Goal: Task Accomplishment & Management: Use online tool/utility

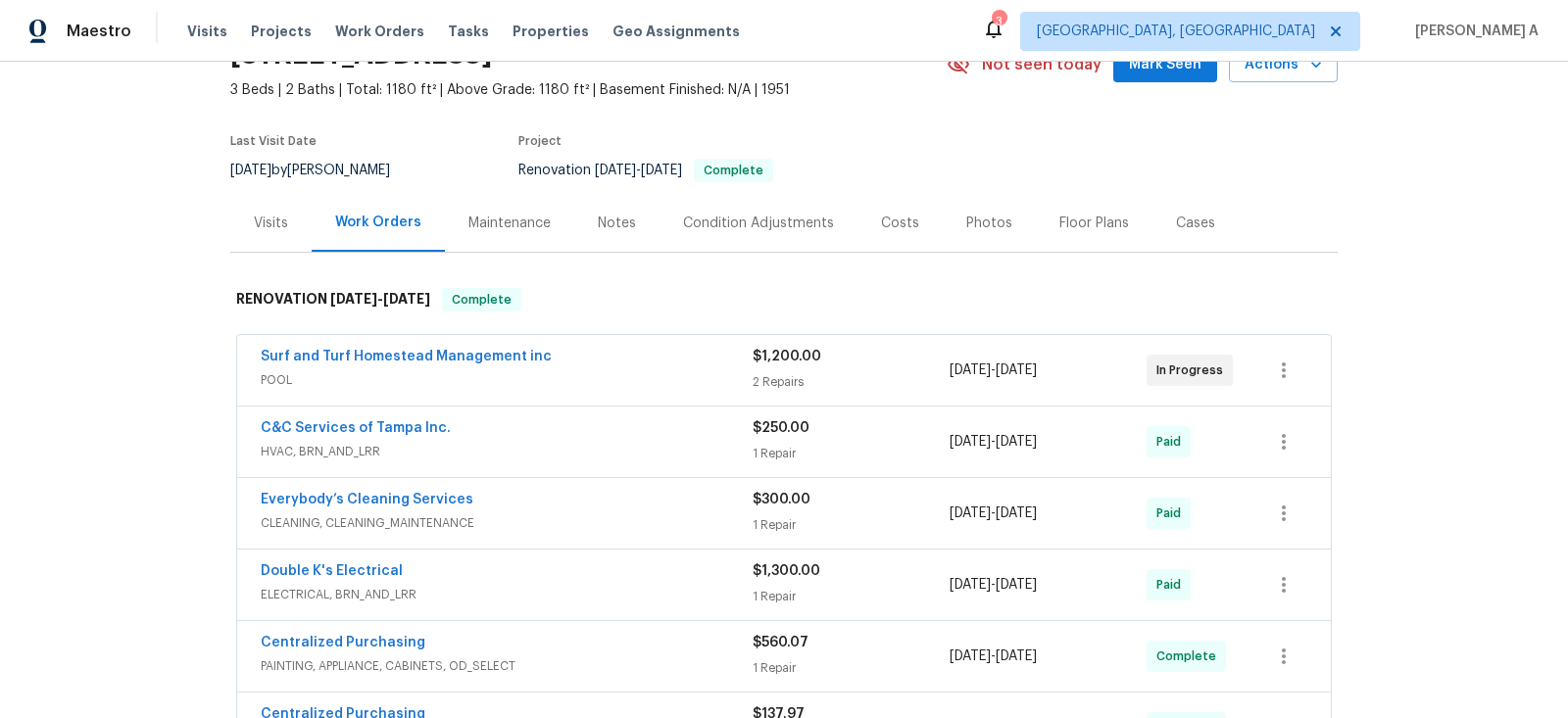
scroll to position [95, 0]
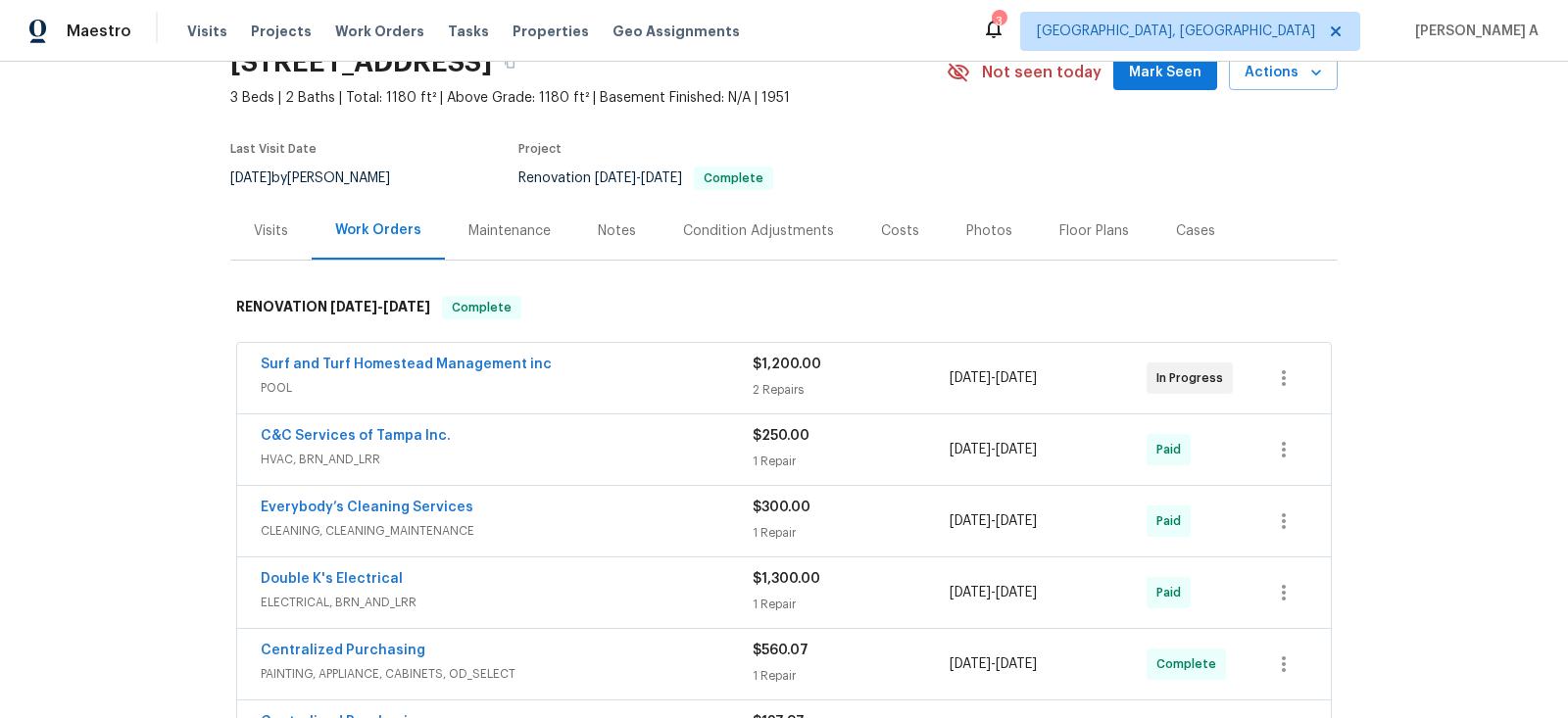
click at [599, 374] on div "Surf and Turf Homestead Management inc" at bounding box center [506, 366] width 492 height 24
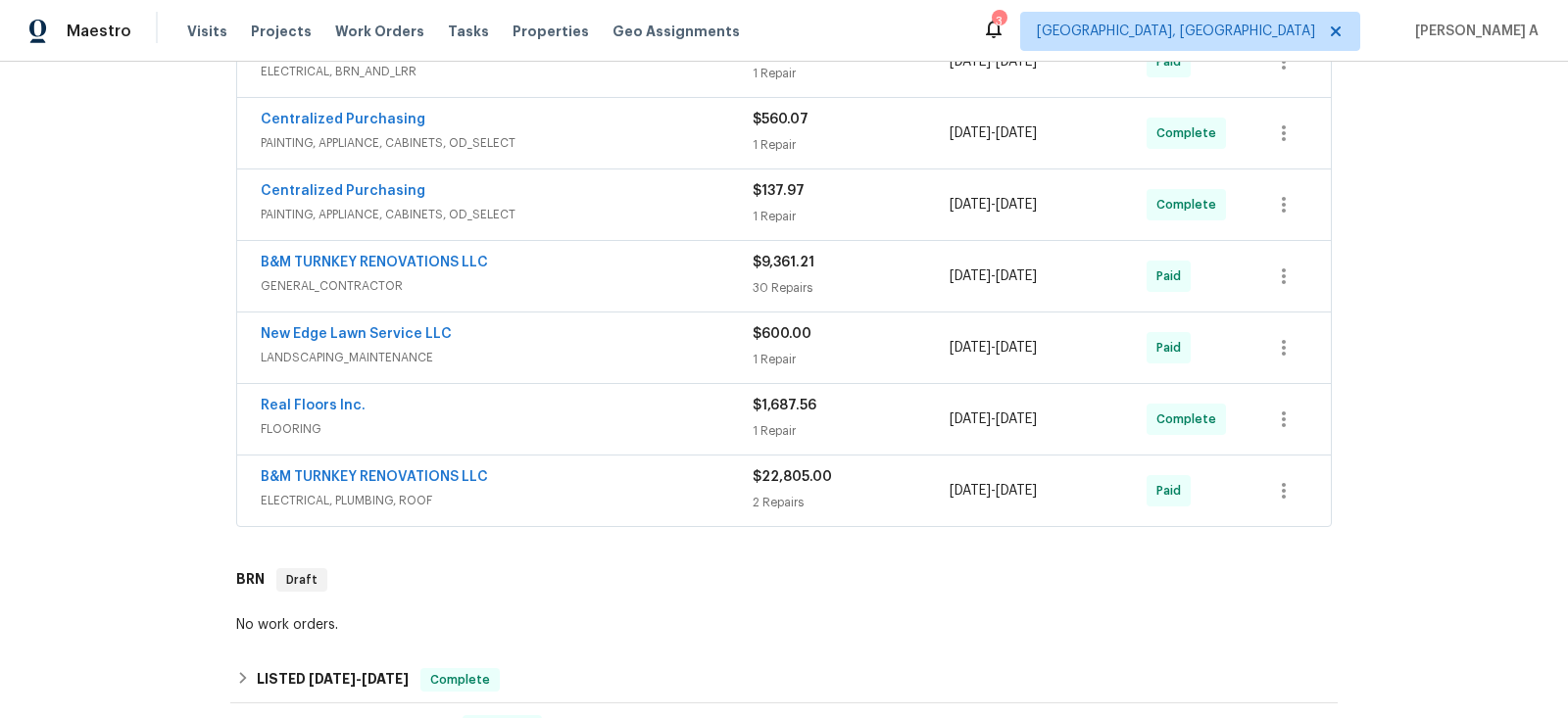
scroll to position [1264, 0]
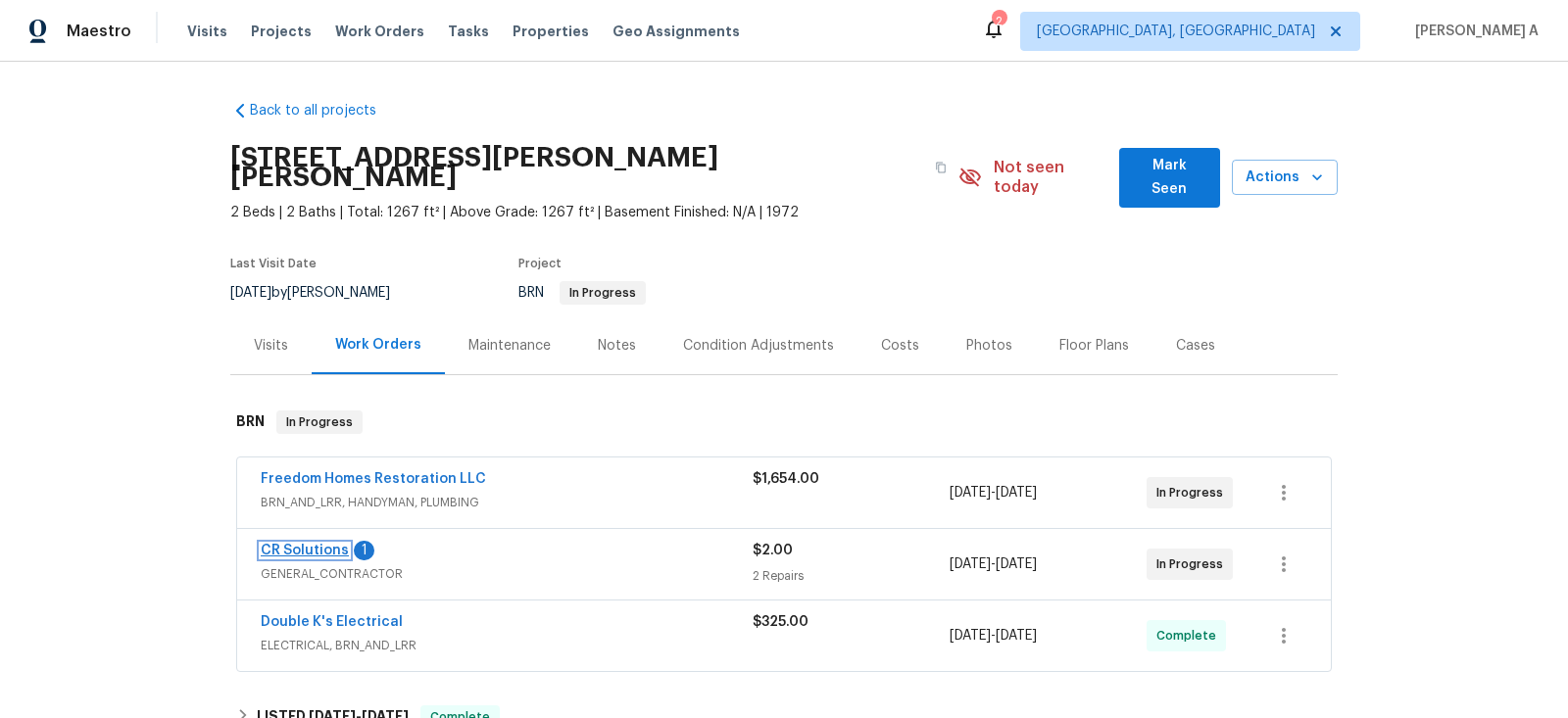
click at [324, 544] on link "CR Solutions" at bounding box center [305, 551] width 88 height 14
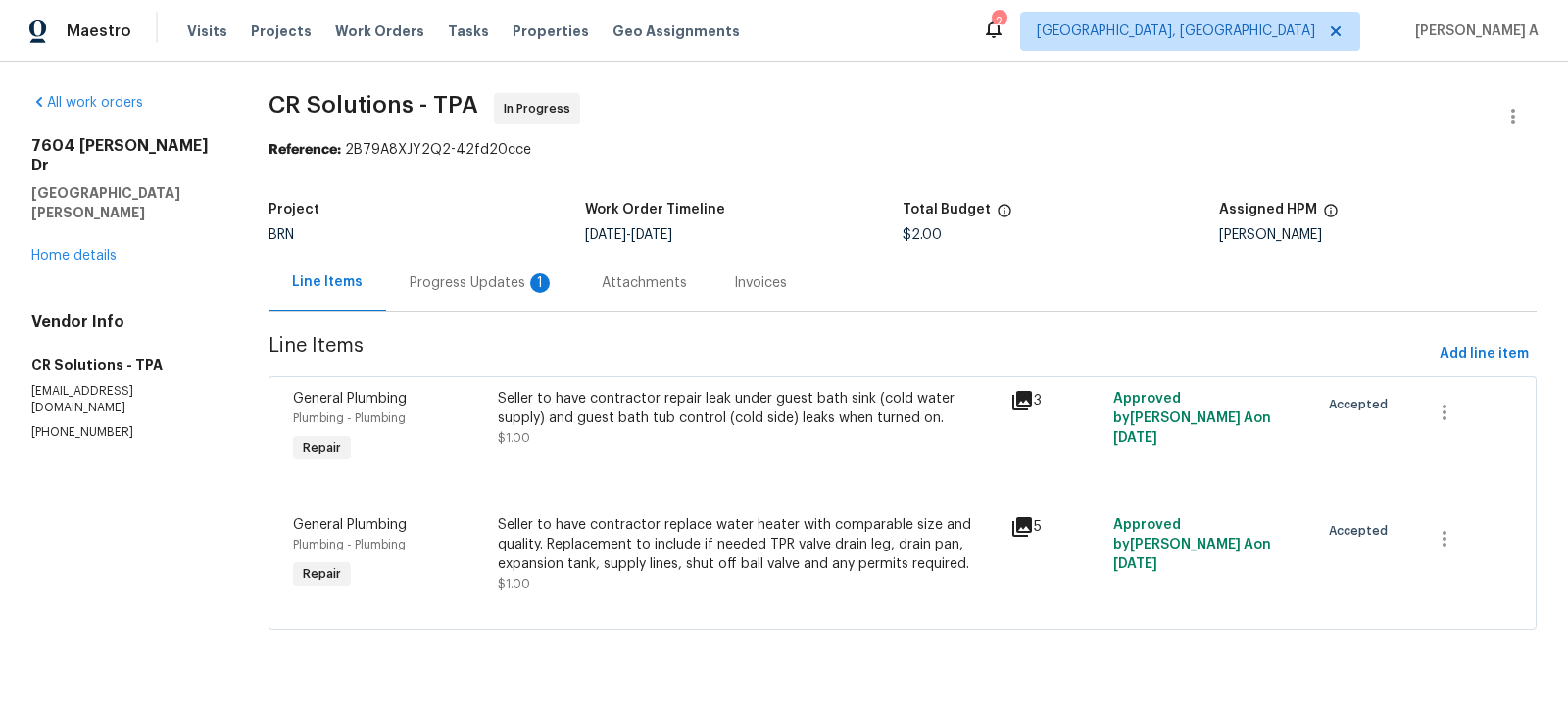
click at [492, 266] on div "Progress Updates 1" at bounding box center [482, 283] width 192 height 58
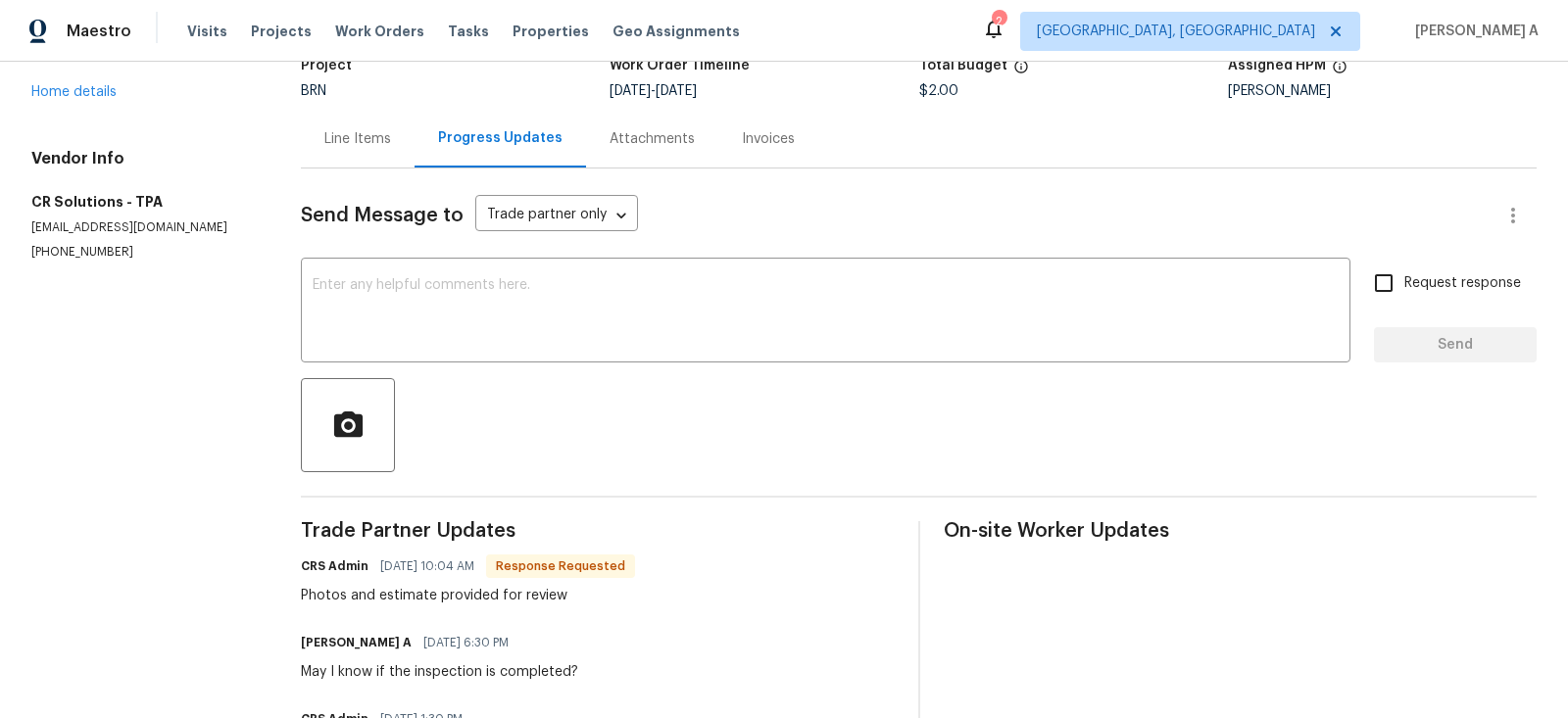
scroll to position [198, 0]
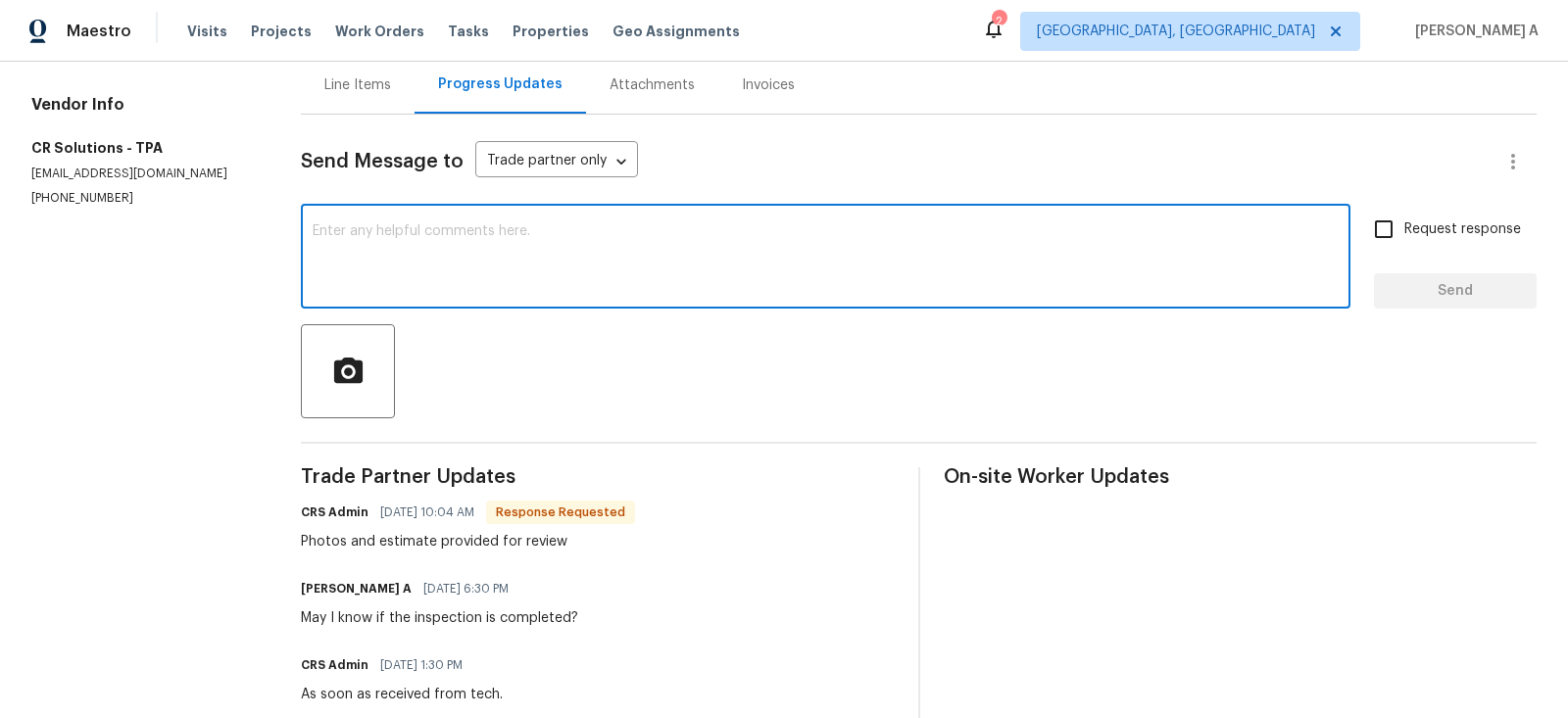
click at [525, 231] on textarea at bounding box center [825, 258] width 1026 height 69
drag, startPoint x: 537, startPoint y: 237, endPoint x: 236, endPoint y: 226, distance: 301.2
click at [236, 226] on div "All work orders 7604 Tyson Dr Port Richey, FL 34668 Home details Vendor Info CR…" at bounding box center [784, 599] width 1568 height 1470
click at [336, 243] on textarea "I'll check" at bounding box center [825, 258] width 1026 height 69
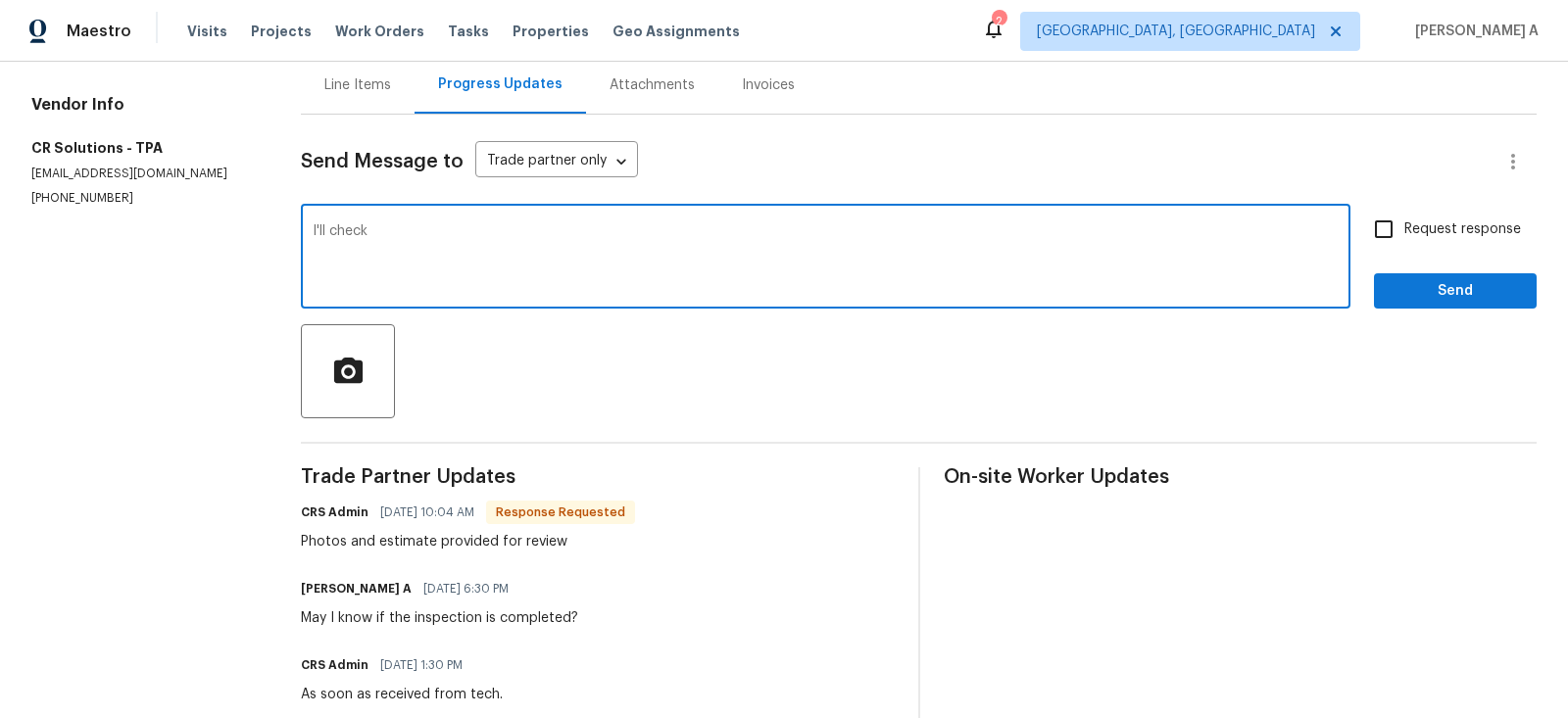
click at [336, 243] on textarea "I'll check" at bounding box center [825, 258] width 1026 height 69
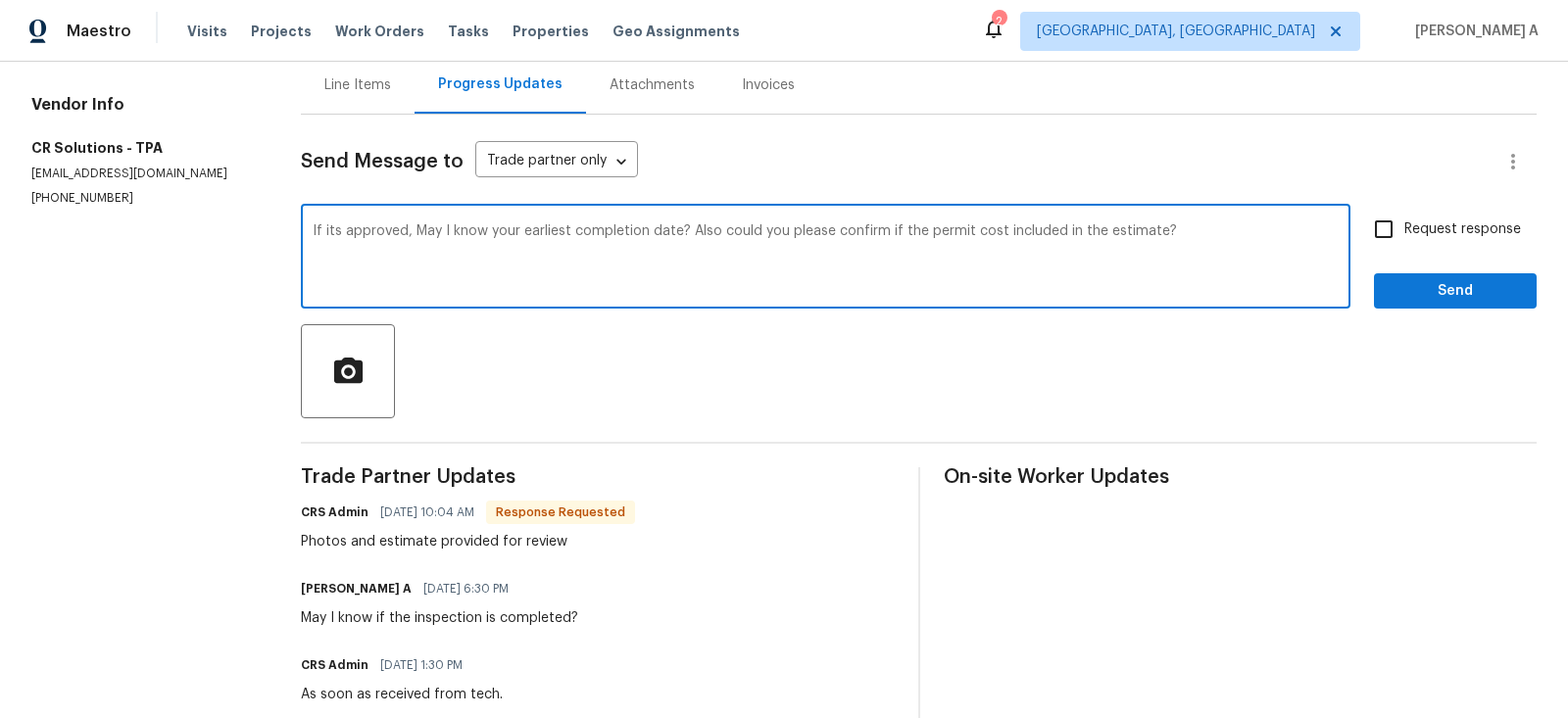
click at [0, 0] on div "it's" at bounding box center [0, 0] width 0 height 0
click at [409, 232] on textarea "If it's approved, May I know your earliest completion date? Also could you plea…" at bounding box center [825, 258] width 1026 height 69
click at [0, 0] on qb-div "Add a comma Also ," at bounding box center [0, 0] width 0 height 0
click at [0, 0] on span "Fix the auxiliary or modal verb" at bounding box center [0, 0] width 0 height 0
type textarea "If it's approved today, May I know your earliest completion date? Also, could y…"
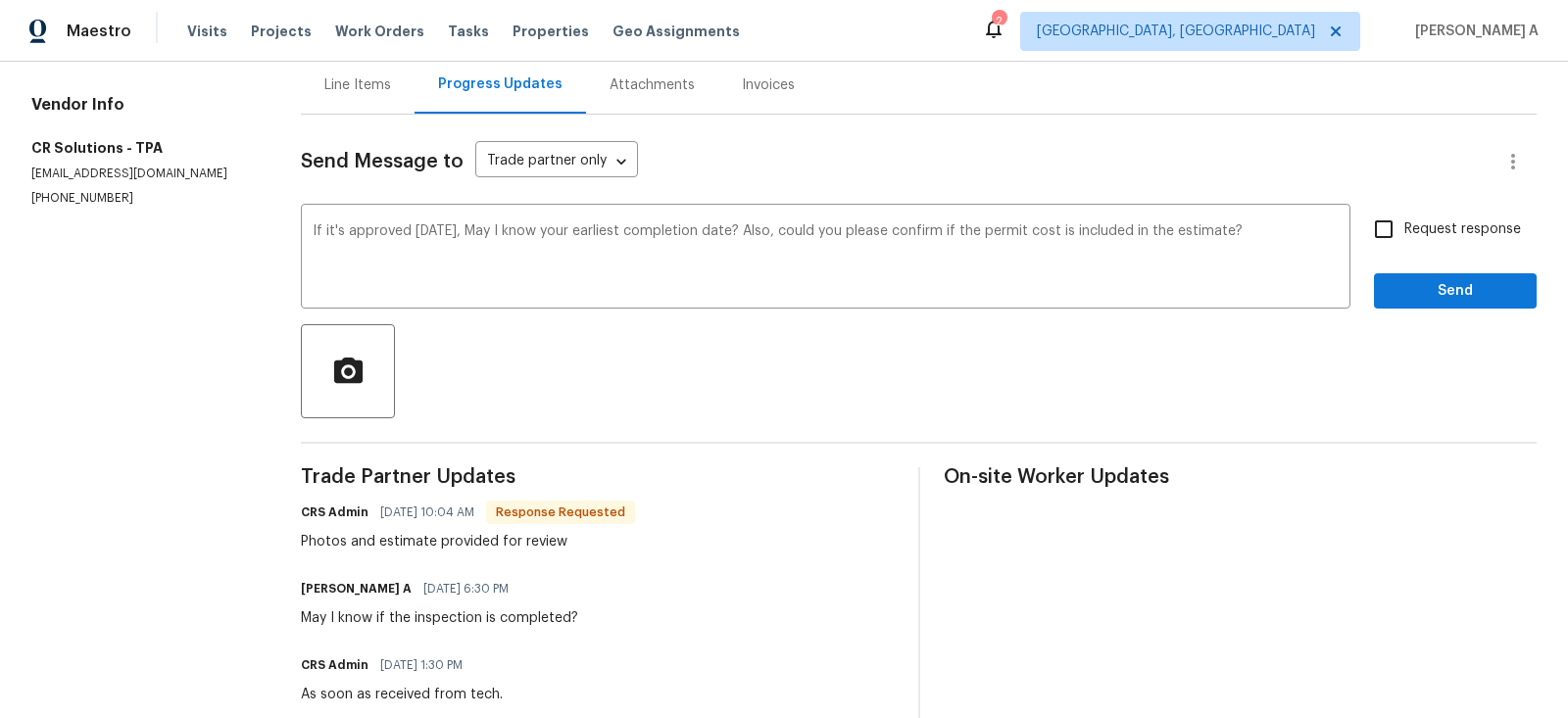
click at [1409, 221] on span "Request response" at bounding box center [1462, 229] width 116 height 21
click at [1404, 221] on input "Request response" at bounding box center [1383, 228] width 41 height 41
checkbox input "true"
click at [1429, 285] on span "Send" at bounding box center [1455, 291] width 131 height 25
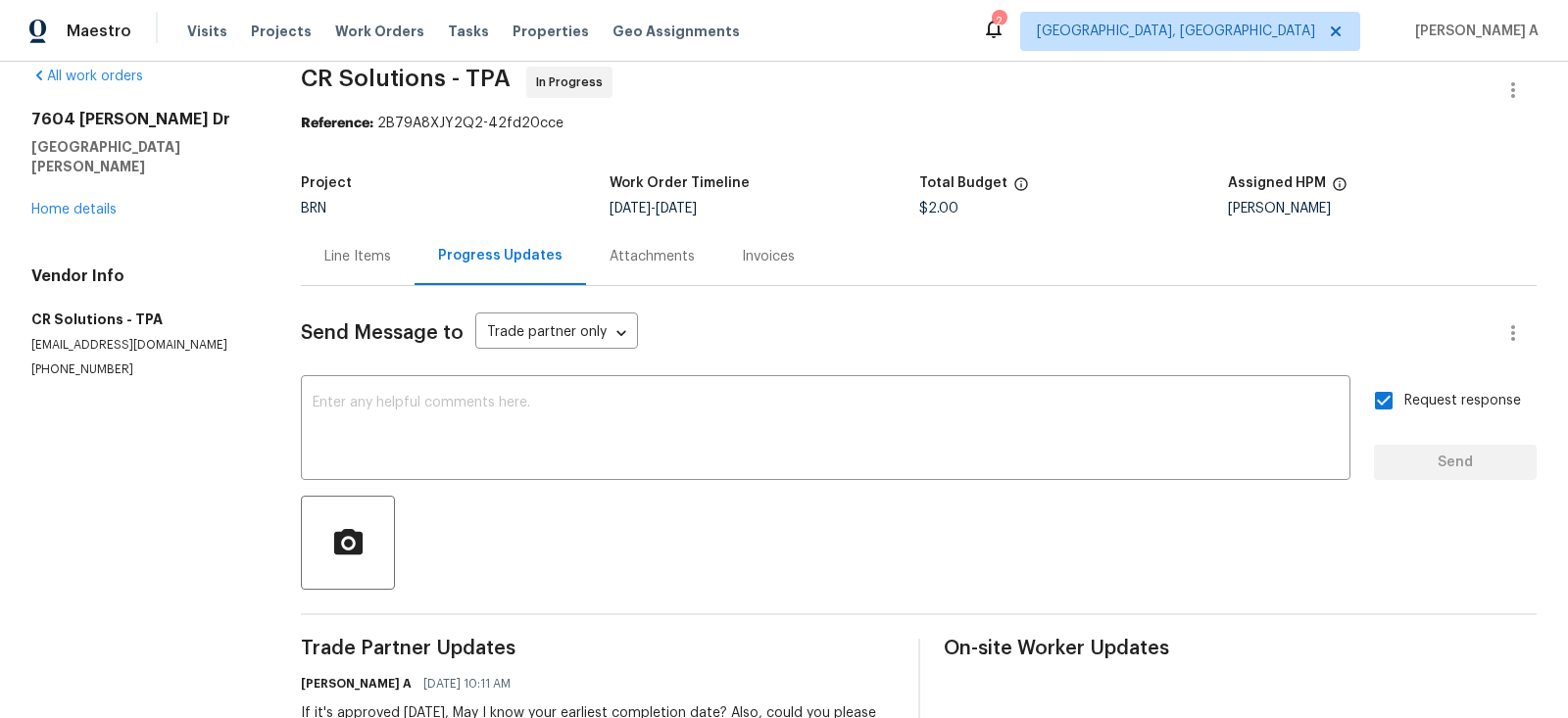
scroll to position [0, 0]
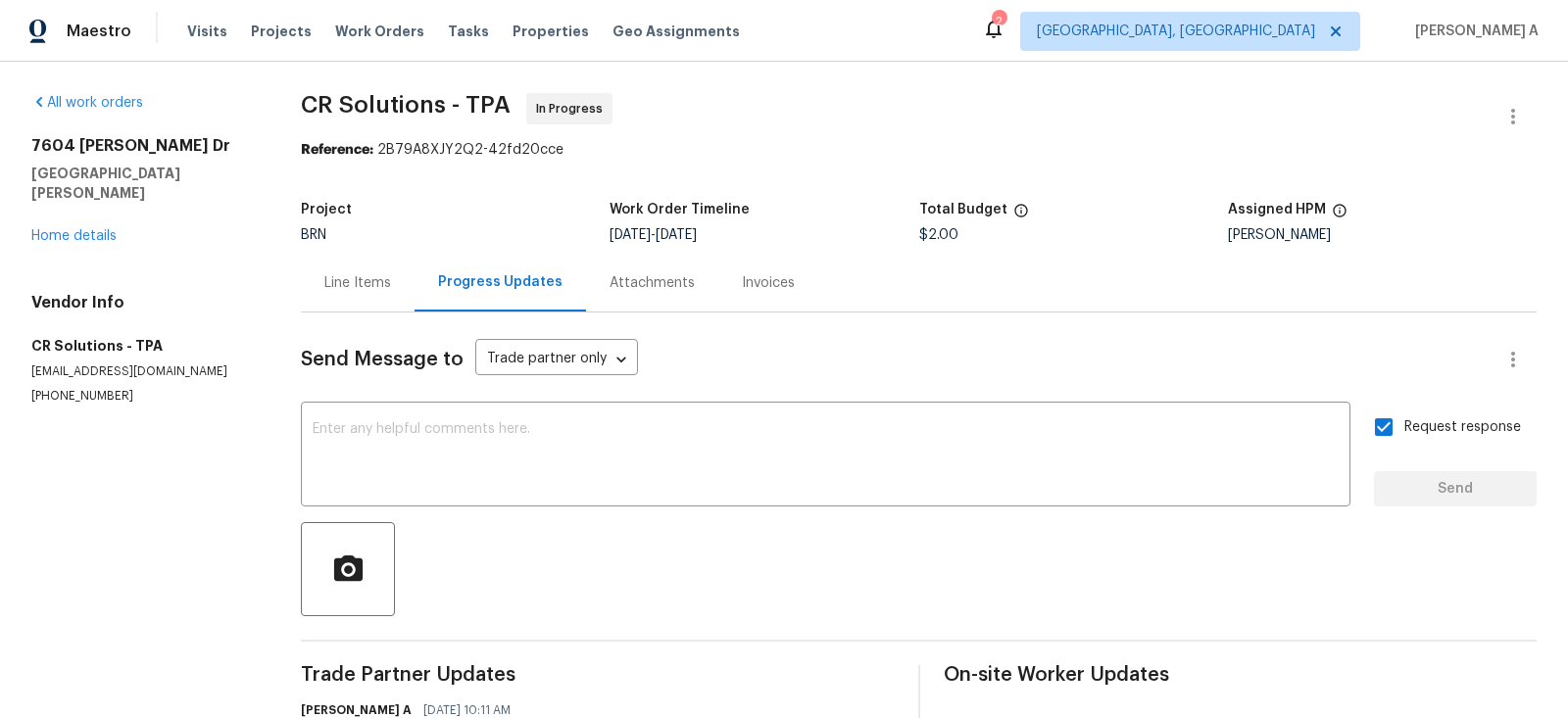
click at [353, 275] on div "Line Items" at bounding box center [357, 283] width 67 height 20
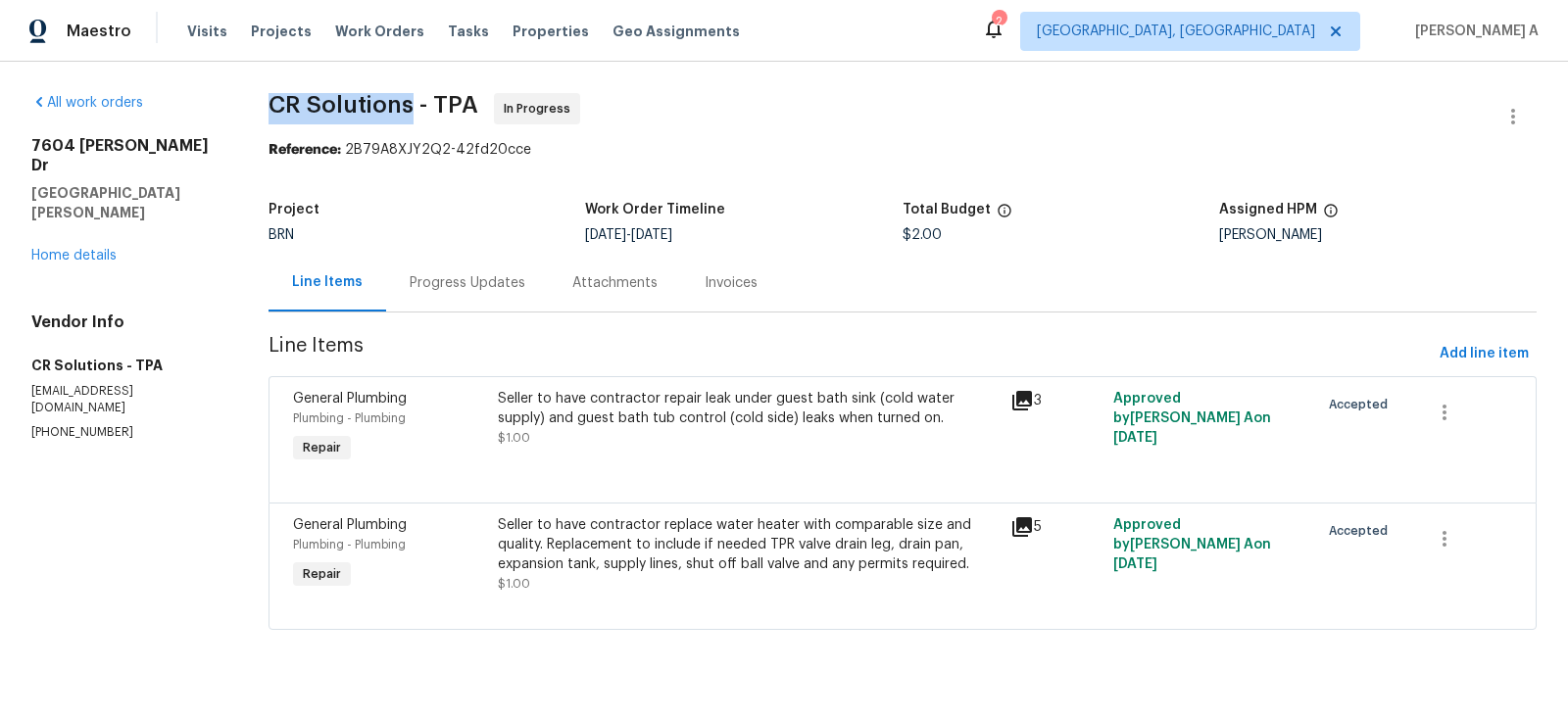
copy span "CR Solutions"
drag, startPoint x: 266, startPoint y: 102, endPoint x: 404, endPoint y: 102, distance: 138.0
click at [405, 102] on span "CR Solutions - TPA" at bounding box center [372, 105] width 210 height 24
click at [689, 540] on div "Seller to have contractor replace water heater with comparable size and quality…" at bounding box center [748, 544] width 501 height 59
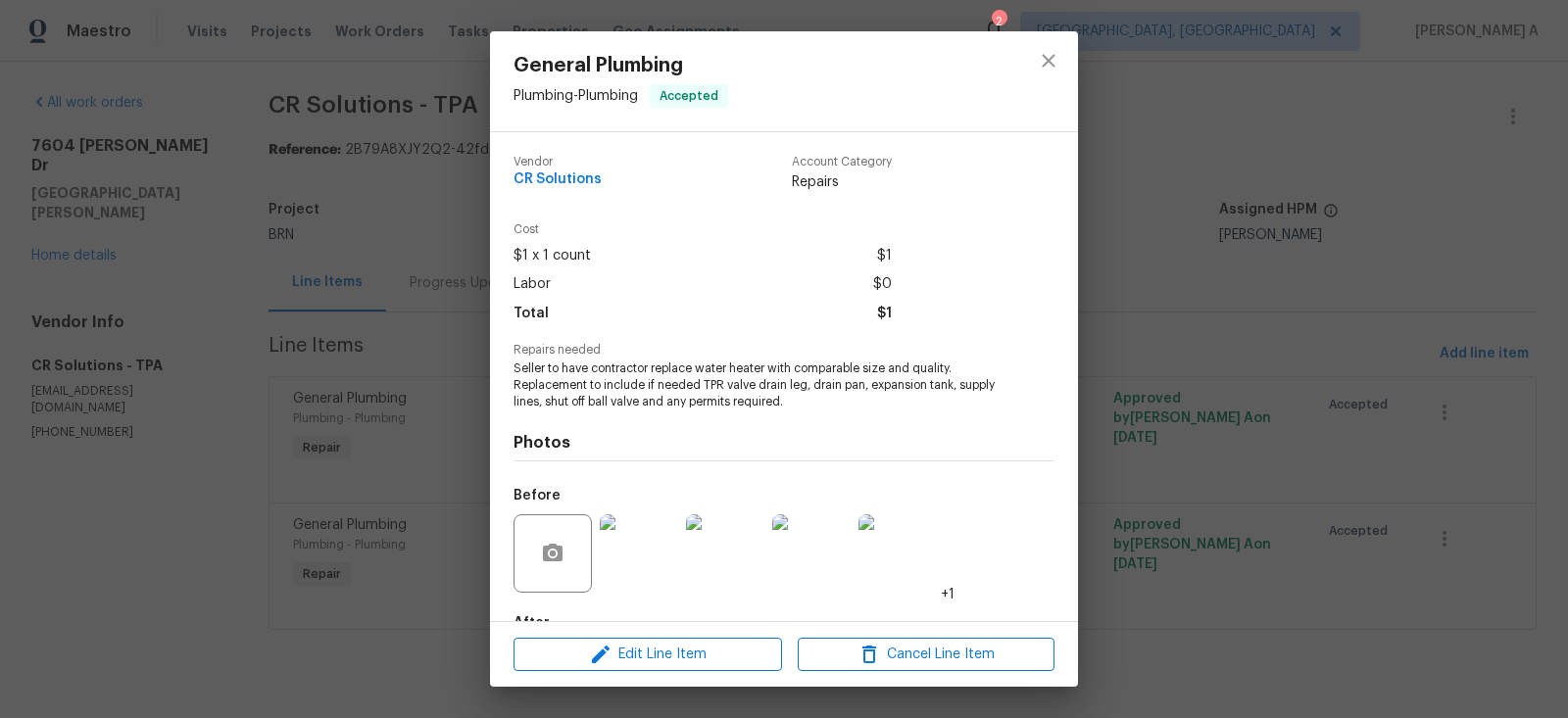
click at [653, 377] on span "Seller to have contractor replace water heater with comparable size and quality…" at bounding box center [757, 384] width 487 height 49
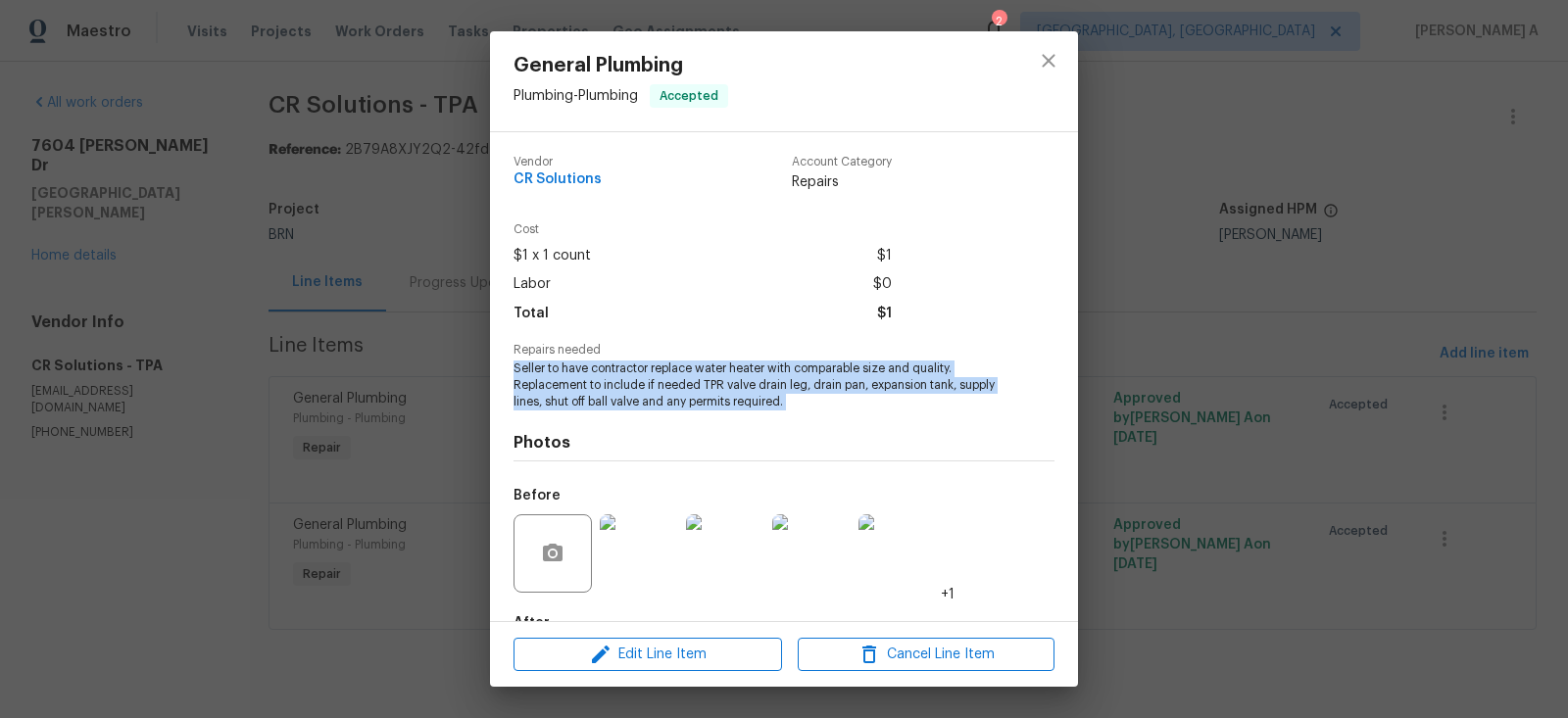
click at [653, 377] on span "Seller to have contractor replace water heater with comparable size and quality…" at bounding box center [757, 384] width 487 height 49
copy span "Seller to have contractor replace water heater with comparable size and quality…"
click at [1043, 54] on icon "close" at bounding box center [1048, 60] width 13 height 13
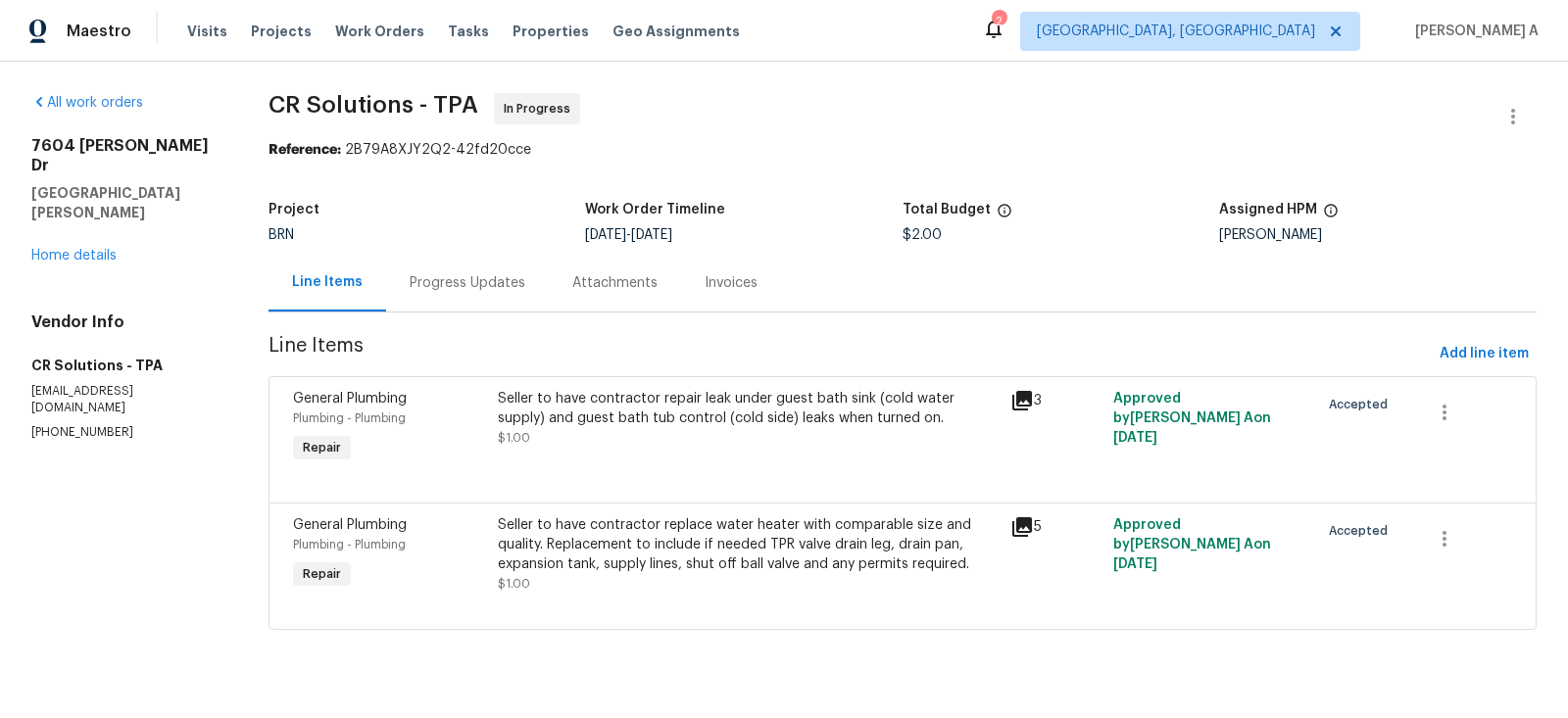
click at [454, 296] on div "Progress Updates" at bounding box center [468, 283] width 163 height 58
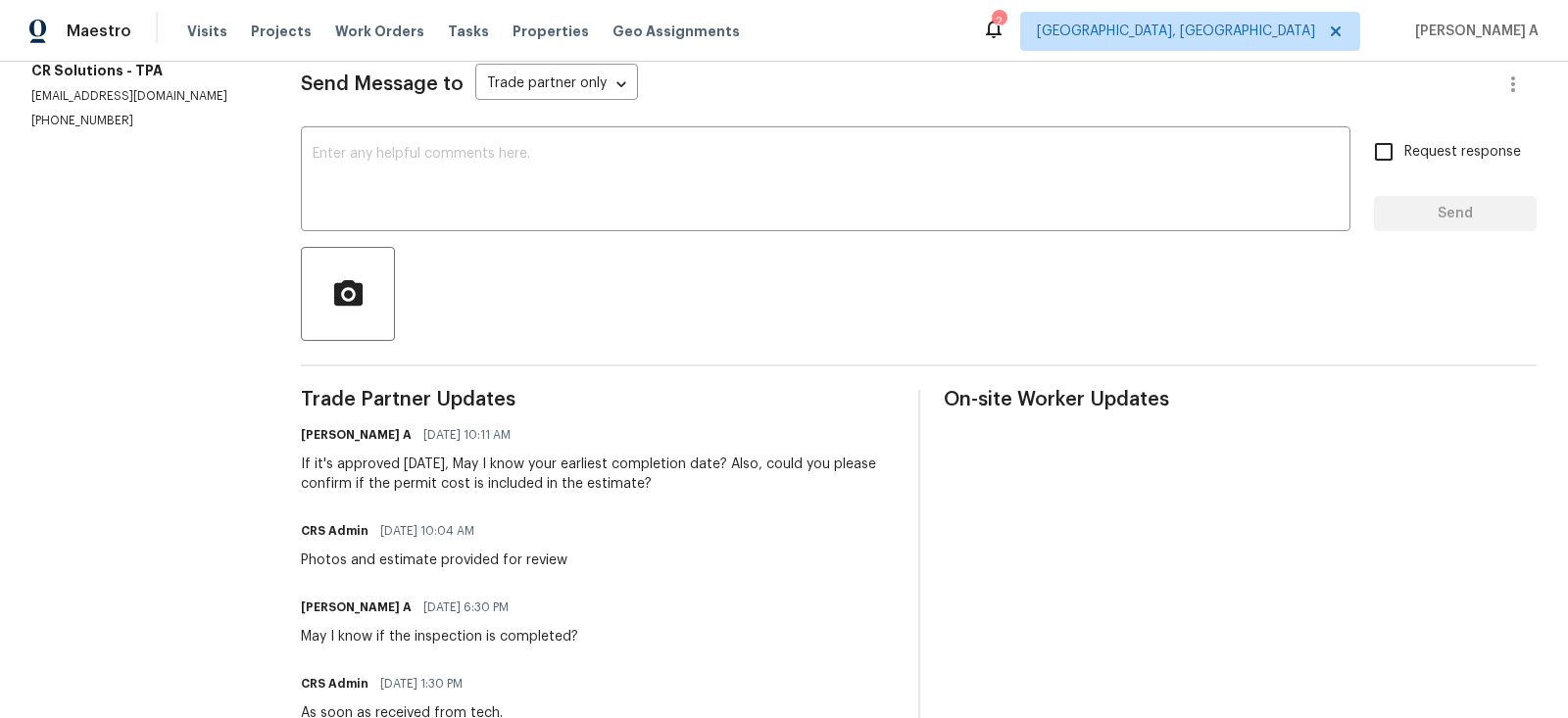
scroll to position [325, 0]
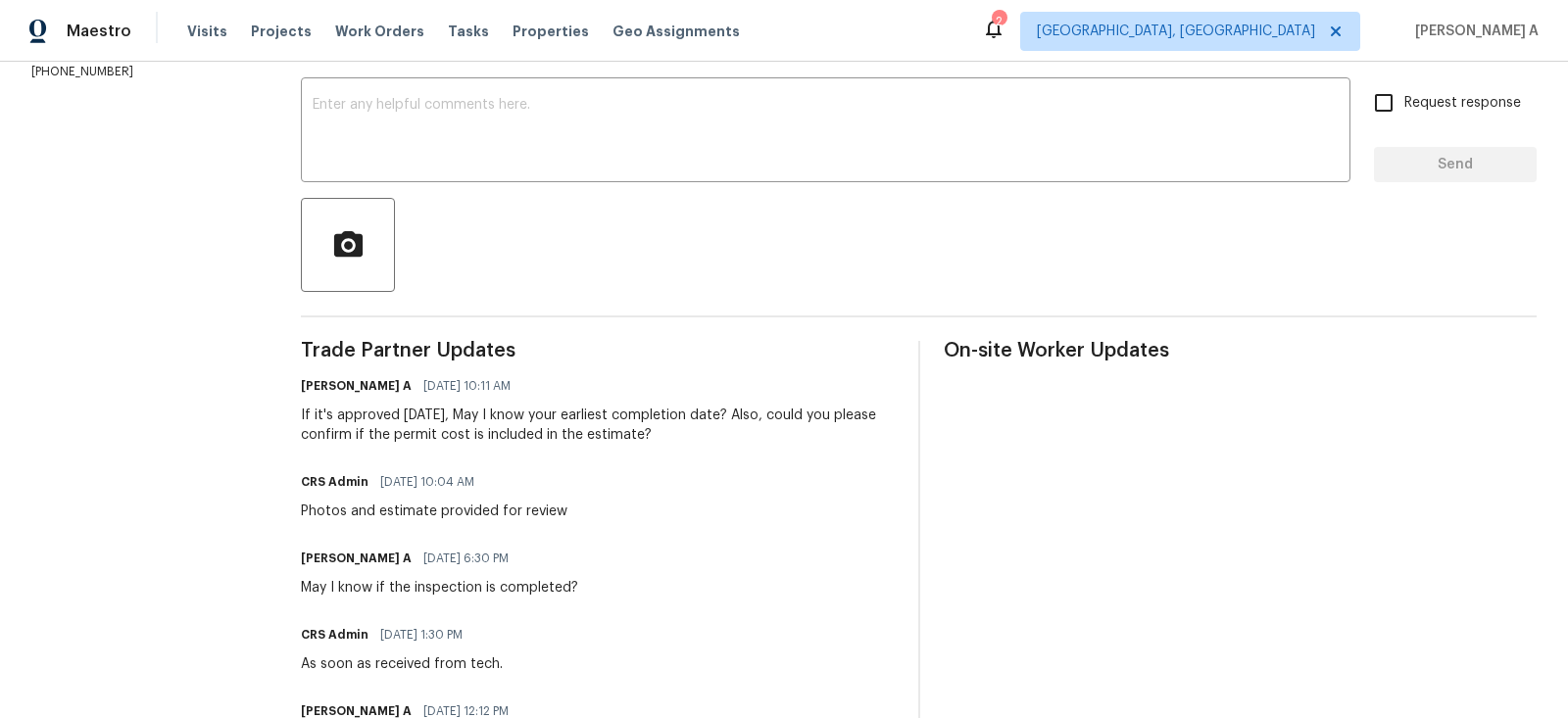
click at [442, 504] on div "Photos and estimate provided for review" at bounding box center [434, 511] width 266 height 20
copy div "Photos and estimate provided for review"
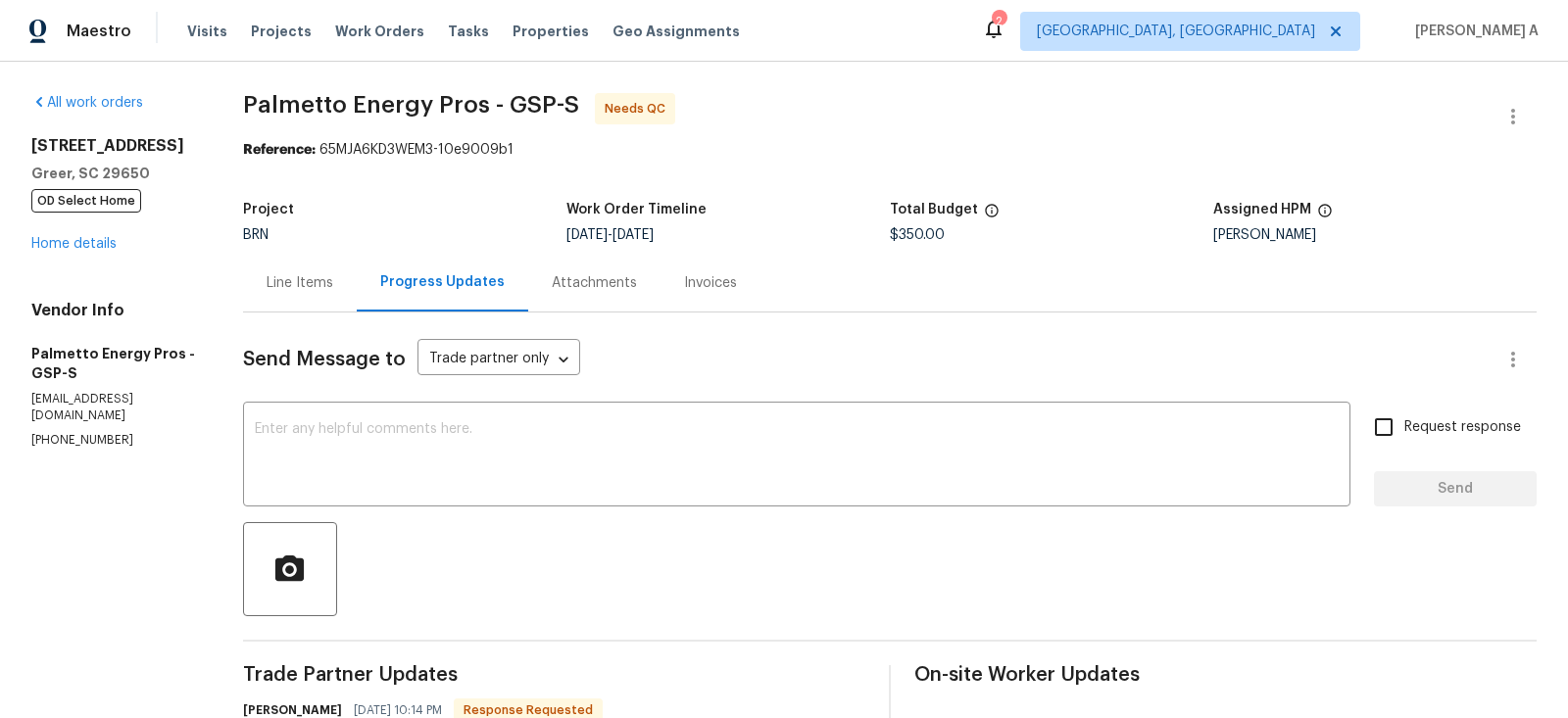
click at [284, 273] on div "Line Items" at bounding box center [299, 283] width 67 height 20
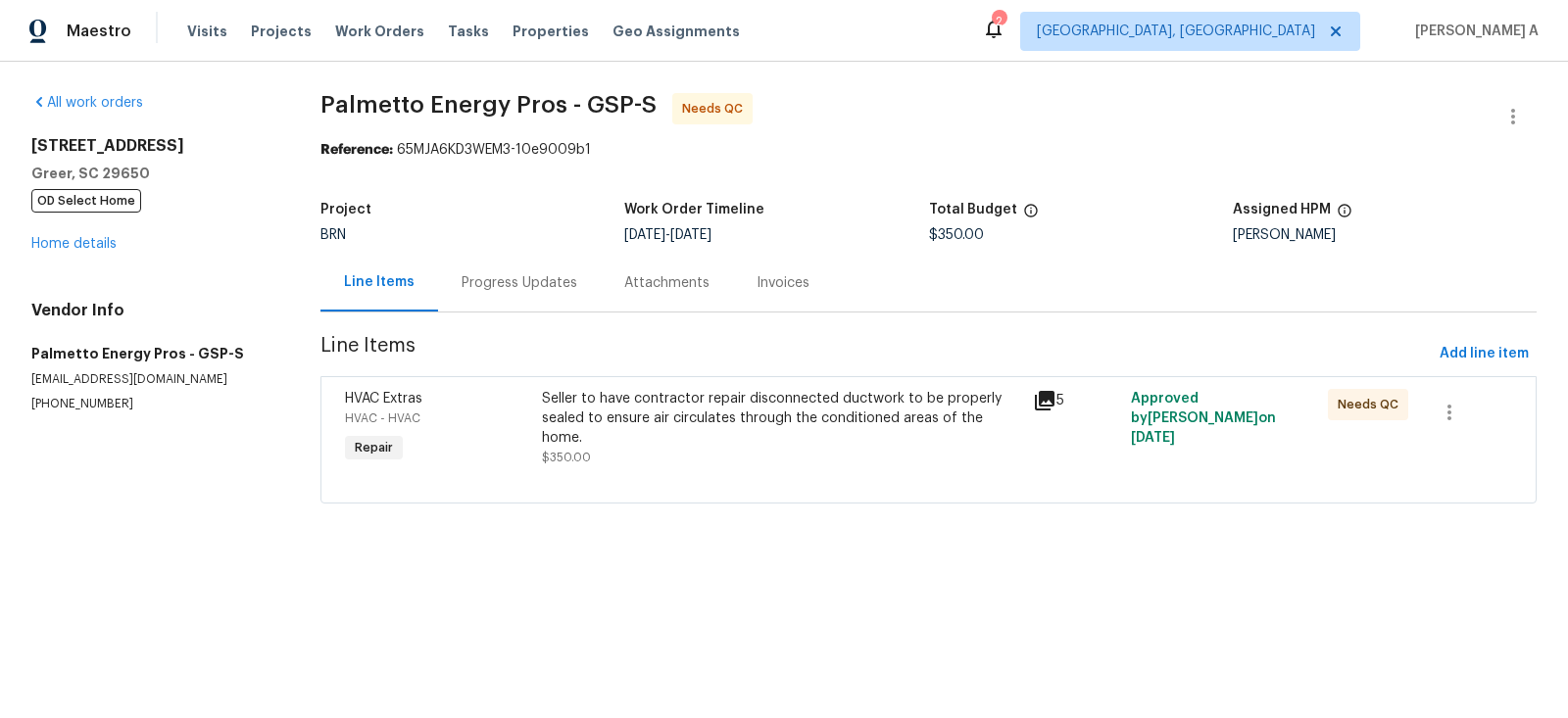
click at [763, 432] on div "Seller to have contractor repair disconnected ductwork to be properly sealed to…" at bounding box center [782, 428] width 480 height 78
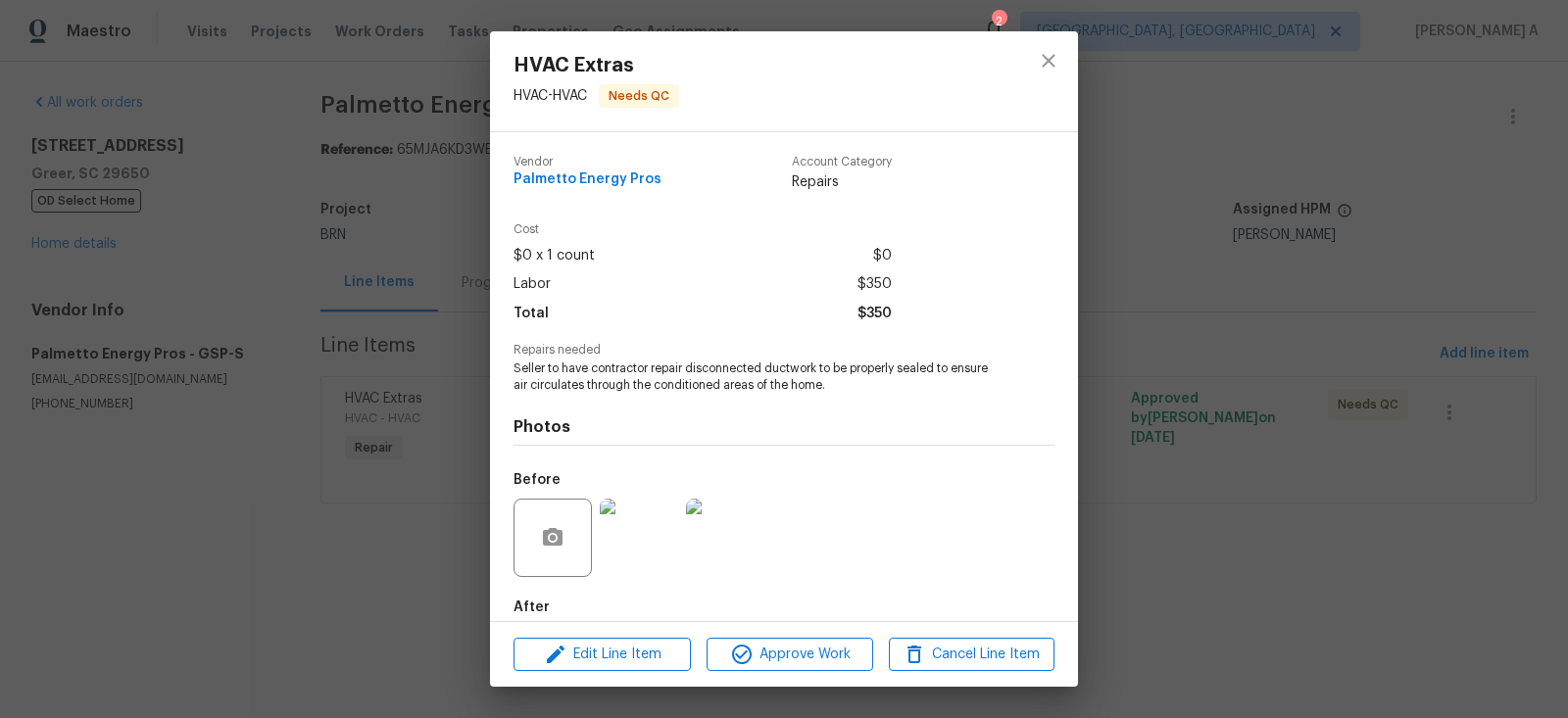
scroll to position [102, 0]
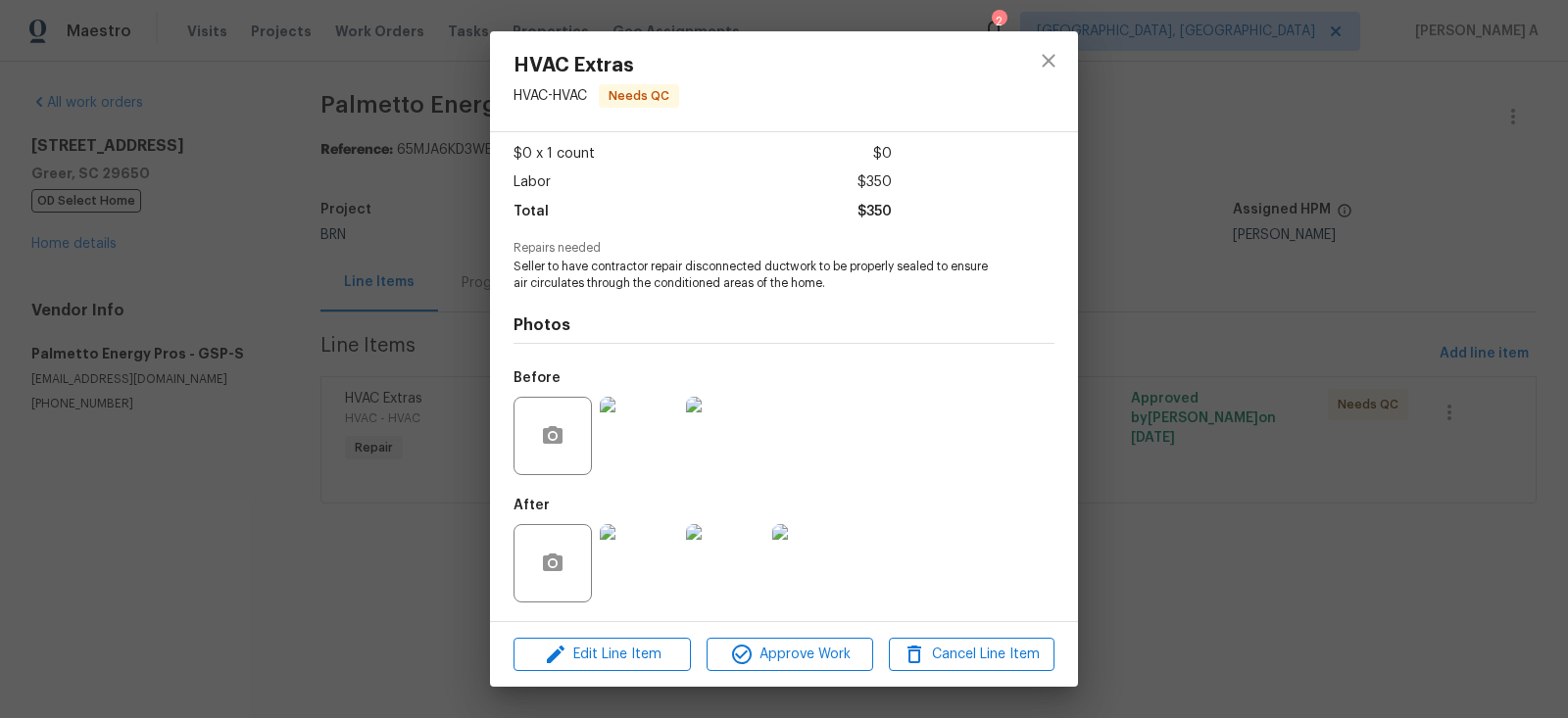
click at [630, 593] on img at bounding box center [639, 563] width 78 height 78
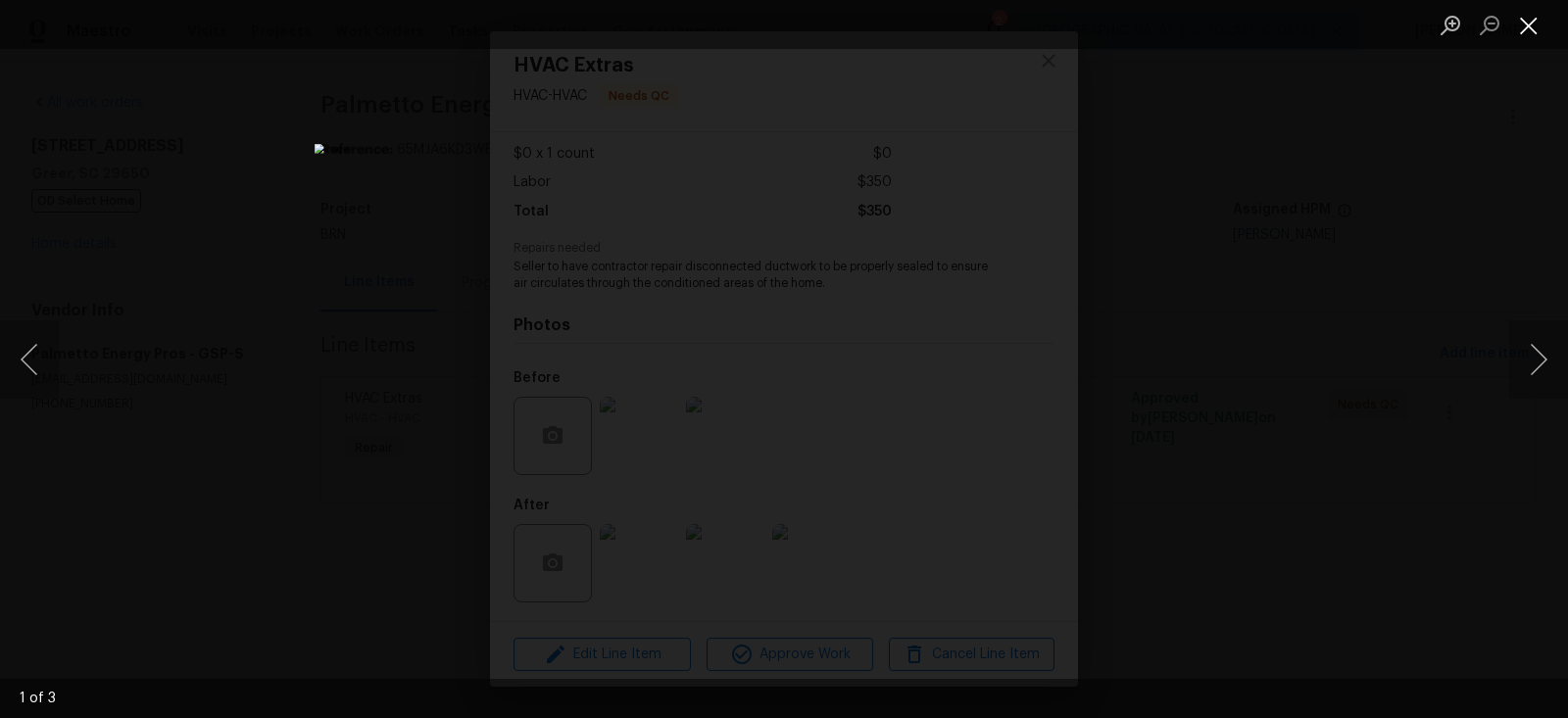
click at [1544, 21] on button "Close lightbox" at bounding box center [1528, 25] width 39 height 35
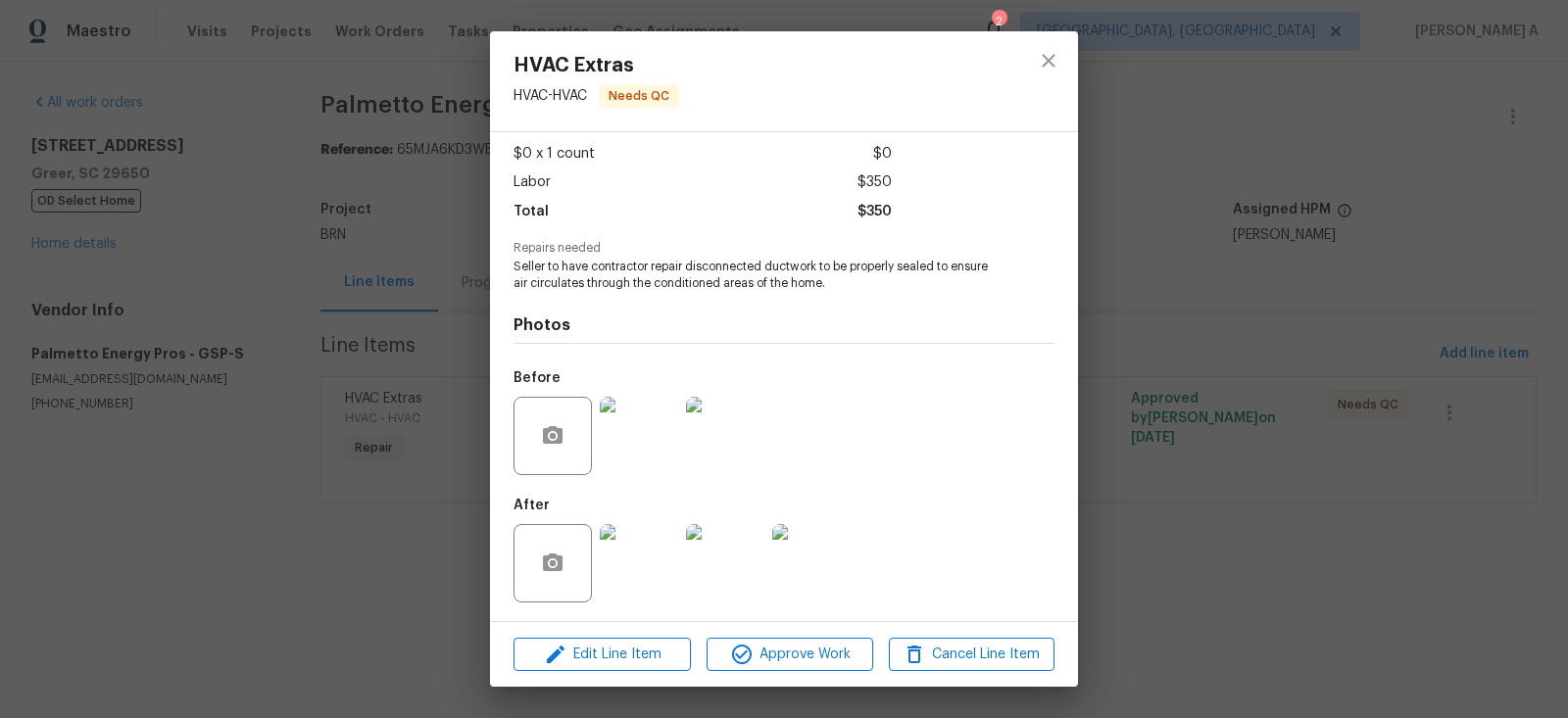
click at [706, 442] on img at bounding box center [725, 436] width 78 height 78
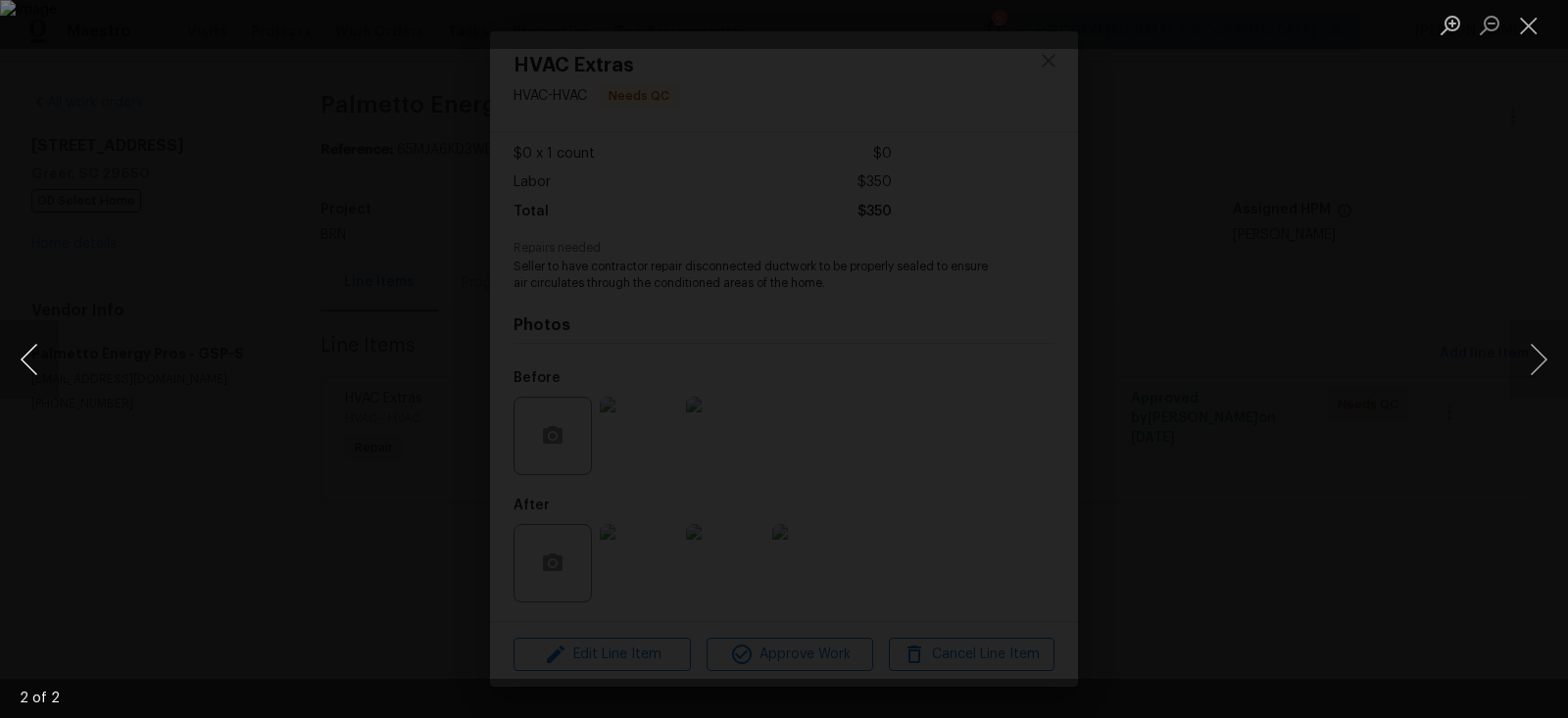
click at [30, 348] on button "Previous image" at bounding box center [29, 359] width 59 height 78
click at [1525, 18] on button "Close lightbox" at bounding box center [1528, 25] width 39 height 35
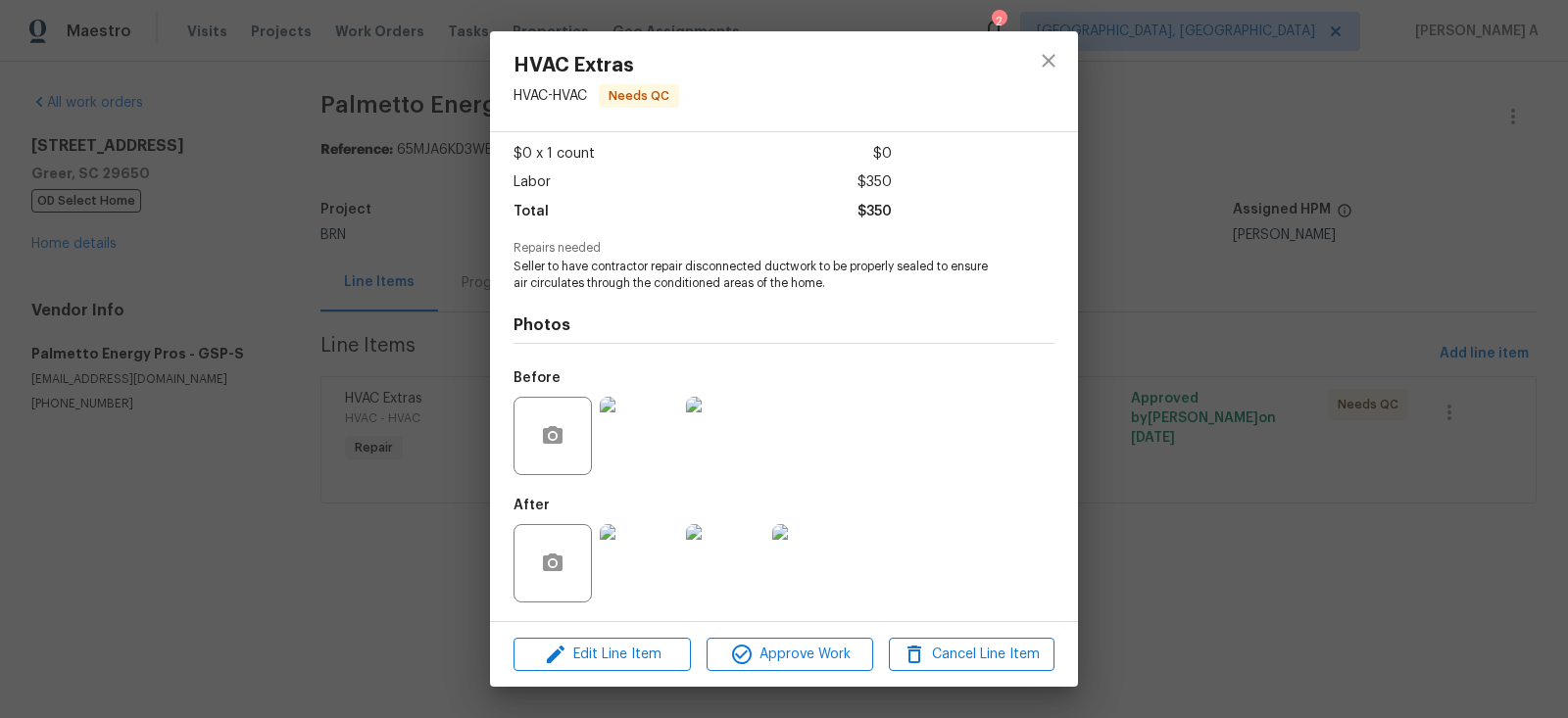
click at [1081, 46] on div "HVAC Extras HVAC - HVAC Needs QC Vendor Palmetto Energy Pros Account Category R…" at bounding box center [784, 359] width 1568 height 718
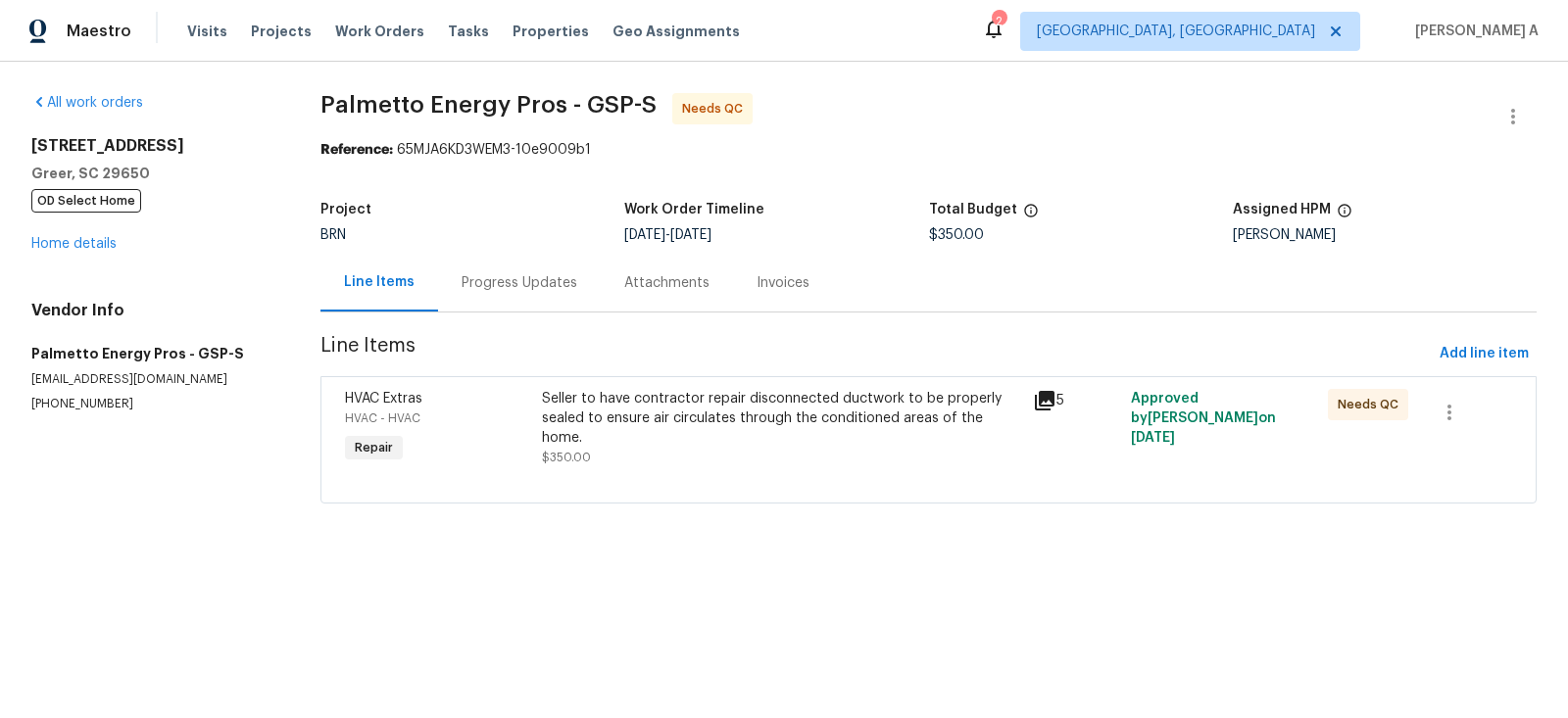
click at [478, 286] on div "Progress Updates" at bounding box center [519, 283] width 115 height 20
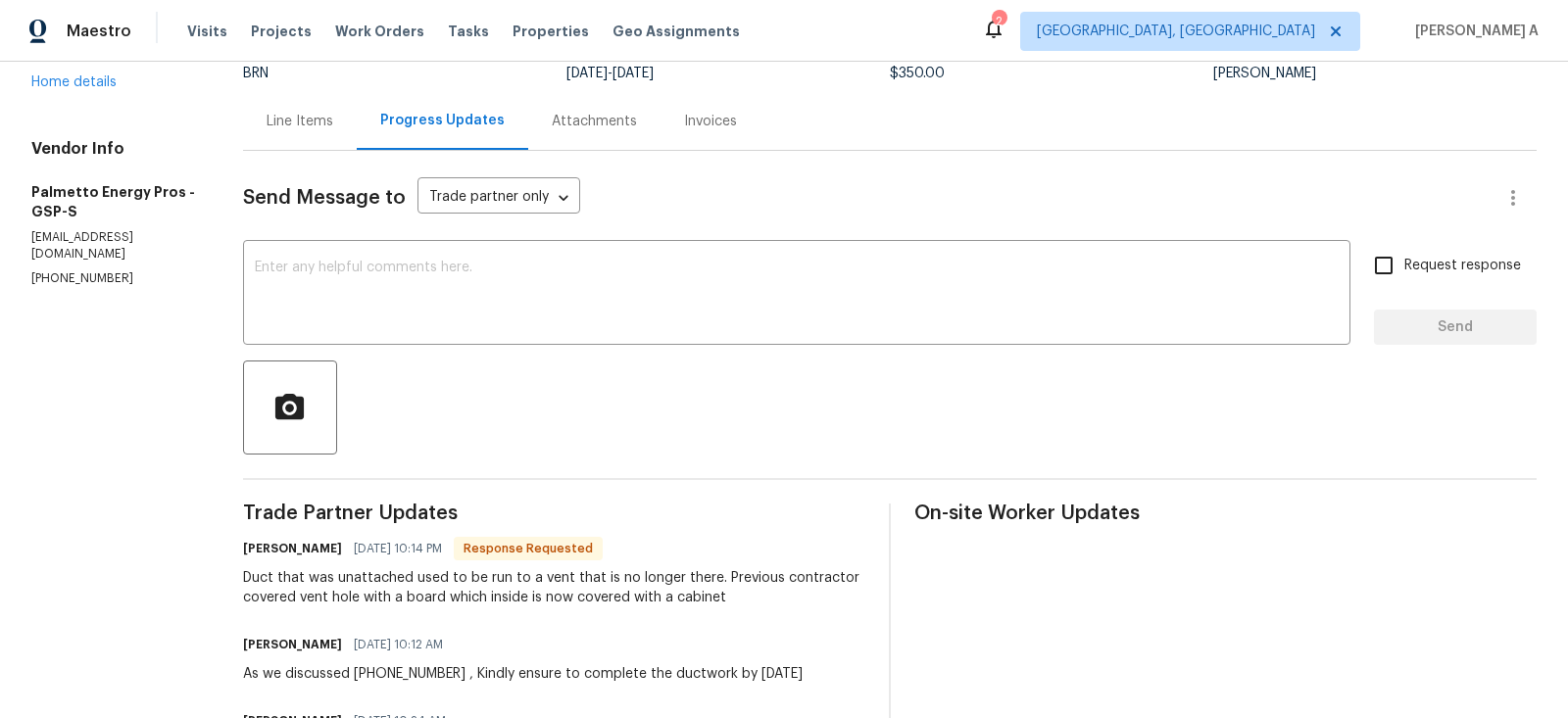
scroll to position [223, 0]
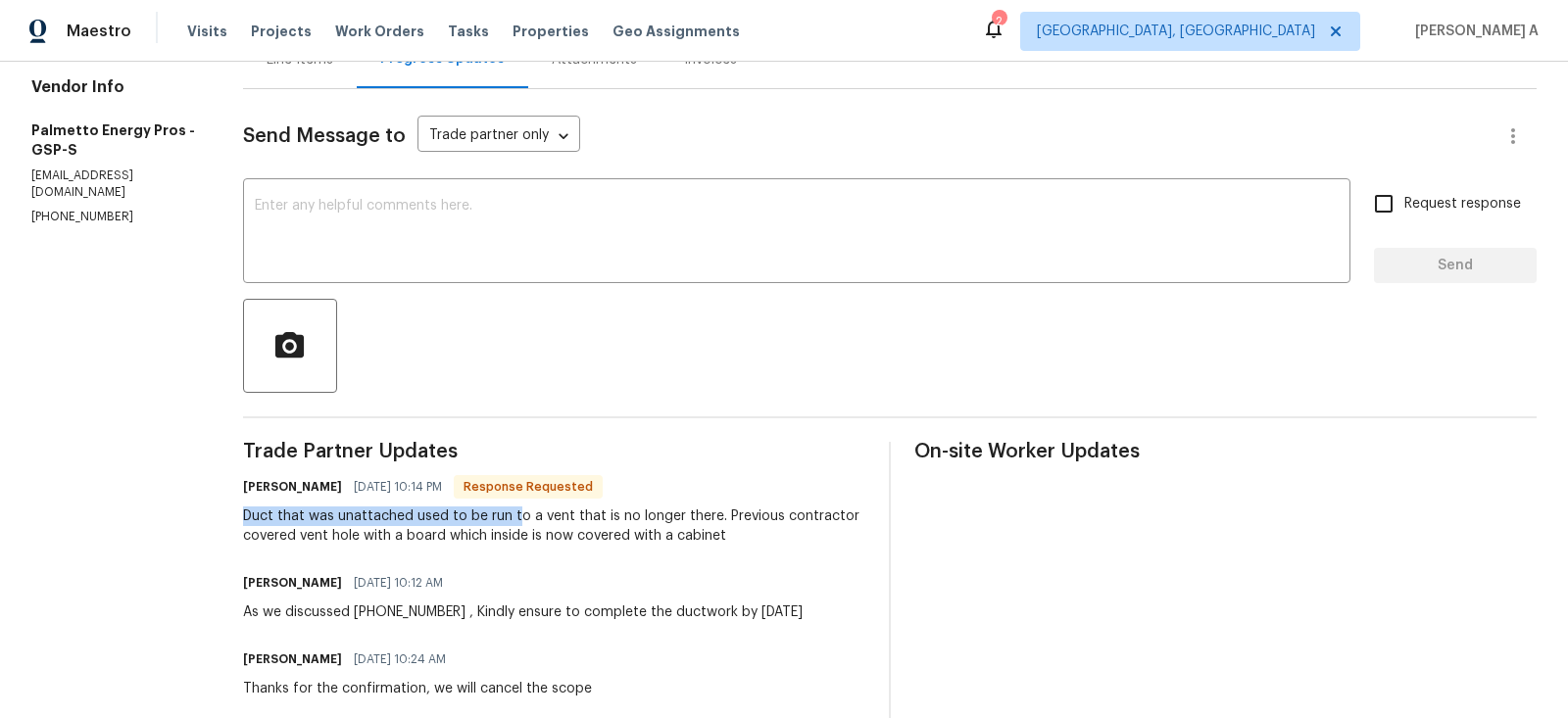
drag, startPoint x: 239, startPoint y: 517, endPoint x: 510, endPoint y: 523, distance: 271.1
click at [510, 523] on div "All work orders 7 Riverton Ct Greer, SC 29650 OD Select Home Home details Vendo…" at bounding box center [784, 459] width 1568 height 1242
click at [529, 522] on div "Duct that was unattached used to be run to a vent that is no longer there. Prev…" at bounding box center [554, 525] width 623 height 39
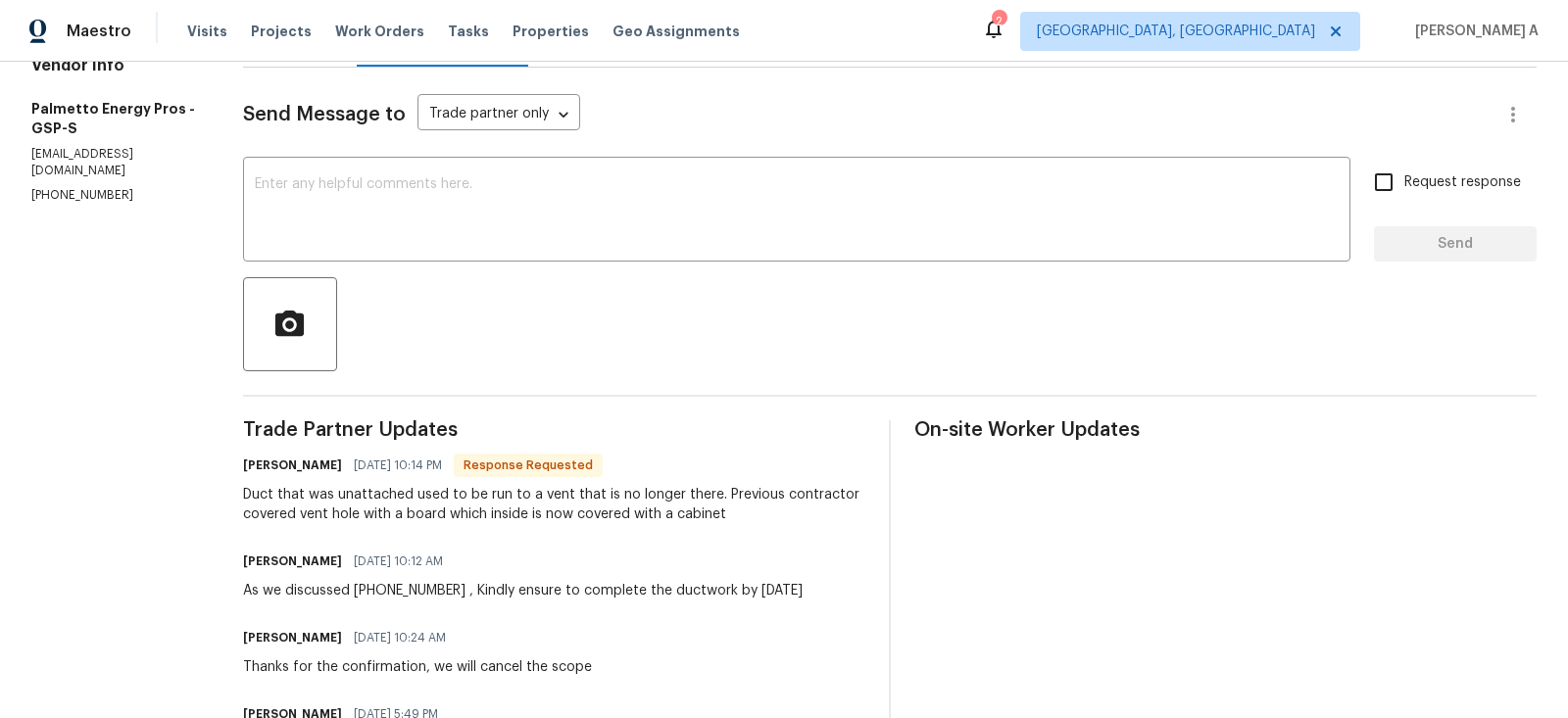
scroll to position [247, 0]
drag, startPoint x: 221, startPoint y: 494, endPoint x: 443, endPoint y: 494, distance: 222.0
click at [444, 494] on div "All work orders 7 Riverton Ct Greer, SC 29650 OD Select Home Home details Vendo…" at bounding box center [784, 435] width 1568 height 1242
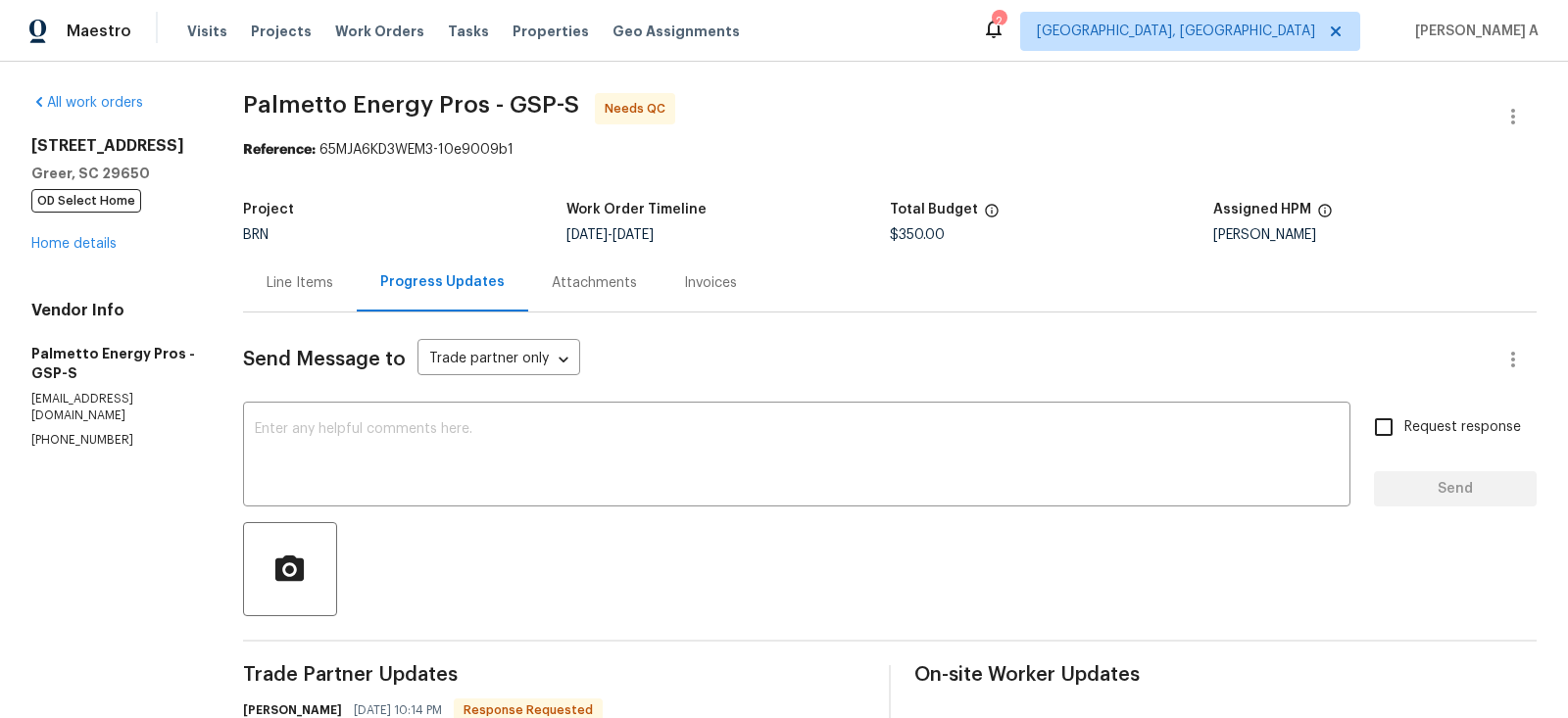
click at [291, 275] on div "Line Items" at bounding box center [299, 283] width 67 height 20
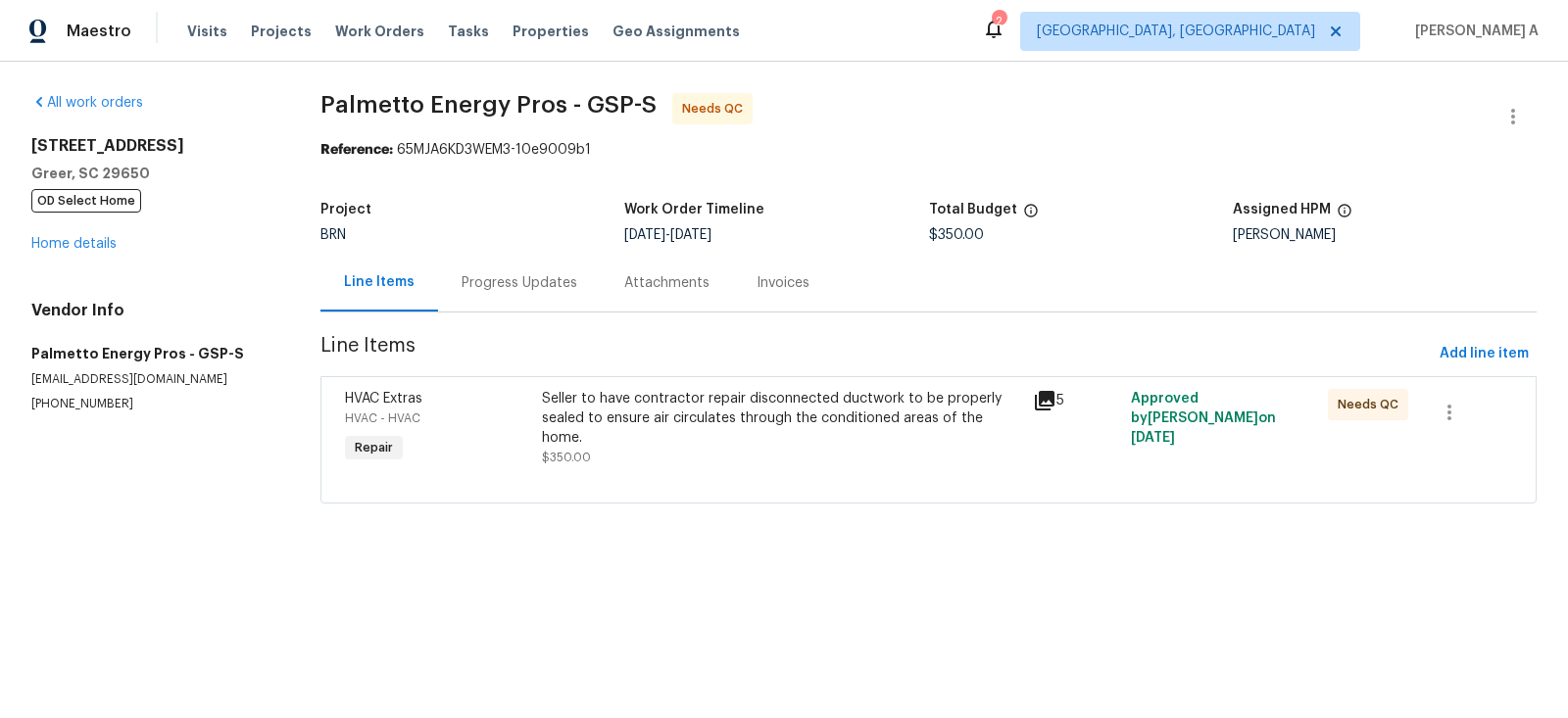
click at [744, 433] on div "Seller to have contractor repair disconnected ductwork to be properly sealed to…" at bounding box center [782, 428] width 480 height 78
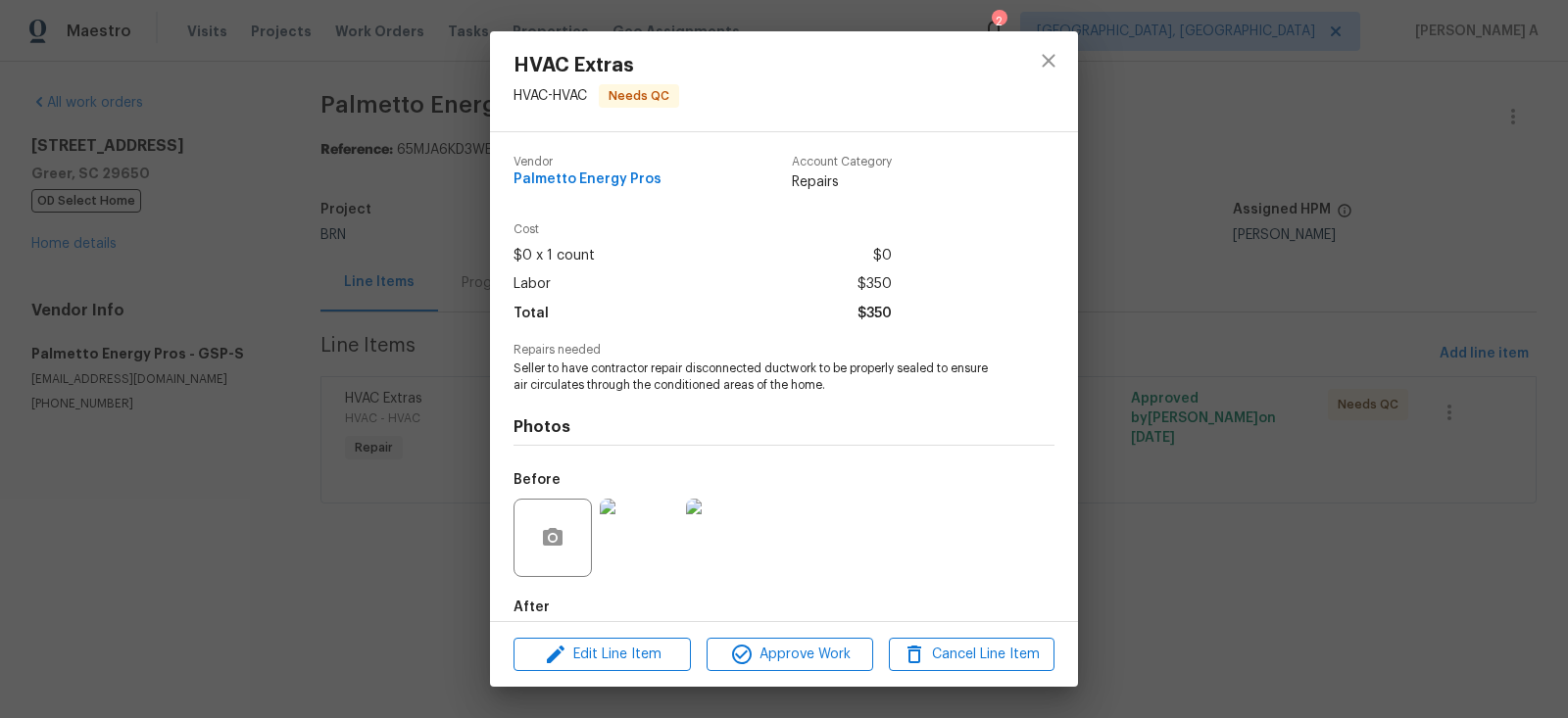
click at [731, 359] on div "Repairs needed Seller to have contractor repair disconnected ductwork to be pro…" at bounding box center [784, 368] width 541 height 50
click at [733, 368] on span "Seller to have contractor repair disconnected ductwork to be properly sealed to…" at bounding box center [757, 377] width 487 height 34
copy span "disconnected"
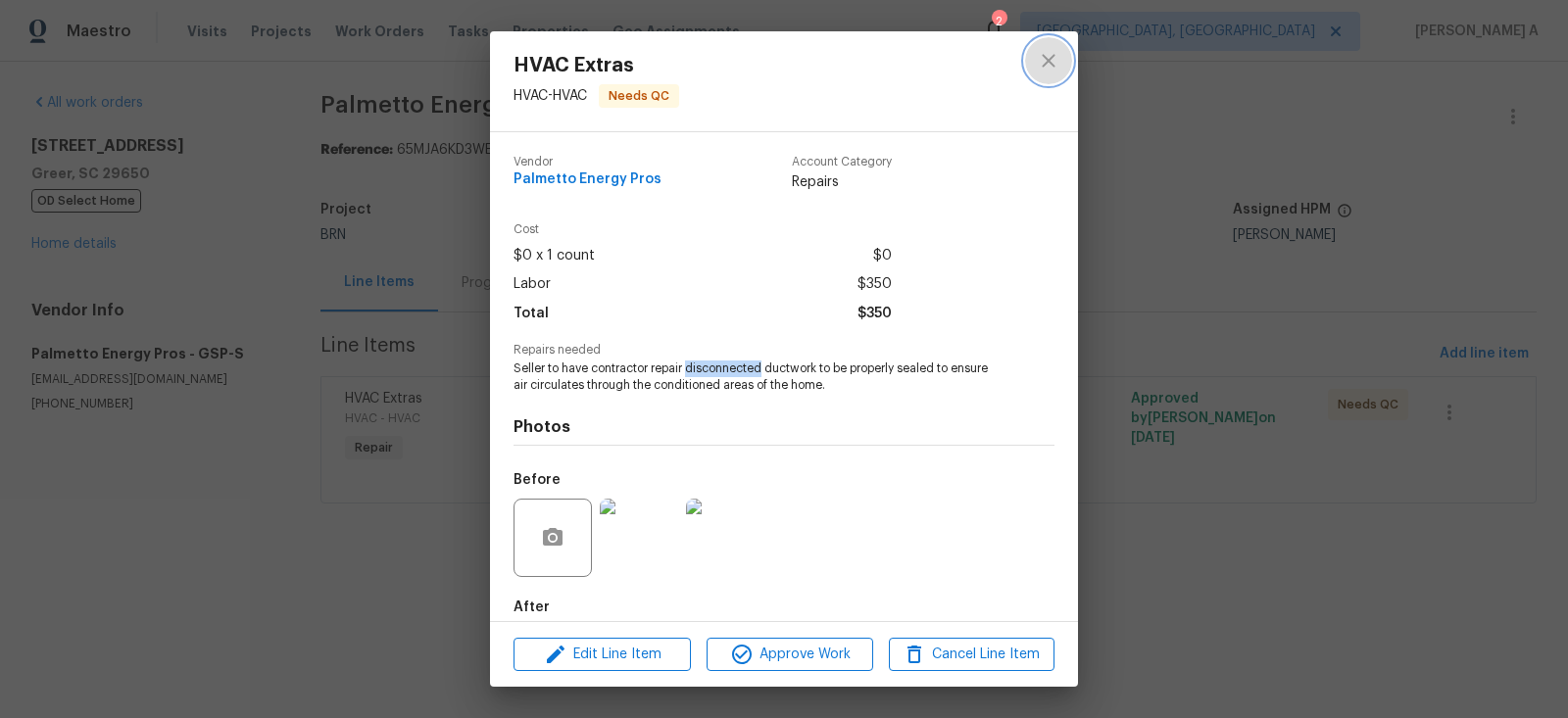
click at [1056, 58] on icon "close" at bounding box center [1049, 61] width 24 height 24
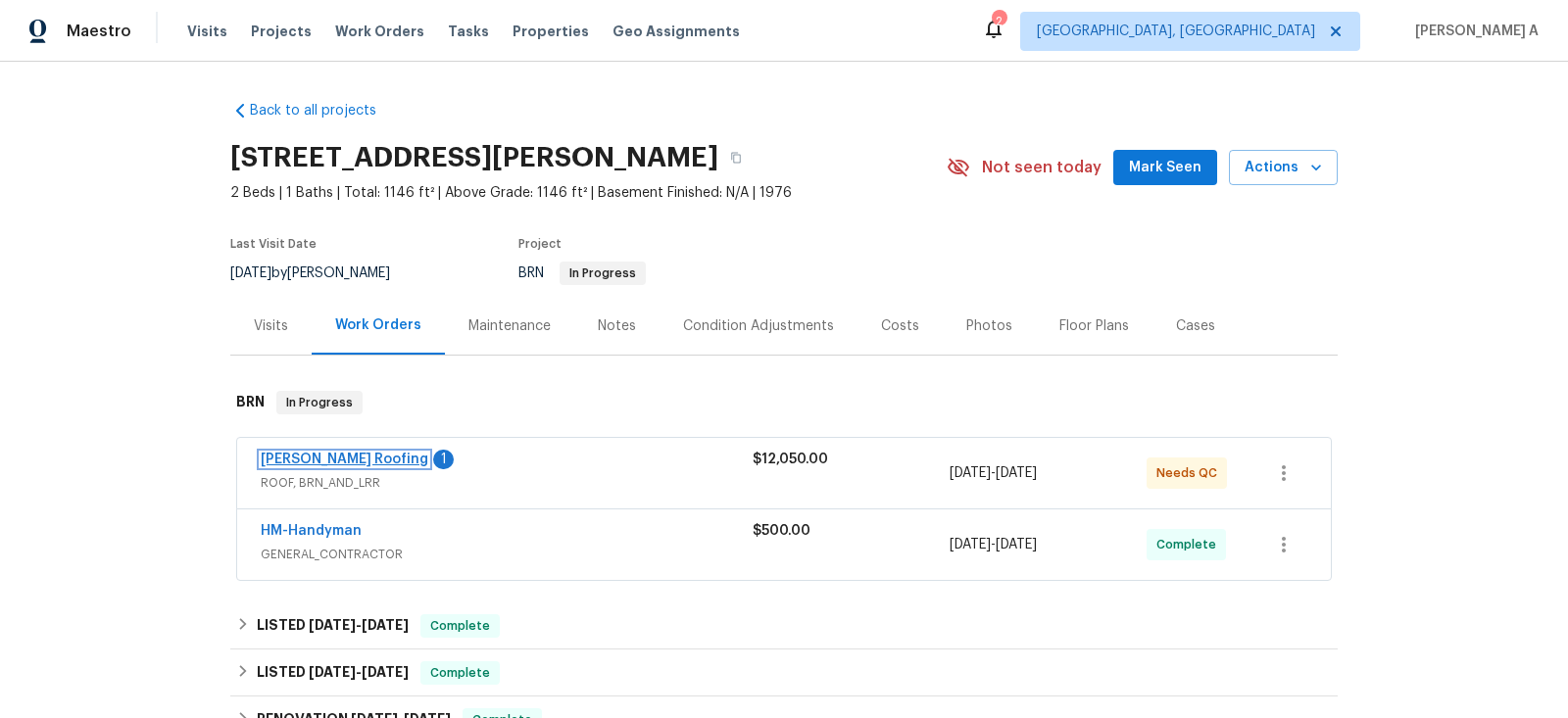
click at [317, 453] on link "Stout Roofing" at bounding box center [345, 460] width 168 height 14
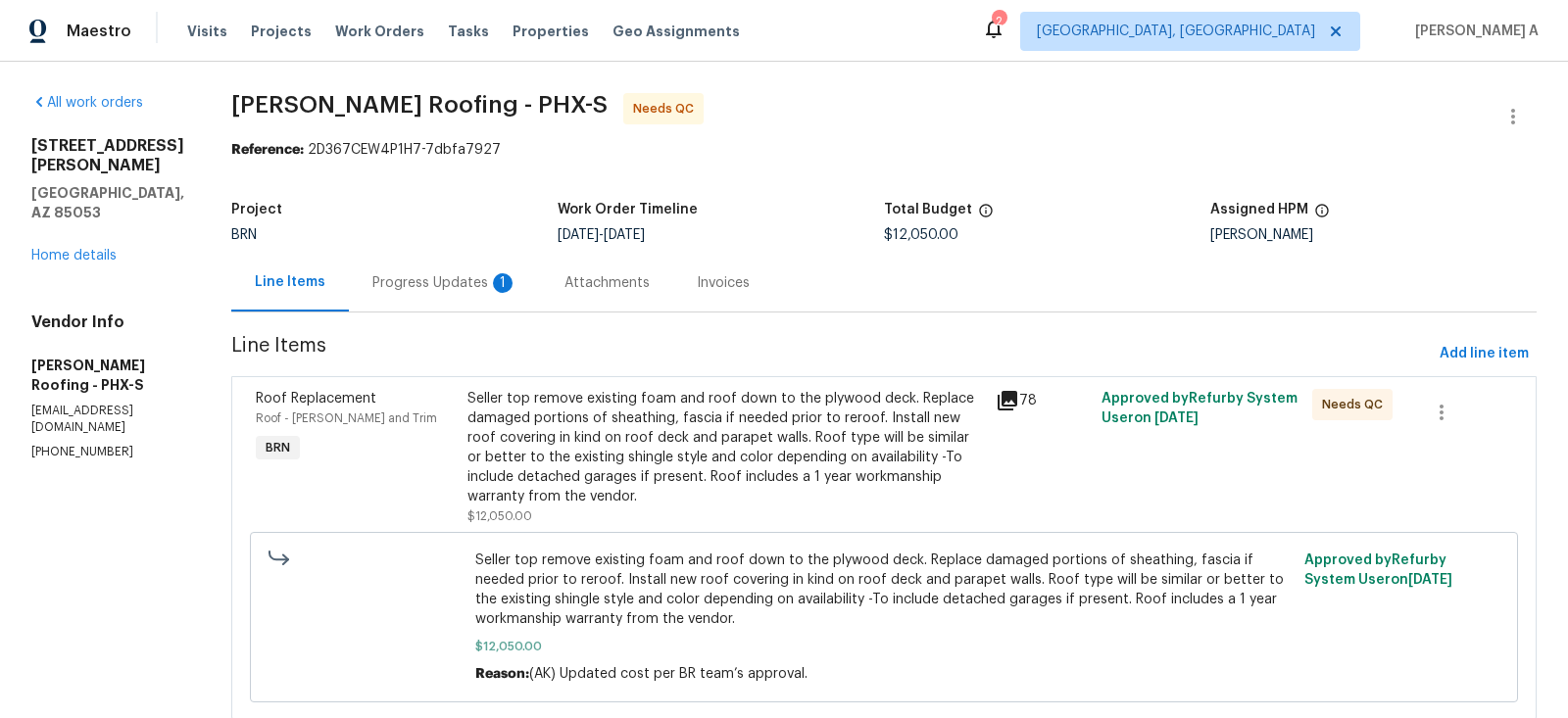
click at [463, 281] on div "Progress Updates 1" at bounding box center [445, 283] width 145 height 20
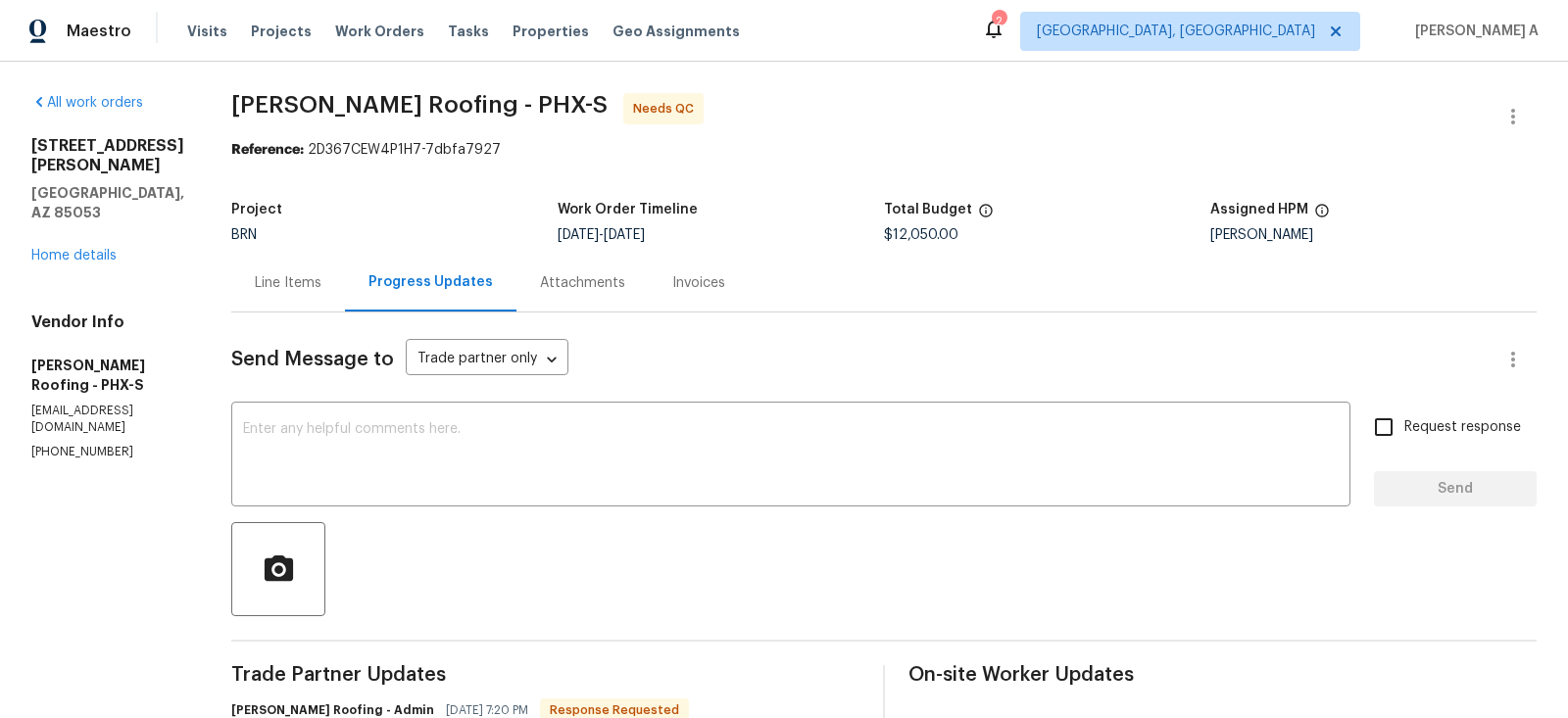
click at [294, 286] on div "Line Items" at bounding box center [288, 283] width 67 height 20
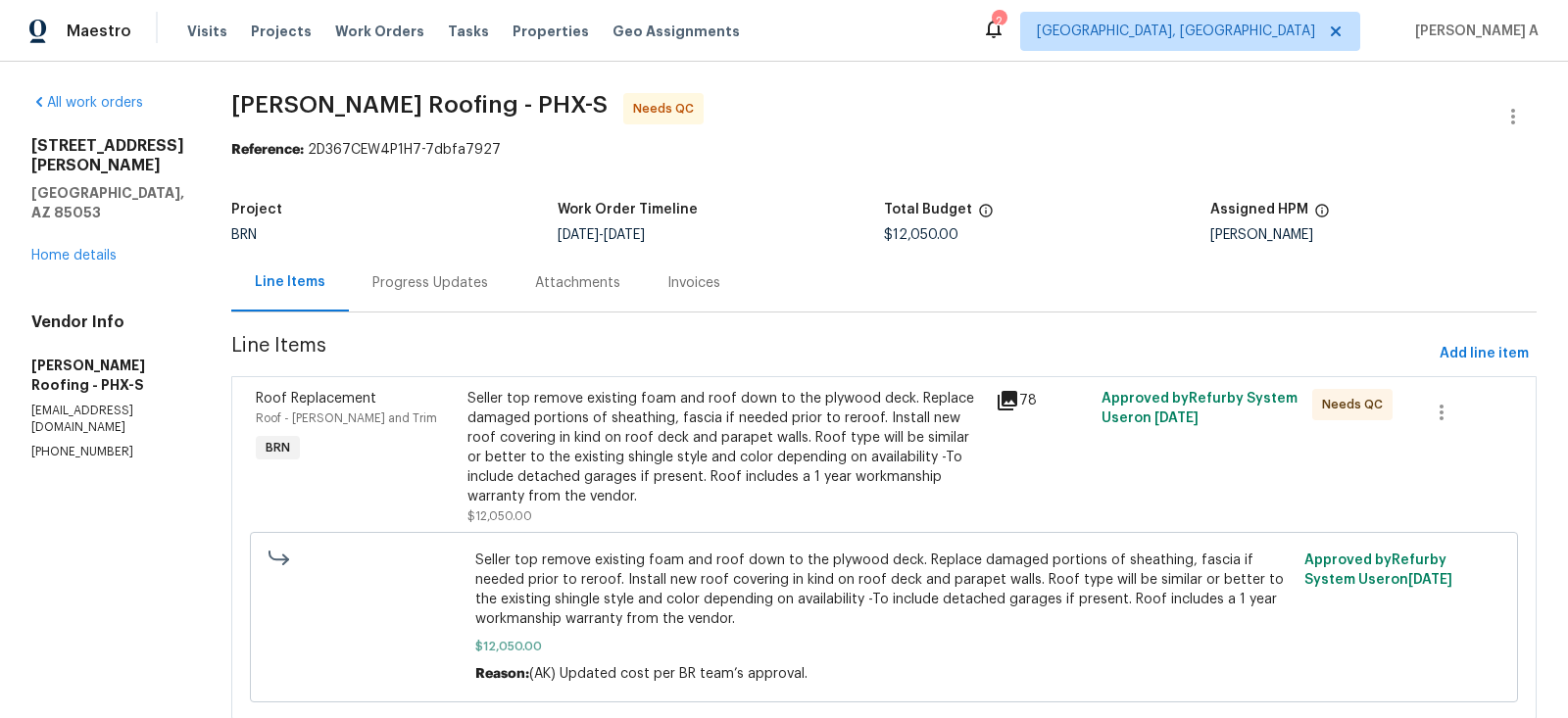
click at [698, 421] on div "Seller top remove existing foam and roof down to the plywood deck. Replace dama…" at bounding box center [726, 448] width 516 height 117
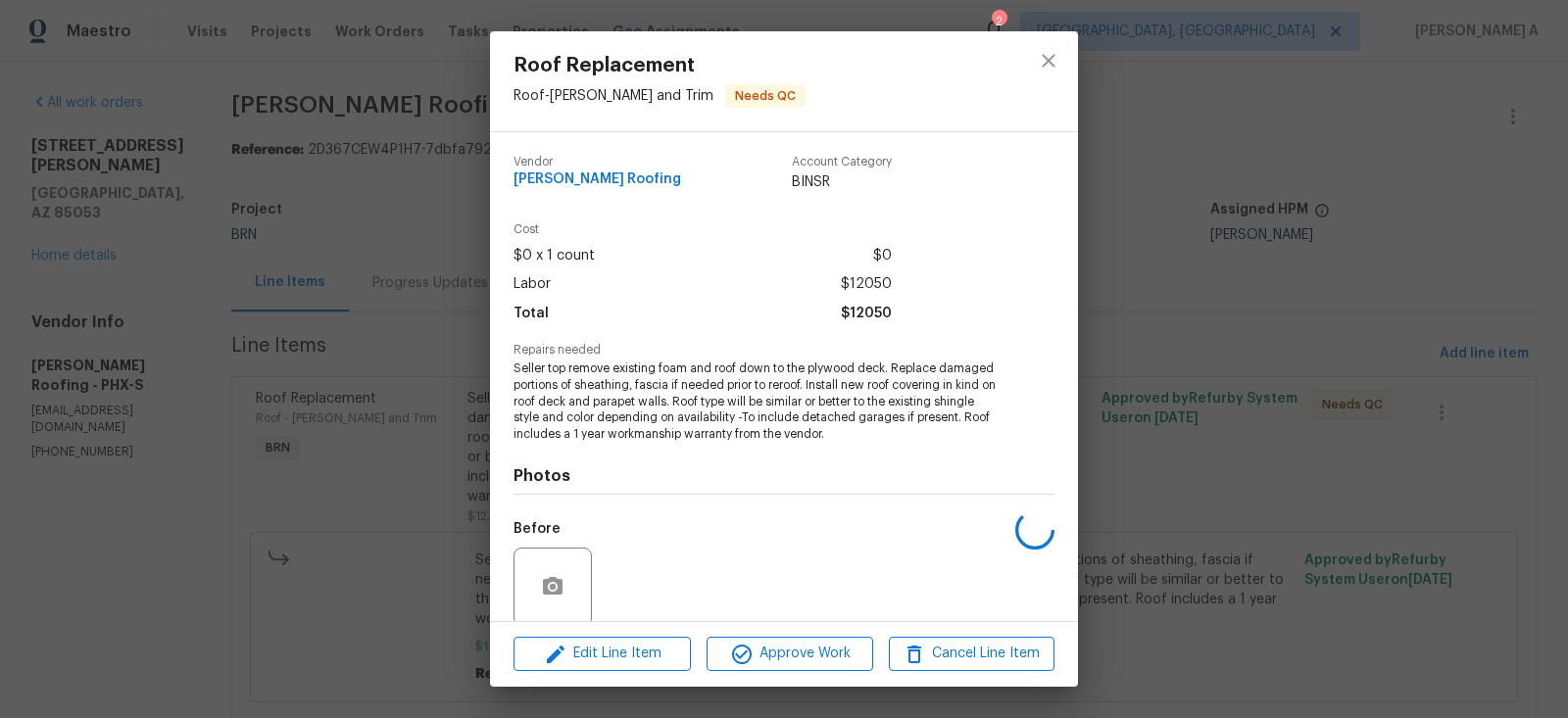
scroll to position [152, 0]
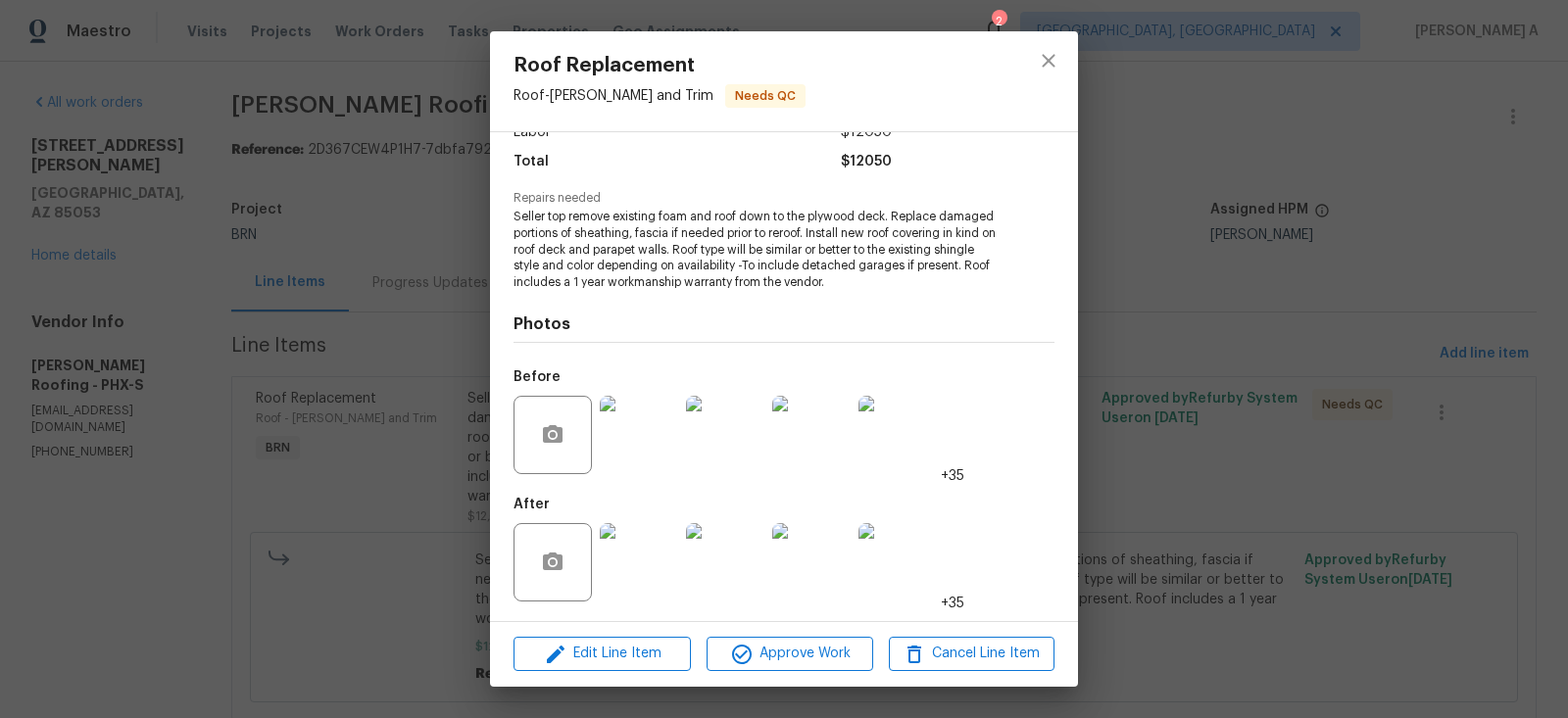
click at [638, 576] on img at bounding box center [639, 562] width 78 height 78
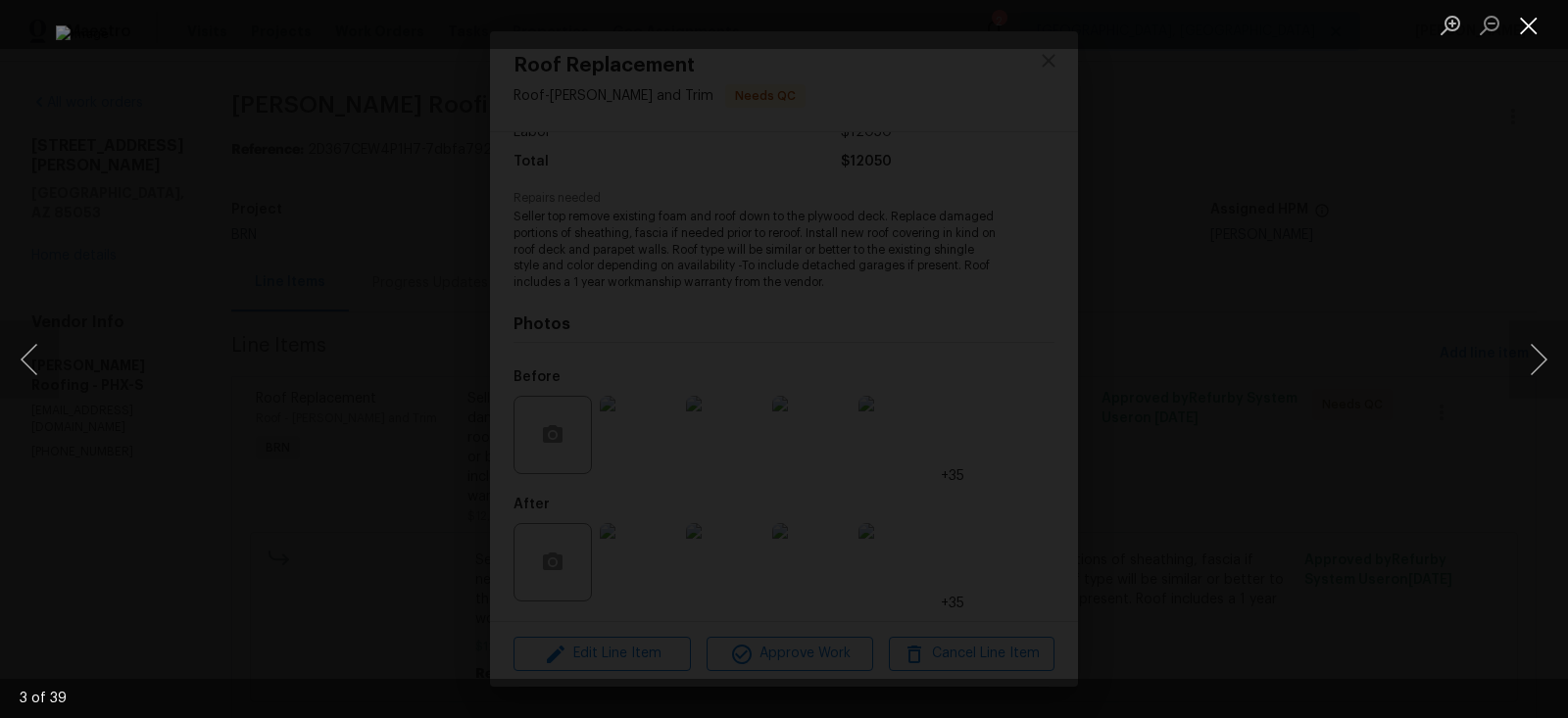
click at [1527, 13] on button "Close lightbox" at bounding box center [1528, 25] width 39 height 35
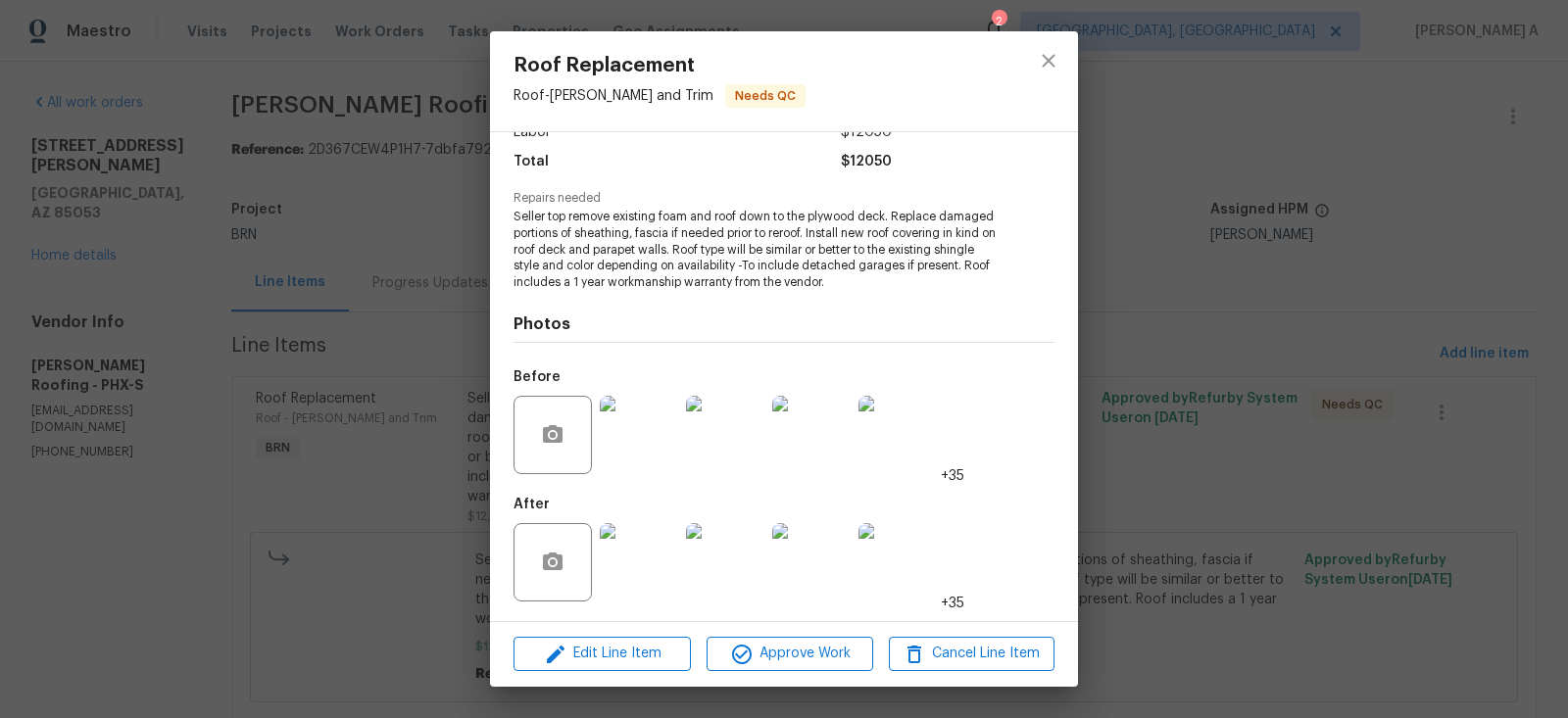
click at [664, 462] on img at bounding box center [639, 435] width 78 height 78
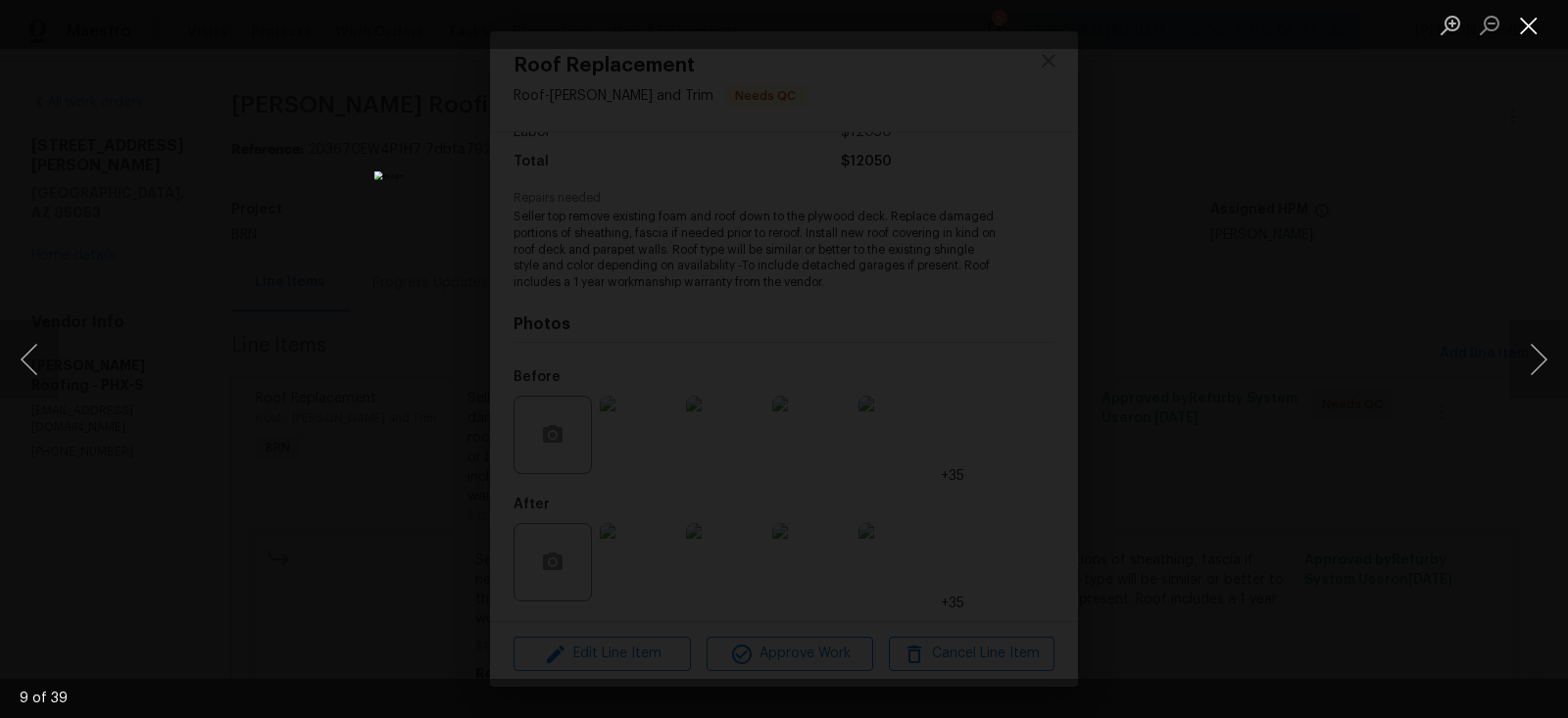
click at [1528, 20] on button "Close lightbox" at bounding box center [1528, 25] width 39 height 35
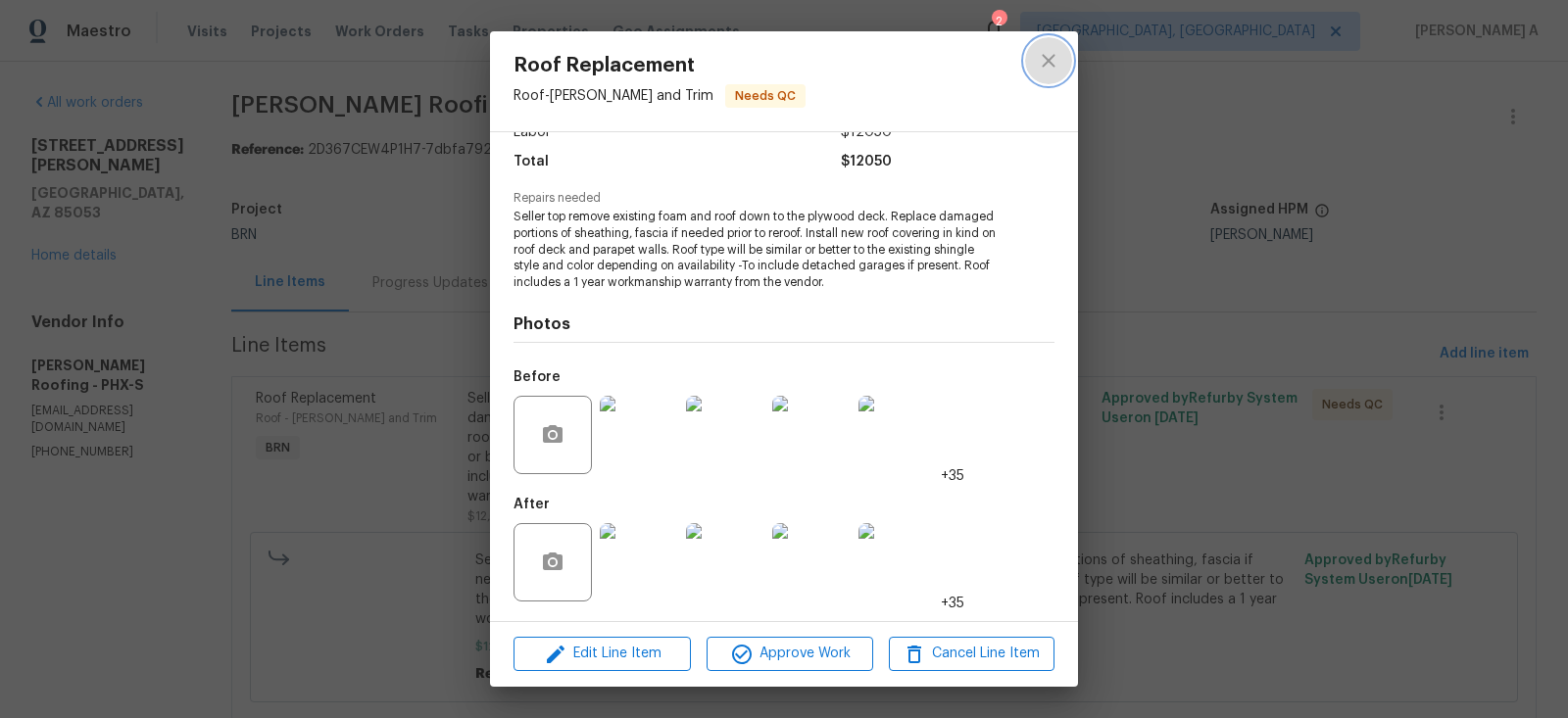
click at [1065, 54] on button "close" at bounding box center [1048, 61] width 47 height 47
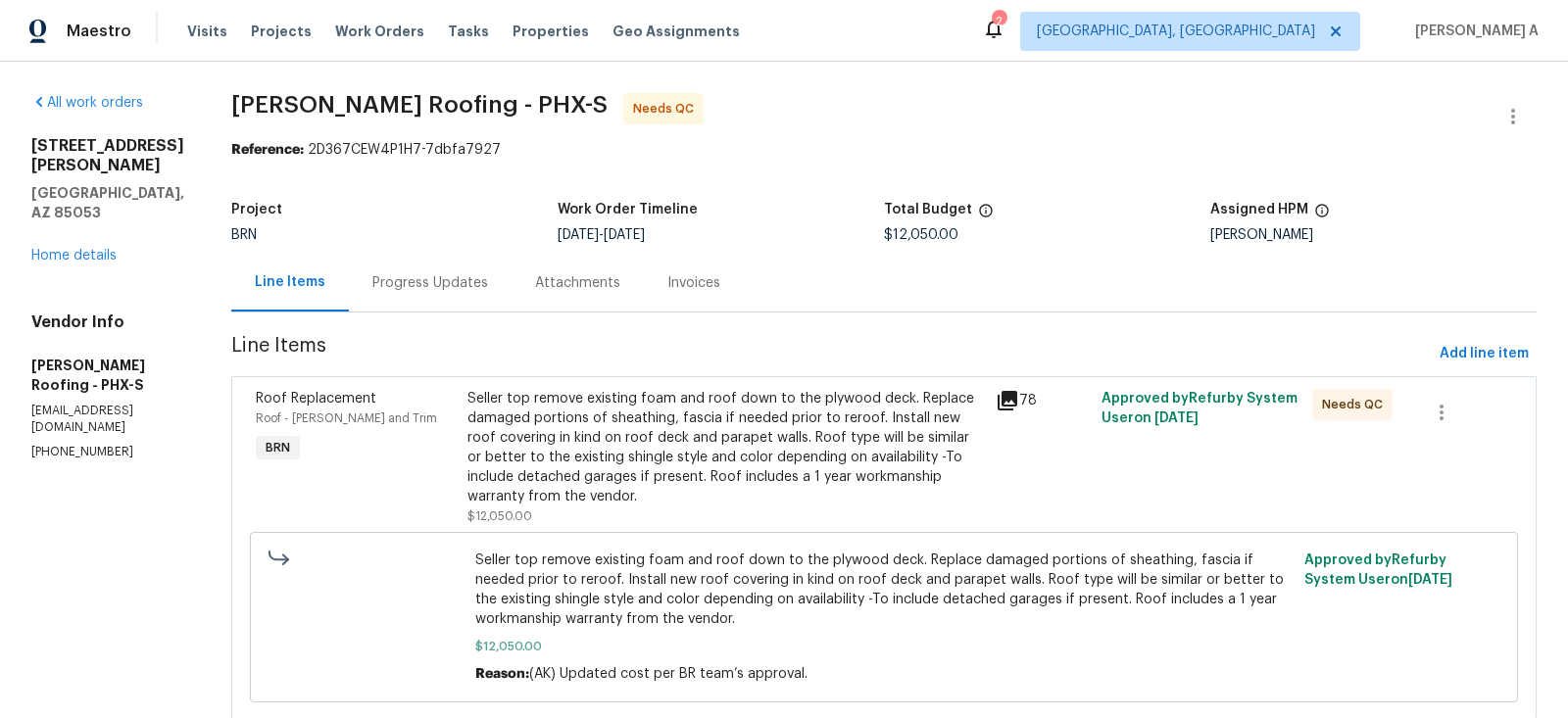
click at [435, 303] on div "Progress Updates" at bounding box center [430, 283] width 163 height 58
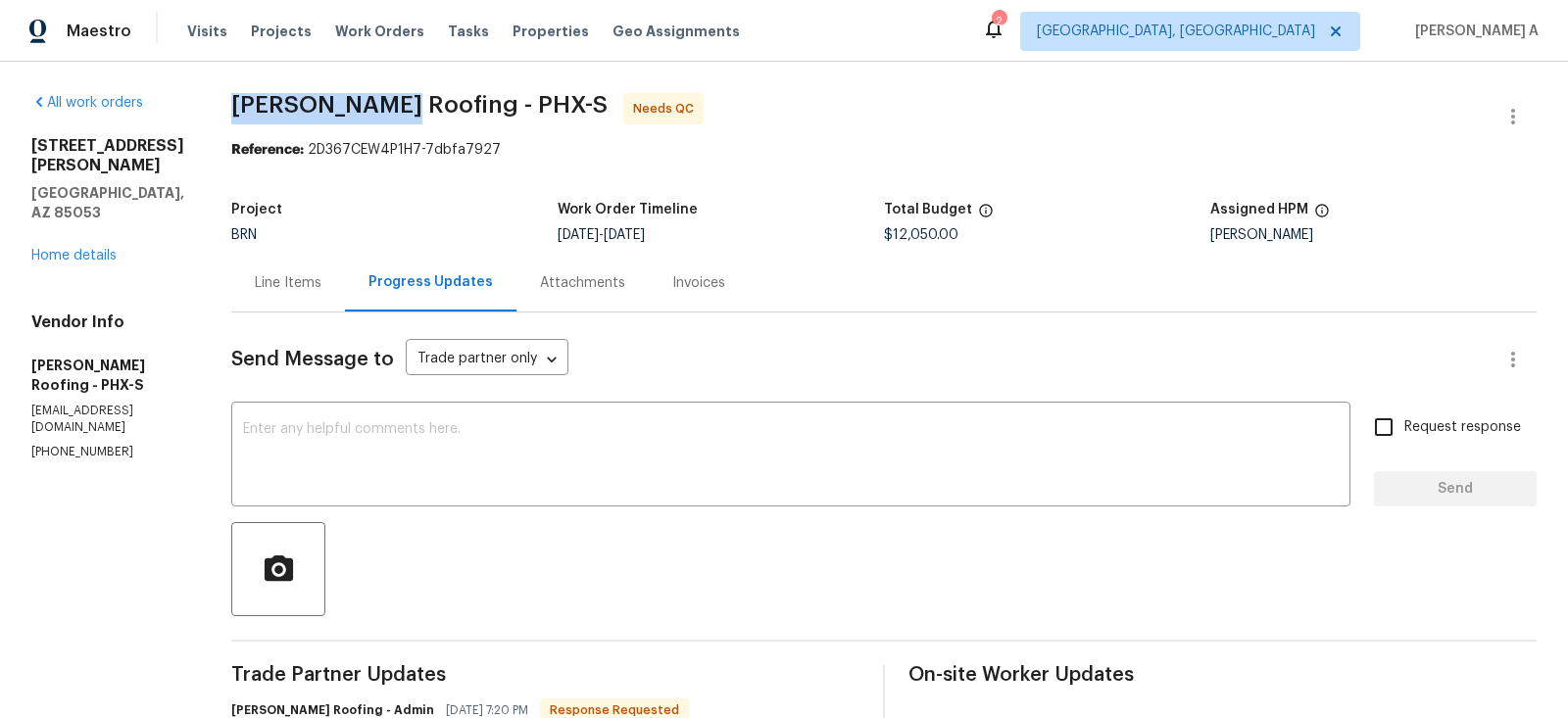
copy span "Stout Roofing"
drag, startPoint x: 224, startPoint y: 102, endPoint x: 388, endPoint y: 103, distance: 164.0
click at [1068, 51] on div "Maestro Visits Projects Work Orders Tasks Properties Geo Assignments 2 Albuquer…" at bounding box center [784, 31] width 1568 height 62
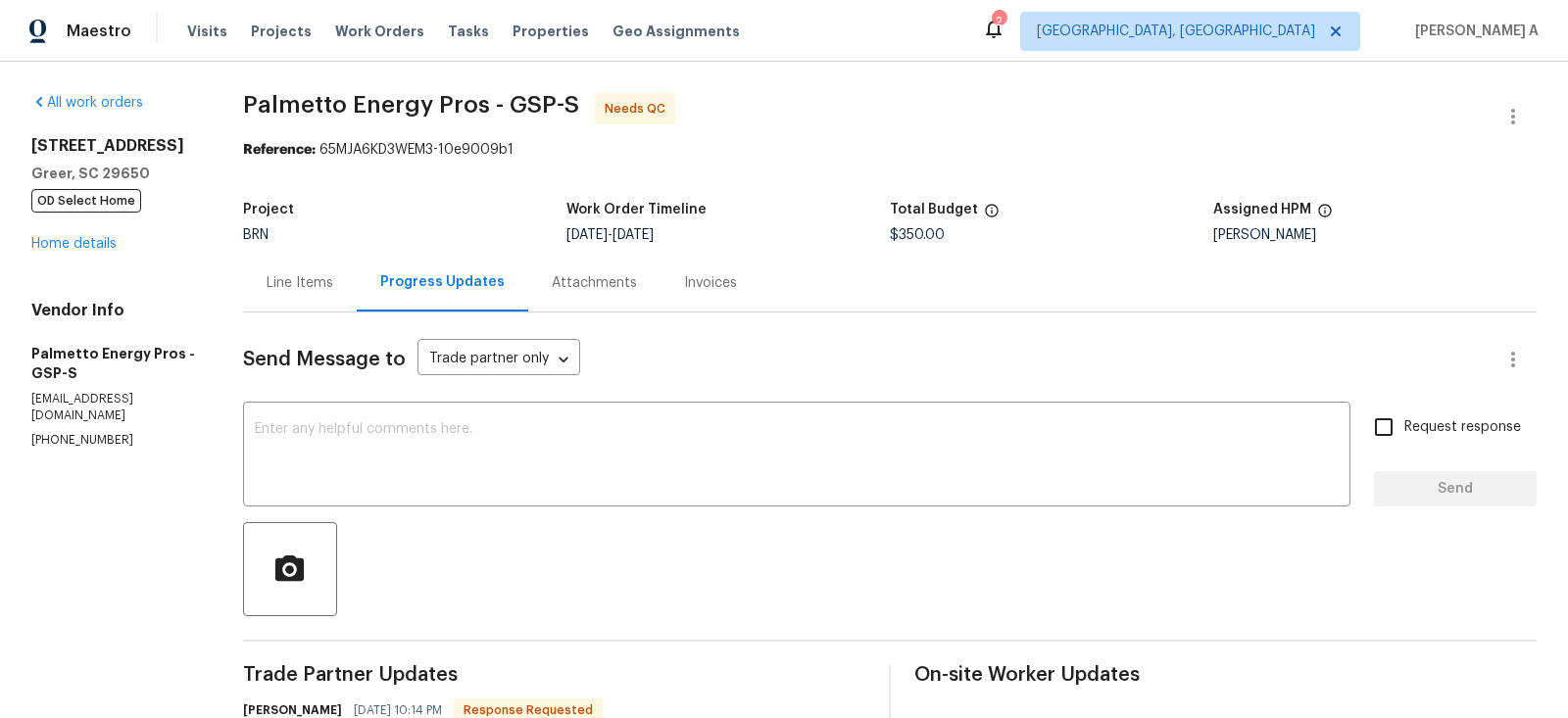
click at [295, 276] on div "Line Items" at bounding box center [299, 283] width 67 height 20
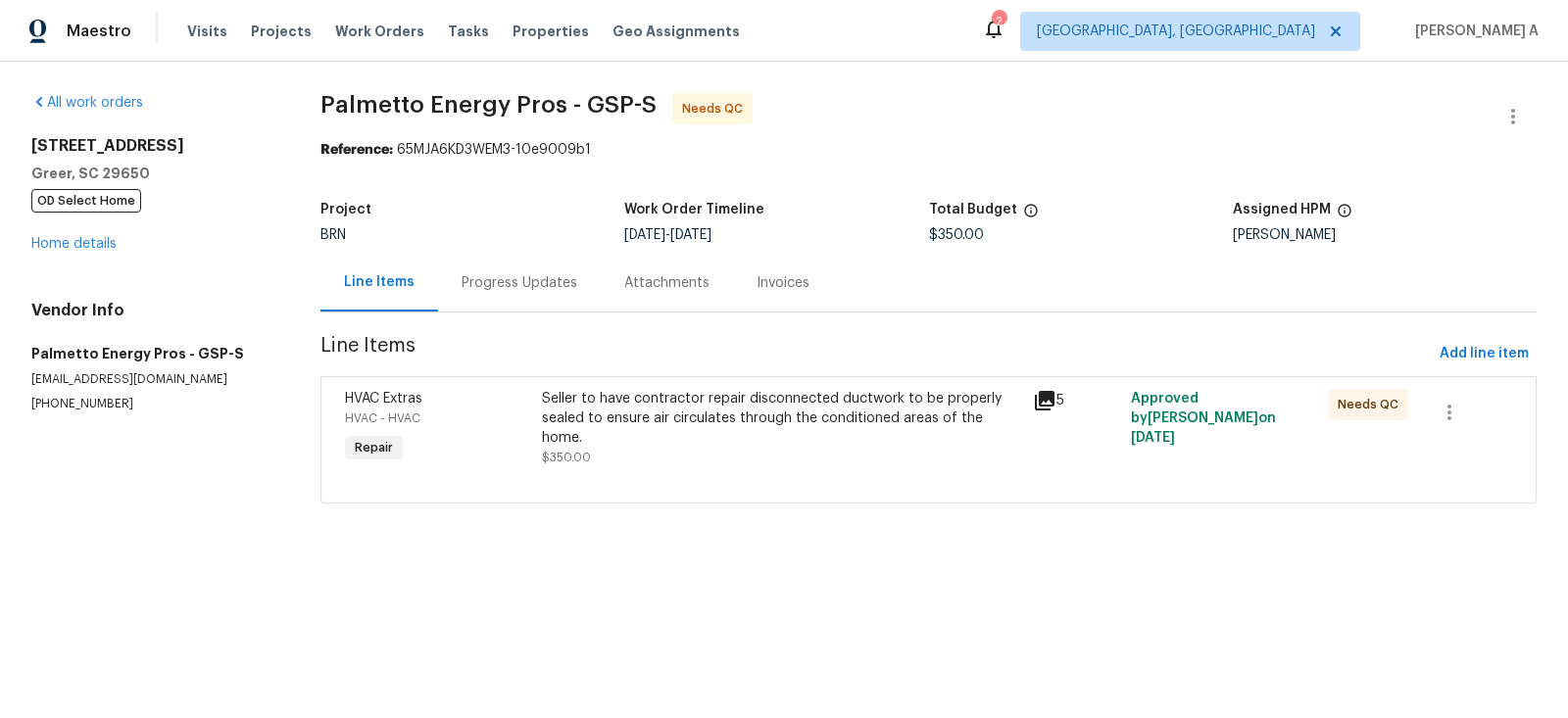
click at [726, 432] on div "Seller to have contractor repair disconnected ductwork to be properly sealed to…" at bounding box center [782, 428] width 480 height 78
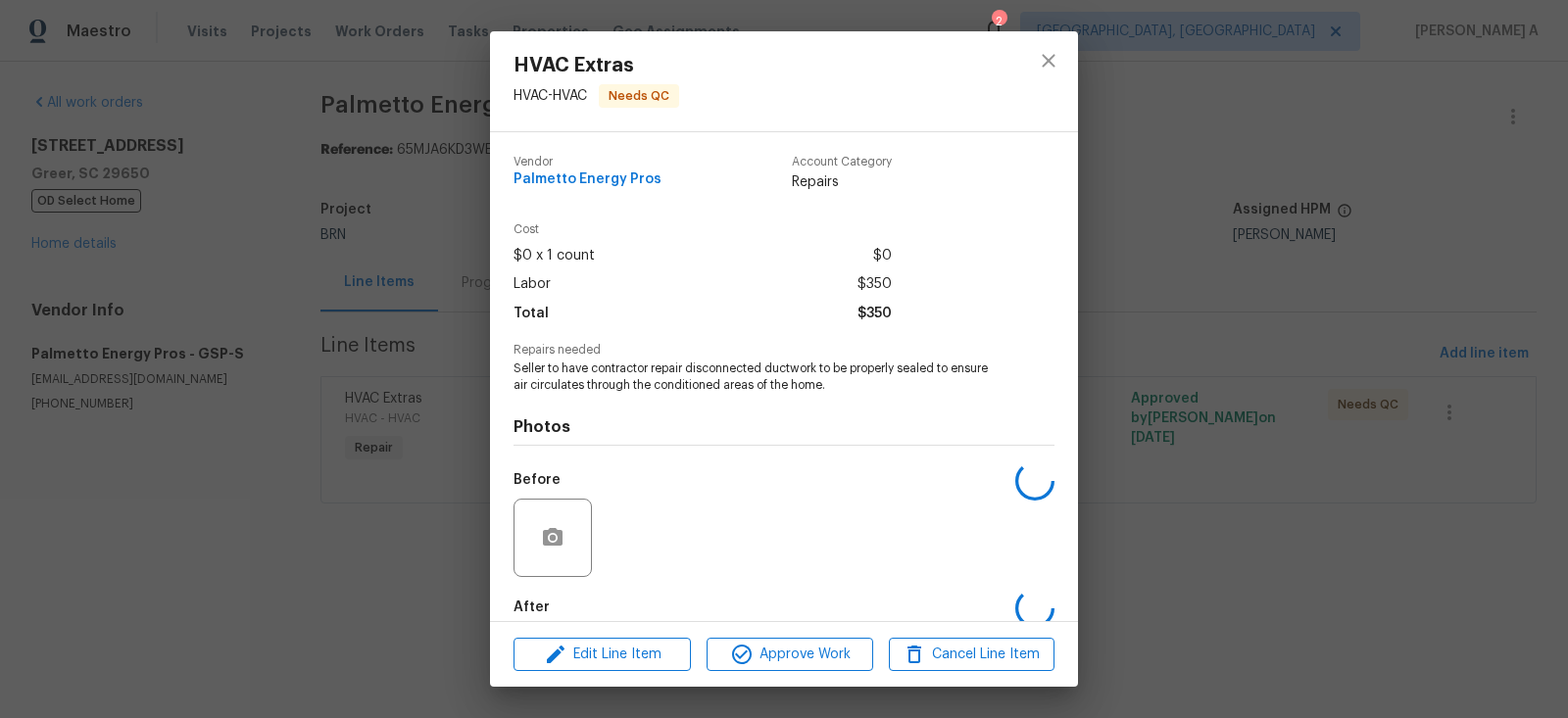
scroll to position [102, 0]
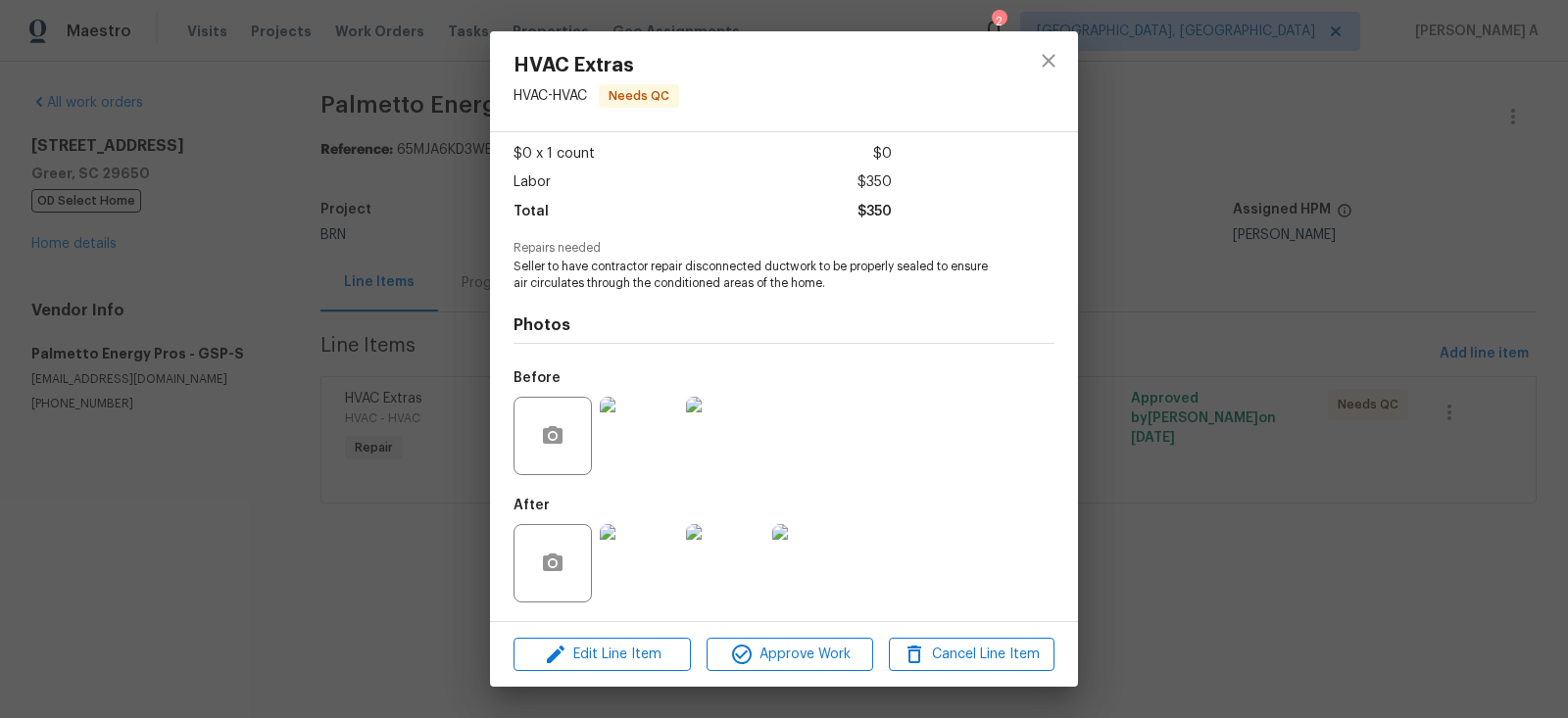
click at [620, 569] on img at bounding box center [639, 563] width 78 height 78
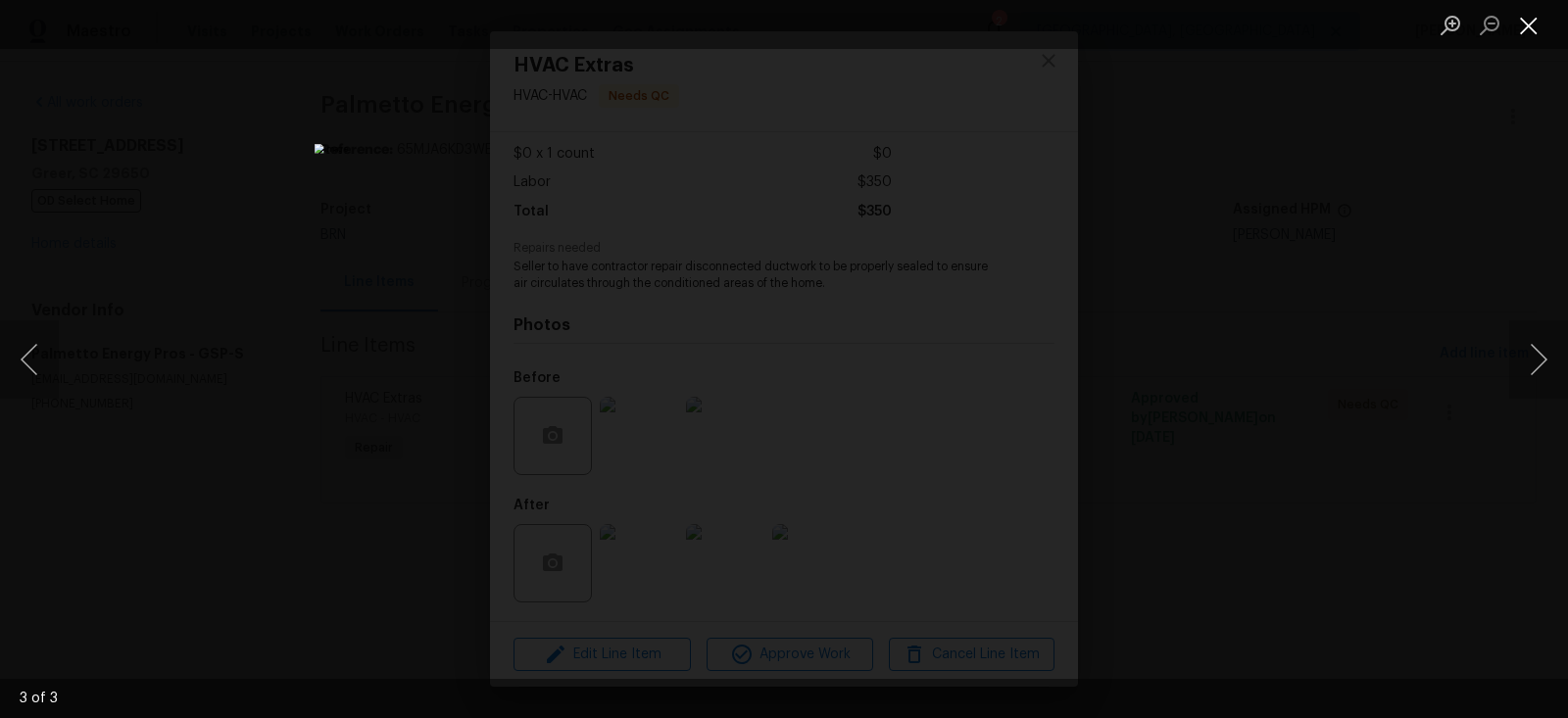
click at [1525, 28] on button "Close lightbox" at bounding box center [1528, 25] width 39 height 35
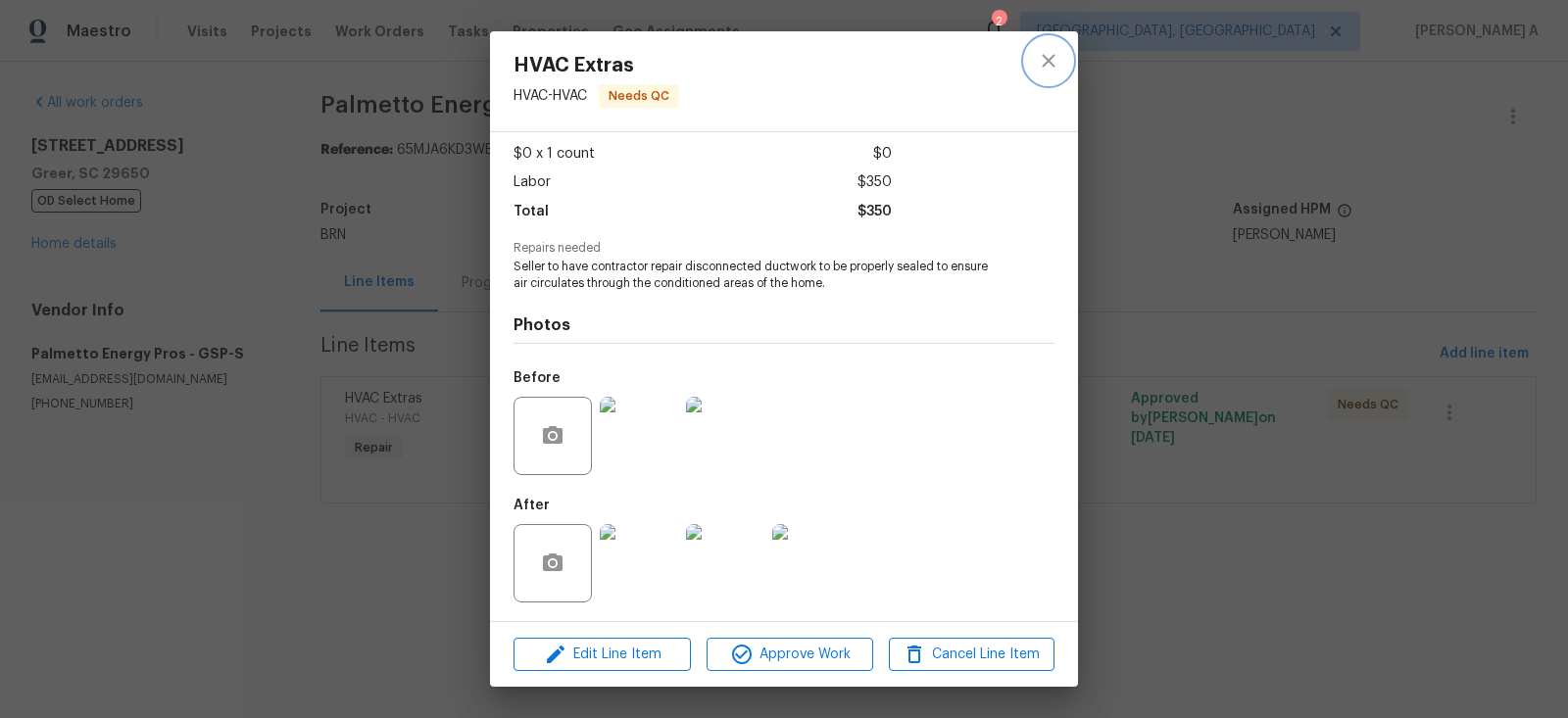
click at [1049, 70] on icon "close" at bounding box center [1049, 61] width 24 height 24
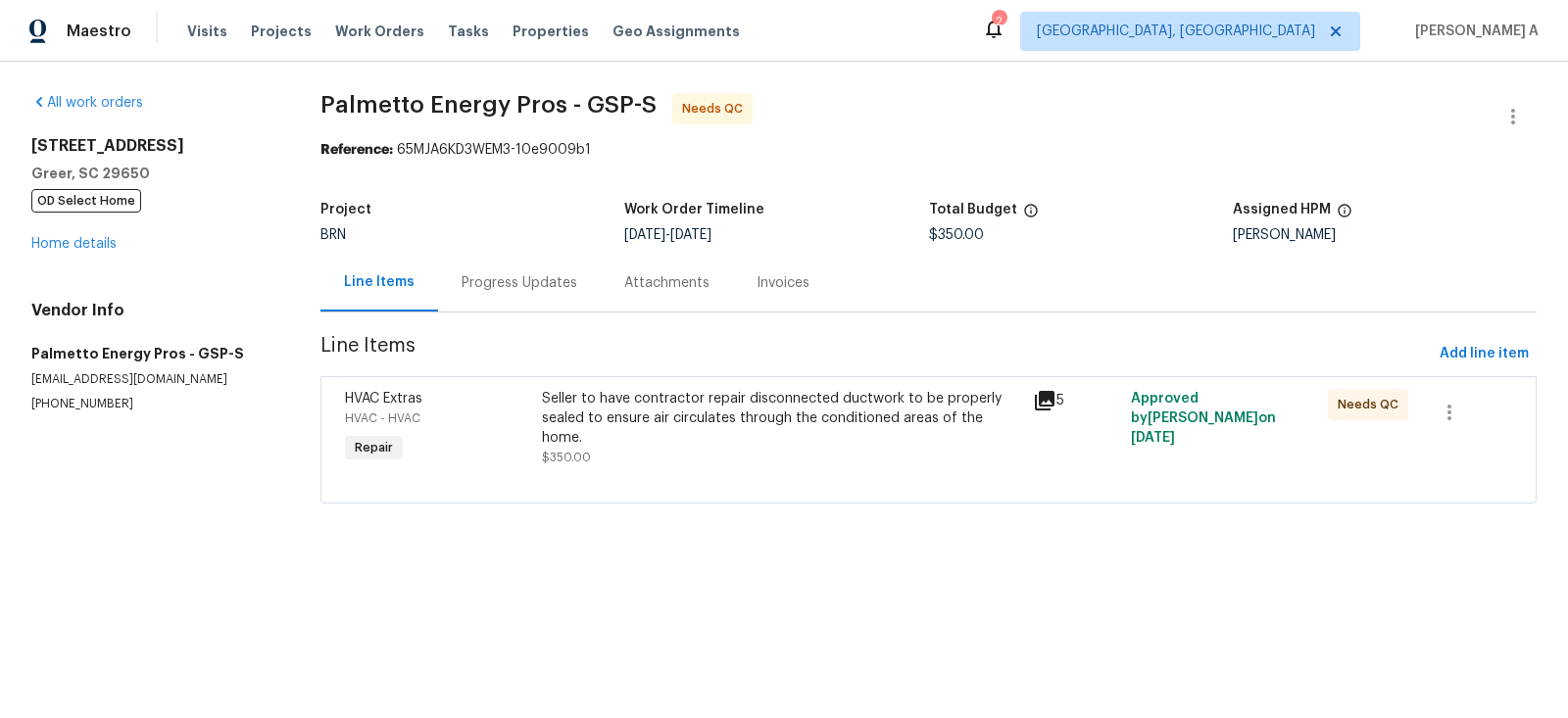
click at [827, 449] on div "Seller to have contractor repair disconnected ductwork to be properly sealed to…" at bounding box center [782, 428] width 491 height 90
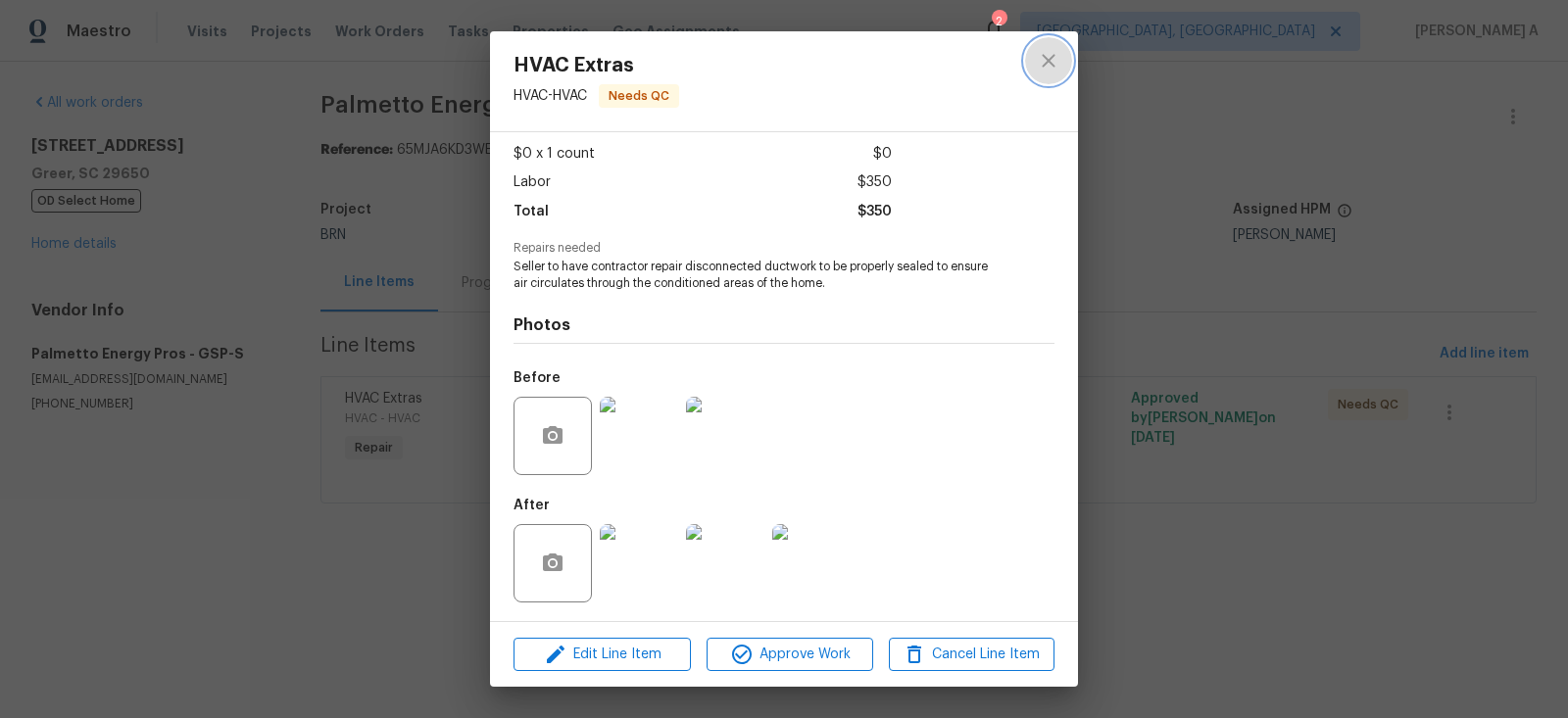
click at [1043, 46] on button "close" at bounding box center [1048, 61] width 47 height 47
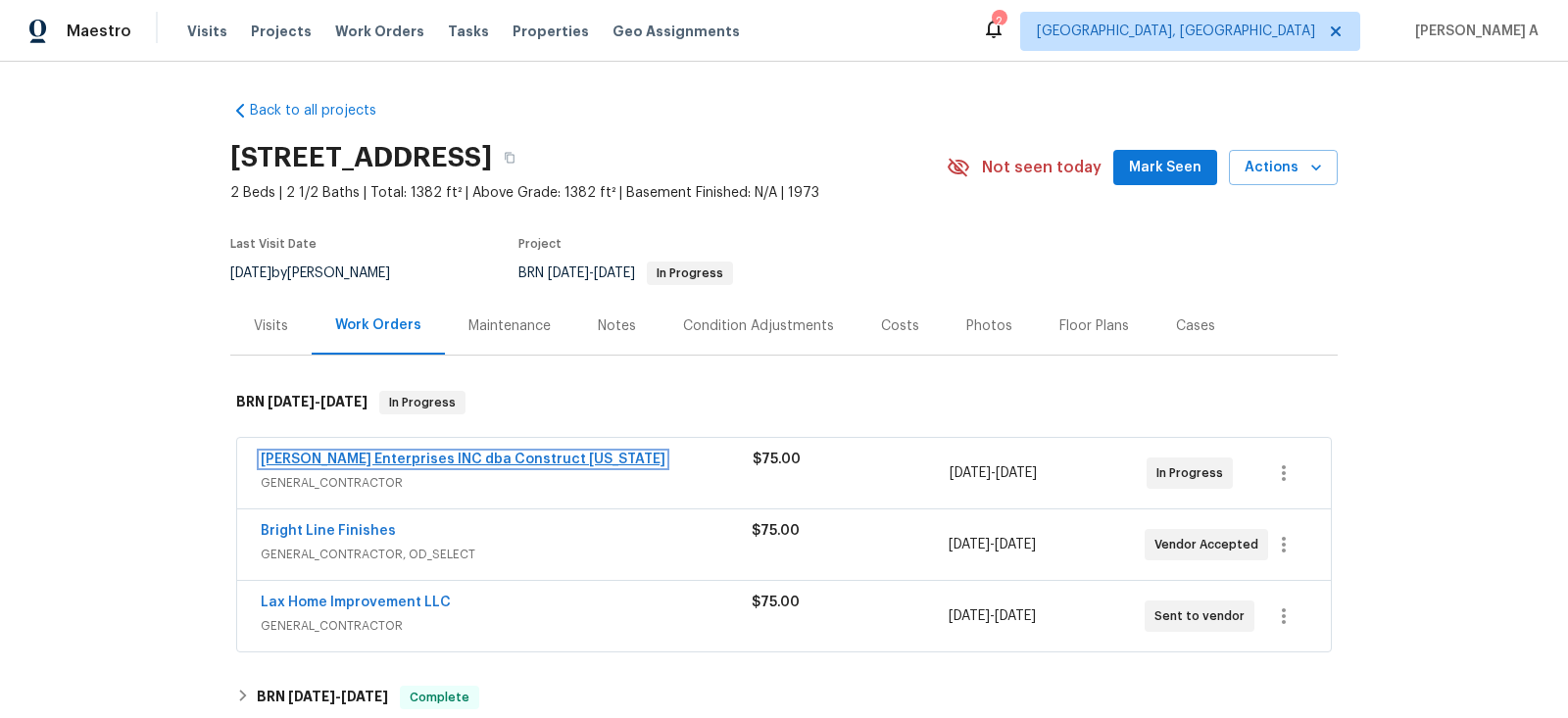
click at [390, 458] on link "[PERSON_NAME] Enterprises INC dba Construct [US_STATE]" at bounding box center [464, 460] width 405 height 14
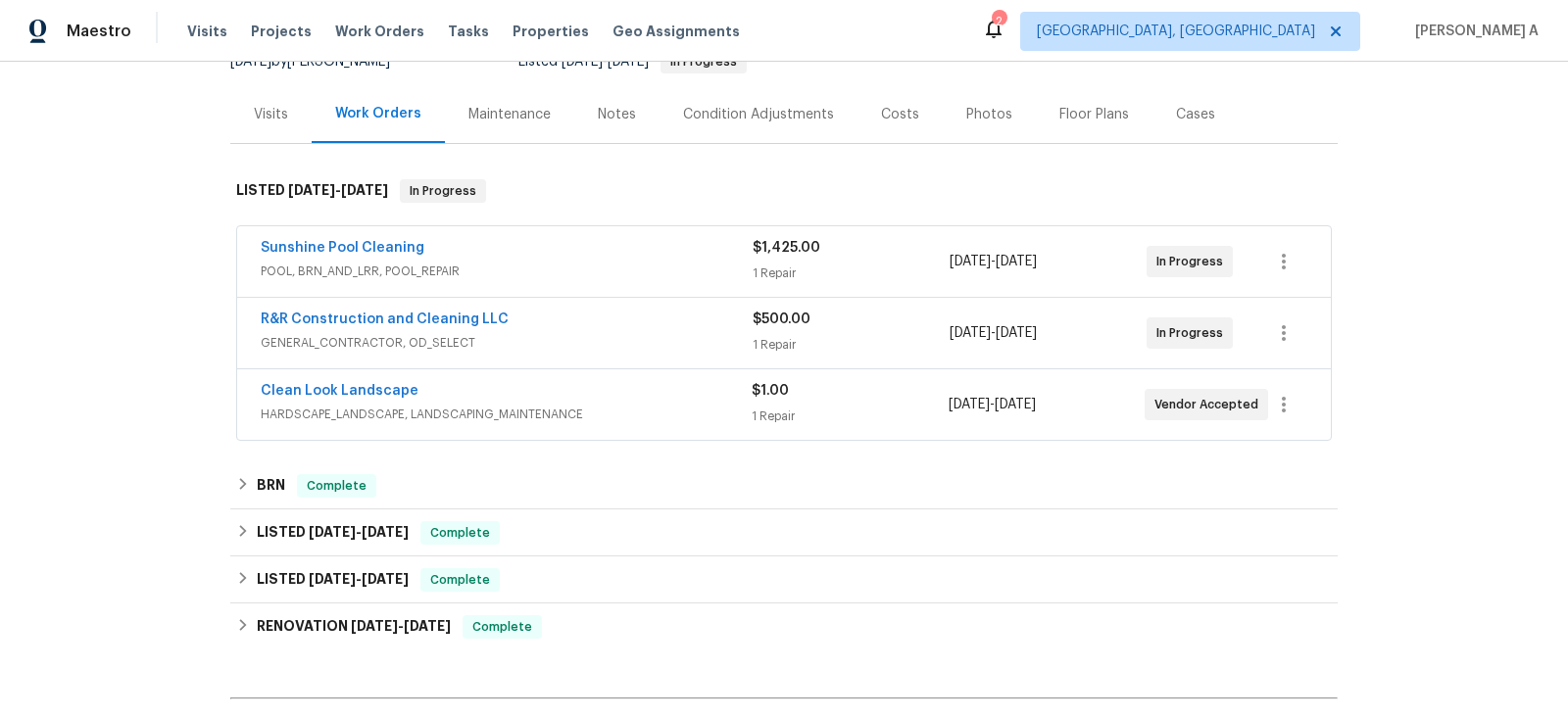
scroll to position [221, 0]
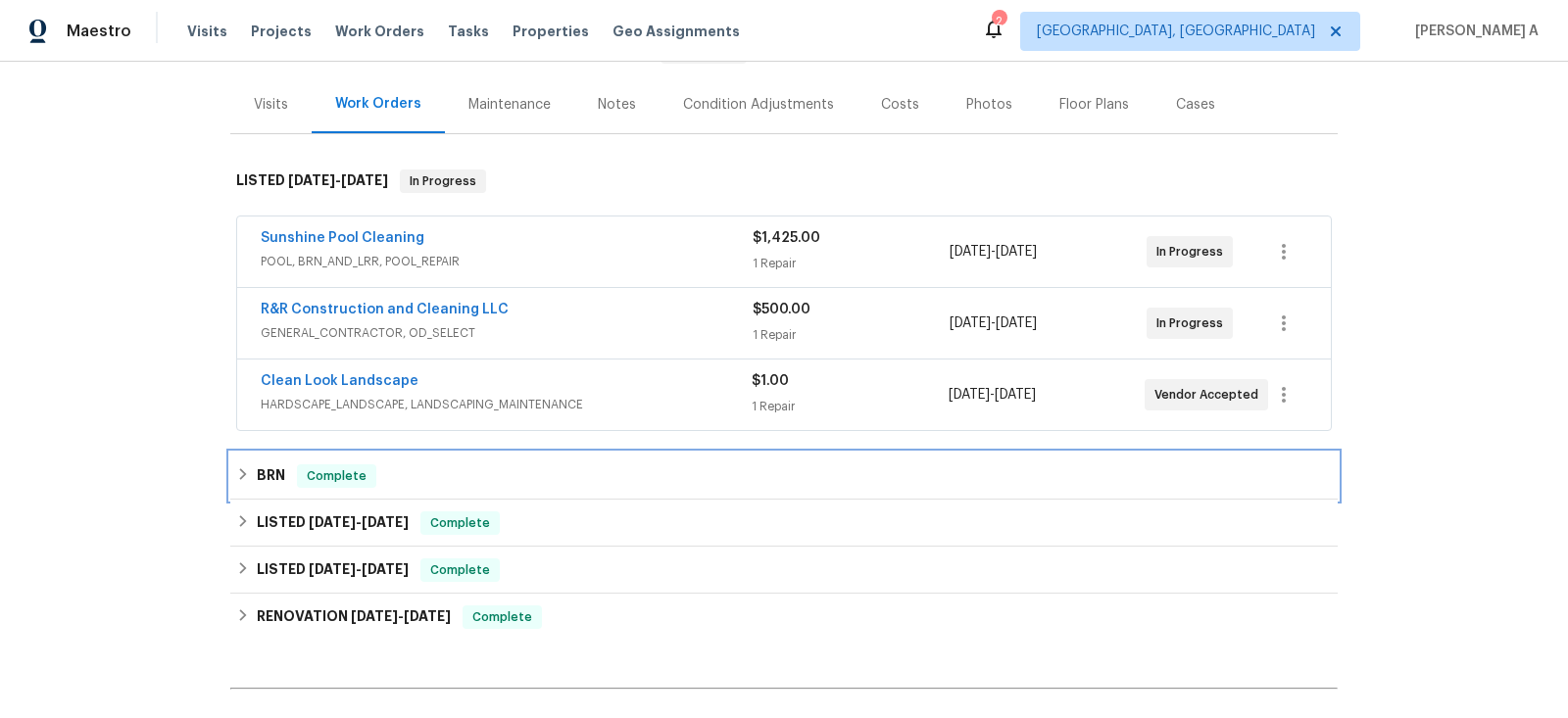
click at [441, 479] on div "BRN Complete" at bounding box center [784, 477] width 1095 height 24
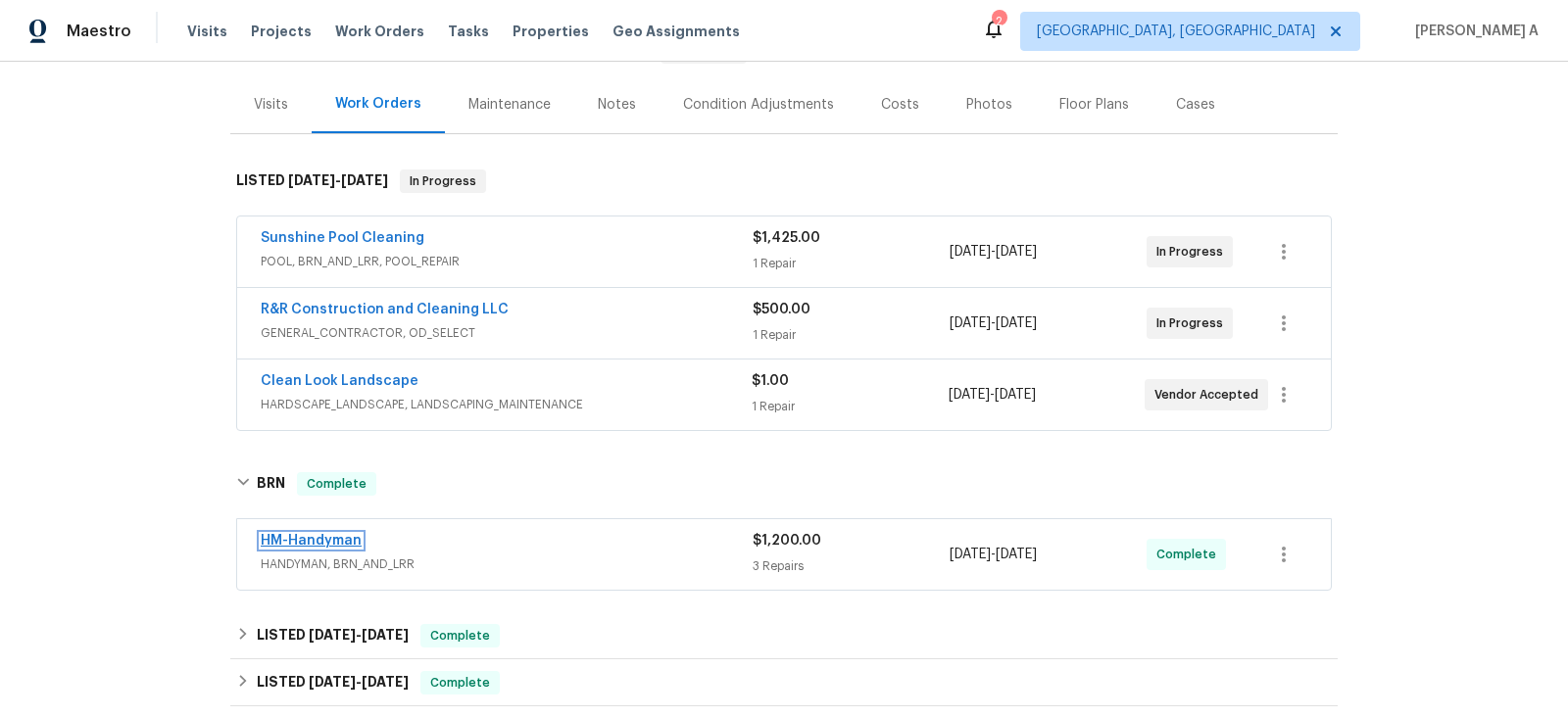
click at [327, 538] on link "HM-Handyman" at bounding box center [312, 541] width 101 height 14
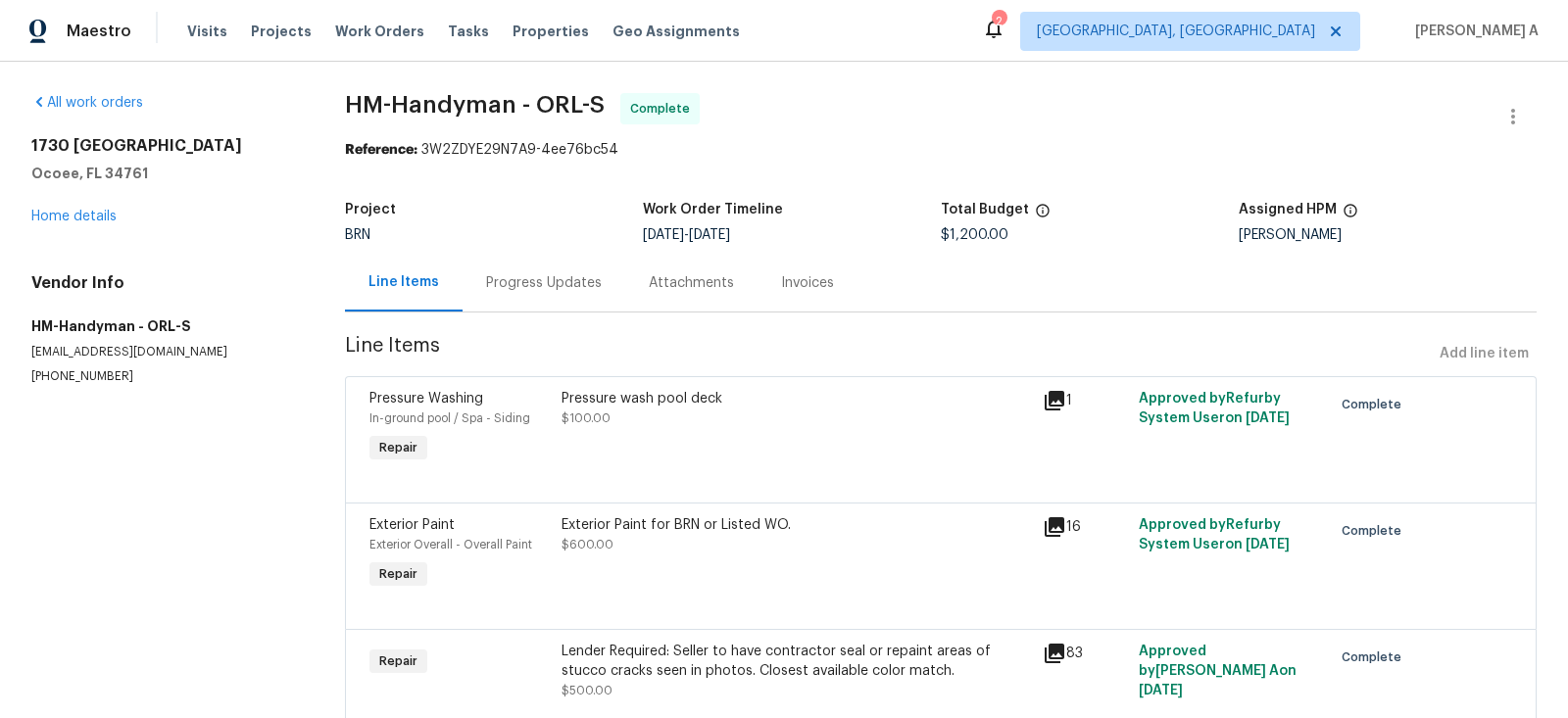
click at [704, 430] on div "Pressure wash pool deck $100.00" at bounding box center [796, 428] width 482 height 90
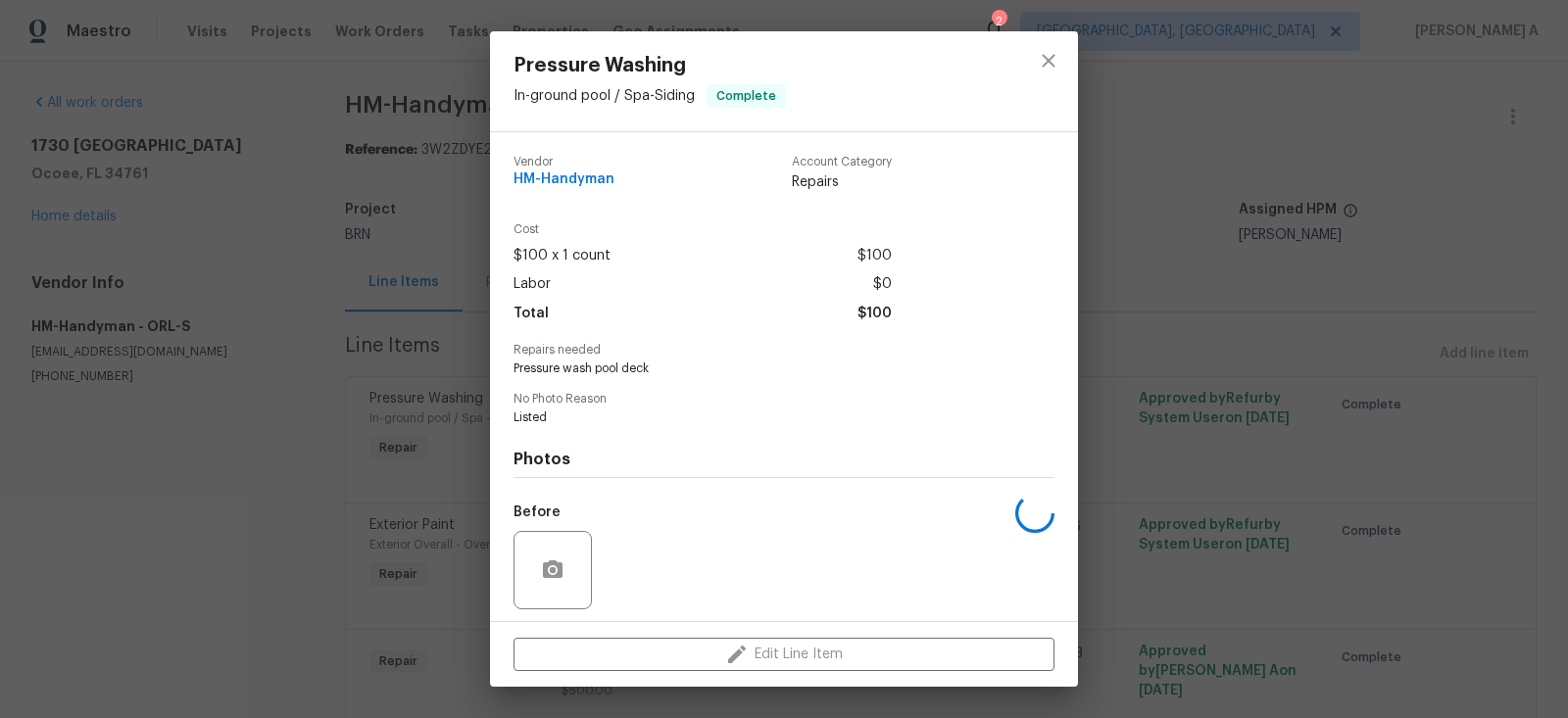
scroll to position [134, 0]
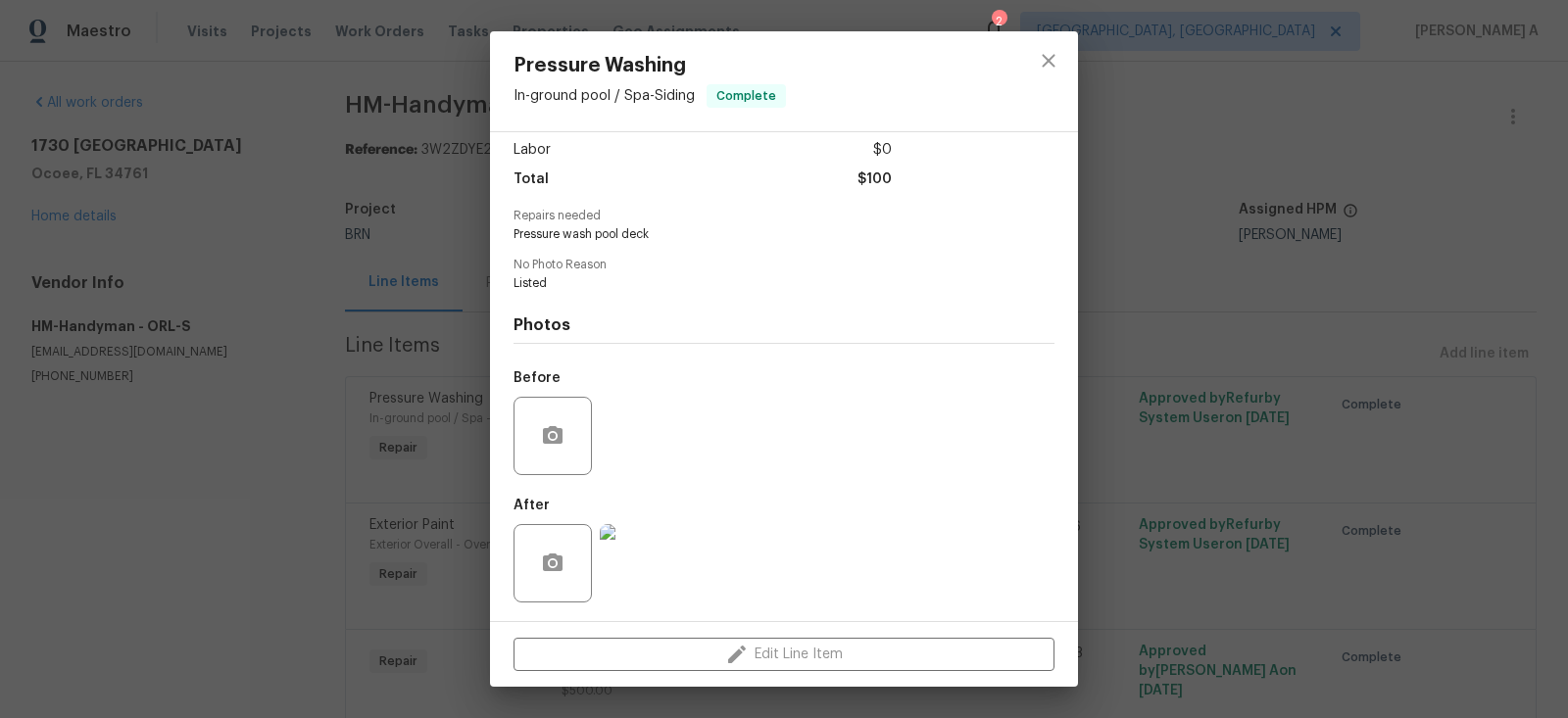
click at [631, 570] on img at bounding box center [639, 563] width 78 height 78
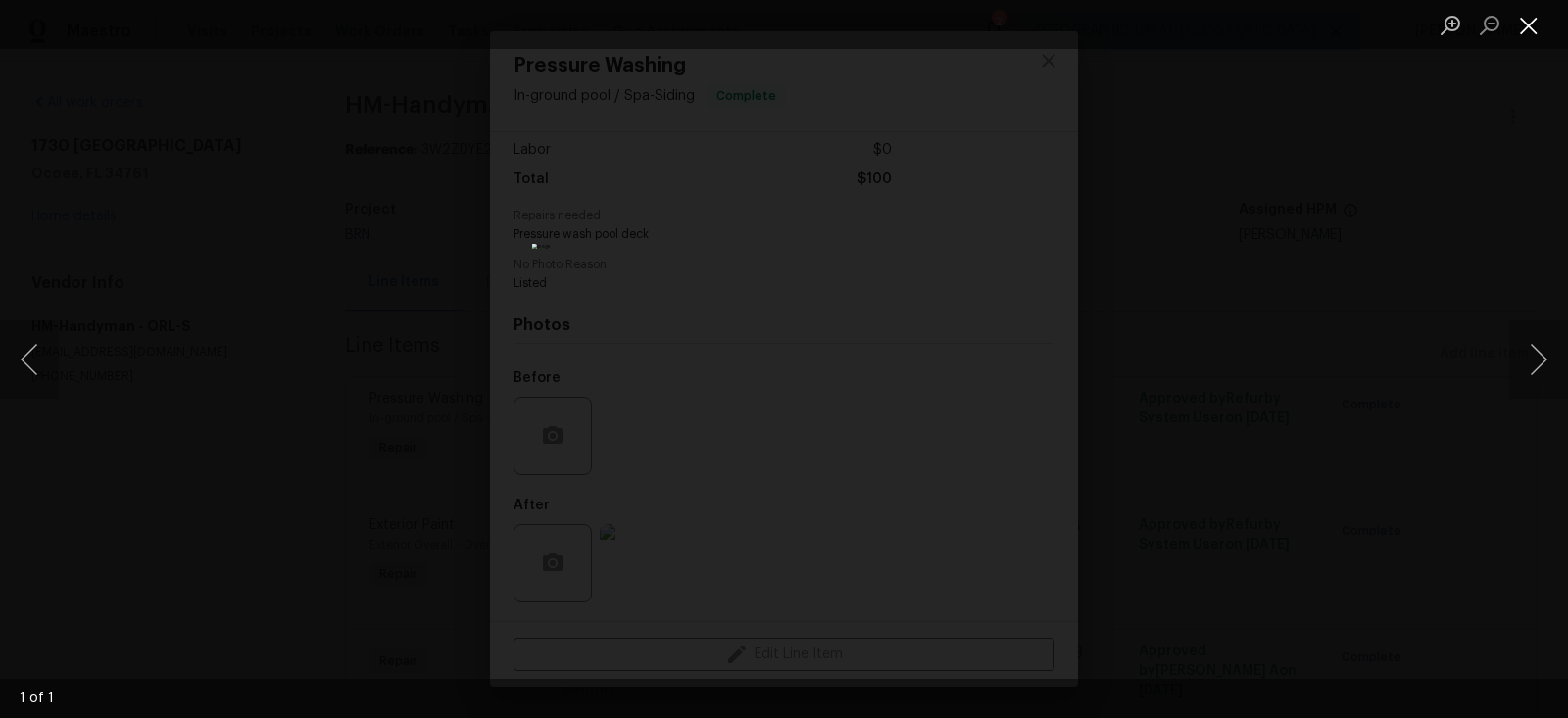
click at [1520, 27] on button "Close lightbox" at bounding box center [1528, 25] width 39 height 35
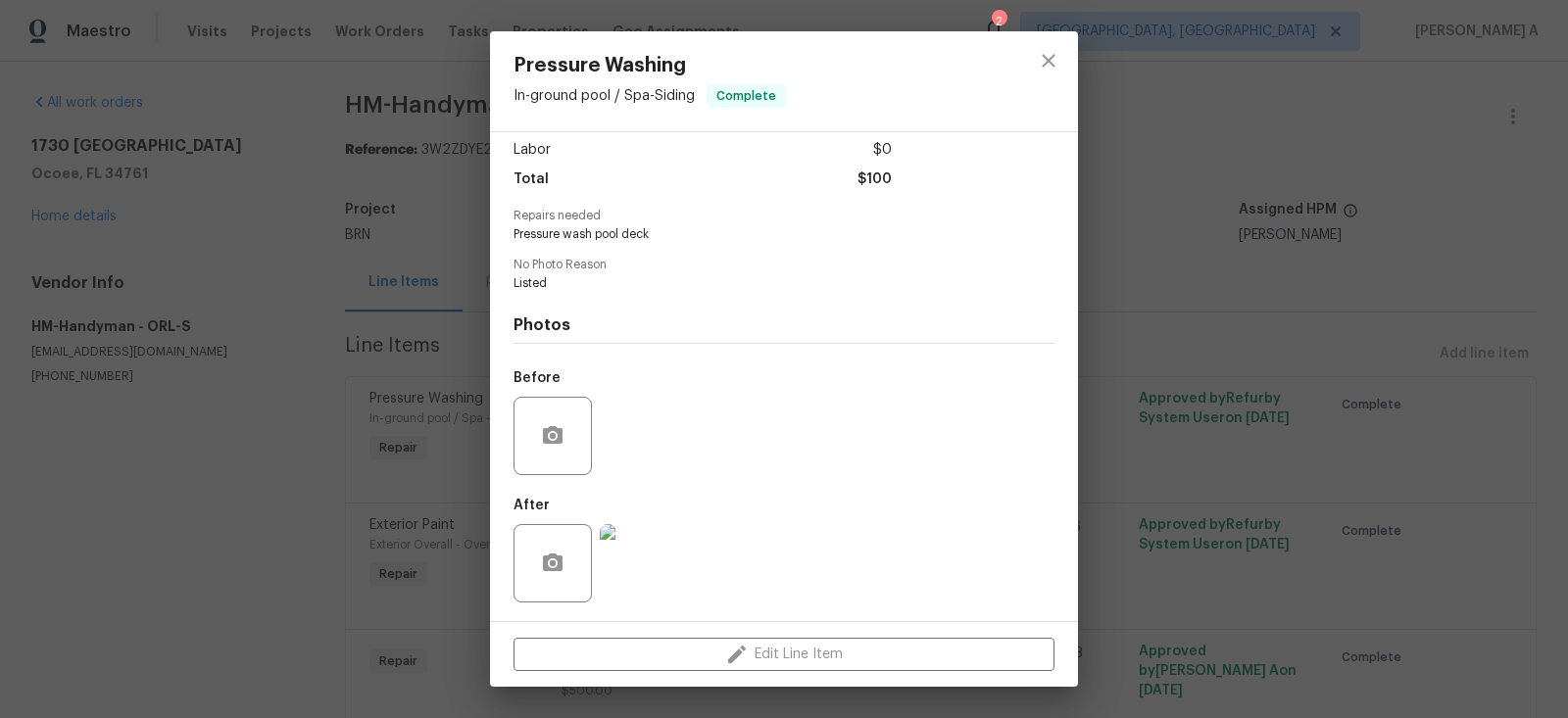
click at [1015, 65] on div "Pressure Washing In-ground pool / Spa - Siding Complete" at bounding box center [784, 81] width 588 height 100
click at [1036, 64] on button "close" at bounding box center [1048, 61] width 47 height 47
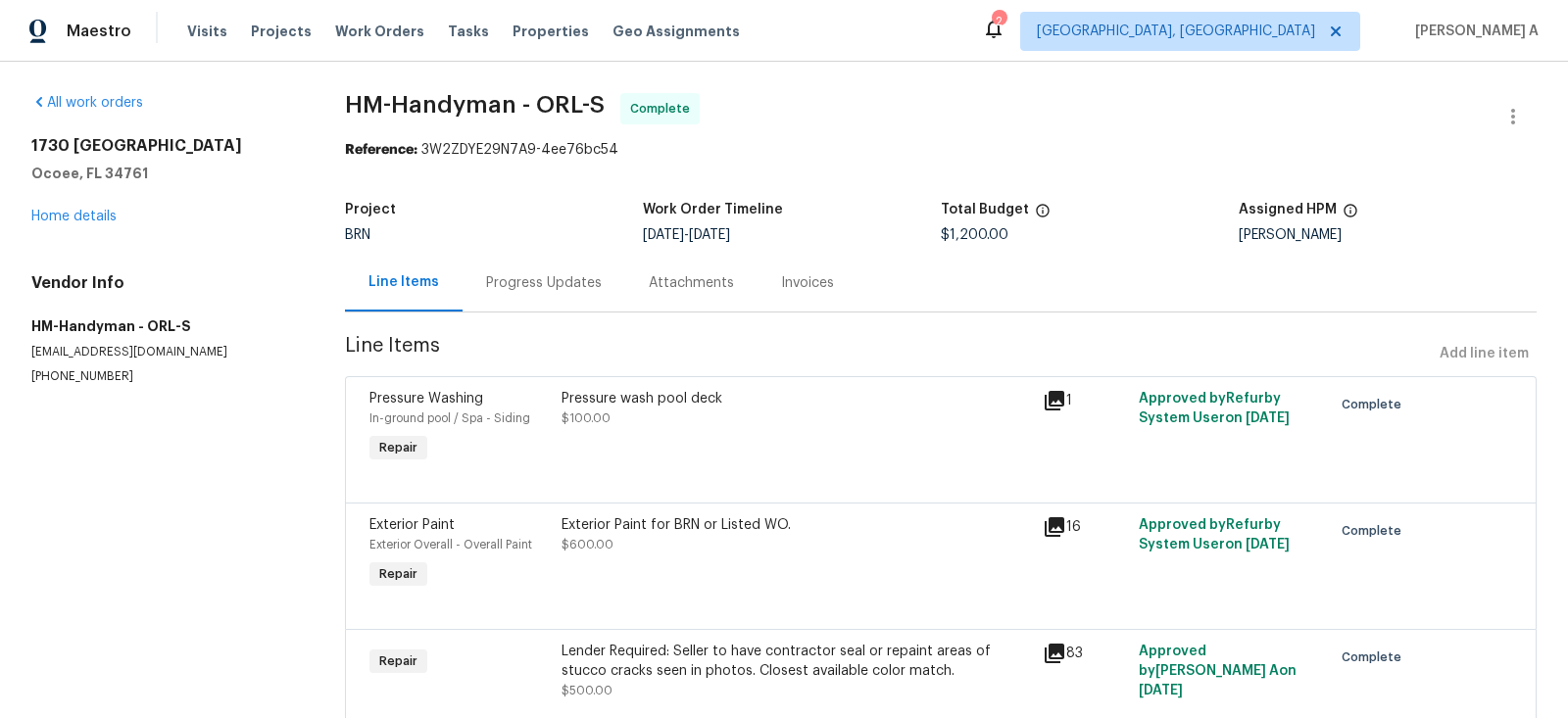
scroll to position [72, 0]
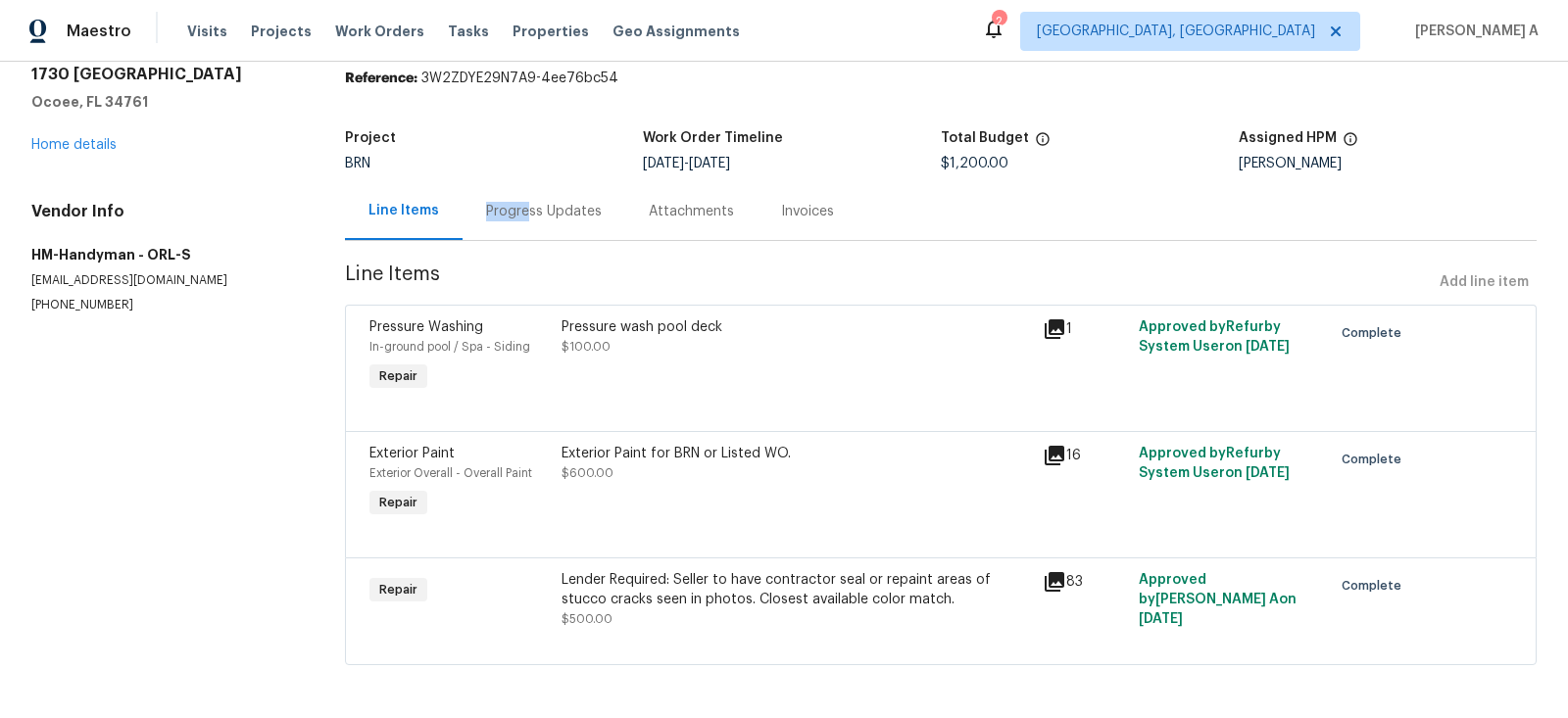
click at [521, 202] on div "Progress Updates" at bounding box center [543, 212] width 115 height 20
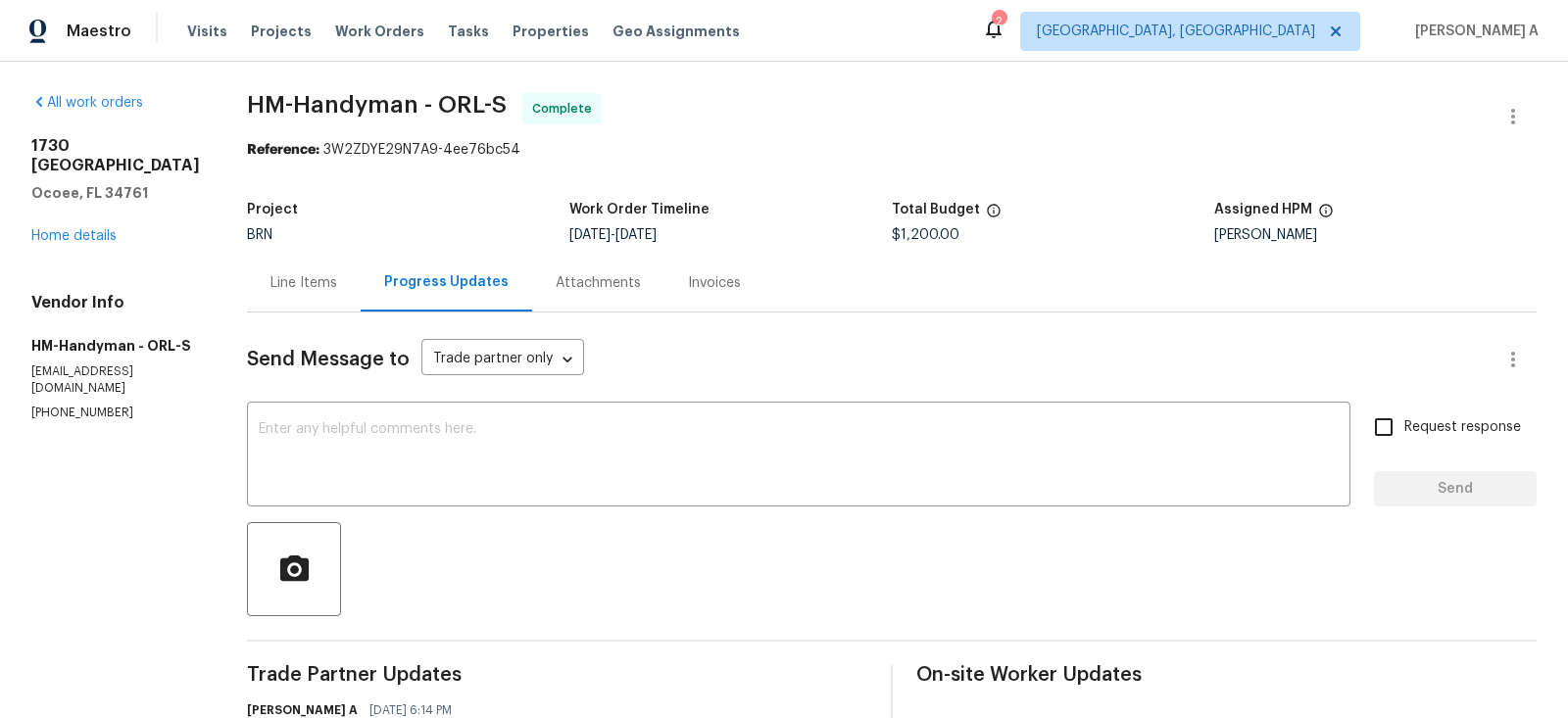
click at [296, 290] on div "Line Items" at bounding box center [303, 283] width 67 height 20
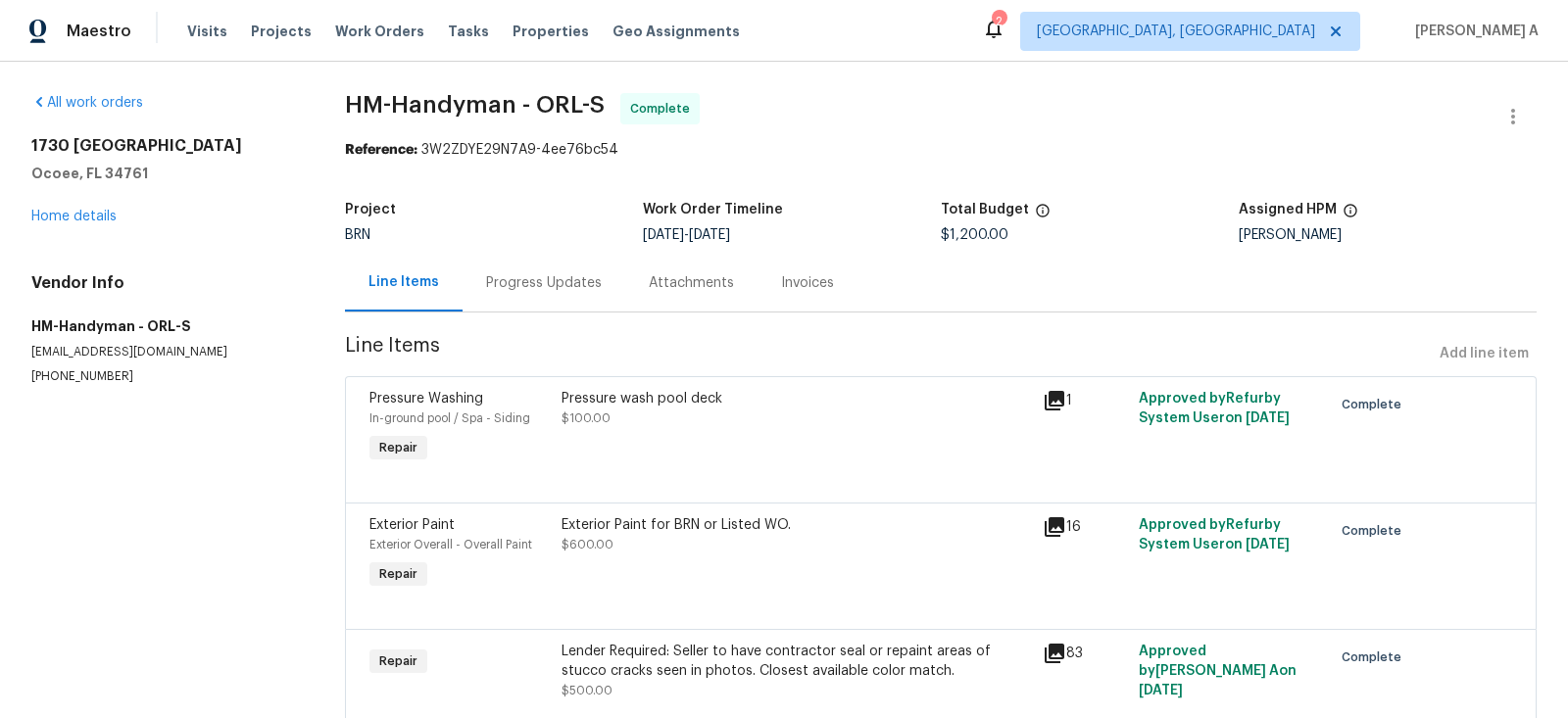
scroll to position [72, 0]
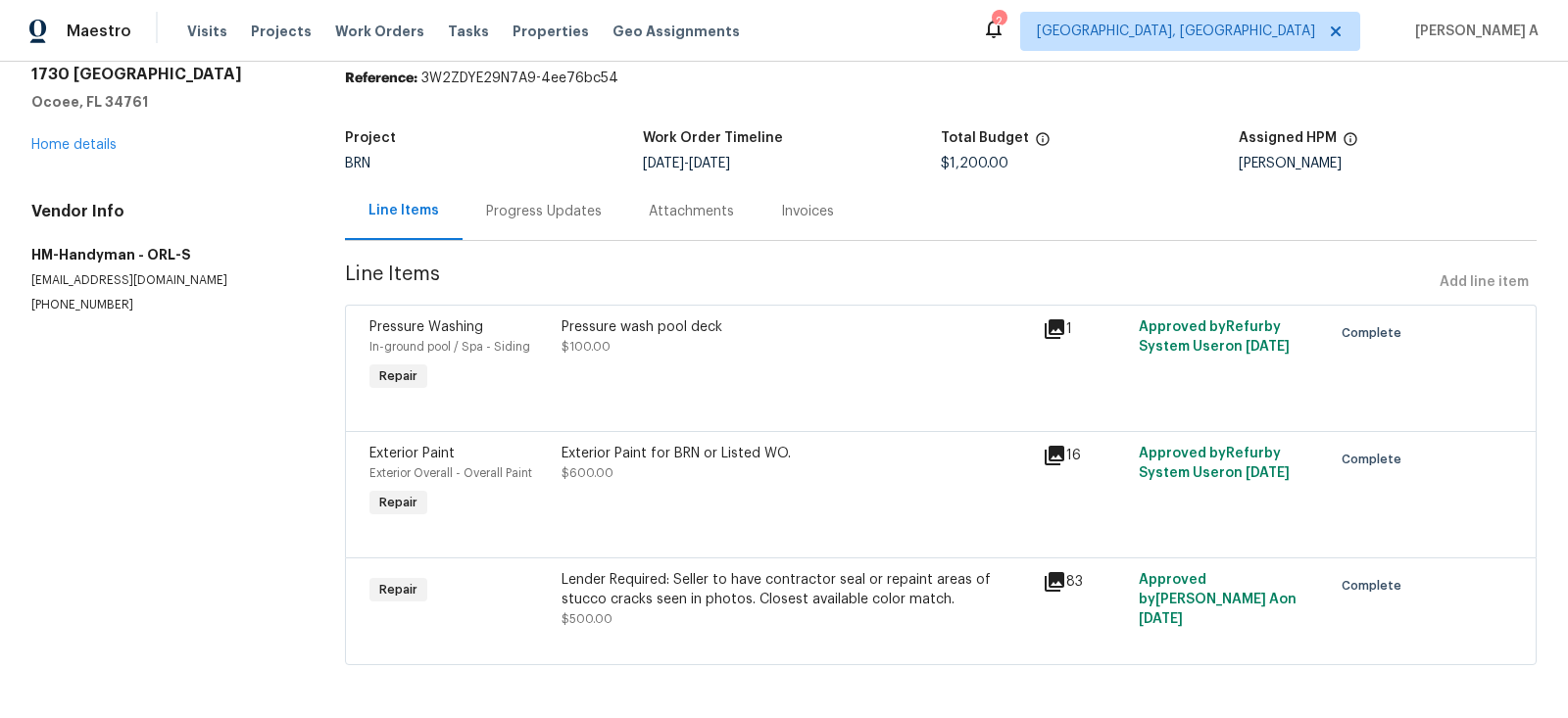
click at [714, 375] on div "Pressure wash pool deck $100.00" at bounding box center [796, 357] width 482 height 90
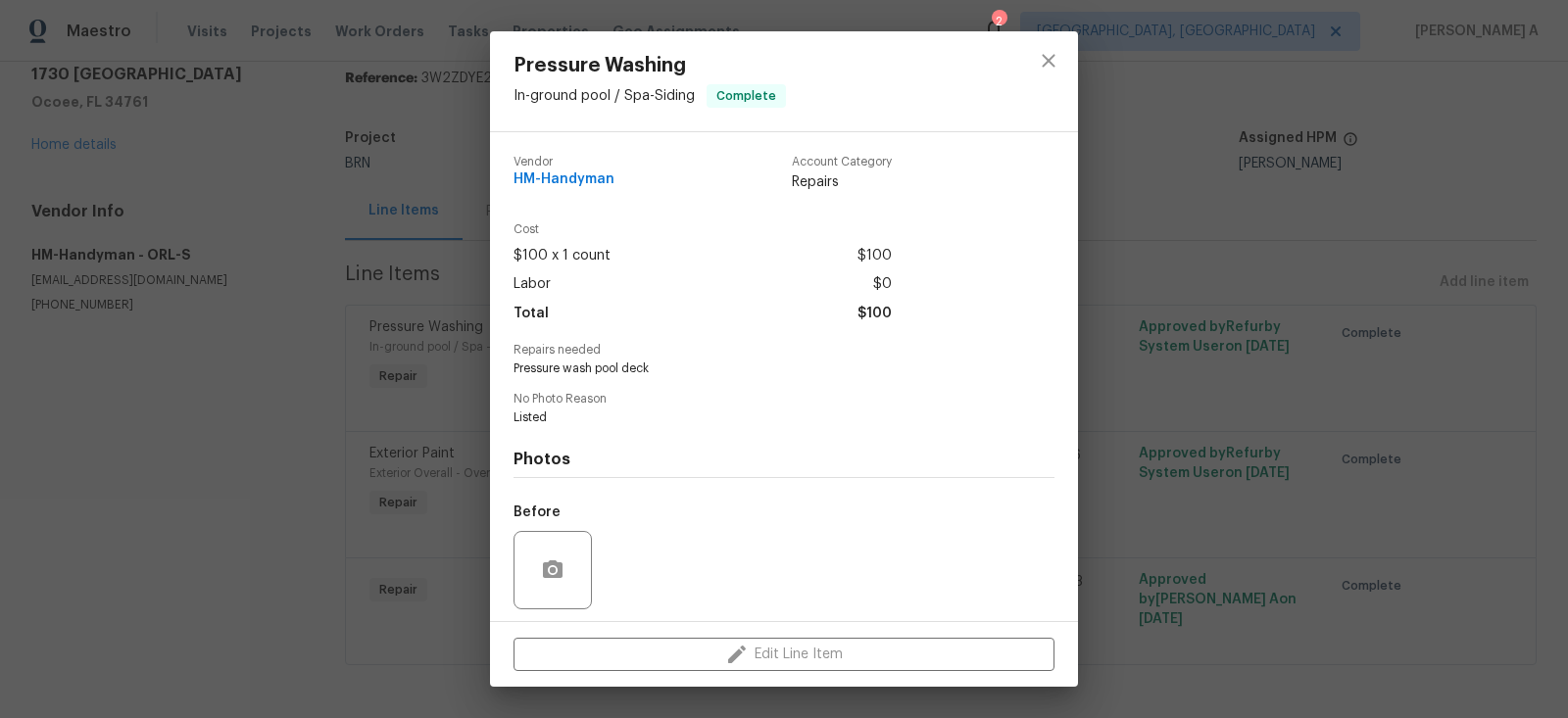
scroll to position [134, 0]
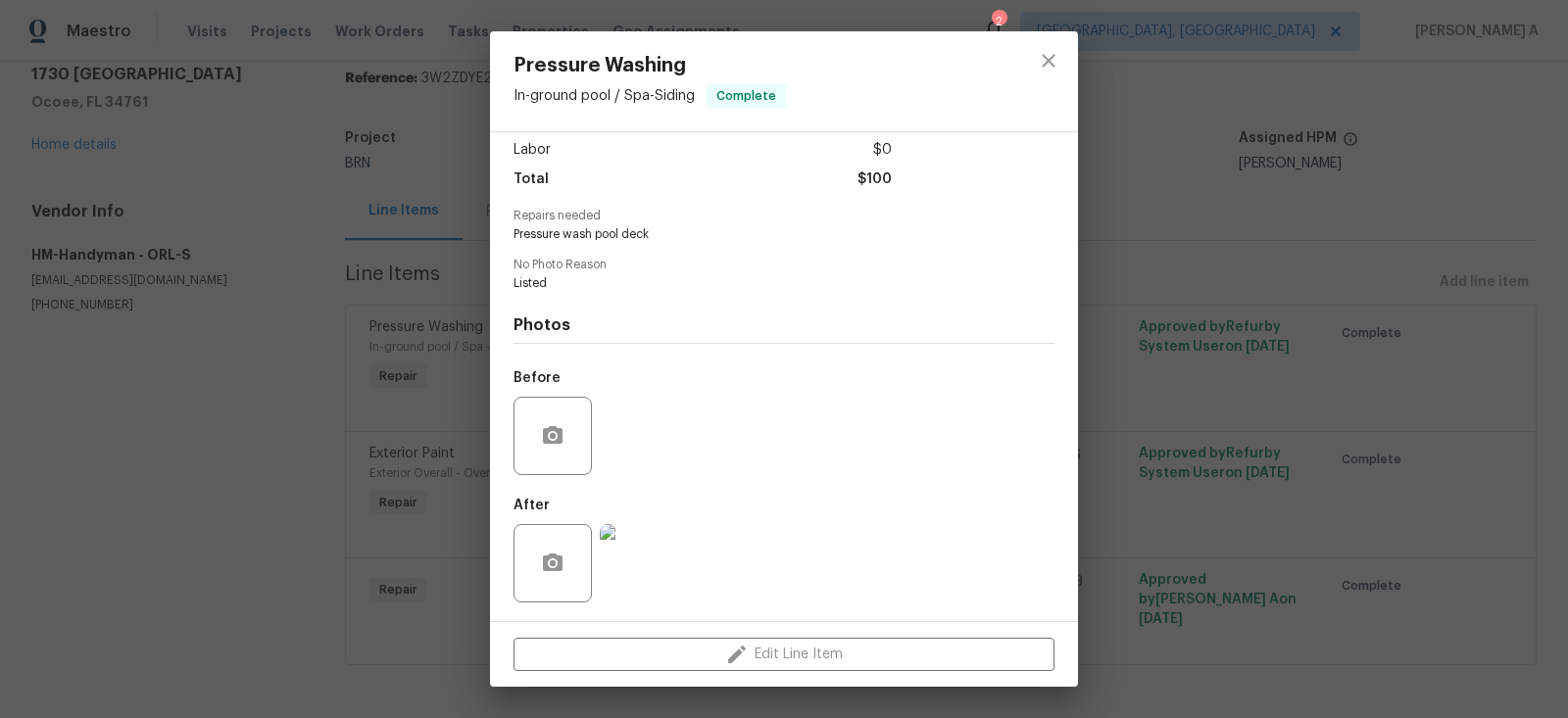
click at [627, 587] on img at bounding box center [639, 563] width 78 height 78
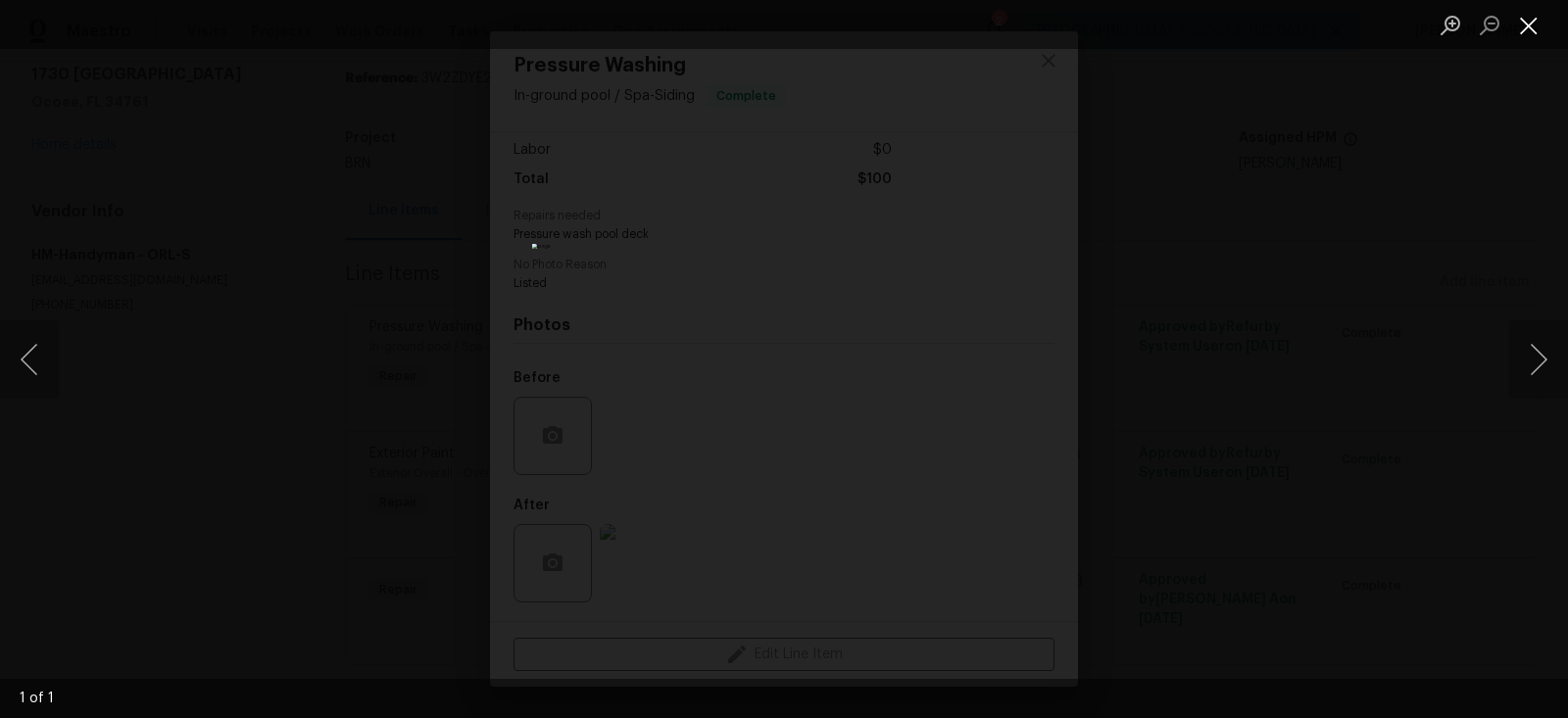
click at [1530, 23] on button "Close lightbox" at bounding box center [1528, 25] width 39 height 35
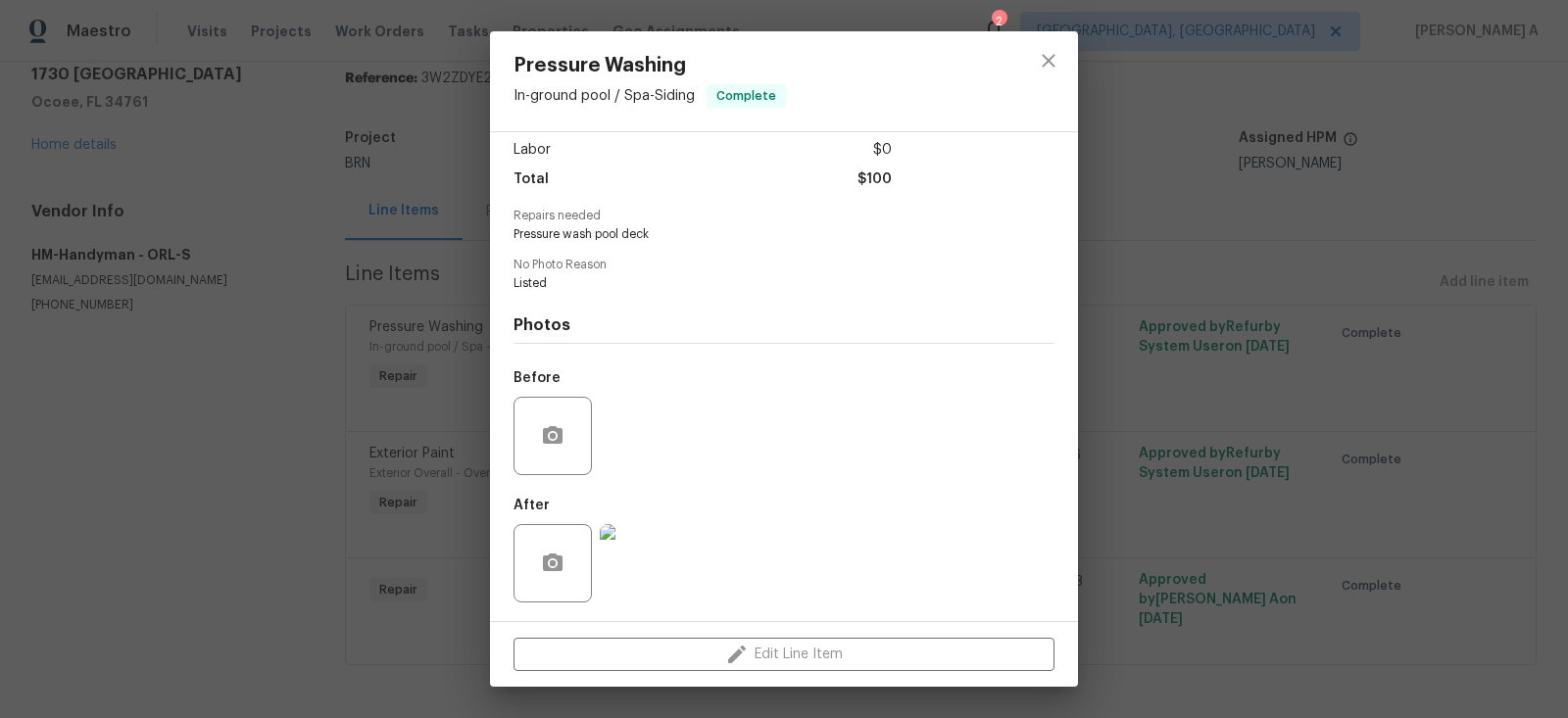
click at [1074, 46] on div at bounding box center [1048, 81] width 59 height 100
click at [1031, 58] on button "close" at bounding box center [1048, 61] width 47 height 47
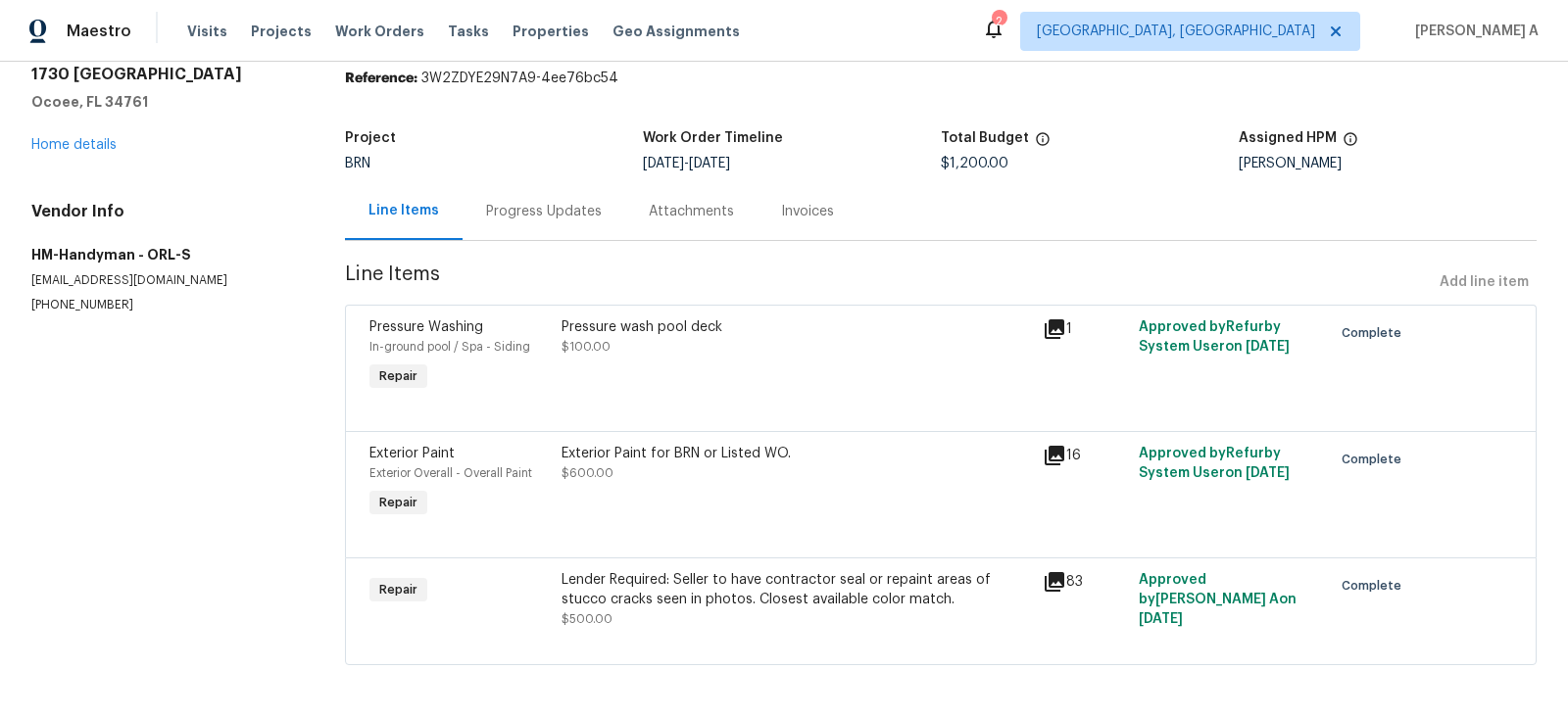
click at [503, 210] on div "Progress Updates" at bounding box center [543, 212] width 115 height 20
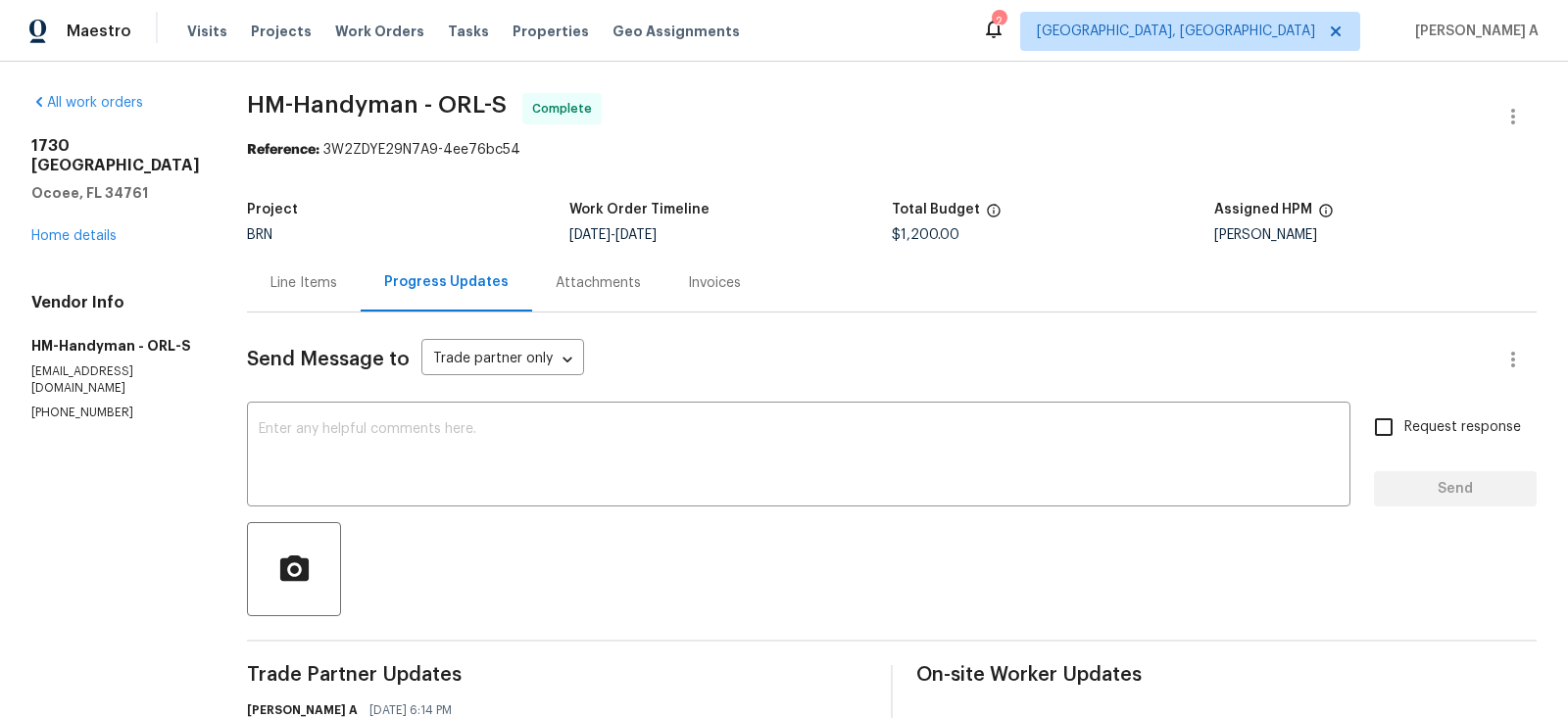
click at [323, 289] on div "Line Items" at bounding box center [303, 283] width 67 height 20
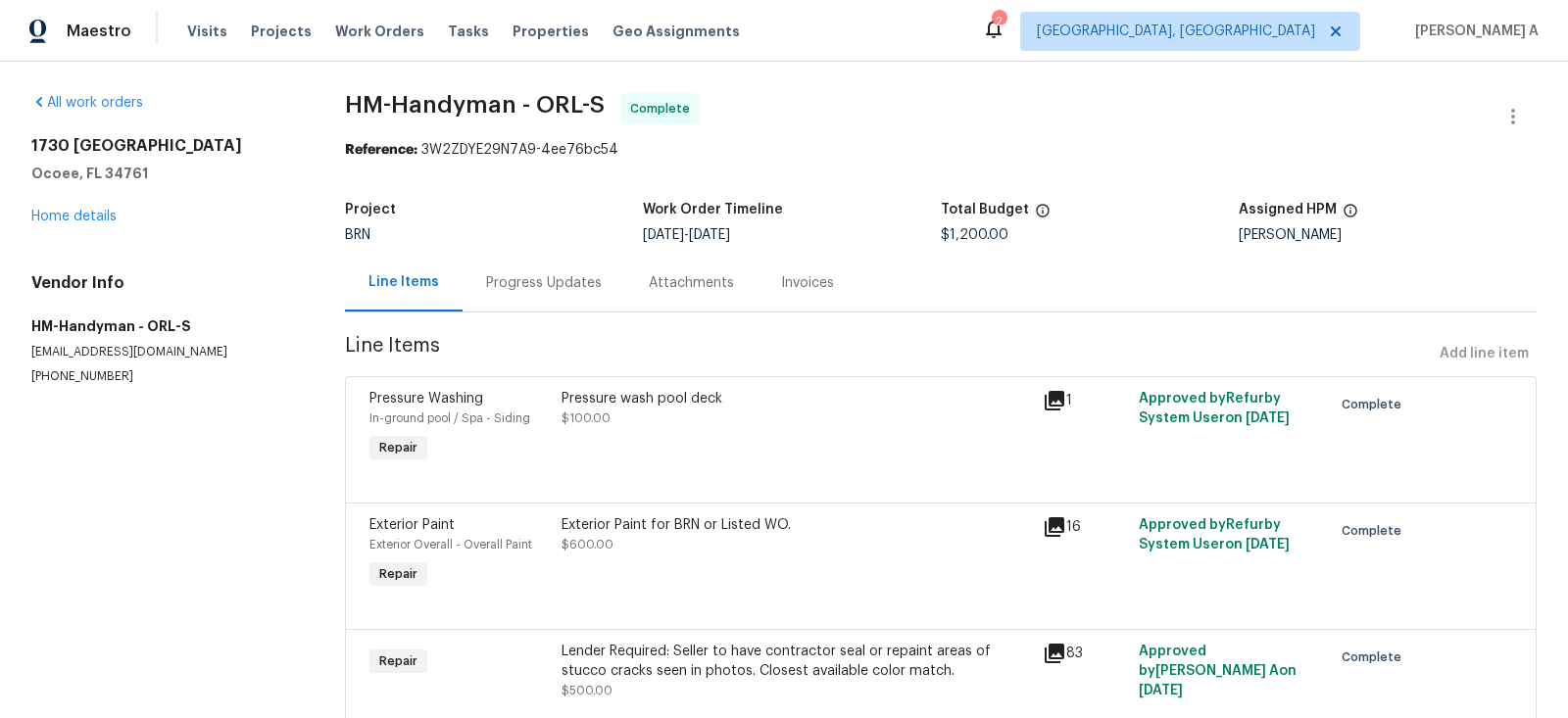
click at [786, 432] on div "Pressure wash pool deck $100.00" at bounding box center [796, 428] width 482 height 90
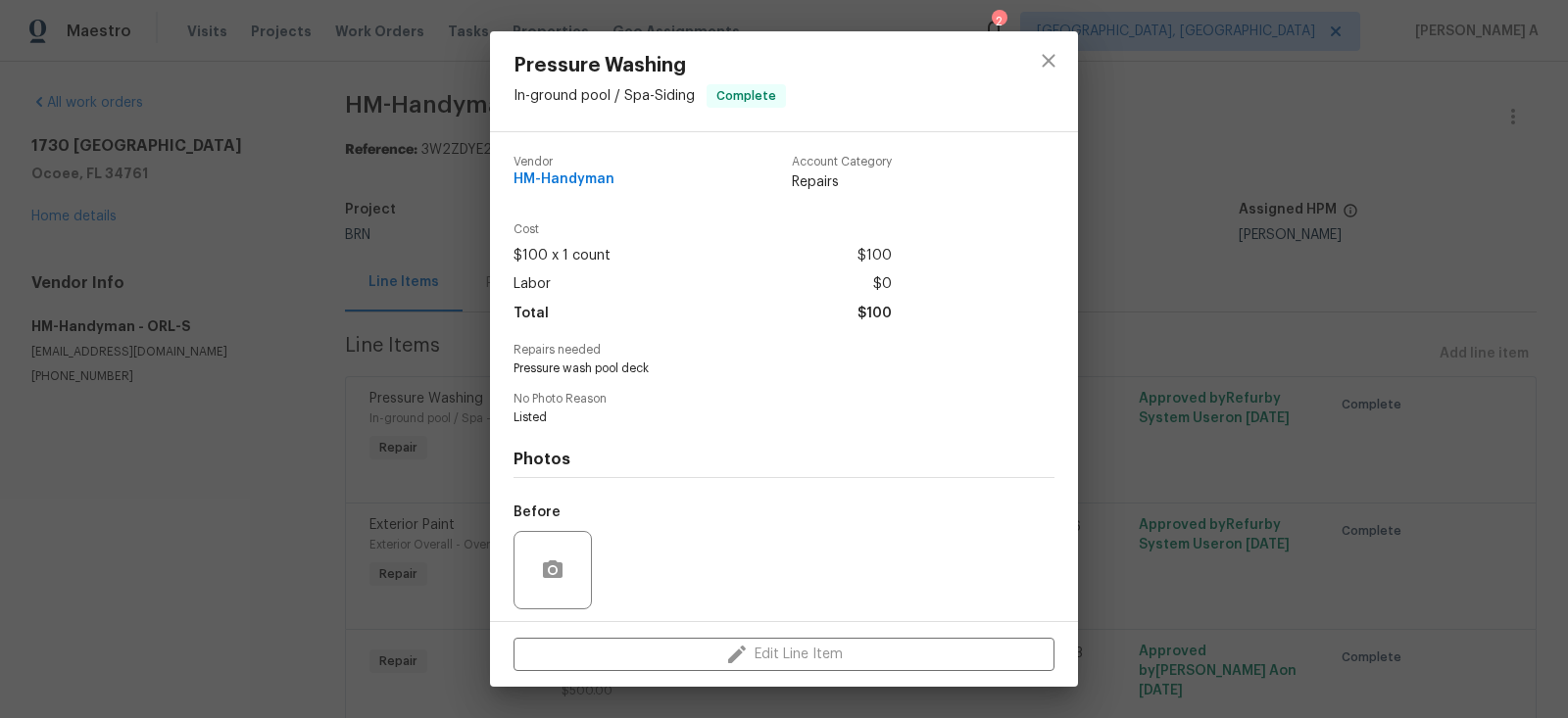
scroll to position [134, 0]
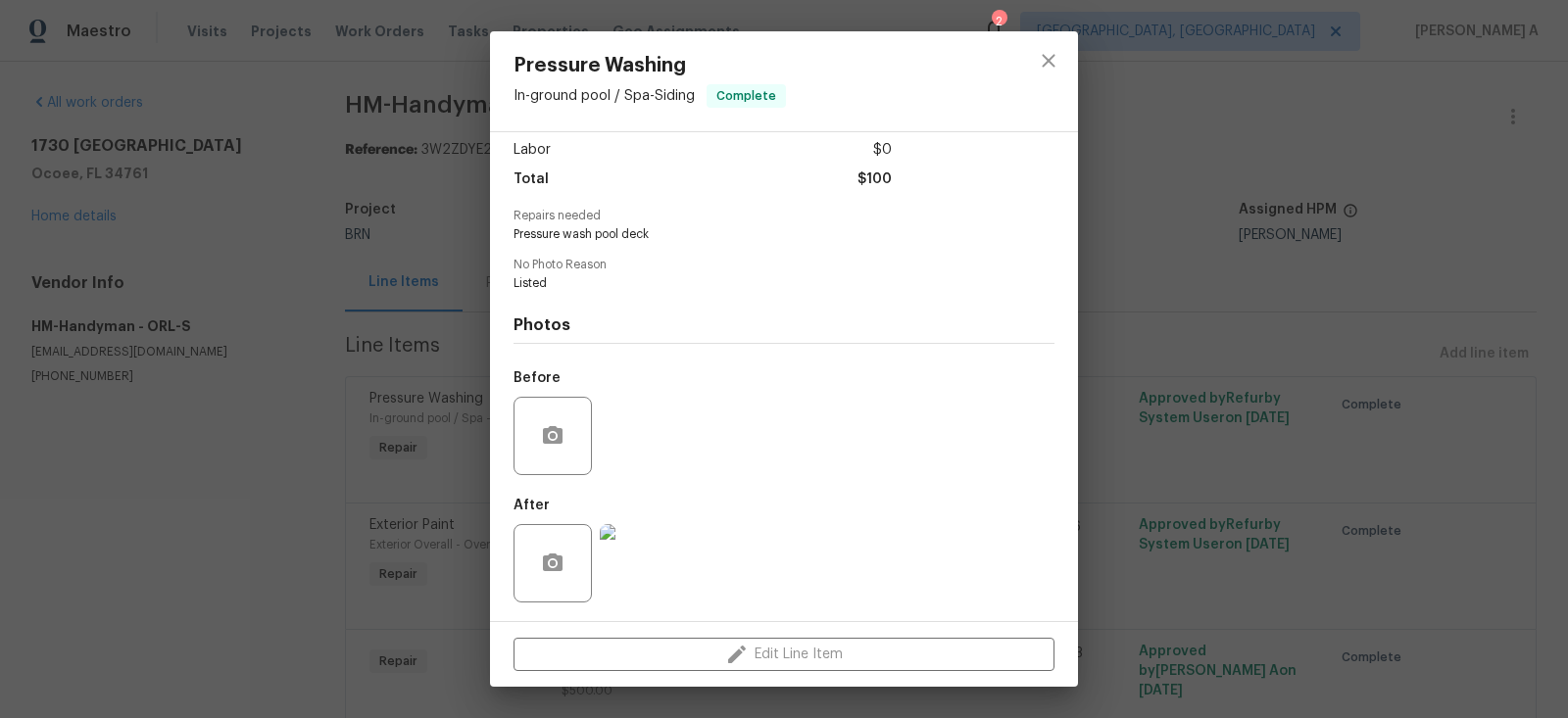
click at [646, 574] on img at bounding box center [639, 563] width 78 height 78
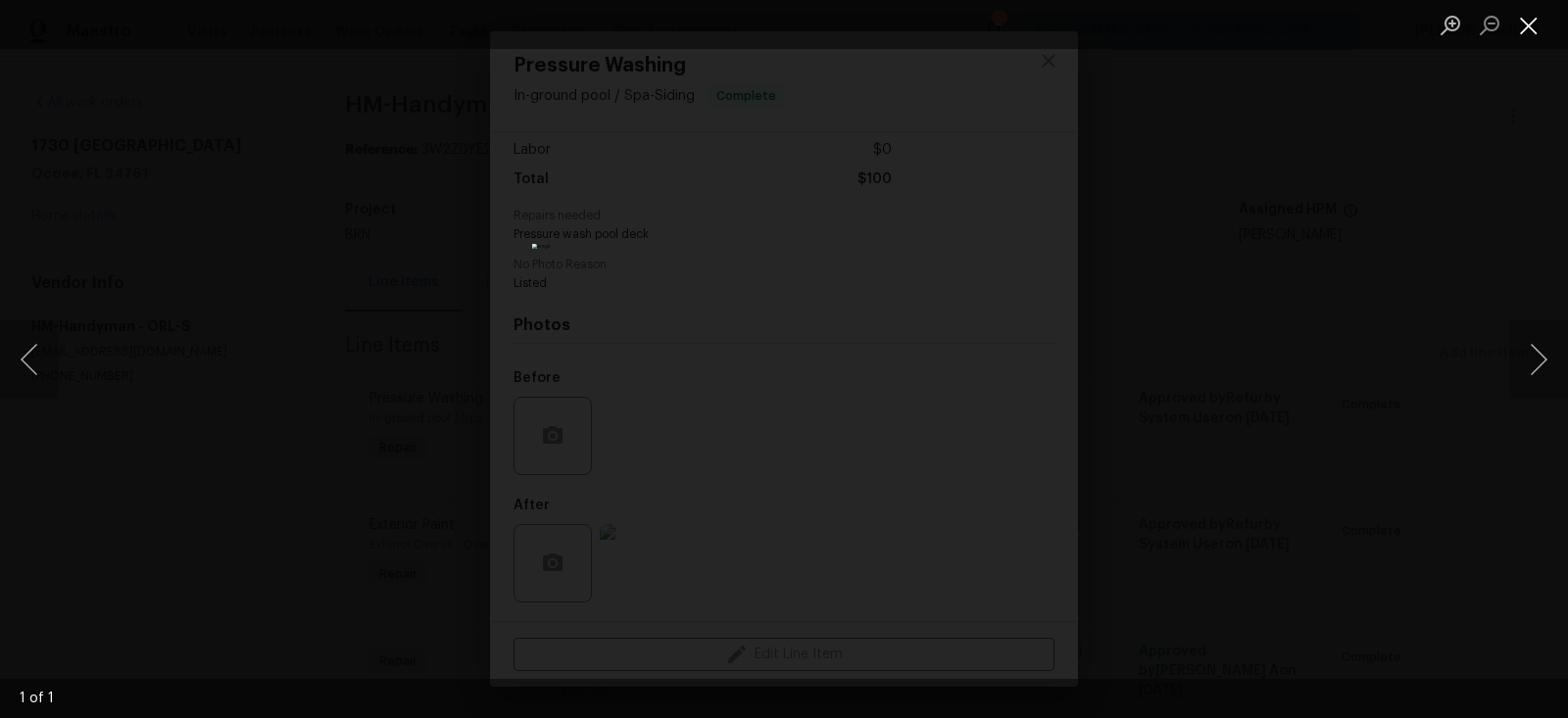
click at [1520, 29] on button "Close lightbox" at bounding box center [1528, 25] width 39 height 35
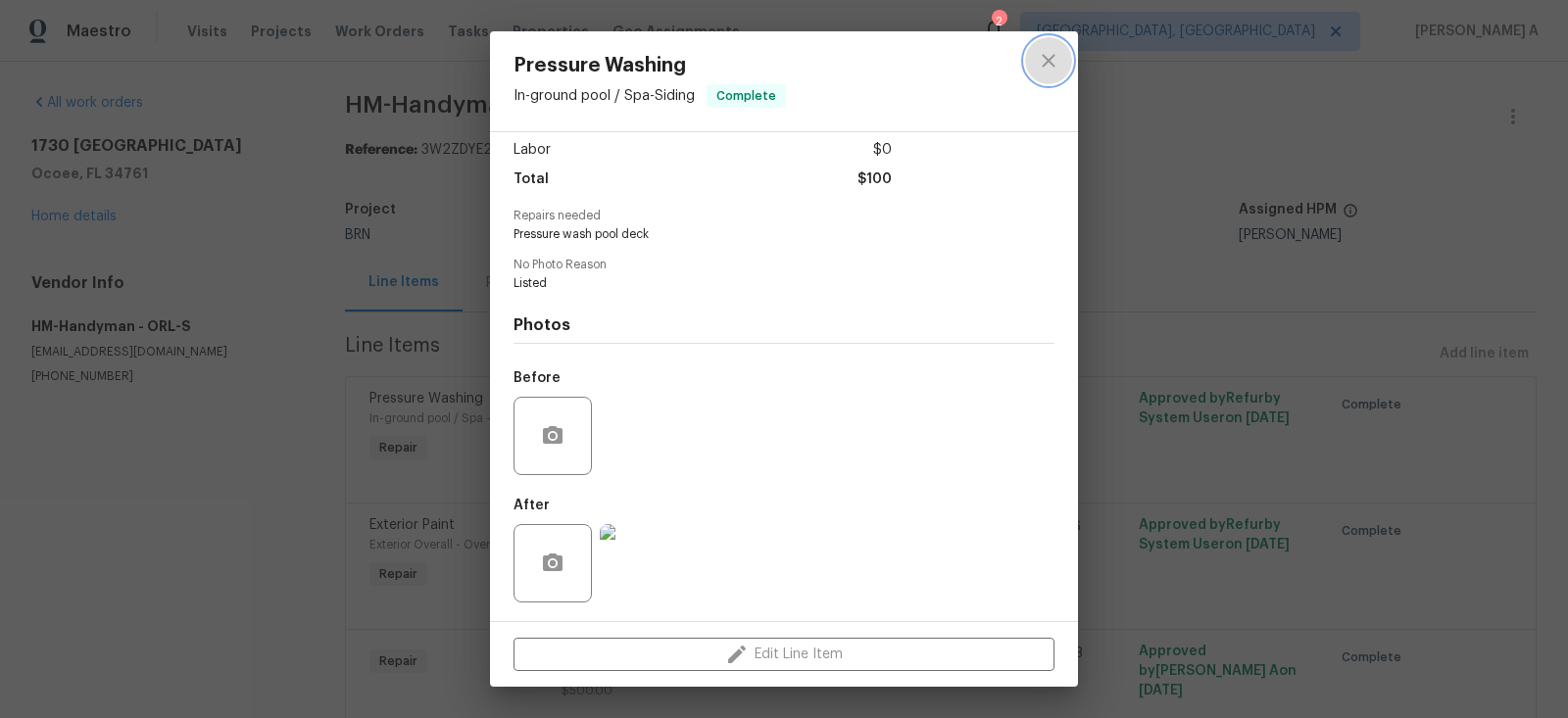
click at [1057, 65] on icon "close" at bounding box center [1049, 61] width 24 height 24
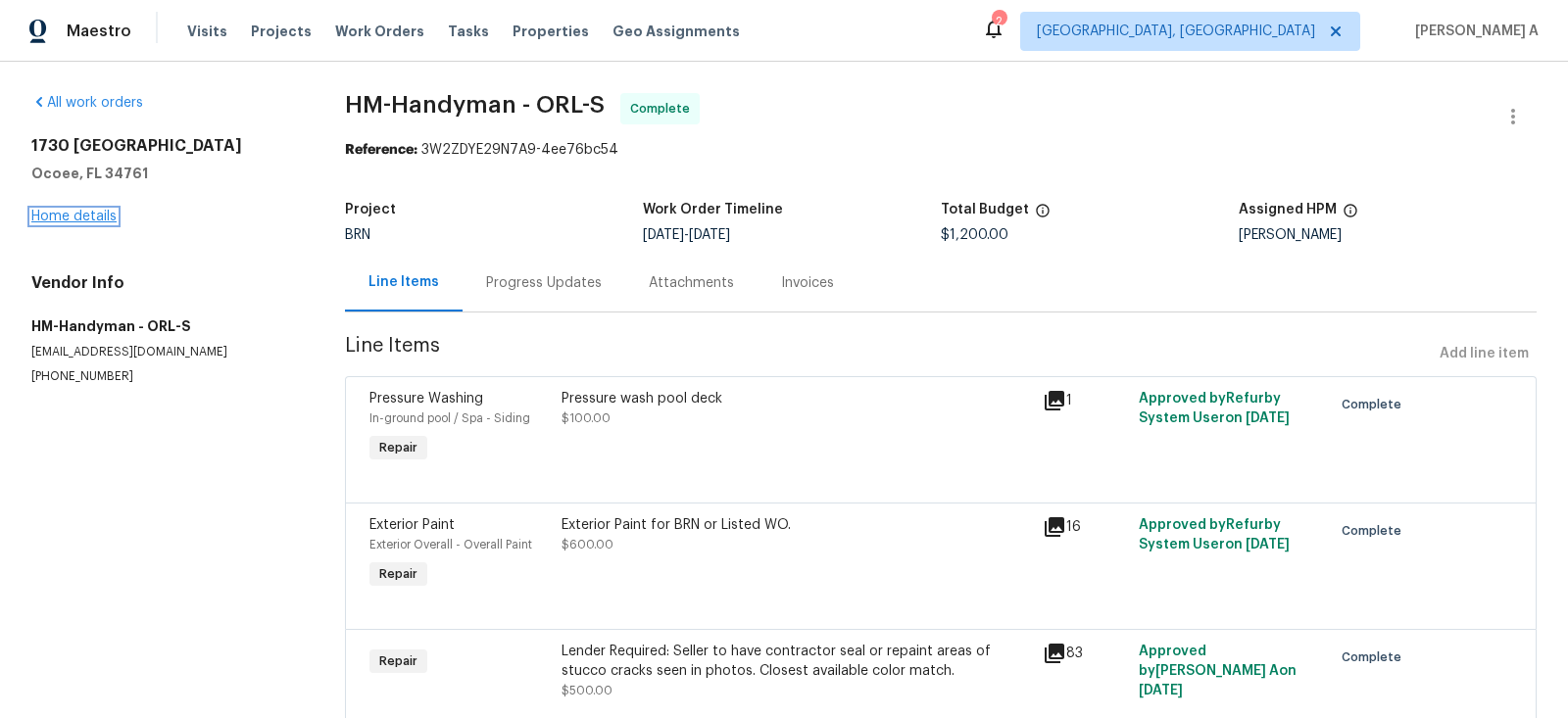
click at [47, 214] on link "Home details" at bounding box center [74, 216] width 85 height 14
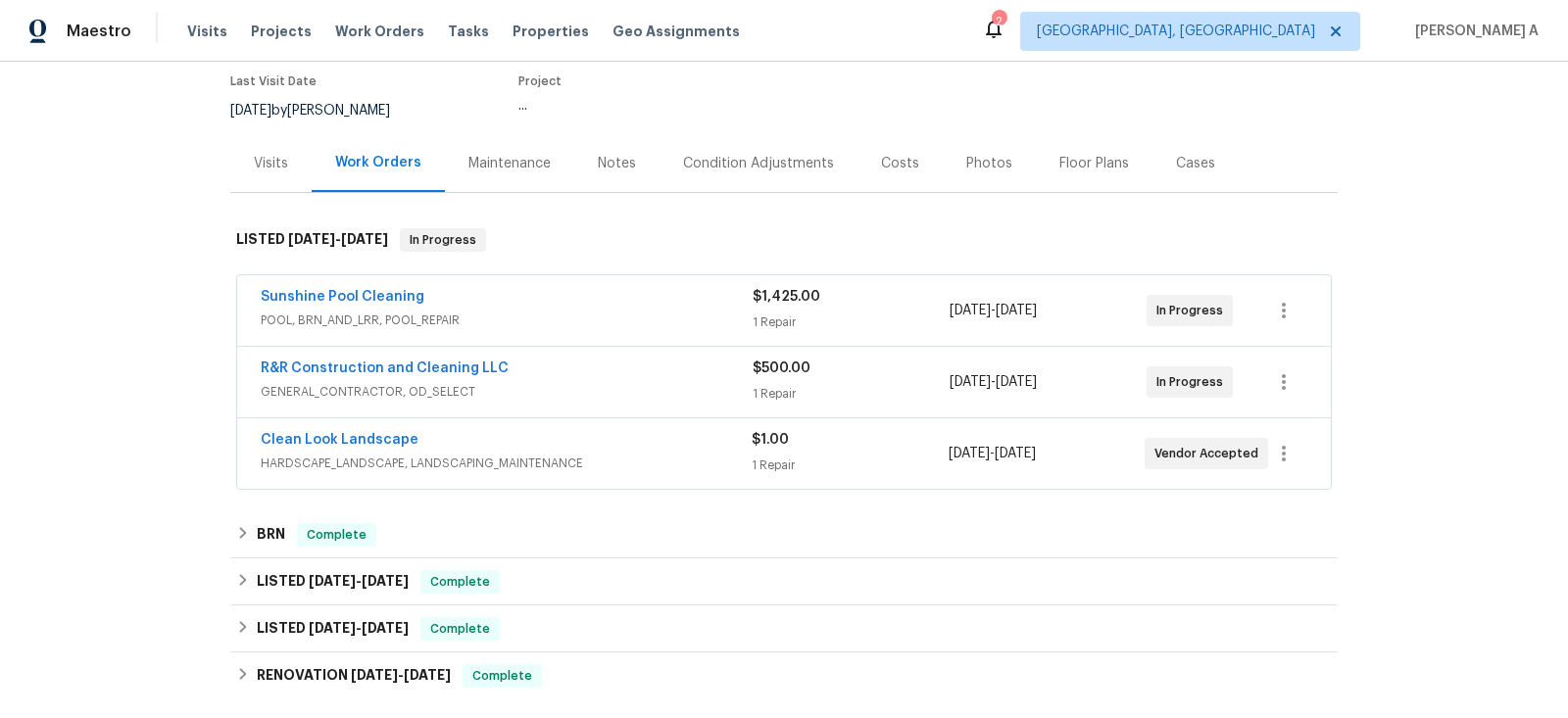
scroll to position [177, 0]
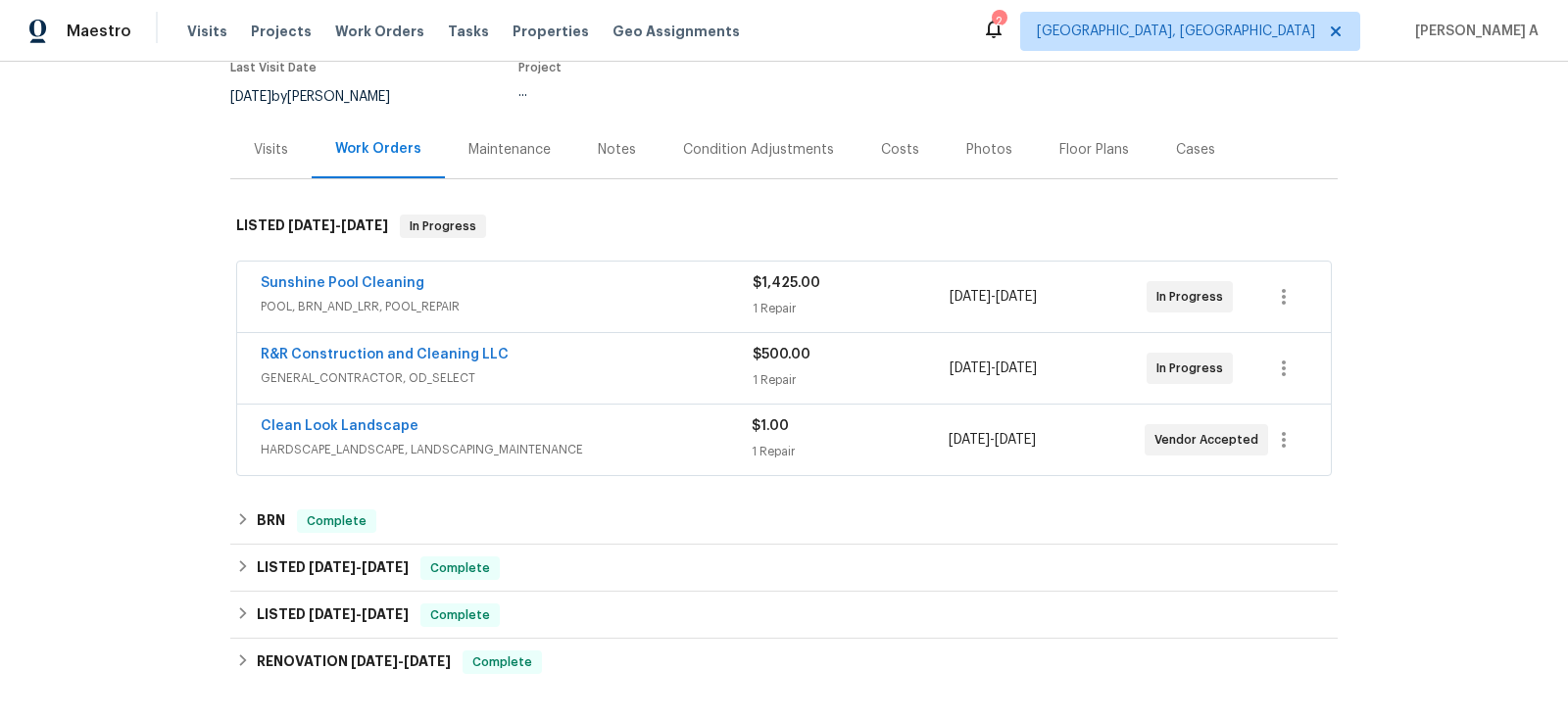
click at [508, 300] on span "POOL, BRN_AND_LRR, POOL_REPAIR" at bounding box center [506, 307] width 492 height 20
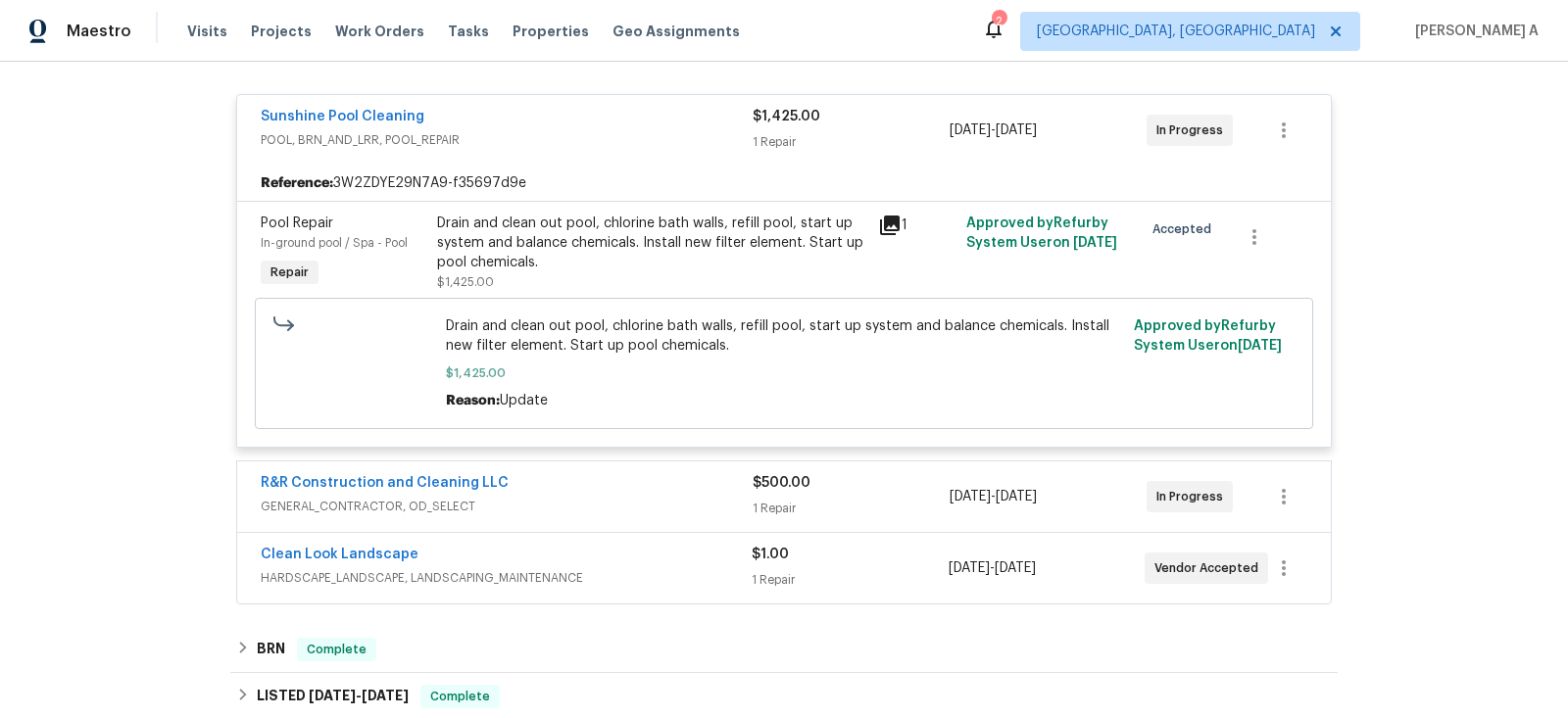
click at [567, 488] on div "R&R Construction and Cleaning LLC" at bounding box center [506, 486] width 492 height 24
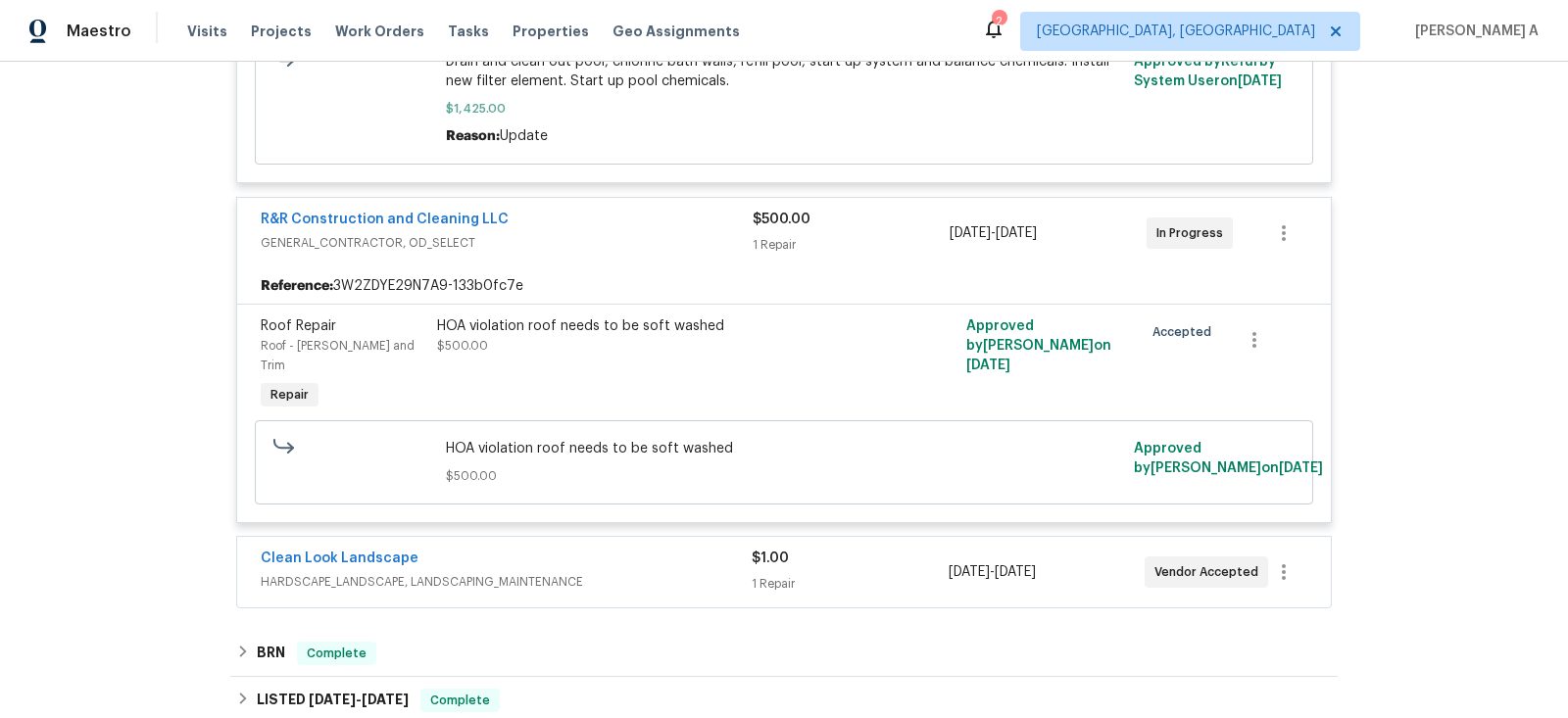
scroll to position [682, 0]
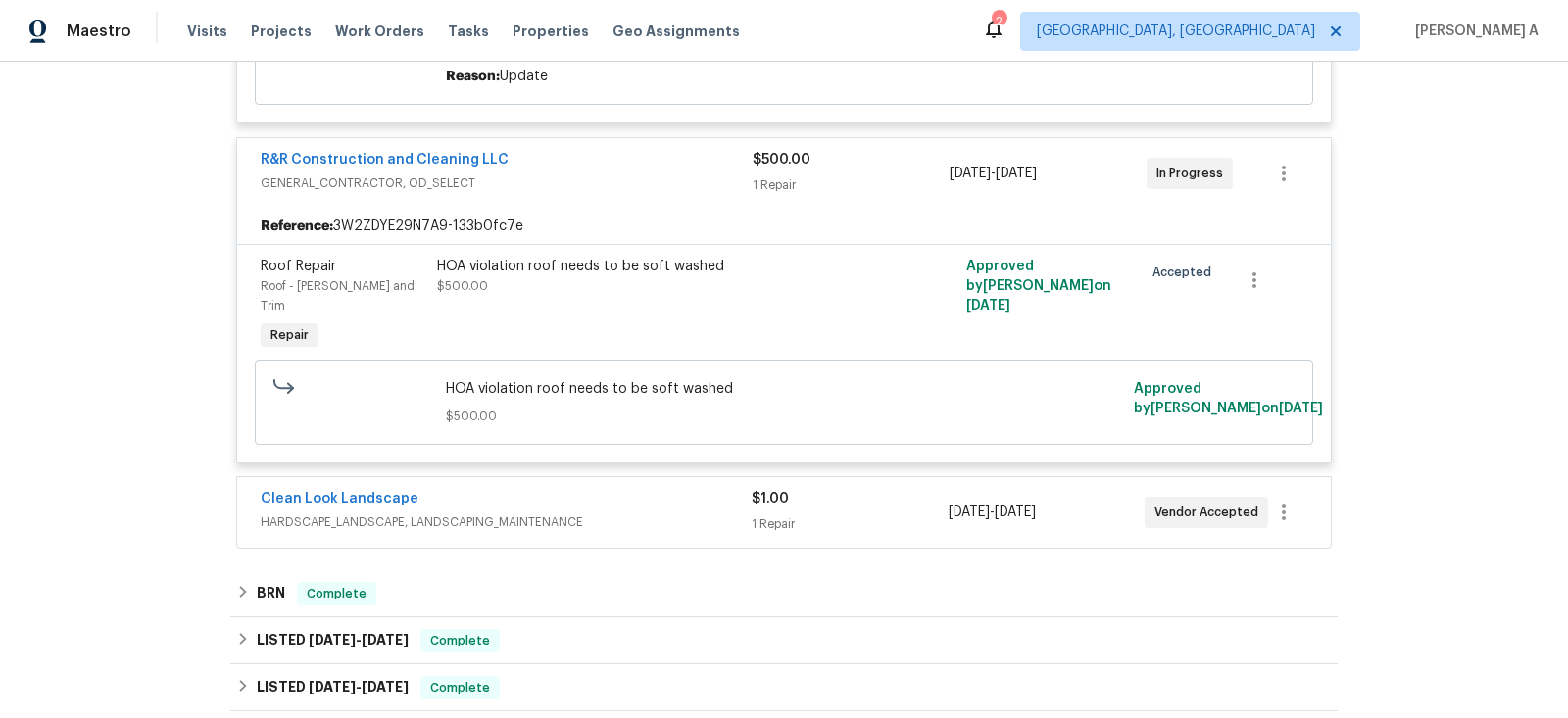
click at [547, 512] on span "HARDSCAPE_LANDSCAPE, LANDSCAPING_MAINTENANCE" at bounding box center [506, 522] width 491 height 20
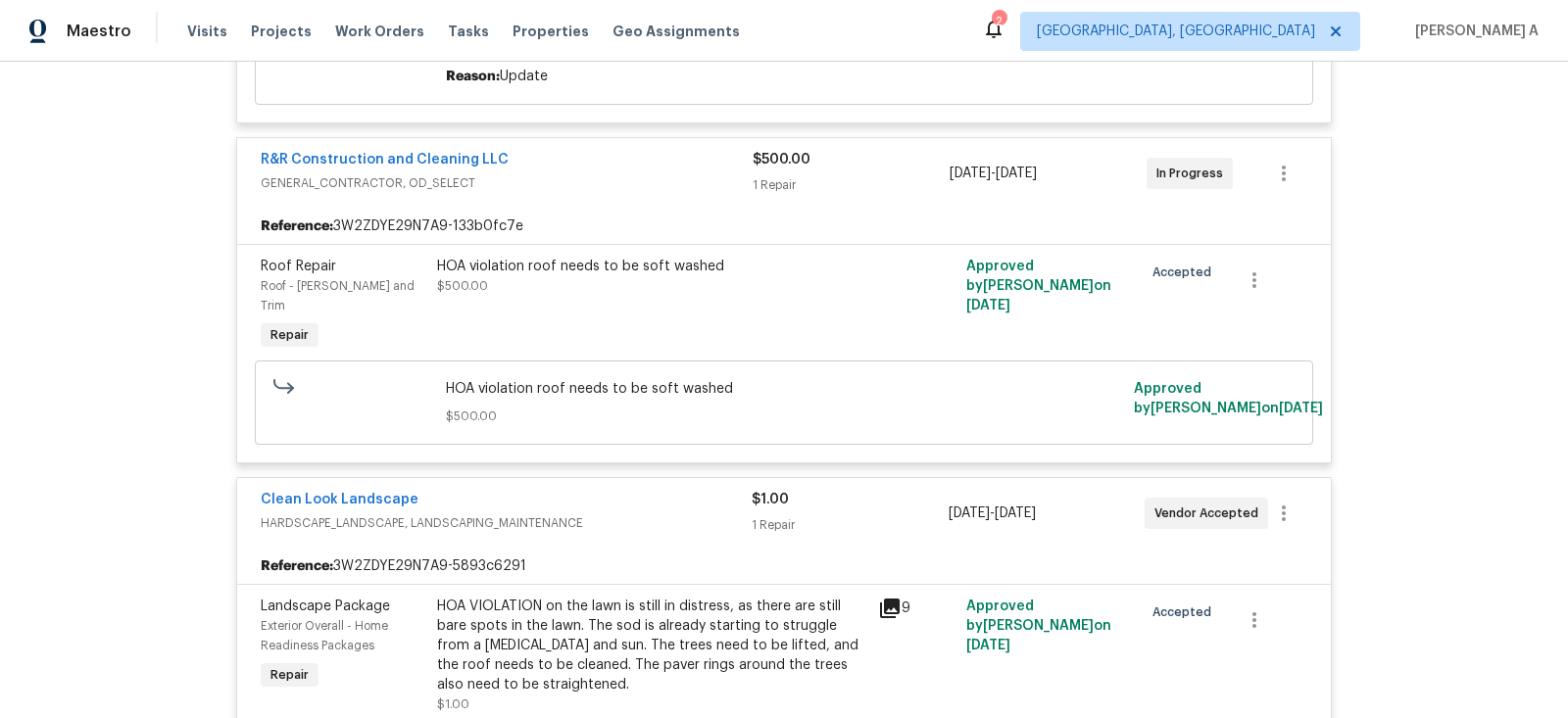
click at [580, 290] on div "HOA violation roof needs to be soft washed $500.00" at bounding box center [651, 276] width 429 height 39
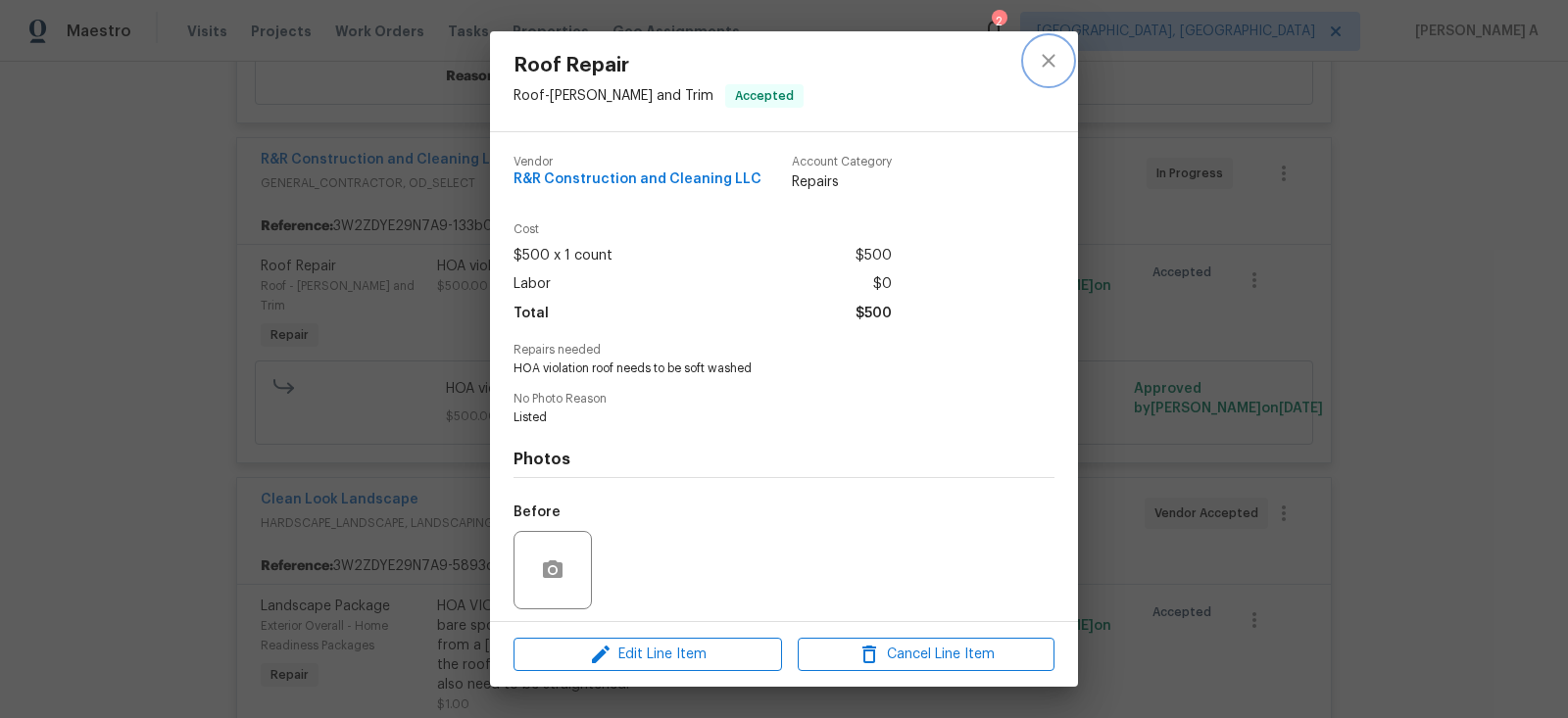
click at [1052, 57] on icon "close" at bounding box center [1048, 60] width 13 height 13
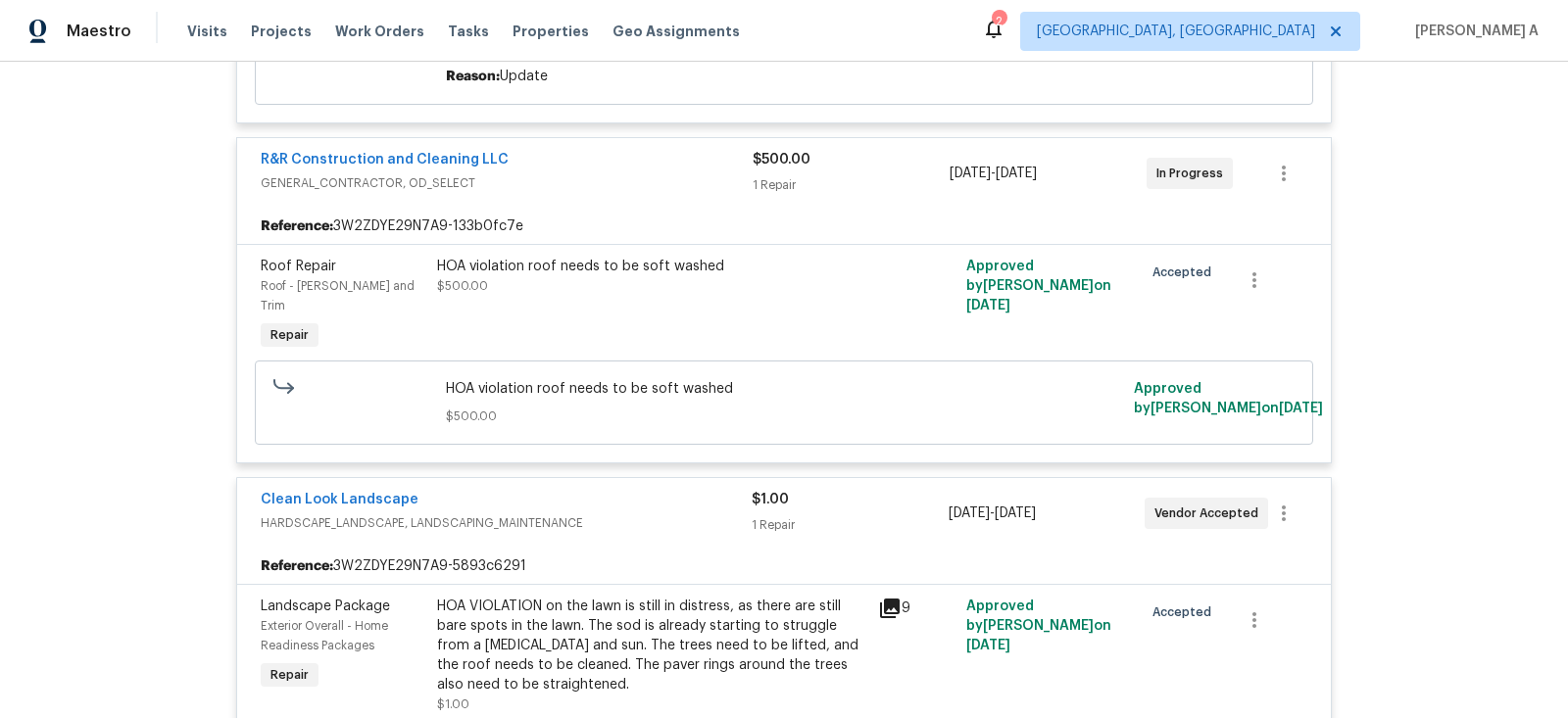
click at [602, 198] on div "R&R Construction and Cleaning LLC GENERAL_CONTRACTOR, OD_SELECT $500.00 1 Repai…" at bounding box center [784, 173] width 1093 height 71
click at [486, 187] on span "GENERAL_CONTRACTOR, OD_SELECT" at bounding box center [506, 184] width 492 height 20
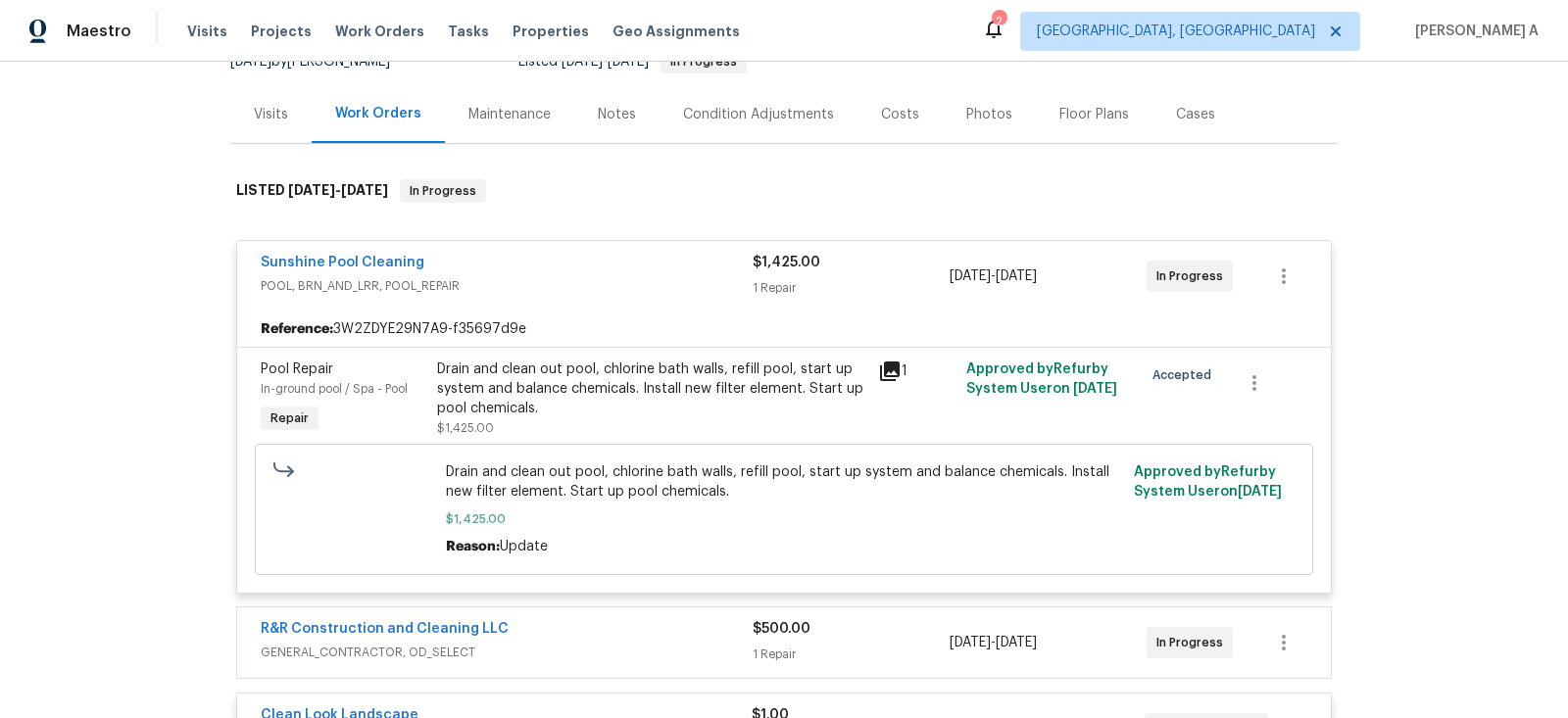
scroll to position [211, 0]
click at [347, 258] on link "Sunshine Pool Cleaning" at bounding box center [343, 264] width 164 height 14
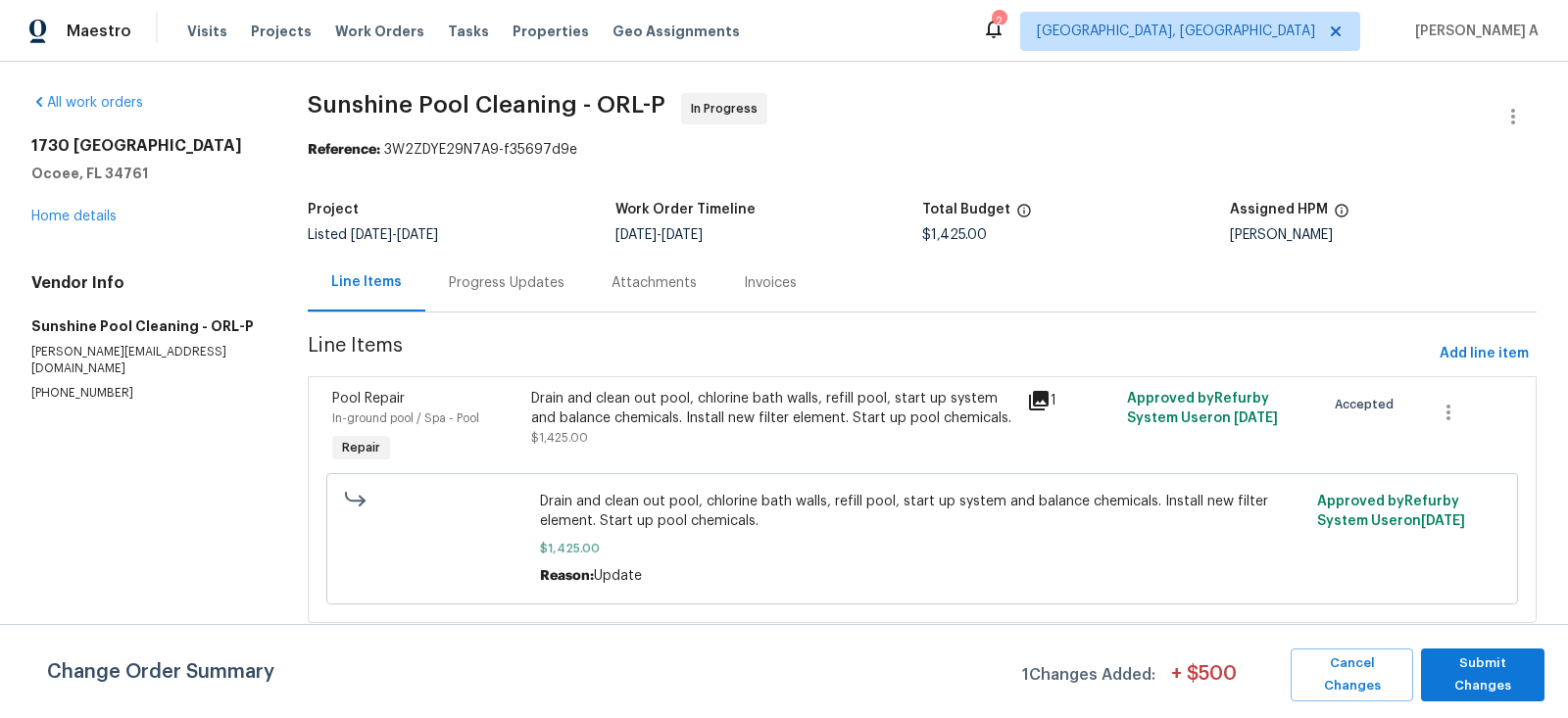
click at [507, 281] on div "Progress Updates" at bounding box center [506, 283] width 115 height 20
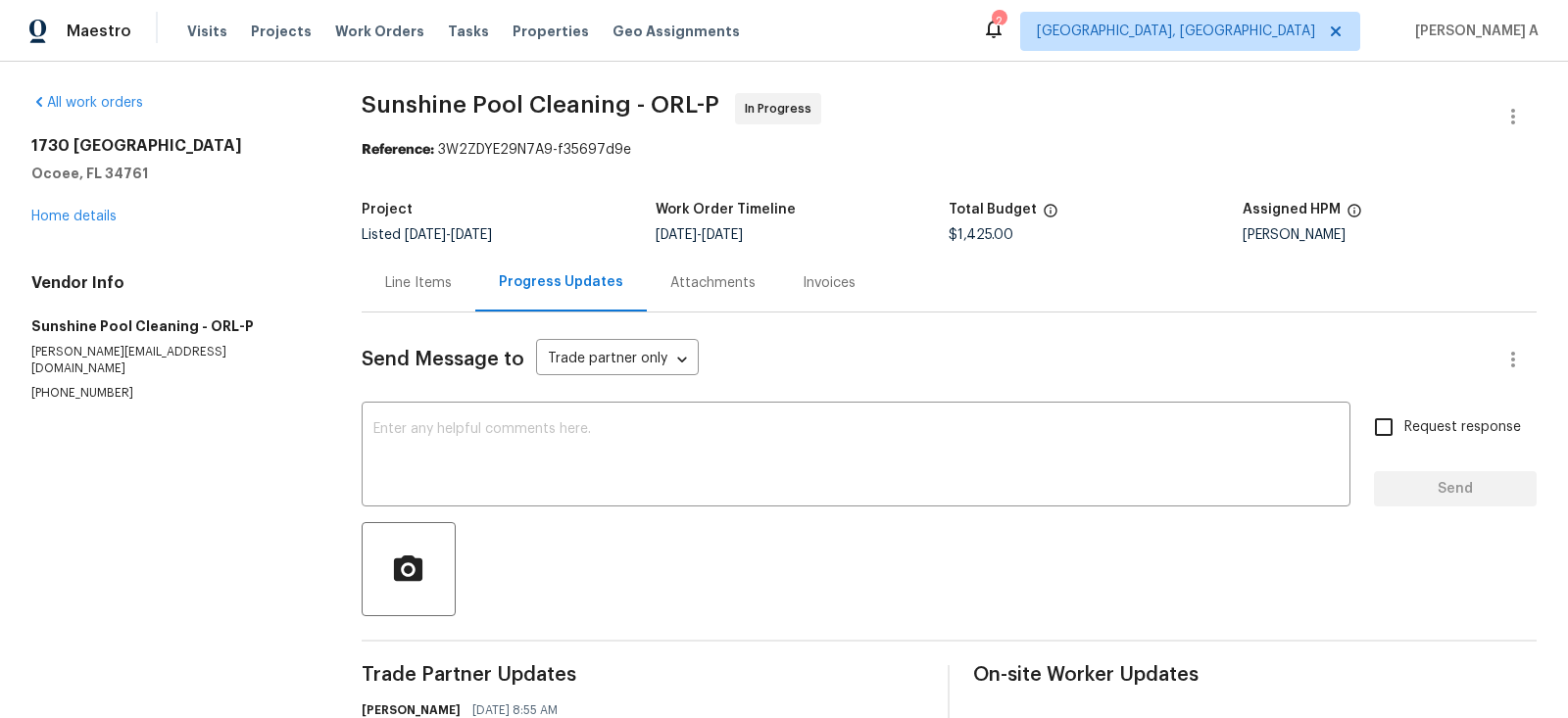
click at [398, 289] on div "Line Items" at bounding box center [418, 283] width 67 height 20
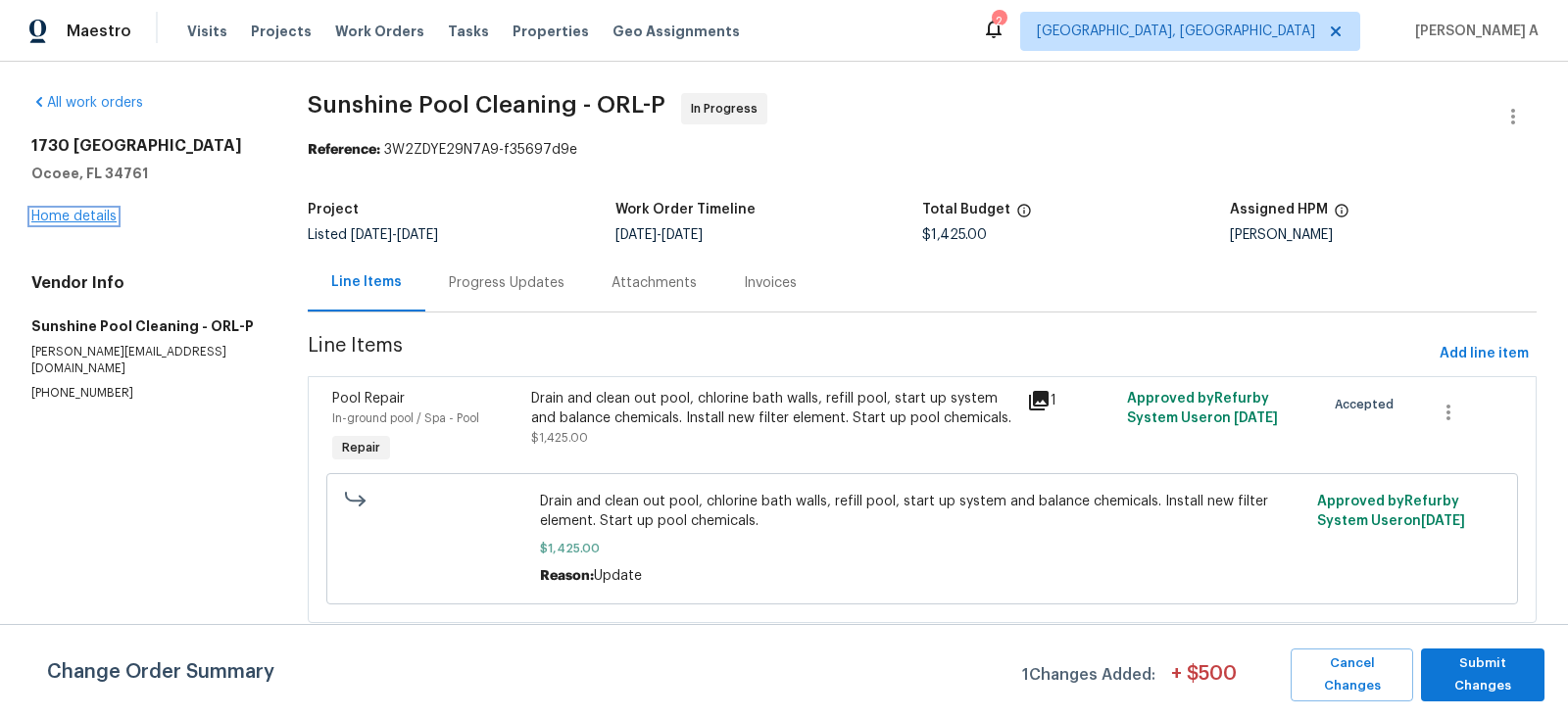
click at [80, 215] on link "Home details" at bounding box center [74, 216] width 85 height 14
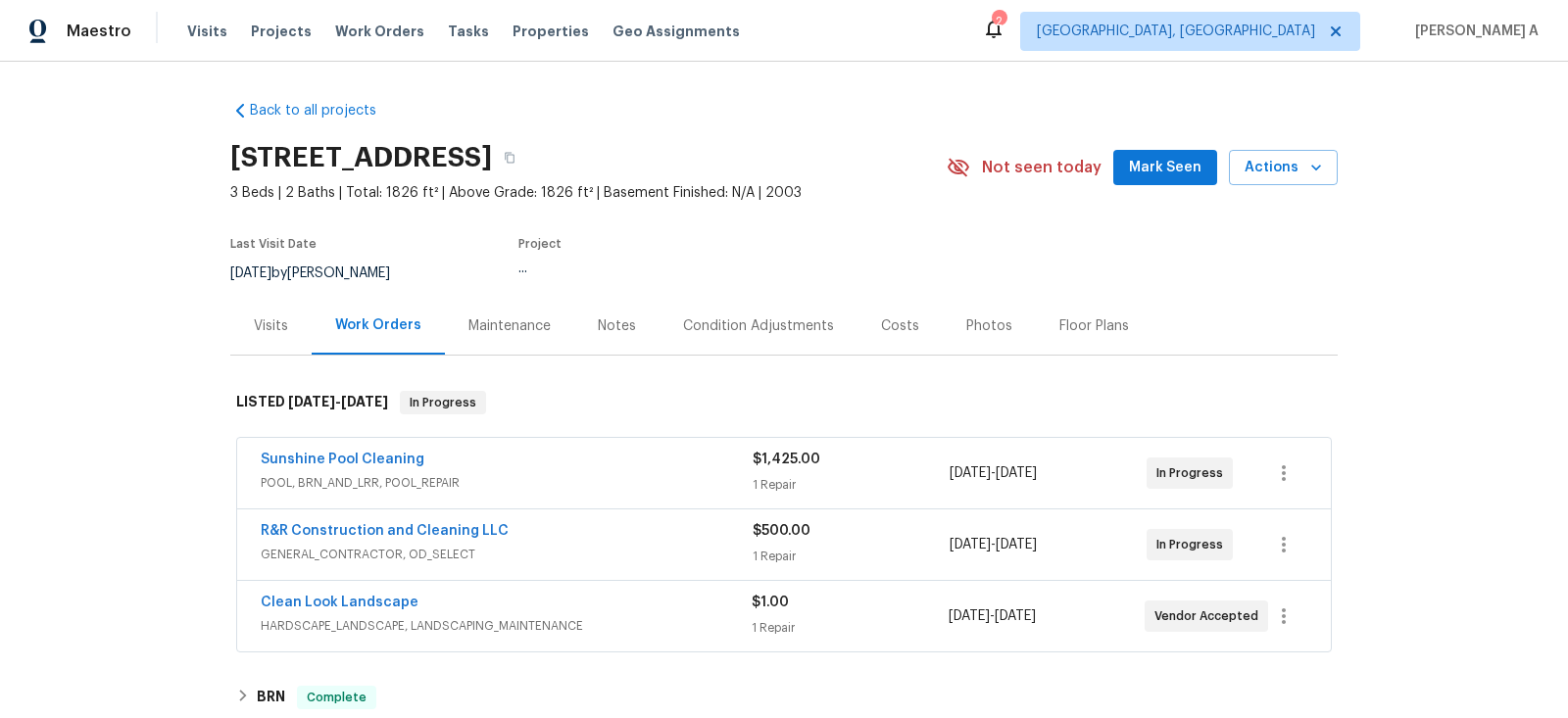
scroll to position [668, 0]
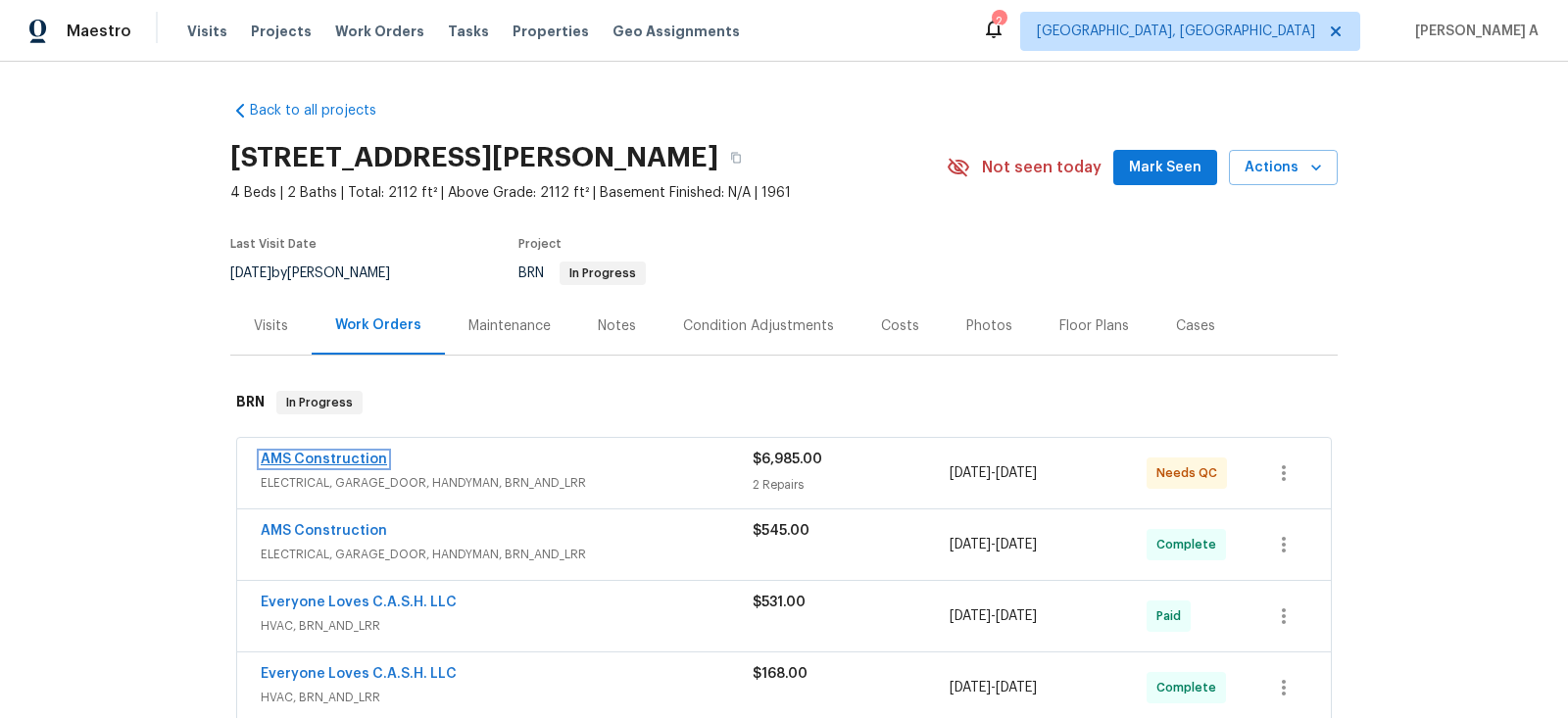
click at [339, 460] on link "AMS Construction" at bounding box center [324, 460] width 126 height 14
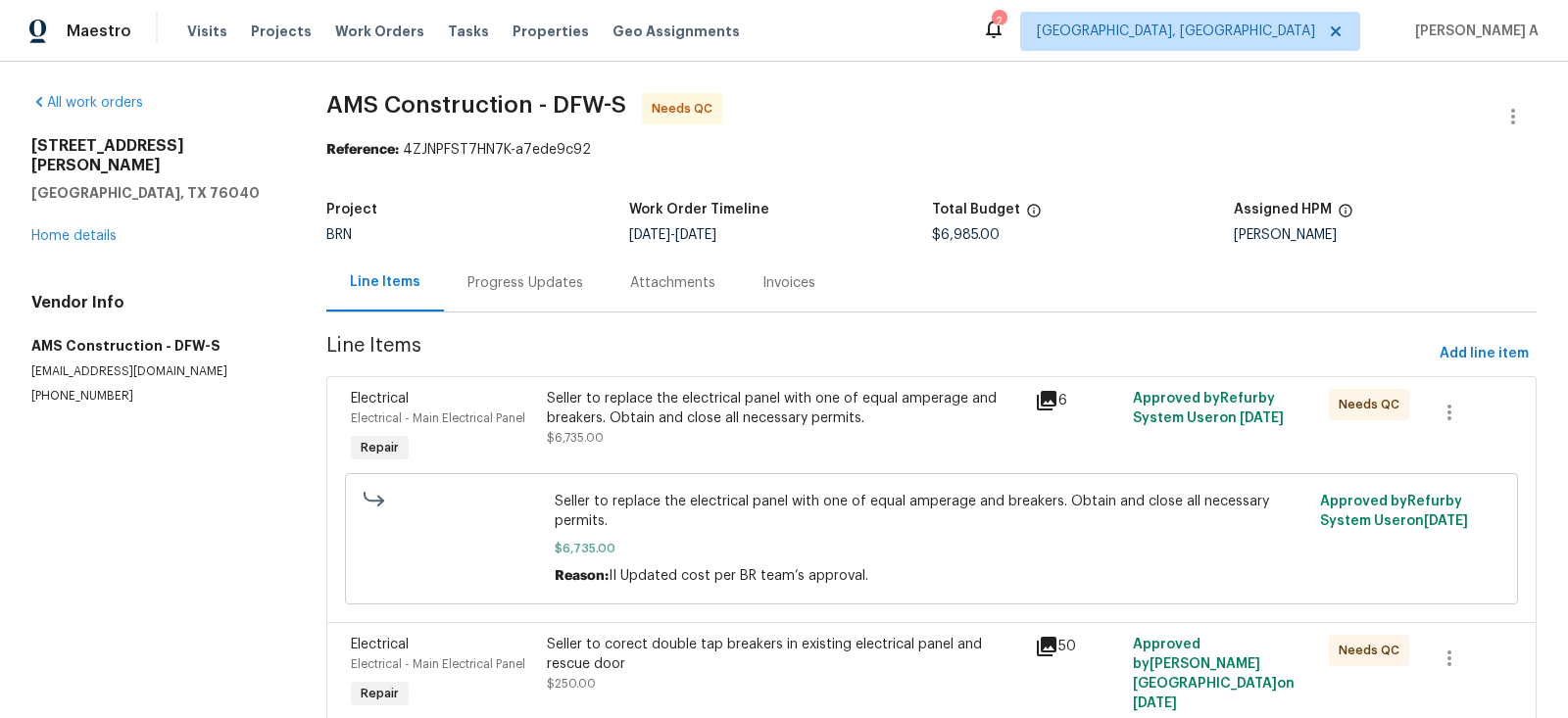
click at [487, 287] on div "Progress Updates" at bounding box center [525, 283] width 115 height 20
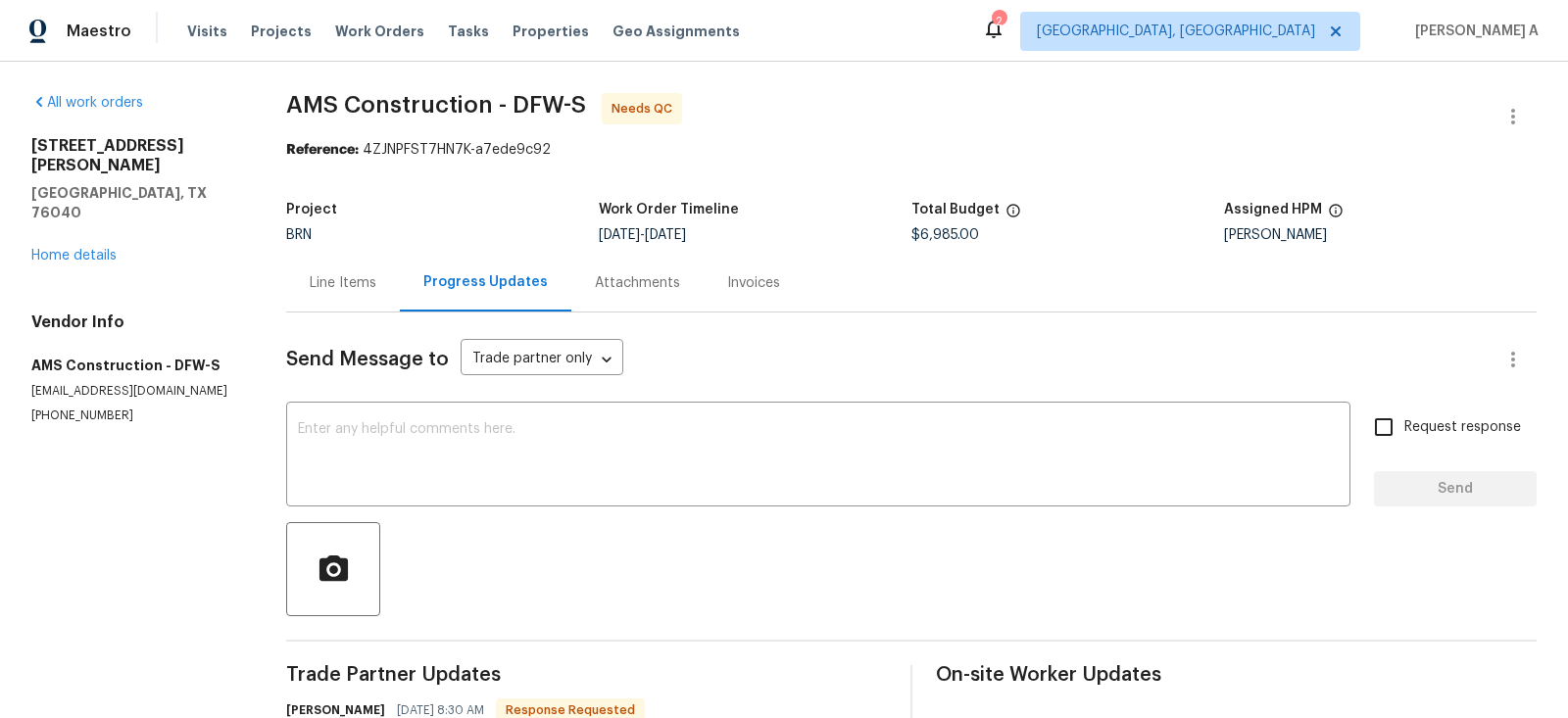
click at [357, 300] on div "Line Items" at bounding box center [343, 283] width 113 height 58
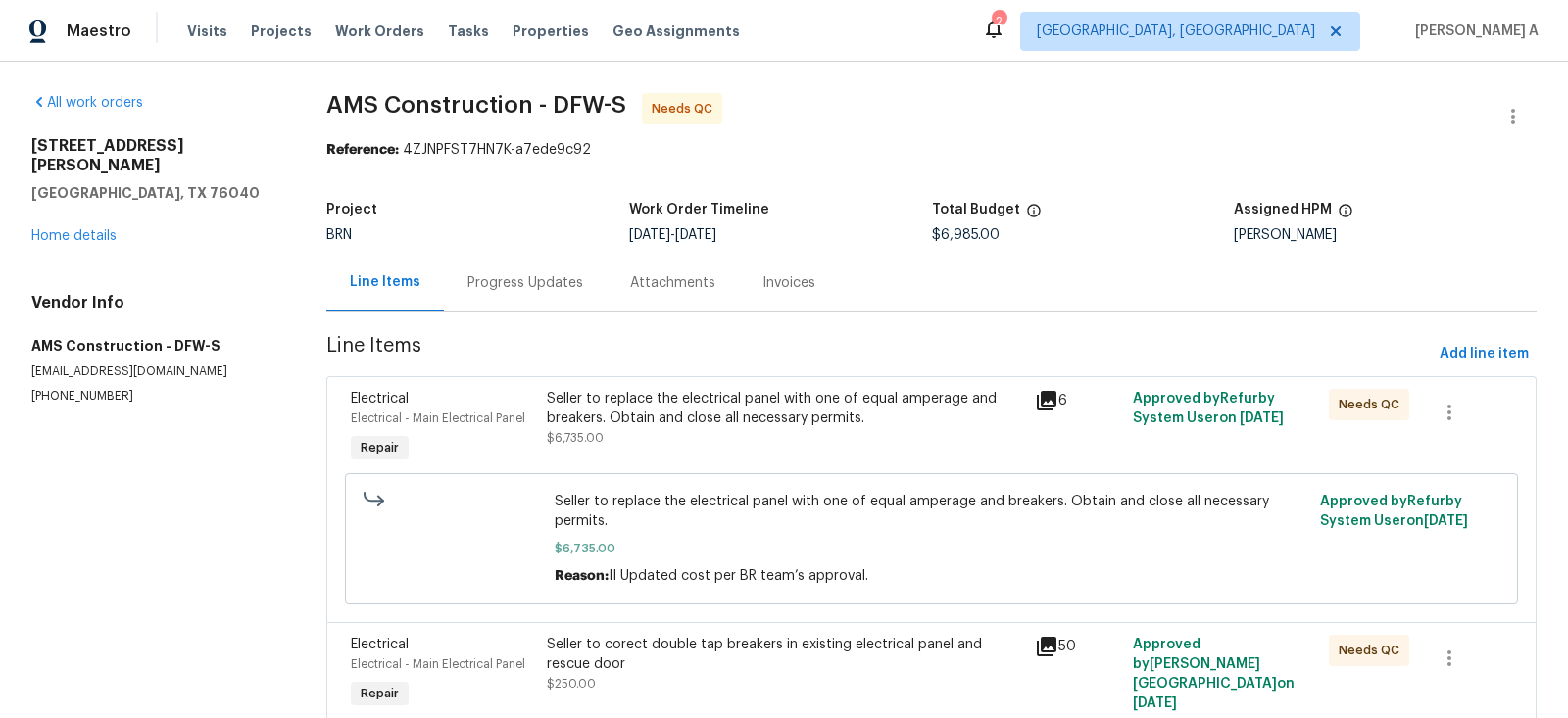
click at [506, 298] on div "Progress Updates" at bounding box center [525, 283] width 163 height 58
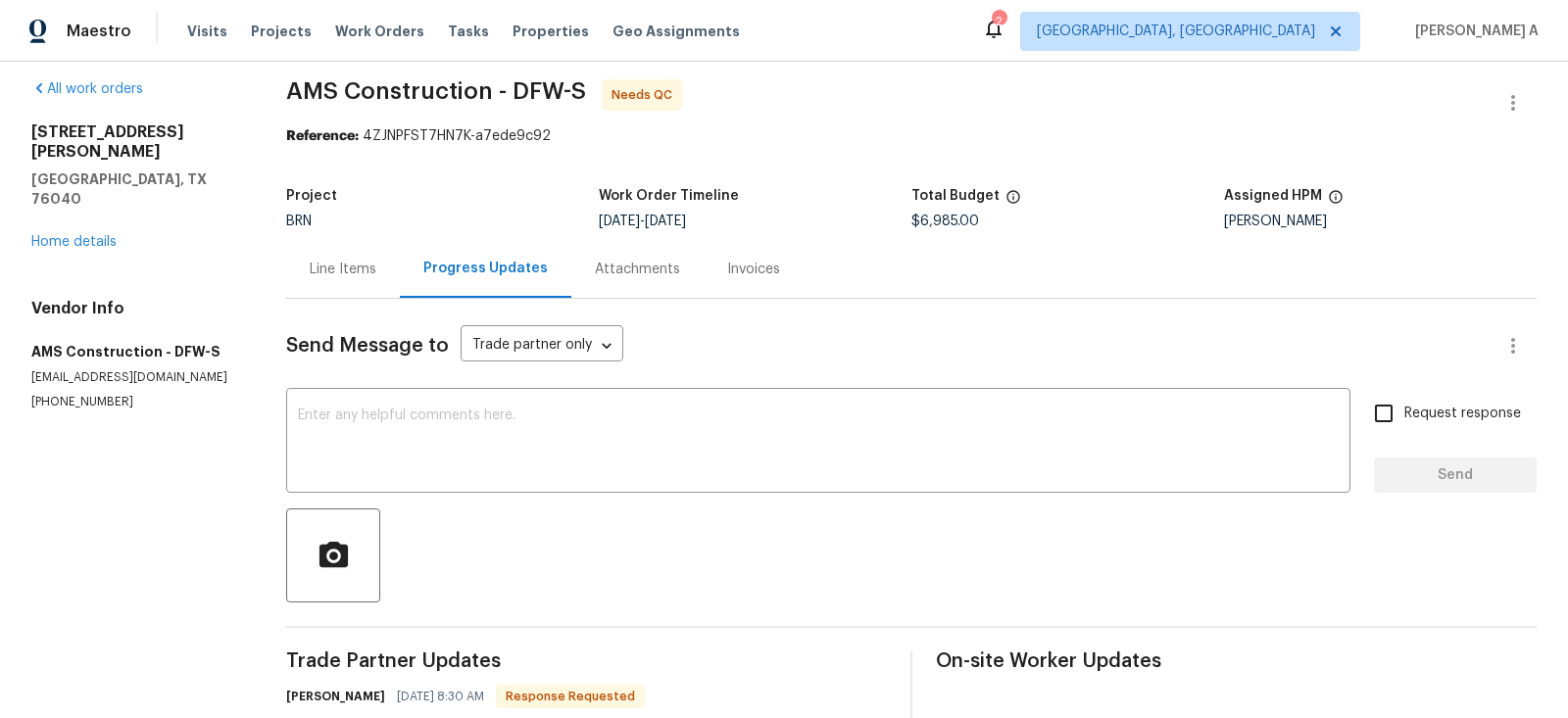
scroll to position [7, 0]
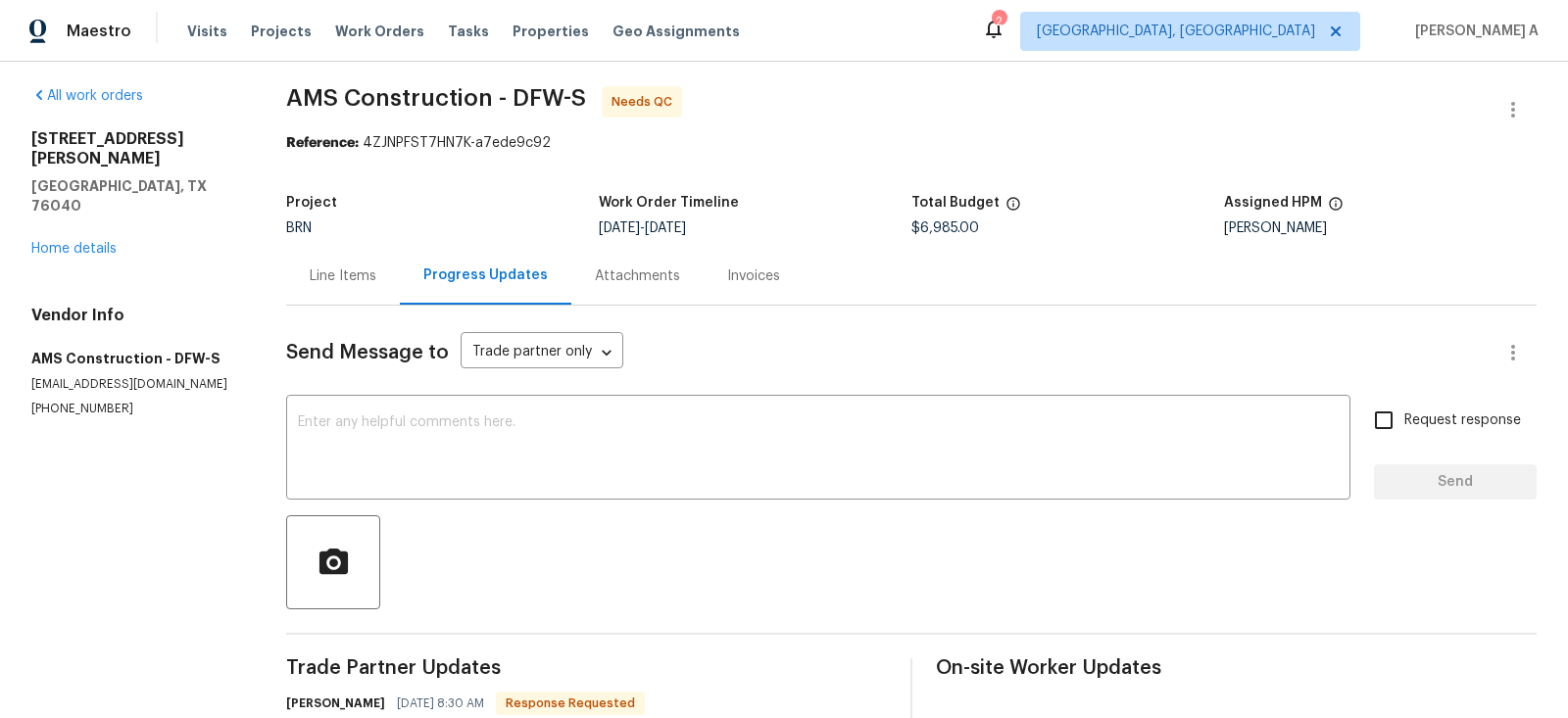
click at [306, 261] on div "Line Items" at bounding box center [343, 276] width 113 height 58
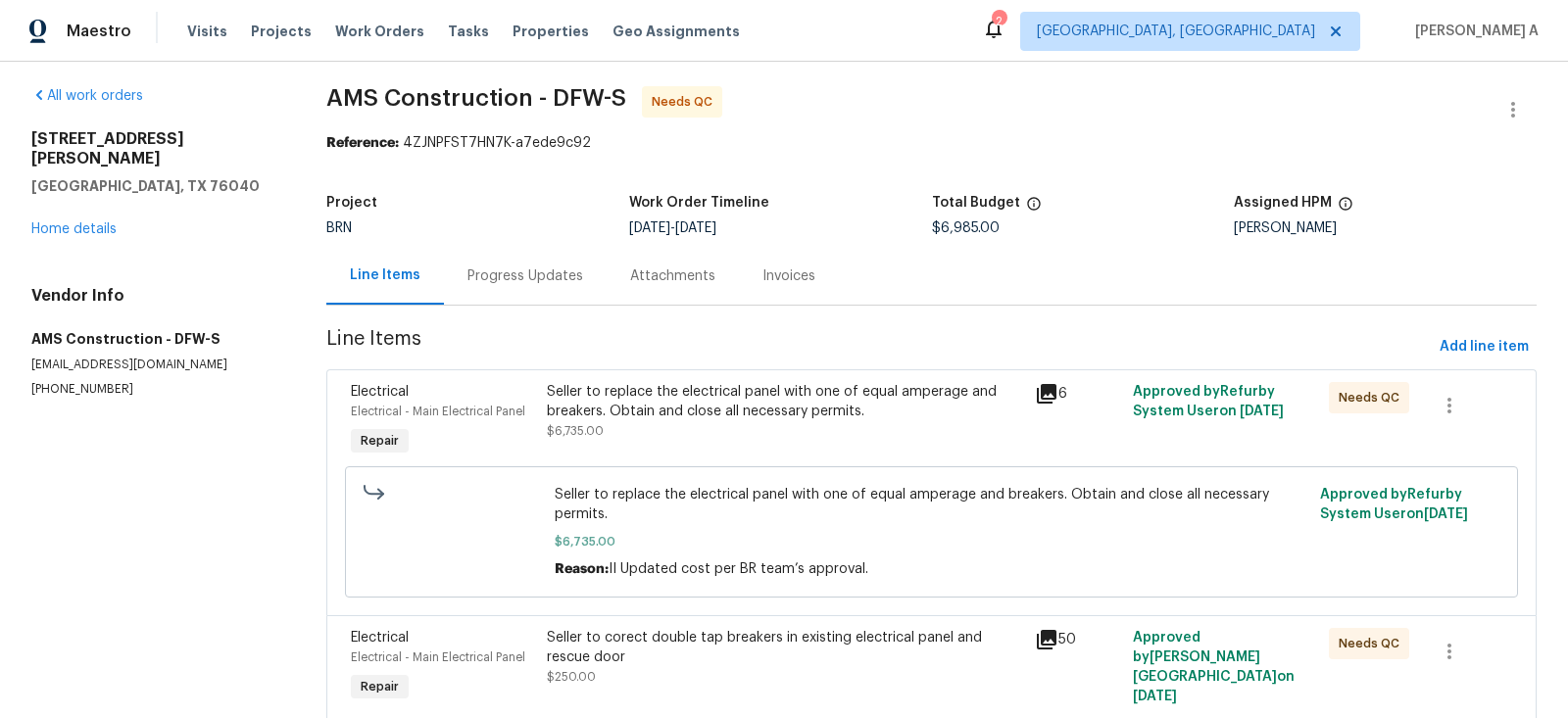
click at [503, 281] on div "Progress Updates" at bounding box center [525, 276] width 115 height 20
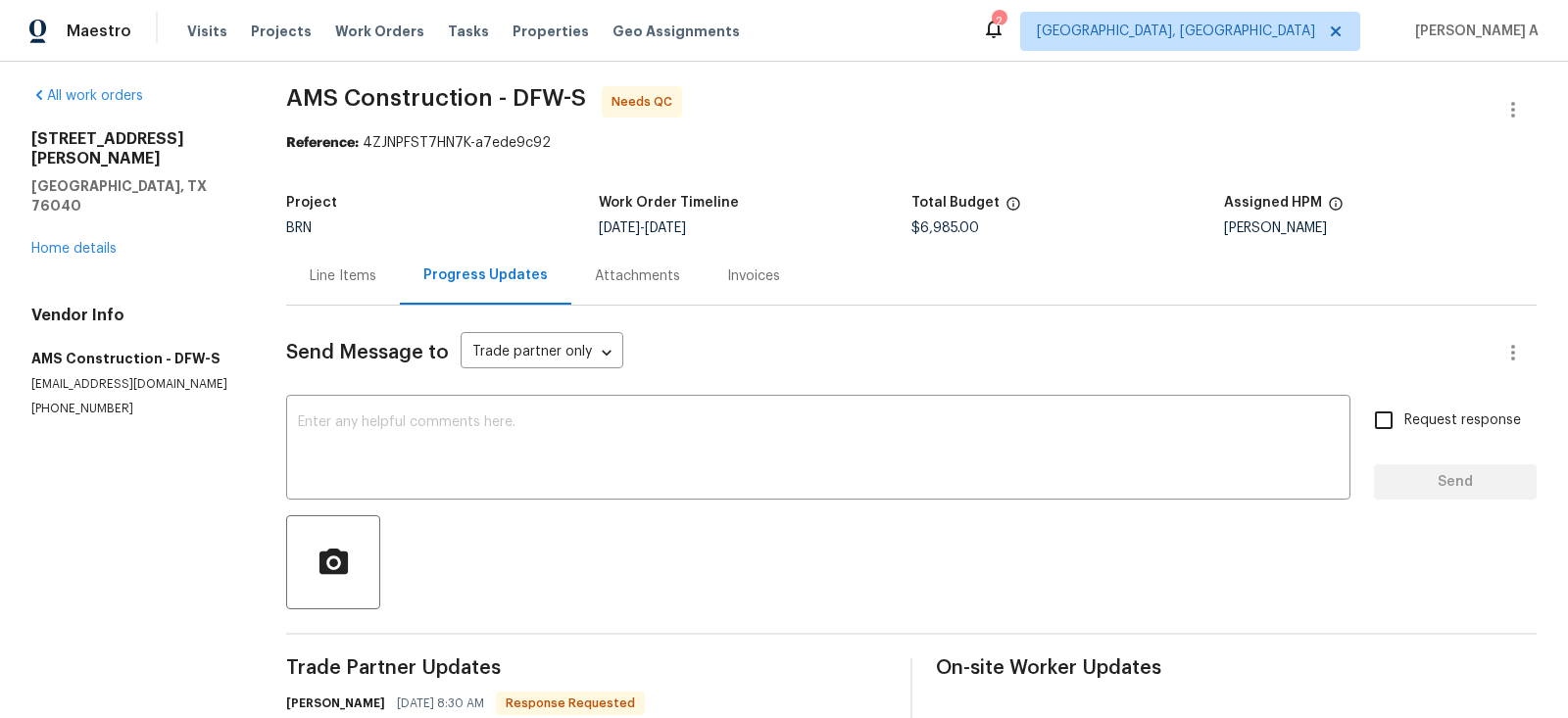
click at [372, 270] on div "Line Items" at bounding box center [343, 276] width 67 height 20
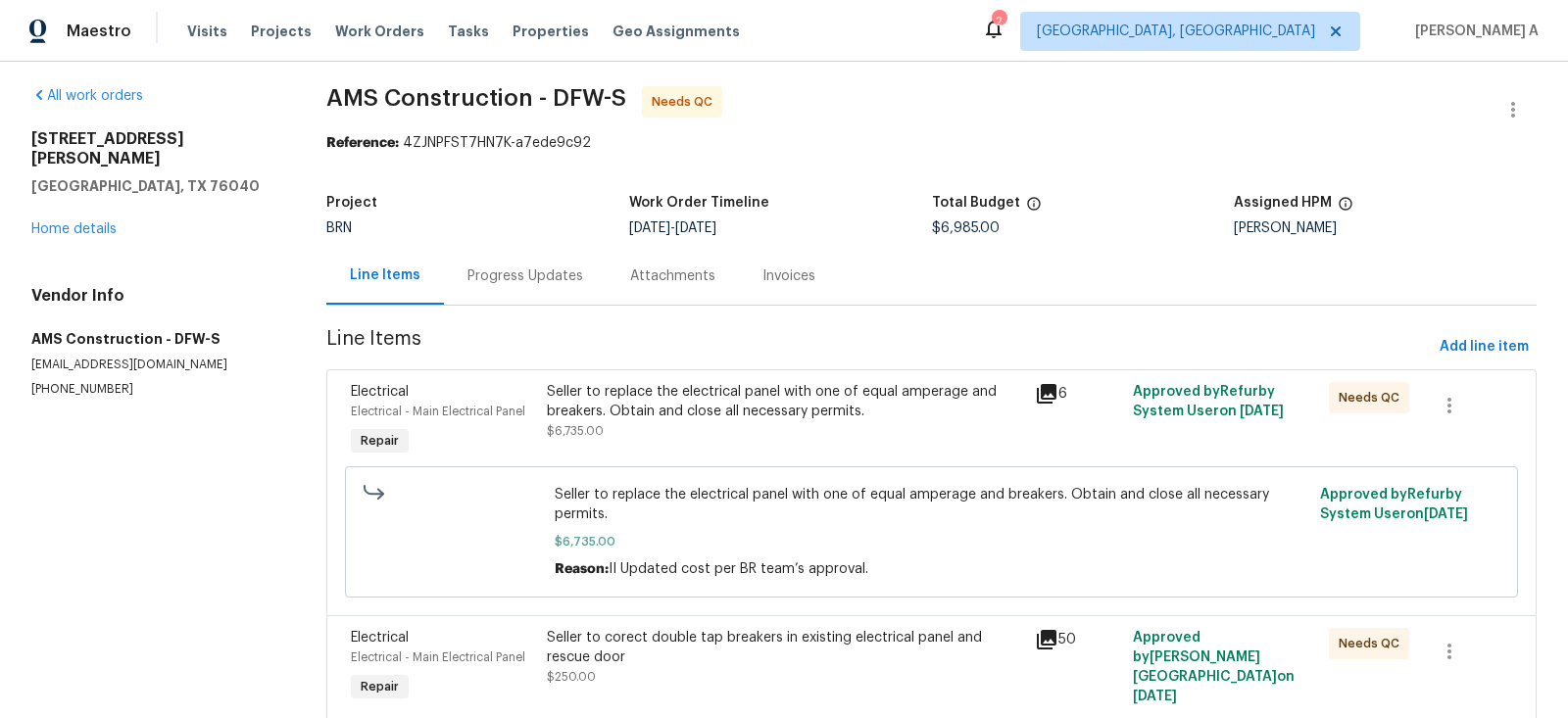
click at [548, 291] on div "Progress Updates" at bounding box center [525, 276] width 163 height 58
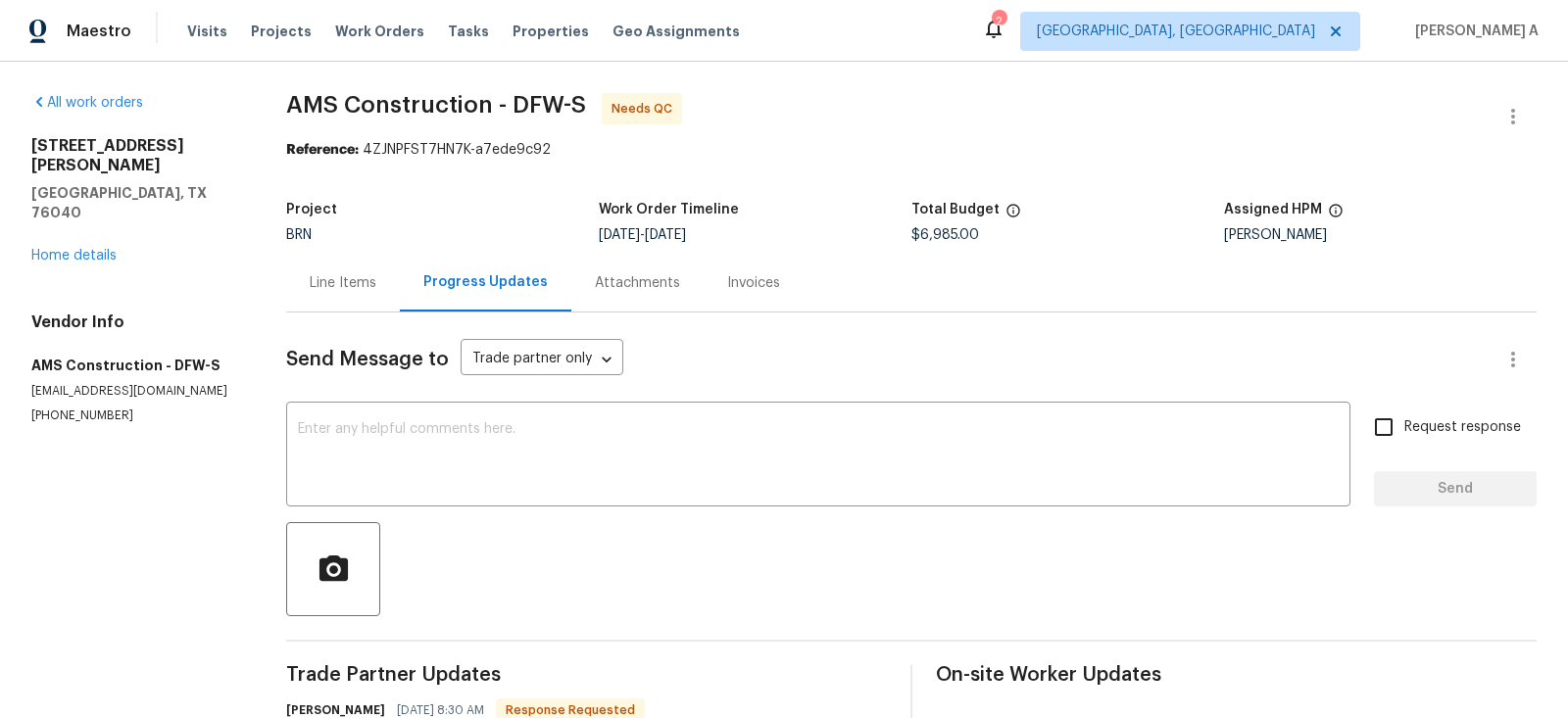
click at [375, 271] on div "Line Items" at bounding box center [343, 283] width 113 height 58
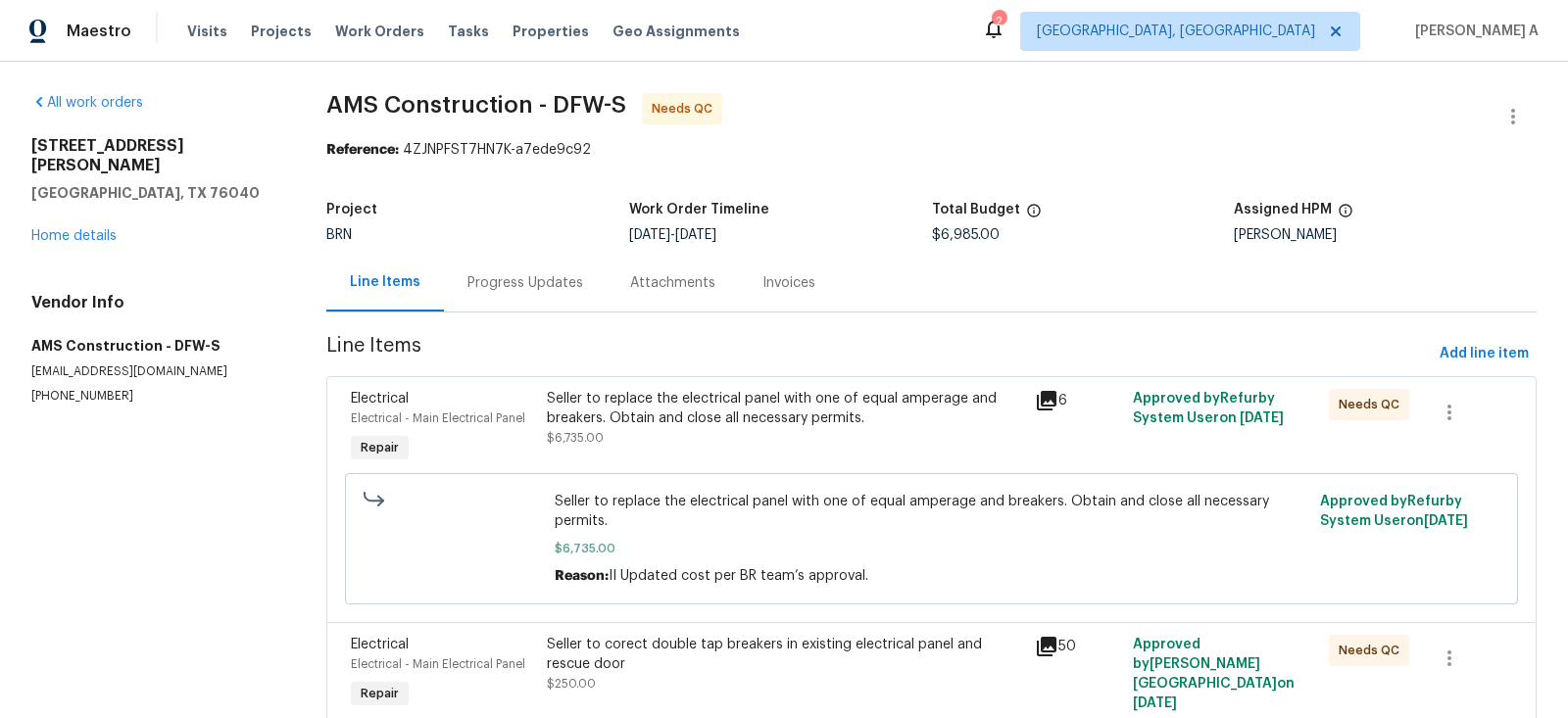
click at [535, 290] on div "Progress Updates" at bounding box center [525, 283] width 115 height 20
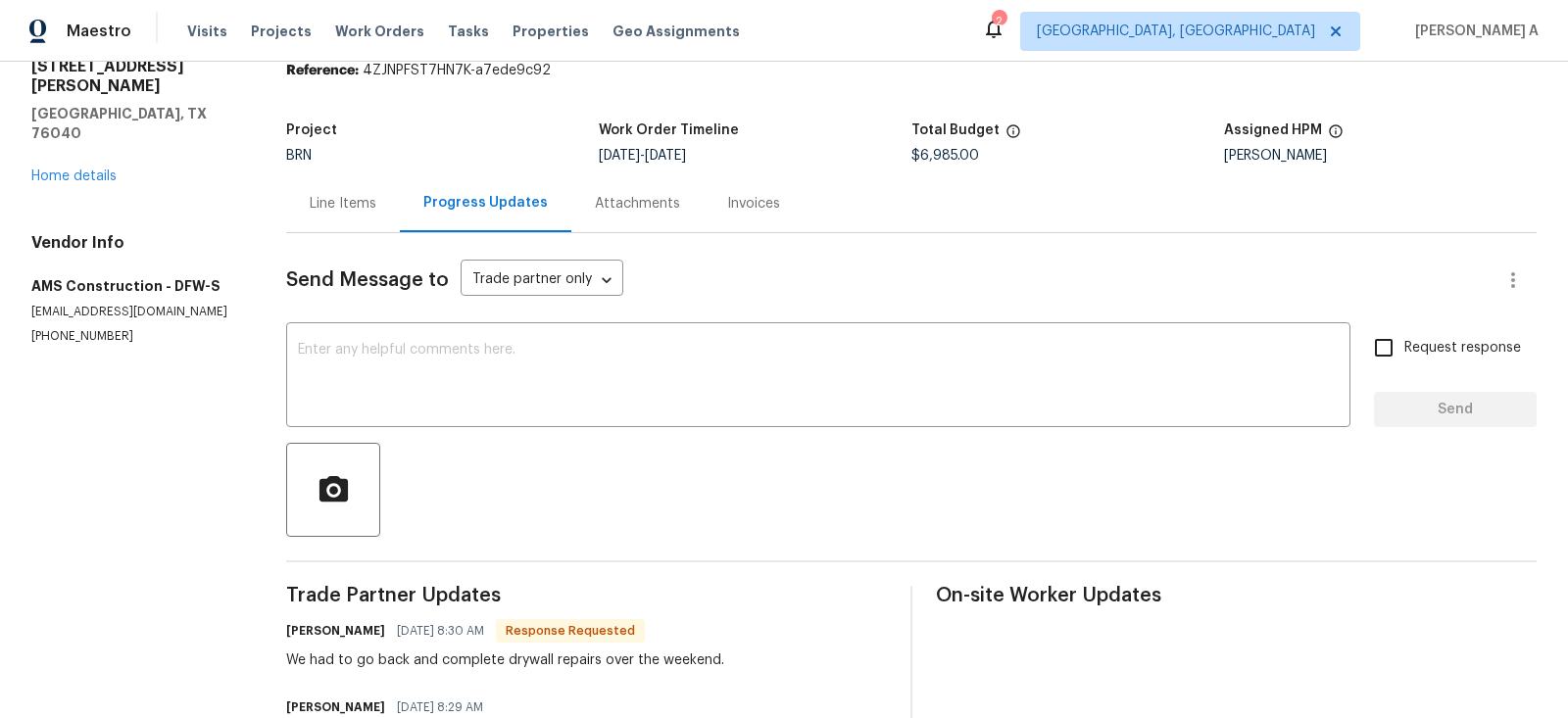
scroll to position [80, 0]
click at [212, 129] on div "[STREET_ADDRESS][PERSON_NAME] Home details" at bounding box center [135, 120] width 208 height 129
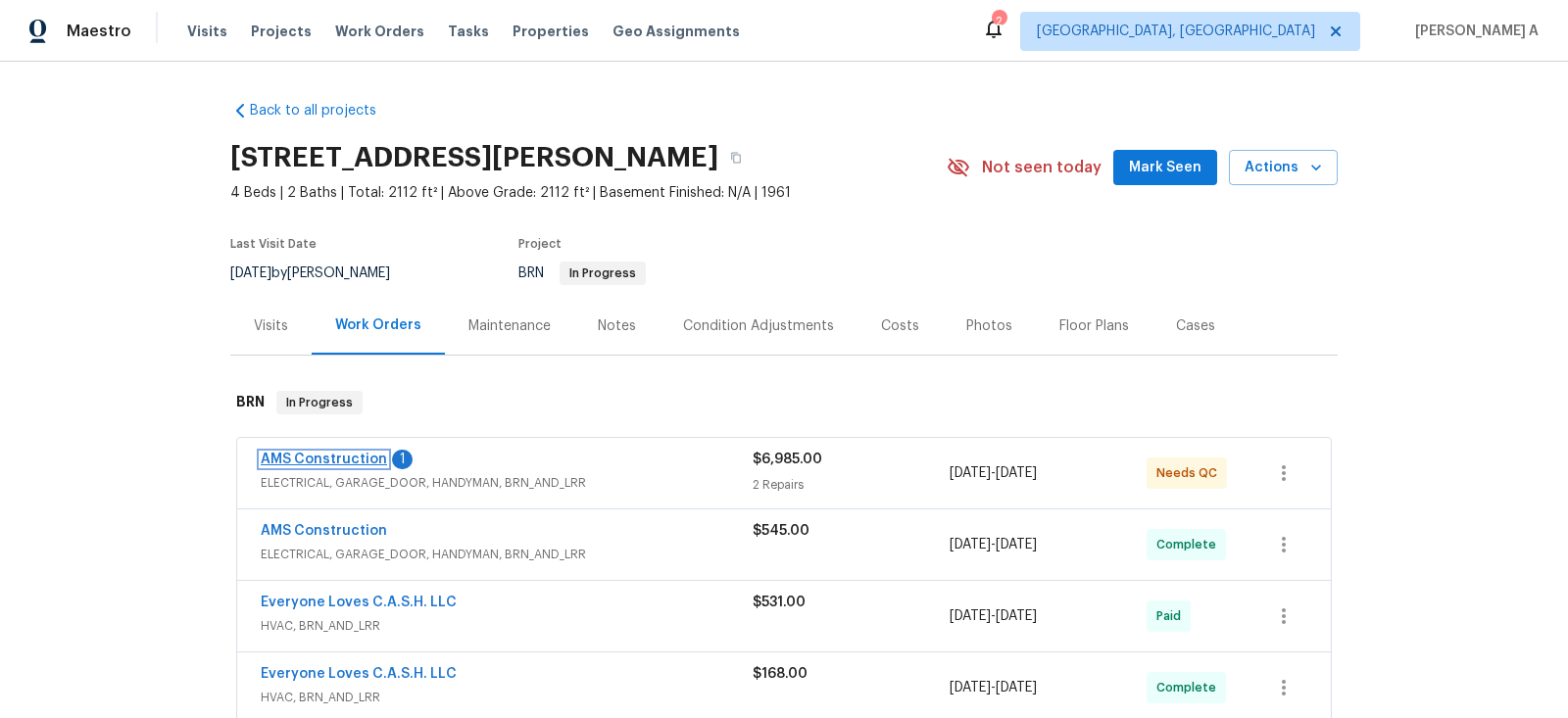
click at [357, 461] on link "AMS Construction" at bounding box center [324, 460] width 126 height 14
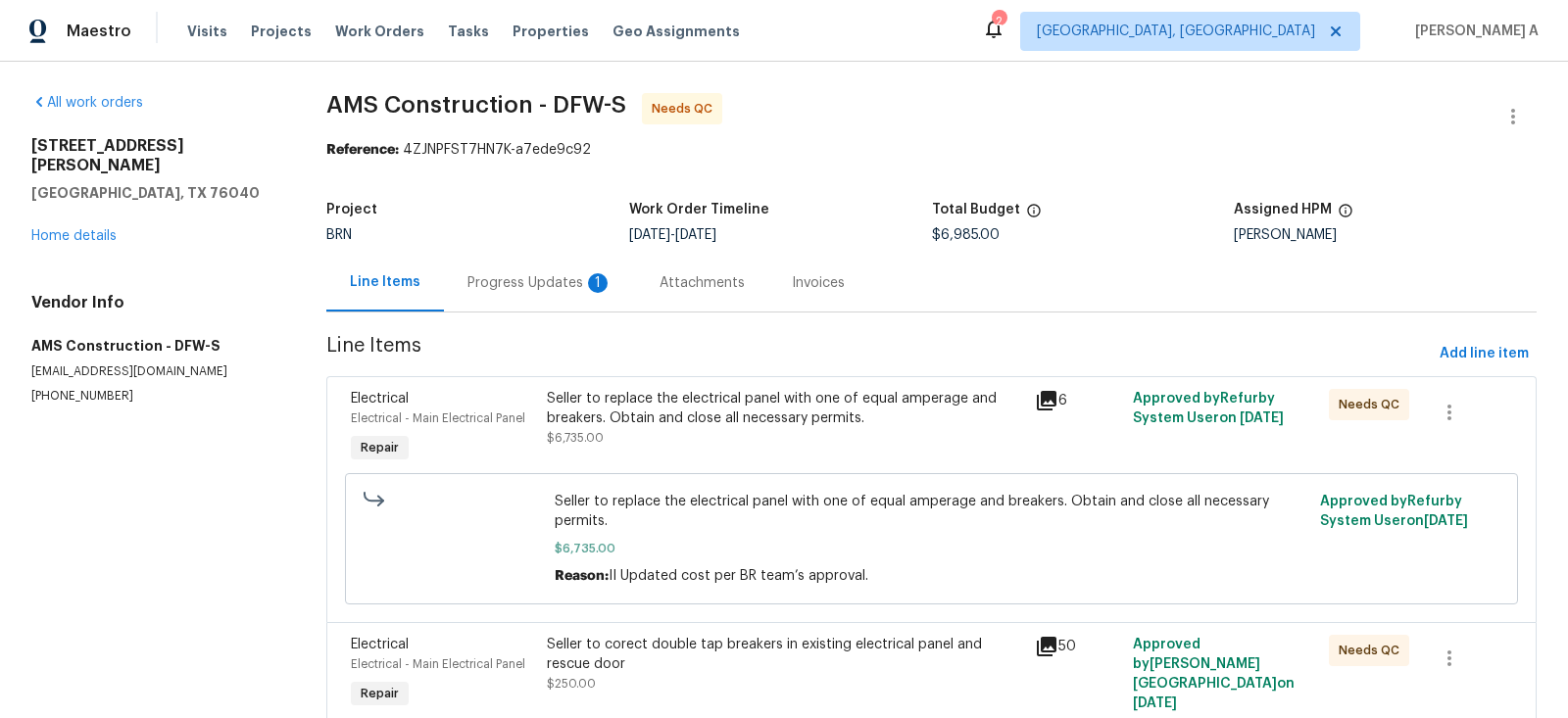
click at [528, 297] on div "Progress Updates 1" at bounding box center [539, 283] width 192 height 58
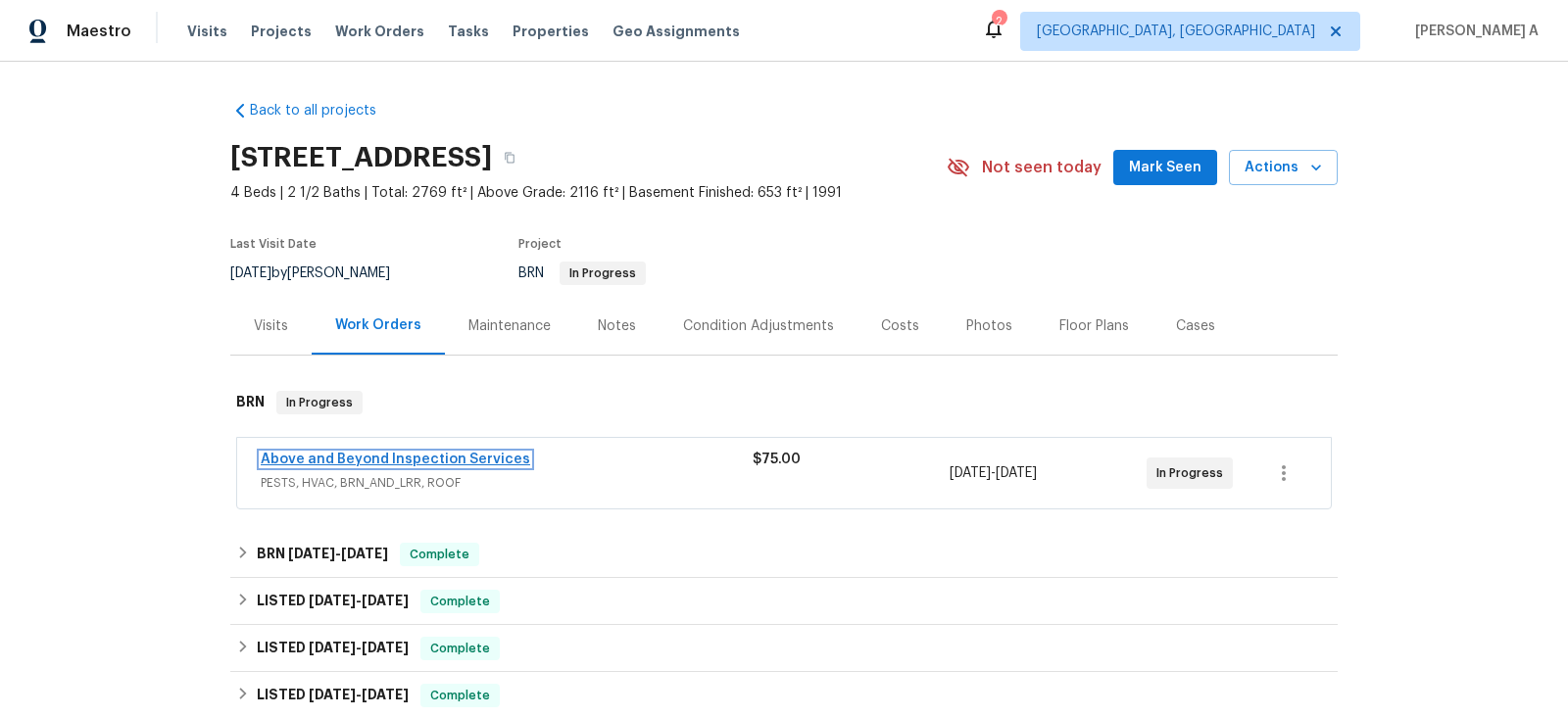
click at [399, 462] on link "Above and Beyond Inspection Services" at bounding box center [395, 460] width 269 height 14
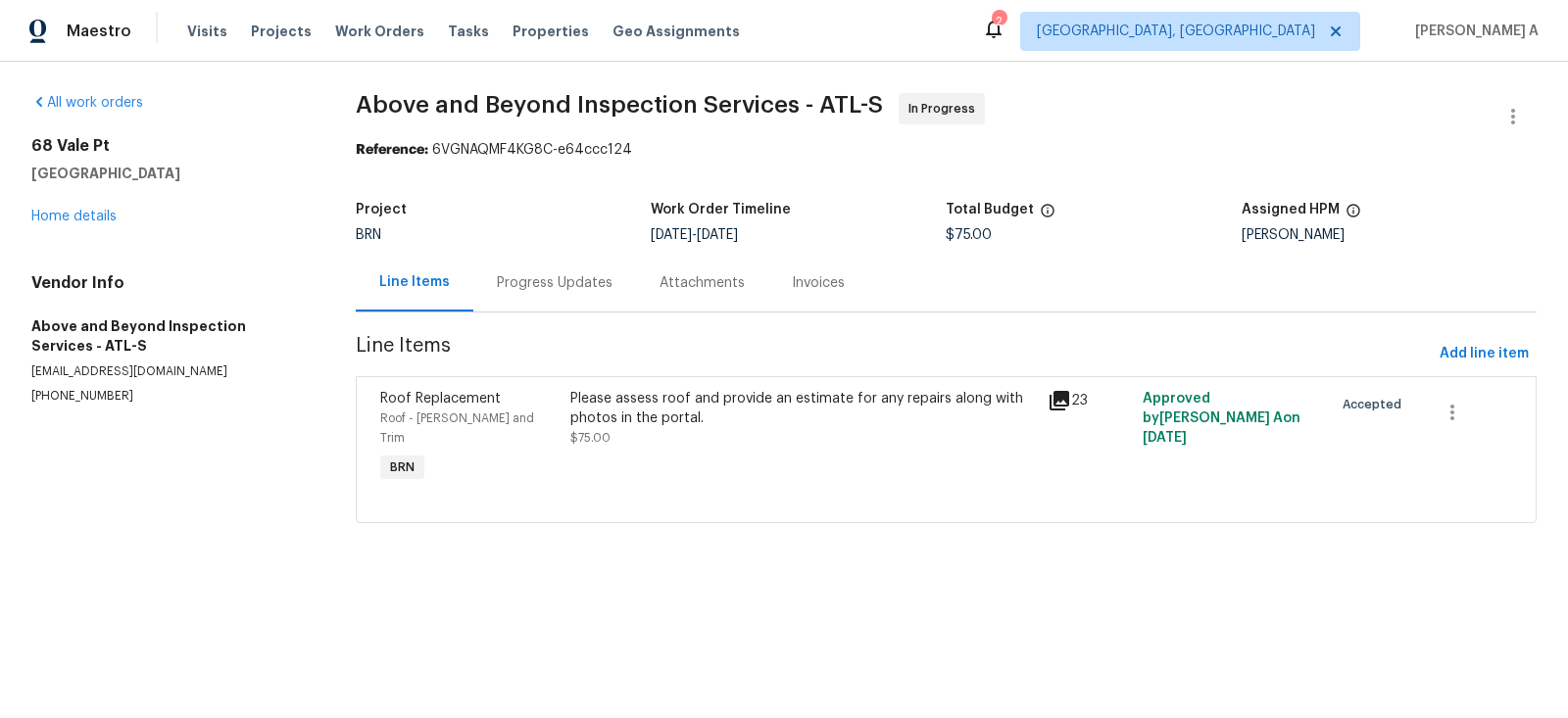
click at [533, 286] on div "Progress Updates" at bounding box center [554, 283] width 115 height 20
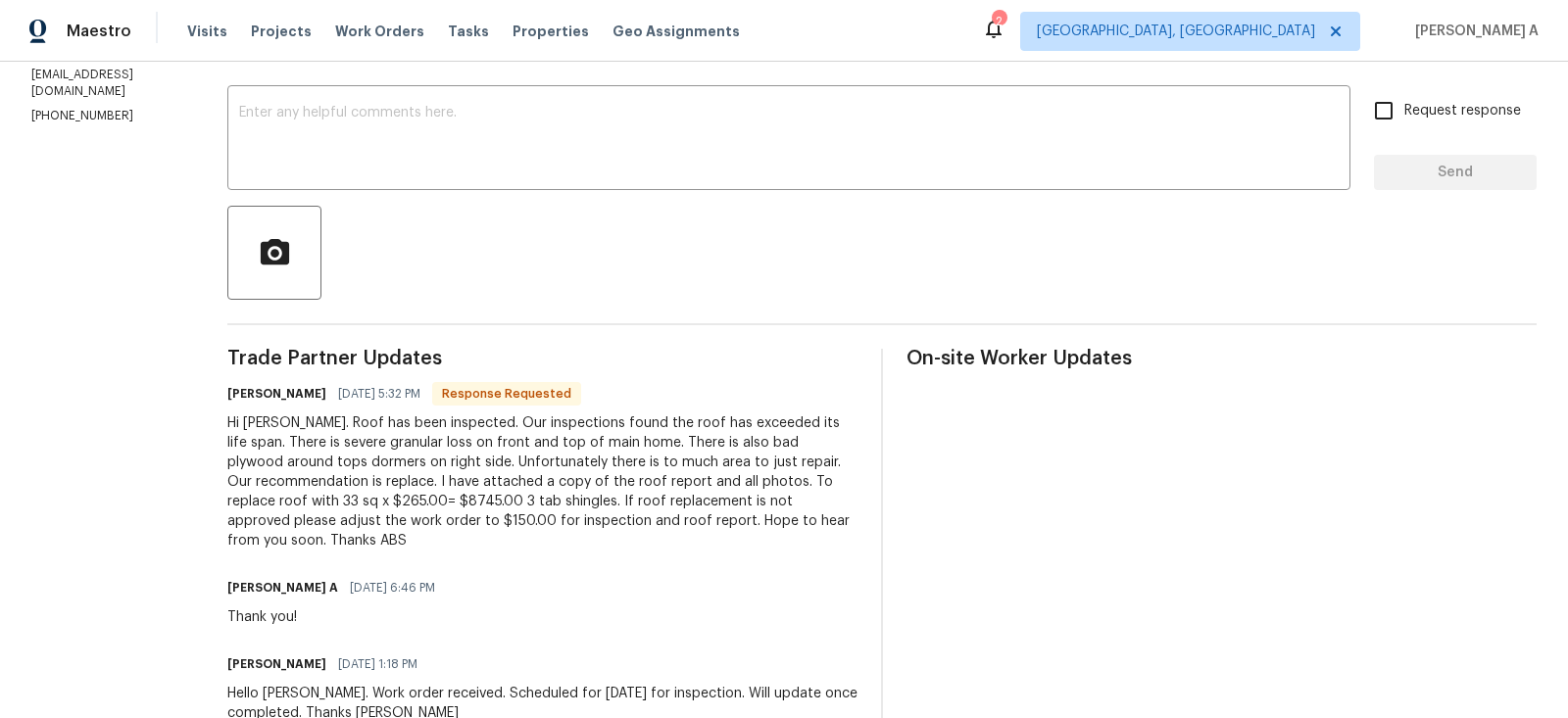
scroll to position [207, 0]
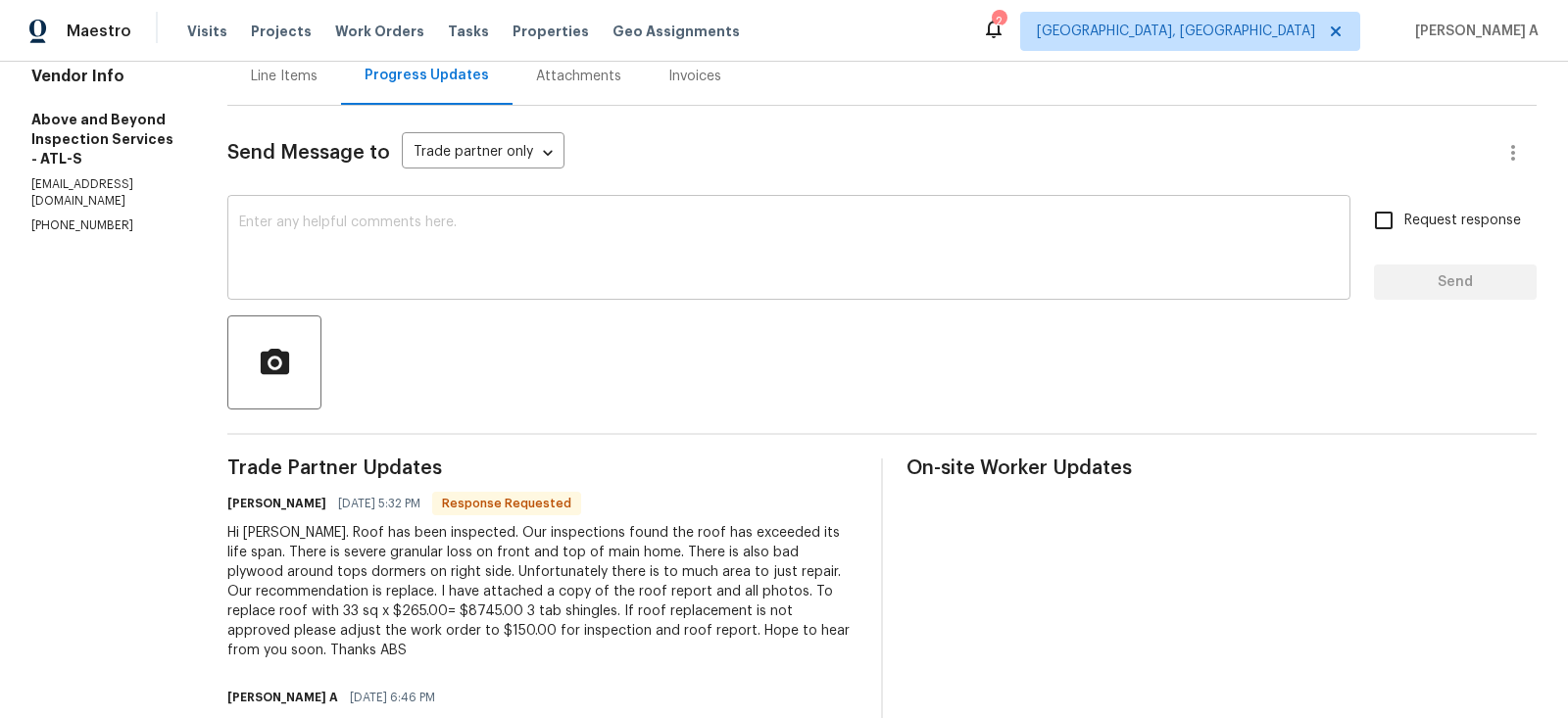
click at [486, 234] on textarea at bounding box center [788, 249] width 1099 height 69
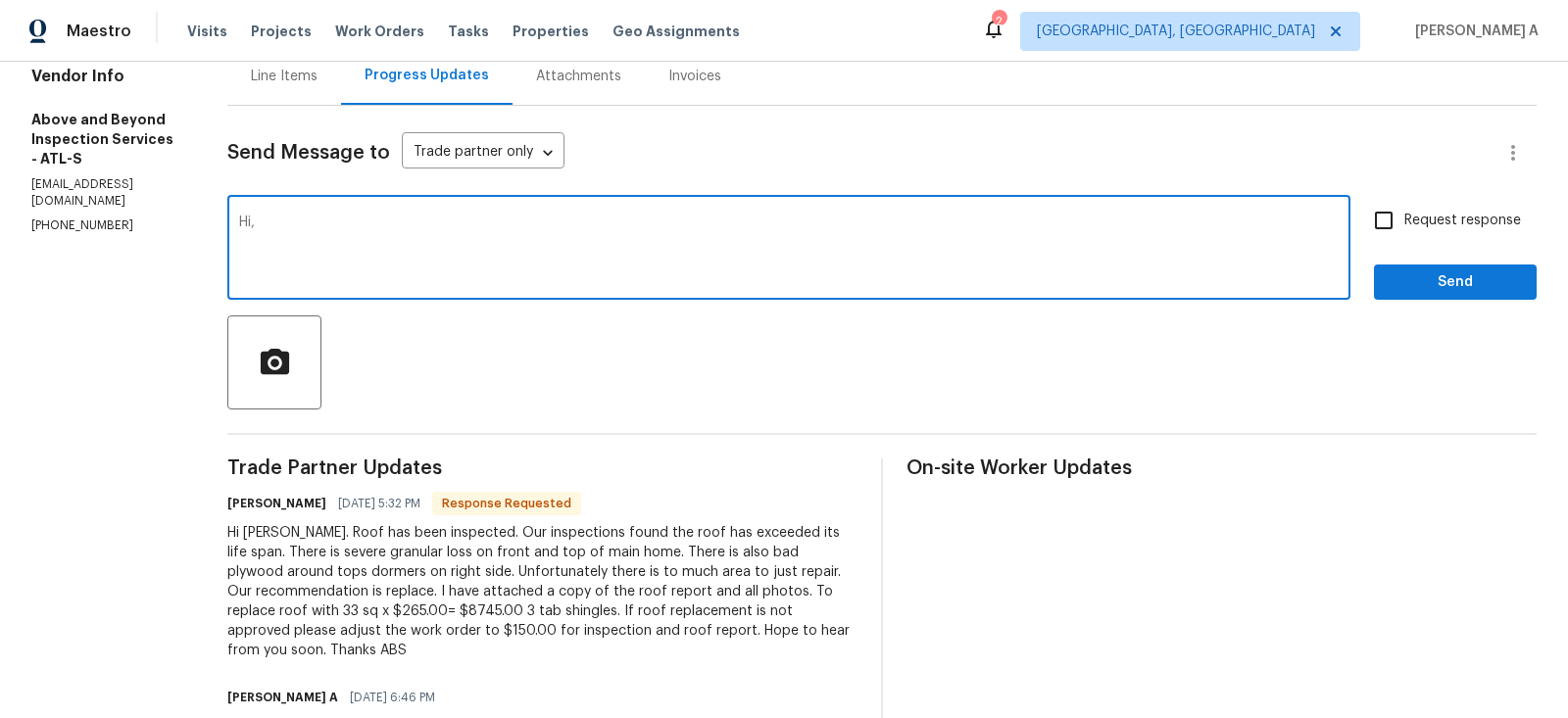
click at [325, 506] on h6 "[PERSON_NAME]" at bounding box center [277, 503] width 99 height 20
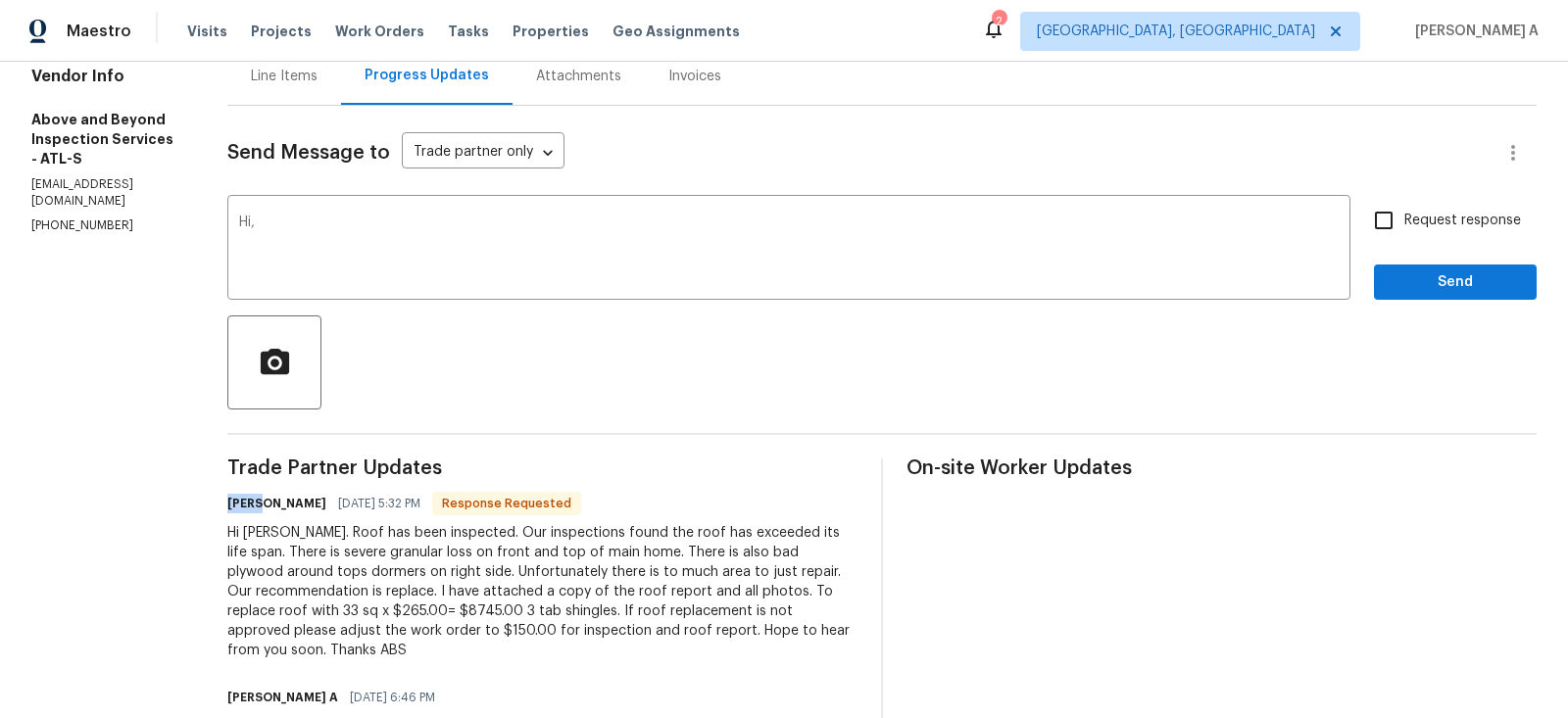
click at [325, 506] on h6 "[PERSON_NAME]" at bounding box center [277, 503] width 99 height 20
copy h6 "[PERSON_NAME]"
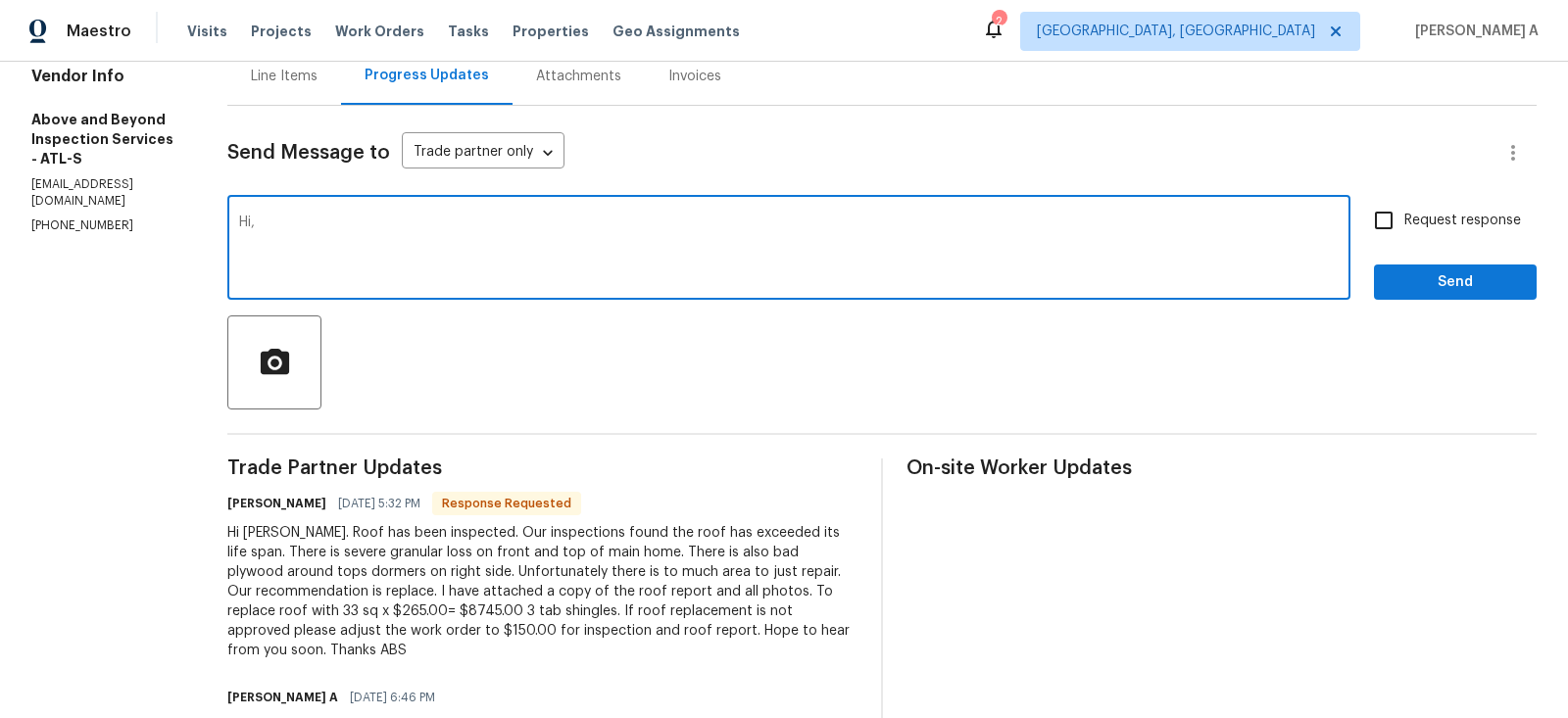
click at [389, 231] on textarea "Hi," at bounding box center [788, 249] width 1099 height 69
paste textarea "[PERSON_NAME]"
type textarea "Hi [PERSON_NAME]. Thanks for the details. I'll check this and keep you posted."
click at [1436, 218] on span "Request response" at bounding box center [1462, 220] width 116 height 21
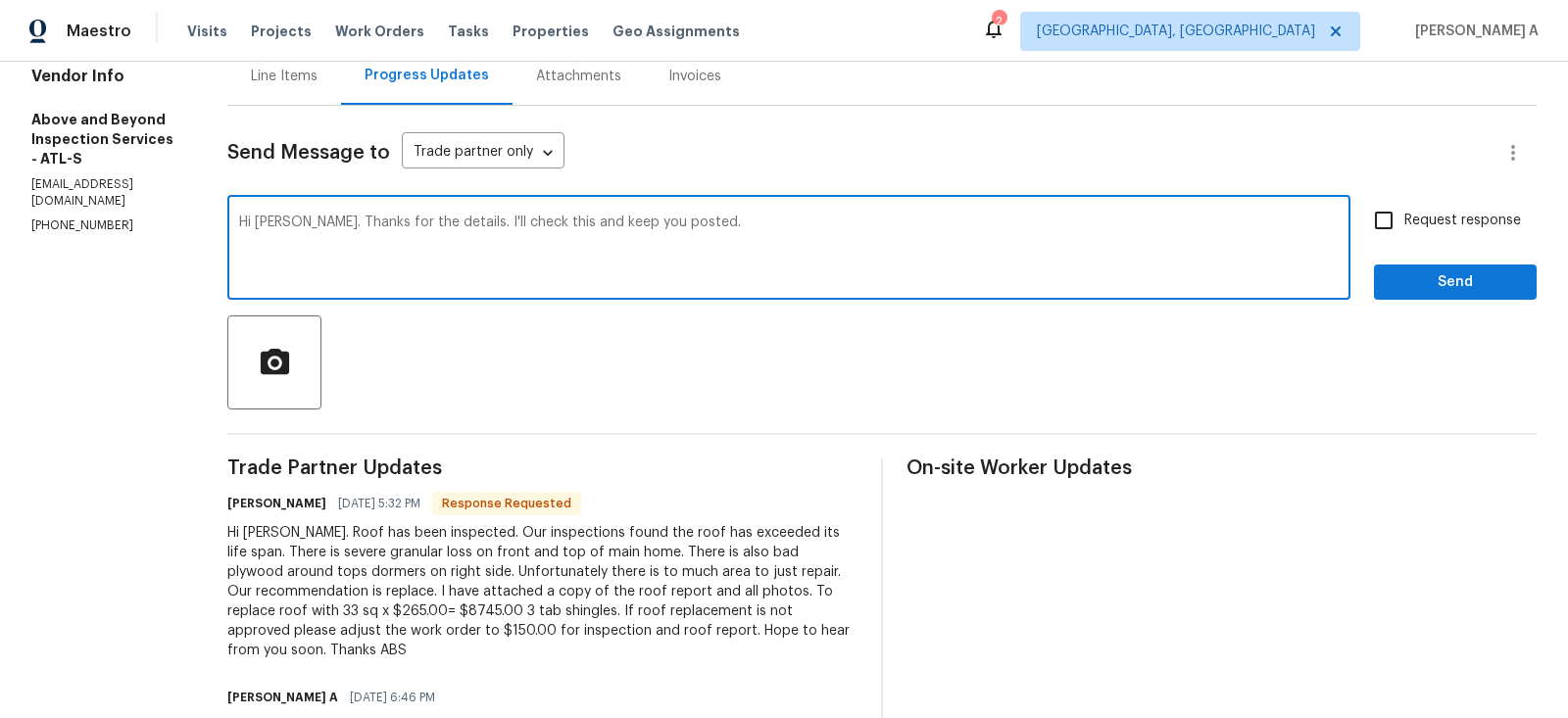
click at [1404, 218] on input "Request response" at bounding box center [1383, 219] width 41 height 41
checkbox input "true"
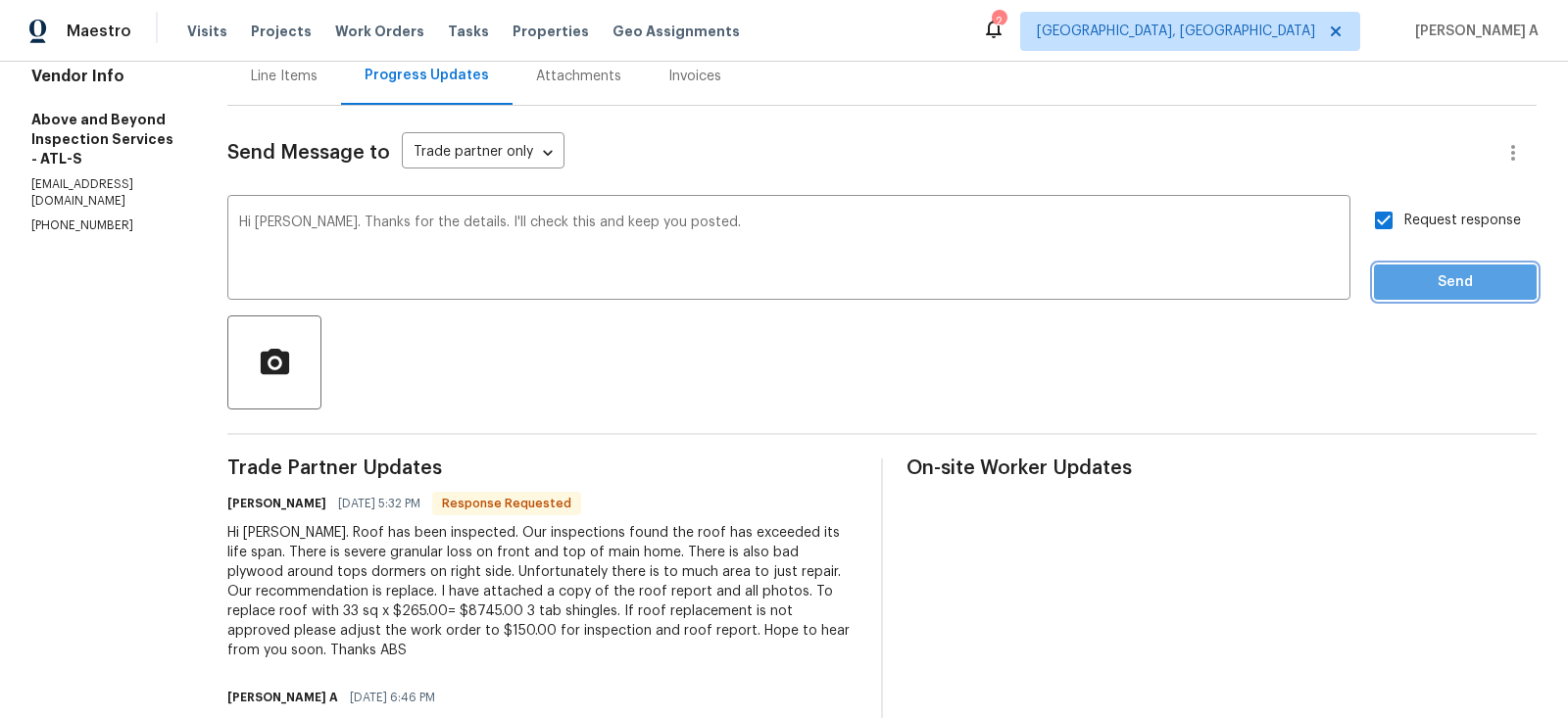
click at [1441, 280] on span "Send" at bounding box center [1455, 282] width 131 height 25
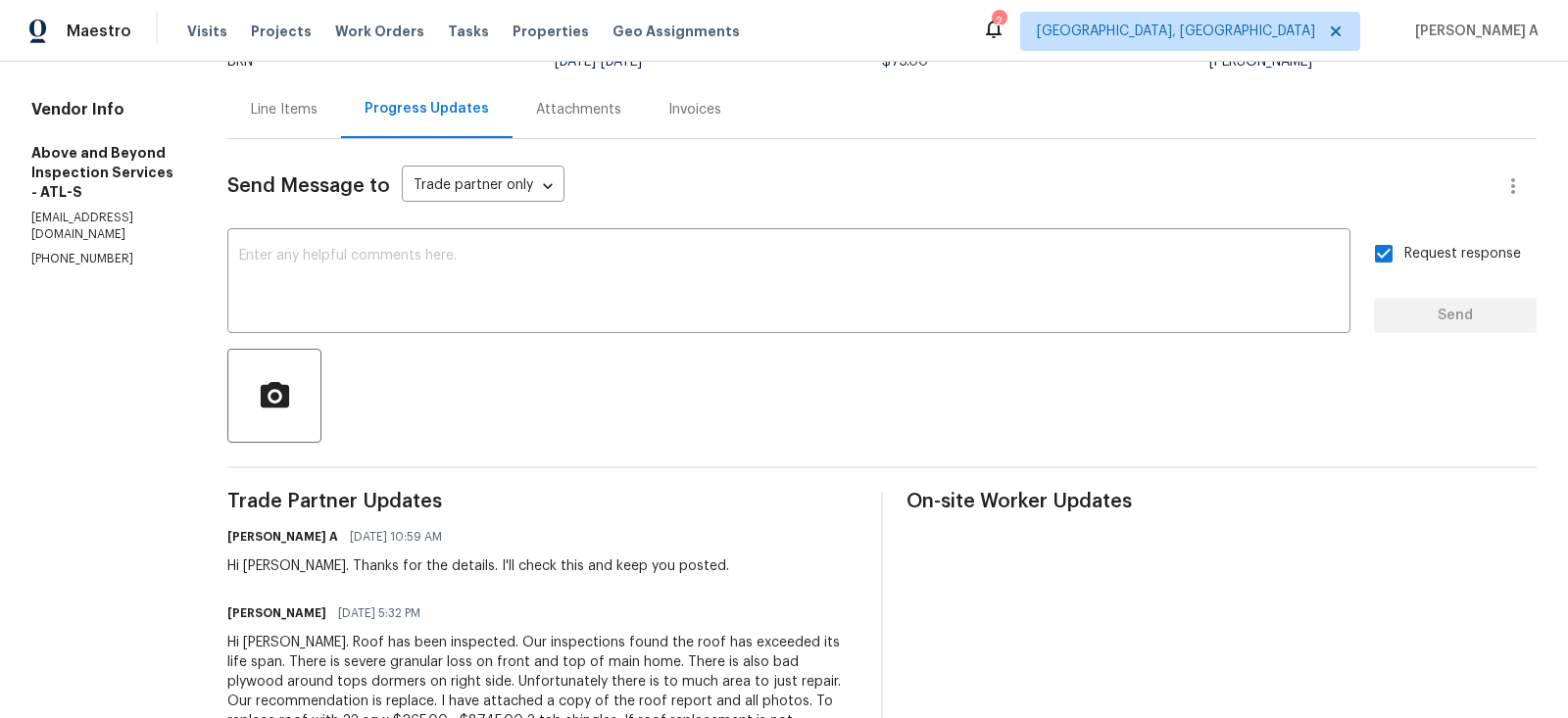
scroll to position [54, 0]
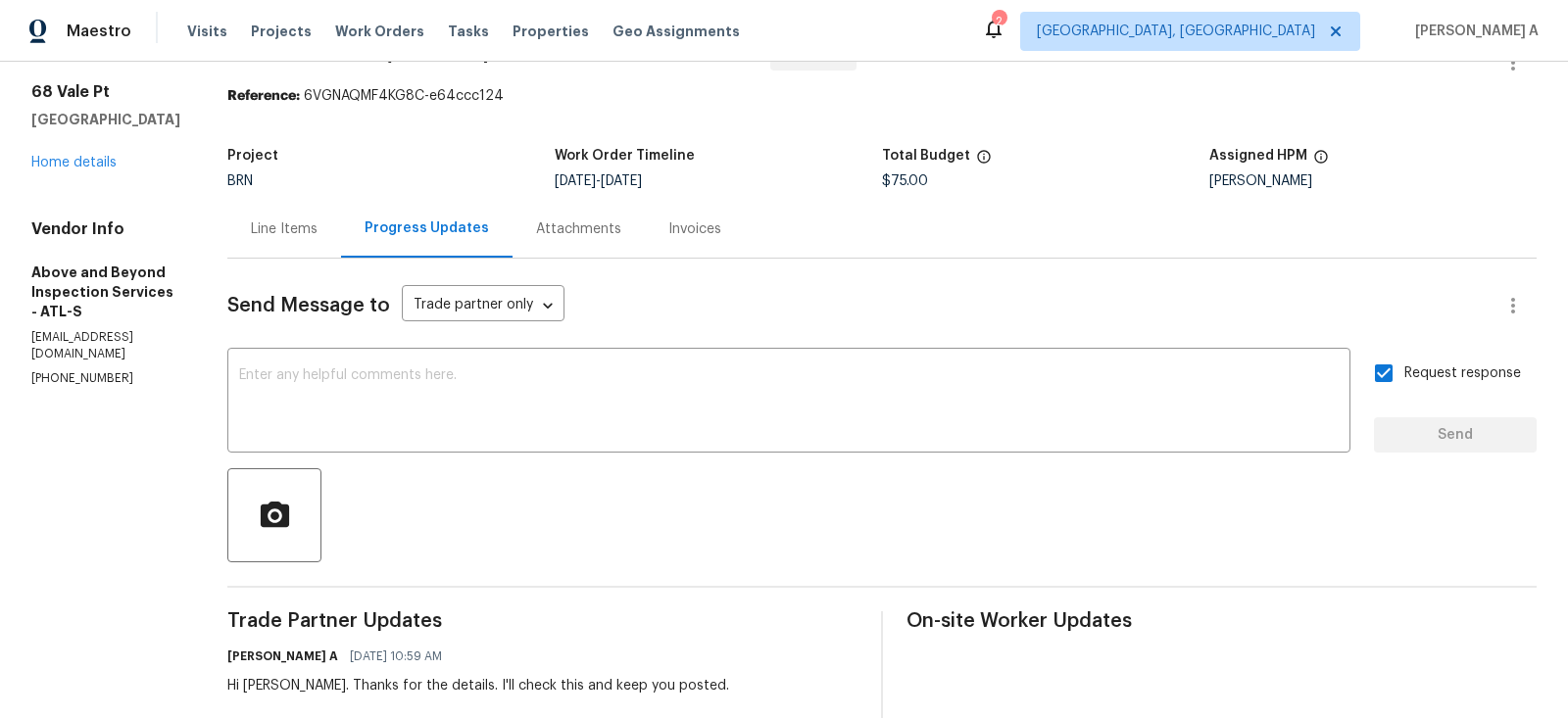
click at [318, 231] on div "Line Items" at bounding box center [284, 229] width 67 height 20
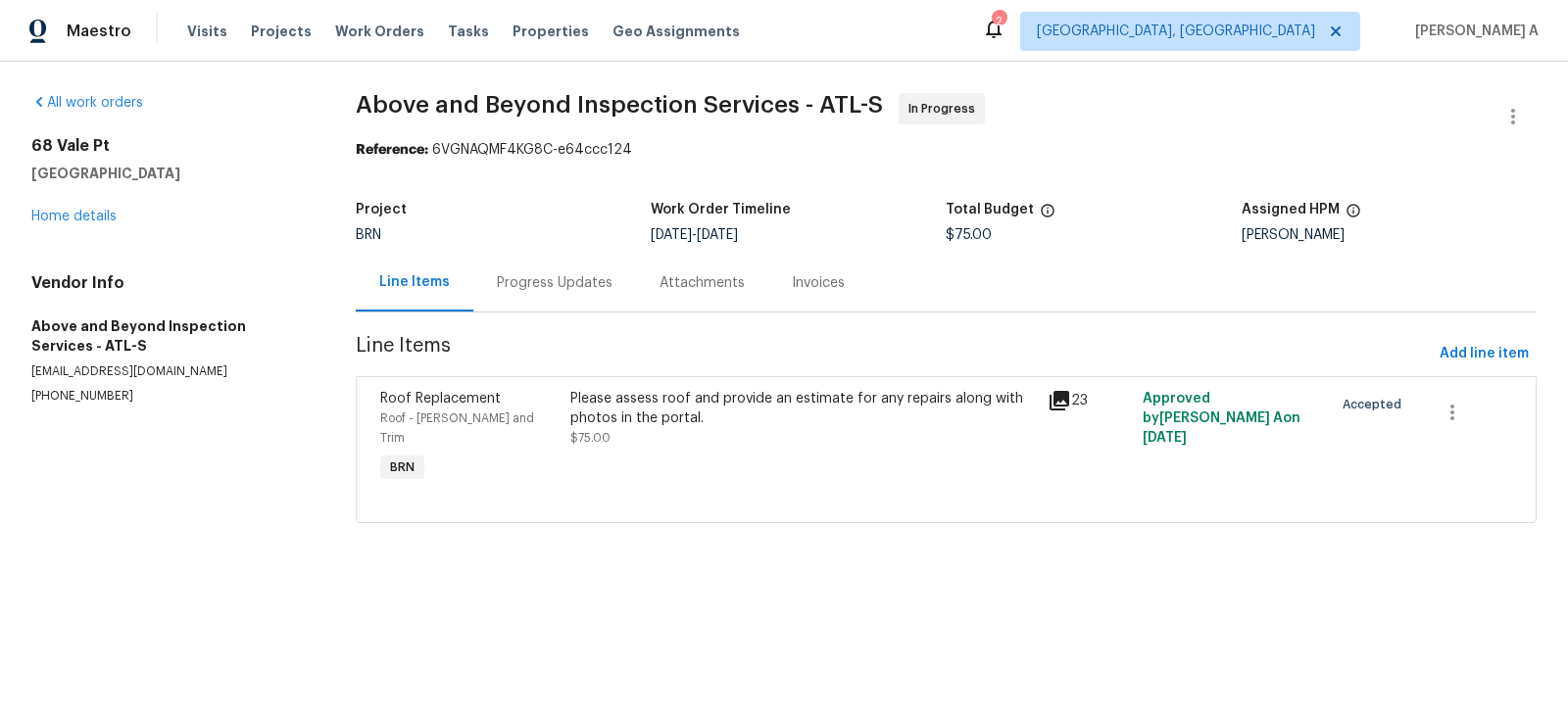
click at [874, 426] on div "Please assess roof and provide an estimate for any repairs along with photos in…" at bounding box center [802, 418] width 465 height 59
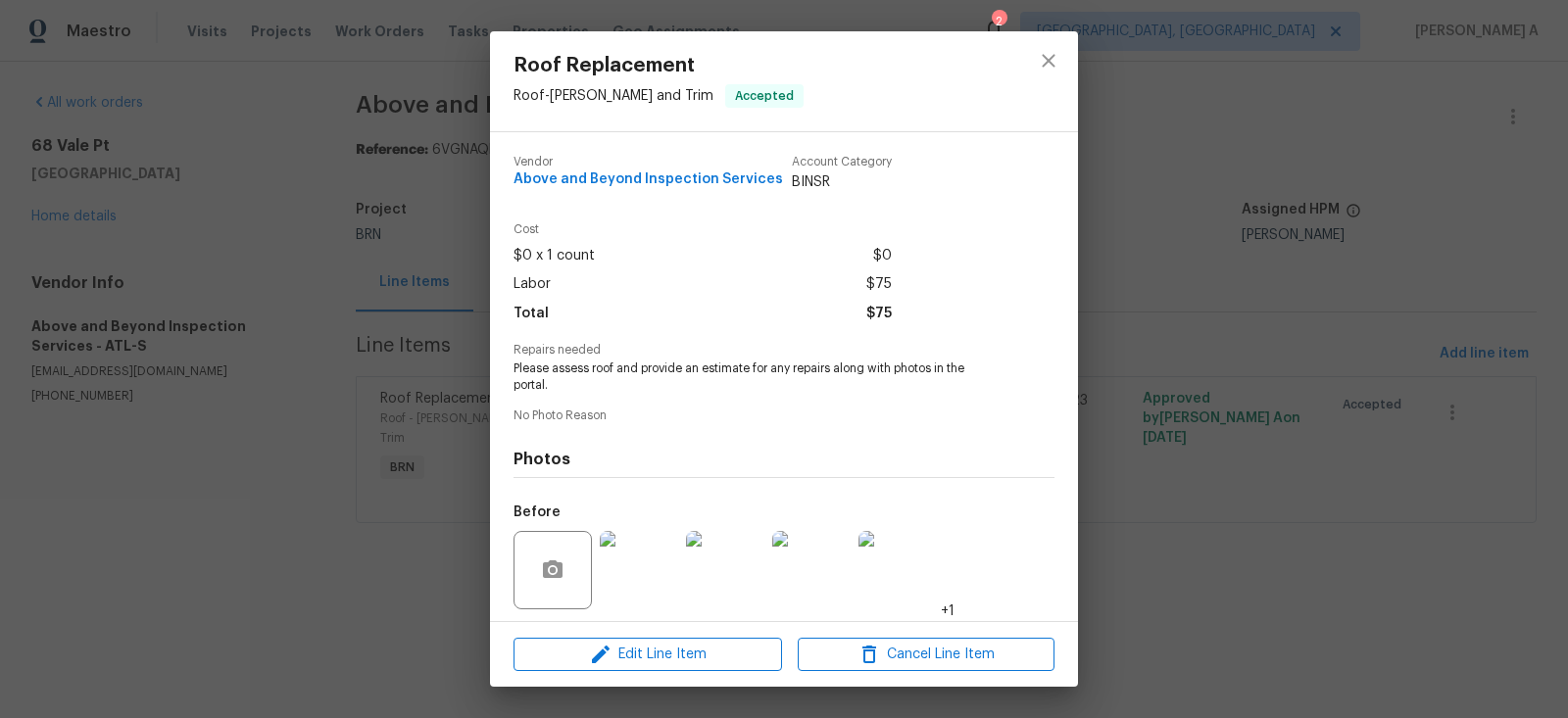
scroll to position [134, 0]
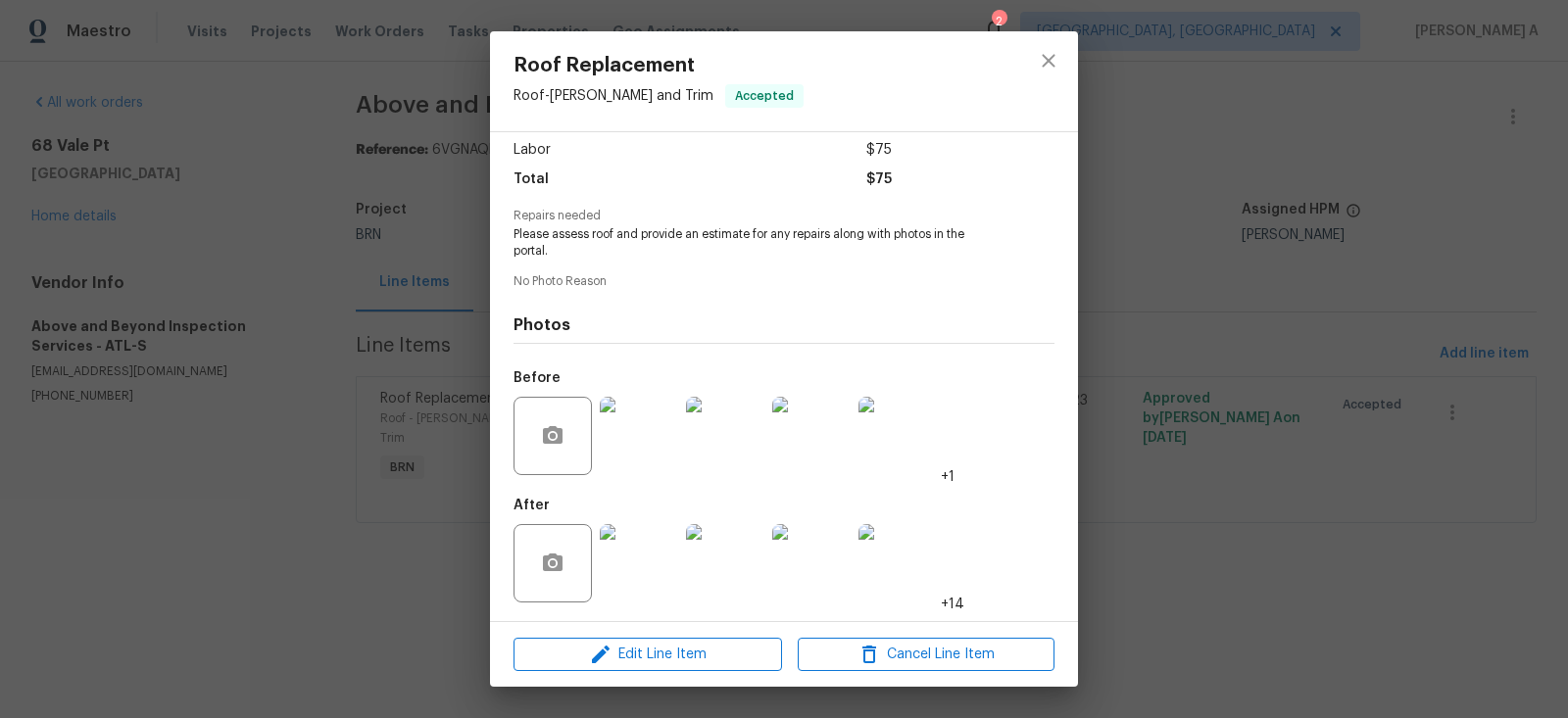
click at [652, 444] on img at bounding box center [639, 436] width 78 height 78
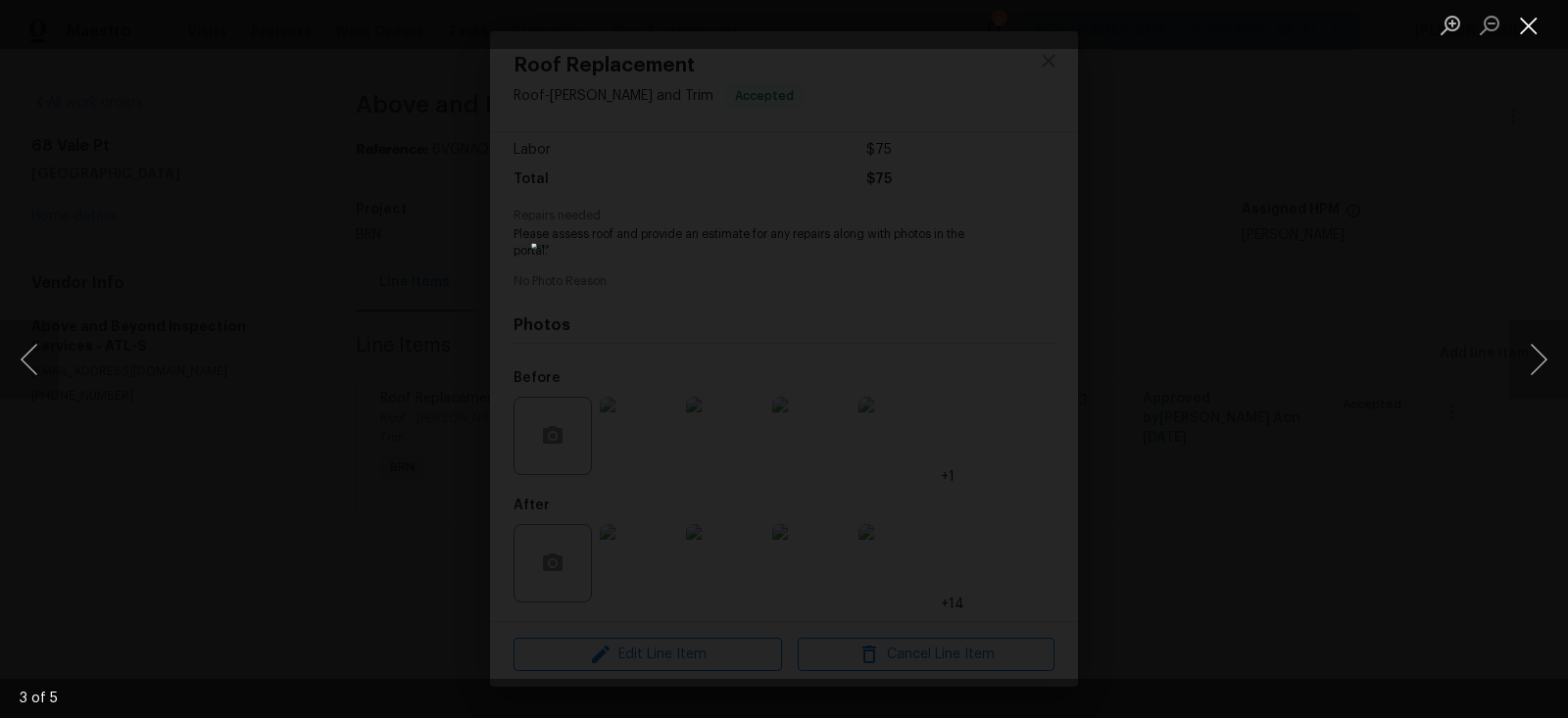
click at [1533, 17] on button "Close lightbox" at bounding box center [1528, 25] width 39 height 35
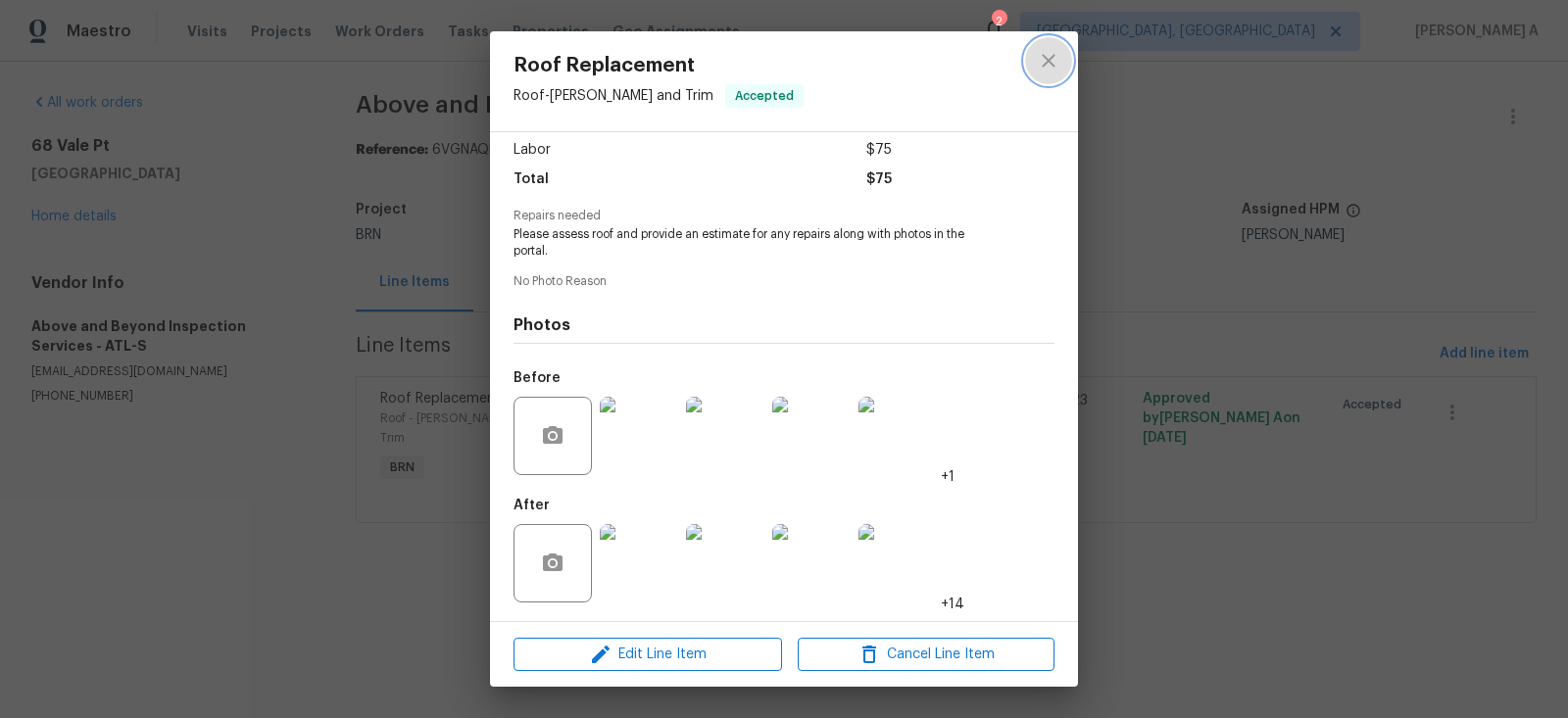
click at [1043, 65] on icon "close" at bounding box center [1048, 60] width 13 height 13
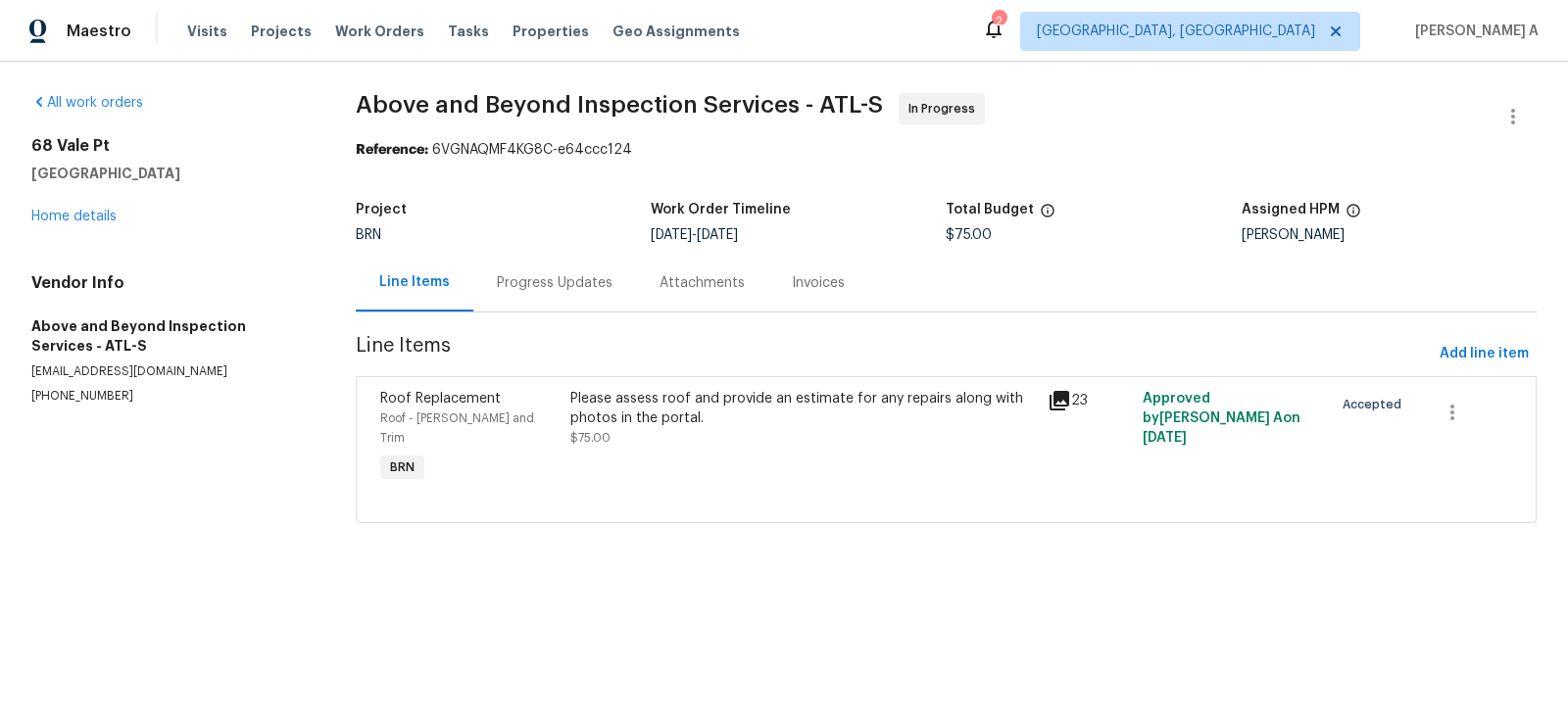
click at [483, 284] on div "Progress Updates" at bounding box center [555, 283] width 163 height 58
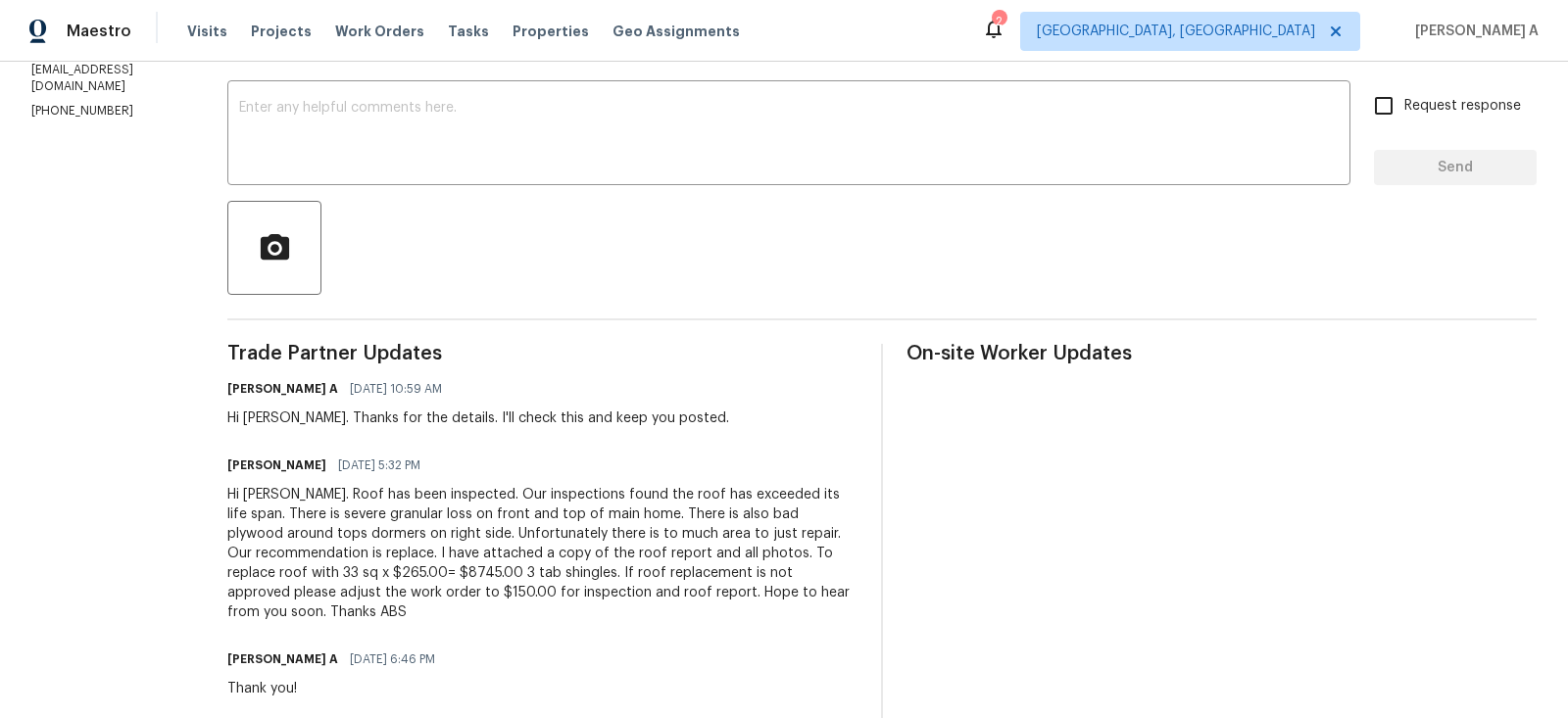
scroll to position [2, 0]
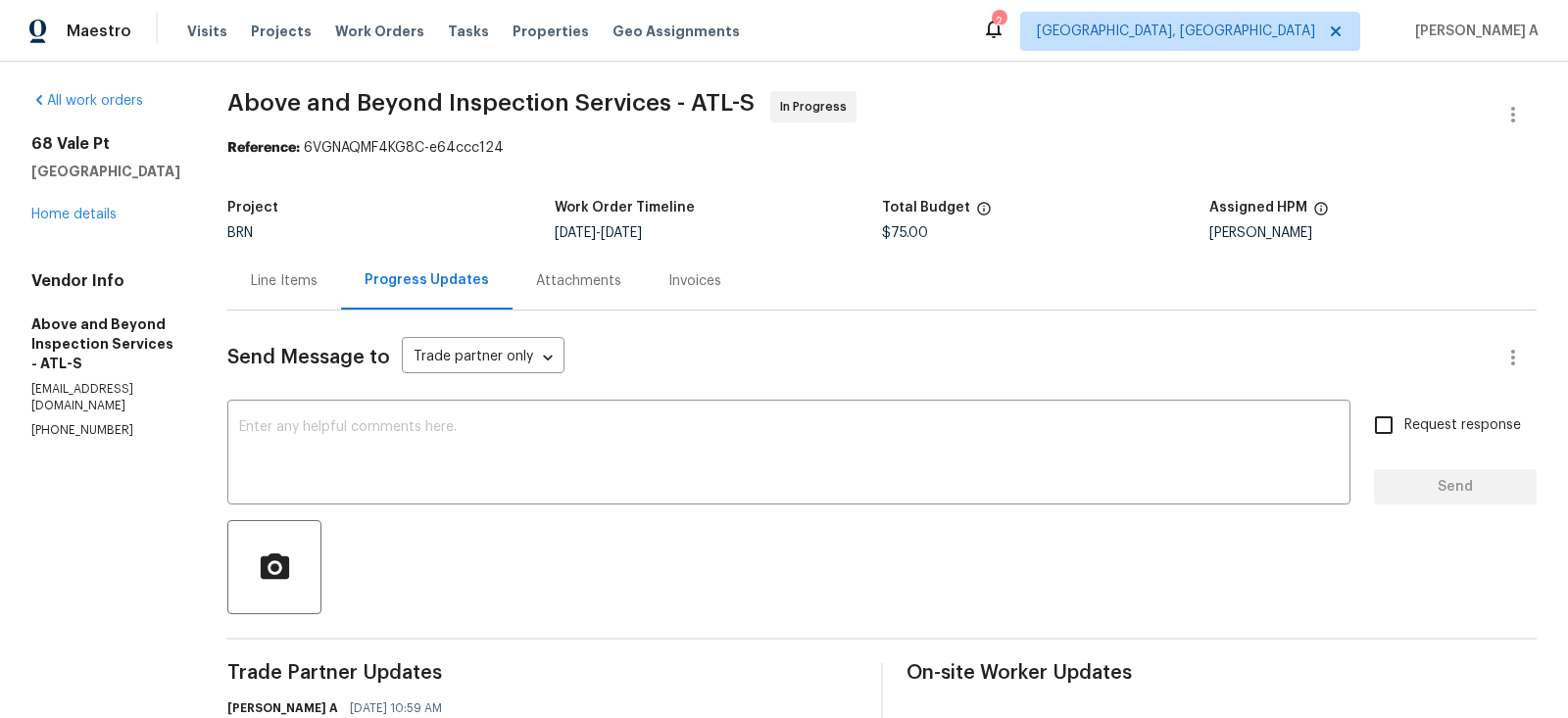
click at [318, 279] on div "Line Items" at bounding box center [284, 281] width 67 height 20
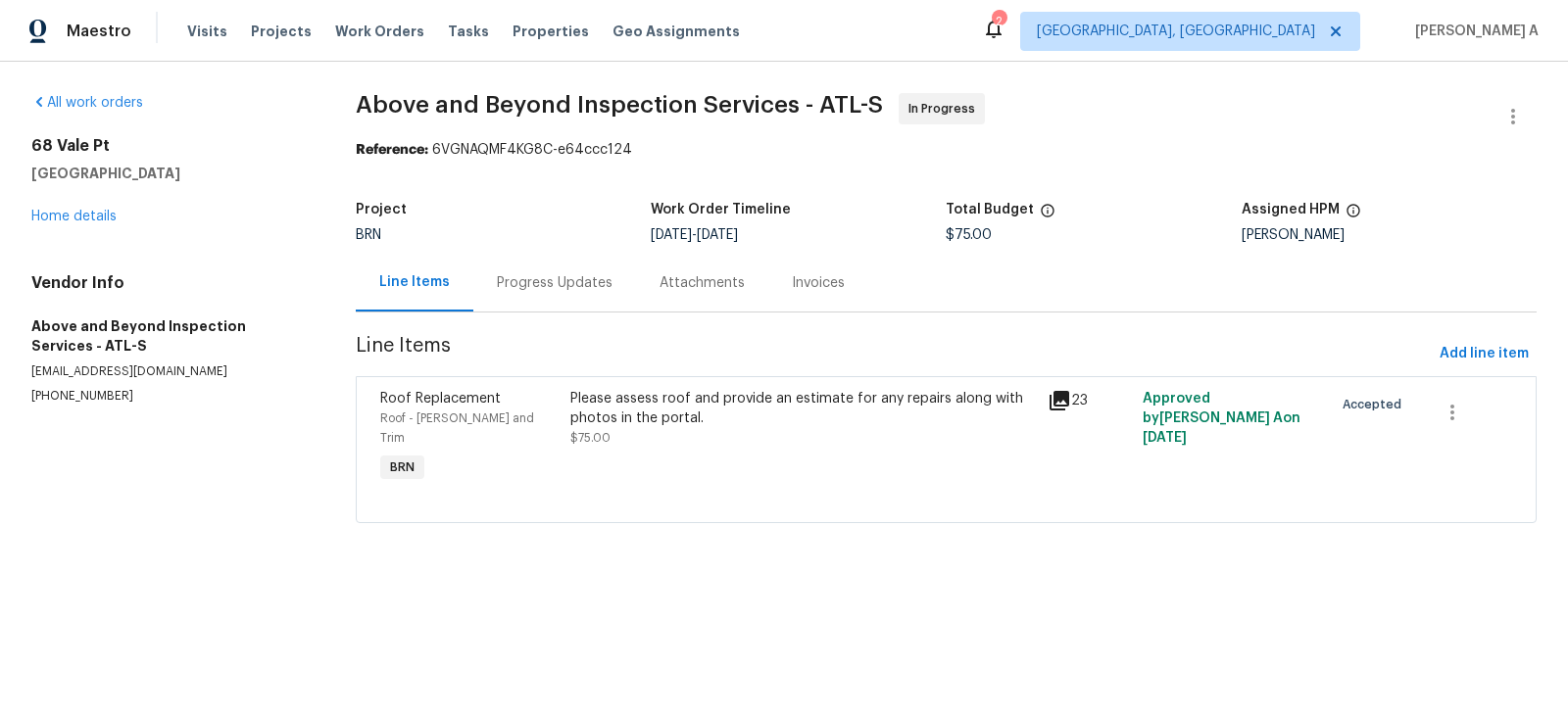
click at [902, 426] on div "Please assess roof and provide an estimate for any repairs along with photos in…" at bounding box center [802, 418] width 465 height 59
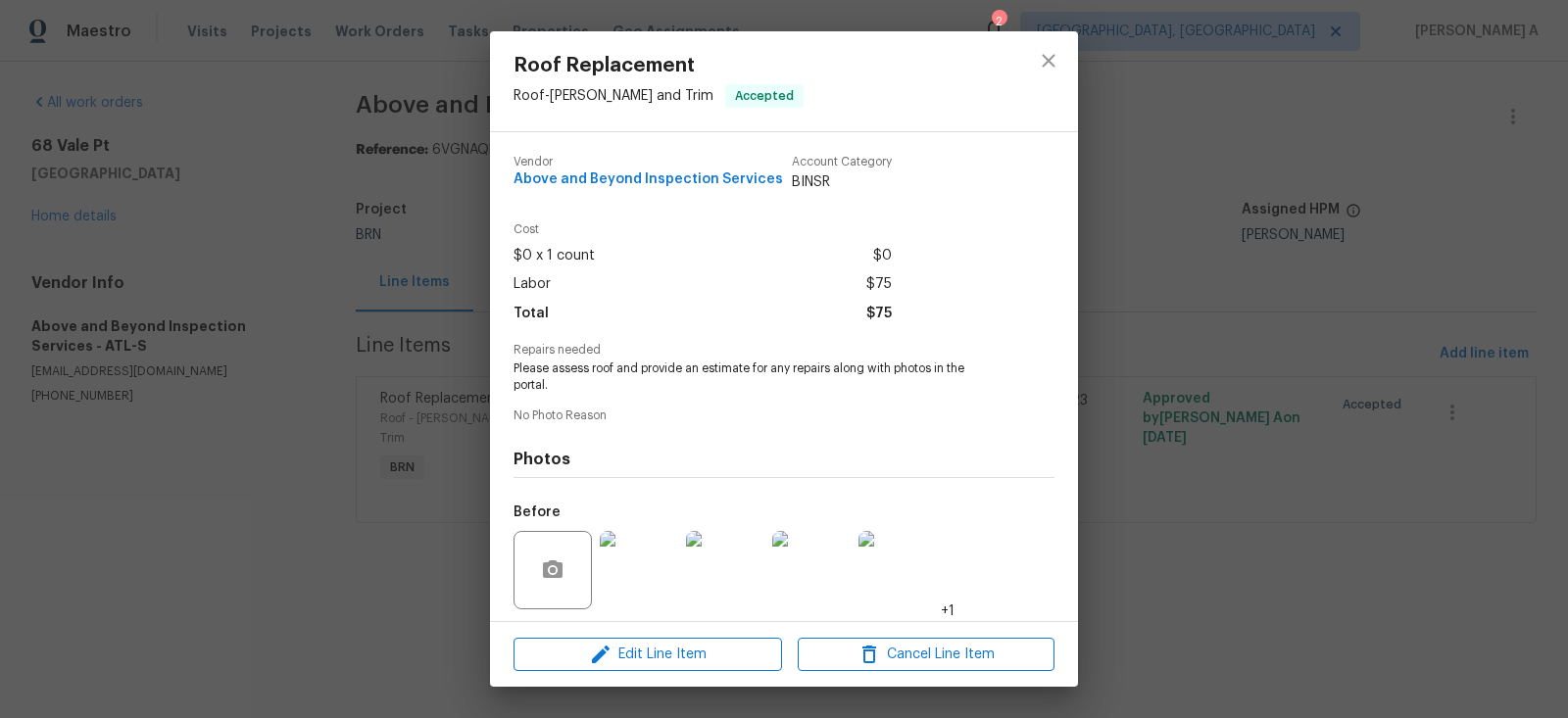
scroll to position [134, 0]
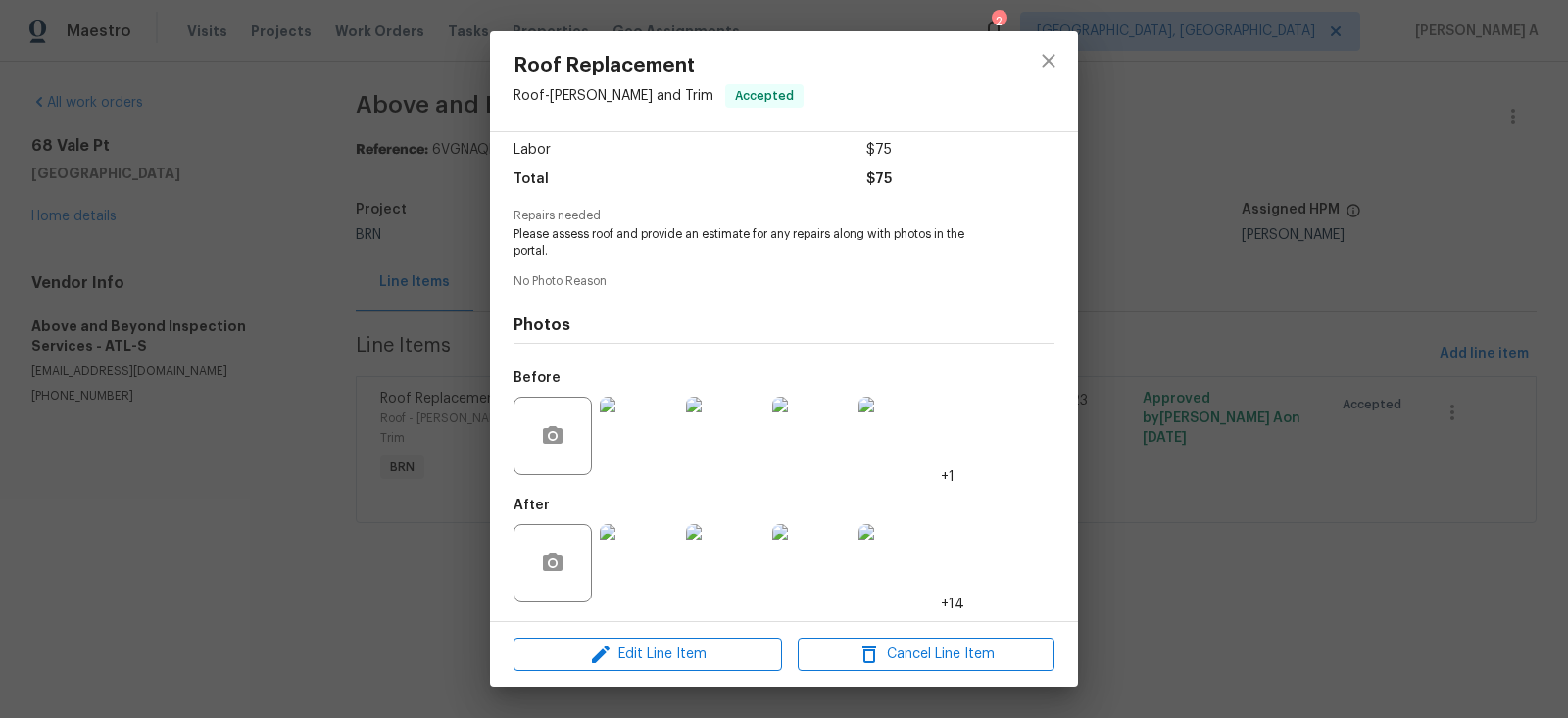
click at [641, 431] on img at bounding box center [639, 436] width 78 height 78
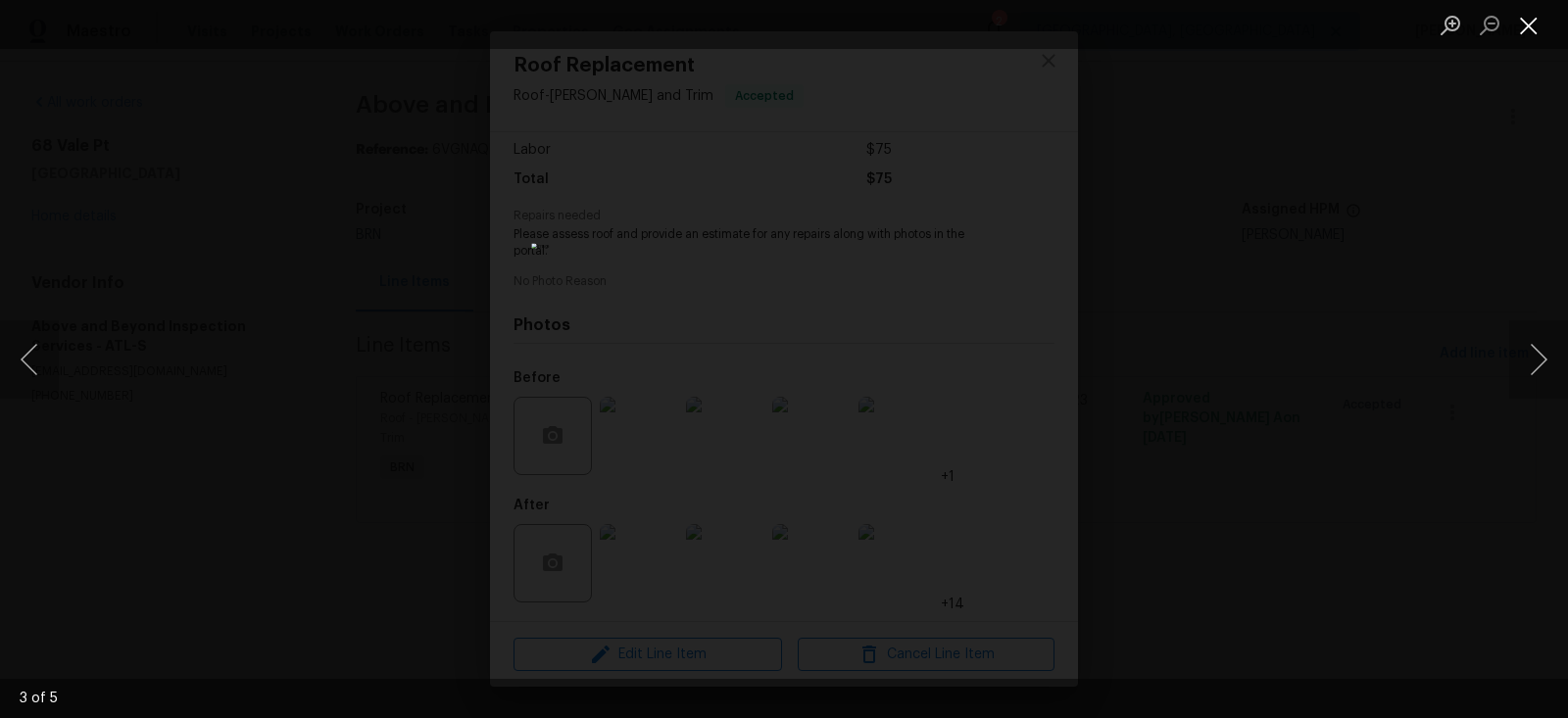
click at [1519, 37] on button "Close lightbox" at bounding box center [1528, 25] width 39 height 35
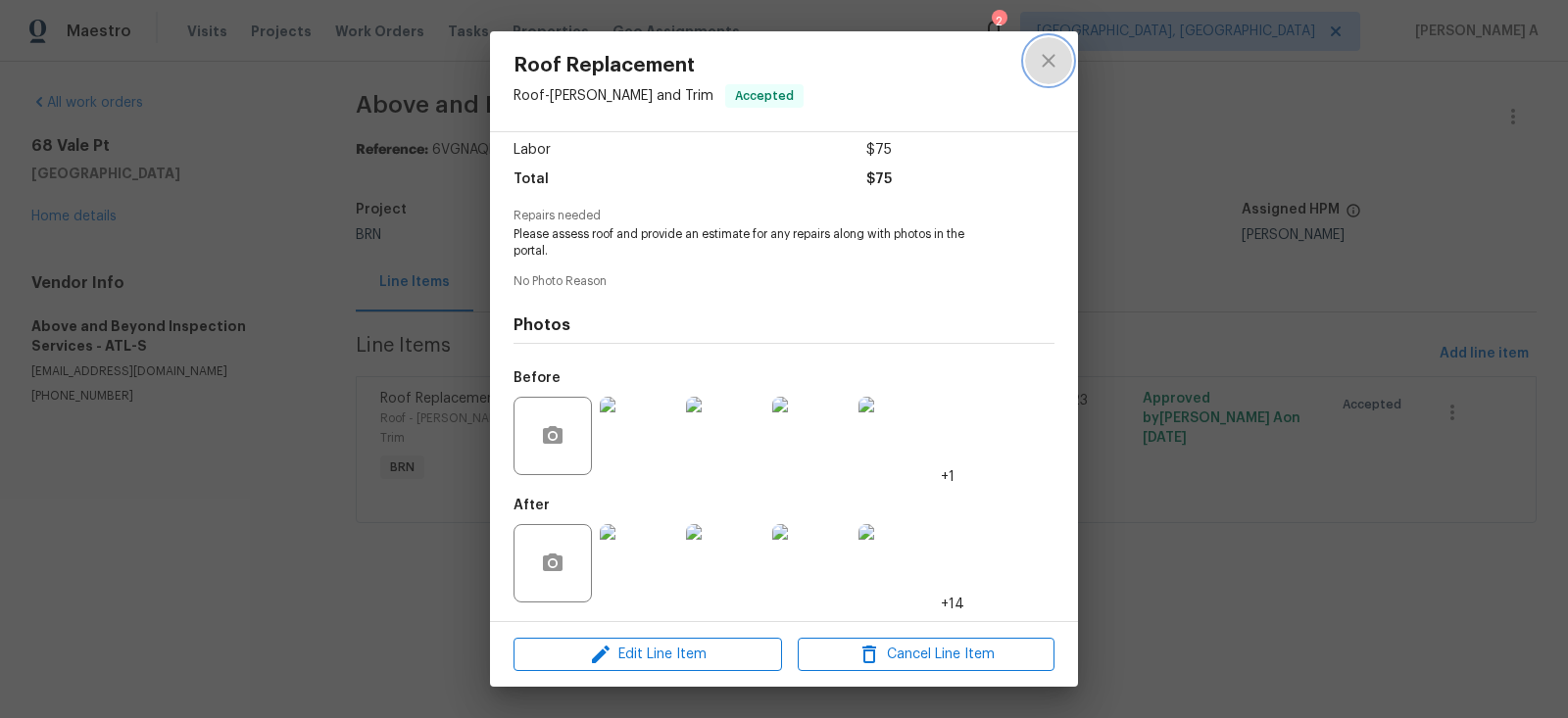
click at [1047, 54] on icon "close" at bounding box center [1049, 61] width 24 height 24
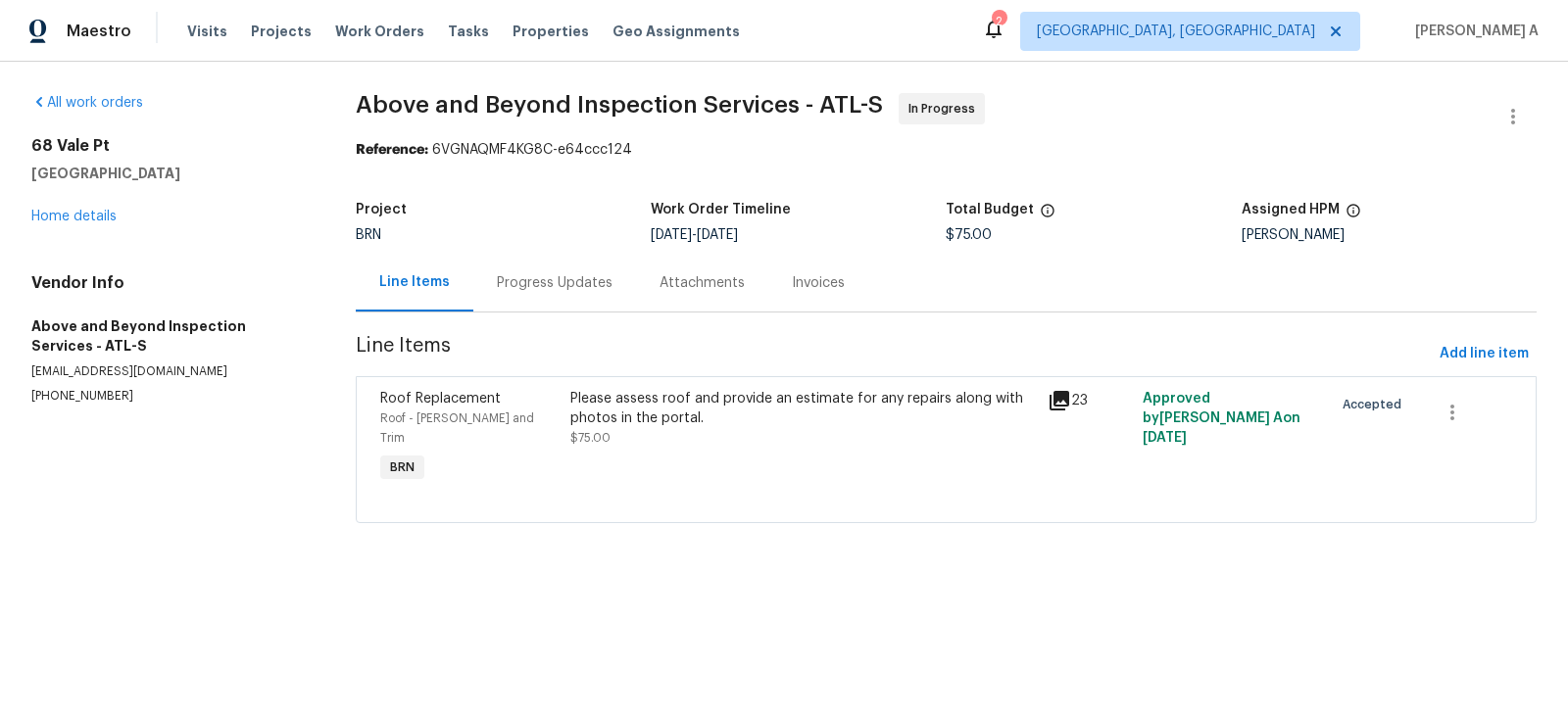
click at [742, 434] on div "Please assess roof and provide an estimate for any repairs along with photos in…" at bounding box center [802, 418] width 465 height 59
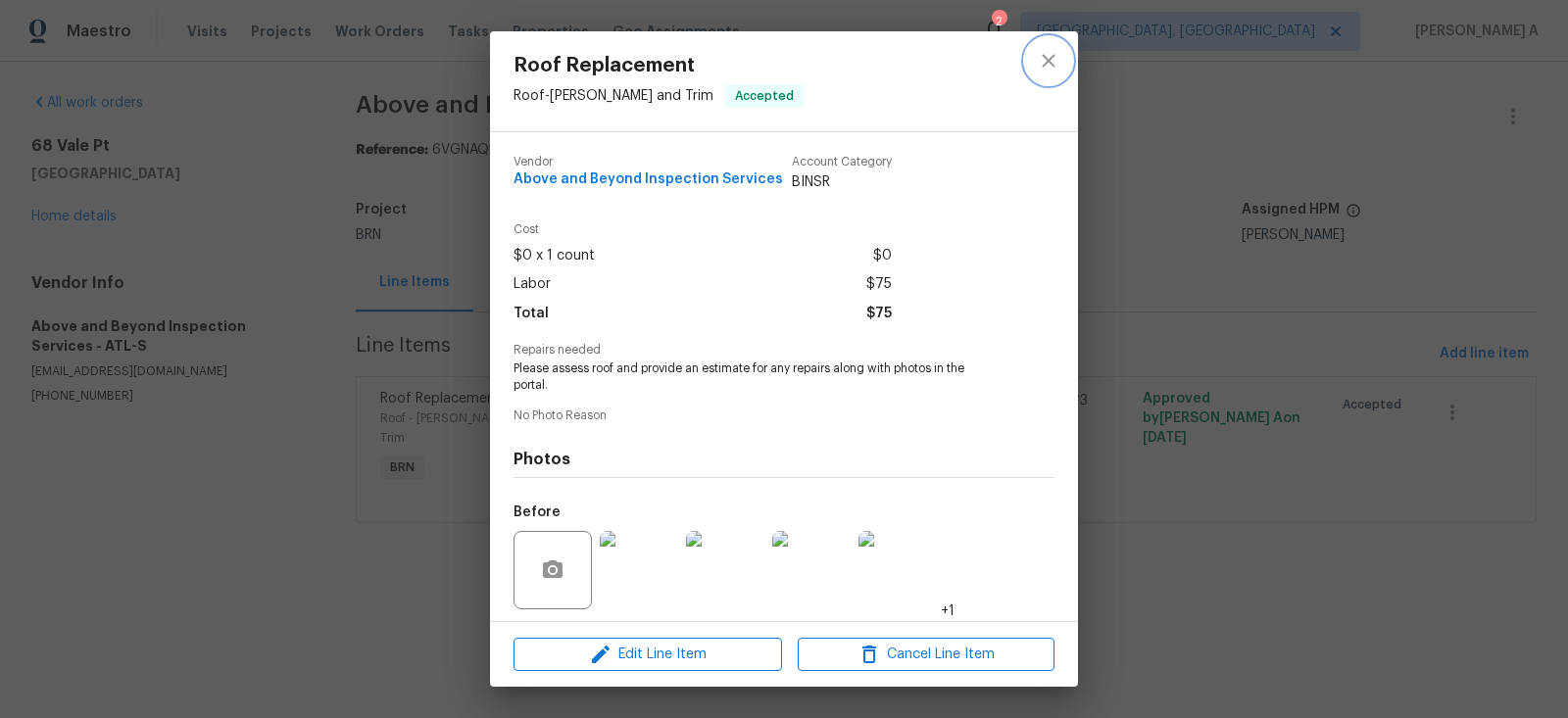
click at [1046, 57] on icon "close" at bounding box center [1049, 61] width 24 height 24
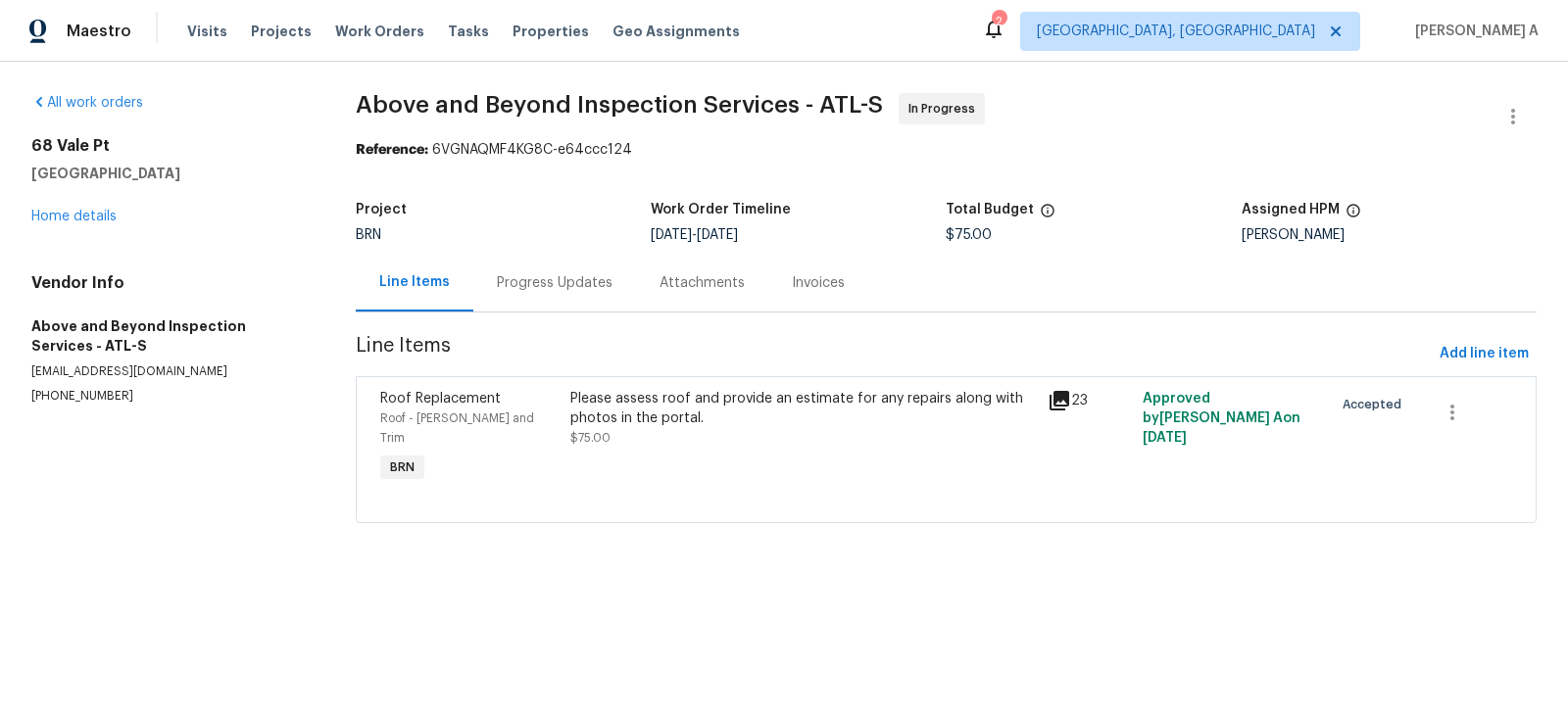
click at [534, 287] on div "Progress Updates" at bounding box center [554, 283] width 115 height 20
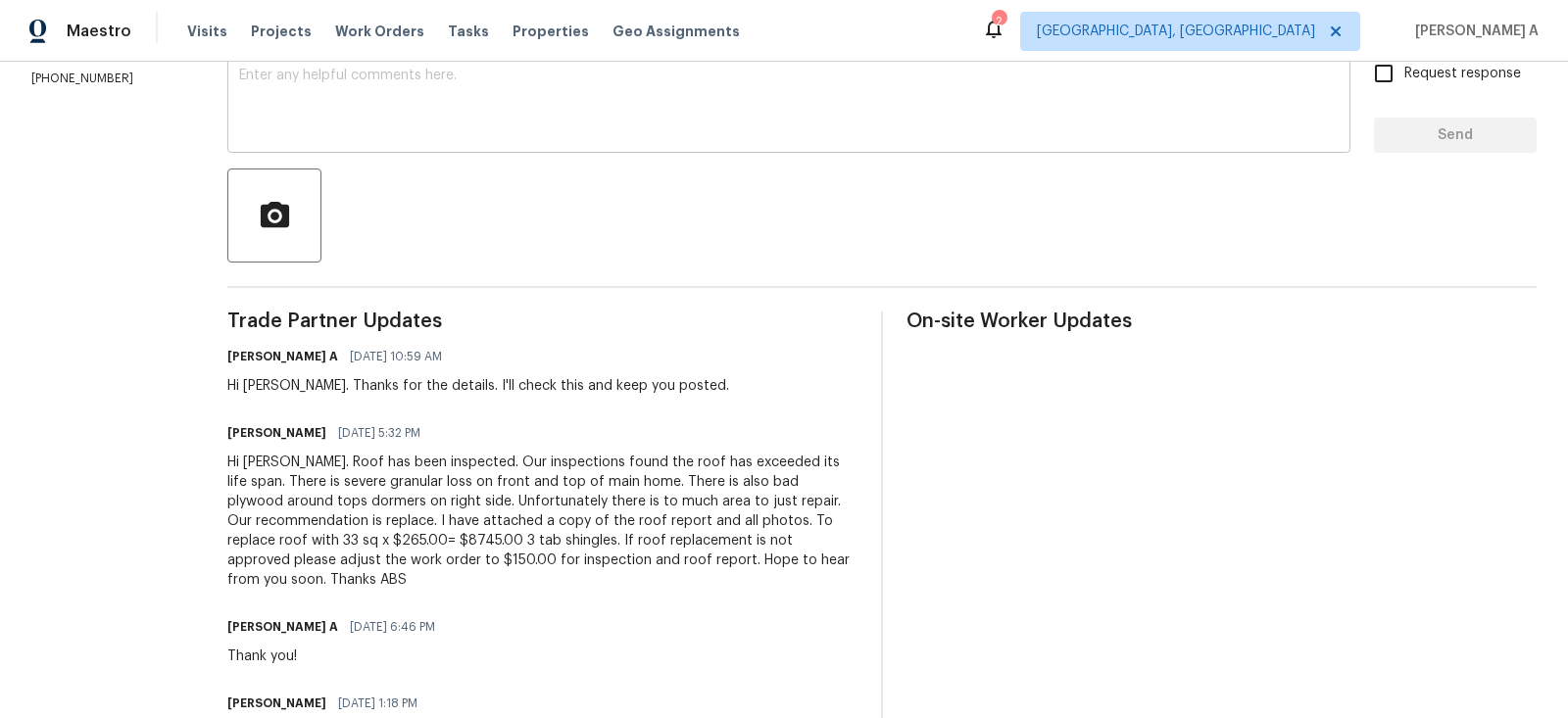
scroll to position [140, 0]
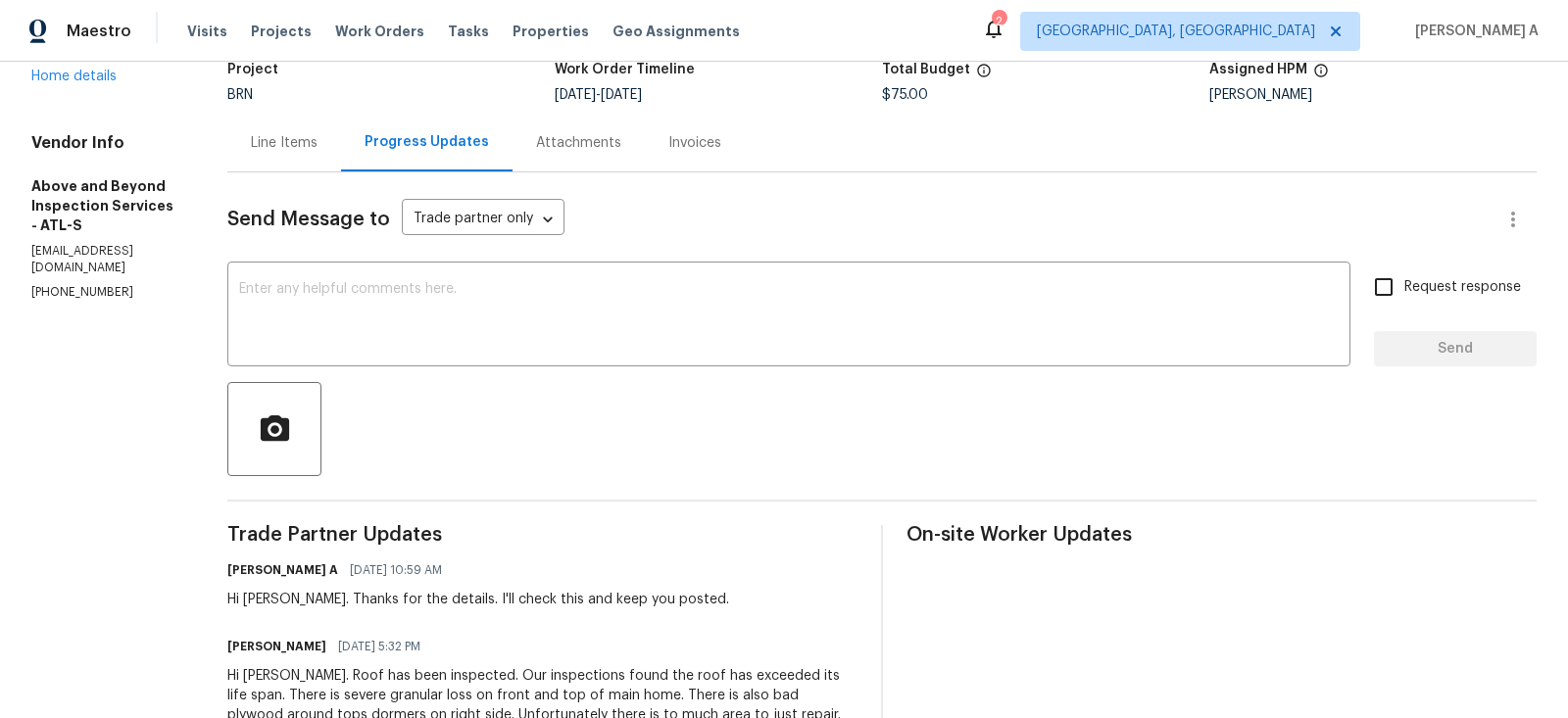
click at [386, 112] on div "Project BRN Work Order Timeline [DATE] - [DATE] Total Budget $75.00 Assigned HP…" at bounding box center [882, 81] width 1309 height 63
click at [318, 145] on div "Line Items" at bounding box center [284, 143] width 67 height 20
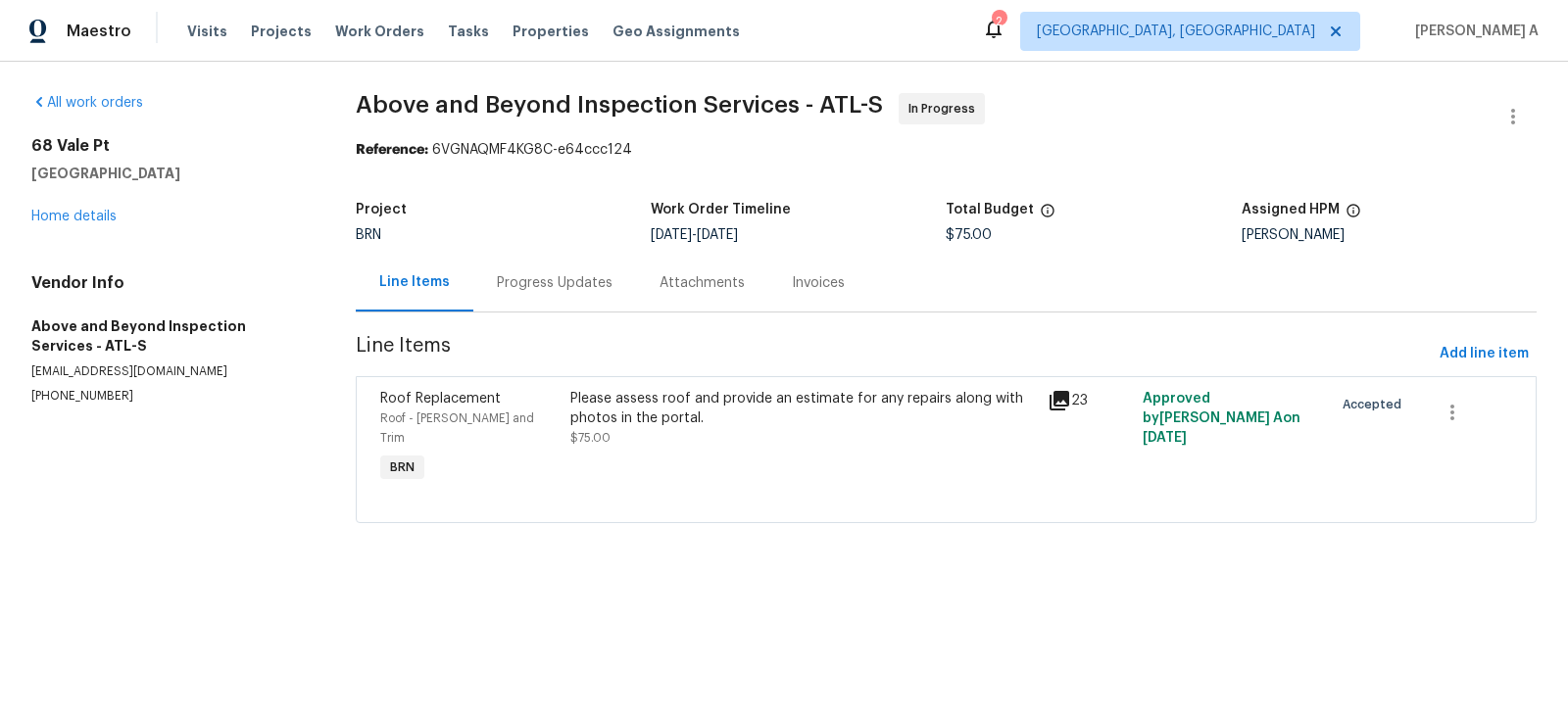
click at [580, 281] on div "Progress Updates" at bounding box center [554, 283] width 115 height 20
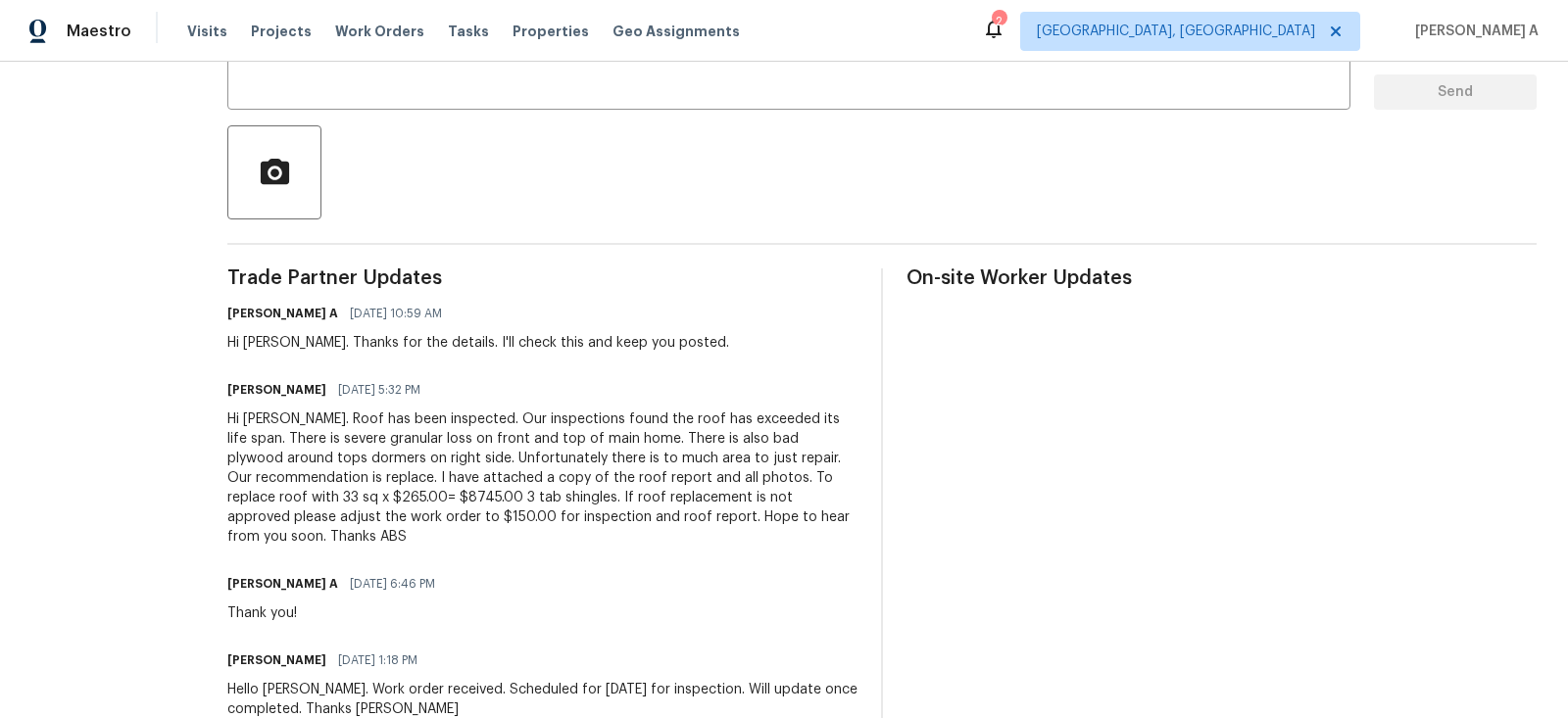
scroll to position [427, 0]
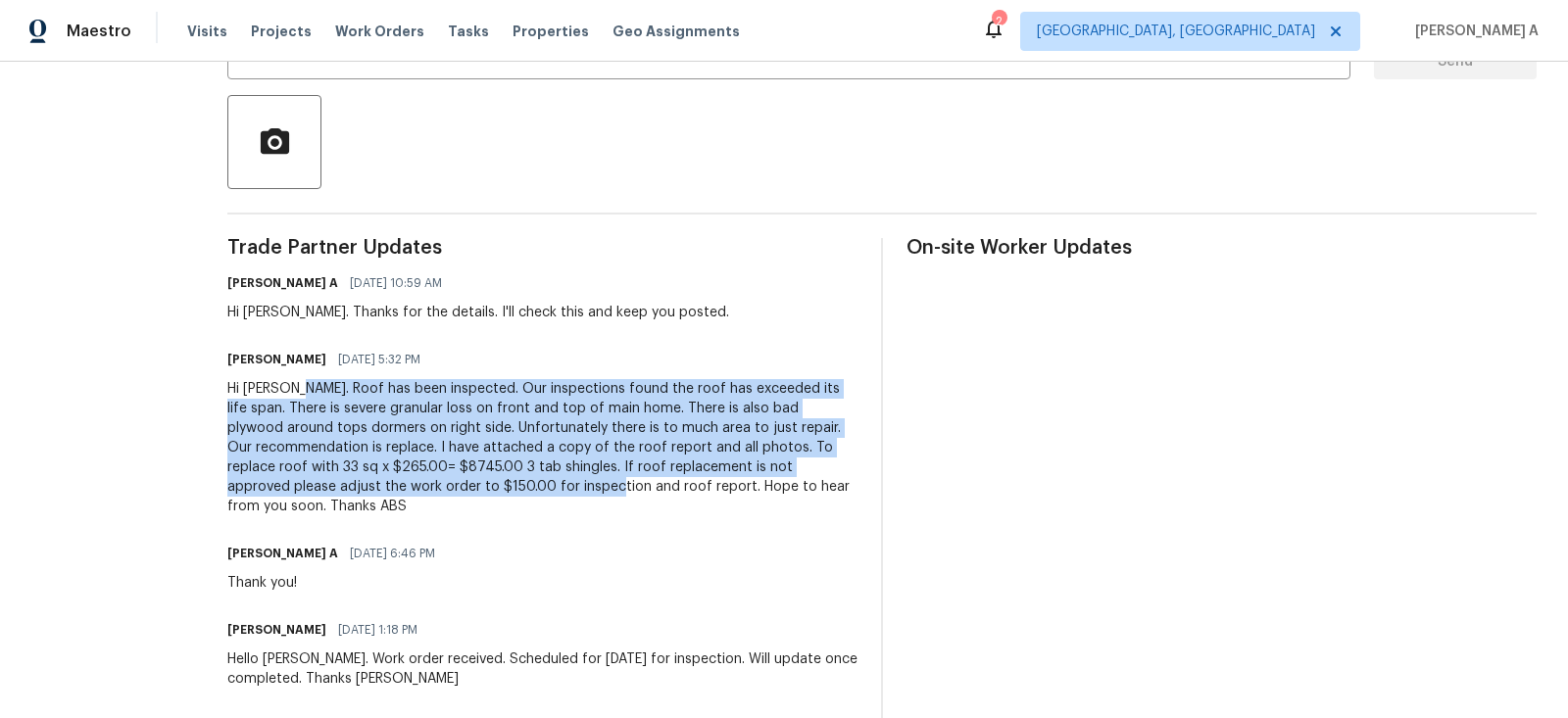
drag, startPoint x: 369, startPoint y: 388, endPoint x: 773, endPoint y: 477, distance: 413.7
click at [774, 479] on div "Hi [PERSON_NAME]. Roof has been inspected. Our inspections found the roof has e…" at bounding box center [542, 448] width 631 height 137
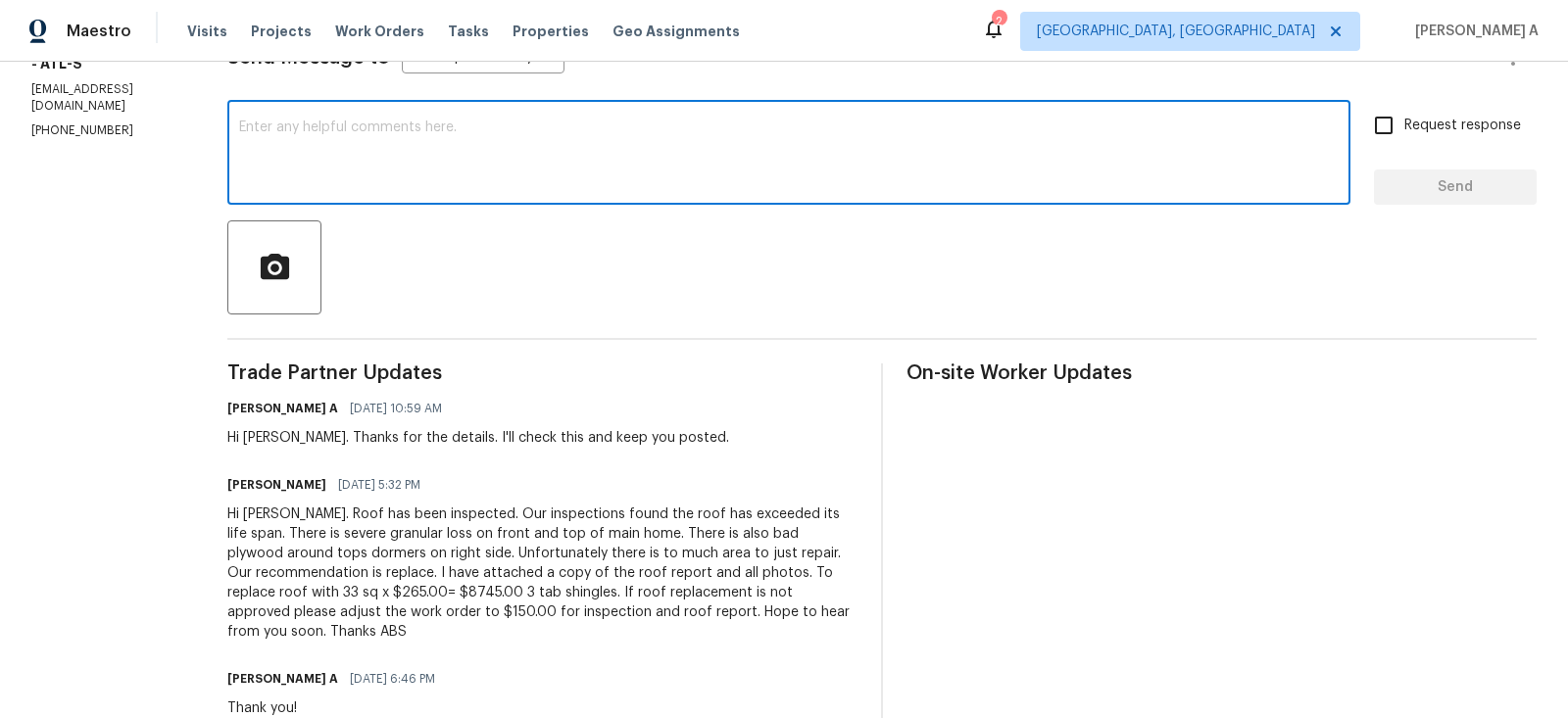
click at [508, 153] on textarea at bounding box center [788, 154] width 1099 height 69
paste textarea "[EMAIL_ADDRESS][PERSON_NAME][DOMAIN_NAME]"
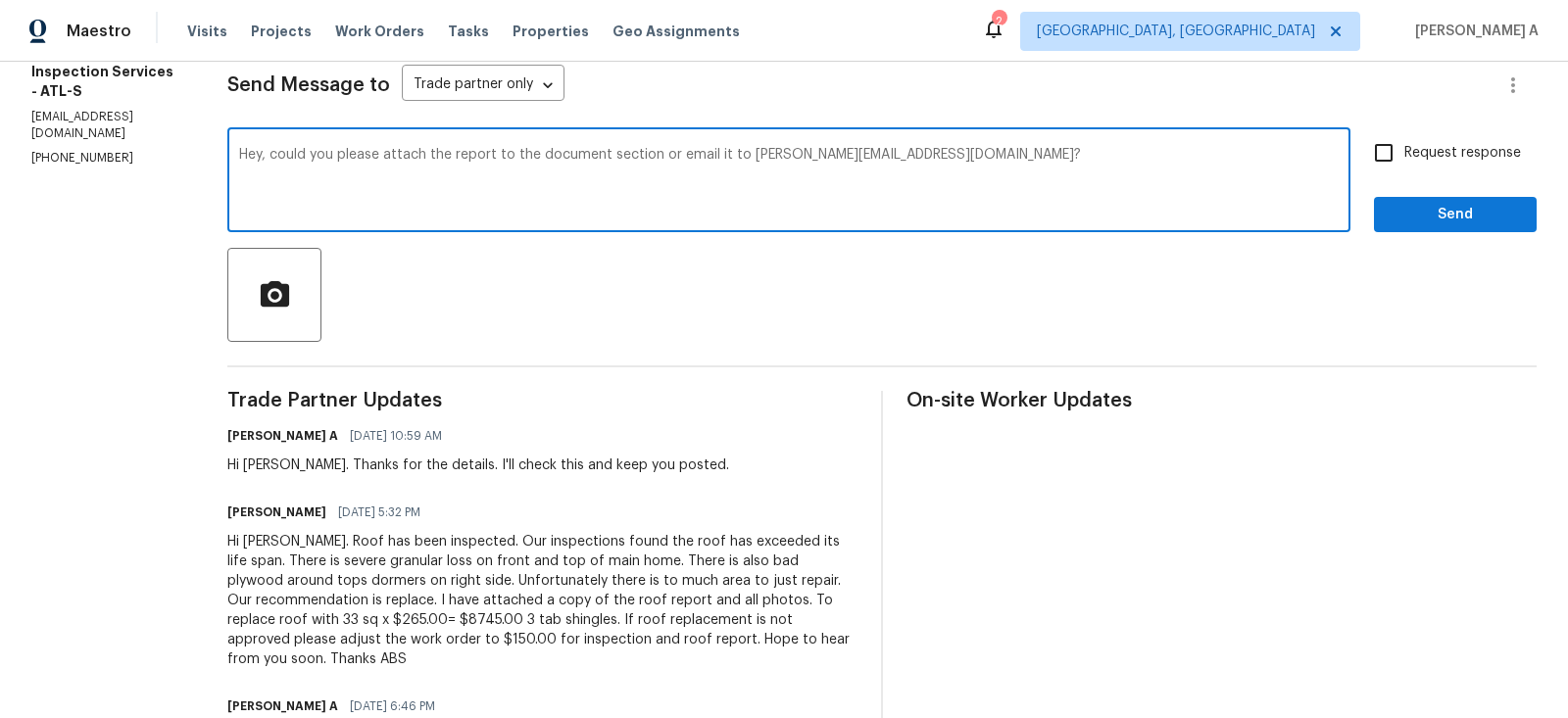
scroll to position [270, 0]
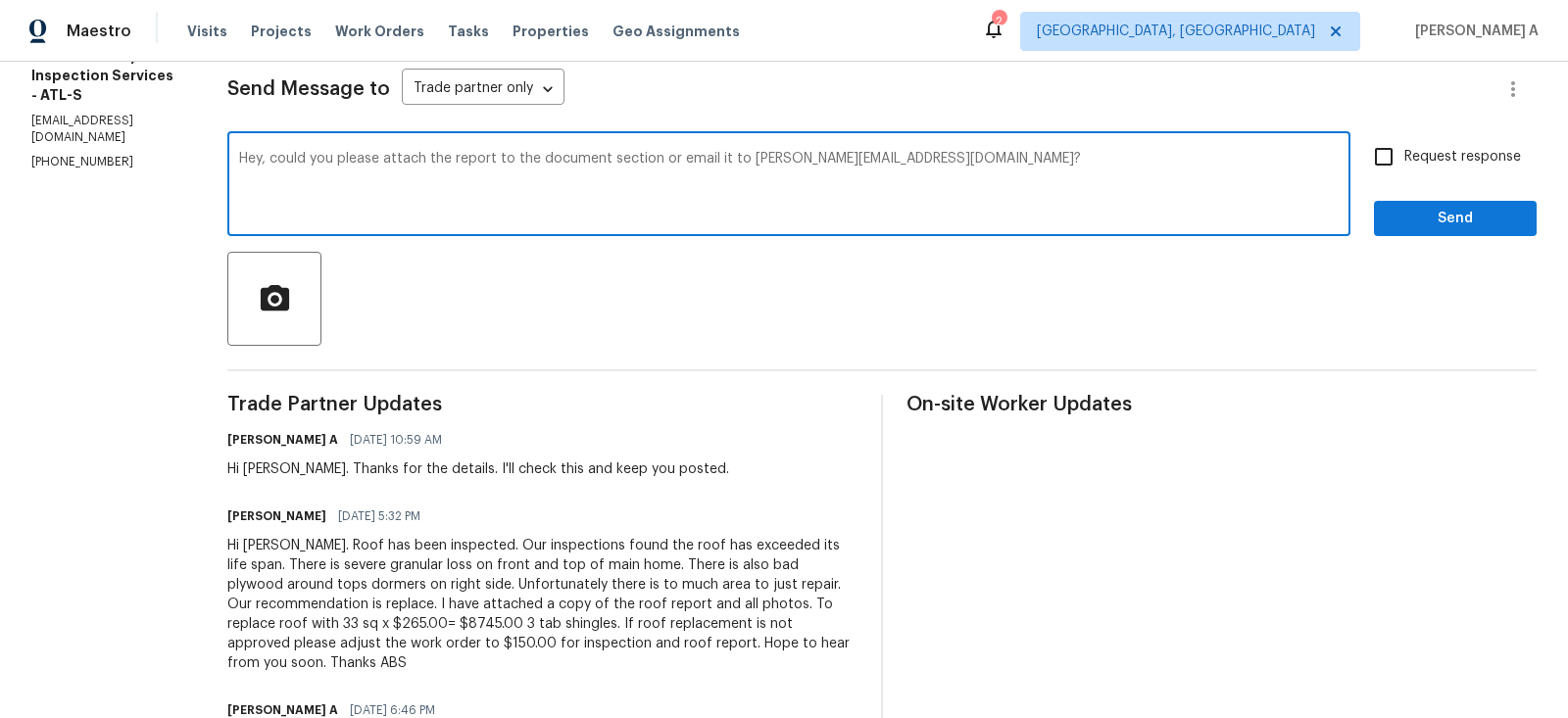
type textarea "Hey, could you please attach the report to the document section or email it to …"
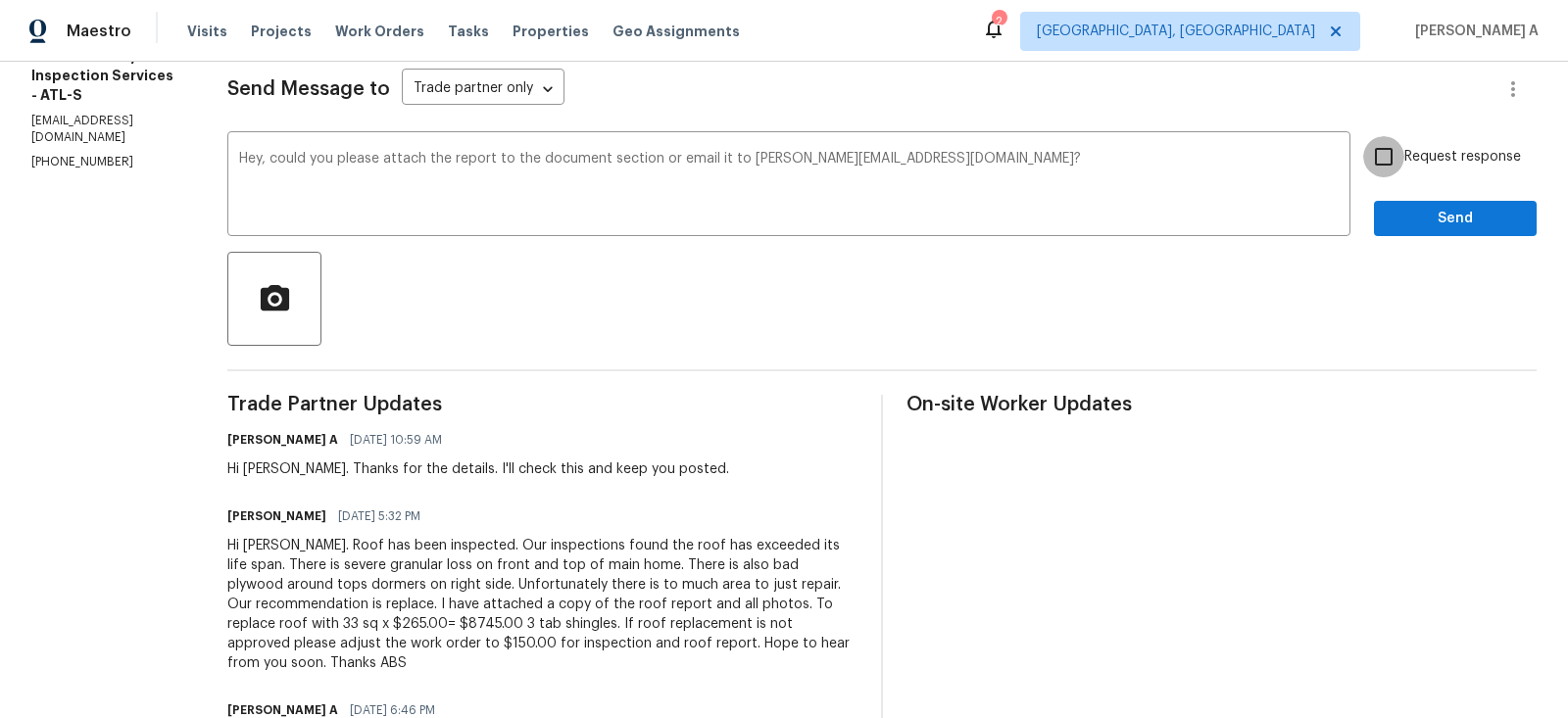
click at [1369, 161] on input "Request response" at bounding box center [1383, 156] width 41 height 41
checkbox input "true"
click at [1443, 220] on span "Send" at bounding box center [1455, 218] width 131 height 25
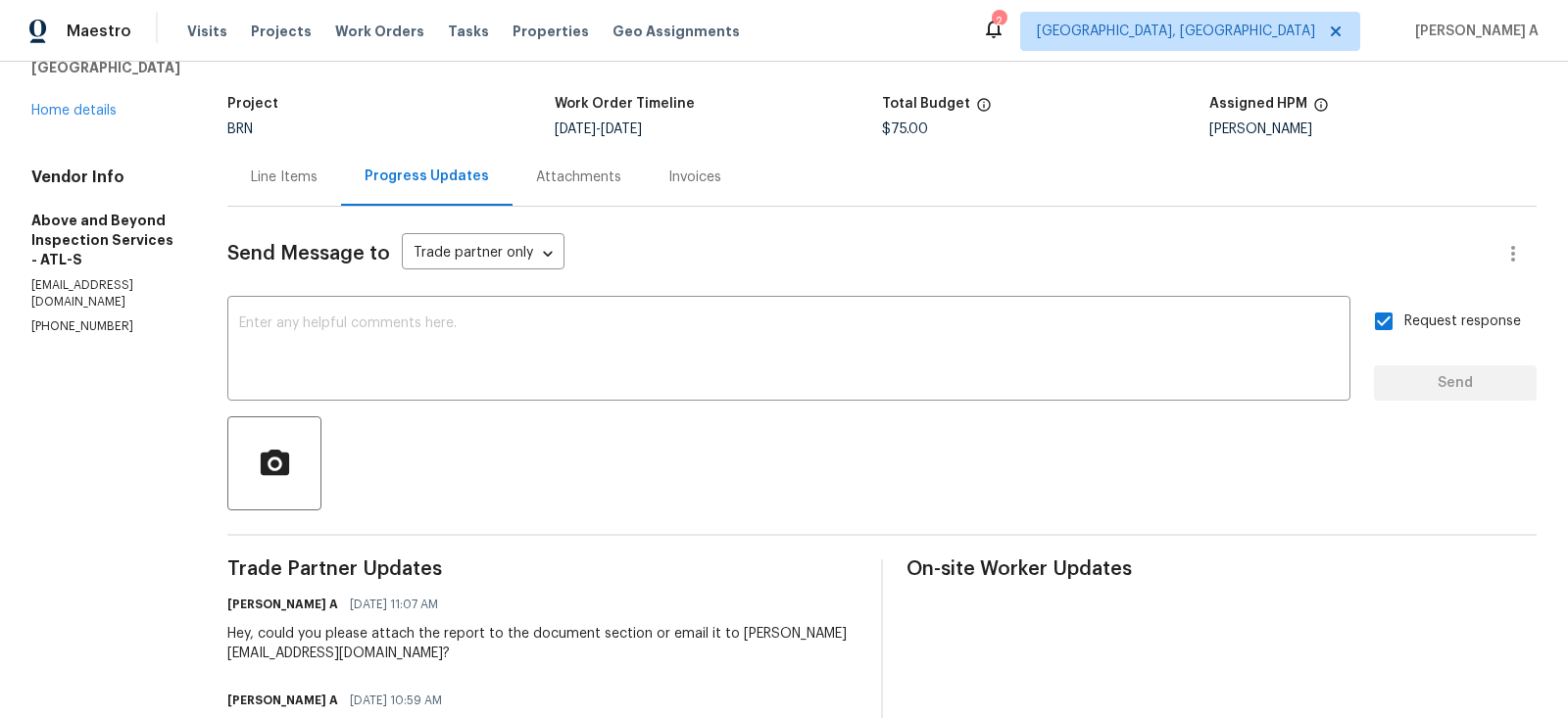
scroll to position [0, 0]
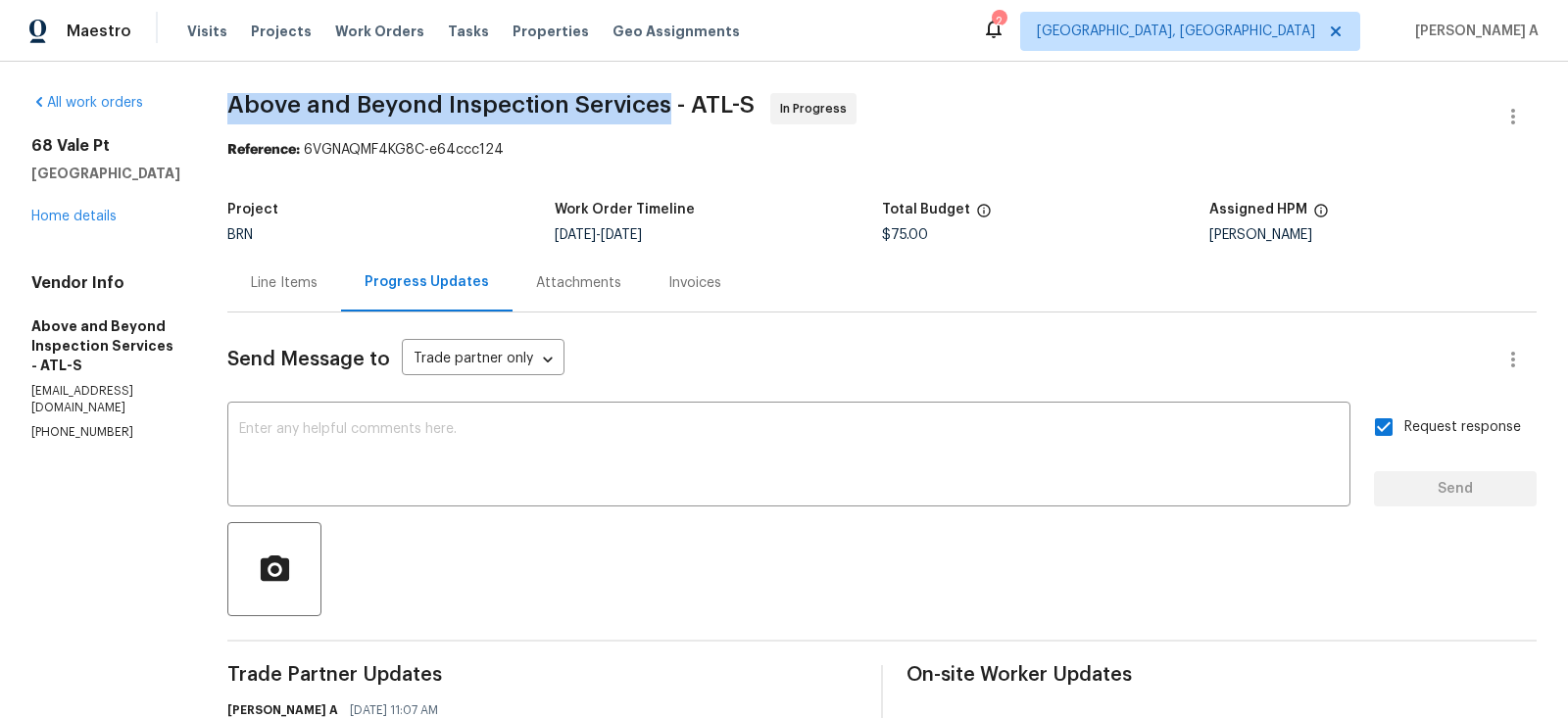
copy span "Above and Beyond Inspection Services"
drag, startPoint x: 289, startPoint y: 107, endPoint x: 735, endPoint y: 107, distance: 446.0
click at [735, 107] on div "All work orders [STREET_ADDRESS] Home details Vendor Info Above and Beyond Insp…" at bounding box center [784, 732] width 1568 height 1341
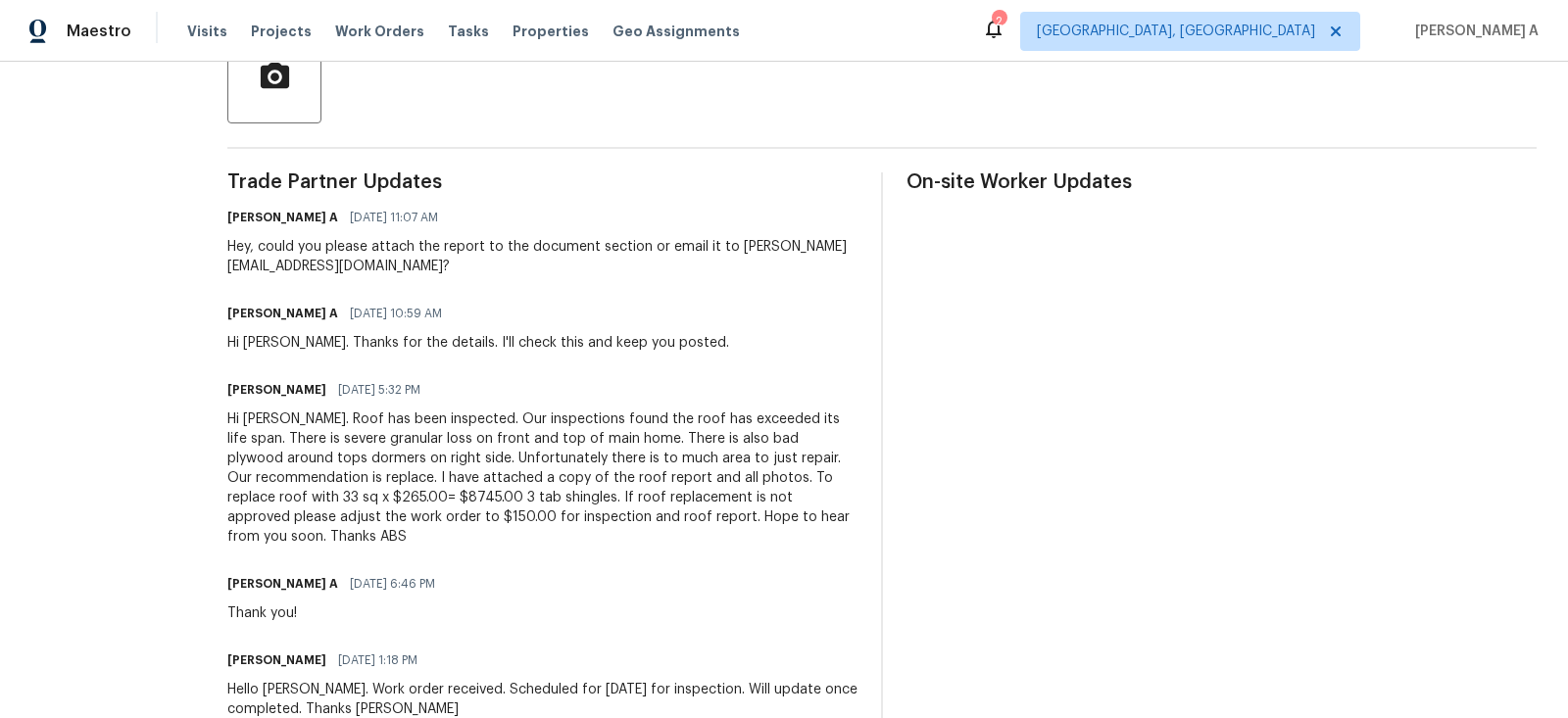
scroll to position [523, 0]
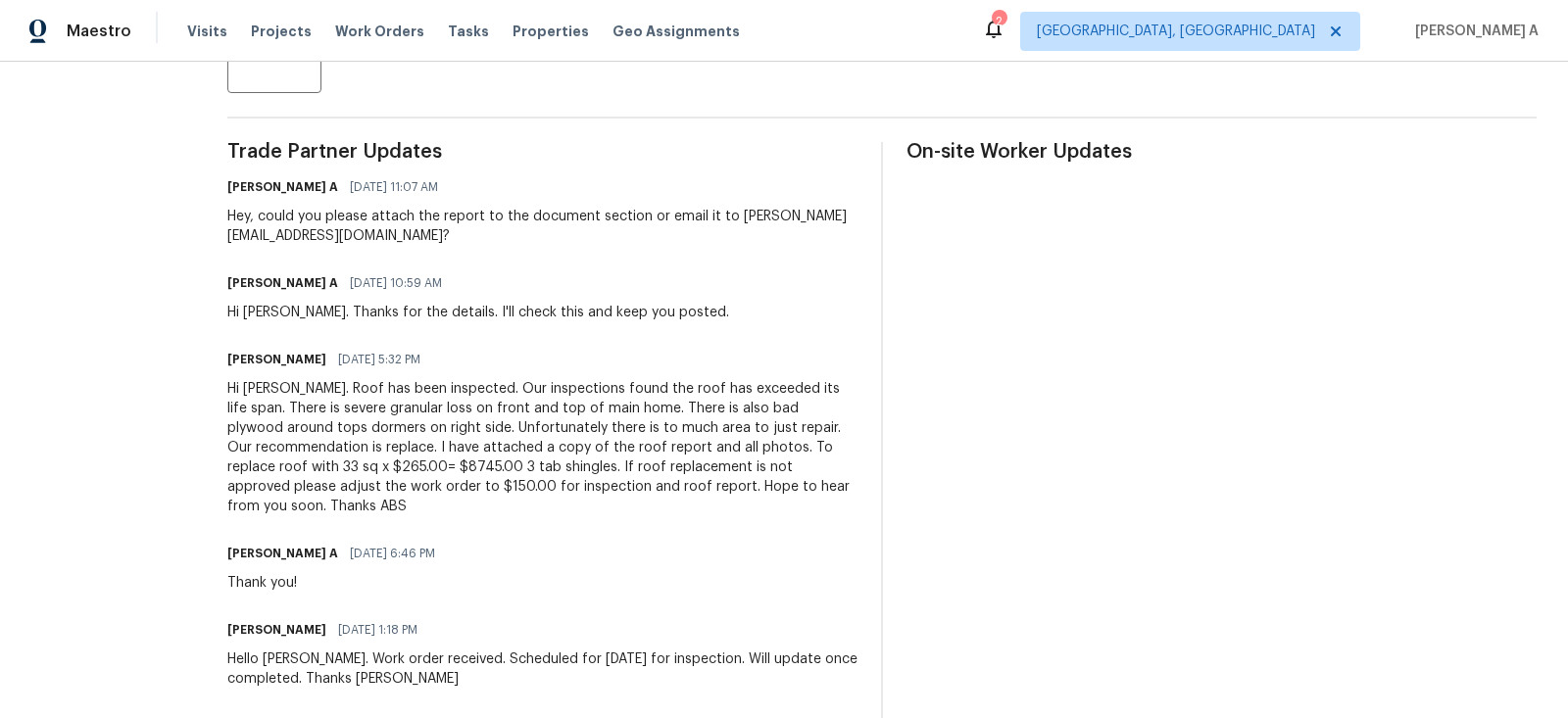
click at [575, 444] on div "Hi [PERSON_NAME]. Roof has been inspected. Our inspections found the roof has e…" at bounding box center [542, 448] width 631 height 137
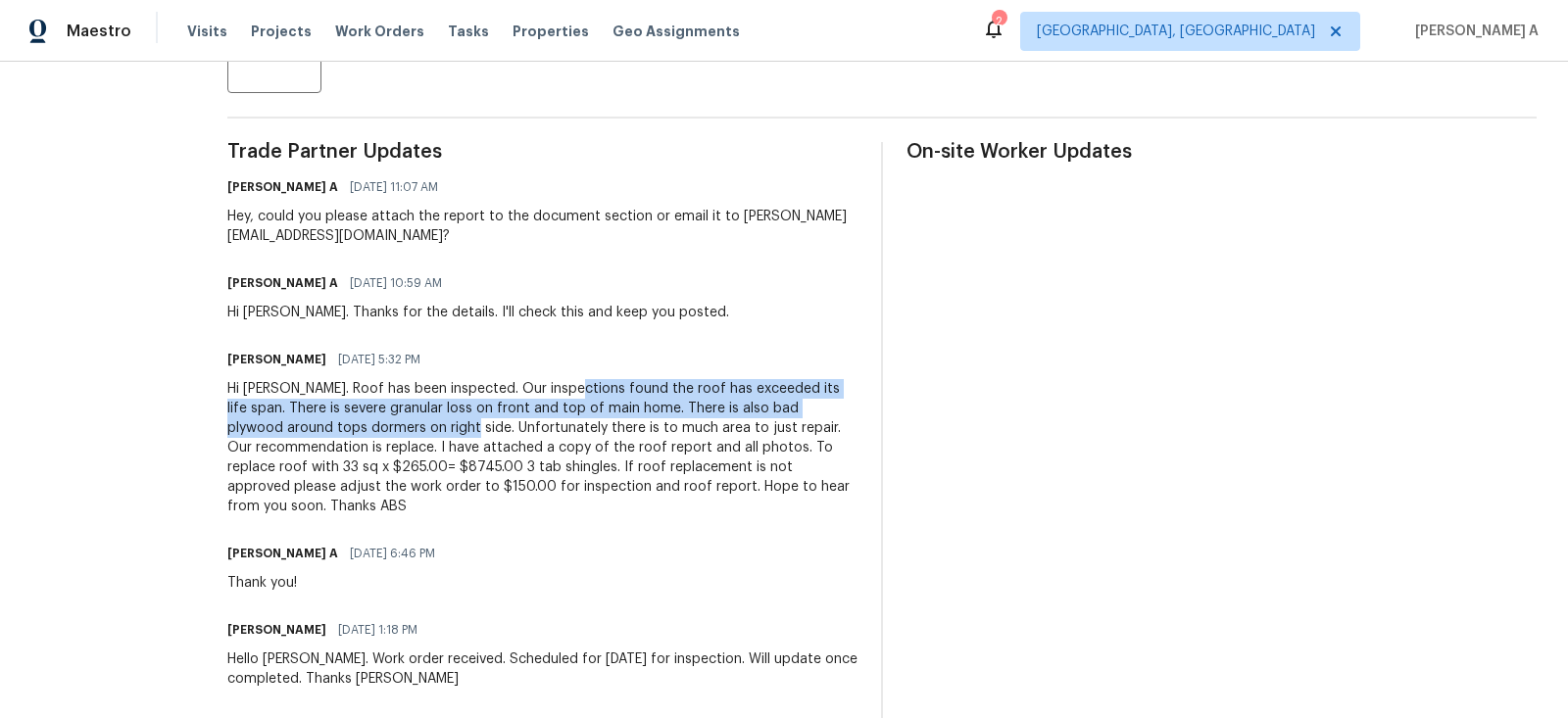
copy div "found the roof has exceeded its life span. There is severe granular loss on fro…"
drag, startPoint x: 641, startPoint y: 388, endPoint x: 586, endPoint y: 429, distance: 68.6
click at [586, 429] on div "Hi [PERSON_NAME]. Roof has been inspected. Our inspections found the roof has e…" at bounding box center [542, 448] width 631 height 137
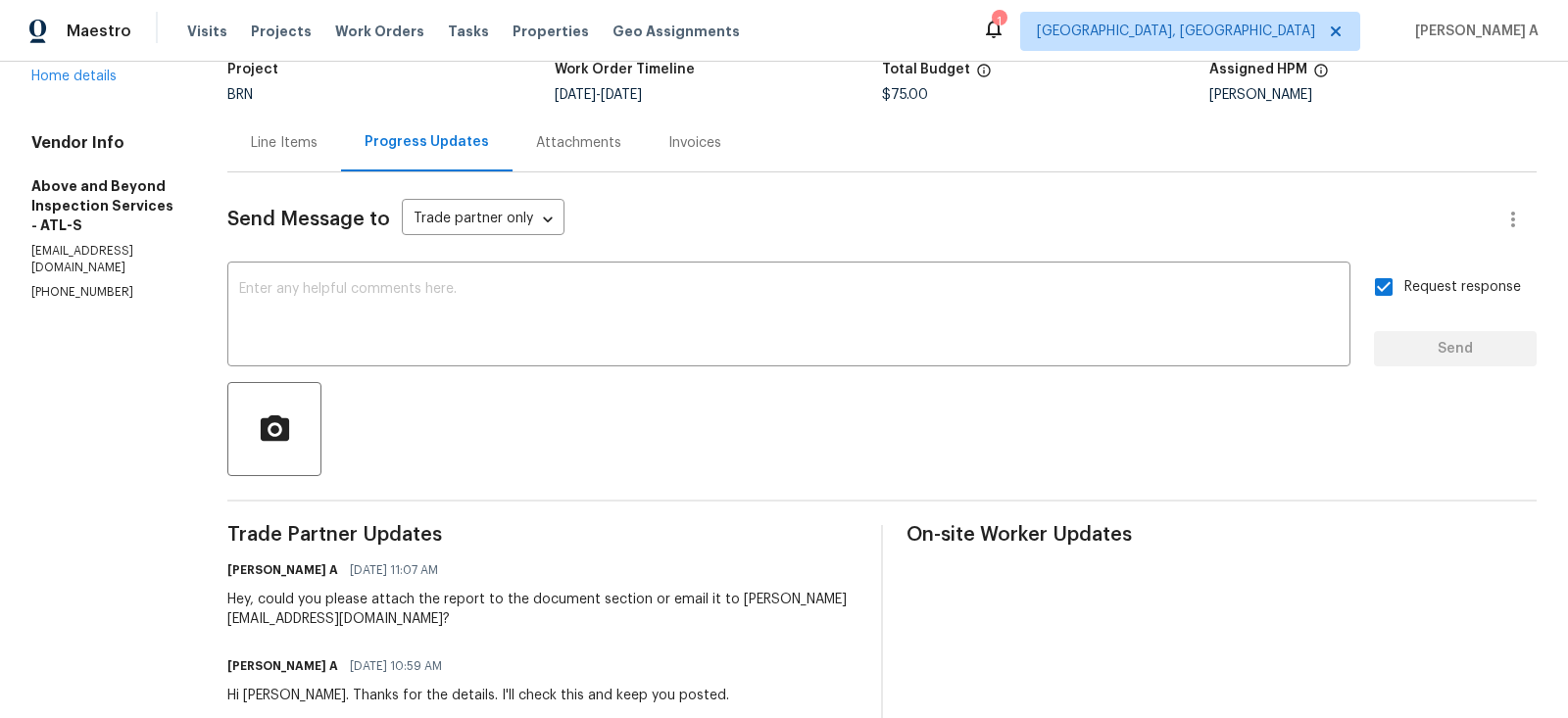
scroll to position [0, 0]
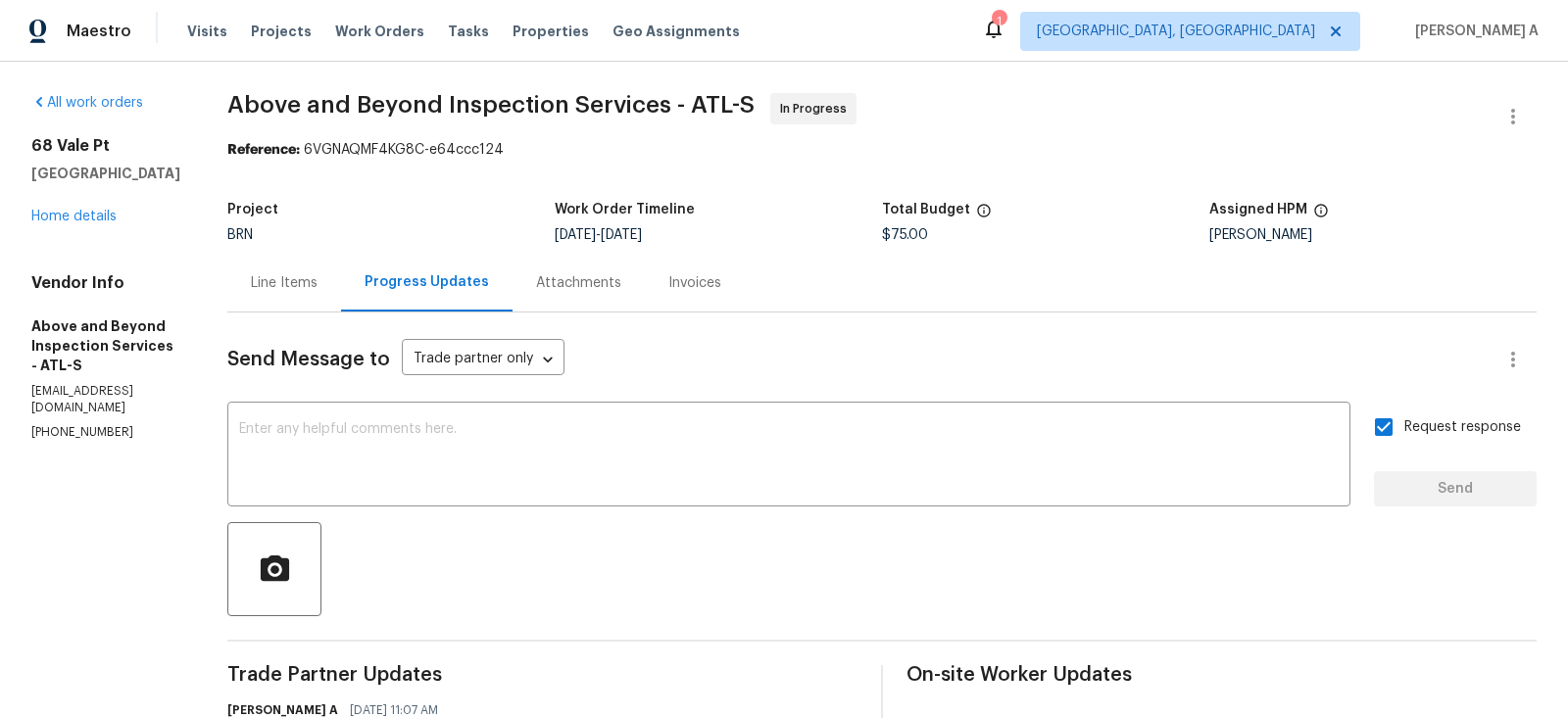
click at [318, 274] on div "Line Items" at bounding box center [284, 283] width 67 height 20
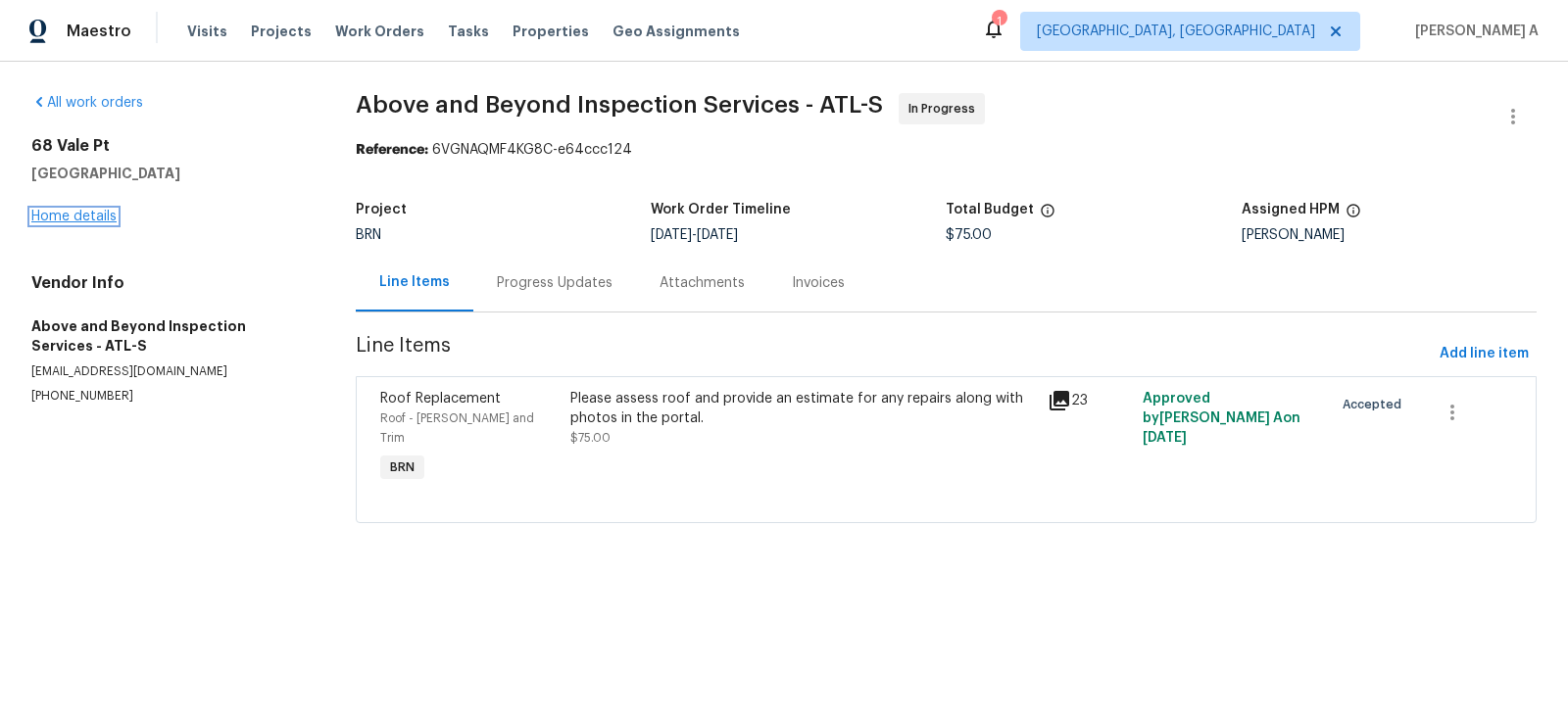
click at [92, 215] on link "Home details" at bounding box center [74, 216] width 85 height 14
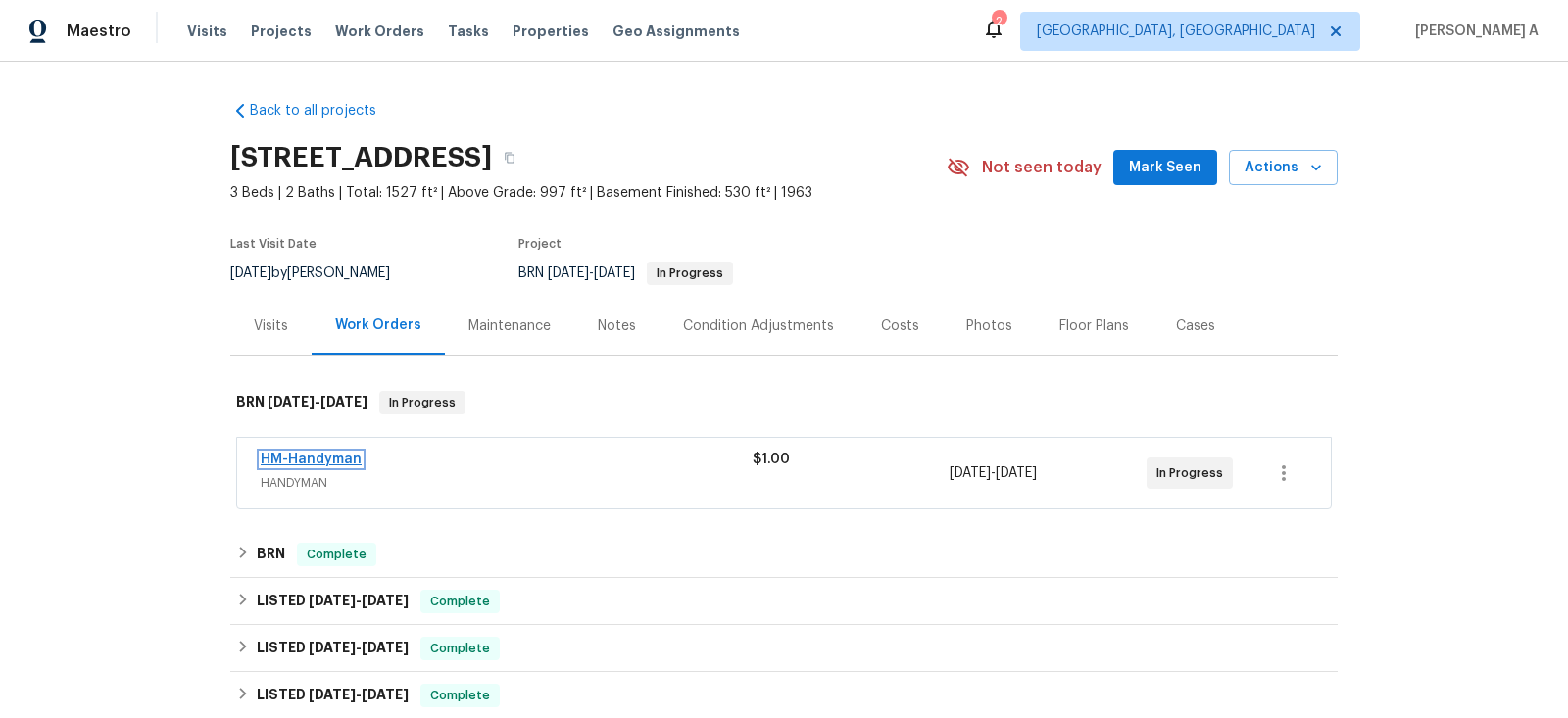
click at [303, 457] on link "HM-Handyman" at bounding box center [312, 460] width 101 height 14
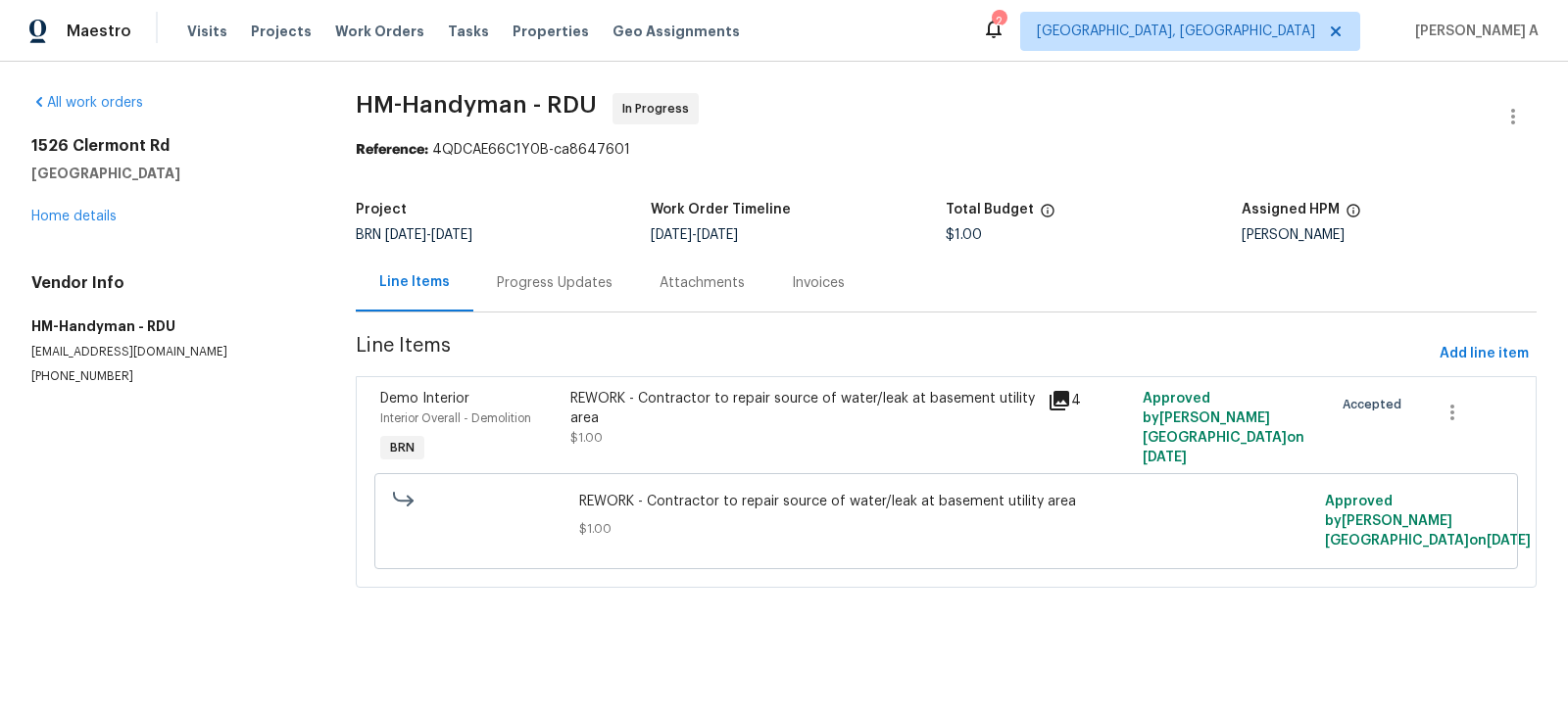
click at [518, 289] on div "Progress Updates" at bounding box center [554, 283] width 115 height 20
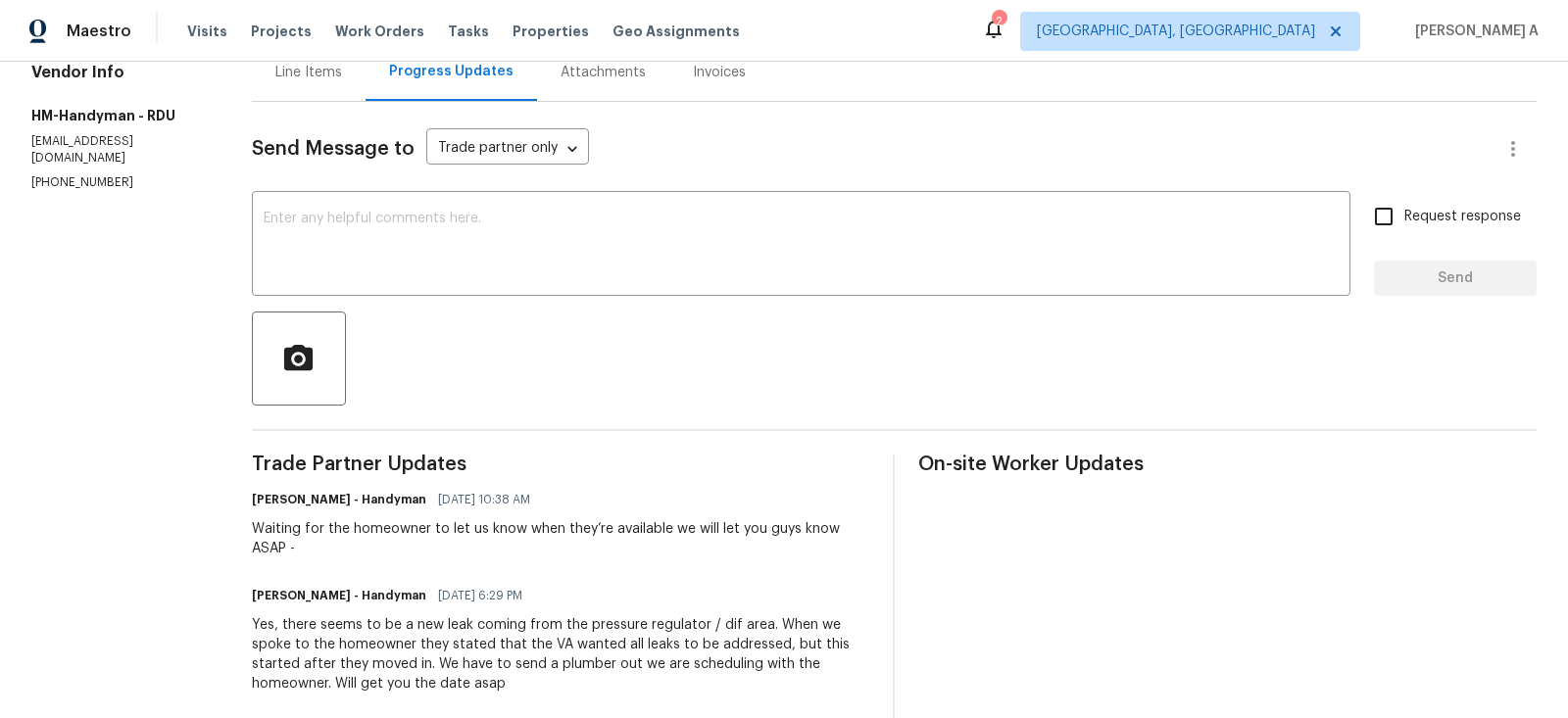
scroll to position [261, 0]
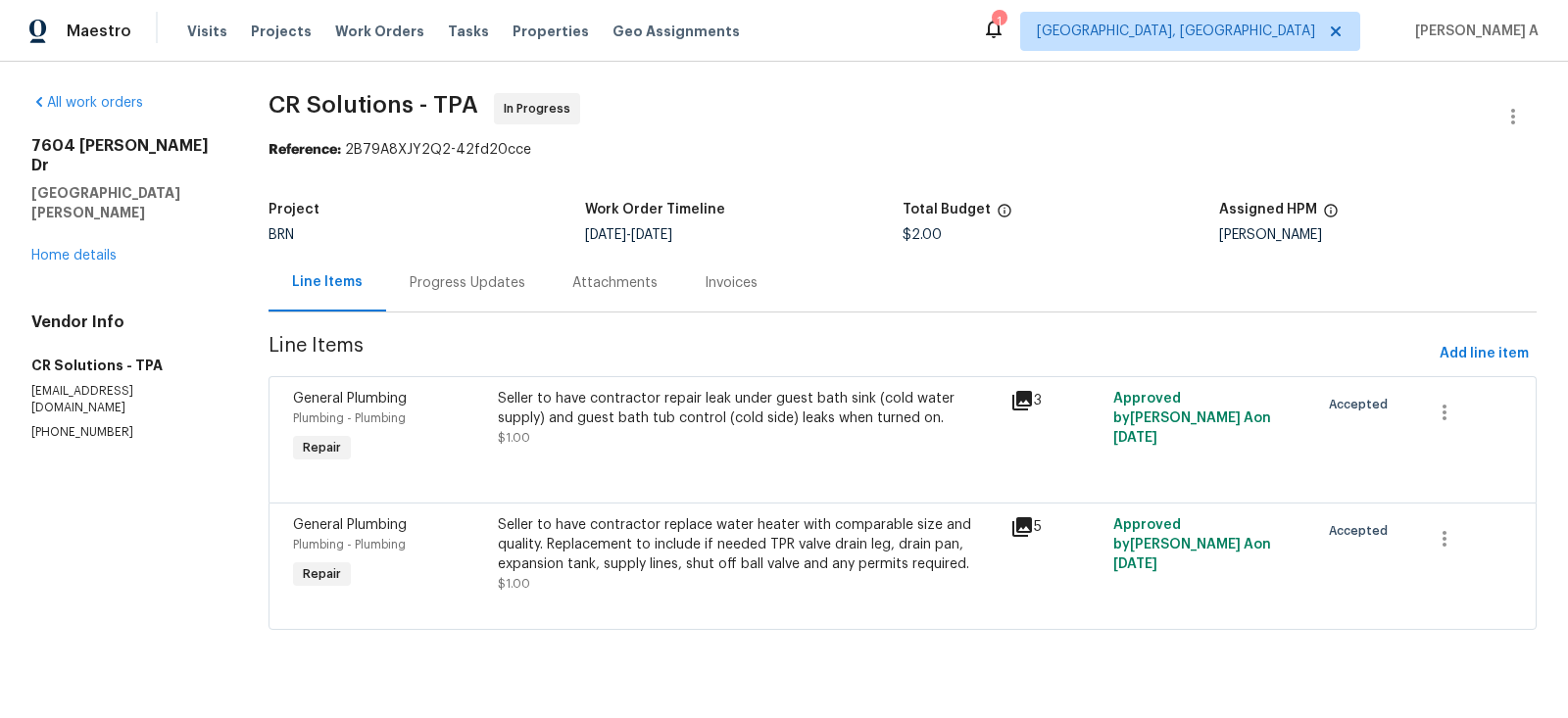
click at [475, 273] on div "Progress Updates" at bounding box center [468, 283] width 115 height 20
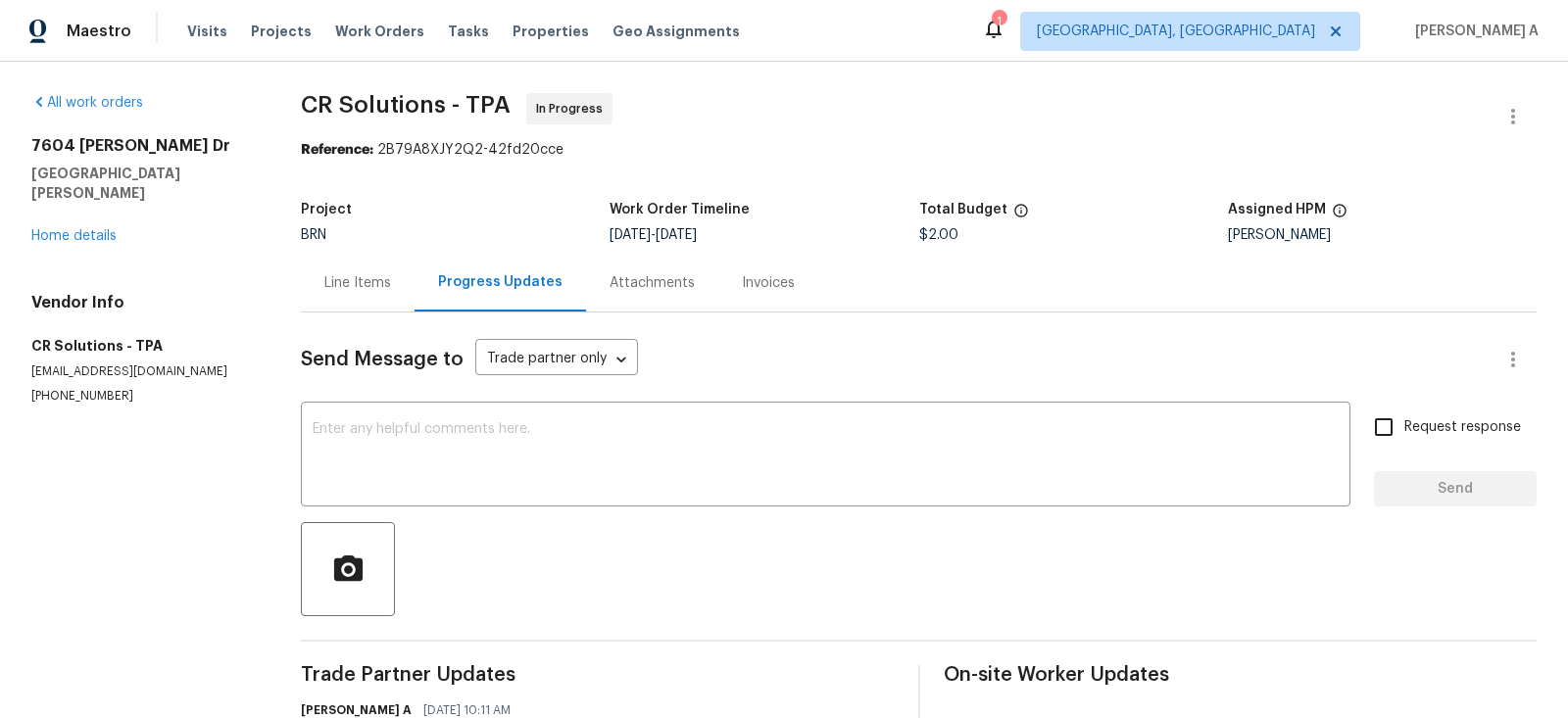
click at [73, 388] on p "[PHONE_NUMBER]" at bounding box center [143, 396] width 222 height 17
copy p "[PHONE_NUMBER]"
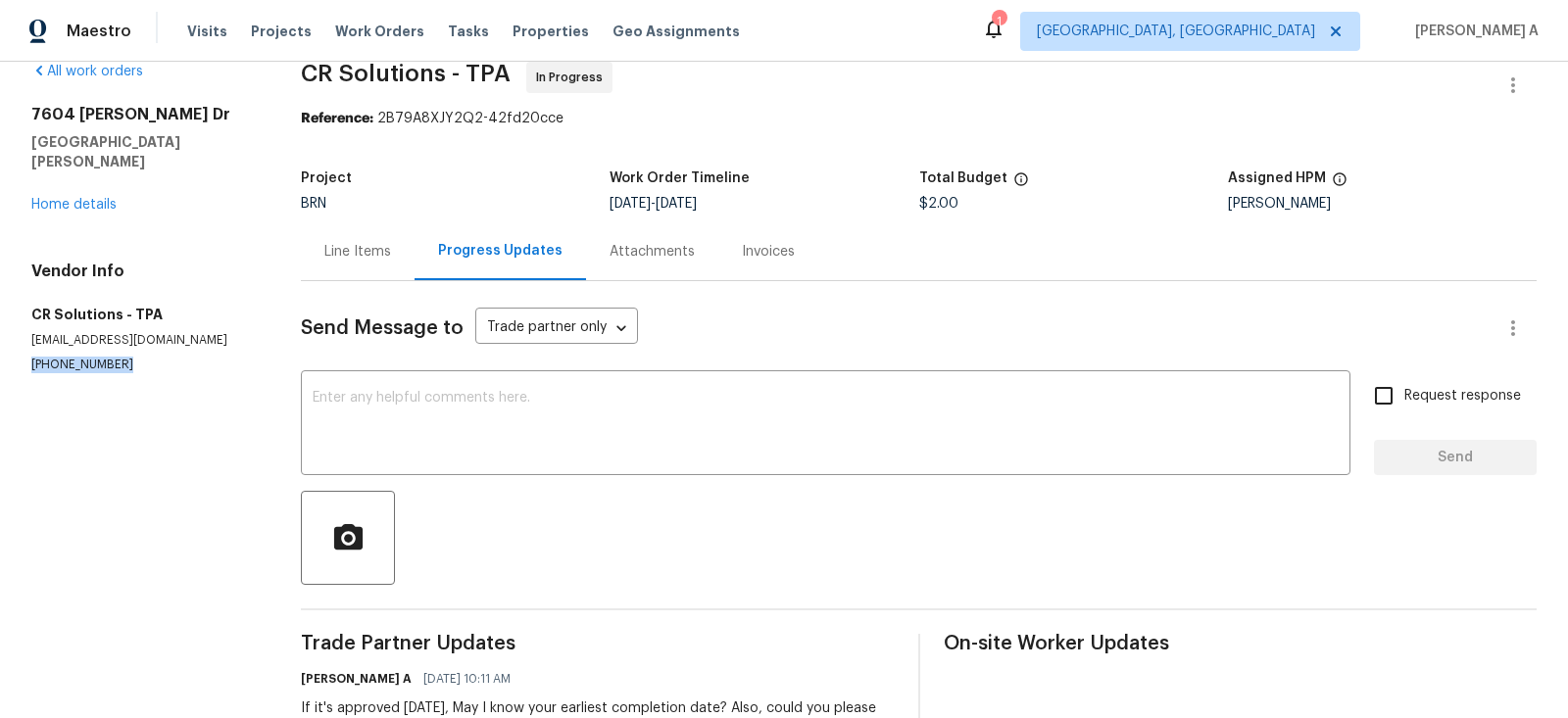
scroll to position [5, 0]
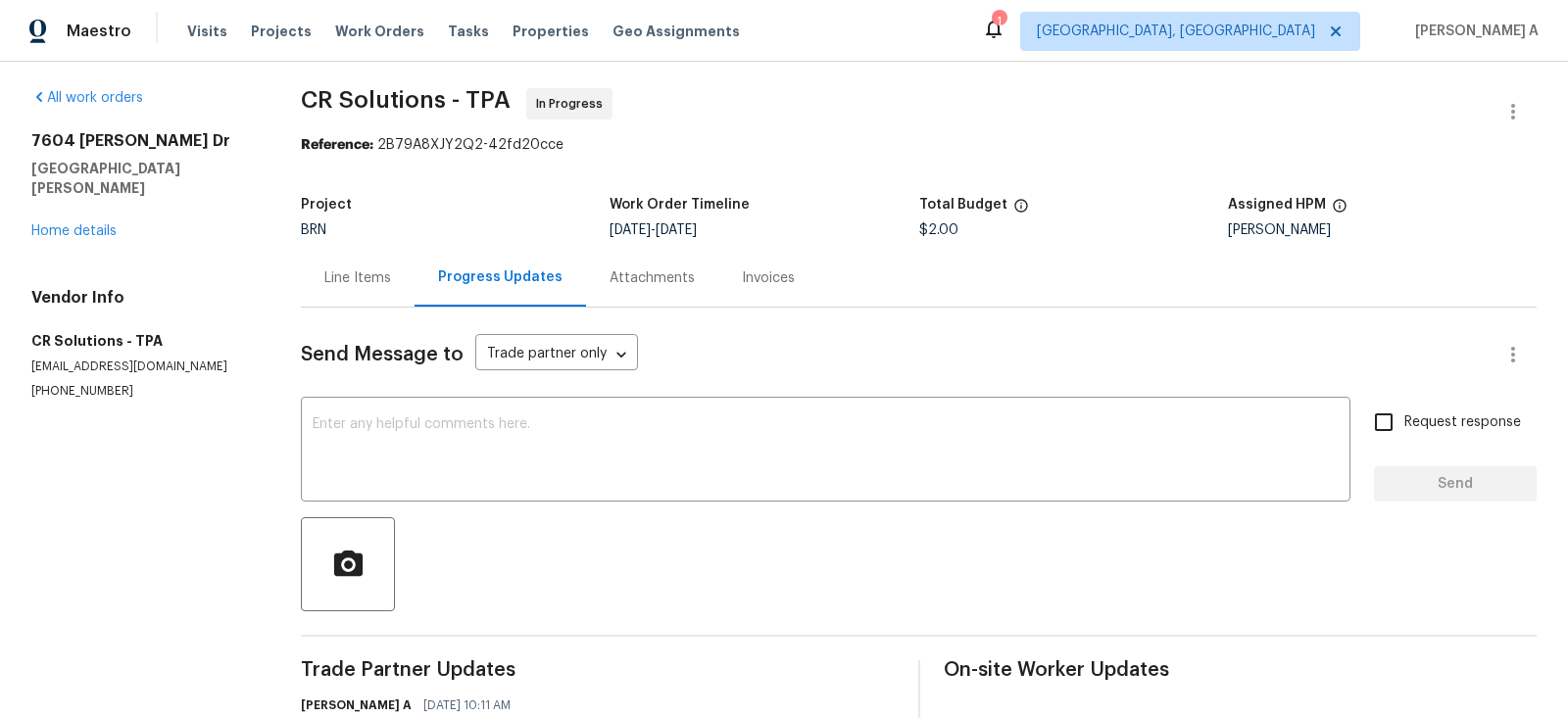
click at [362, 288] on div "Line Items" at bounding box center [357, 278] width 113 height 58
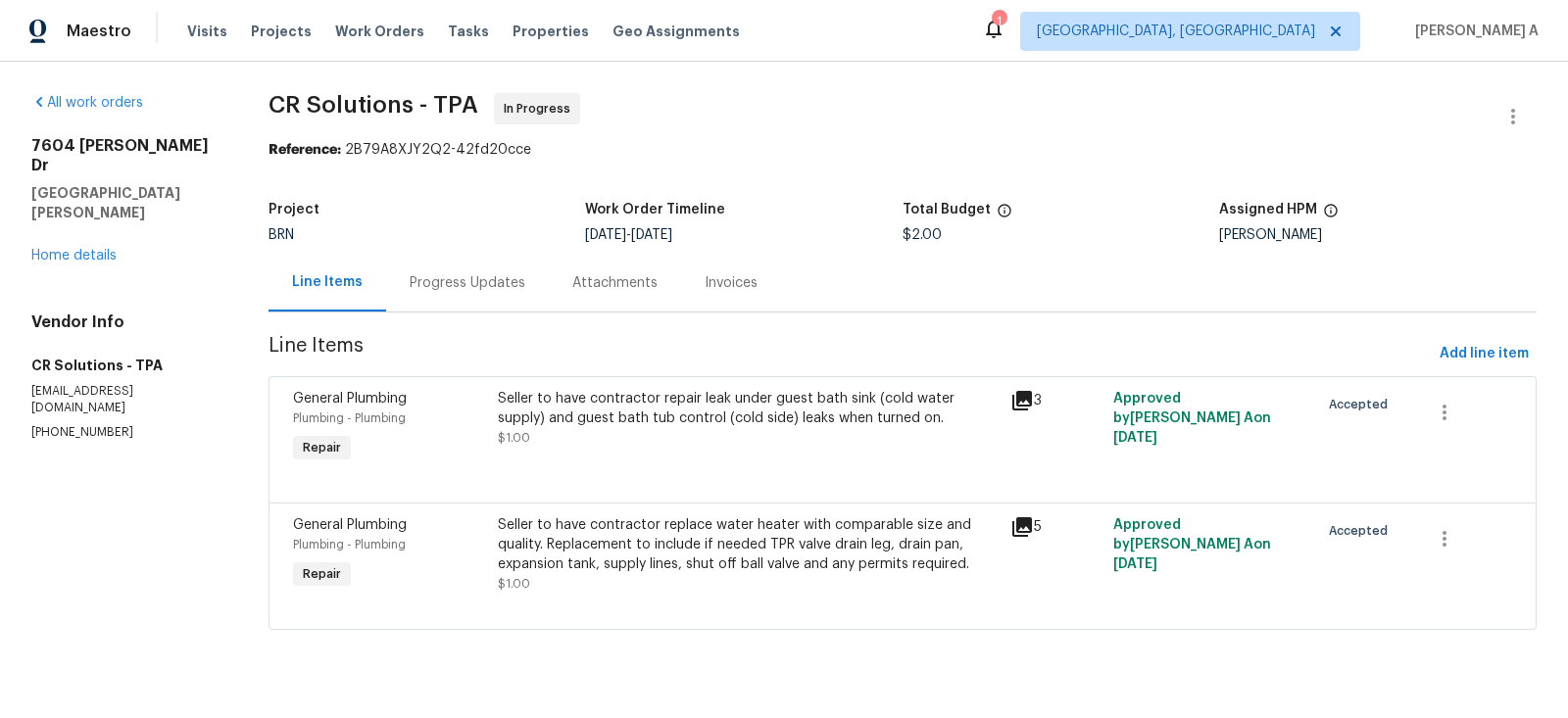
click at [474, 279] on div "Progress Updates" at bounding box center [468, 283] width 115 height 20
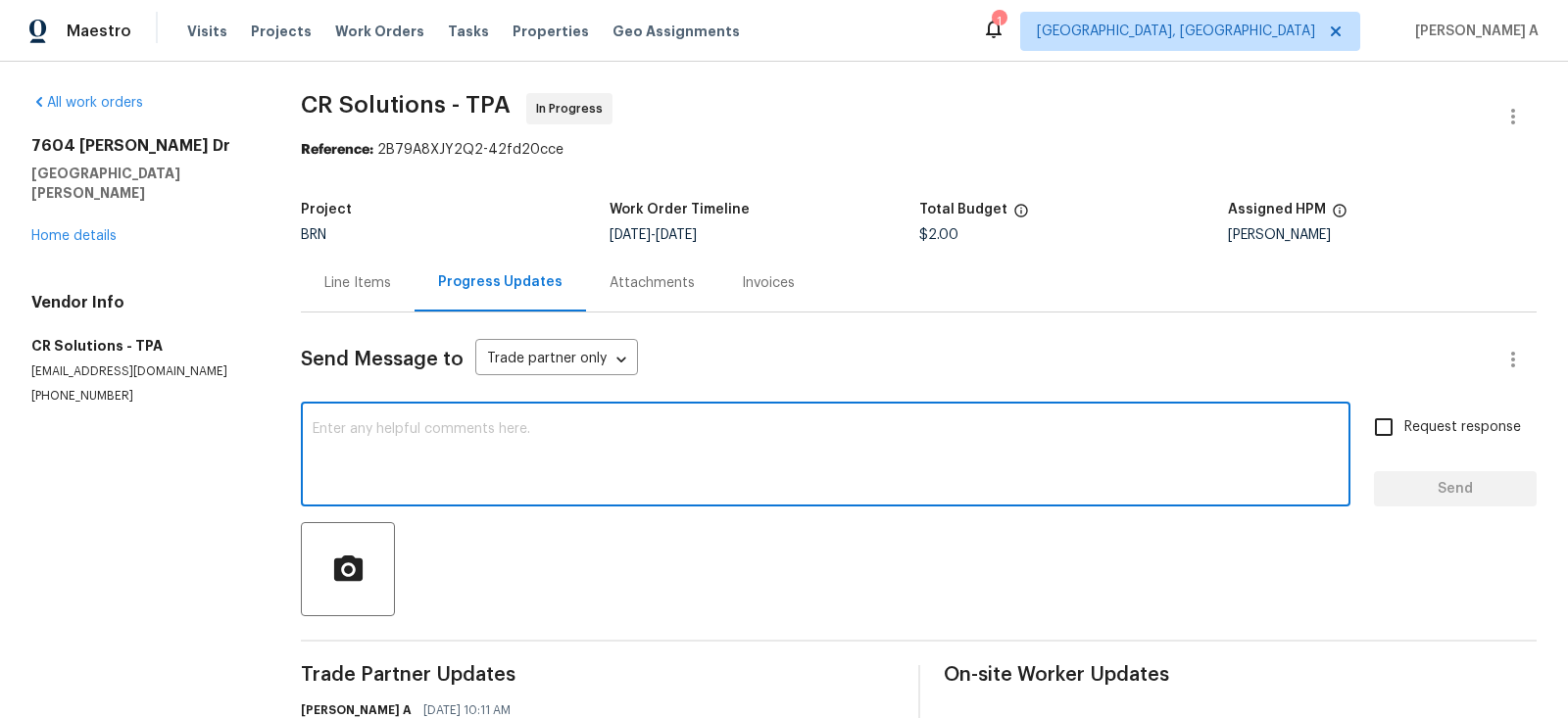
click at [687, 457] on textarea at bounding box center [825, 456] width 1026 height 69
type textarea "853"
drag, startPoint x: 389, startPoint y: 440, endPoint x: 240, endPoint y: 426, distance: 149.7
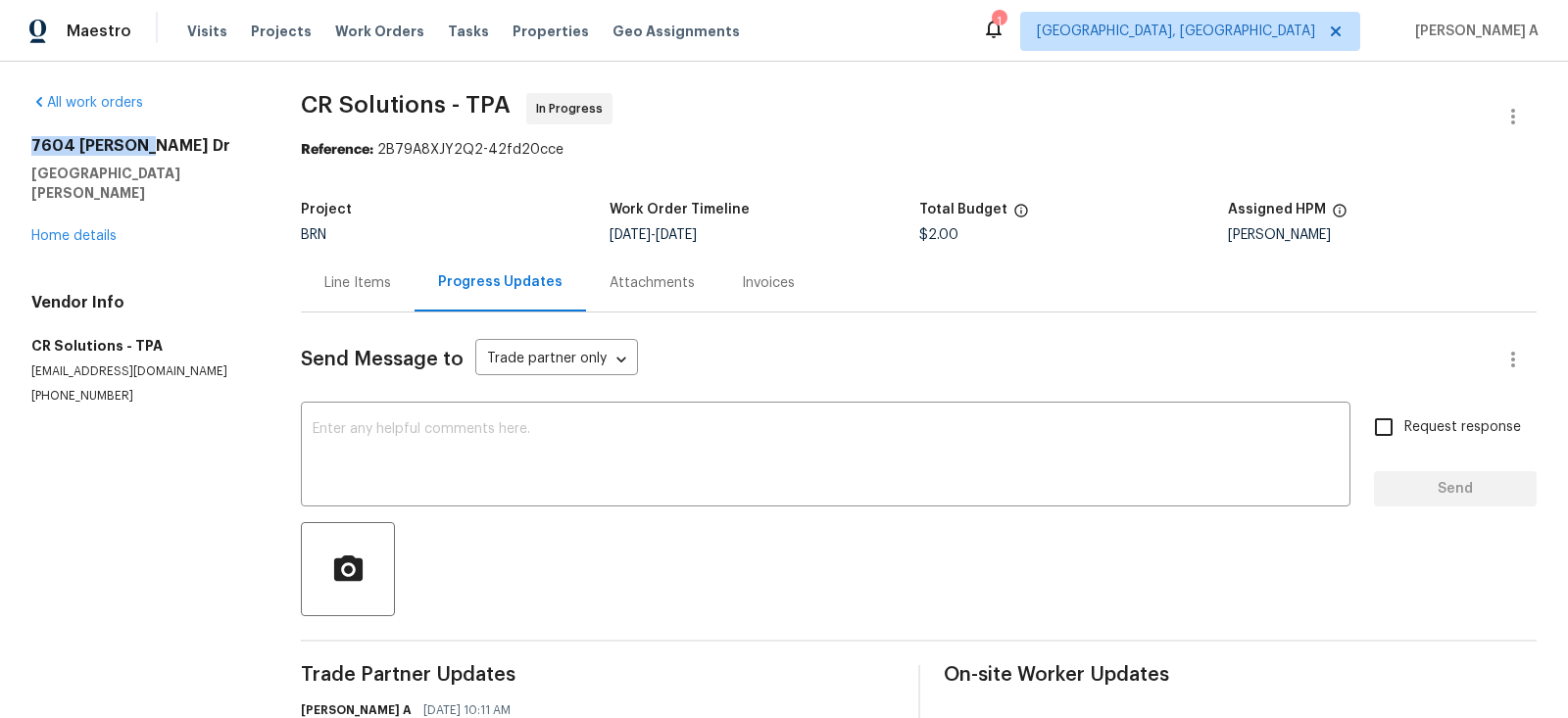
copy h2 "7604 [PERSON_NAME] Dr"
drag, startPoint x: 26, startPoint y: 142, endPoint x: 257, endPoint y: 142, distance: 231.0
click at [89, 167] on h5 "[GEOGRAPHIC_DATA][PERSON_NAME]" at bounding box center [143, 183] width 222 height 39
drag, startPoint x: 211, startPoint y: 182, endPoint x: 29, endPoint y: 145, distance: 185.7
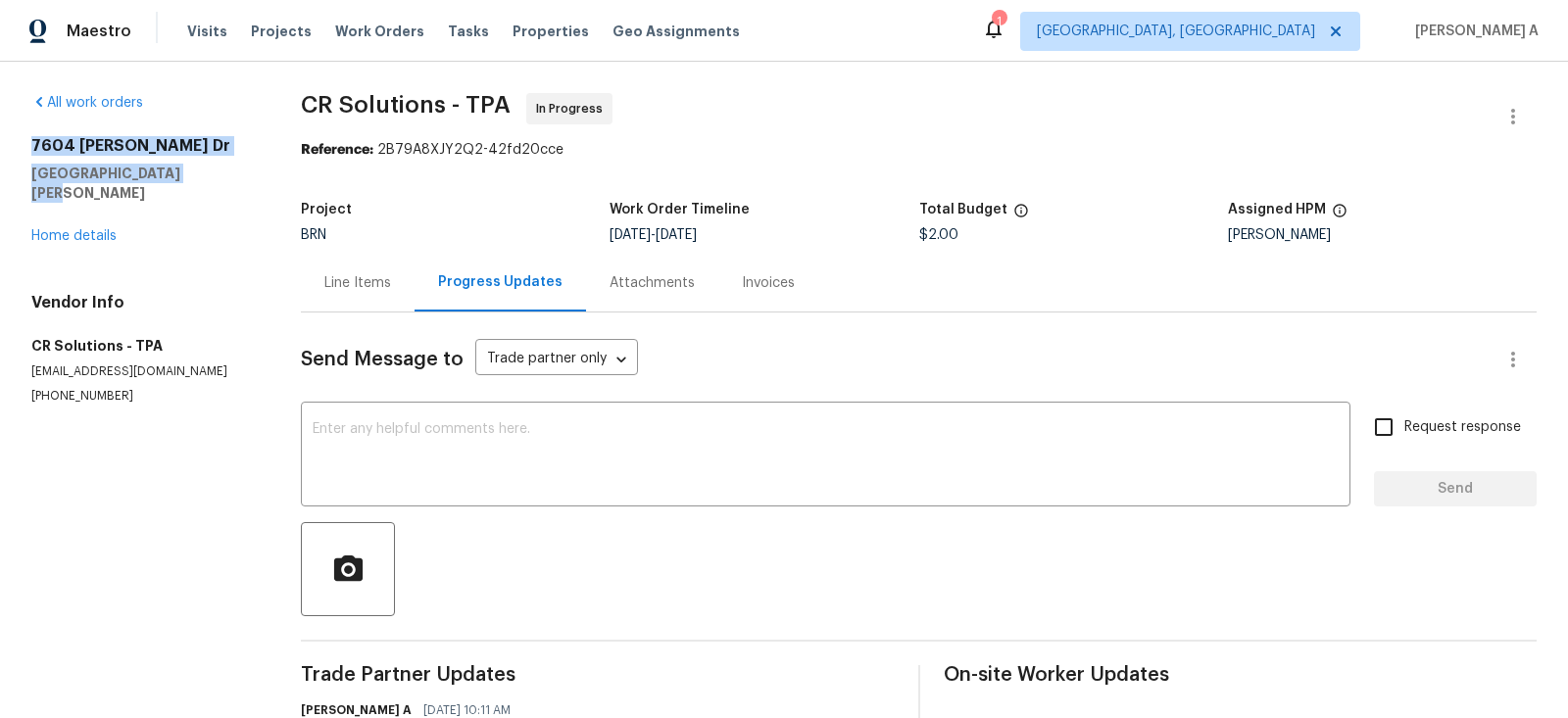
copy div "[STREET_ADDRESS][PERSON_NAME][PERSON_NAME]"
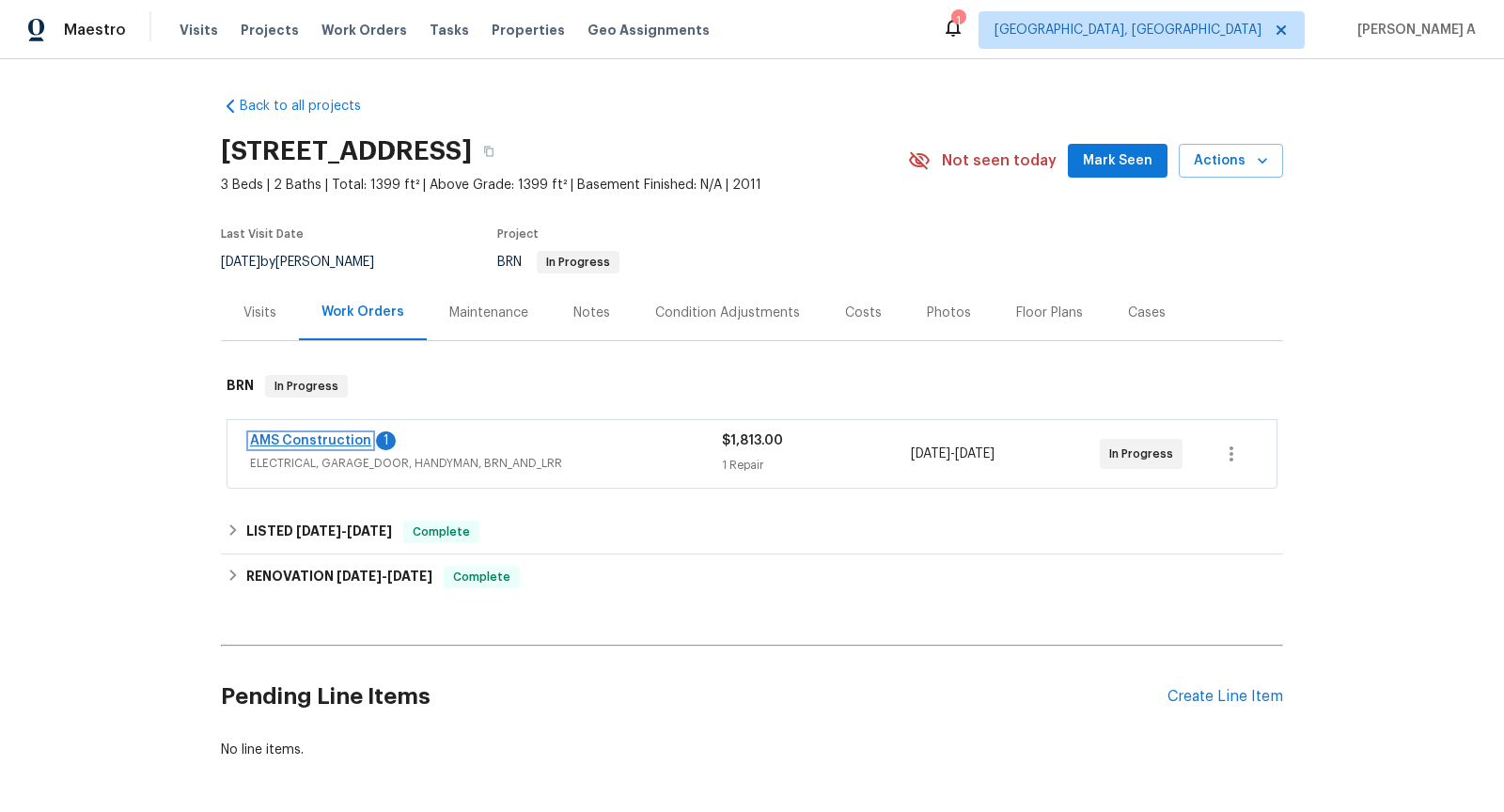
click at [314, 436] on link "AMS Construction" at bounding box center [311, 441] width 121 height 13
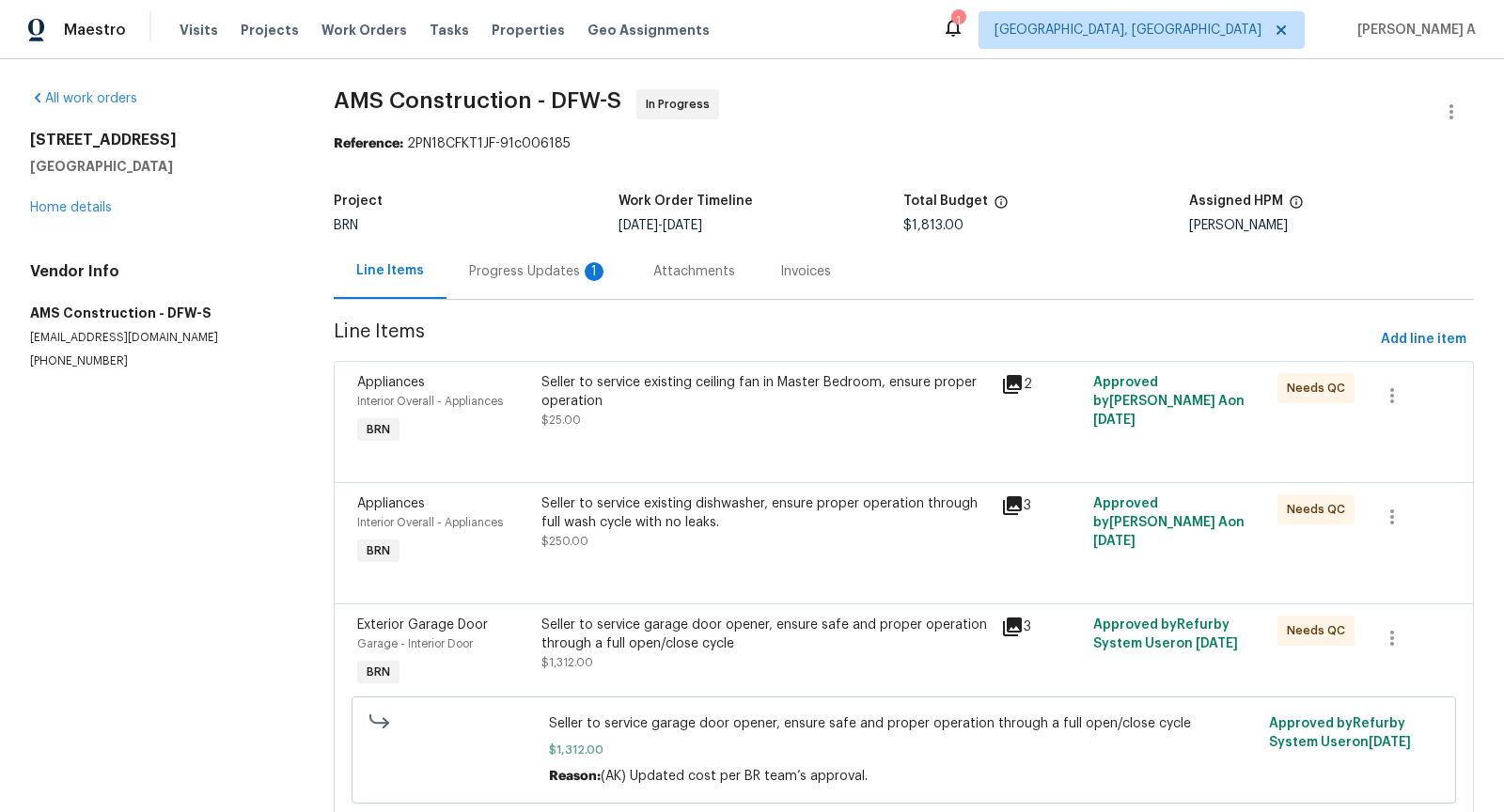
click at [501, 252] on div "Progress Updates 1" at bounding box center [538, 271] width 184 height 55
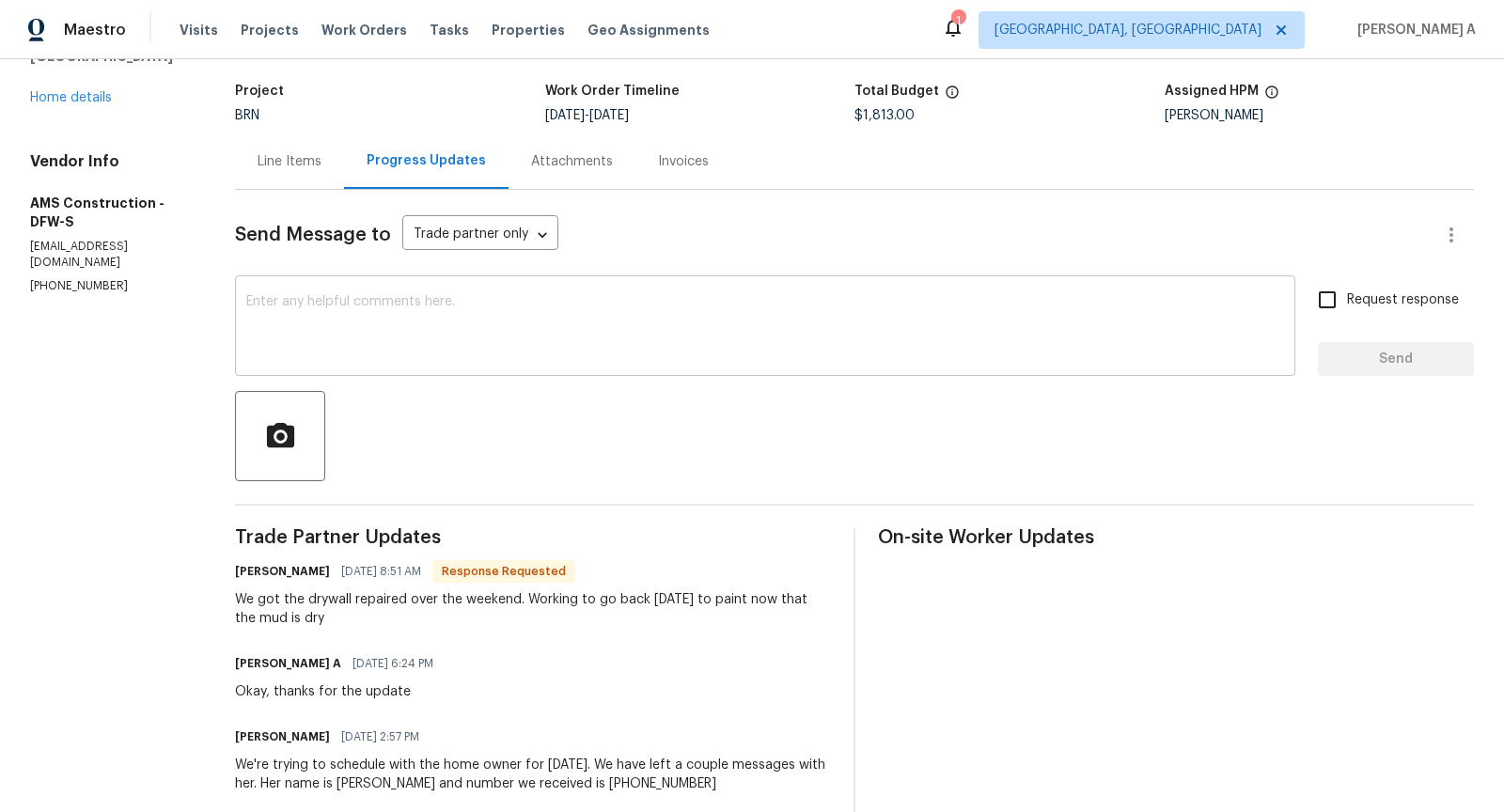
scroll to position [112, 0]
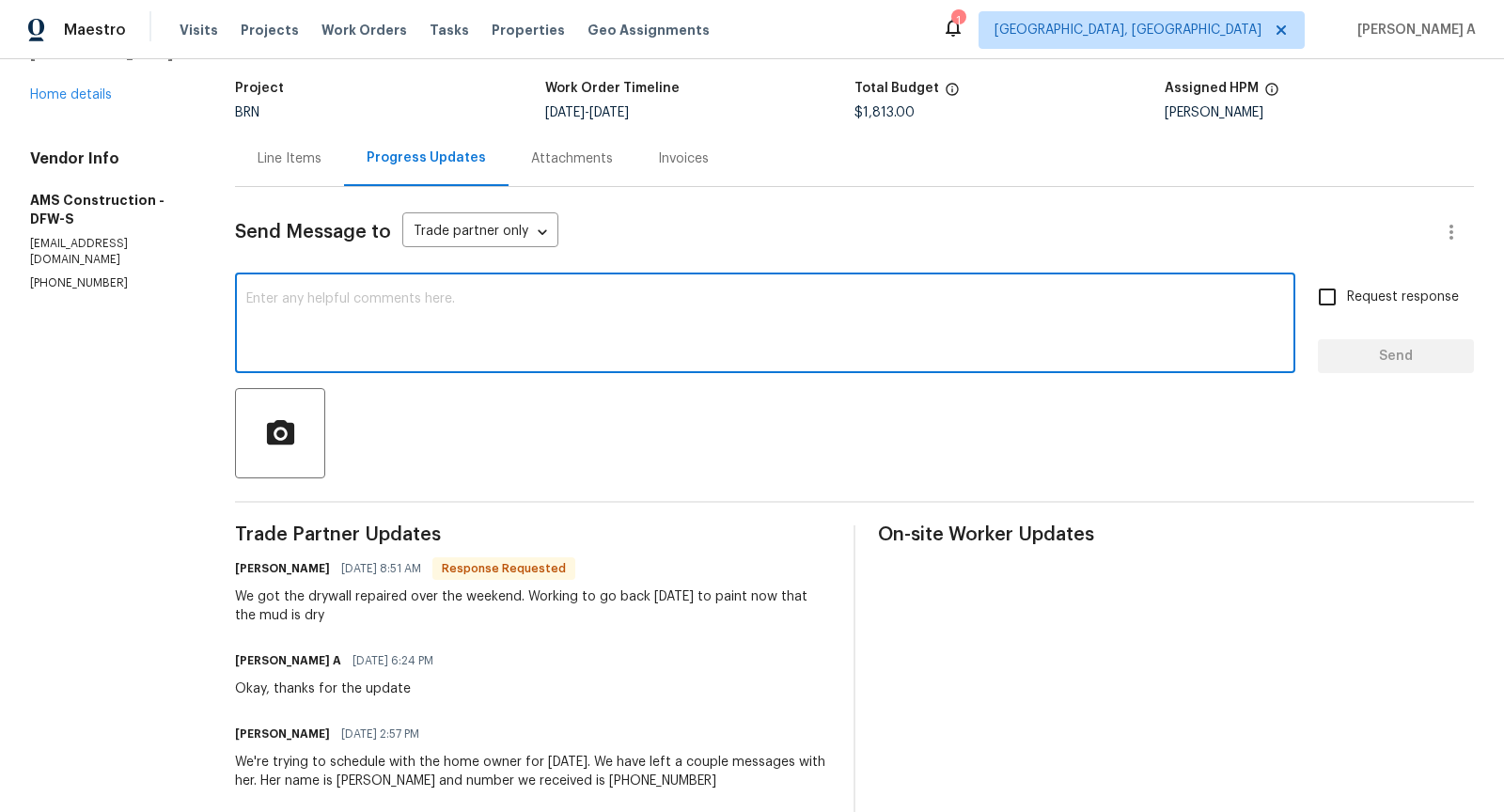
click at [567, 304] on textarea at bounding box center [765, 325] width 1037 height 66
type textarea "Thanks for the update"
click at [1326, 307] on input "Request response" at bounding box center [1327, 296] width 39 height 39
checkbox input "true"
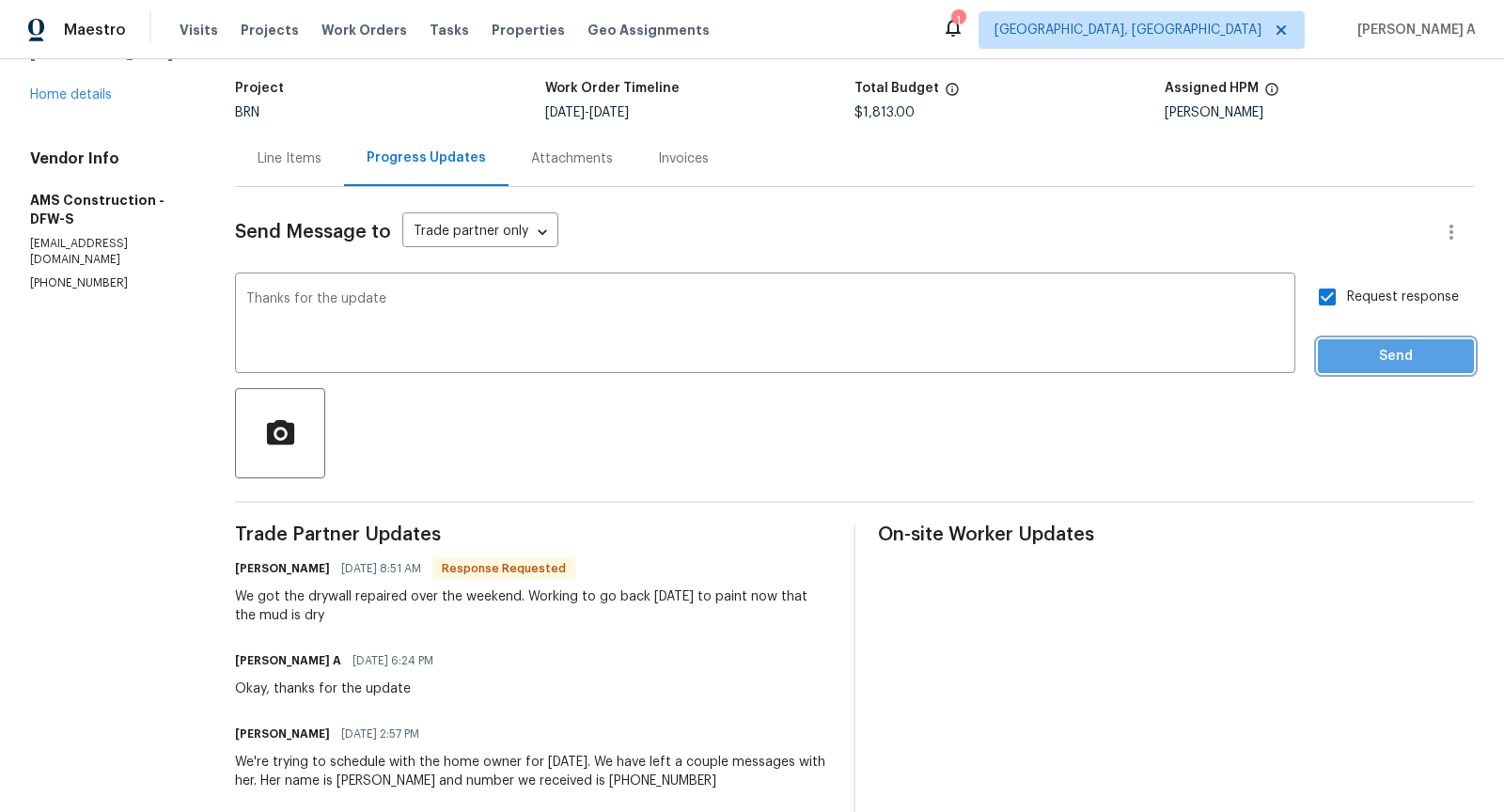
click at [1390, 362] on span "Send" at bounding box center [1395, 356] width 126 height 24
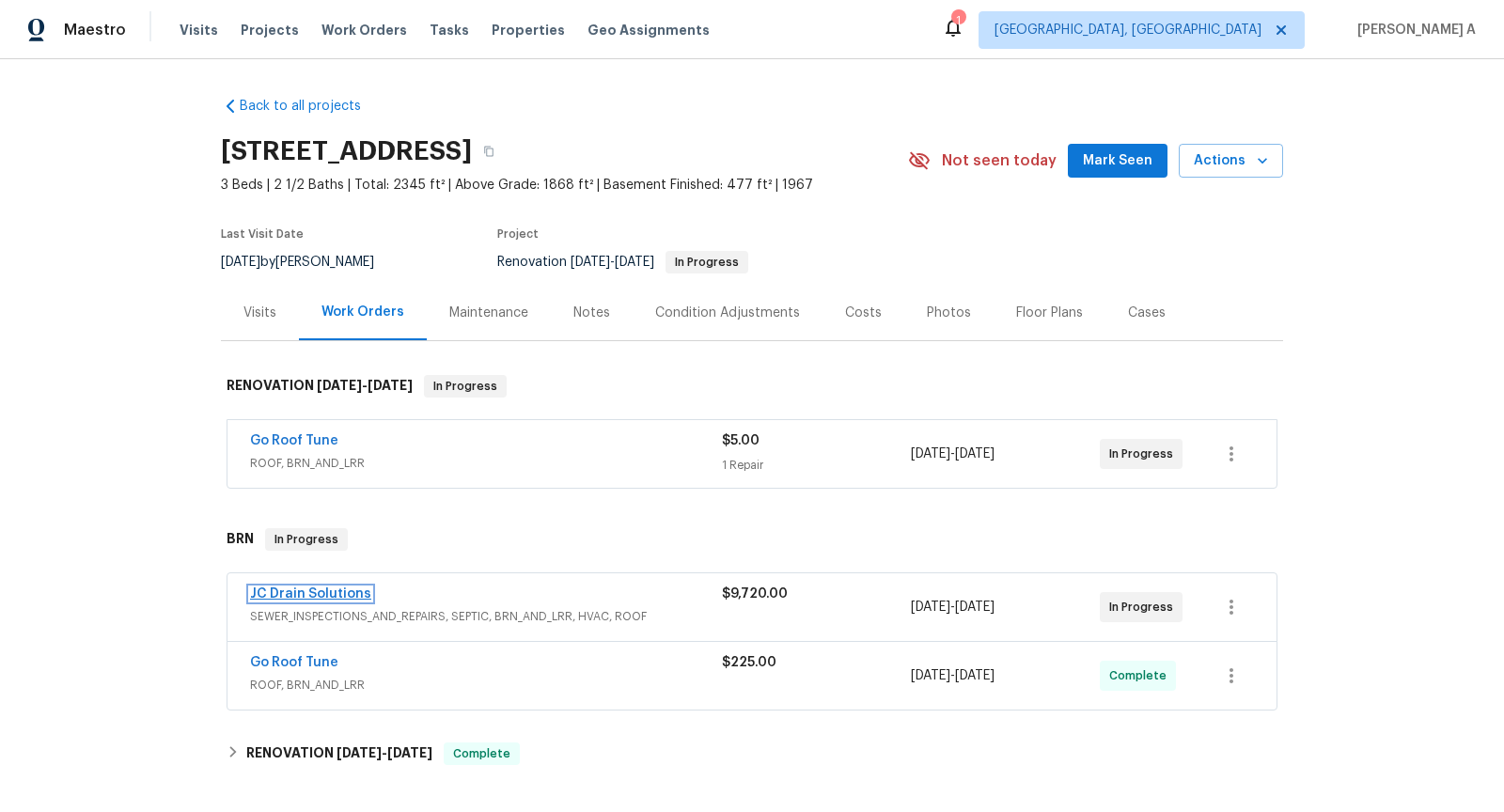
click at [284, 593] on link "JC Drain Solutions" at bounding box center [311, 594] width 121 height 13
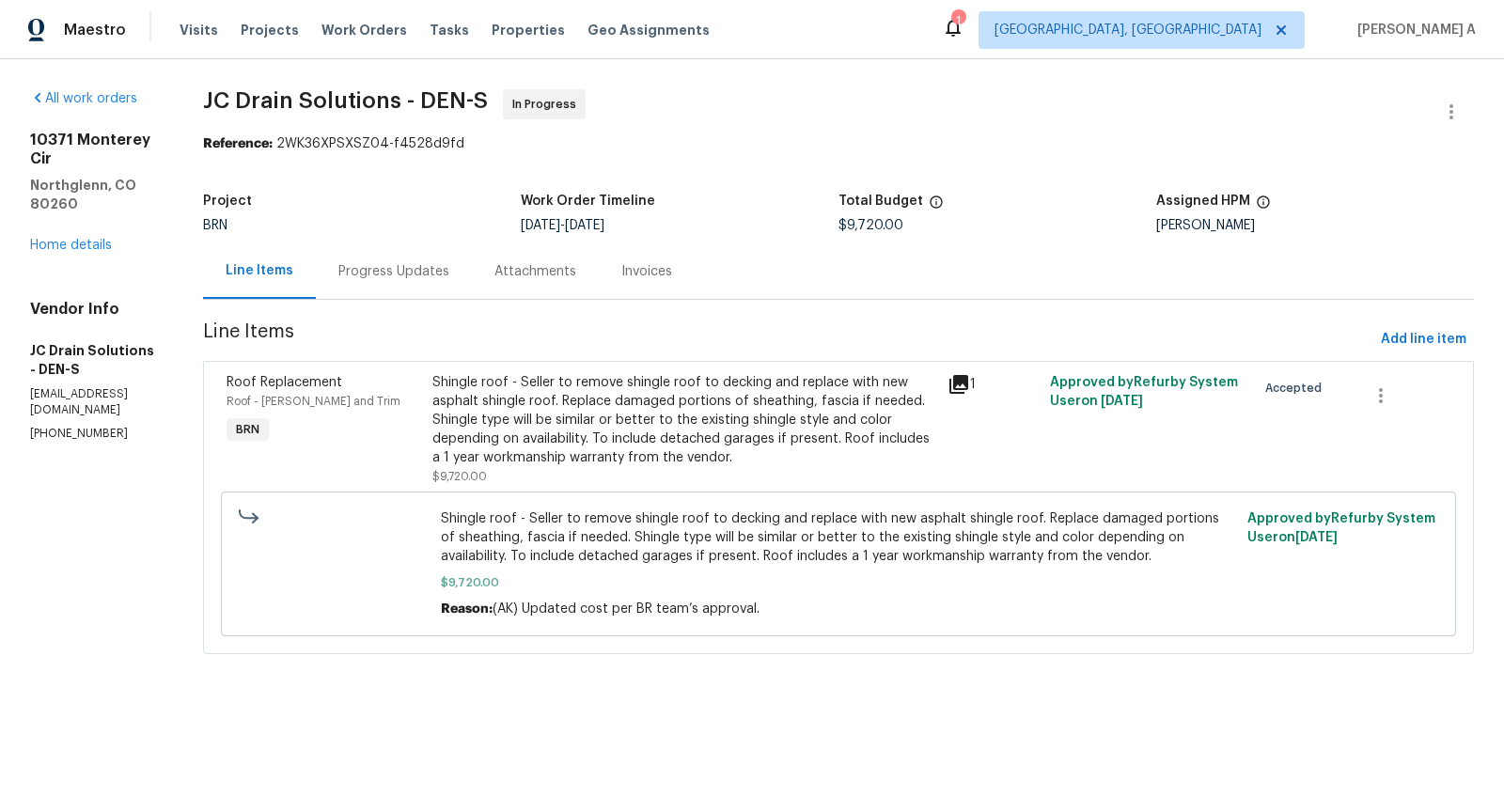
click at [431, 258] on div "Progress Updates" at bounding box center [394, 271] width 156 height 55
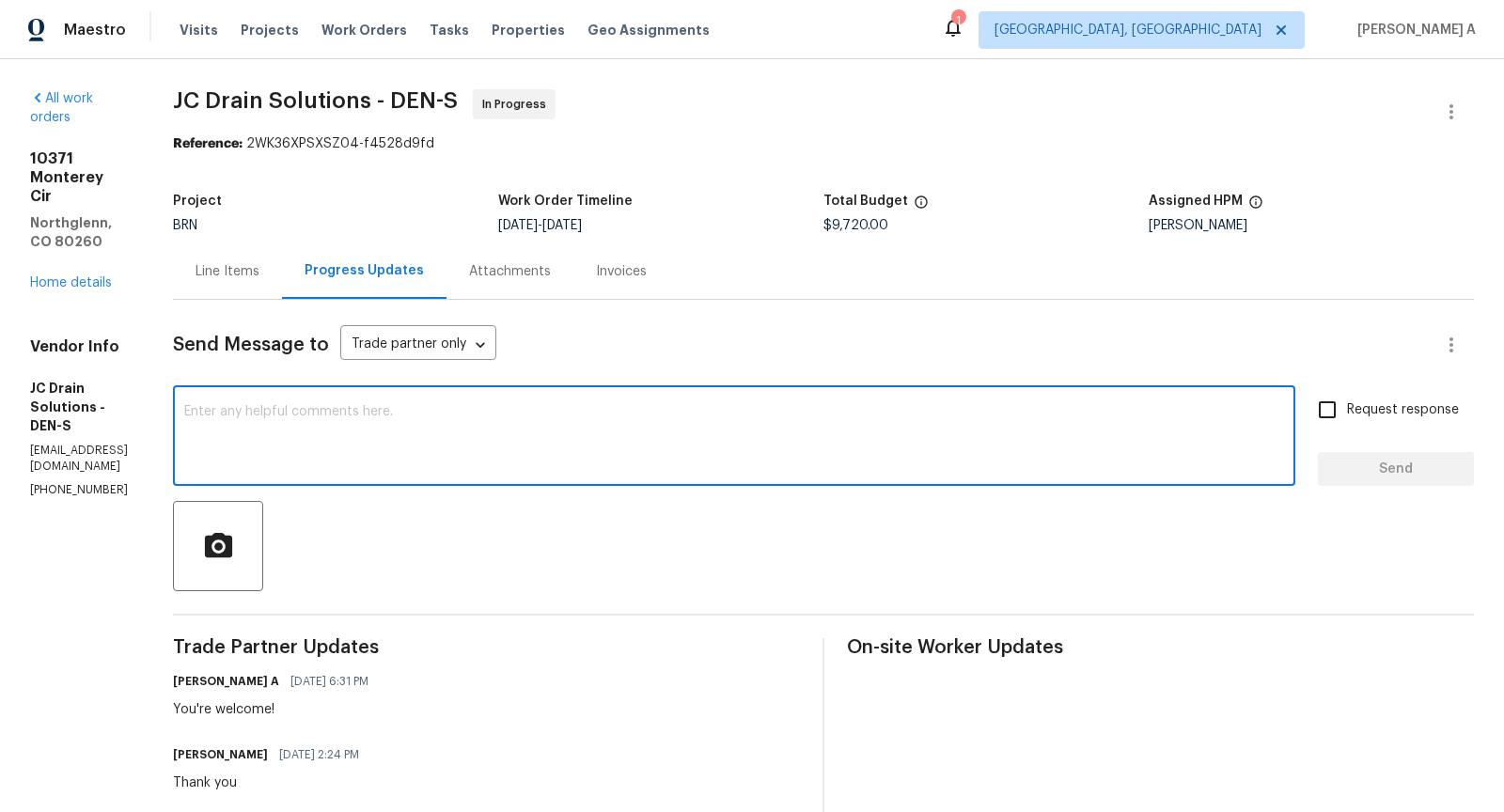
click at [488, 441] on textarea at bounding box center [733, 437] width 1100 height 66
type textarea "Hi, Could you please confirm if this has been completed?"
click at [1326, 406] on input "Request response" at bounding box center [1327, 409] width 39 height 39
checkbox input "true"
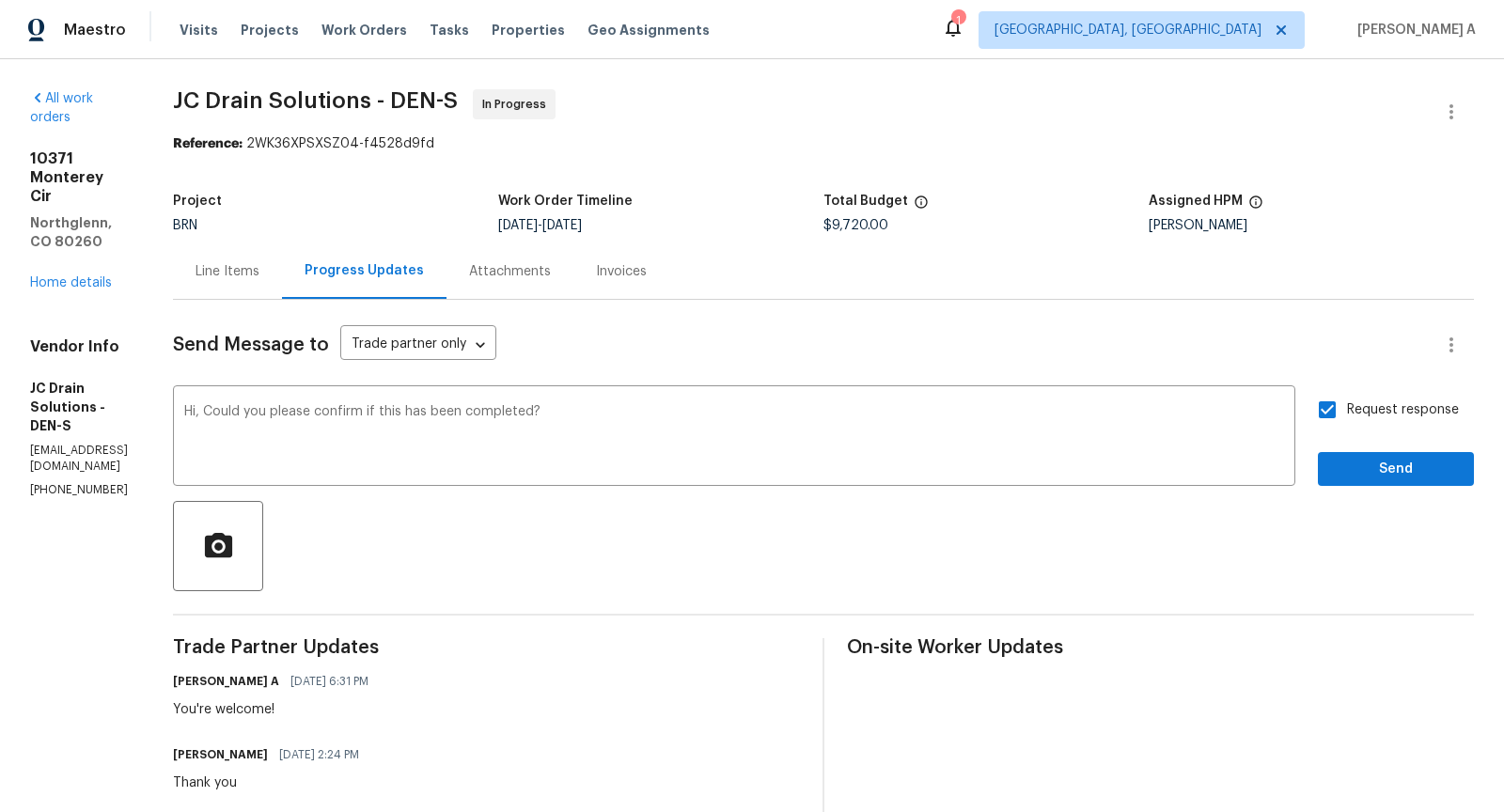
click at [1383, 469] on span "Send" at bounding box center [1395, 469] width 126 height 24
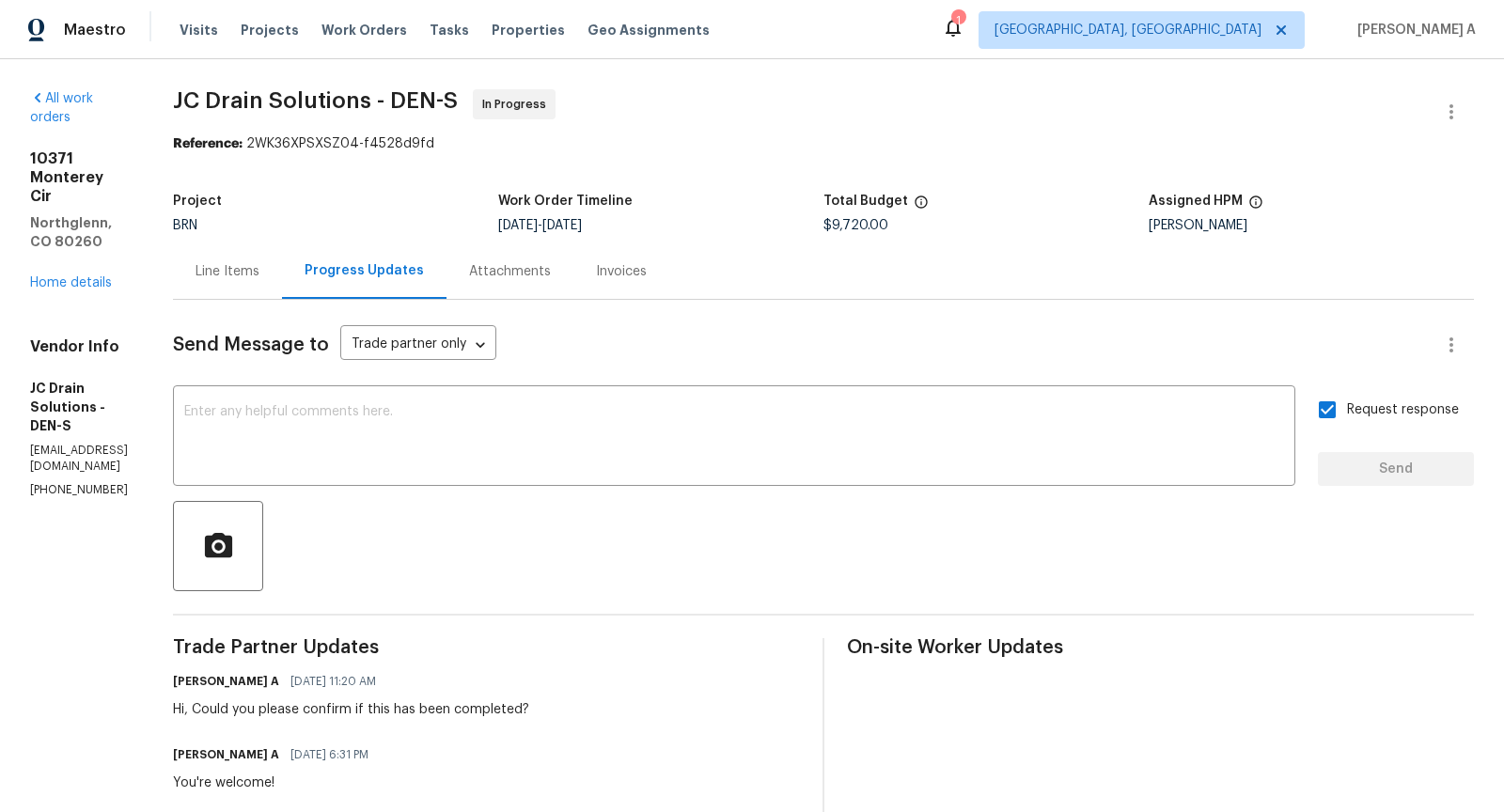
click at [68, 482] on p "[PHONE_NUMBER]" at bounding box center [79, 489] width 98 height 16
copy p "[PHONE_NUMBER]"
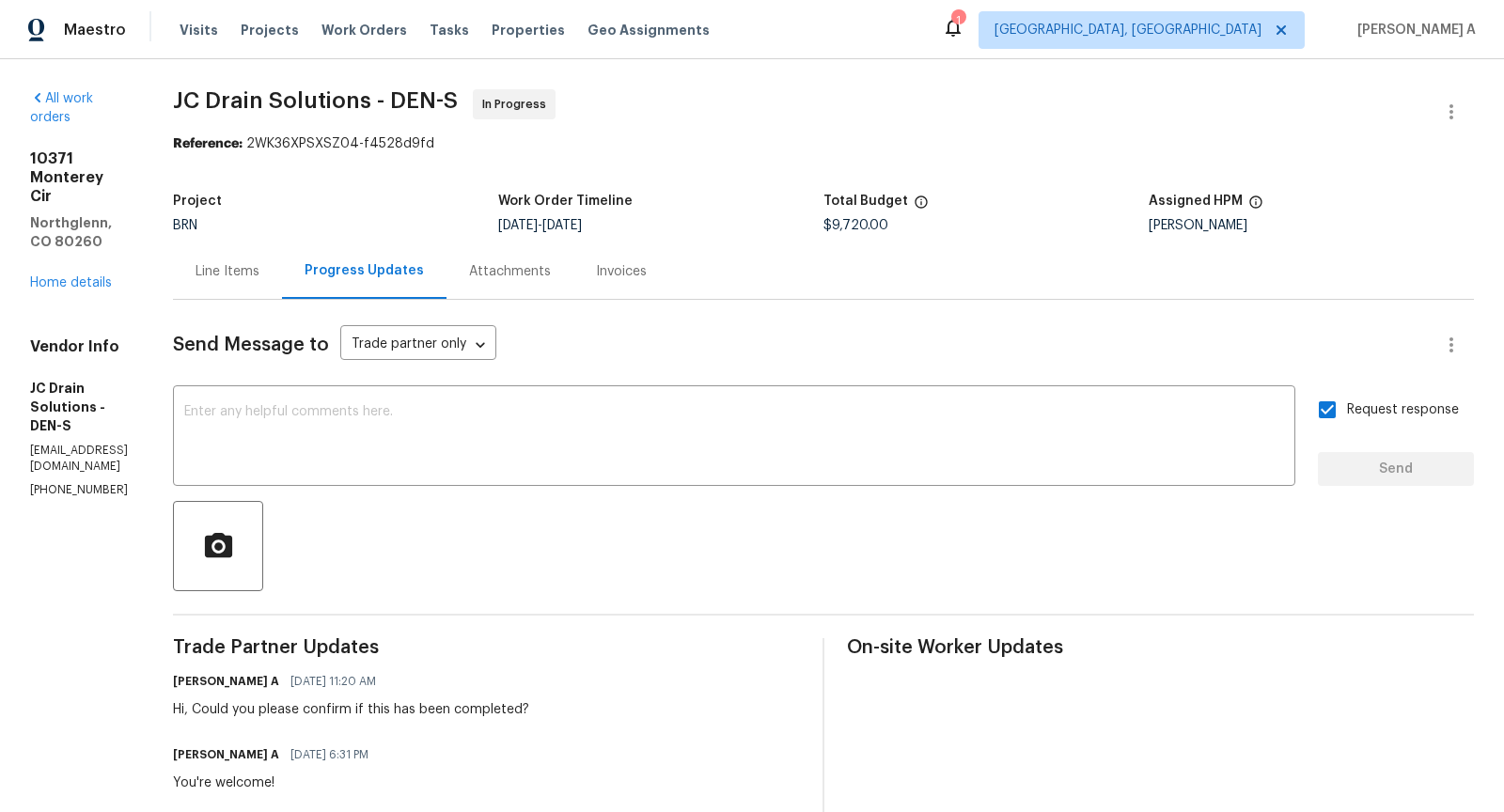
click at [282, 260] on div "Line Items" at bounding box center [228, 271] width 109 height 55
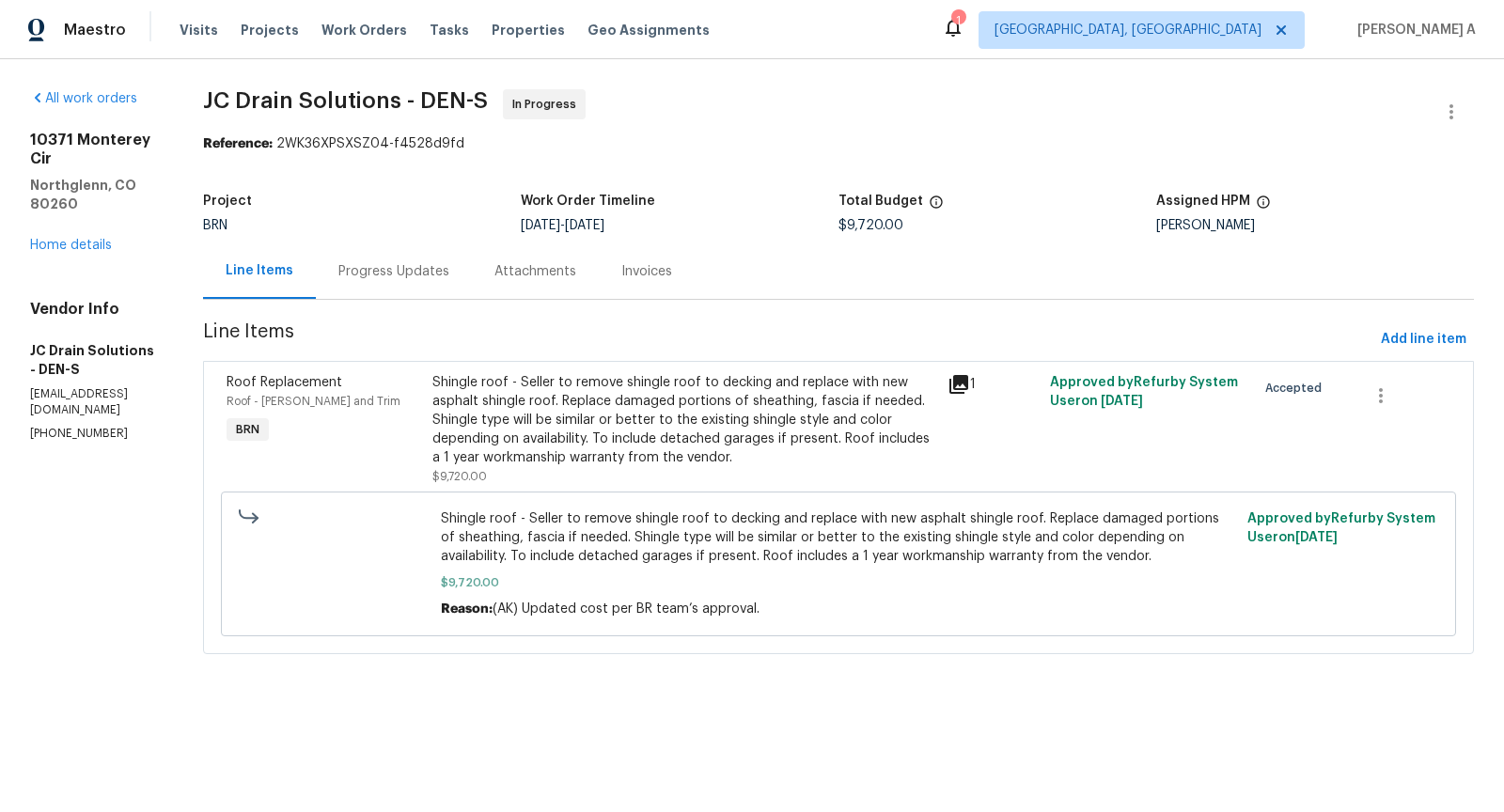
click at [427, 256] on div "Progress Updates" at bounding box center [394, 271] width 156 height 55
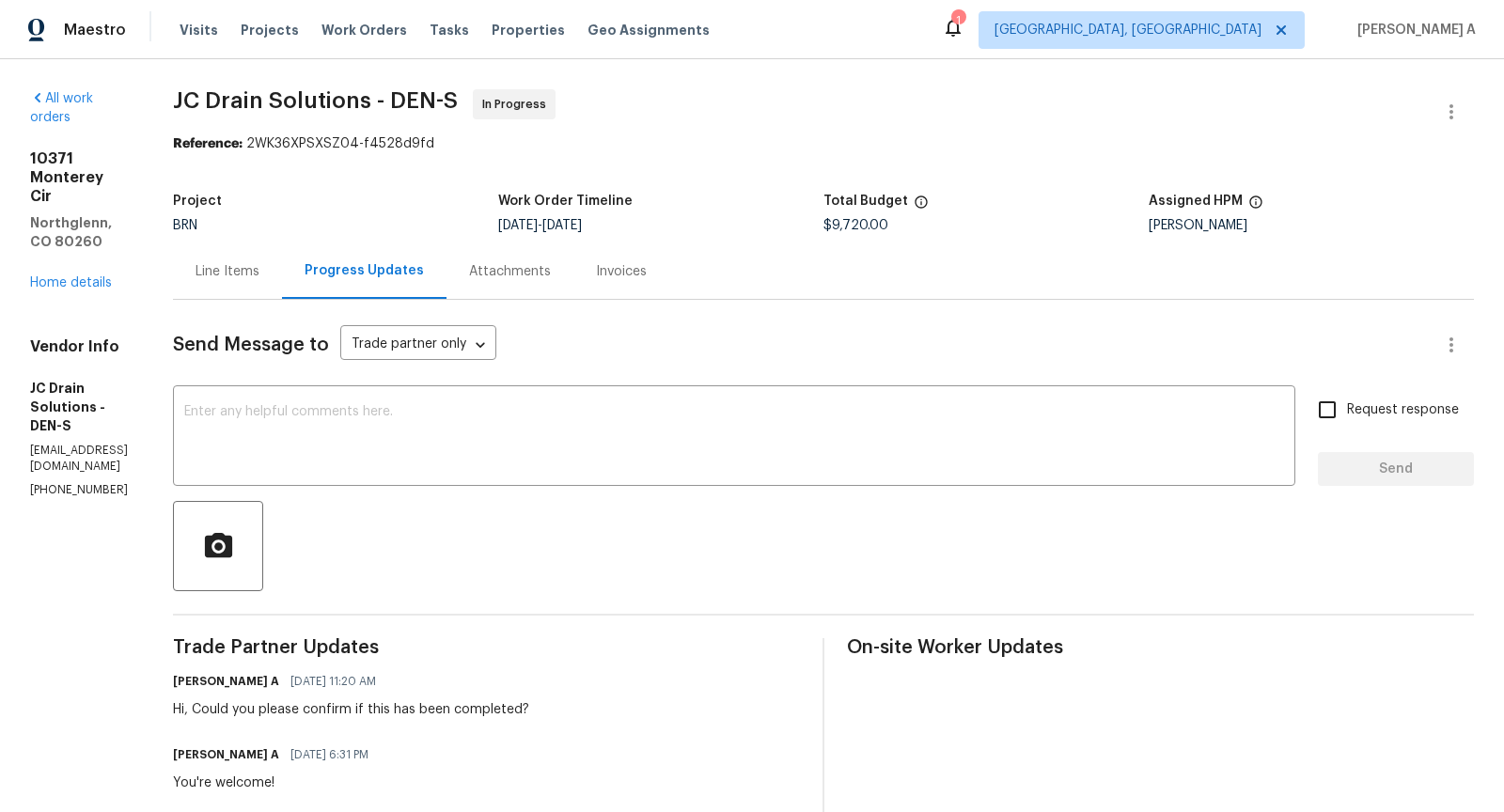
click at [282, 282] on div "Line Items" at bounding box center [228, 271] width 109 height 55
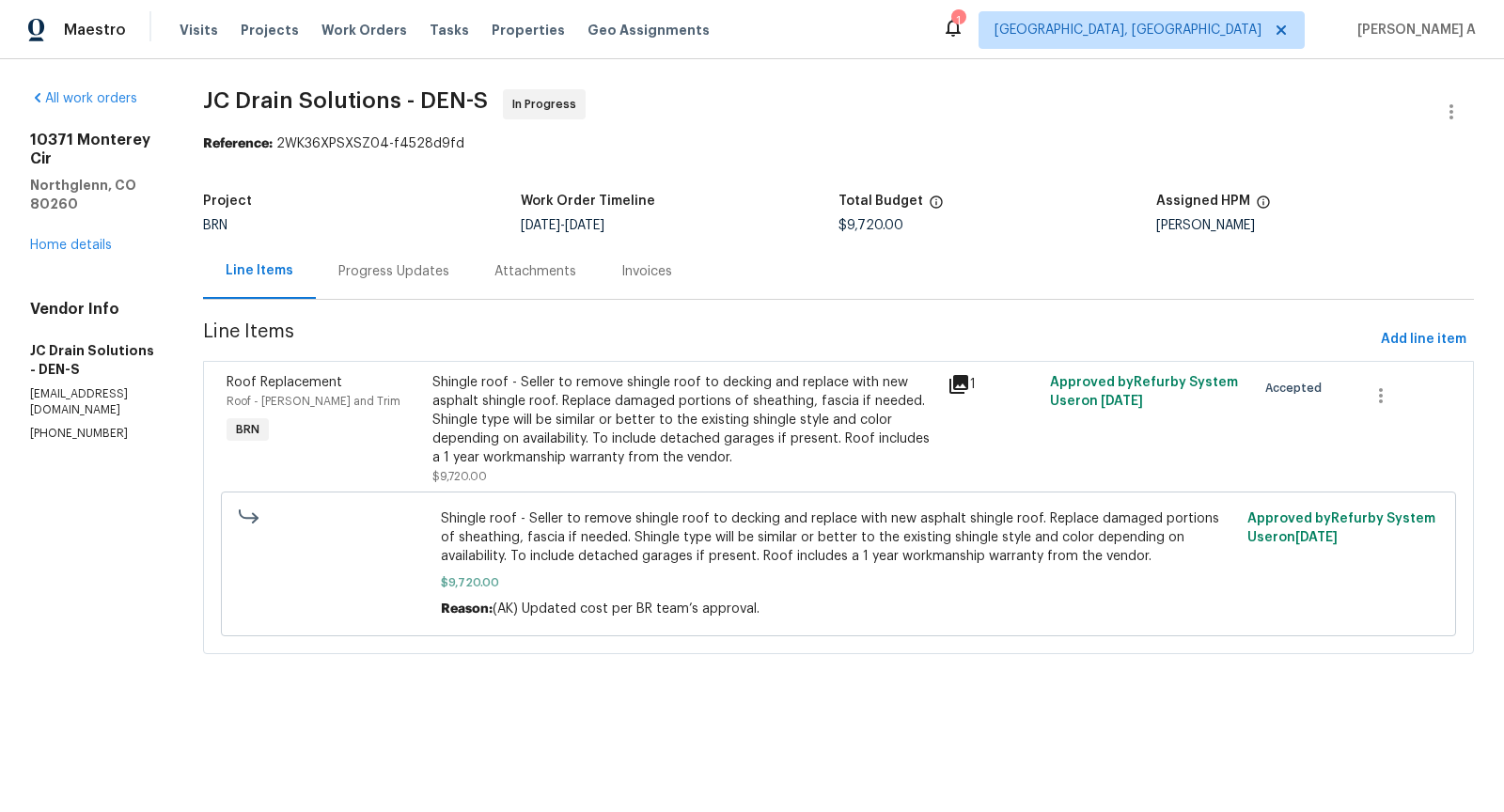
click at [711, 421] on div "Shingle roof - Seller to remove shingle roof to decking and replace with new as…" at bounding box center [684, 420] width 503 height 94
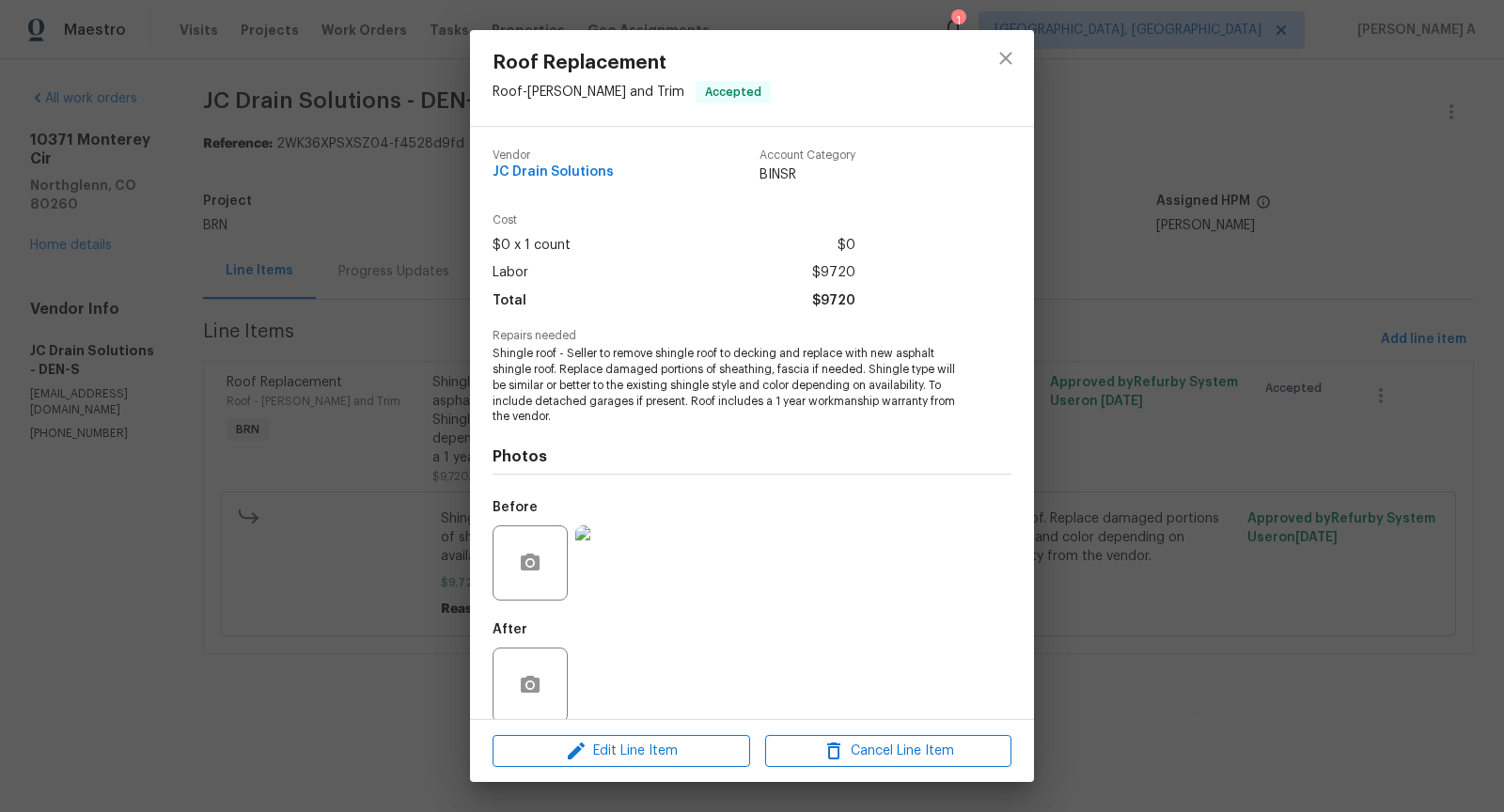
scroll to position [22, 0]
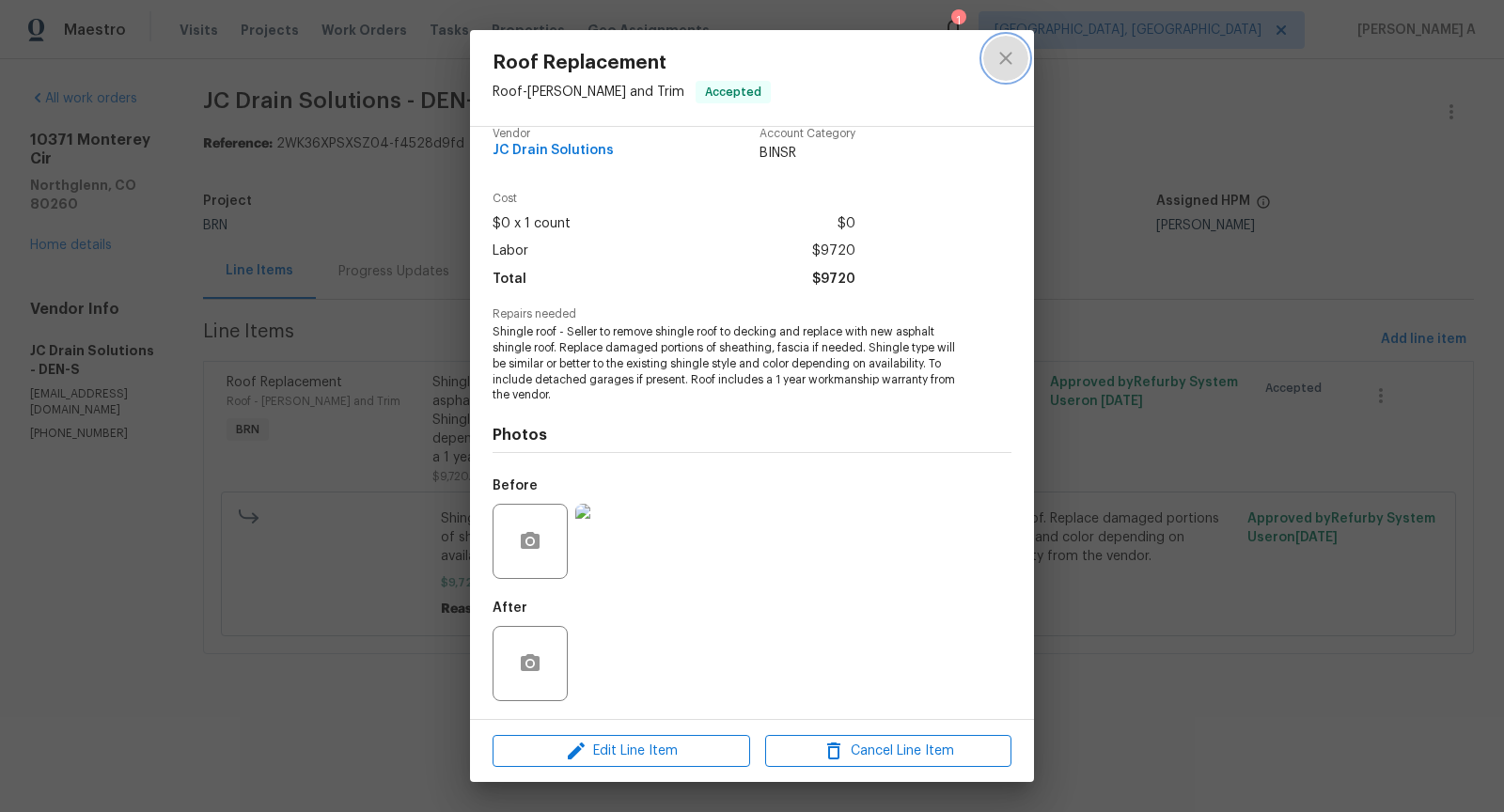
click at [1000, 56] on icon "close" at bounding box center [1006, 58] width 23 height 23
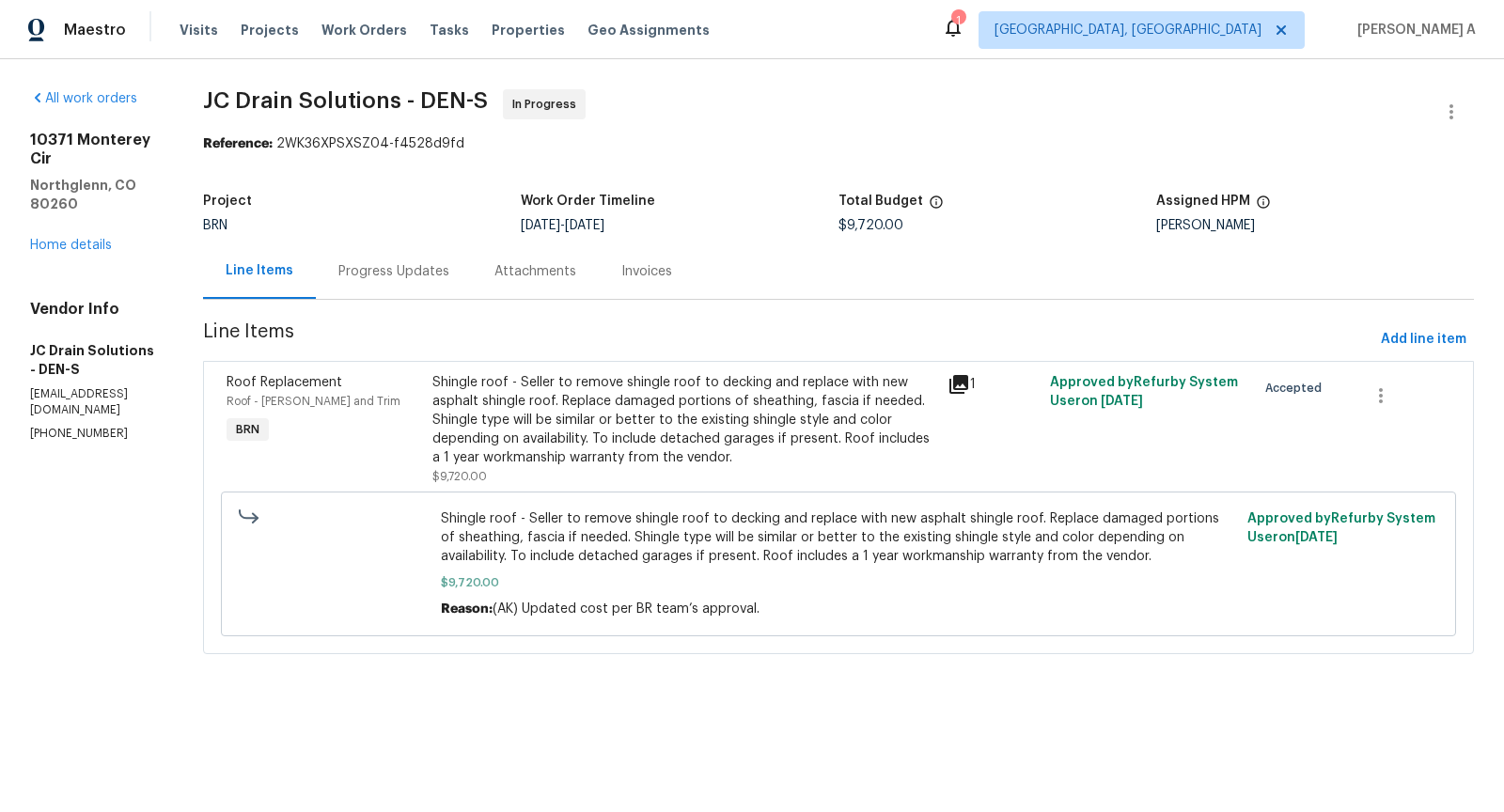
click at [427, 255] on div "Progress Updates" at bounding box center [394, 271] width 156 height 55
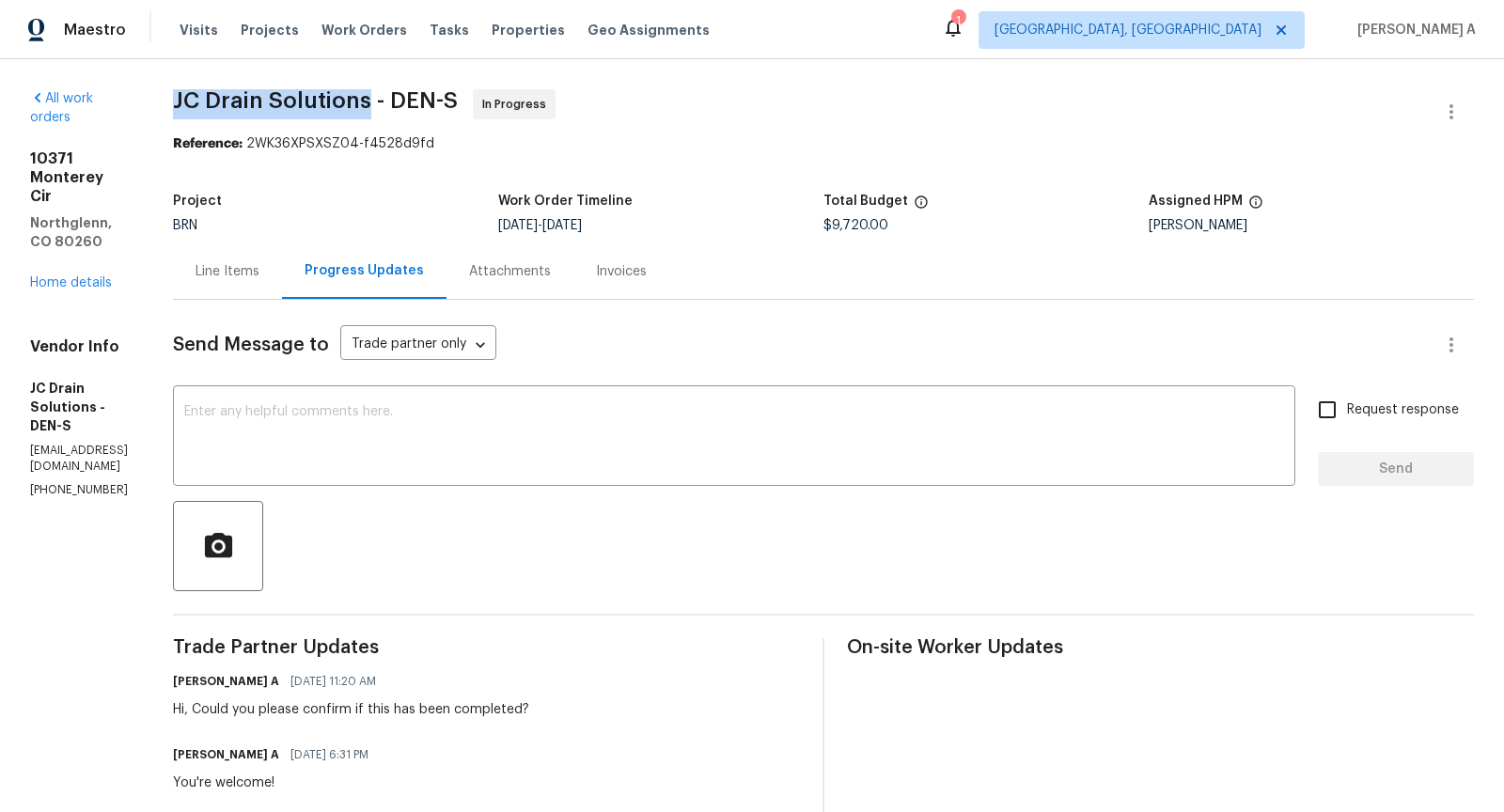
copy span "JC Drain Solutions"
drag, startPoint x: 246, startPoint y: 93, endPoint x: 437, endPoint y: 104, distance: 191.3
click at [438, 104] on span "JC Drain Solutions - DEN-S" at bounding box center [315, 101] width 285 height 23
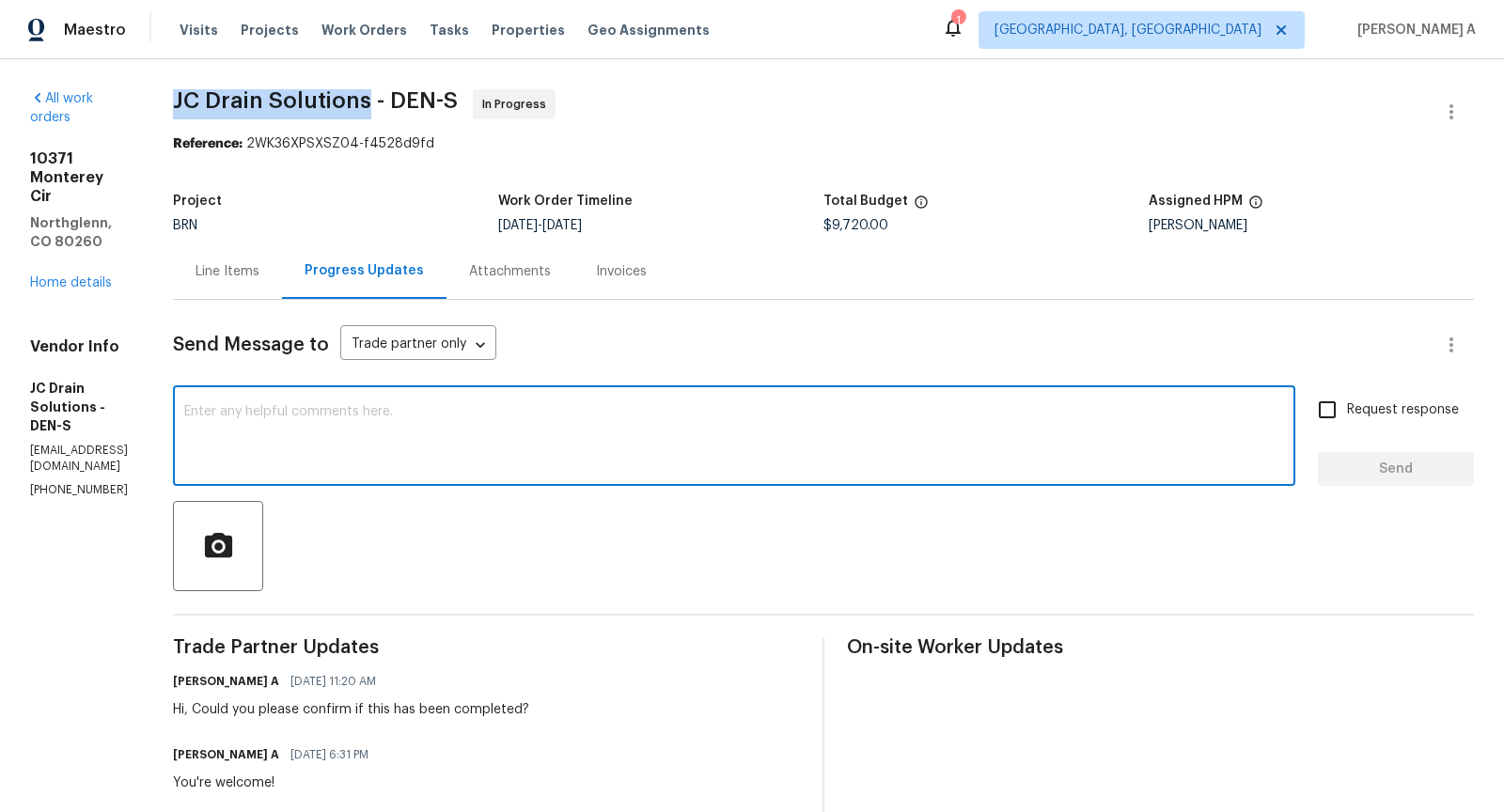
click at [474, 458] on textarea at bounding box center [733, 437] width 1100 height 66
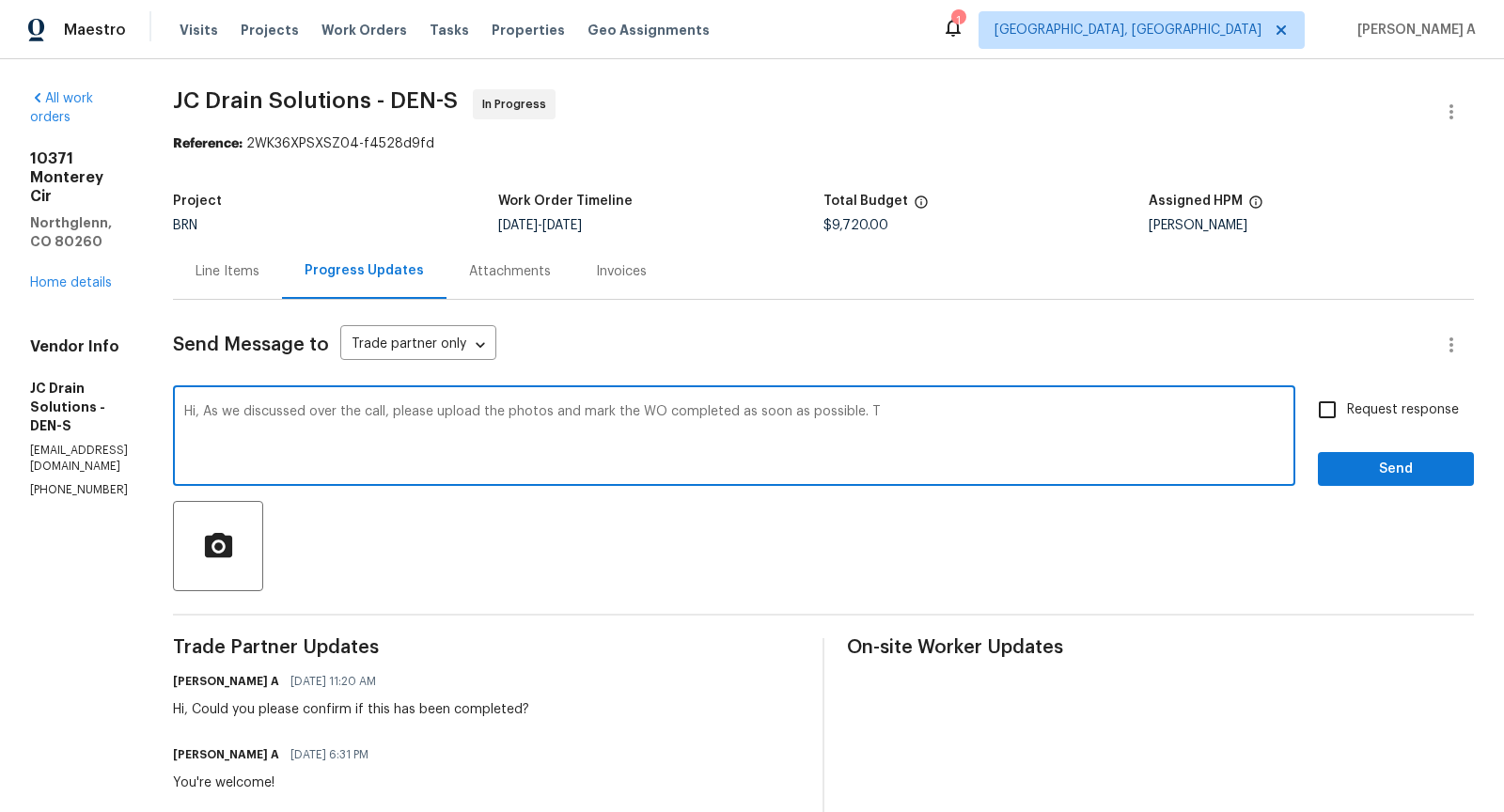
type textarea "Hi, As we discussed over the call, please upload the photos and mark the WO com…"
click at [609, 427] on textarea "Hi, As we discussed over the call, please upload the photos and mark the WO com…" at bounding box center [733, 437] width 1100 height 66
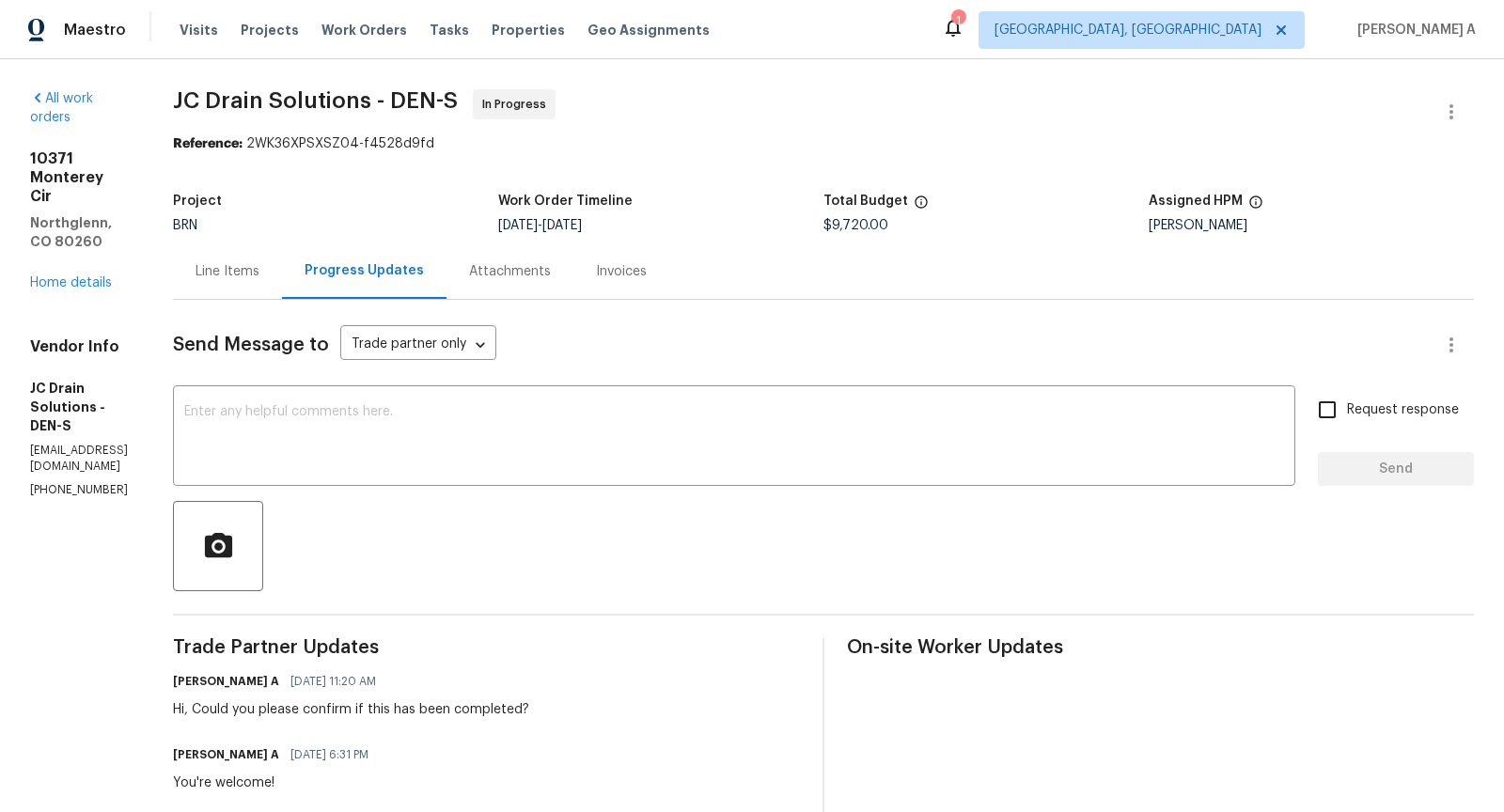
click at [259, 271] on div "Line Items" at bounding box center [227, 271] width 64 height 19
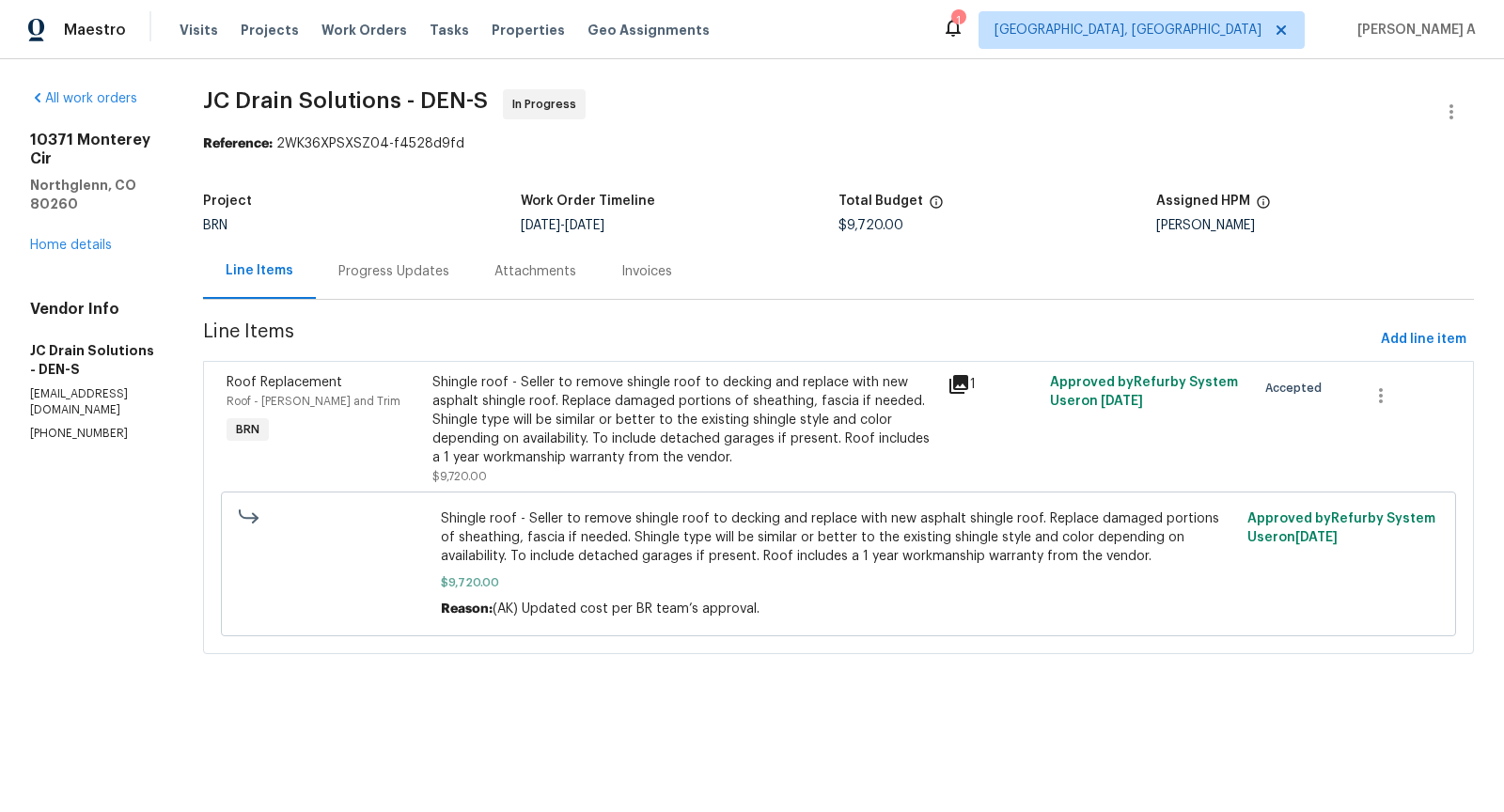
click at [366, 267] on div "Progress Updates" at bounding box center [394, 271] width 156 height 55
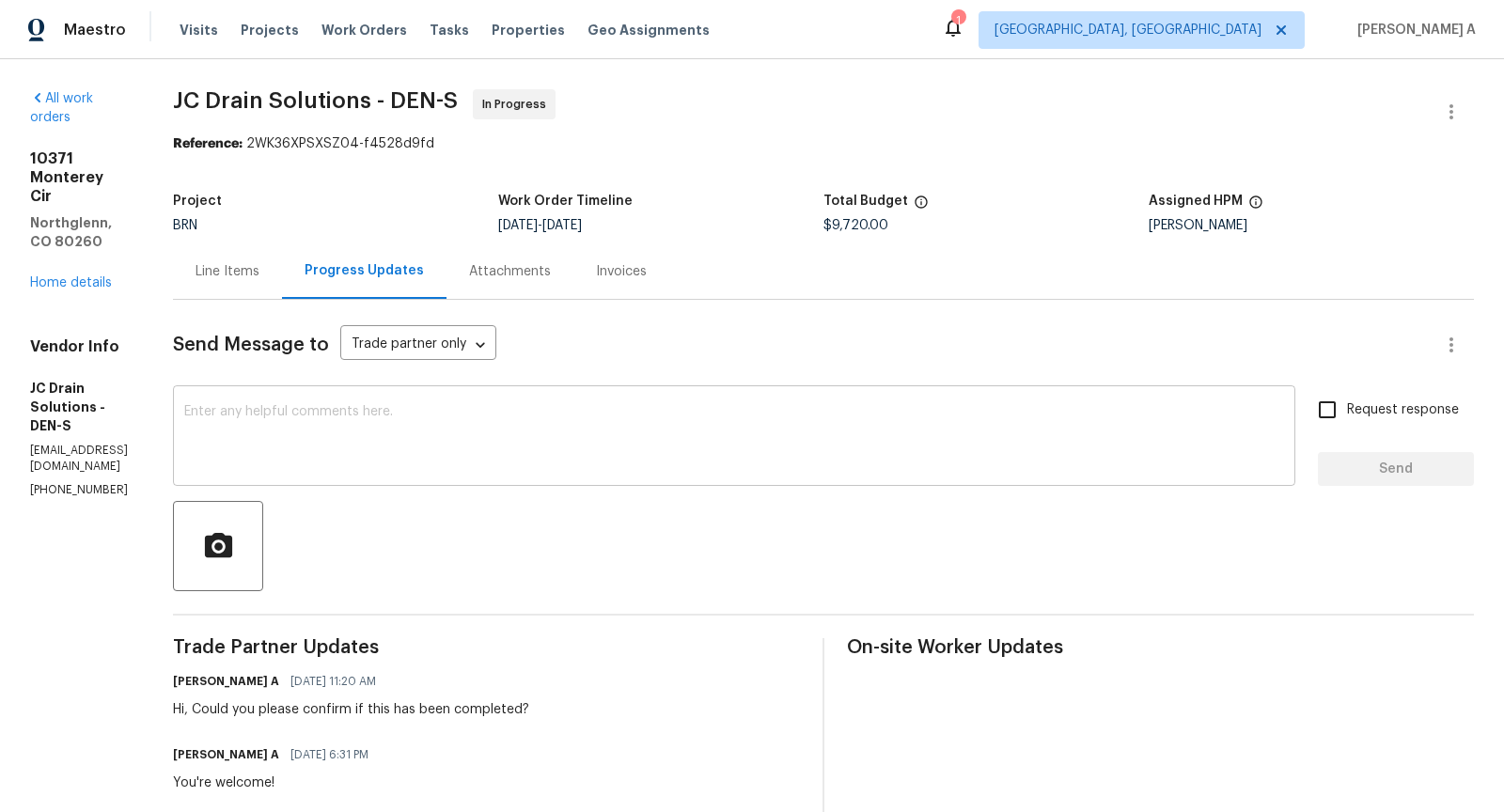
click at [421, 448] on textarea at bounding box center [733, 437] width 1100 height 66
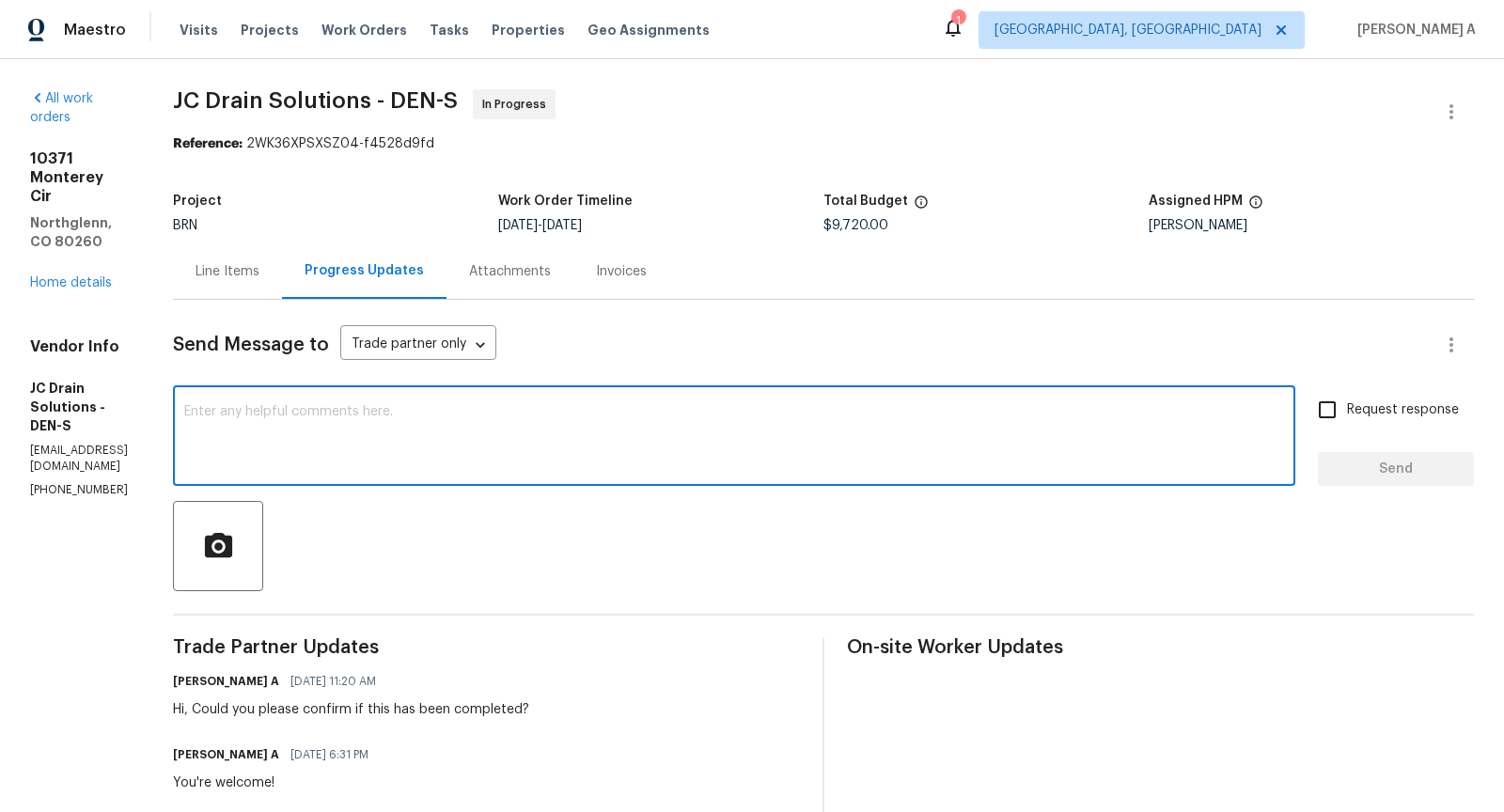
paste textarea "Hi, As we discussed over the call, please upload the photos and mark the WO com…"
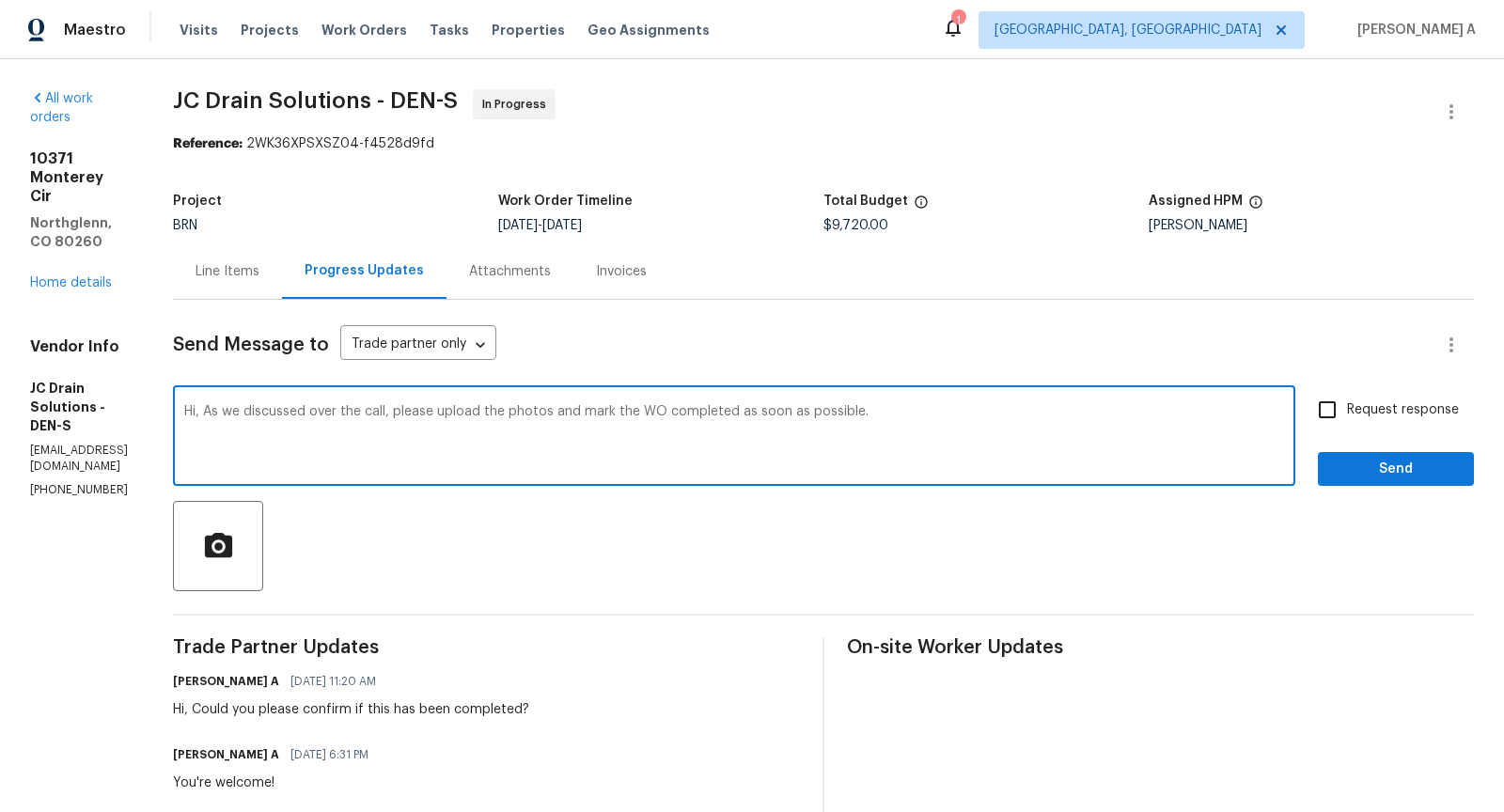
click at [618, 416] on textarea "Hi, As we discussed over the call, please upload the photos and mark the WO com…" at bounding box center [733, 437] width 1100 height 66
click at [1077, 427] on textarea "Hi, As we discussed over the call, please upload the photo, warranty and mark t…" at bounding box center [733, 437] width 1100 height 66
click at [0, 0] on span "Replace with" at bounding box center [0, 0] width 0 height 0
click at [0, 0] on span "Add a word" at bounding box center [0, 0] width 0 height 0
click at [610, 414] on textarea "Hi, As we discussed over the call, please upload the photo and warranty and mar…" at bounding box center [733, 437] width 1100 height 66
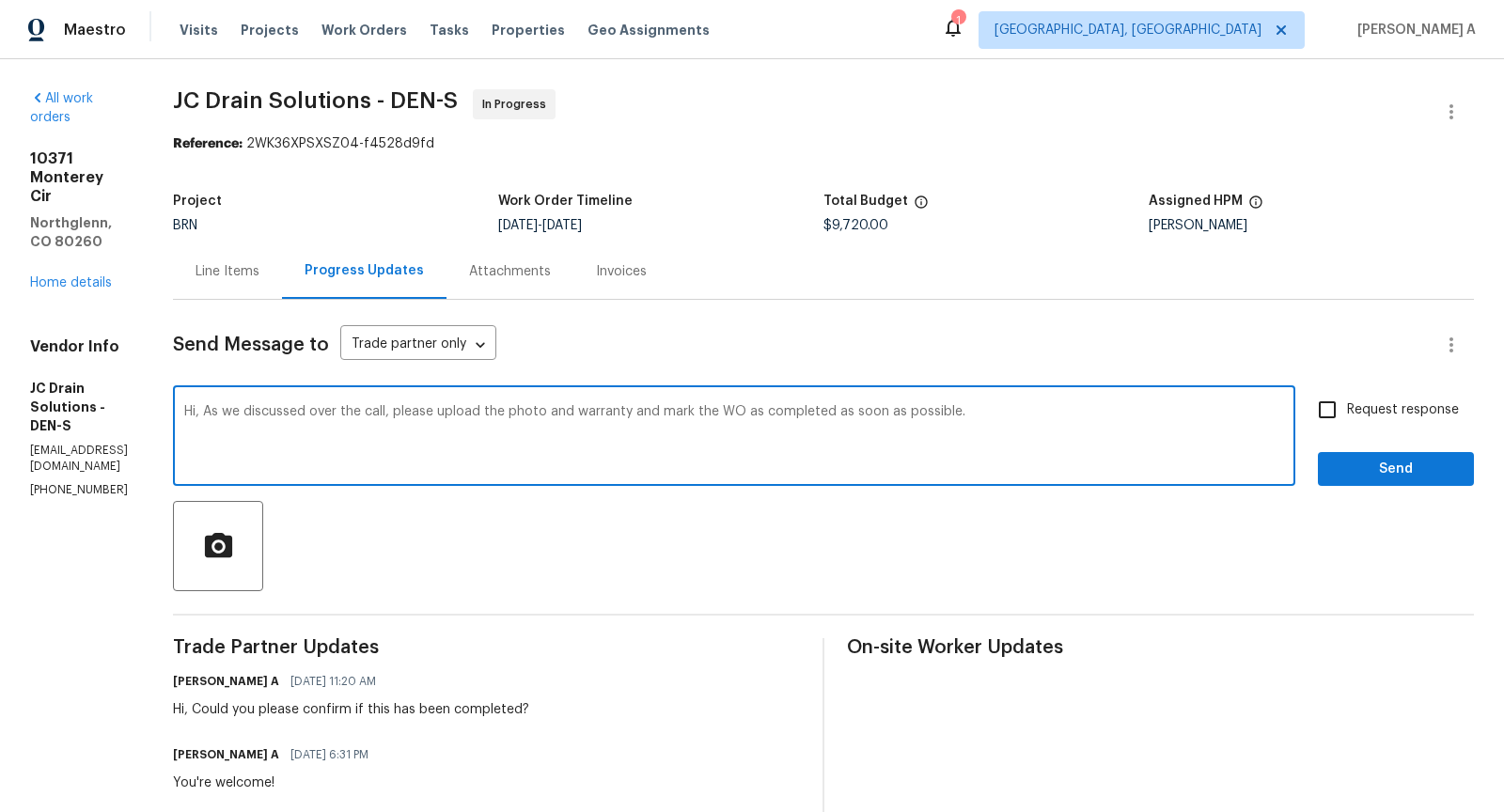
click at [1123, 406] on textarea "Hi, As we discussed over the call, please upload the photo and warranty and mar…" at bounding box center [733, 437] width 1100 height 66
type textarea "Hi, As we discussed over the call, please upload the photo and warranty and mar…"
click at [1341, 417] on input "Request response" at bounding box center [1327, 409] width 39 height 39
checkbox input "true"
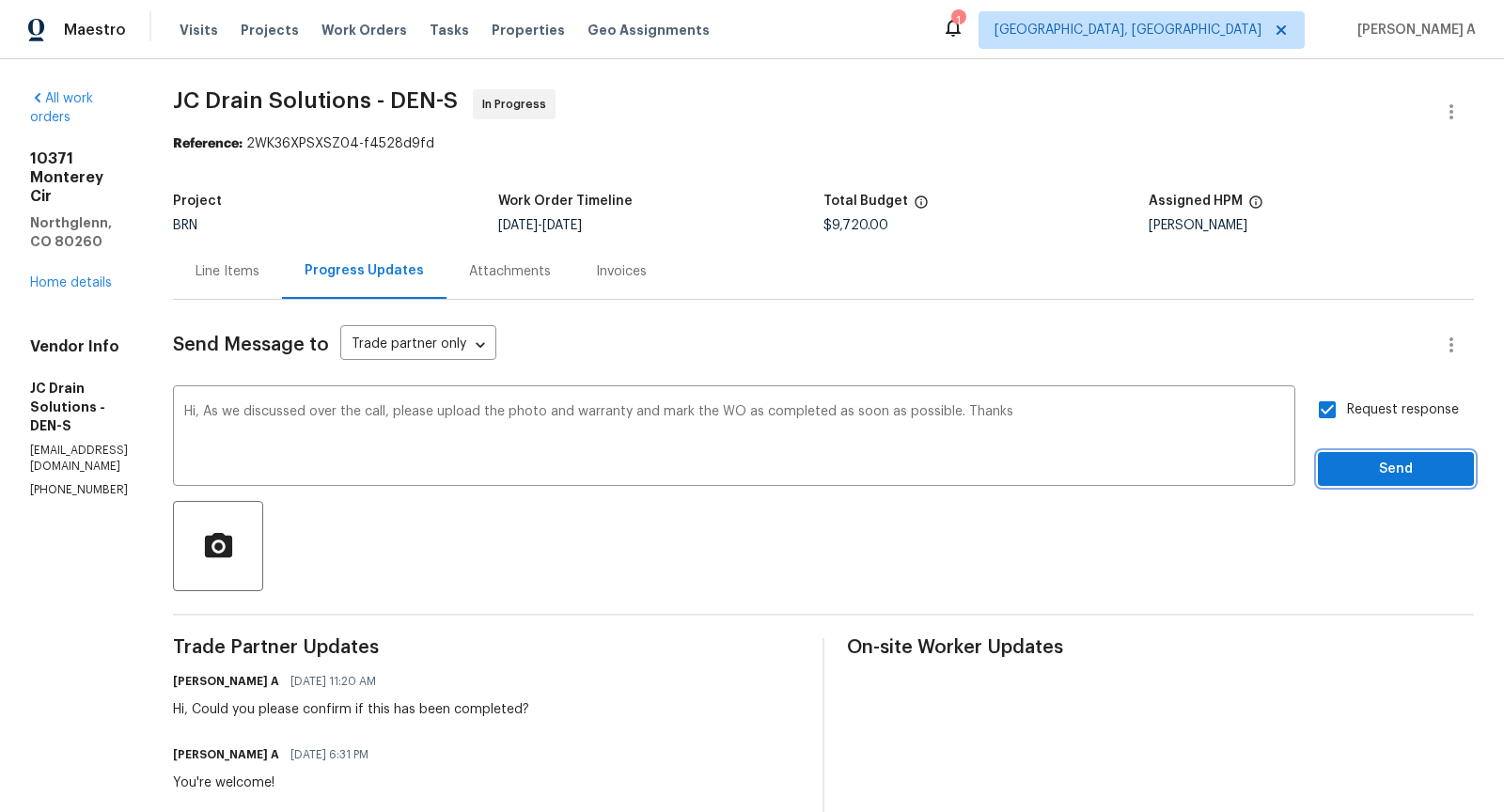
click at [1363, 468] on span "Send" at bounding box center [1395, 469] width 126 height 24
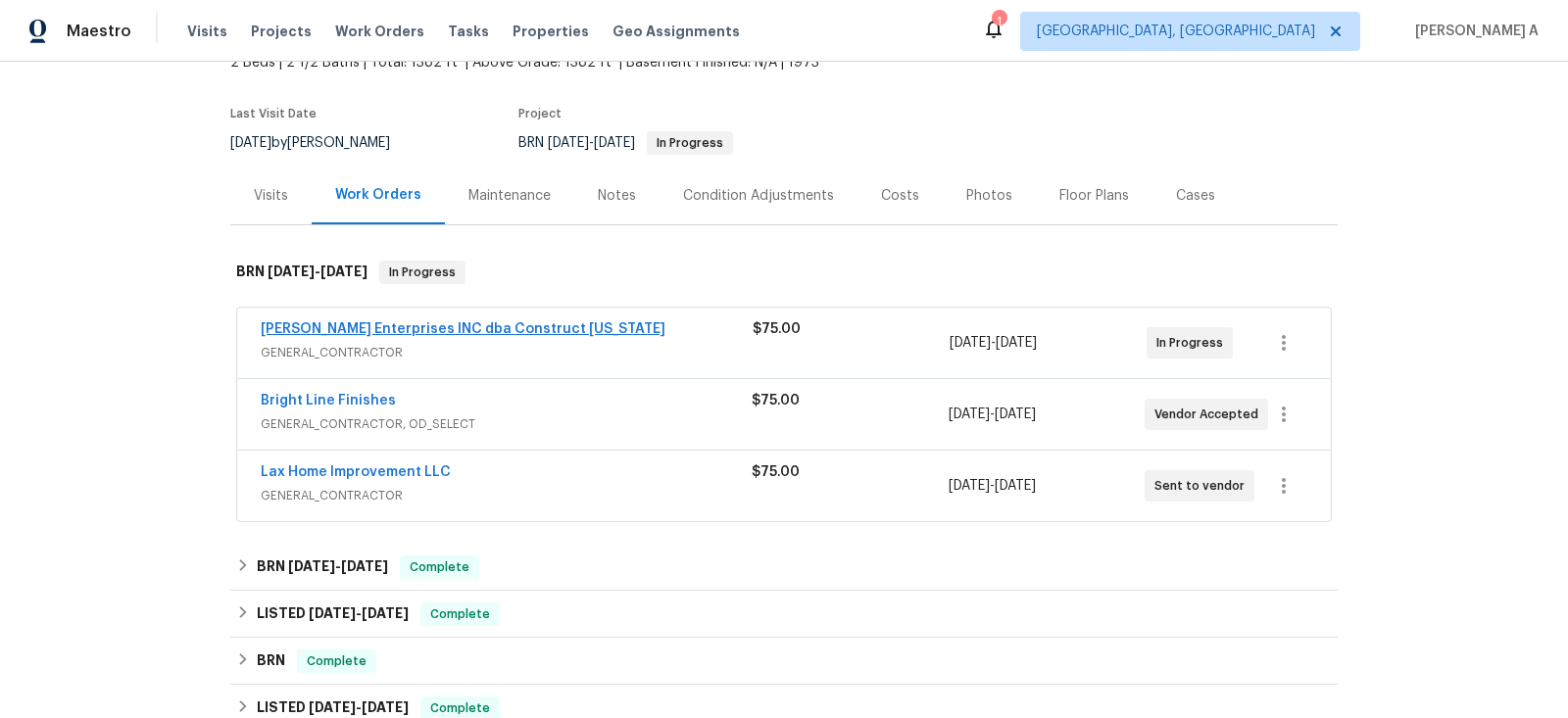
scroll to position [135, 0]
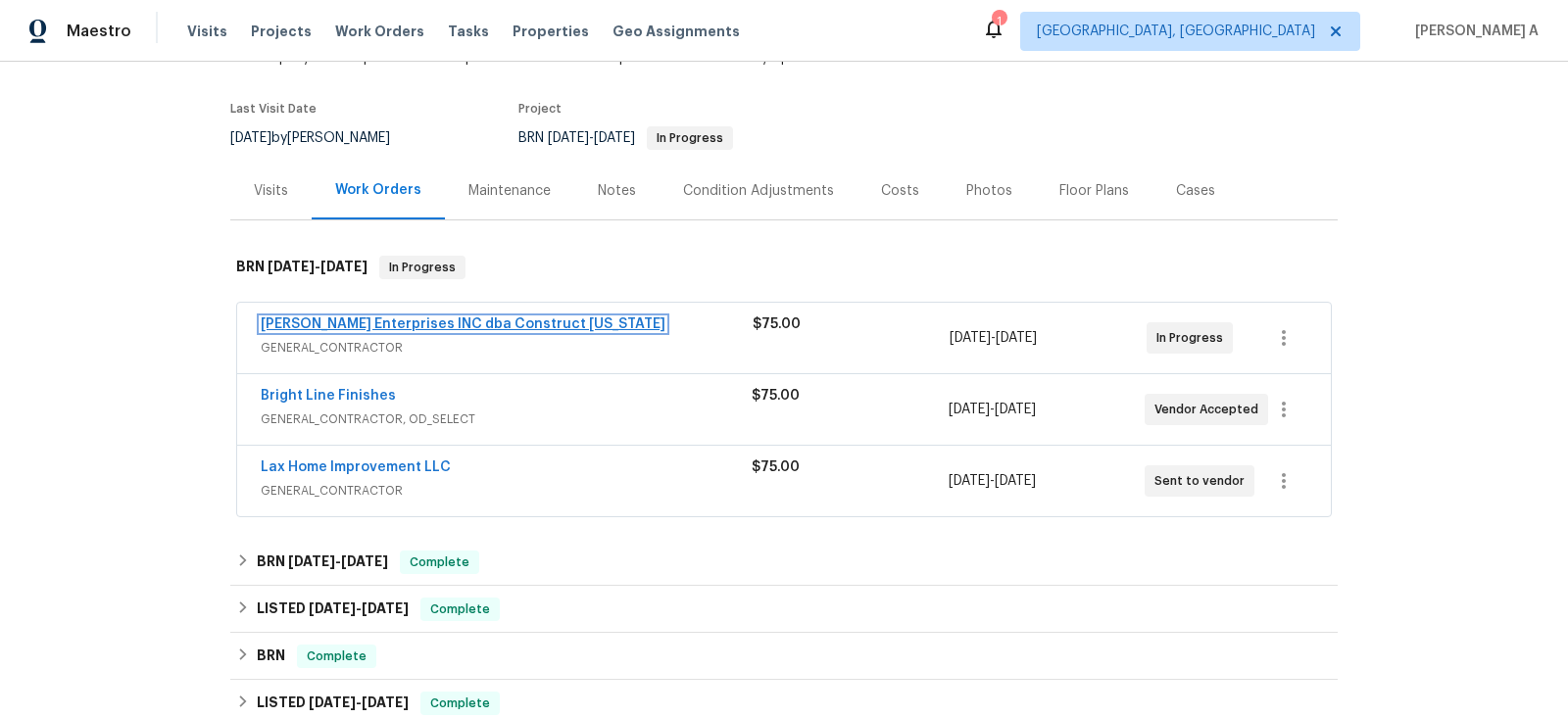
click at [412, 318] on link "Strick Enterprises INC dba Construct Ohio" at bounding box center [464, 325] width 405 height 14
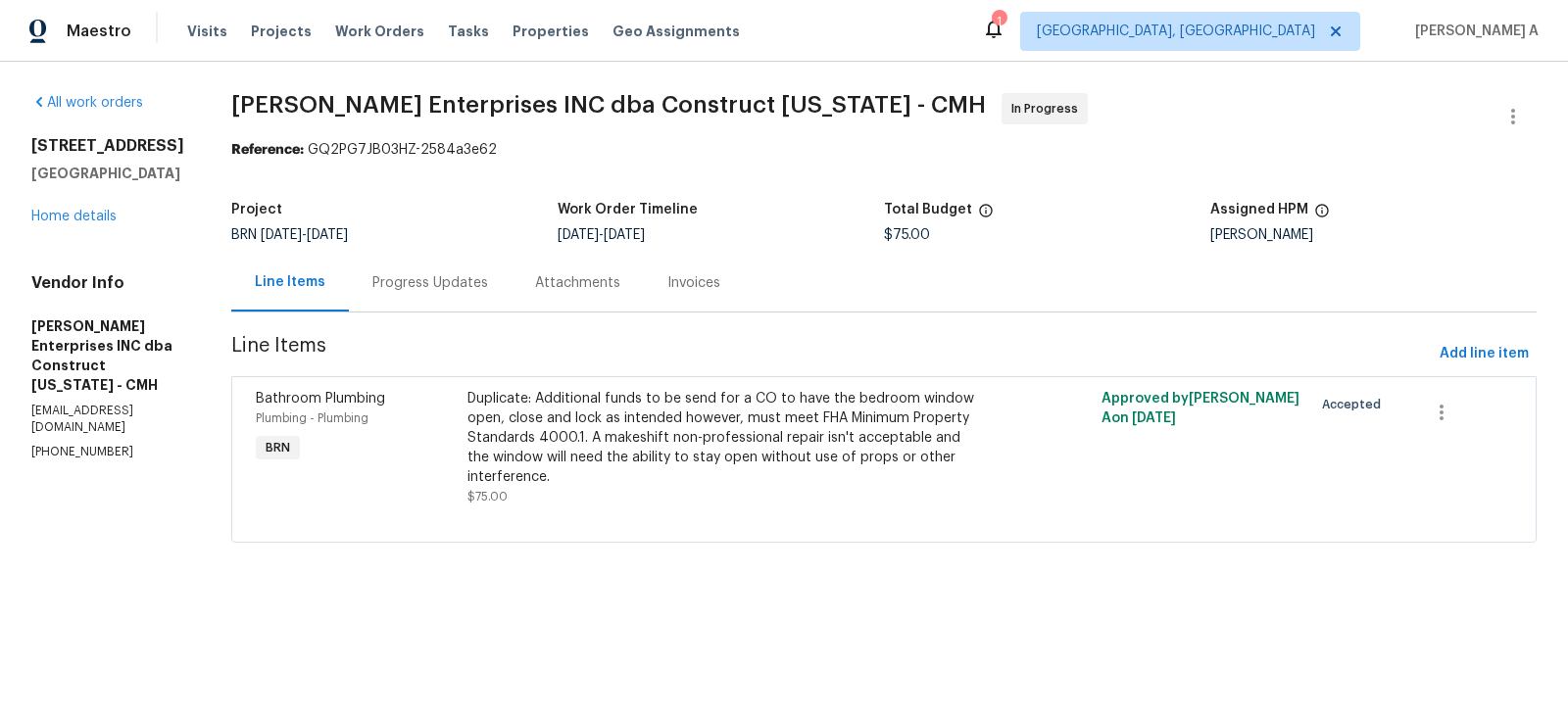
click at [423, 267] on div "Progress Updates" at bounding box center [430, 283] width 163 height 58
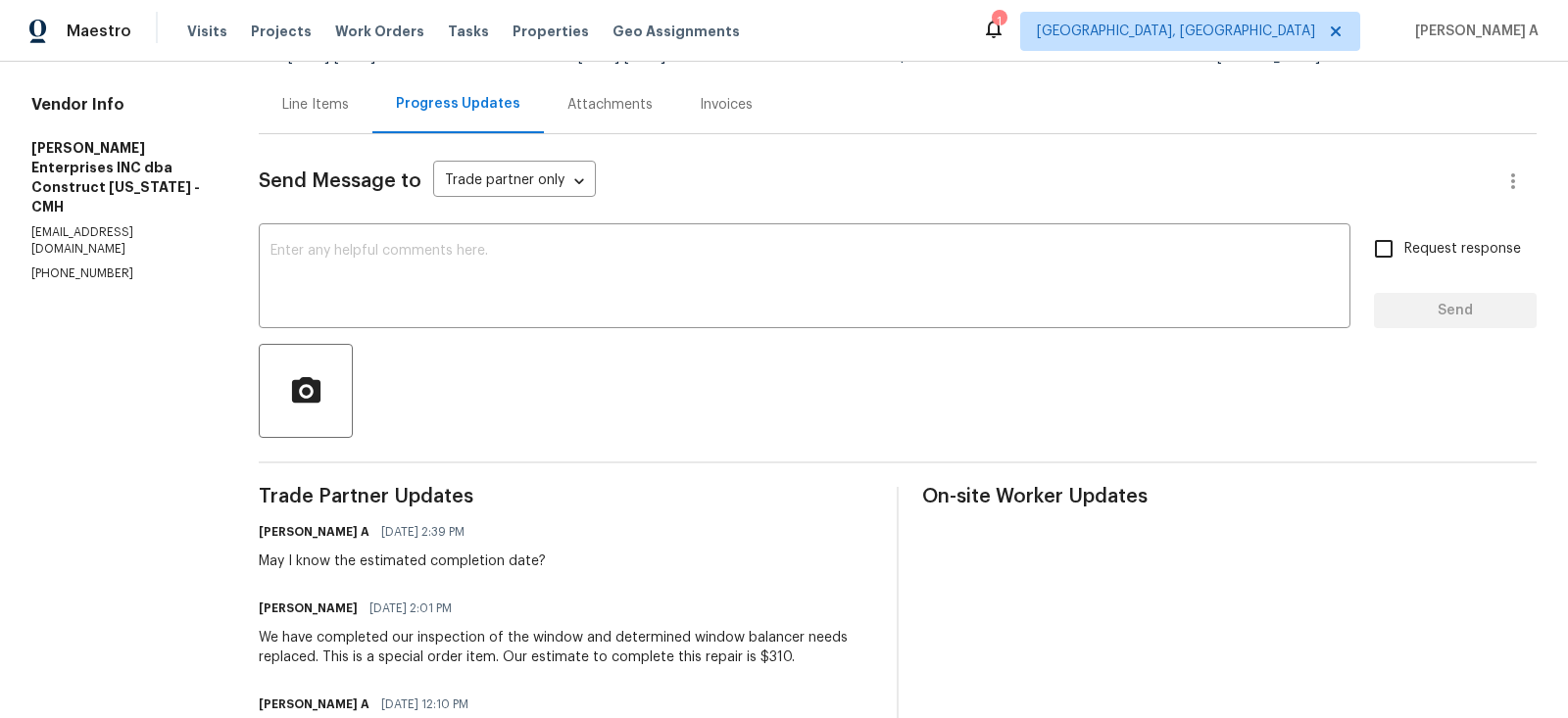
scroll to position [145, 0]
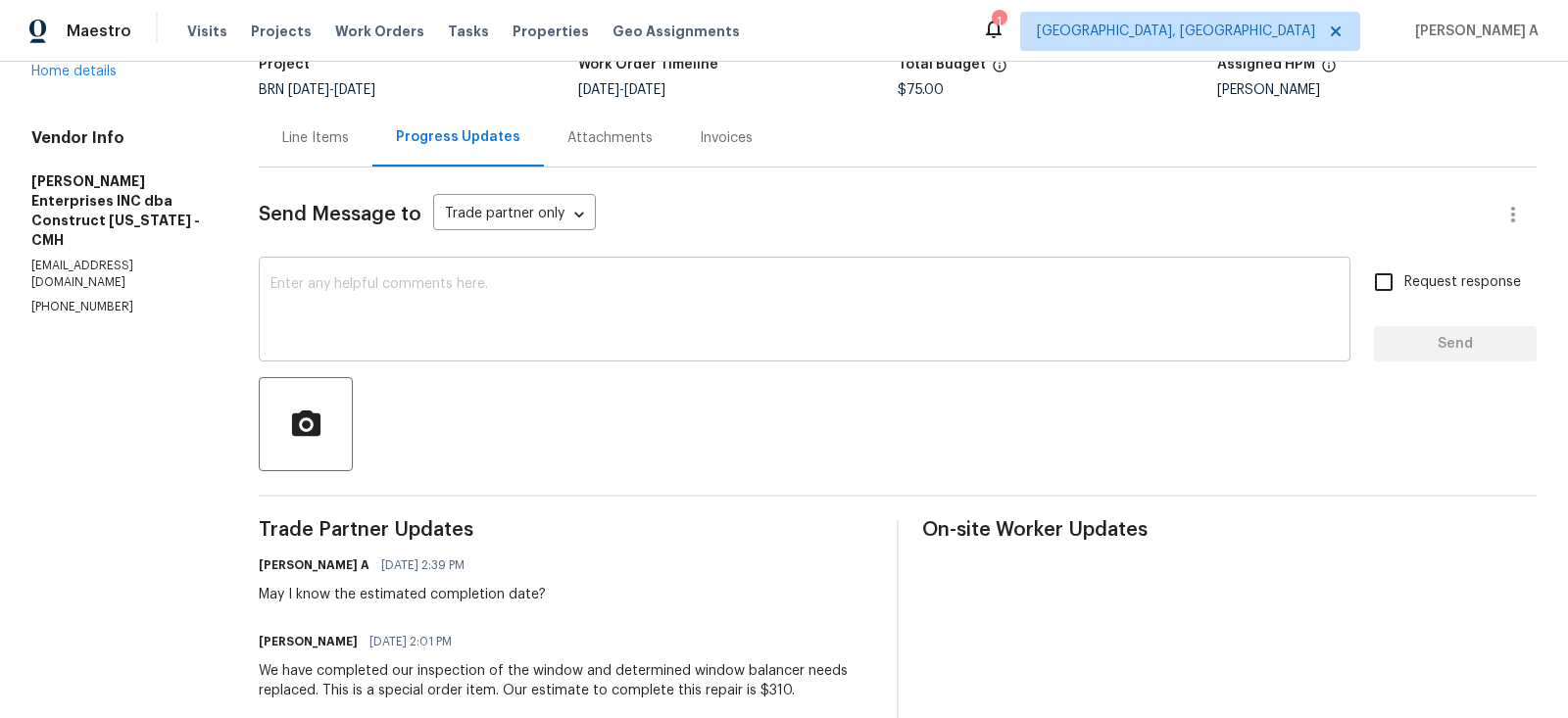
click at [364, 305] on textarea at bounding box center [804, 311] width 1069 height 69
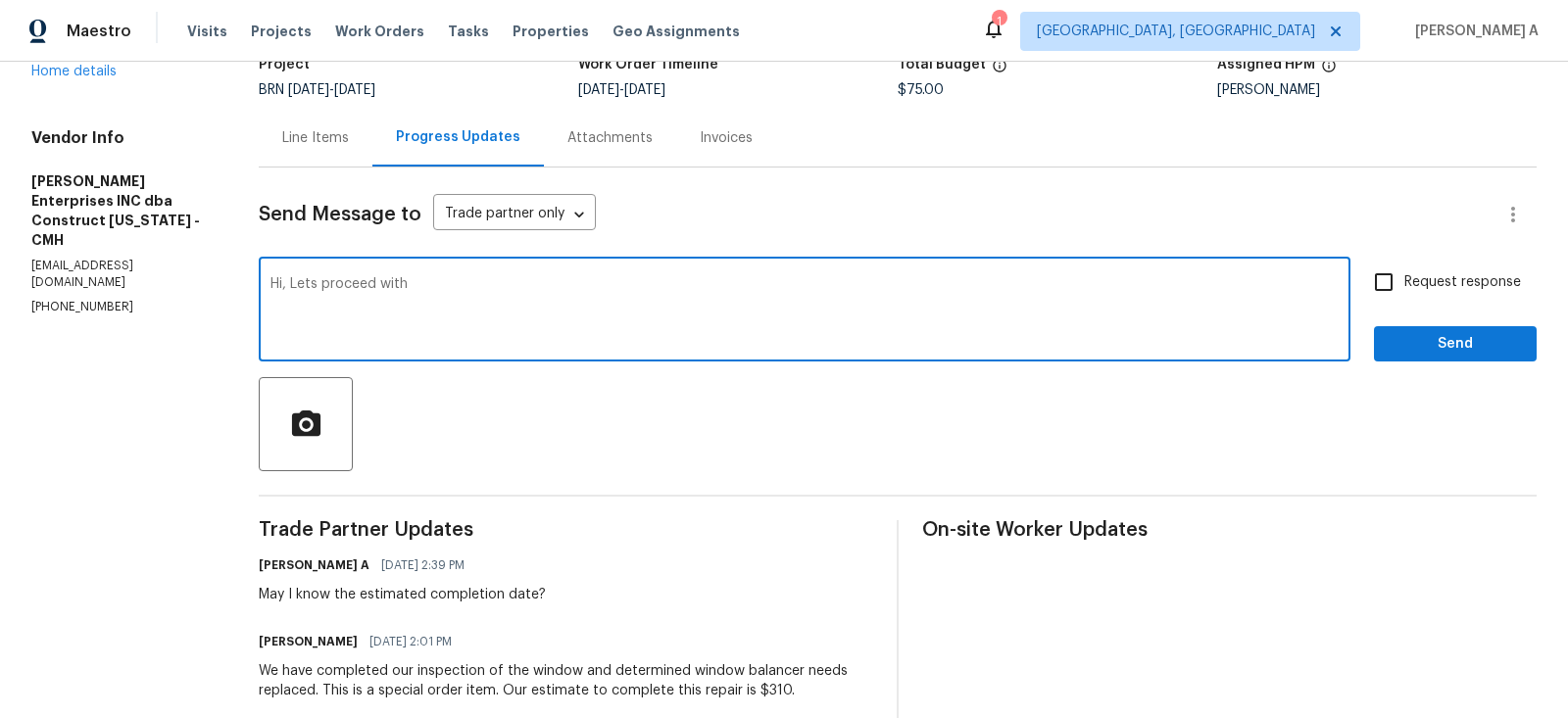
scroll to position [175, 0]
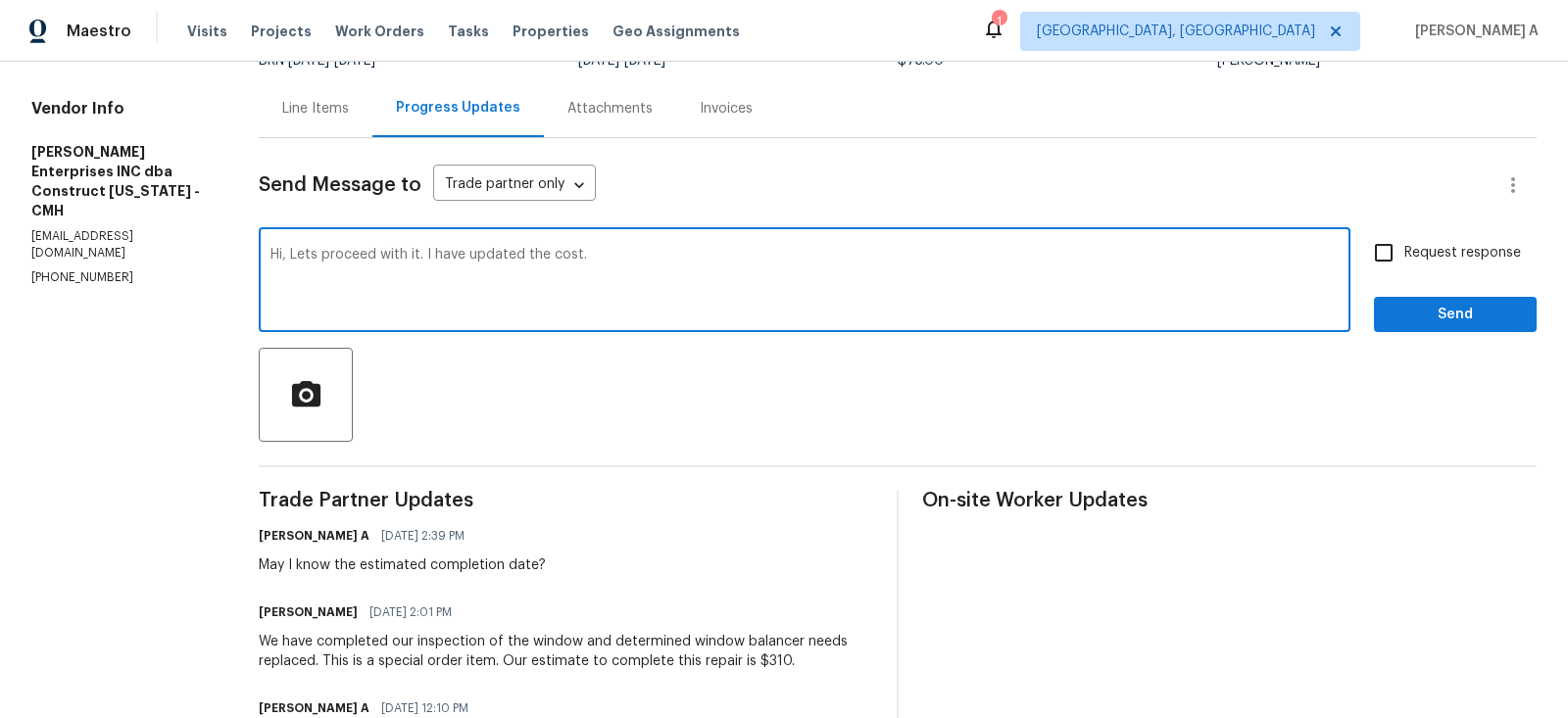
click at [0, 0] on span "Replace with" at bounding box center [0, 0] width 0 height 0
click at [620, 265] on textarea "Hi, Let's proceed with it. I have updated the cost." at bounding box center [804, 282] width 1069 height 69
type textarea "Hi, Let's proceed with it. I have updated the cost. Could you please expedite i…"
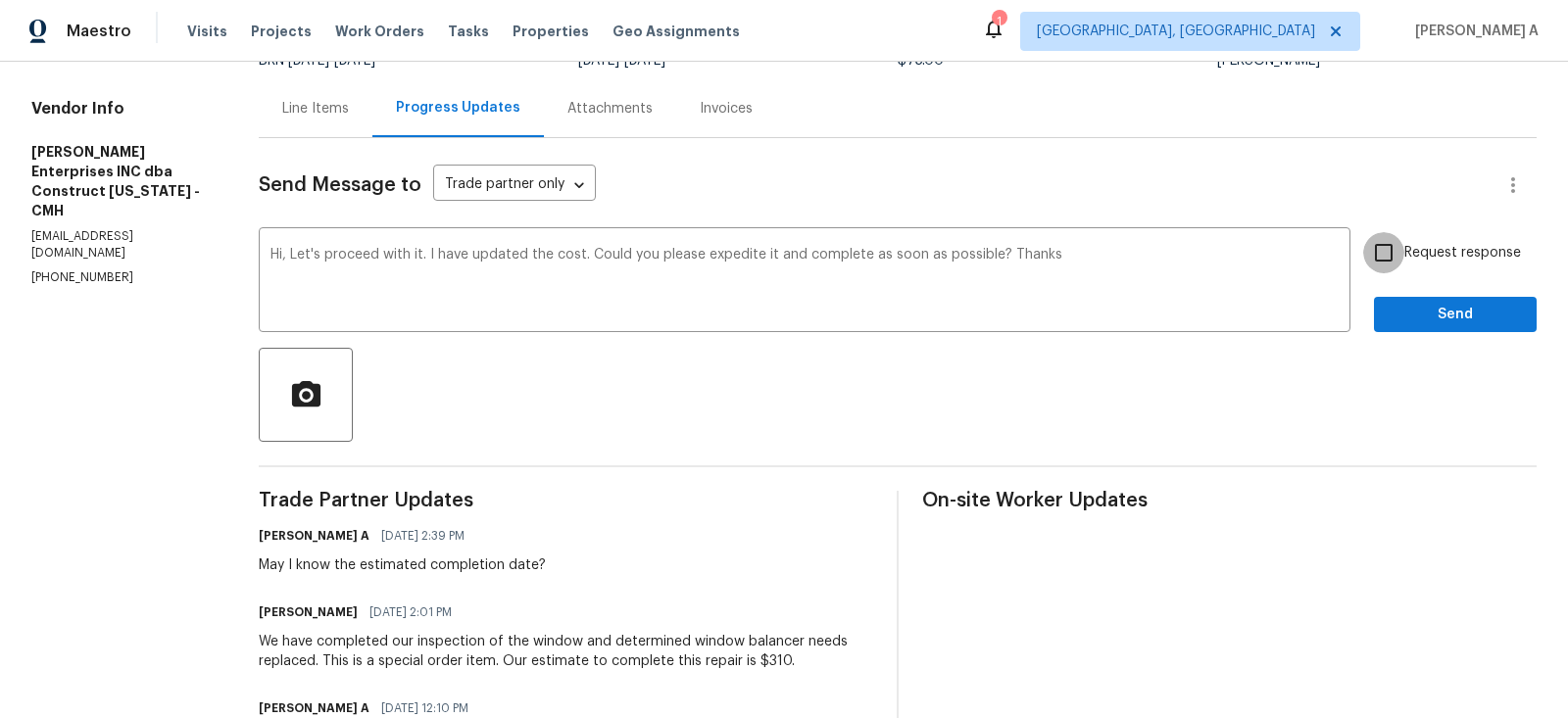
click at [1364, 258] on input "Request response" at bounding box center [1383, 252] width 41 height 41
checkbox input "true"
click at [1424, 299] on button "Send" at bounding box center [1456, 315] width 163 height 37
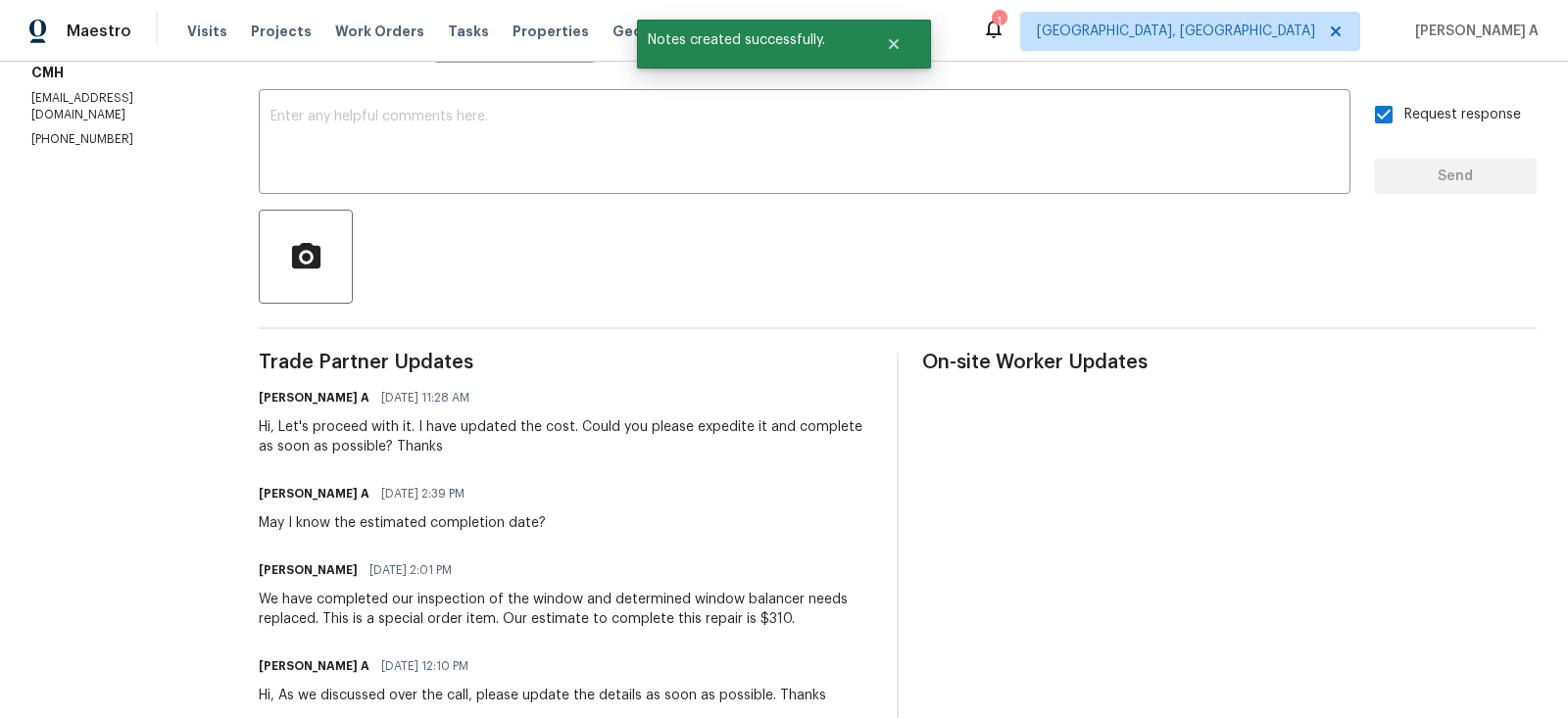
scroll to position [384, 0]
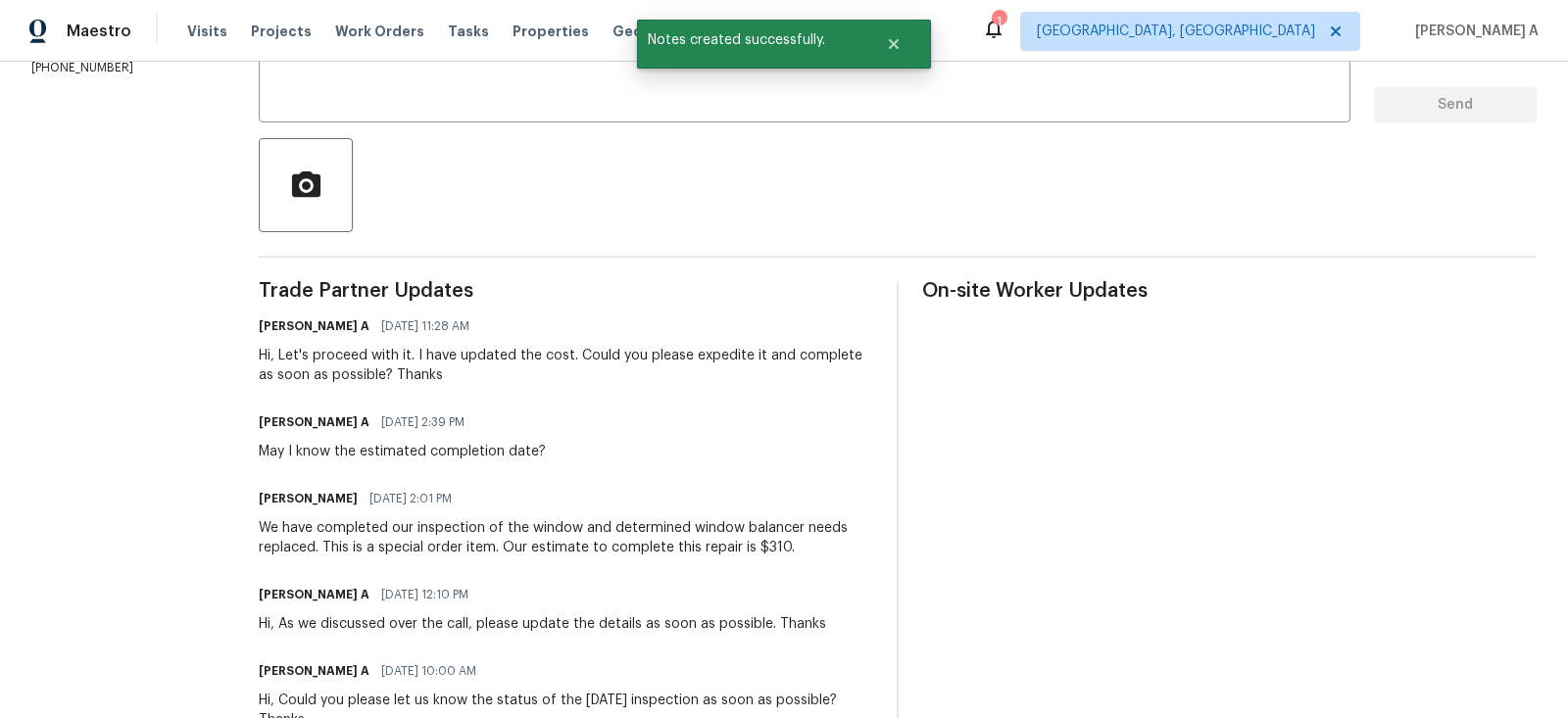
click at [771, 546] on div "We have completed our inspection of the window and determined window balancer n…" at bounding box center [566, 537] width 615 height 39
copy div "310"
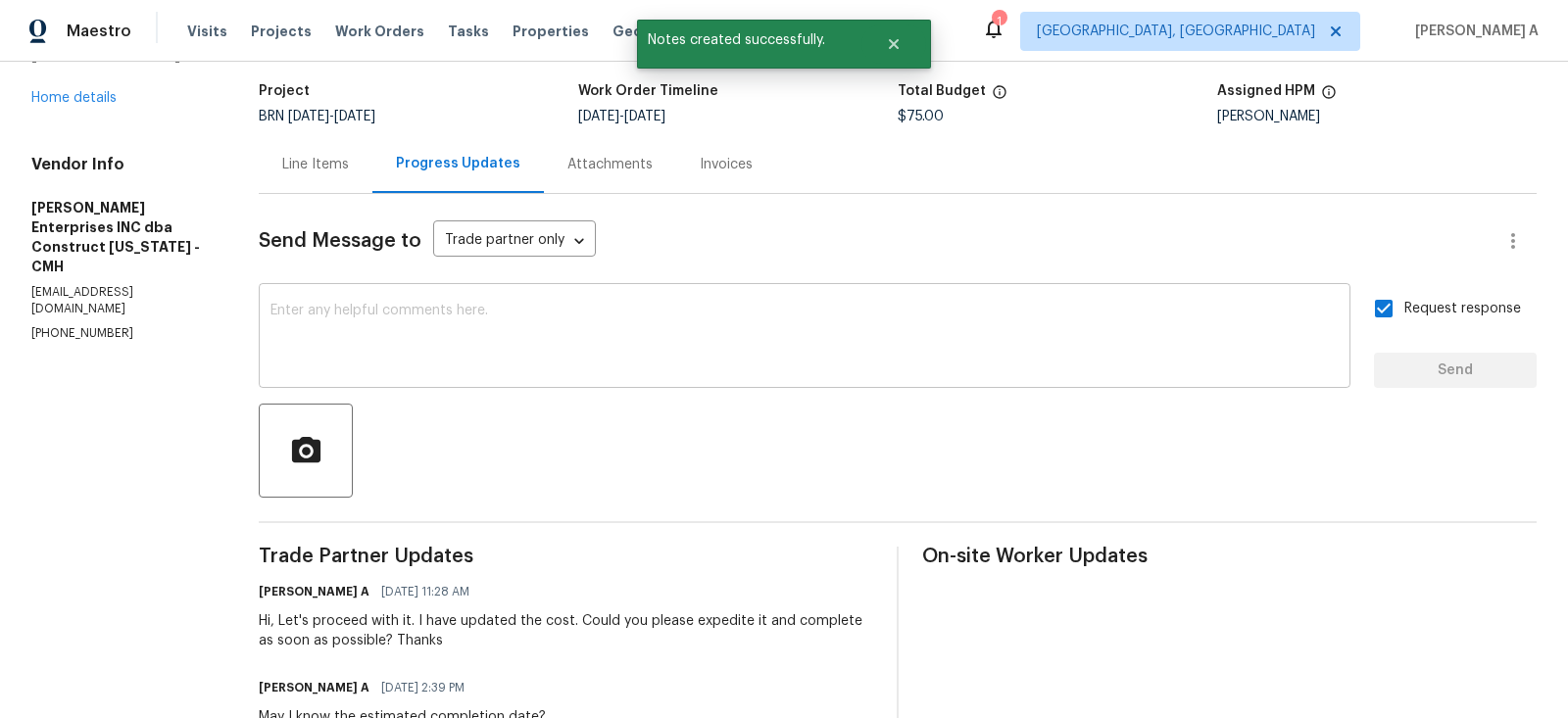
scroll to position [0, 0]
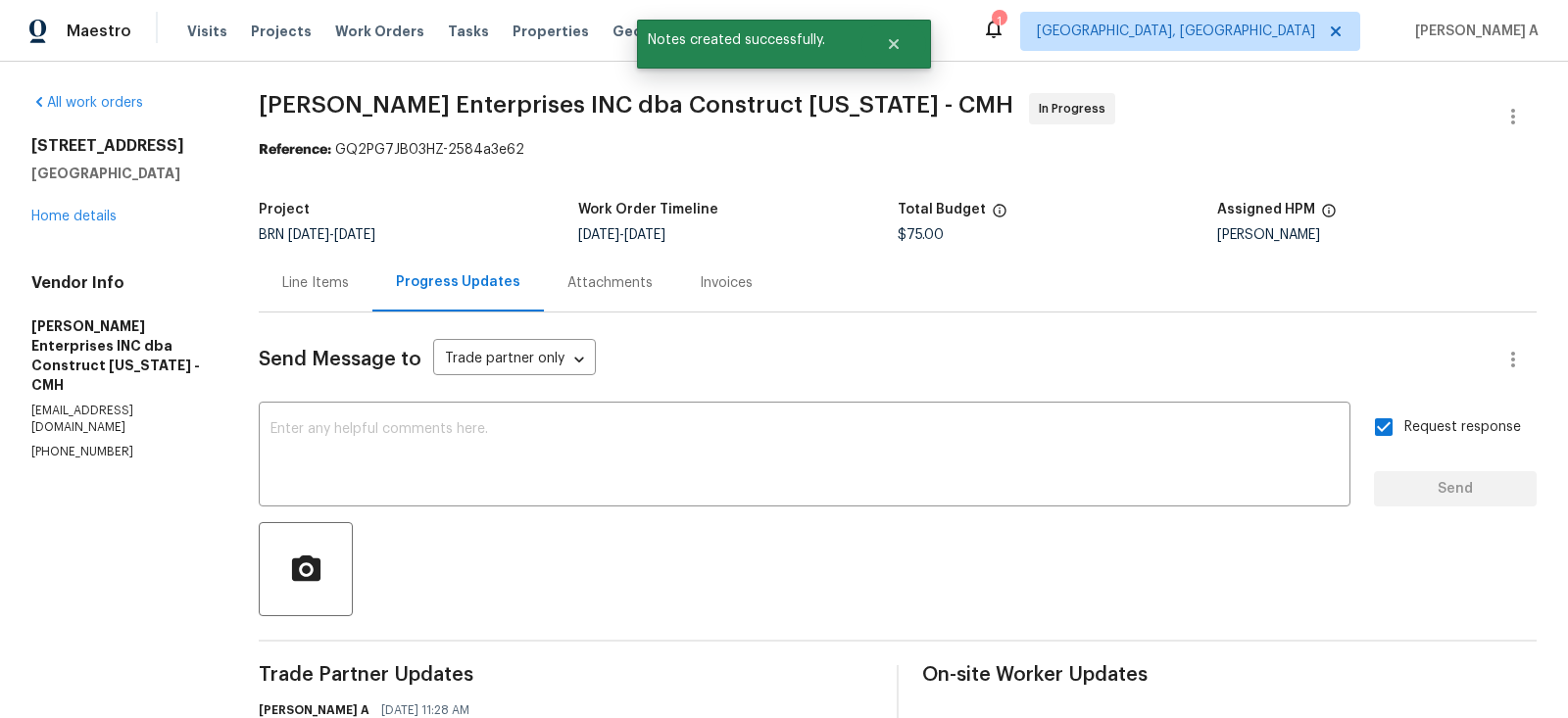
click at [313, 282] on div "Line Items" at bounding box center [315, 283] width 67 height 20
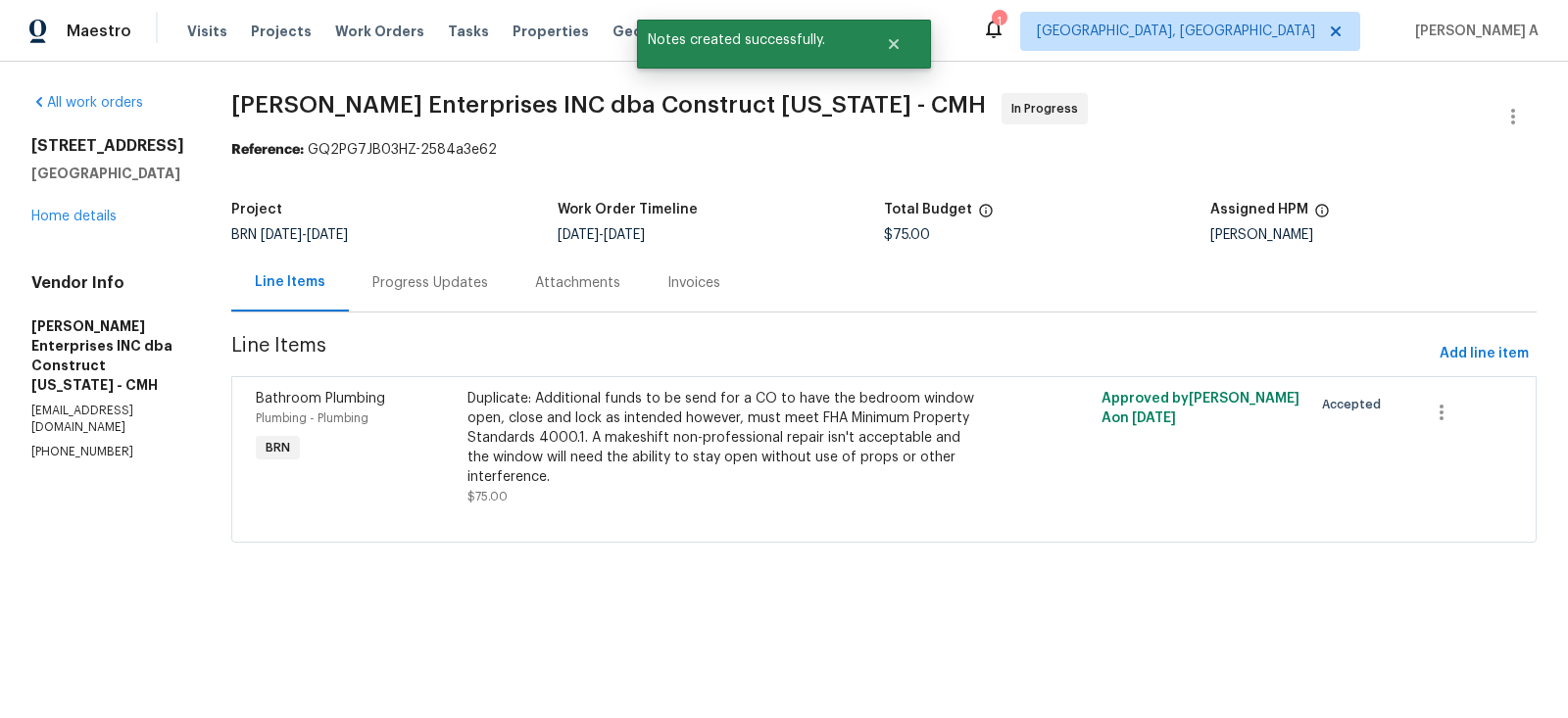
click at [684, 429] on div "Duplicate: Additional funds to be send for a CO to have the bedroom window open…" at bounding box center [726, 438] width 516 height 98
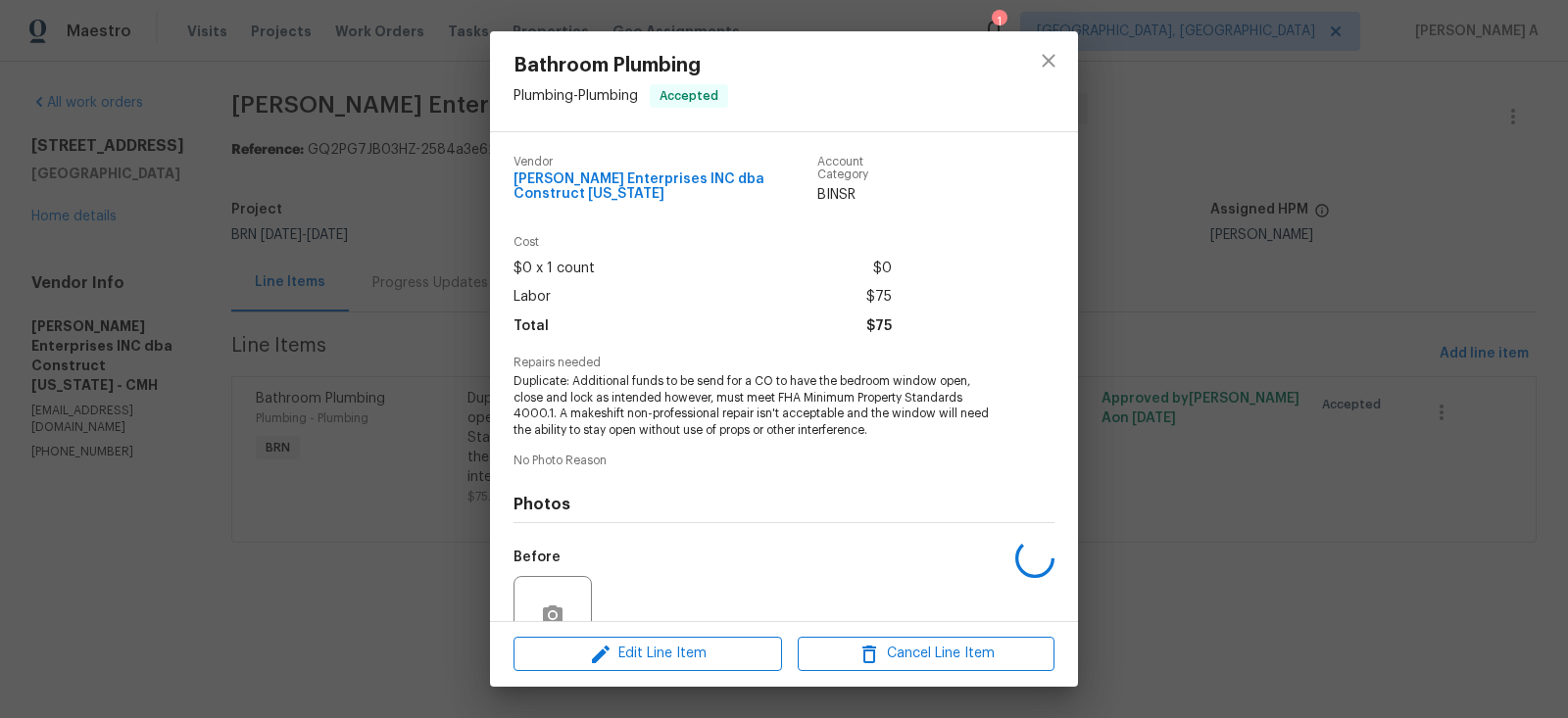
scroll to position [168, 0]
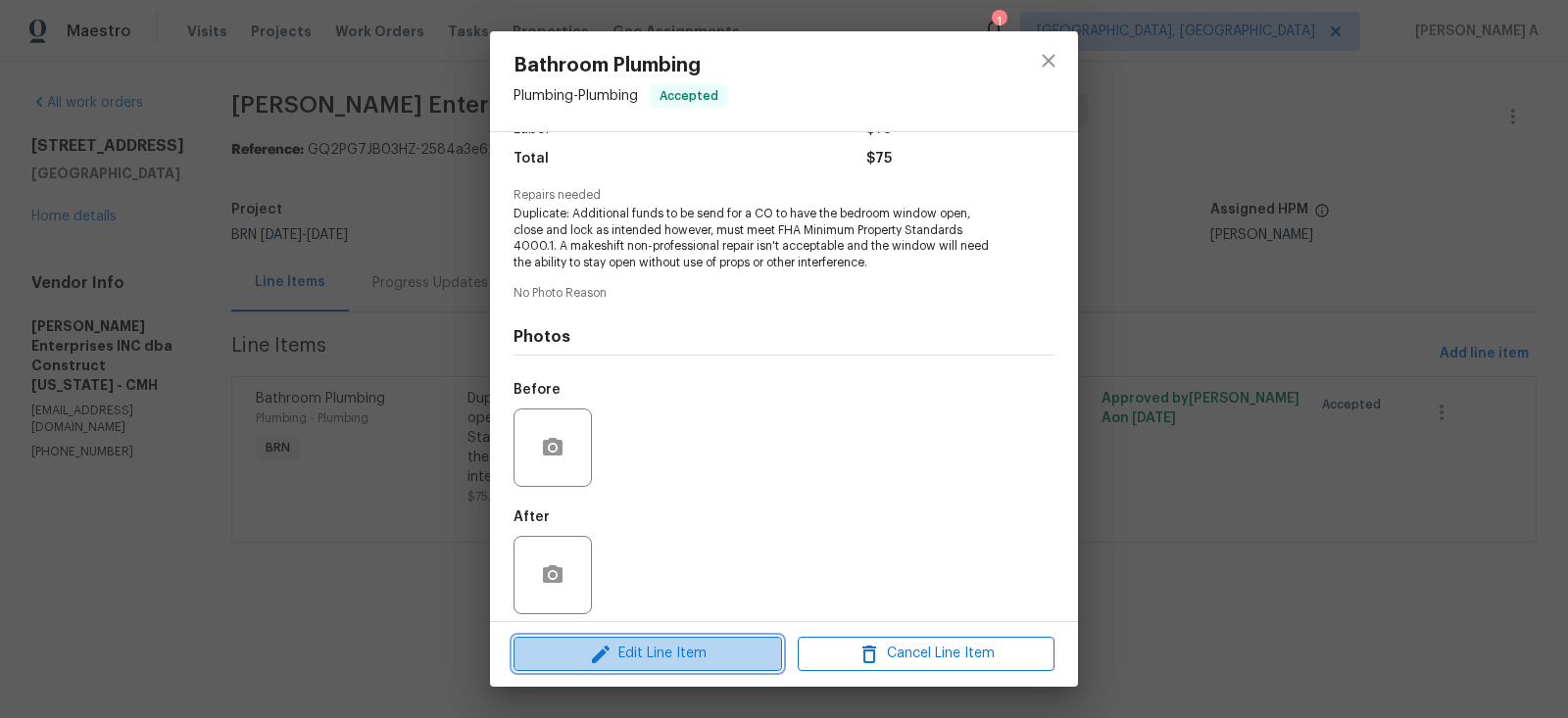
click at [654, 655] on span "Edit Line Item" at bounding box center [647, 653] width 257 height 25
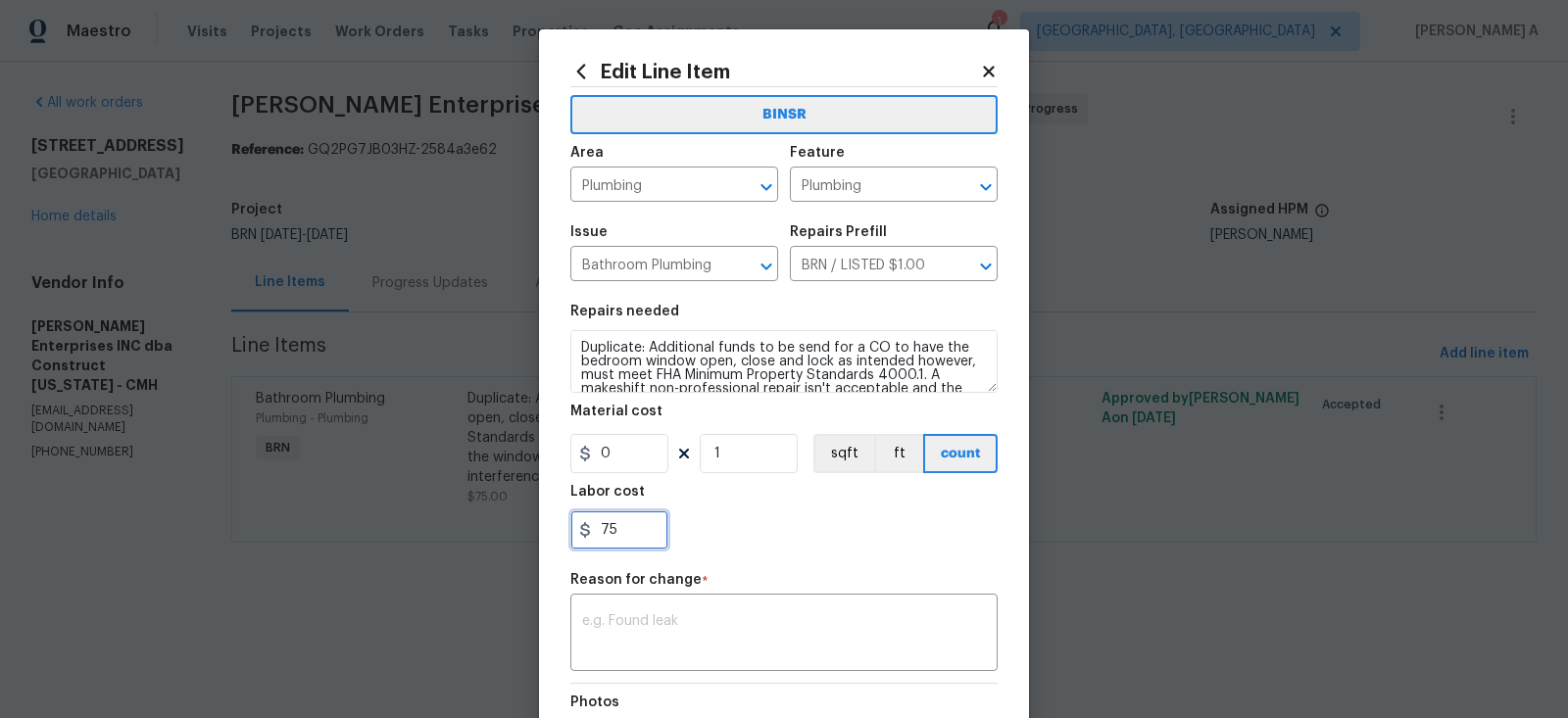
drag, startPoint x: 641, startPoint y: 537, endPoint x: 481, endPoint y: 536, distance: 160.0
click at [481, 536] on div "Edit Line Item BINSR Area Plumbing ​ Feature Plumbing ​ Issue Bathroom Plumbing…" at bounding box center [784, 359] width 1568 height 718
paste input "310"
type input "310"
click at [750, 544] on div "310" at bounding box center [784, 529] width 427 height 39
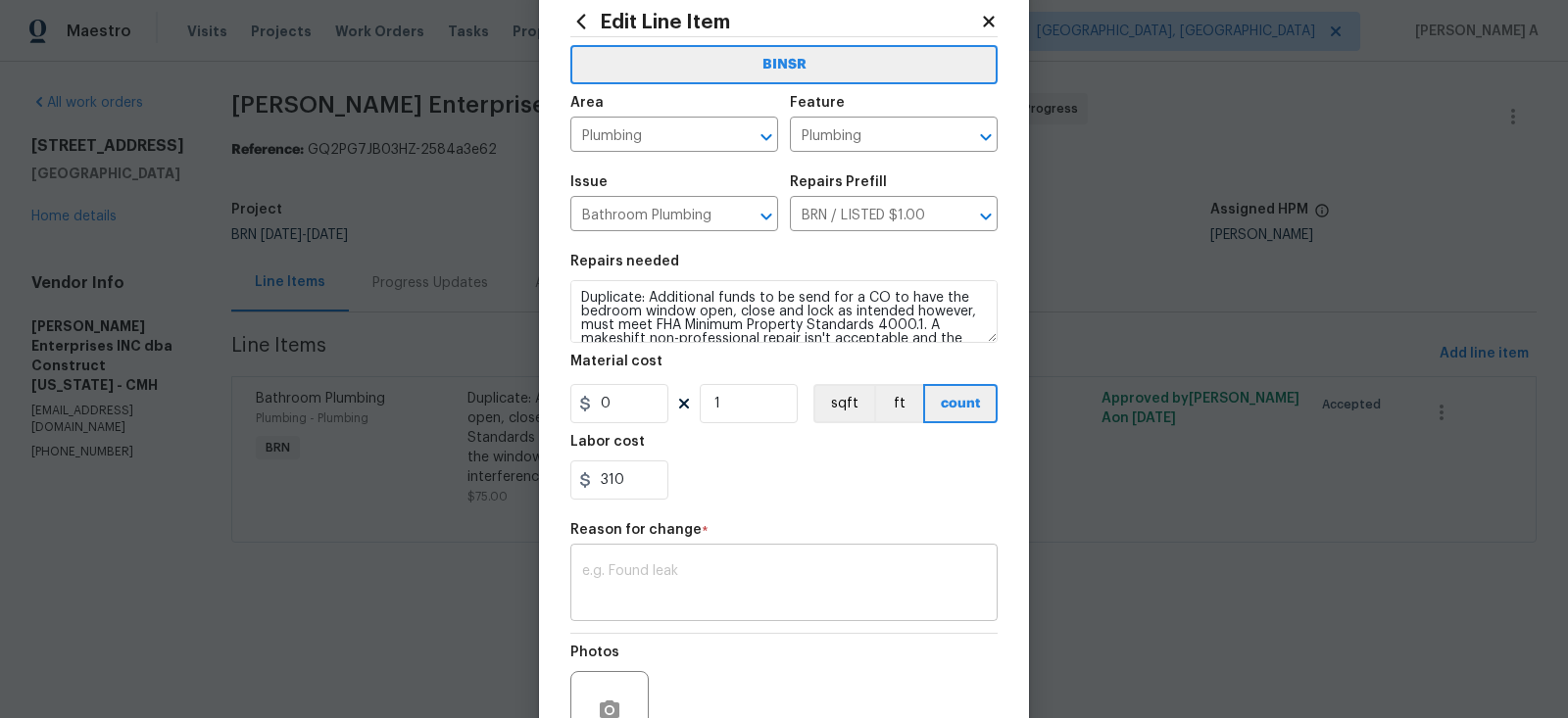
scroll to position [65, 0]
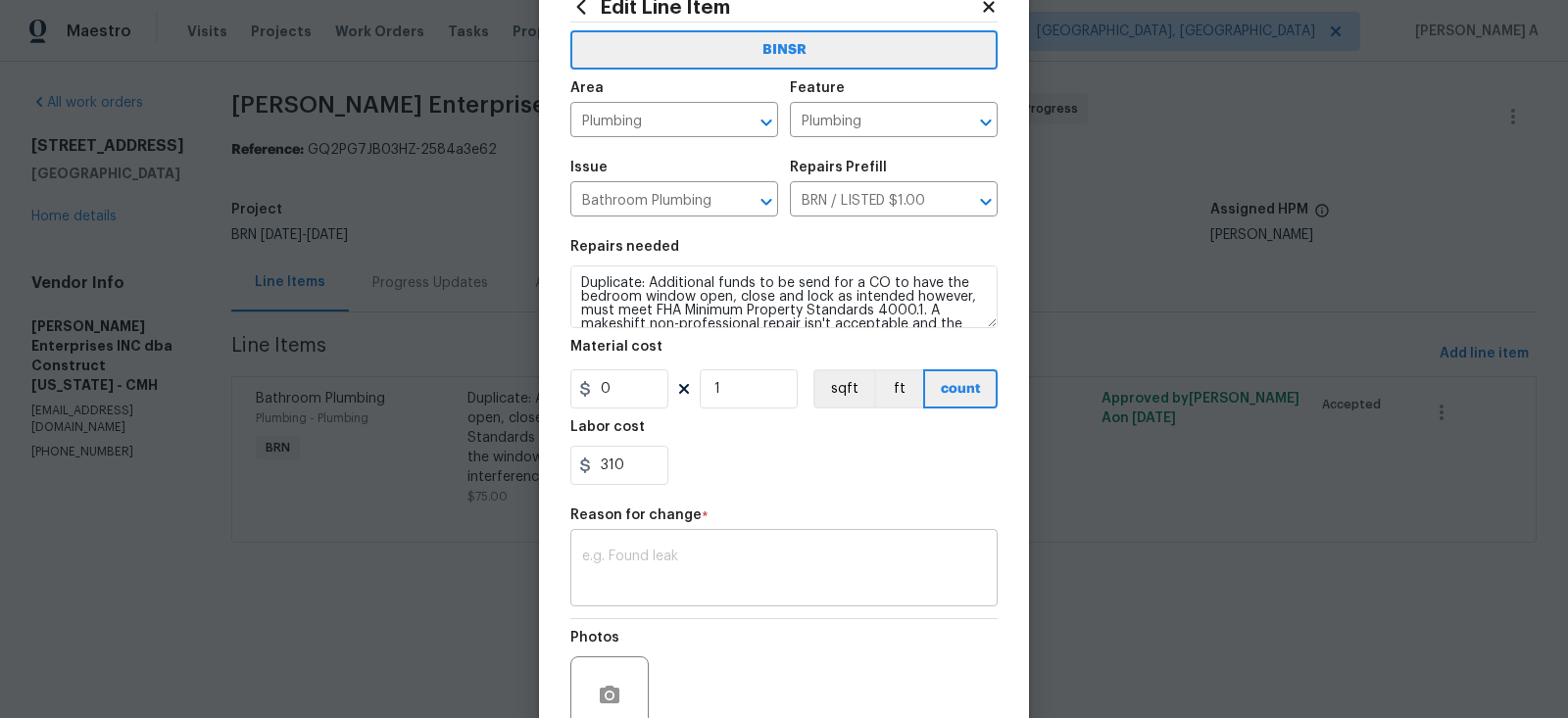
click at [743, 604] on div "x ​" at bounding box center [784, 570] width 427 height 72
paste textarea "(AK) Updated per vendors final cost."
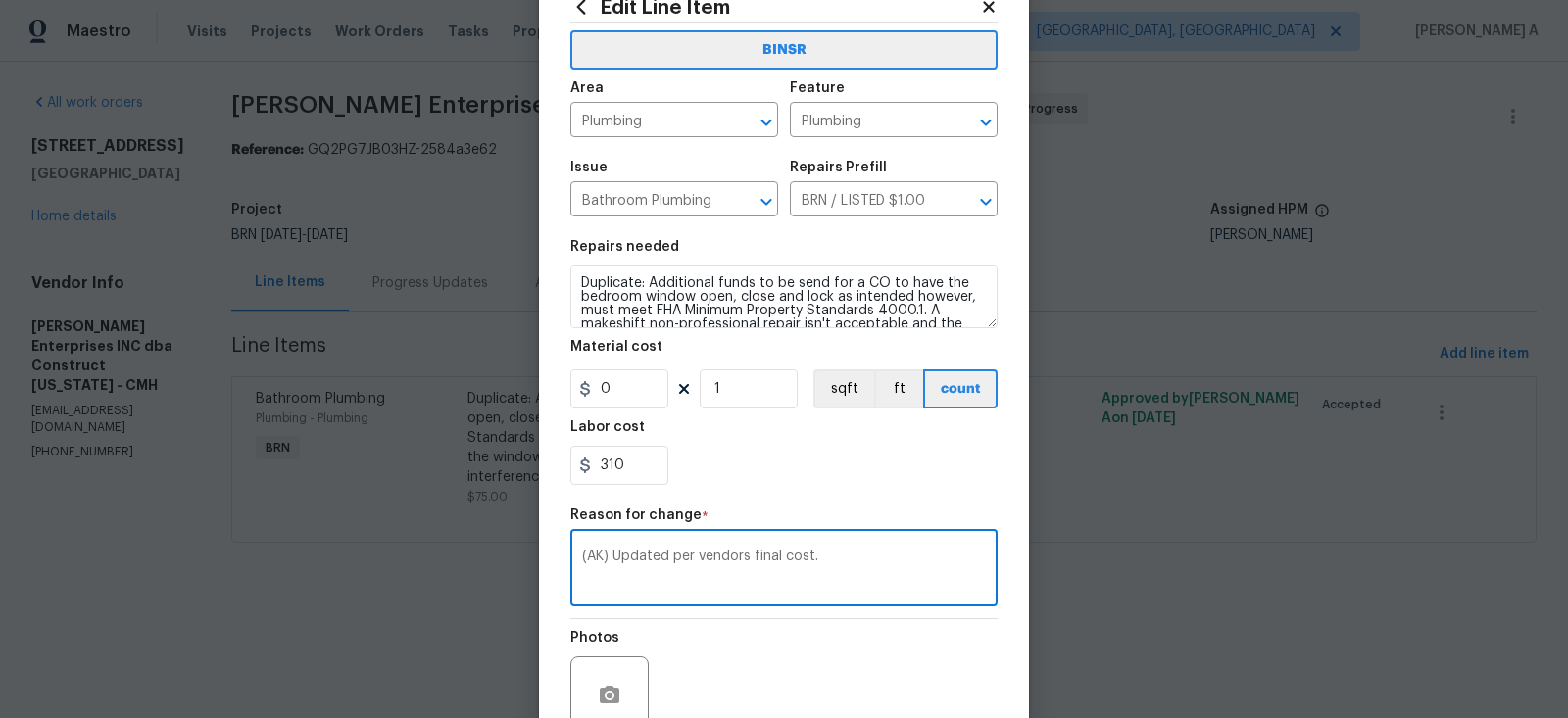
scroll to position [246, 0]
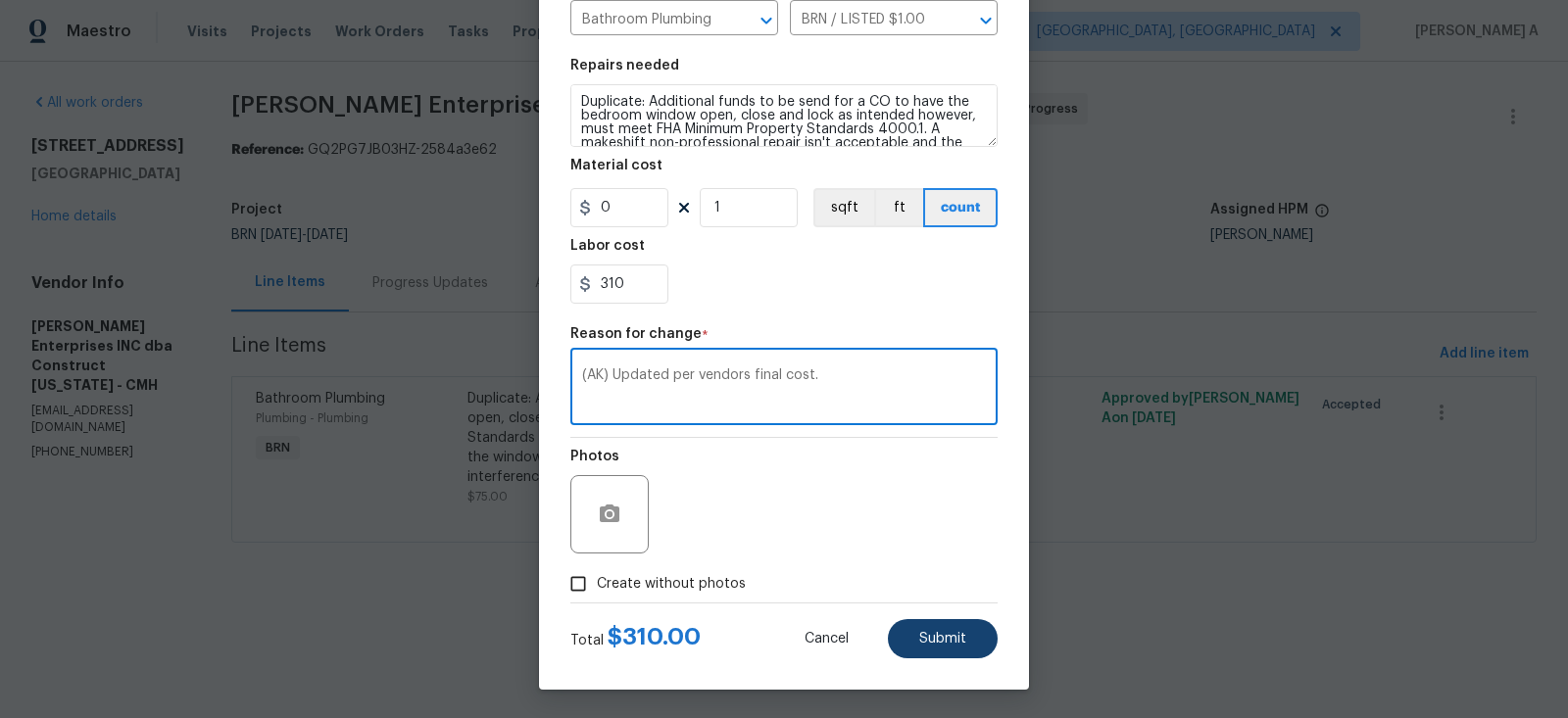
type textarea "(AK) Updated per vendors final cost."
click at [924, 647] on button "Submit" at bounding box center [942, 639] width 110 height 39
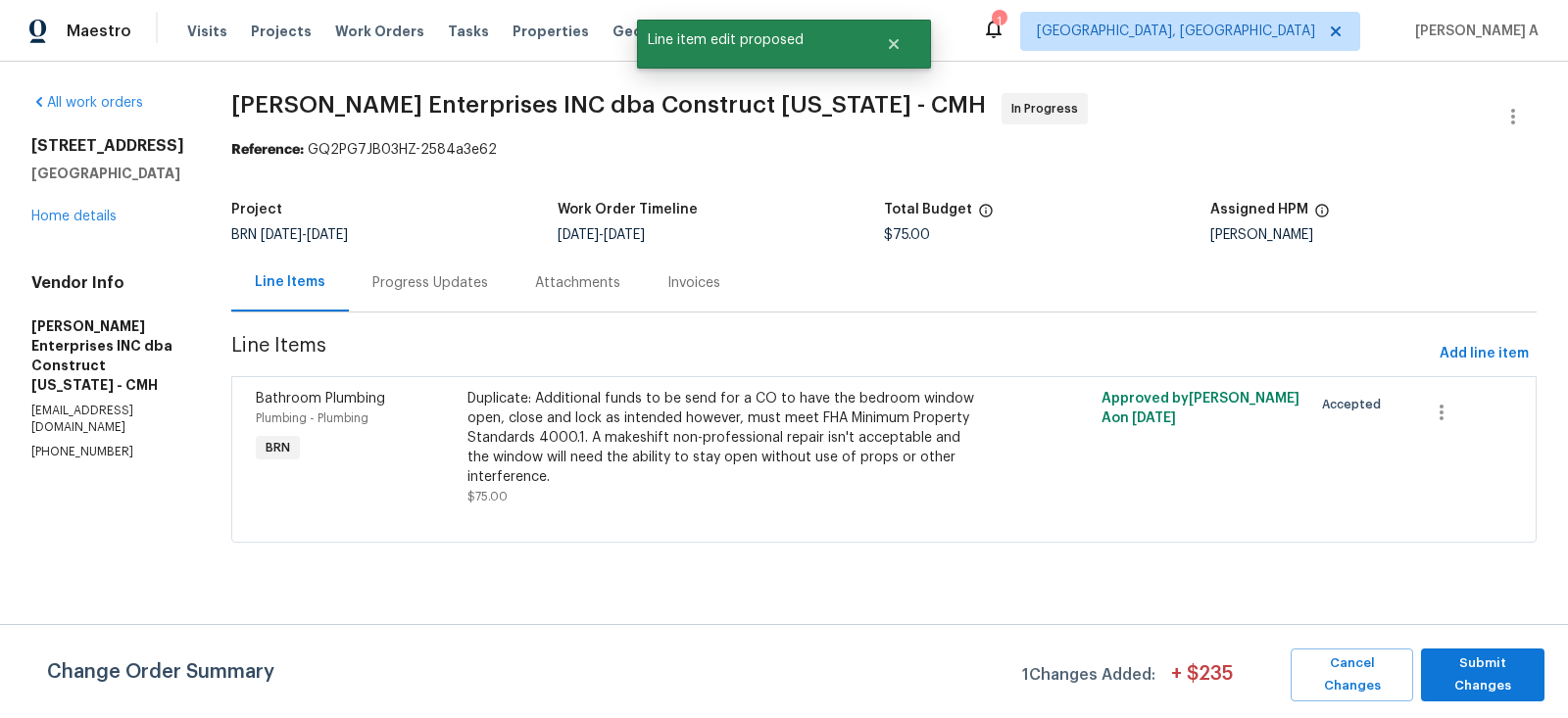
scroll to position [0, 0]
click at [1476, 669] on span "Submit Changes" at bounding box center [1483, 674] width 104 height 45
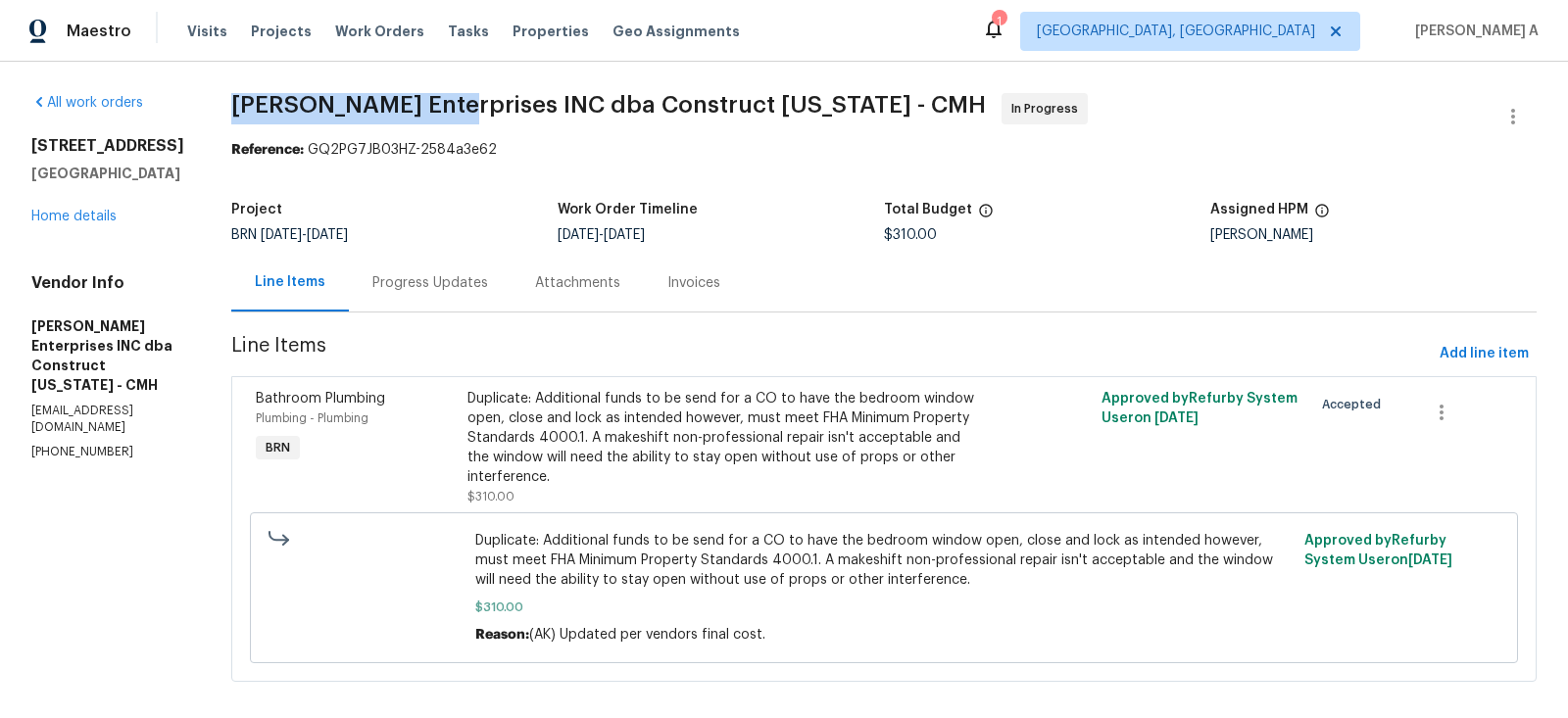
drag, startPoint x: 221, startPoint y: 103, endPoint x: 439, endPoint y: 103, distance: 218.0
click at [439, 103] on div "All work orders 5002 Smoketalk Ln # 3 Westerville, OH 43081 Home details Vendor…" at bounding box center [784, 399] width 1568 height 675
copy span "Strick Enterprises"
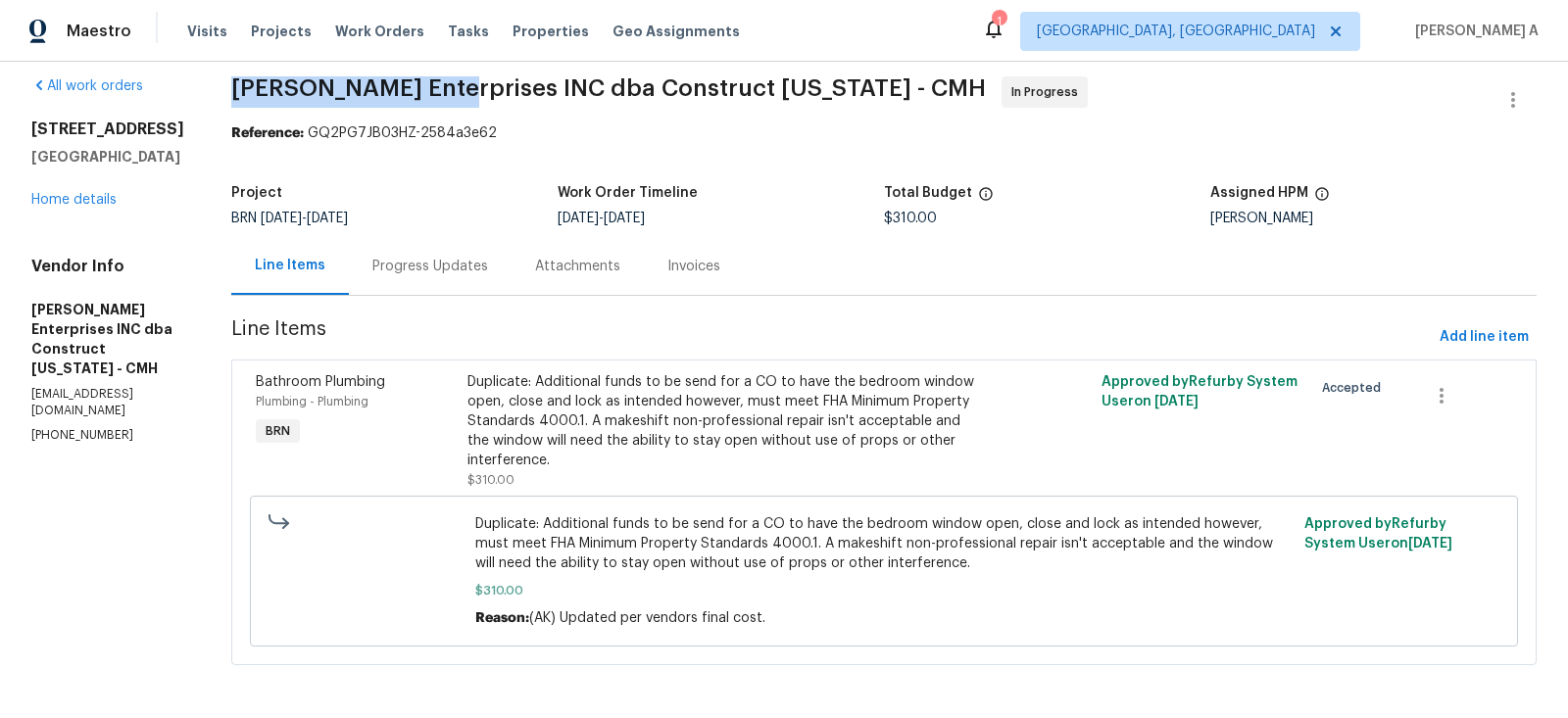
scroll to position [14, 0]
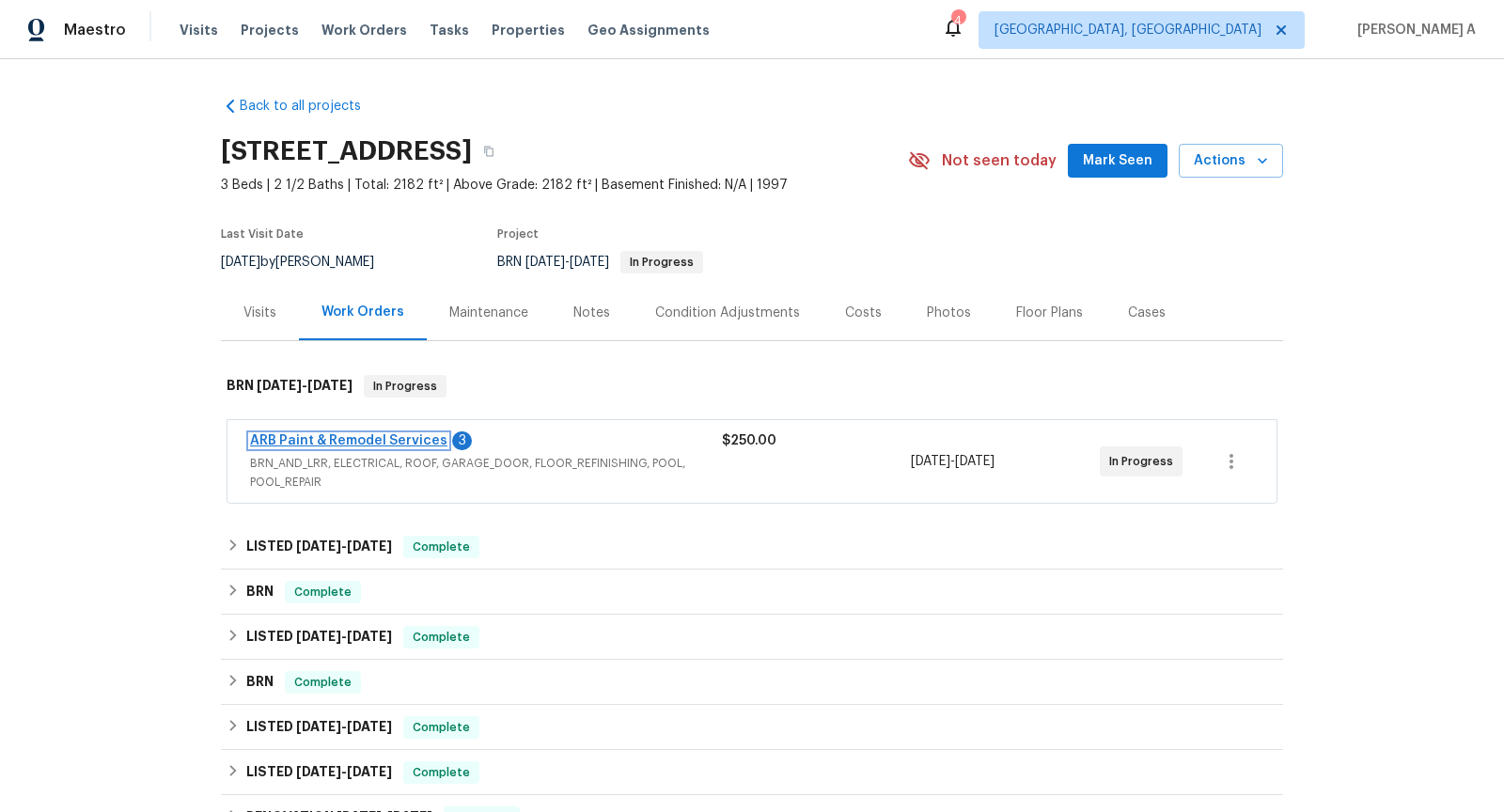
click at [382, 435] on link "ARB Paint & Remodel Services" at bounding box center [349, 441] width 197 height 13
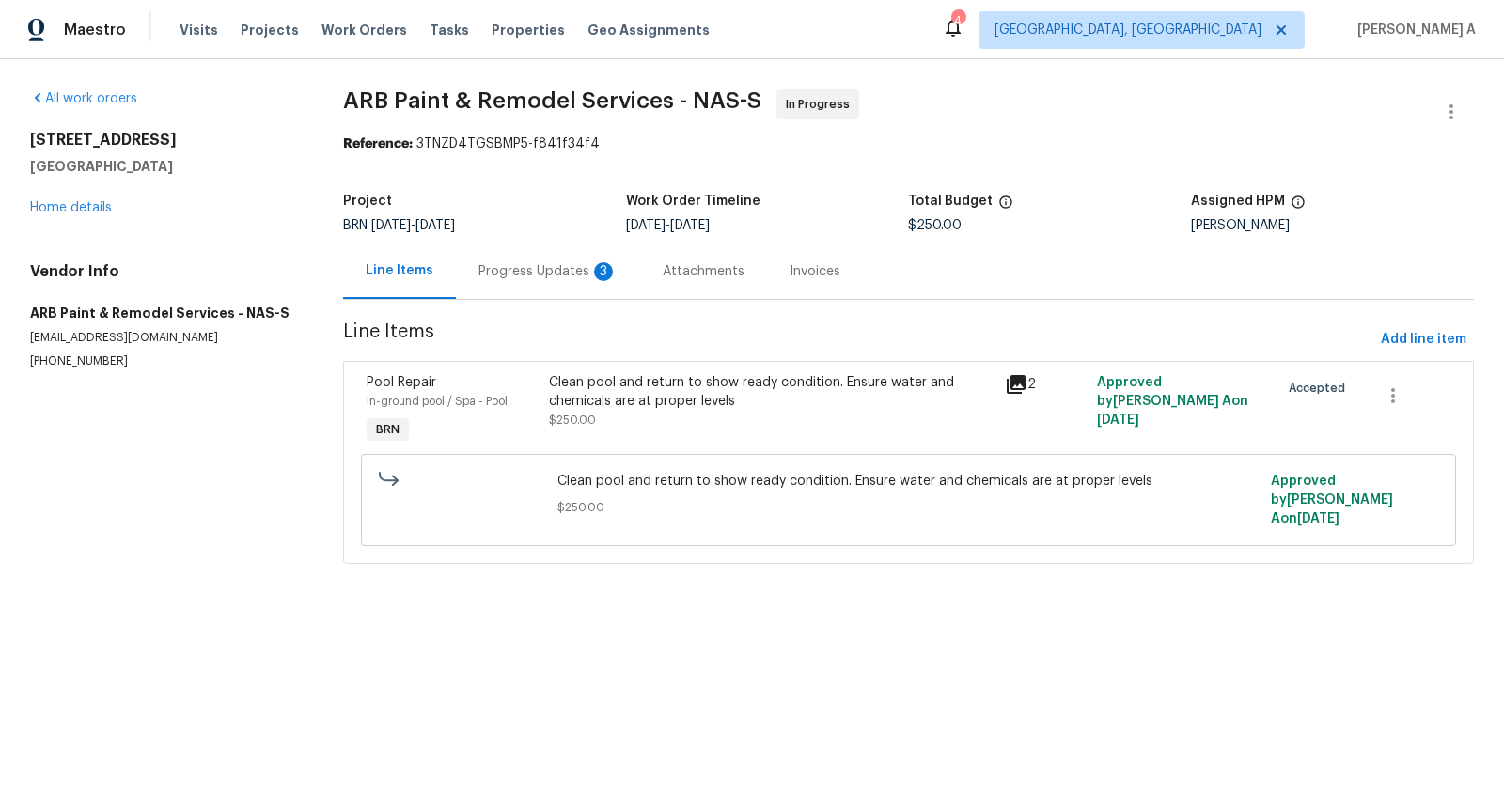
click at [508, 268] on div "Progress Updates 3" at bounding box center [548, 271] width 139 height 19
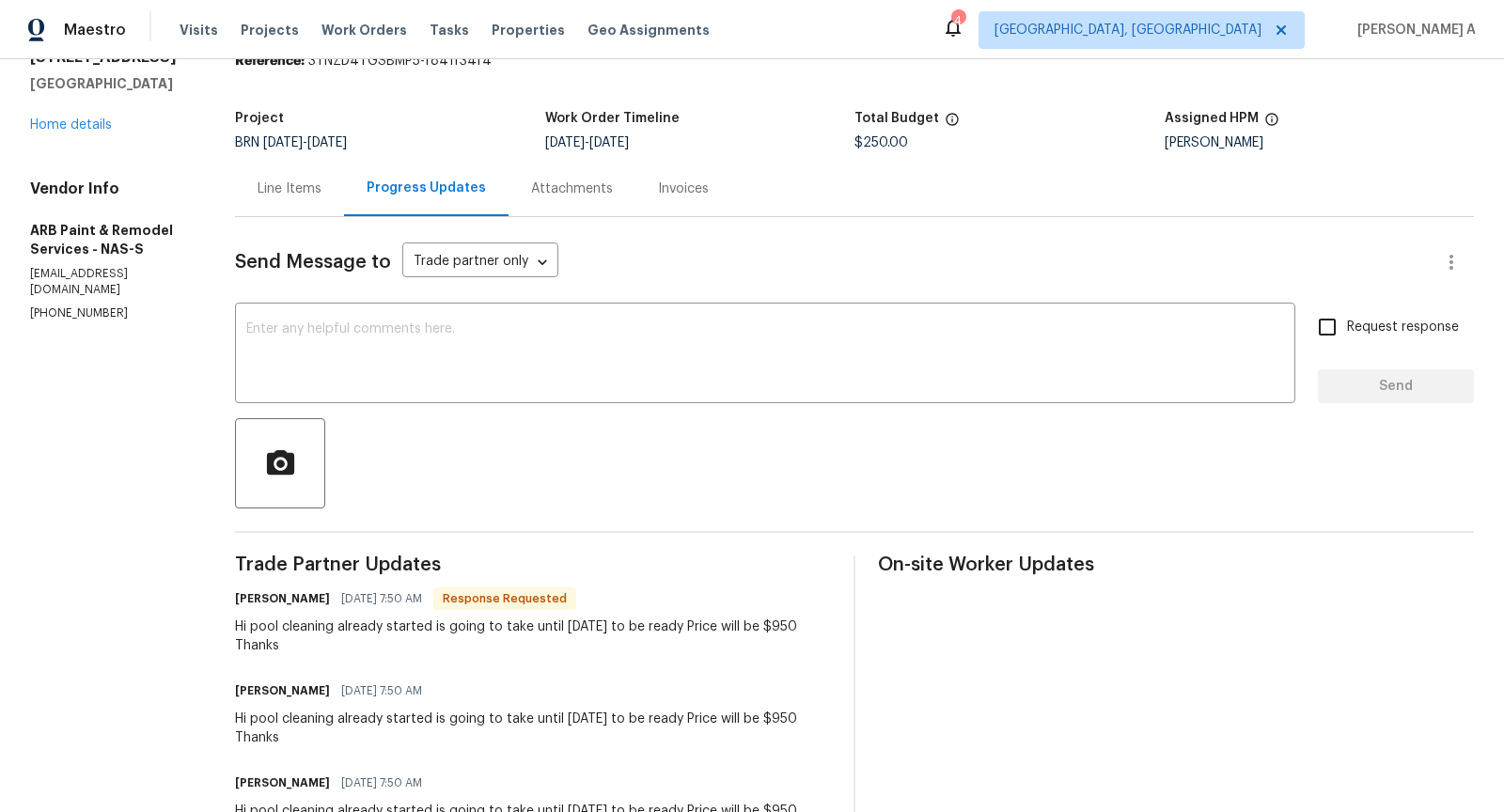
scroll to position [82, 0]
click at [775, 626] on div "Hi pool cleaning already started is going to take until [DATE] to be ready Pric…" at bounding box center [533, 636] width 596 height 37
copy div "950"
click at [286, 198] on div "Line Items" at bounding box center [290, 189] width 109 height 55
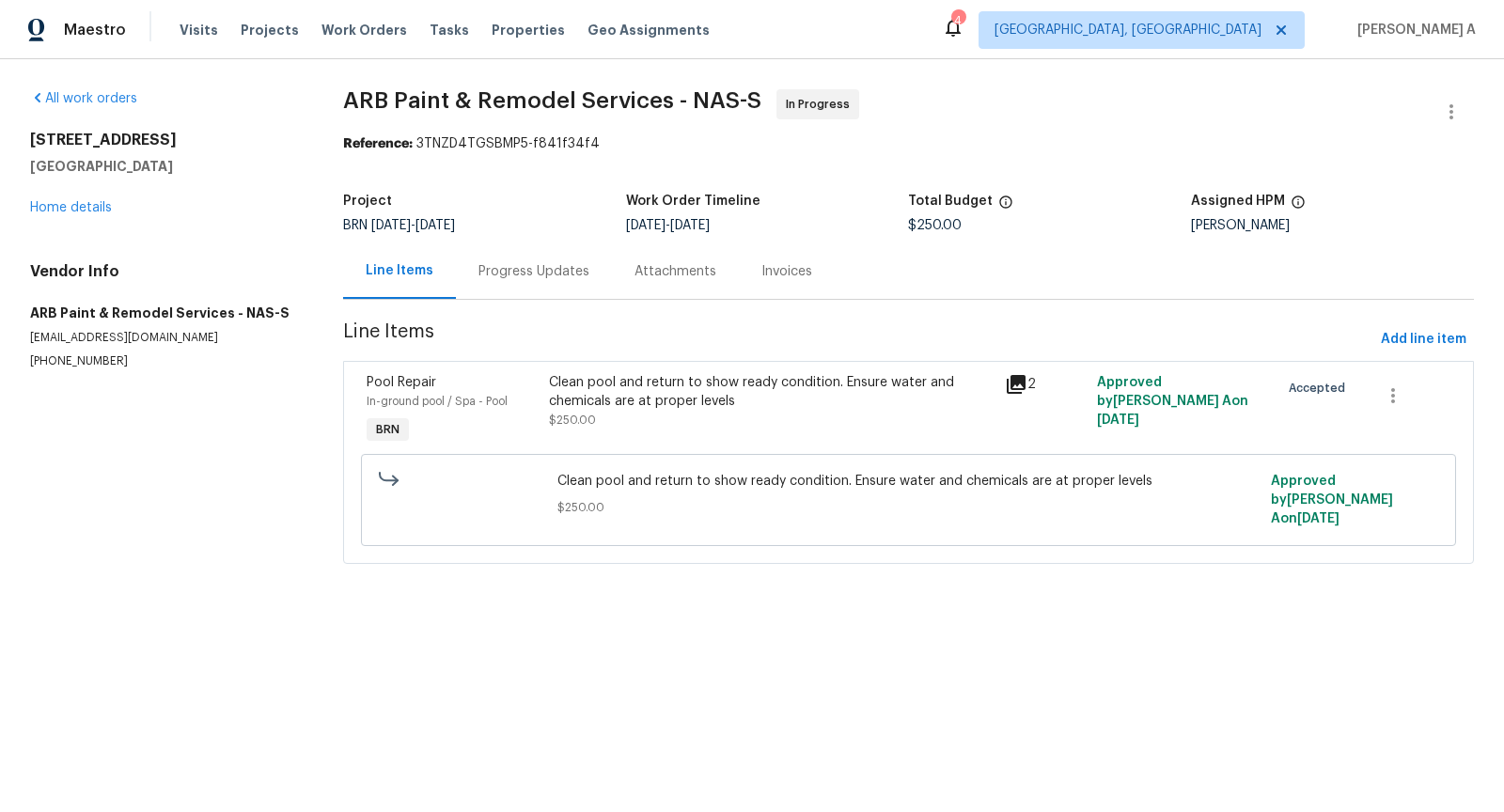
click at [660, 383] on div "Clean pool and return to show ready condition. Ensure water and chemicals are a…" at bounding box center [772, 391] width 446 height 37
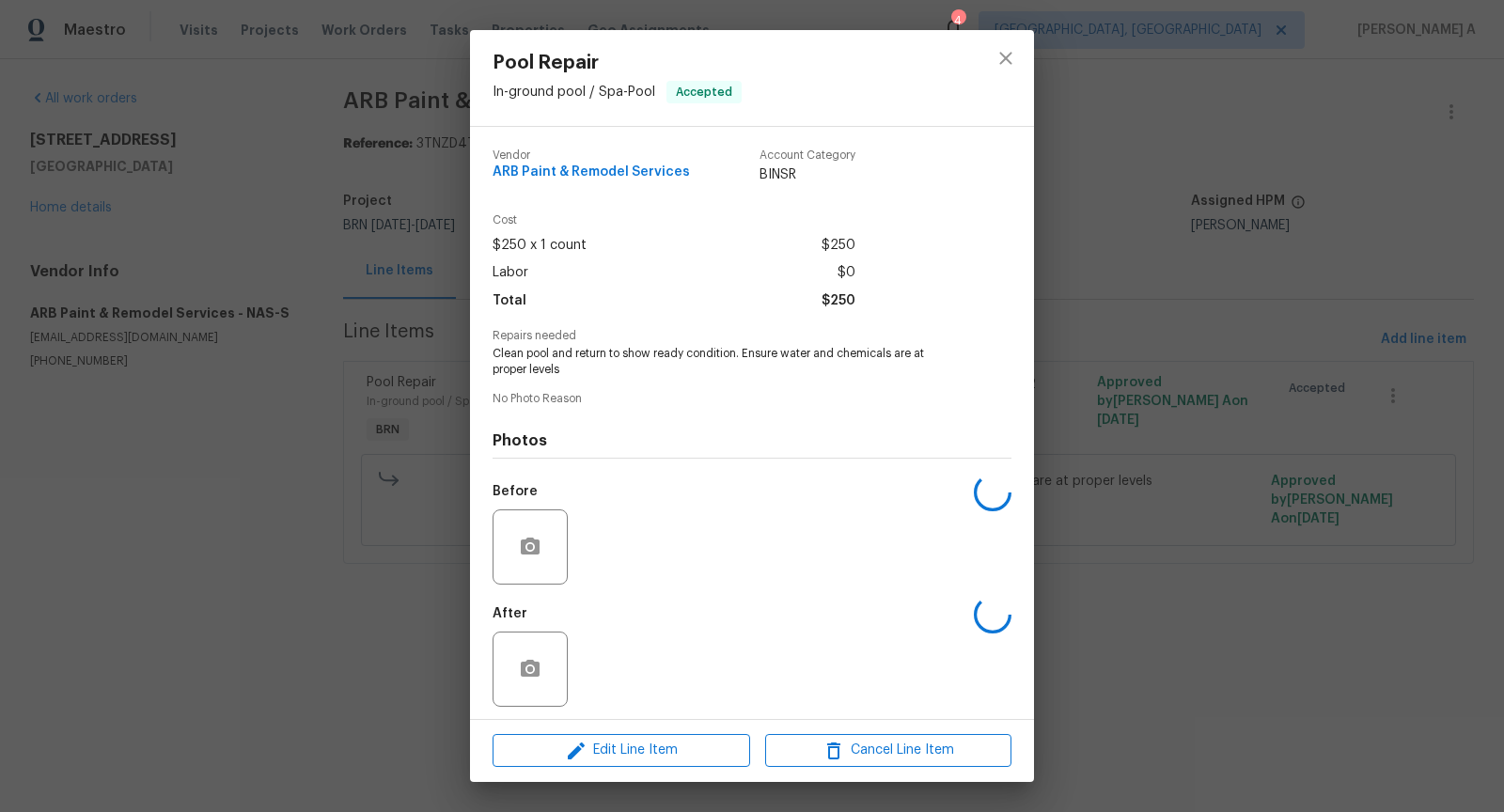
scroll to position [7, 0]
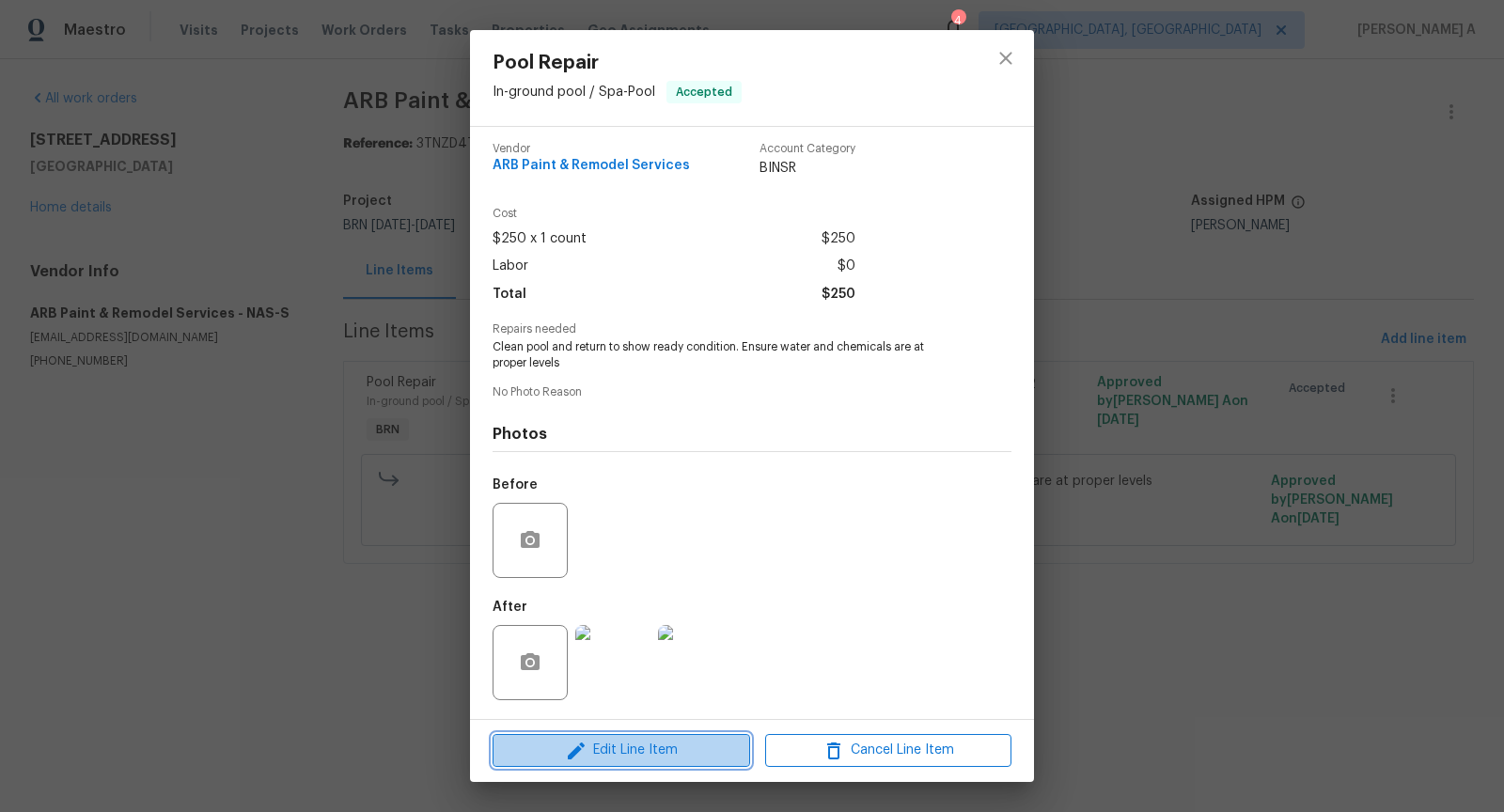
click at [652, 746] on span "Edit Line Item" at bounding box center [621, 750] width 247 height 24
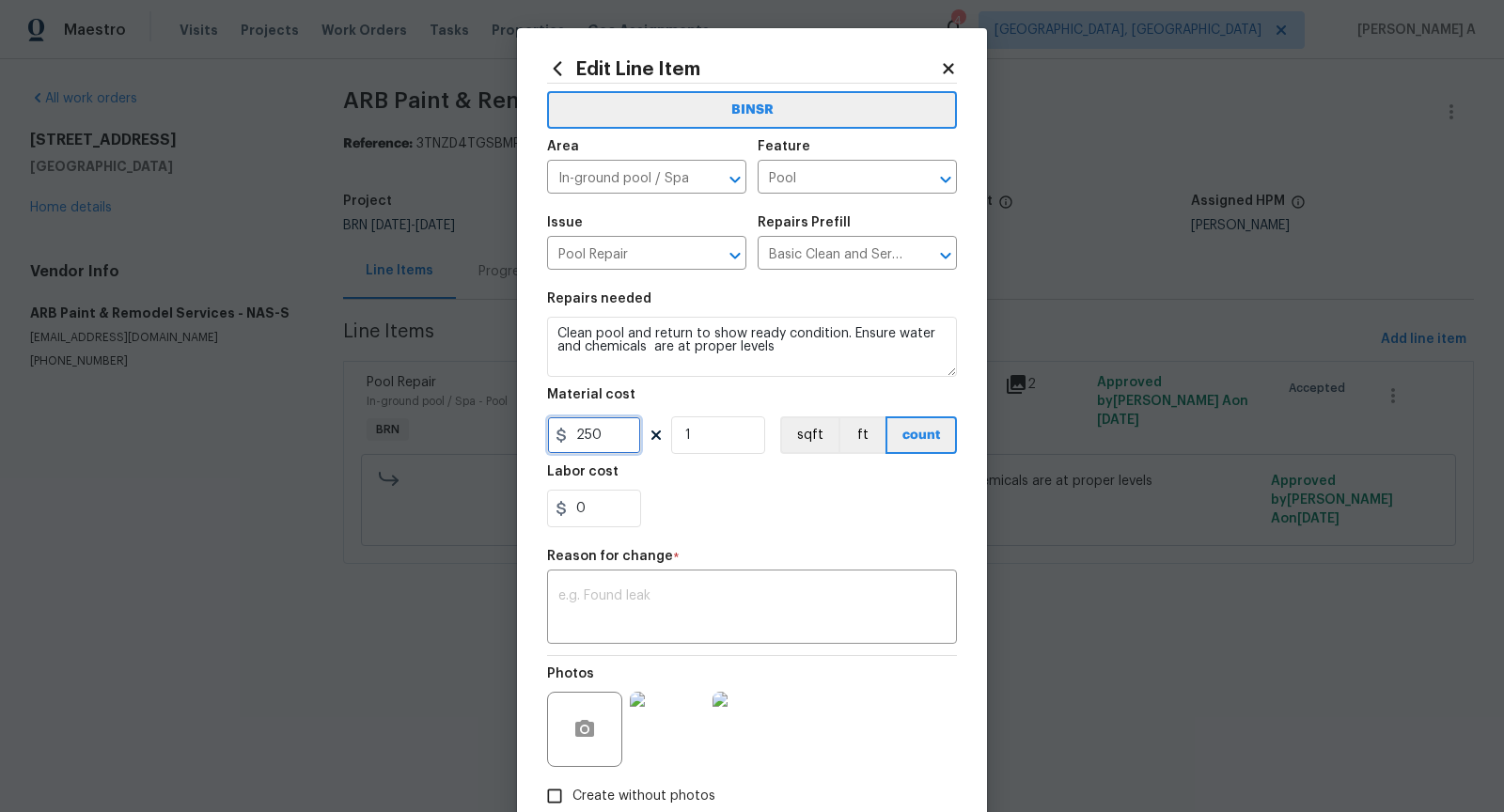
drag, startPoint x: 608, startPoint y: 443, endPoint x: 523, endPoint y: 443, distance: 85.0
click at [523, 443] on div "Edit Line Item BINSR Area In-ground pool / Spa ​ Feature Pool ​ Issue Pool Repa…" at bounding box center [752, 463] width 470 height 869
paste input "9"
type input "250"
click at [948, 70] on icon at bounding box center [949, 69] width 17 height 17
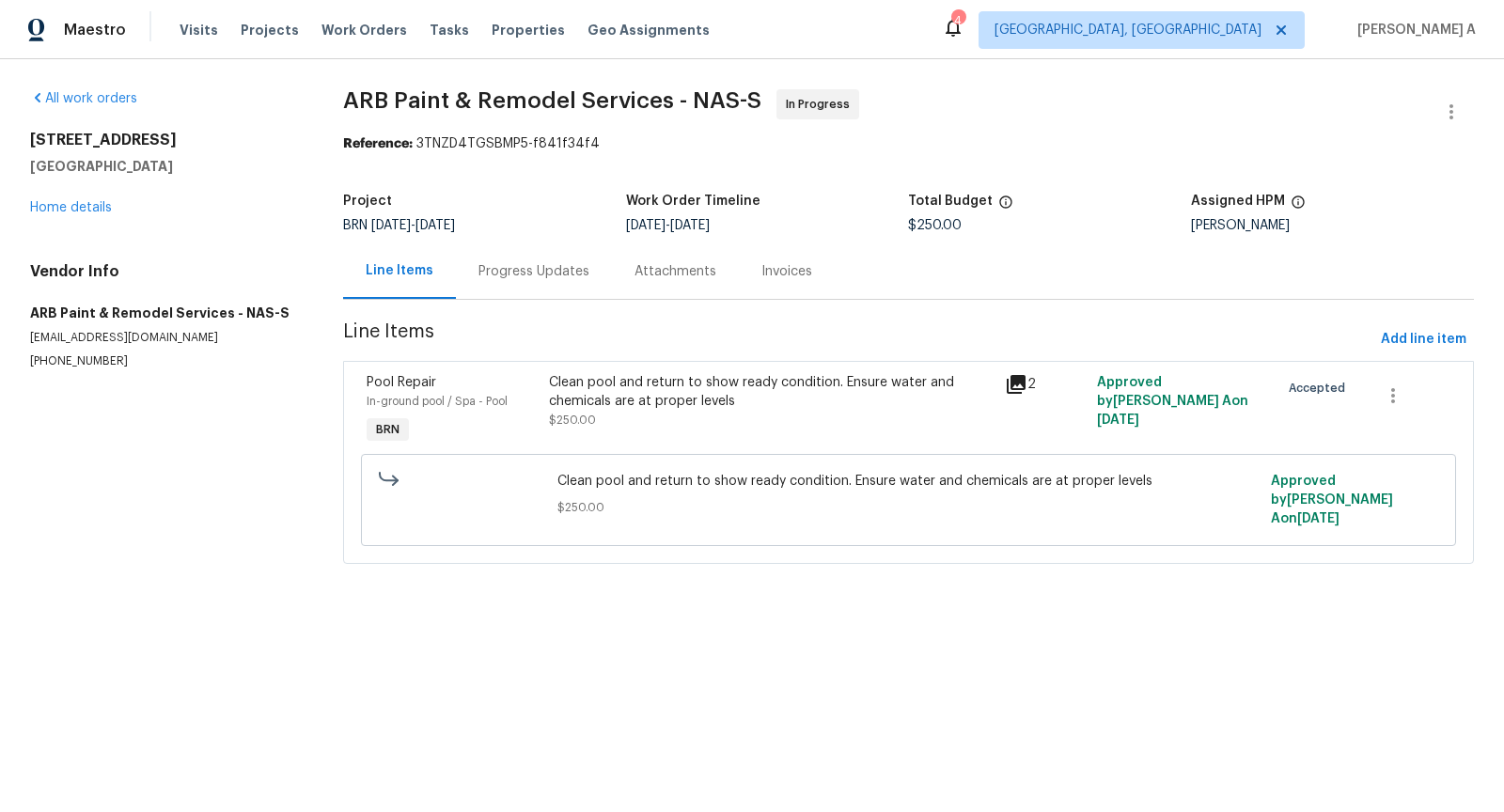
click at [480, 265] on div "Progress Updates" at bounding box center [533, 271] width 110 height 19
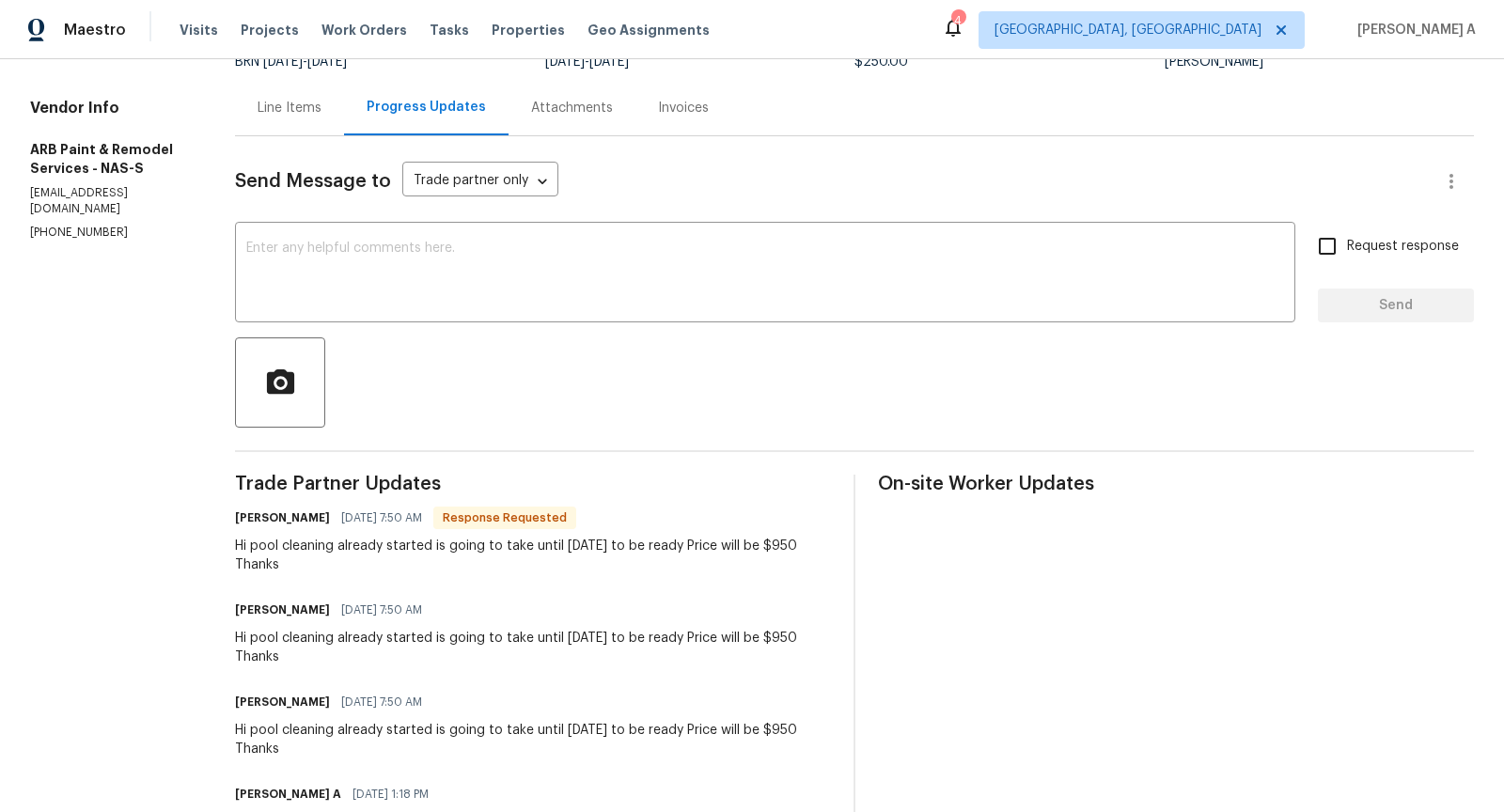
scroll to position [216, 0]
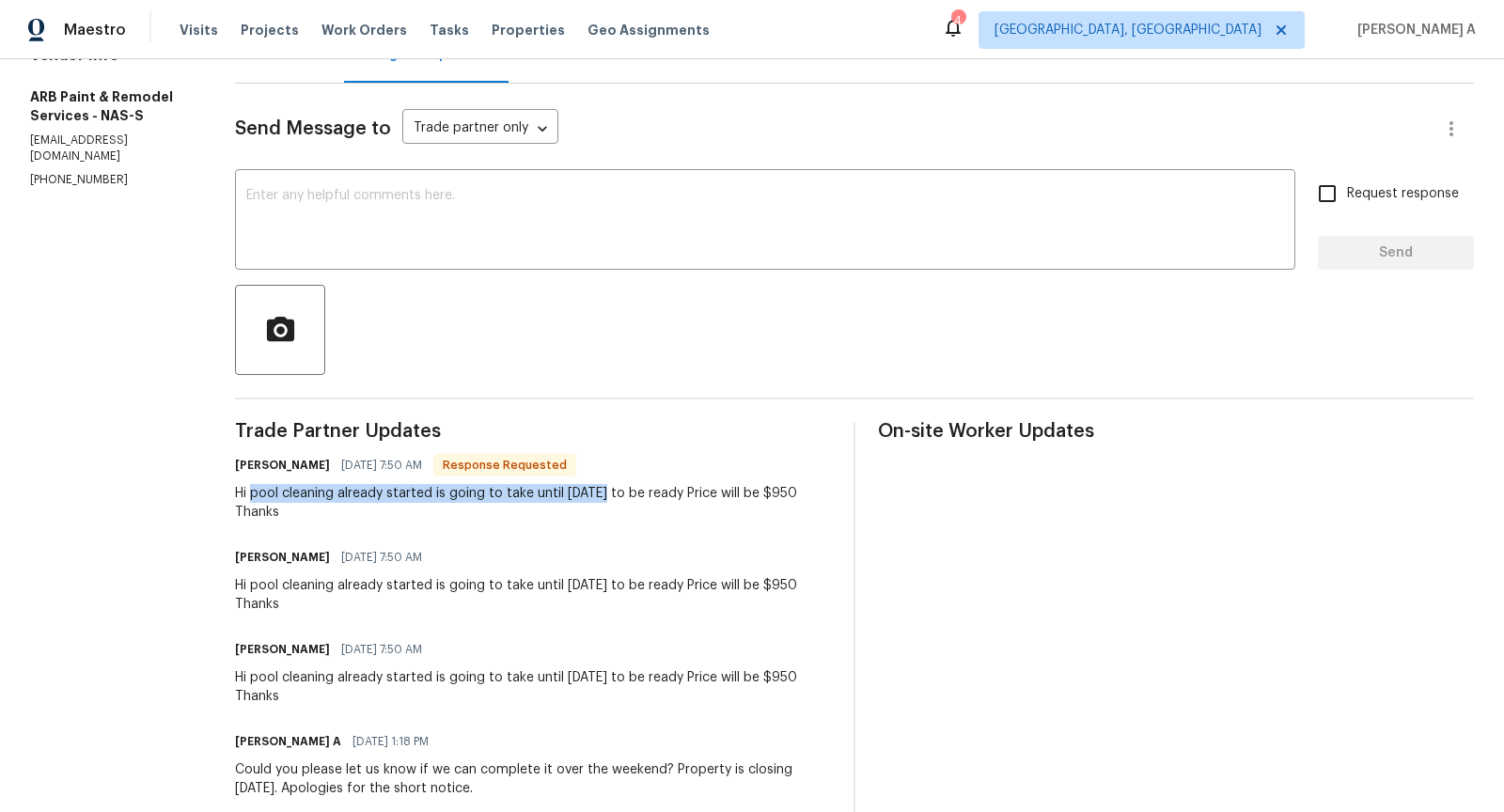
copy div "pool cleaning already started is going to take until Friday"
drag, startPoint x: 252, startPoint y: 494, endPoint x: 604, endPoint y: 492, distance: 352.0
click at [604, 492] on div "Hi pool cleaning already started is going to take until Friday to be ready Pric…" at bounding box center [533, 502] width 596 height 37
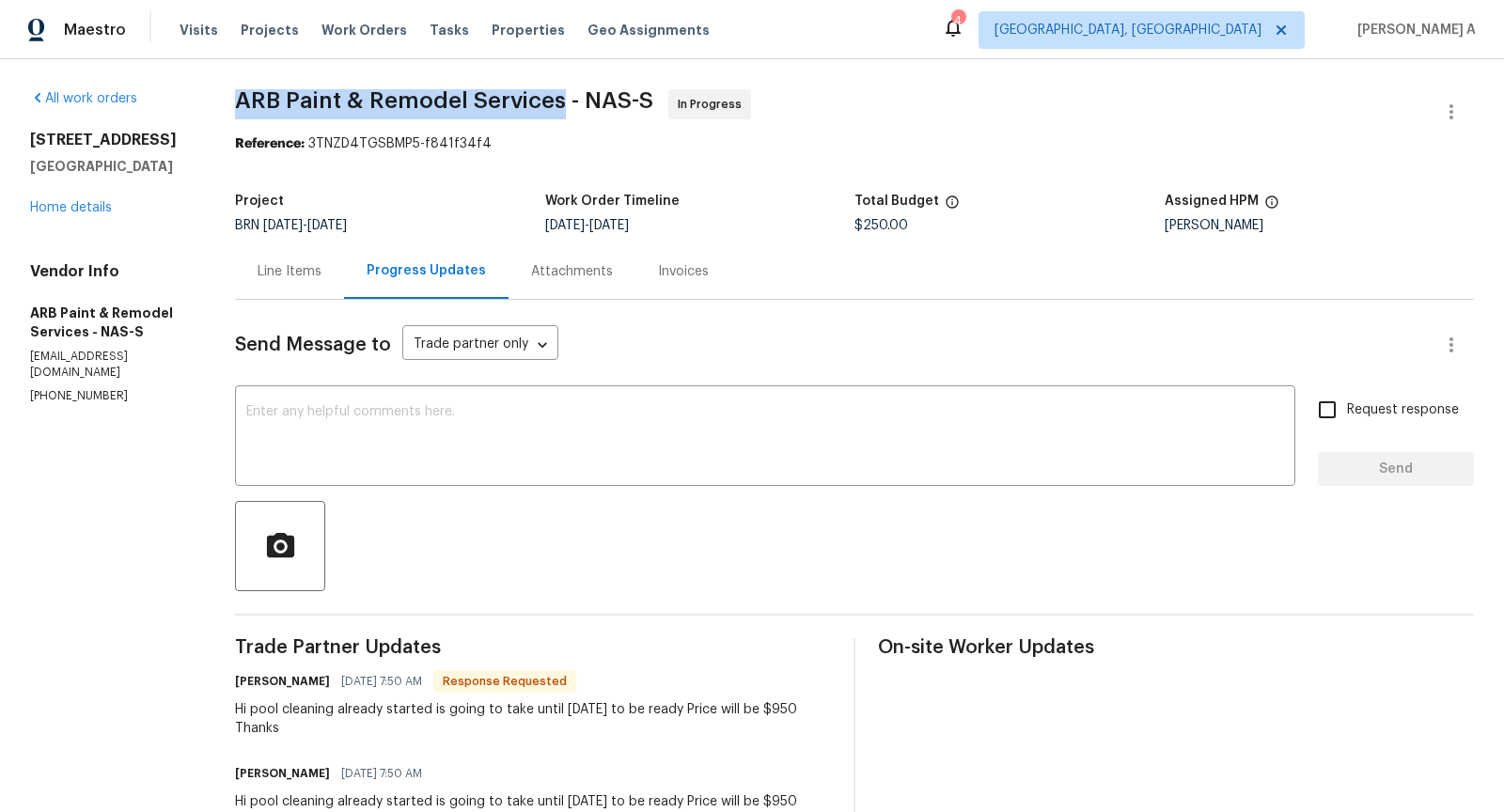
copy span "ARB Paint & Remodel Services"
drag, startPoint x: 560, startPoint y: 105, endPoint x: 235, endPoint y: 96, distance: 325.1
click at [236, 96] on div "All work orders 4133 Highlander Ct Antioch, TN 37013 Home details Vendor Info A…" at bounding box center [752, 627] width 1504 height 1137
click at [279, 279] on div "Line Items" at bounding box center [289, 271] width 64 height 19
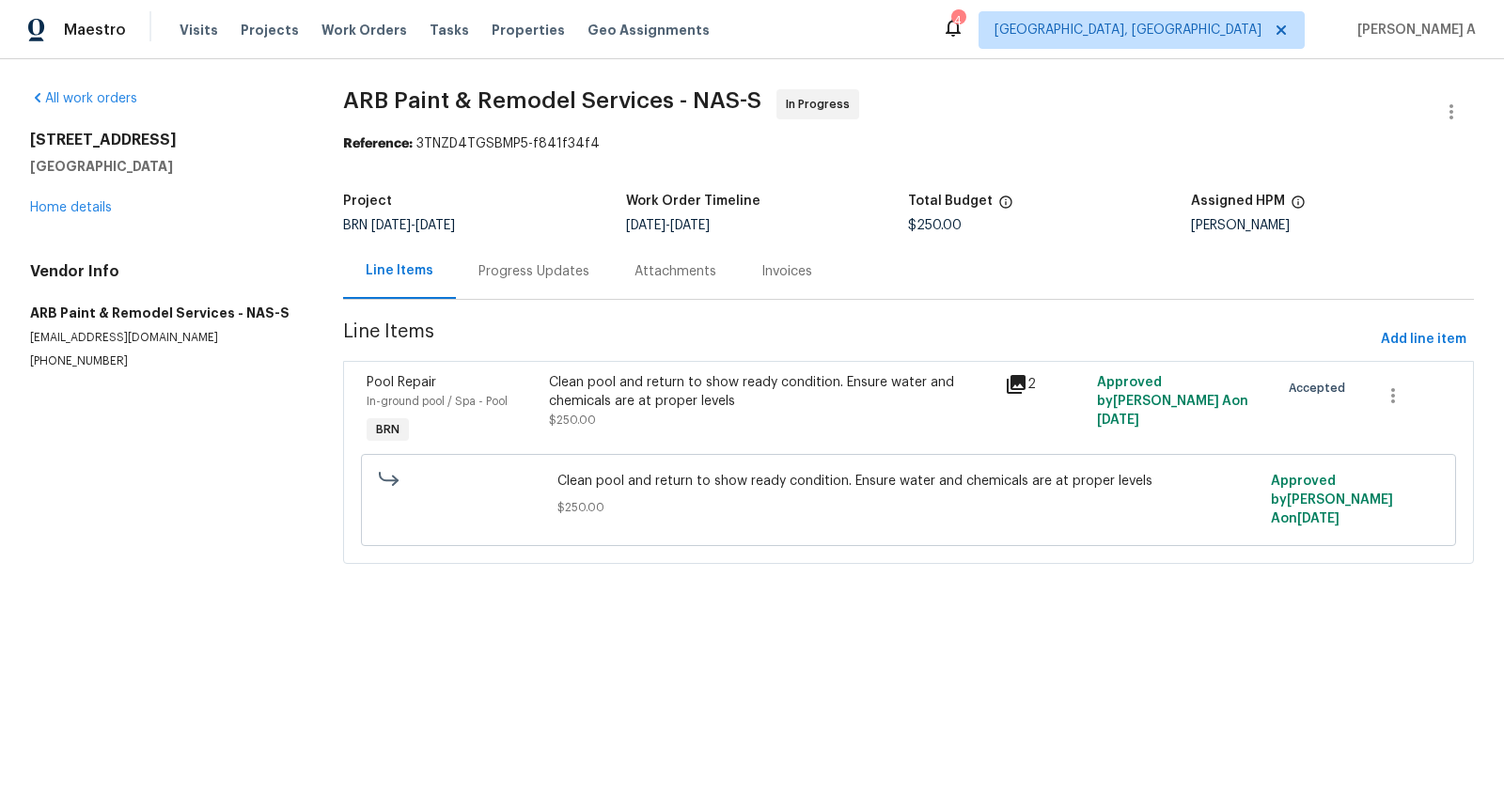
click at [688, 438] on div "Clean pool and return to show ready condition. Ensure water and chemicals are a…" at bounding box center [772, 410] width 457 height 87
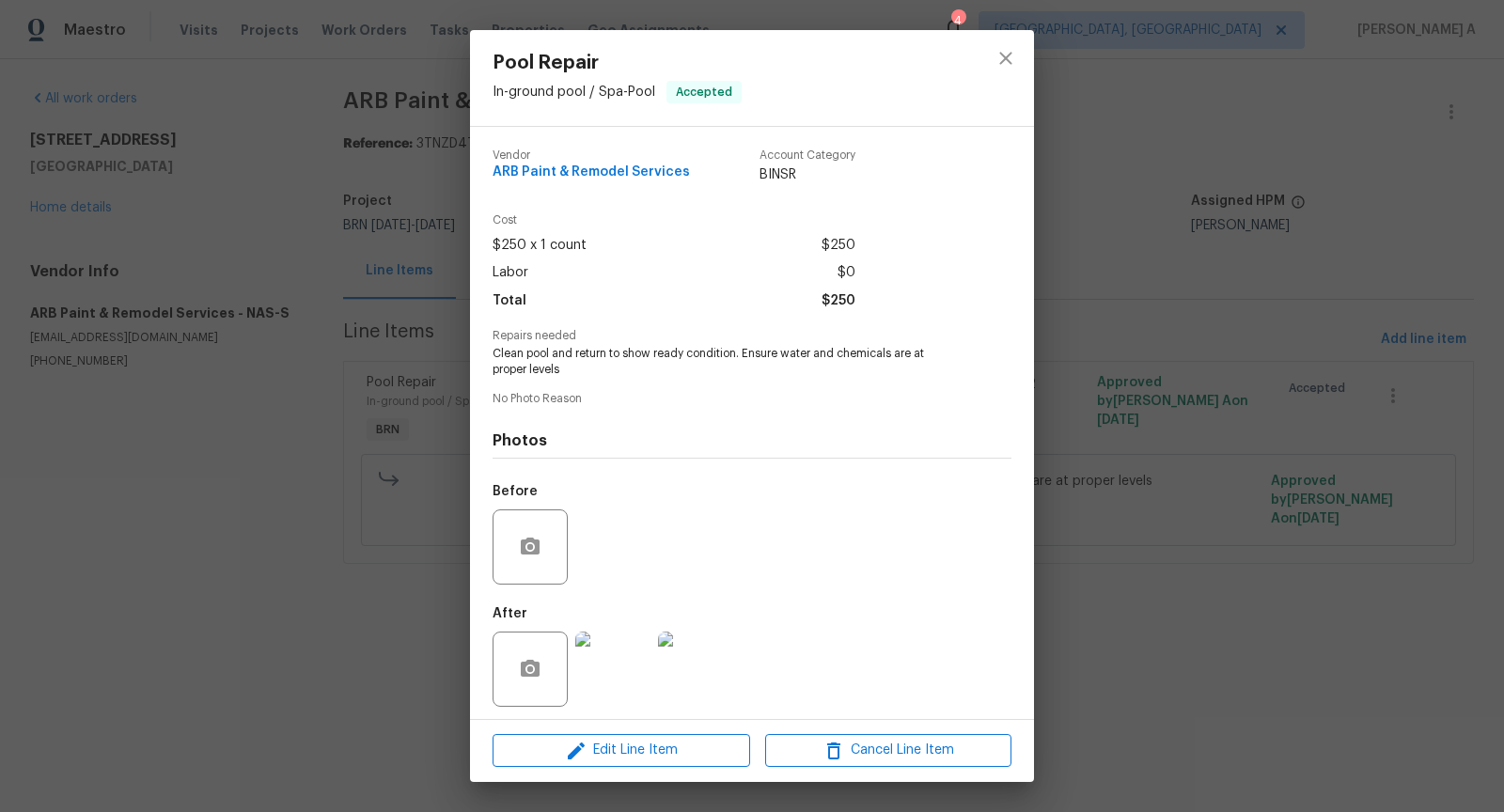
click at [640, 362] on span "Clean pool and return to show ready condition. Ensure water and chemicals are a…" at bounding box center [726, 362] width 467 height 32
copy span "Clean pool and return to show ready condition. Ensure water and chemicals are a…"
click at [997, 57] on icon "close" at bounding box center [1006, 58] width 23 height 23
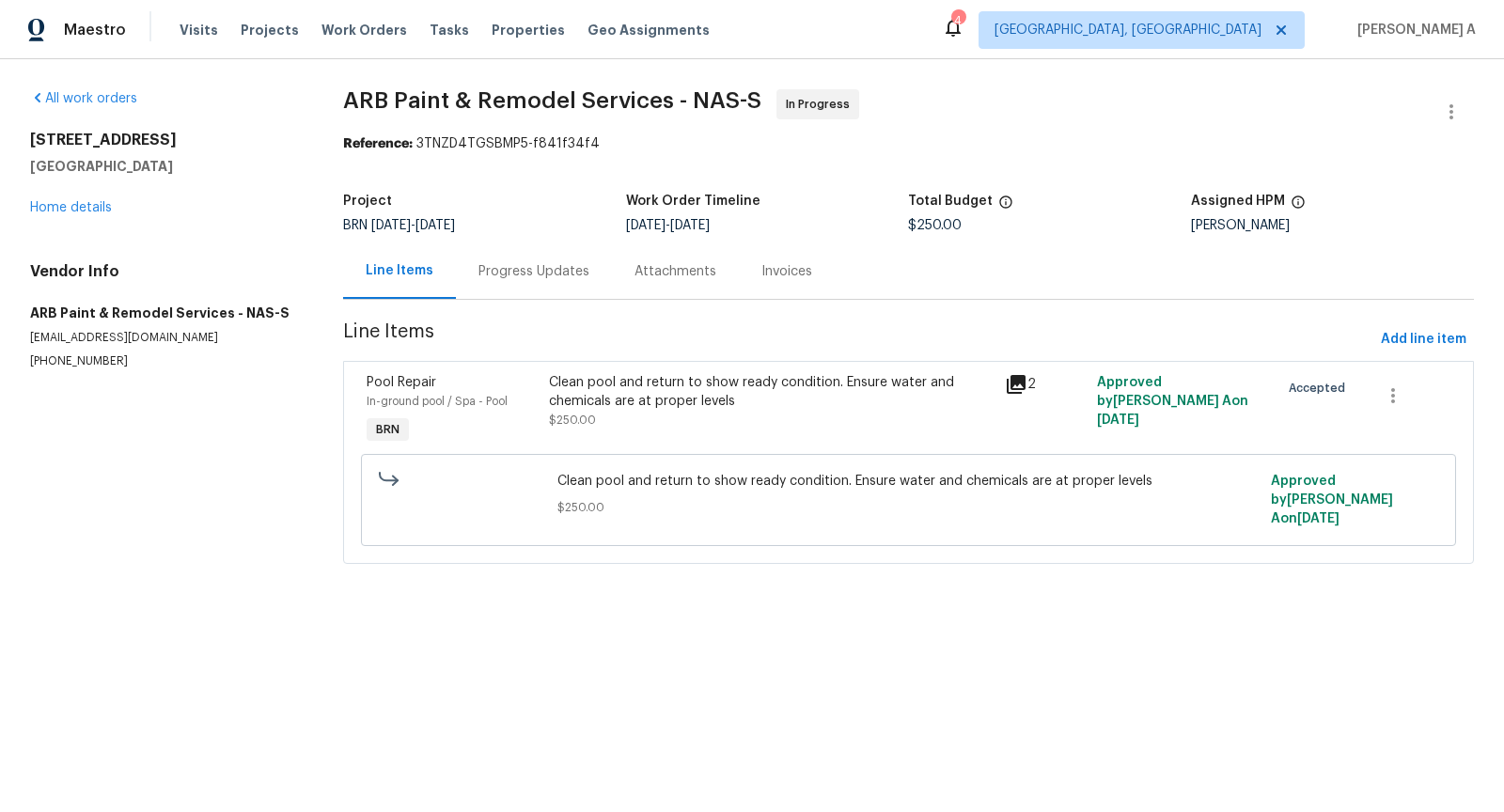
click at [484, 292] on div "Progress Updates" at bounding box center [534, 271] width 156 height 55
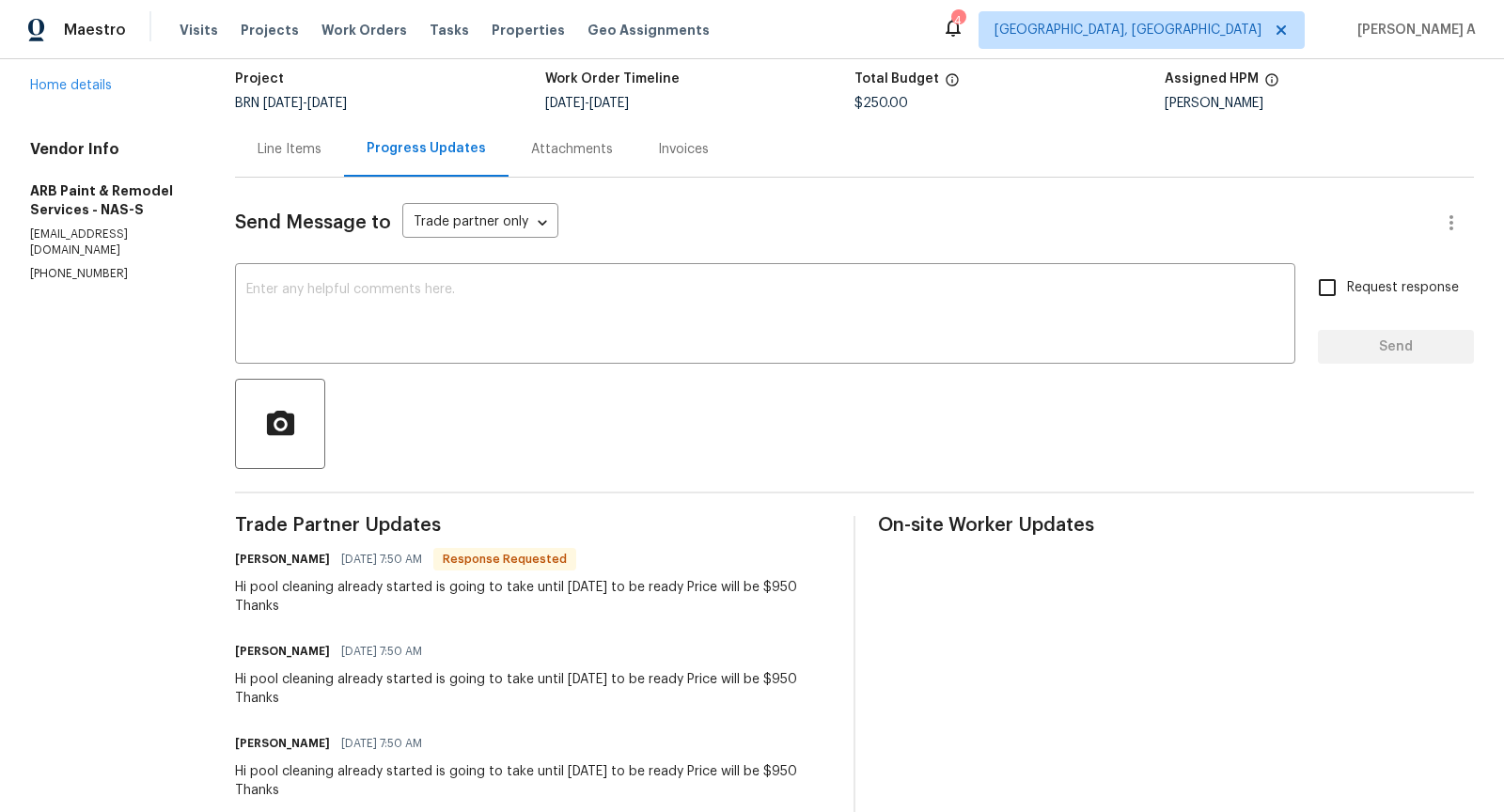
scroll to position [186, 0]
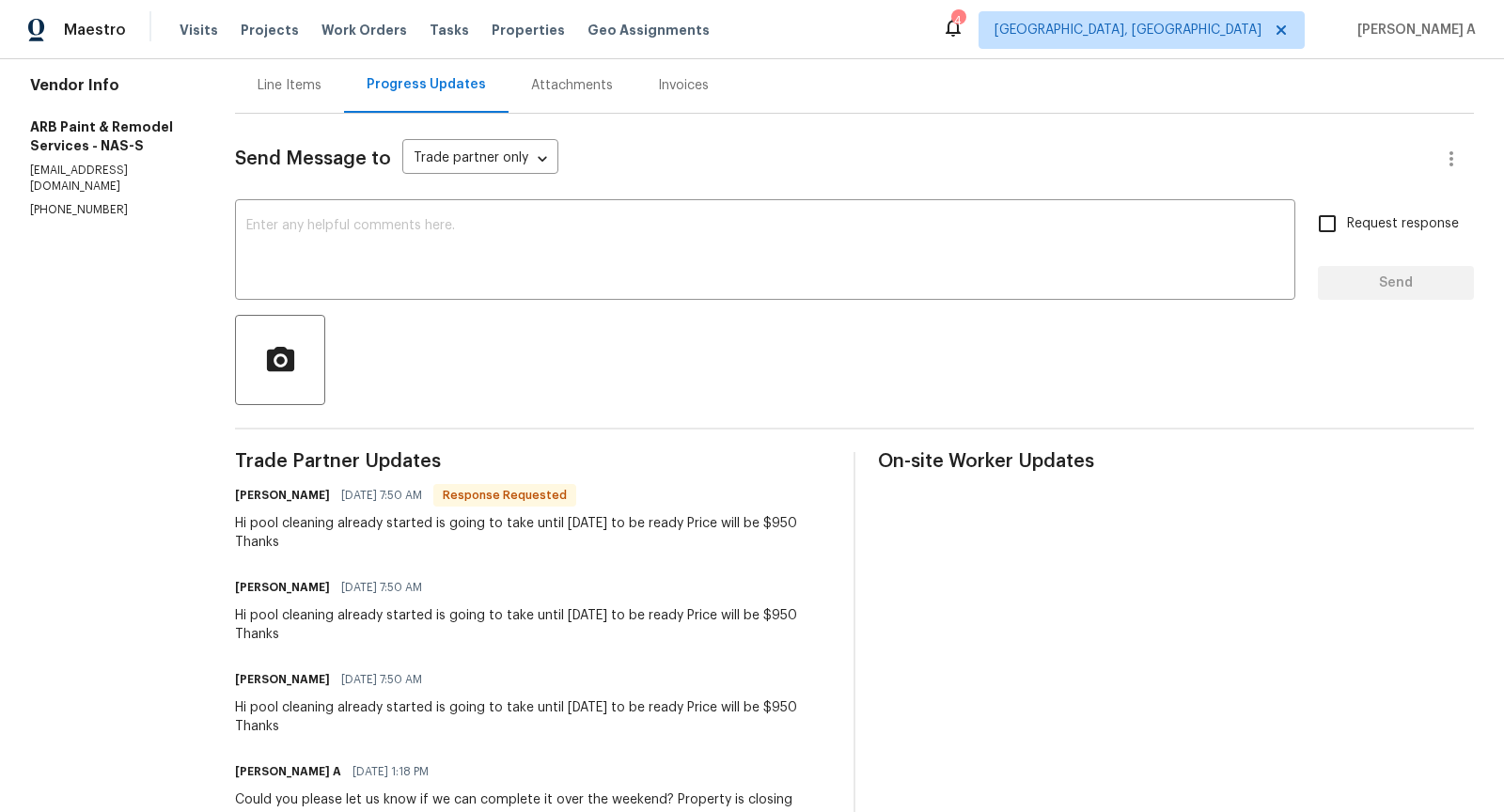
click at [417, 527] on div "Hi pool cleaning already started is going to take until Friday to be ready Pric…" at bounding box center [533, 532] width 596 height 37
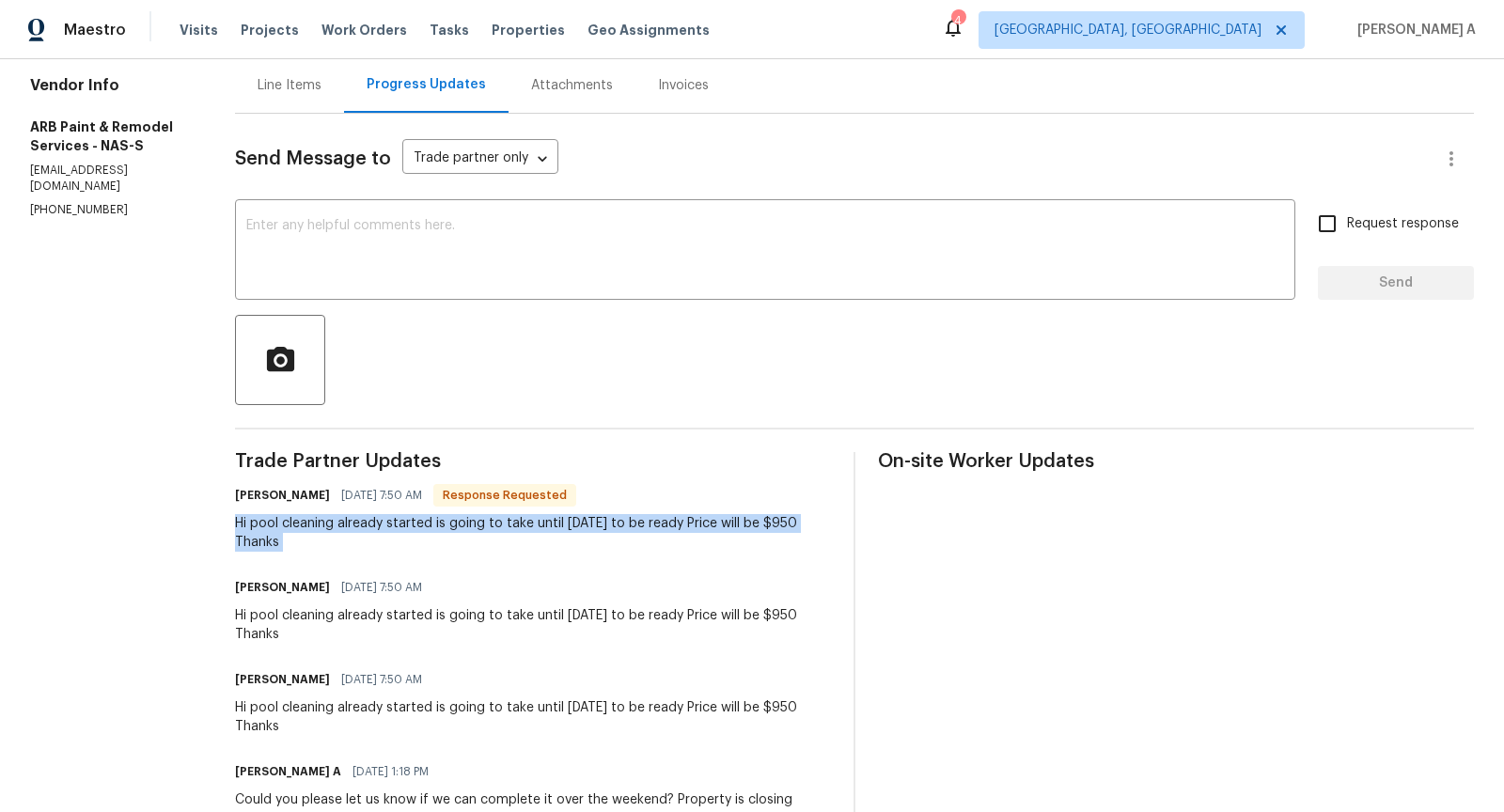
click at [417, 527] on div "Hi pool cleaning already started is going to take until Friday to be ready Pric…" at bounding box center [533, 532] width 596 height 37
copy div "Hi pool cleaning already started is going to take until Friday to be ready Pric…"
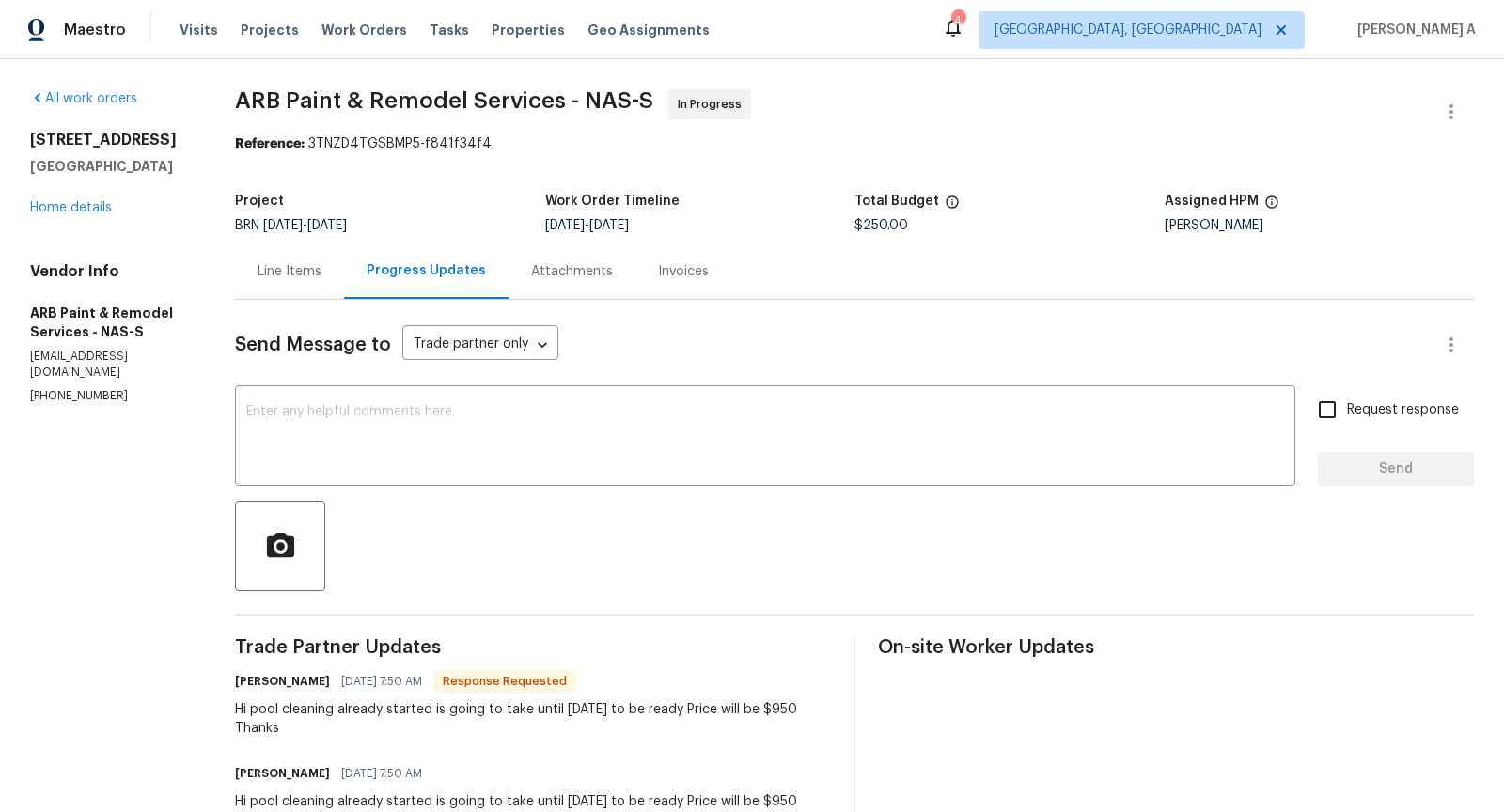
click at [873, 219] on span "$250.00" at bounding box center [881, 226] width 53 height 13
copy span "$250.00"
click at [276, 260] on div "Line Items" at bounding box center [290, 271] width 109 height 55
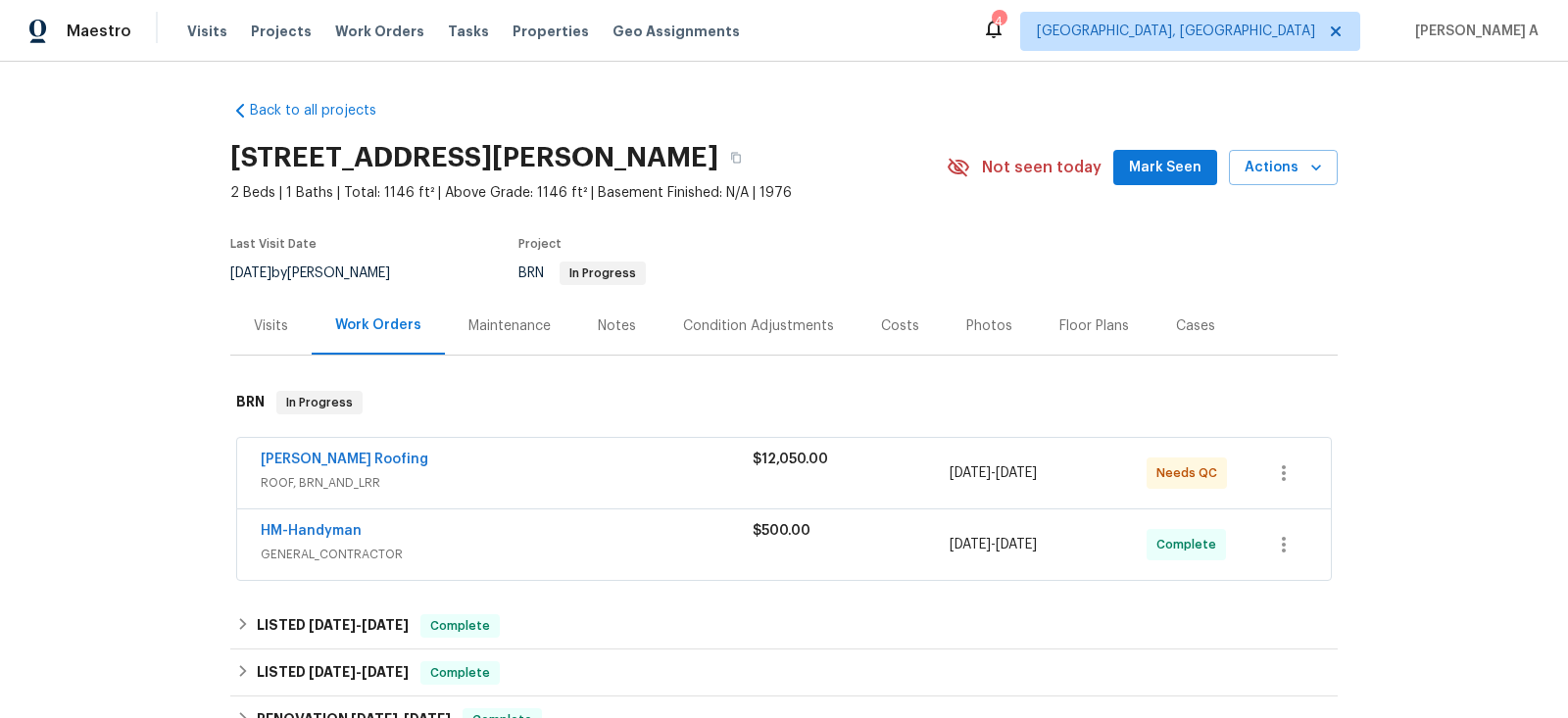
scroll to position [80, 0]
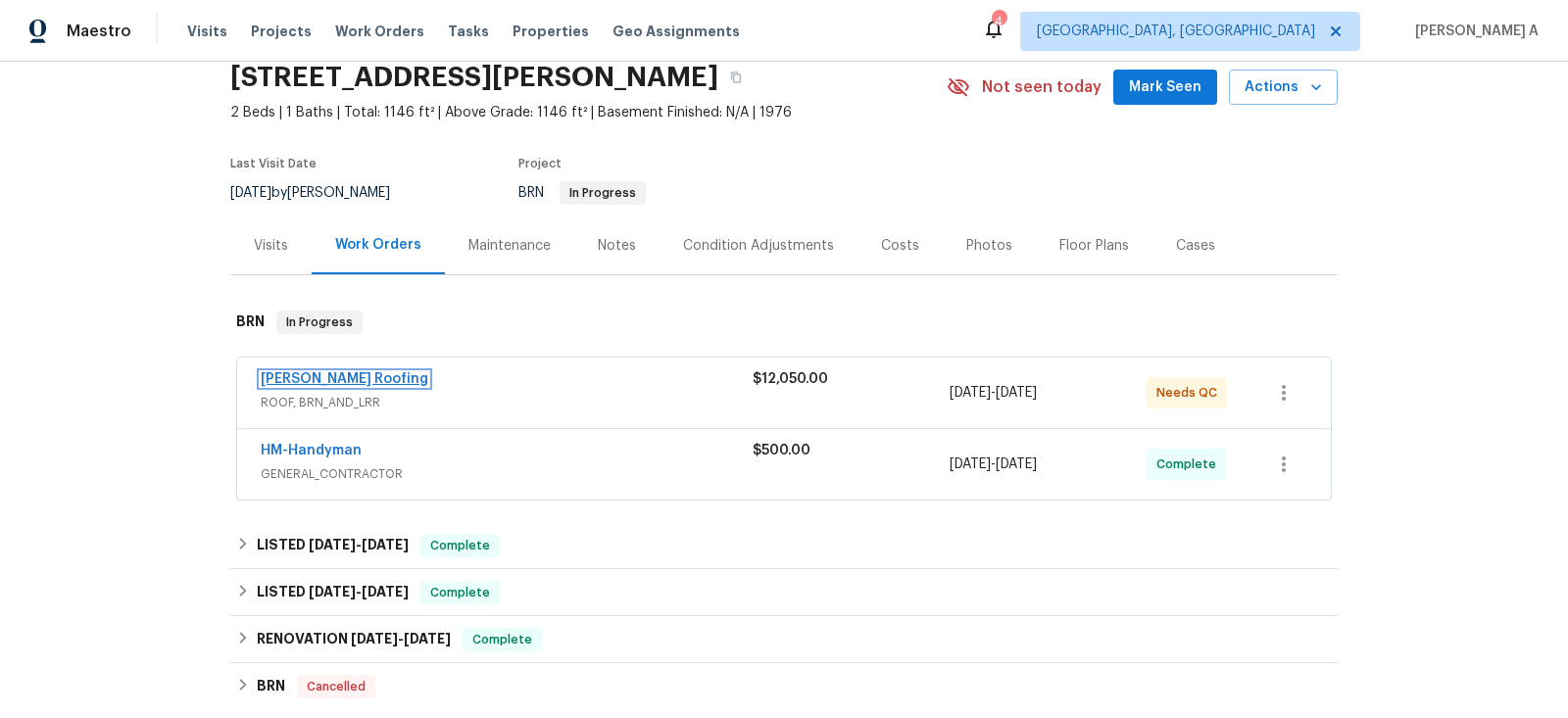
click at [313, 374] on link "[PERSON_NAME] Roofing" at bounding box center [345, 379] width 168 height 14
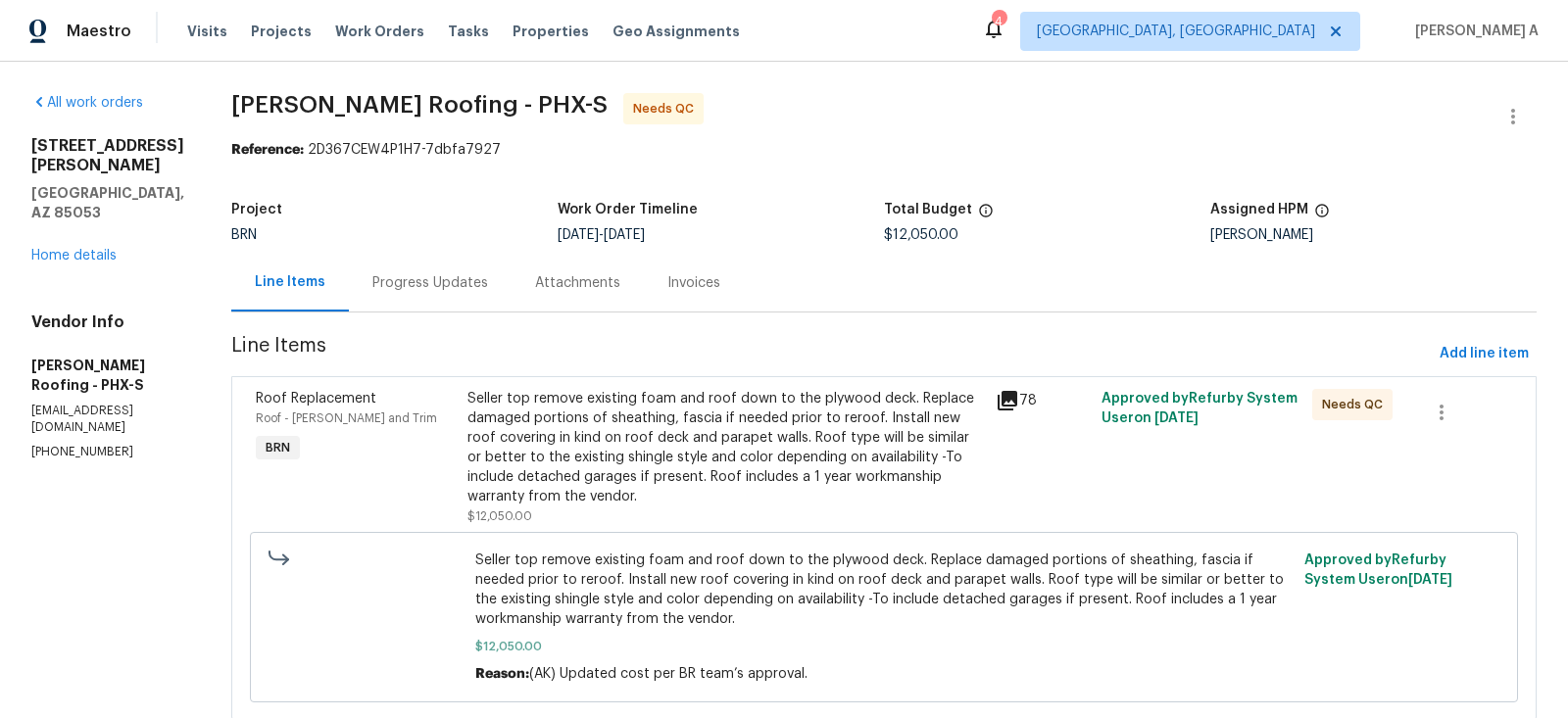
click at [428, 278] on div "Progress Updates" at bounding box center [430, 283] width 115 height 20
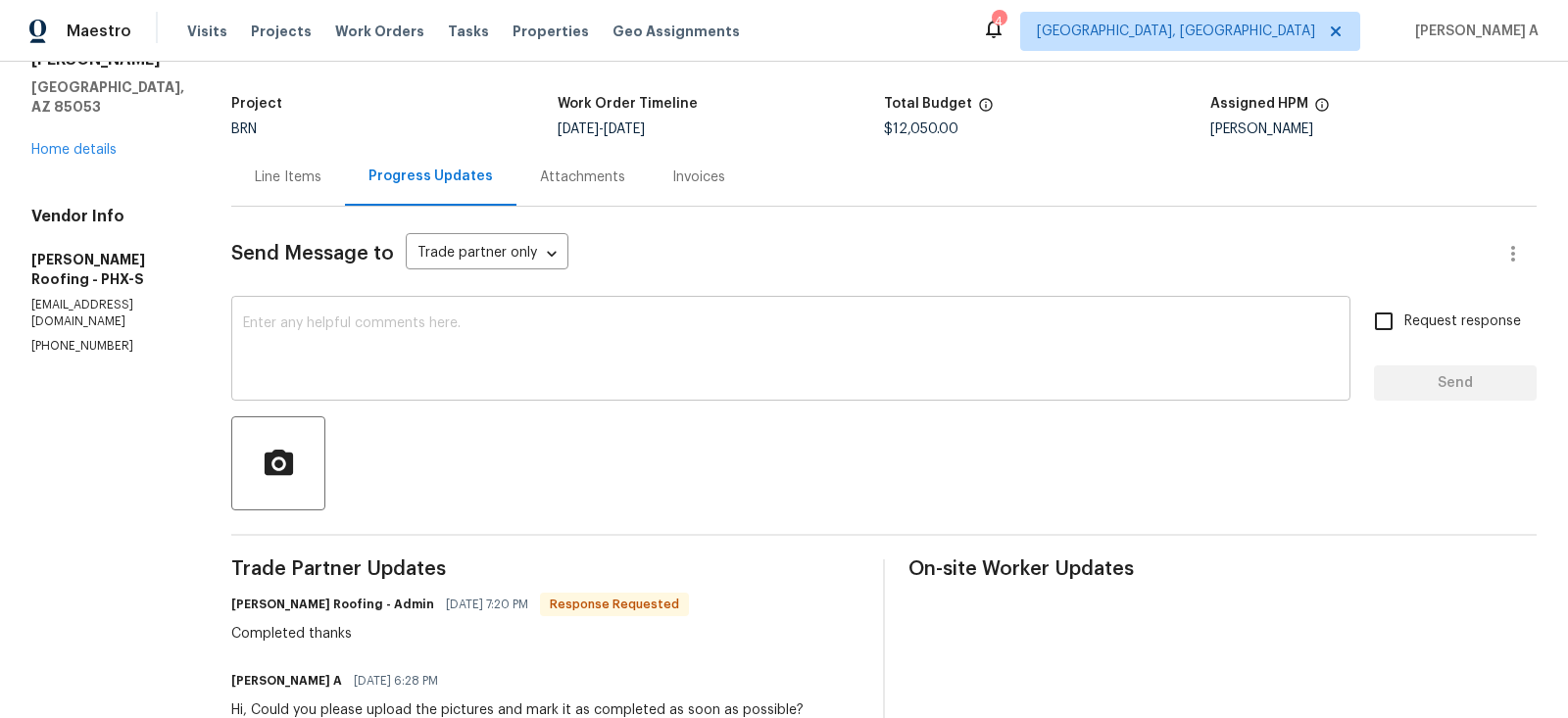
scroll to position [91, 0]
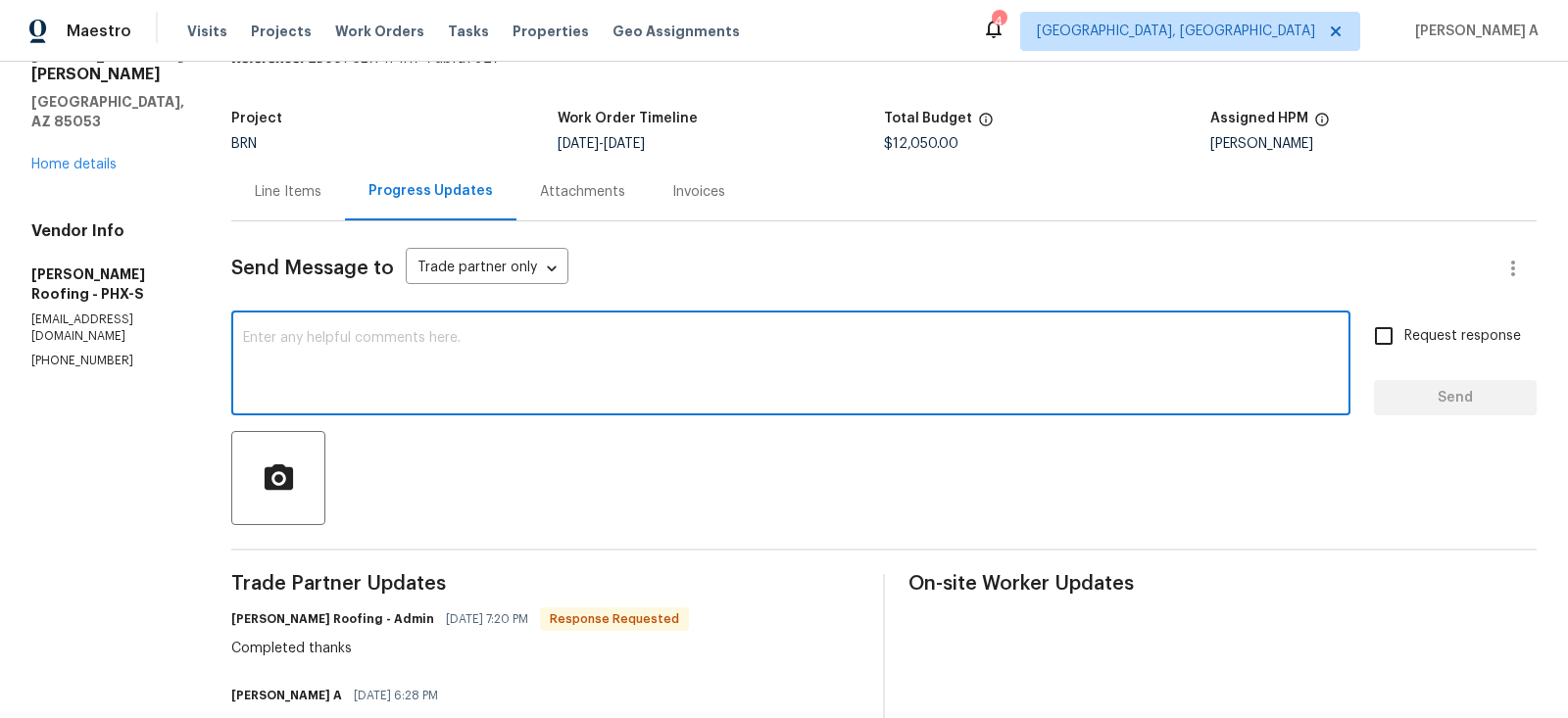
click at [405, 358] on textarea at bounding box center [790, 365] width 1095 height 69
paste textarea "ust received a final walkthrough that buyer is asking for roof corrections. Pho…"
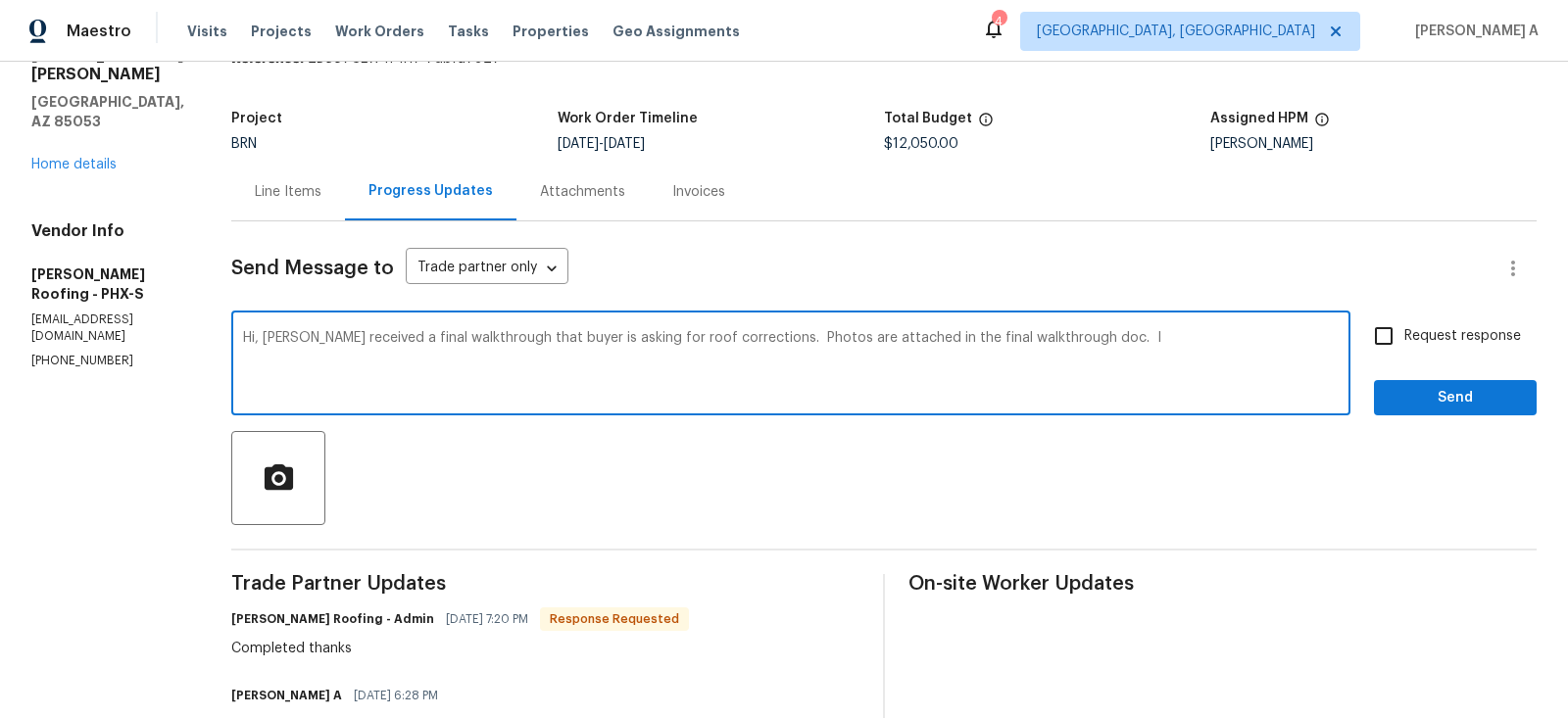
click at [267, 342] on textarea "Hi, [PERSON_NAME] received a final walkthrough that buyer is asking for roof co…" at bounding box center [790, 365] width 1095 height 69
click at [0, 0] on qb-div "Replace with , and the" at bounding box center [0, 0] width 0 height 0
click at [0, 0] on span "corrections." at bounding box center [0, 0] width 0 height 0
click at [0, 0] on span "Change the spacing" at bounding box center [0, 0] width 0 height 0
drag, startPoint x: 1122, startPoint y: 338, endPoint x: 767, endPoint y: 336, distance: 355.0
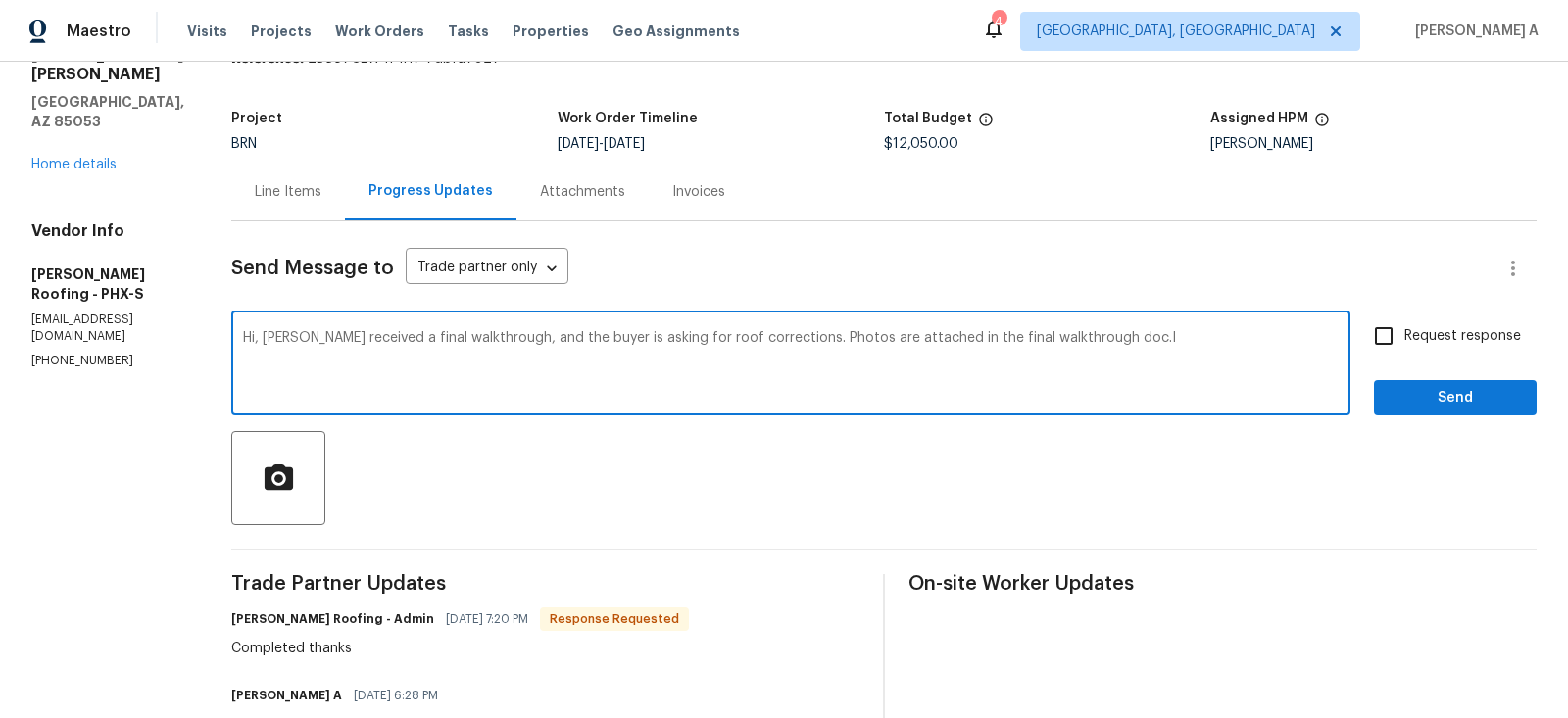
click at [767, 336] on textarea "Hi, [PERSON_NAME] received a final walkthrough, and the buyer is asking for roo…" at bounding box center [790, 365] width 1095 height 69
type textarea "Hi, Just received a final walkthrough, and the buyer is asking for roof correct…"
click at [544, 353] on textarea "Hi, Just received a final walkthrough, and the buyer is asking for roof correct…" at bounding box center [790, 365] width 1095 height 69
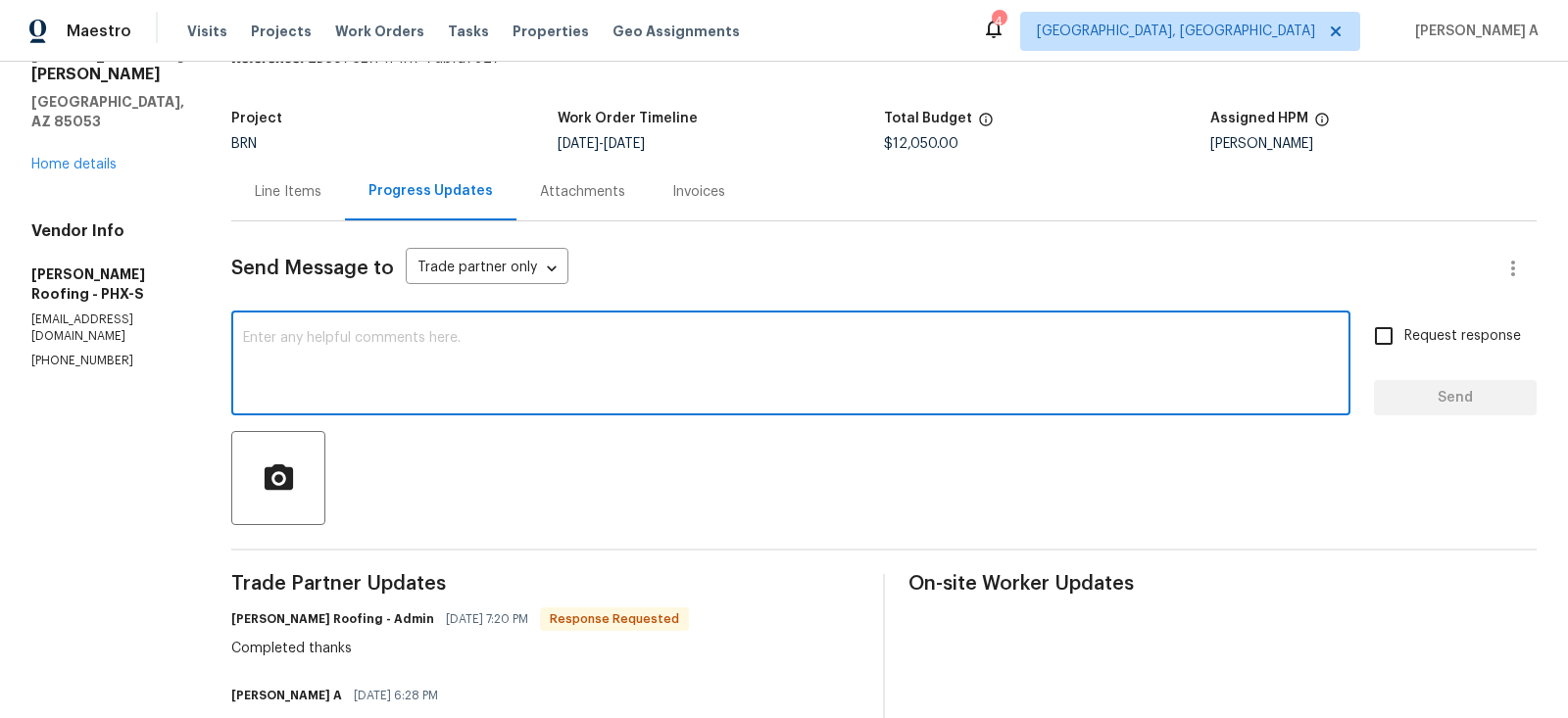
click at [489, 337] on textarea at bounding box center [790, 365] width 1095 height 69
paste textarea "Hi, Just received a final walkthrough, and the buyer is asking for roof correct…"
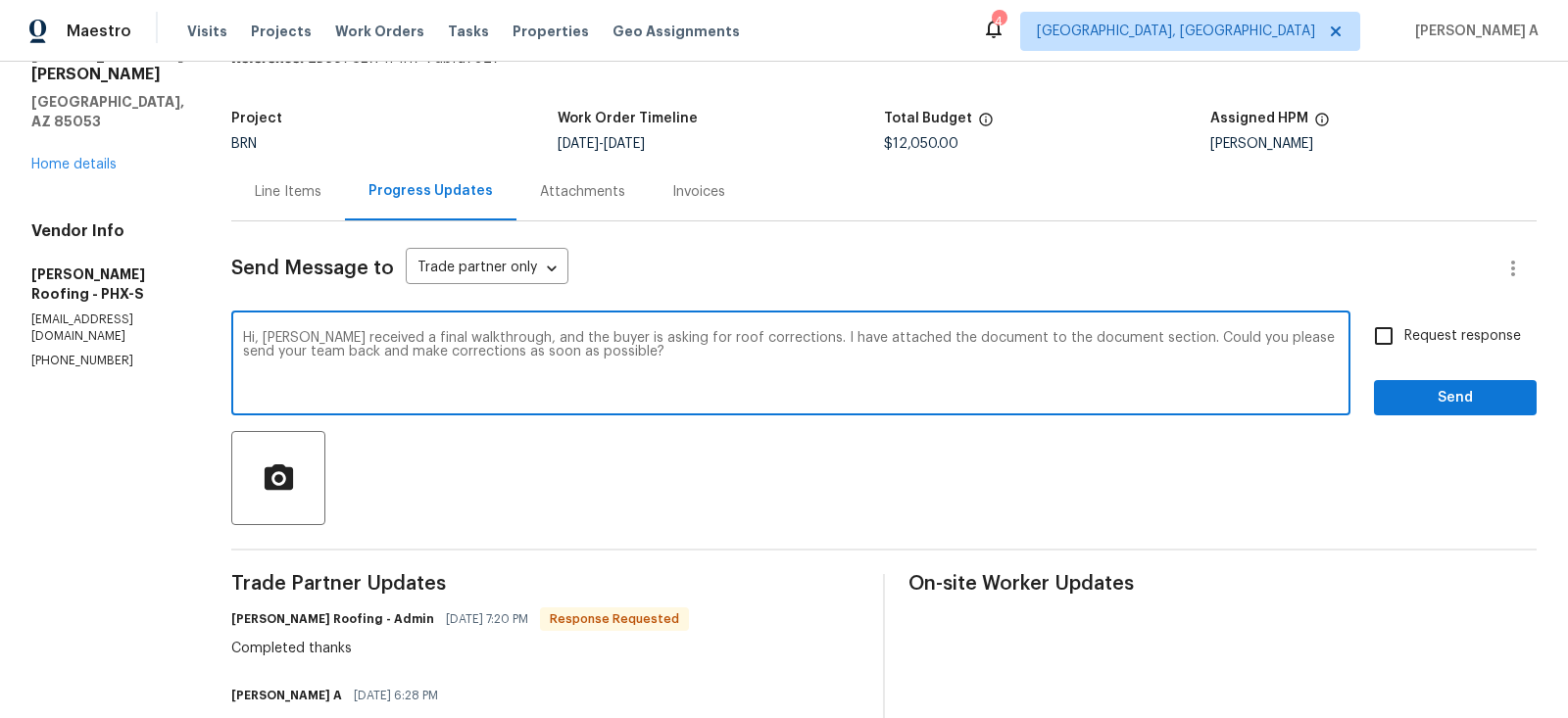
click at [1119, 342] on textarea "Hi, Just received a final walkthrough, and the buyer is asking for roof correct…" at bounding box center [790, 365] width 1095 height 69
click at [1118, 336] on textarea "Hi, Just received a final walkthrough, and the buyer is asking for roof correct…" at bounding box center [790, 365] width 1095 height 69
click at [1006, 370] on textarea "Hi, Just received a final walkthrough, and the buyer is asking for roof correct…" at bounding box center [790, 365] width 1095 height 69
type textarea "Hi, Just received a final walkthrough, and the buyer is asking for roof correct…"
click at [1397, 333] on input "Request response" at bounding box center [1383, 336] width 41 height 41
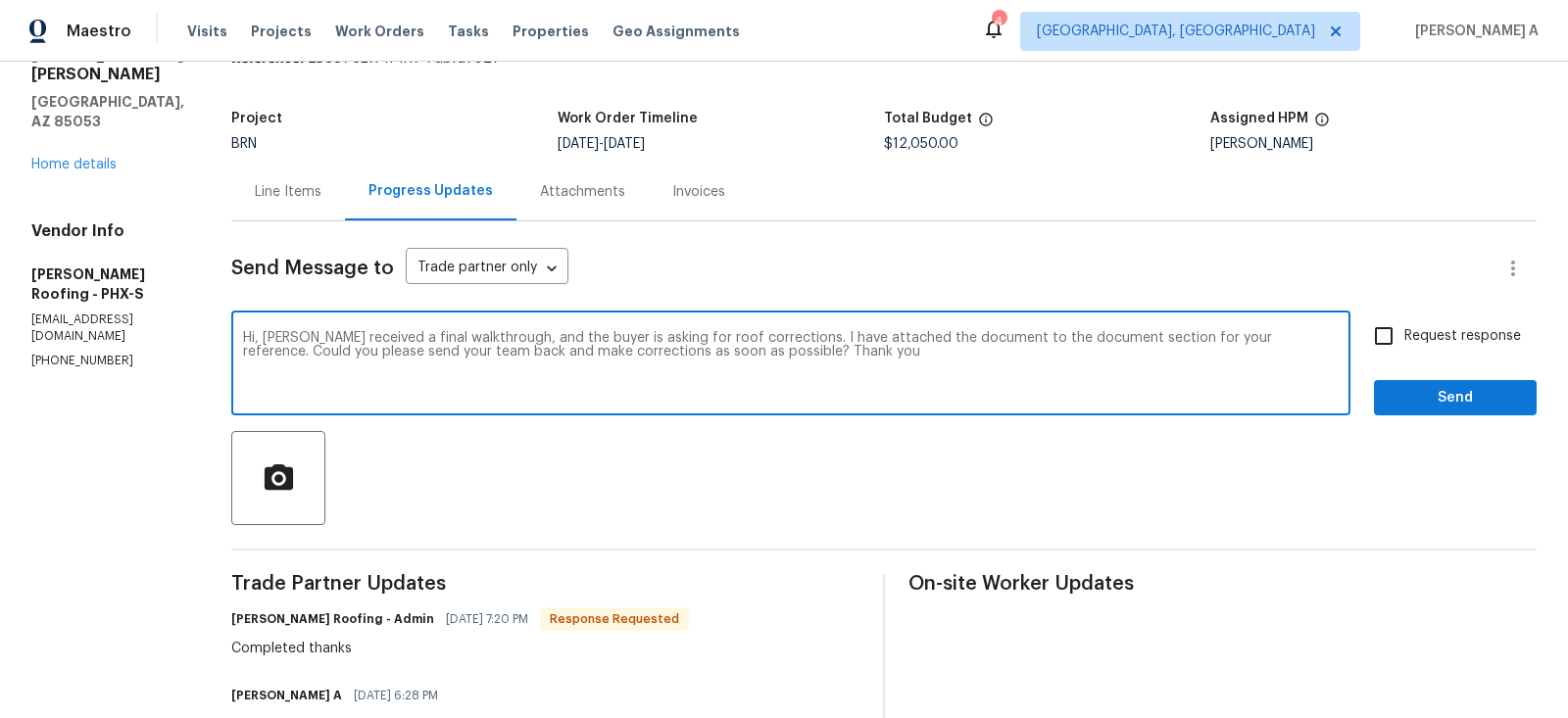
checkbox input "true"
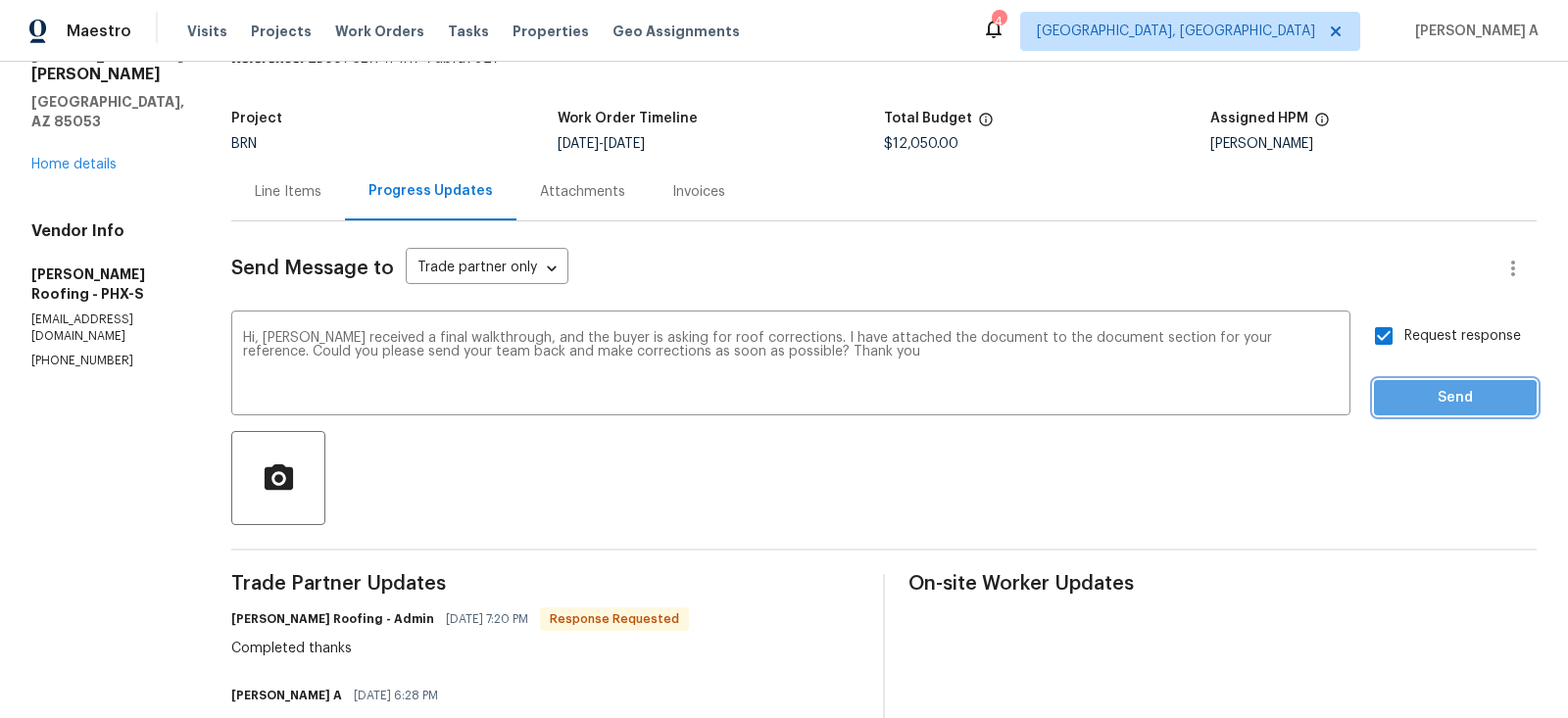
click at [1434, 401] on span "Send" at bounding box center [1455, 398] width 131 height 25
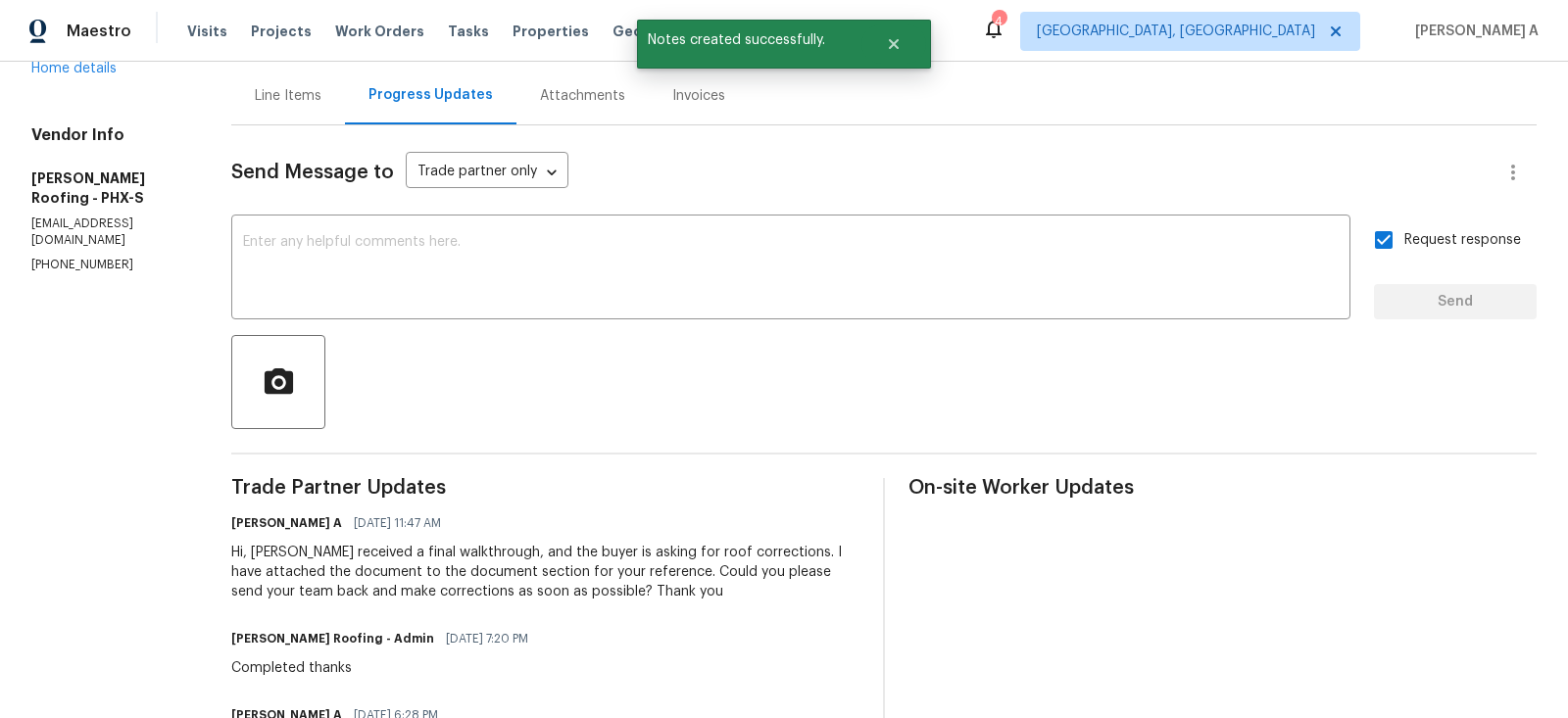
scroll to position [233, 0]
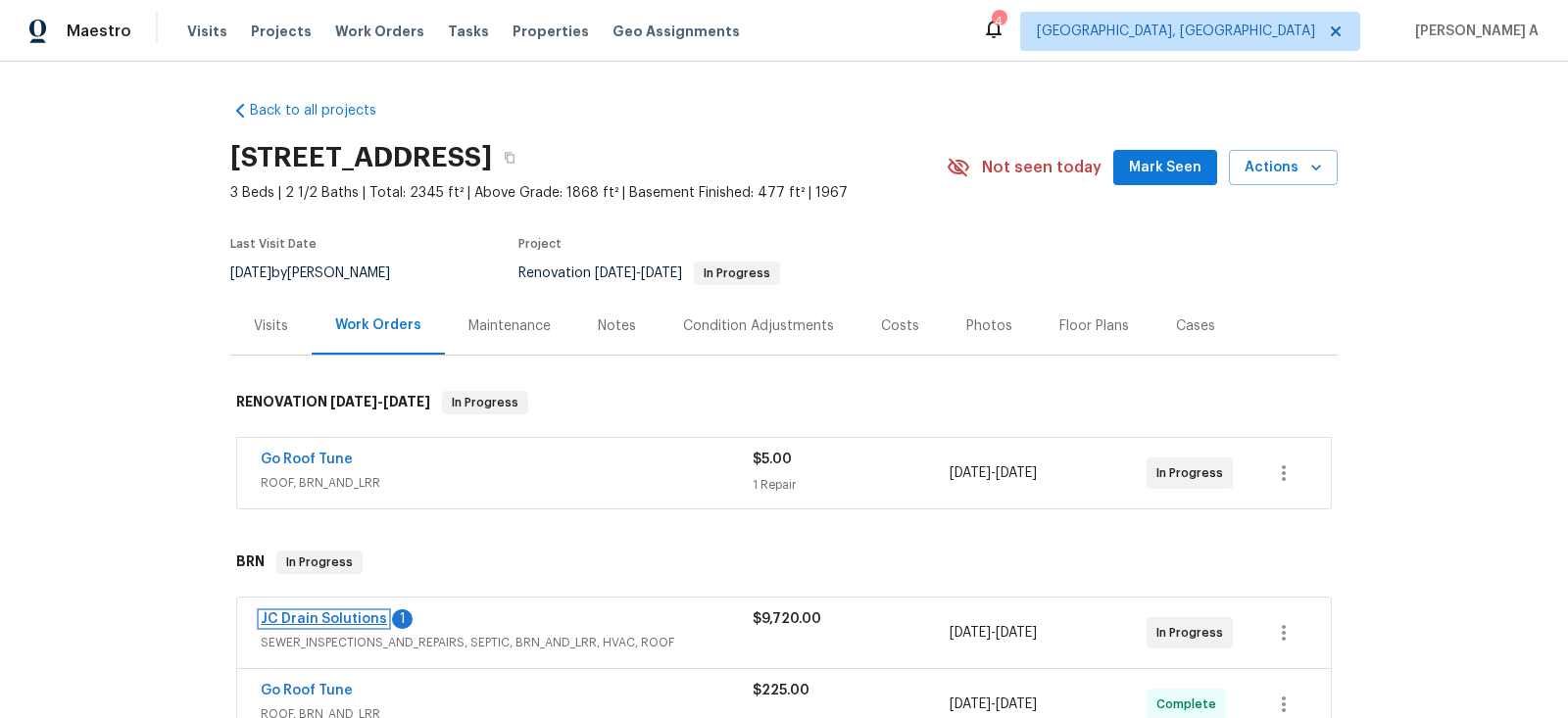
click at [336, 621] on link "JC Drain Solutions" at bounding box center [324, 620] width 126 height 14
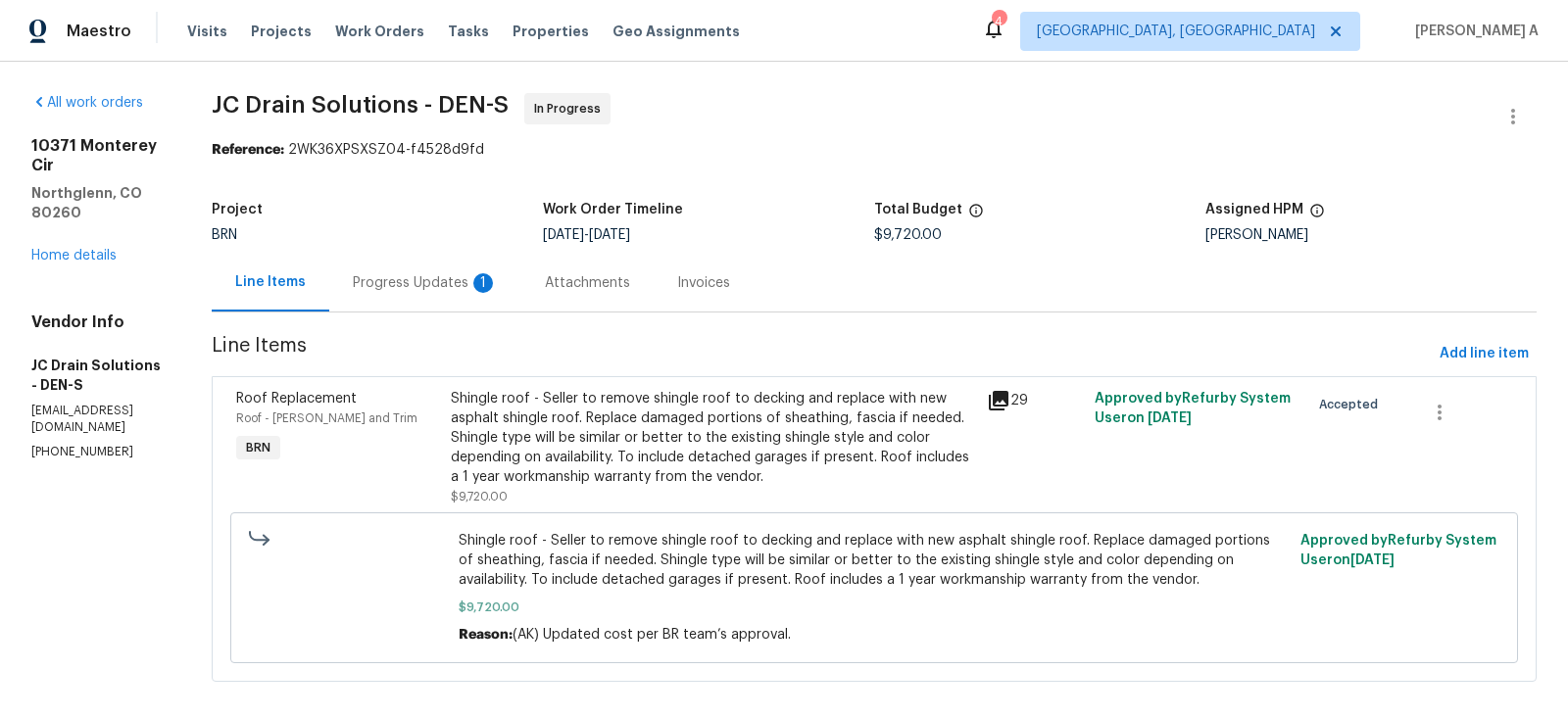
click at [568, 278] on div "Attachments" at bounding box center [587, 283] width 132 height 58
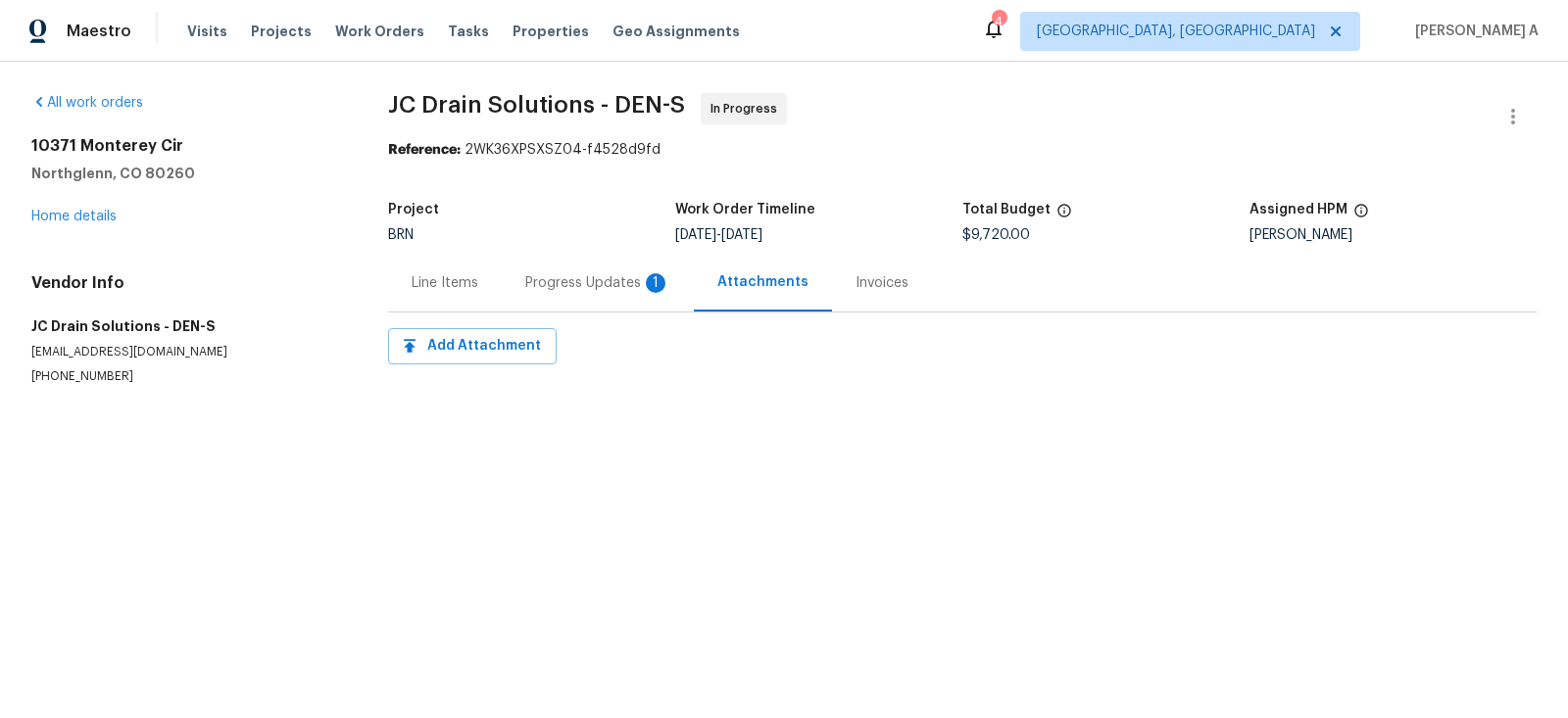
click at [537, 252] on div "Project BRN Work Order Timeline [DATE] - [DATE] Total Budget $9,720.00 Assigned…" at bounding box center [962, 221] width 1149 height 63
click at [594, 281] on div "Progress Updates 1" at bounding box center [598, 283] width 145 height 20
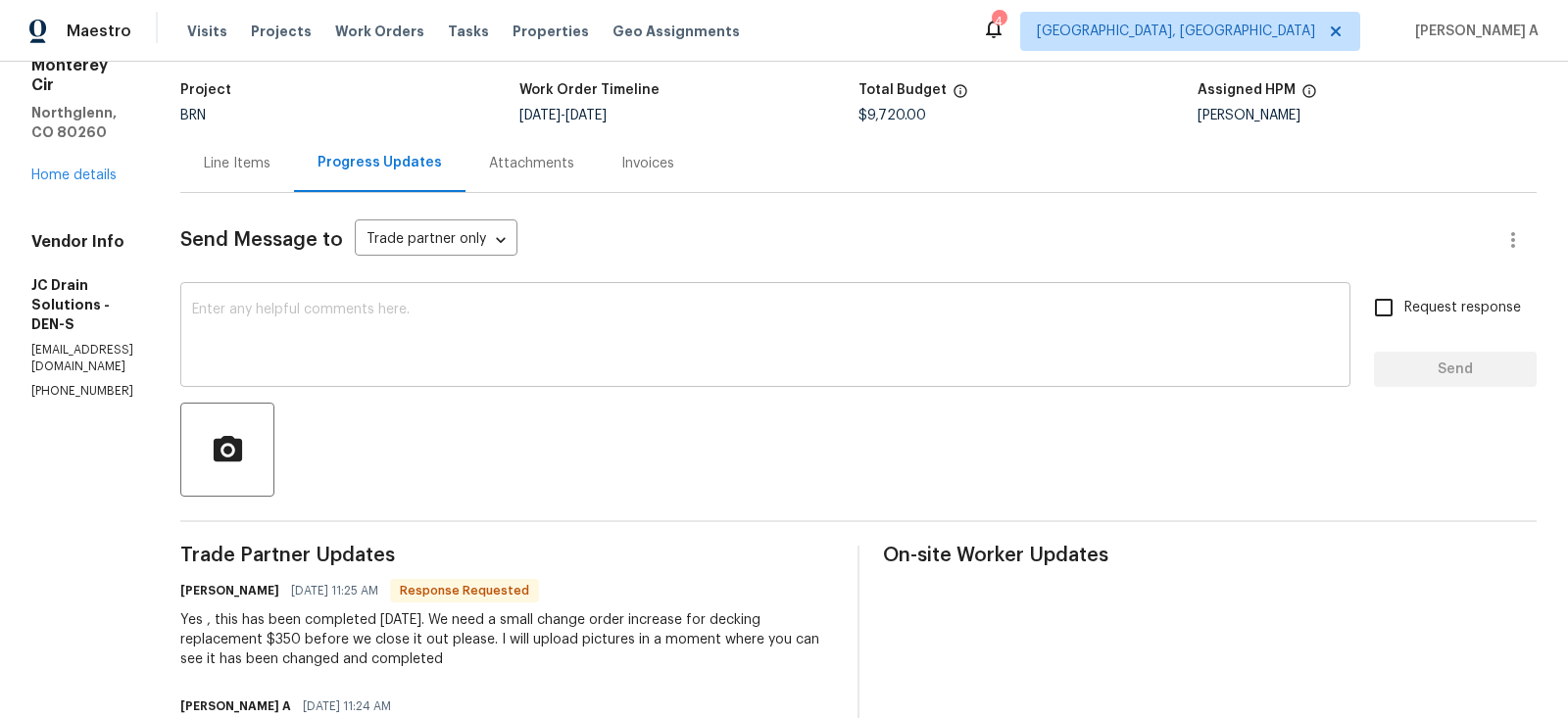
scroll to position [147, 0]
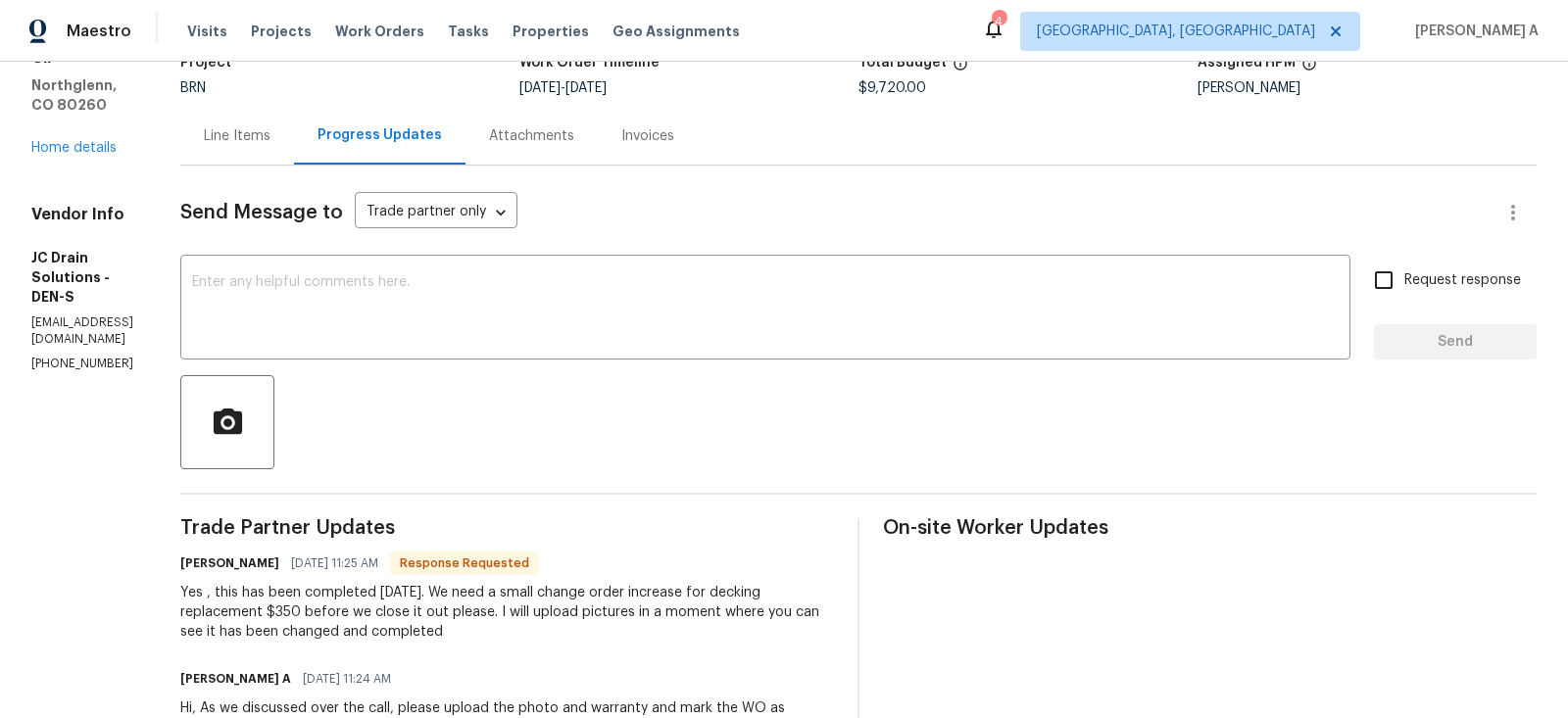
click at [359, 614] on div "Yes , this has been completed [DATE]. We need a small change order increase for…" at bounding box center [507, 612] width 653 height 59
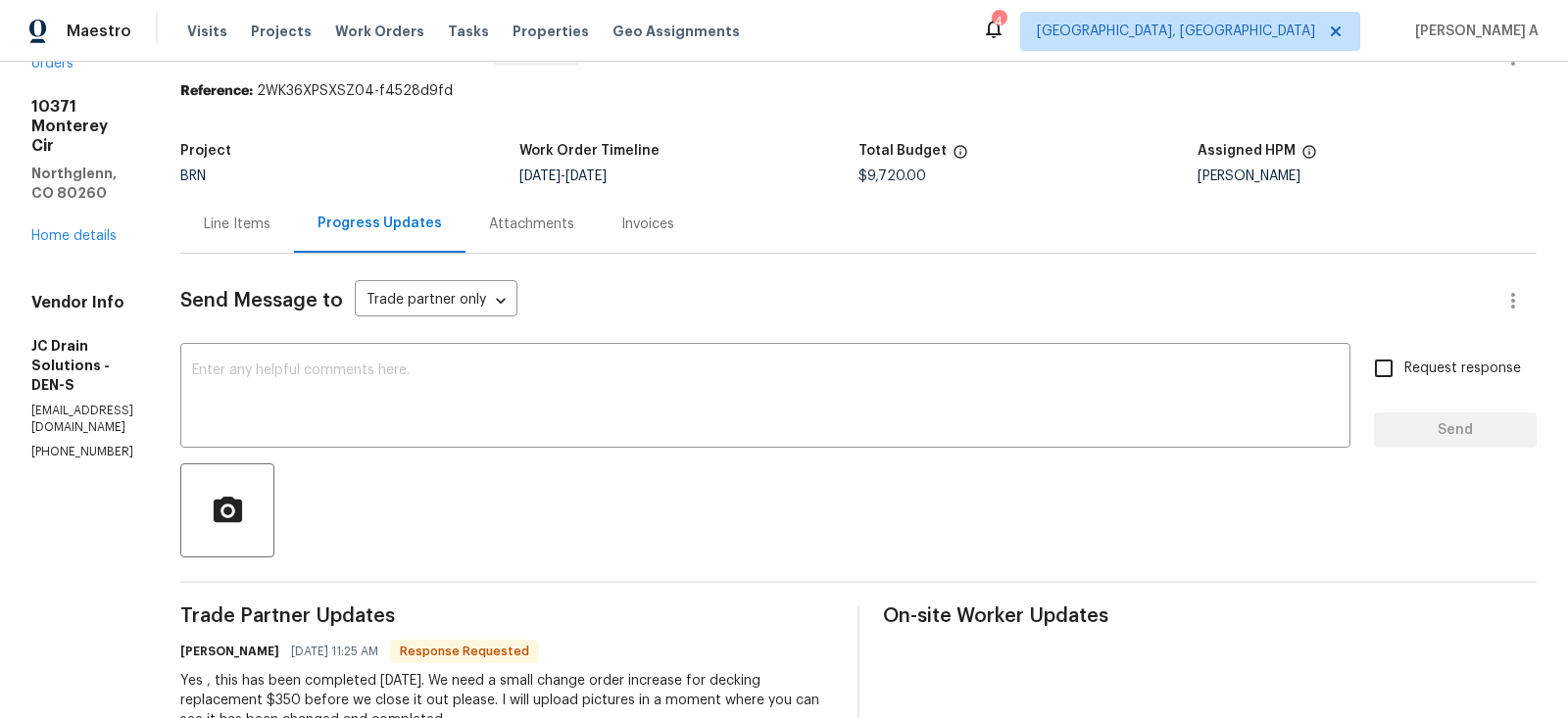
click at [270, 230] on div "Line Items" at bounding box center [236, 224] width 67 height 20
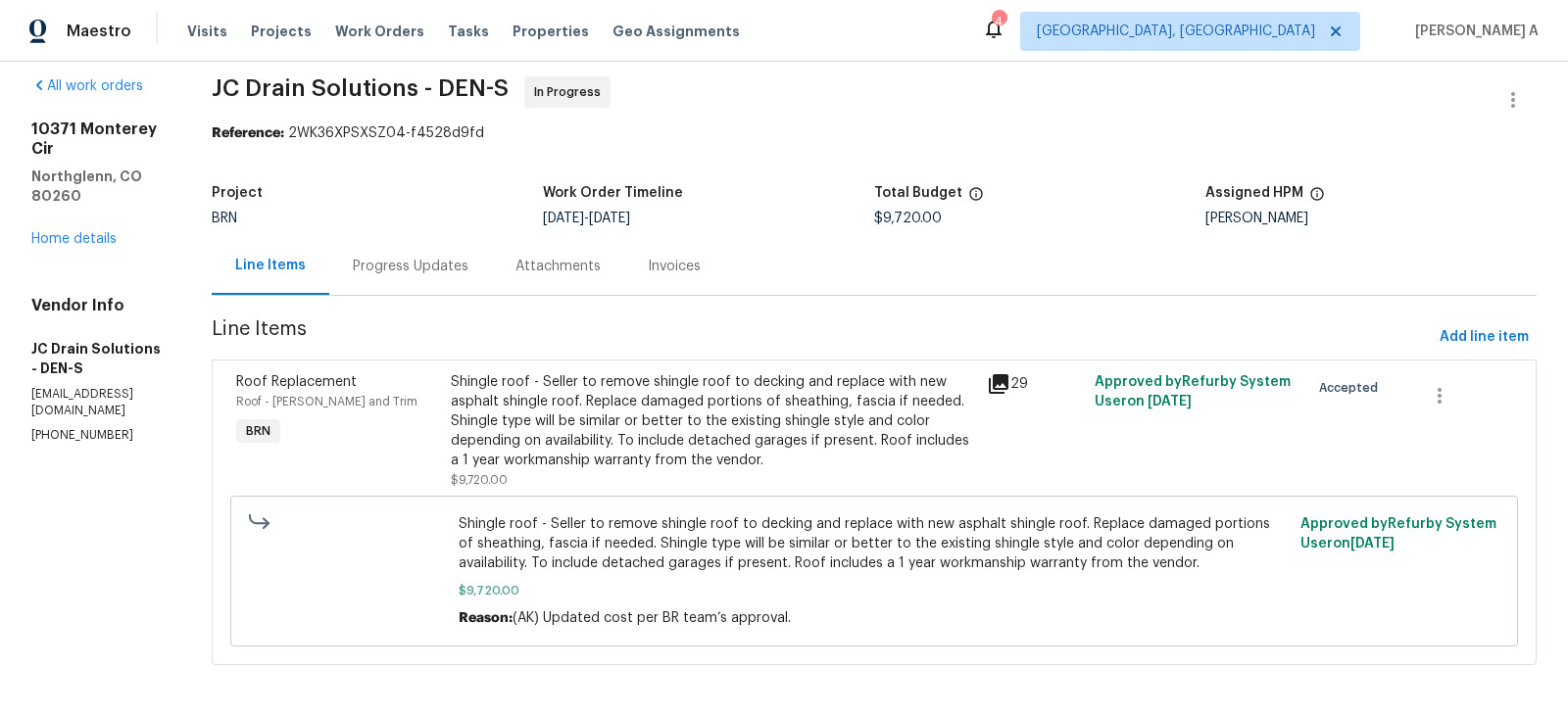
click at [773, 443] on div "Shingle roof - Seller to remove shingle roof to decking and replace with new as…" at bounding box center [713, 421] width 525 height 98
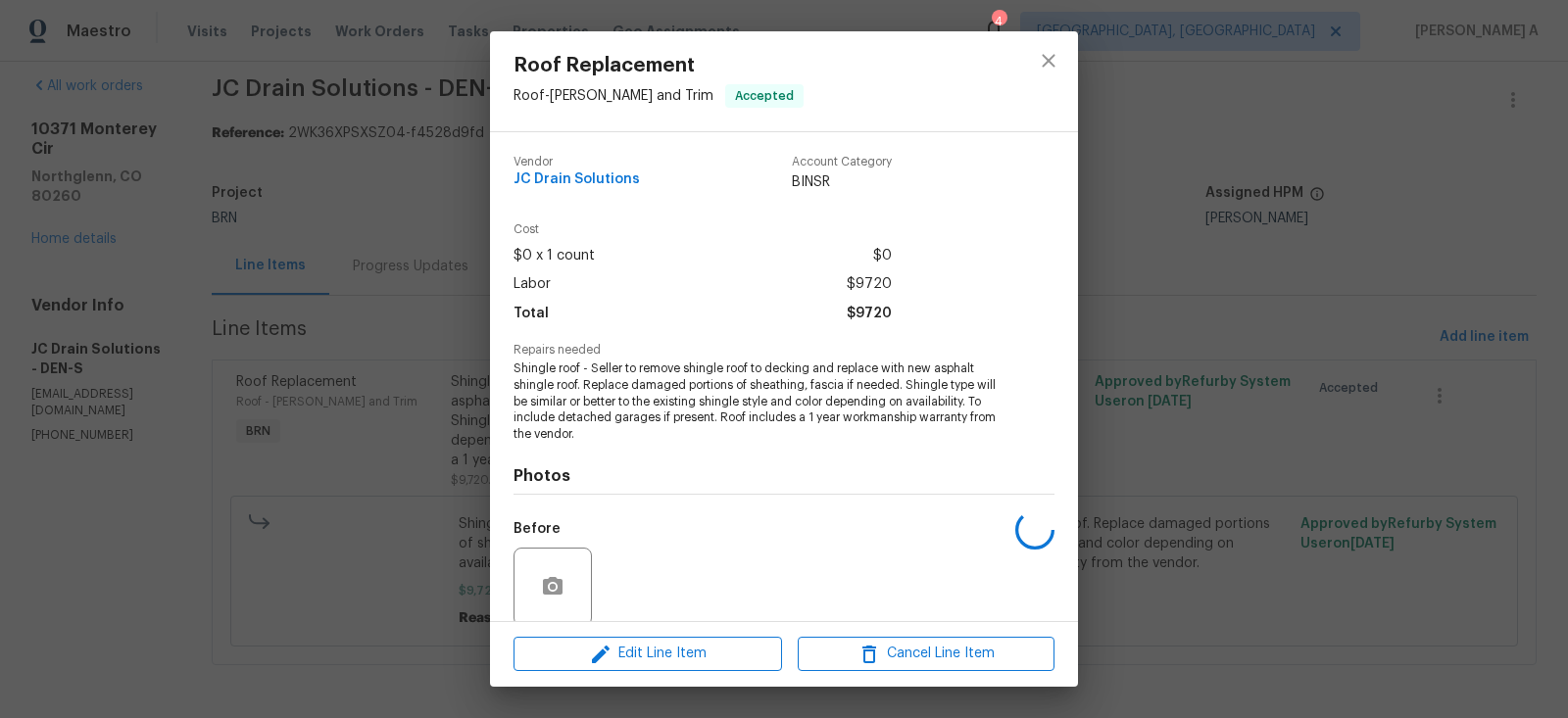
scroll to position [152, 0]
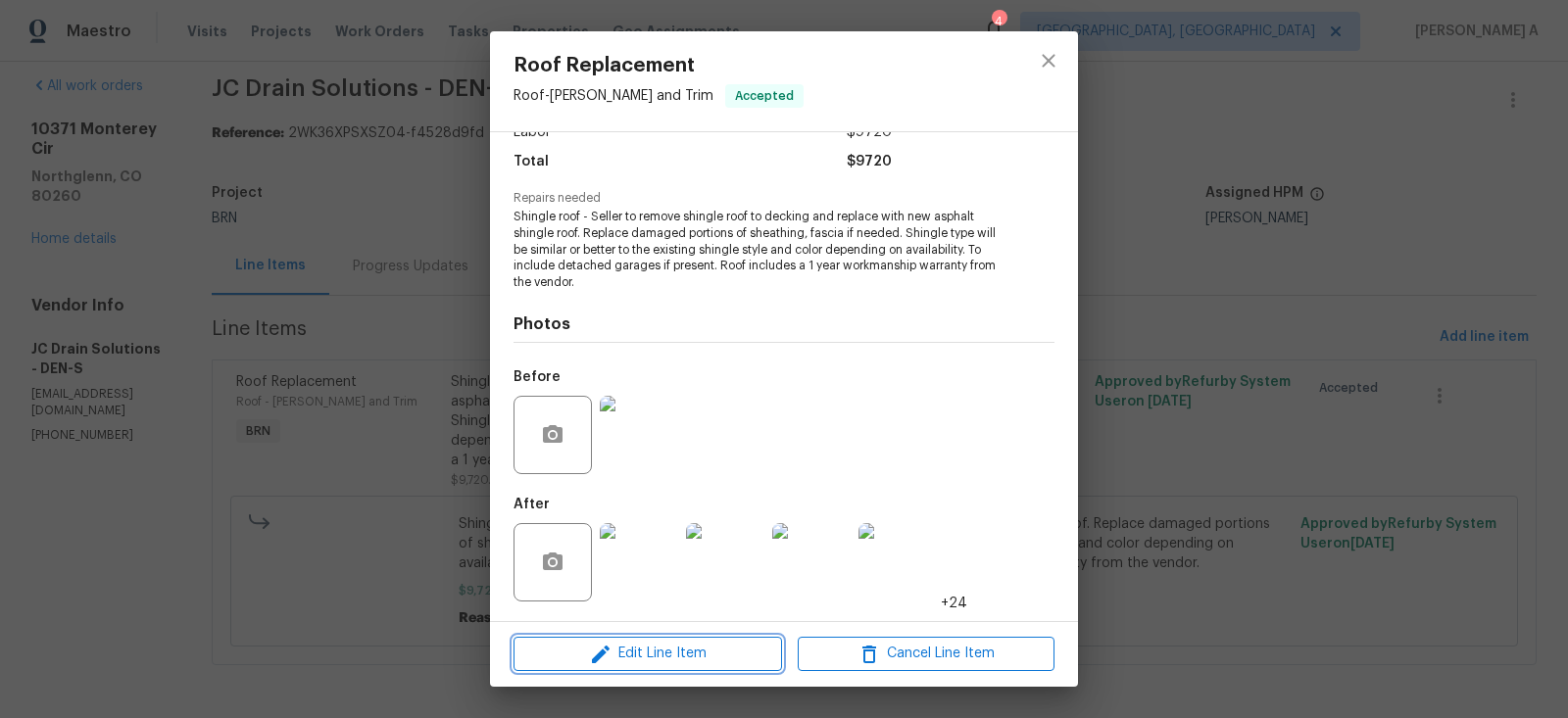
click at [708, 641] on button "Edit Line Item" at bounding box center [647, 653] width 268 height 35
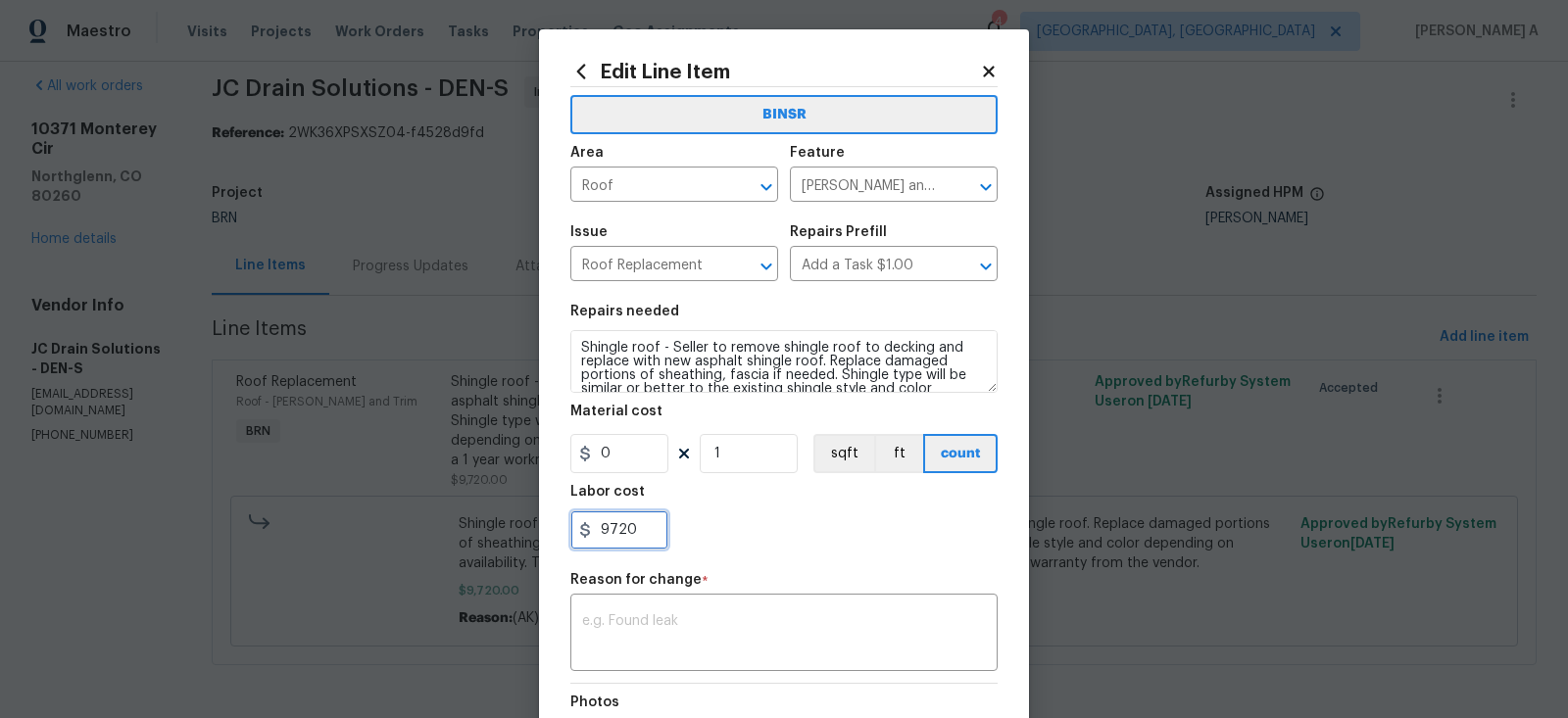
drag, startPoint x: 638, startPoint y: 533, endPoint x: 566, endPoint y: 529, distance: 72.1
click at [565, 529] on div "Edit Line Item BINSR Area Roof ​ Feature Eaves and Trim ​ Issue Roof Replacemen…" at bounding box center [784, 493] width 490 height 927
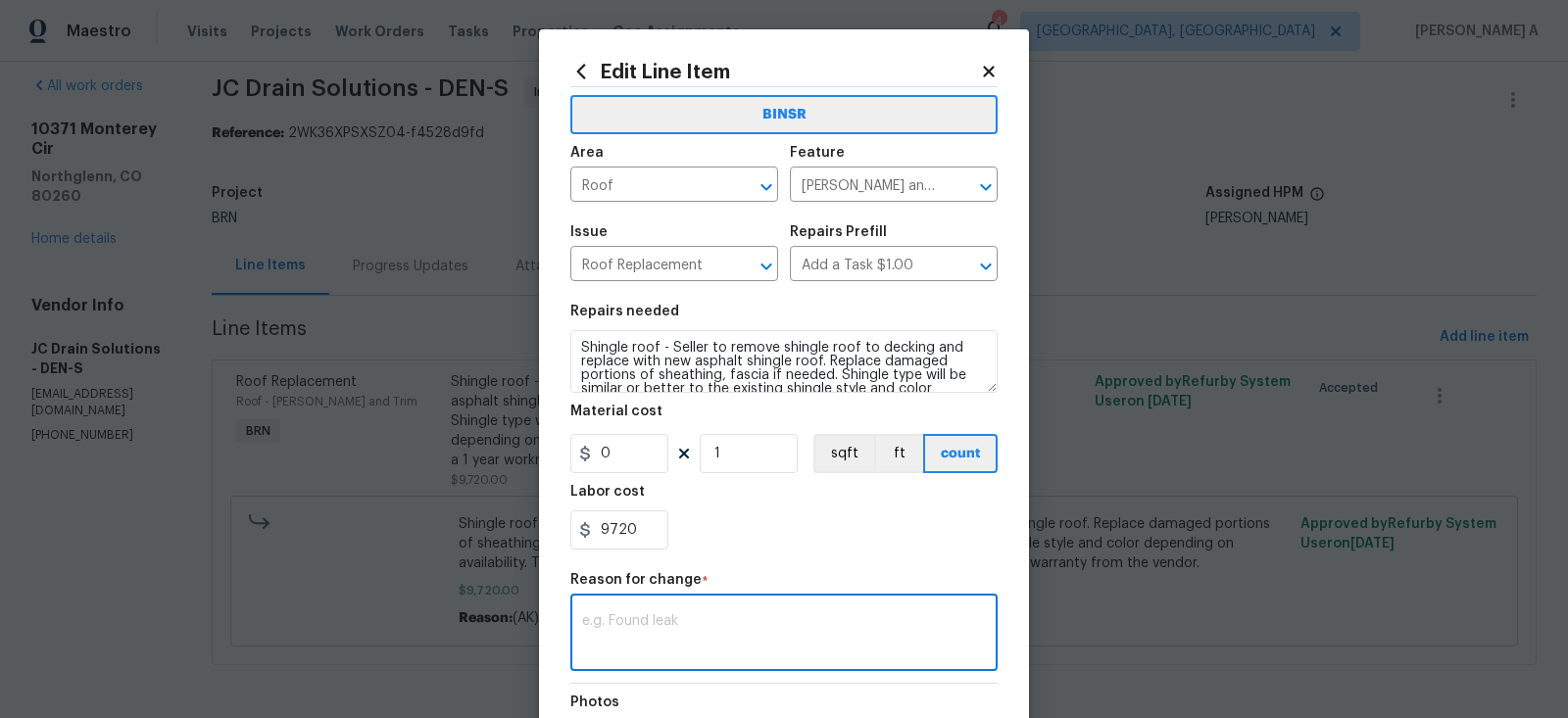
click at [692, 629] on textarea at bounding box center [784, 635] width 404 height 41
click at [632, 535] on input "9720" at bounding box center [619, 529] width 98 height 39
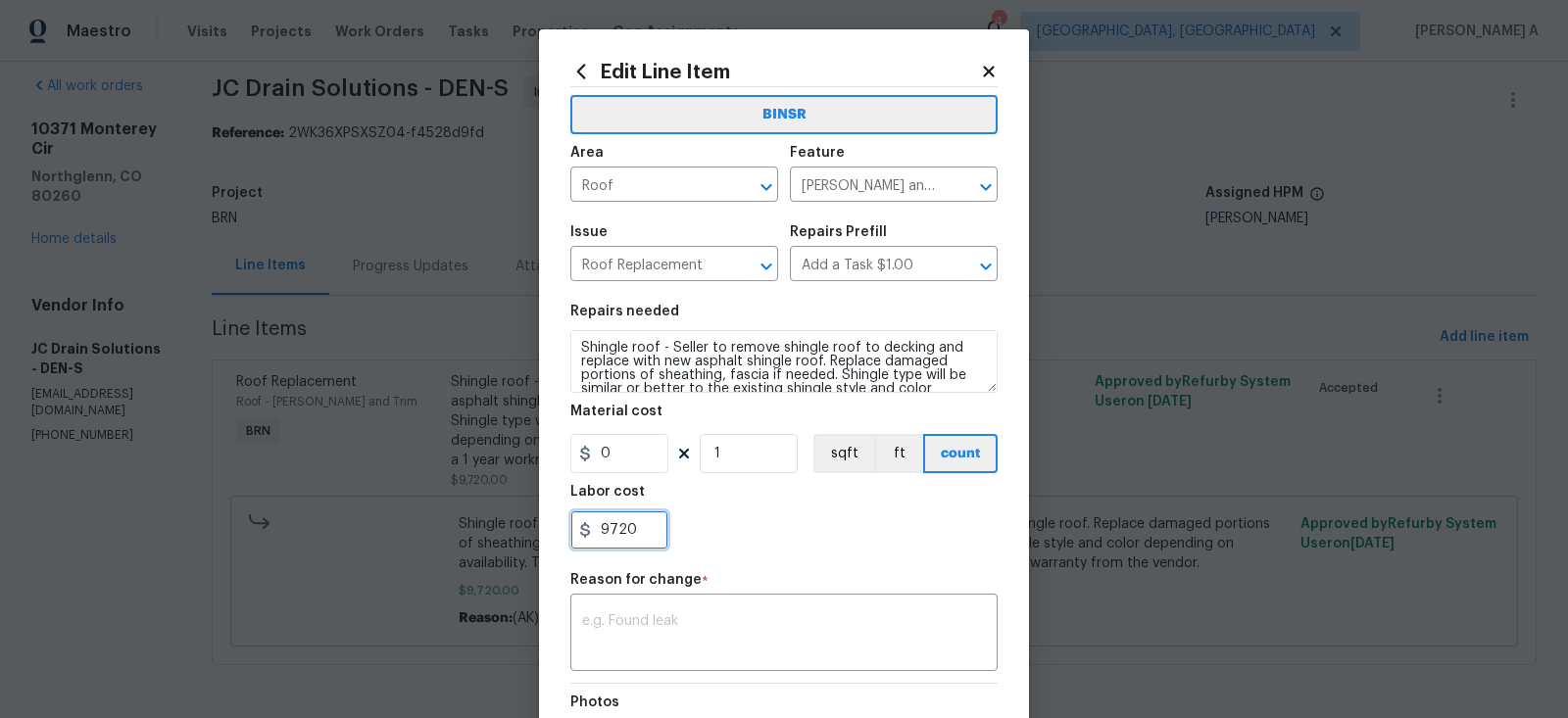
click at [632, 535] on input "9720" at bounding box center [619, 529] width 98 height 39
paste input "1007"
type input "10070"
click at [724, 611] on div "x ​" at bounding box center [784, 635] width 427 height 72
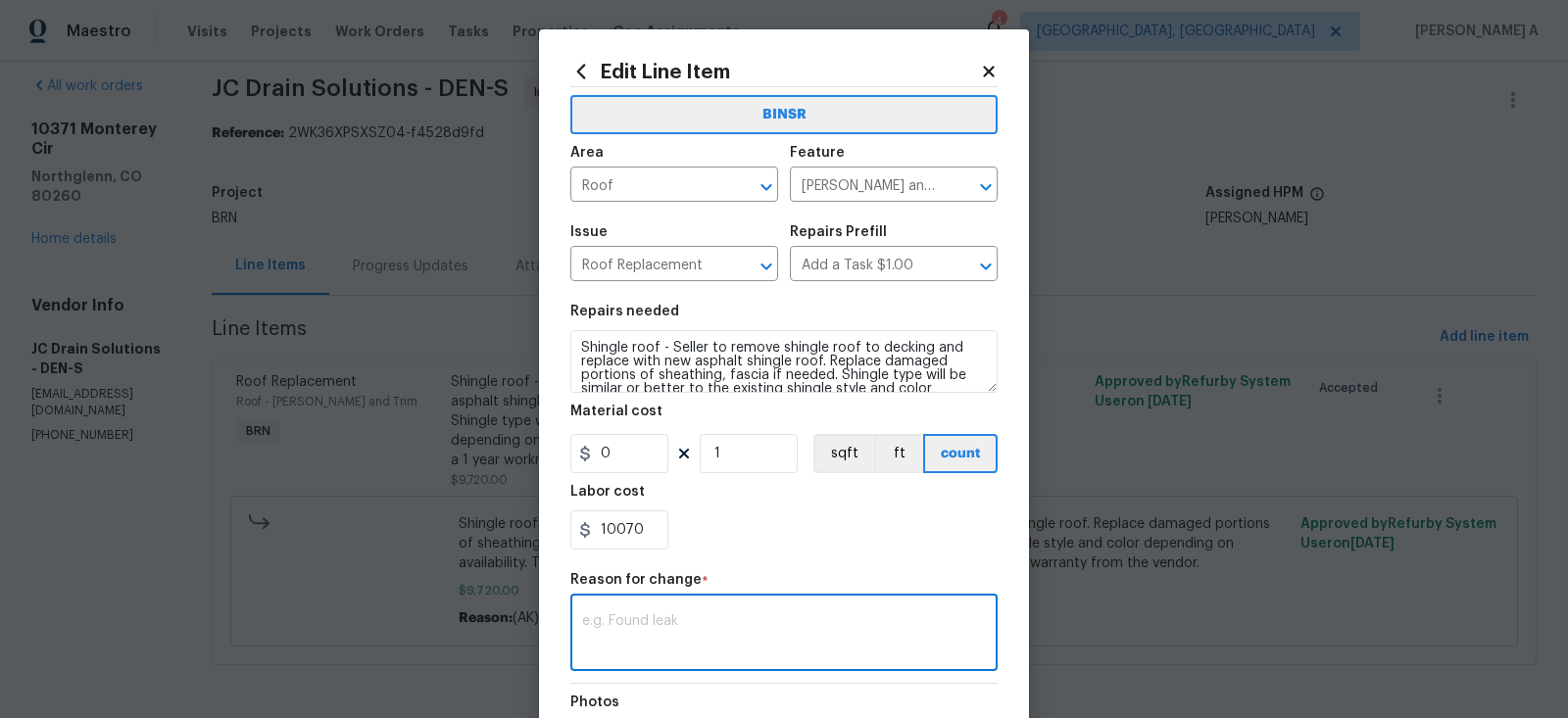
click at [799, 646] on textarea at bounding box center [784, 635] width 404 height 41
paste textarea "(AK) Updated per vendors final cost."
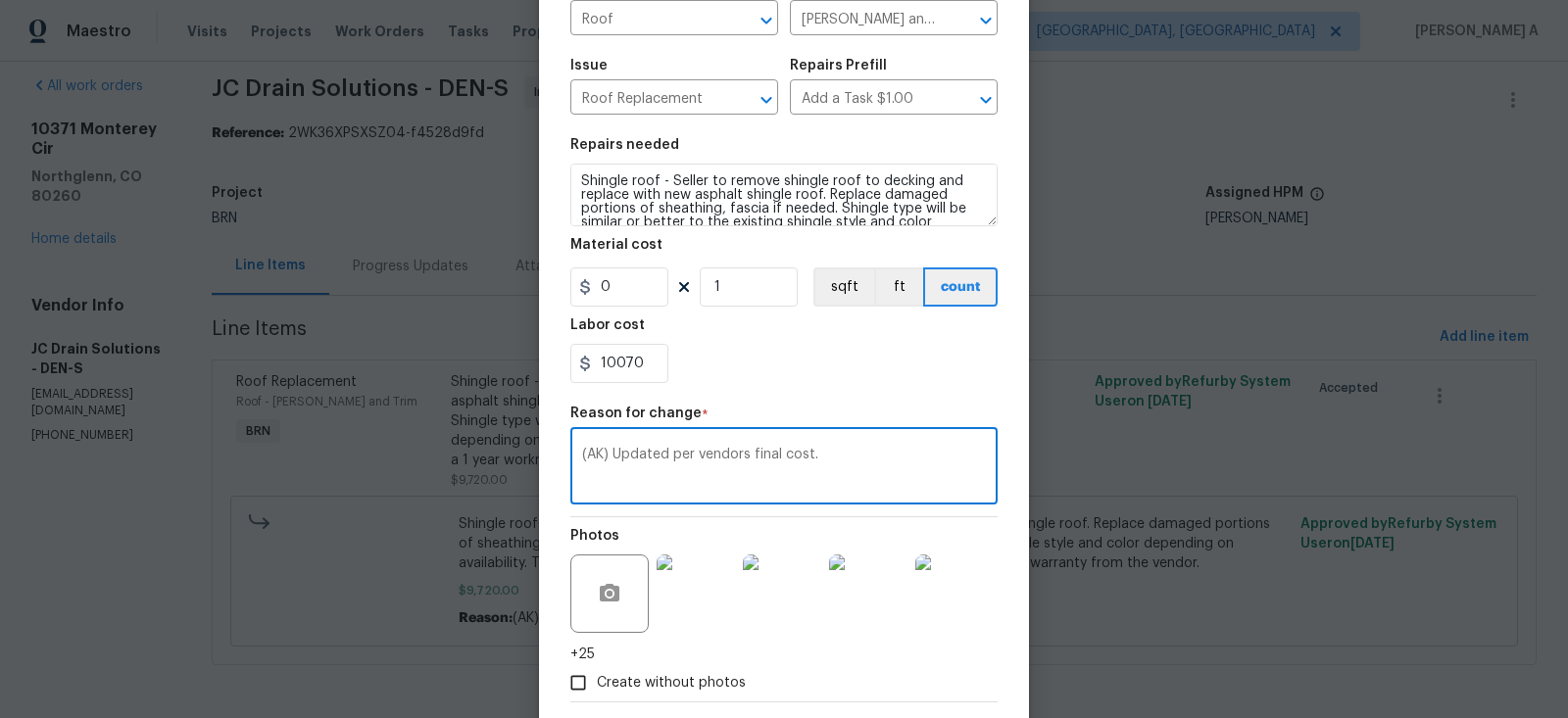
scroll to position [265, 0]
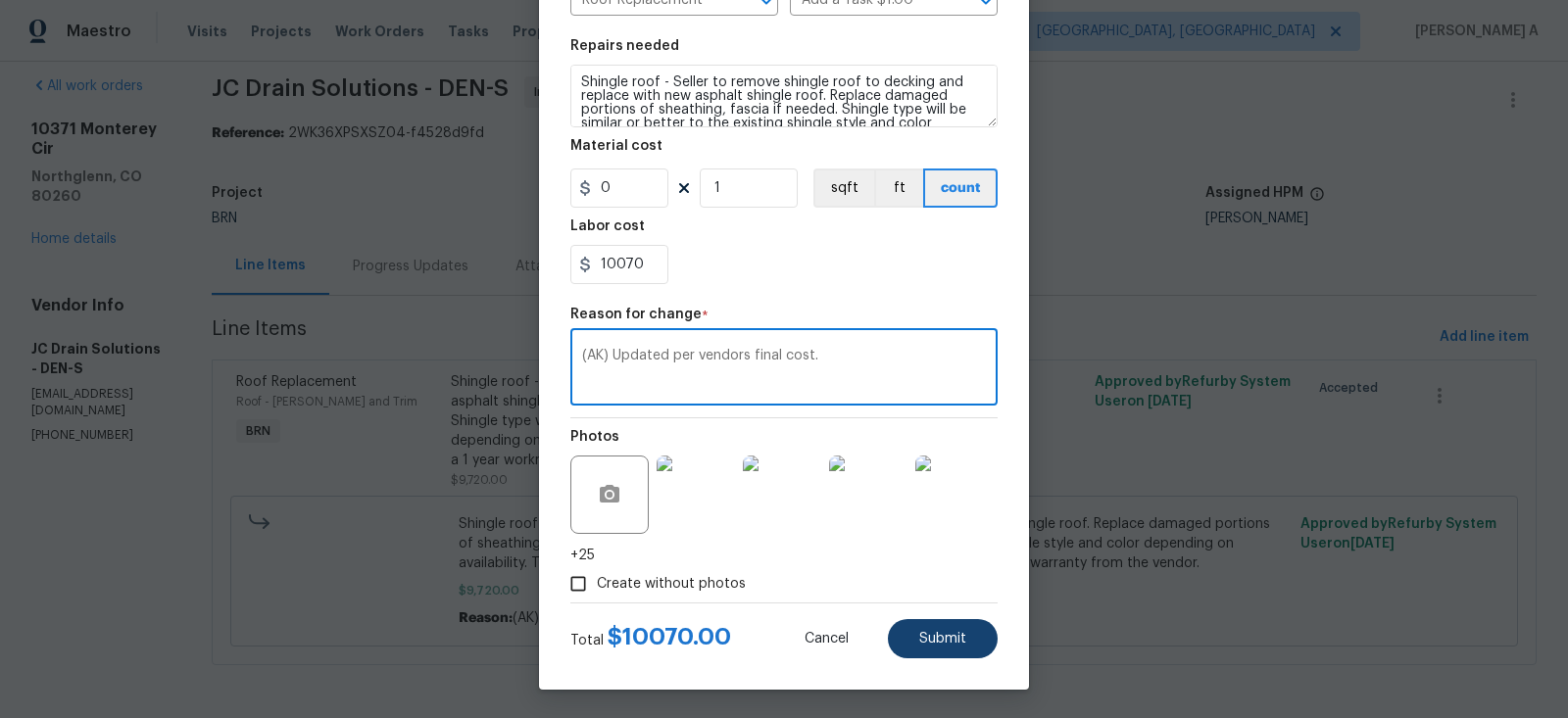
type textarea "(AK) Updated per vendors final cost."
click at [955, 644] on span "Submit" at bounding box center [942, 640] width 47 height 15
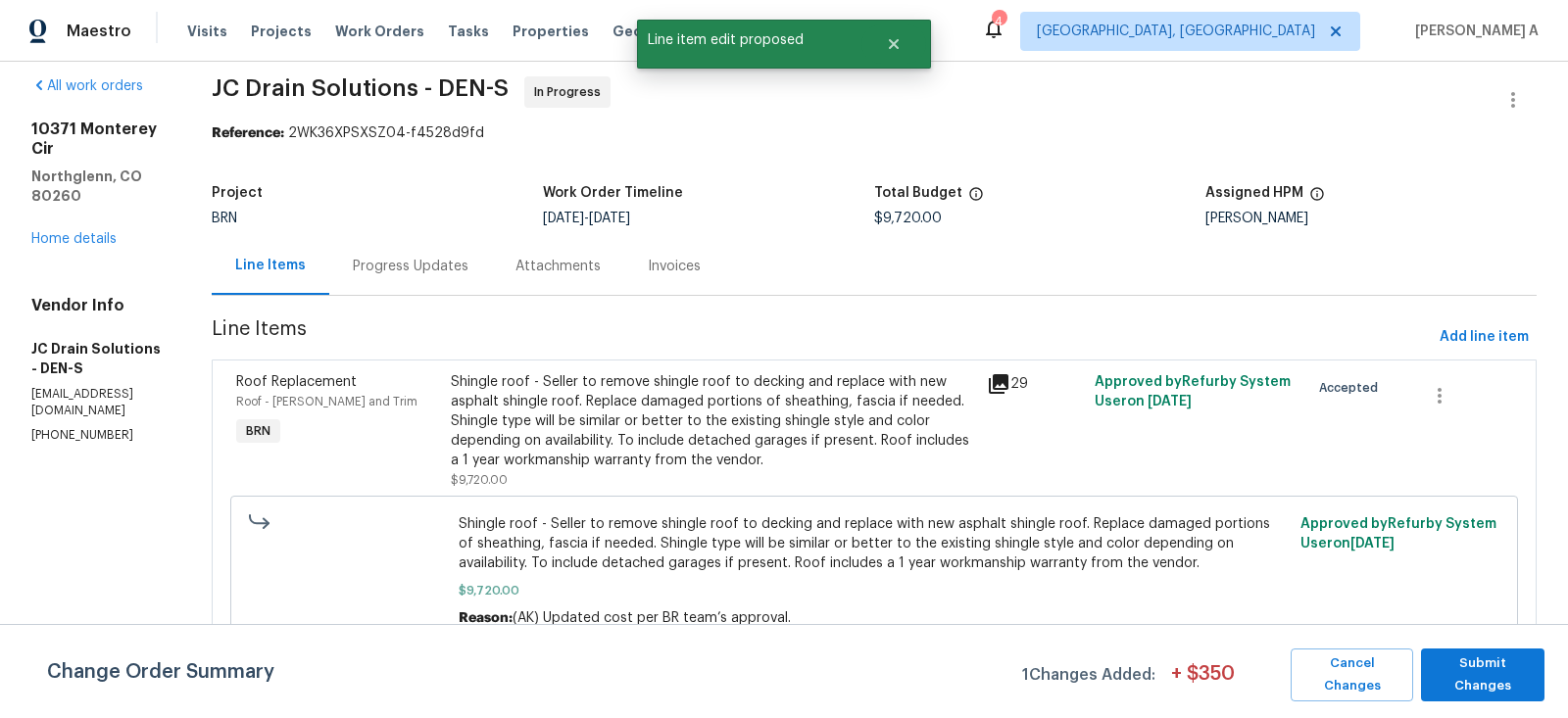
scroll to position [0, 0]
click at [1477, 672] on span "Submit Changes" at bounding box center [1483, 674] width 104 height 45
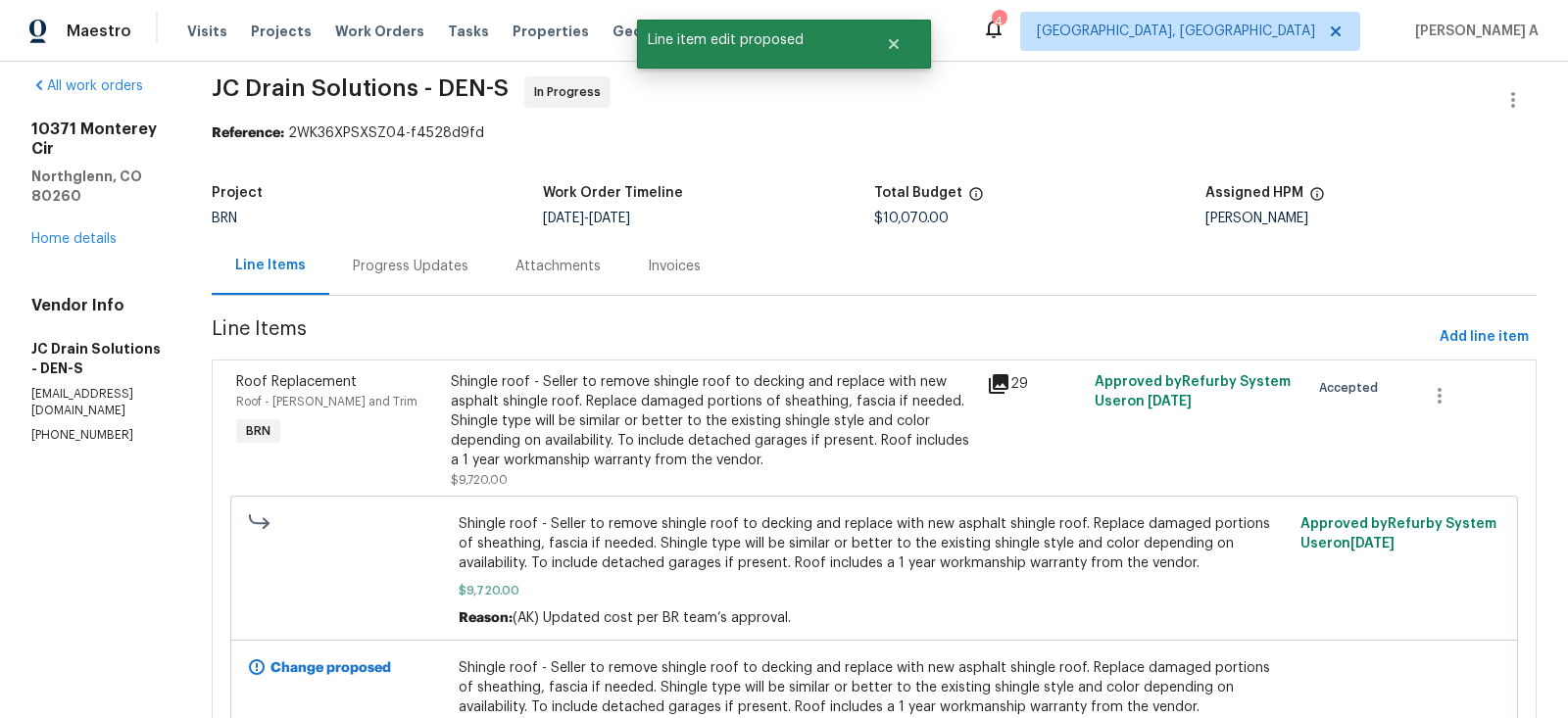
click at [437, 255] on div "Progress Updates" at bounding box center [411, 266] width 163 height 58
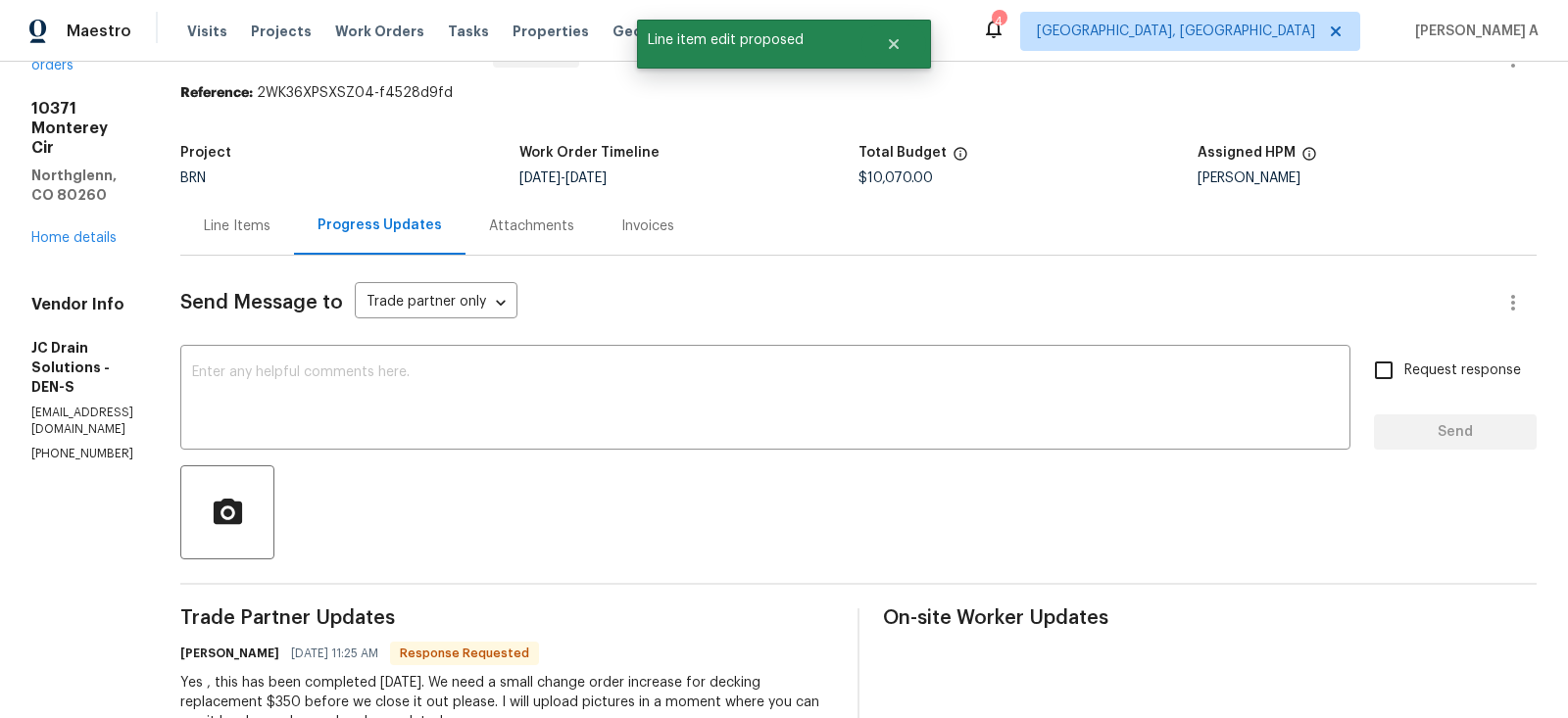
scroll to position [61, 0]
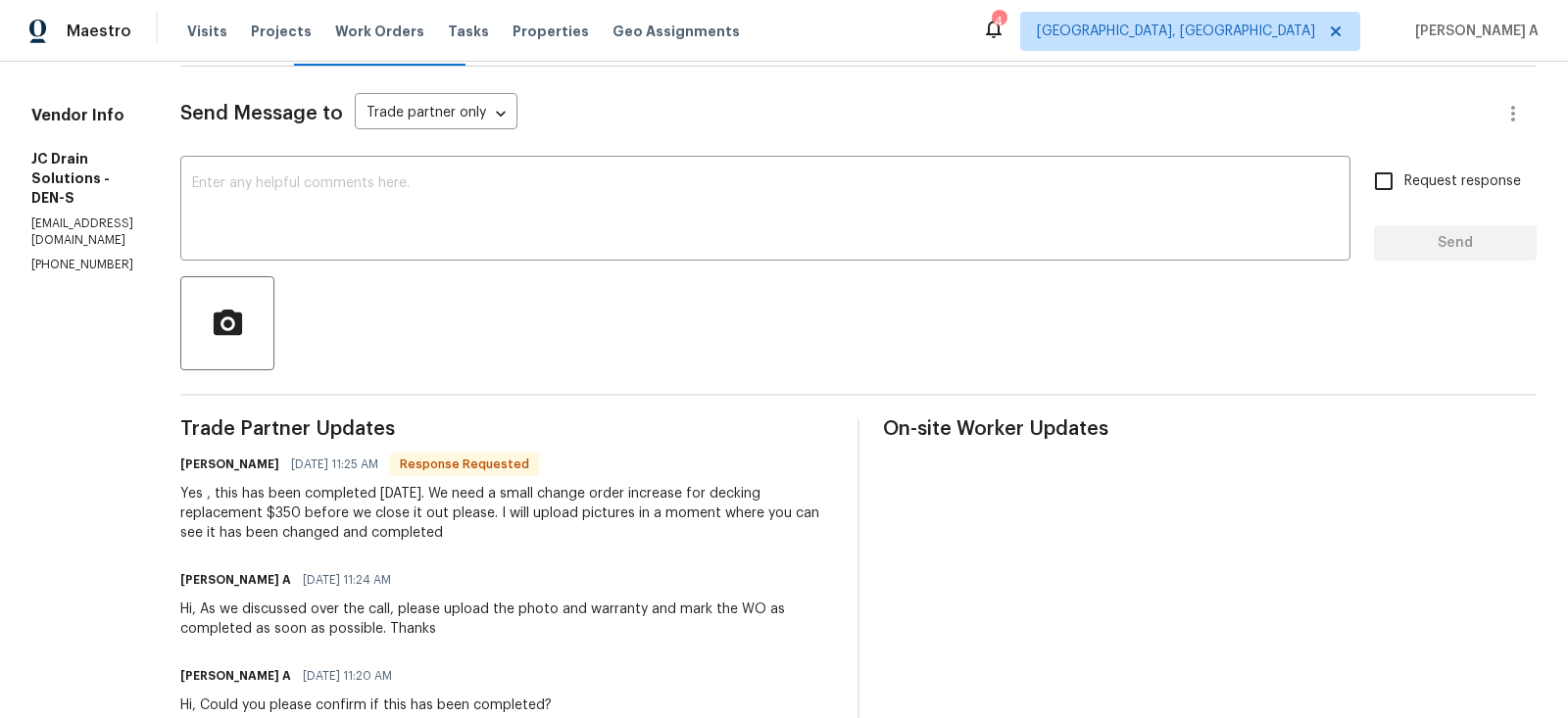
scroll to position [168, 0]
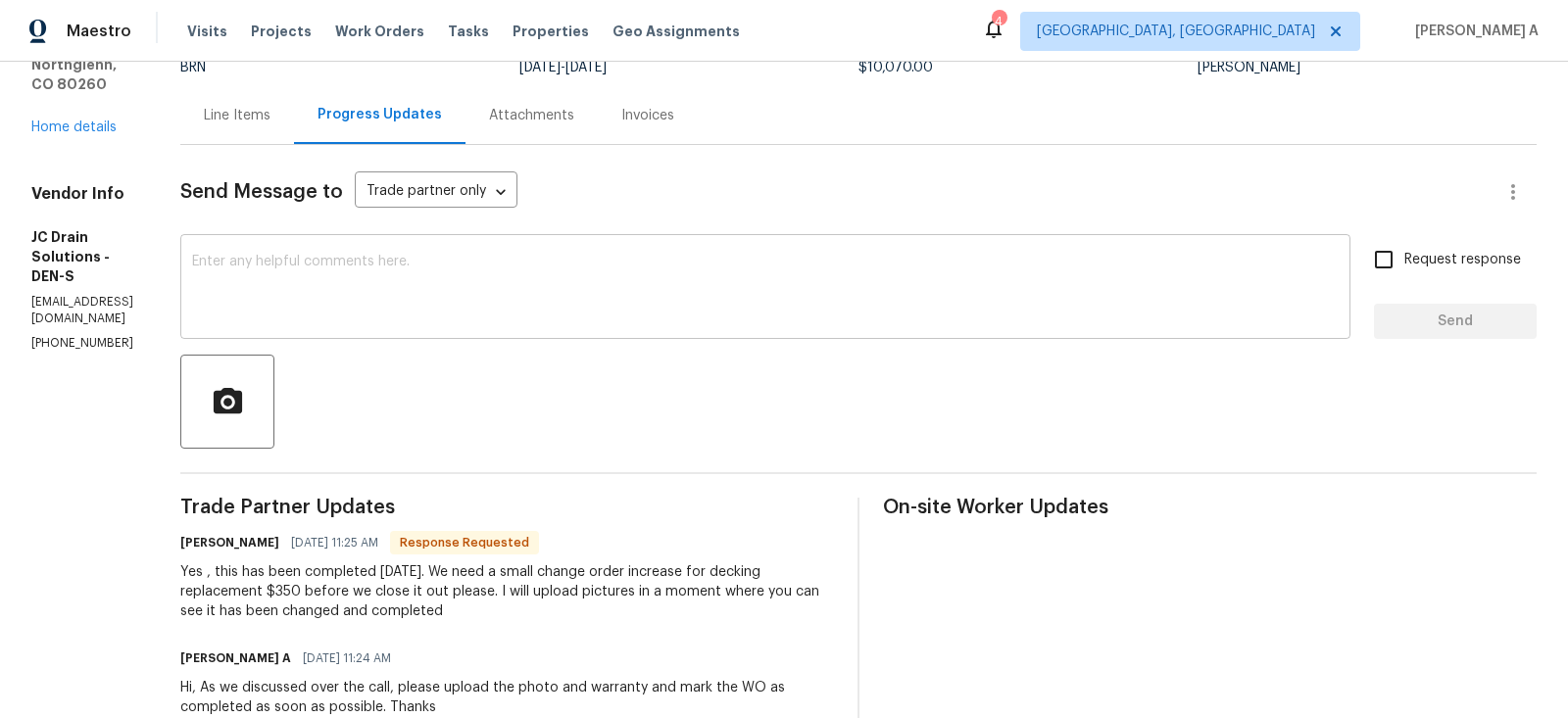
click at [435, 333] on div "x ​" at bounding box center [766, 289] width 1170 height 100
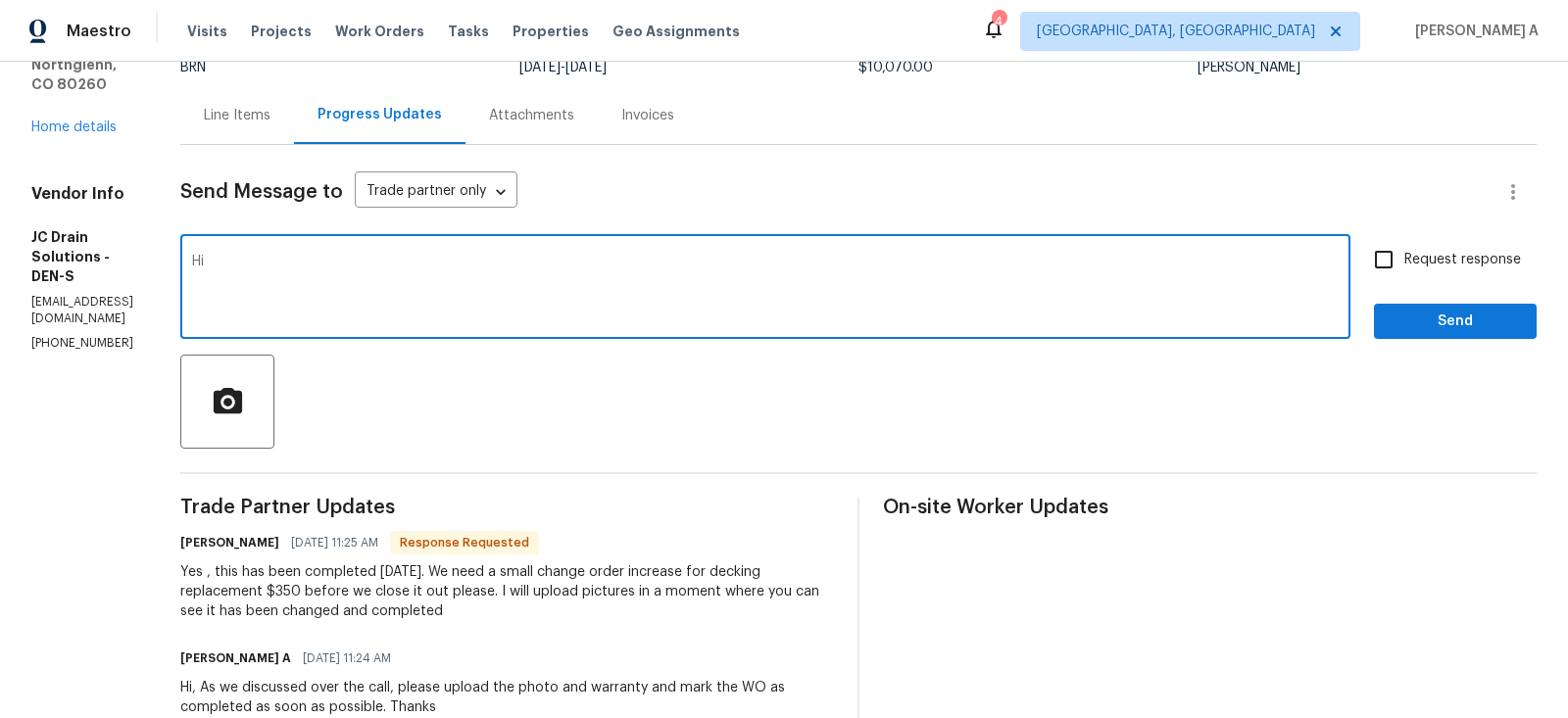
type textarea "H"
type textarea "I have updated the cost. Thanks"
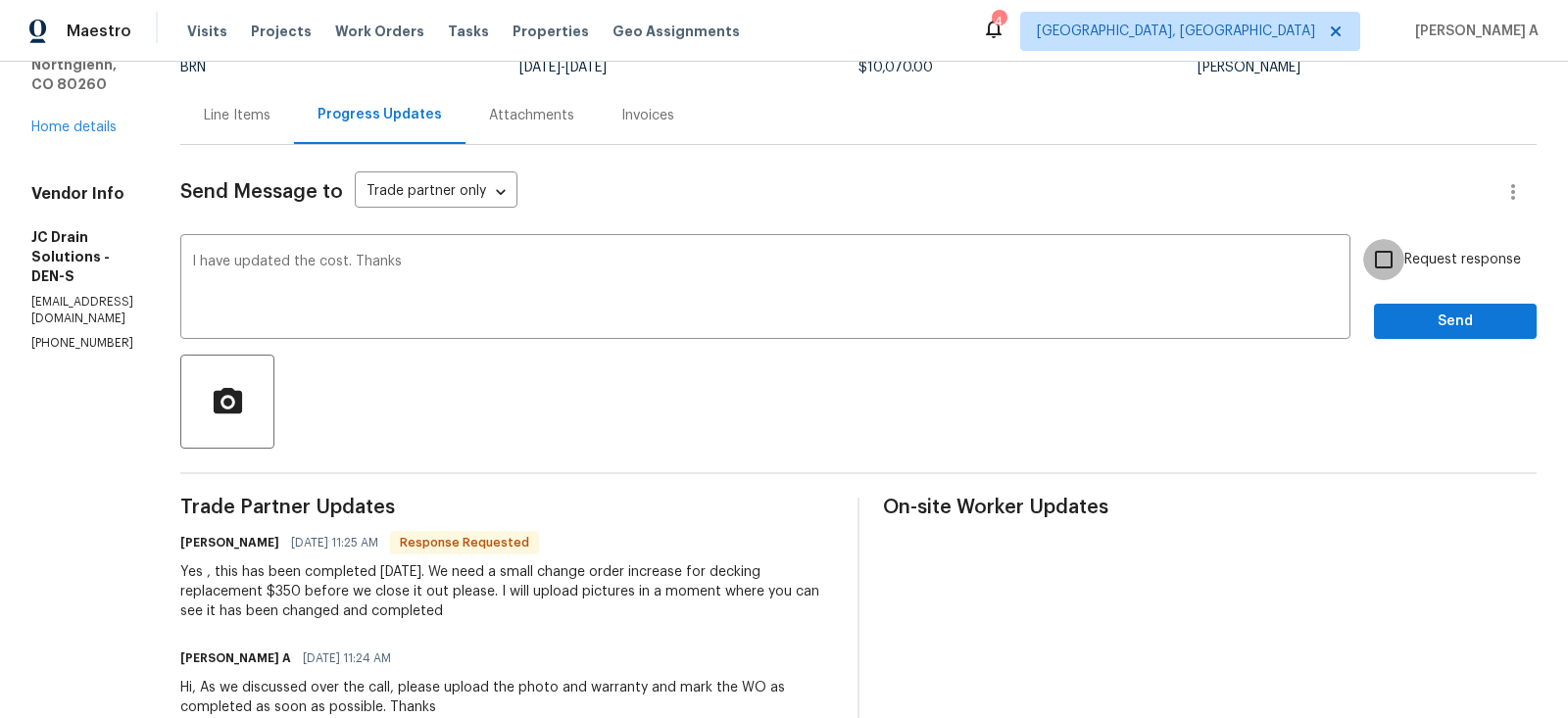
click at [1392, 269] on input "Request response" at bounding box center [1383, 259] width 41 height 41
checkbox input "true"
click at [1423, 310] on span "Send" at bounding box center [1455, 322] width 131 height 25
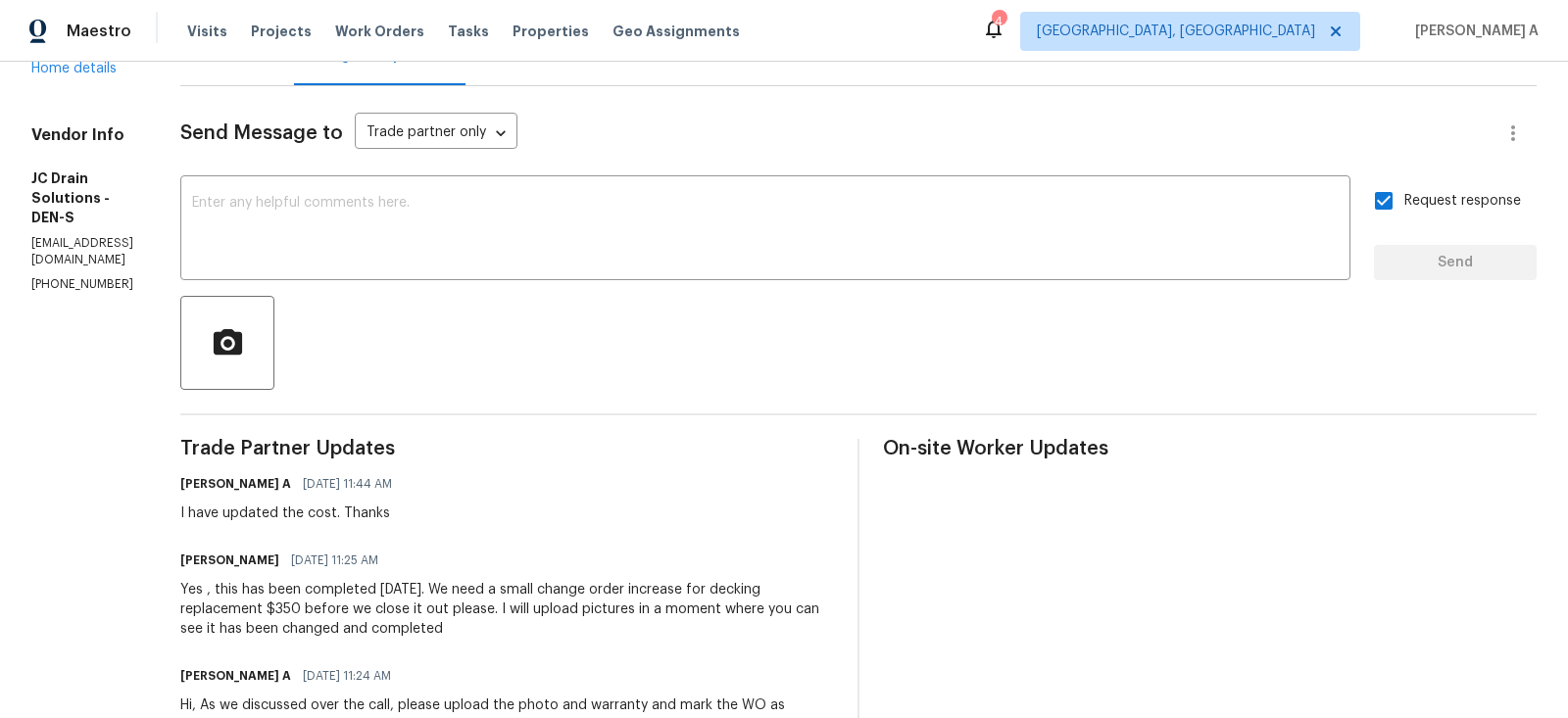
scroll to position [0, 0]
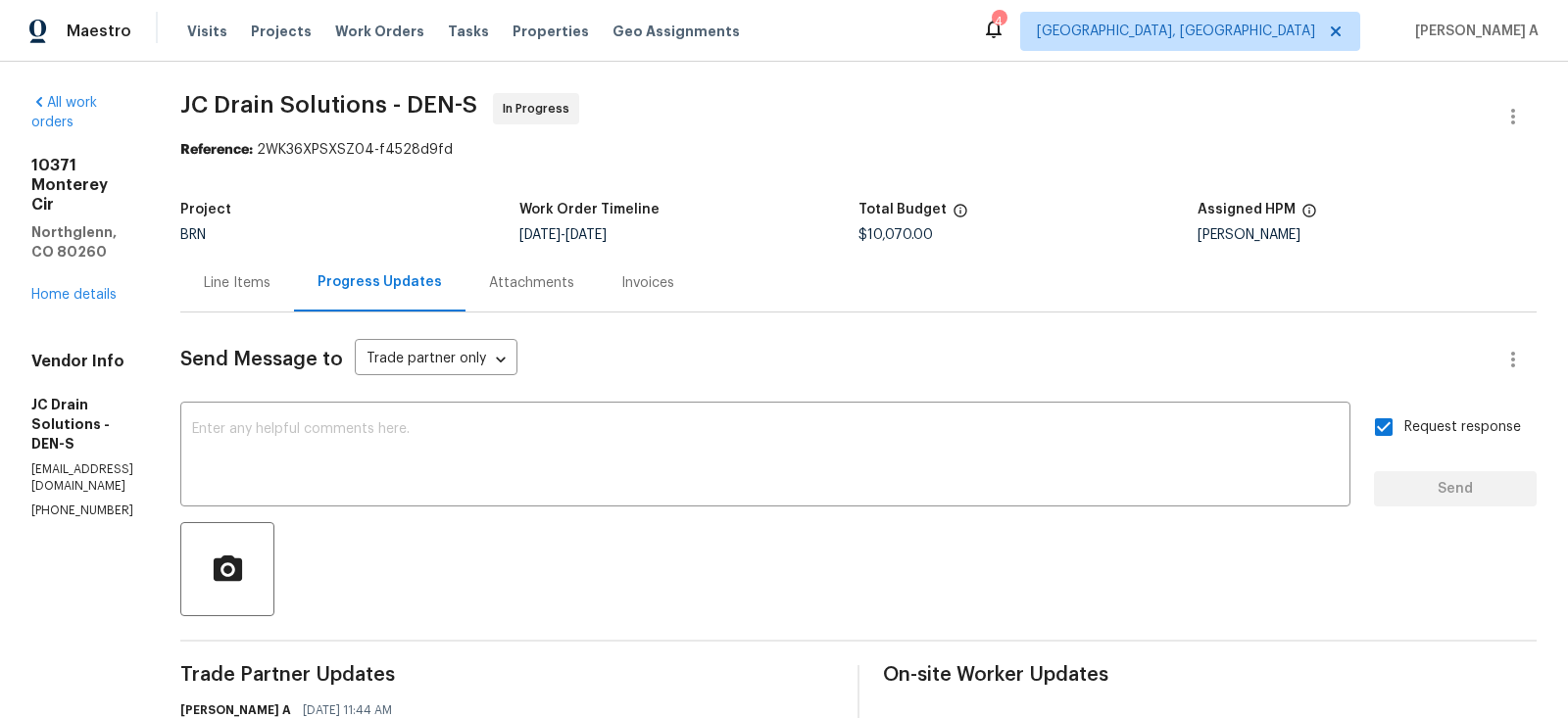
click at [270, 278] on div "Line Items" at bounding box center [236, 283] width 67 height 20
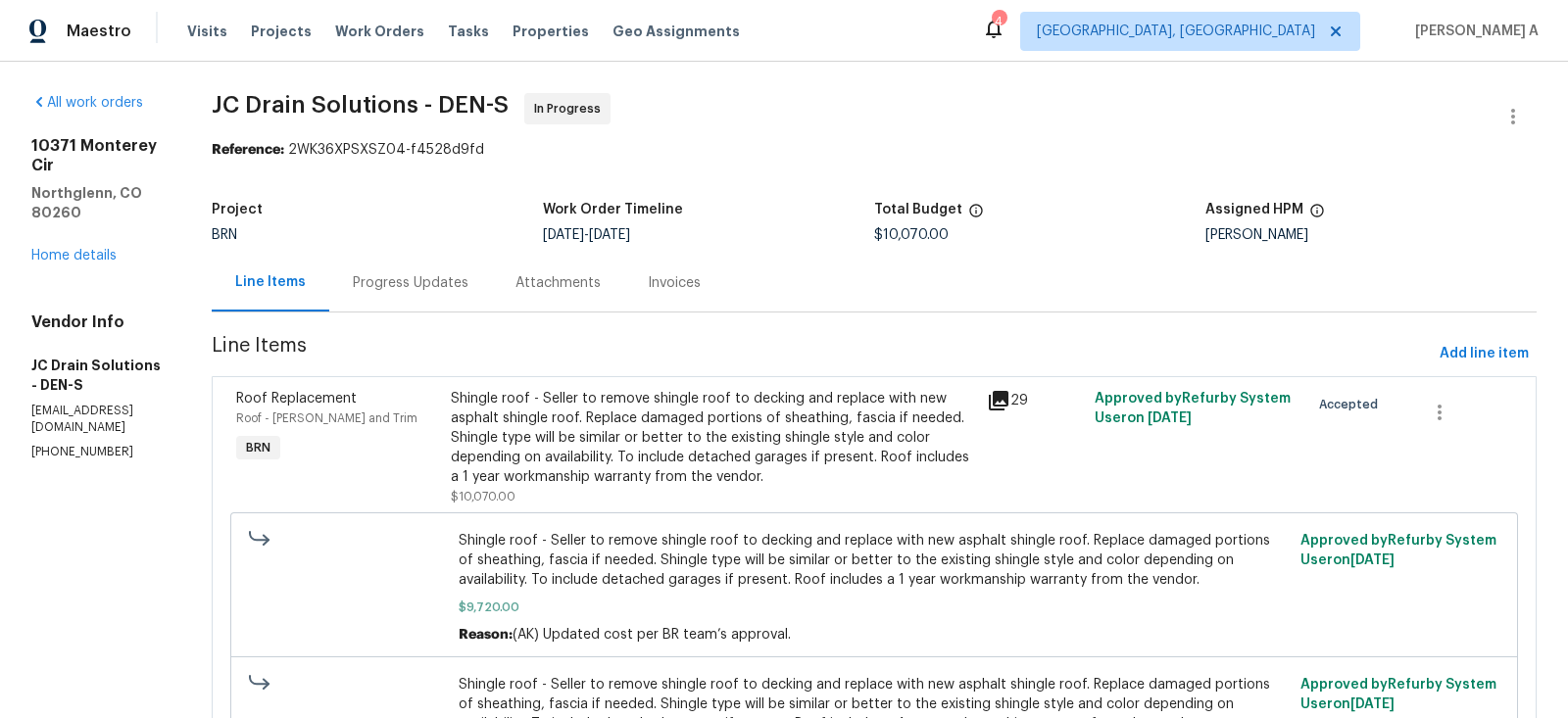
click at [698, 439] on div "Shingle roof - Seller to remove shingle roof to decking and replace with new as…" at bounding box center [713, 438] width 525 height 98
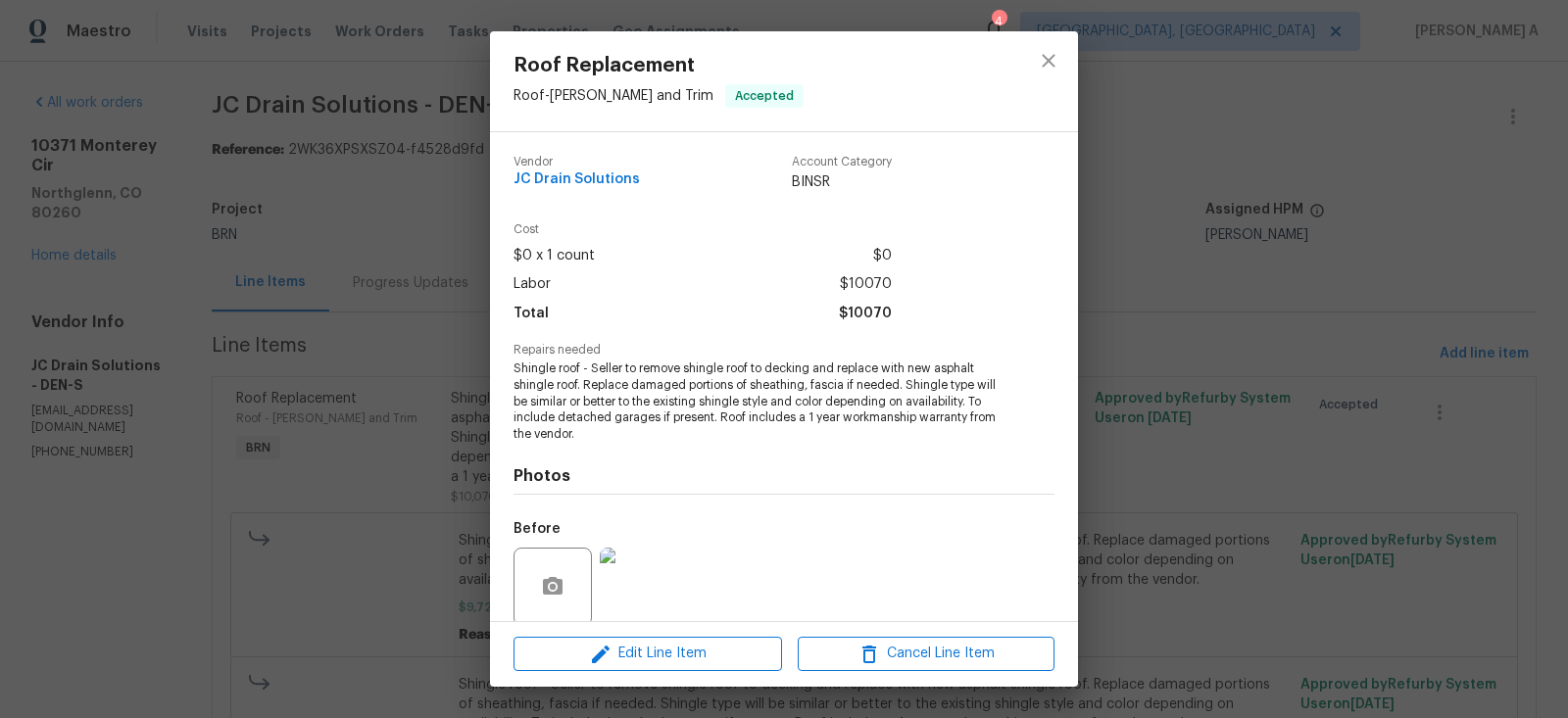
scroll to position [152, 0]
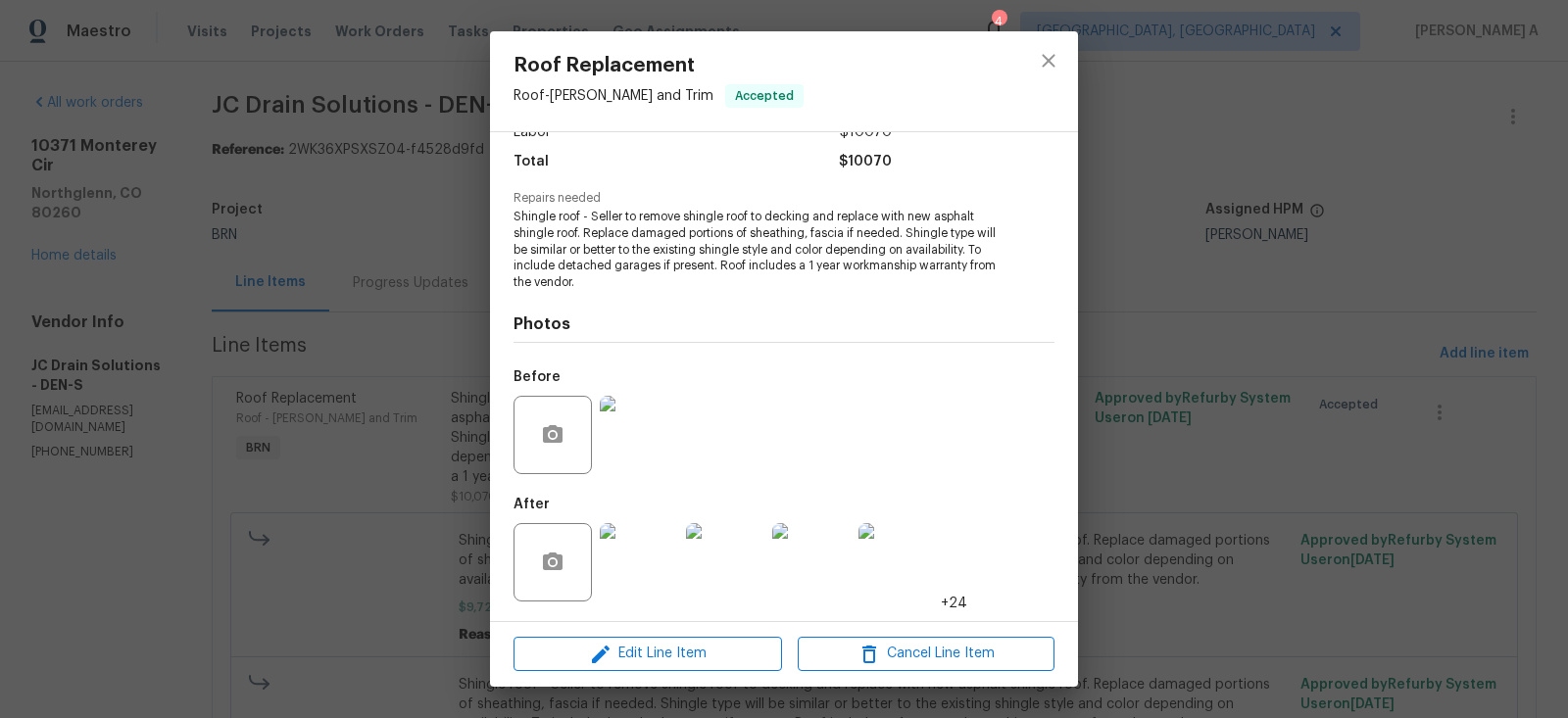
click at [618, 556] on img at bounding box center [639, 562] width 78 height 78
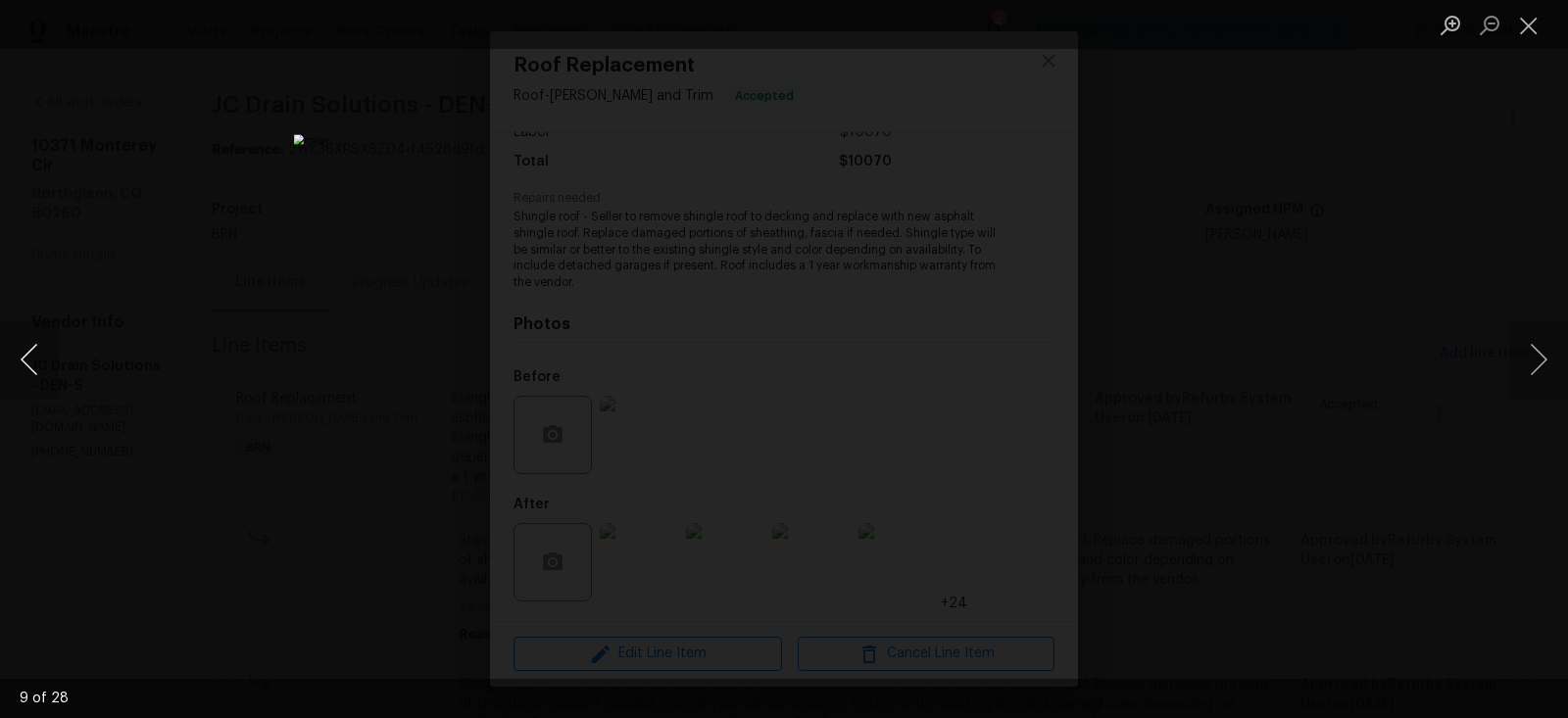
click at [26, 359] on button "Previous image" at bounding box center [29, 359] width 59 height 78
click at [1521, 21] on button "Close lightbox" at bounding box center [1528, 25] width 39 height 35
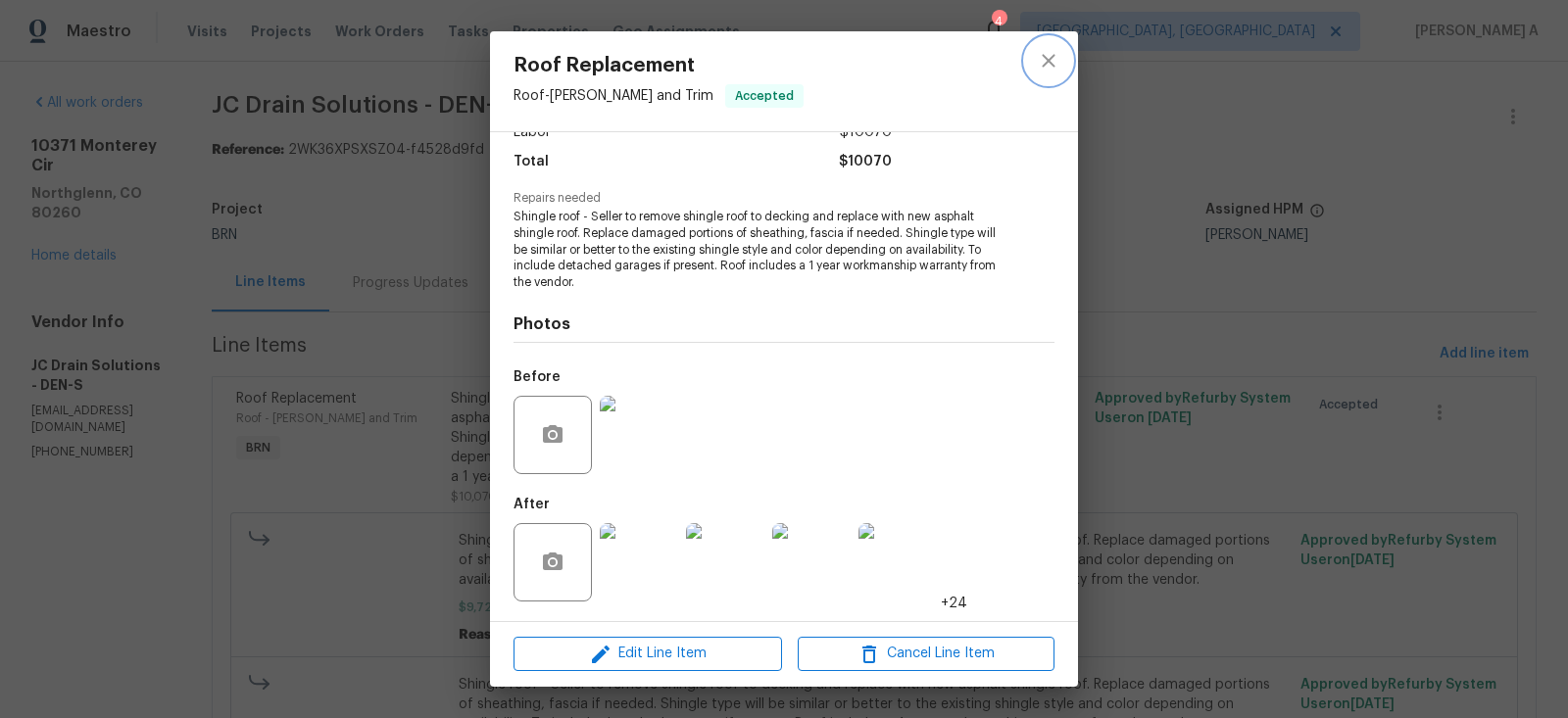
click at [1052, 58] on icon "close" at bounding box center [1048, 60] width 13 height 13
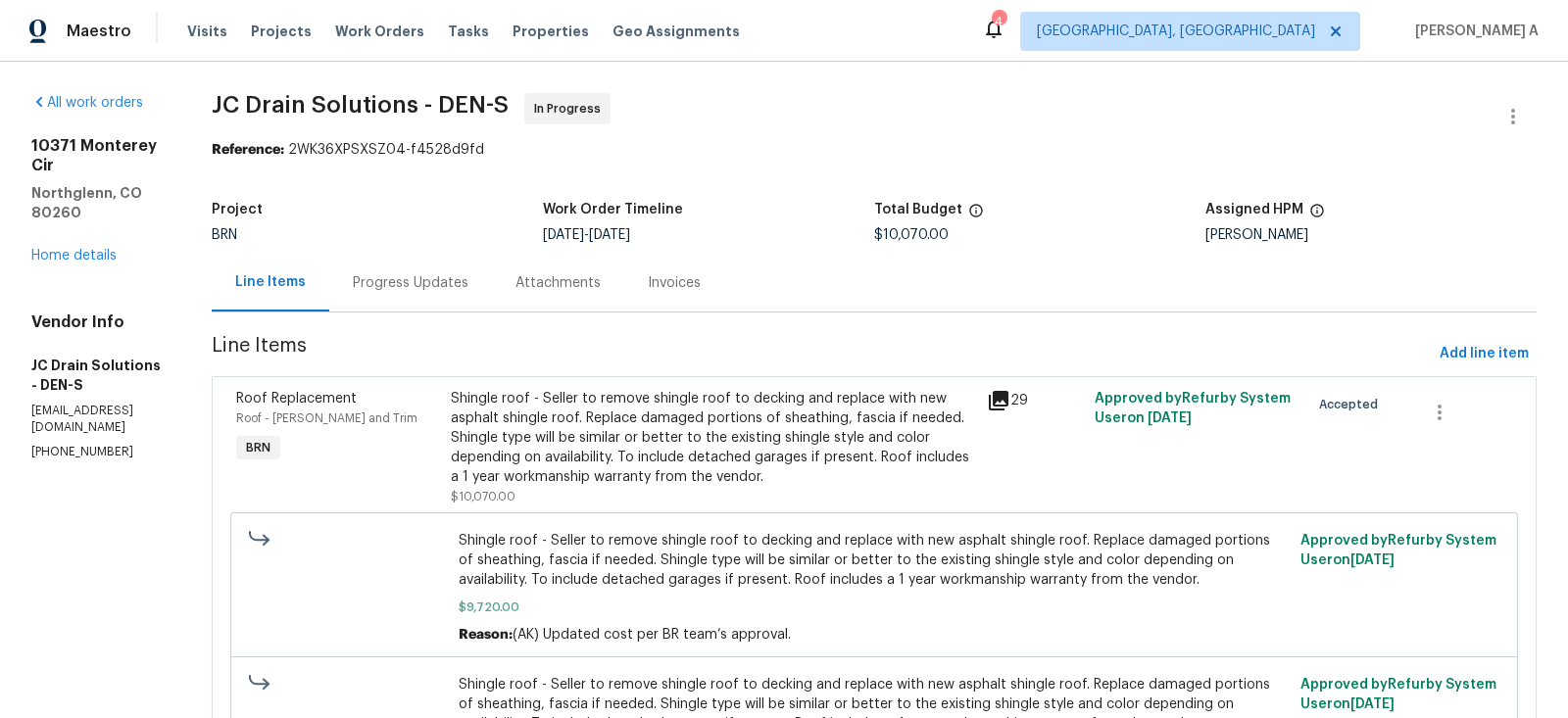
click at [461, 279] on div "Progress Updates" at bounding box center [410, 283] width 115 height 20
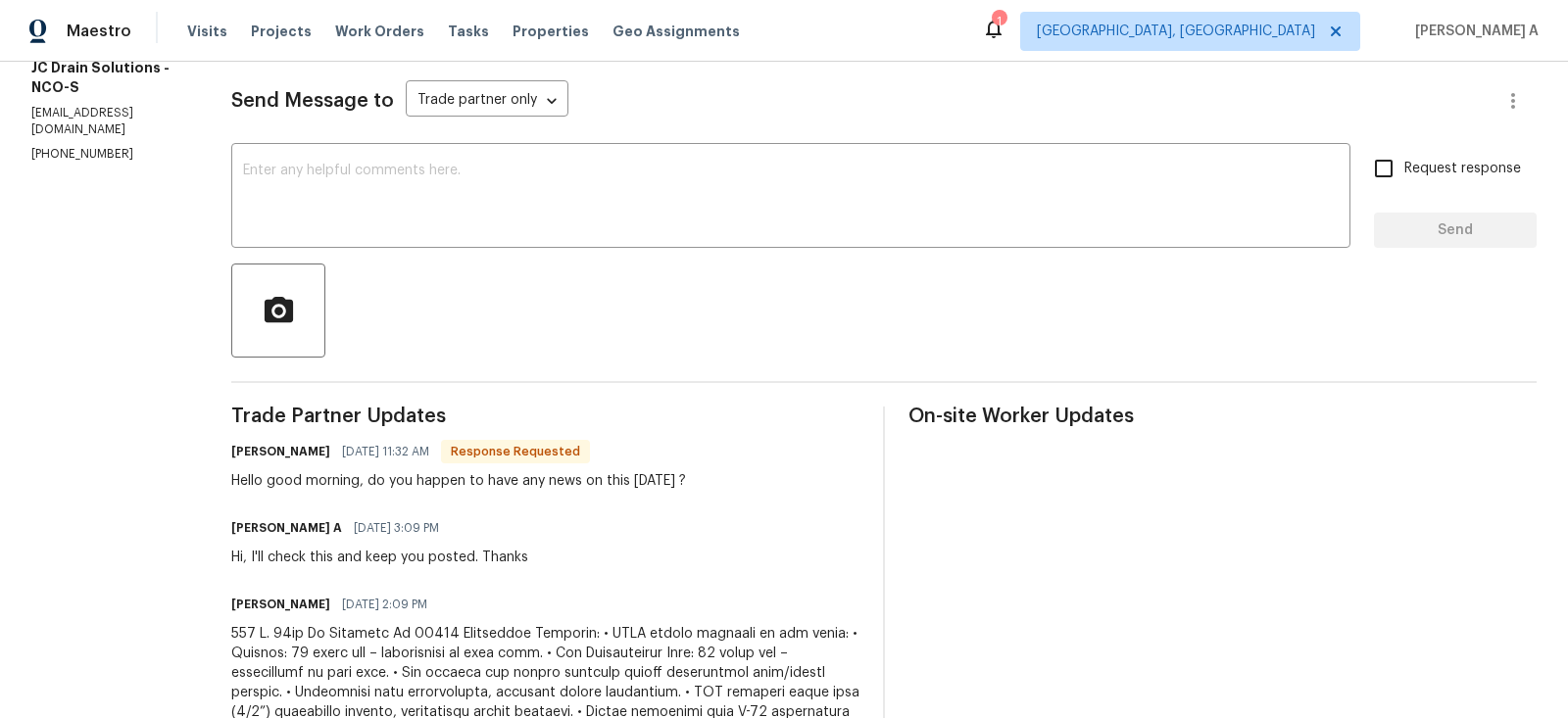
scroll to position [164, 0]
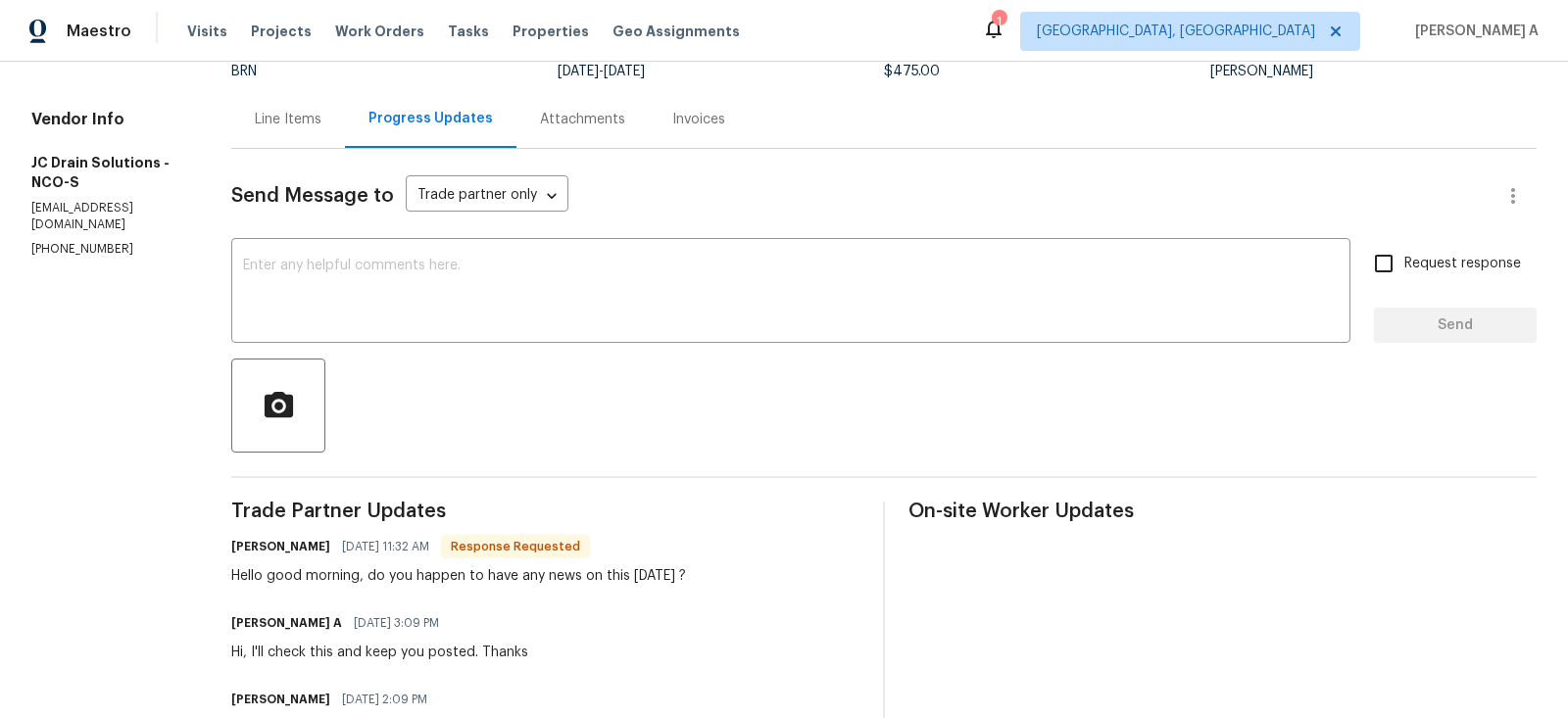
click at [296, 128] on div "Line Items" at bounding box center [288, 119] width 113 height 58
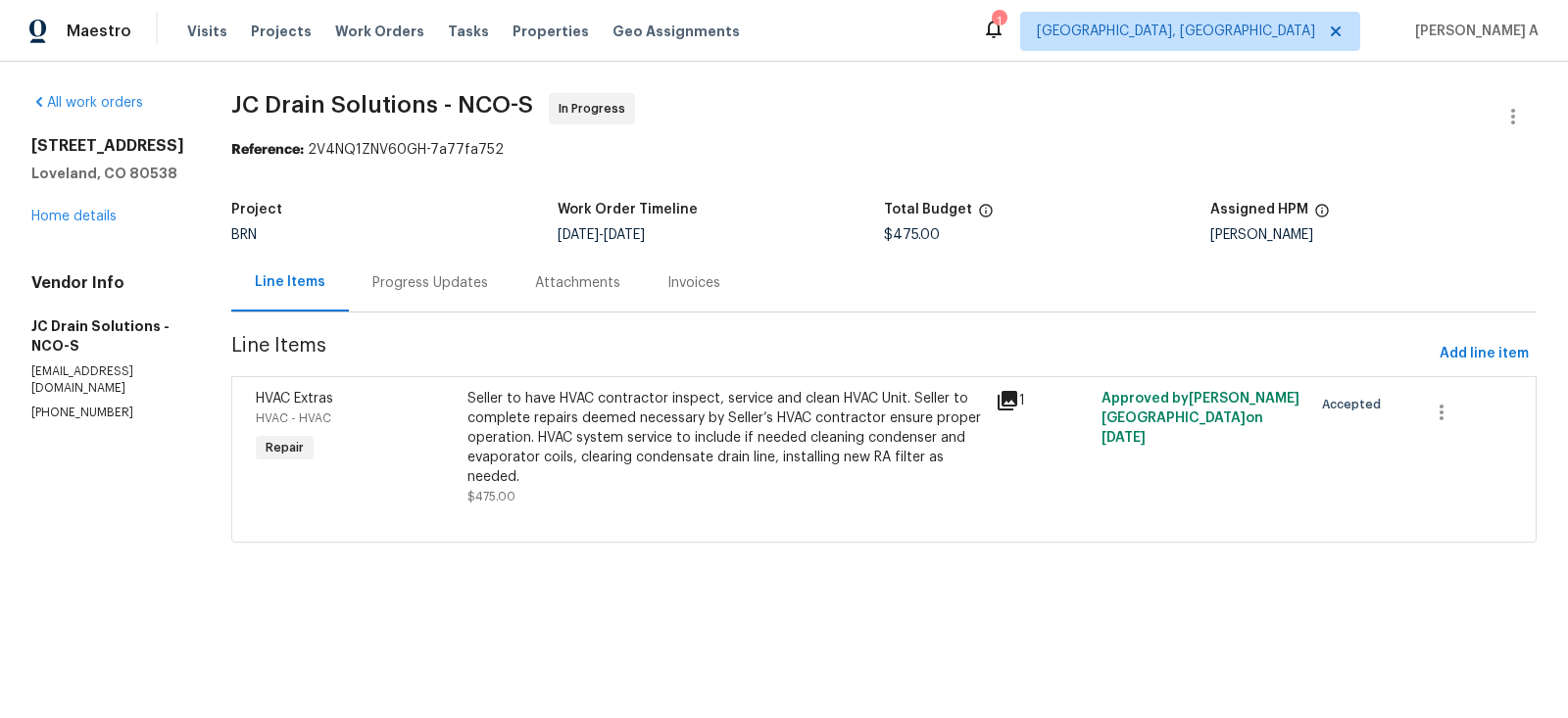
click at [682, 442] on div "Seller to have HVAC contractor inspect, service and clean HVAC Unit. Seller to …" at bounding box center [726, 438] width 516 height 98
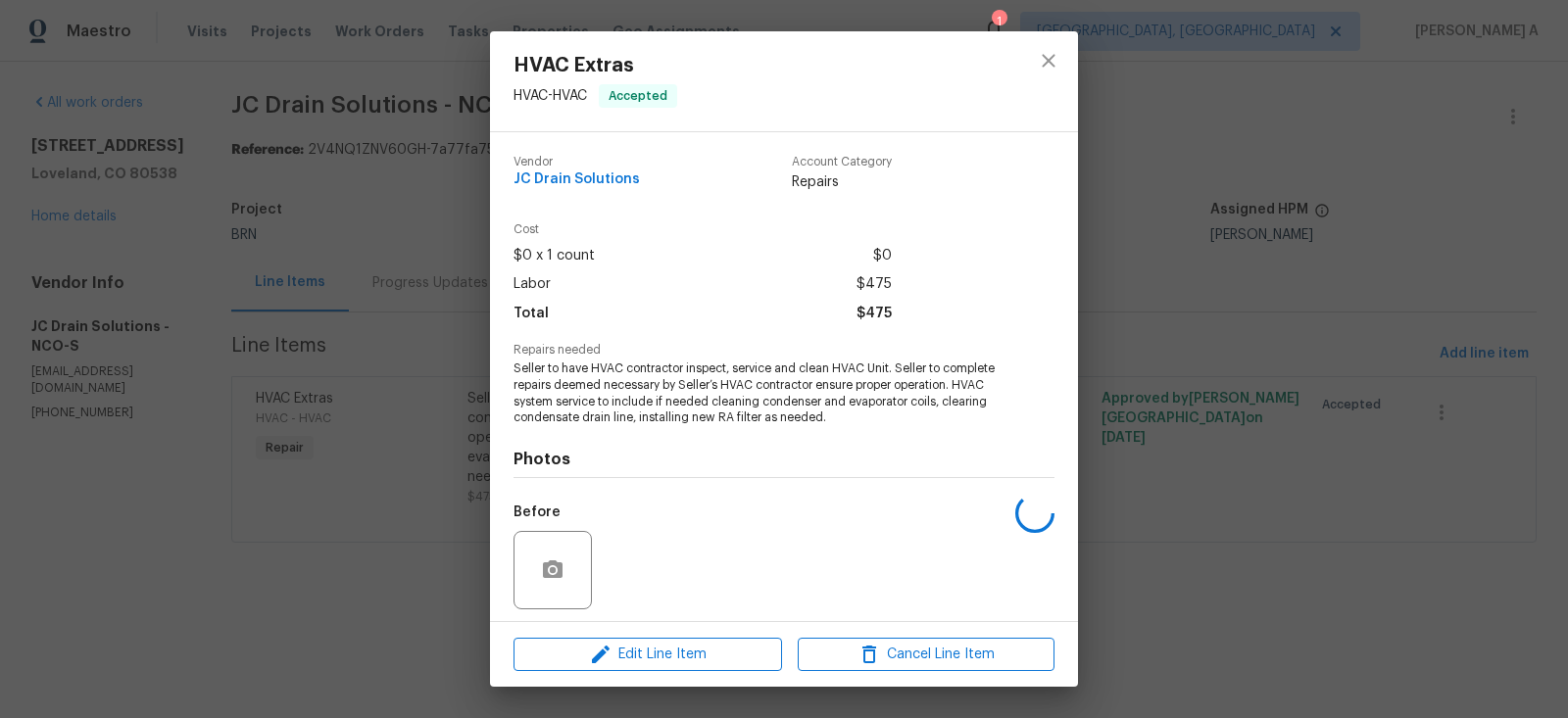
scroll to position [135, 0]
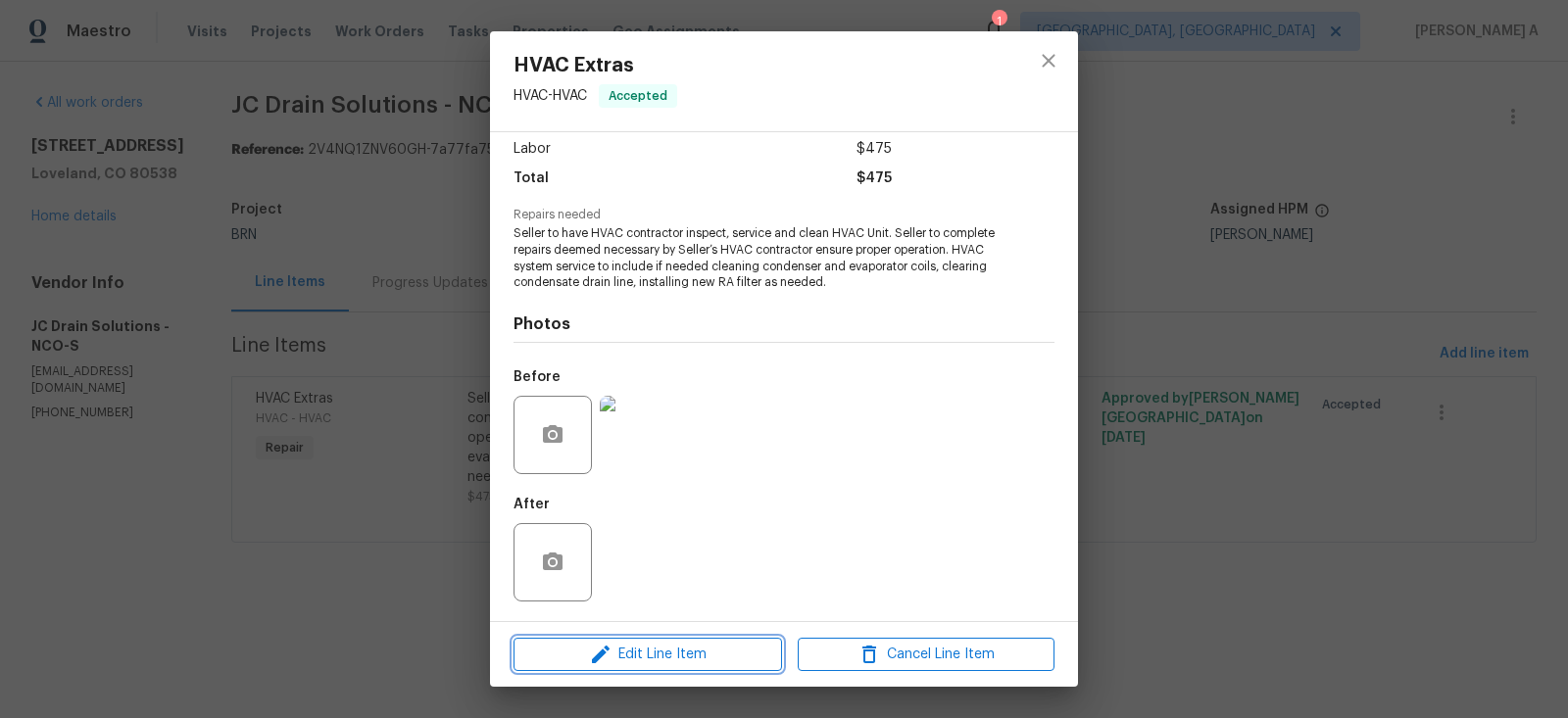
click at [702, 656] on span "Edit Line Item" at bounding box center [647, 654] width 257 height 25
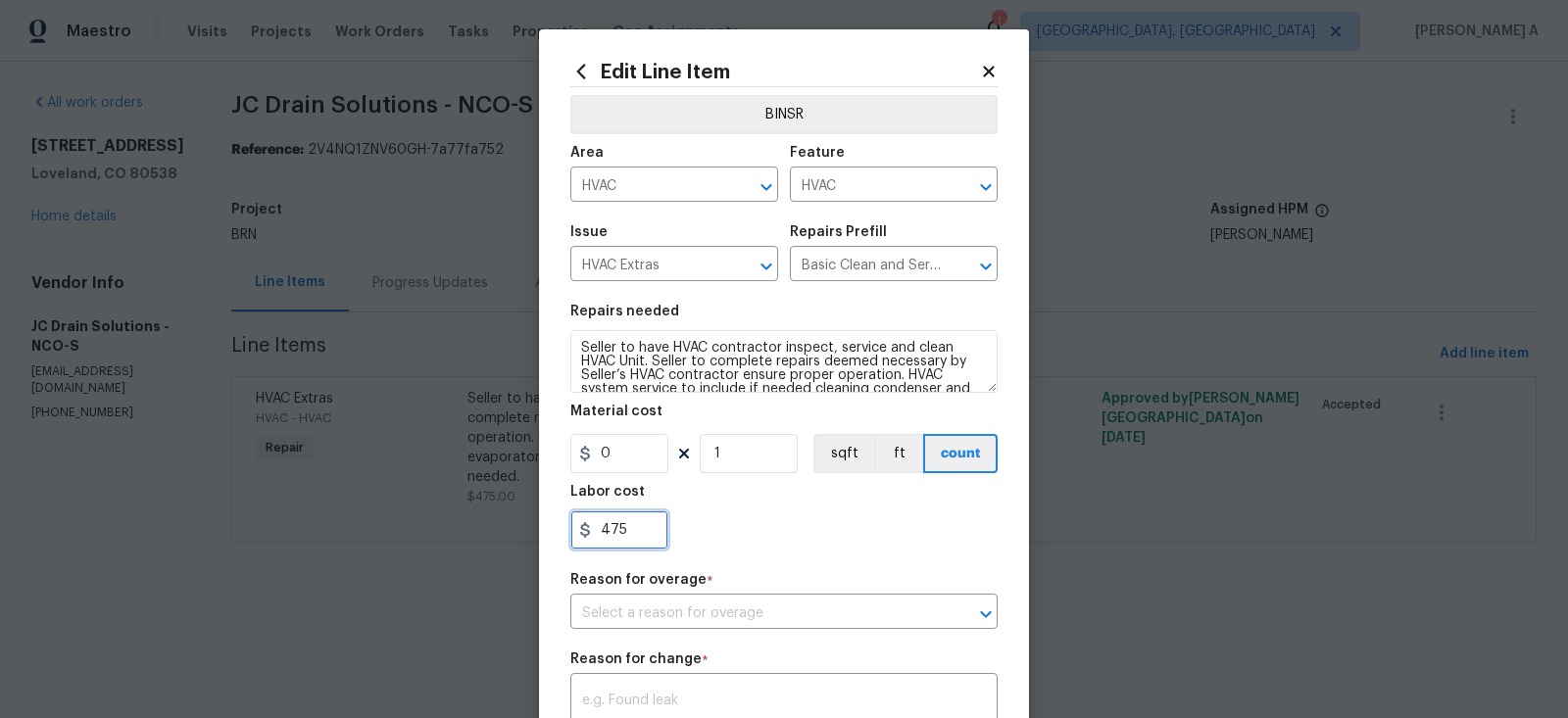
drag, startPoint x: 640, startPoint y: 546, endPoint x: 543, endPoint y: 533, distance: 97.9
click at [543, 533] on div "Edit Line Item BINSR Area HVAC ​ Feature HVAC ​ Issue HVAC Extras ​ Repairs Pre…" at bounding box center [784, 522] width 490 height 986
paste input "2250"
type input "2250"
click at [745, 531] on div "2250" at bounding box center [784, 529] width 427 height 39
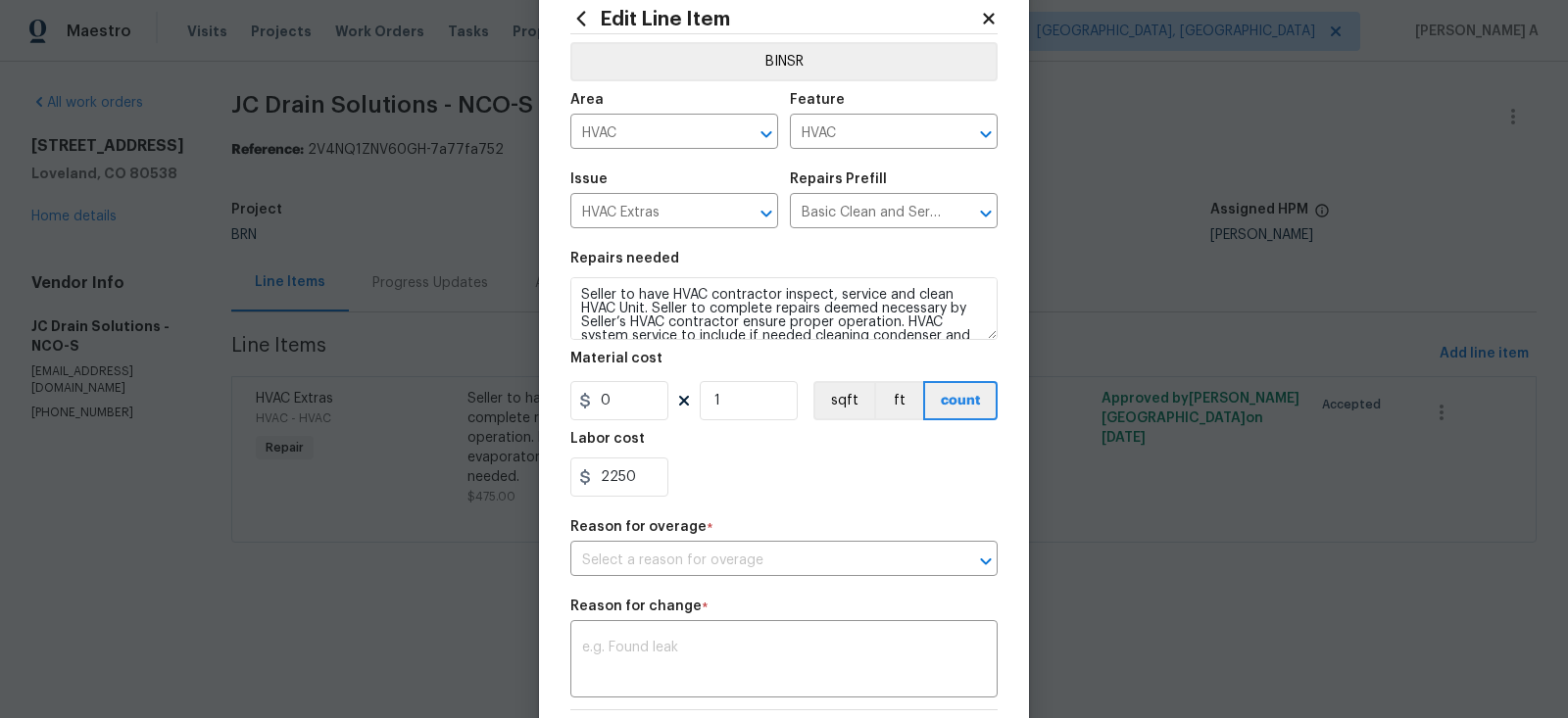
scroll to position [104, 0]
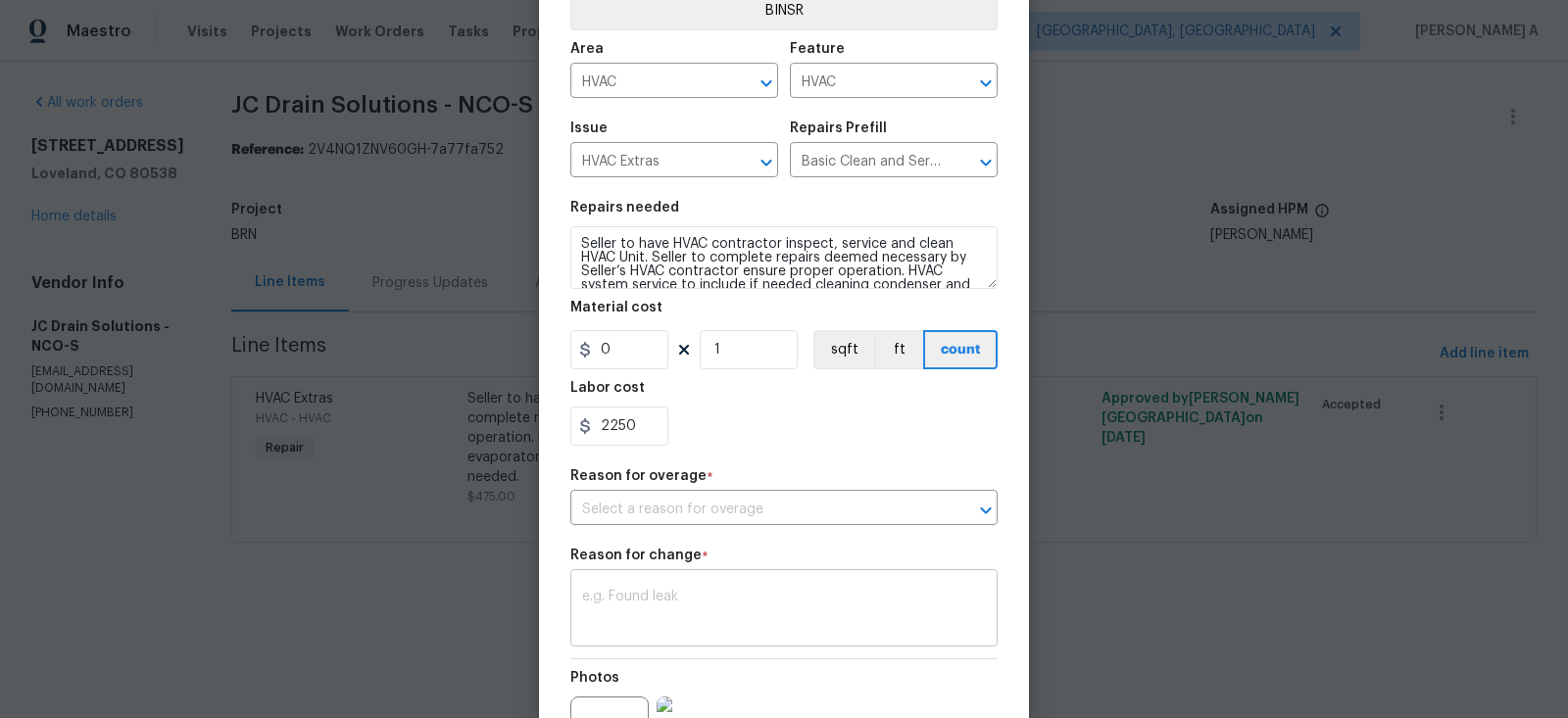
click at [739, 630] on textarea at bounding box center [784, 610] width 404 height 41
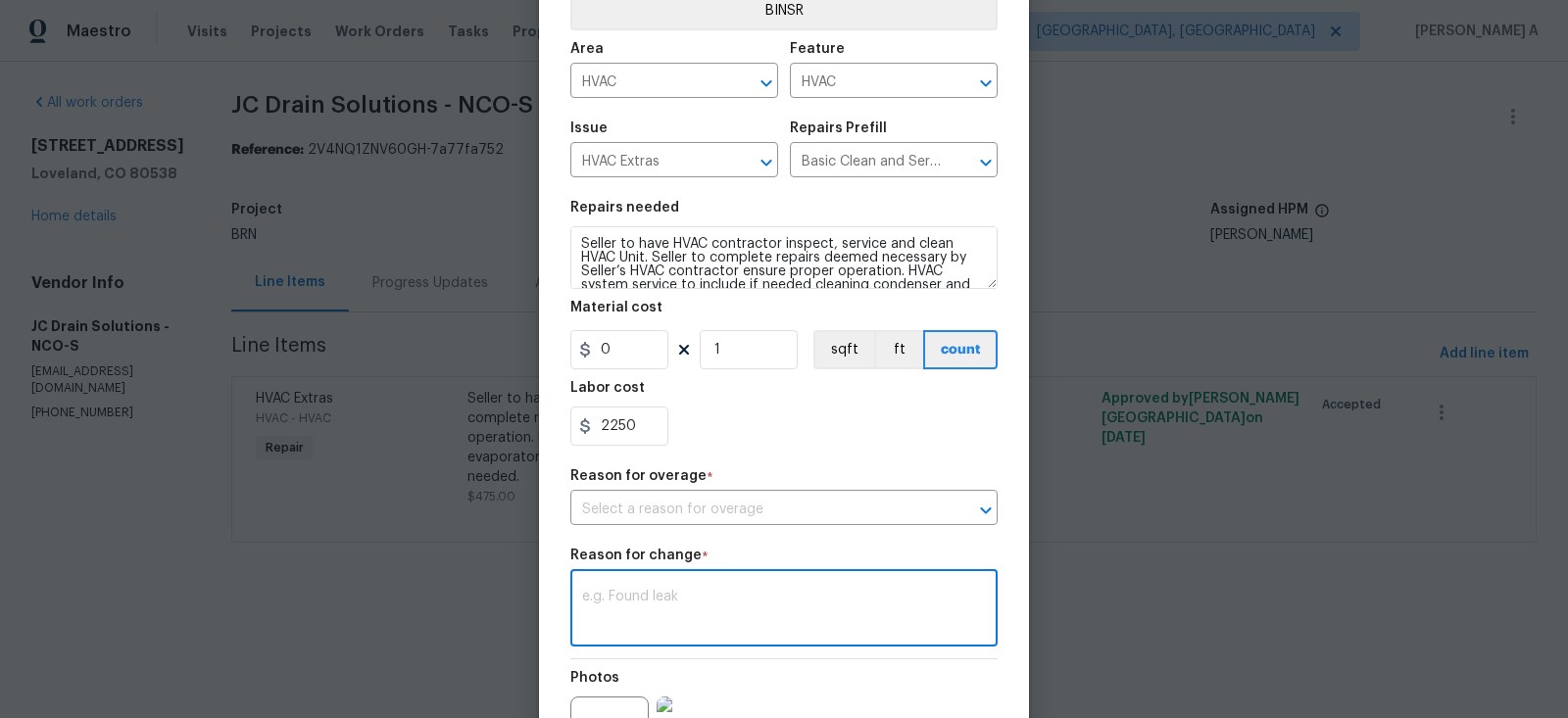
paste textarea "(AK) Updated cost per BR team’s approval."
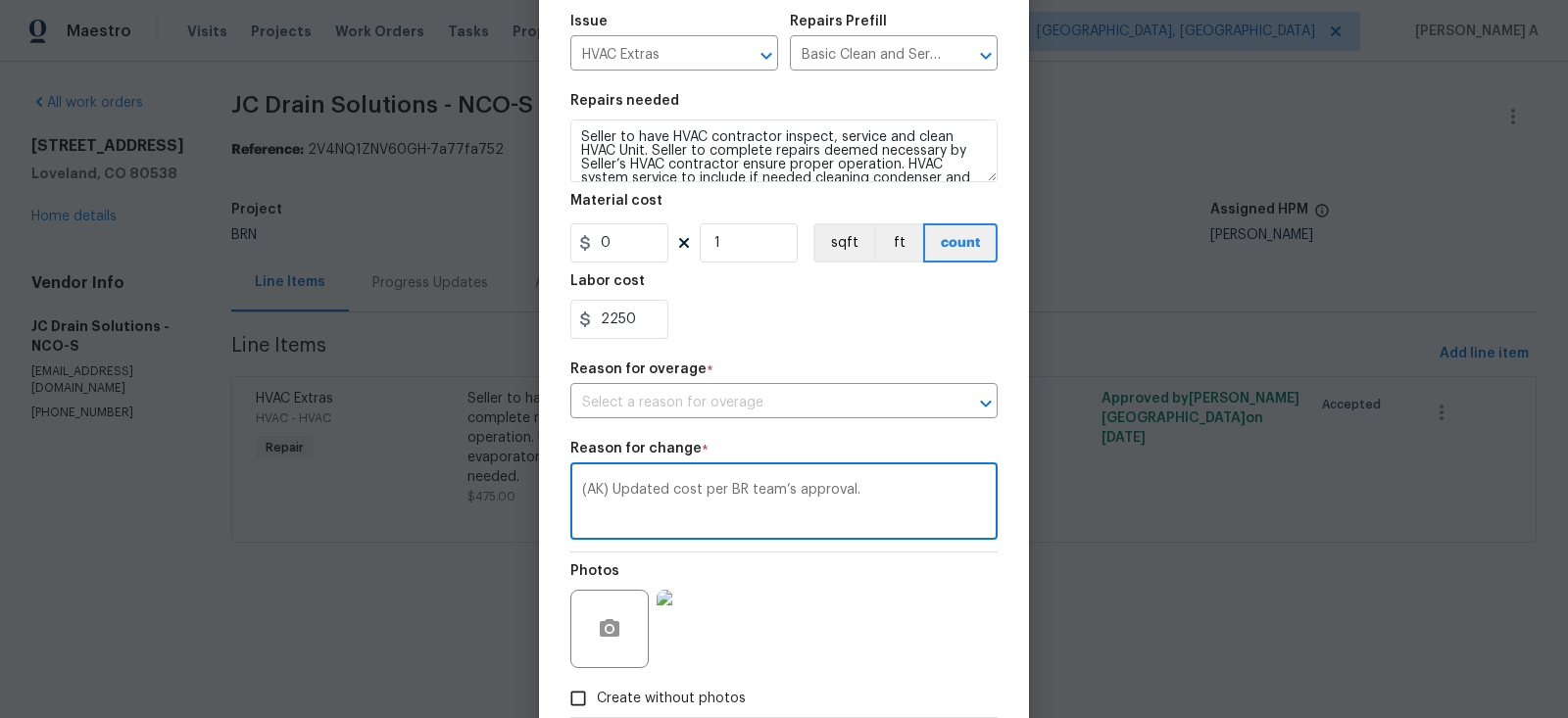
scroll to position [327, 0]
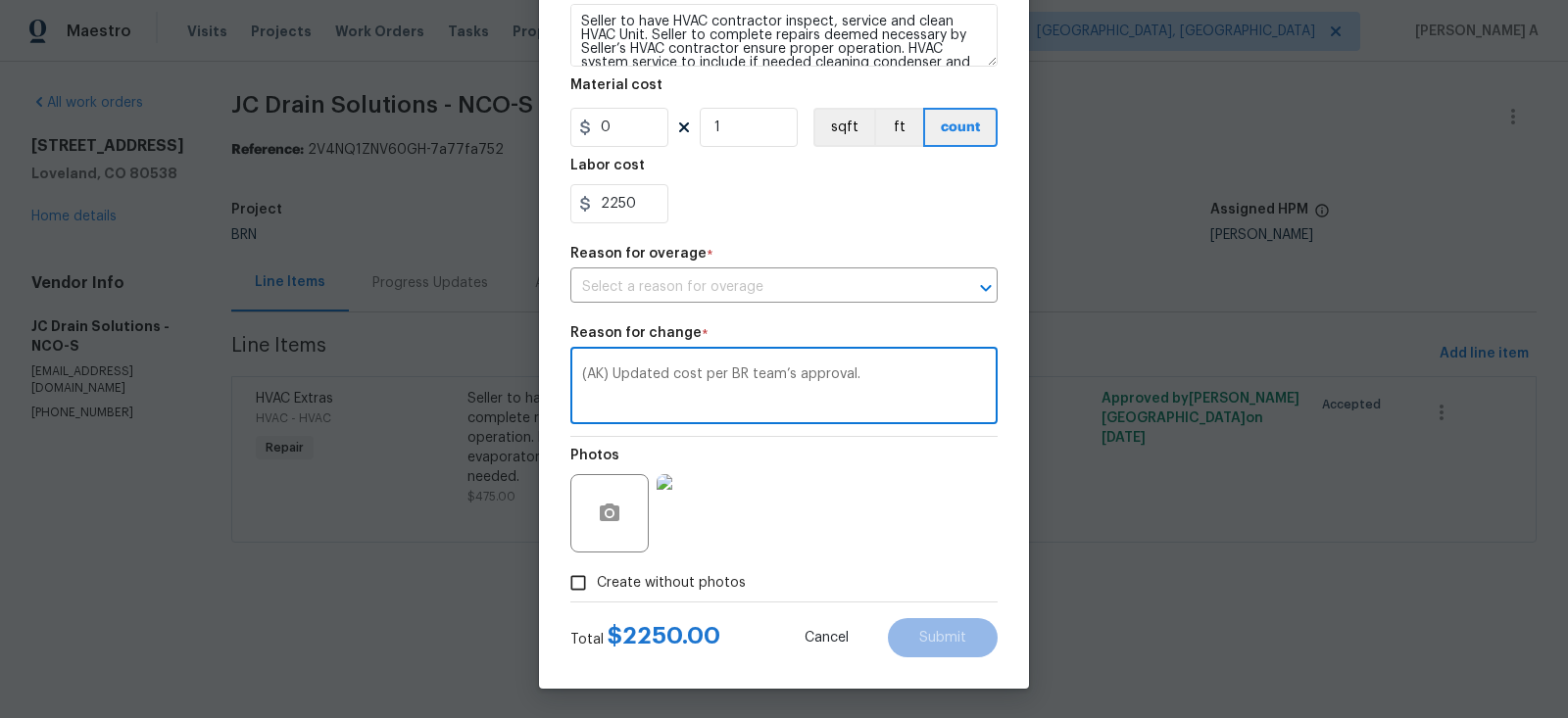
type textarea "(AK) Updated cost per BR team’s approval."
click at [596, 577] on input "Create without photos" at bounding box center [578, 583] width 38 height 38
click at [771, 535] on div "Photos" at bounding box center [784, 501] width 427 height 127
click at [560, 589] on input "Create without photos" at bounding box center [578, 583] width 38 height 38
checkbox input "false"
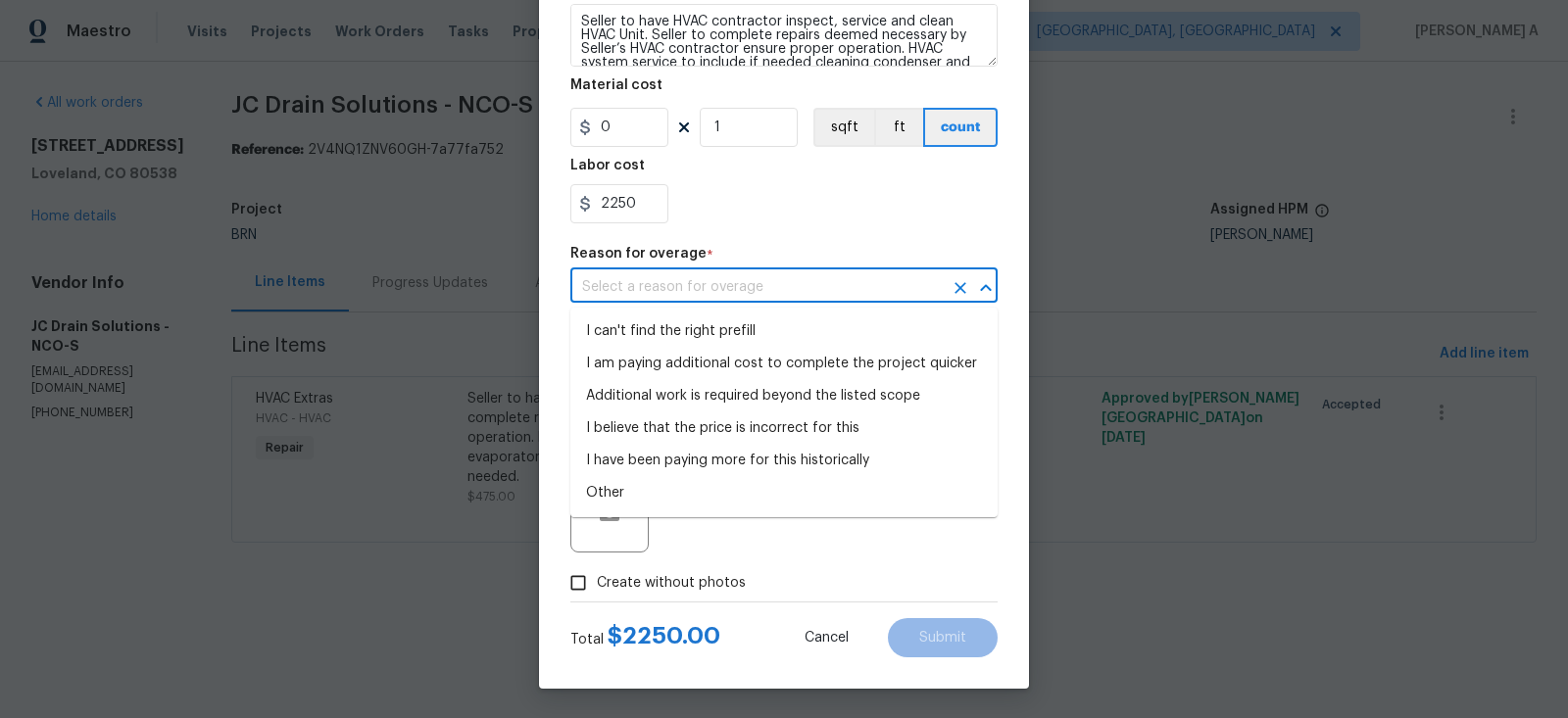
click at [738, 293] on input "text" at bounding box center [756, 287] width 372 height 31
click at [739, 330] on li "I can't find the right prefill" at bounding box center [784, 332] width 427 height 33
type input "I can't find the right prefill"
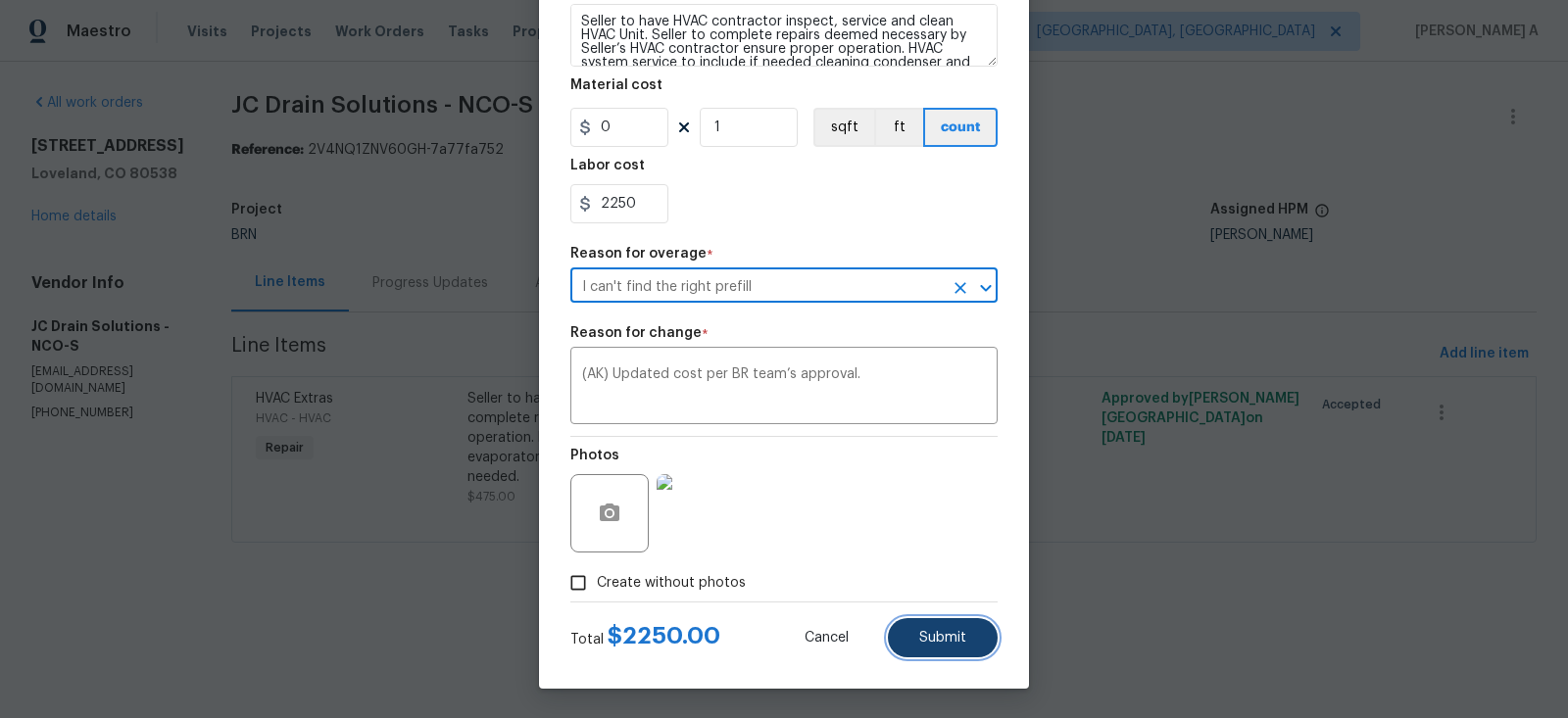
click at [937, 649] on button "Submit" at bounding box center [942, 638] width 110 height 39
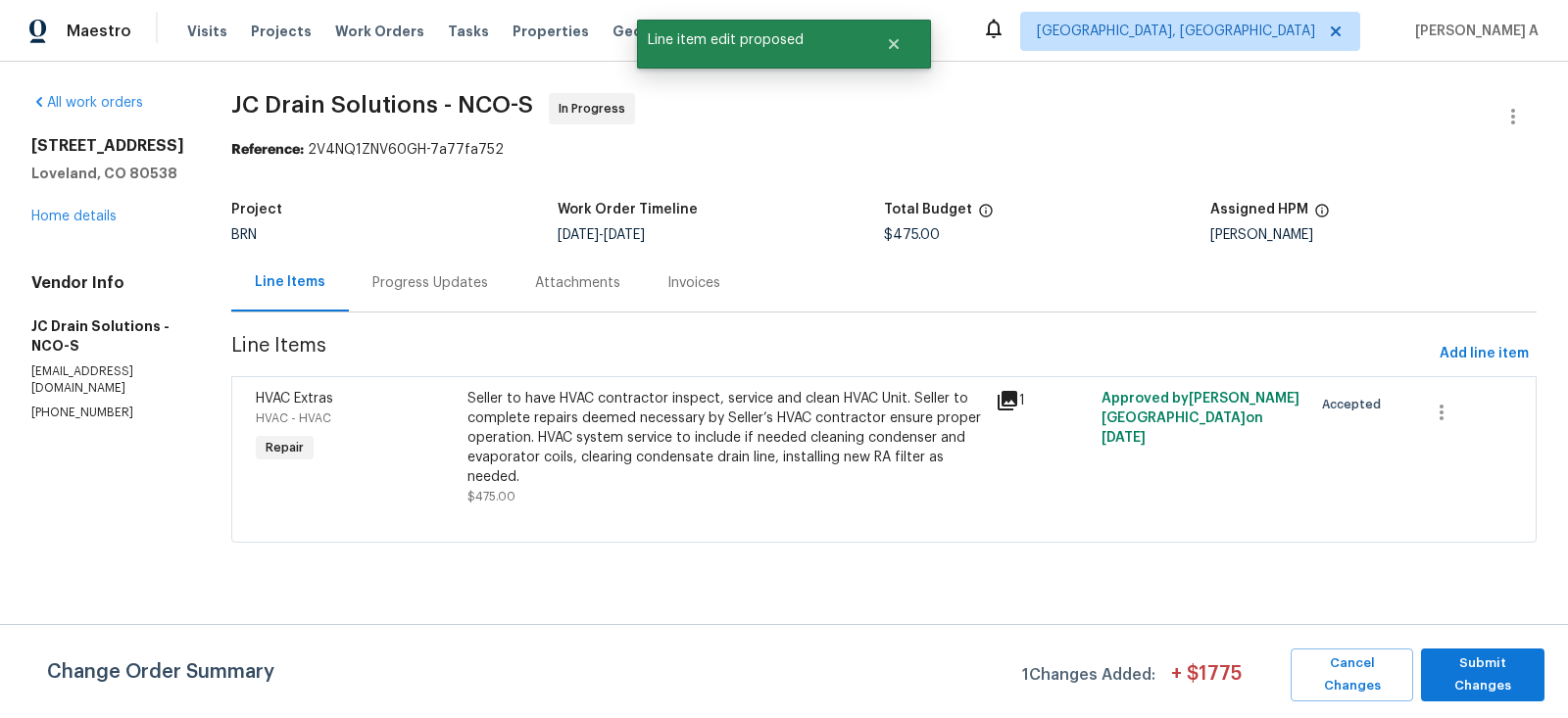
scroll to position [0, 0]
click at [1513, 670] on span "Submit Changes" at bounding box center [1483, 674] width 104 height 45
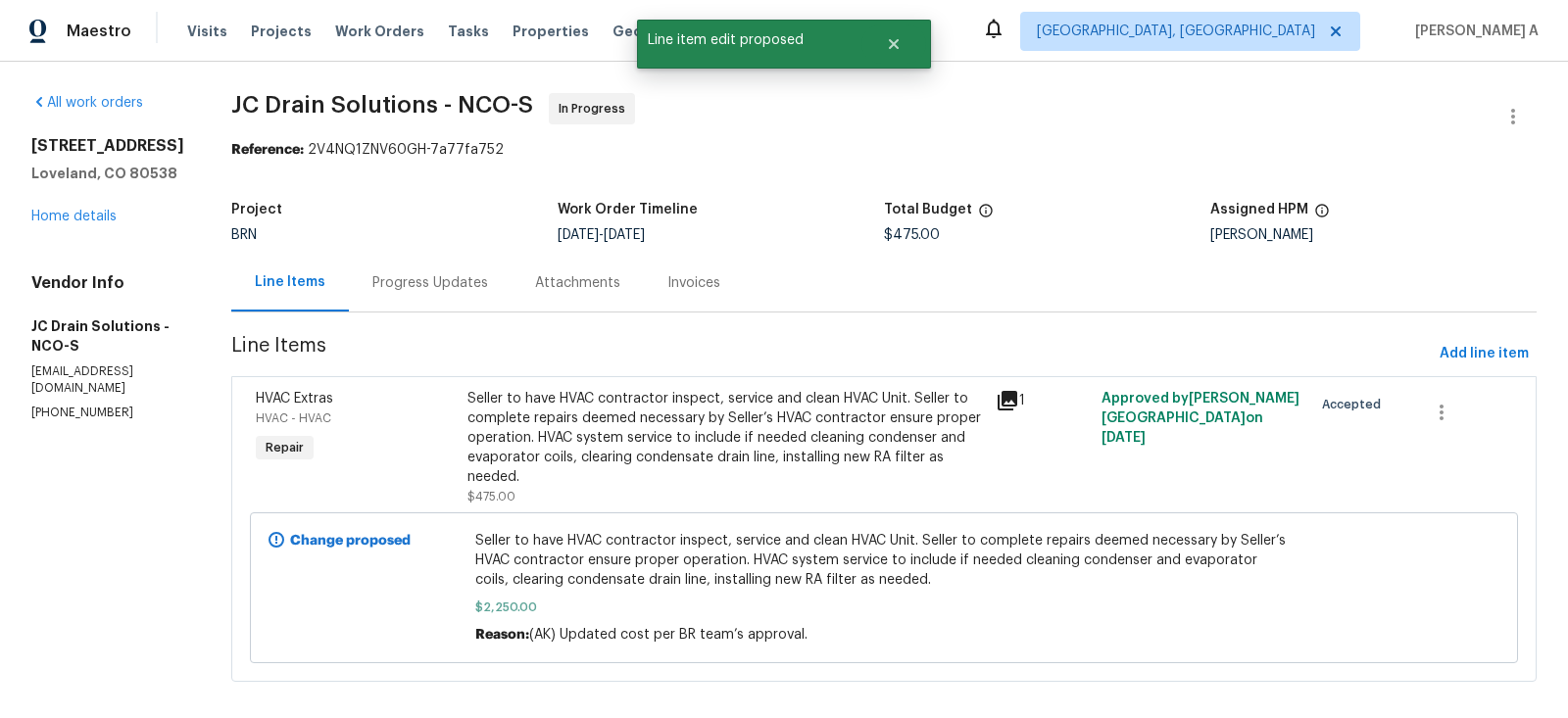
click at [428, 285] on div "Progress Updates" at bounding box center [430, 283] width 115 height 20
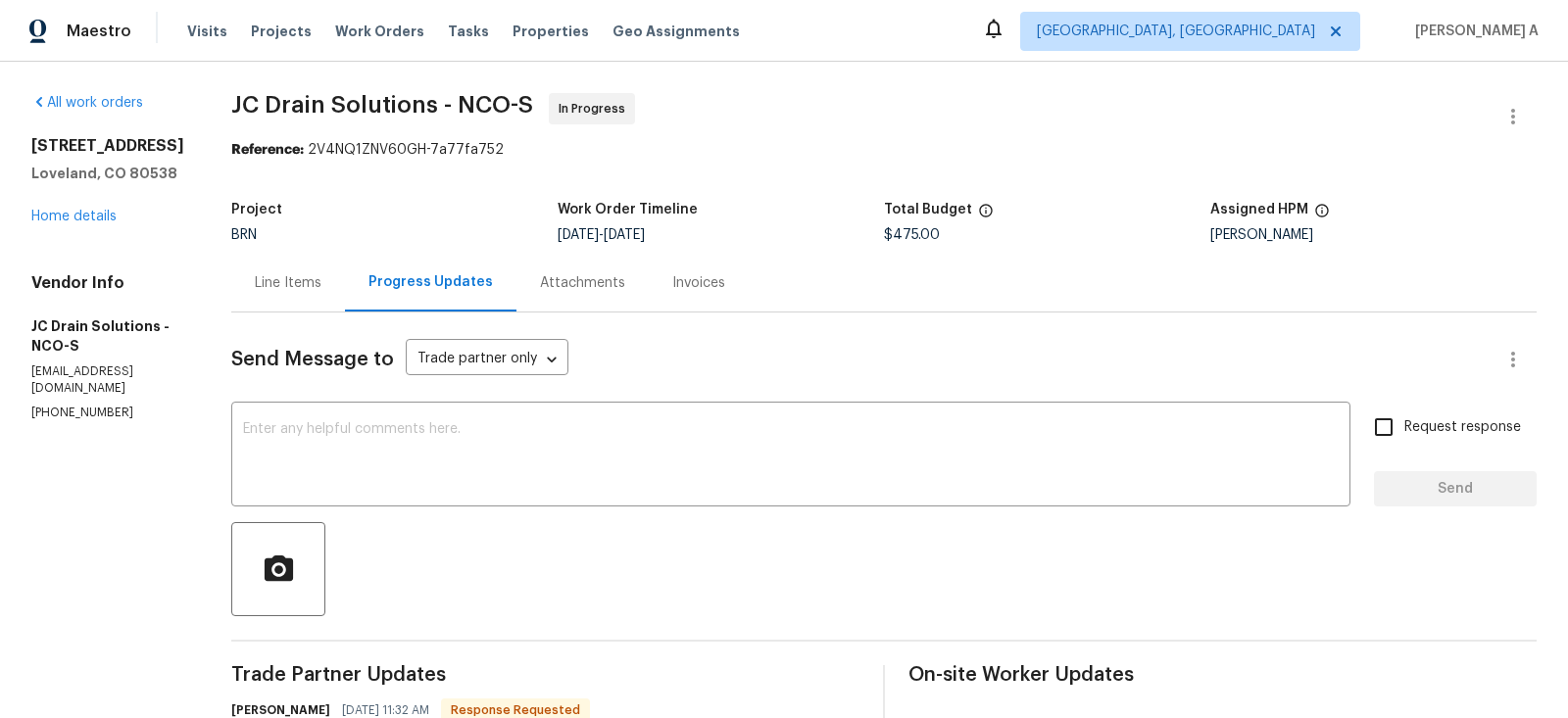
click at [311, 273] on div "Line Items" at bounding box center [288, 283] width 67 height 20
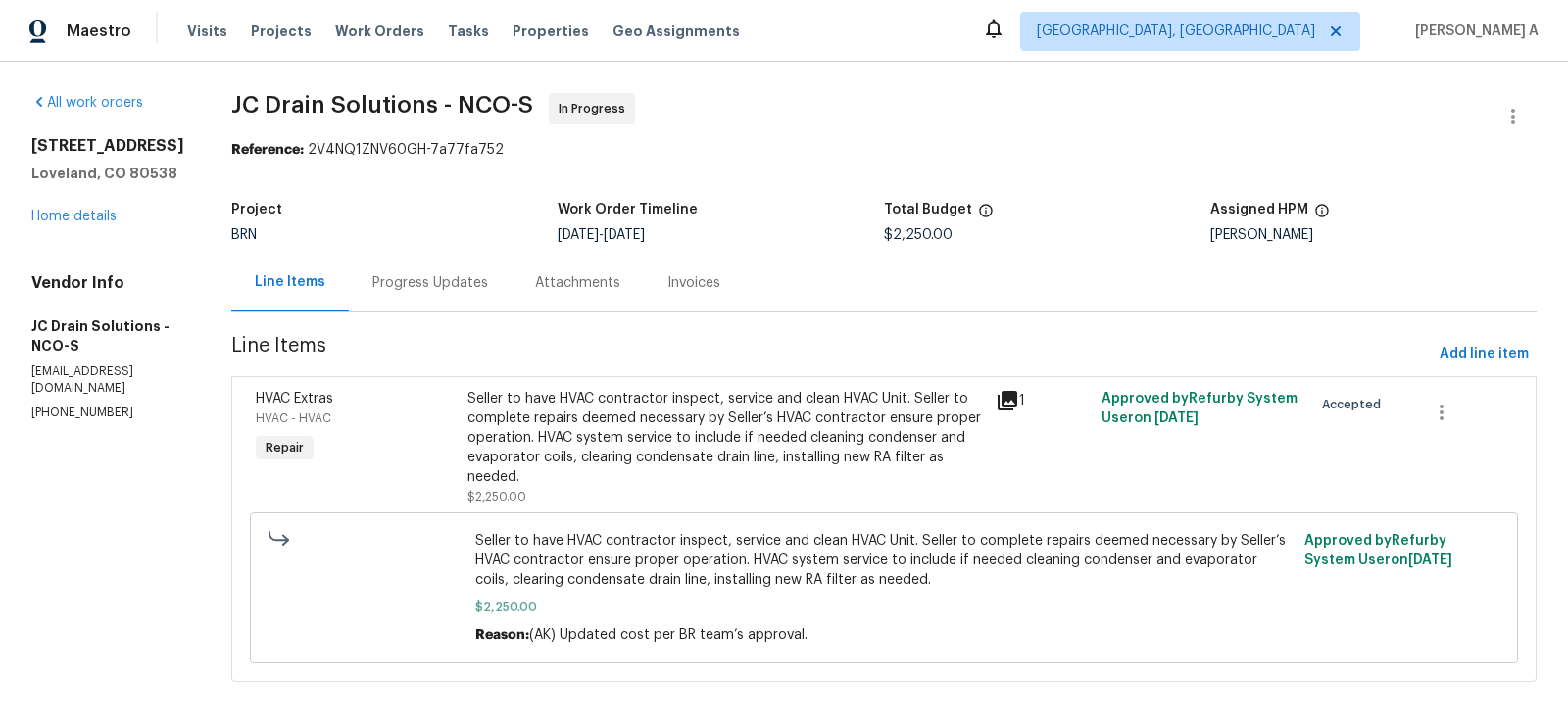
click at [458, 277] on div "Progress Updates" at bounding box center [430, 283] width 115 height 20
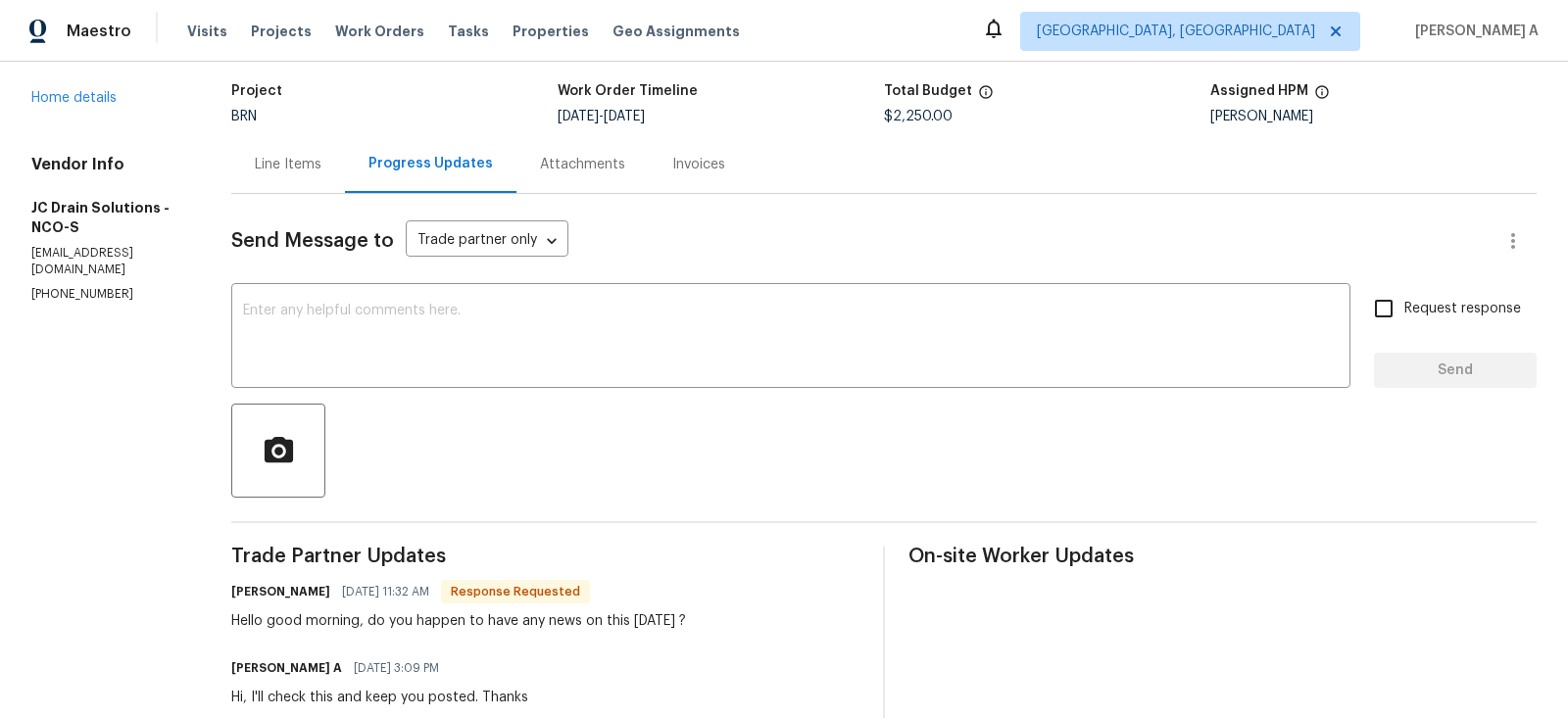
scroll to position [141, 0]
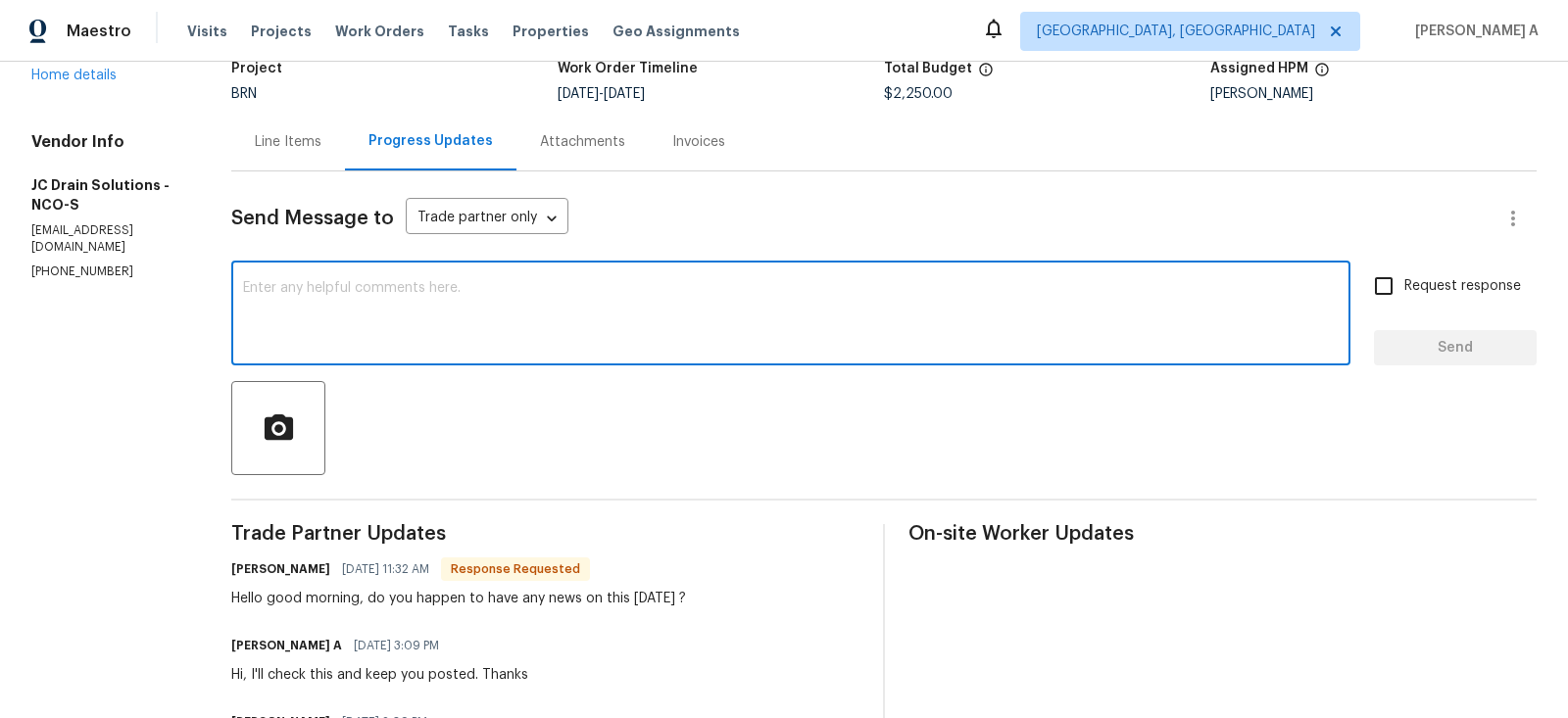
click at [460, 314] on textarea at bounding box center [790, 315] width 1095 height 69
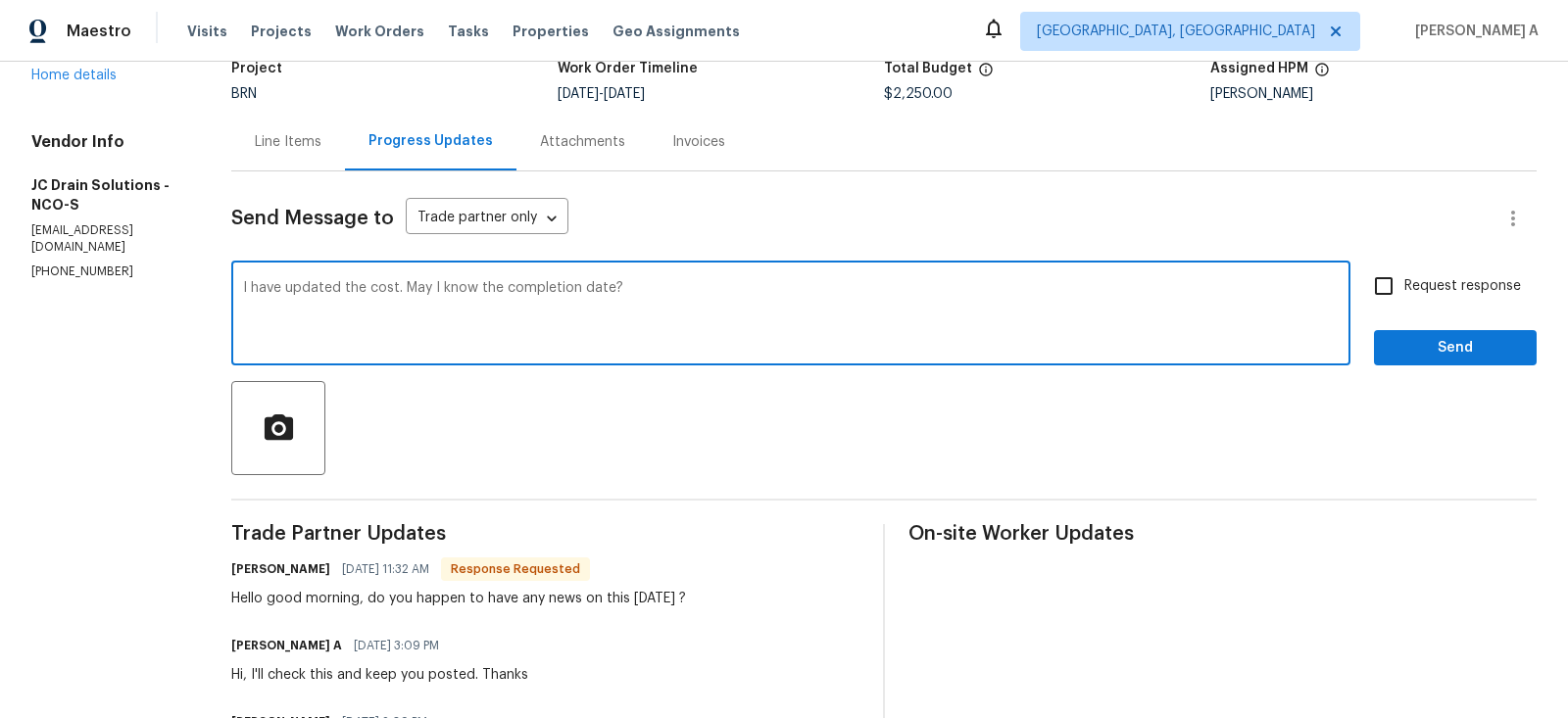
click at [264, 284] on textarea "I have updated the cost. May I know the completion date?" at bounding box center [790, 315] width 1095 height 69
type textarea "Hi, I have updated the cost. May I know the completion date?"
click at [1403, 293] on input "Request response" at bounding box center [1383, 285] width 41 height 41
checkbox input "true"
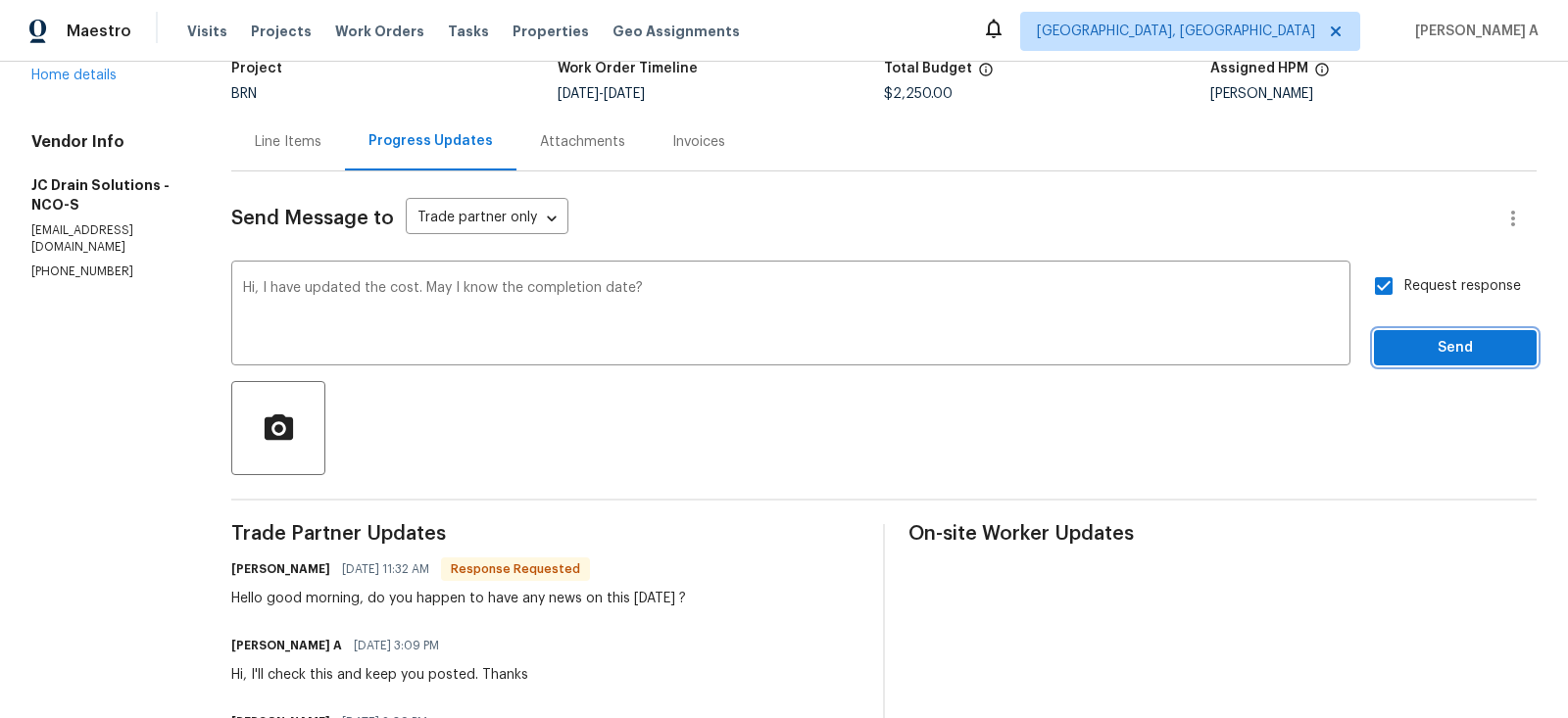
click at [1450, 358] on span "Send" at bounding box center [1455, 348] width 131 height 25
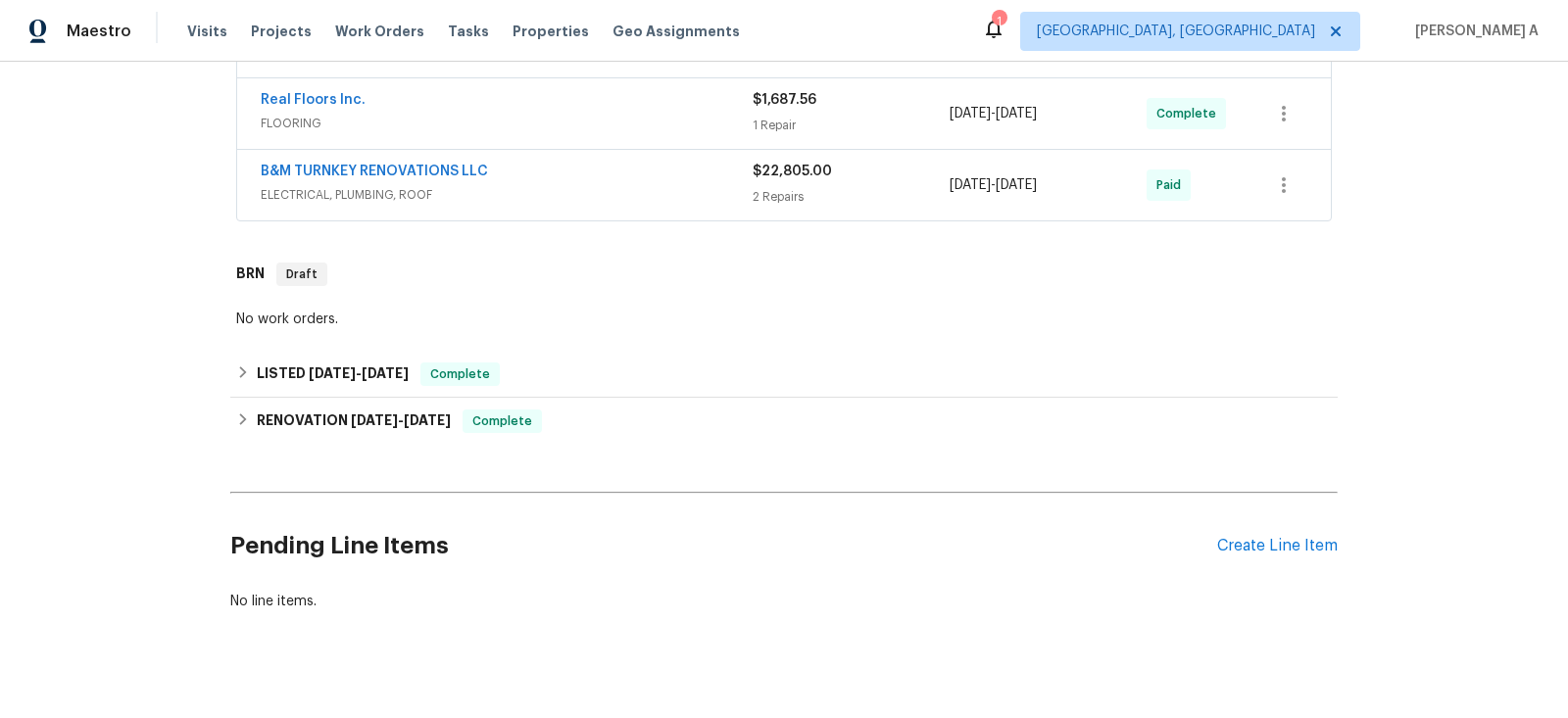
scroll to position [947, 0]
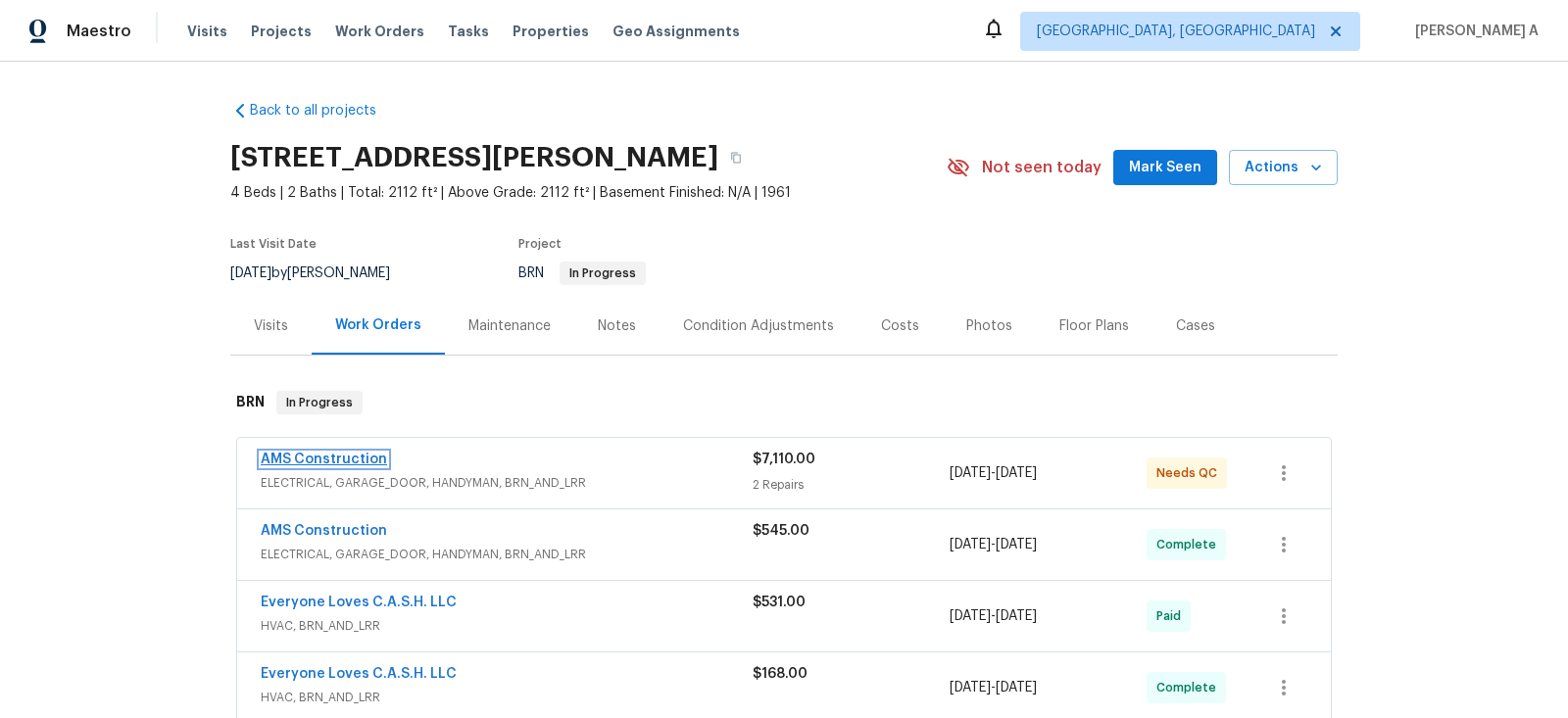
click at [329, 459] on link "AMS Construction" at bounding box center [324, 460] width 126 height 14
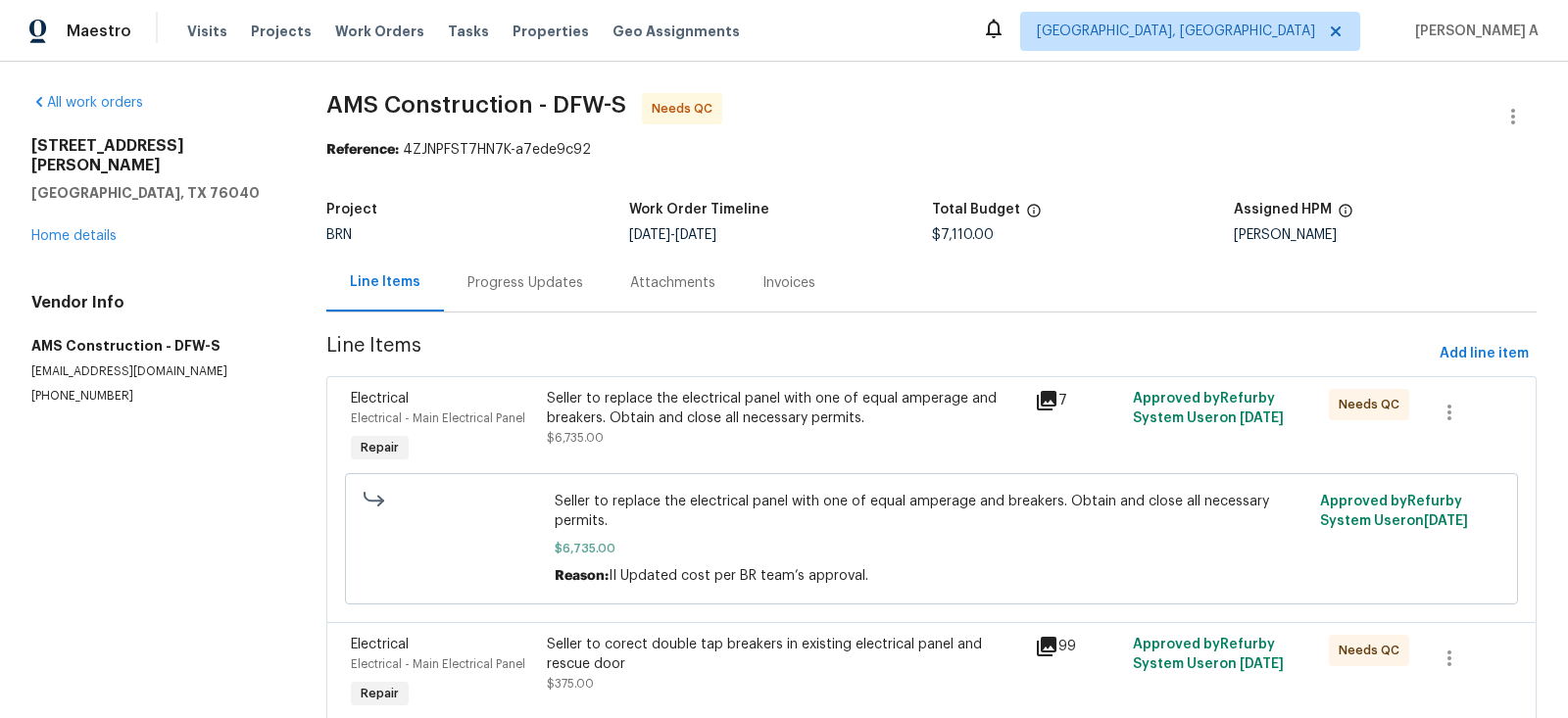
click at [470, 281] on div "Progress Updates" at bounding box center [525, 283] width 115 height 20
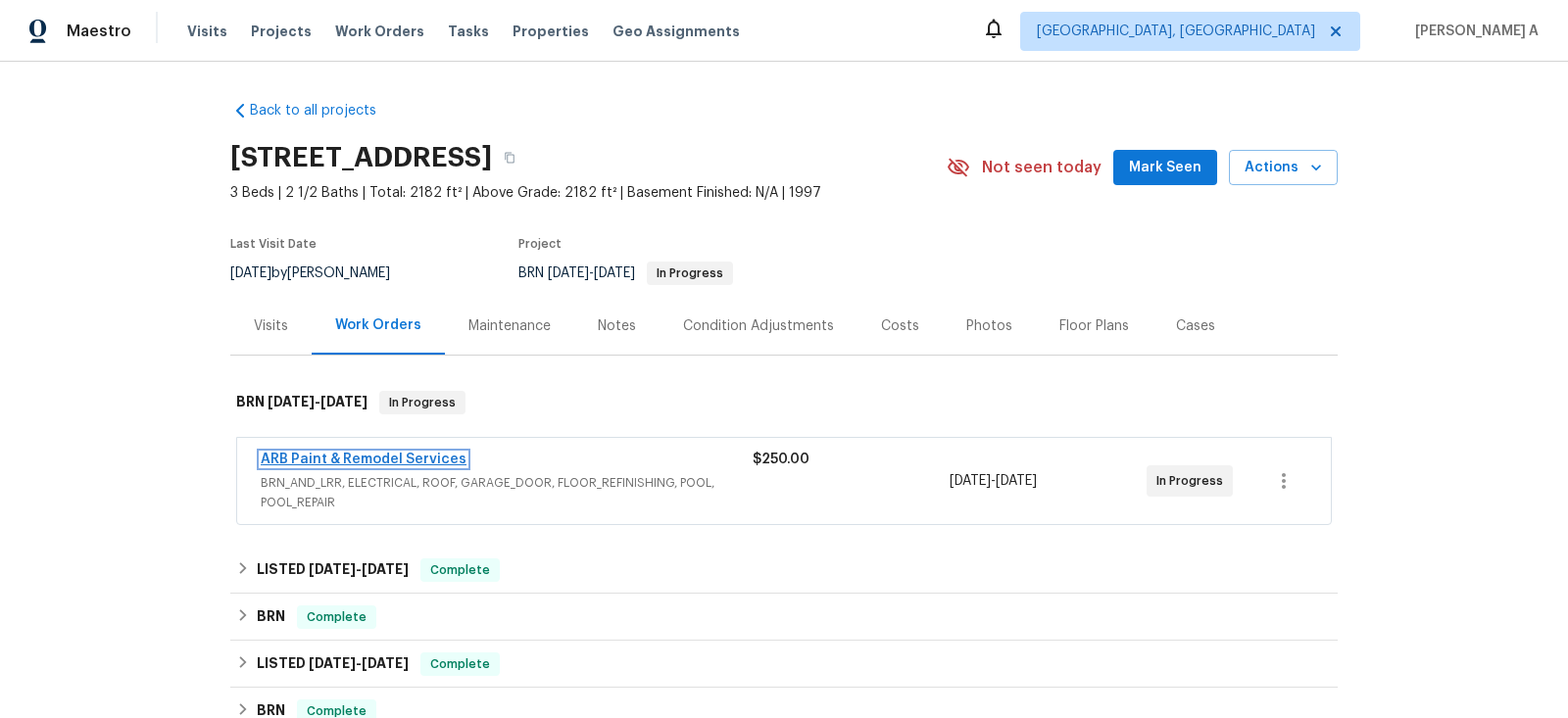
click at [387, 456] on link "ARB Paint & Remodel Services" at bounding box center [363, 460] width 206 height 14
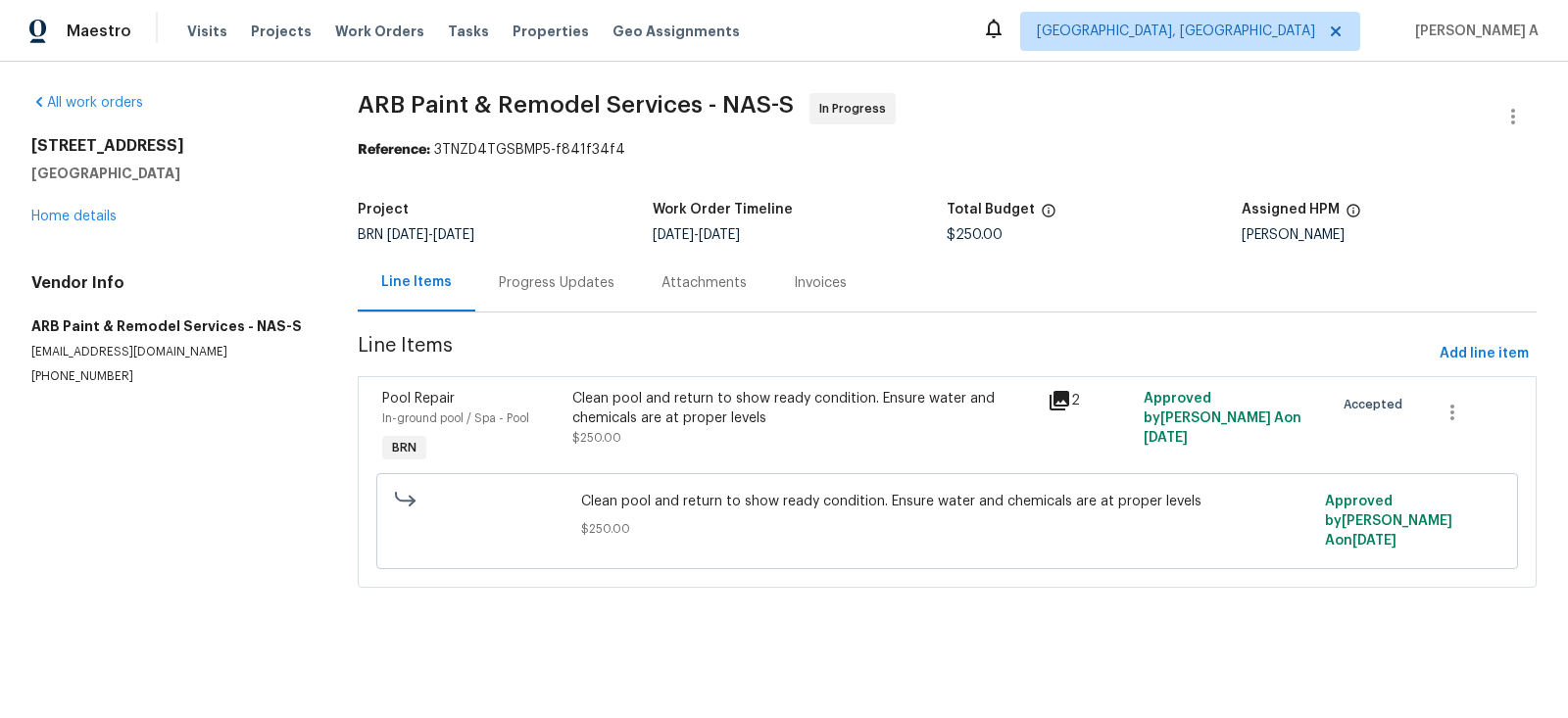
click at [543, 282] on div "Progress Updates" at bounding box center [556, 283] width 115 height 20
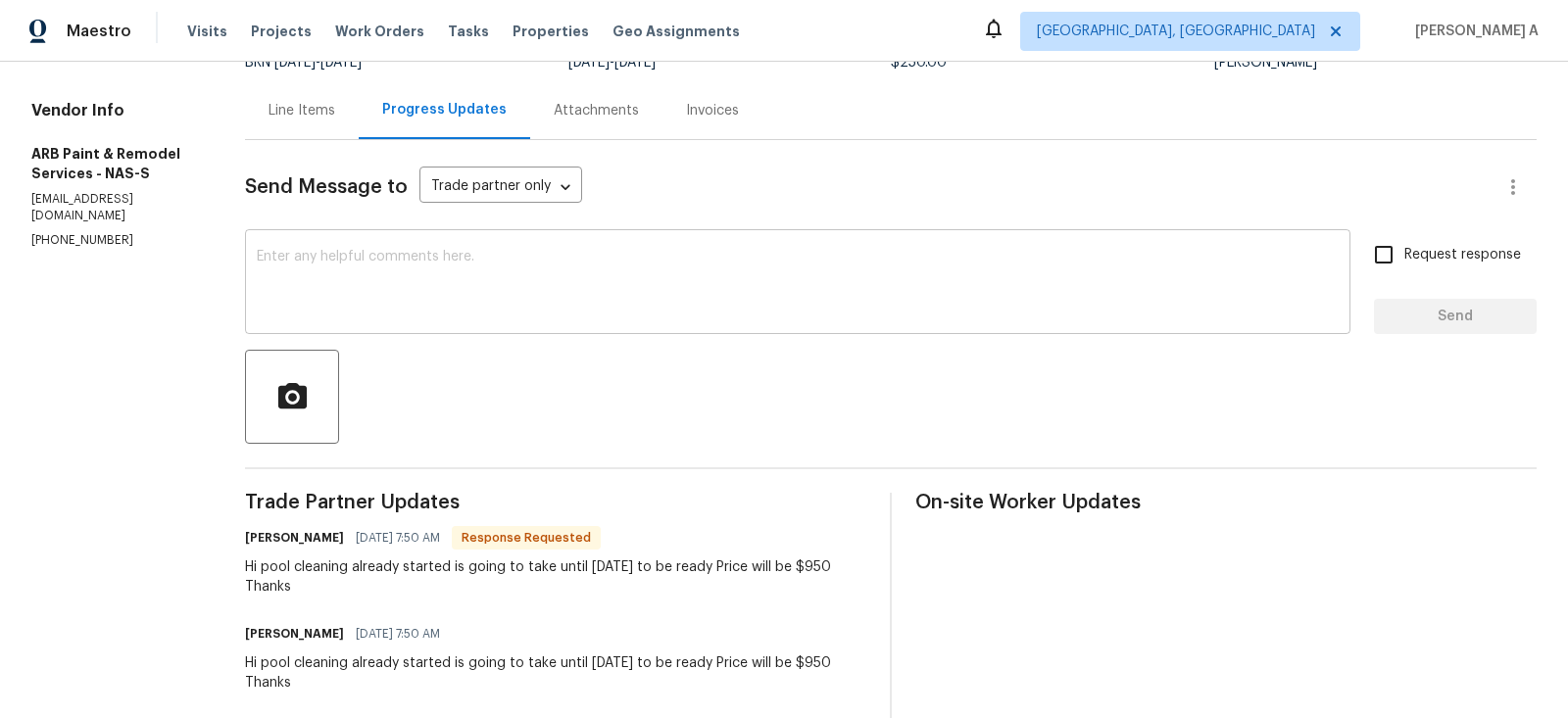
scroll to position [188, 0]
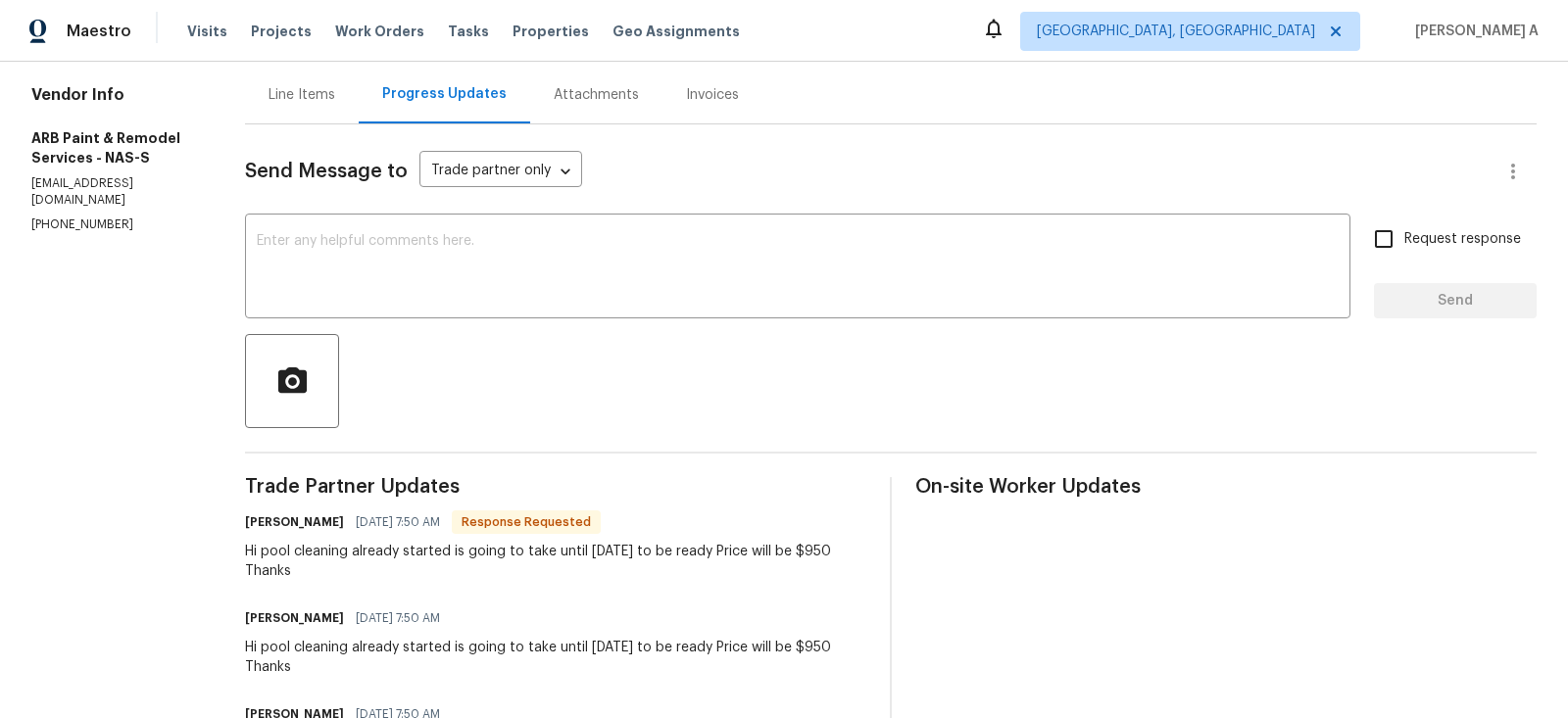
click at [805, 552] on div "Hi pool cleaning already started is going to take until [DATE] to be ready Pric…" at bounding box center [556, 561] width 622 height 39
copy div "950"
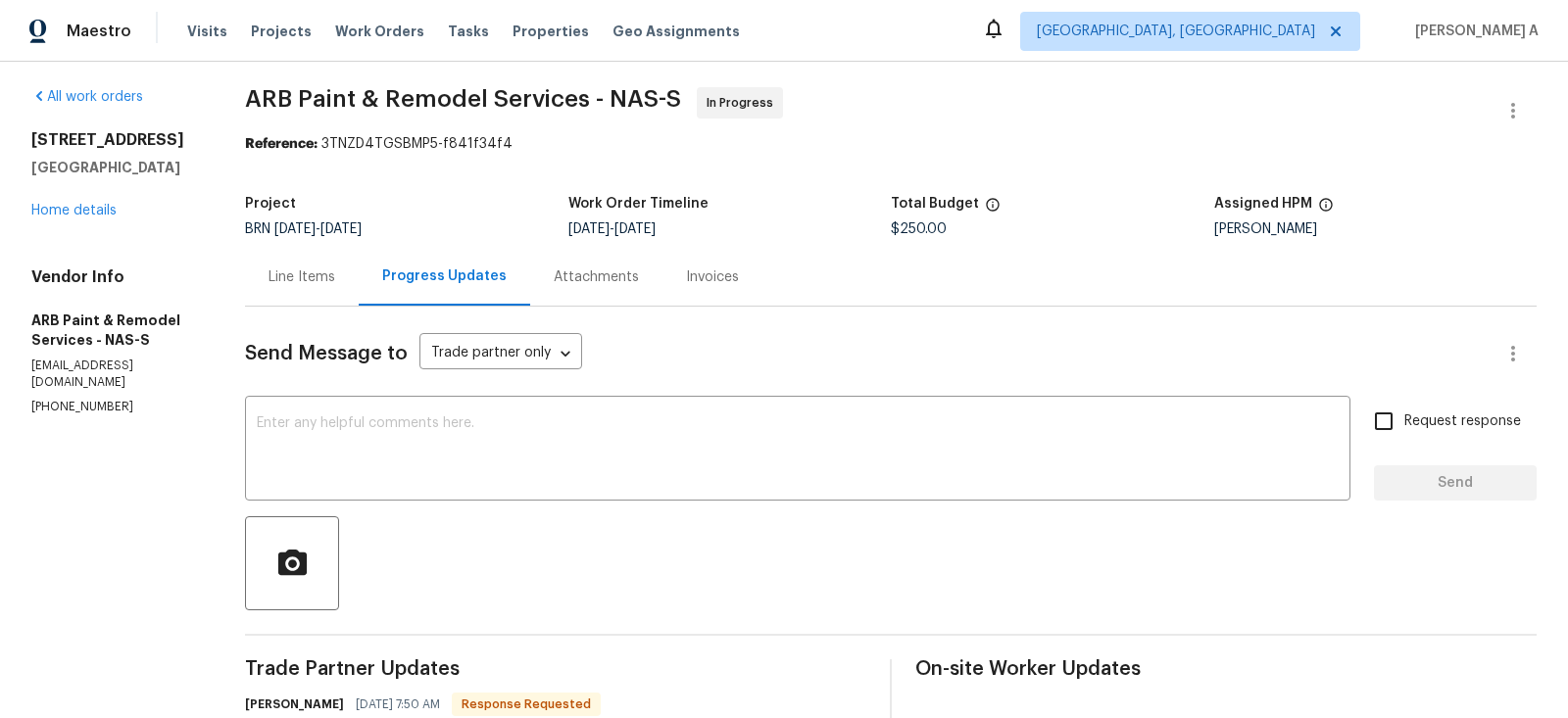
click at [313, 294] on div "Line Items" at bounding box center [302, 277] width 113 height 58
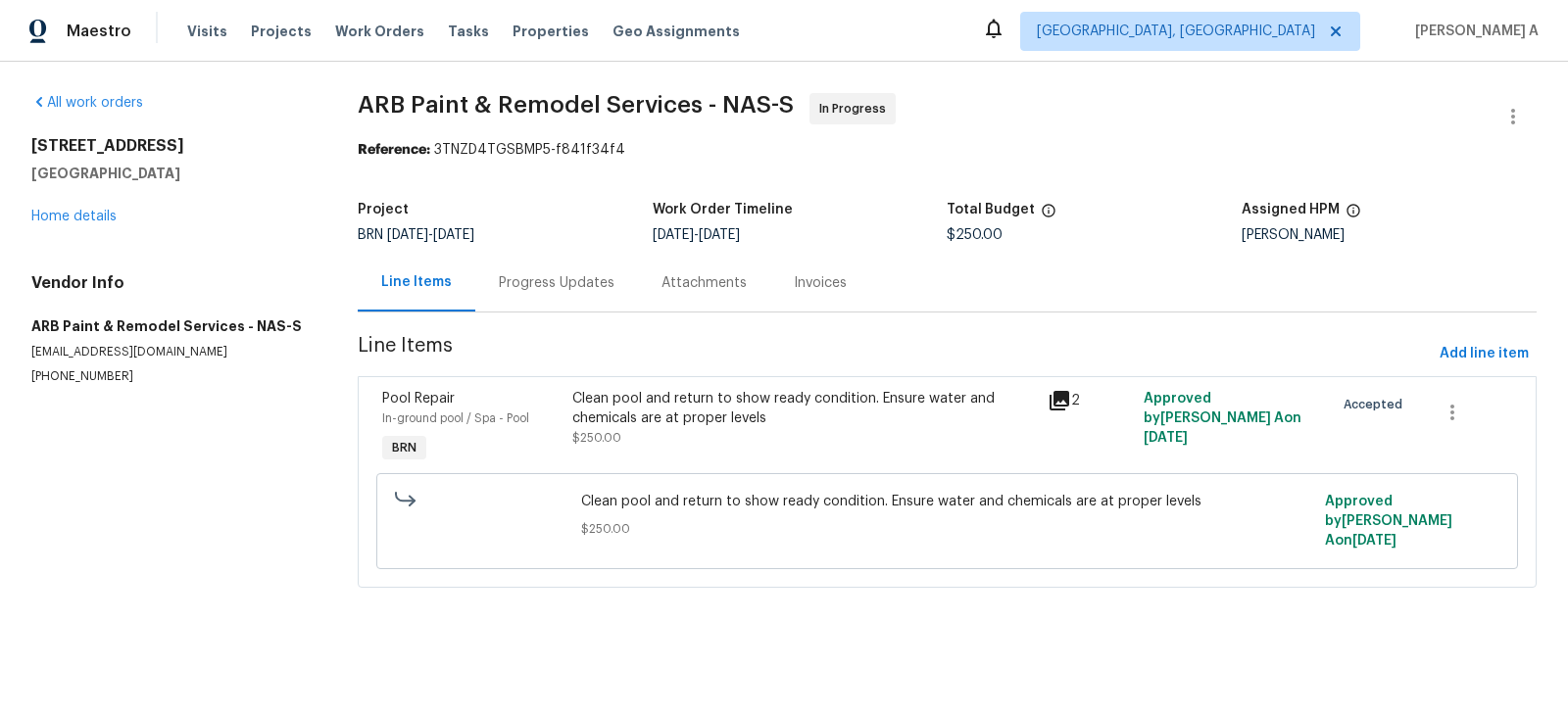
click at [633, 396] on div "Clean pool and return to show ready condition. Ensure water and chemicals are a…" at bounding box center [804, 408] width 465 height 39
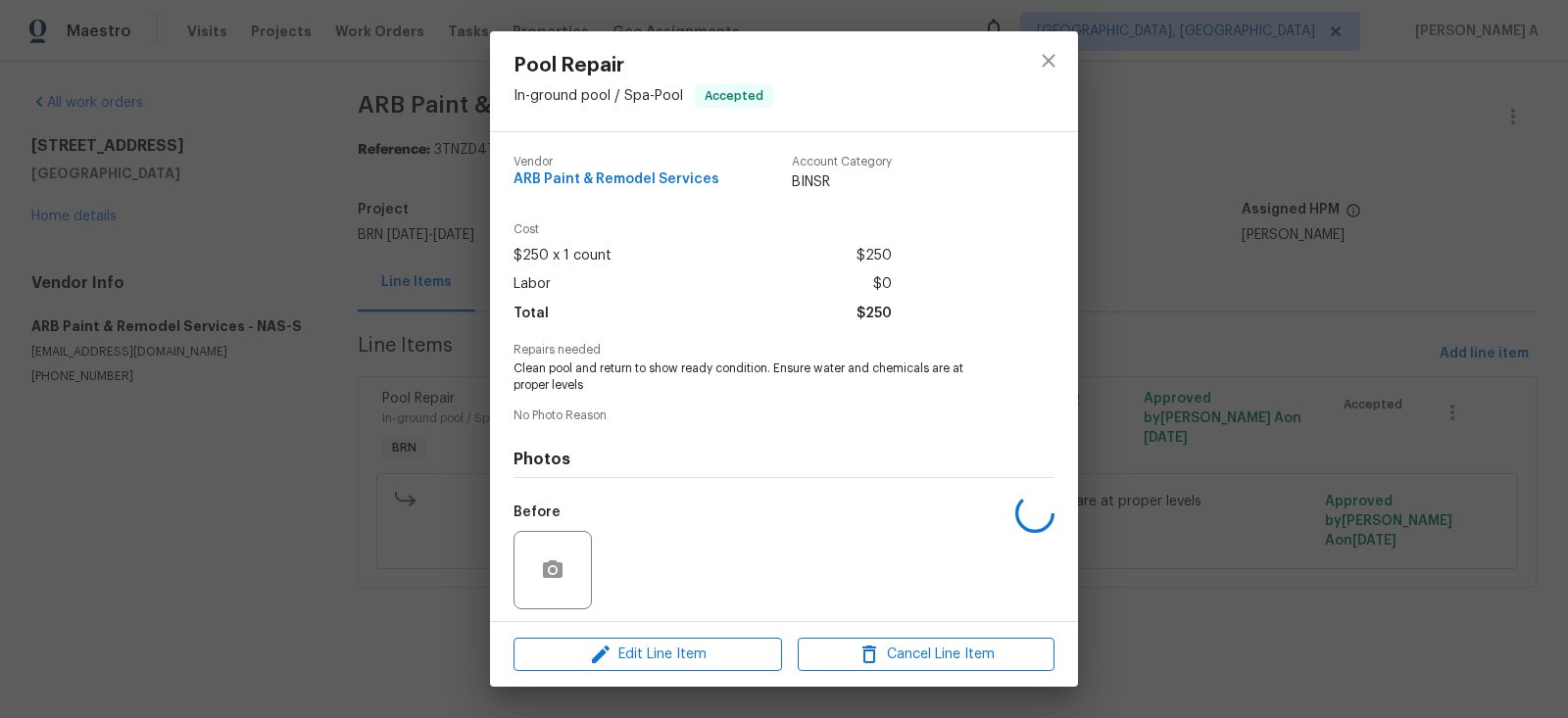
scroll to position [134, 0]
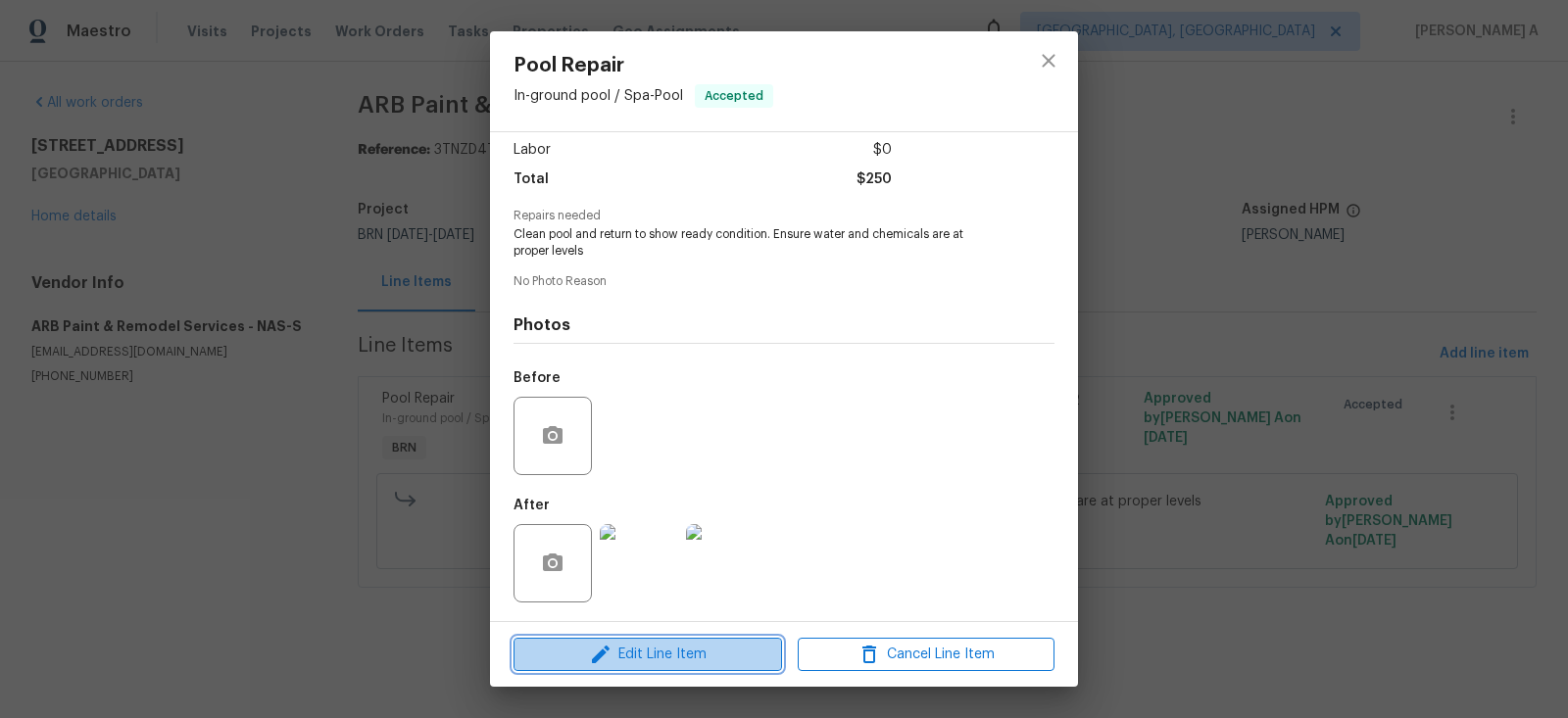
click at [657, 643] on span "Edit Line Item" at bounding box center [647, 654] width 257 height 25
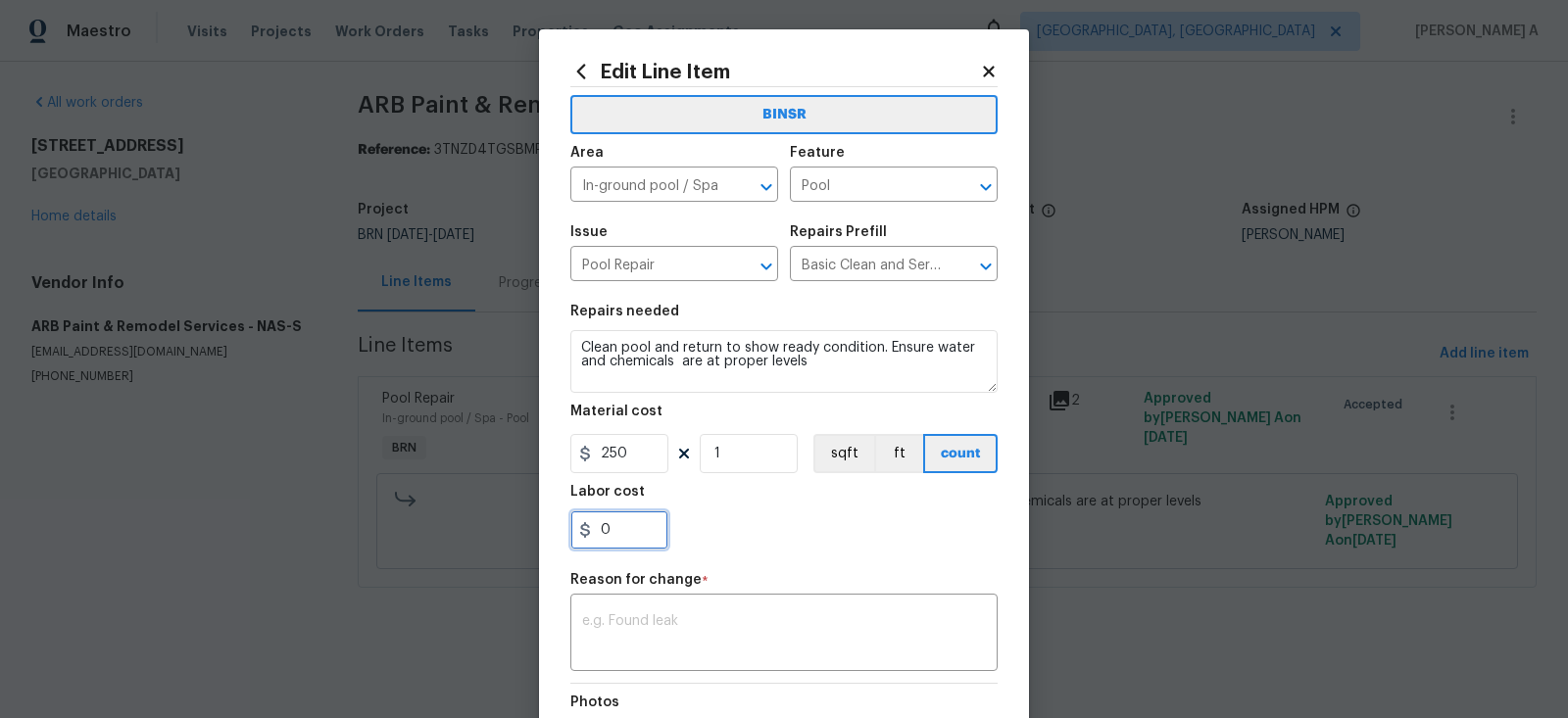
drag, startPoint x: 642, startPoint y: 540, endPoint x: 544, endPoint y: 540, distance: 98.0
click at [544, 540] on div "Edit Line Item BINSR Area In-ground pool / Spa ​ Feature Pool ​ Issue Pool Repa…" at bounding box center [784, 483] width 490 height 907
paste input "95"
type input "950"
drag, startPoint x: 639, startPoint y: 443, endPoint x: 563, endPoint y: 443, distance: 76.0
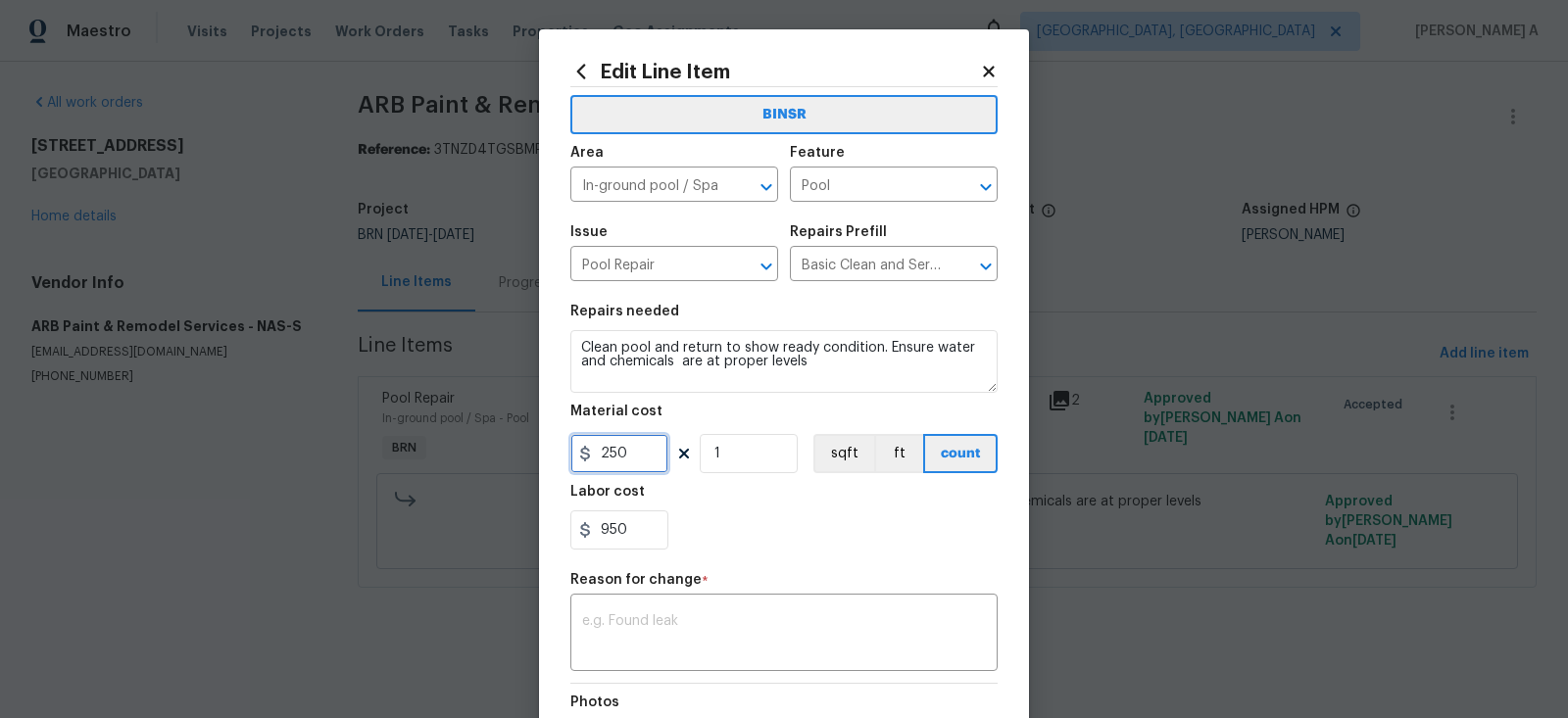
click at [563, 443] on div "Edit Line Item BINSR Area In-ground pool / Spa ​ Feature Pool ​ Issue Pool Repa…" at bounding box center [784, 483] width 490 height 907
type input "0"
click at [866, 578] on div "Reason for change *" at bounding box center [784, 586] width 427 height 26
click at [767, 650] on textarea at bounding box center [784, 635] width 404 height 41
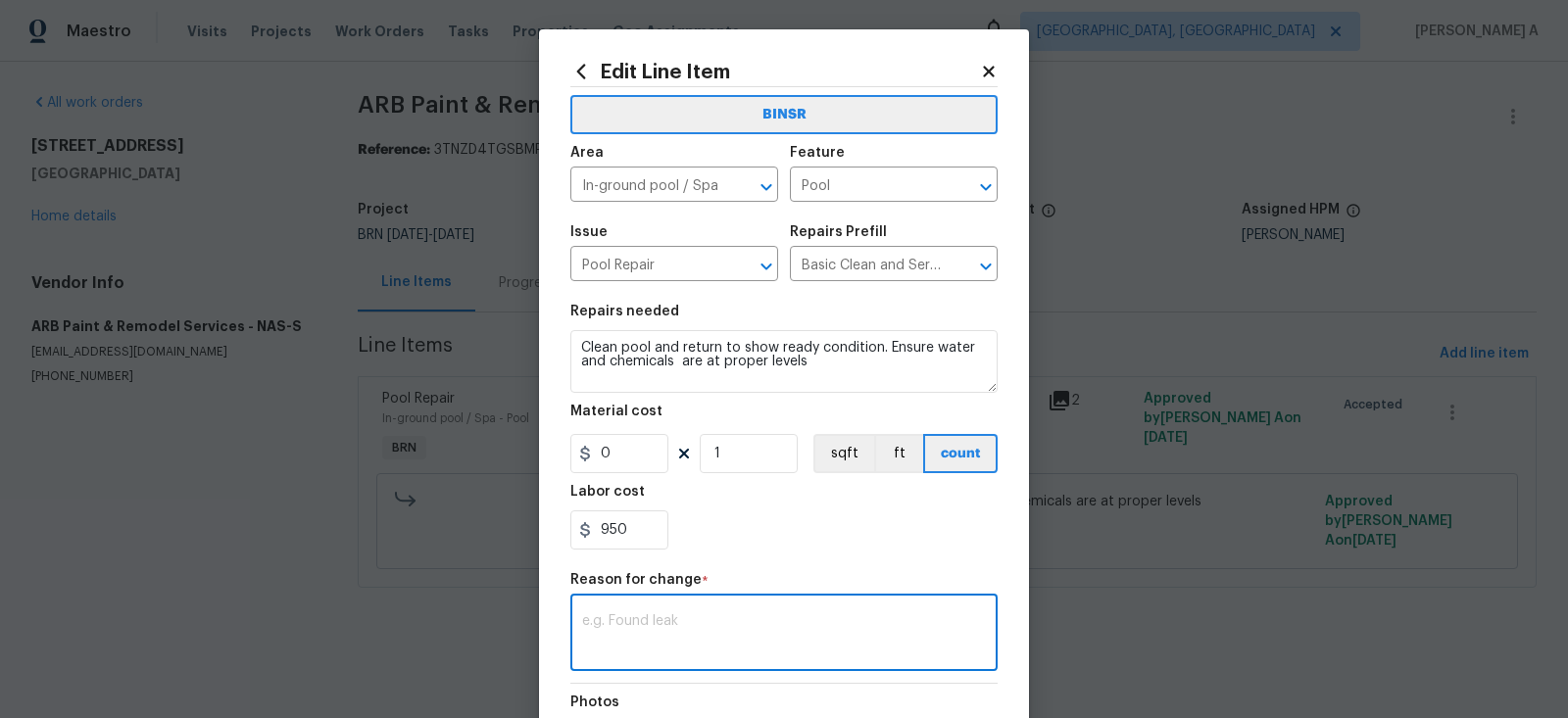
paste textarea "(AK) Updated cost per BR team’s approval."
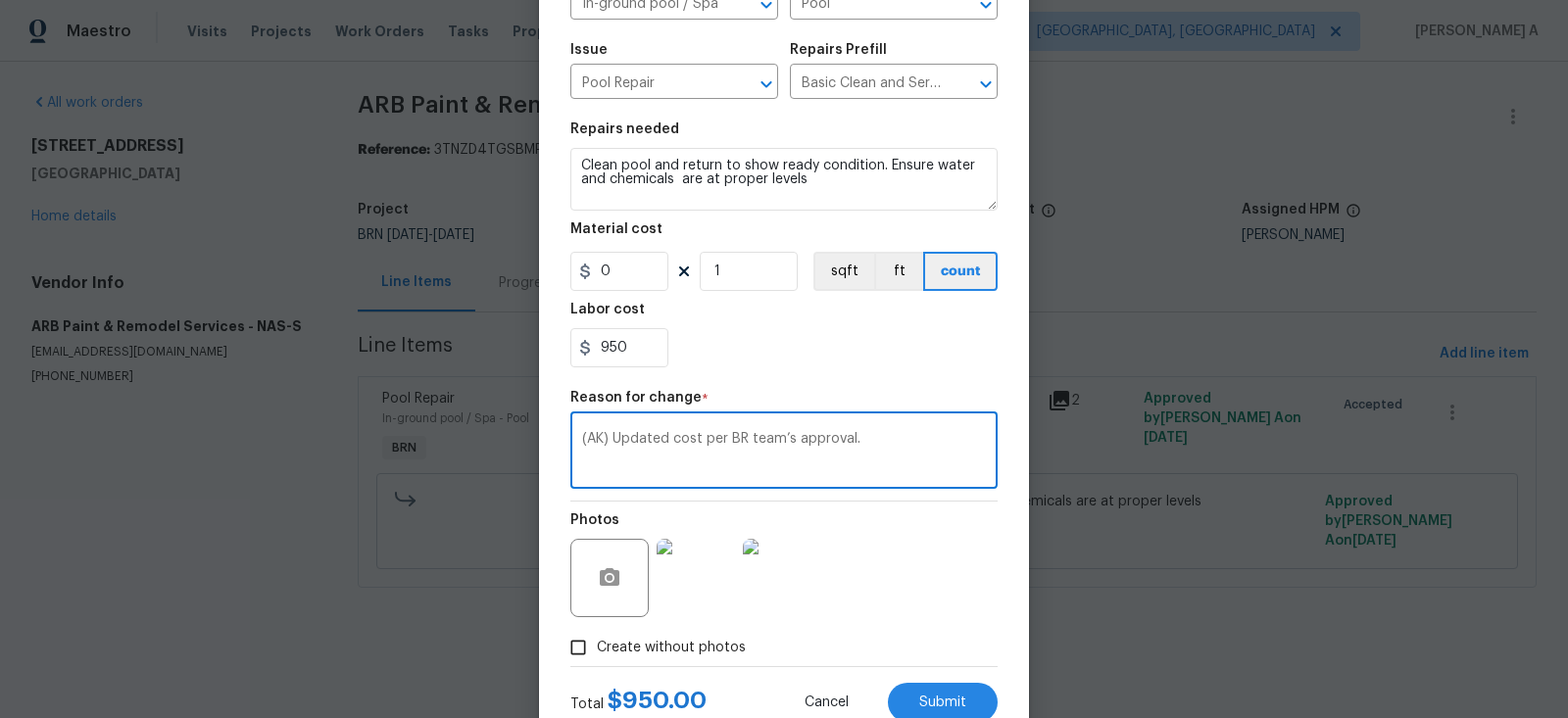
scroll to position [246, 0]
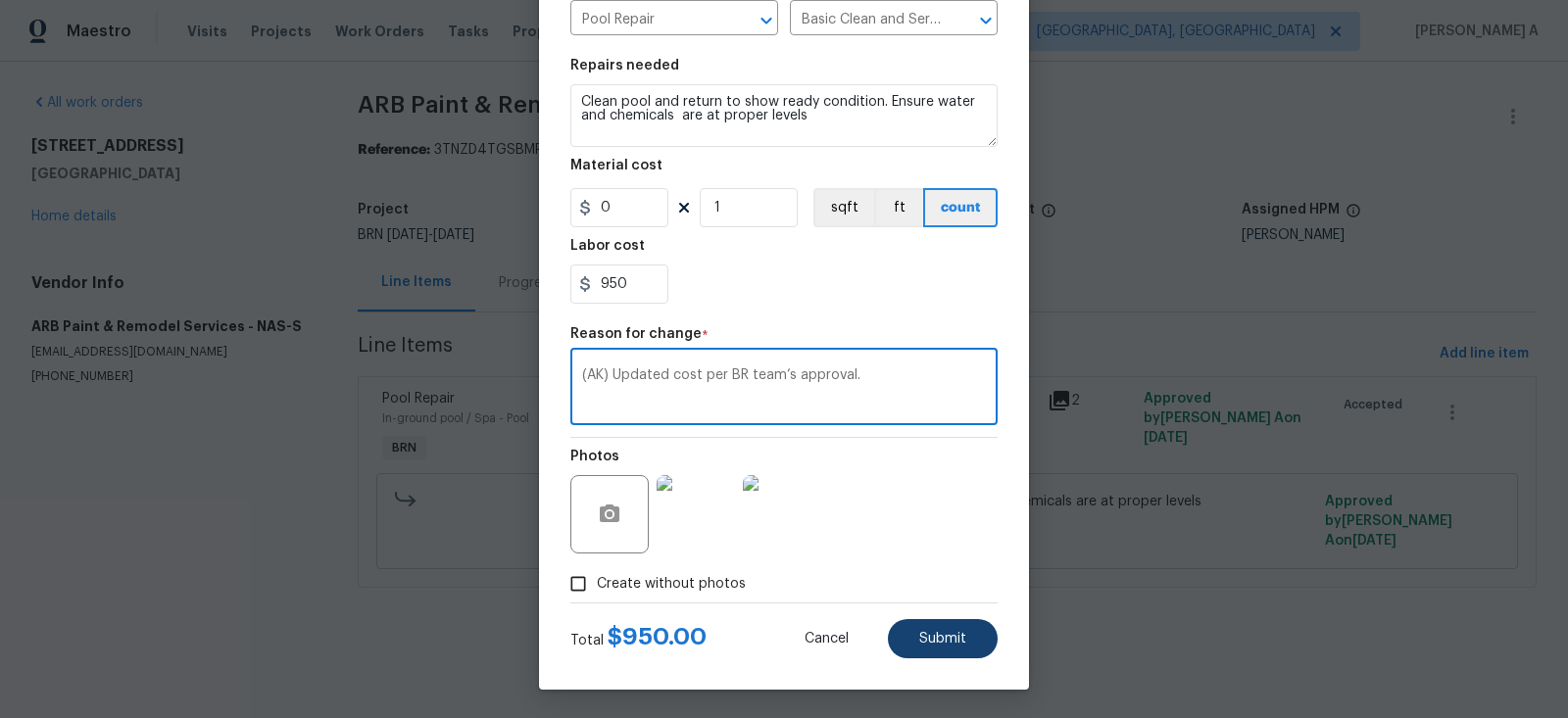
type textarea "(AK) Updated cost per BR team’s approval."
click at [961, 633] on span "Submit" at bounding box center [942, 640] width 47 height 15
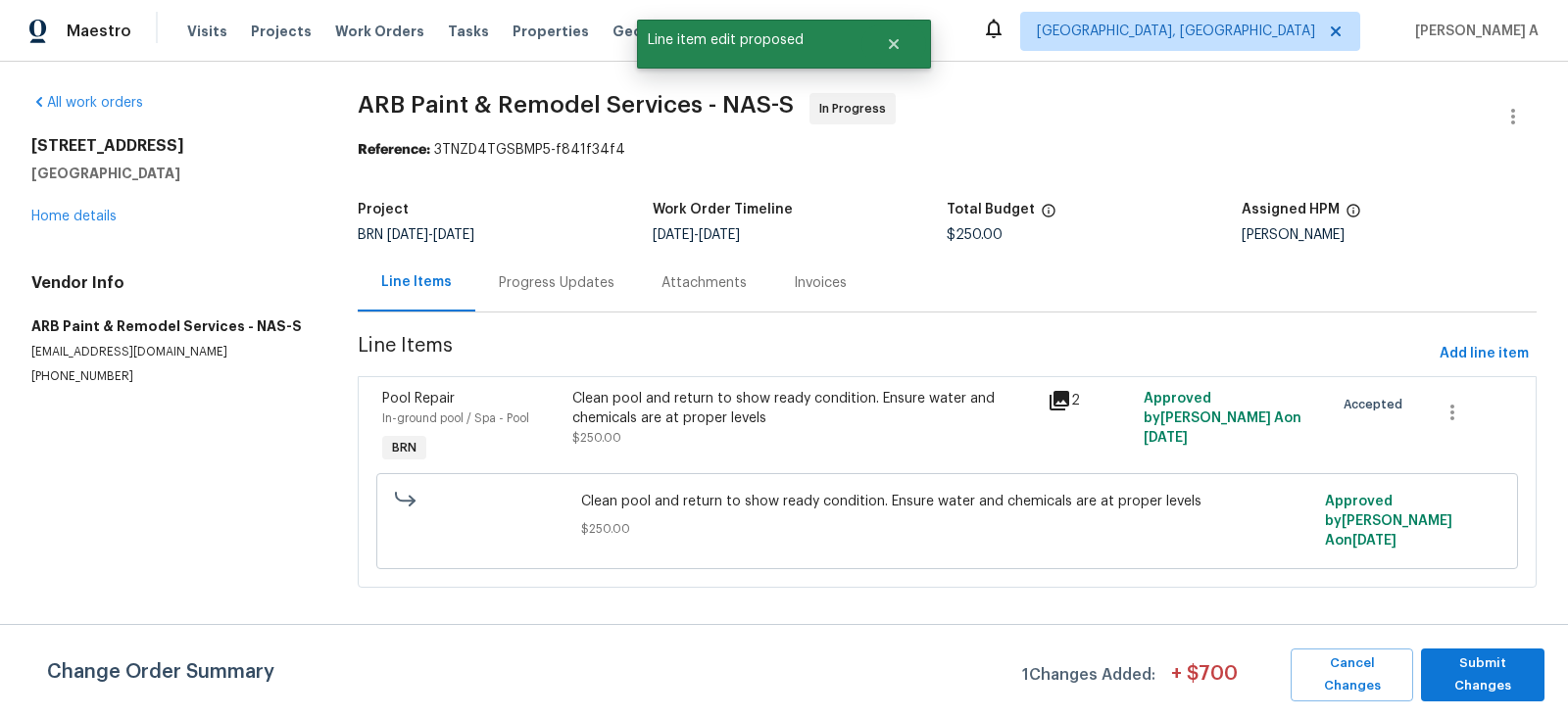
scroll to position [0, 0]
click at [1473, 668] on span "Submit Changes" at bounding box center [1483, 674] width 104 height 45
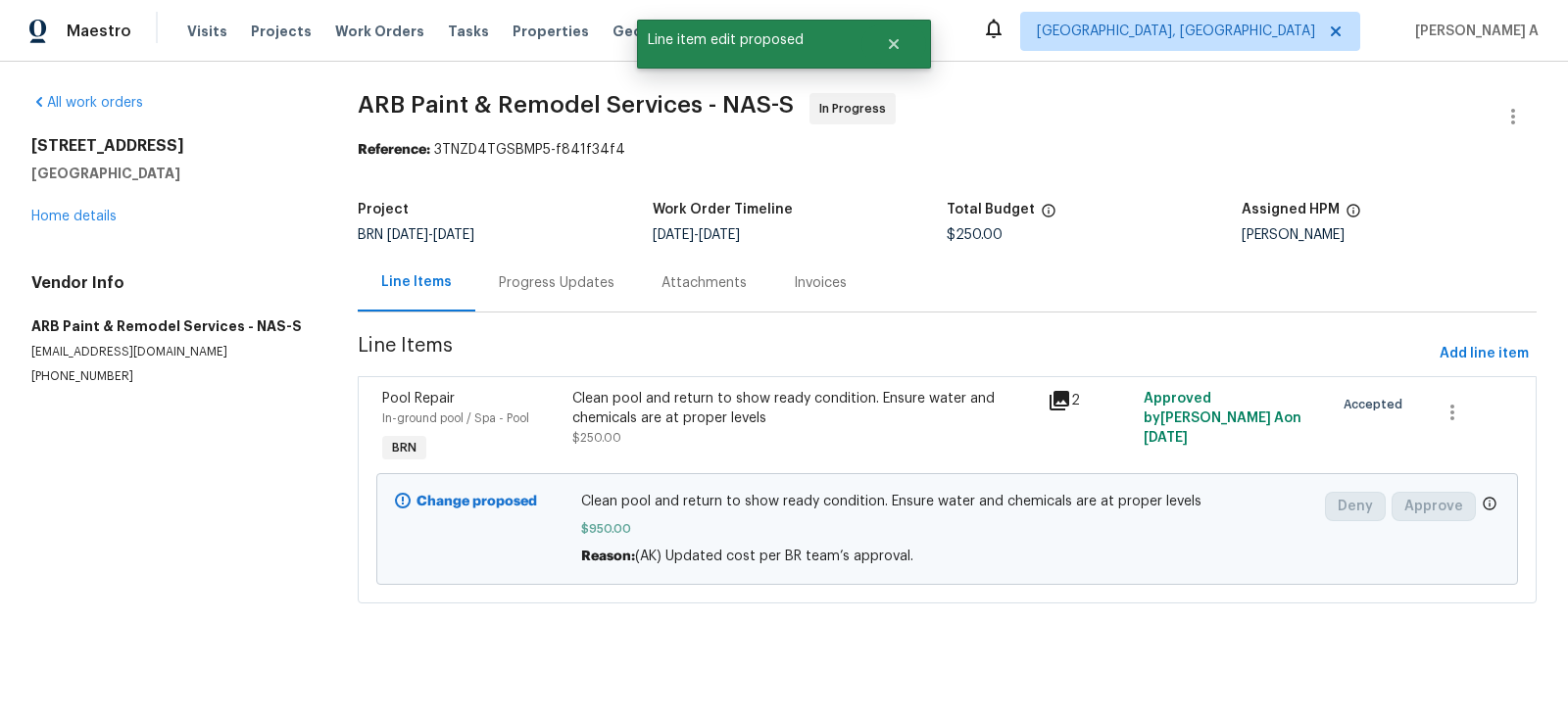
click at [559, 276] on div "Progress Updates" at bounding box center [556, 283] width 115 height 20
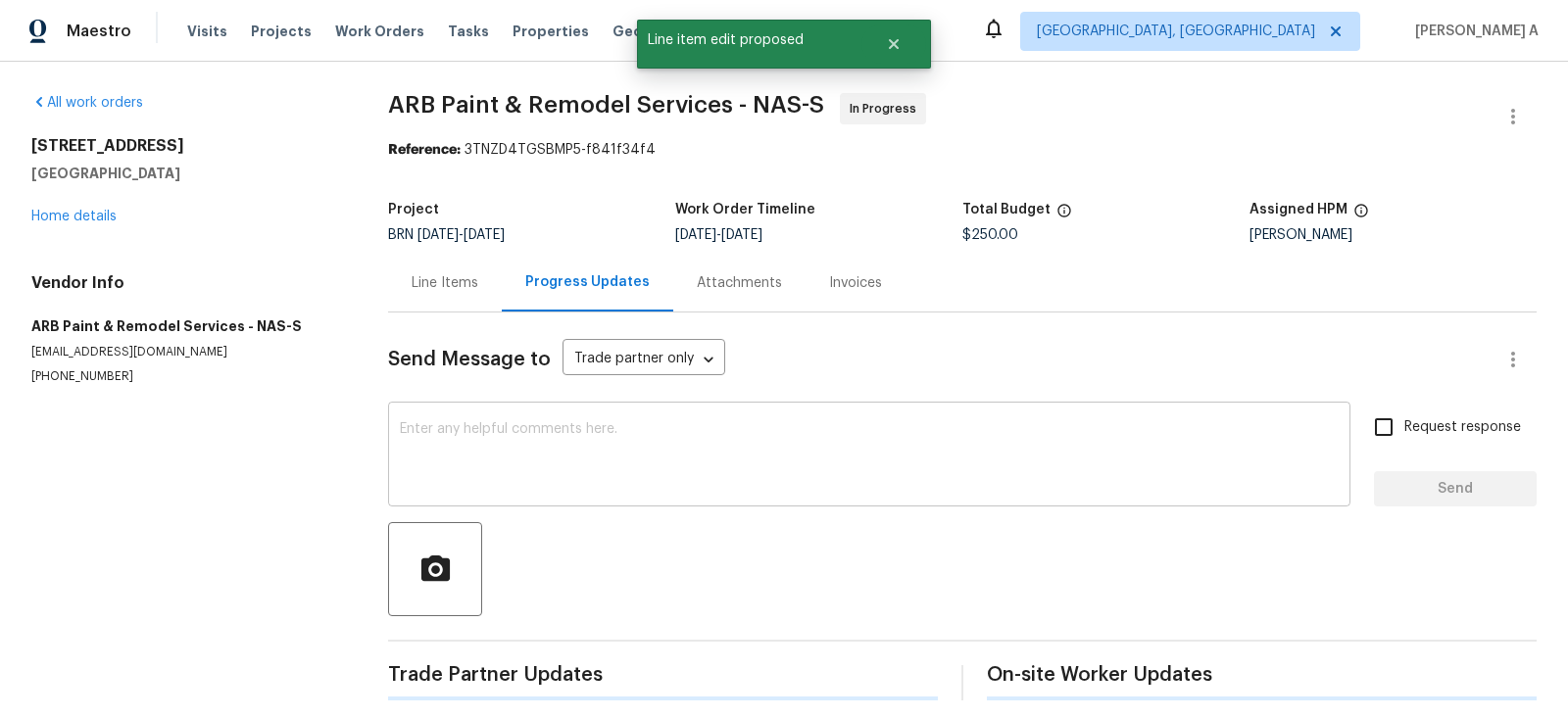
click at [594, 418] on div "x ​" at bounding box center [869, 457] width 962 height 100
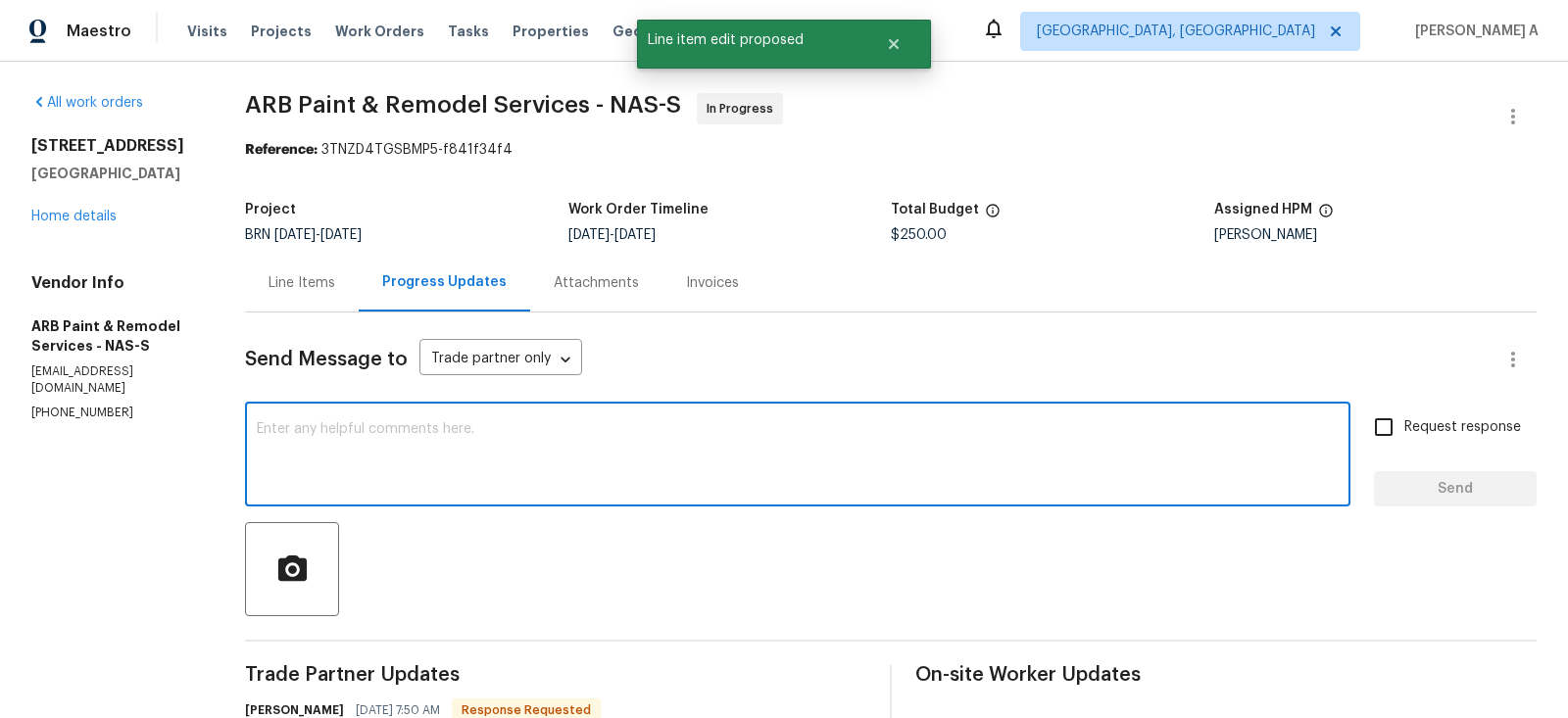
click at [597, 469] on textarea at bounding box center [797, 456] width 1081 height 69
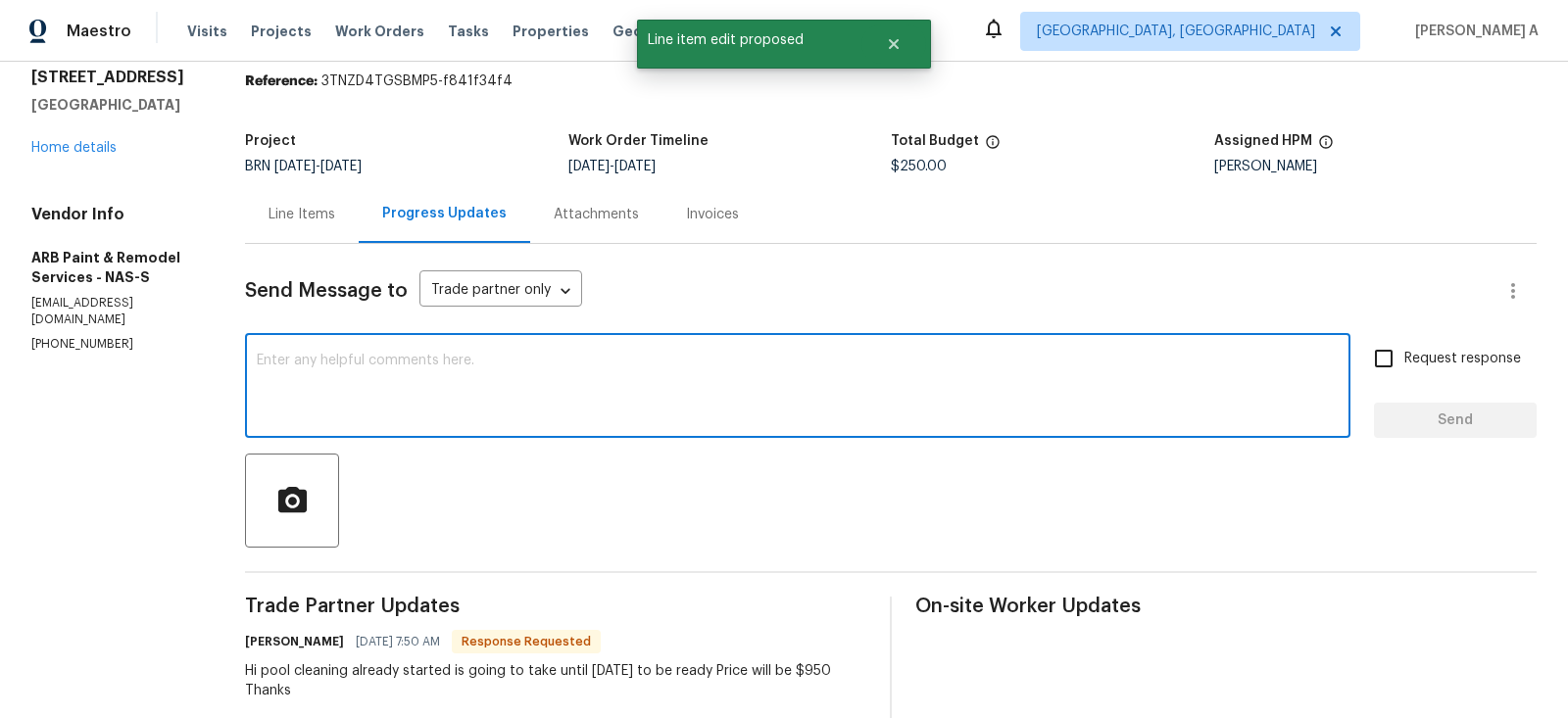
scroll to position [110, 0]
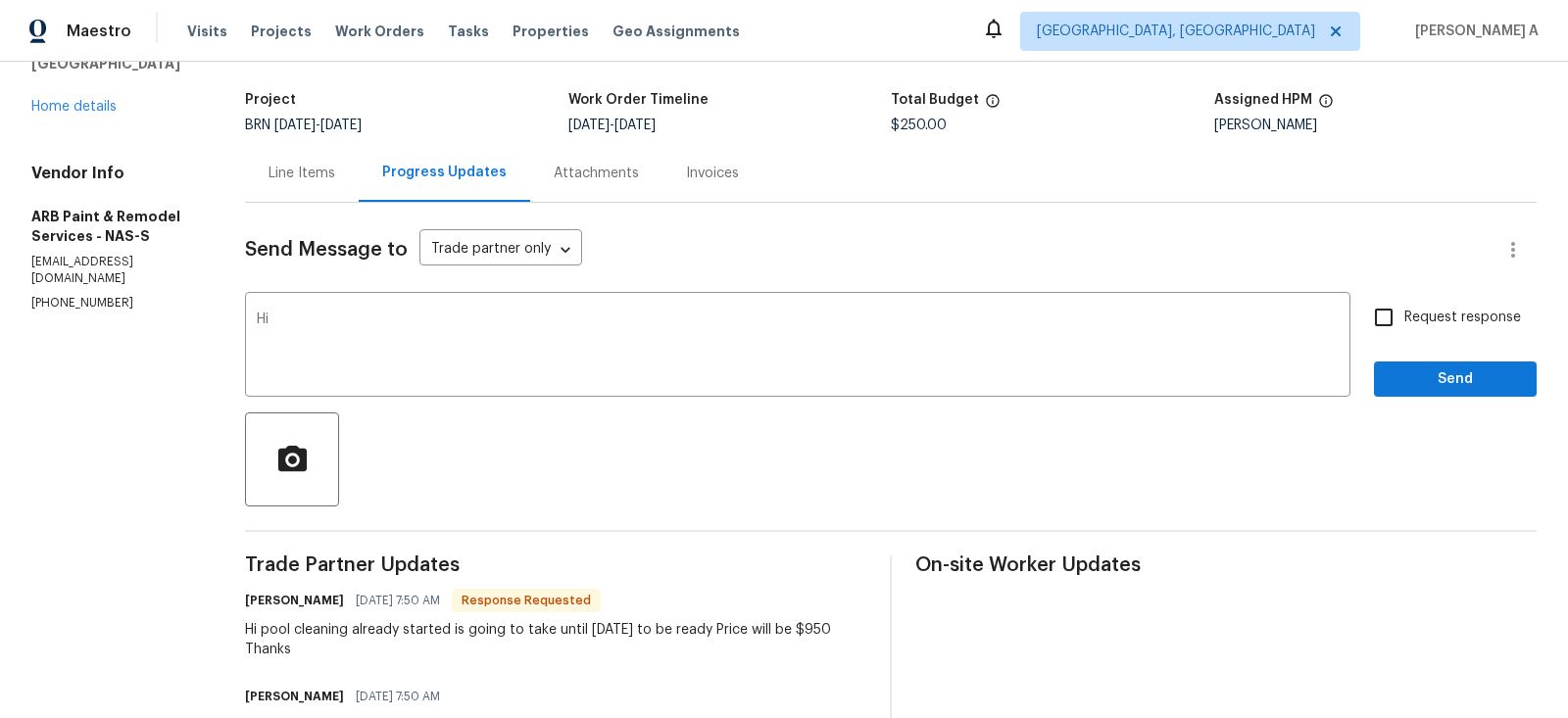
click at [263, 605] on h6 "Anni Santos" at bounding box center [295, 601] width 99 height 20
copy h6 "Anni"
click at [339, 328] on textarea "Hi" at bounding box center [797, 347] width 1081 height 69
paste textarea "Anni"
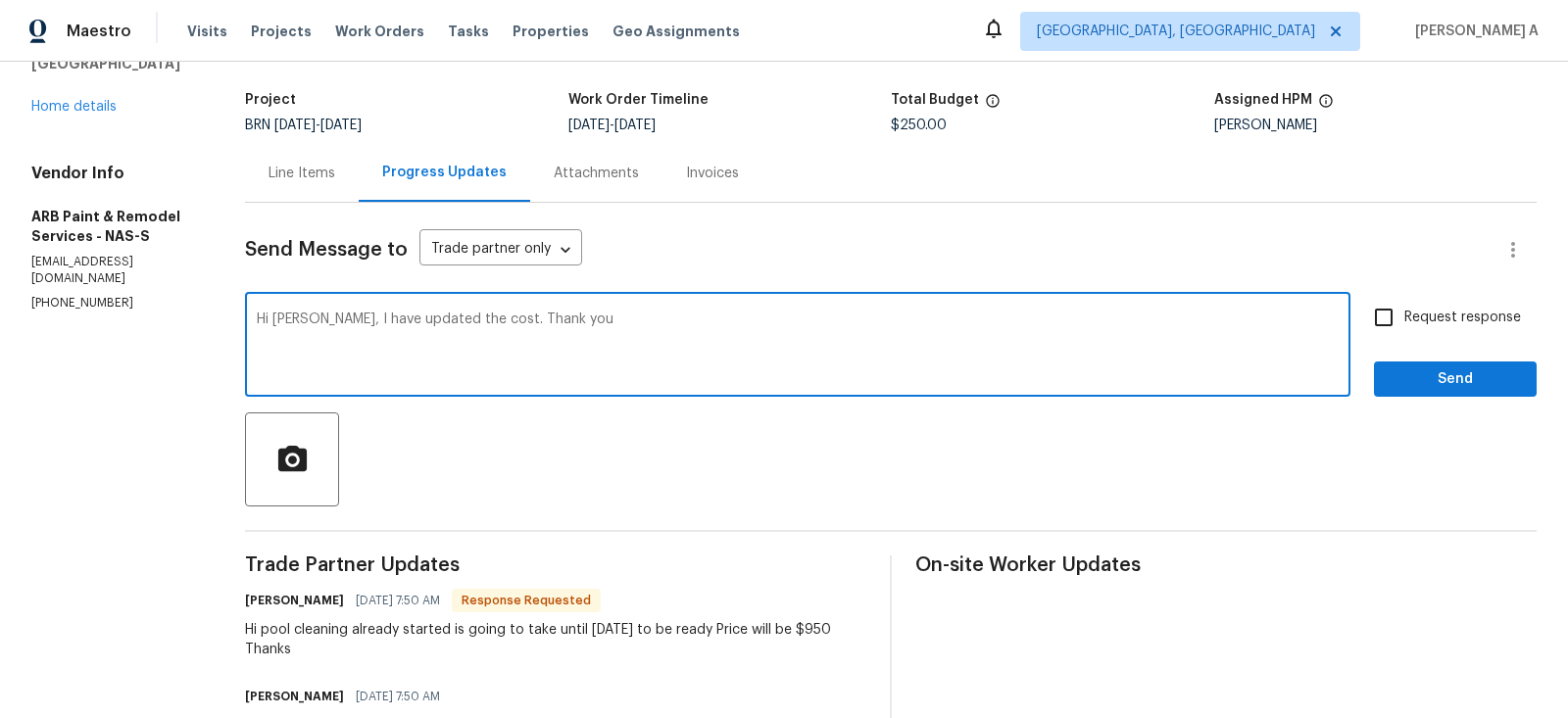
type textarea "Hi Anni, I have updated the cost. Thank you"
click at [1382, 330] on input "Request response" at bounding box center [1383, 317] width 41 height 41
checkbox input "true"
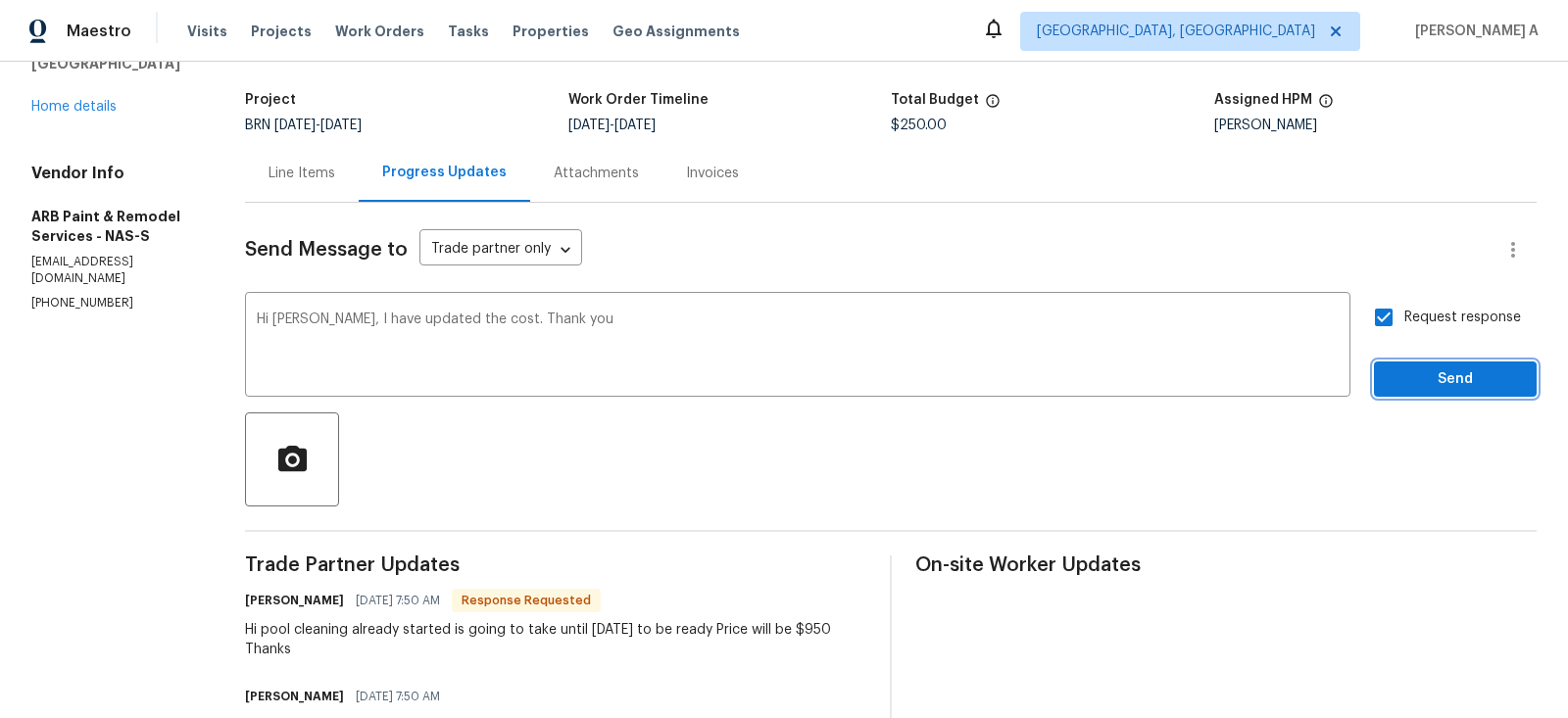
click at [1427, 369] on span "Send" at bounding box center [1455, 379] width 131 height 25
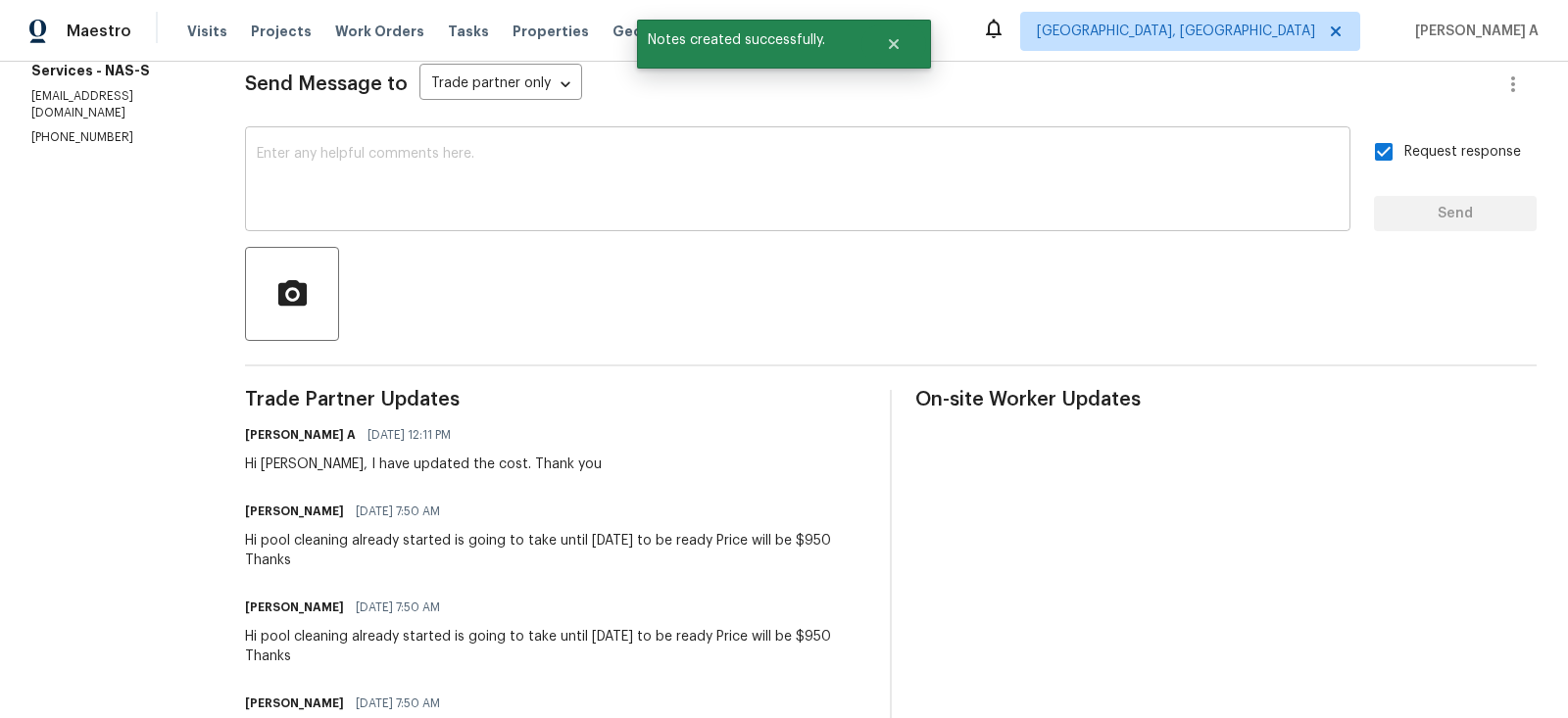
scroll to position [0, 0]
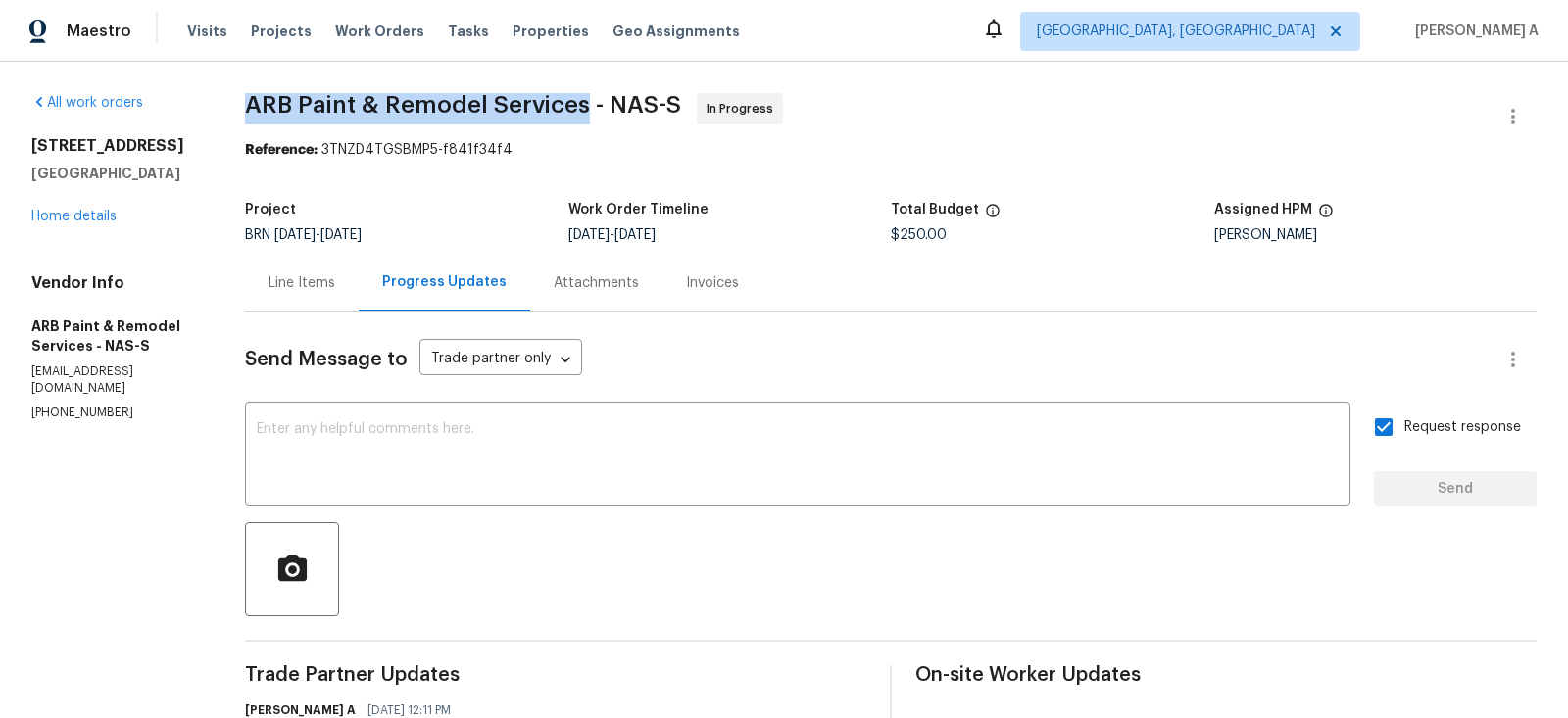
drag, startPoint x: 239, startPoint y: 111, endPoint x: 584, endPoint y: 105, distance: 345.1
click at [584, 105] on div "All work orders 4133 Highlander Ct Antioch, TN 37013 Home details Vendor Info A…" at bounding box center [784, 692] width 1568 height 1262
copy span "ARB Paint & Remodel Services"
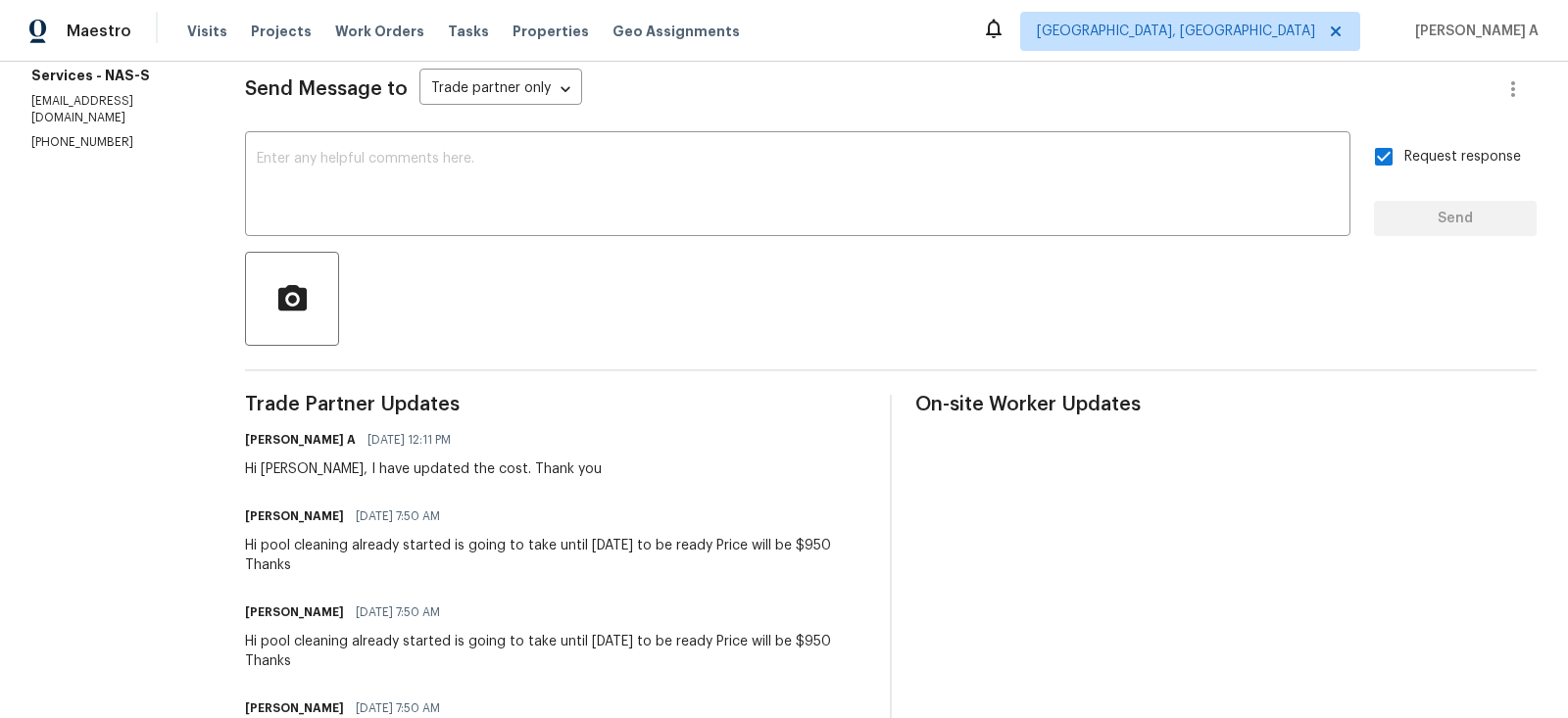
scroll to position [297, 0]
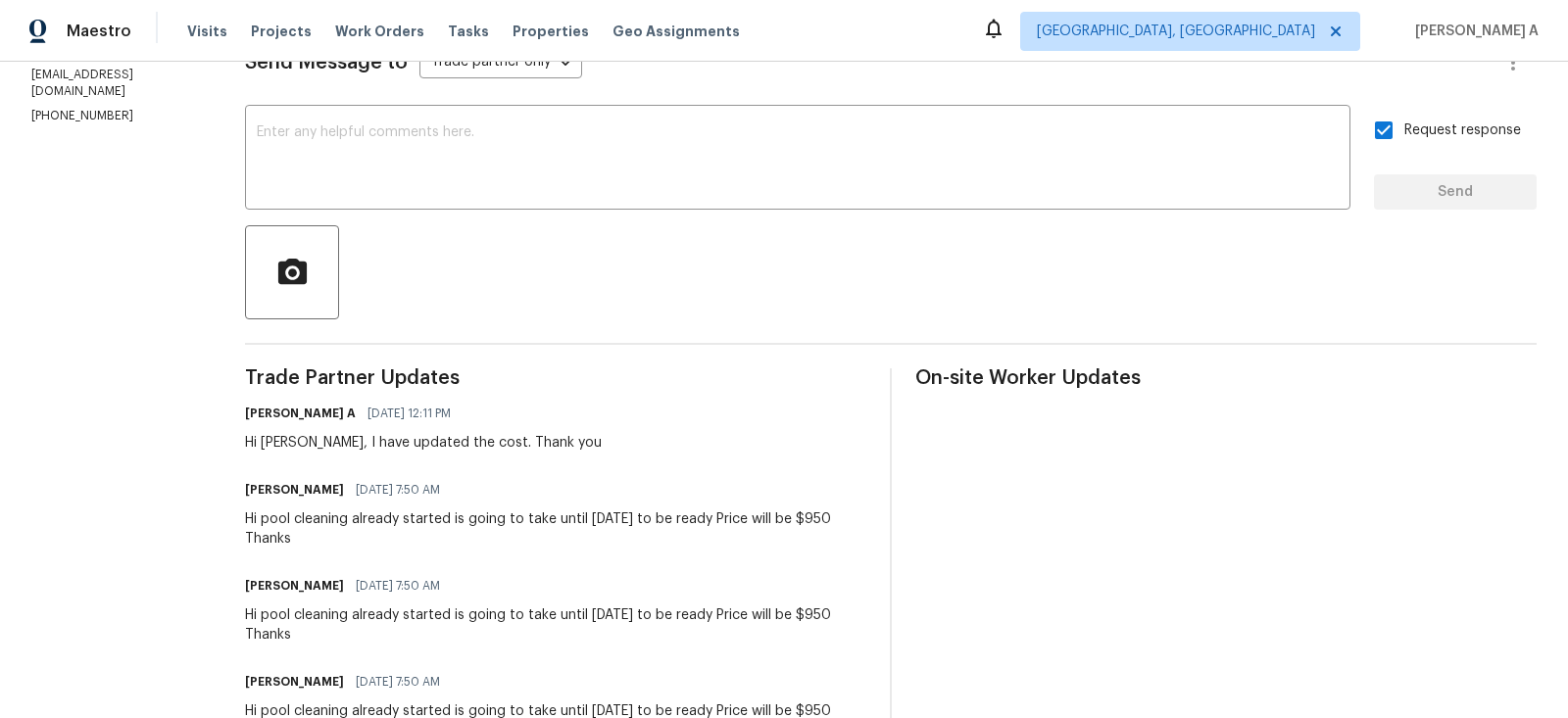
click at [370, 517] on div "Hi pool cleaning already started is going to take until Friday to be ready Pric…" at bounding box center [556, 528] width 622 height 39
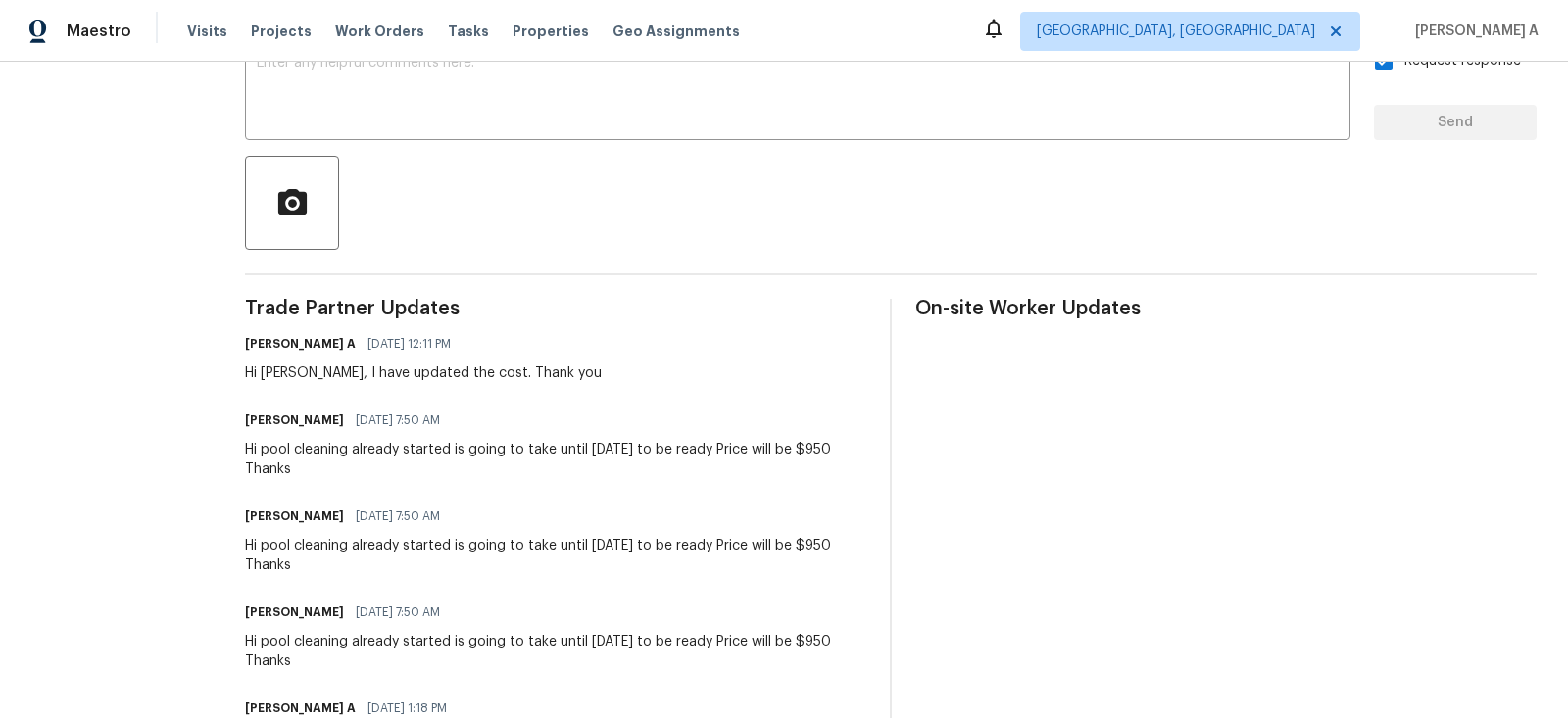
scroll to position [377, 0]
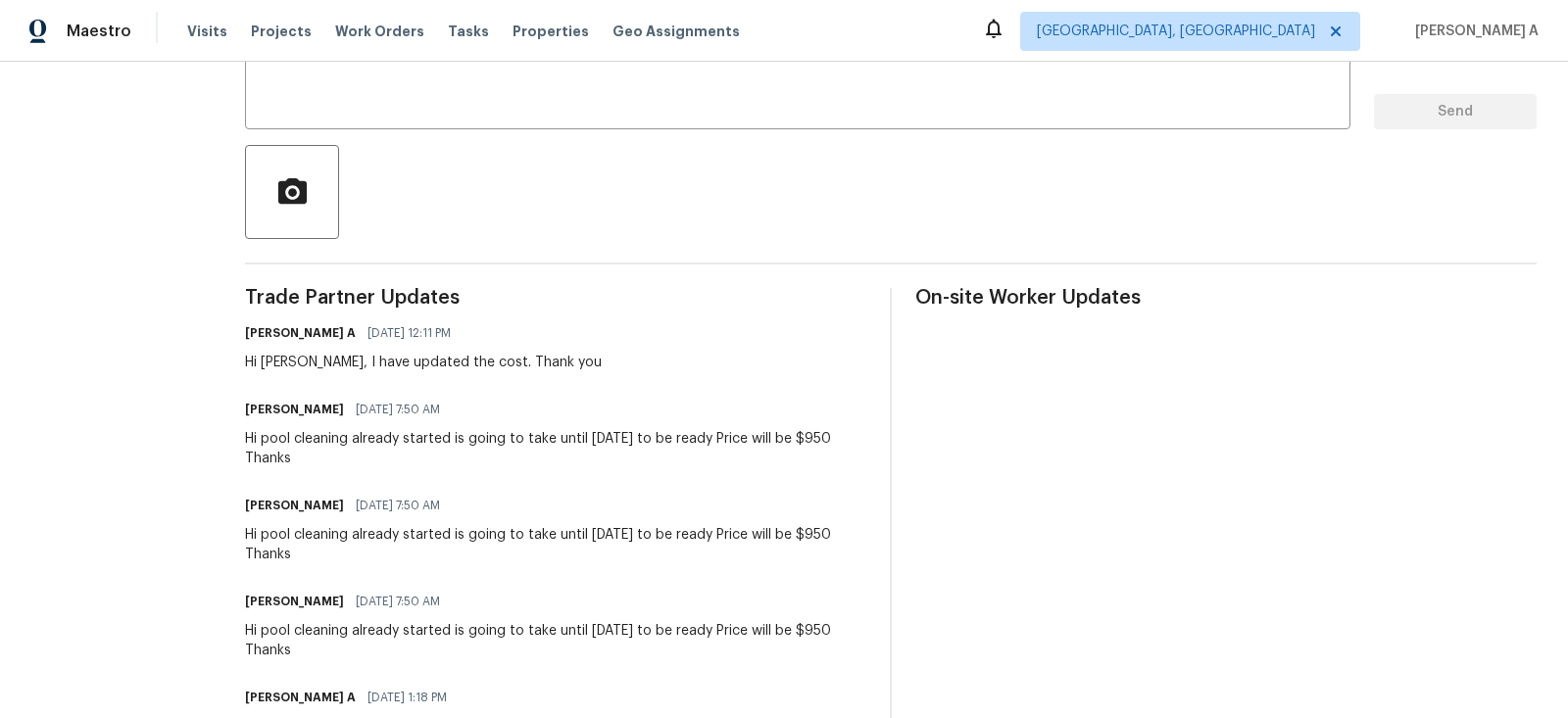
click at [528, 451] on div "Hi pool cleaning already started is going to take until Friday to be ready Pric…" at bounding box center [556, 448] width 622 height 39
drag, startPoint x: 467, startPoint y: 441, endPoint x: 703, endPoint y: 437, distance: 236.0
click at [703, 437] on div "Hi pool cleaning already started is going to take until Friday to be ready Pric…" at bounding box center [556, 448] width 622 height 39
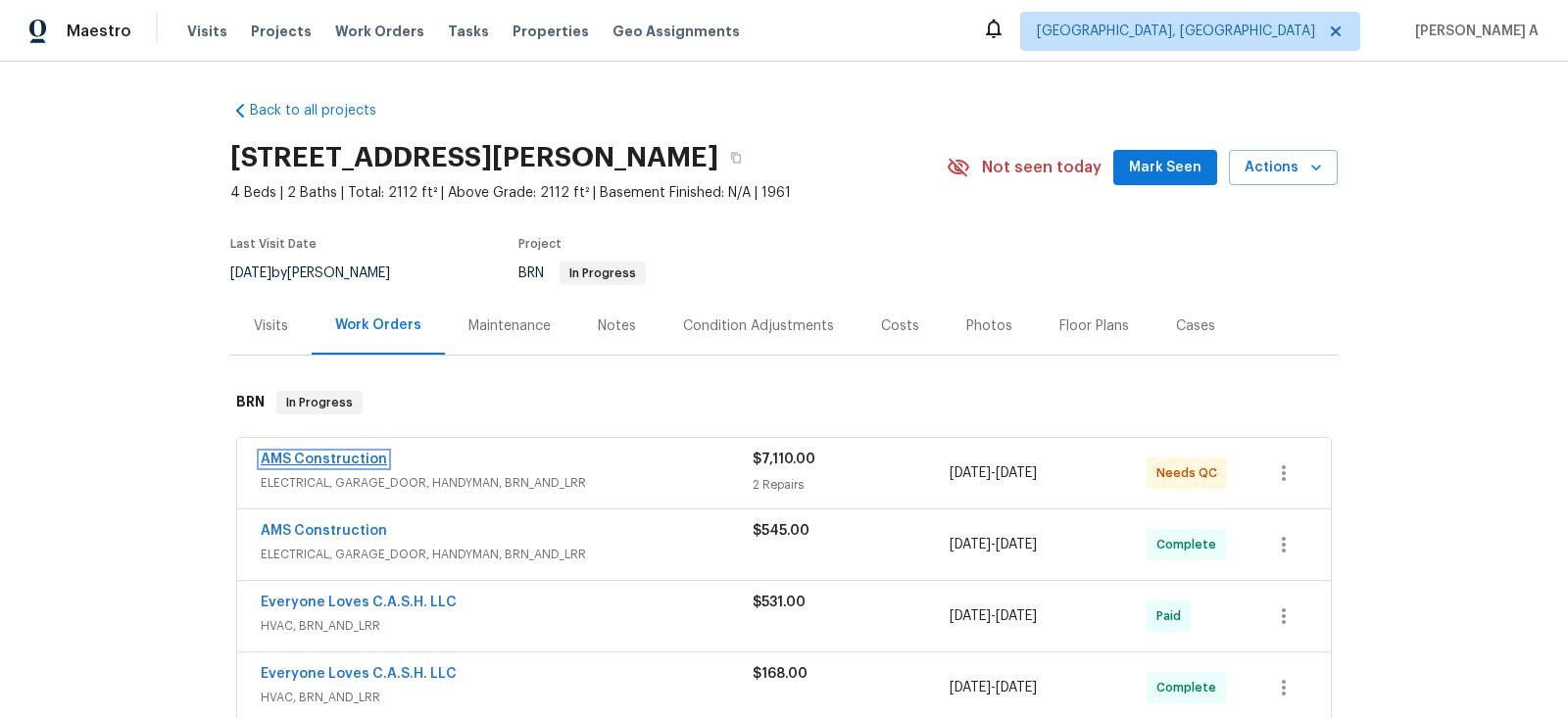
click at [309, 457] on link "AMS Construction" at bounding box center [324, 460] width 126 height 14
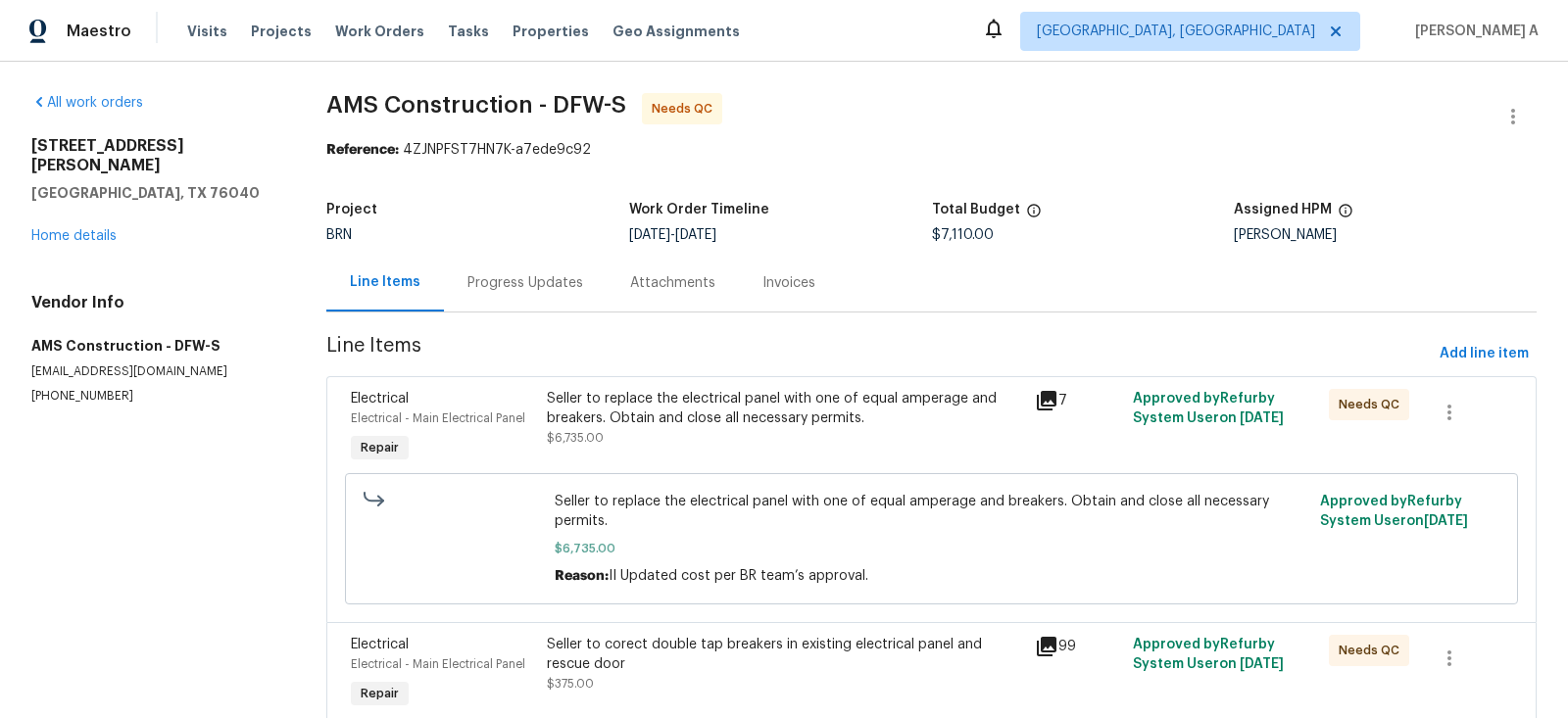
click at [463, 272] on div "Progress Updates" at bounding box center [525, 283] width 163 height 58
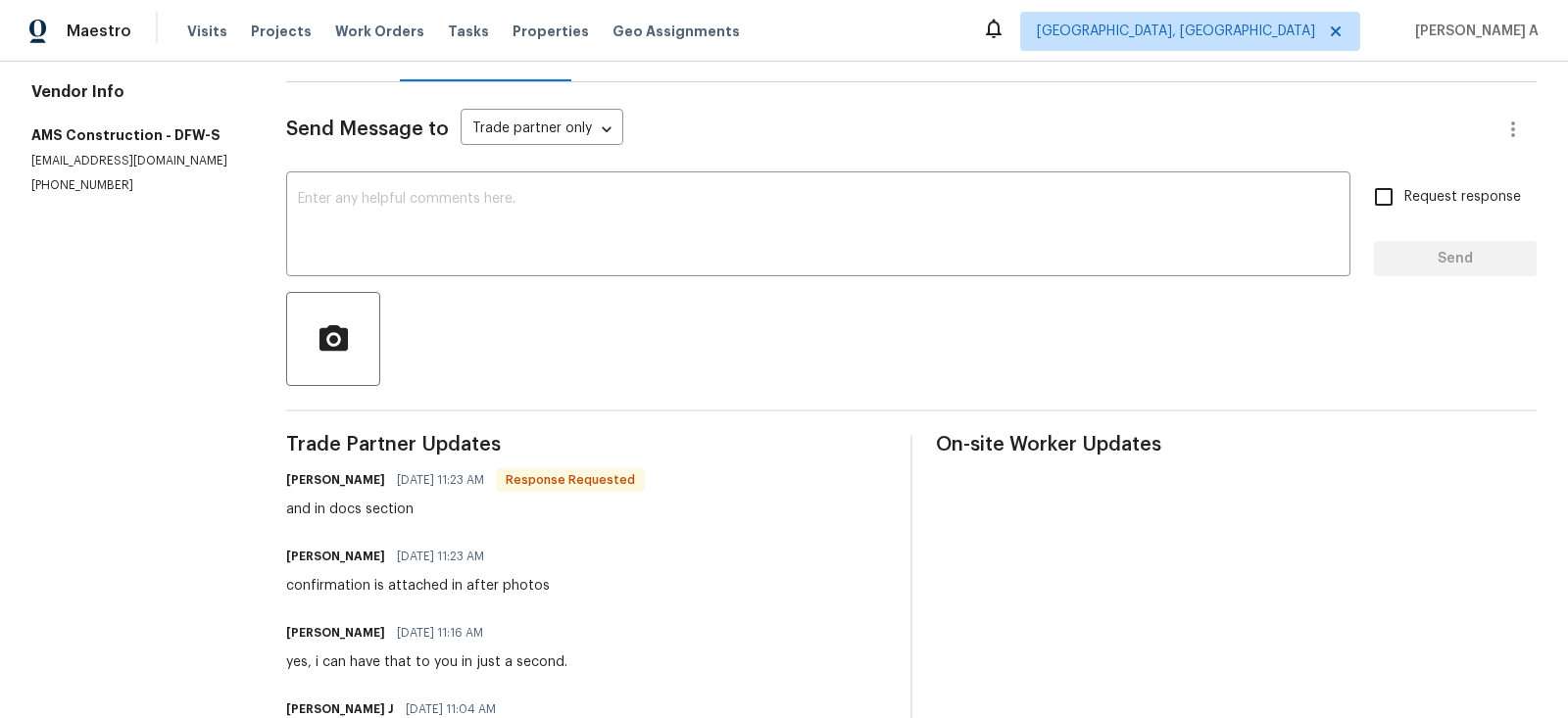
scroll to position [57, 0]
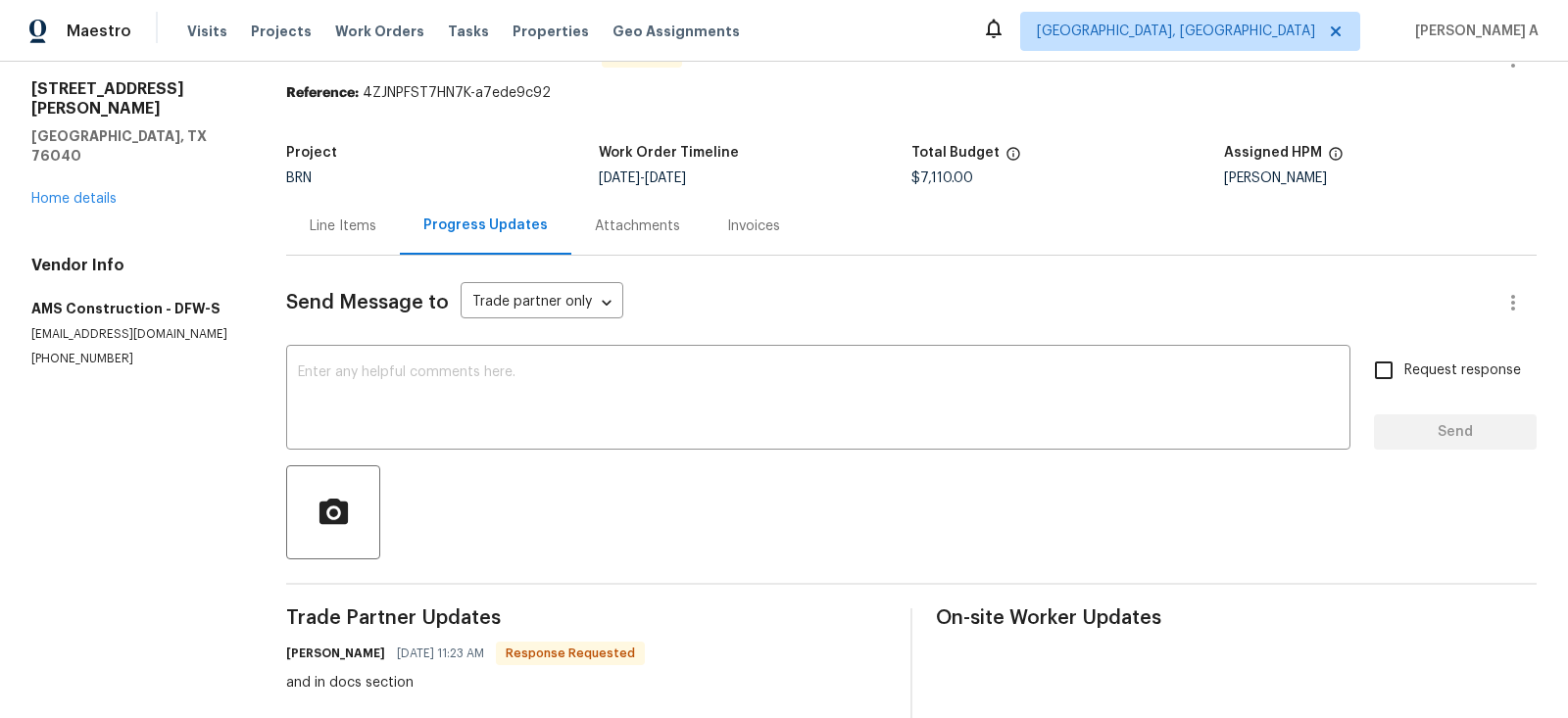
click at [350, 225] on div "Line Items" at bounding box center [343, 226] width 67 height 20
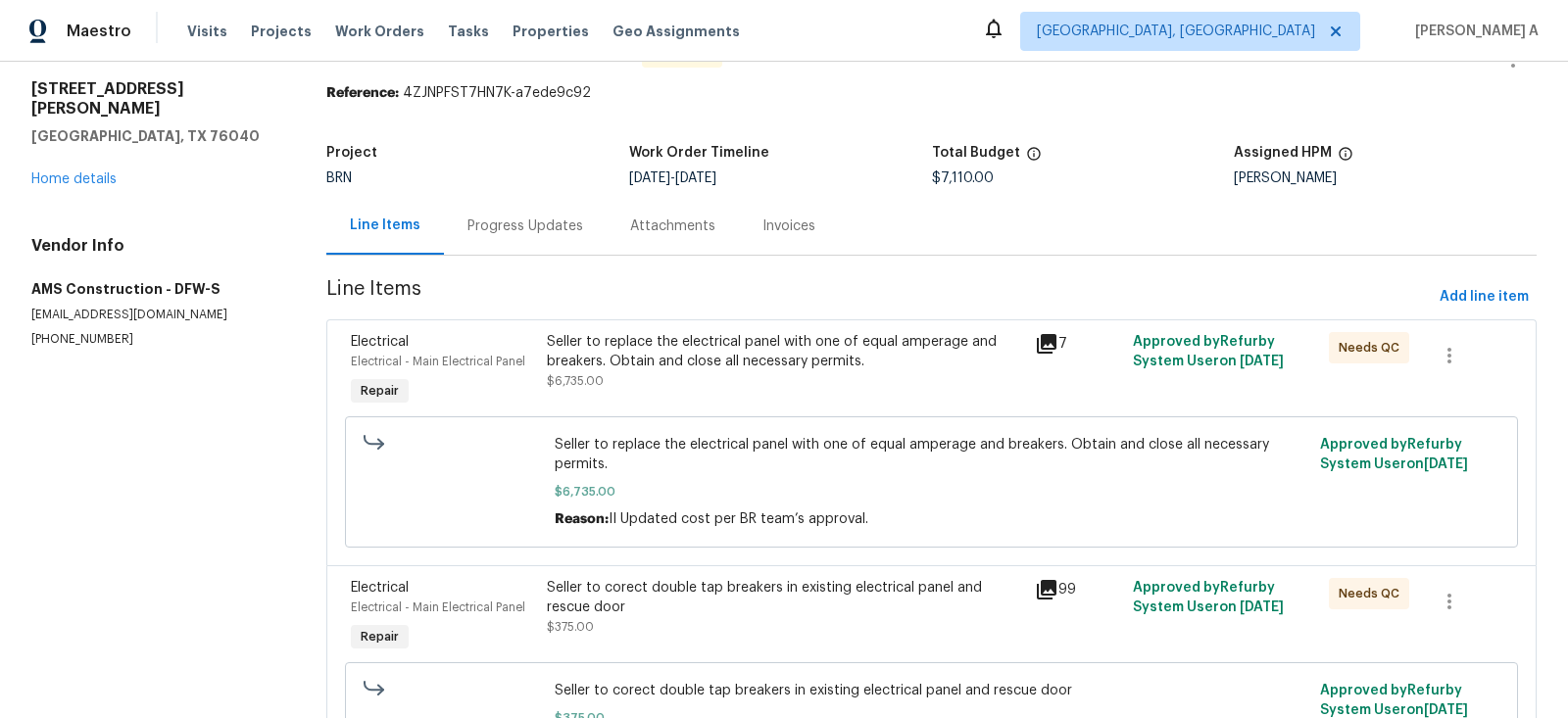
scroll to position [185, 0]
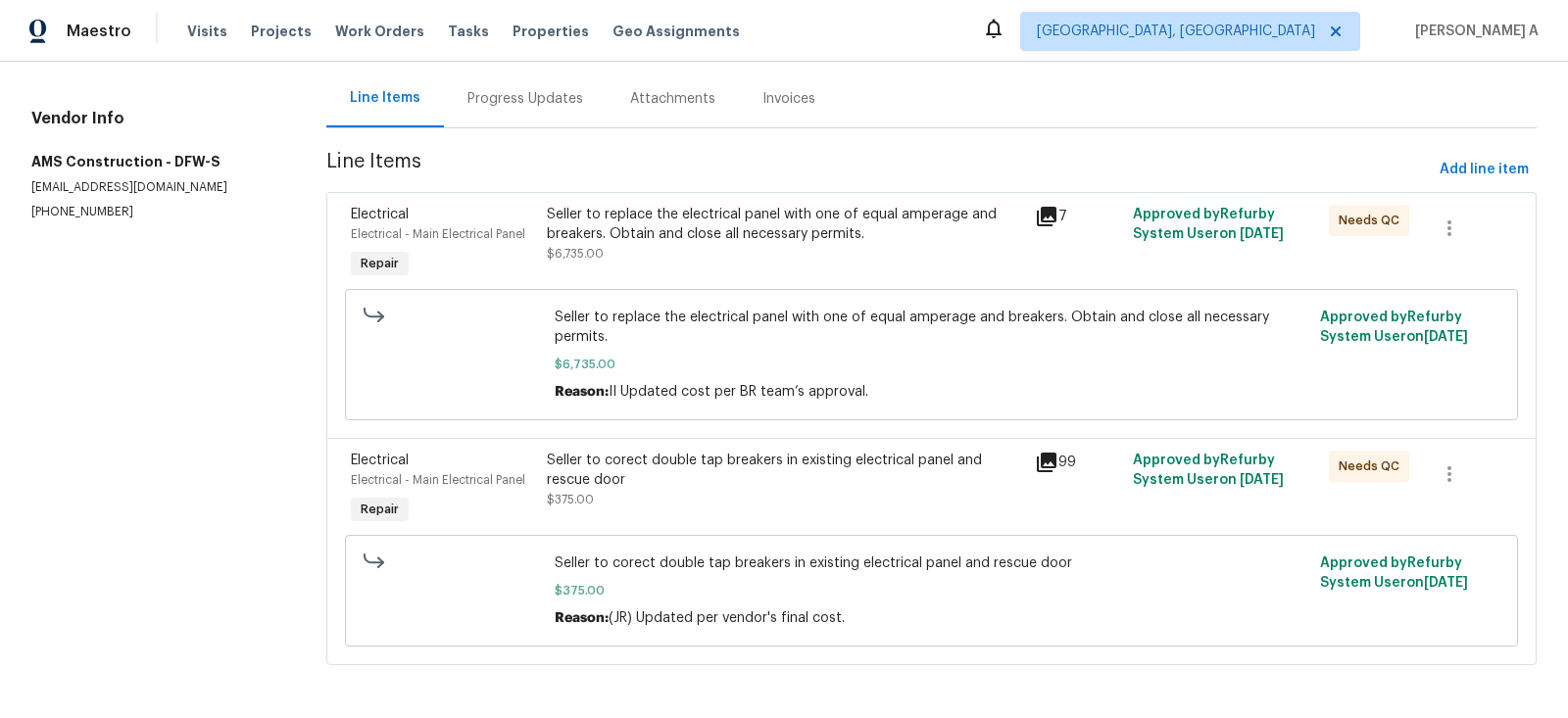
click at [783, 487] on div "Seller to corect double tap breakers in existing electrical panel and rescue do…" at bounding box center [785, 470] width 478 height 39
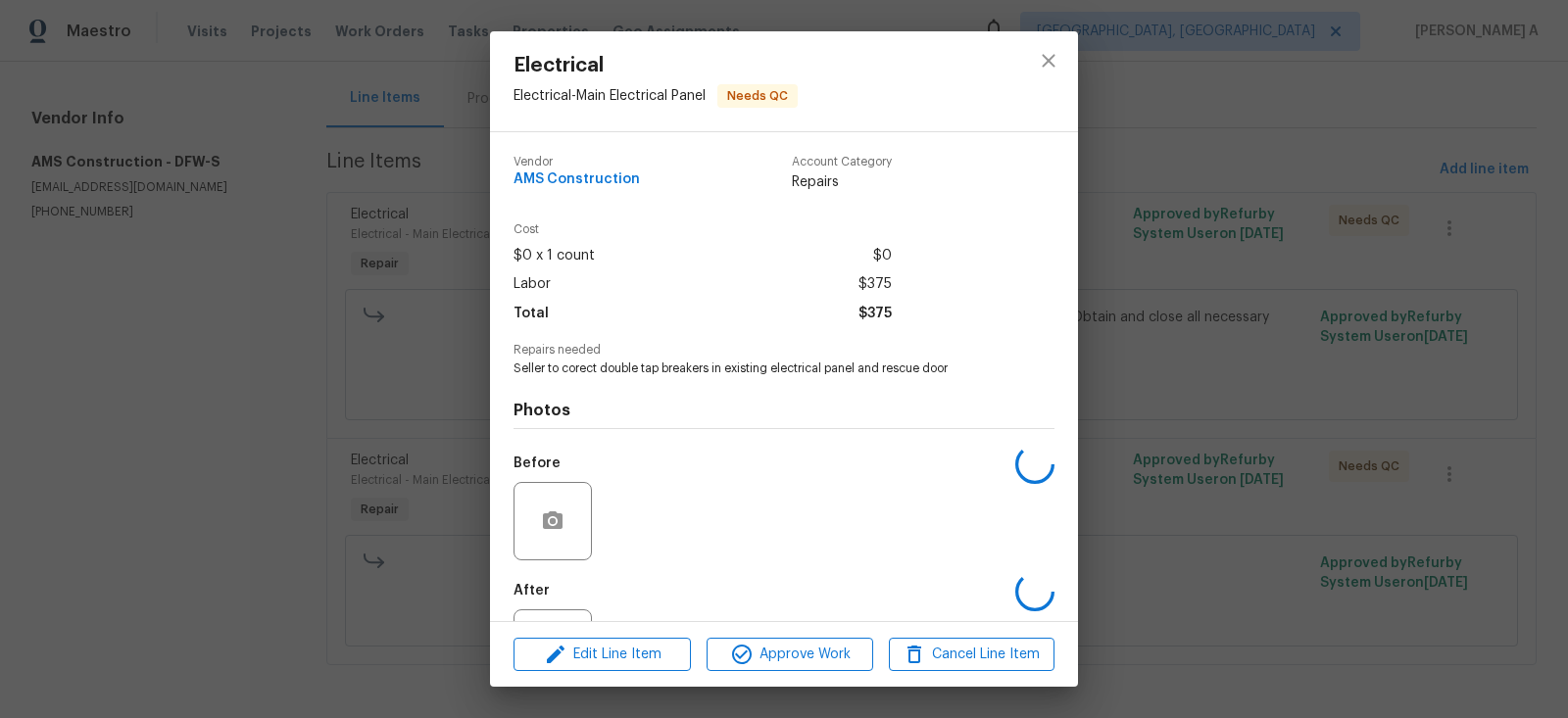
scroll to position [85, 0]
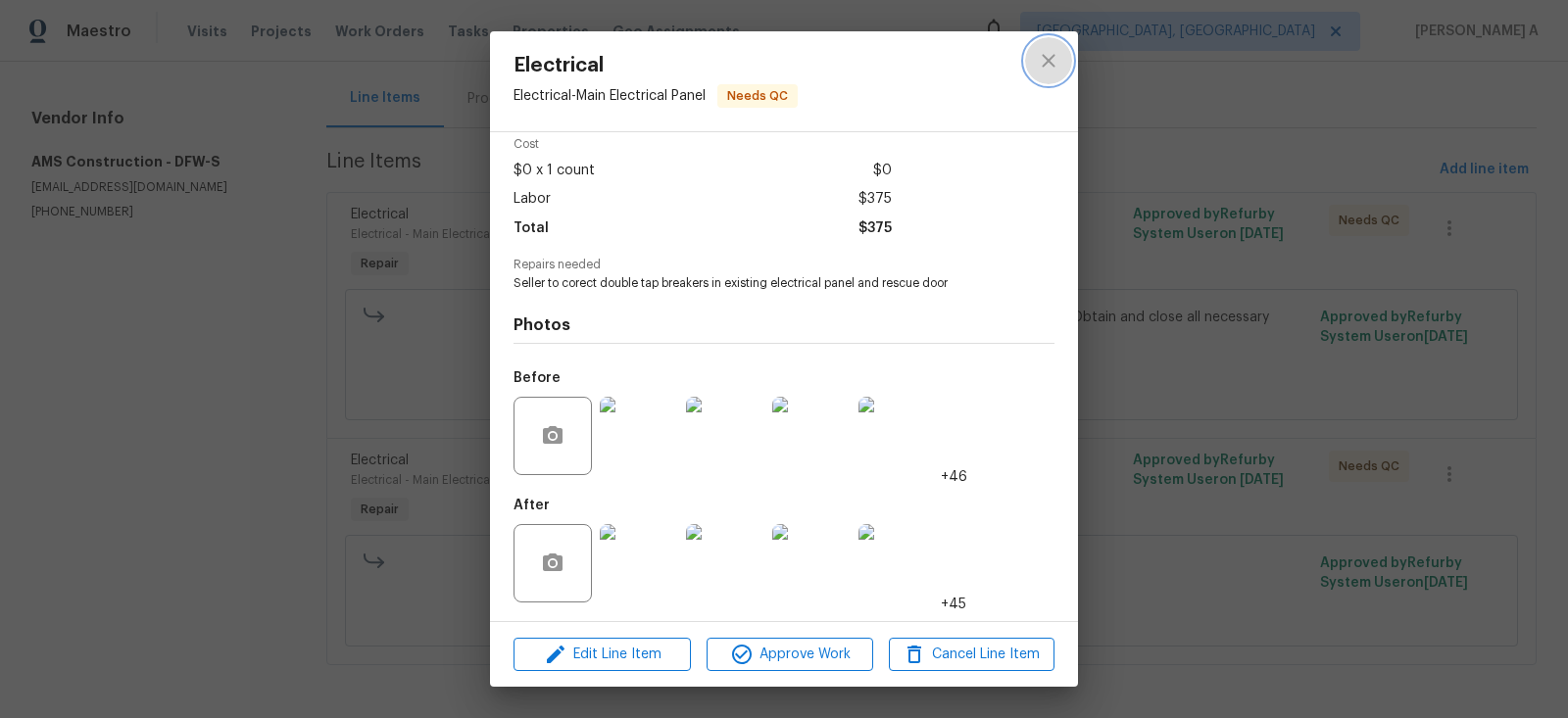
click at [1062, 74] on button "close" at bounding box center [1048, 61] width 47 height 47
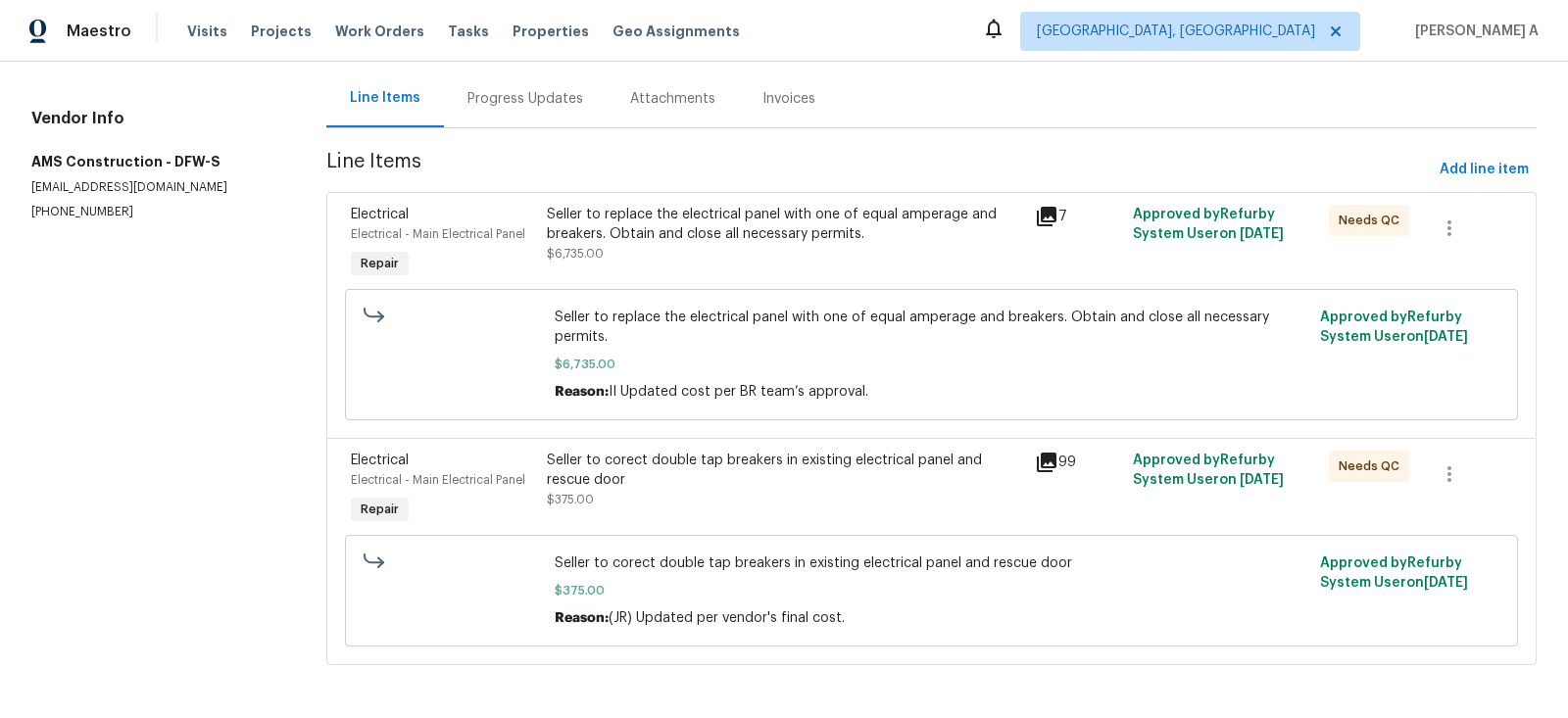
scroll to position [0, 0]
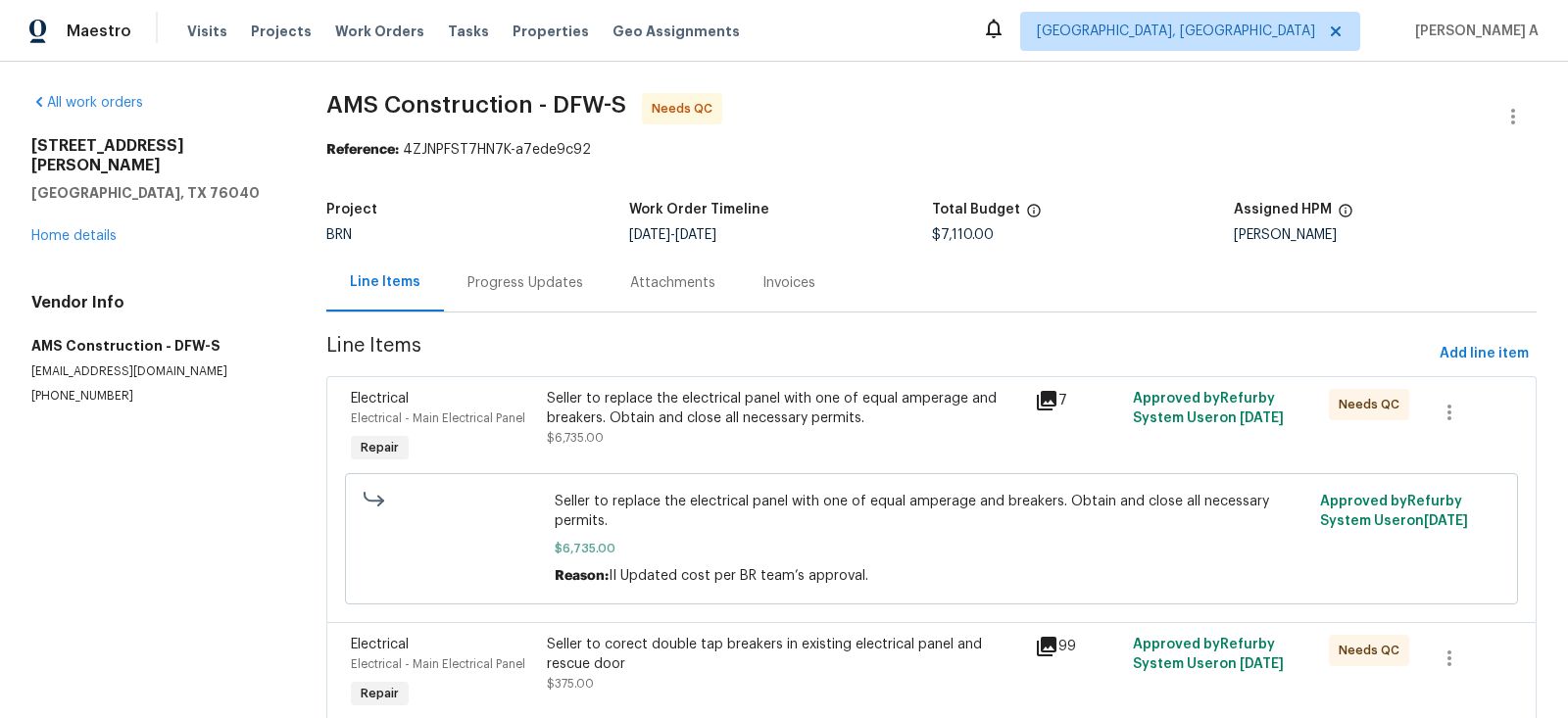
click at [711, 429] on div "Seller to replace the electrical panel with one of equal amperage and breakers.…" at bounding box center [785, 418] width 478 height 59
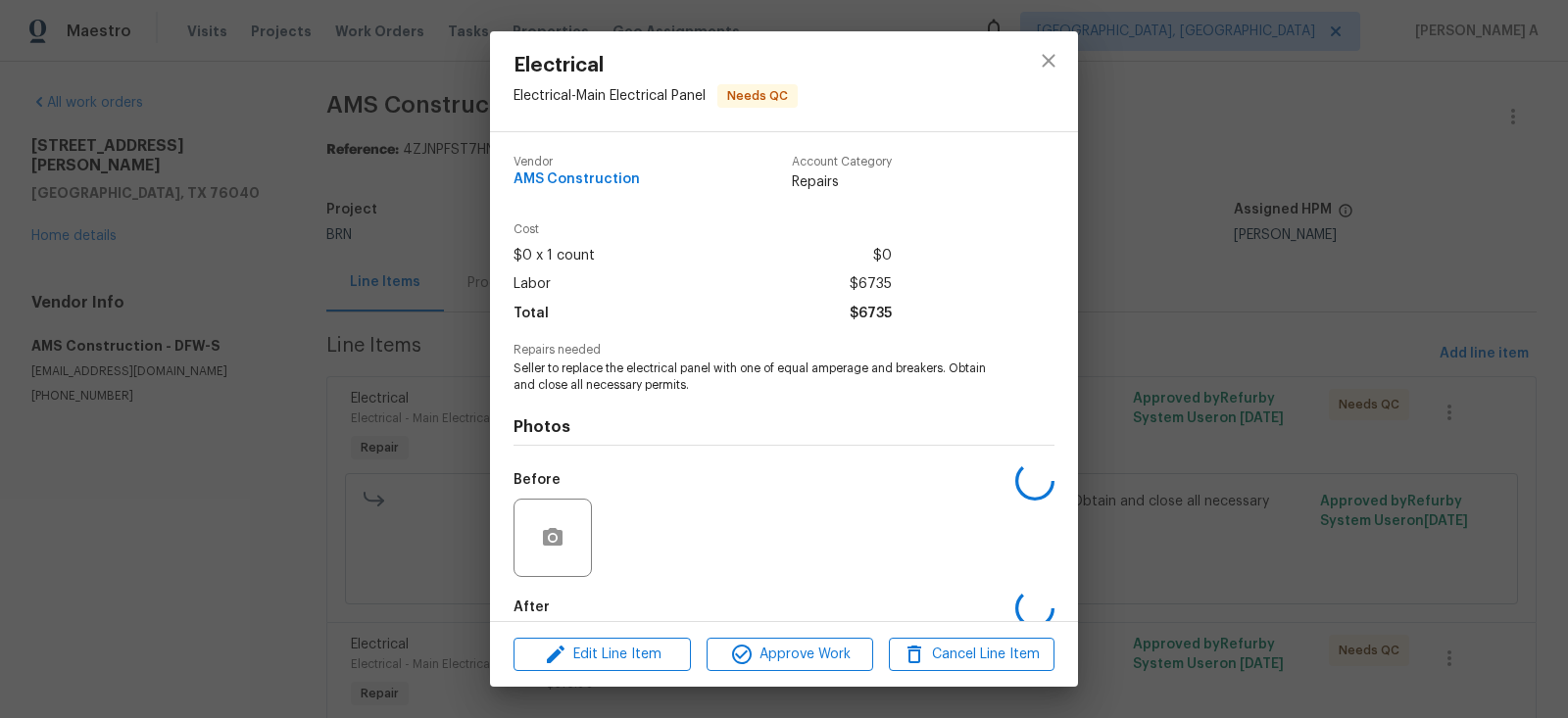
scroll to position [102, 0]
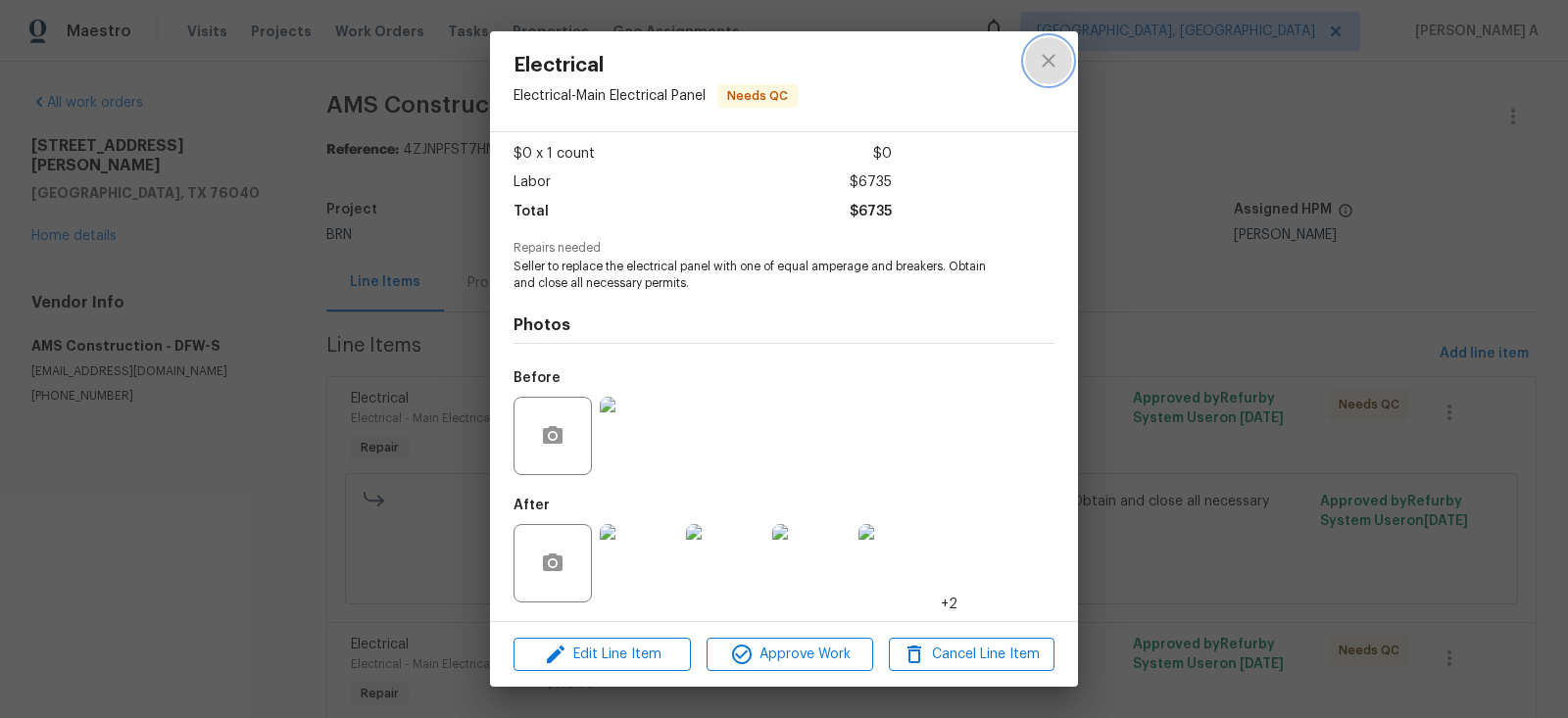
click at [1042, 56] on icon "close" at bounding box center [1049, 61] width 24 height 24
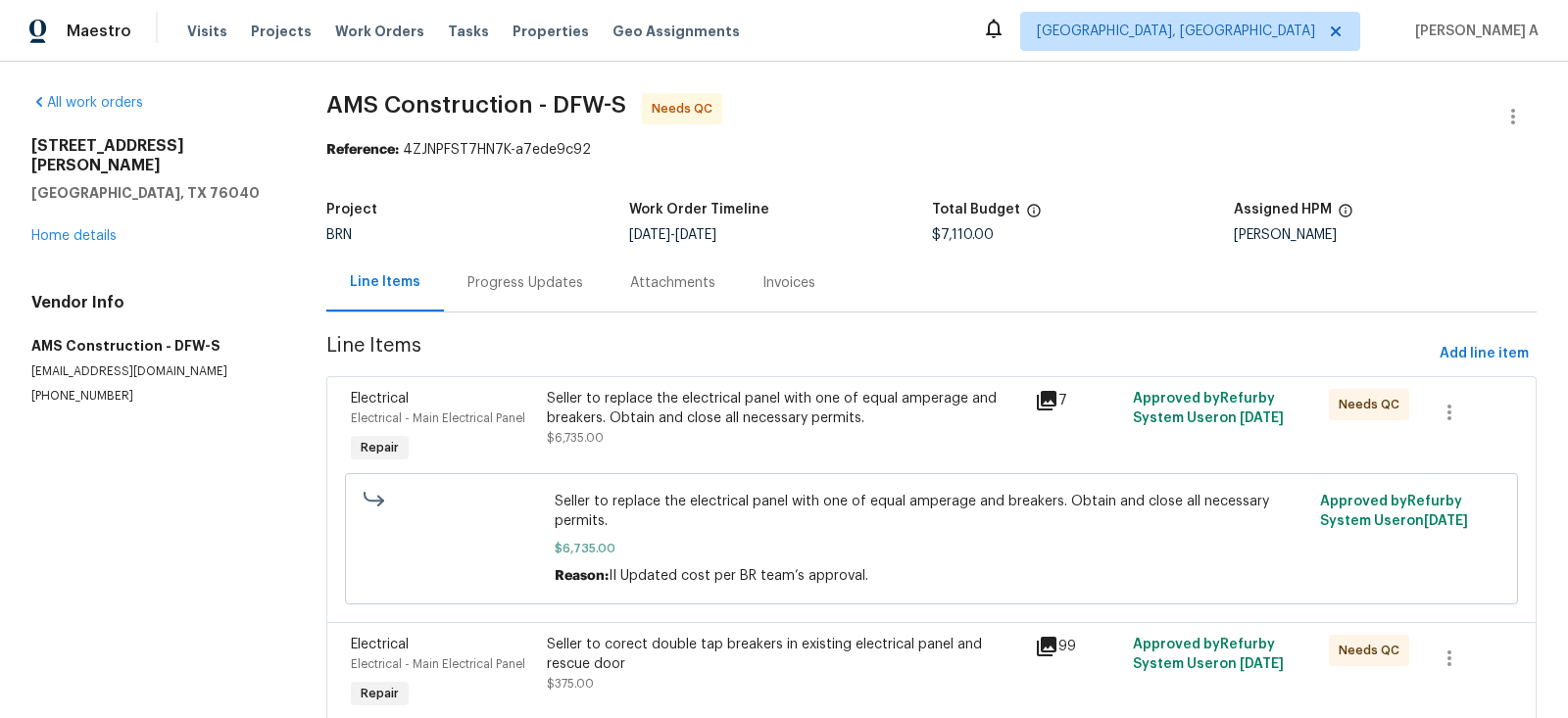
click at [489, 273] on div "Progress Updates" at bounding box center [525, 283] width 115 height 20
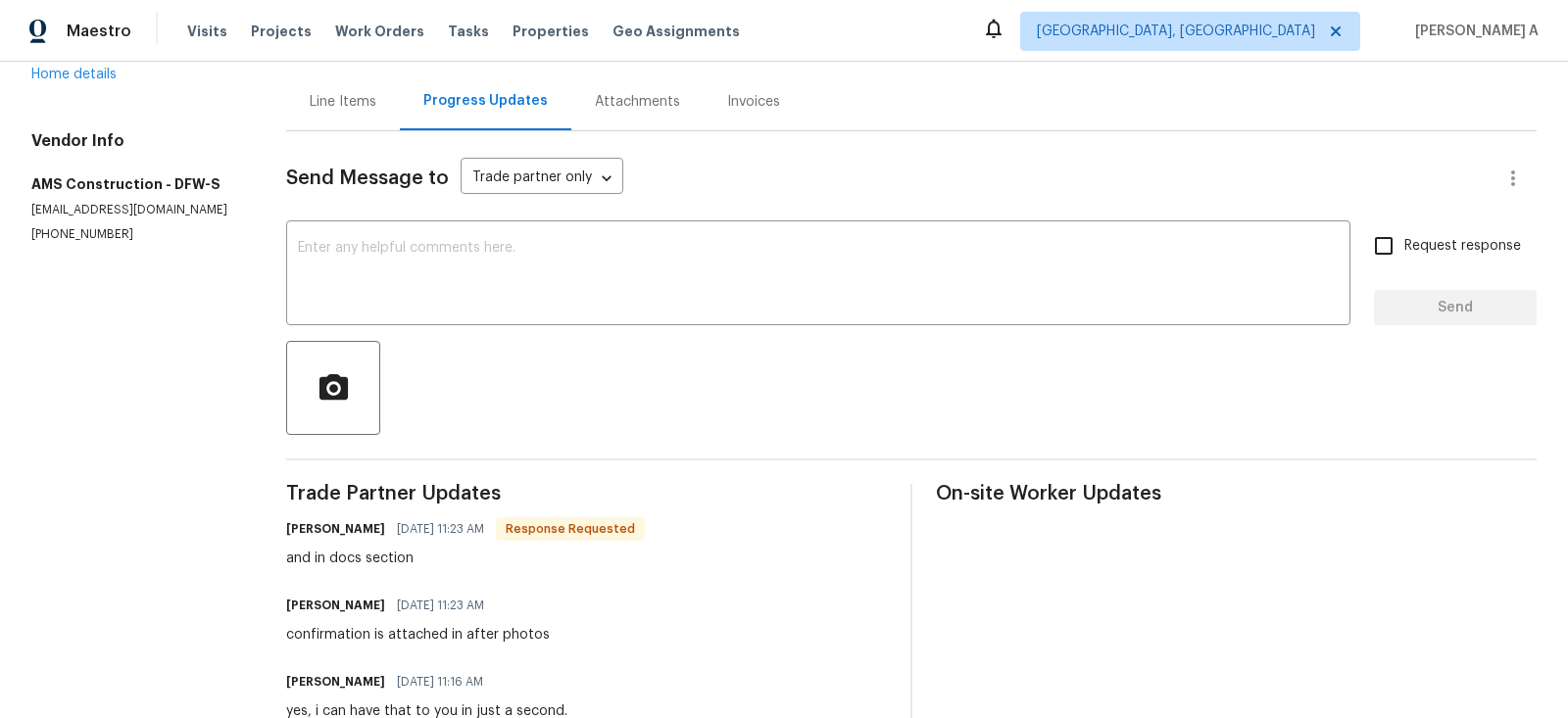
scroll to position [13, 0]
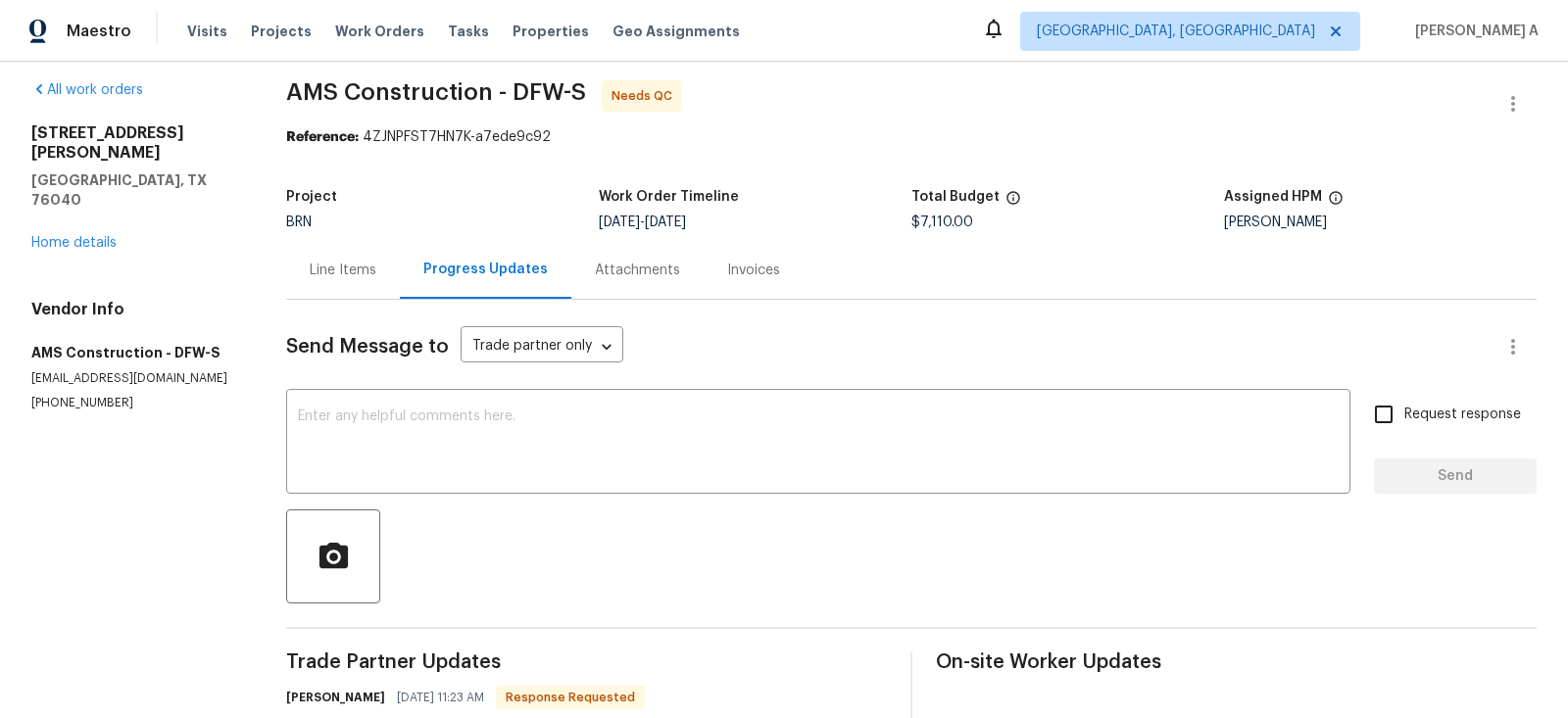
click at [376, 261] on div "Line Items" at bounding box center [343, 271] width 67 height 20
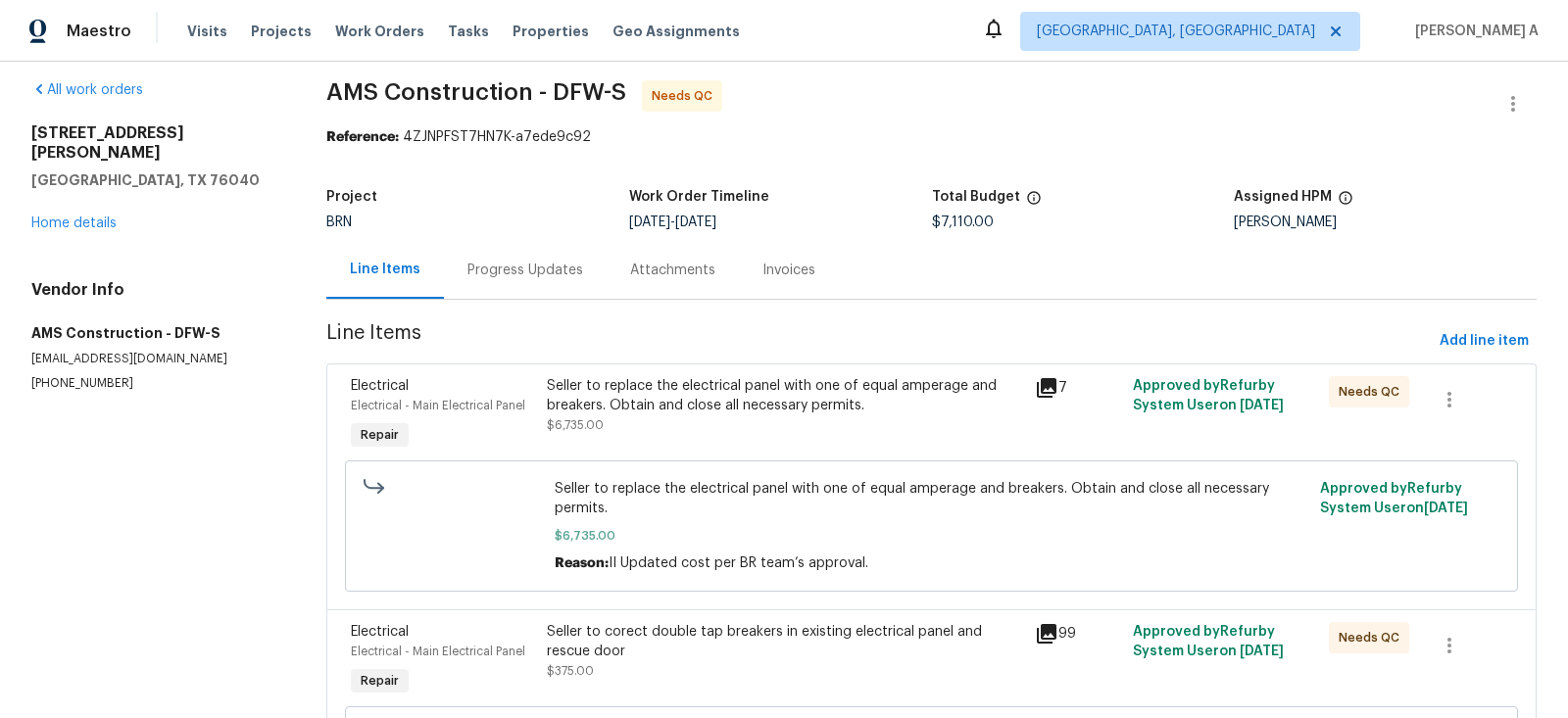
click at [722, 403] on div "Seller to replace the electrical panel with one of equal amperage and breakers.…" at bounding box center [785, 395] width 478 height 39
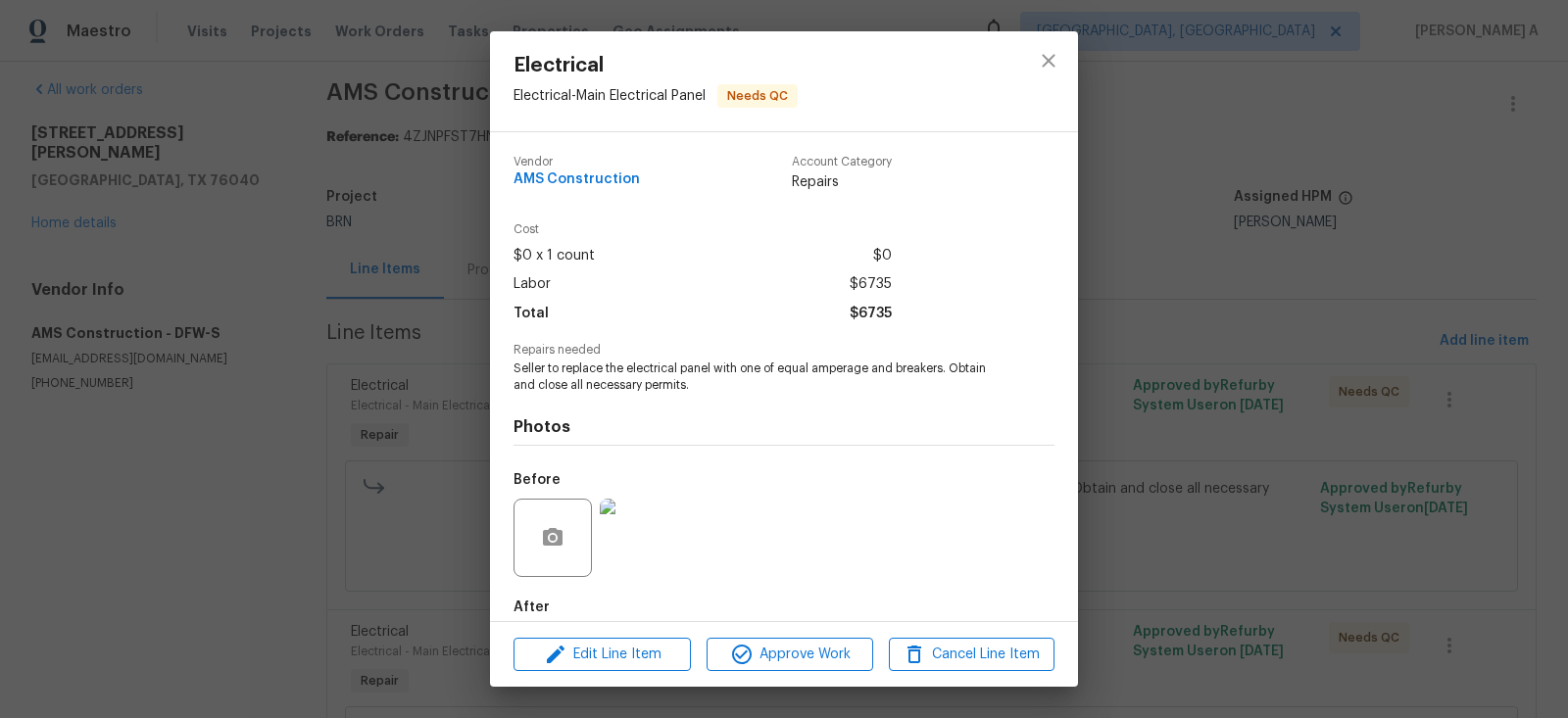
scroll to position [102, 0]
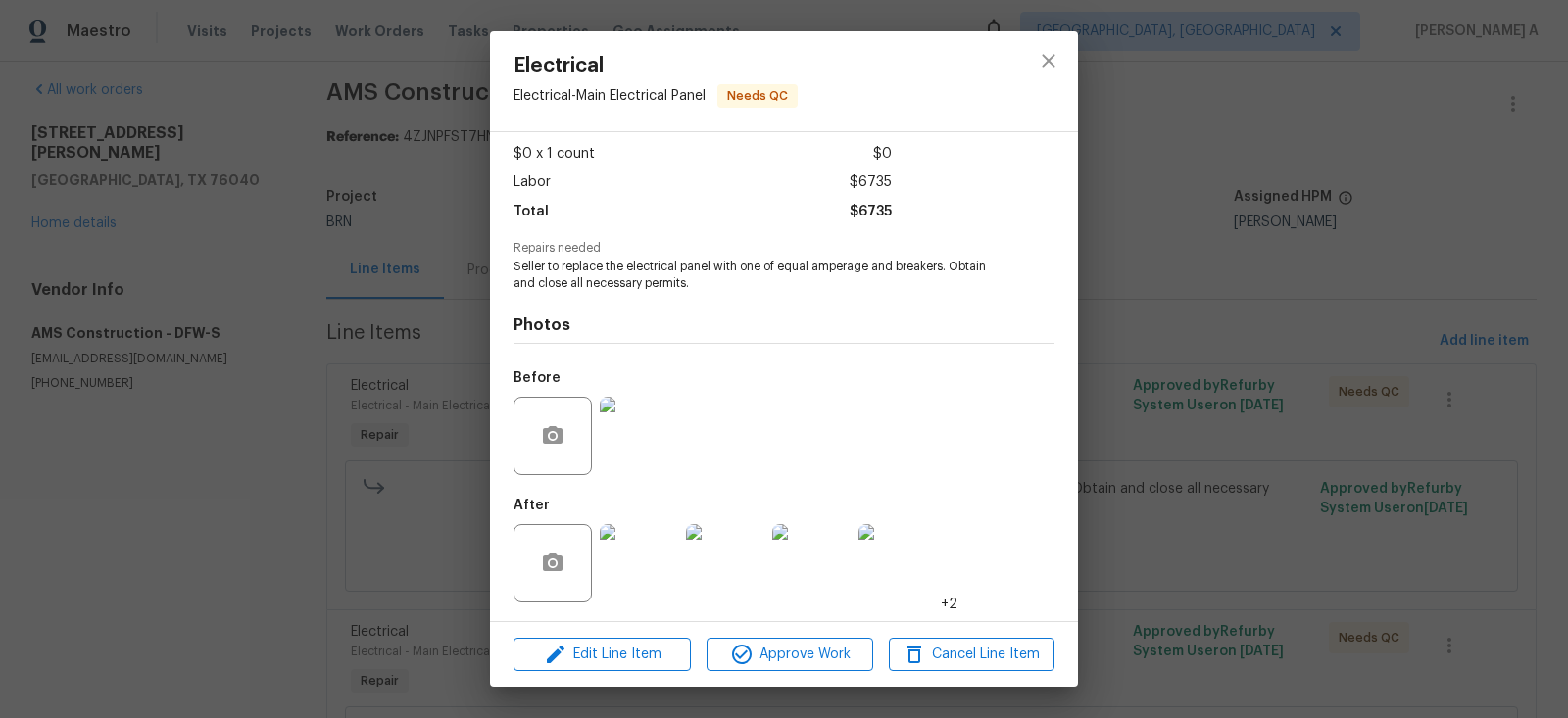
click at [645, 573] on img at bounding box center [639, 563] width 78 height 78
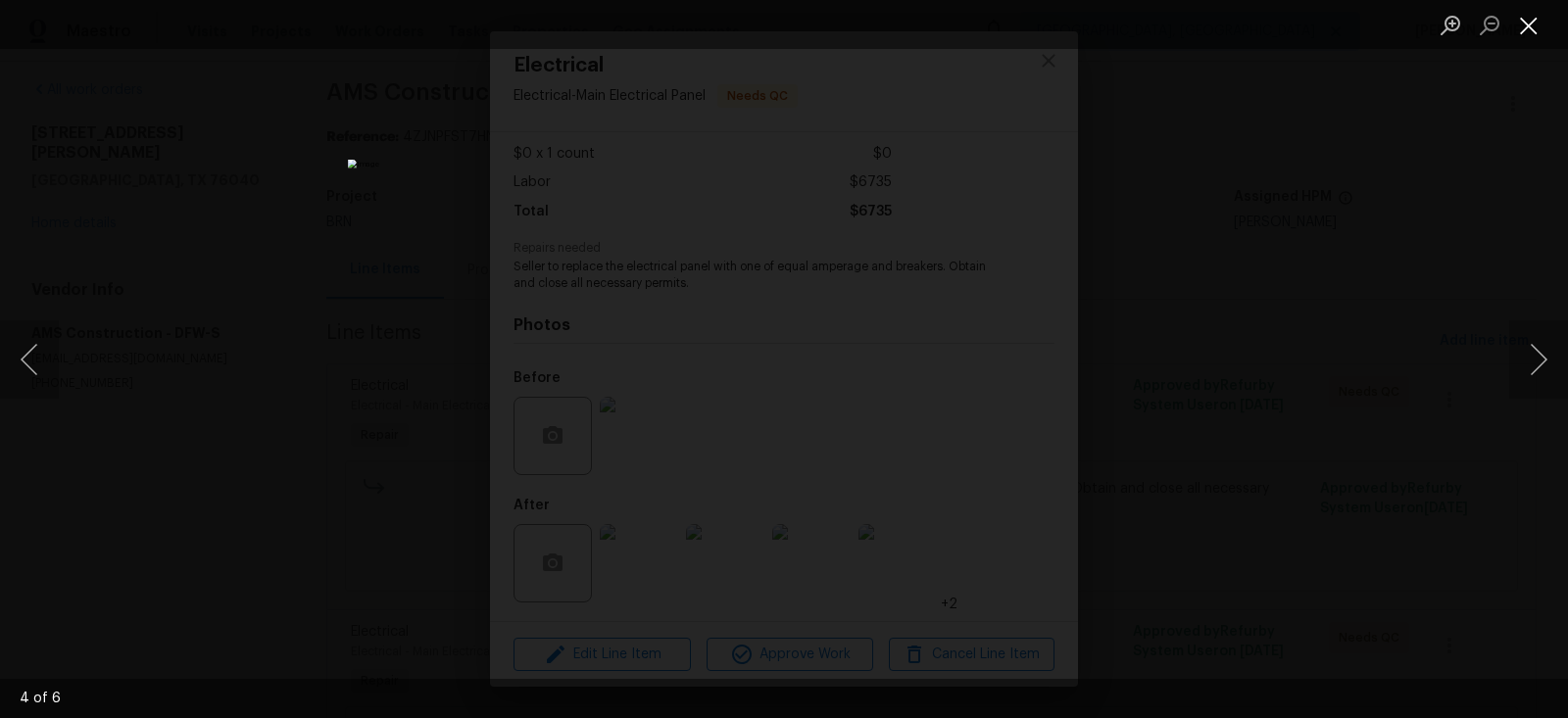
click at [1528, 25] on button "Close lightbox" at bounding box center [1528, 25] width 39 height 35
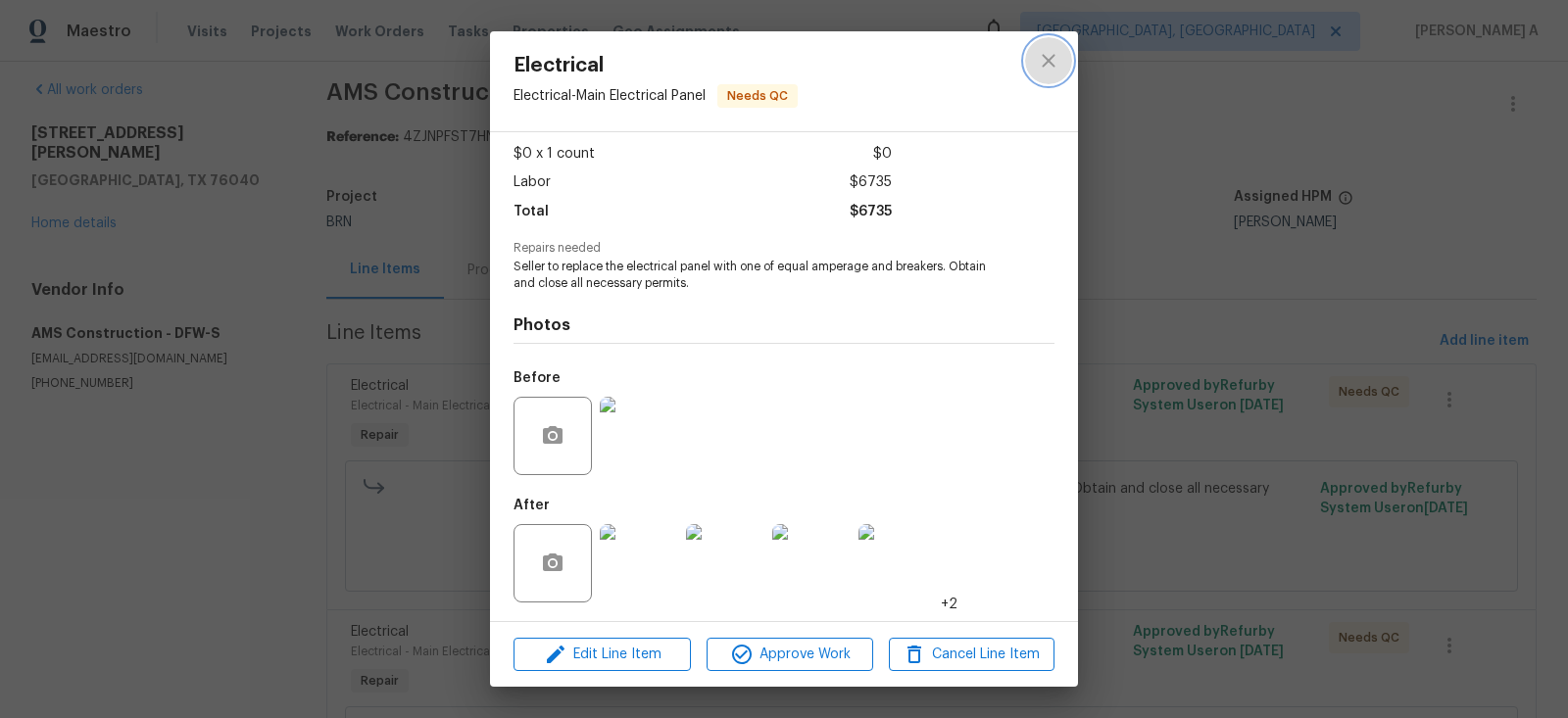
click at [1059, 56] on icon "close" at bounding box center [1049, 61] width 24 height 24
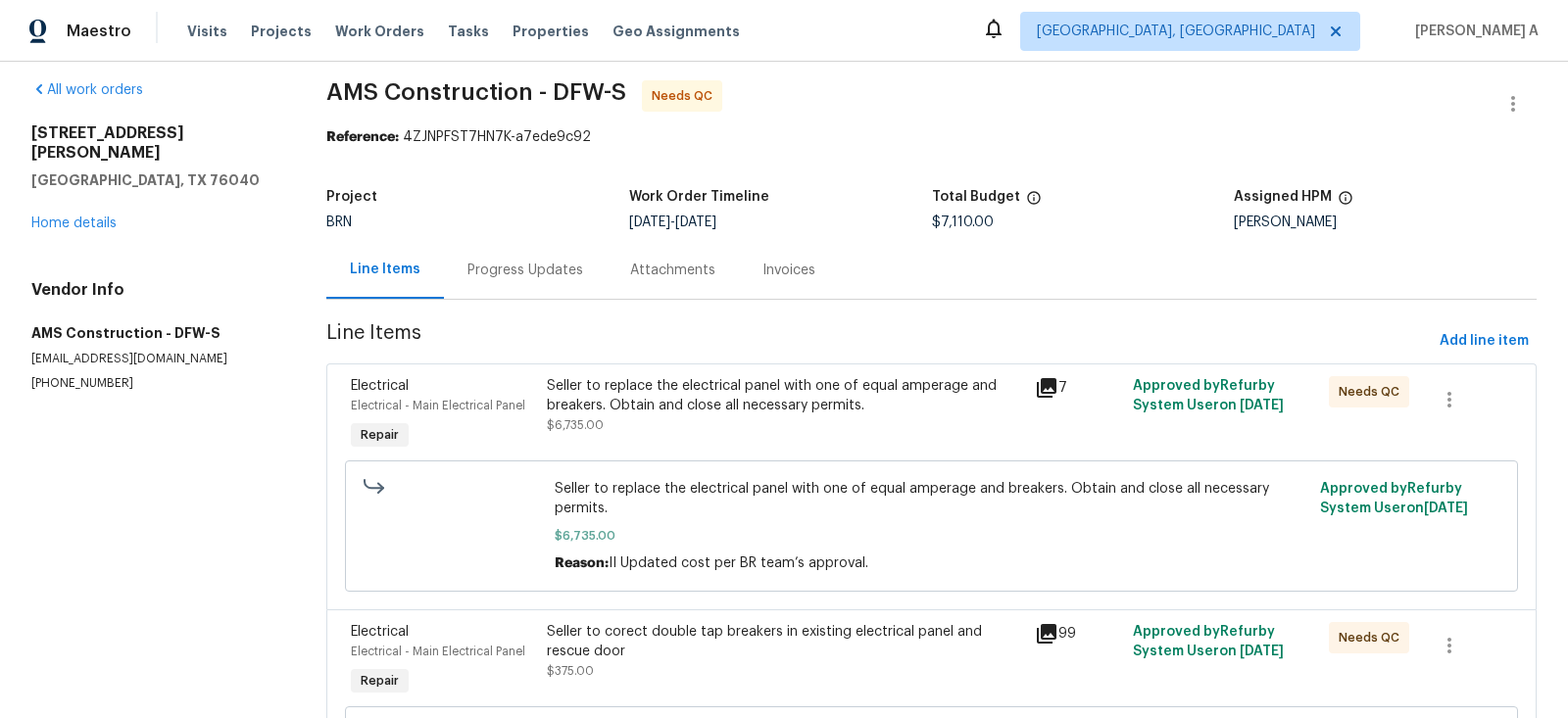
click at [543, 268] on div "Progress Updates" at bounding box center [525, 271] width 115 height 20
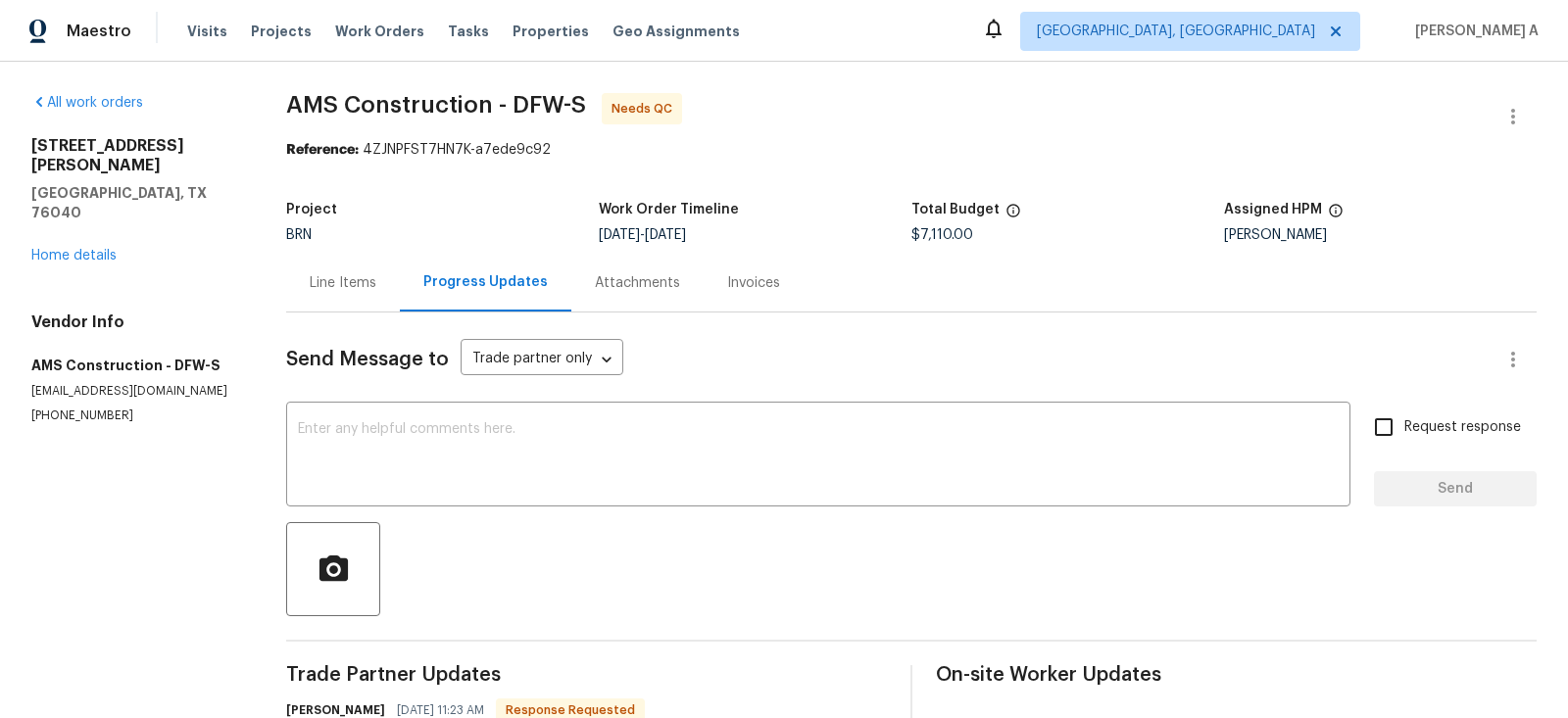
click at [331, 275] on div "Line Items" at bounding box center [343, 283] width 67 height 20
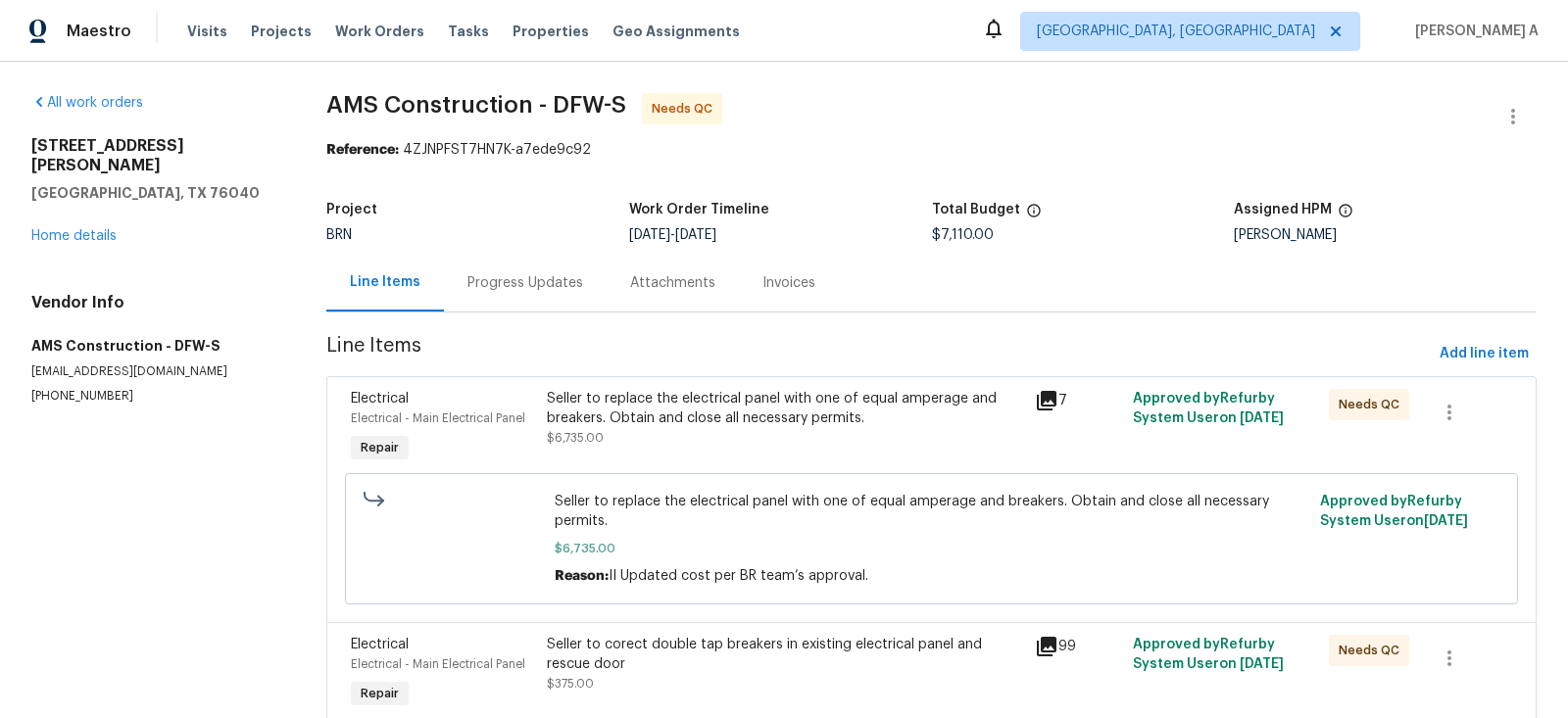
click at [854, 418] on div "Seller to replace the electrical panel with one of equal amperage and breakers.…" at bounding box center [785, 408] width 478 height 39
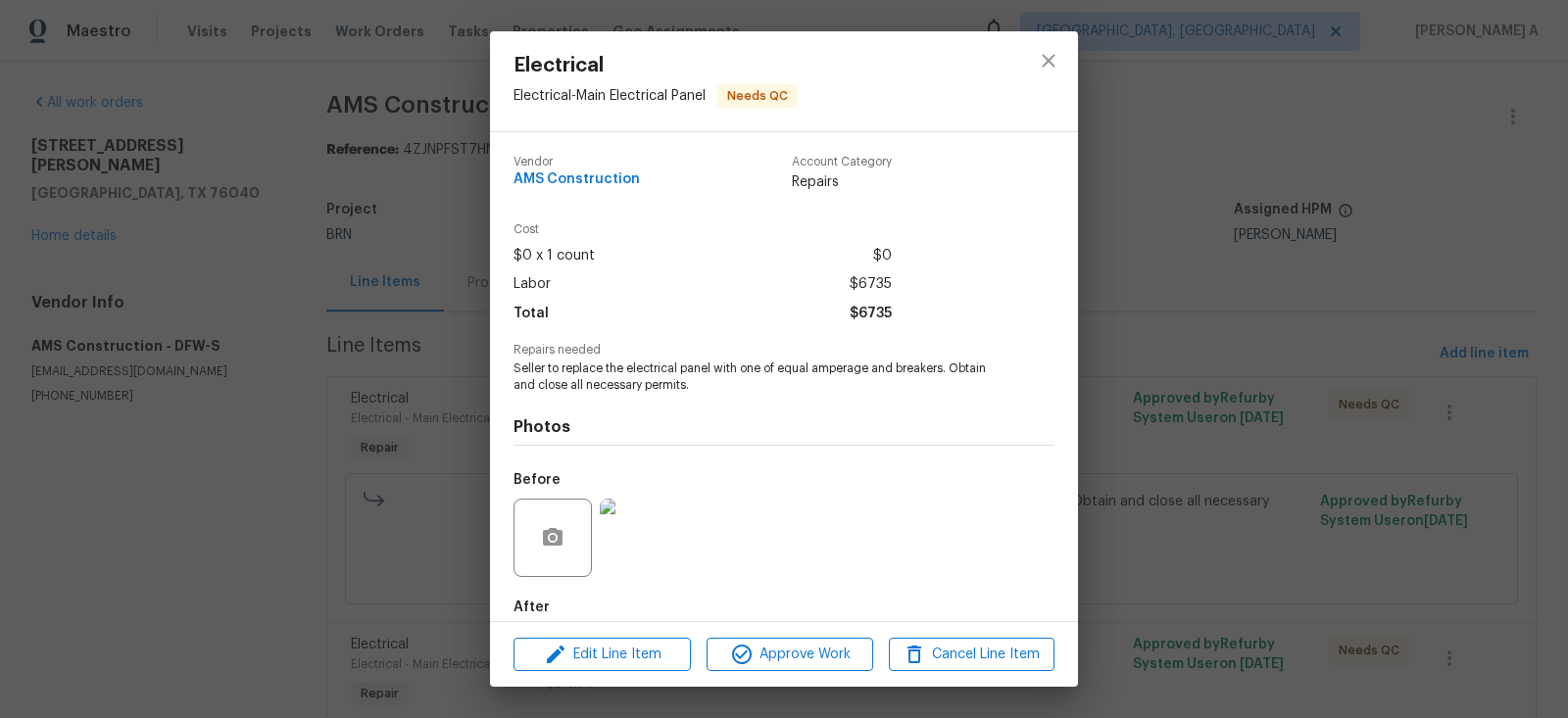
scroll to position [102, 0]
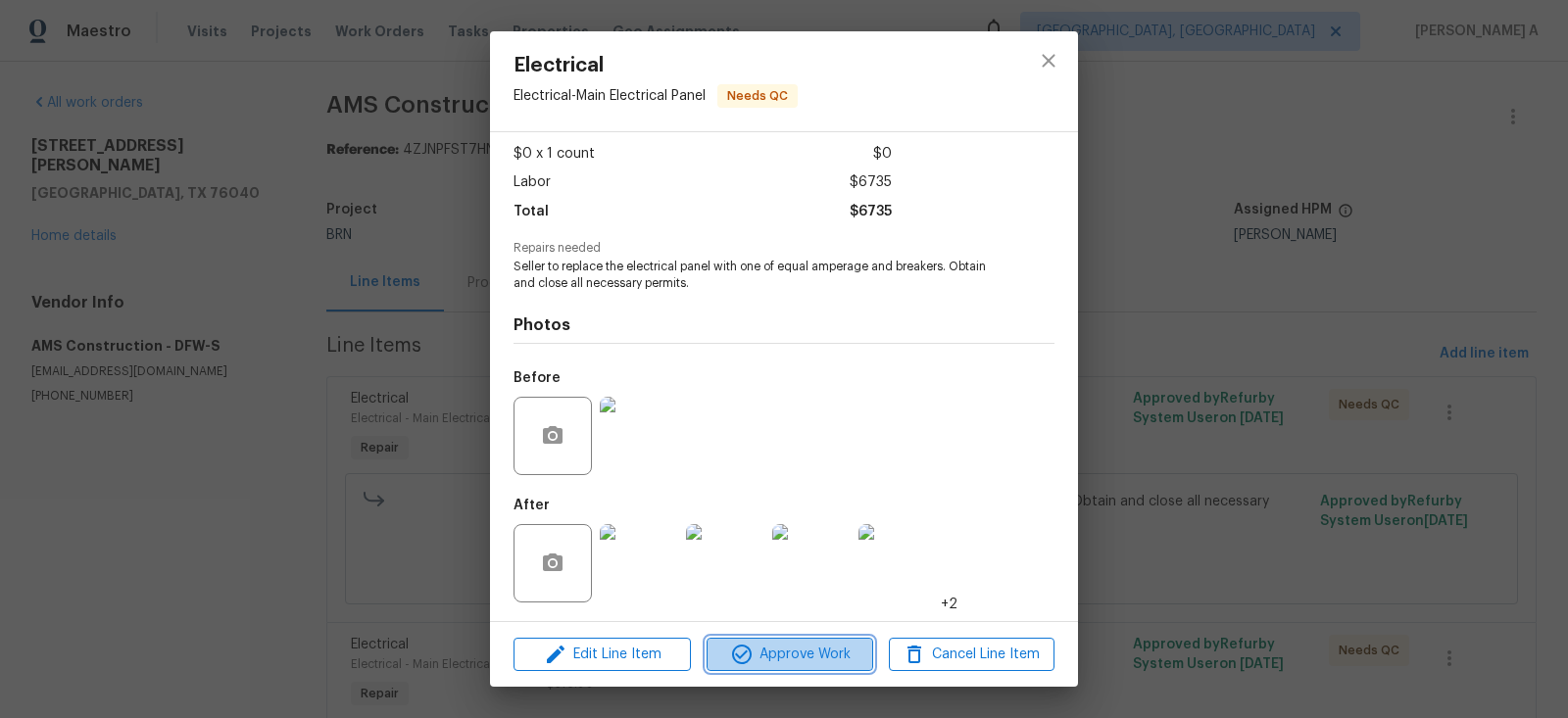
click at [810, 645] on span "Approve Work" at bounding box center [788, 654] width 154 height 25
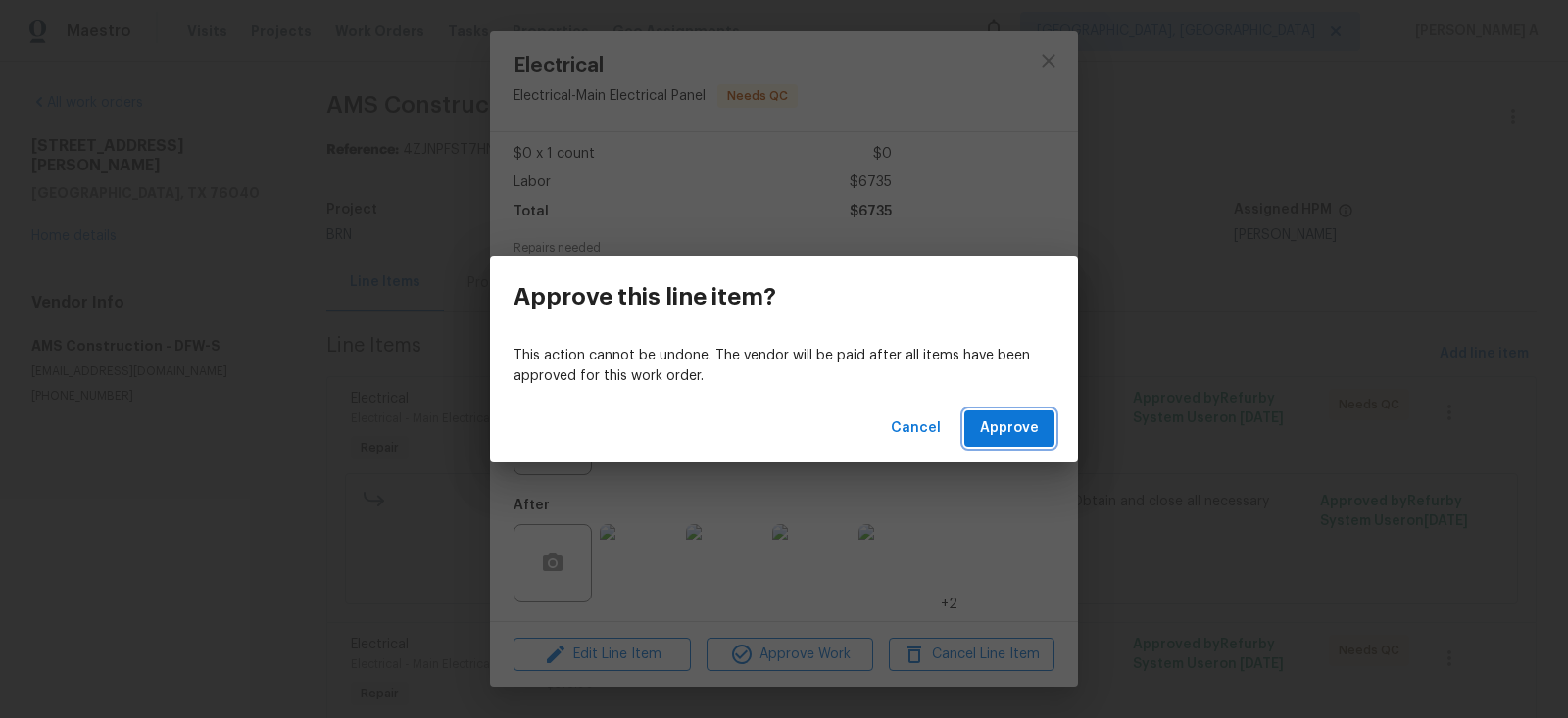
click at [1003, 435] on span "Approve" at bounding box center [1009, 428] width 59 height 25
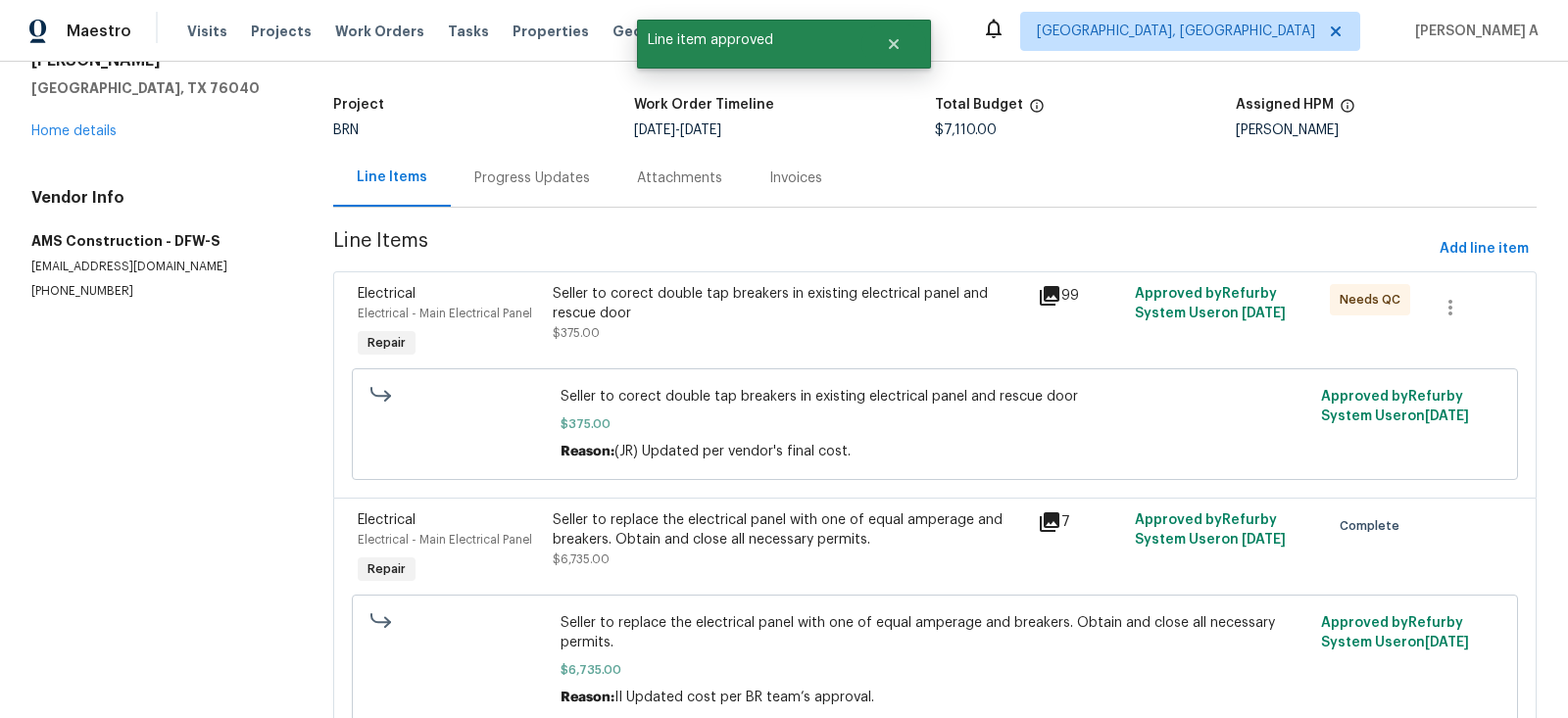
scroll to position [19, 0]
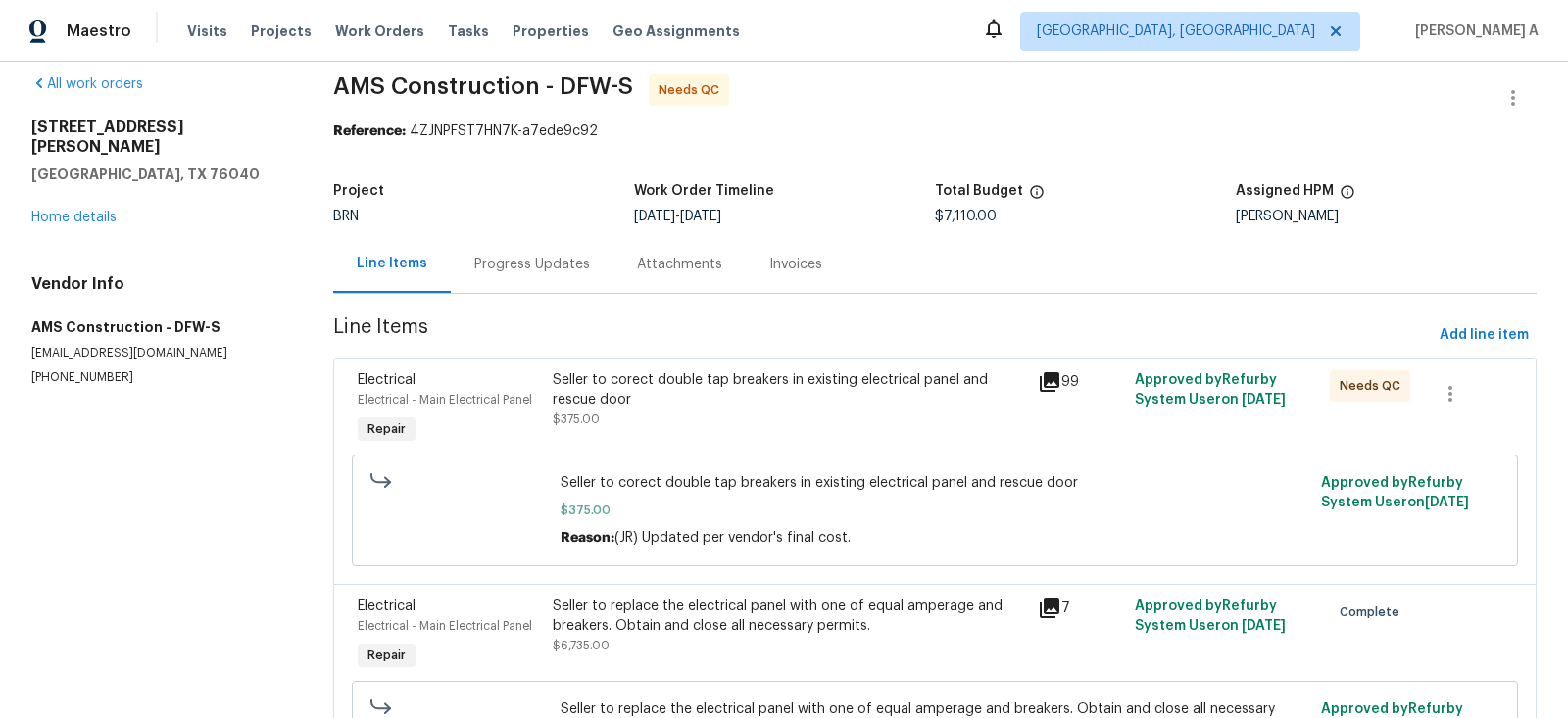
click at [477, 277] on div "Progress Updates" at bounding box center [532, 264] width 163 height 58
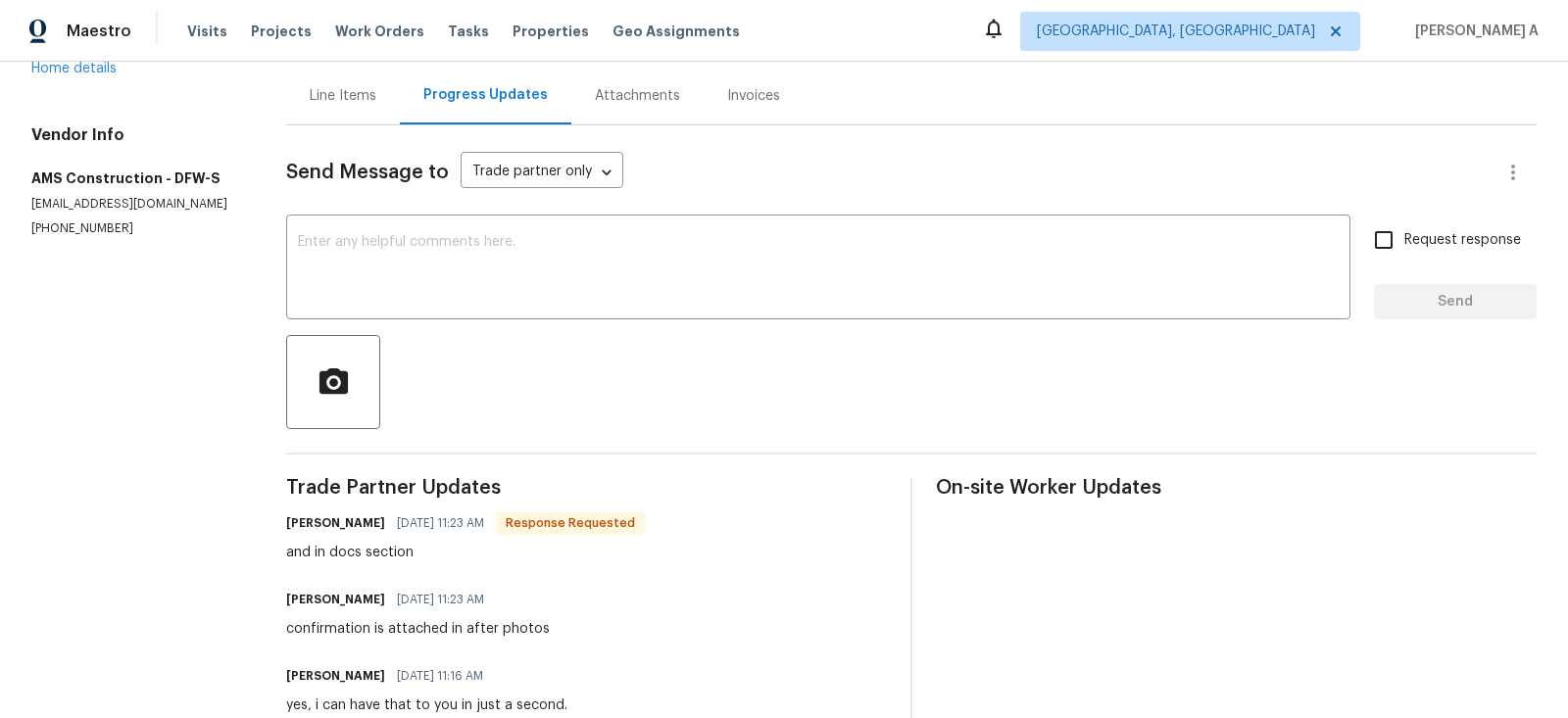
scroll to position [140, 0]
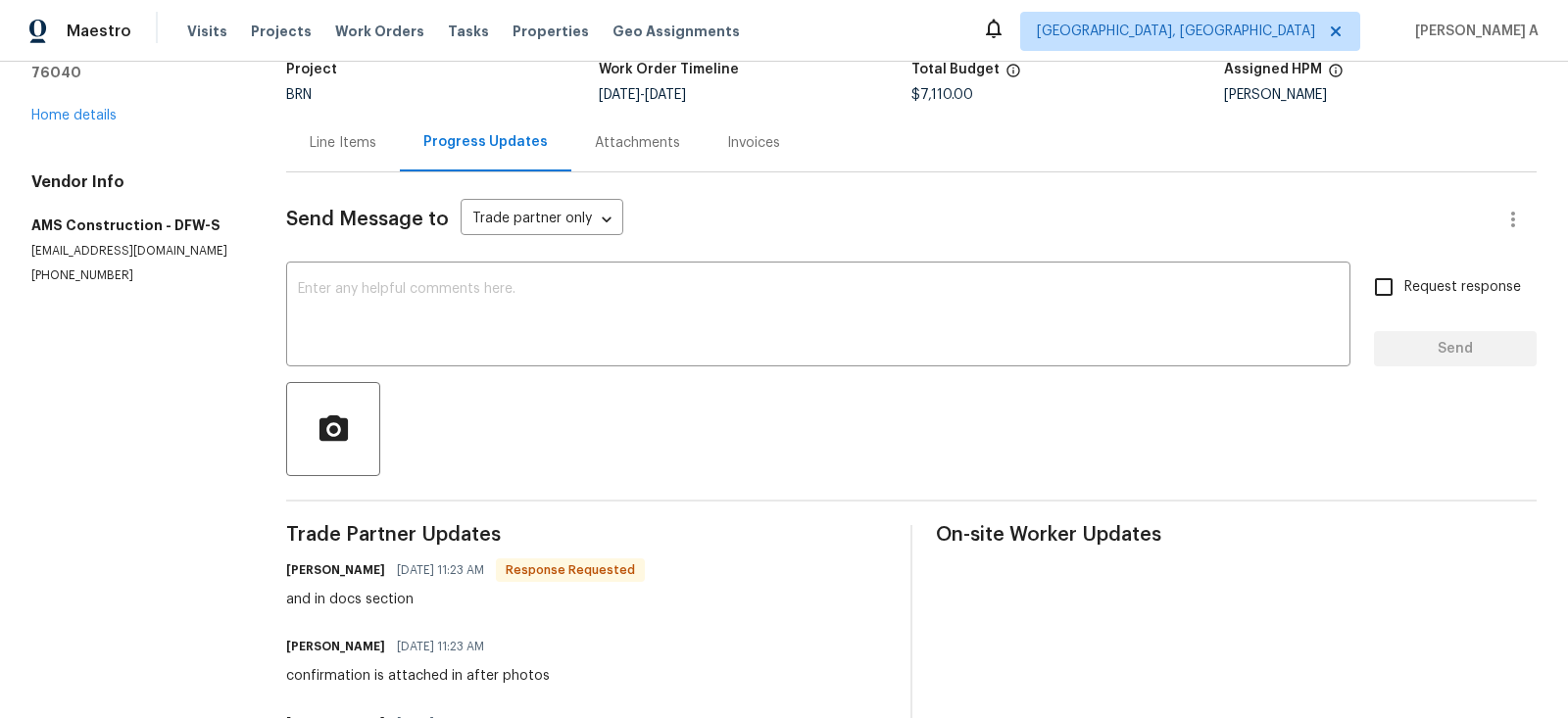
click at [354, 150] on div "Line Items" at bounding box center [343, 143] width 67 height 20
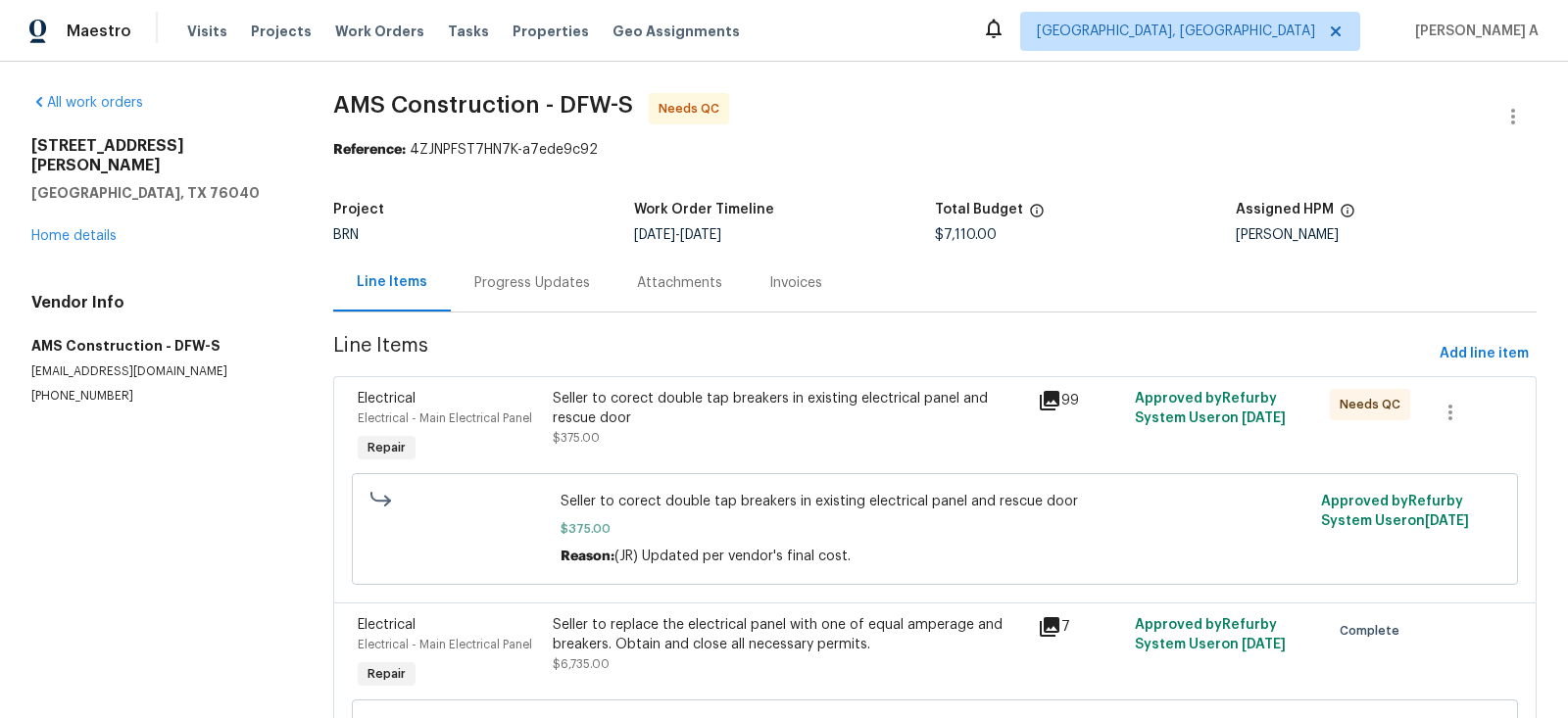
click at [541, 280] on div "Progress Updates" at bounding box center [532, 283] width 115 height 20
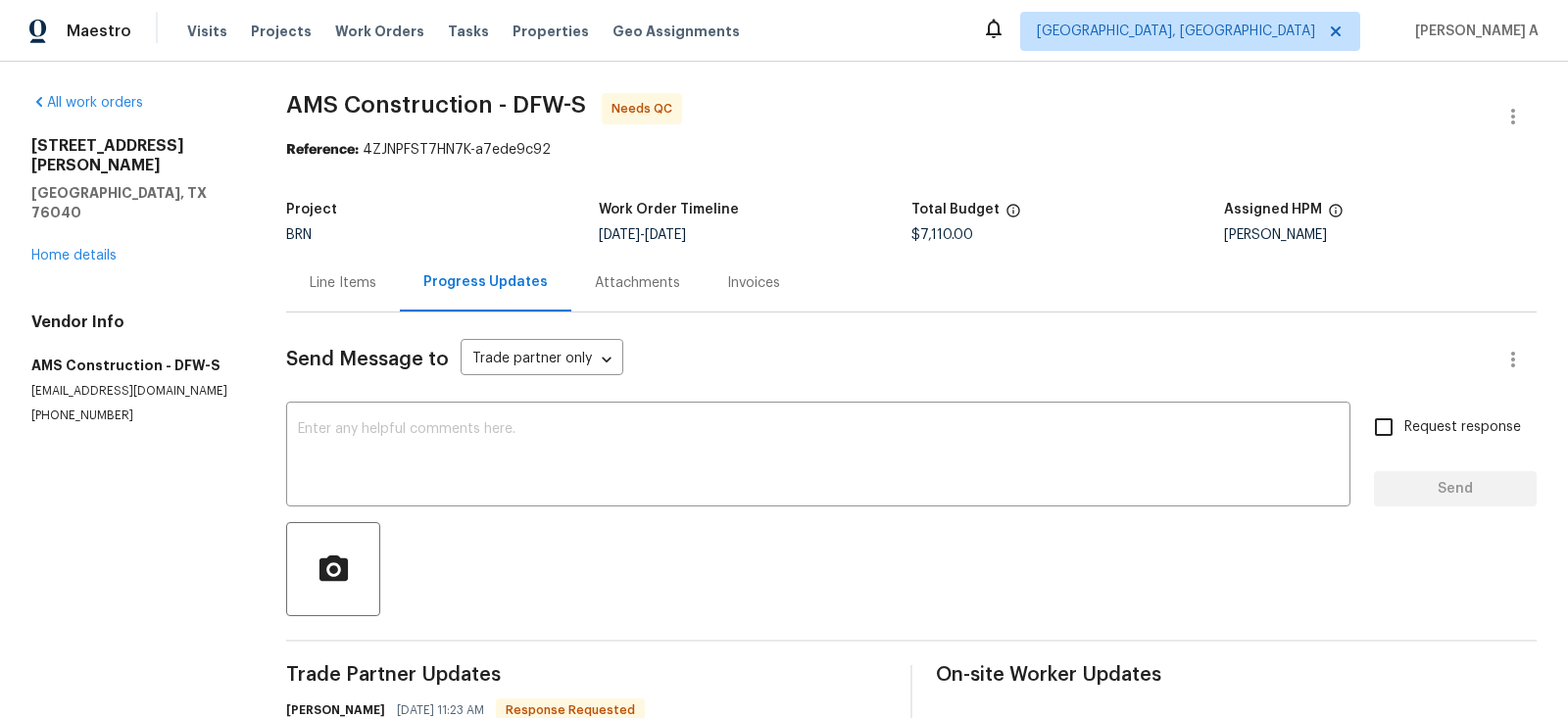
click at [372, 270] on div "Line Items" at bounding box center [343, 283] width 113 height 58
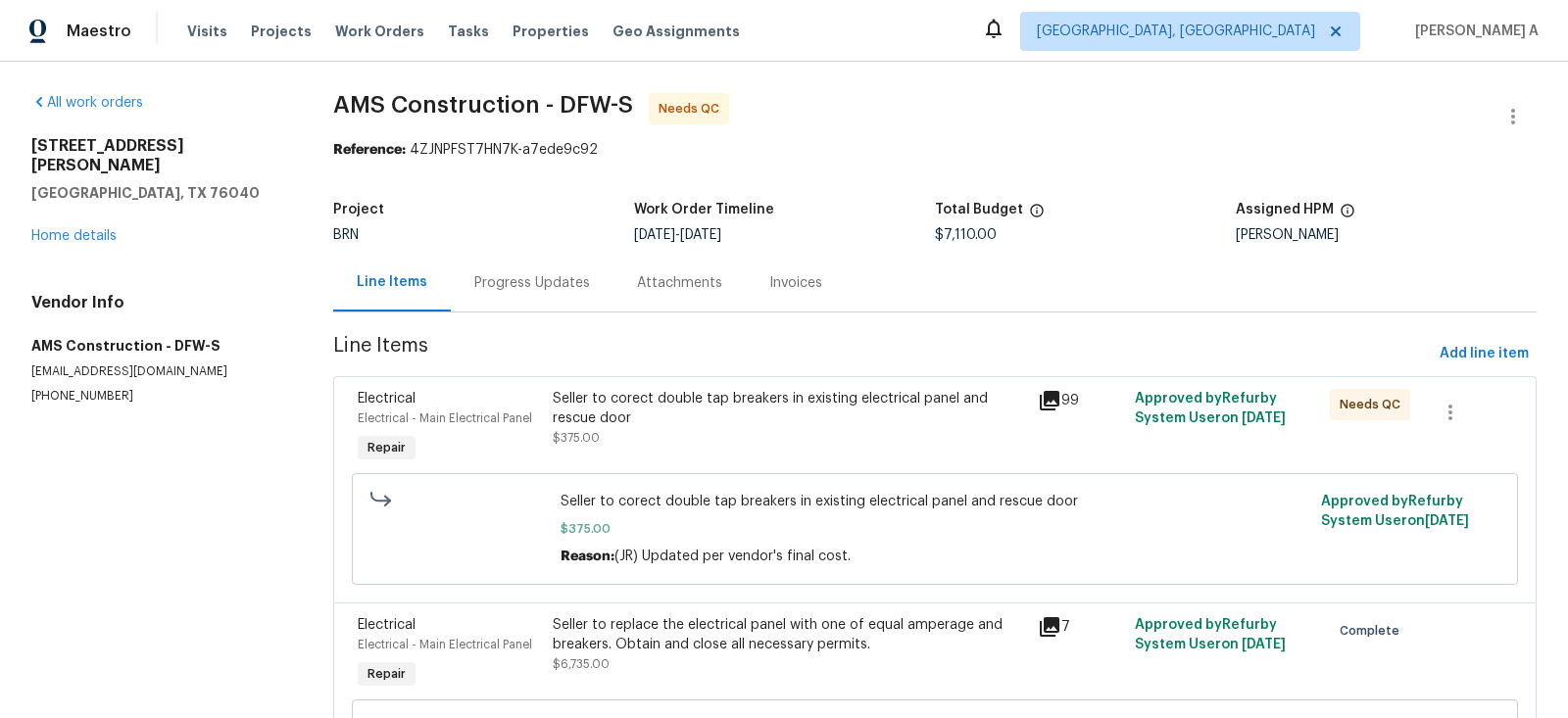
scroll to position [185, 0]
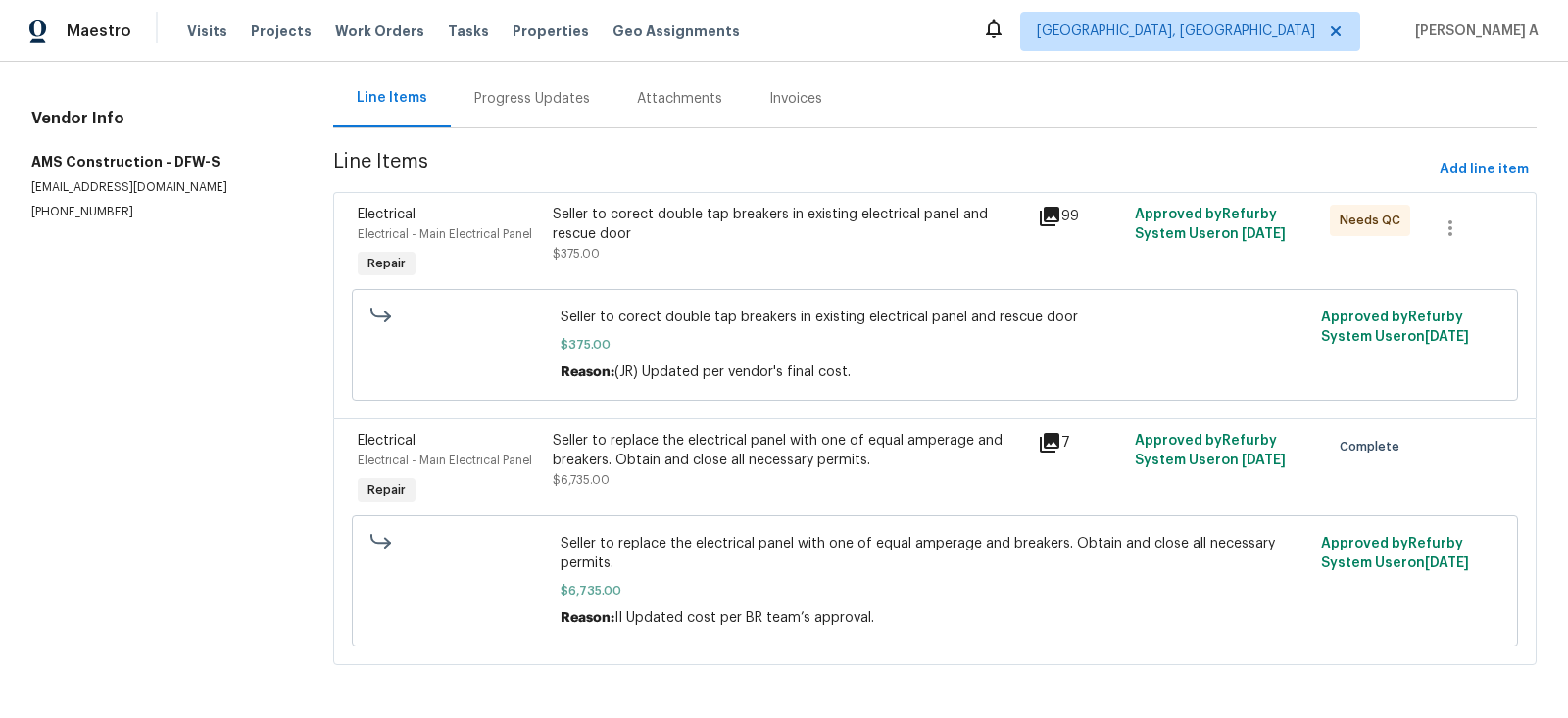
click at [791, 237] on div "Seller to corect double tap breakers in existing electrical panel and rescue do…" at bounding box center [790, 223] width 475 height 39
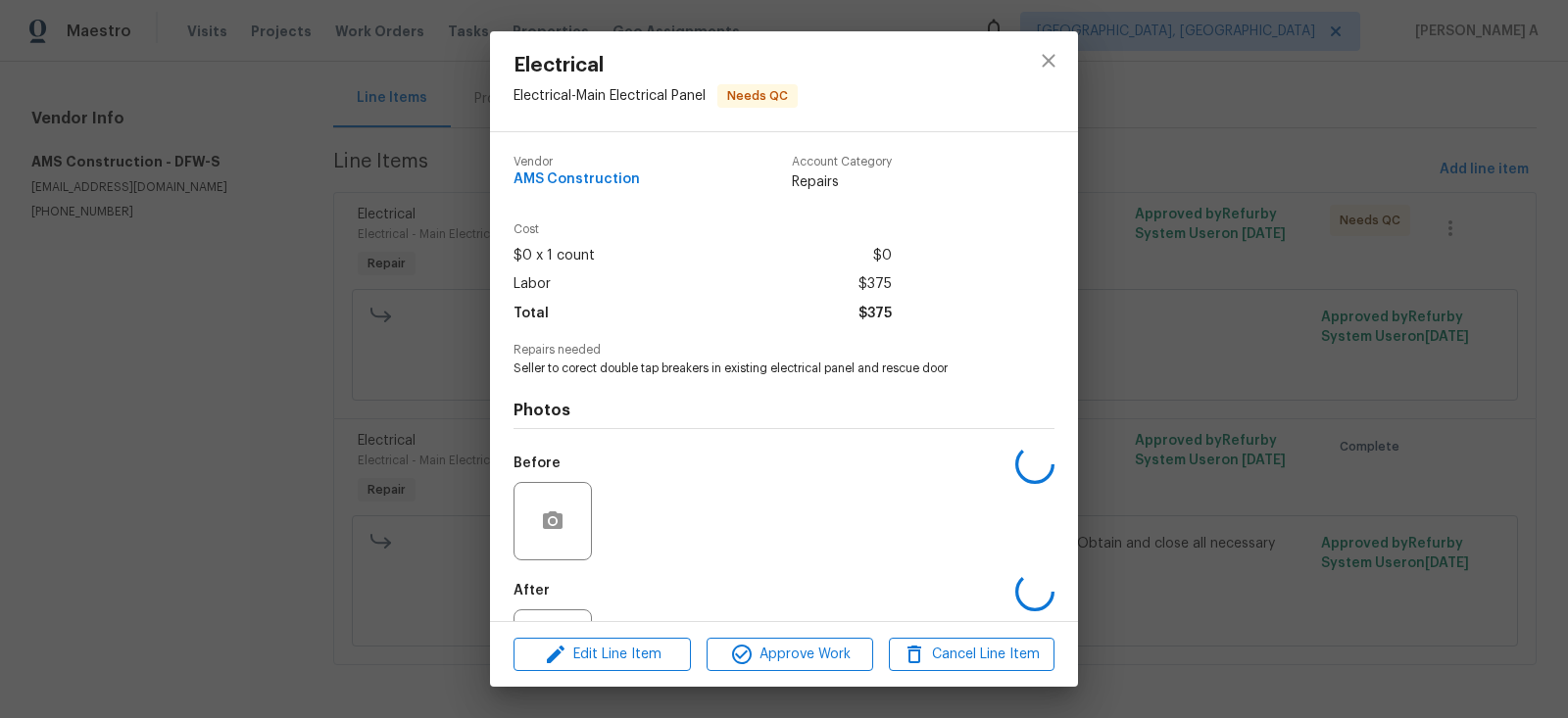
scroll to position [85, 0]
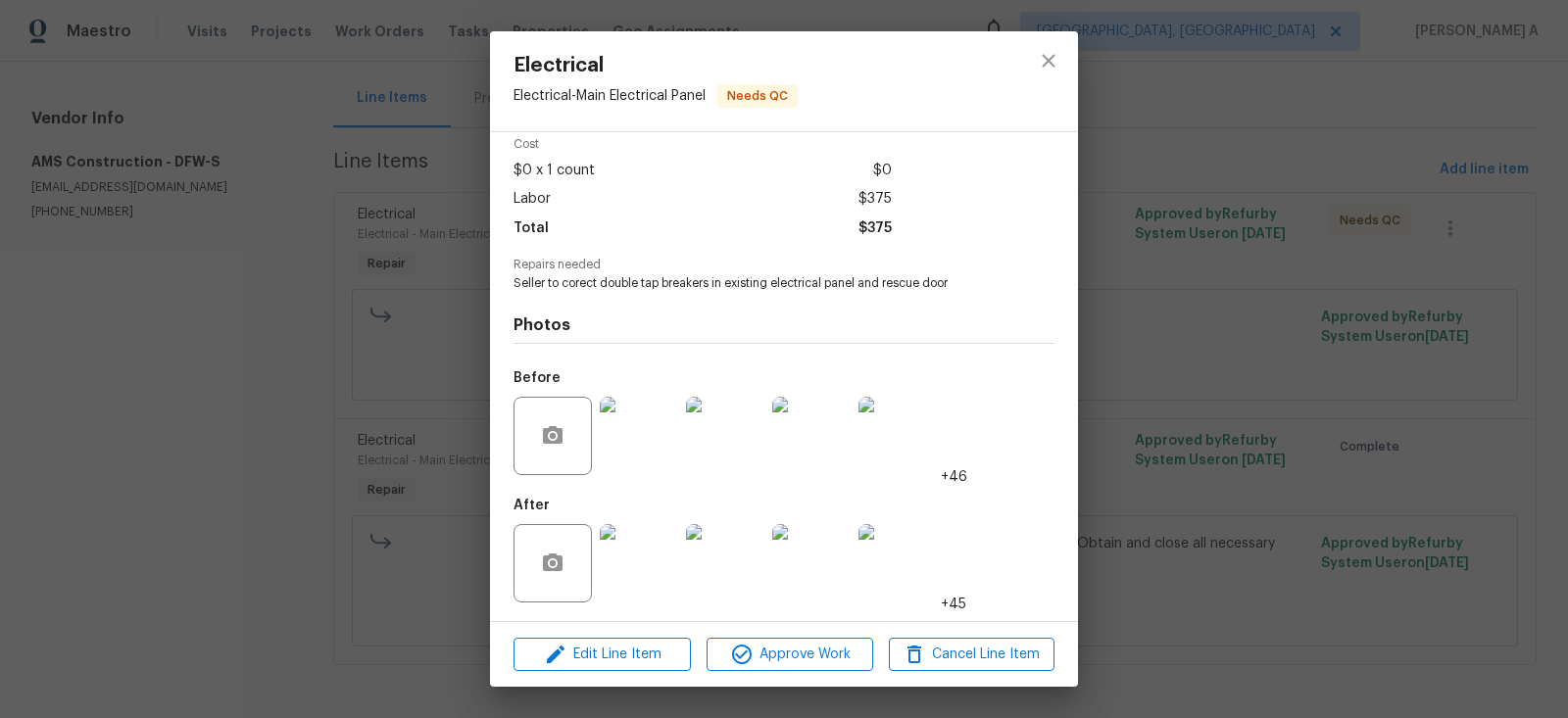
click at [622, 581] on img at bounding box center [639, 563] width 78 height 78
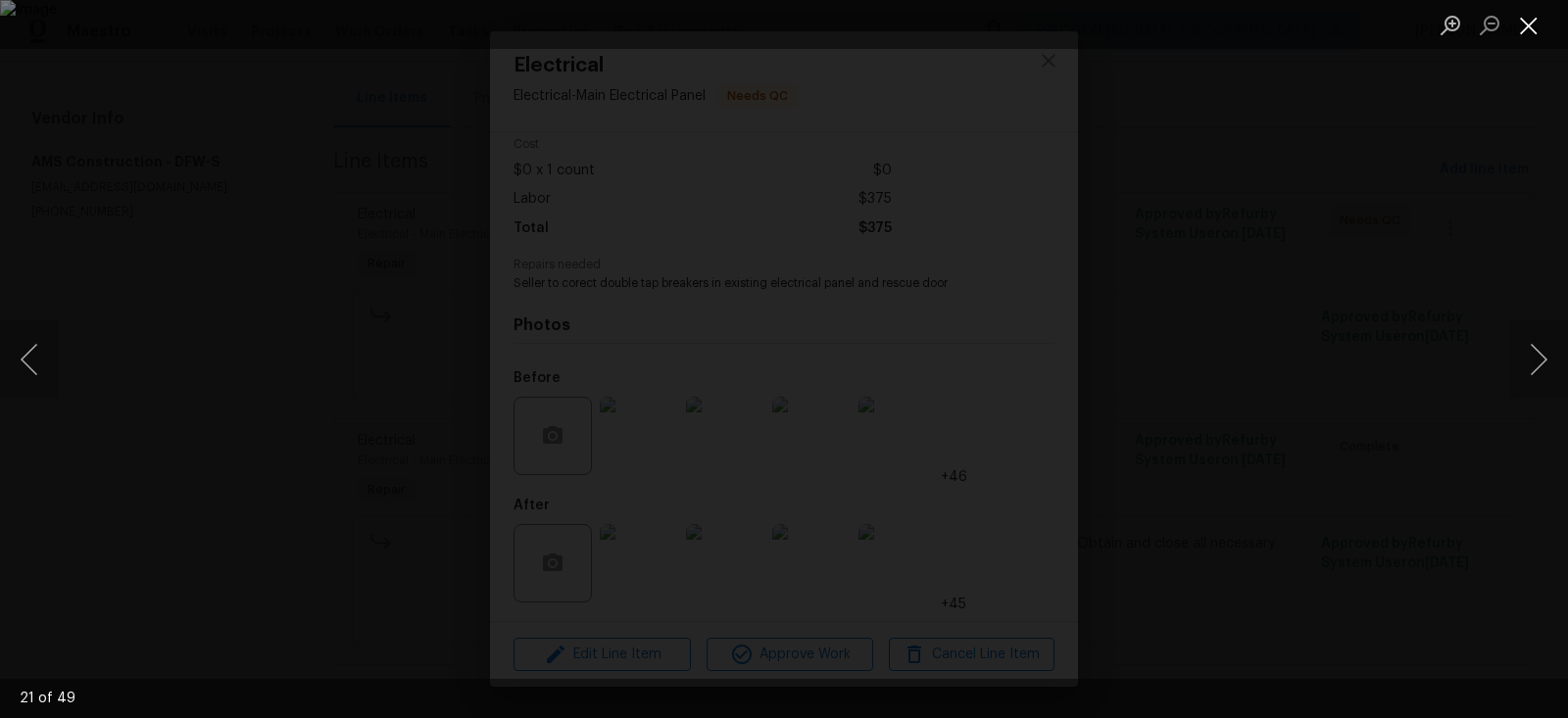
click at [1530, 26] on button "Close lightbox" at bounding box center [1528, 25] width 39 height 35
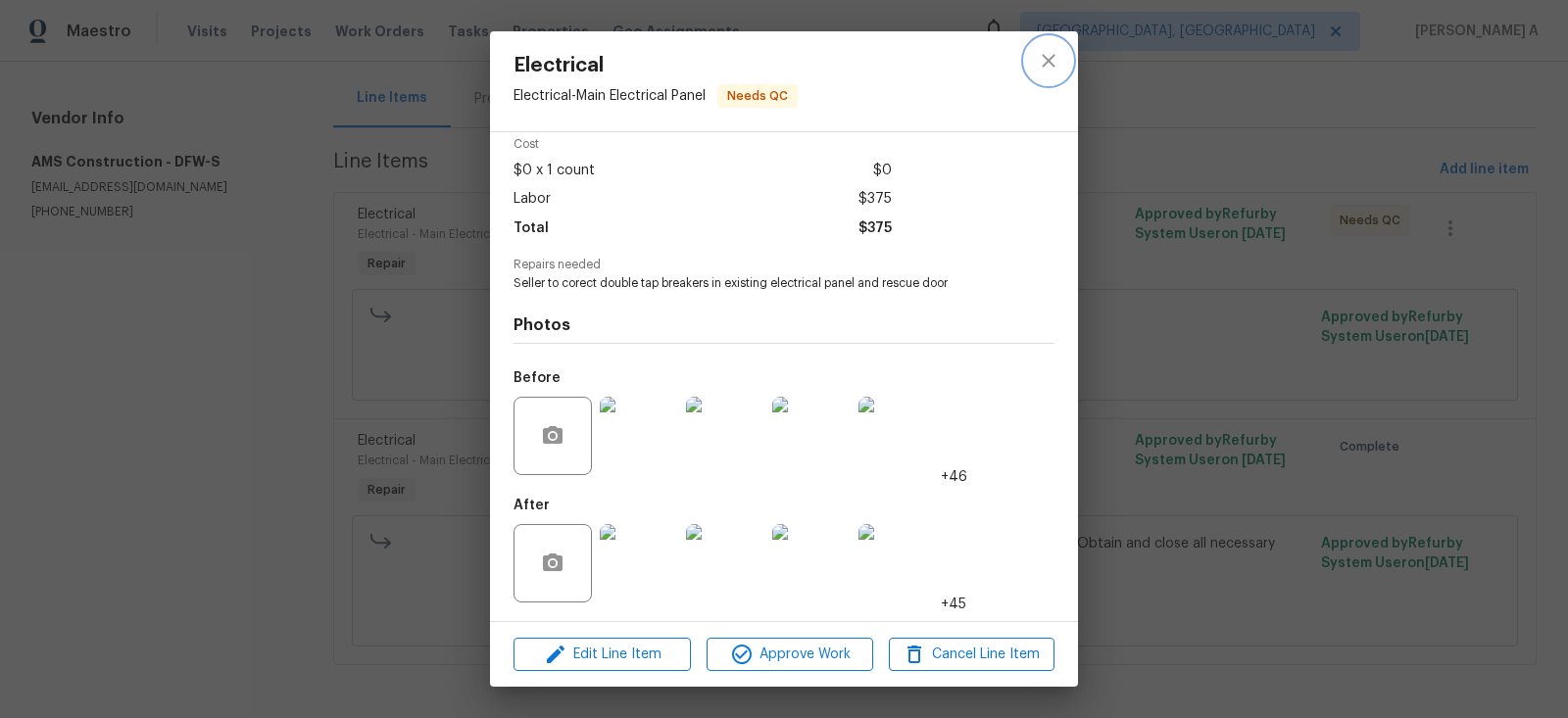
click at [1049, 69] on icon "close" at bounding box center [1049, 61] width 24 height 24
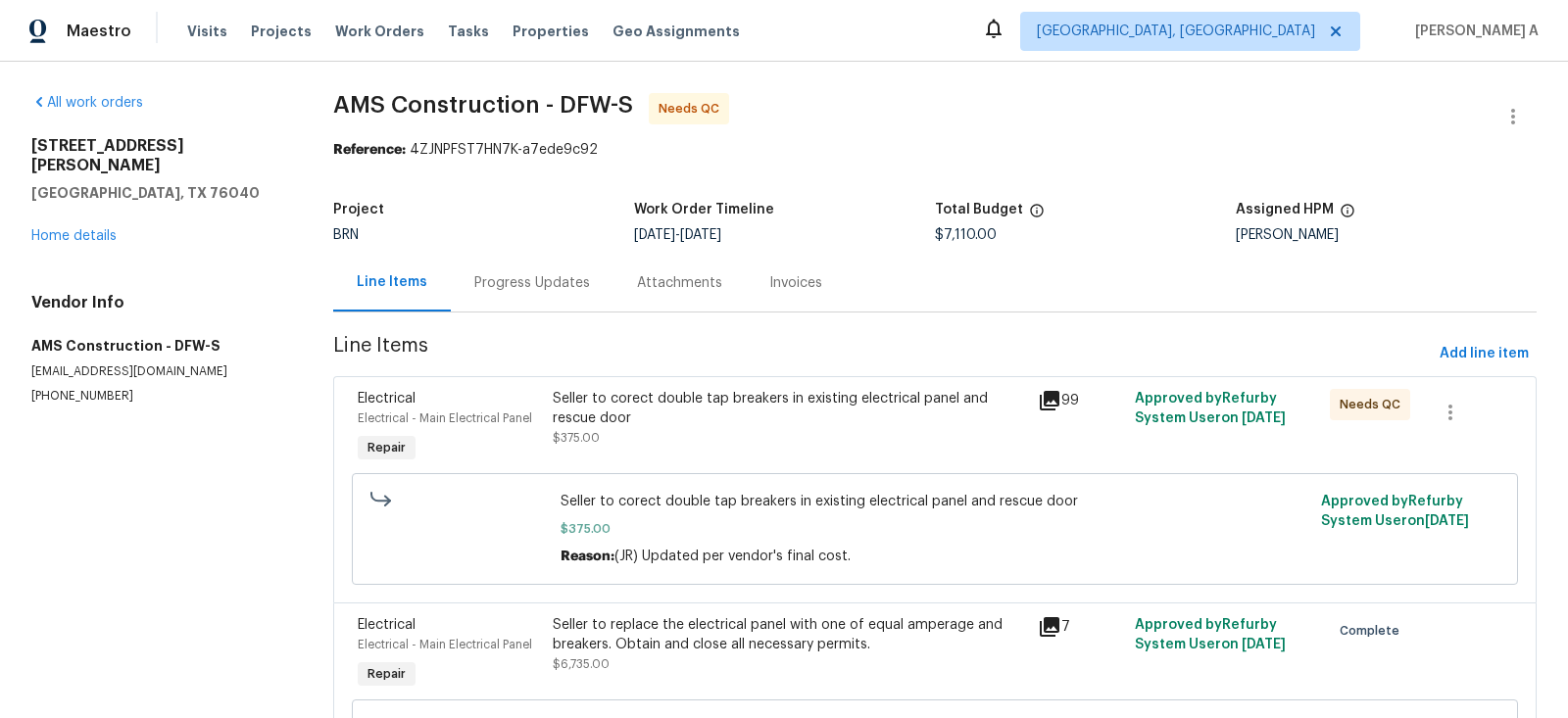
click at [501, 261] on div "Progress Updates" at bounding box center [532, 283] width 163 height 58
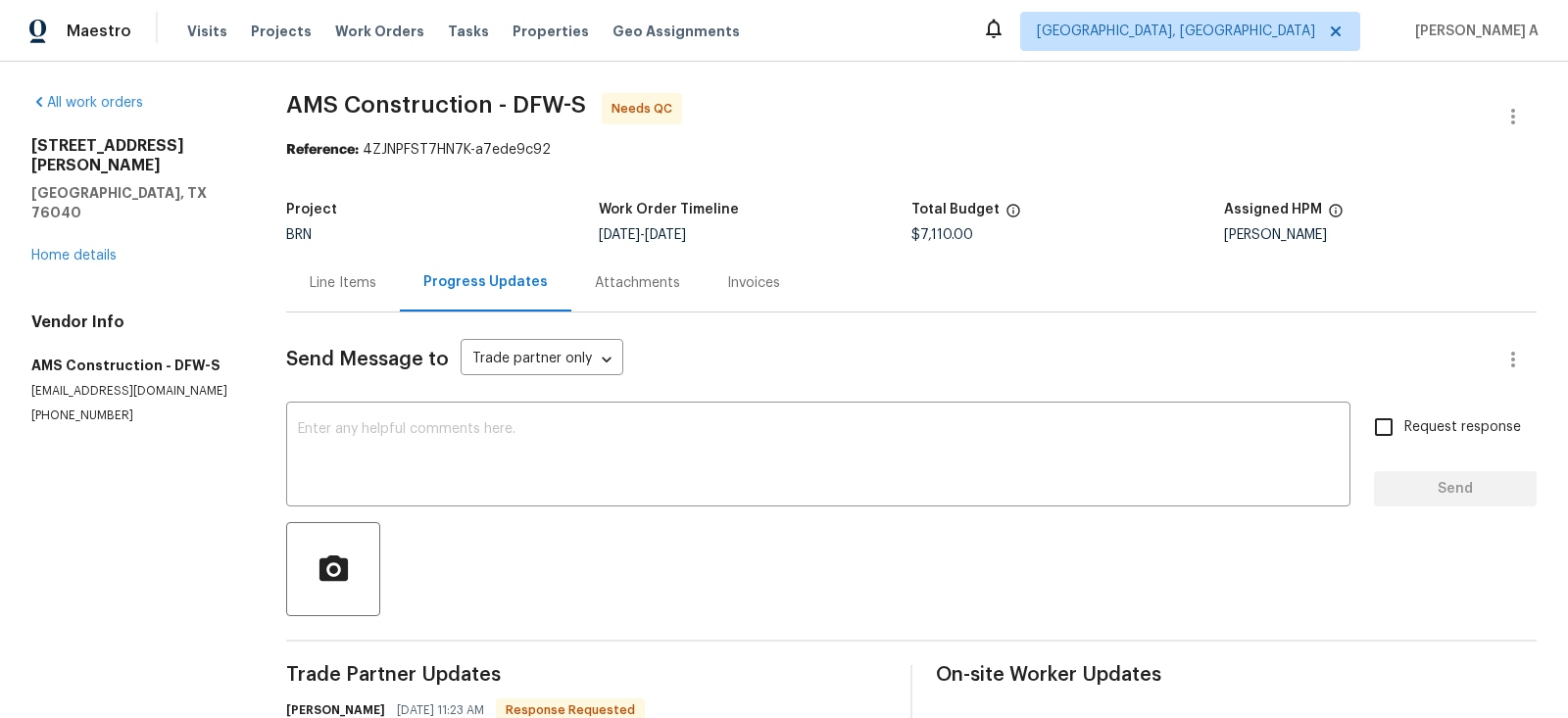
click at [355, 292] on div "Line Items" at bounding box center [343, 283] width 67 height 20
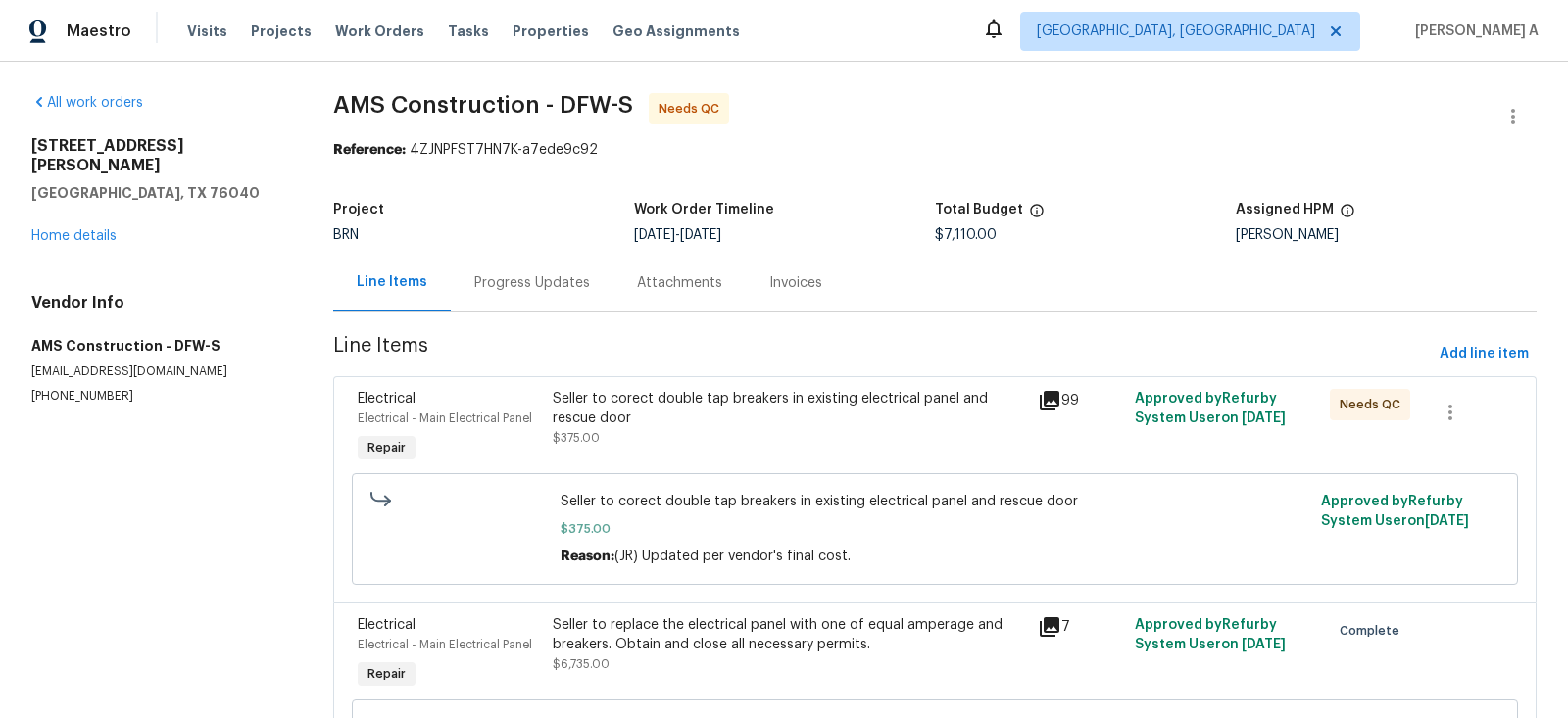
click at [536, 288] on div "Progress Updates" at bounding box center [532, 283] width 115 height 20
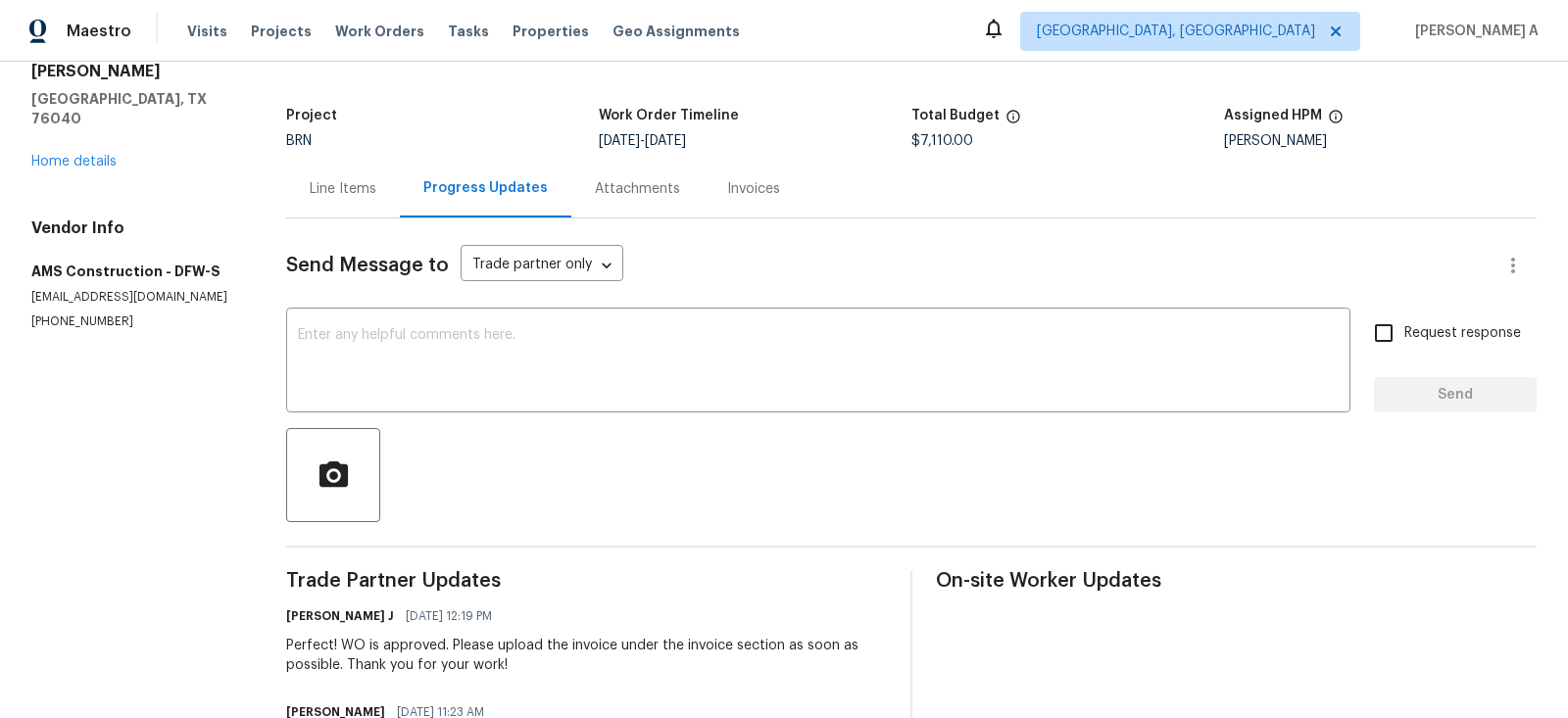
scroll to position [20, 0]
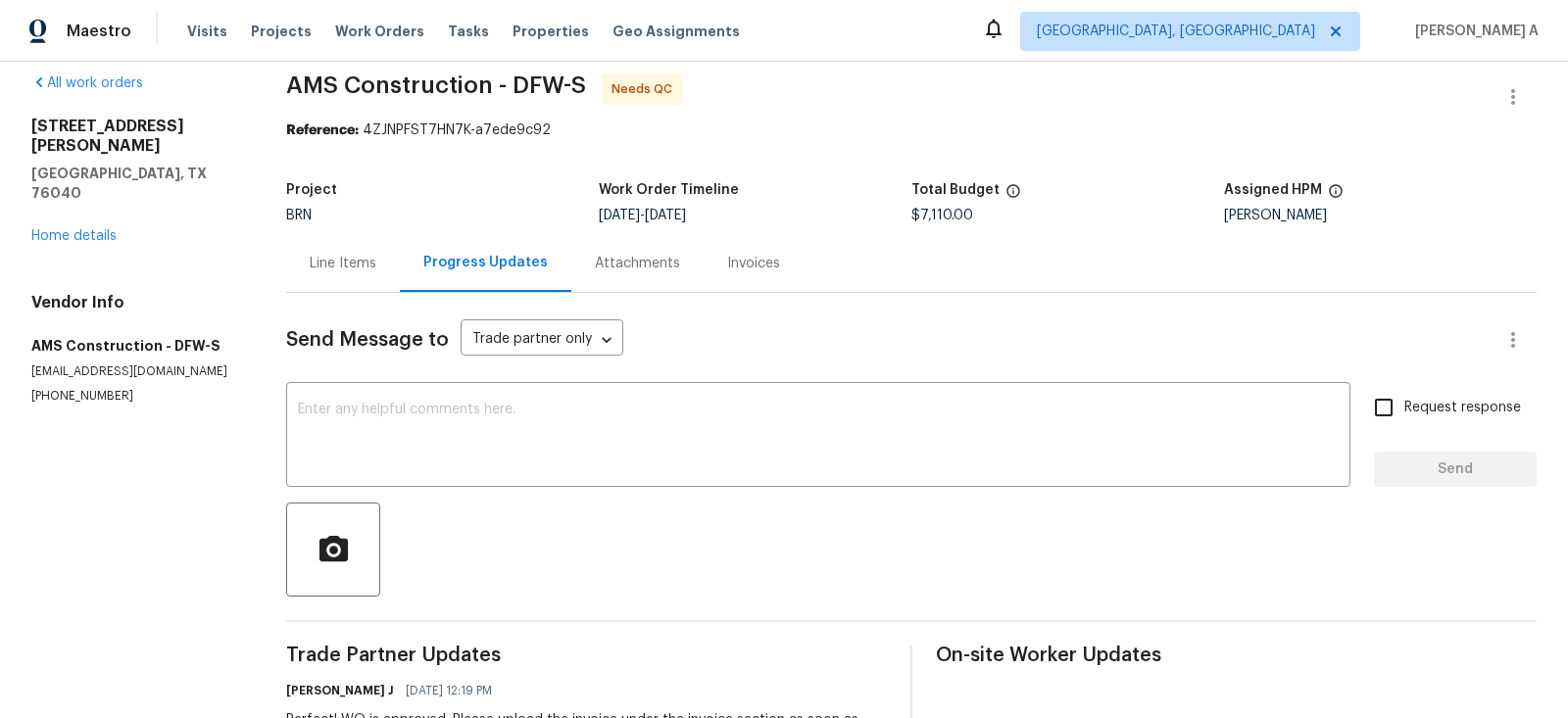
click at [359, 261] on div "Line Items" at bounding box center [343, 264] width 67 height 20
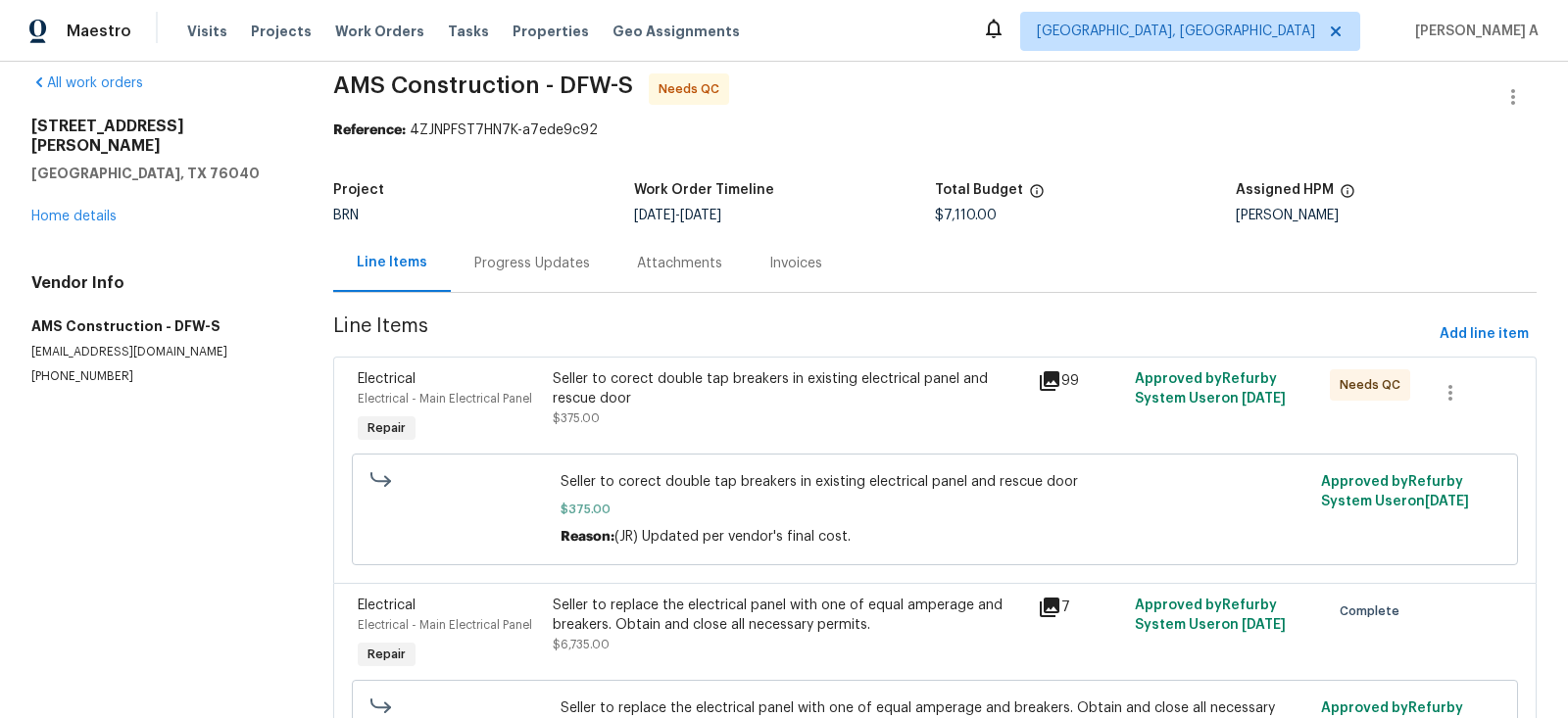
click at [521, 262] on div "Progress Updates" at bounding box center [532, 264] width 115 height 20
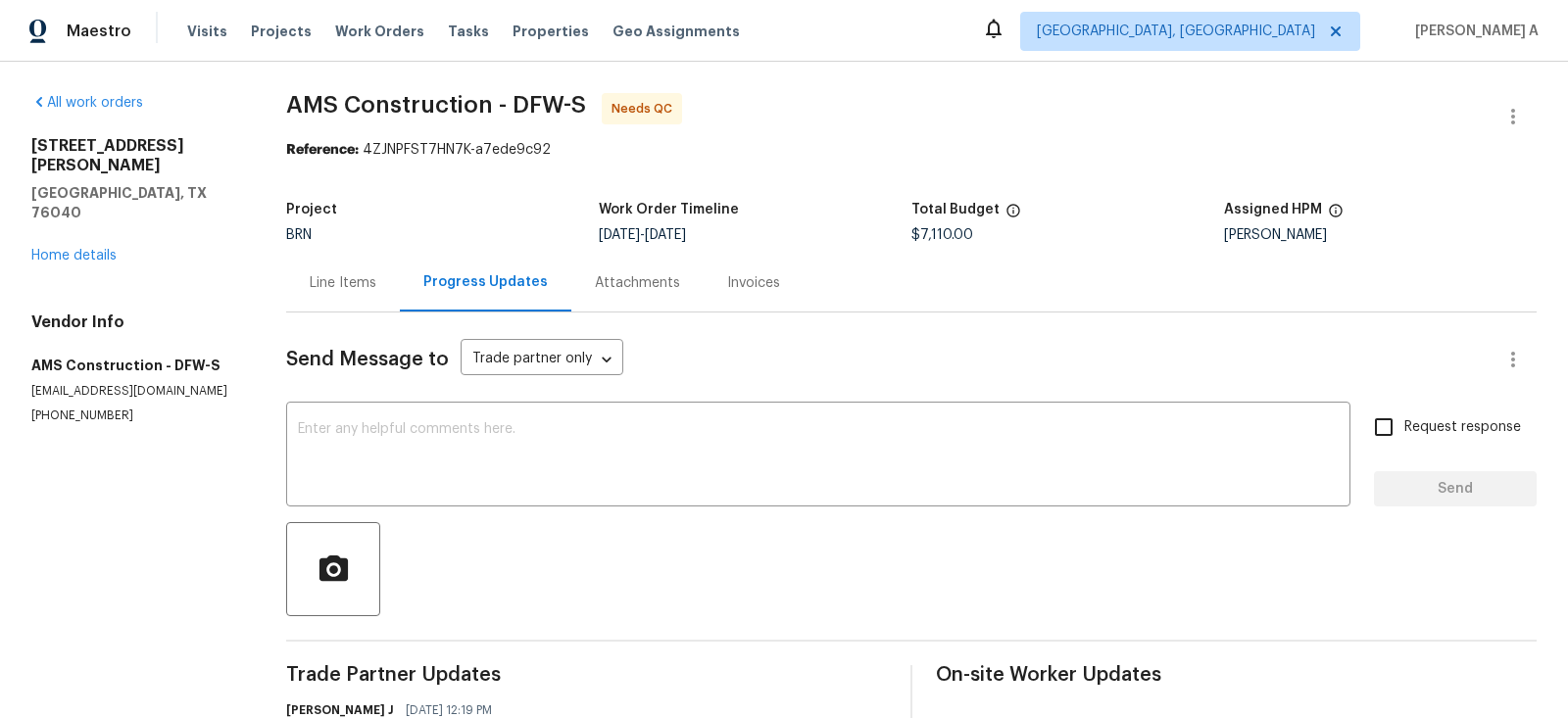
click at [358, 273] on div "Line Items" at bounding box center [343, 283] width 67 height 20
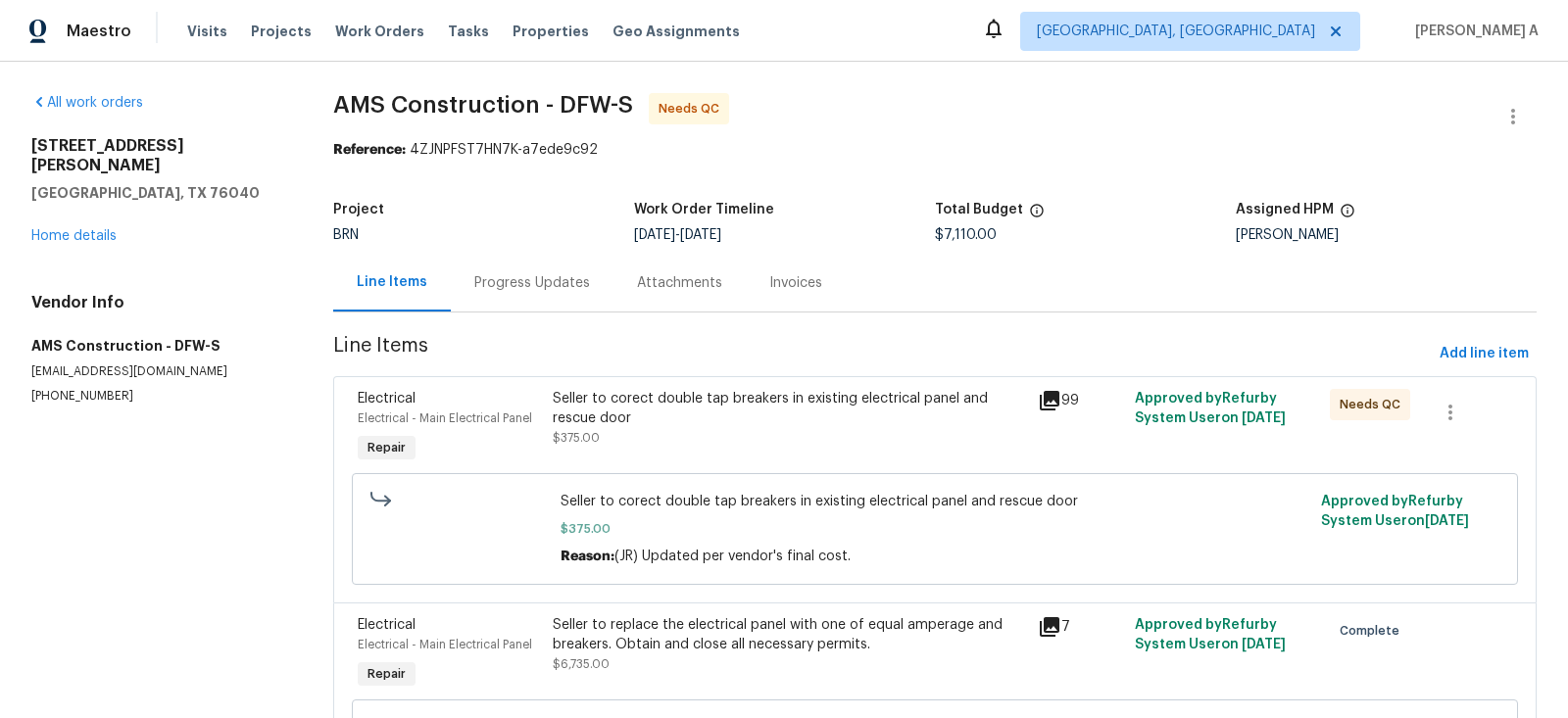
click at [681, 396] on div "Seller to corect double tap breakers in existing electrical panel and rescue do…" at bounding box center [790, 408] width 475 height 39
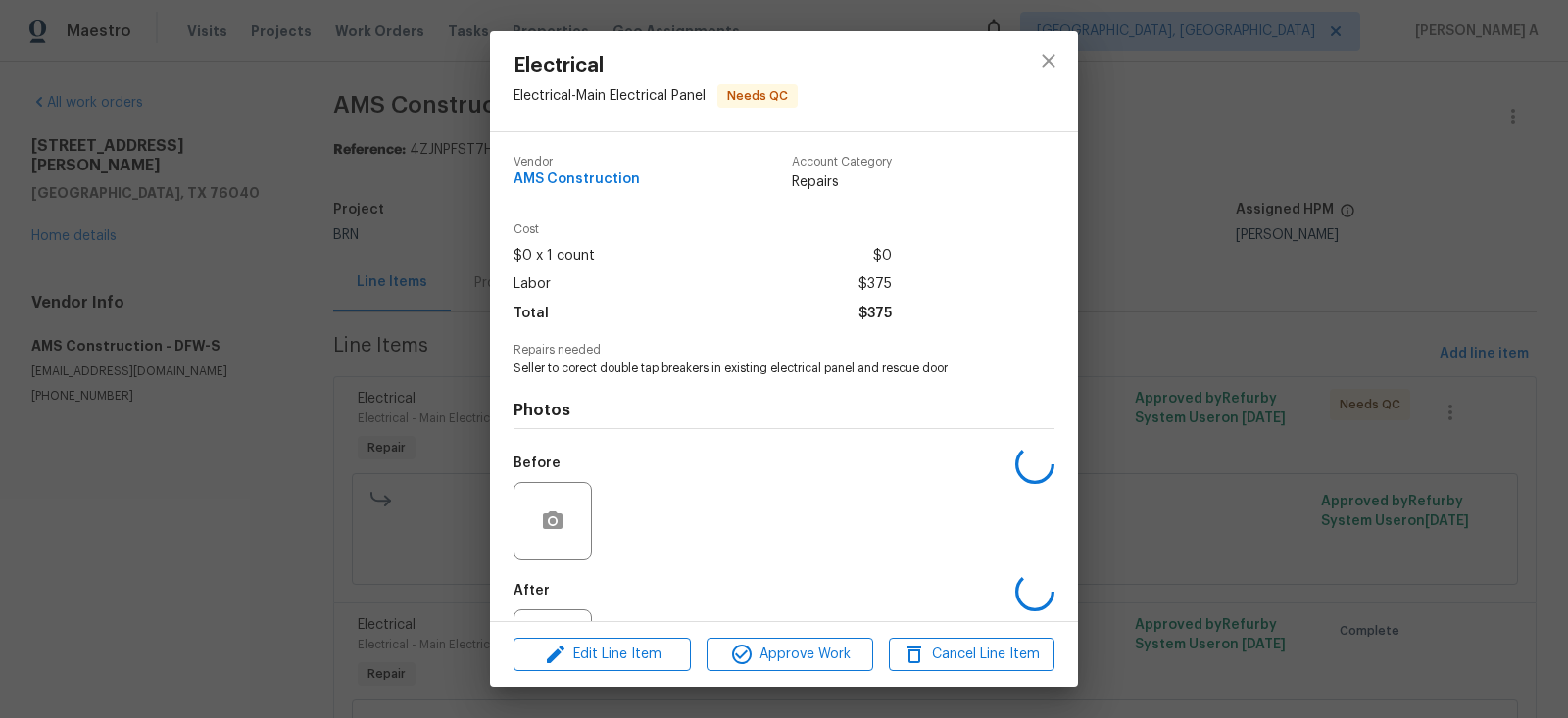
scroll to position [85, 0]
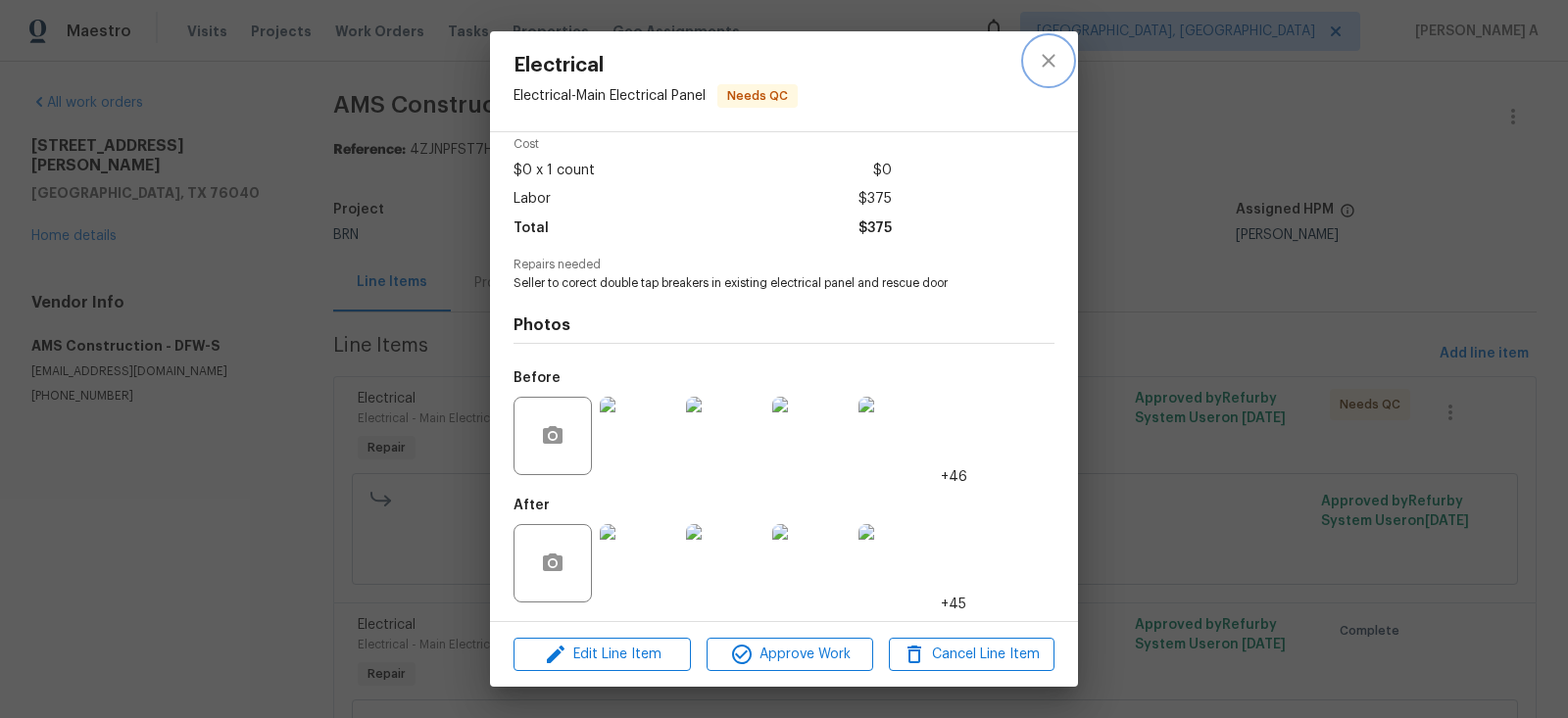
click at [1049, 54] on icon "close" at bounding box center [1049, 61] width 24 height 24
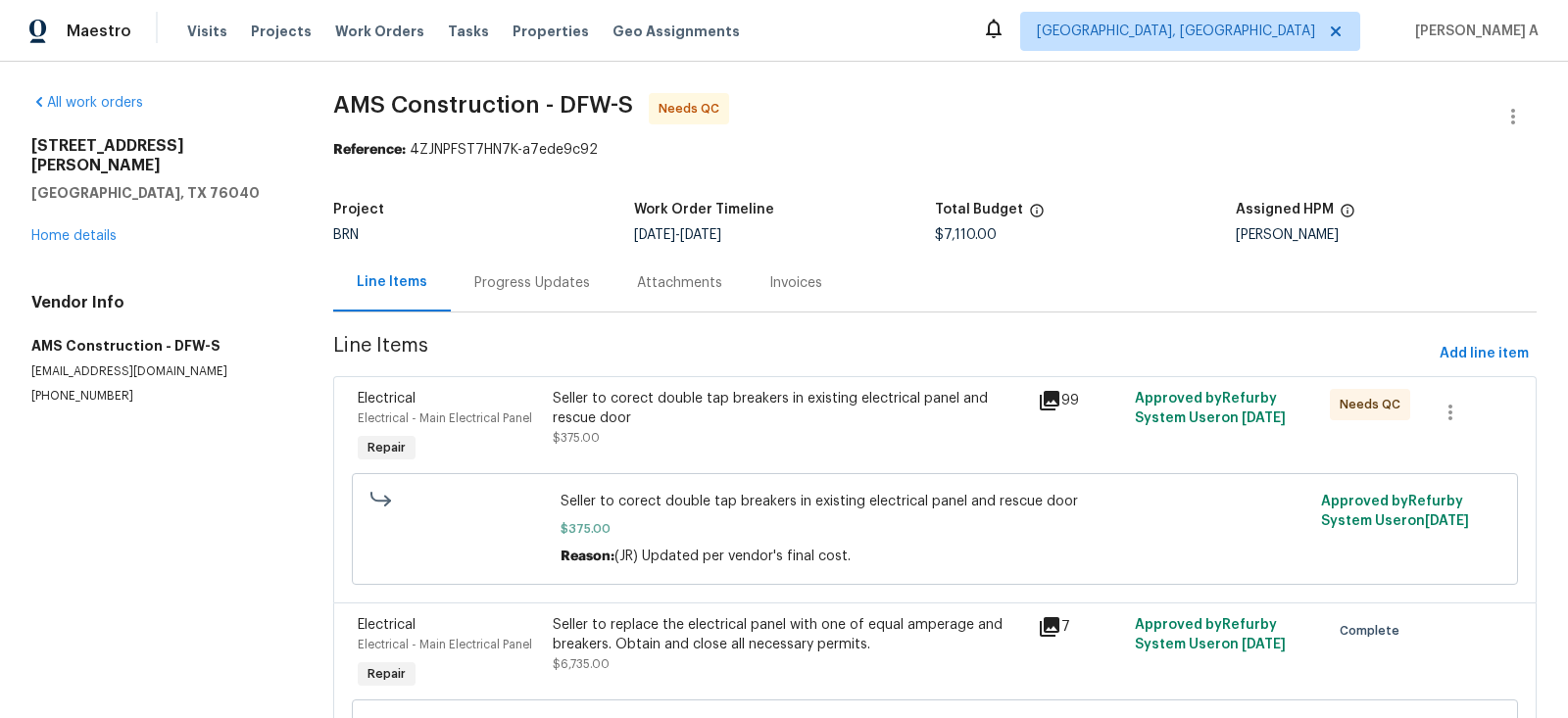
click at [520, 298] on div "Progress Updates" at bounding box center [532, 283] width 163 height 58
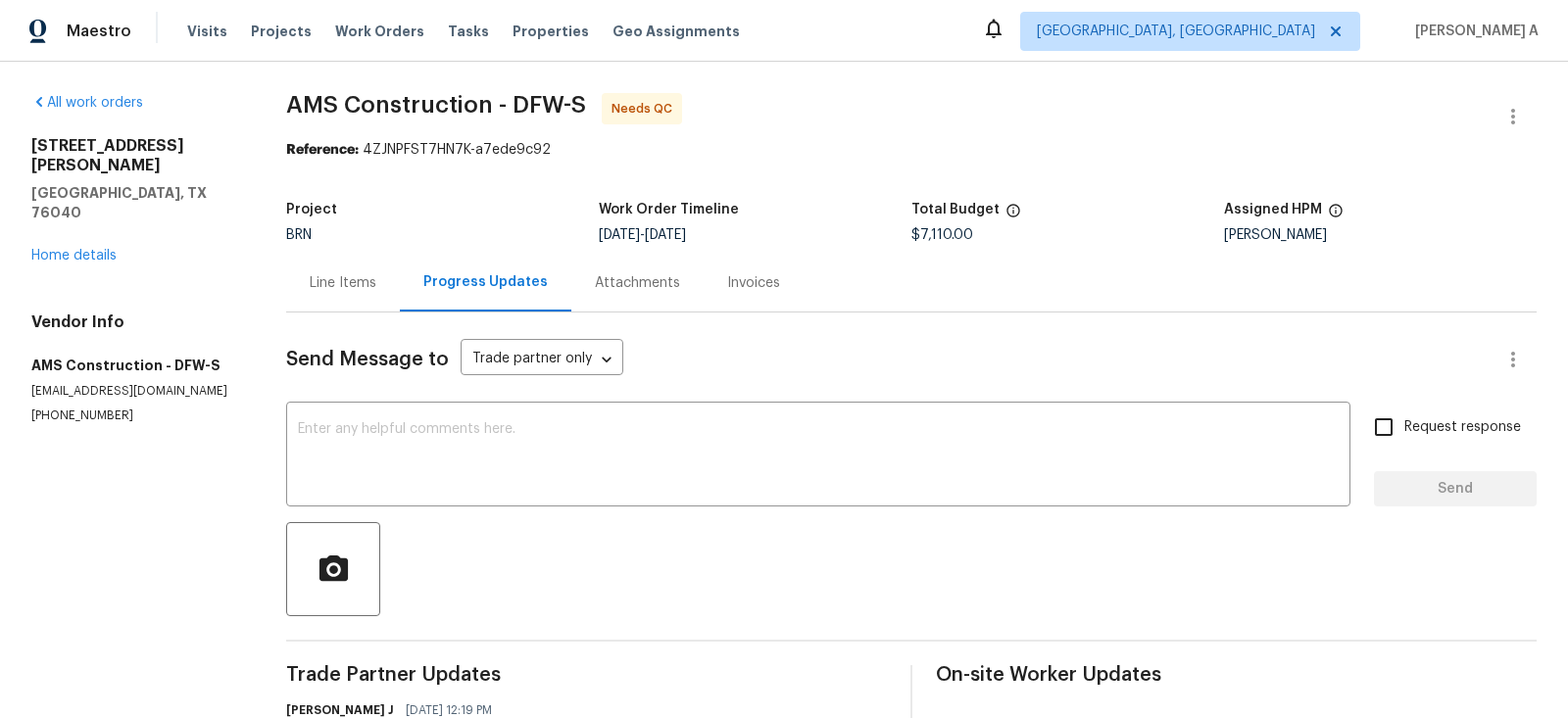
click at [370, 264] on div "Line Items" at bounding box center [343, 283] width 113 height 58
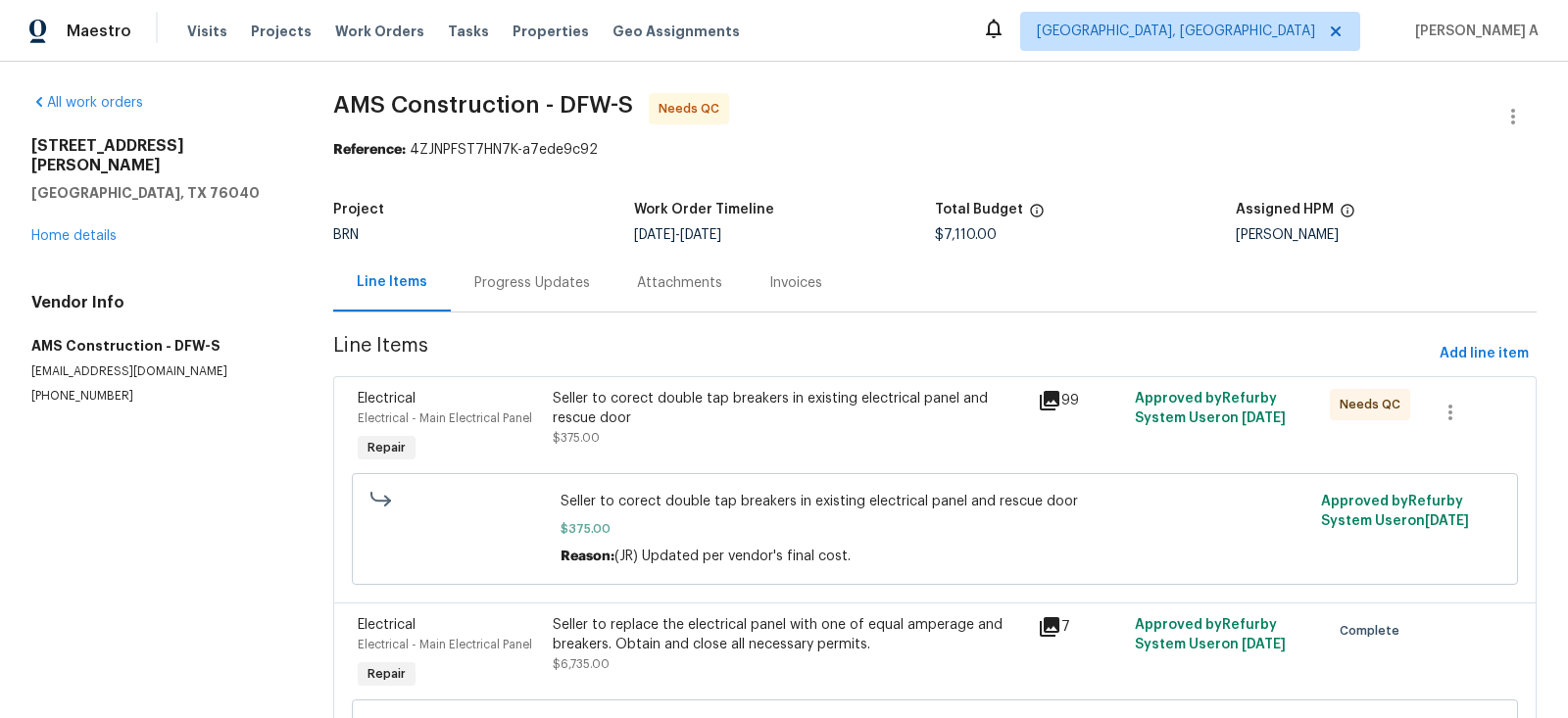
click at [773, 428] on div "Seller to corect double tap breakers in existing electrical panel and rescue do…" at bounding box center [790, 418] width 475 height 59
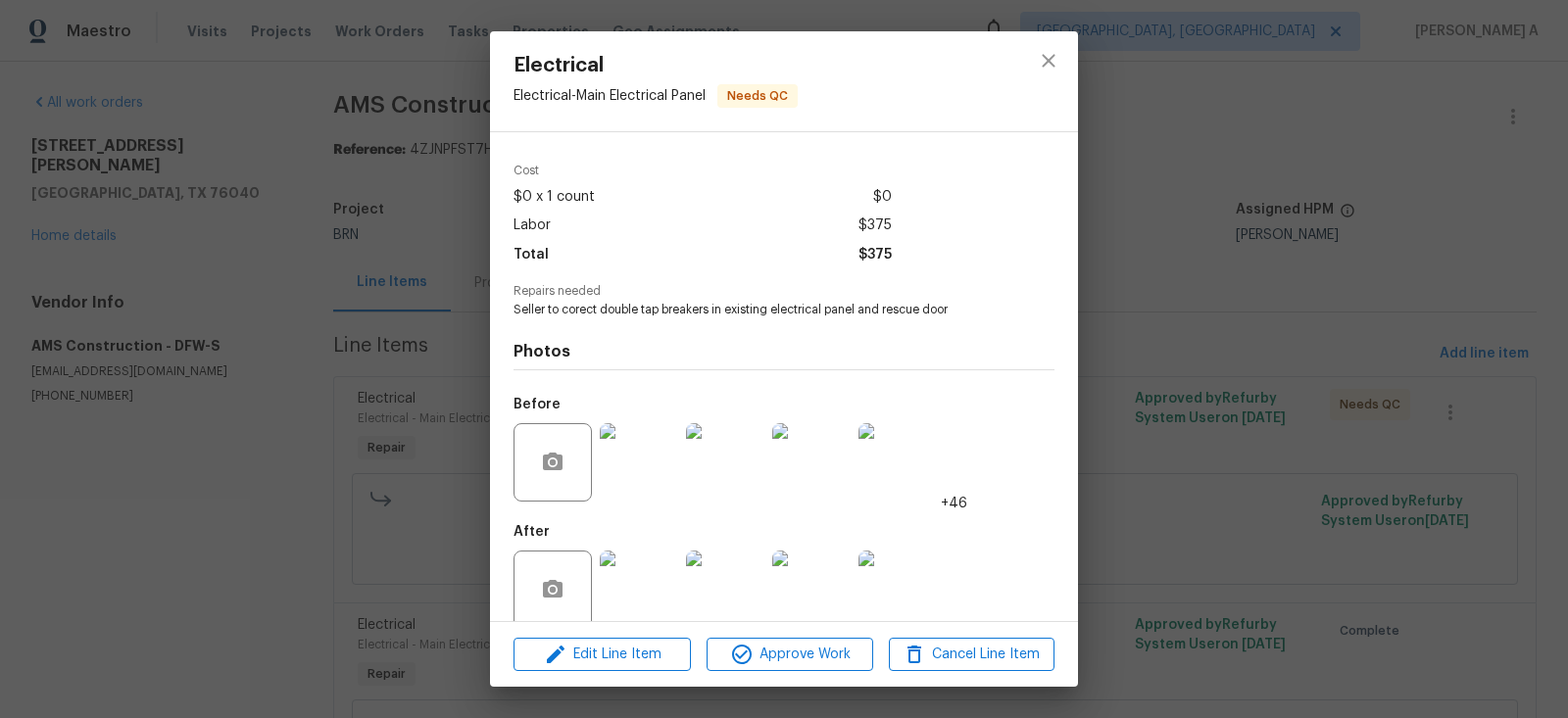
scroll to position [85, 0]
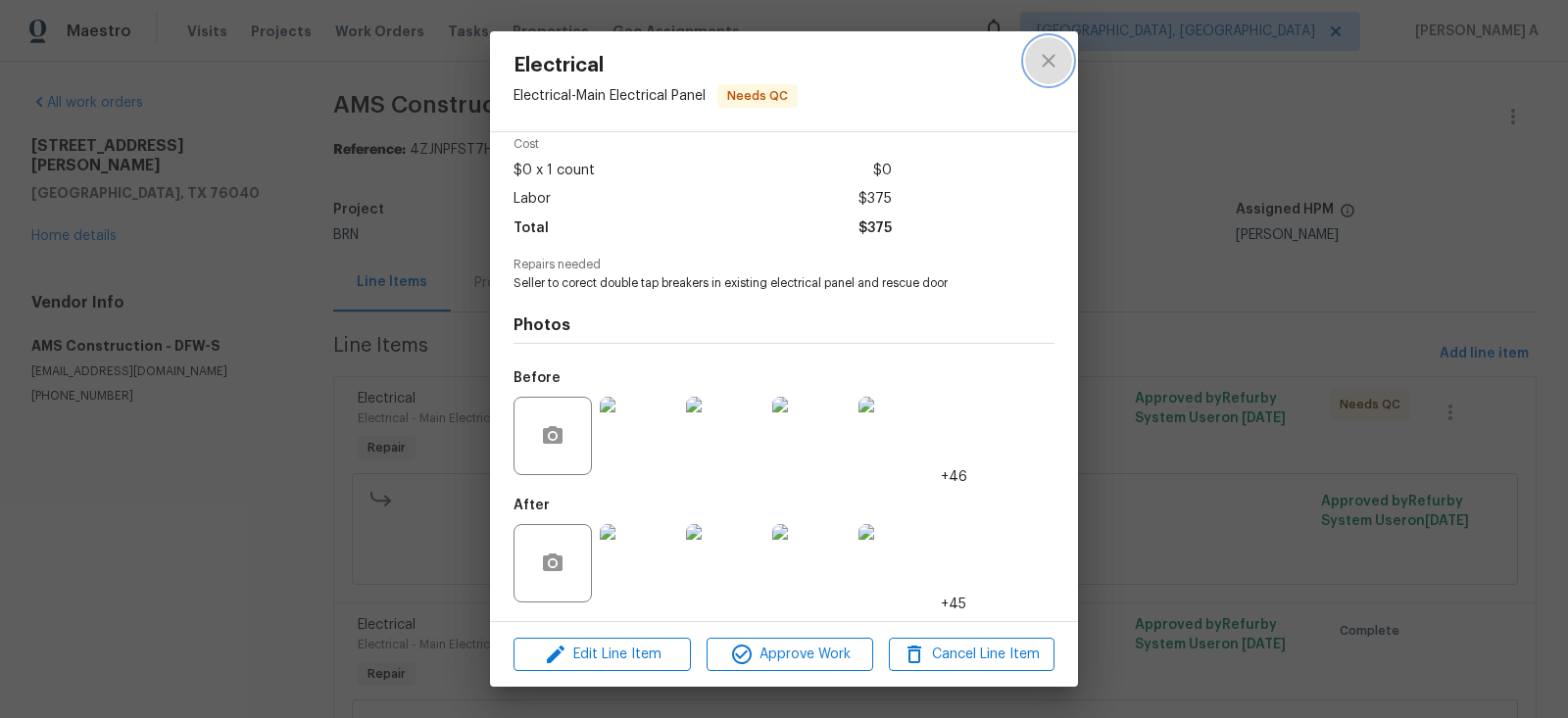
click at [1051, 62] on icon "close" at bounding box center [1048, 60] width 13 height 13
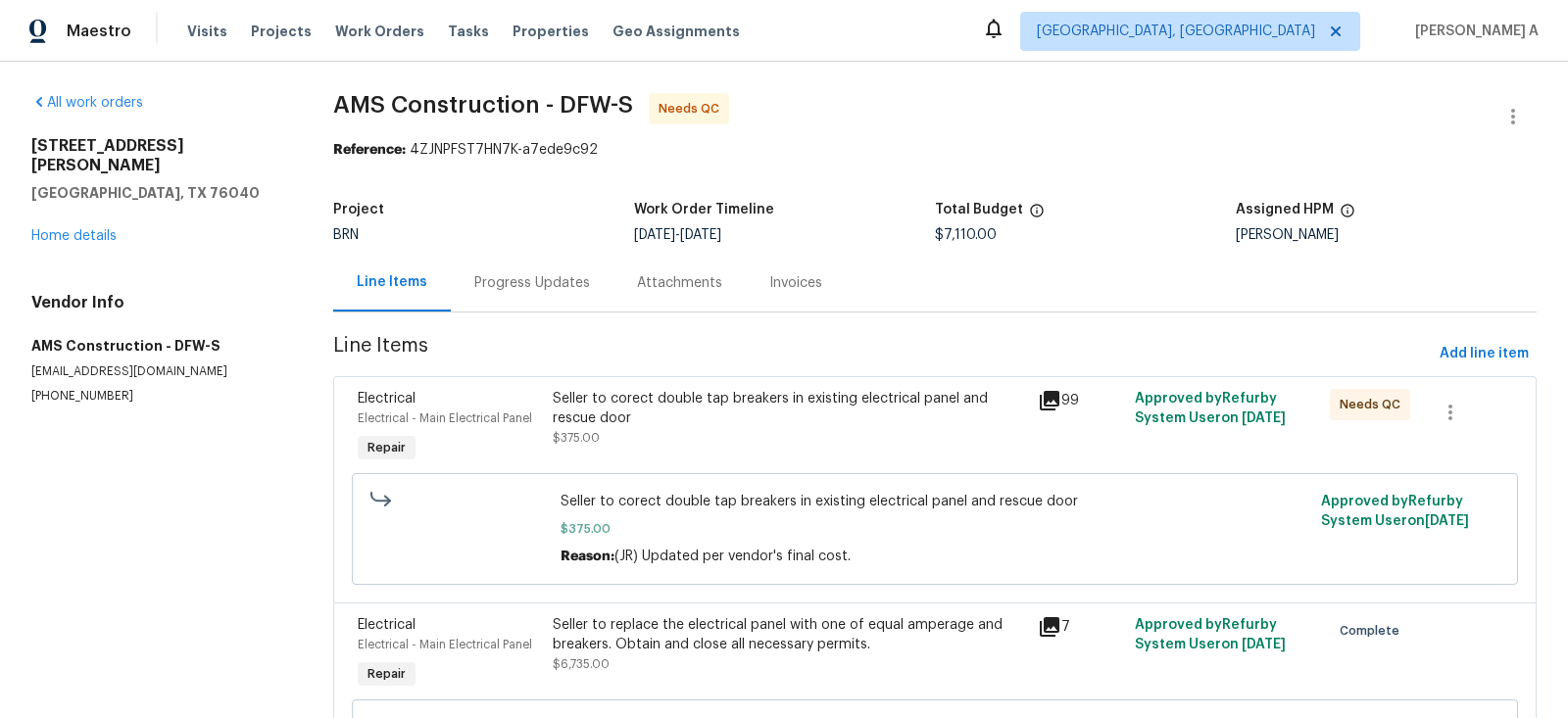
click at [560, 283] on div "Progress Updates" at bounding box center [532, 283] width 115 height 20
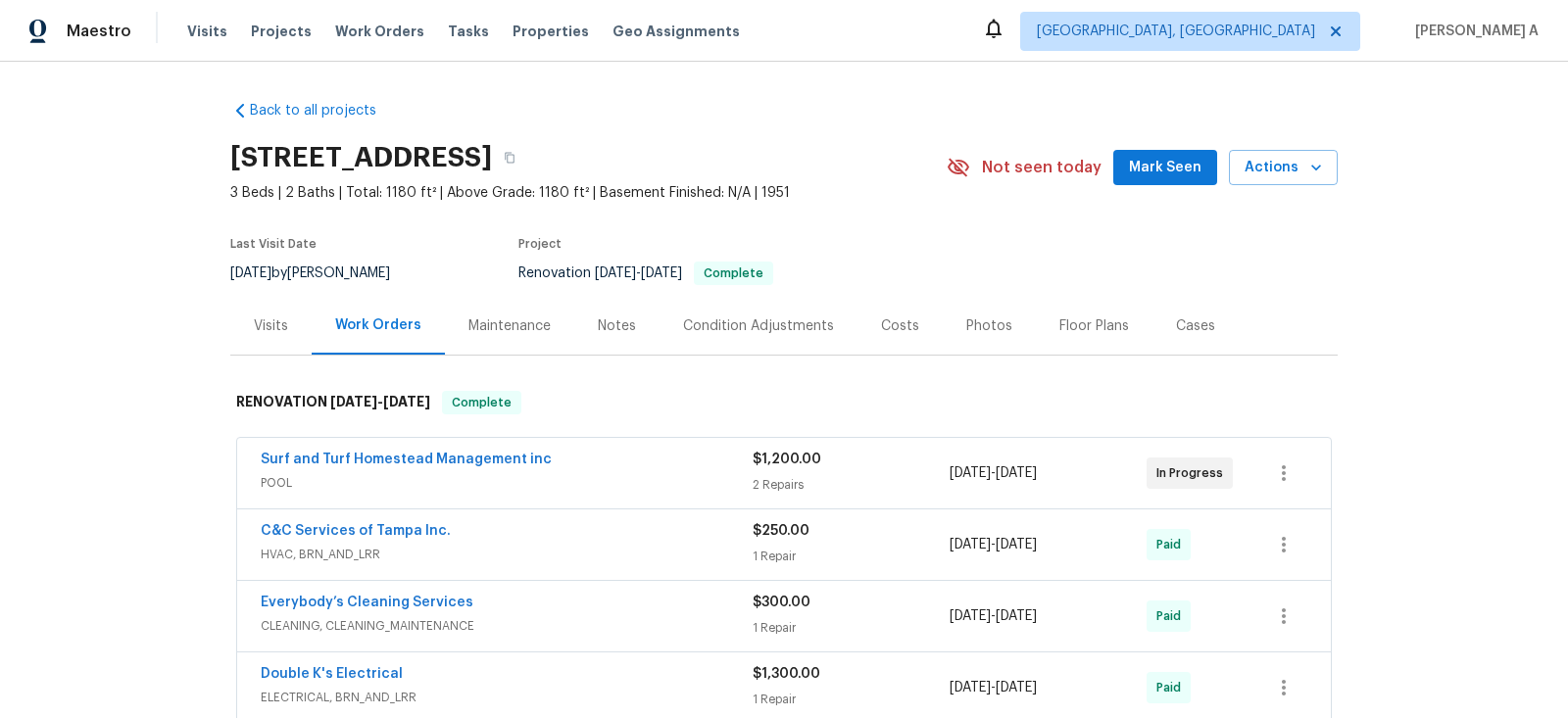
scroll to position [947, 0]
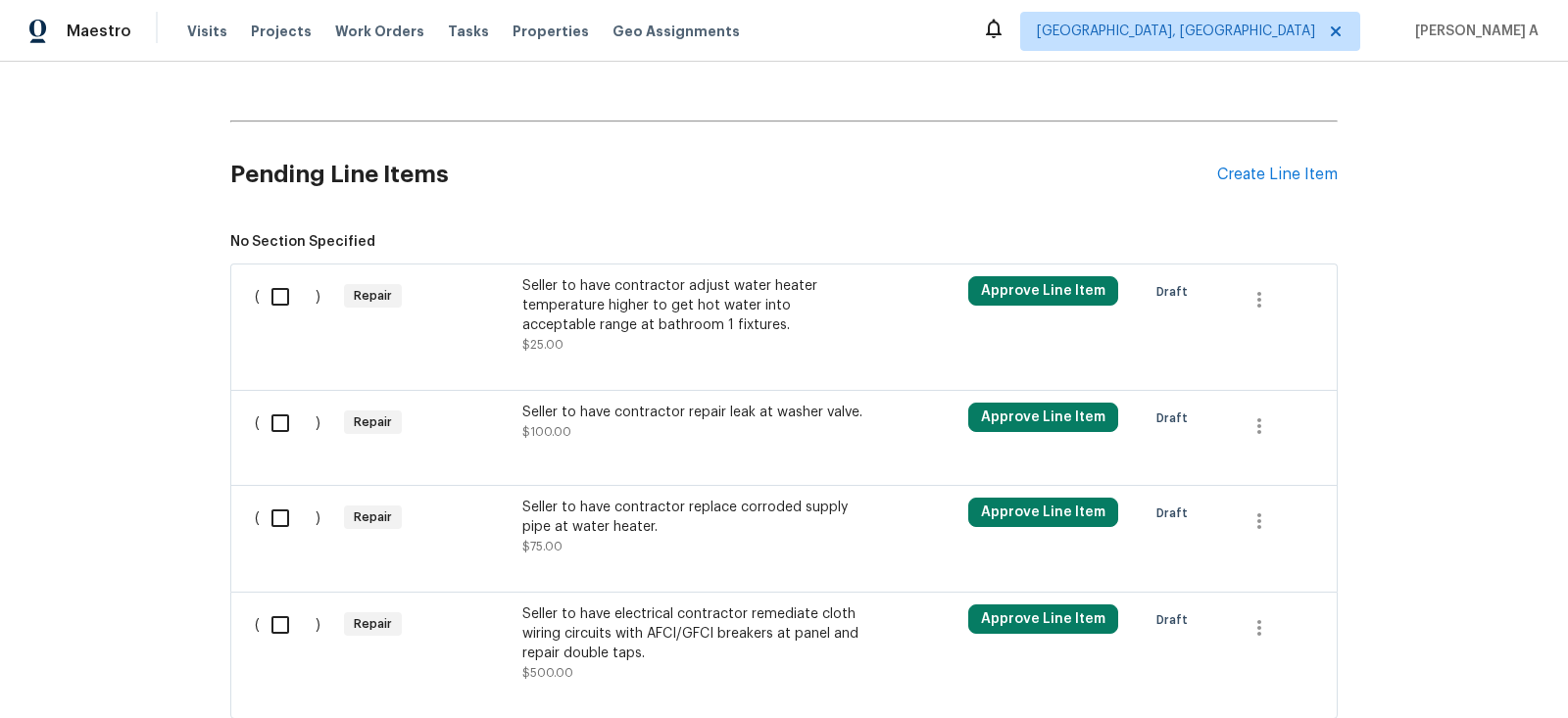
scroll to position [1426, 0]
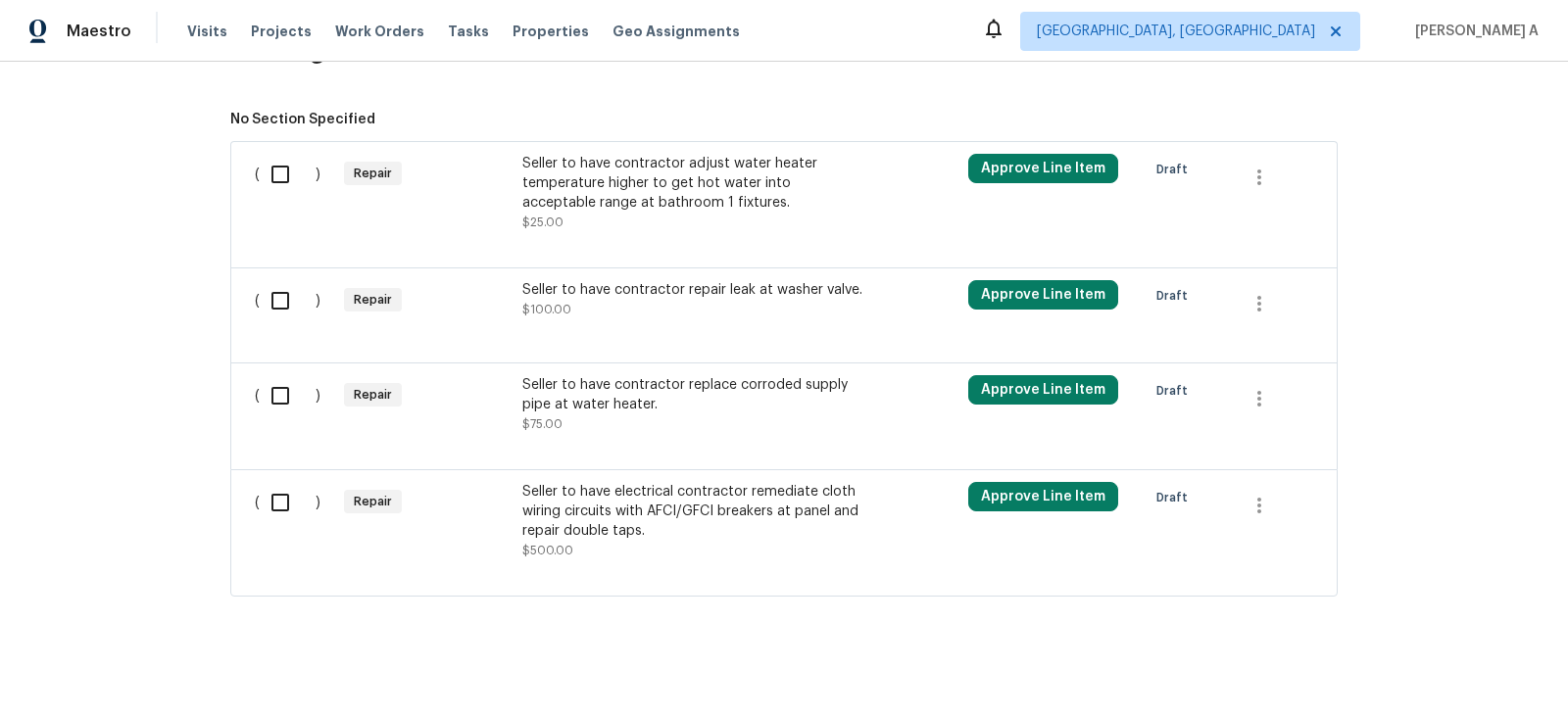
click at [641, 380] on div "Seller to have contractor replace corroded supply pipe at water heater." at bounding box center [694, 394] width 345 height 39
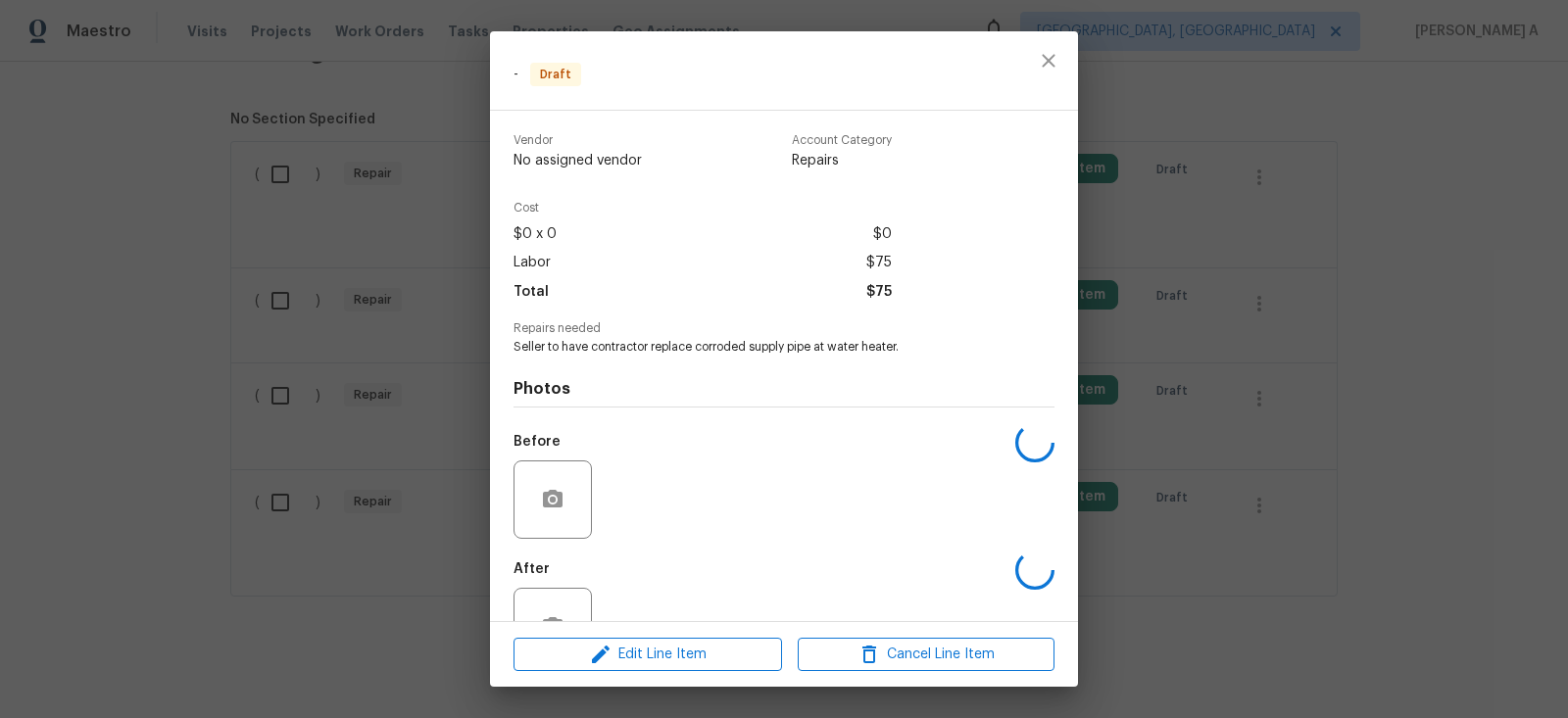
scroll to position [64, 0]
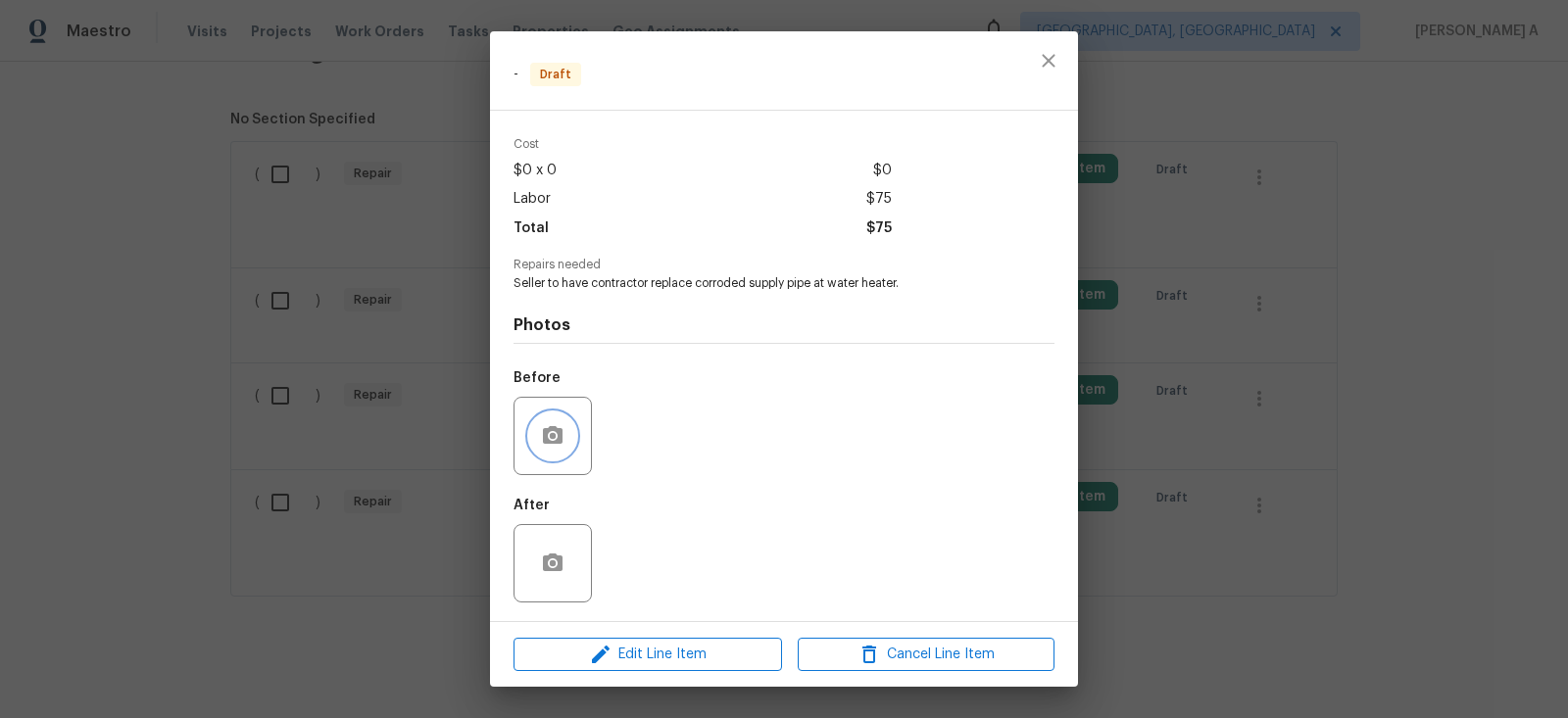
click at [554, 425] on icon "button" at bounding box center [553, 436] width 24 height 24
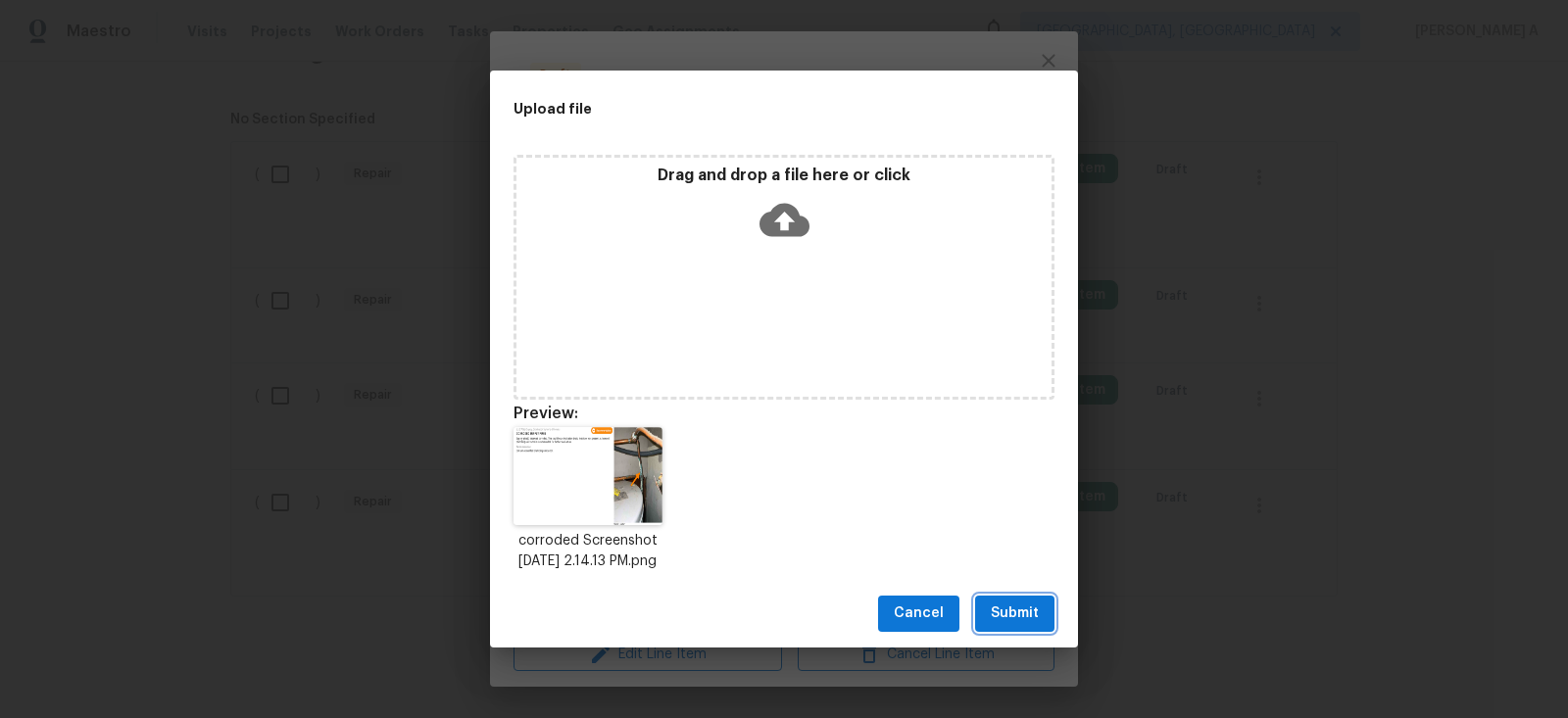
click at [1035, 617] on span "Submit" at bounding box center [1015, 614] width 48 height 25
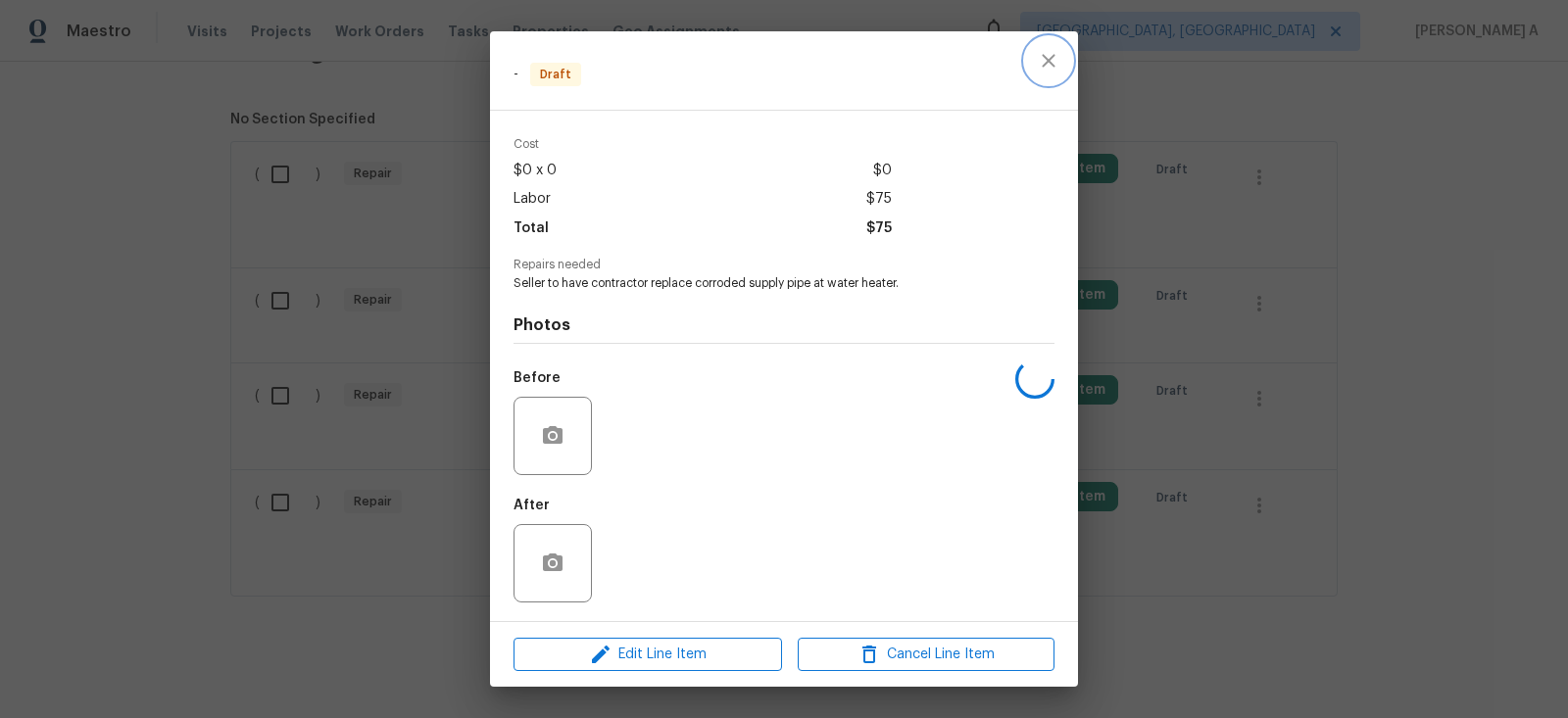
click at [1048, 49] on icon "close" at bounding box center [1049, 61] width 24 height 24
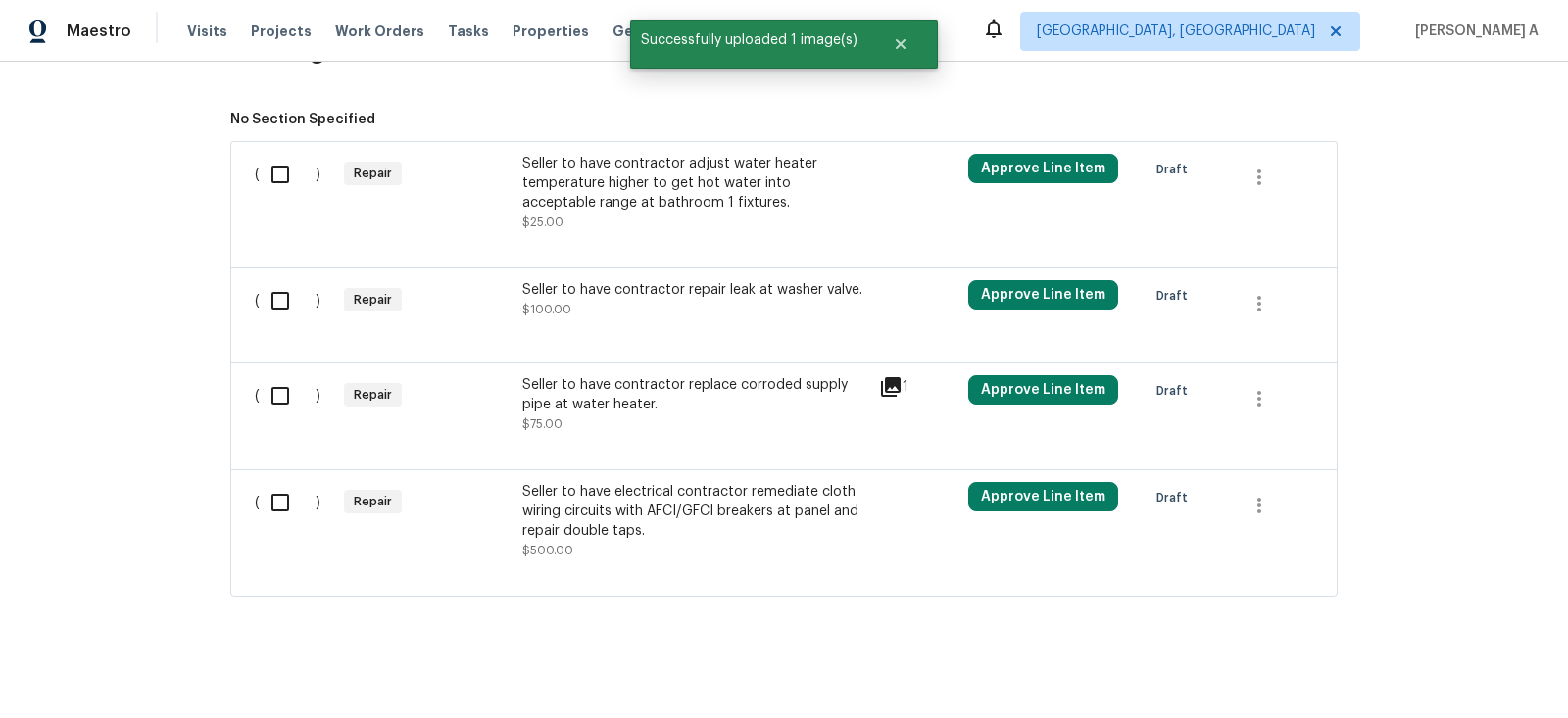
click at [711, 386] on div "Seller to have contractor replace corroded supply pipe at water heater." at bounding box center [694, 394] width 345 height 39
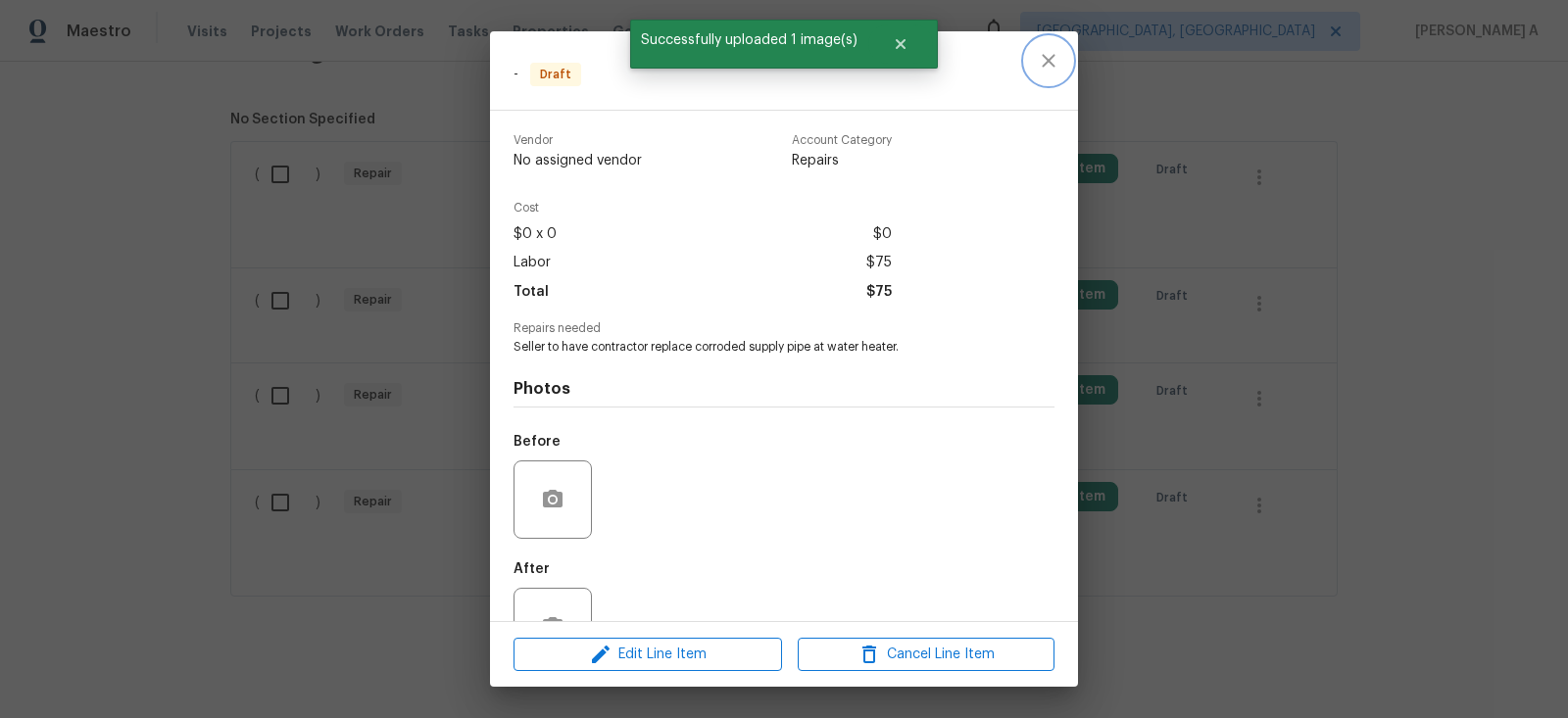
click at [1054, 55] on icon "close" at bounding box center [1048, 60] width 13 height 13
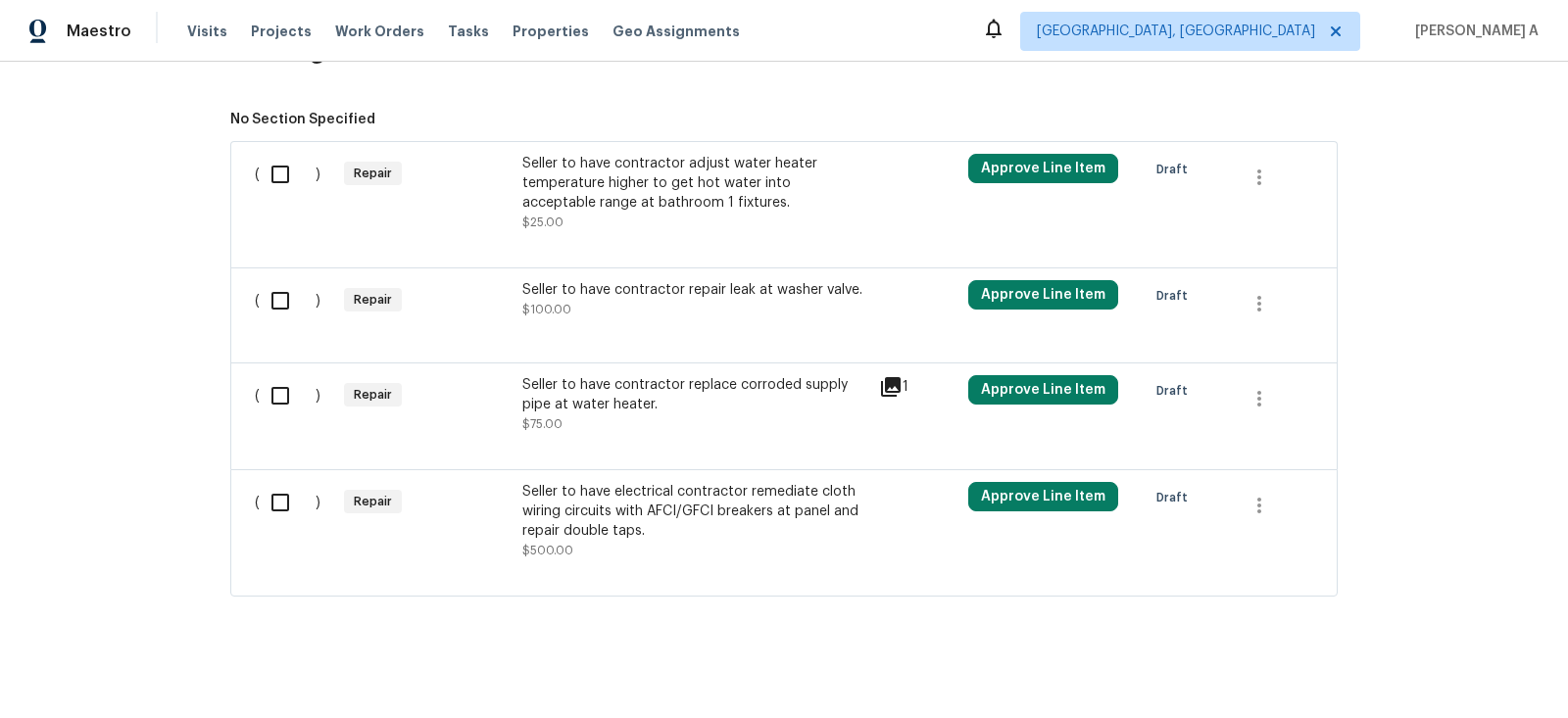
click at [713, 505] on div "Seller to have electrical contractor remediate cloth wiring circuits with AFCI/…" at bounding box center [694, 511] width 345 height 59
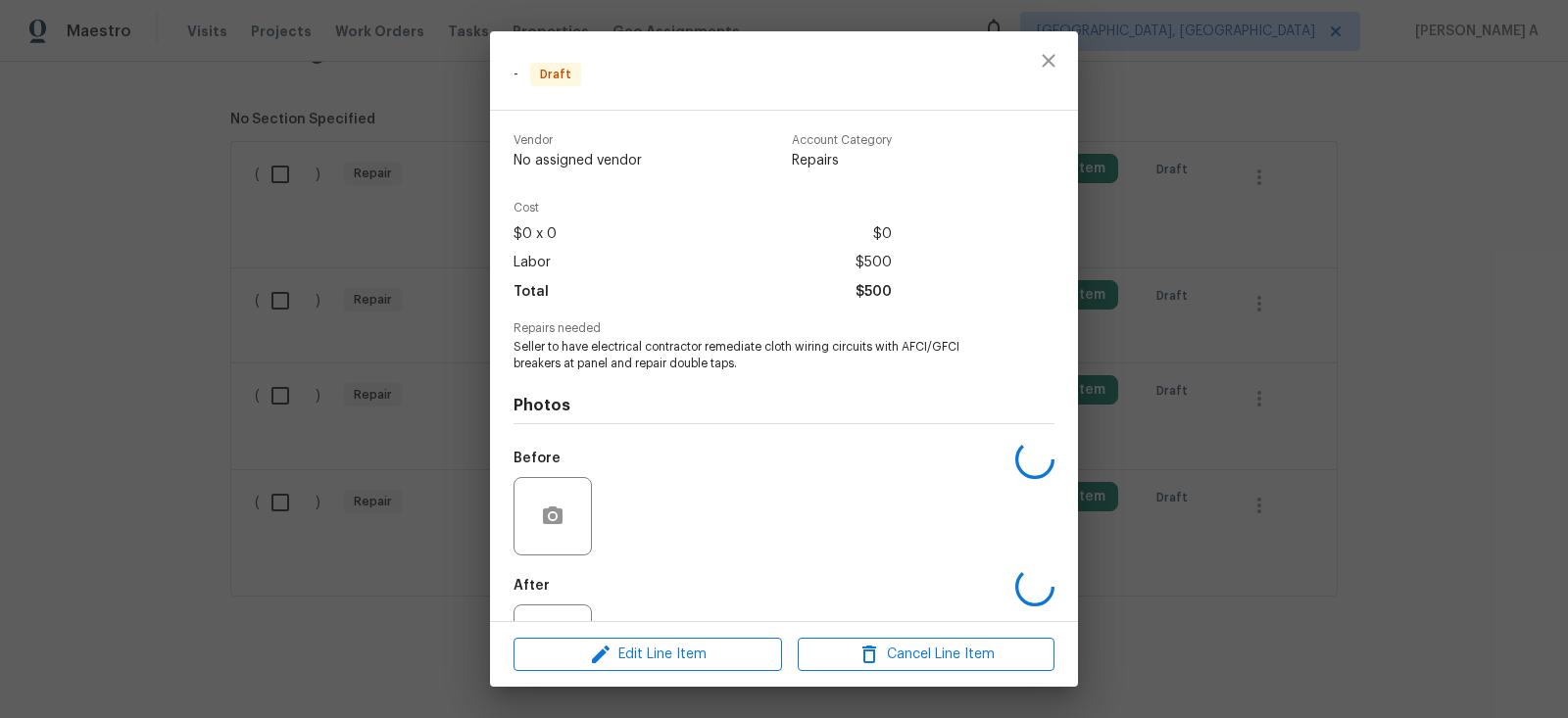
scroll to position [80, 0]
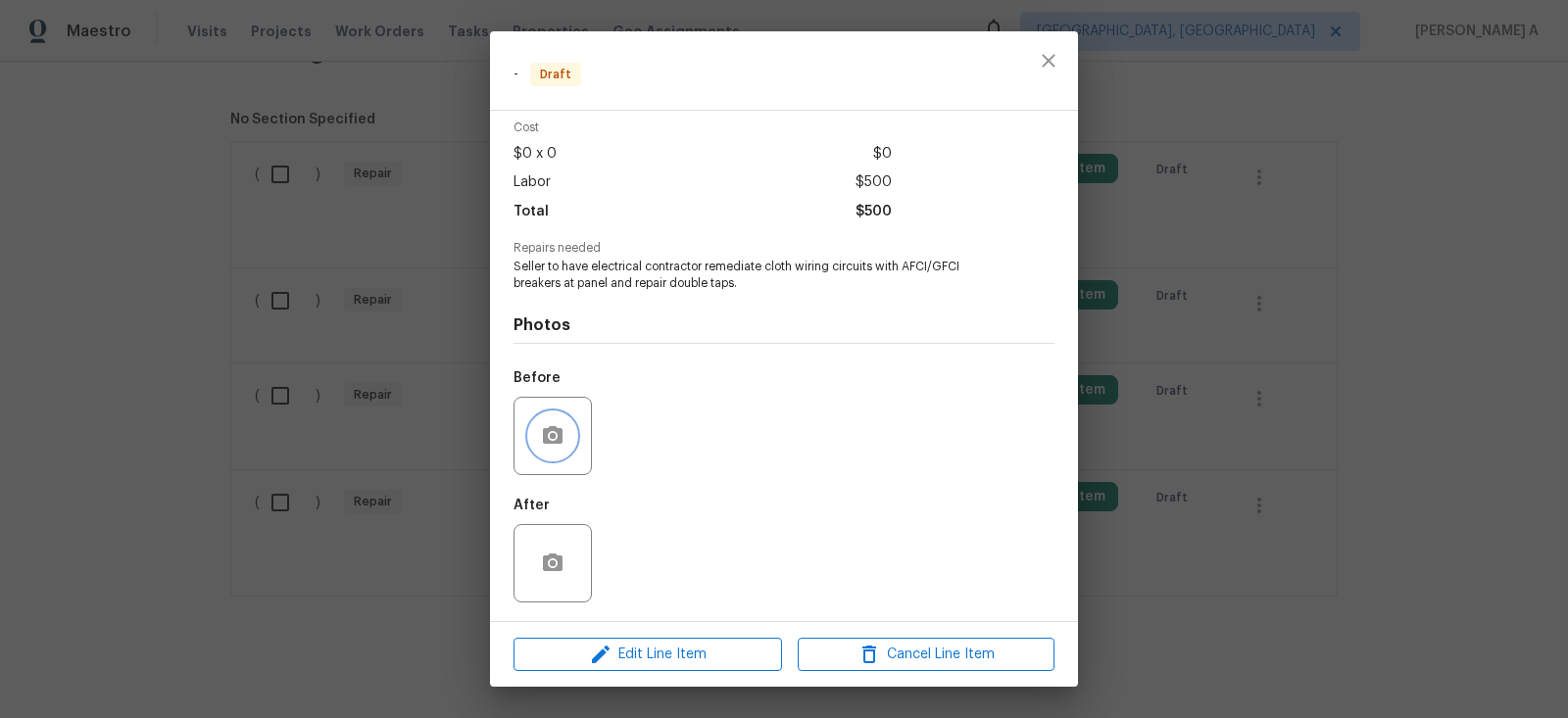
click at [559, 429] on icon "button" at bounding box center [553, 435] width 20 height 18
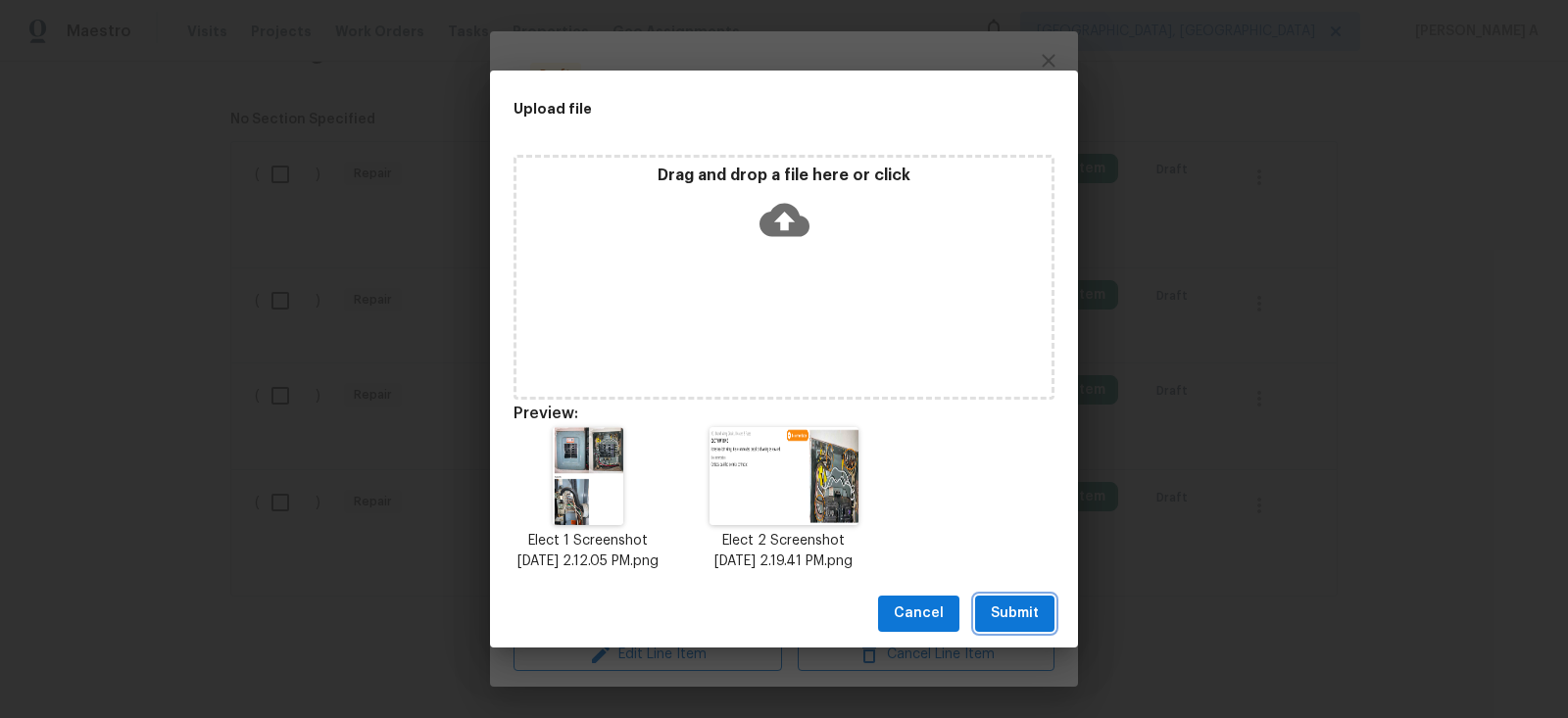
click at [1039, 633] on button "Submit" at bounding box center [1015, 614] width 79 height 37
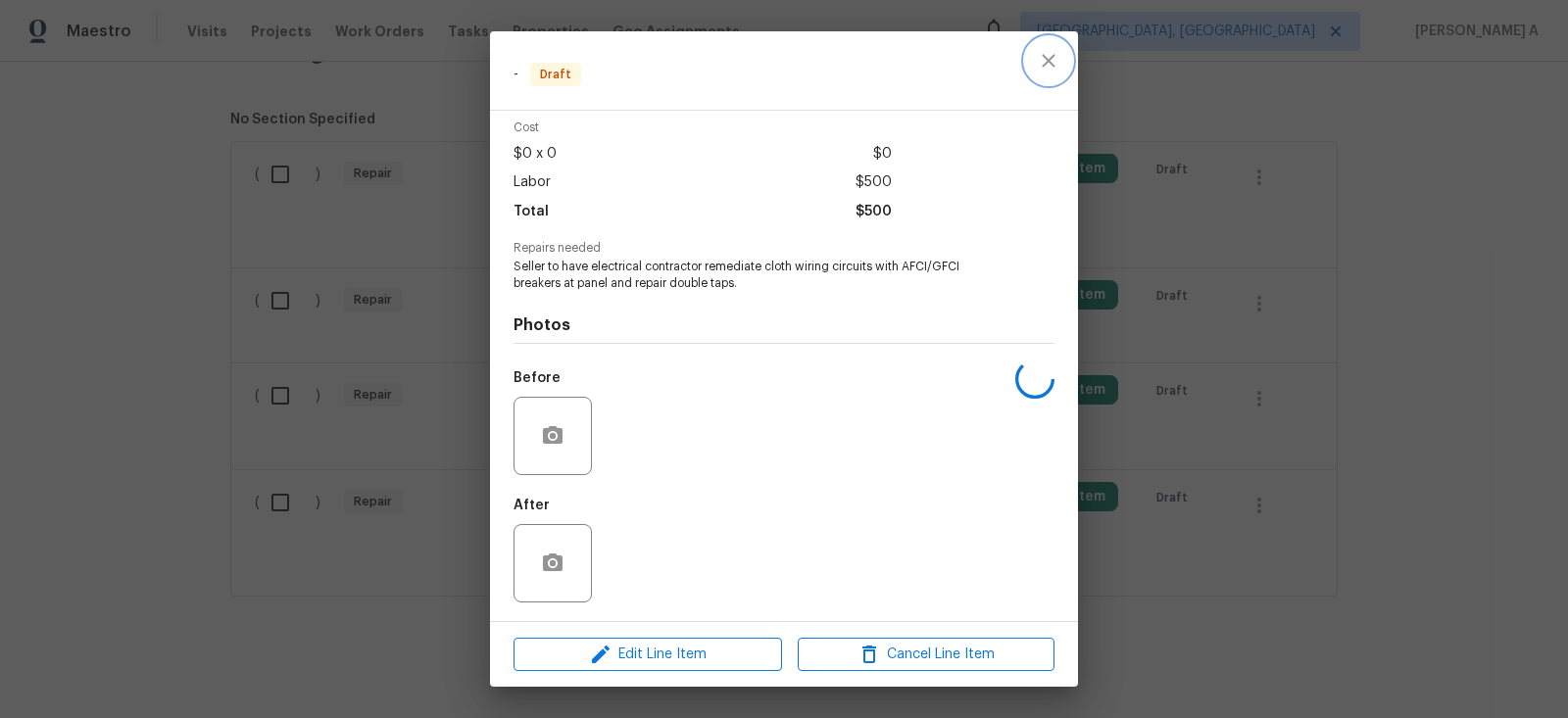
click at [1050, 56] on icon "close" at bounding box center [1049, 61] width 24 height 24
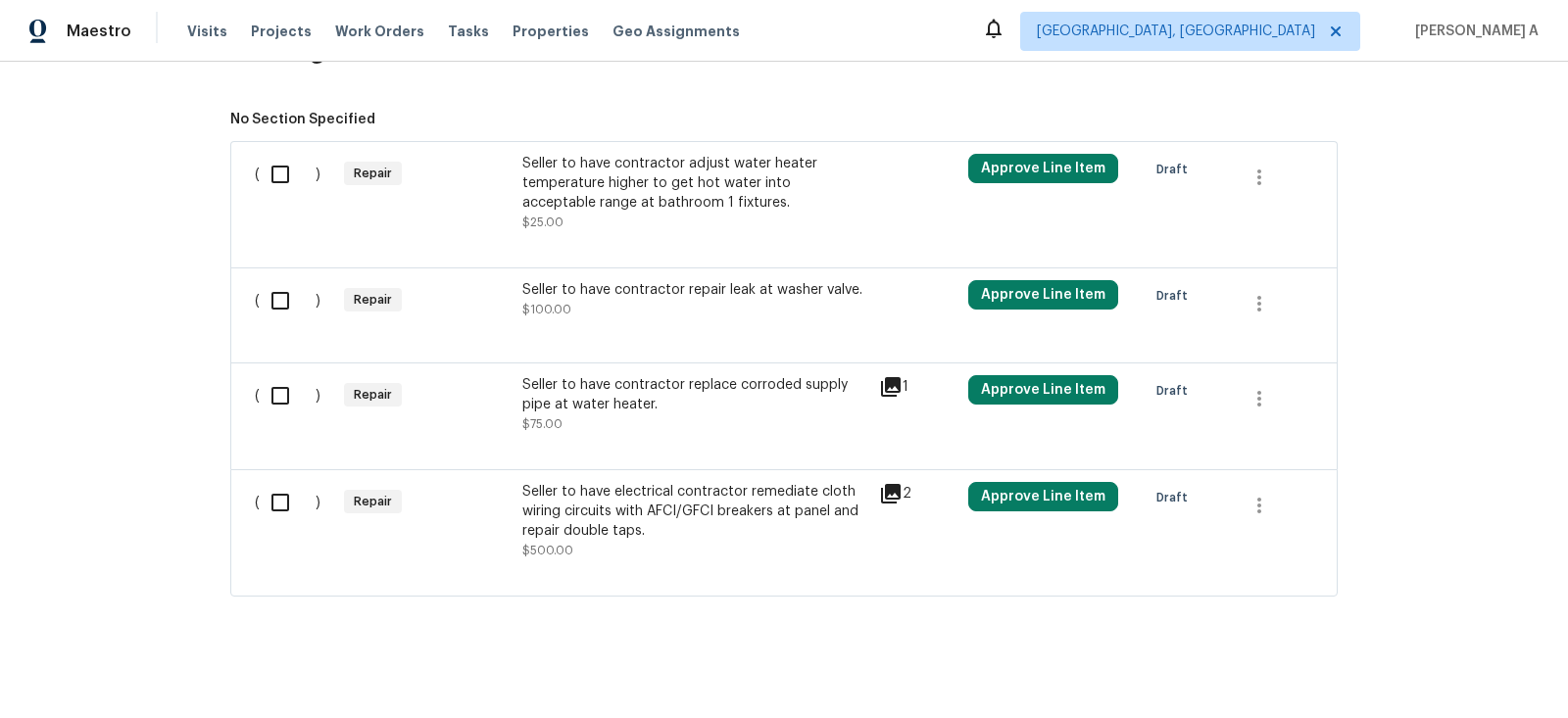
click at [698, 289] on div "Seller to have contractor repair leak at washer valve. $100.00" at bounding box center [694, 299] width 345 height 39
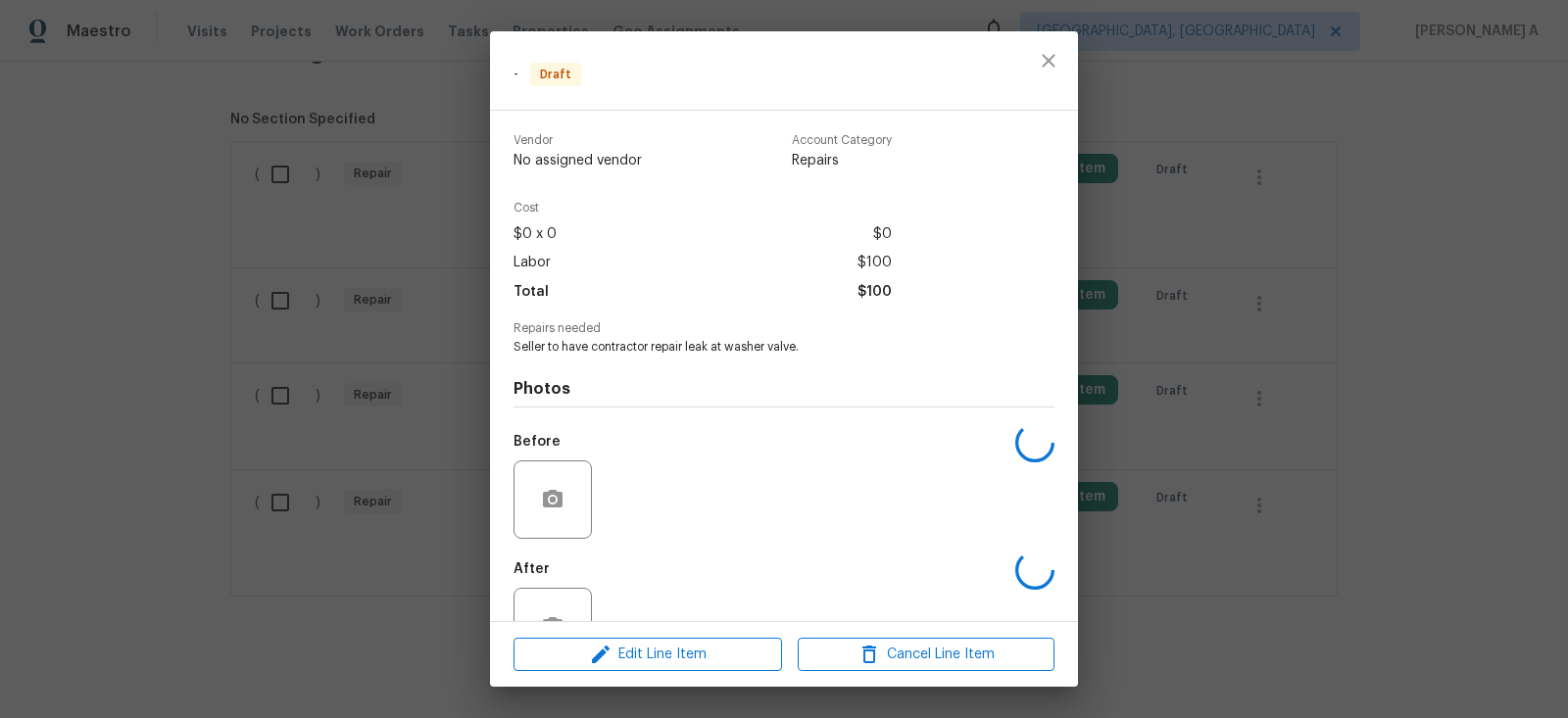
scroll to position [64, 0]
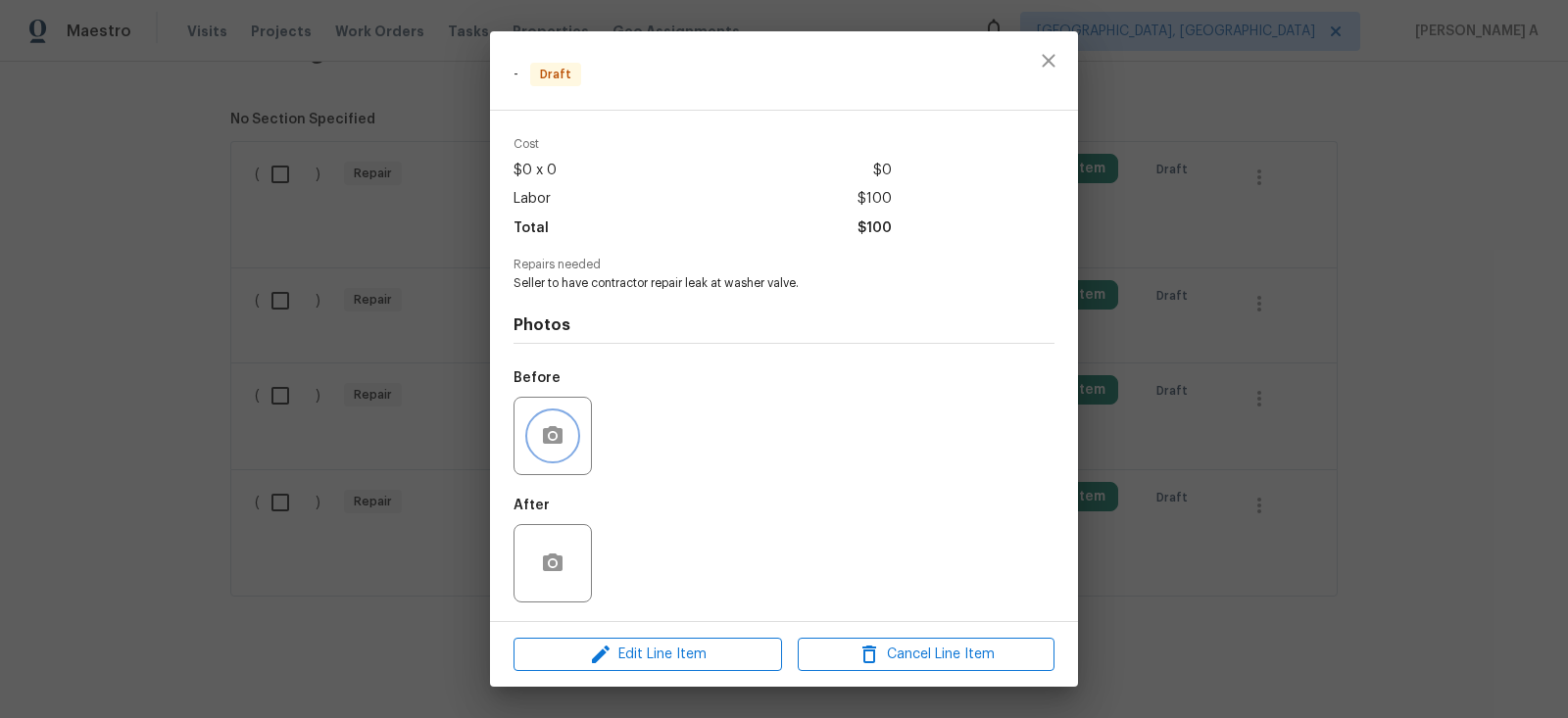
click at [552, 452] on button "button" at bounding box center [552, 435] width 47 height 47
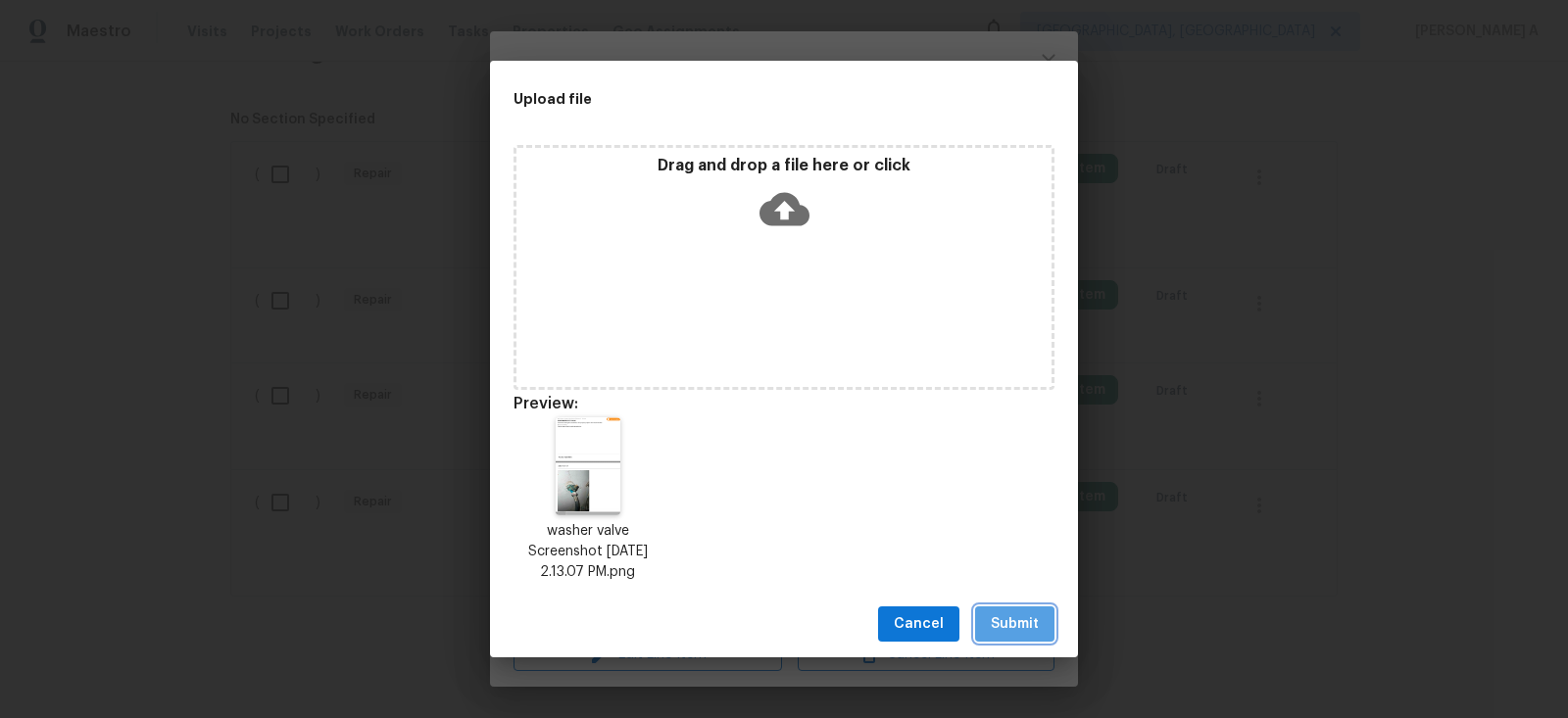
click at [1003, 618] on span "Submit" at bounding box center [1015, 625] width 48 height 25
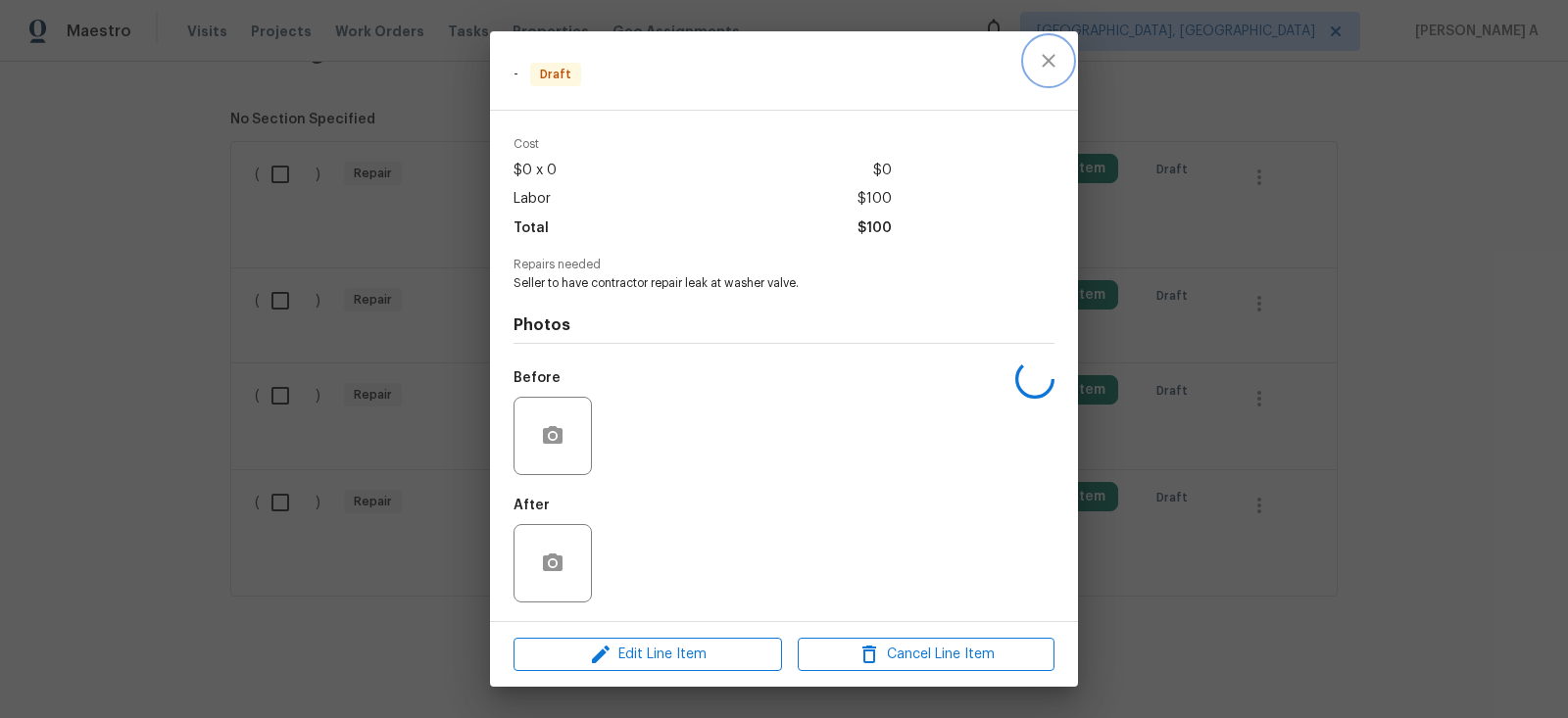
click at [1046, 63] on icon "close" at bounding box center [1048, 60] width 13 height 13
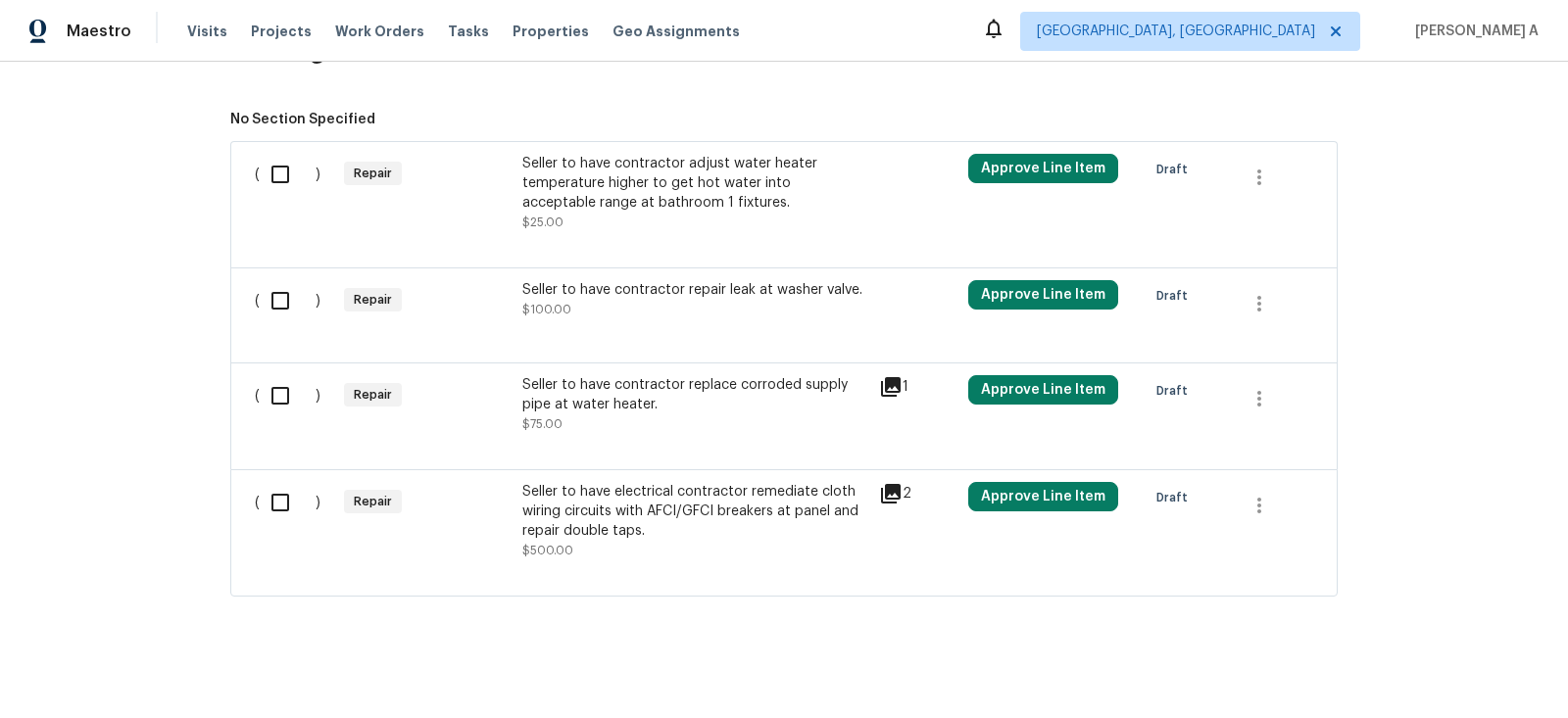
click at [747, 188] on div "Seller to have contractor adjust water heater temperature higher to get hot wat…" at bounding box center [694, 183] width 345 height 59
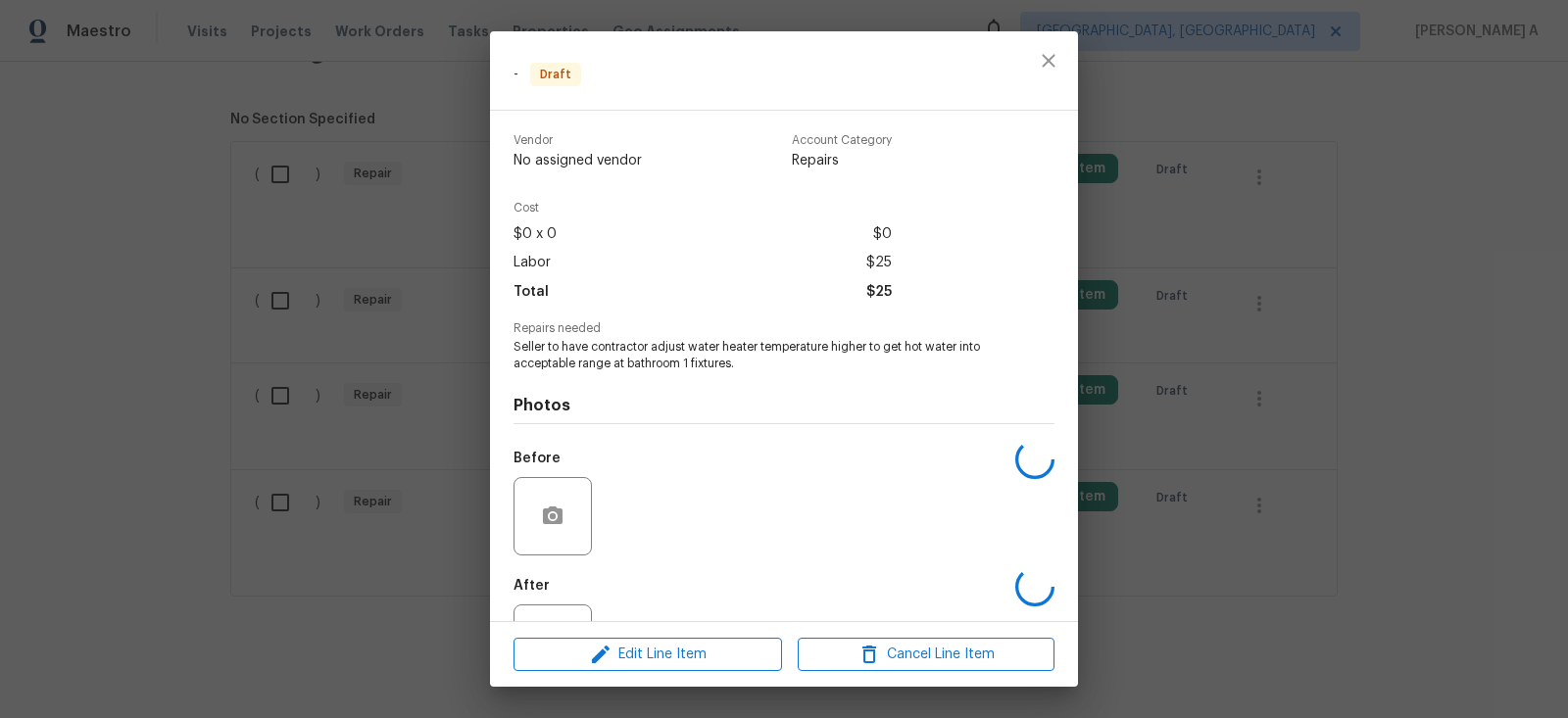
scroll to position [80, 0]
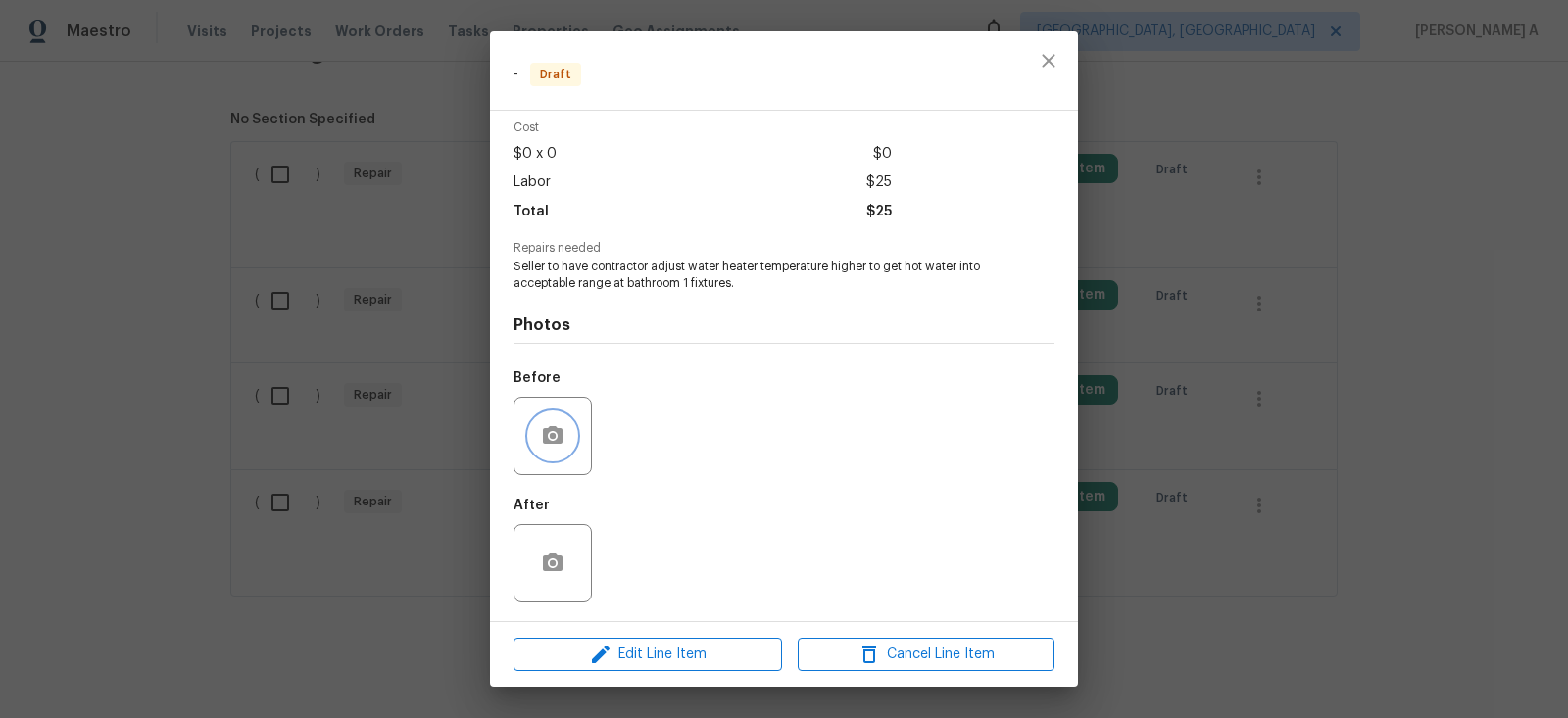
click at [569, 422] on button "button" at bounding box center [552, 435] width 47 height 47
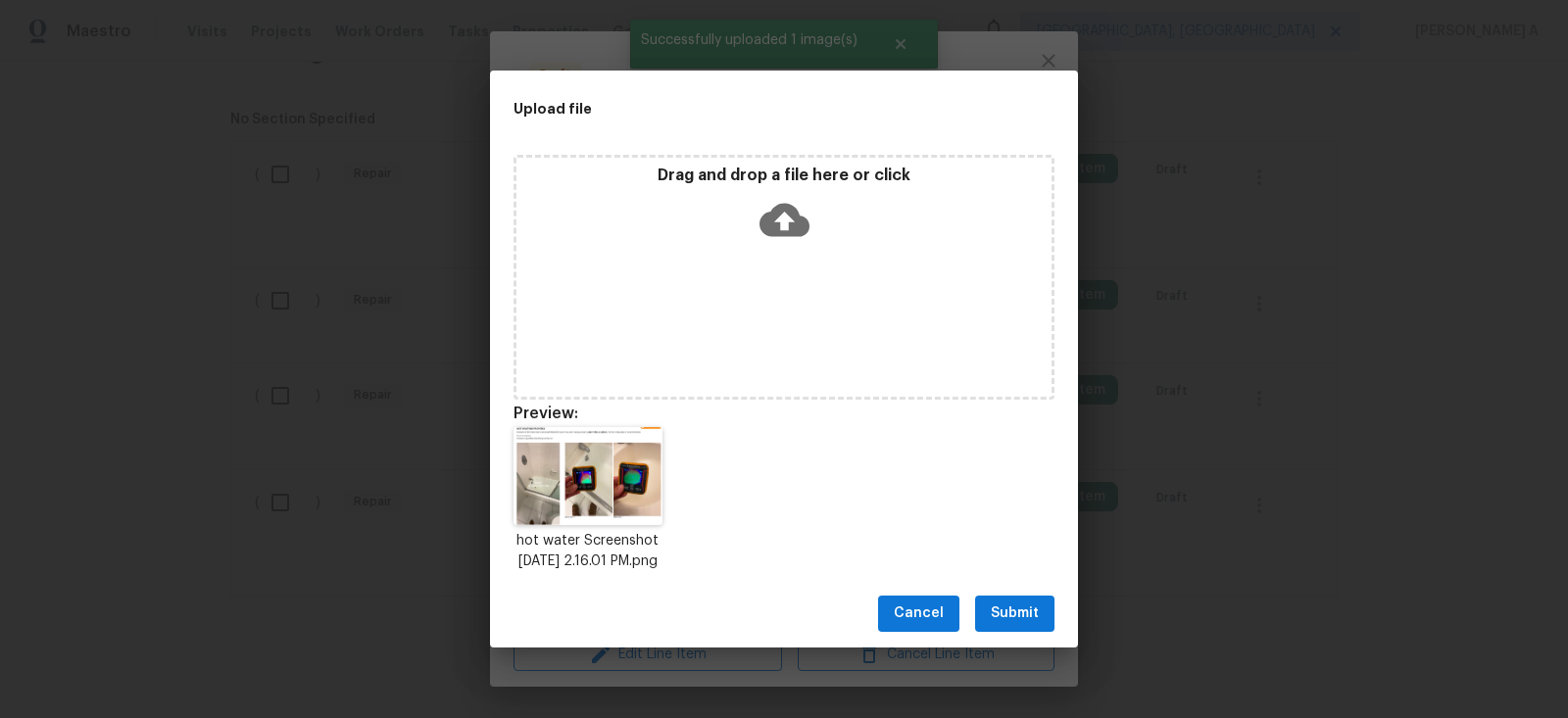
click at [1036, 604] on div "Cancel Submit" at bounding box center [784, 614] width 588 height 68
click at [1021, 633] on button "Submit" at bounding box center [1015, 614] width 79 height 37
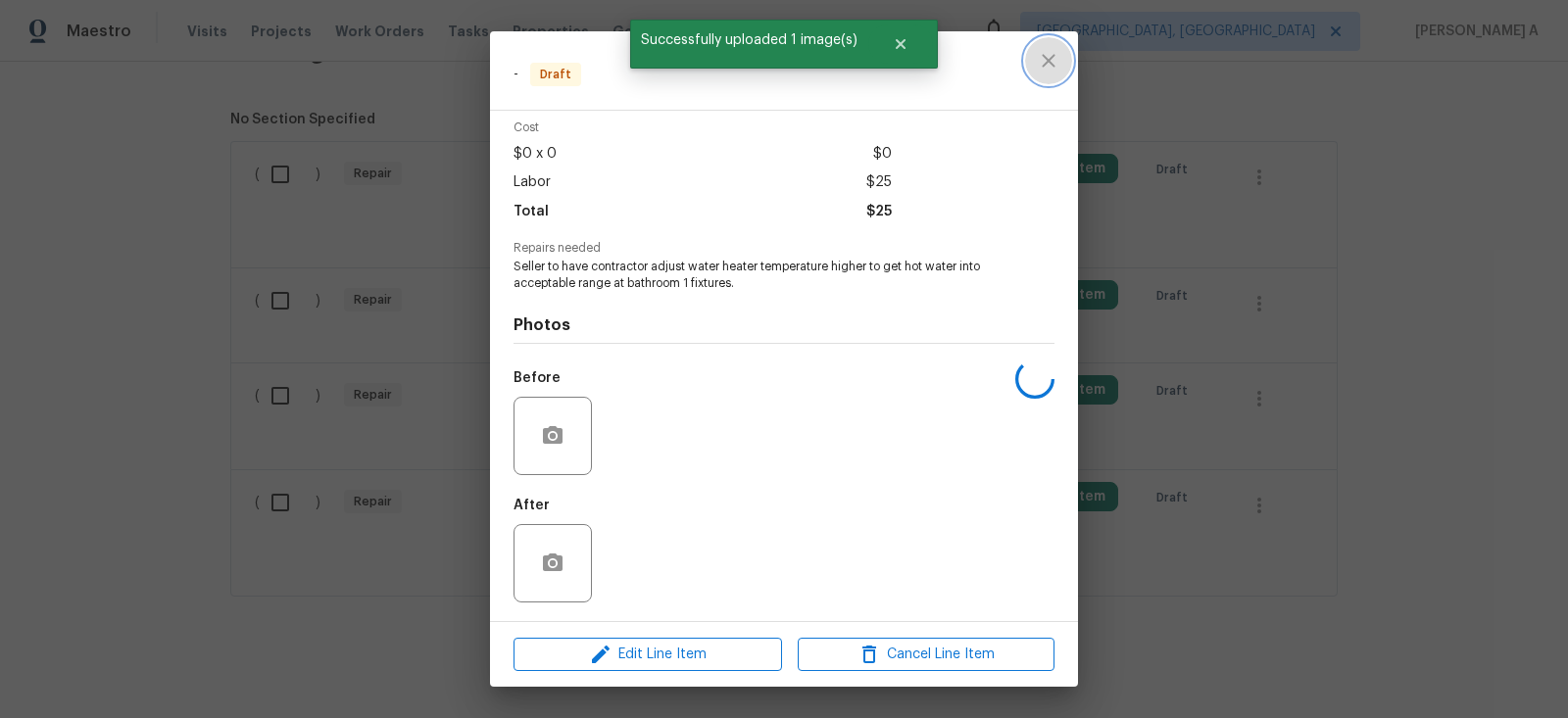
click at [1046, 58] on icon "close" at bounding box center [1048, 60] width 13 height 13
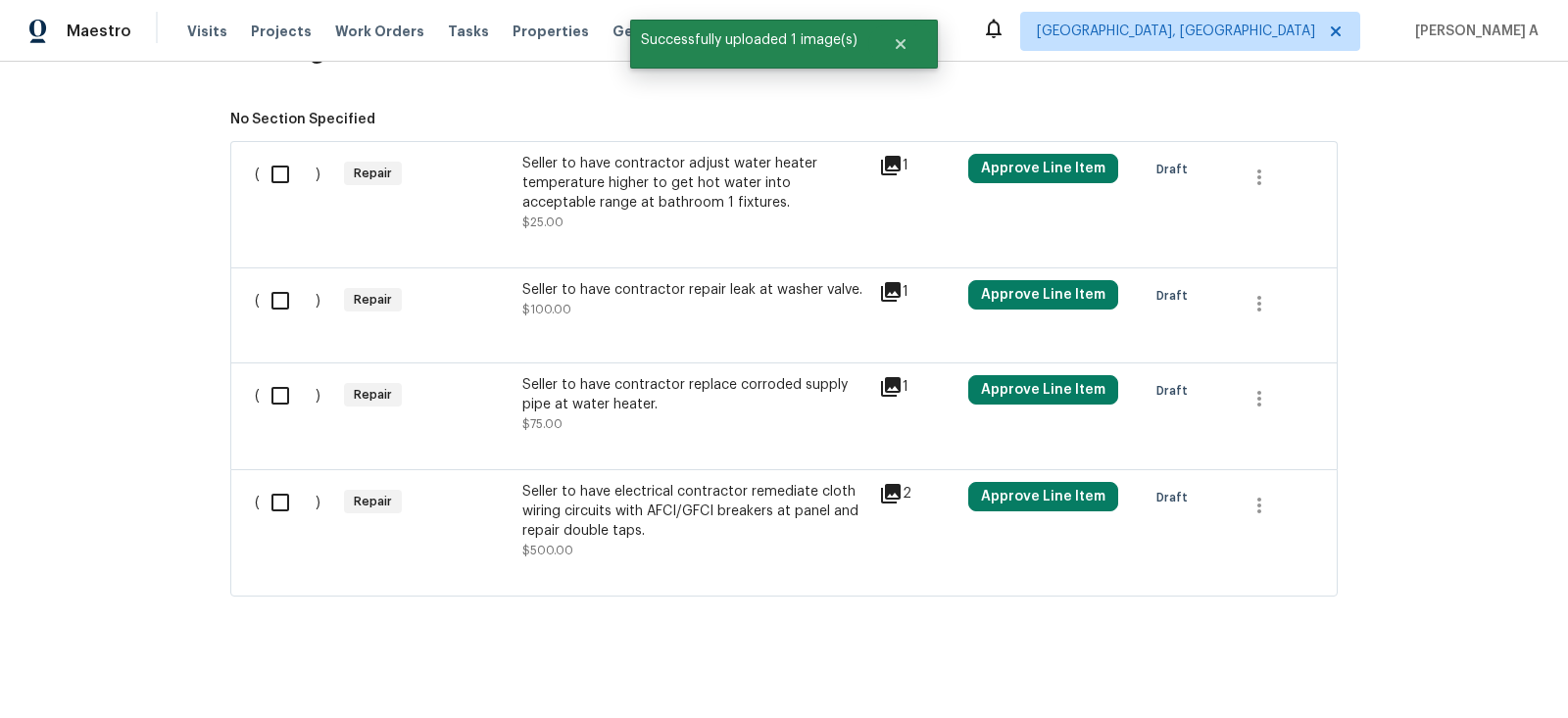
click at [283, 489] on input "checkbox" at bounding box center [288, 503] width 56 height 41
checkbox input "true"
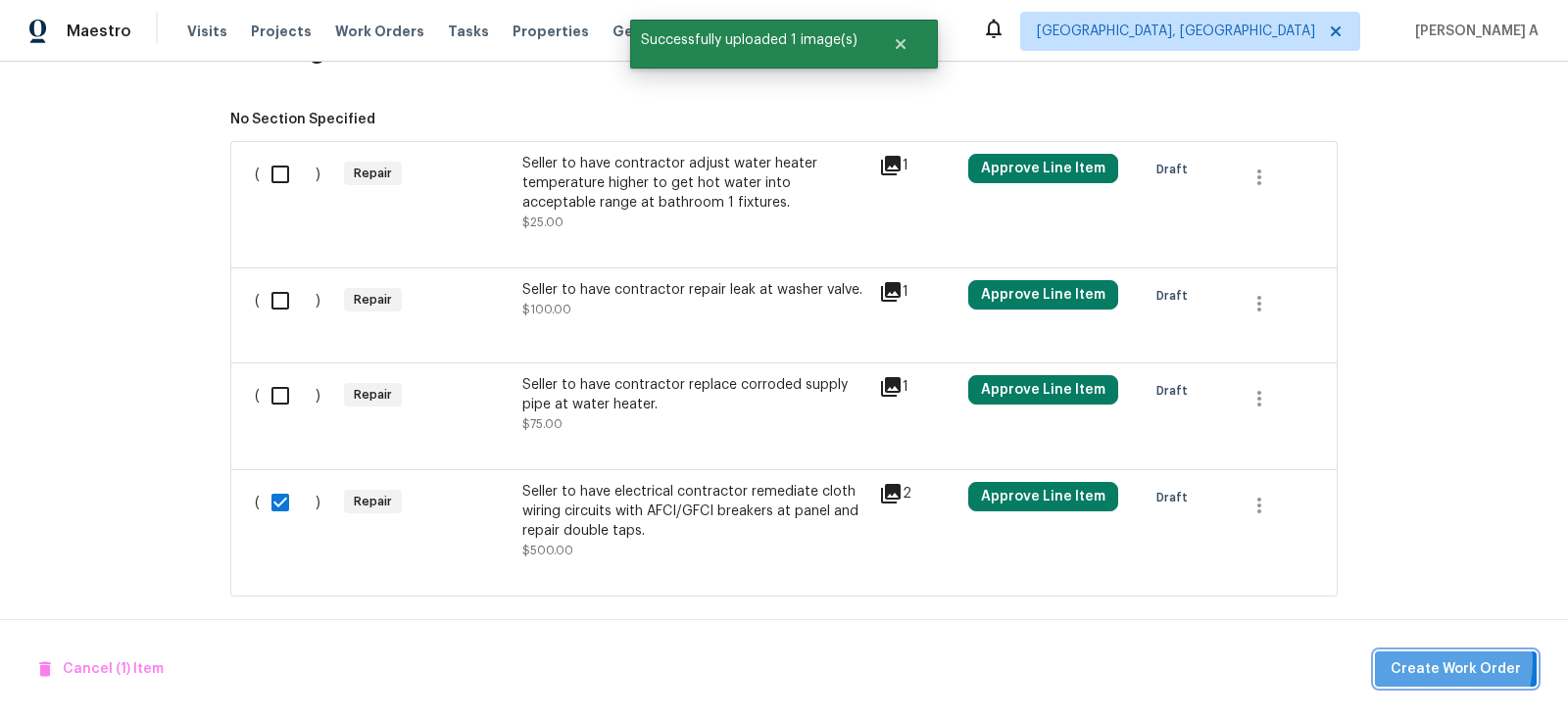
click at [1412, 662] on span "Create Work Order" at bounding box center [1455, 669] width 130 height 25
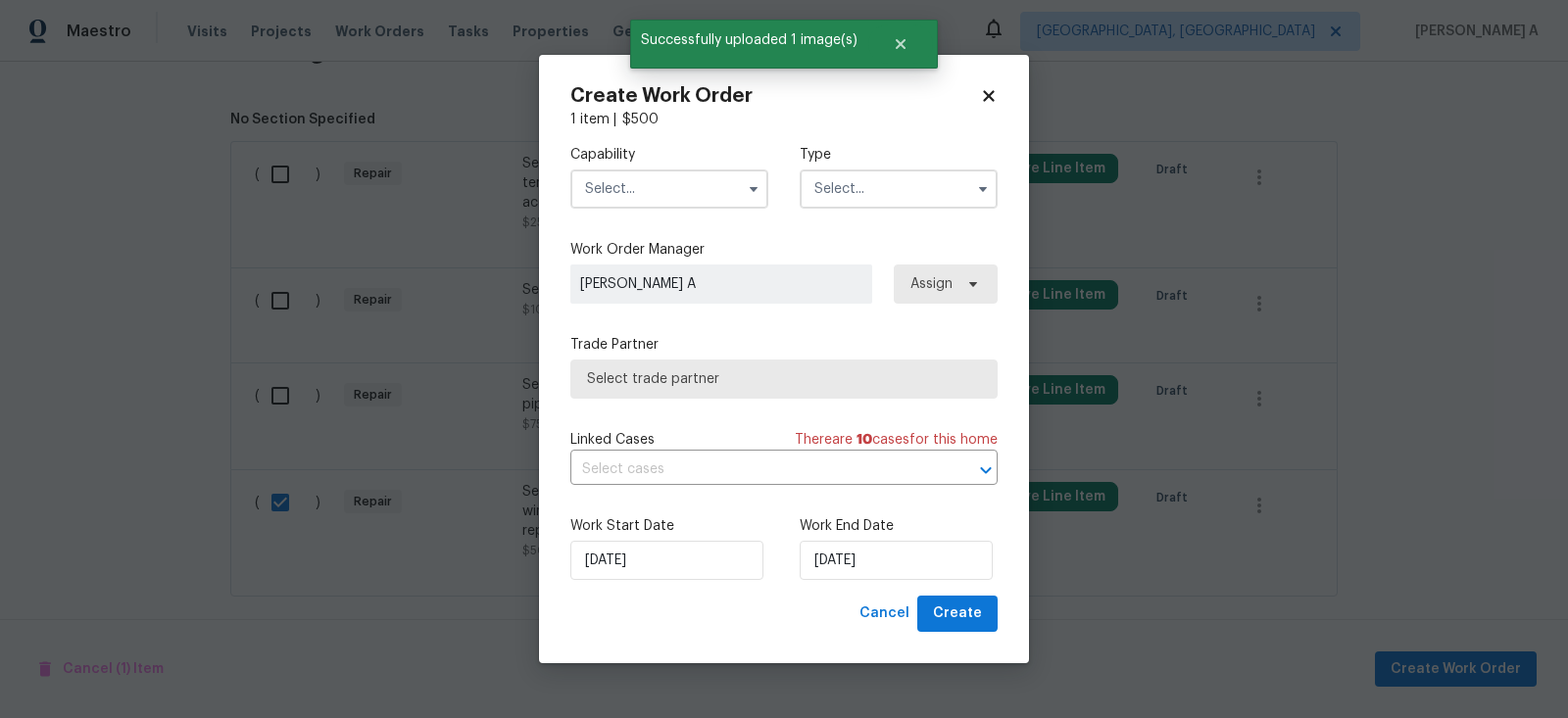
click at [651, 205] on input "text" at bounding box center [668, 189] width 198 height 39
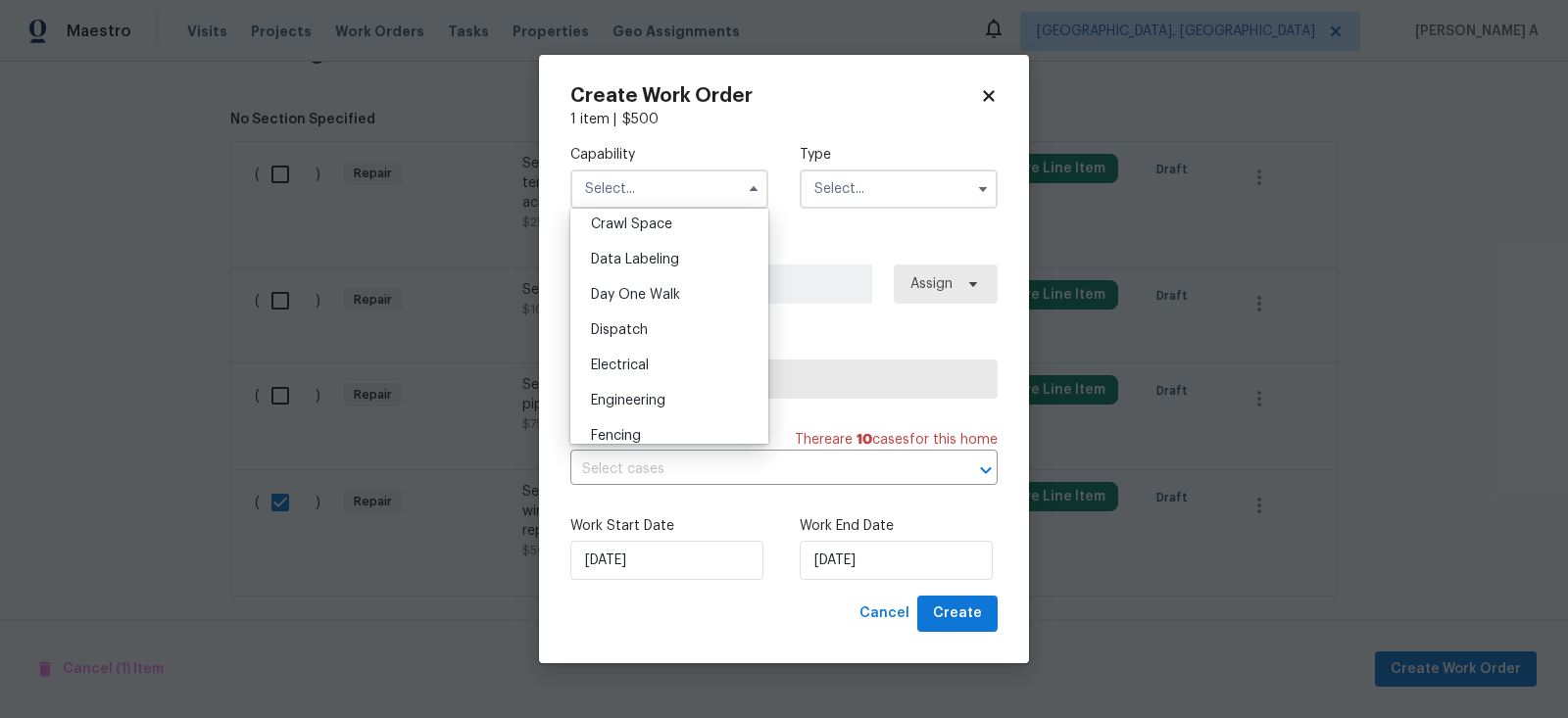
scroll to position [481, 0]
click at [651, 371] on div "Electrical" at bounding box center [668, 370] width 188 height 36
type input "Electrical"
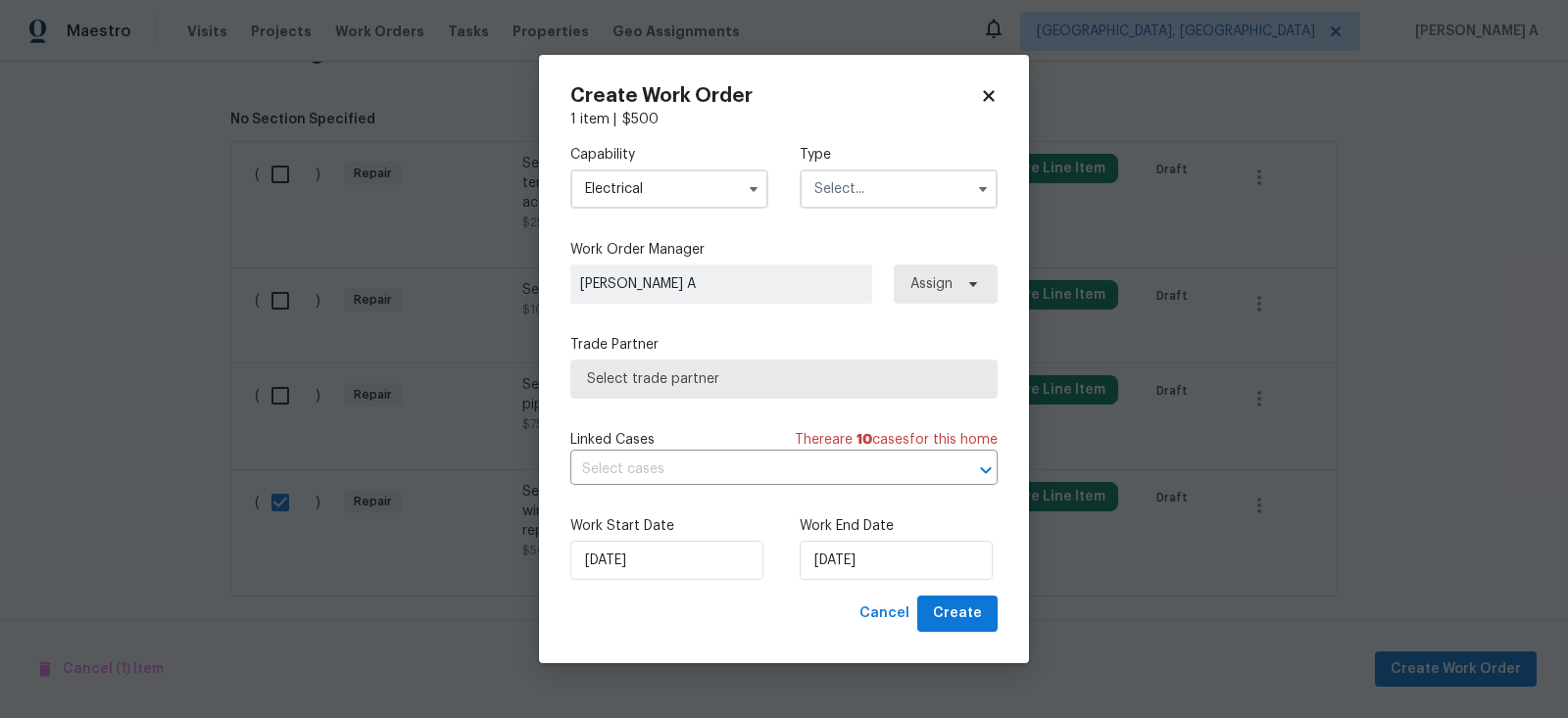
click at [850, 180] on input "text" at bounding box center [898, 189] width 198 height 39
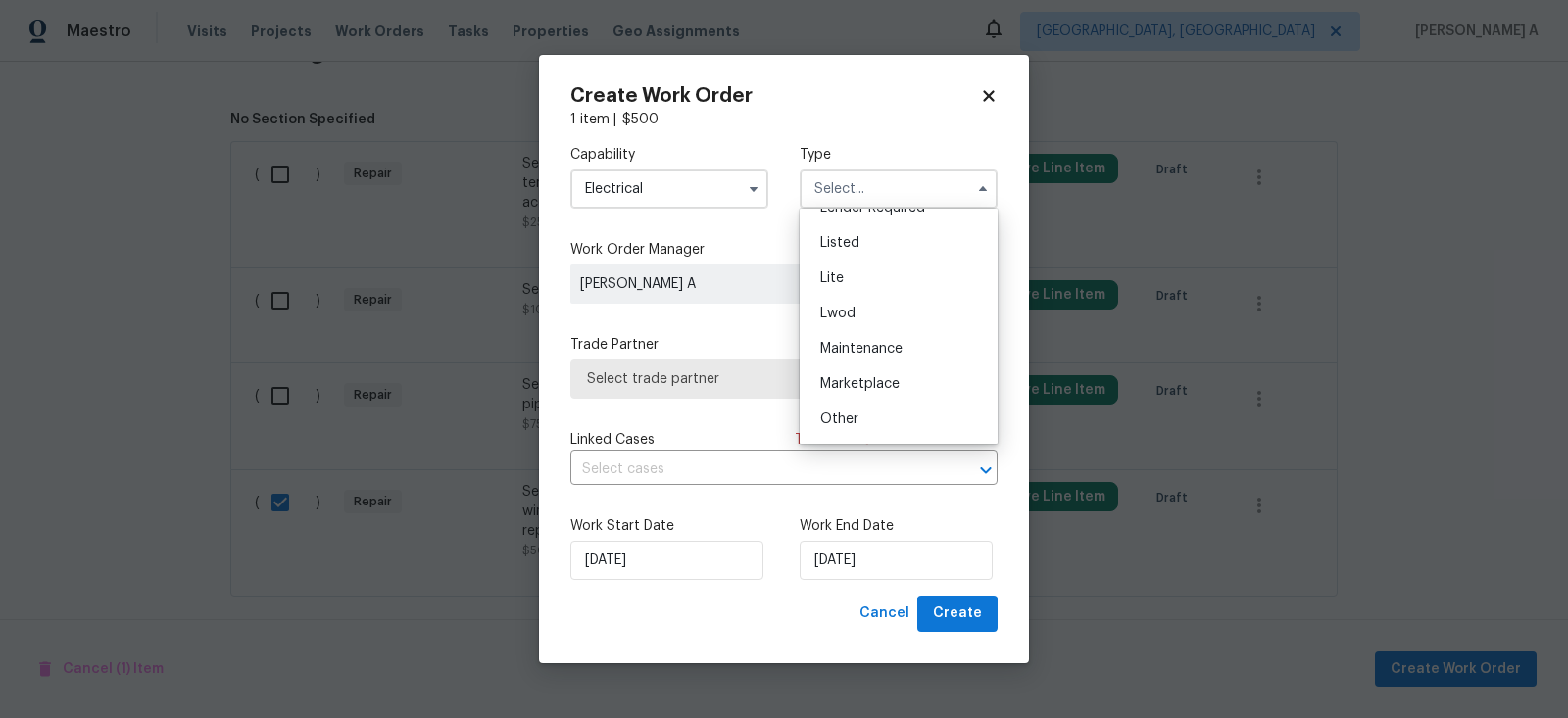
scroll to position [444, 0]
click at [857, 320] on span "Resale" at bounding box center [840, 317] width 41 height 14
type input "Resale"
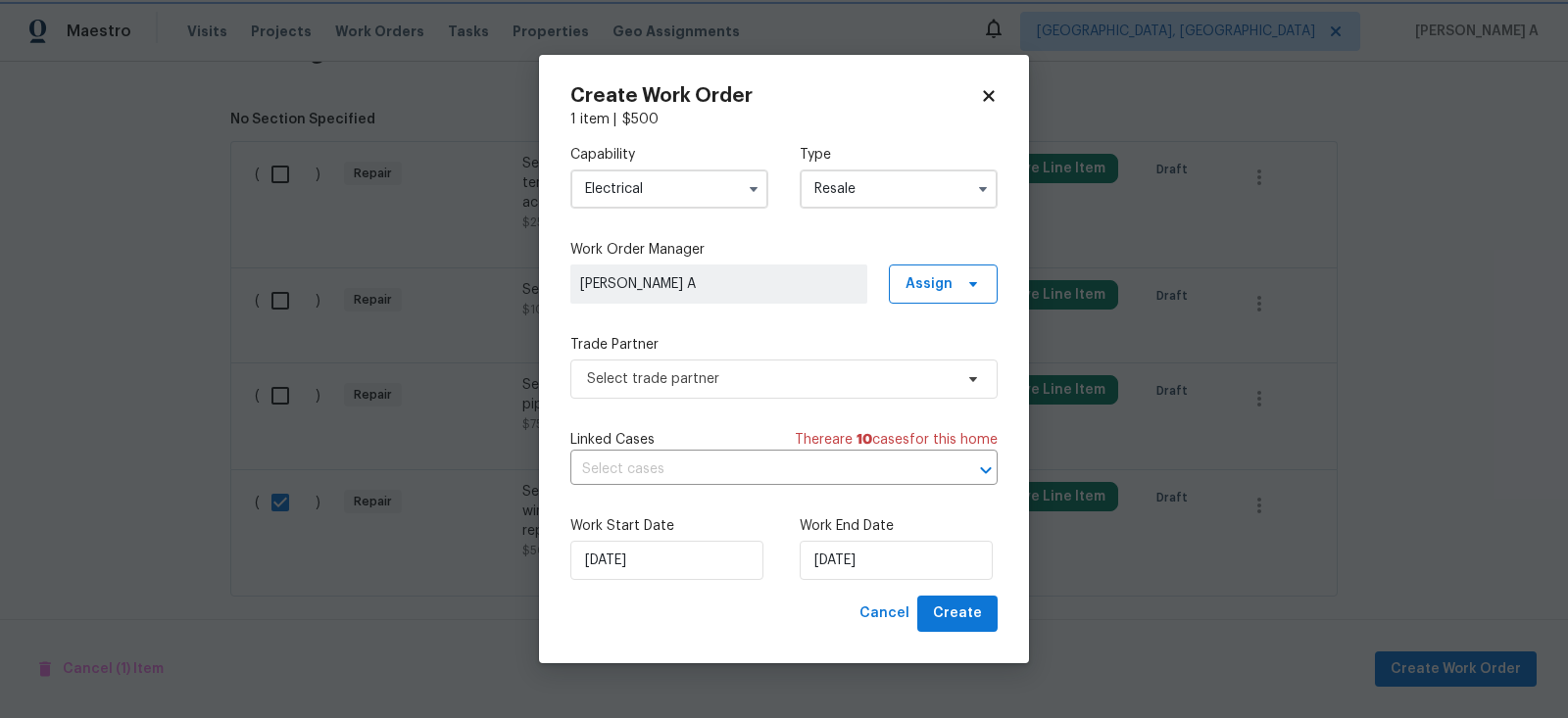
scroll to position [0, 0]
click at [770, 374] on span "Select trade partner" at bounding box center [770, 379] width 365 height 20
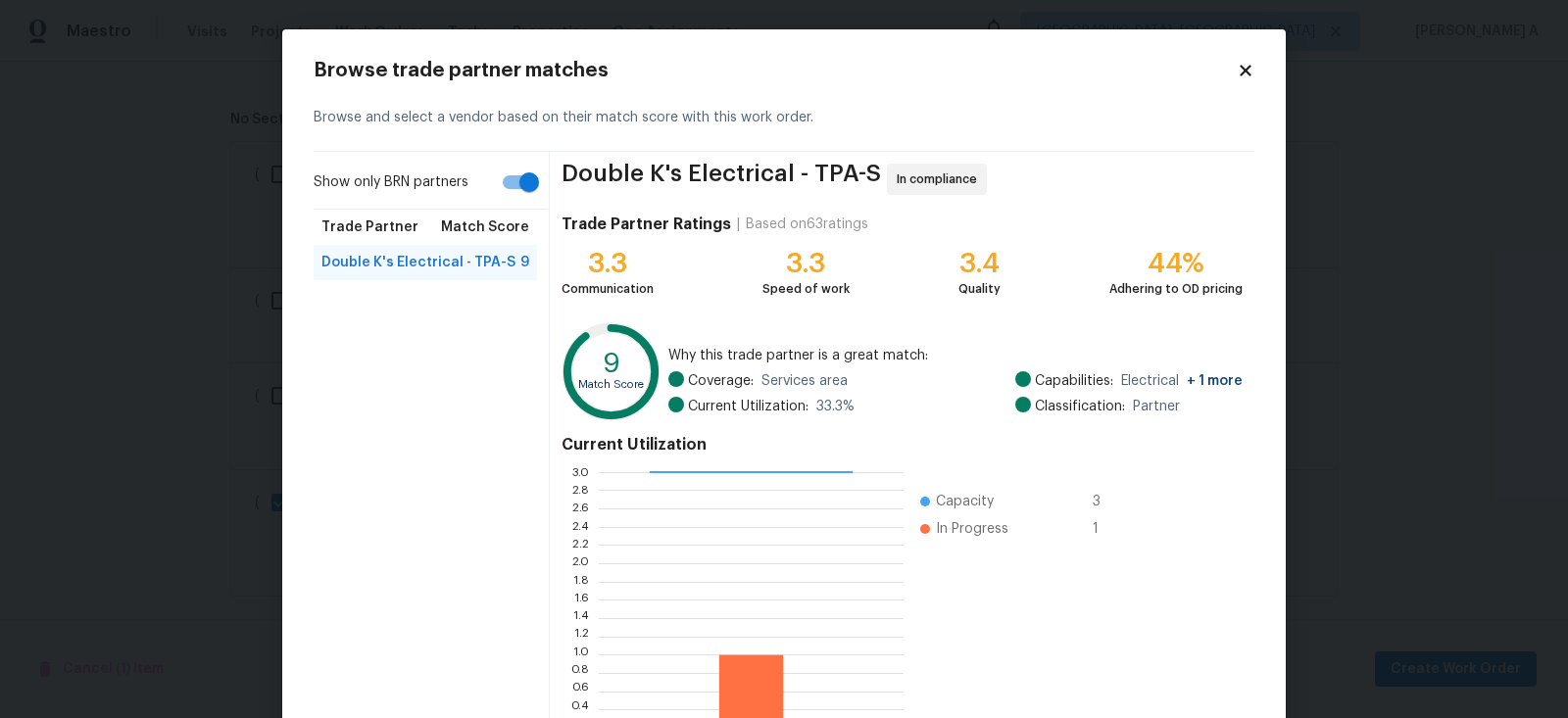
scroll to position [145, 0]
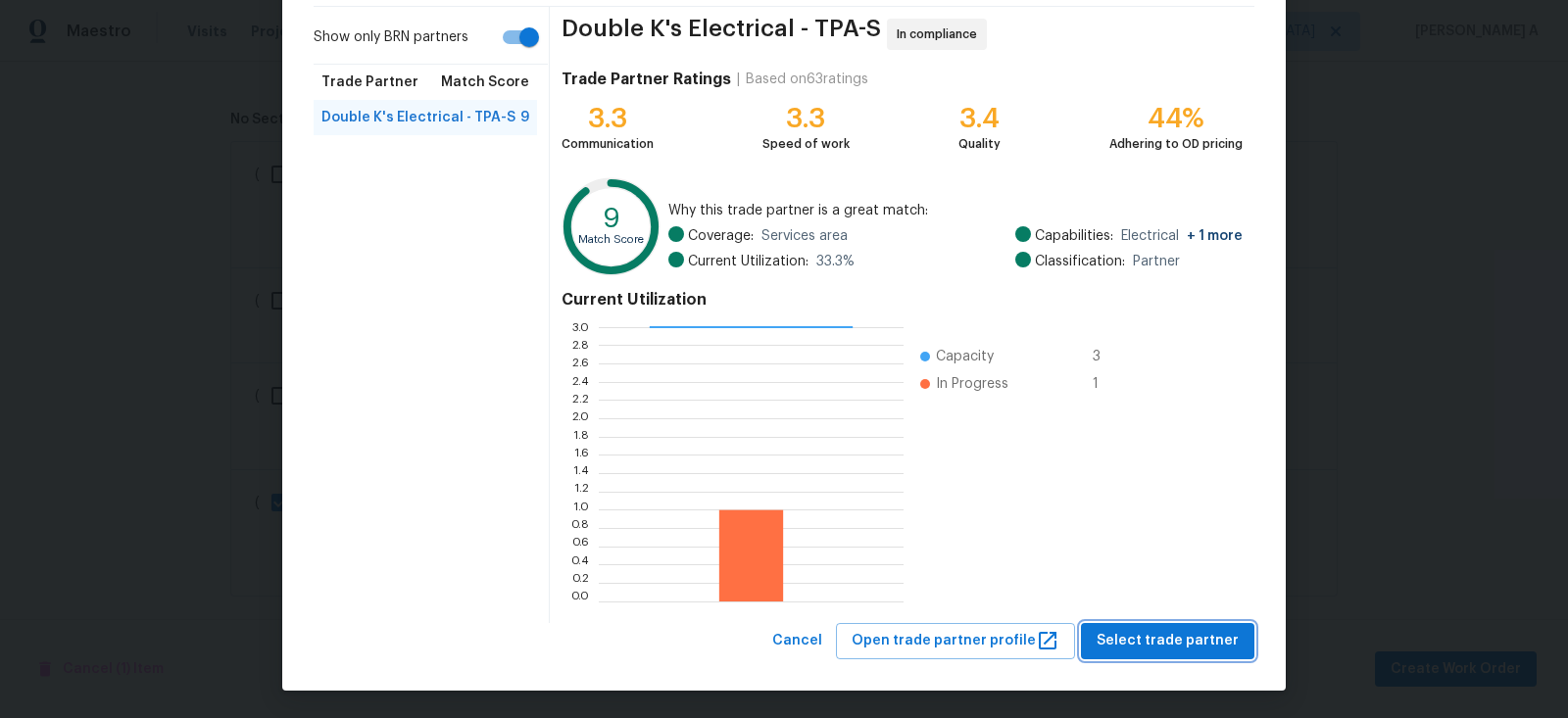
click at [1191, 634] on span "Select trade partner" at bounding box center [1167, 642] width 142 height 25
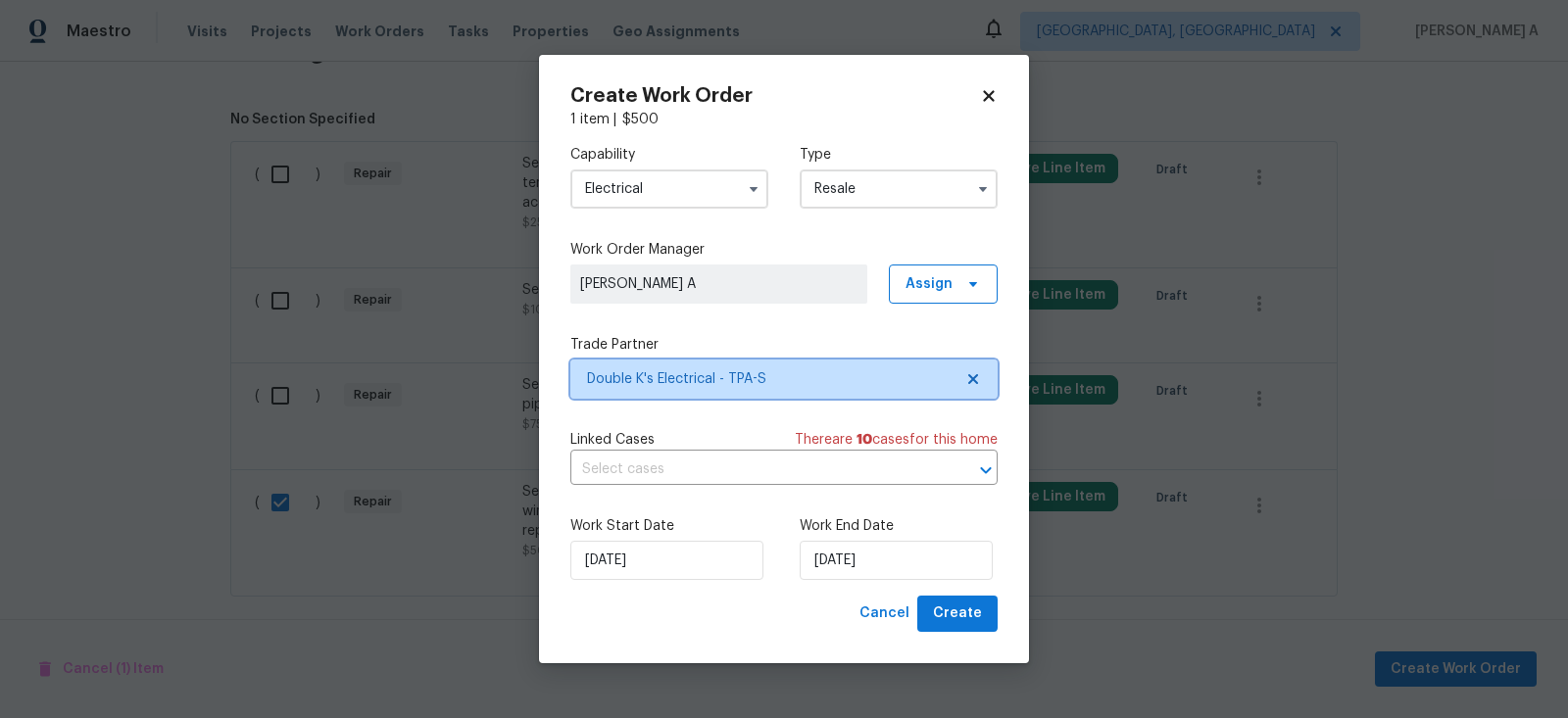
scroll to position [0, 0]
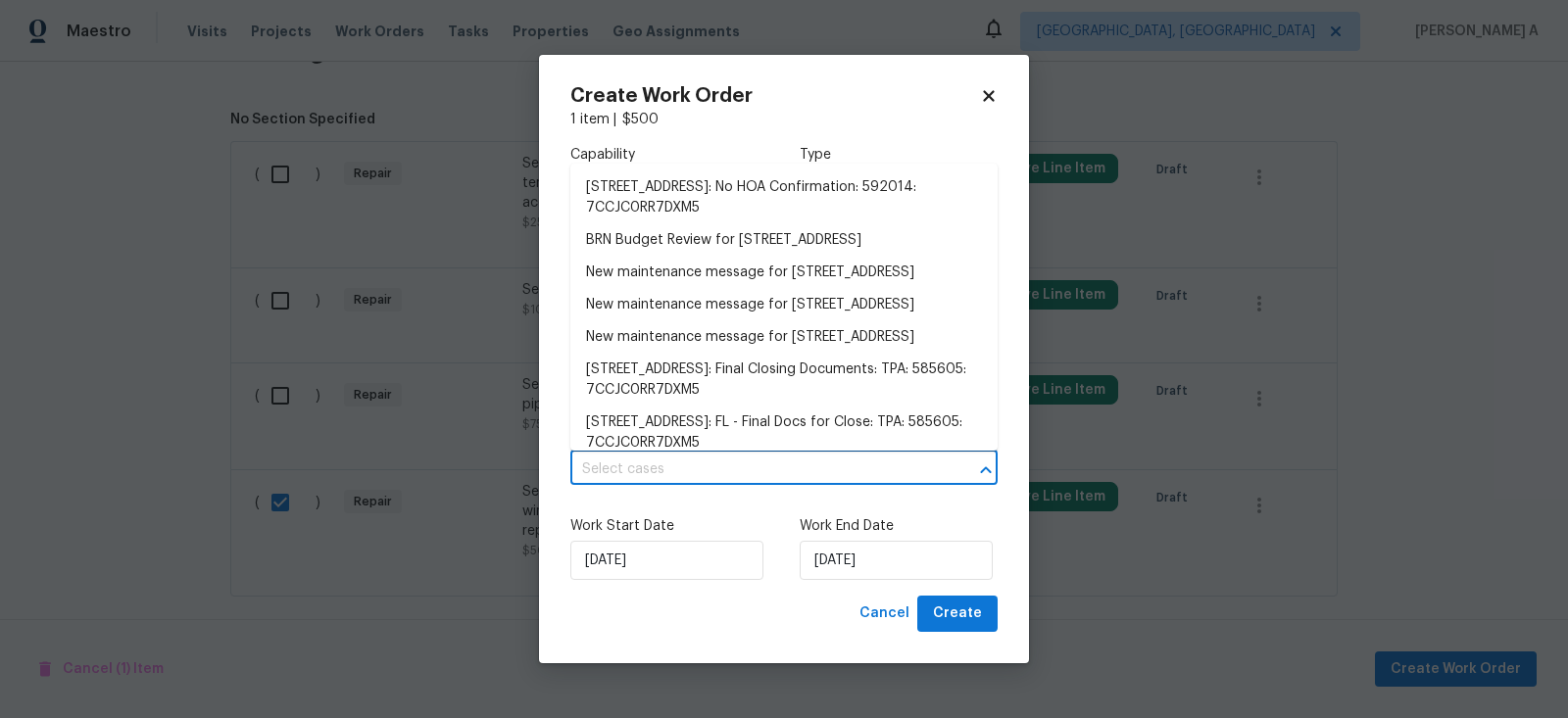
click at [714, 471] on input "text" at bounding box center [756, 470] width 372 height 31
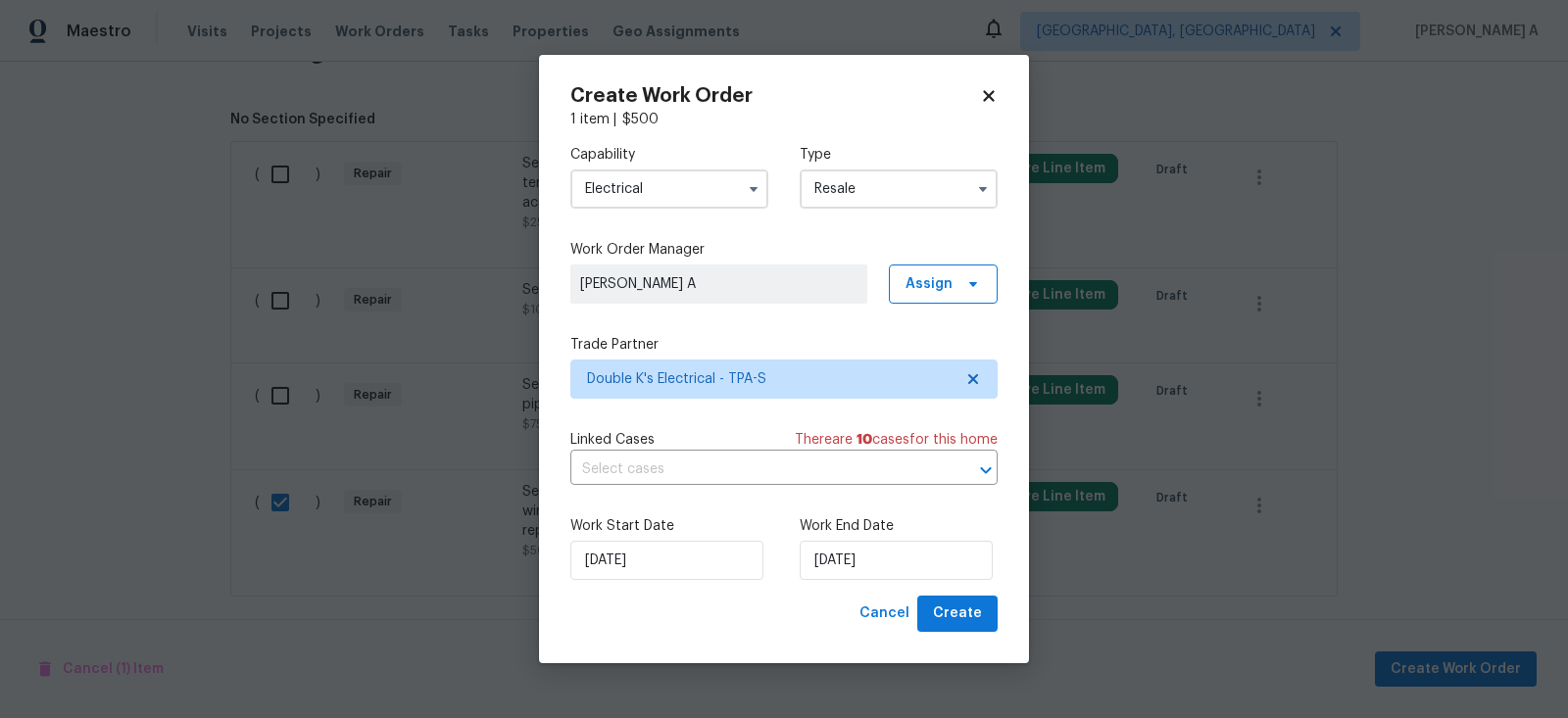
click at [707, 511] on div "Work Start Date [DATE] Work End Date [DATE]" at bounding box center [784, 548] width 427 height 95
click at [667, 572] on input "[DATE]" at bounding box center [666, 560] width 193 height 39
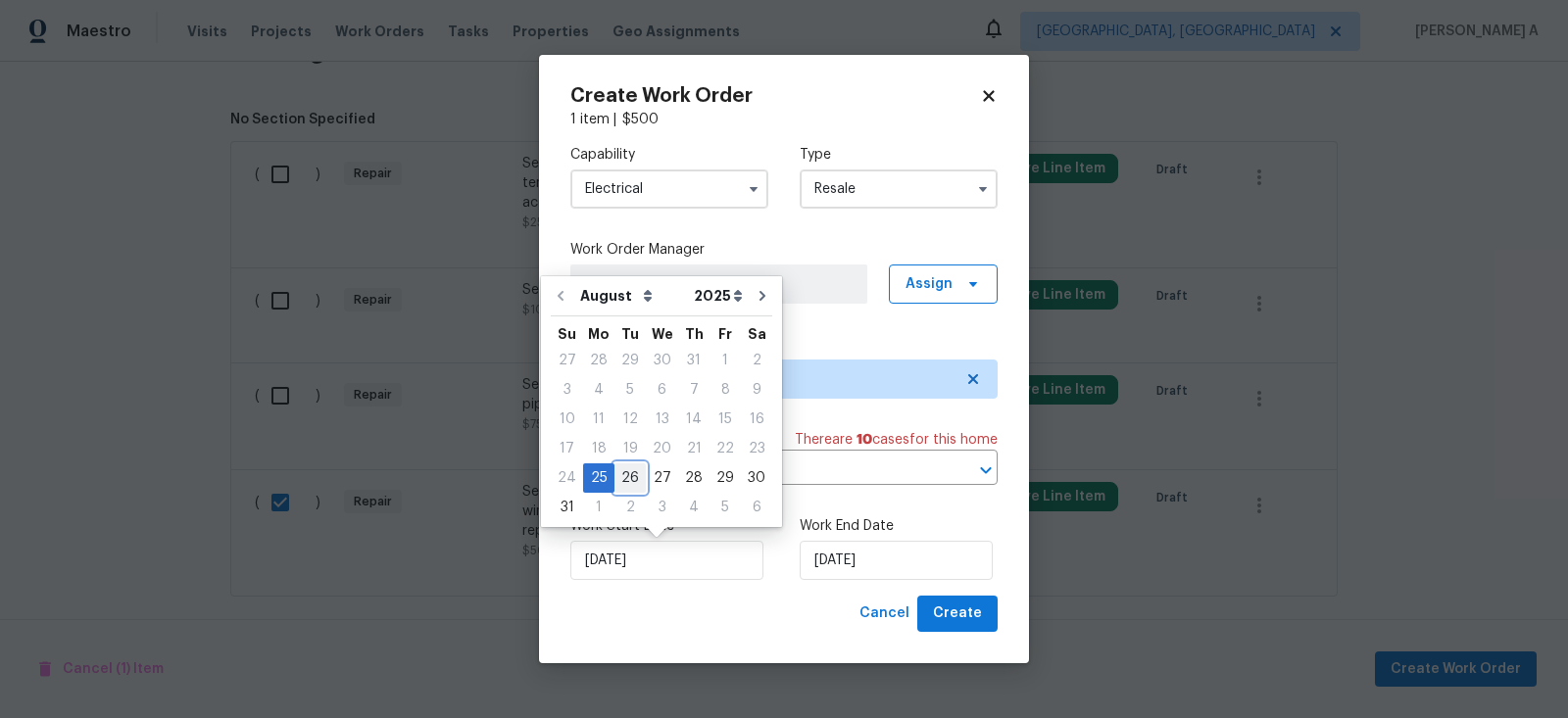
click at [621, 475] on div "26" at bounding box center [631, 479] width 32 height 28
type input "[DATE]"
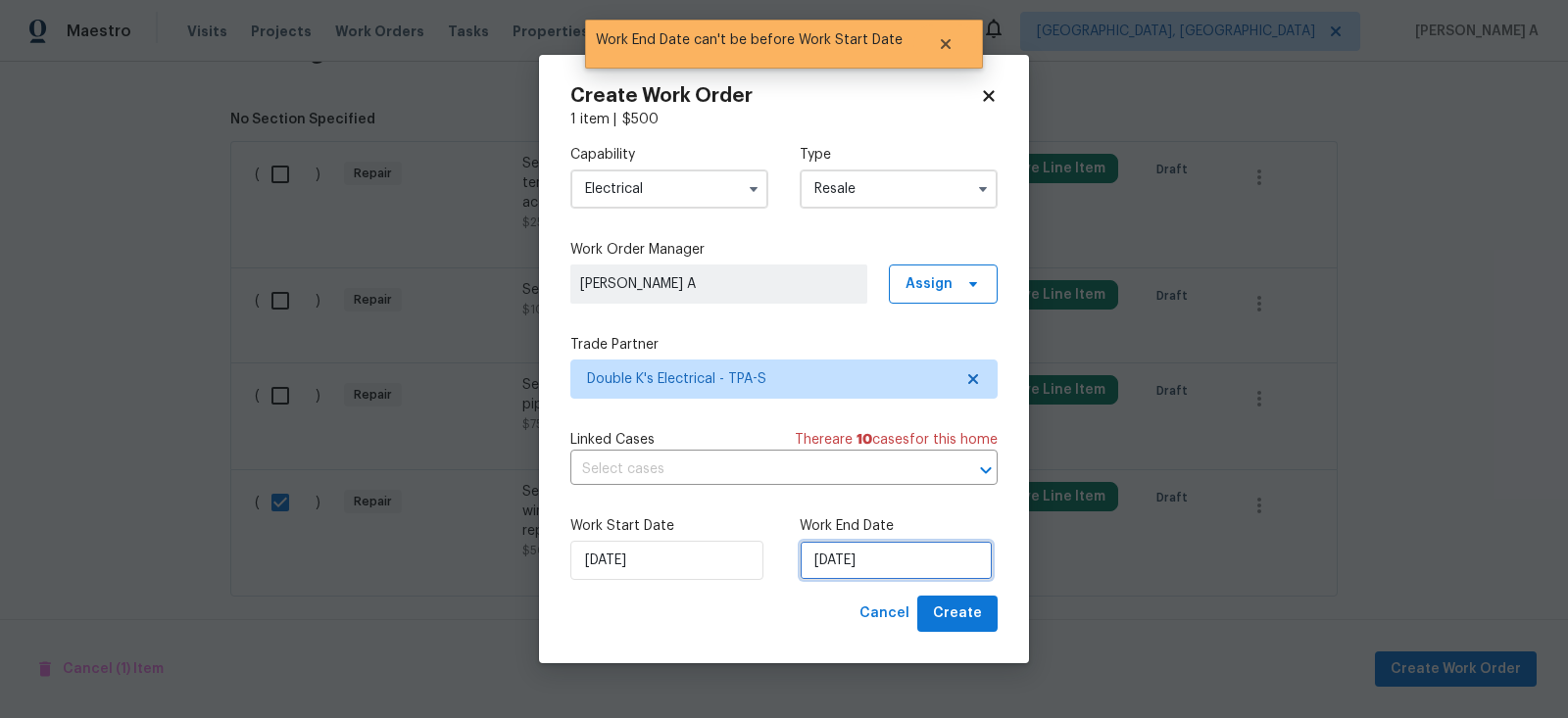
click at [914, 580] on input "[DATE]" at bounding box center [896, 560] width 193 height 39
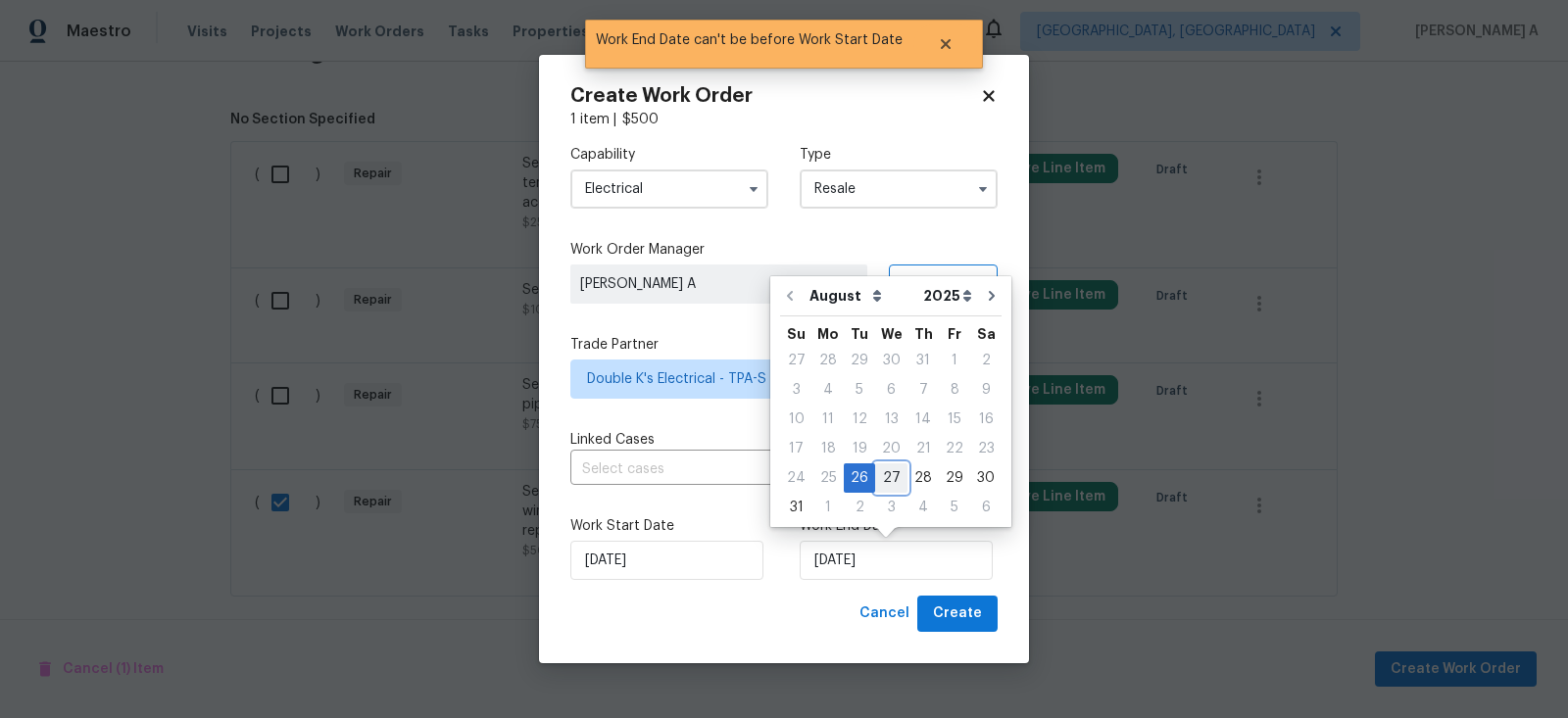
click at [877, 469] on div "27" at bounding box center [891, 479] width 33 height 28
type input "[DATE]"
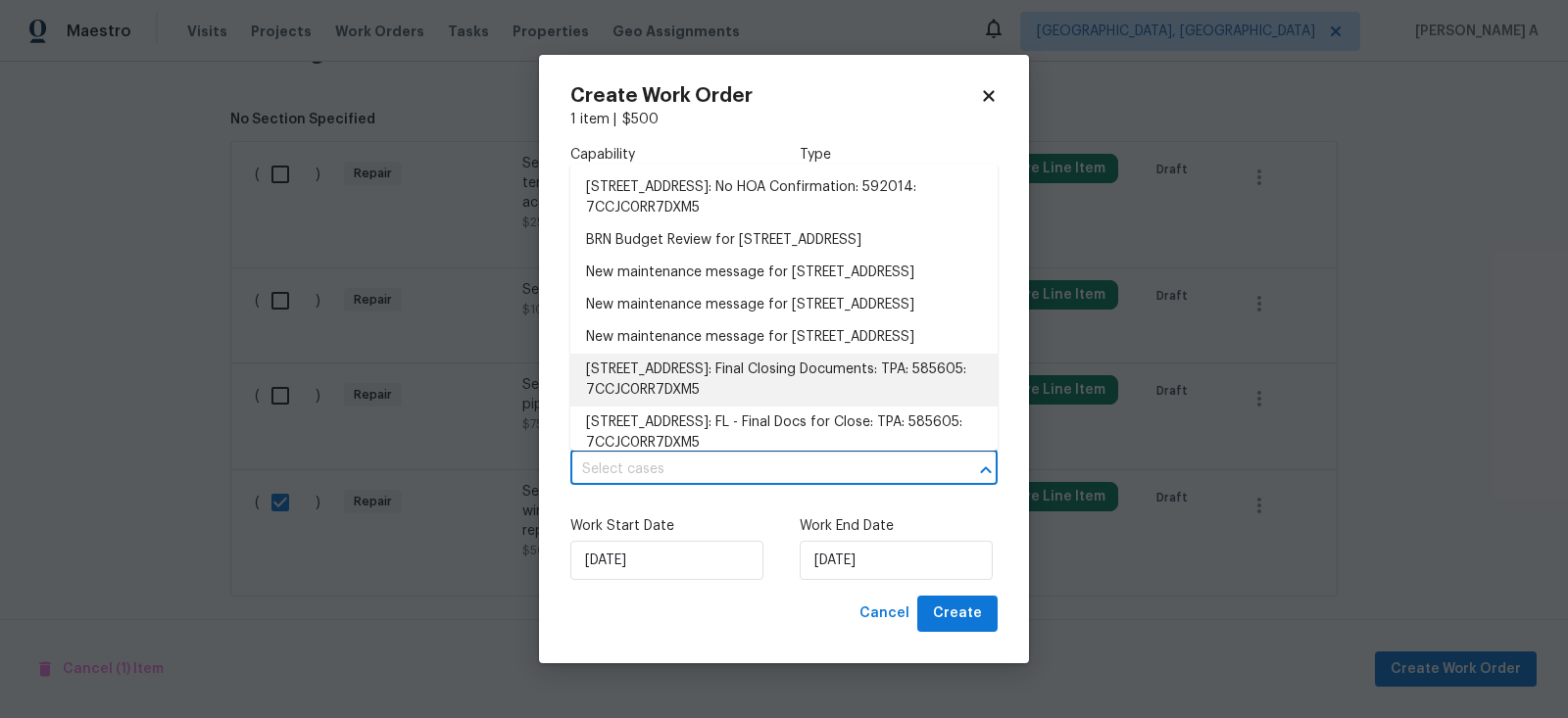
click at [784, 473] on input "text" at bounding box center [756, 470] width 372 height 31
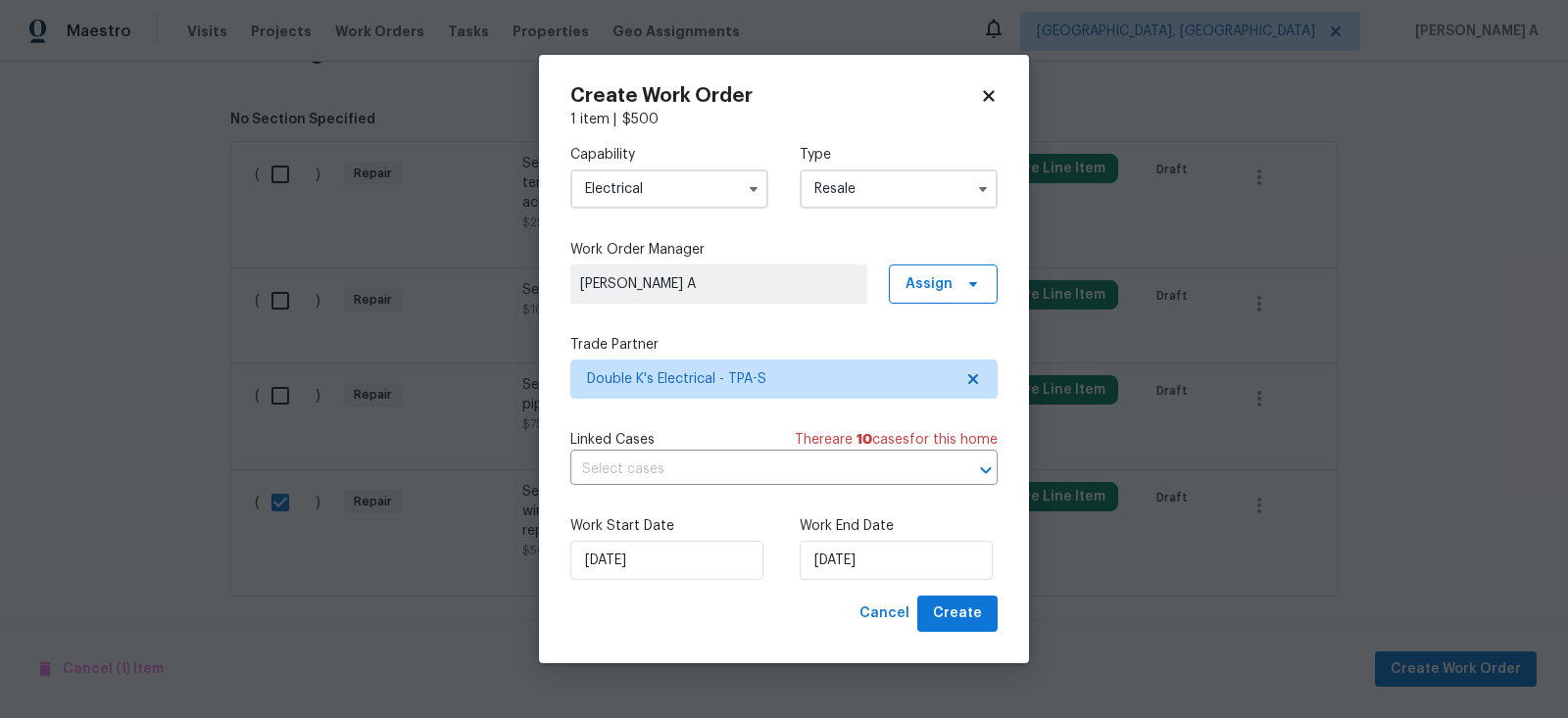
click at [703, 509] on div "Work Start Date 8/26/2025 Work End Date 8/27/2025" at bounding box center [784, 548] width 427 height 95
click at [955, 613] on span "Create" at bounding box center [956, 614] width 49 height 25
checkbox input "false"
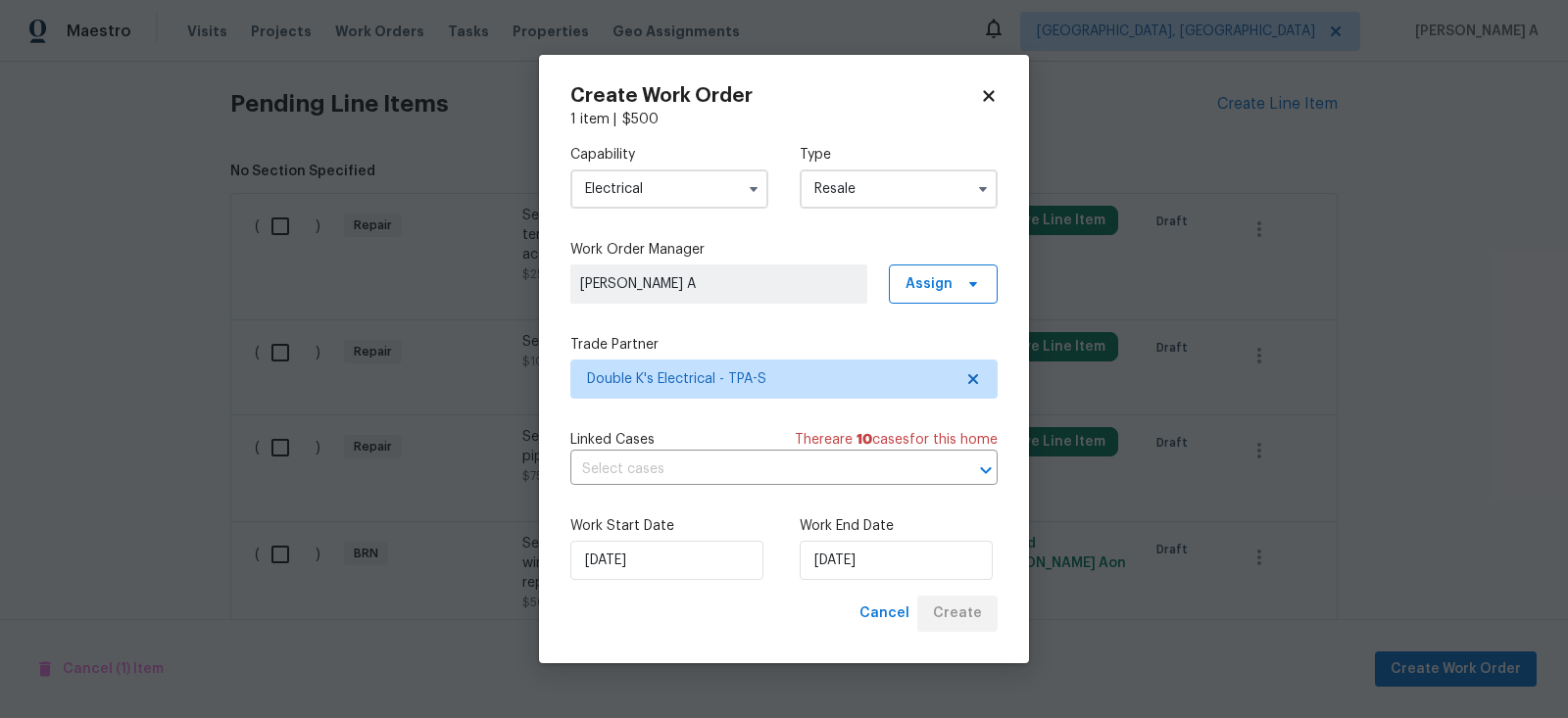
scroll to position [1477, 0]
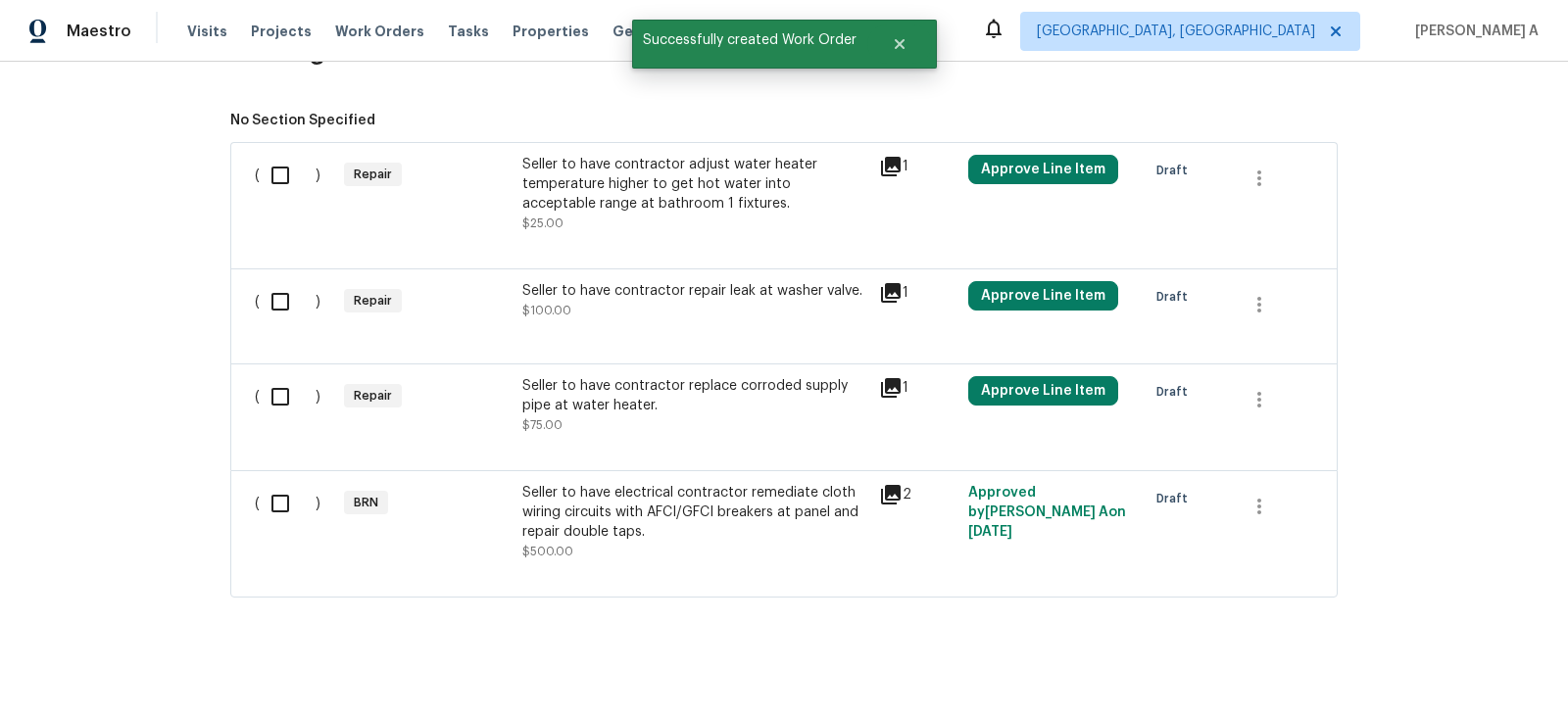
click at [263, 170] on input "checkbox" at bounding box center [288, 175] width 56 height 41
checkbox input "true"
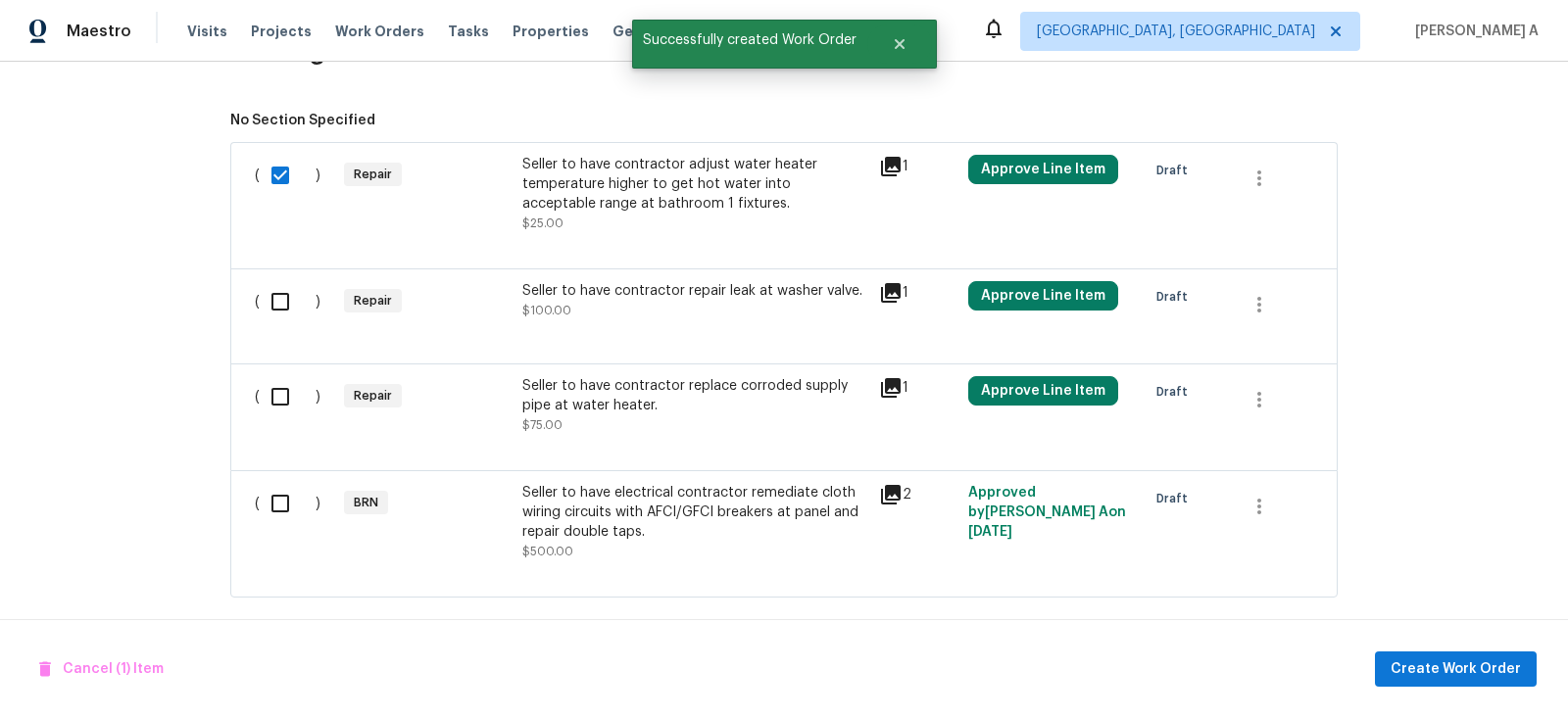
click at [295, 302] on input "checkbox" at bounding box center [288, 301] width 56 height 41
checkbox input "true"
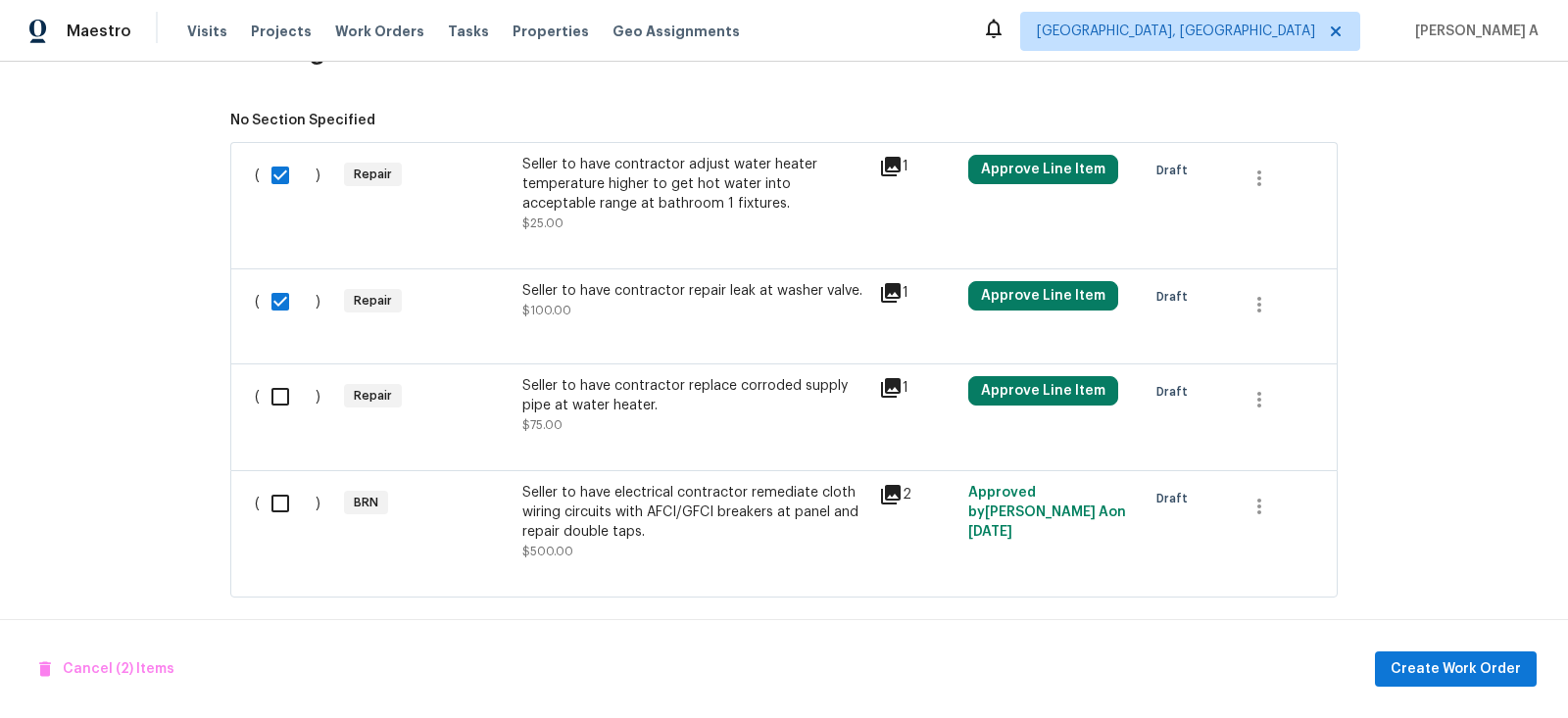
click at [294, 380] on input "checkbox" at bounding box center [288, 396] width 56 height 41
checkbox input "true"
click at [1449, 668] on span "Create Work Order" at bounding box center [1455, 669] width 130 height 25
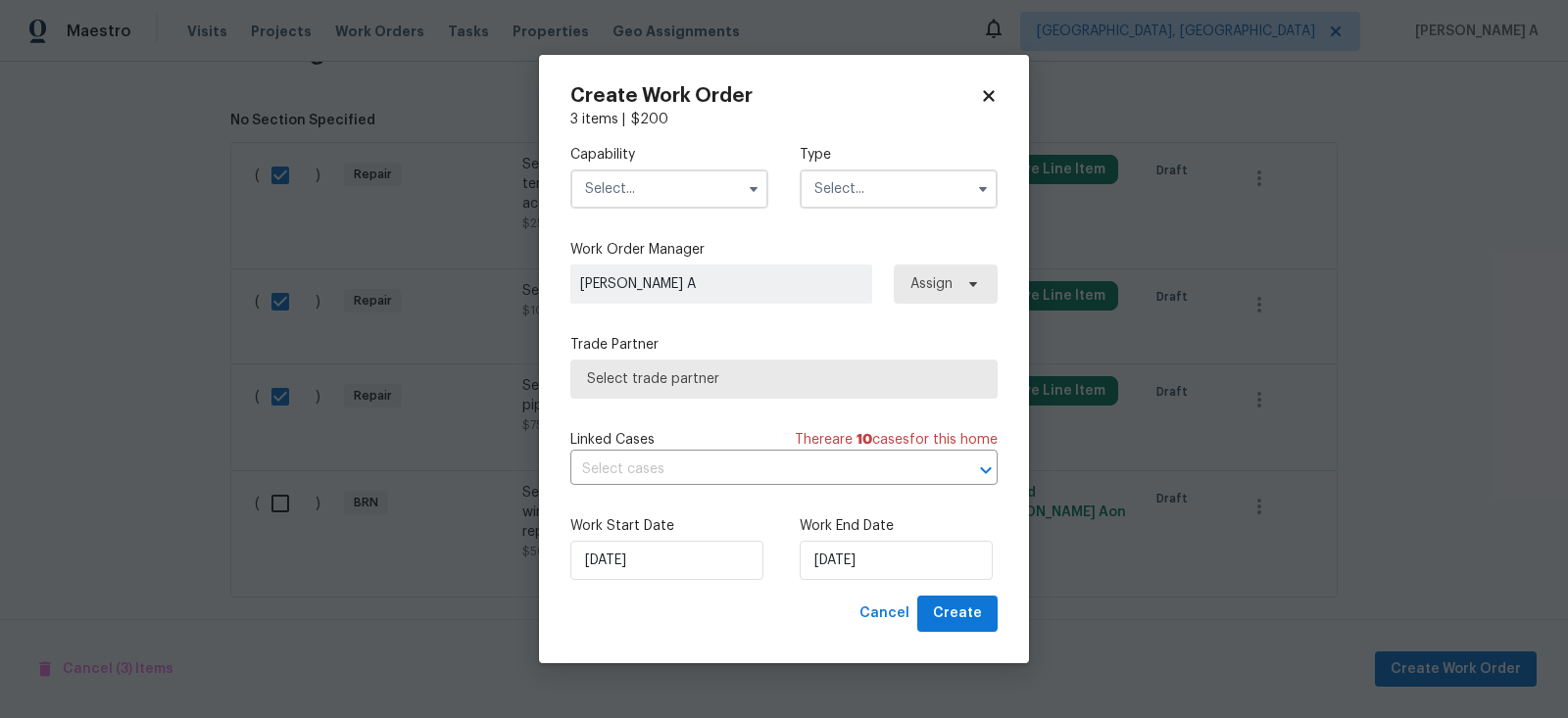
click at [668, 186] on input "text" at bounding box center [668, 189] width 198 height 39
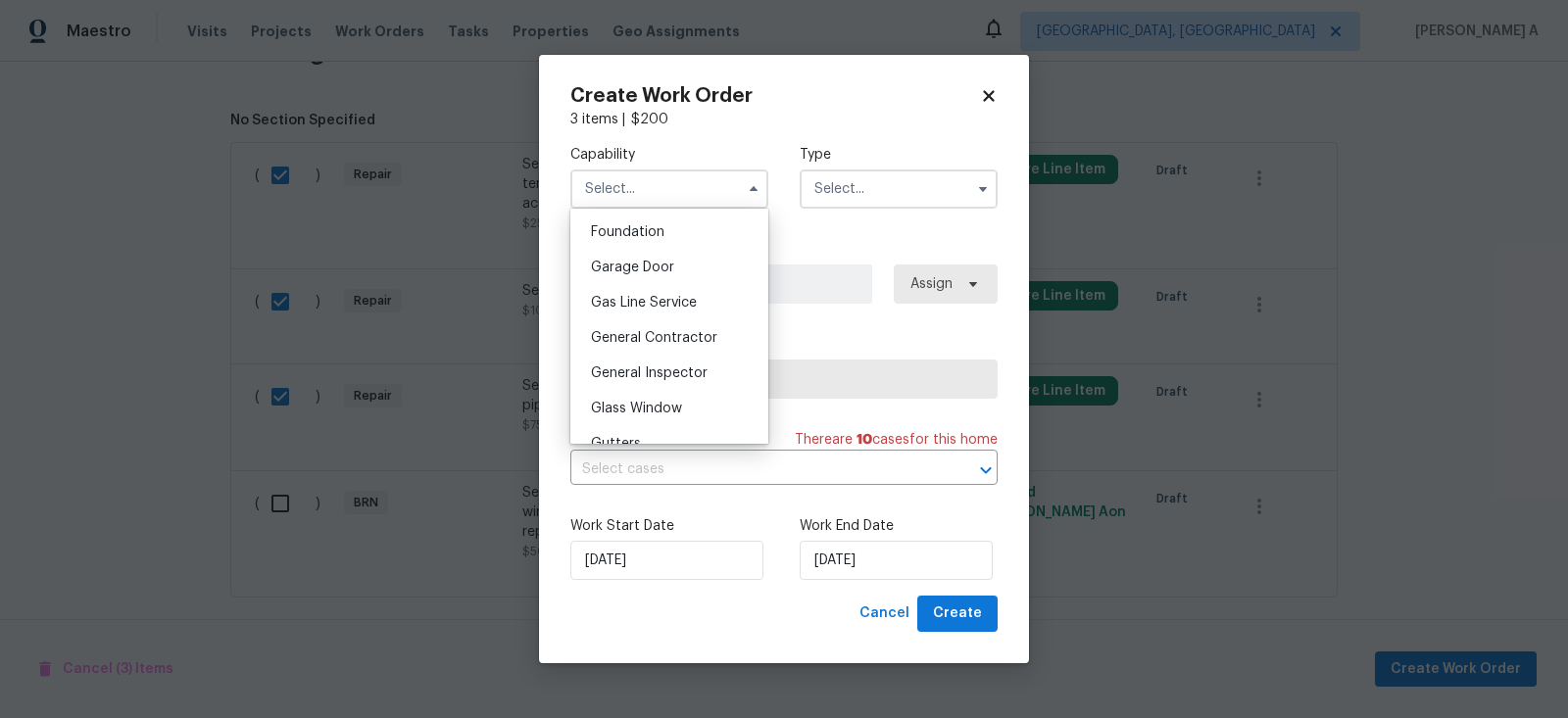
scroll to position [893, 0]
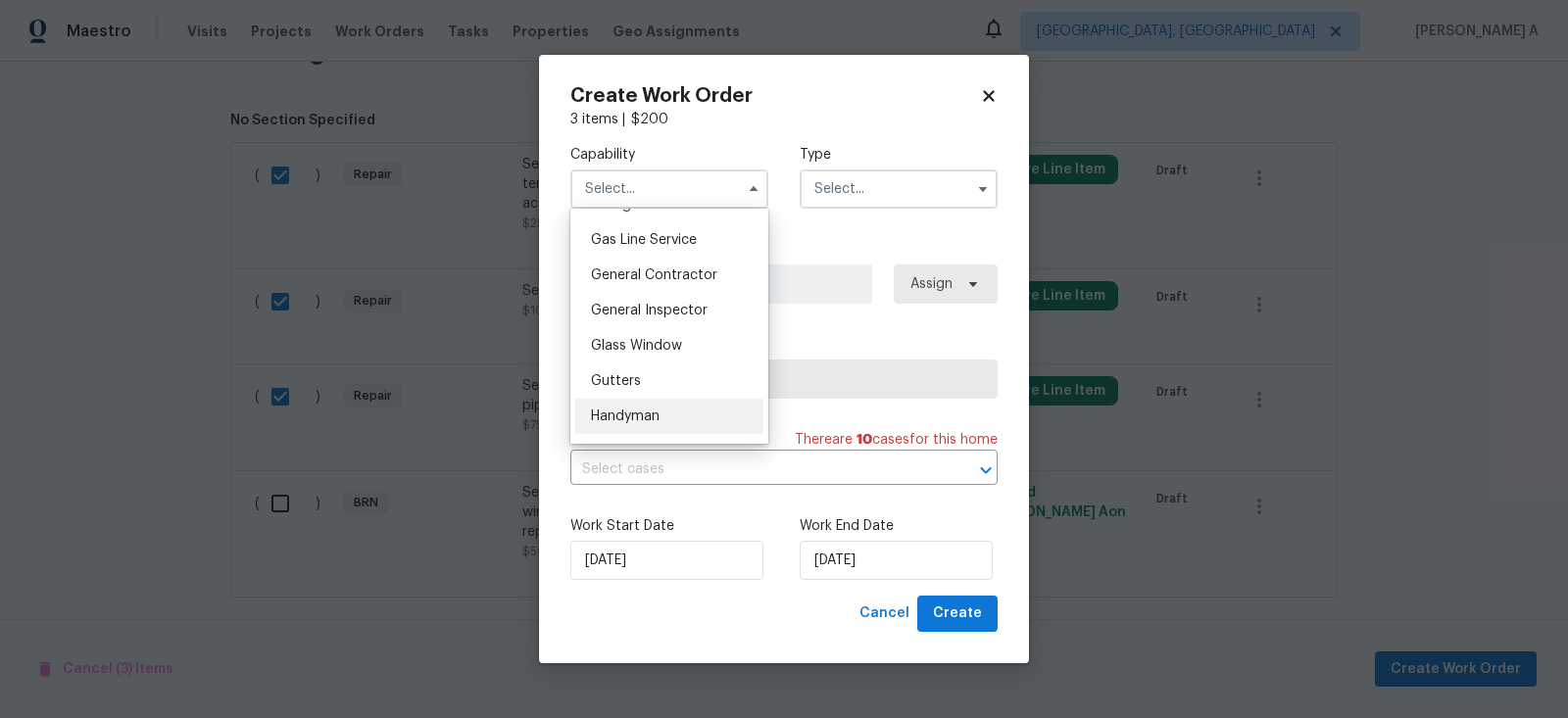
click at [661, 406] on div "Handyman" at bounding box center [668, 417] width 188 height 36
type input "Handyman"
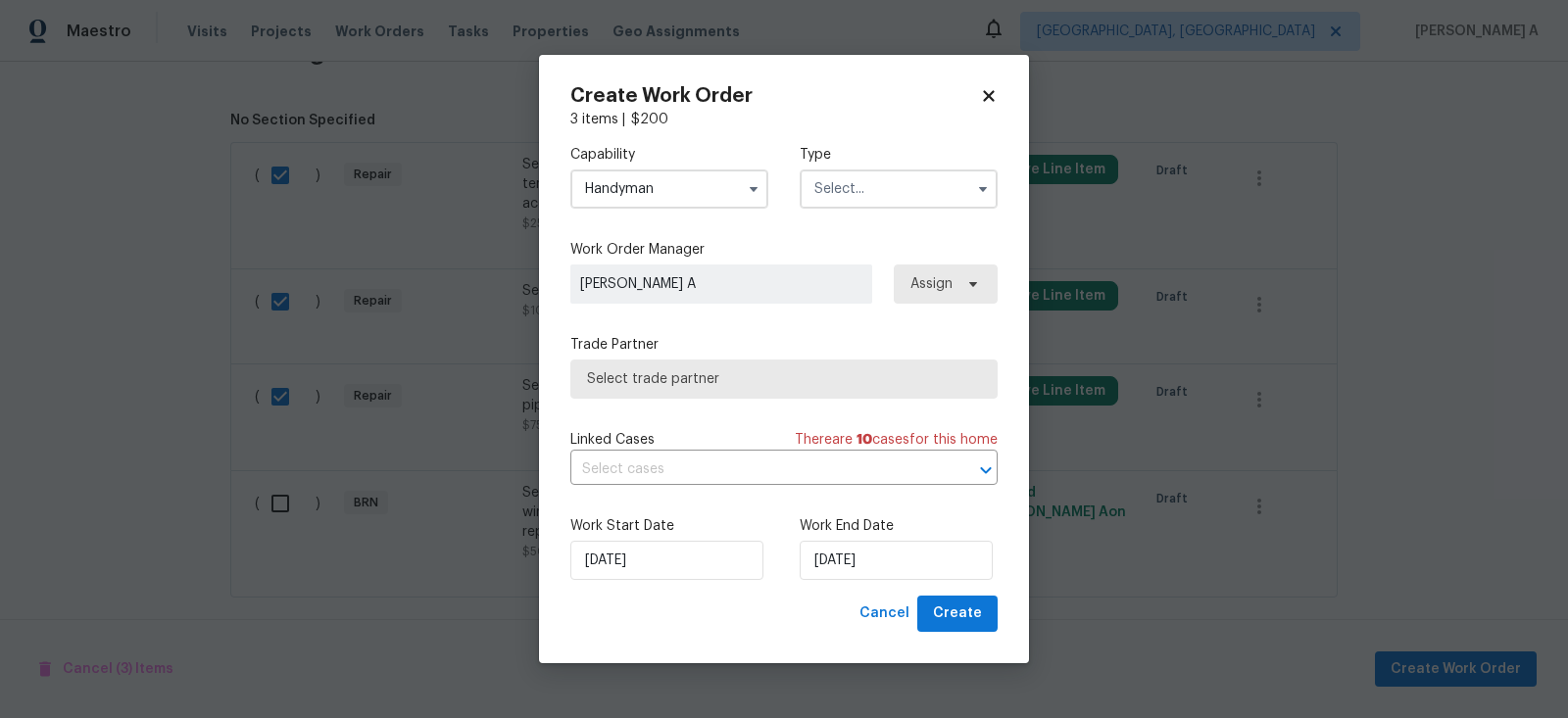
click at [872, 180] on input "text" at bounding box center [898, 189] width 198 height 39
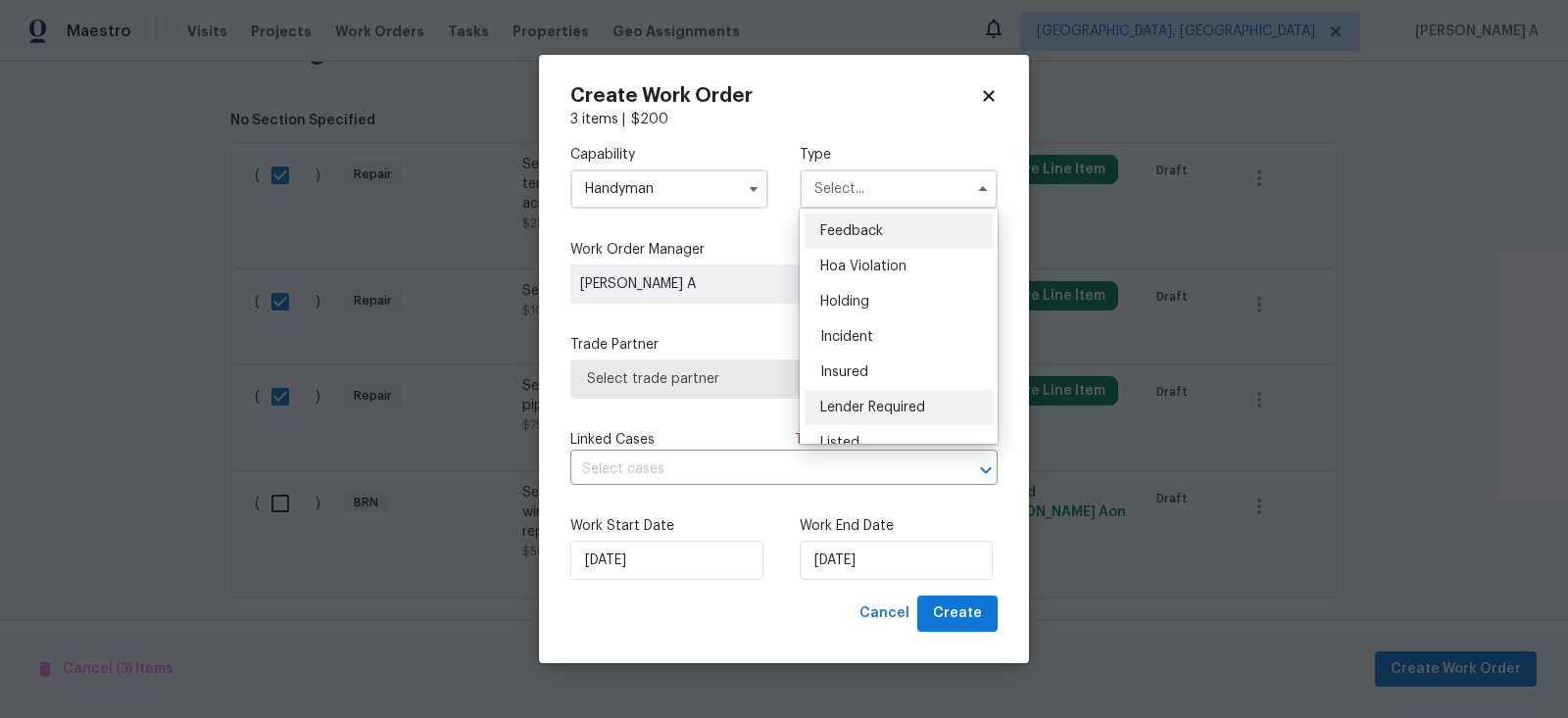
click at [883, 409] on span "Lender Required" at bounding box center [873, 408] width 105 height 14
type input "Lender Required"
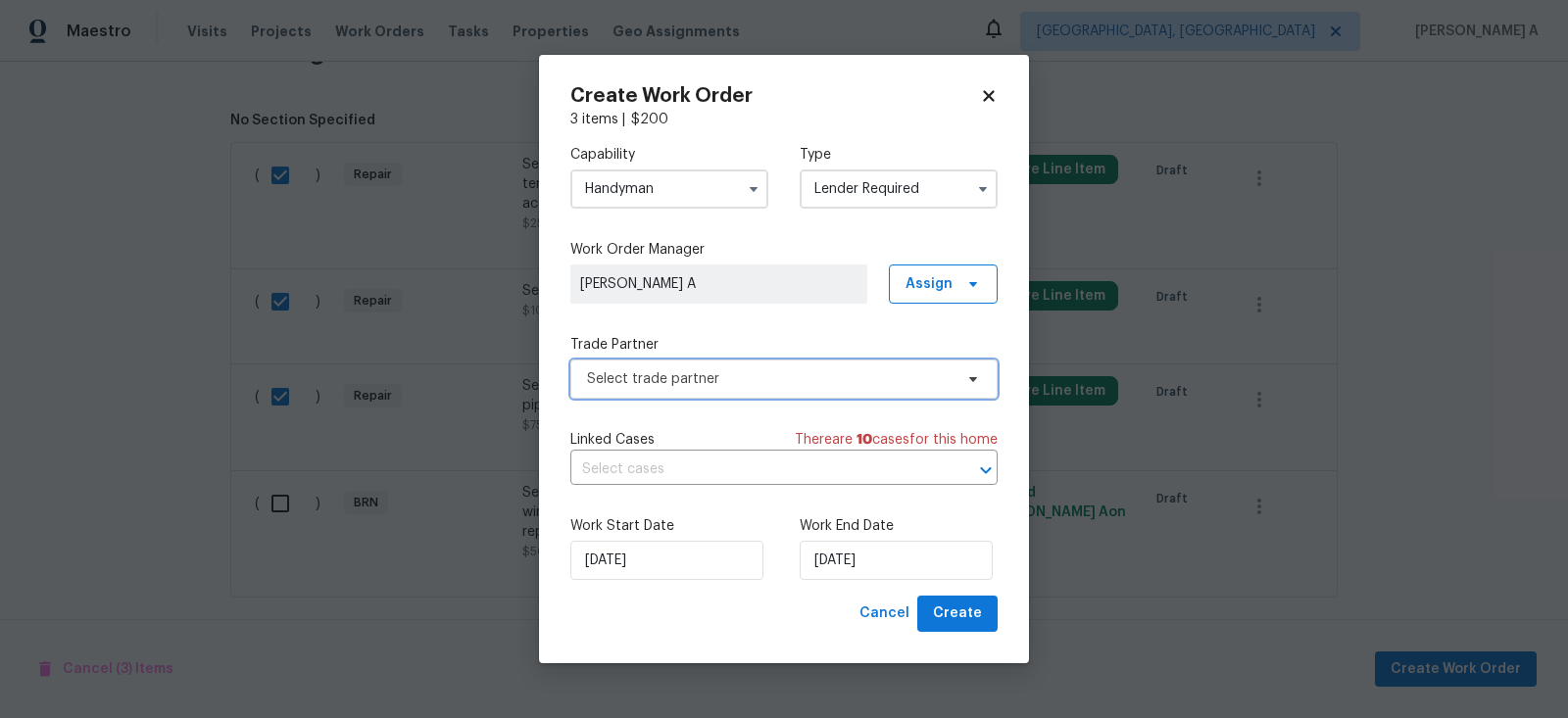
click at [773, 375] on span "Select trade partner" at bounding box center [770, 379] width 365 height 20
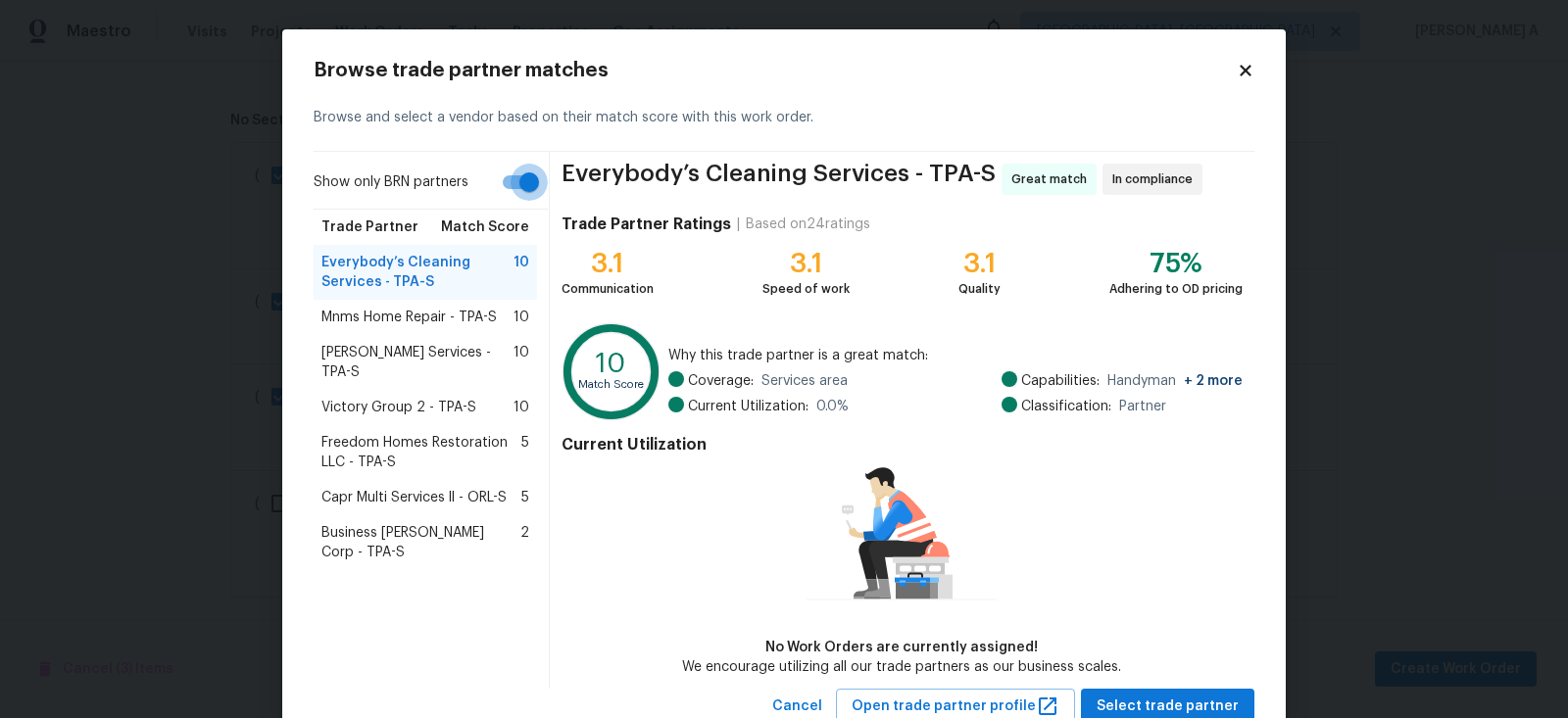
click at [516, 185] on input "Show only BRN partners" at bounding box center [529, 183] width 112 height 38
checkbox input "false"
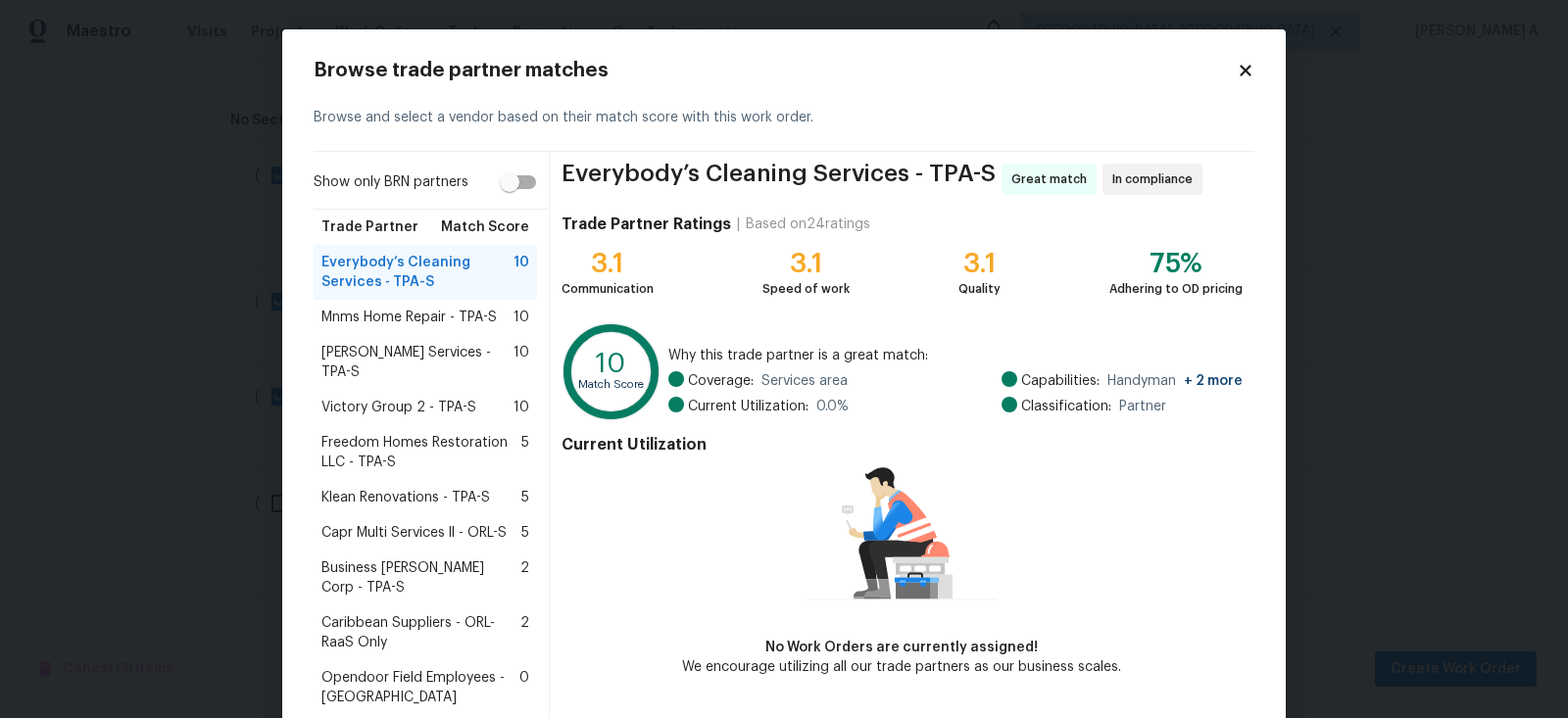
scroll to position [93, 0]
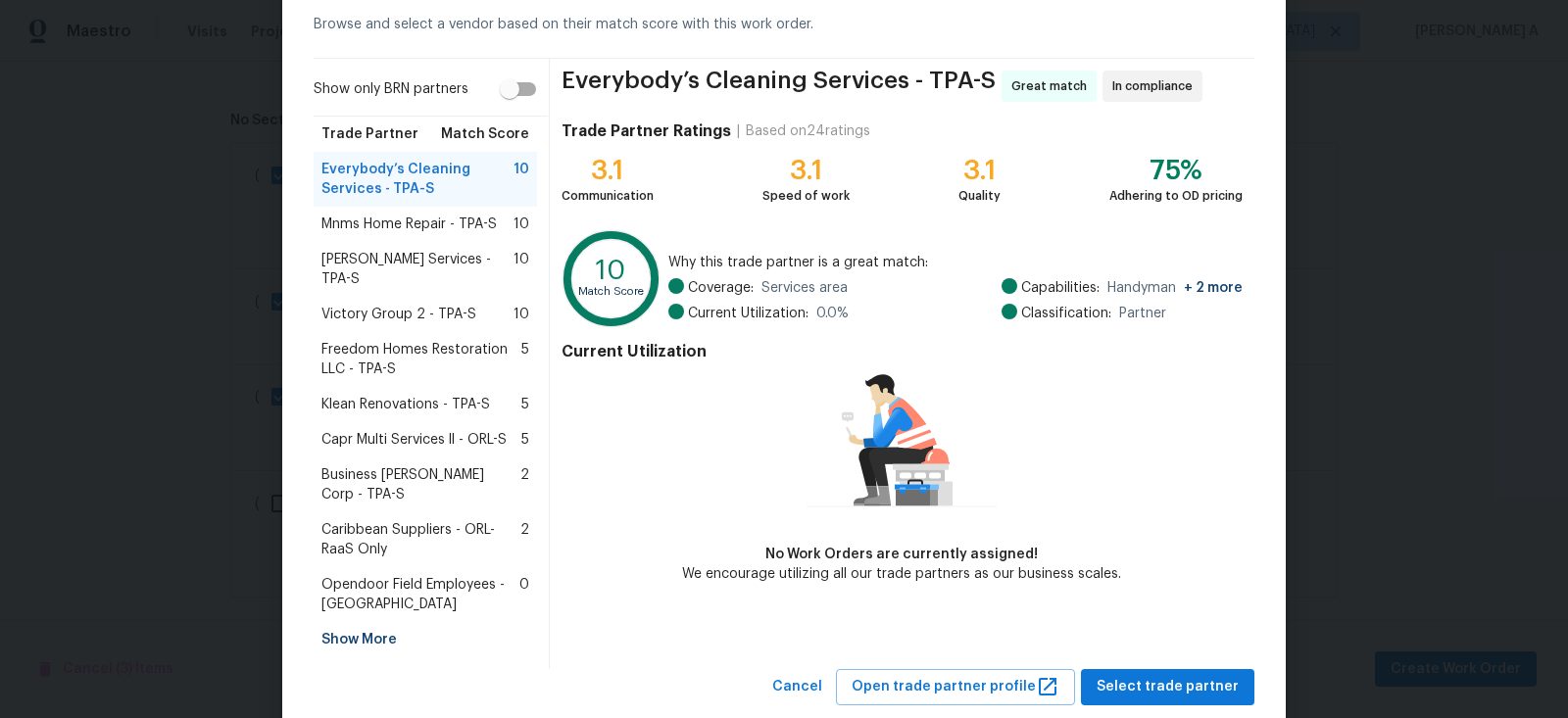
click at [370, 623] on div "Show More" at bounding box center [425, 641] width 223 height 36
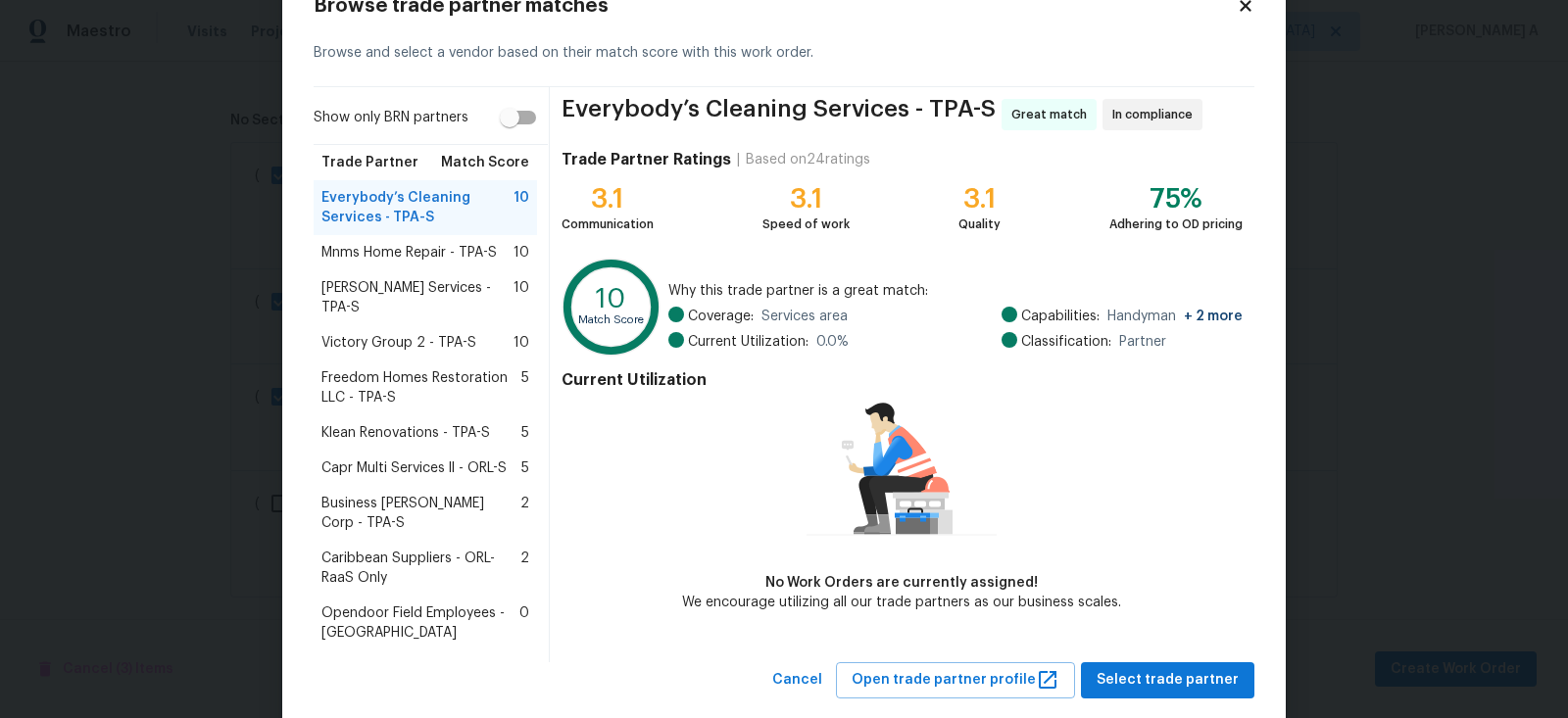
scroll to position [0, 0]
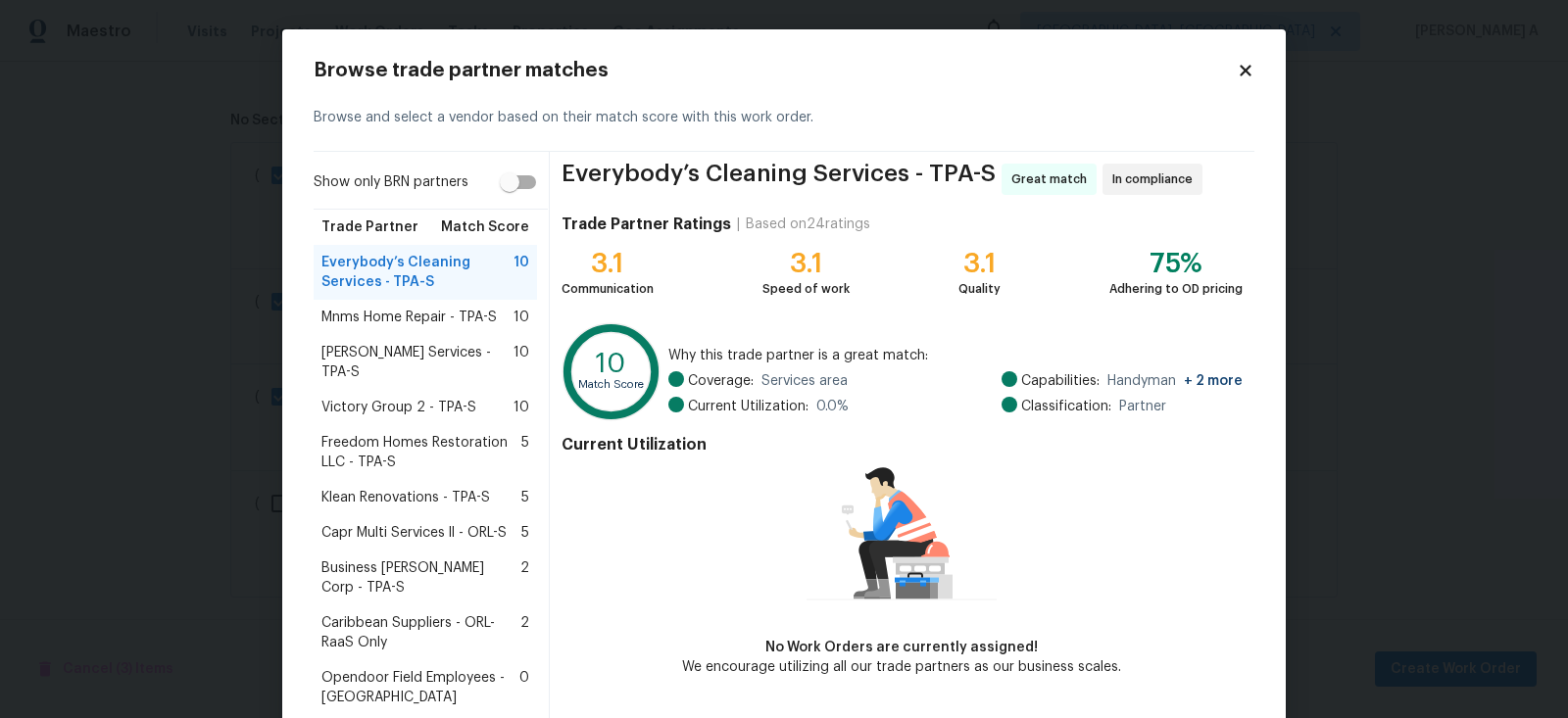
click at [1239, 79] on div "Browse trade partner matches Browse and select a vendor based on their match sc…" at bounding box center [784, 412] width 940 height 703
click at [1251, 58] on div "Browse trade partner matches Browse and select a vendor based on their match sc…" at bounding box center [784, 412] width 1004 height 766
click at [1249, 63] on icon at bounding box center [1245, 71] width 18 height 18
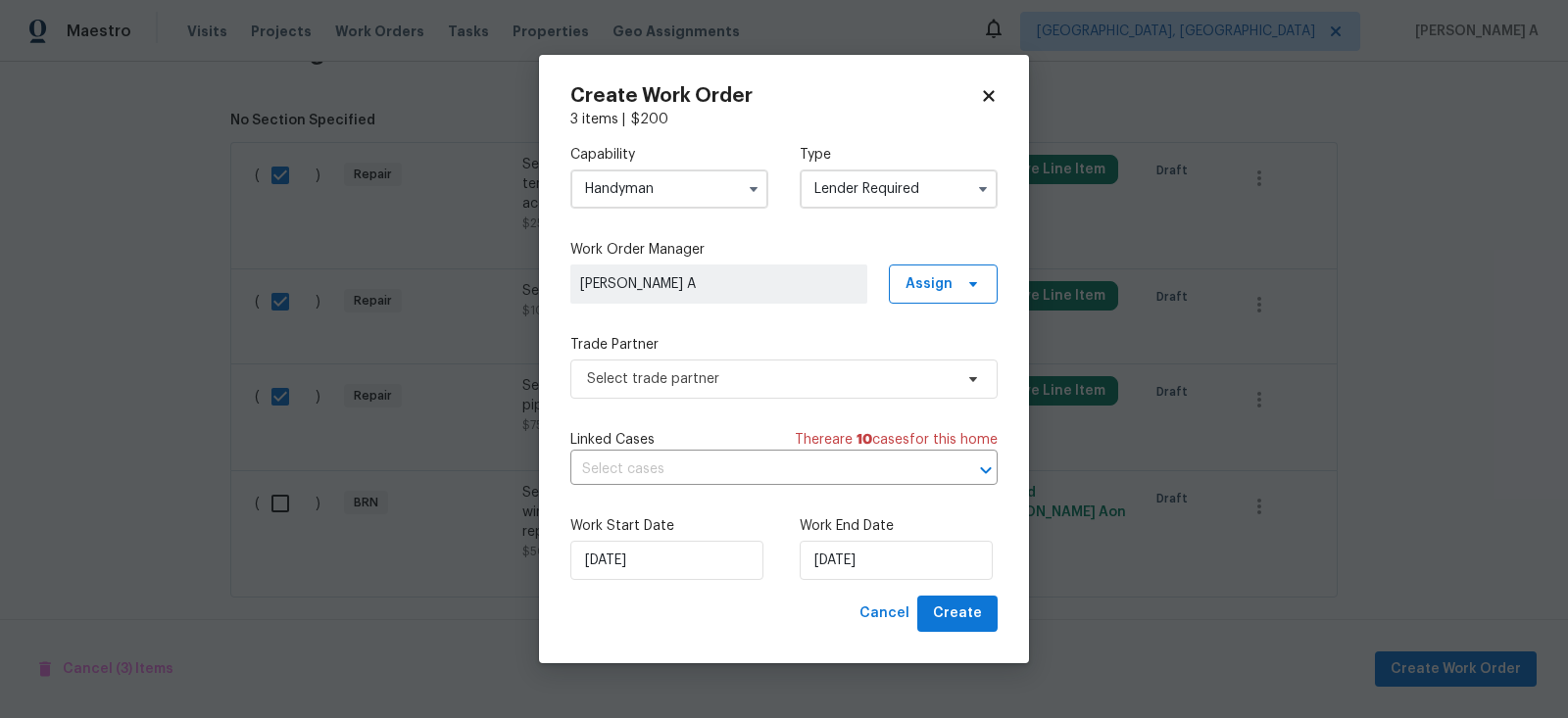
click at [658, 183] on input "Handyman" at bounding box center [668, 189] width 198 height 39
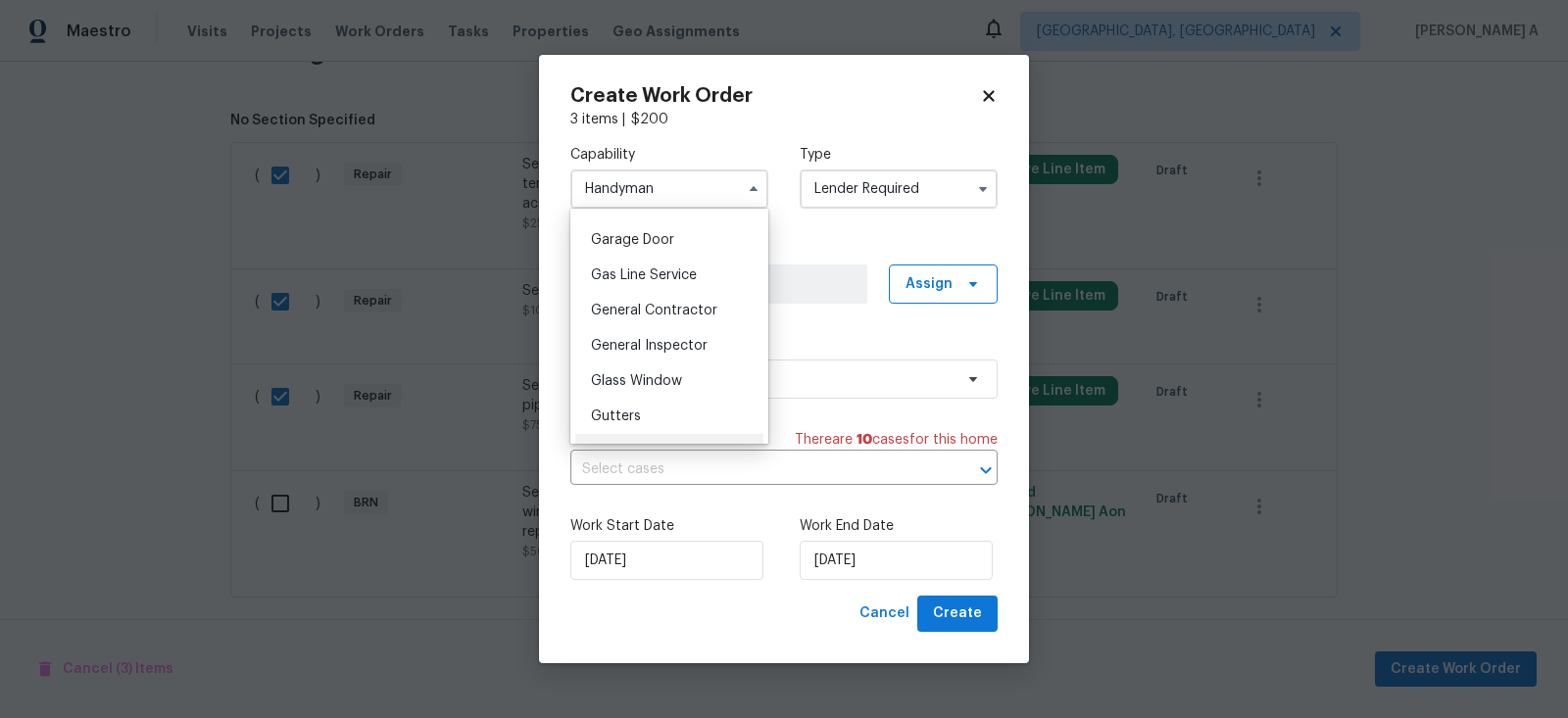
scroll to position [865, 0]
click at [660, 300] on span "General Contractor" at bounding box center [653, 303] width 126 height 14
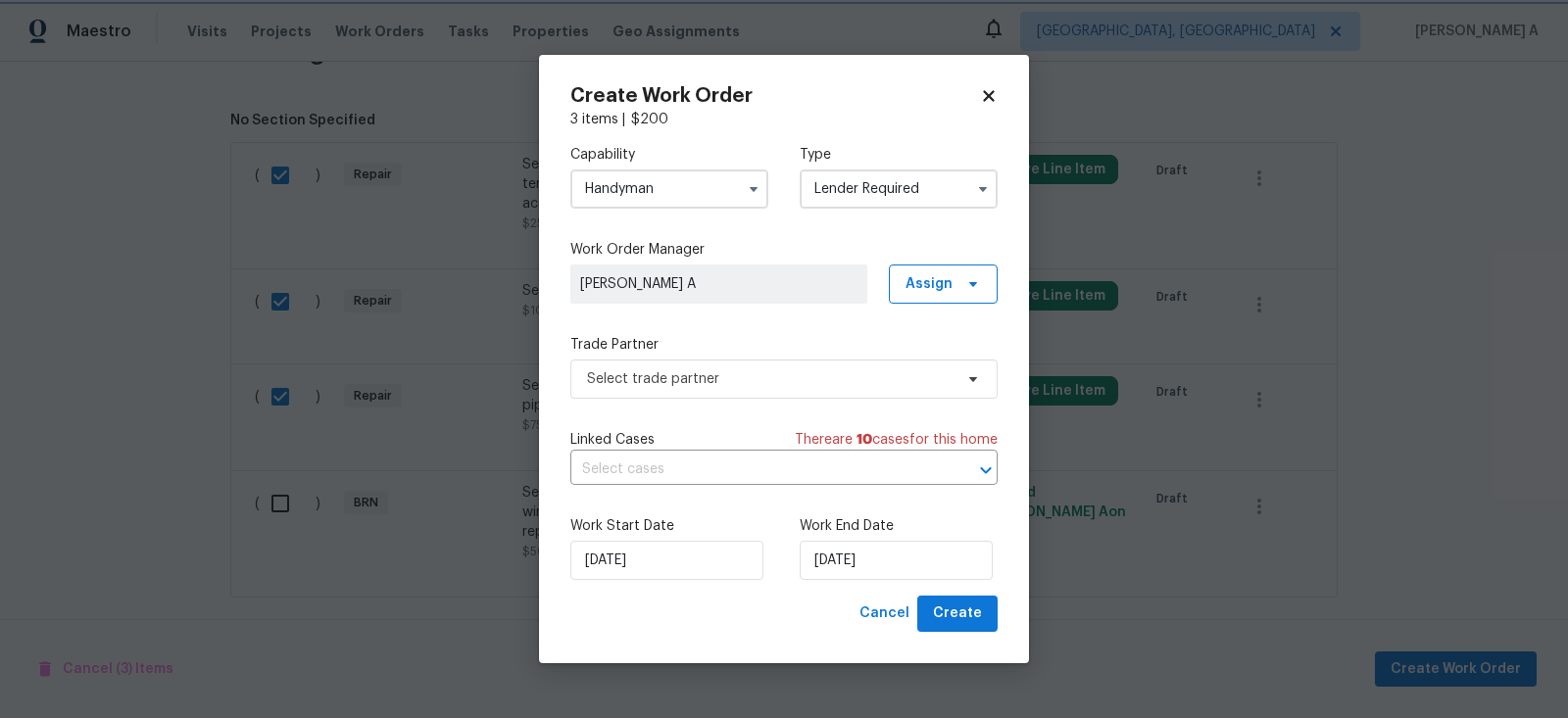
type input "General Contractor"
click at [682, 382] on span "Select trade partner" at bounding box center [770, 379] width 365 height 20
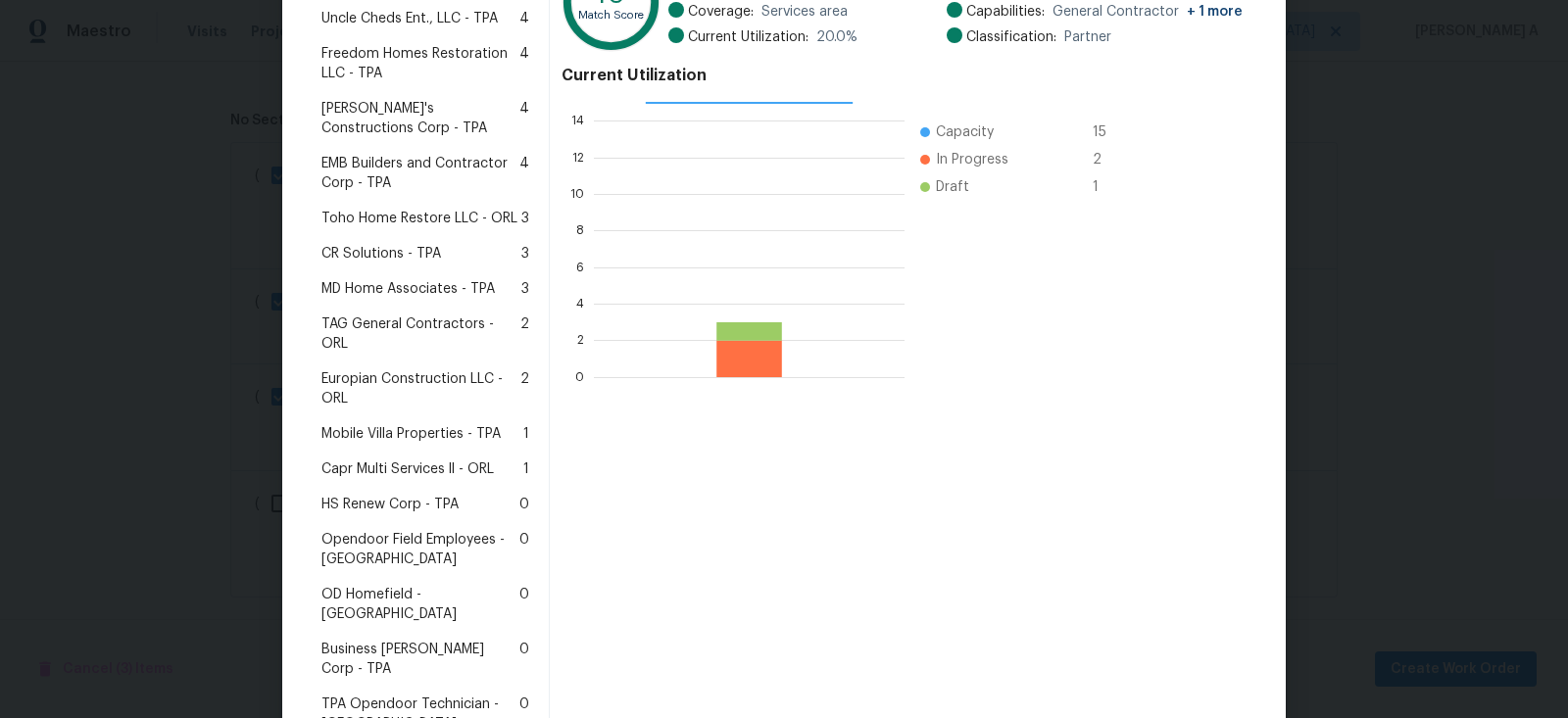
scroll to position [383, 0]
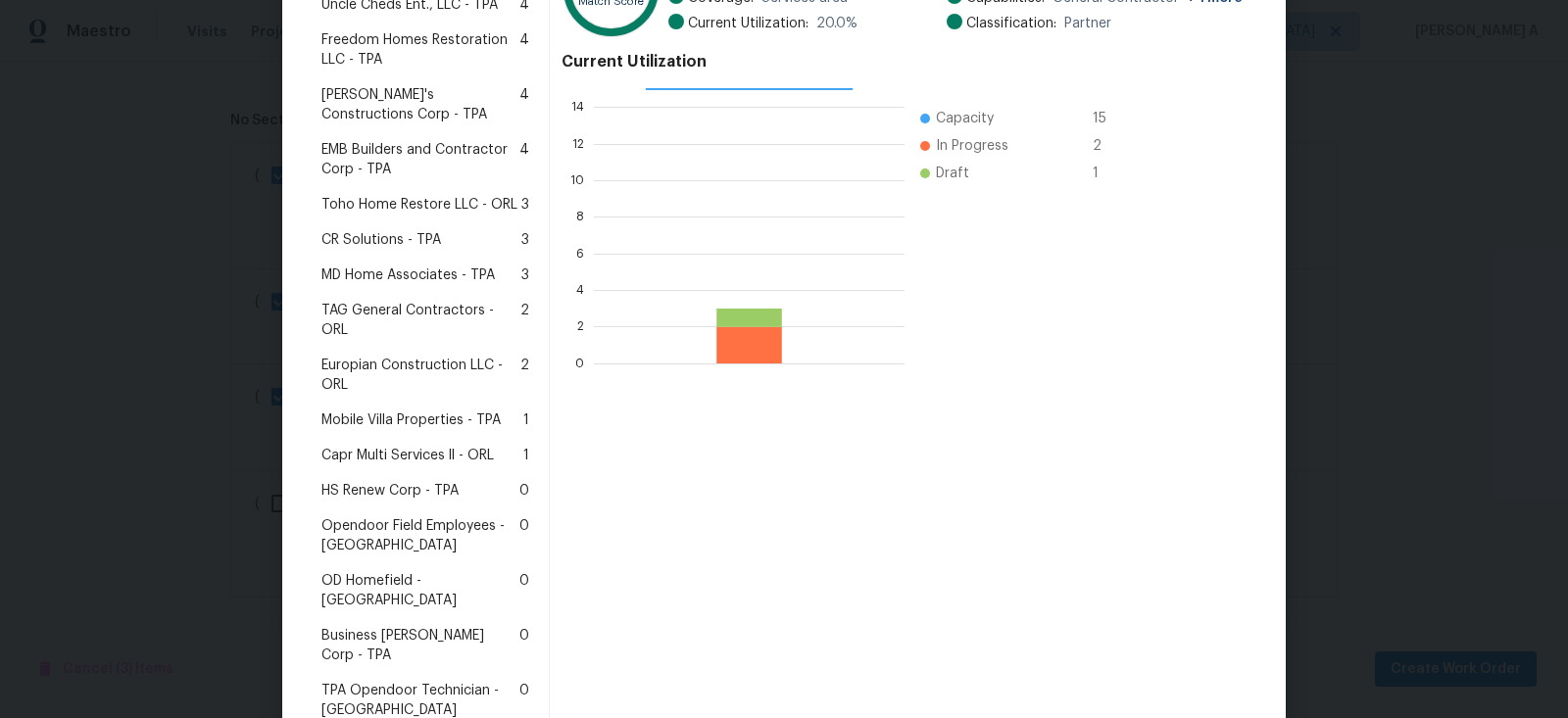
click at [417, 410] on span "Mobile Villa Properties - TPA" at bounding box center [411, 420] width 180 height 20
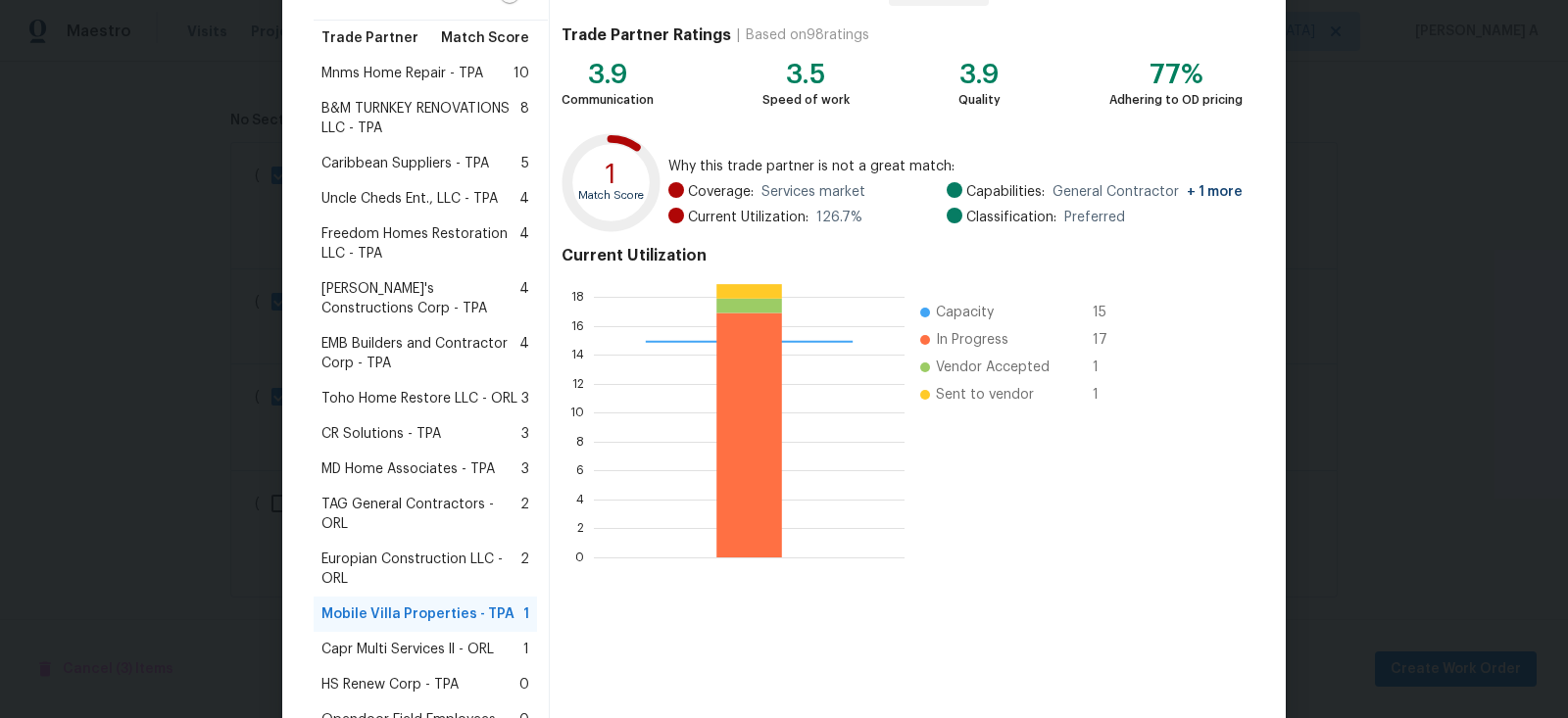
scroll to position [441, 0]
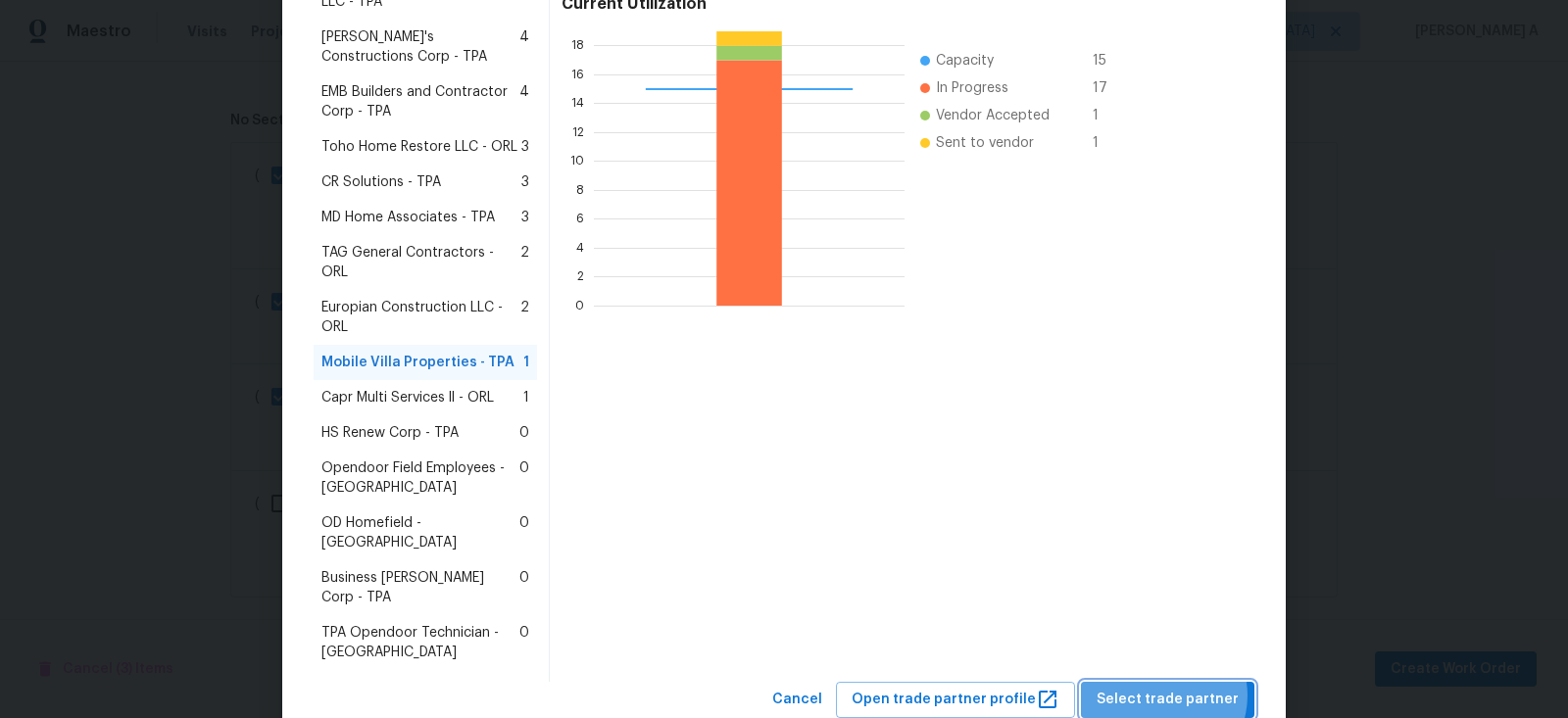
click at [1169, 688] on span "Select trade partner" at bounding box center [1167, 700] width 142 height 25
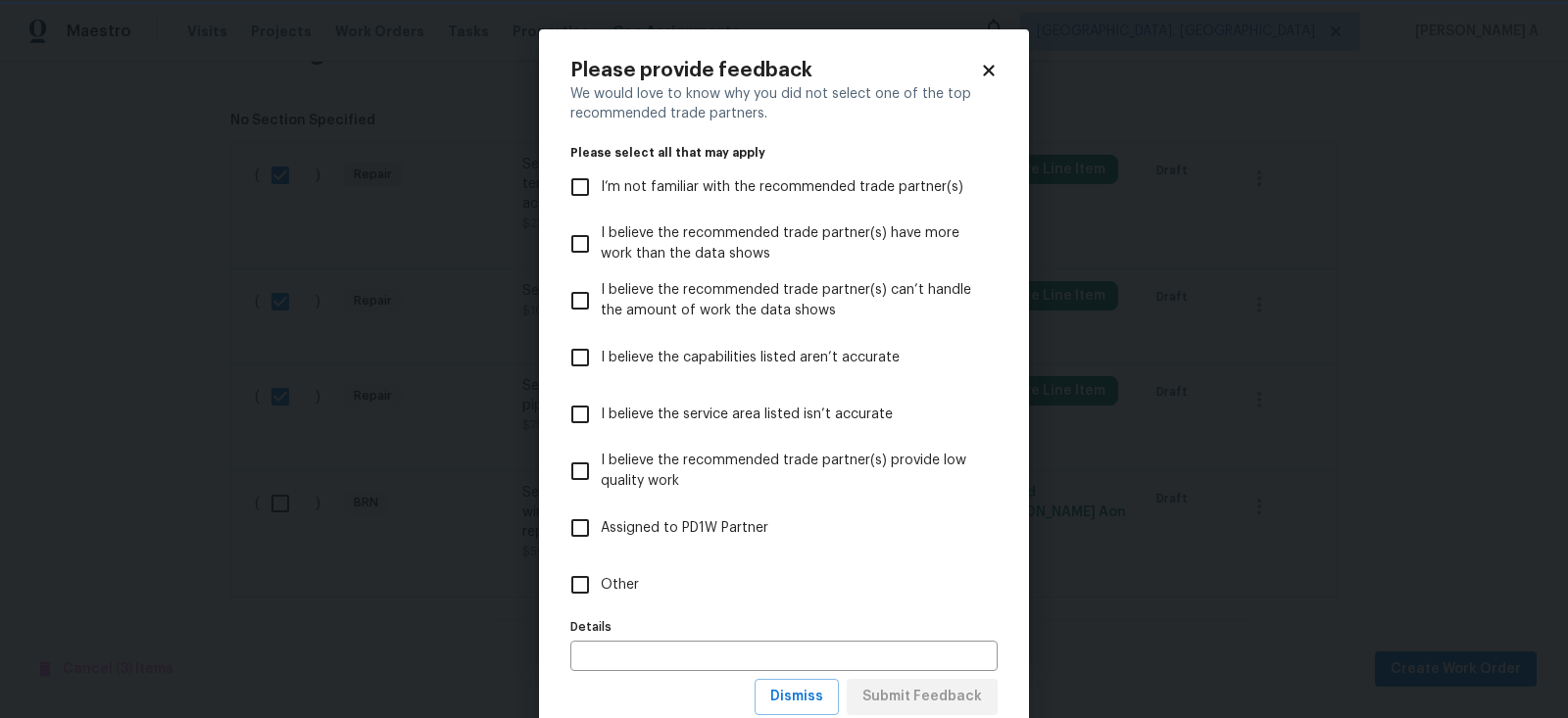
scroll to position [0, 0]
click at [800, 694] on span "Dismiss" at bounding box center [796, 697] width 53 height 25
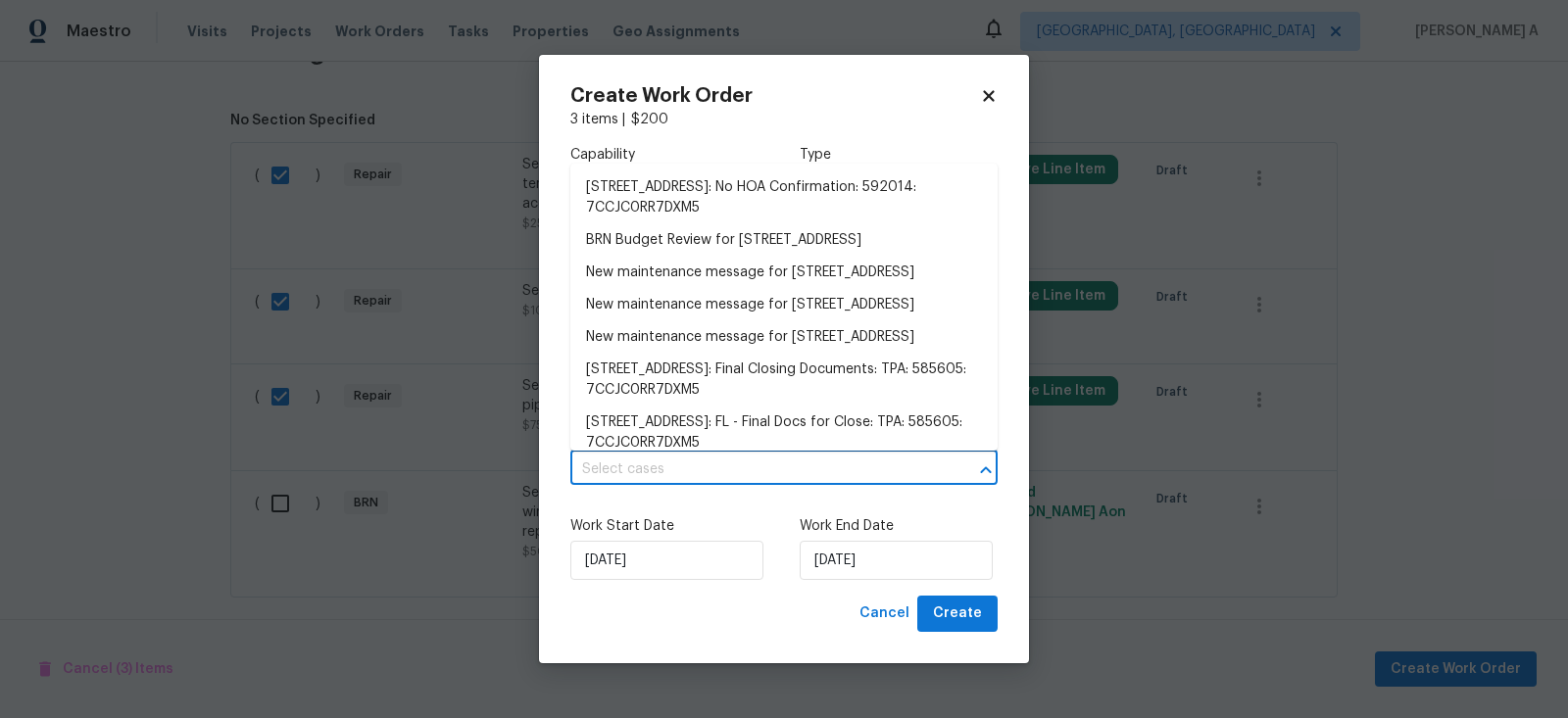
click at [722, 455] on body "Maestro Visits Projects Work Orders Tasks Properties Geo Assignments Albuquerqu…" at bounding box center [784, 359] width 1568 height 718
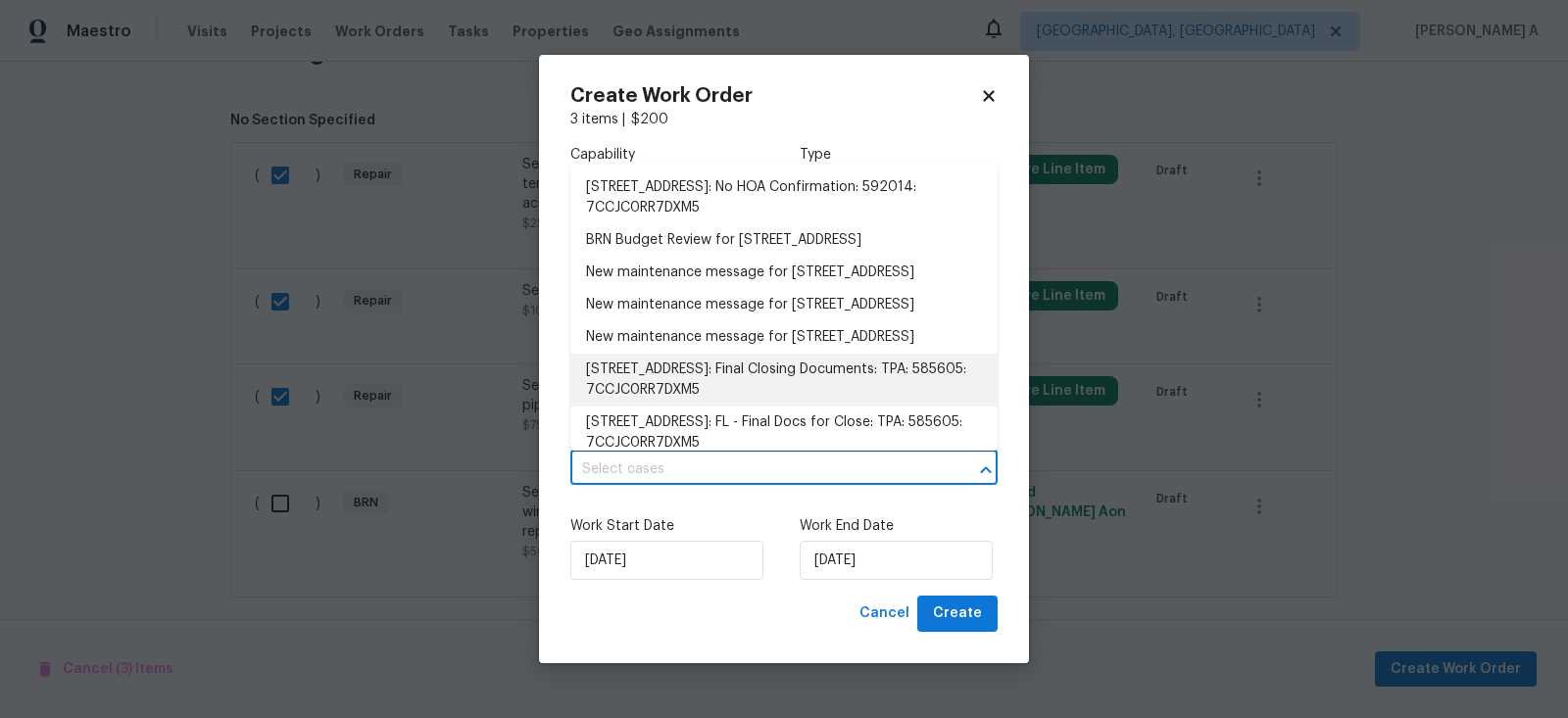
click at [703, 521] on label "Work Start Date" at bounding box center [668, 526] width 198 height 20
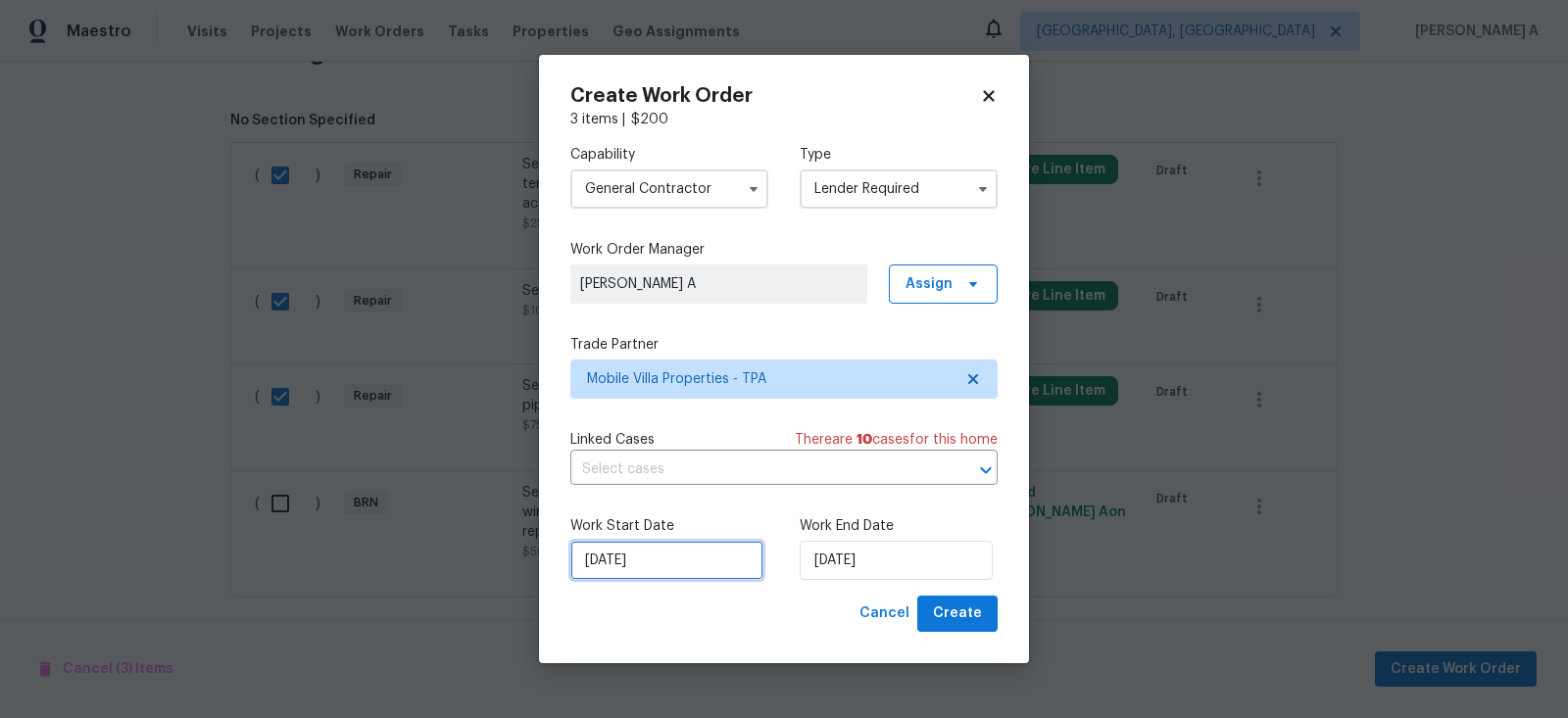
click at [664, 564] on input "[DATE]" at bounding box center [666, 560] width 193 height 39
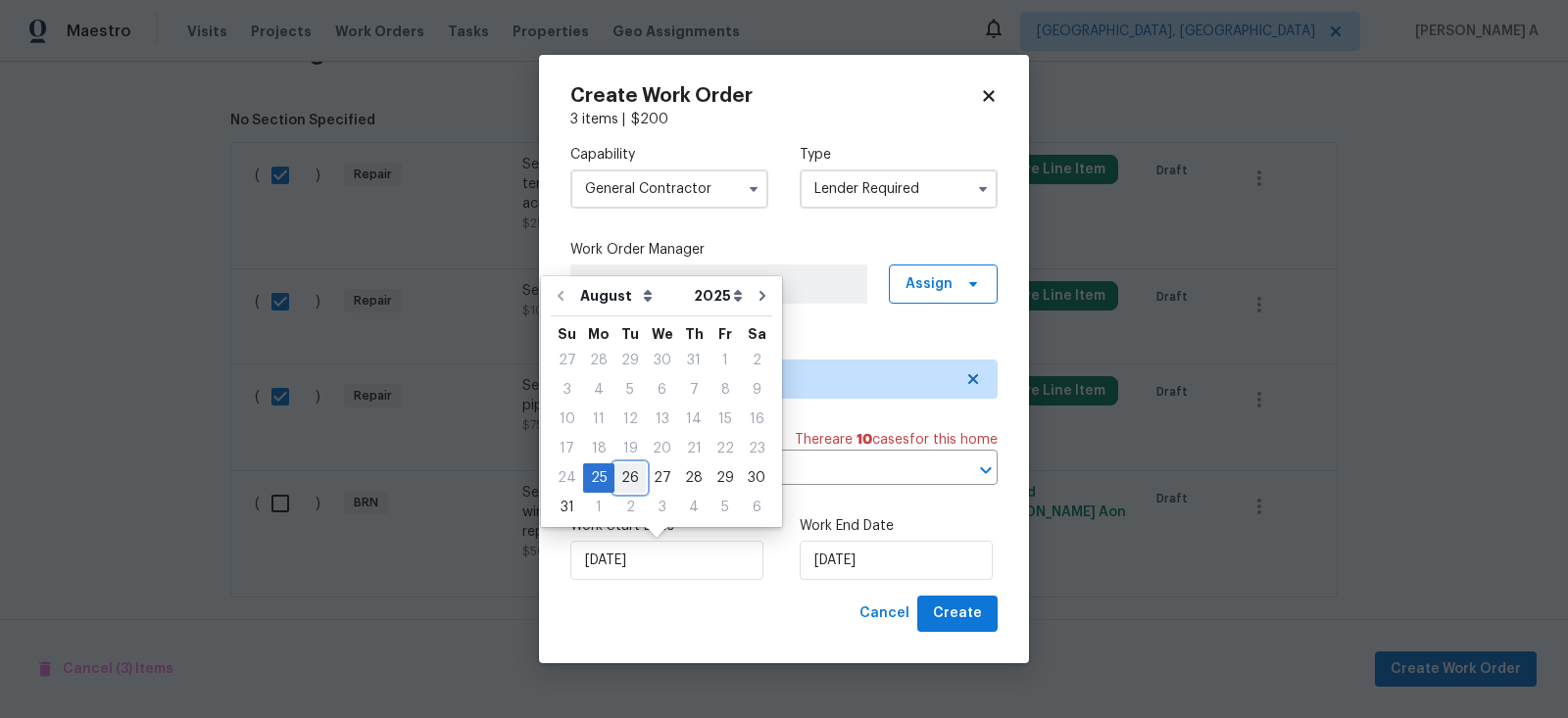
click at [630, 479] on div "26" at bounding box center [631, 479] width 32 height 28
type input "[DATE]"
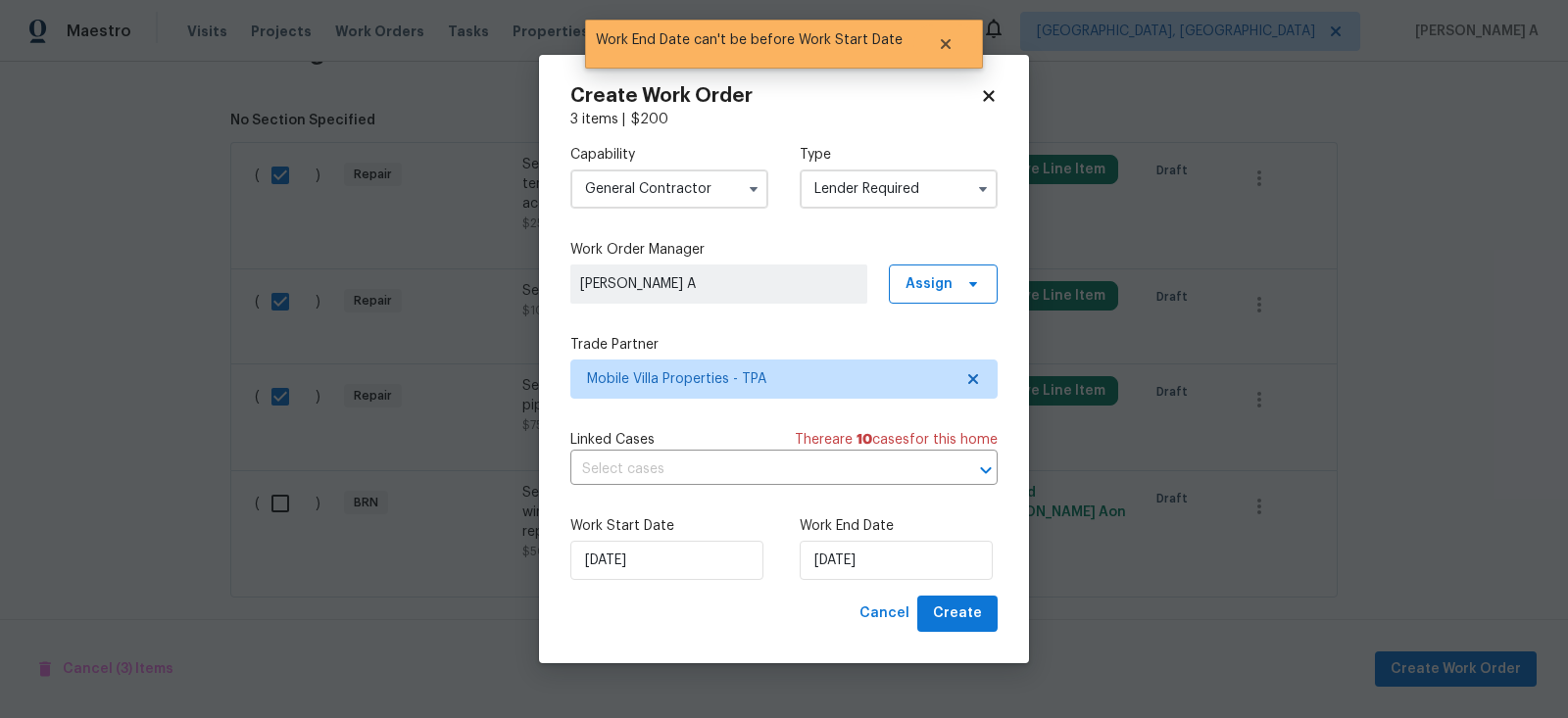
click at [781, 545] on div "Work Start Date 8/26/2025 Work End Date 8/26/2025" at bounding box center [784, 548] width 427 height 95
click at [832, 549] on input "[DATE]" at bounding box center [896, 560] width 193 height 39
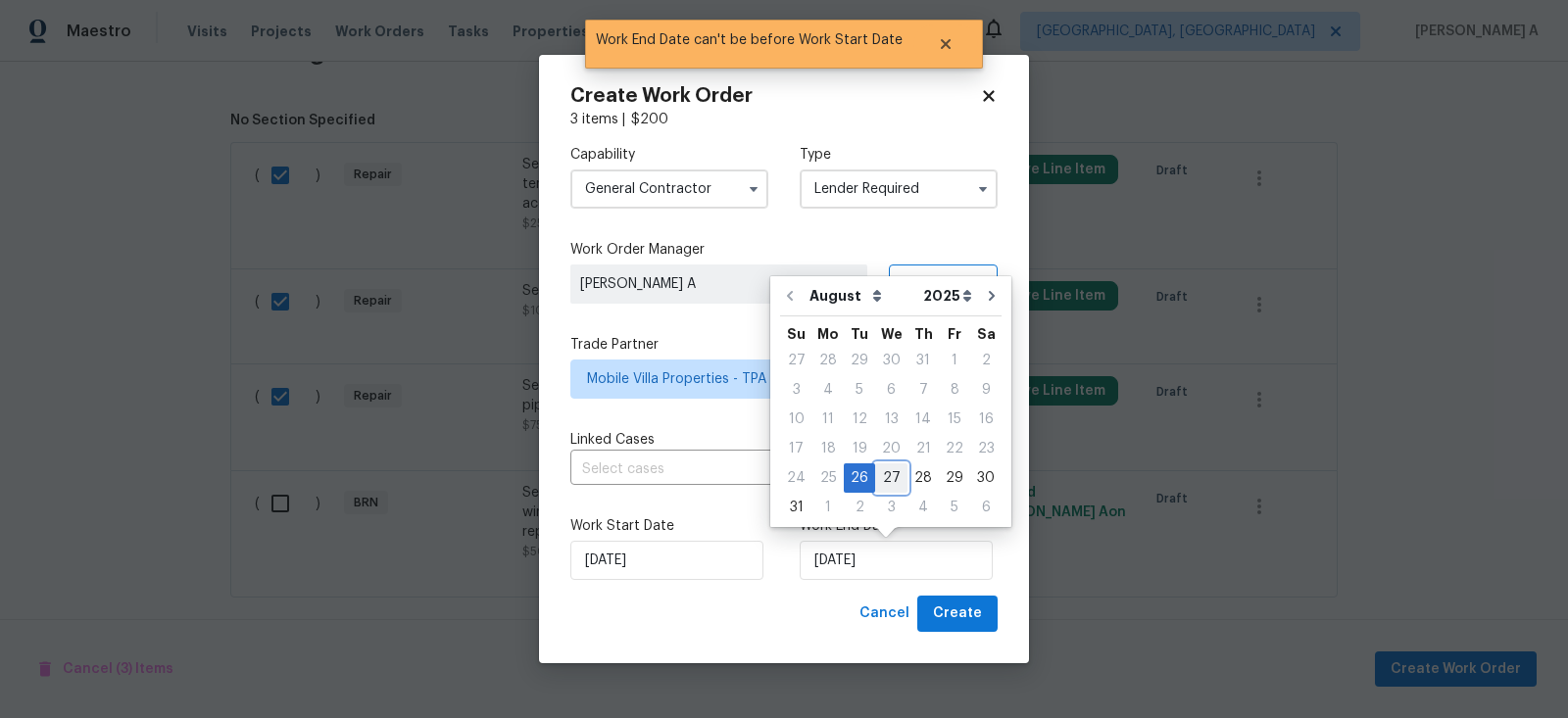
click at [891, 471] on div "27" at bounding box center [891, 479] width 33 height 28
type input "[DATE]"
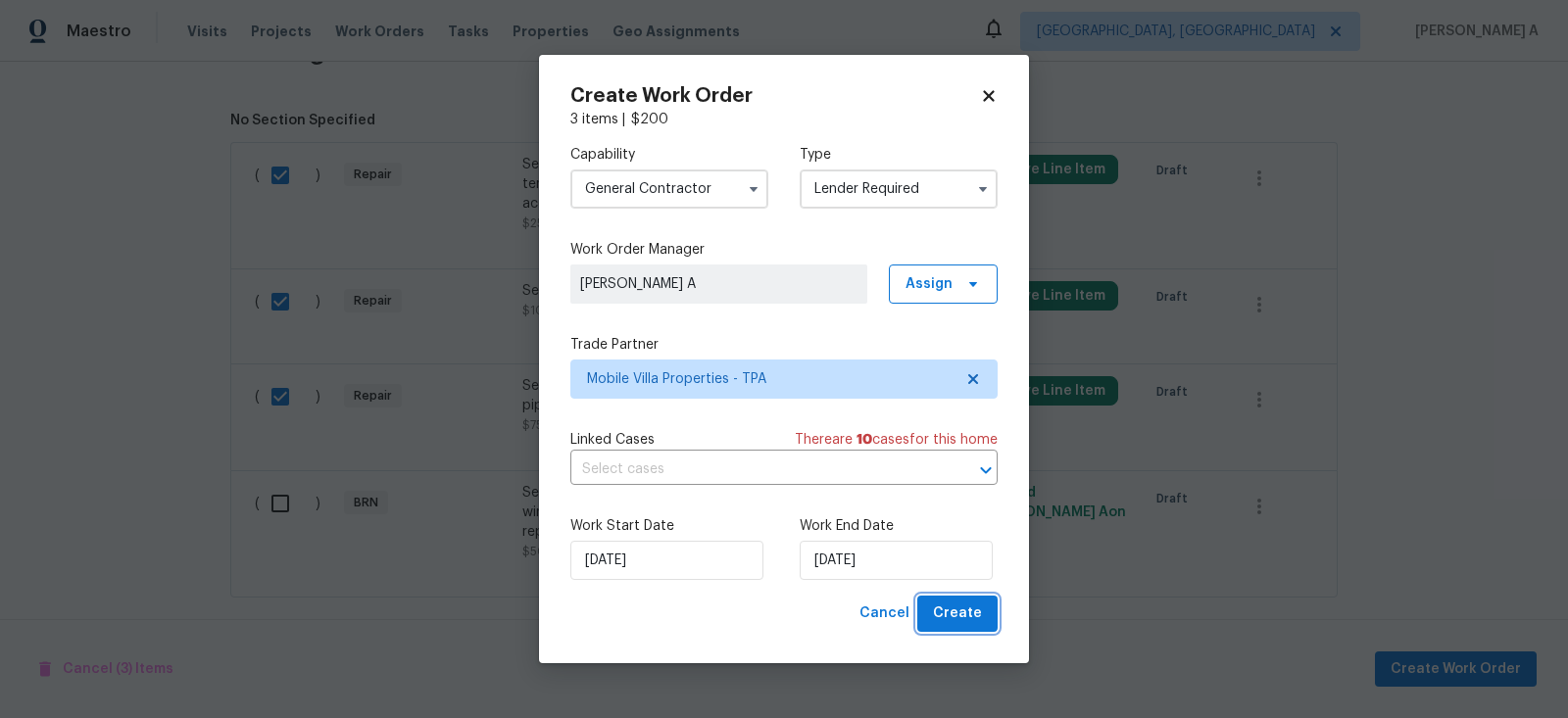
click at [952, 616] on span "Create" at bounding box center [956, 614] width 49 height 25
checkbox input "false"
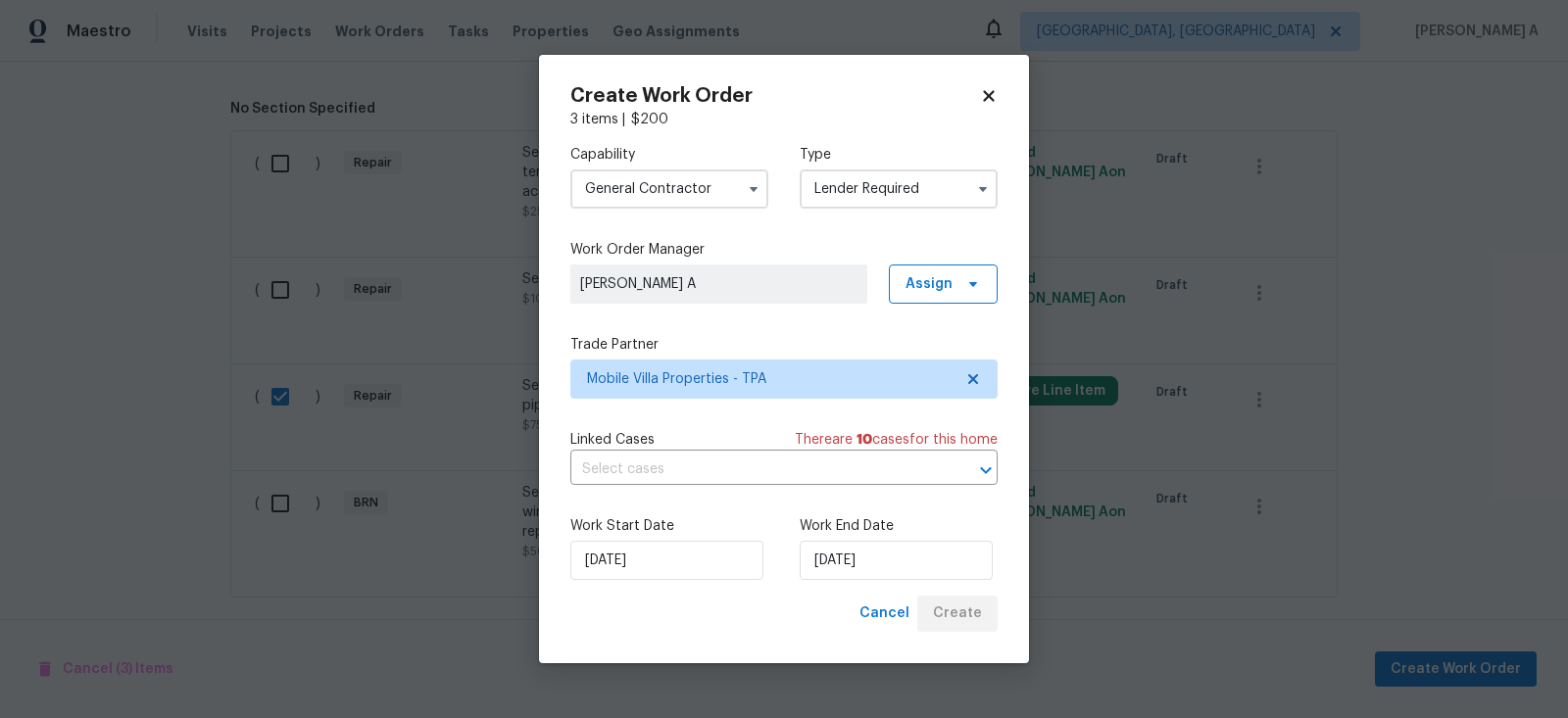
checkbox input "false"
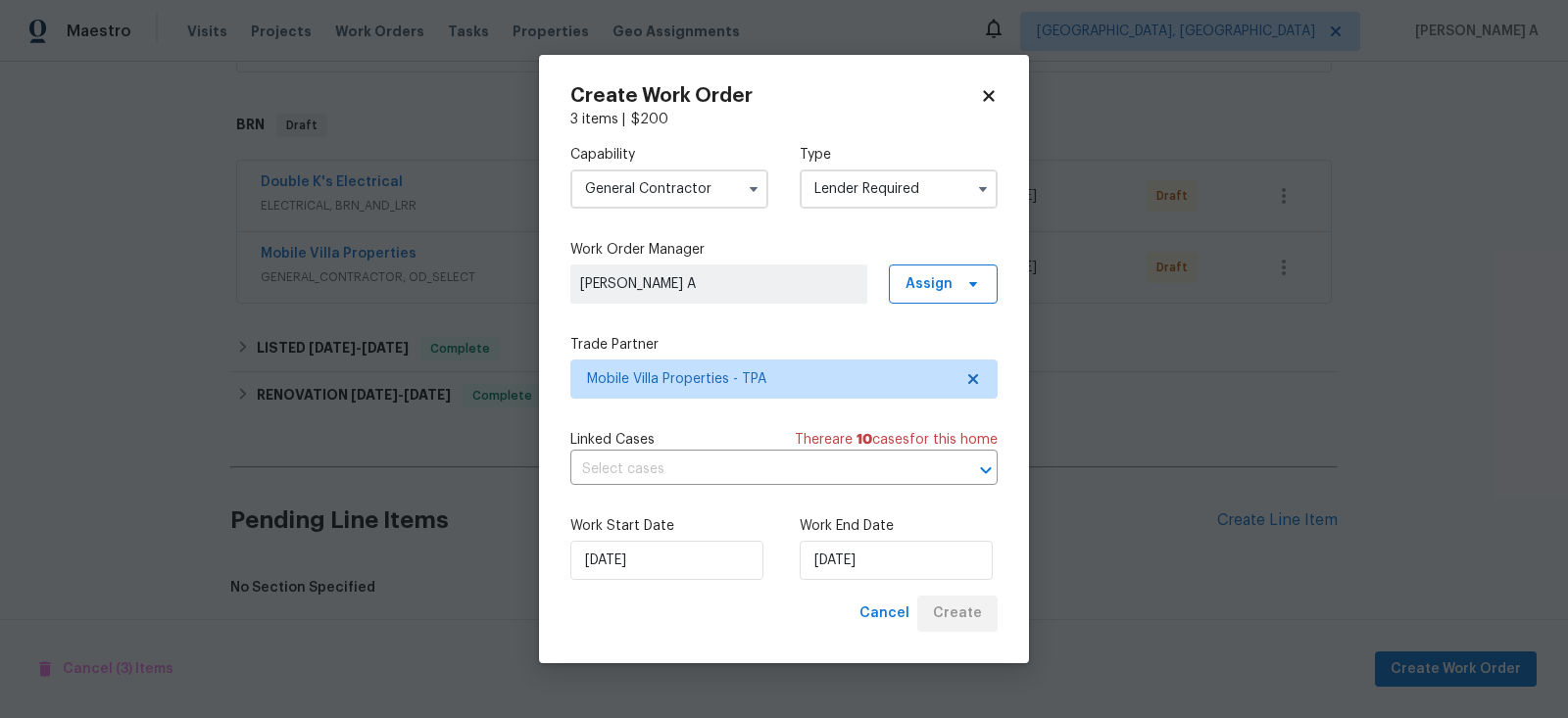
scroll to position [1221, 0]
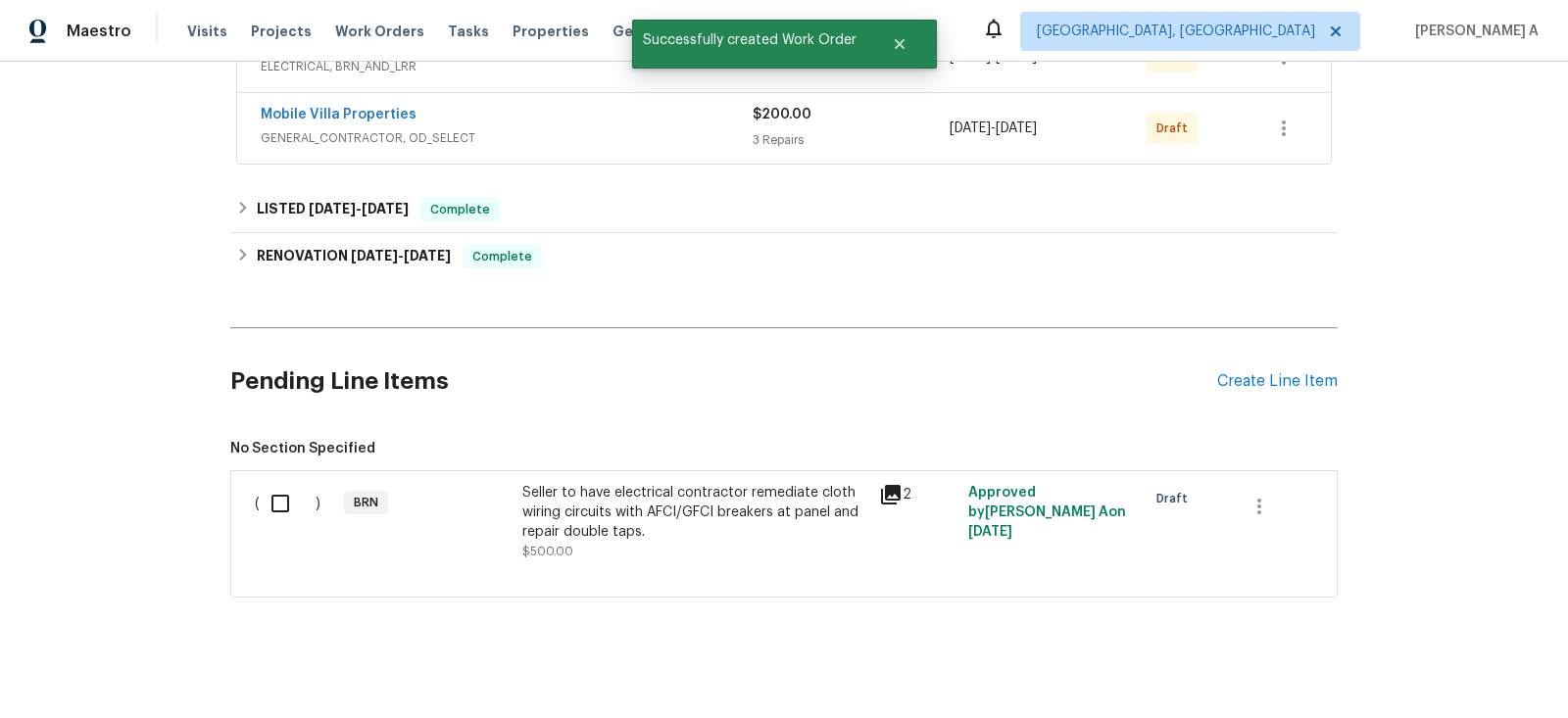
click at [680, 504] on div "Seller to have electrical contractor remediate cloth wiring circuits with AFCI/…" at bounding box center [694, 512] width 345 height 59
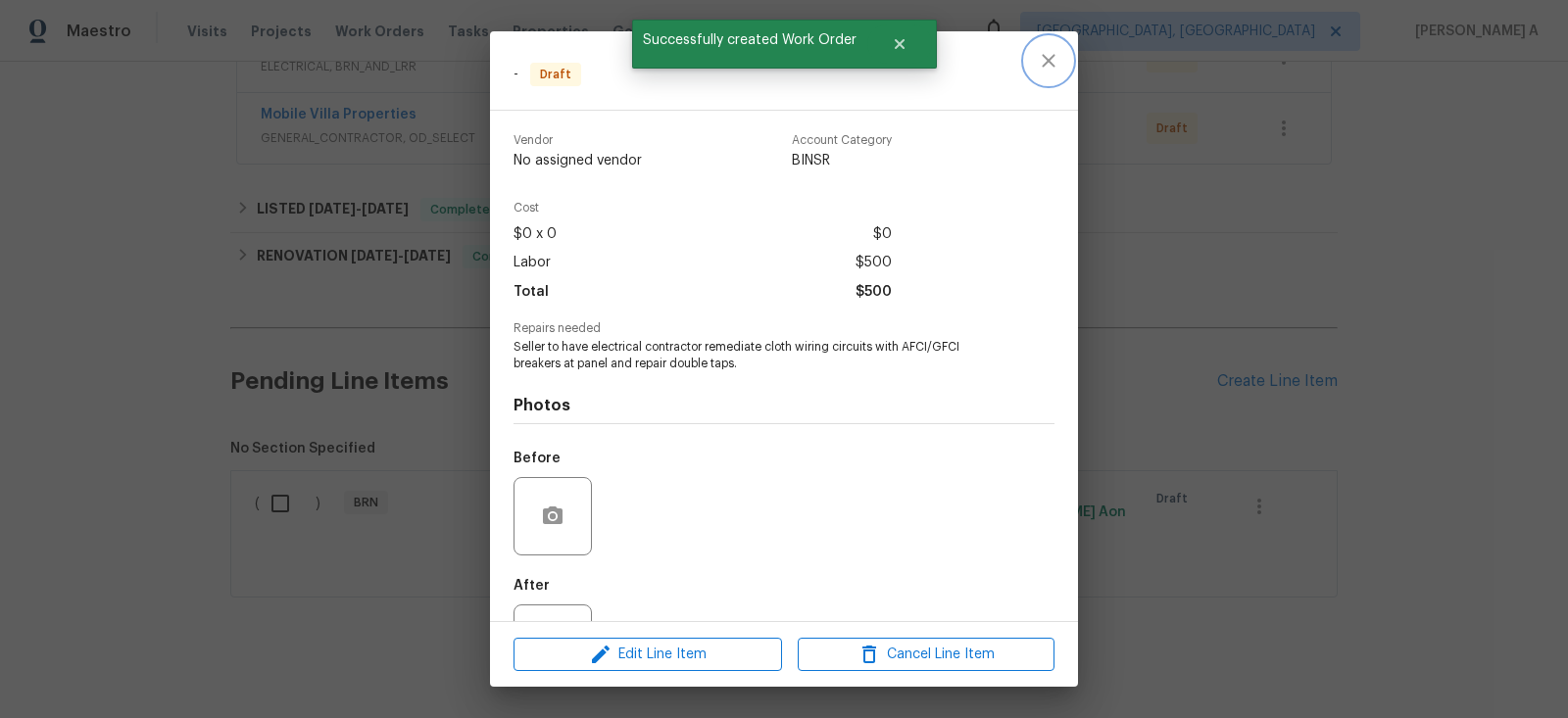
click at [1041, 58] on icon "close" at bounding box center [1049, 61] width 24 height 24
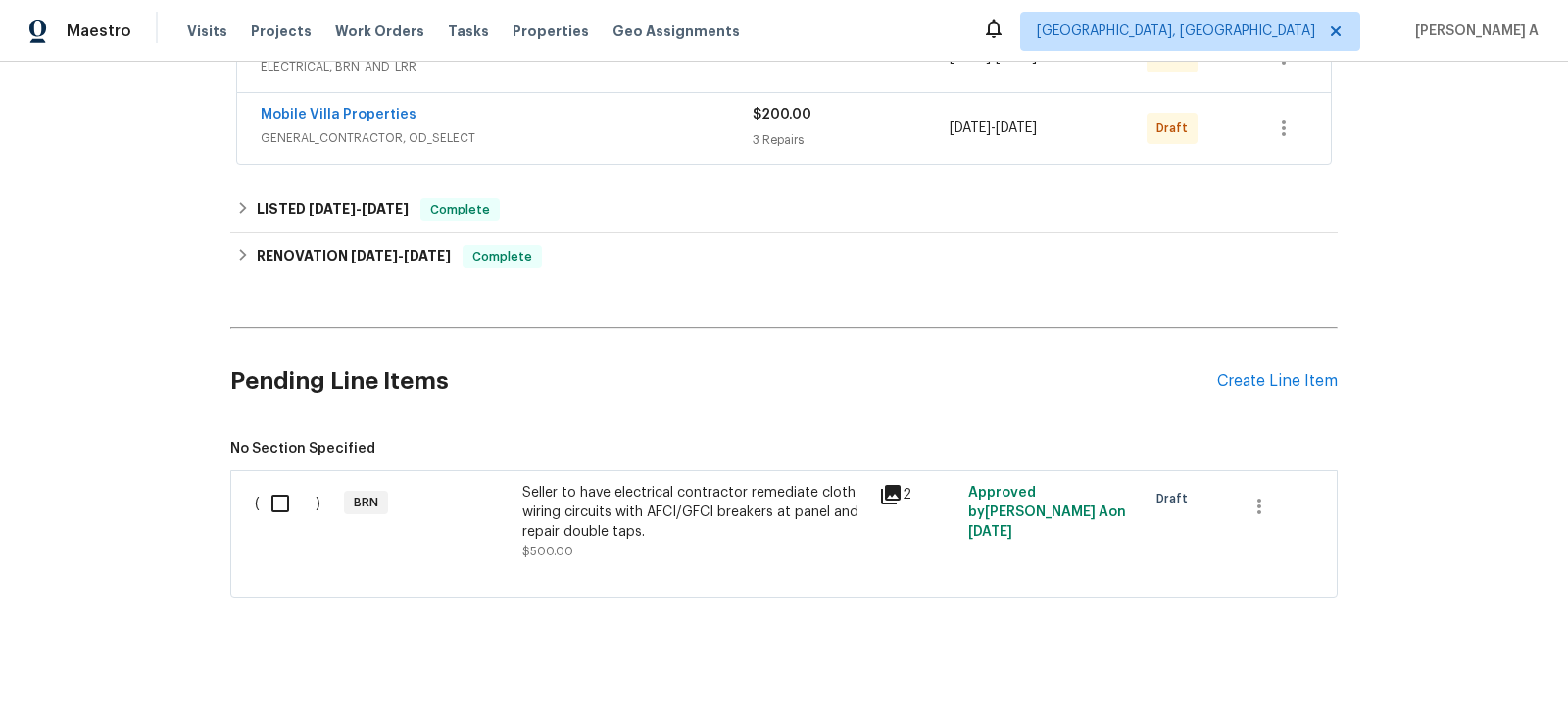
click at [284, 484] on input "checkbox" at bounding box center [288, 503] width 56 height 41
checkbox input "true"
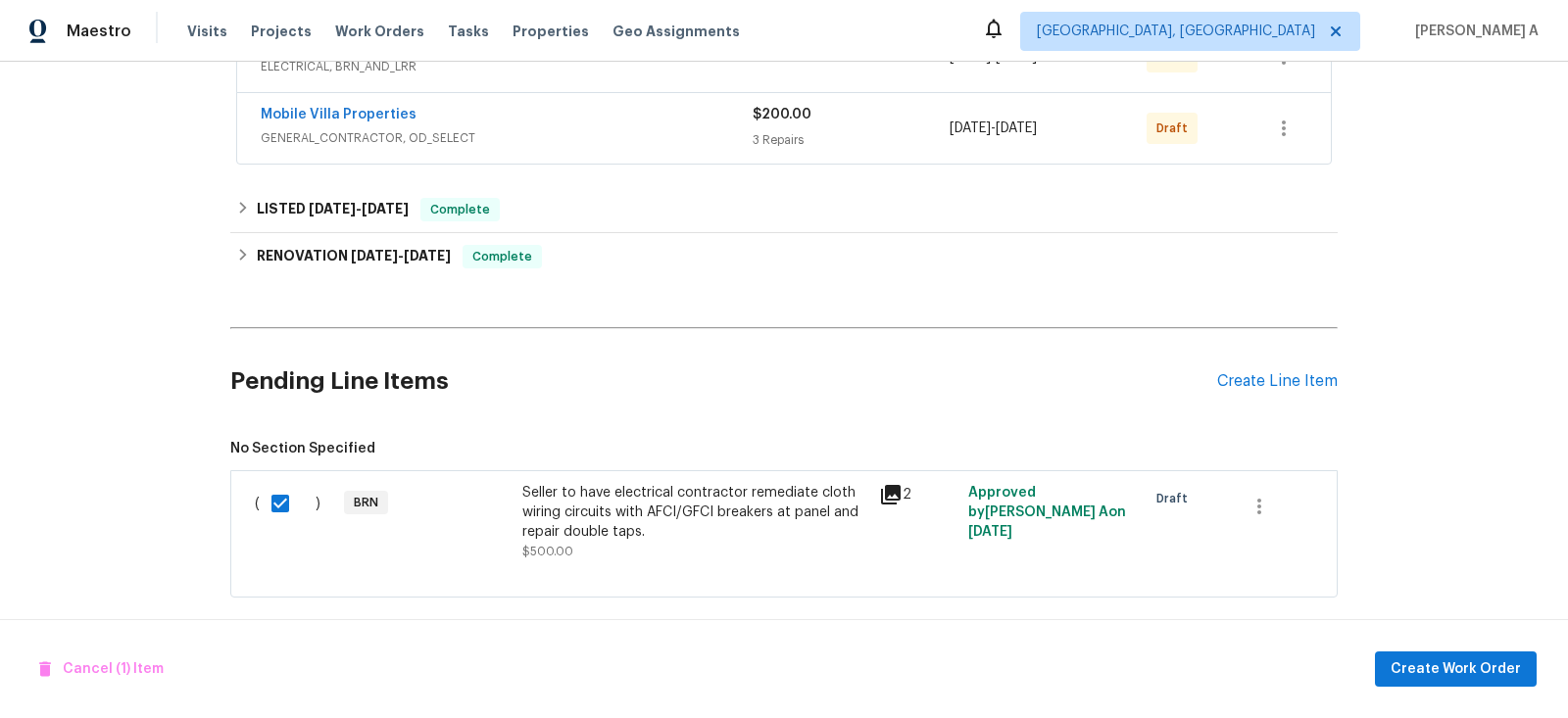
click at [688, 512] on div "Seller to have electrical contractor remediate cloth wiring circuits with AFCI/…" at bounding box center [694, 512] width 345 height 59
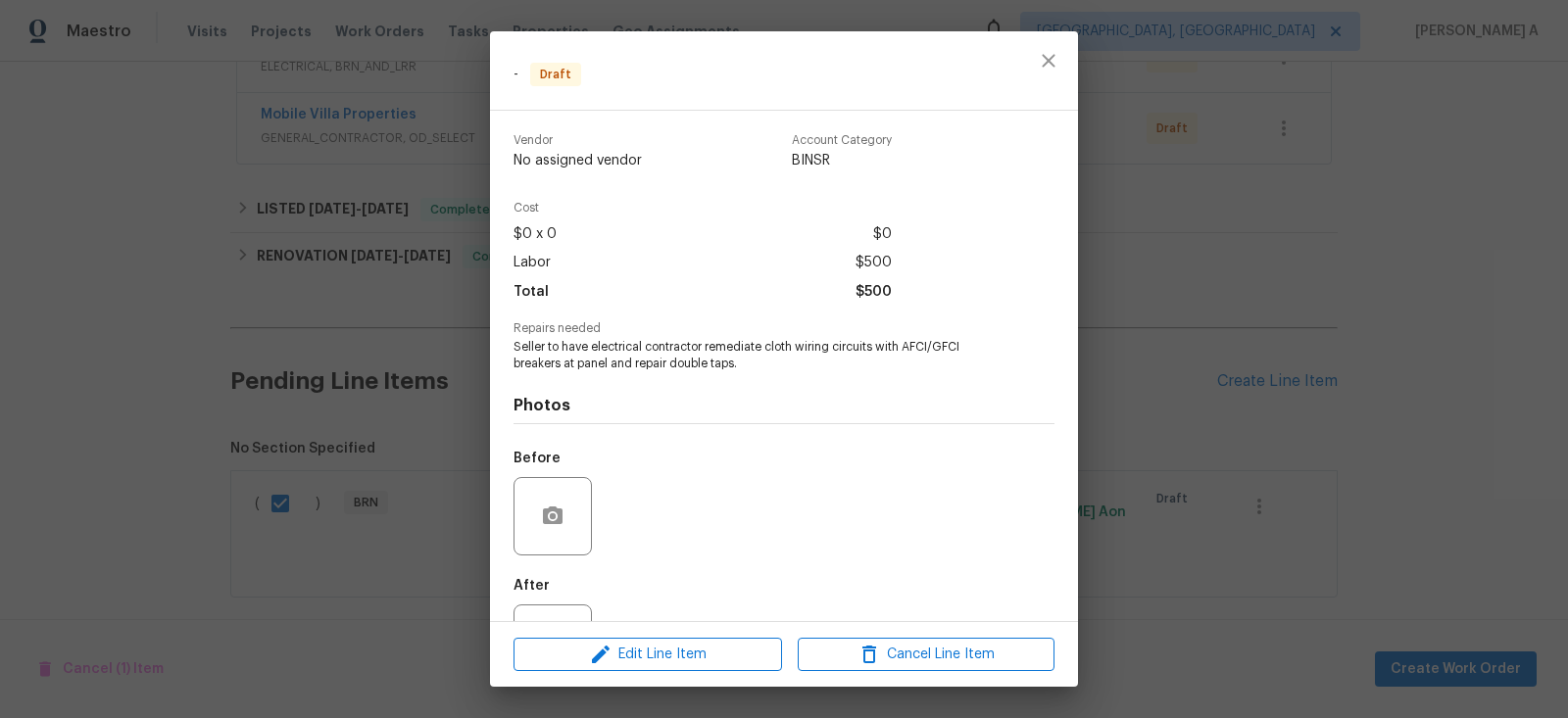
scroll to position [80, 0]
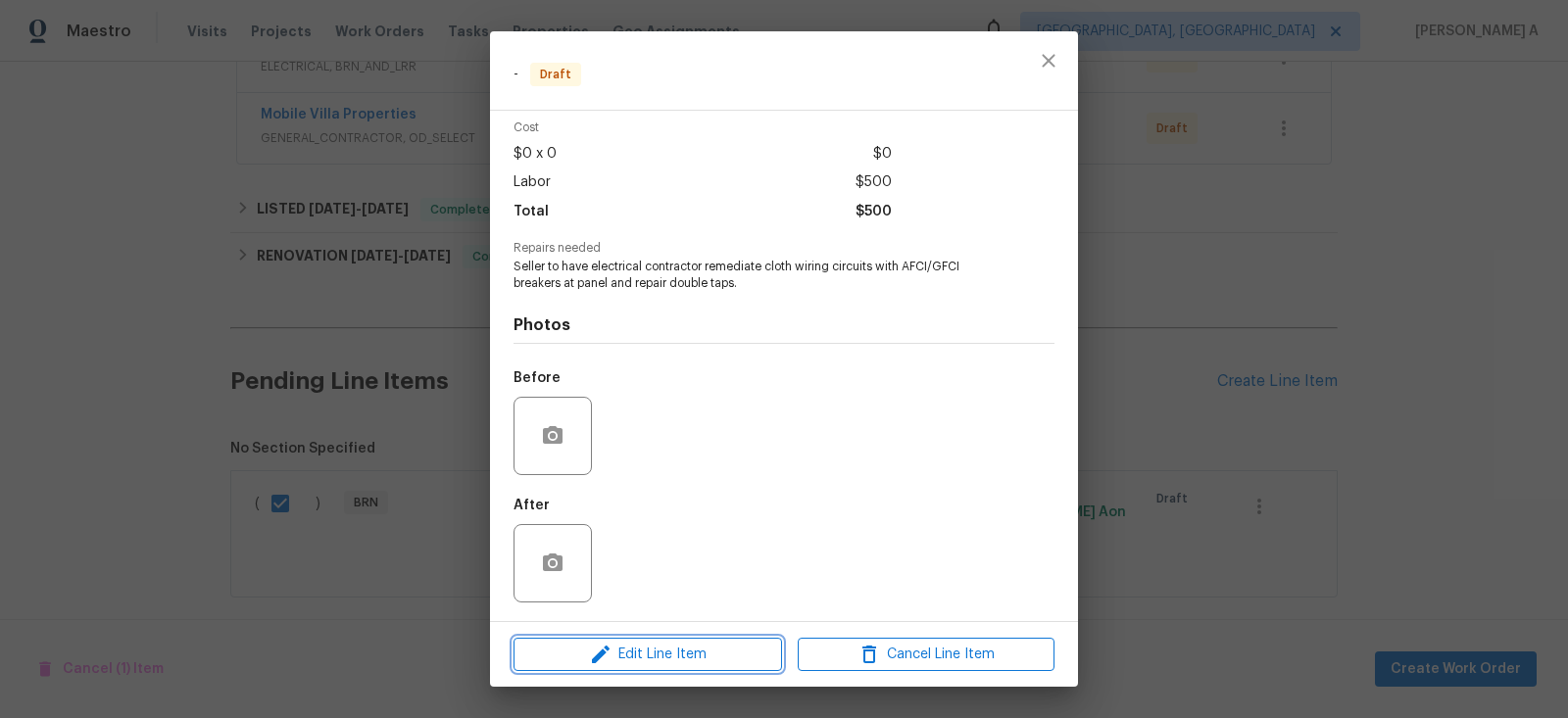
click at [693, 659] on span "Edit Line Item" at bounding box center [647, 654] width 257 height 25
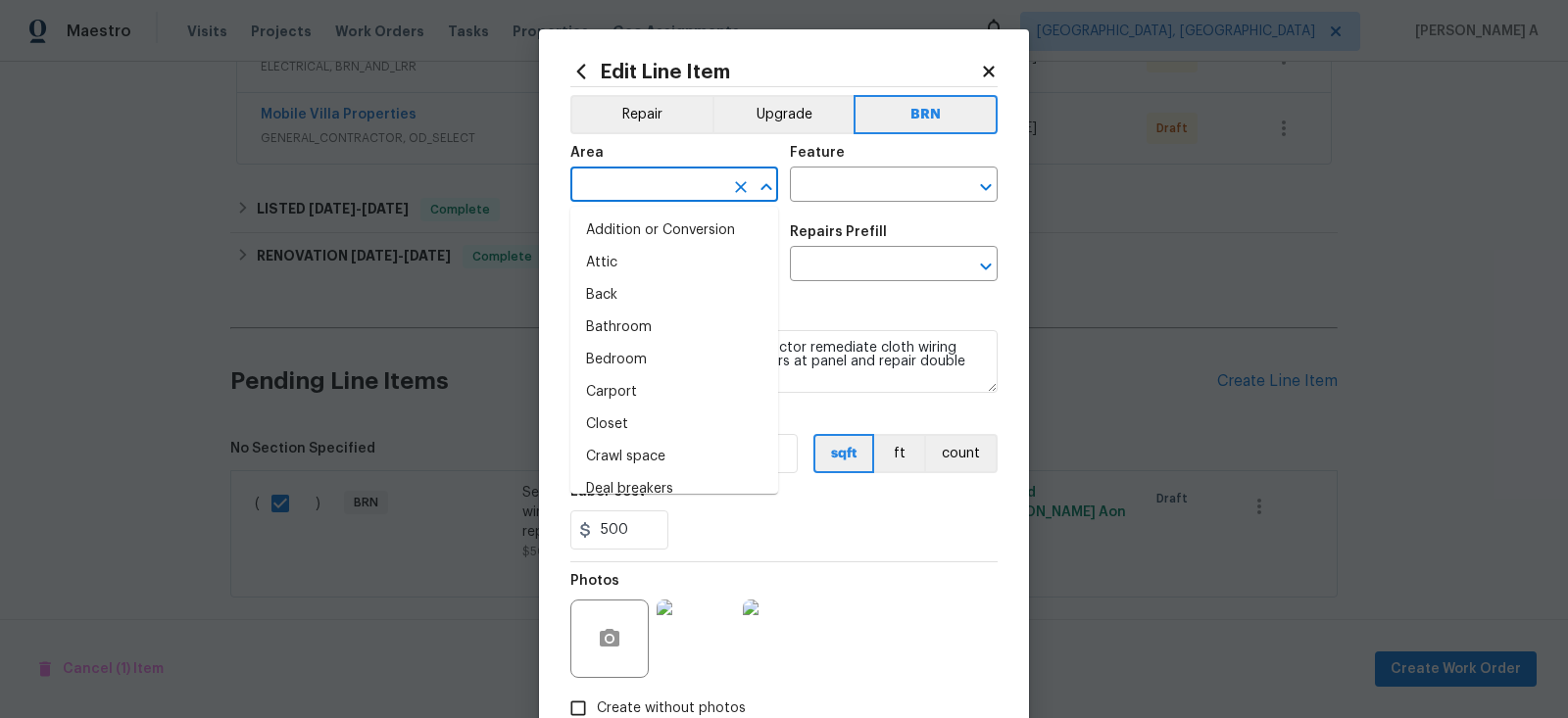
click at [652, 201] on input "text" at bounding box center [646, 187] width 153 height 31
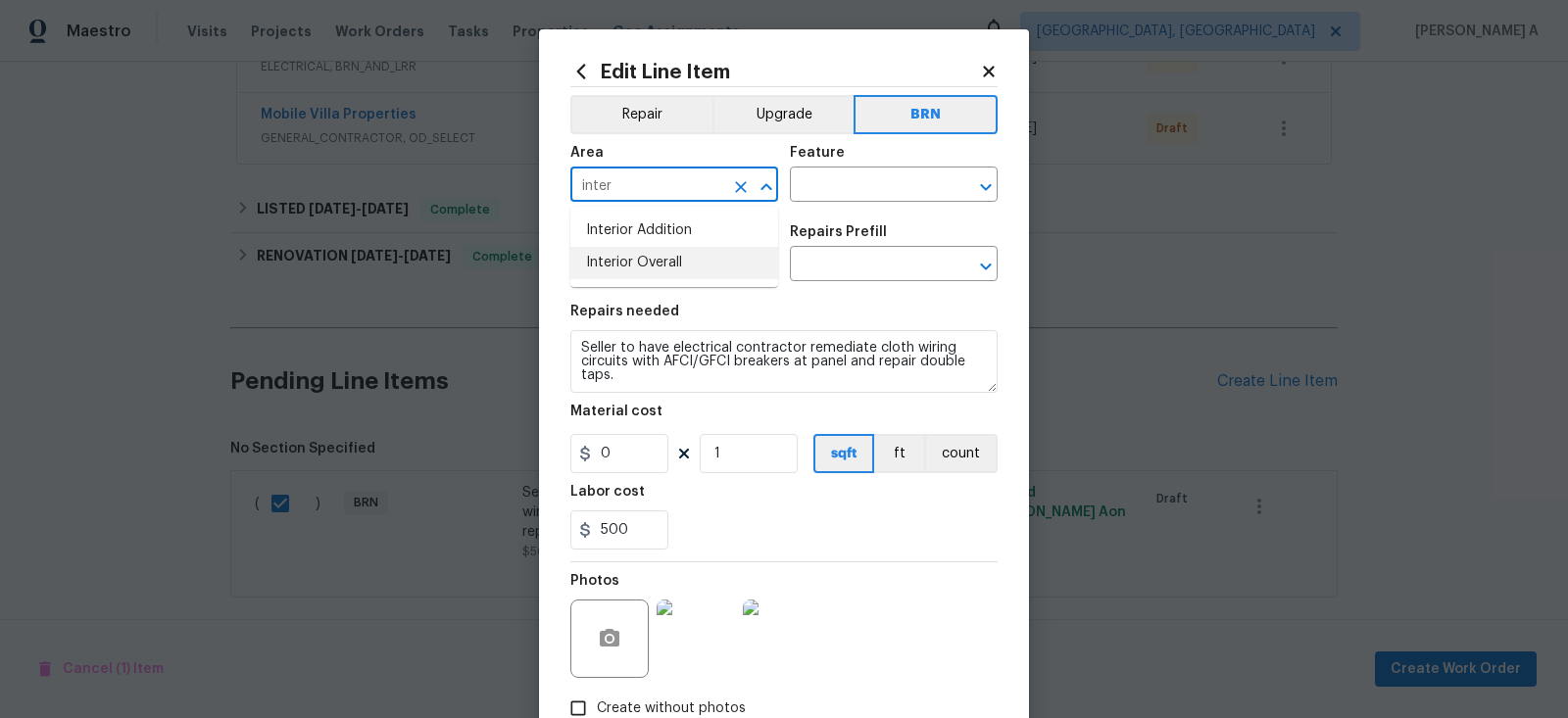
click at [668, 267] on li "Interior Overall" at bounding box center [673, 263] width 208 height 33
type input "Interior Overall"
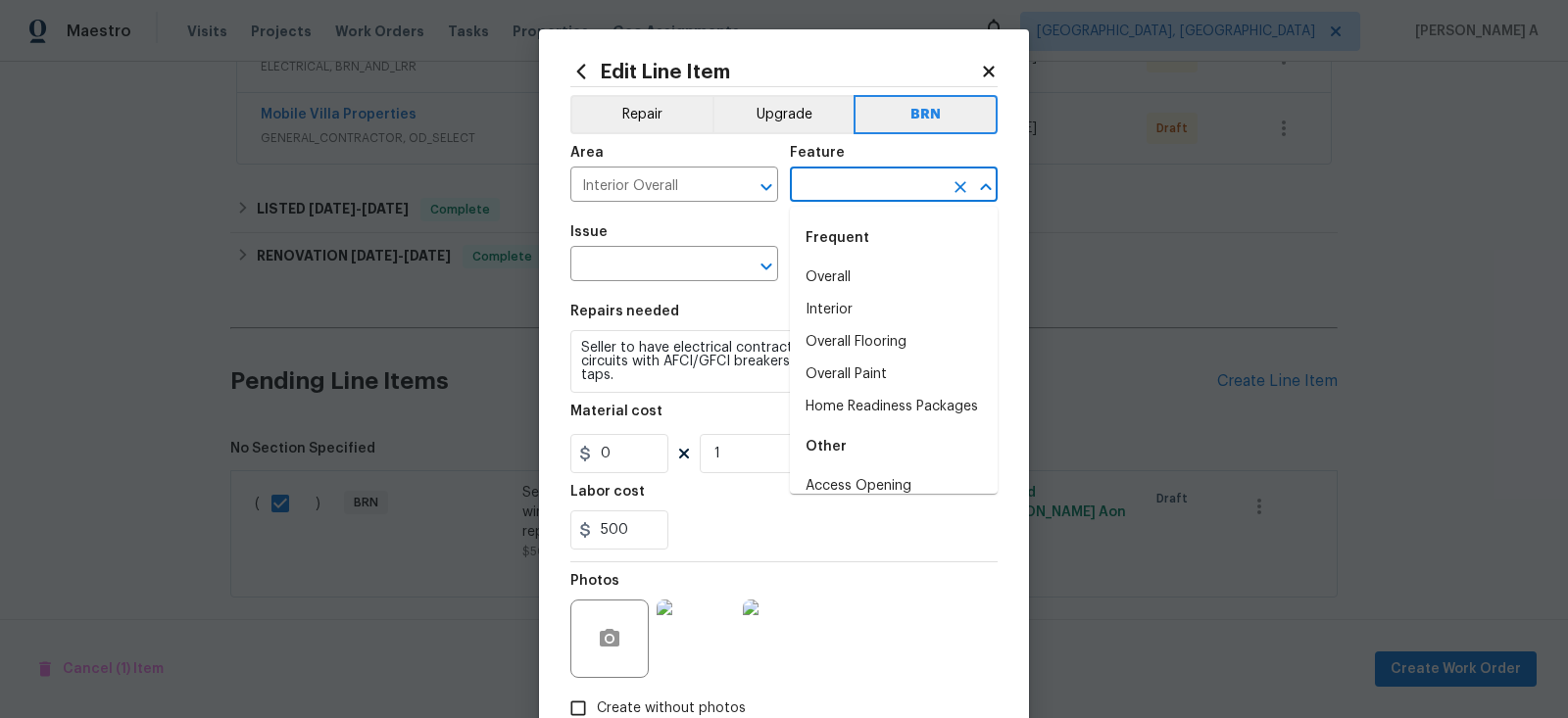
click at [851, 188] on input "text" at bounding box center [866, 187] width 153 height 31
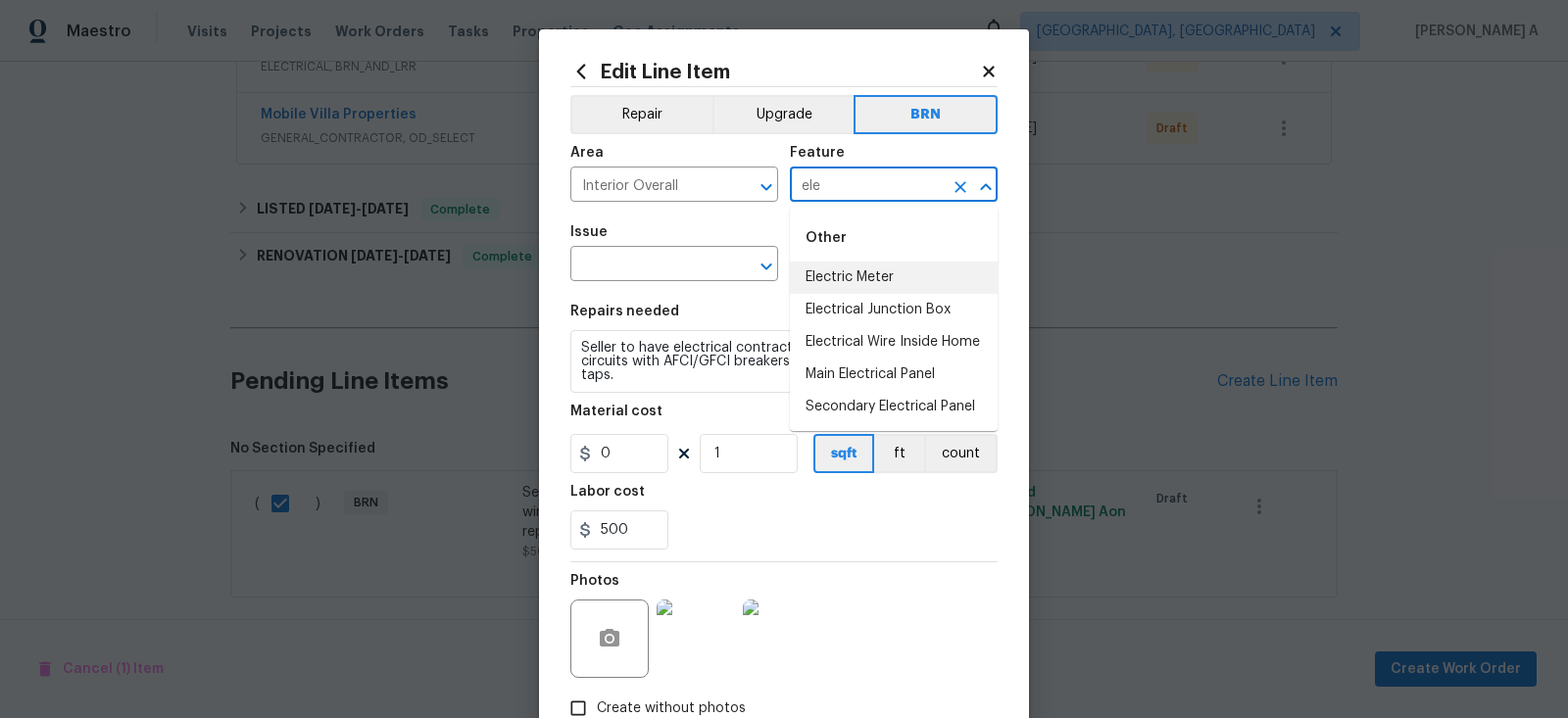
click at [875, 279] on li "Electric Meter" at bounding box center [893, 277] width 208 height 33
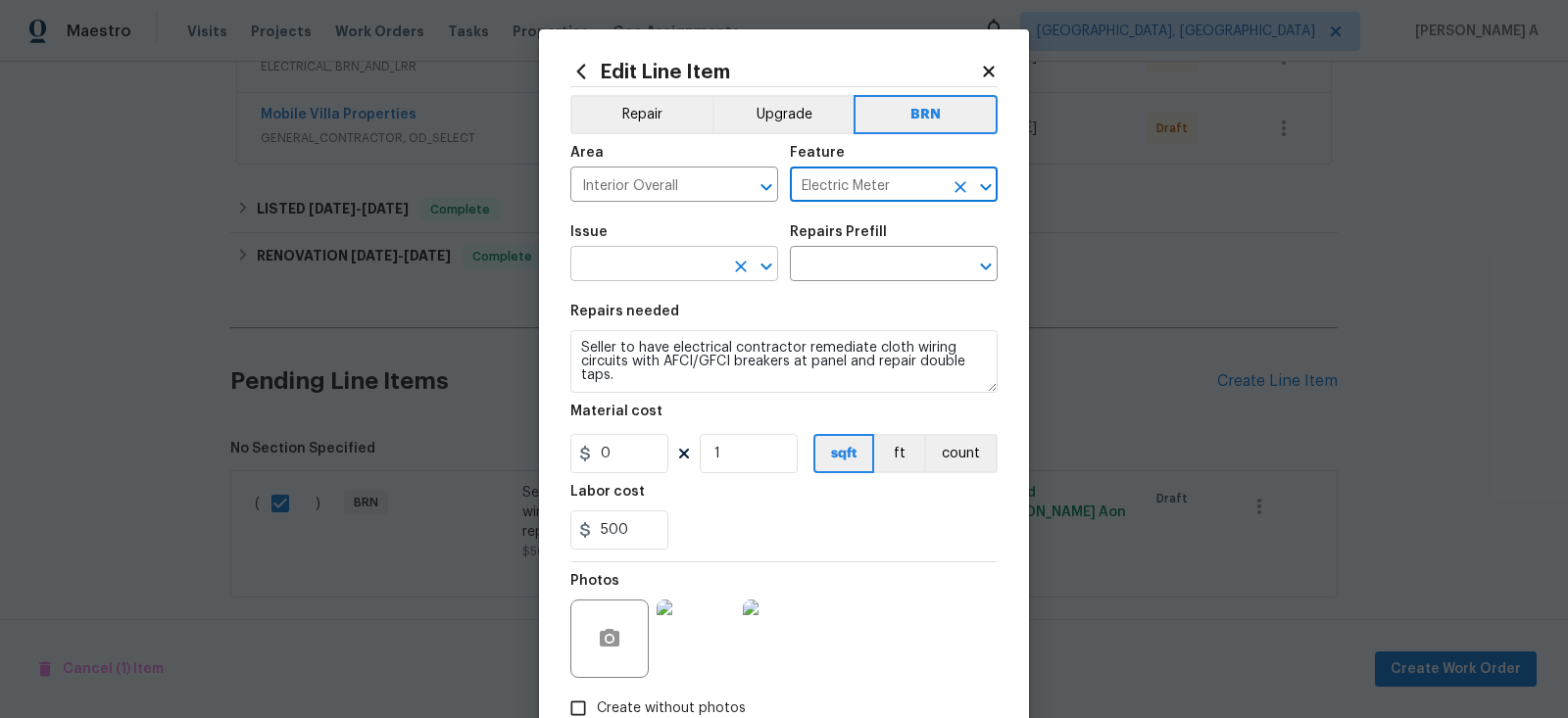
type input "Electric Meter"
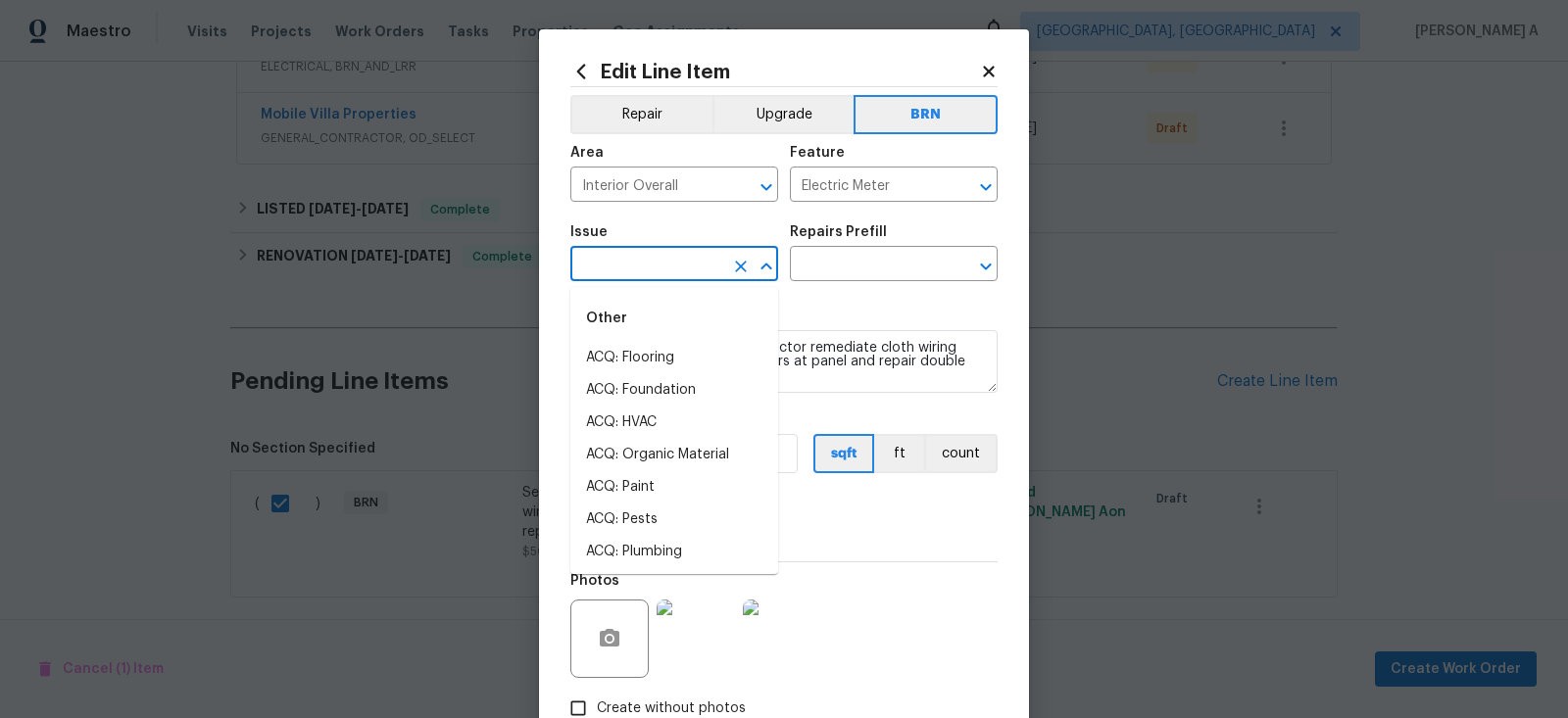
click at [639, 264] on input "text" at bounding box center [646, 266] width 153 height 31
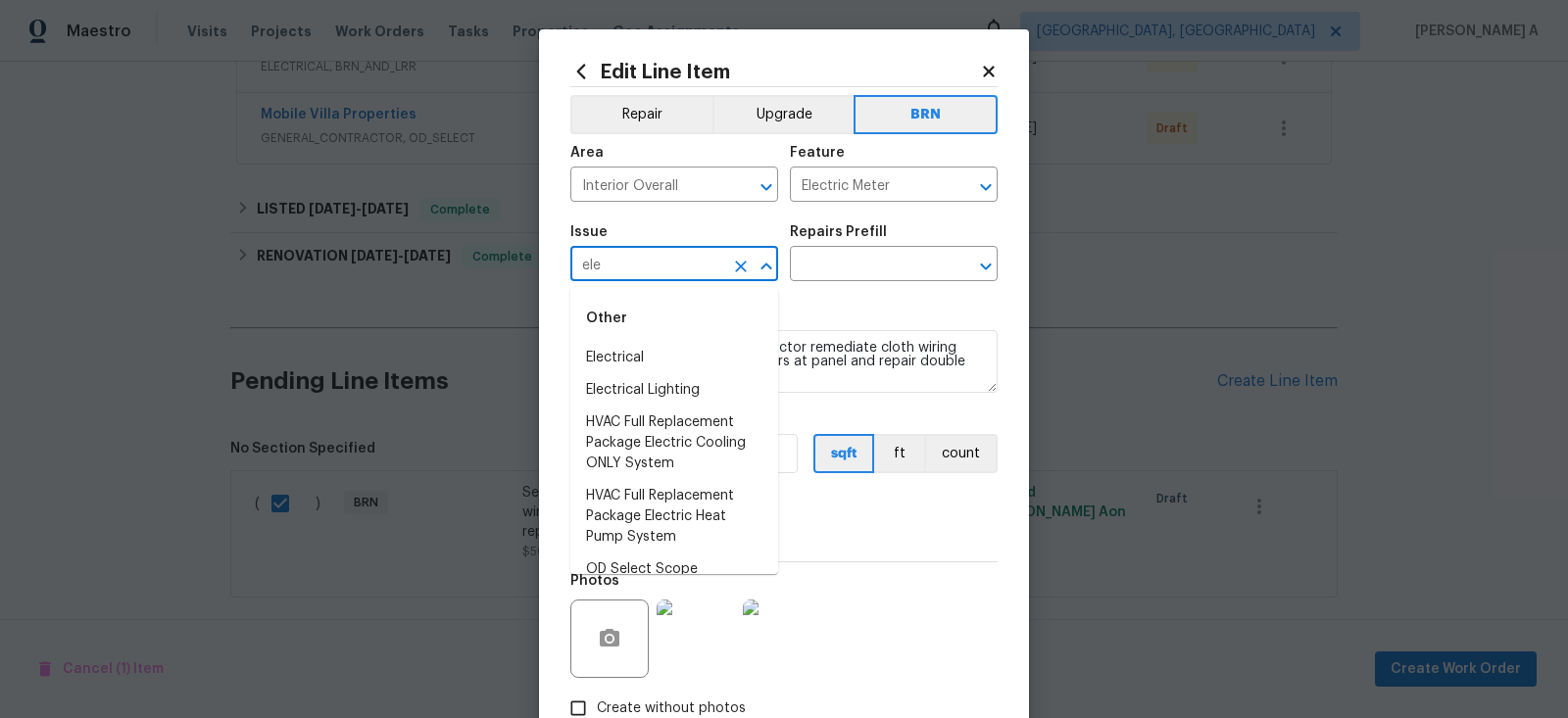
click at [652, 337] on div "Other" at bounding box center [673, 318] width 208 height 47
click at [652, 350] on li "Electrical" at bounding box center [673, 358] width 208 height 33
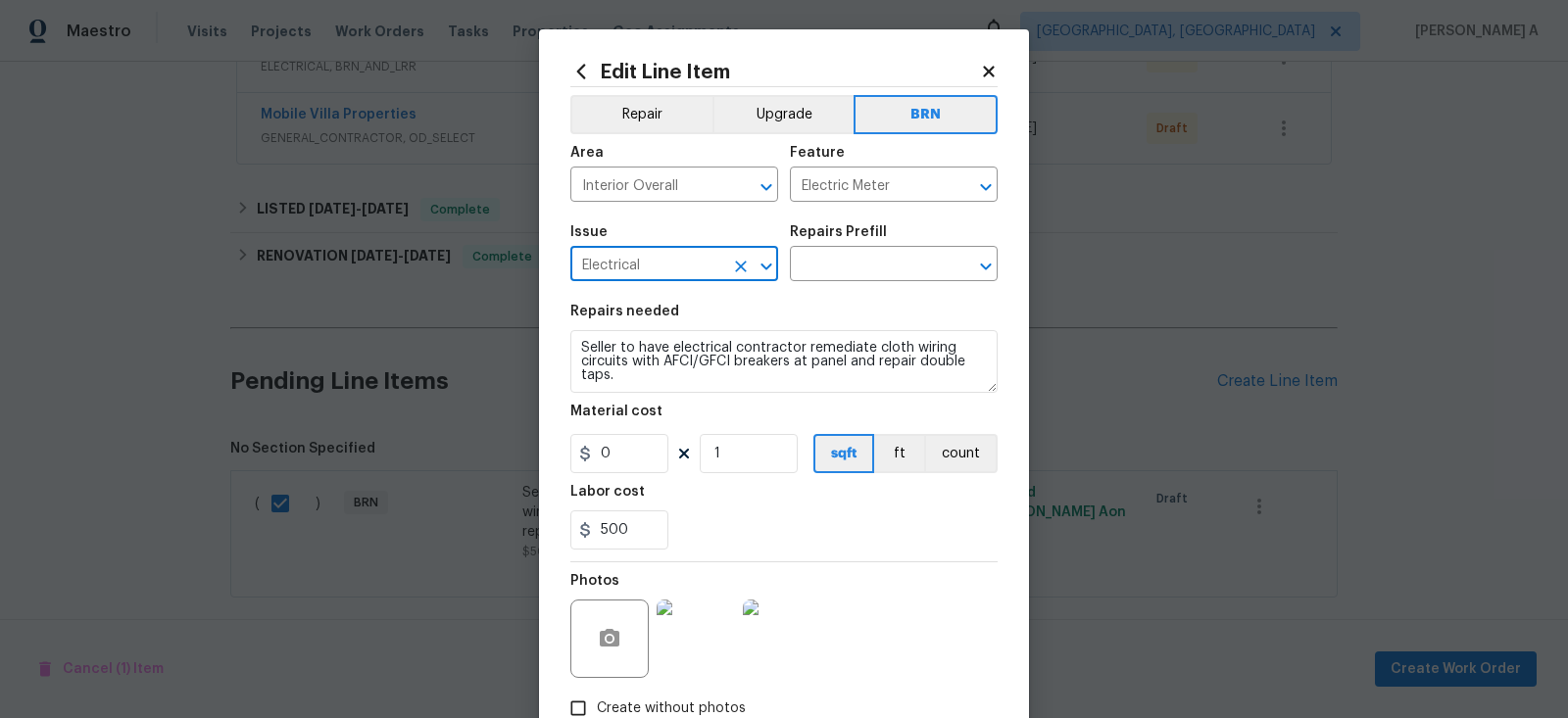
type input "Electrical"
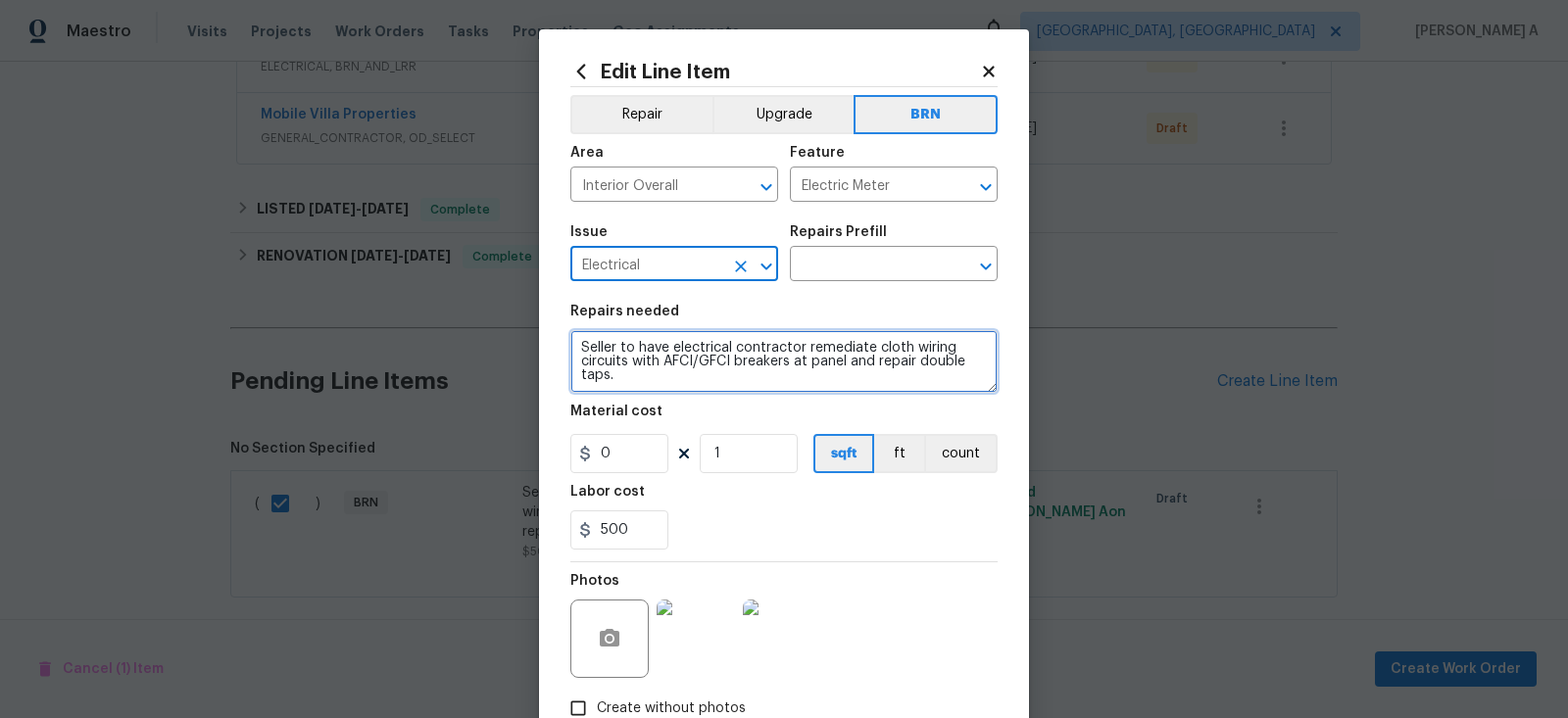
click at [652, 350] on textarea "Seller to have electrical contractor remediate cloth wiring circuits with AFCI/…" at bounding box center [784, 361] width 427 height 63
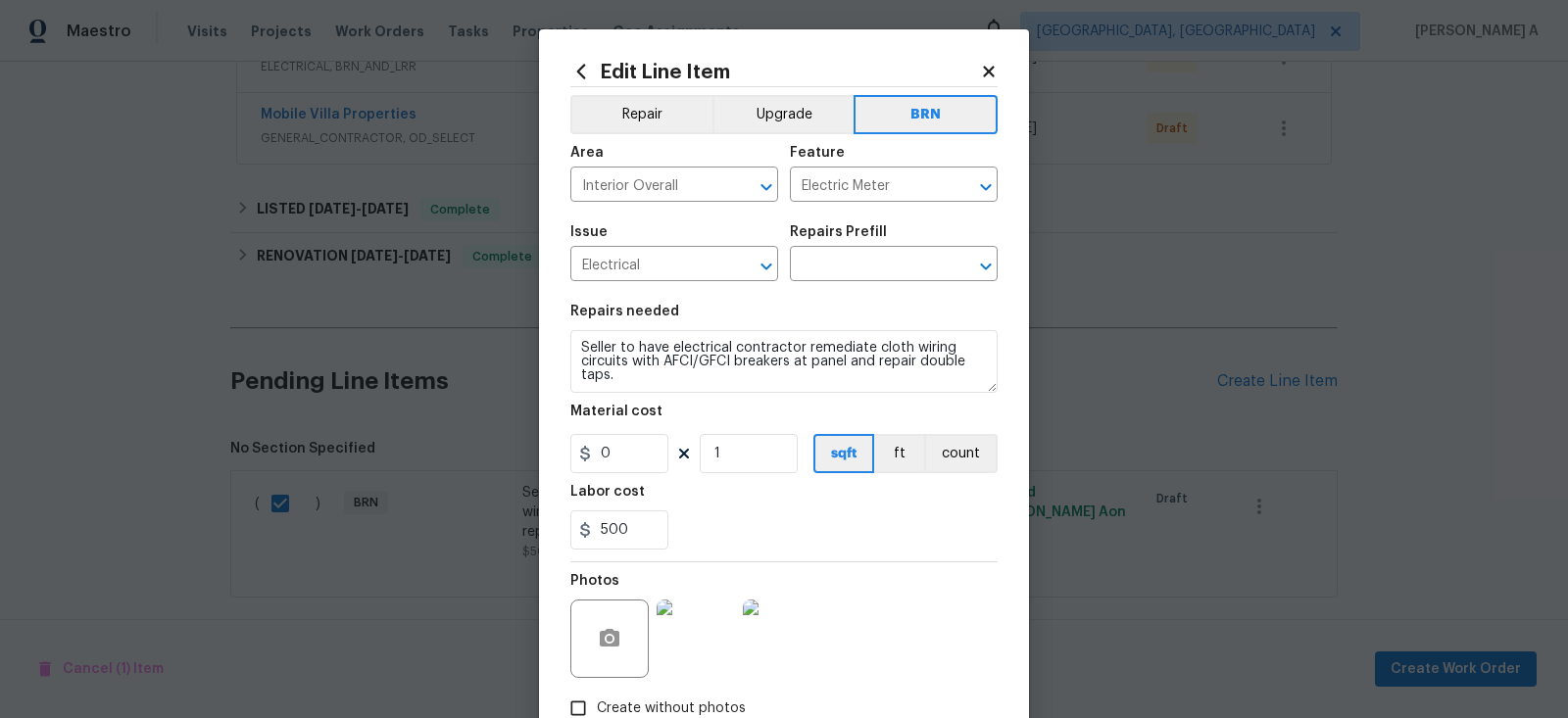
click at [819, 287] on div "Issue Electrical ​ Repairs Prefill ​" at bounding box center [784, 253] width 427 height 79
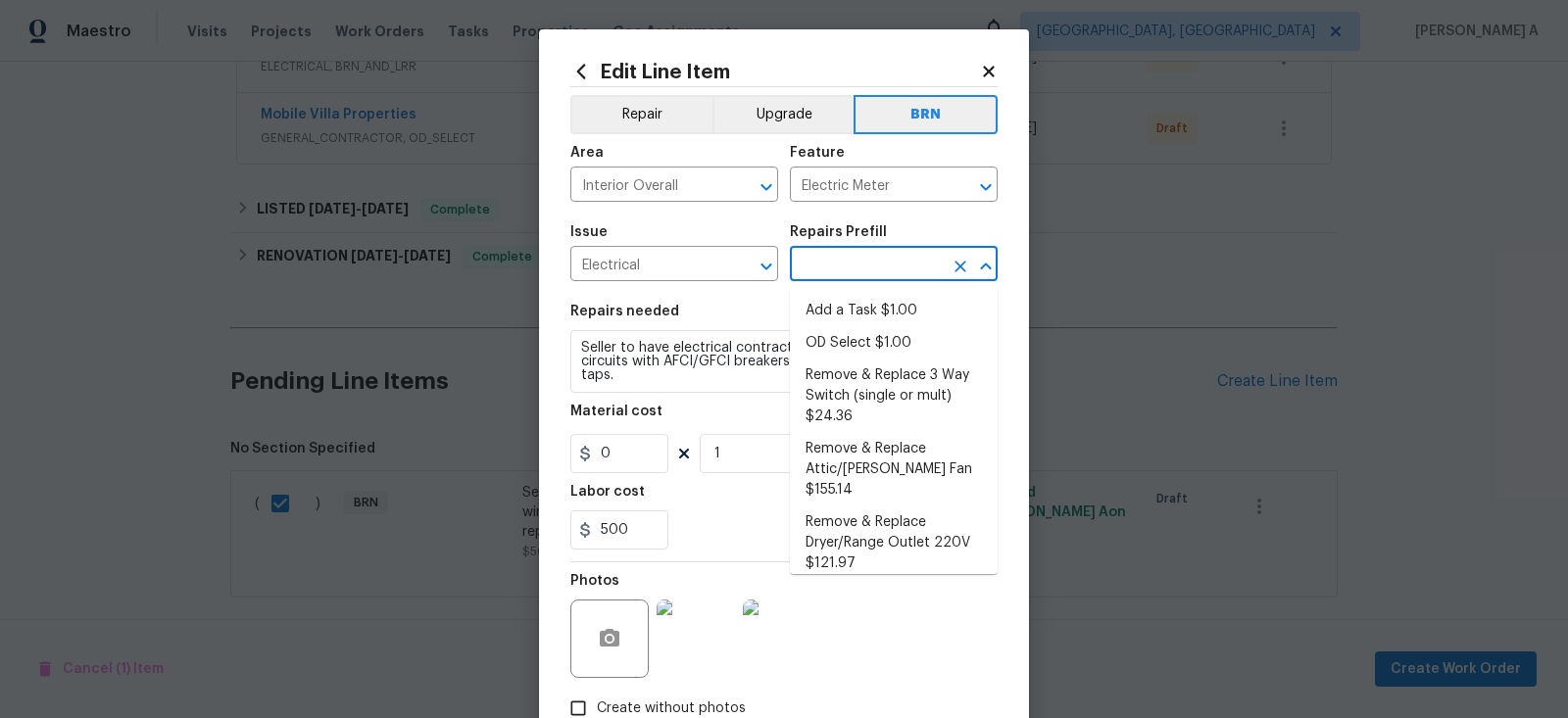
click at [821, 275] on input "text" at bounding box center [866, 266] width 153 height 31
click at [828, 308] on li "Add a Task $1.00" at bounding box center [893, 311] width 208 height 33
type input "Add a Task $1.00"
type textarea "HPM to detail"
type input "1"
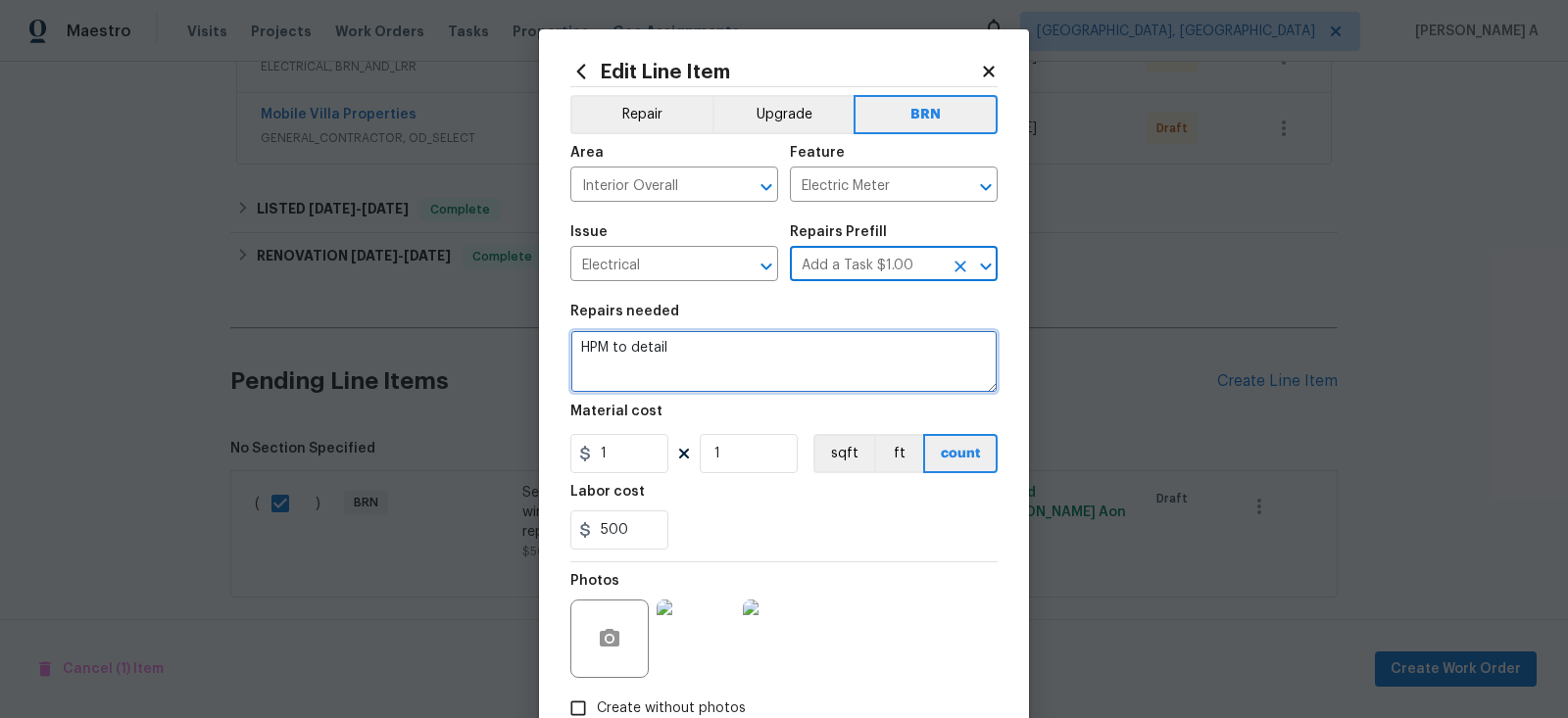
click at [767, 371] on textarea "HPM to detail" at bounding box center [784, 361] width 427 height 63
paste textarea "Seller to have electrical contractor remediate cloth wiring circuits with AFCI/…"
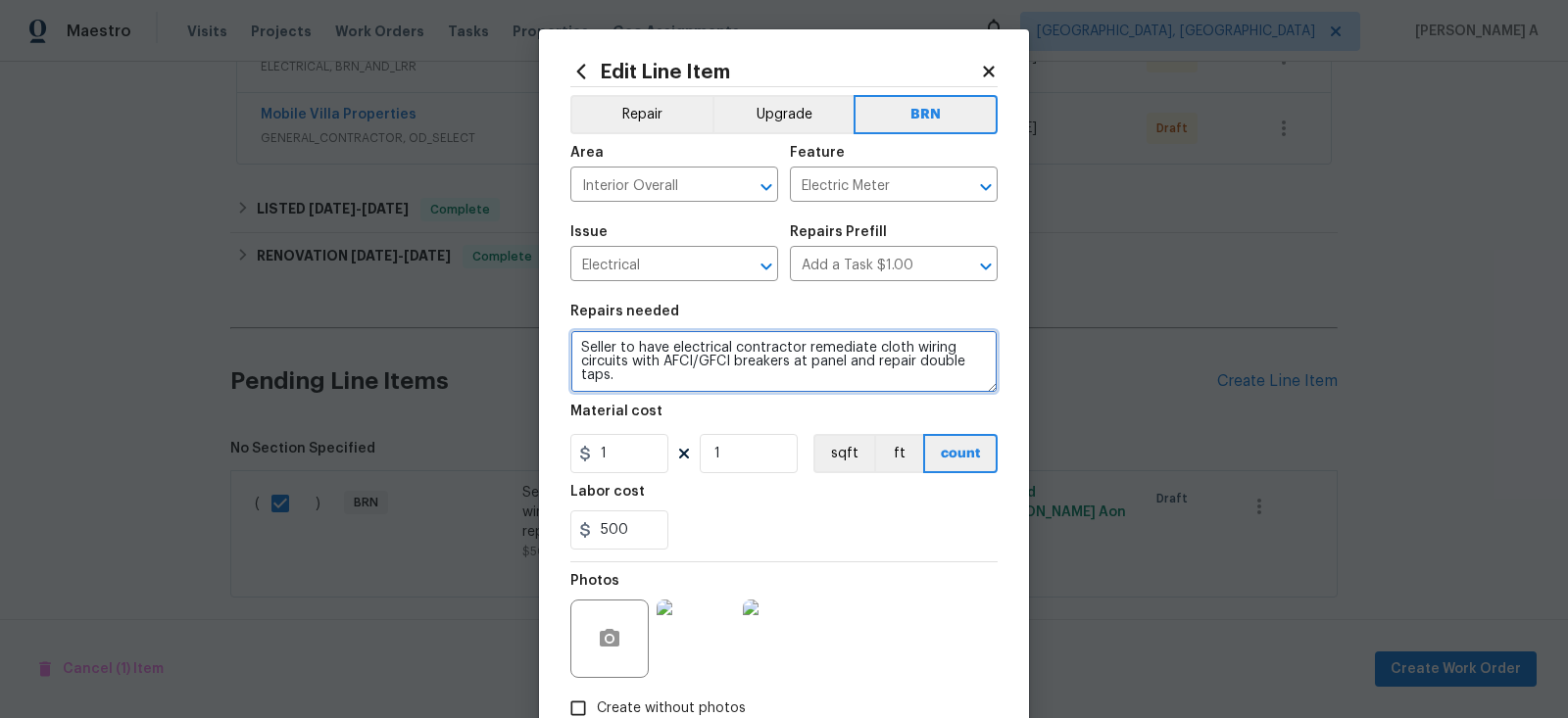
type textarea "Seller to have electrical contractor remediate cloth wiring circuits with AFCI/…"
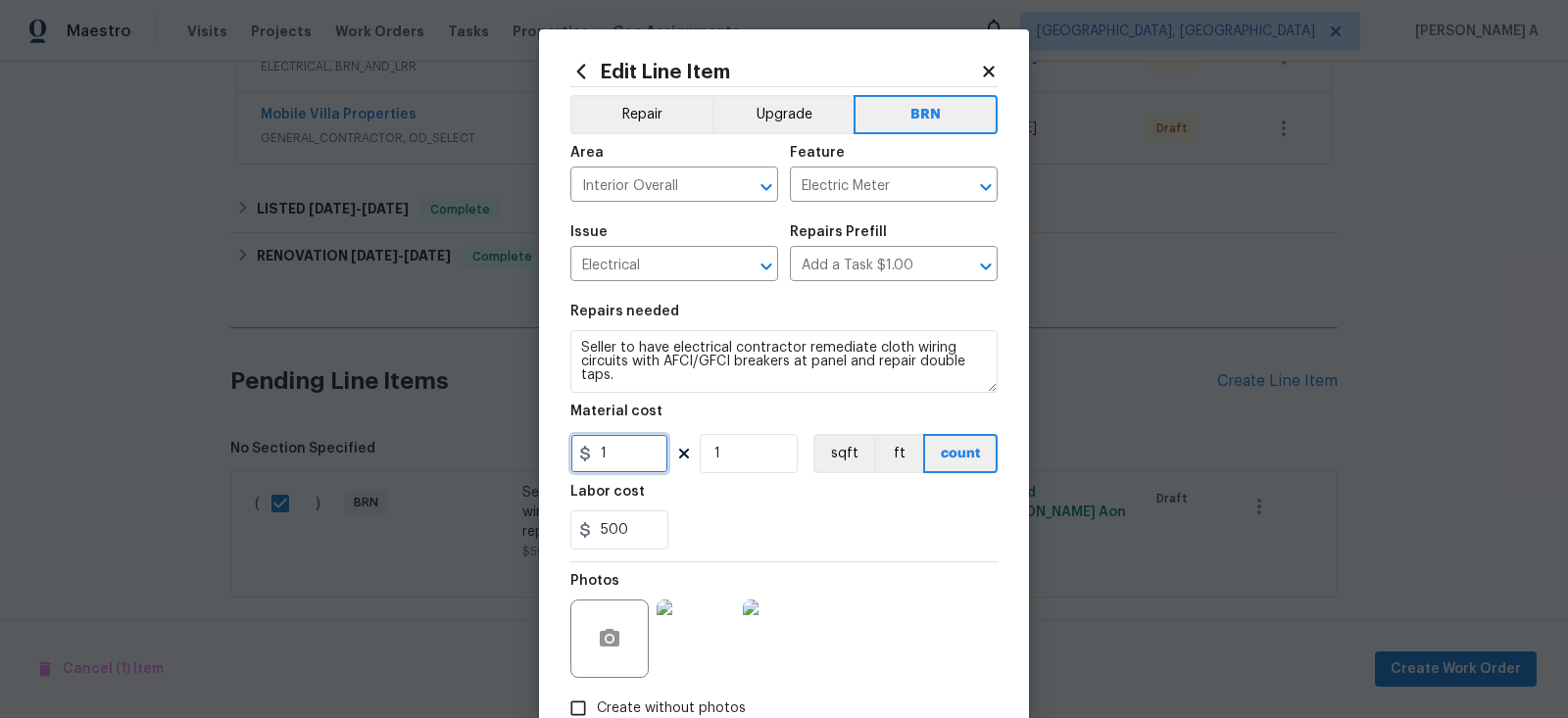
drag, startPoint x: 634, startPoint y: 470, endPoint x: 519, endPoint y: 469, distance: 115.0
click at [519, 469] on div "Edit Line Item Repair Upgrade BRN Area Interior Overall ​ Feature Electric Mete…" at bounding box center [784, 359] width 1568 height 718
type input "0"
click at [744, 594] on div at bounding box center [782, 639] width 86 height 102
click at [742, 537] on div "500" at bounding box center [784, 529] width 427 height 39
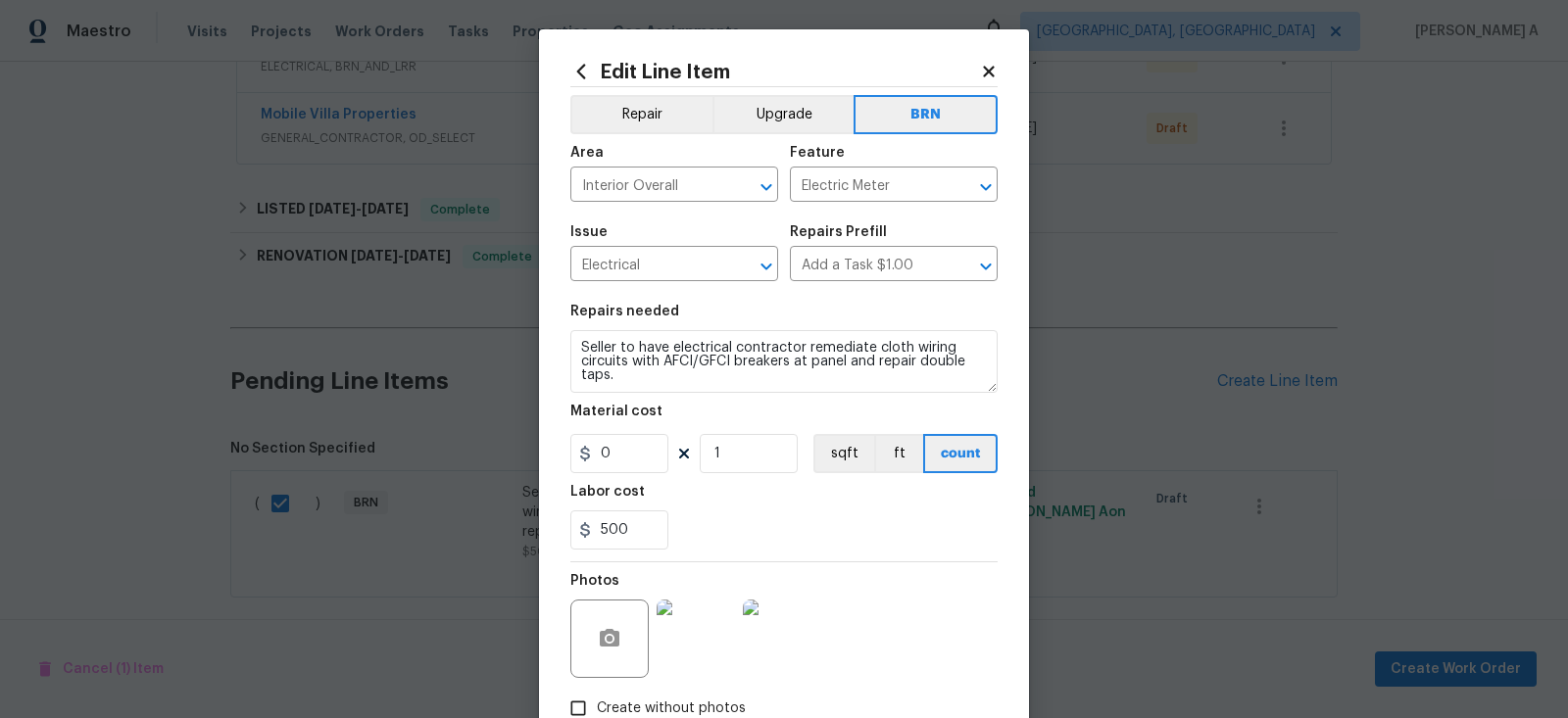
scroll to position [124, 0]
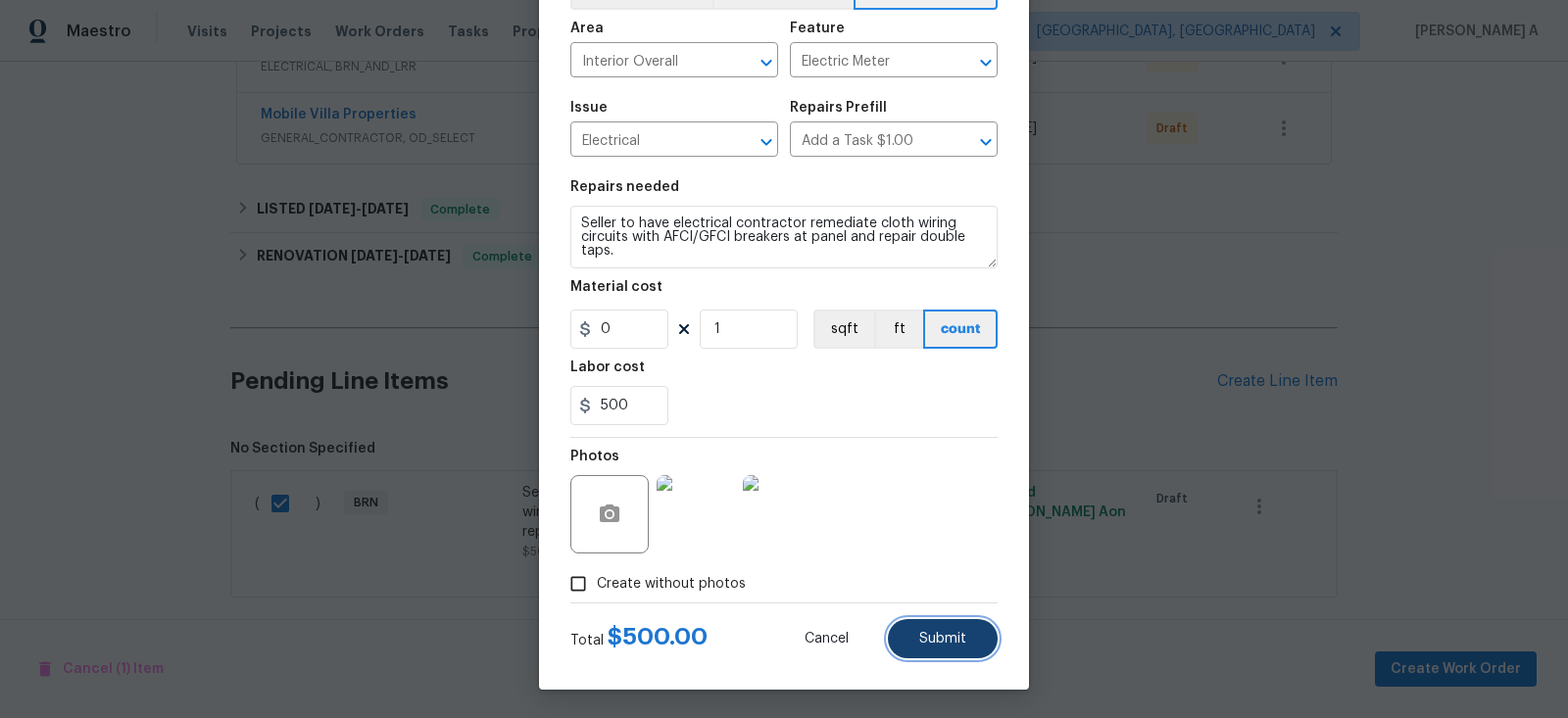
click at [927, 641] on span "Submit" at bounding box center [942, 640] width 47 height 15
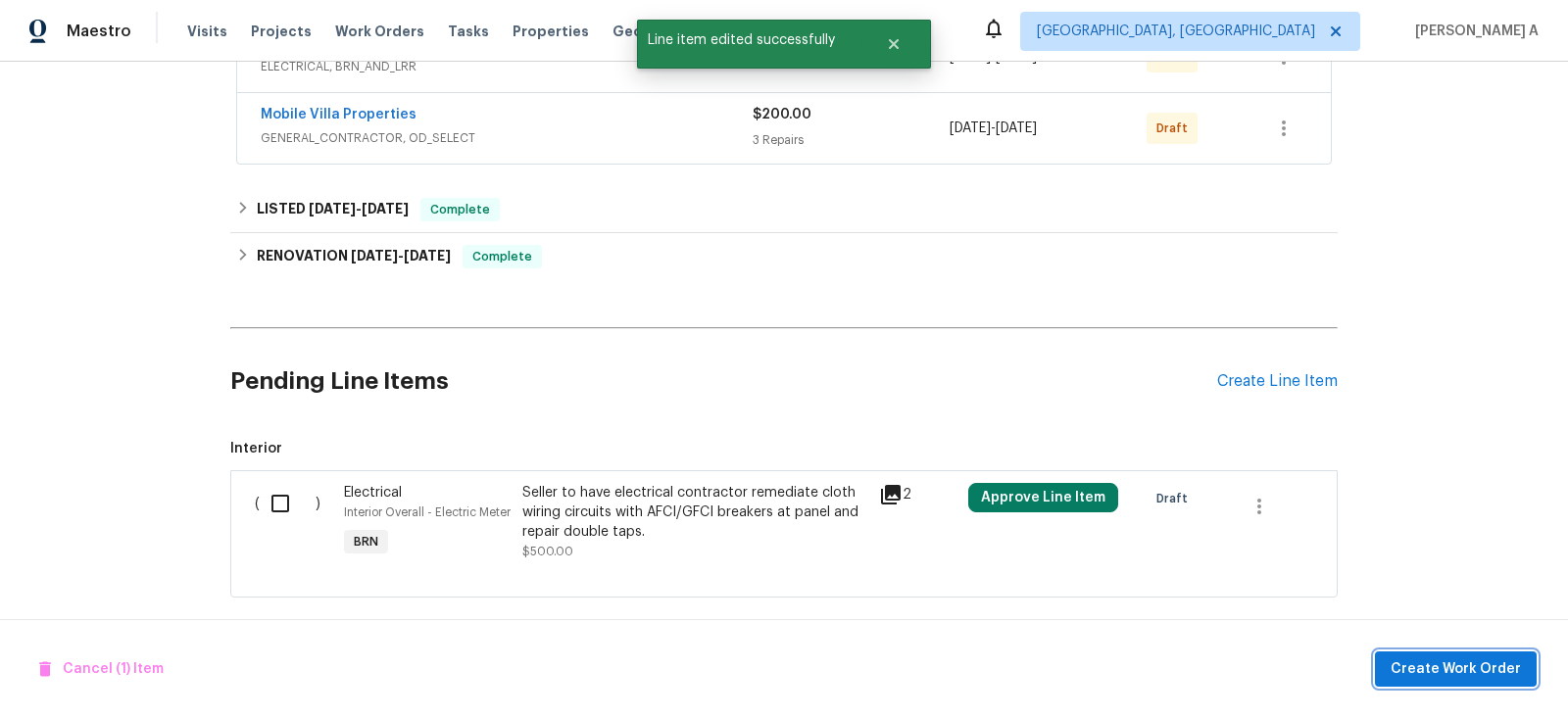
click at [1423, 674] on span "Create Work Order" at bounding box center [1455, 669] width 130 height 25
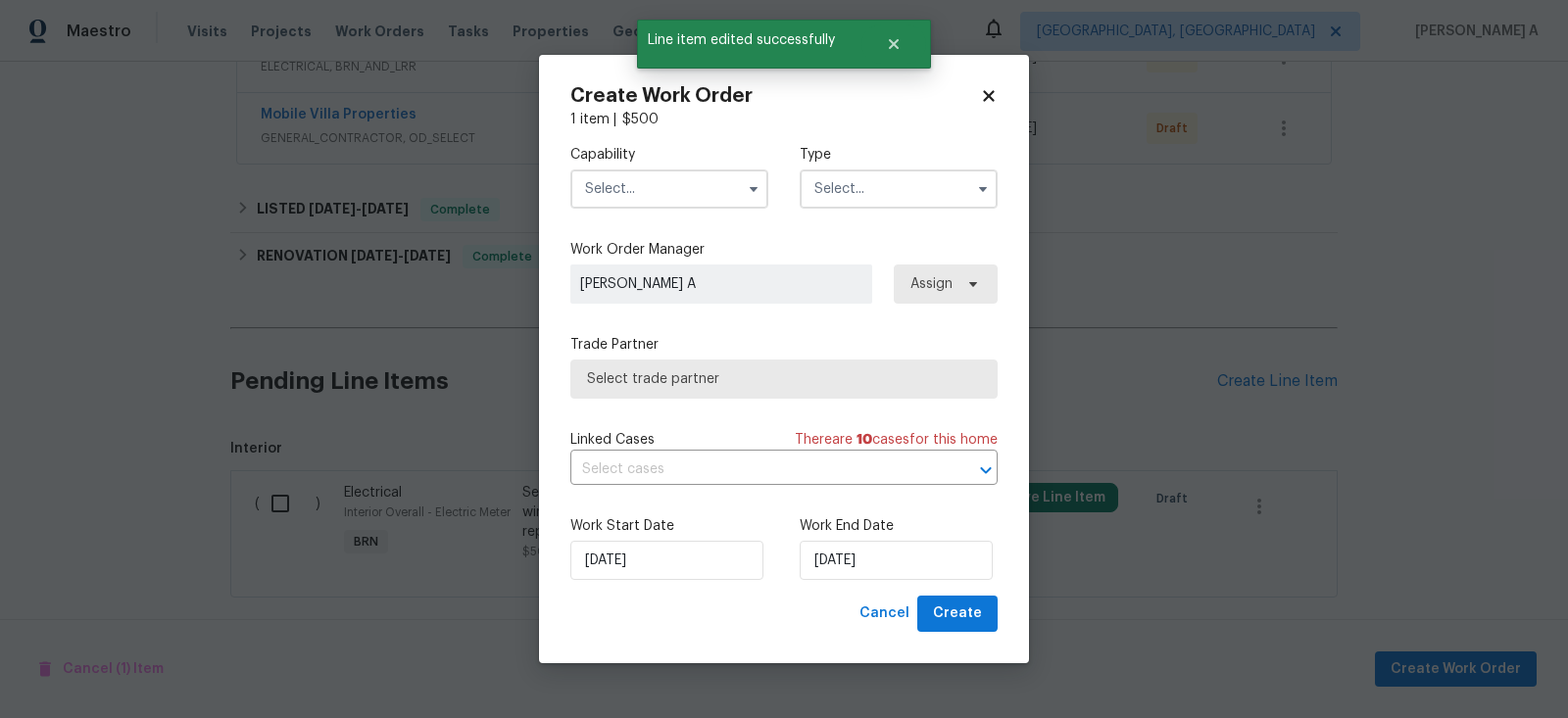
click at [649, 181] on input "text" at bounding box center [668, 189] width 198 height 39
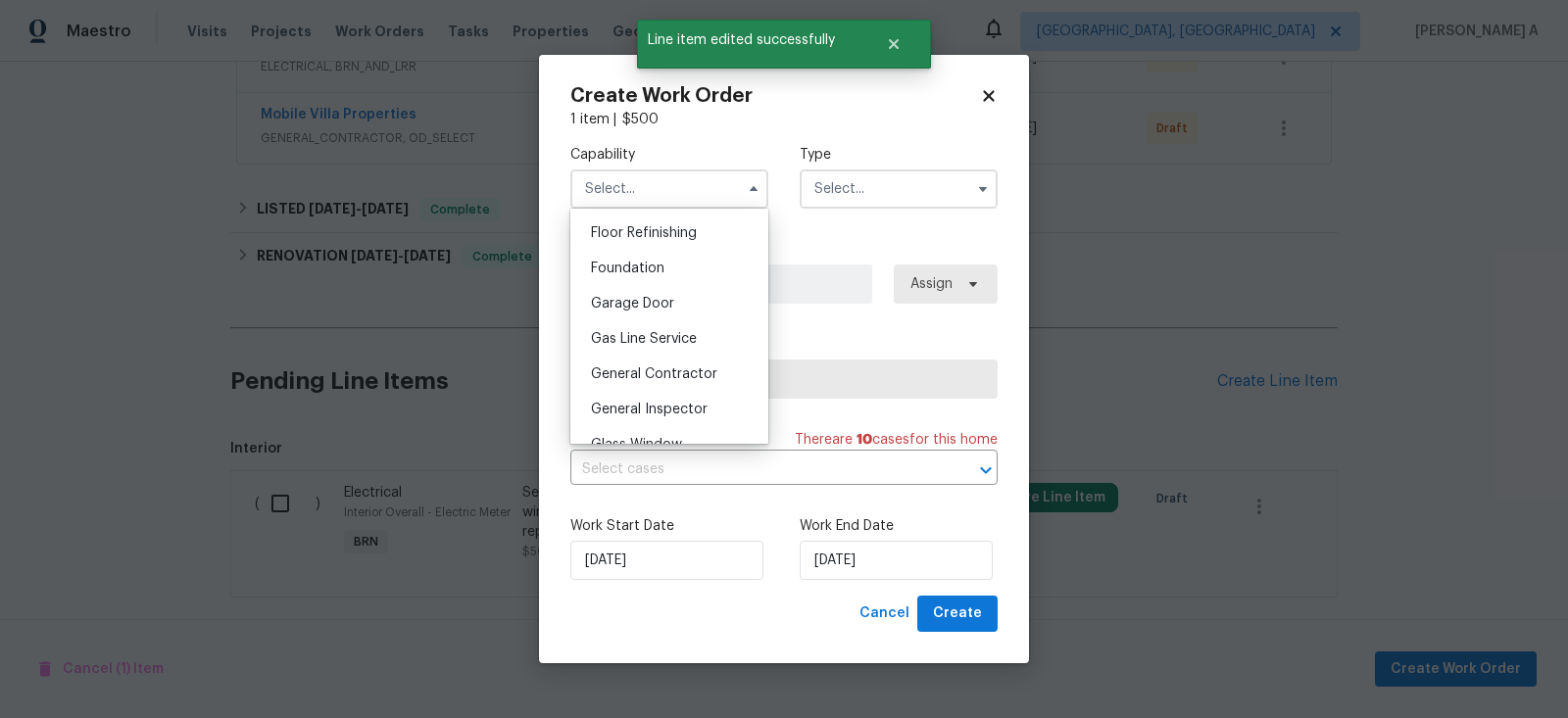
scroll to position [827, 0]
click at [981, 97] on icon at bounding box center [989, 96] width 18 height 18
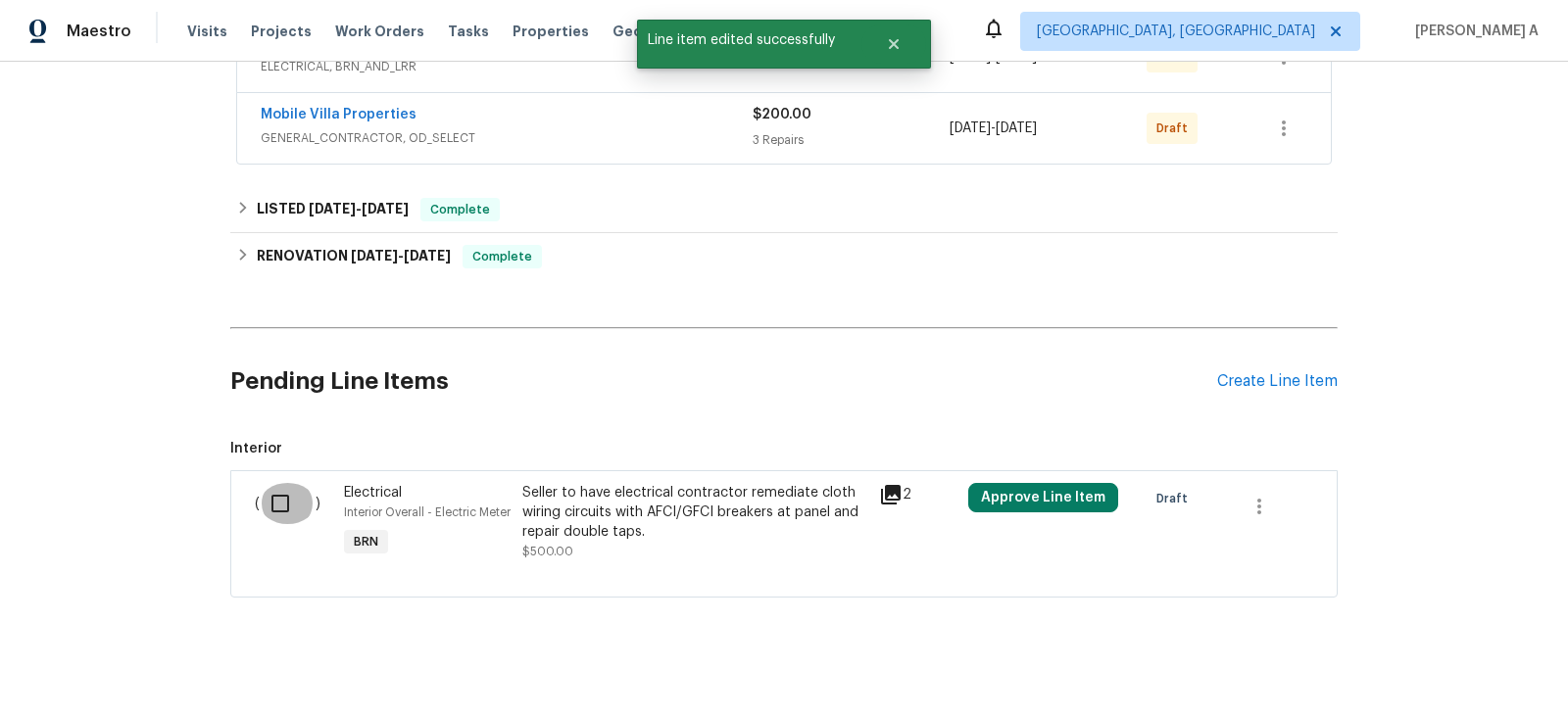
click at [270, 486] on input "checkbox" at bounding box center [288, 503] width 56 height 41
checkbox input "true"
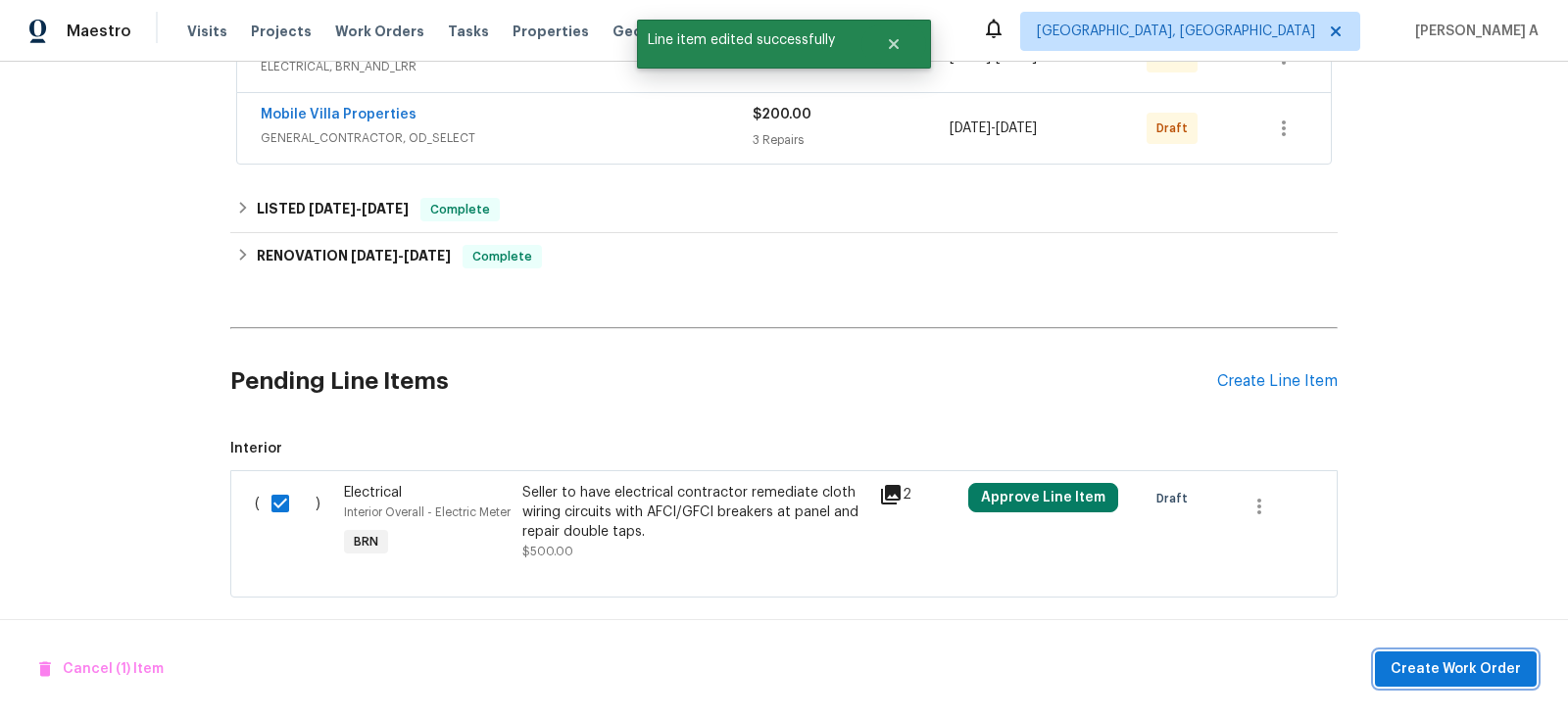
click at [1459, 663] on span "Create Work Order" at bounding box center [1455, 669] width 130 height 25
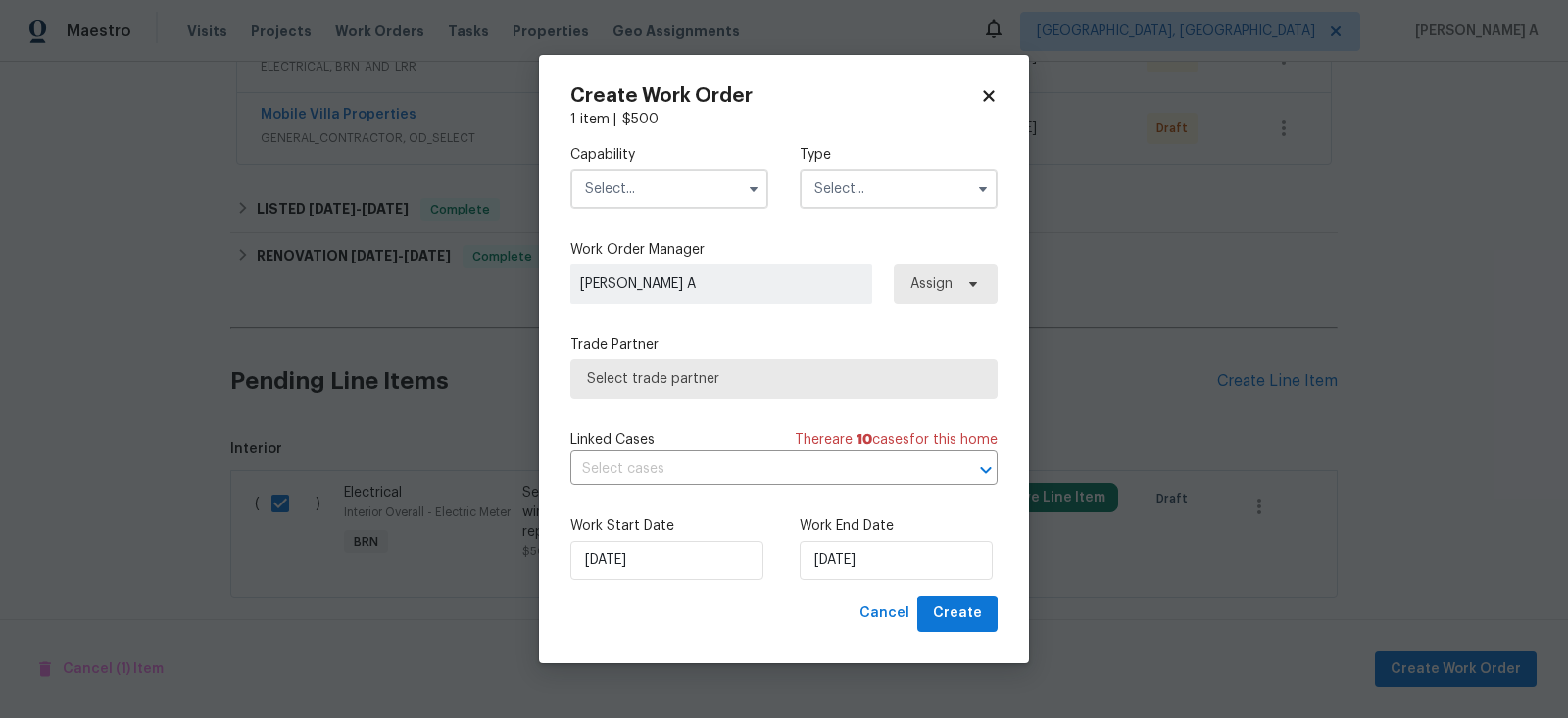
click at [705, 214] on div "Capability Type" at bounding box center [784, 177] width 427 height 95
click at [697, 197] on input "text" at bounding box center [668, 189] width 198 height 39
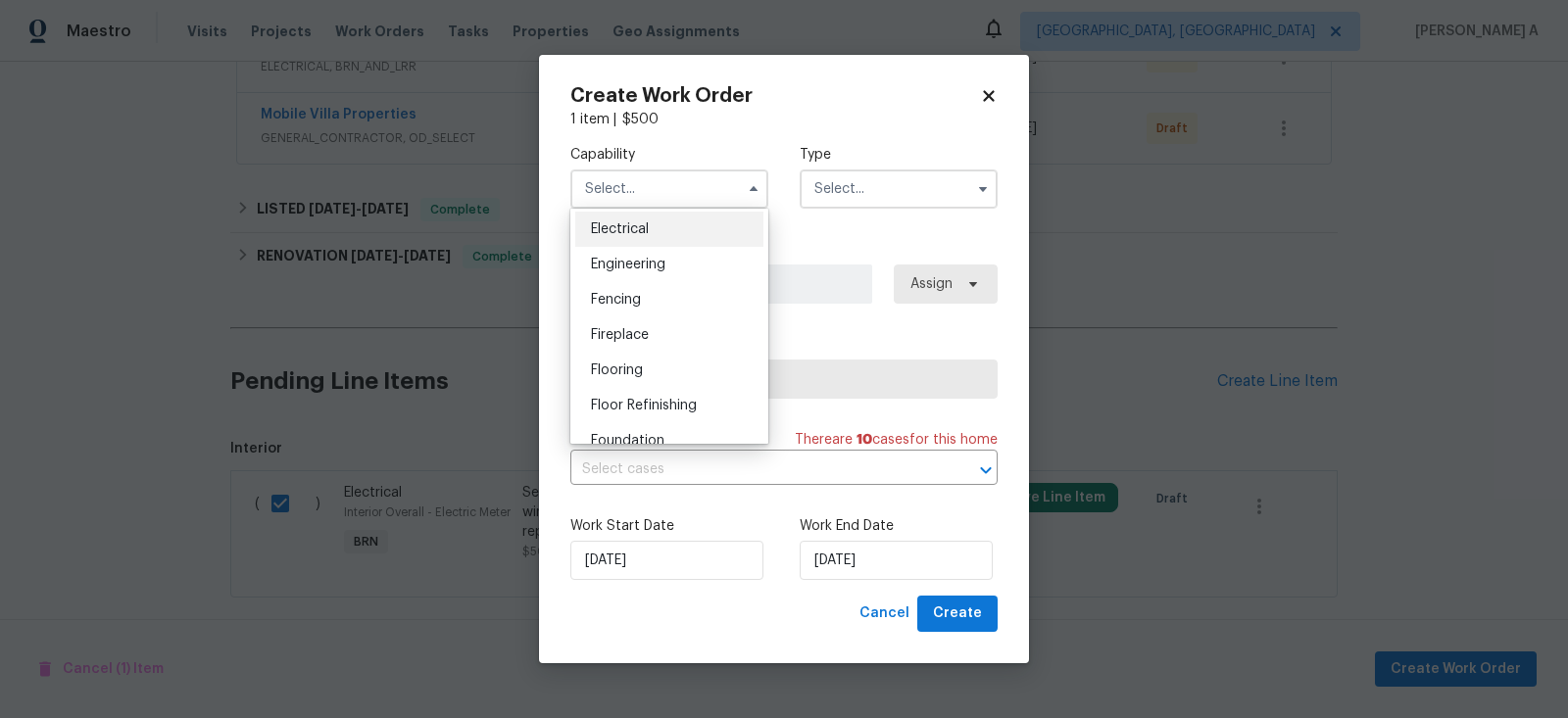
click at [641, 234] on span "Electrical" at bounding box center [620, 229] width 58 height 14
type input "Electrical"
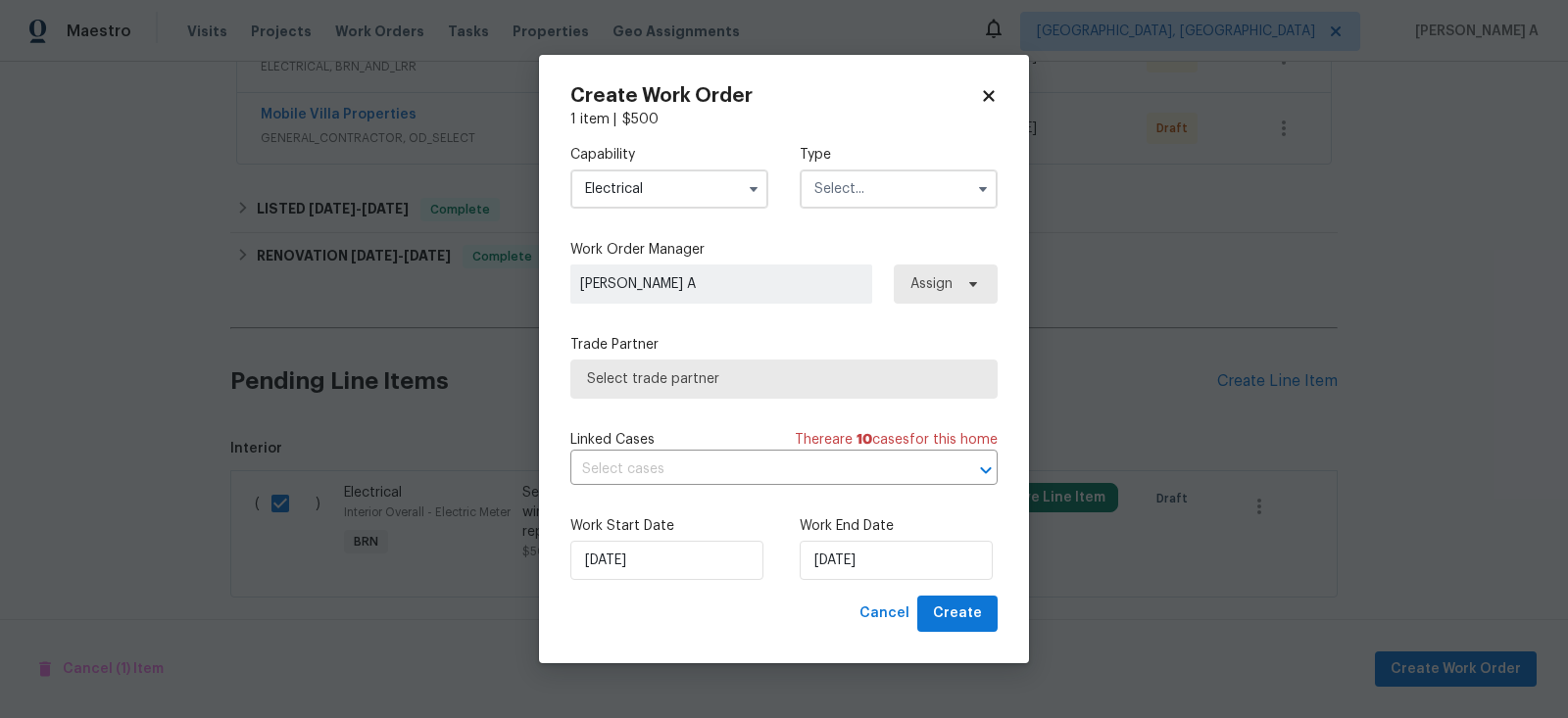
click at [900, 185] on input "text" at bounding box center [898, 189] width 198 height 39
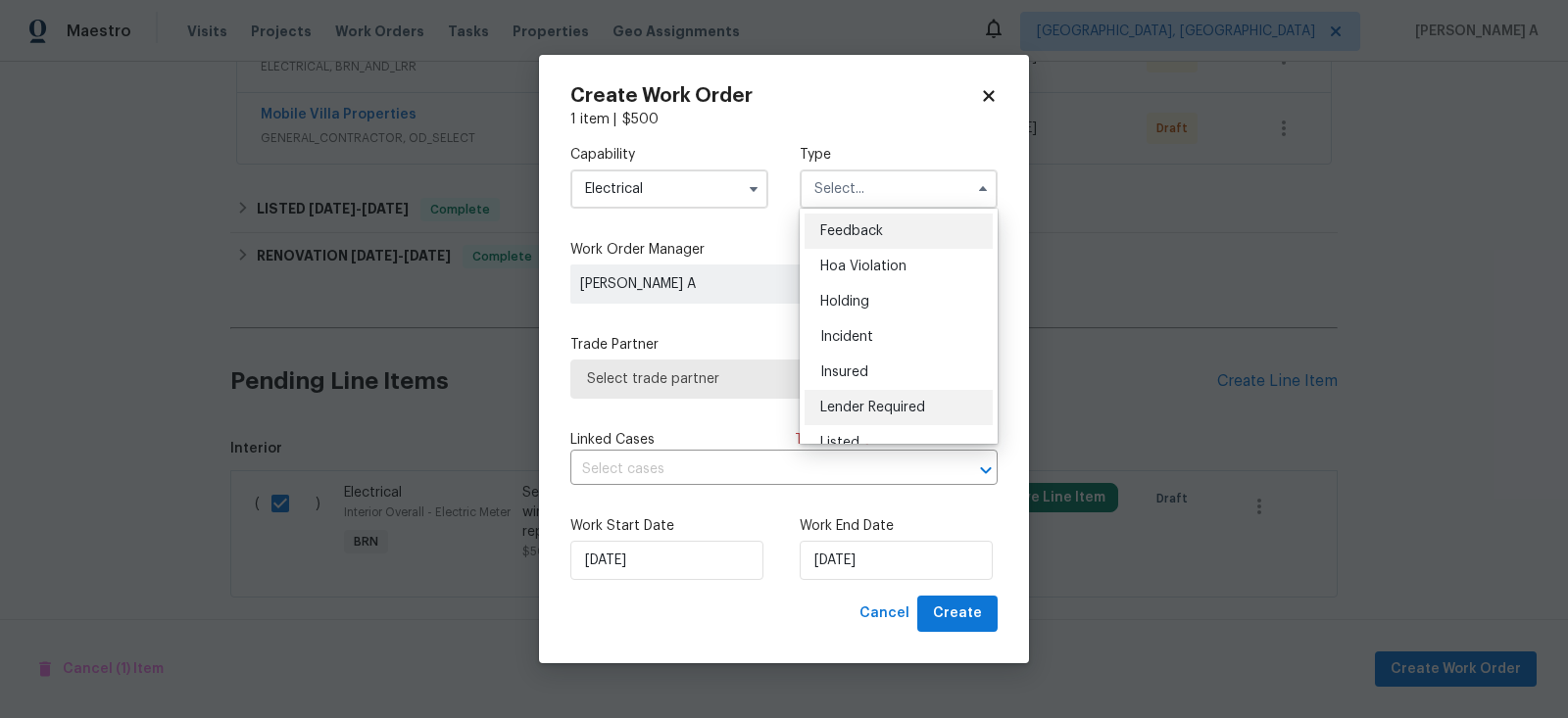
click at [903, 415] on div "Lender Required" at bounding box center [898, 408] width 188 height 36
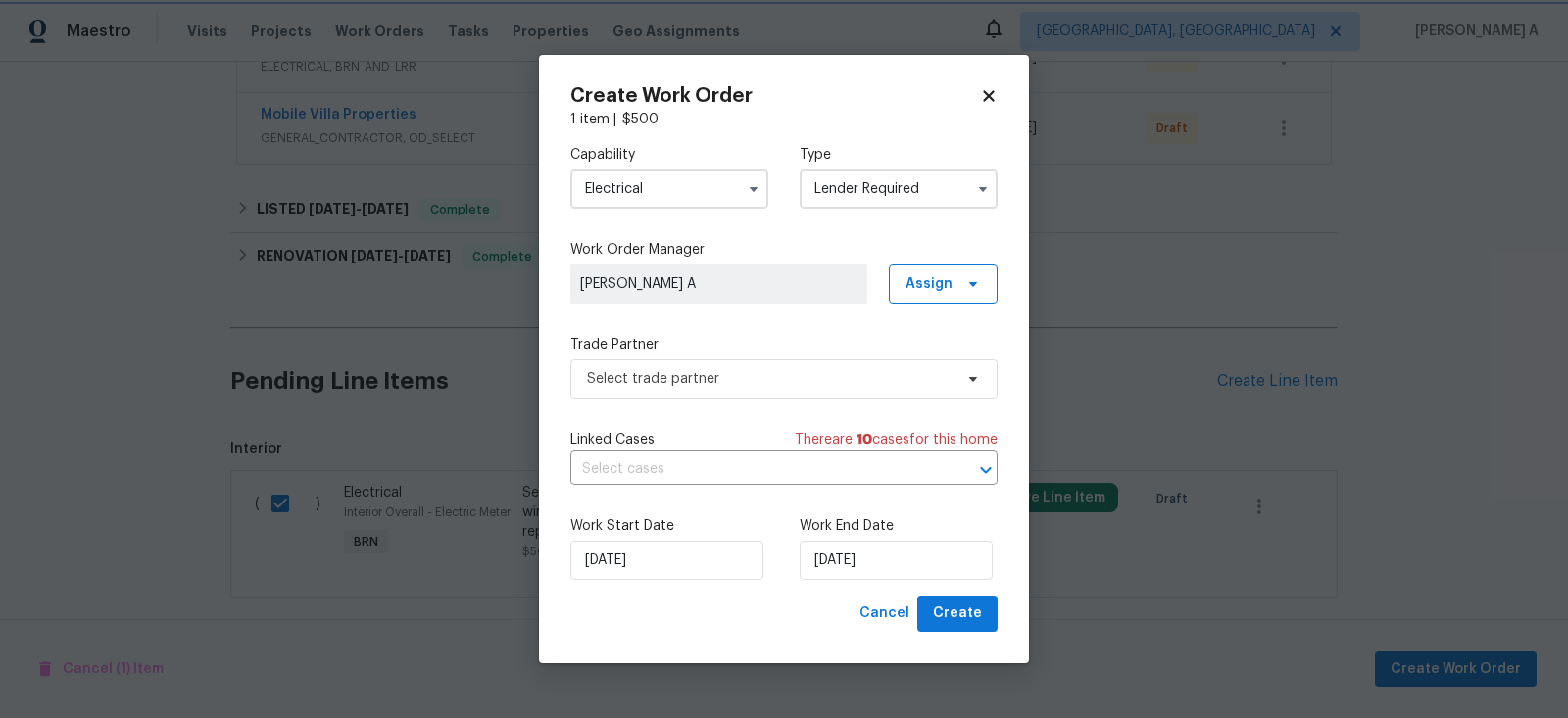
type input "Lender Required"
click at [835, 373] on span "Select trade partner" at bounding box center [770, 379] width 365 height 20
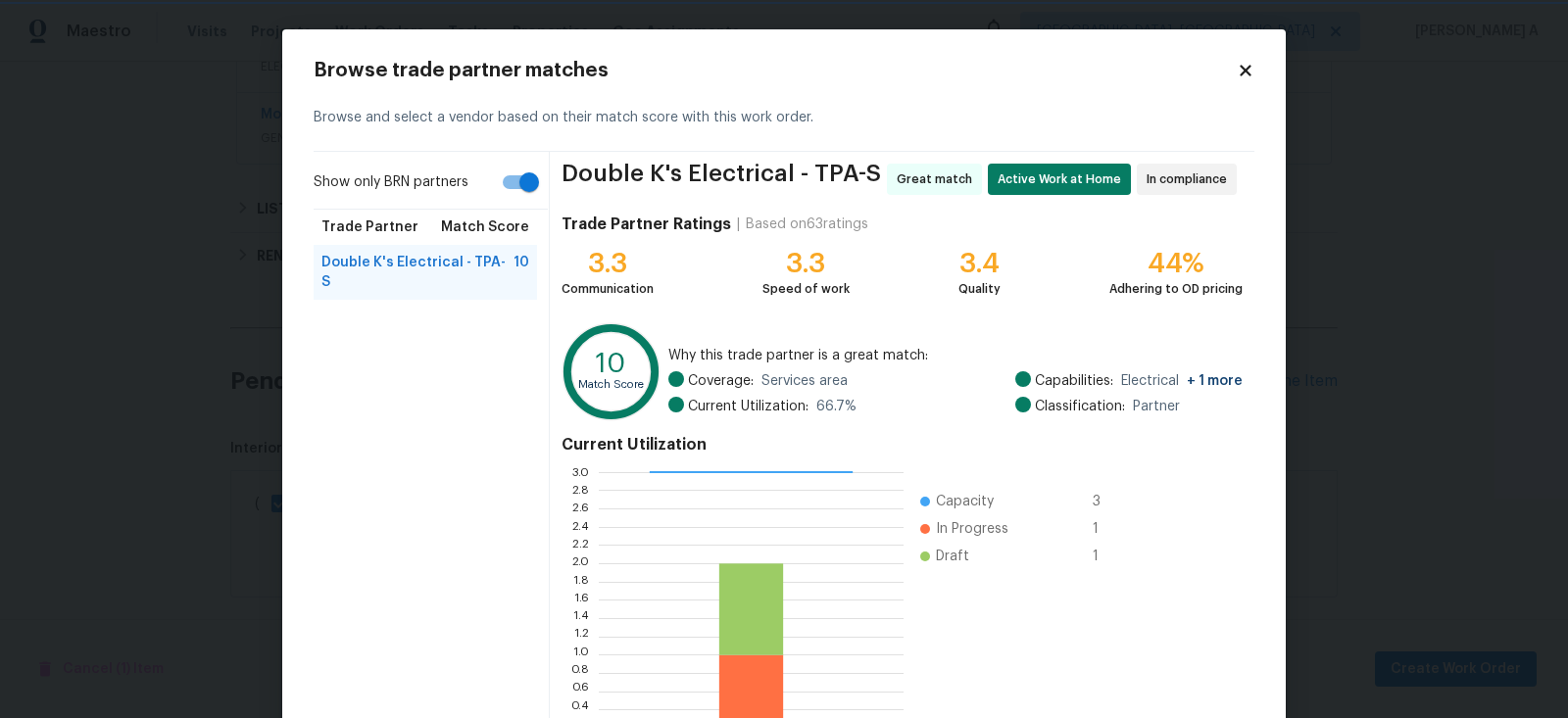
scroll to position [145, 0]
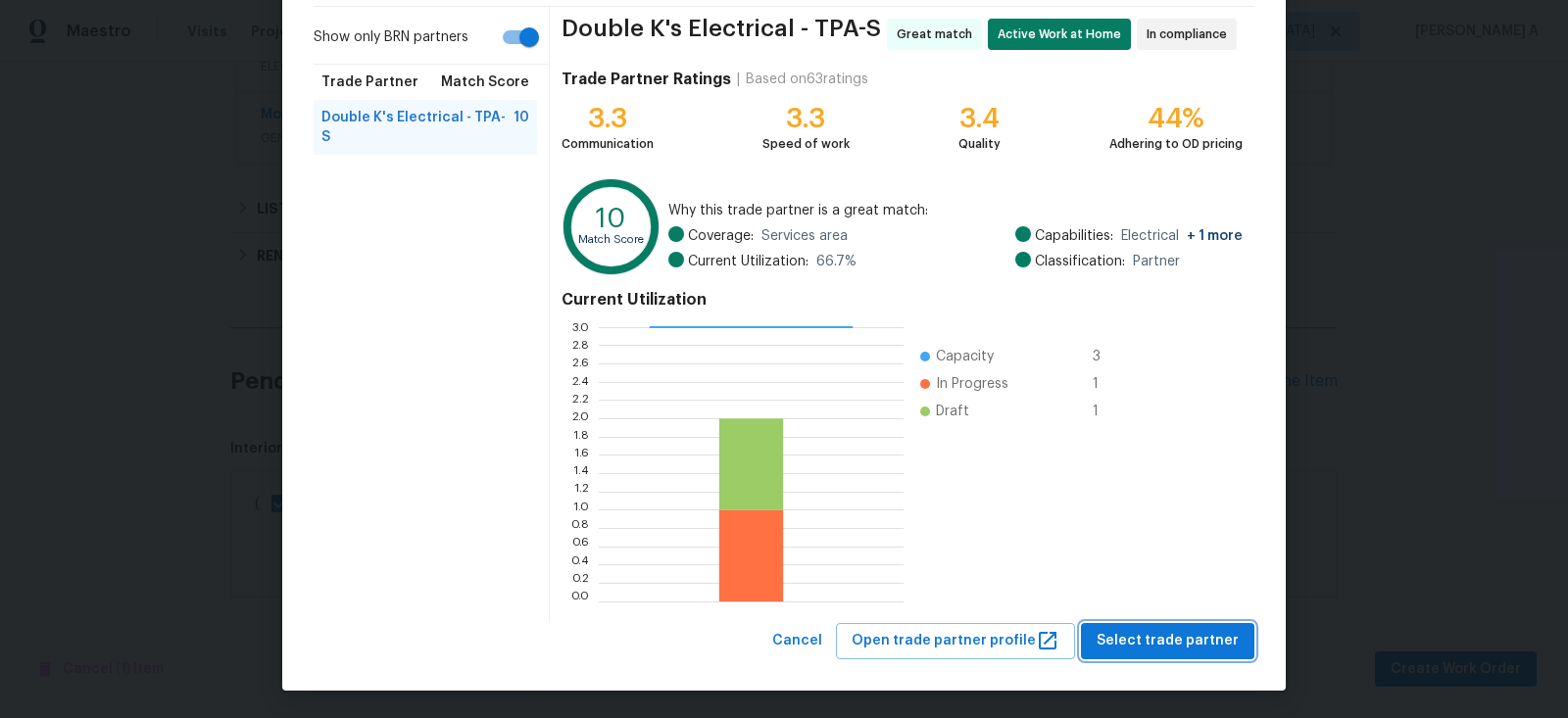
click at [1187, 642] on span "Select trade partner" at bounding box center [1167, 642] width 142 height 25
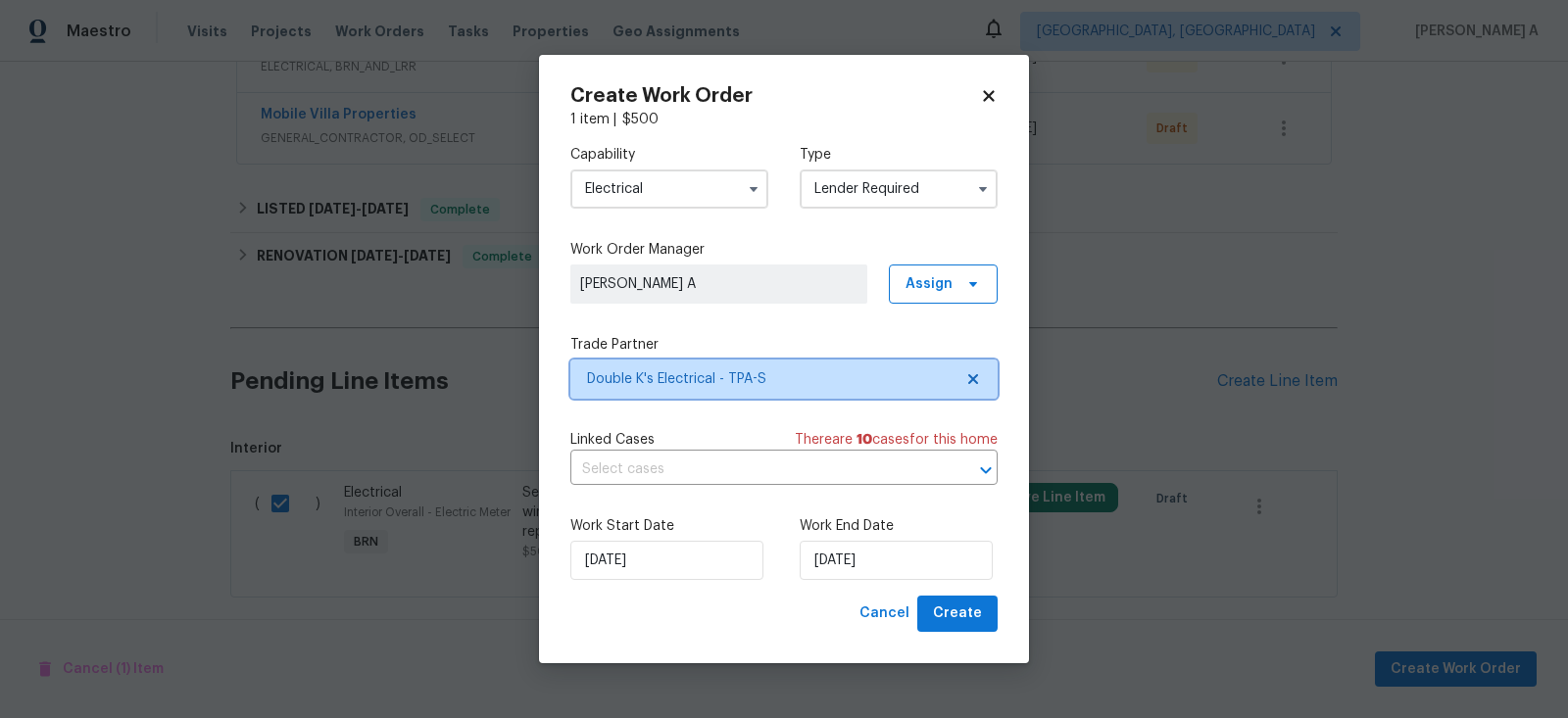
scroll to position [0, 0]
click at [732, 467] on input "text" at bounding box center [756, 470] width 372 height 31
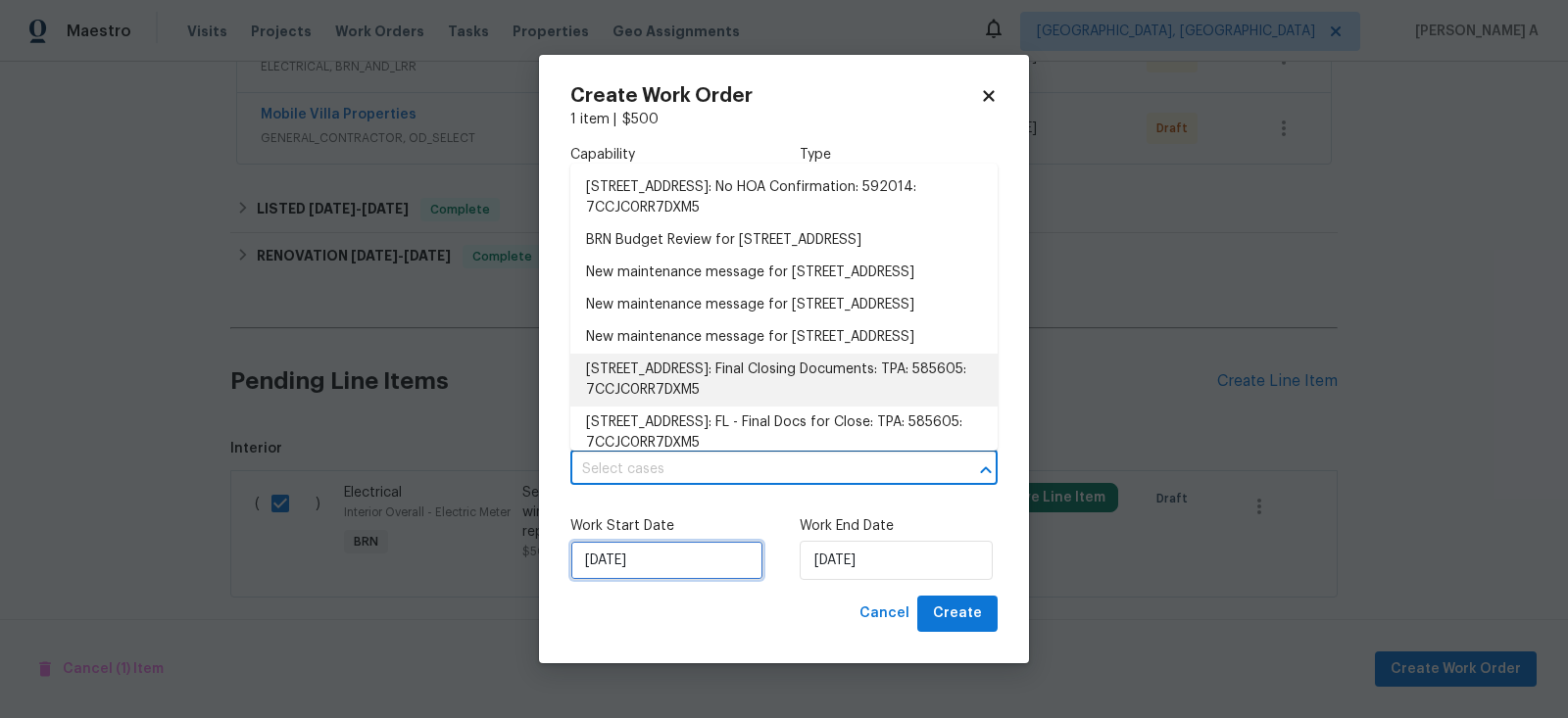
click at [655, 560] on input "[DATE]" at bounding box center [666, 560] width 193 height 39
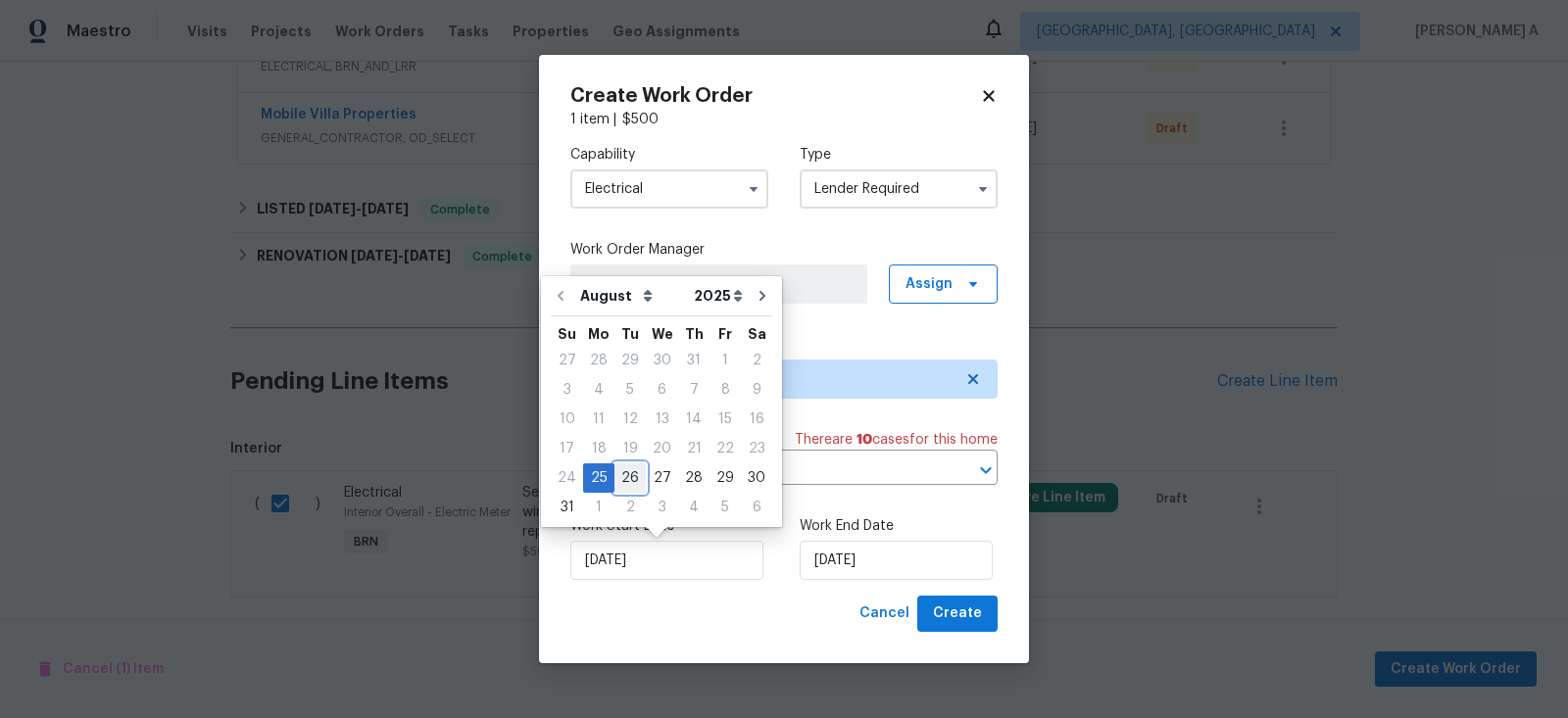
click at [629, 482] on div "26" at bounding box center [631, 479] width 32 height 28
type input "[DATE]"
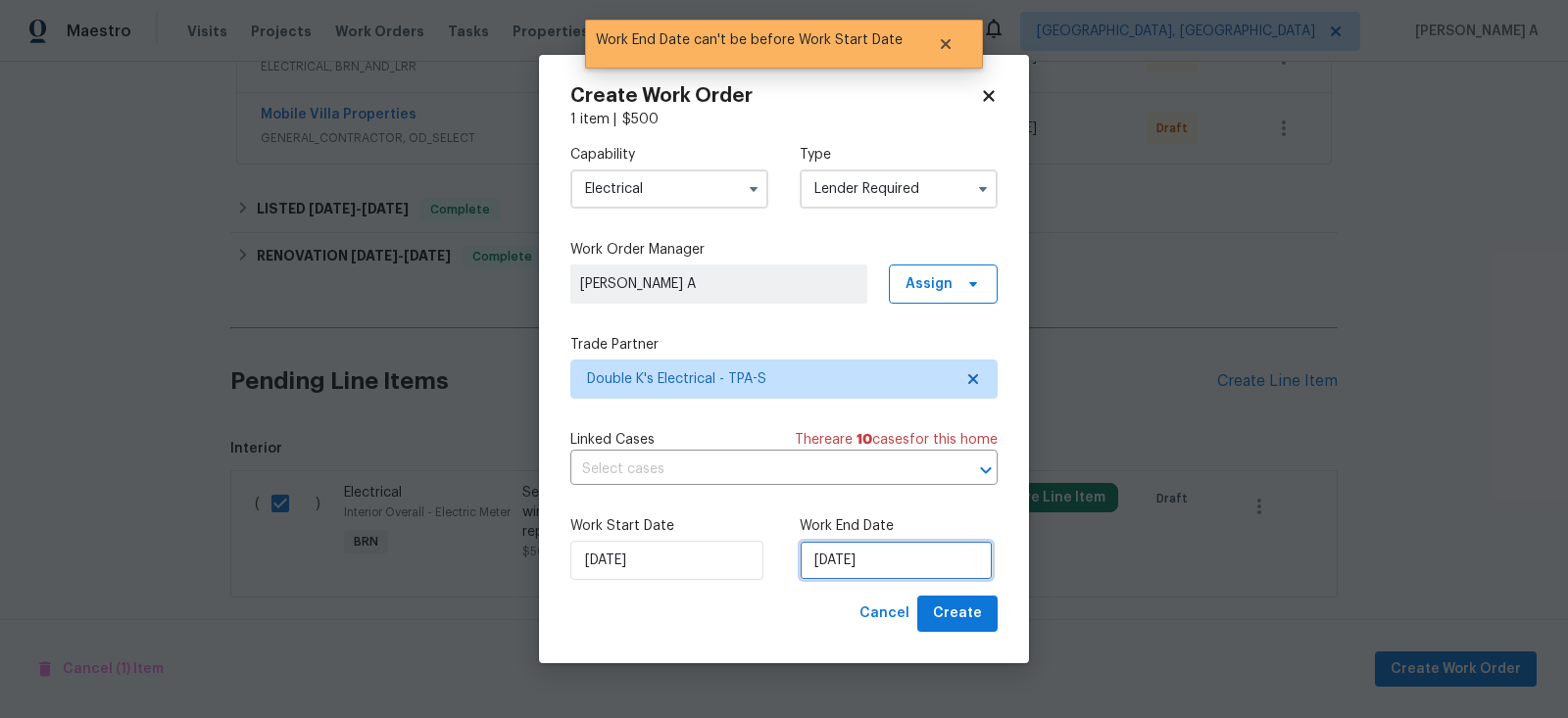
click at [895, 575] on input "[DATE]" at bounding box center [896, 560] width 193 height 39
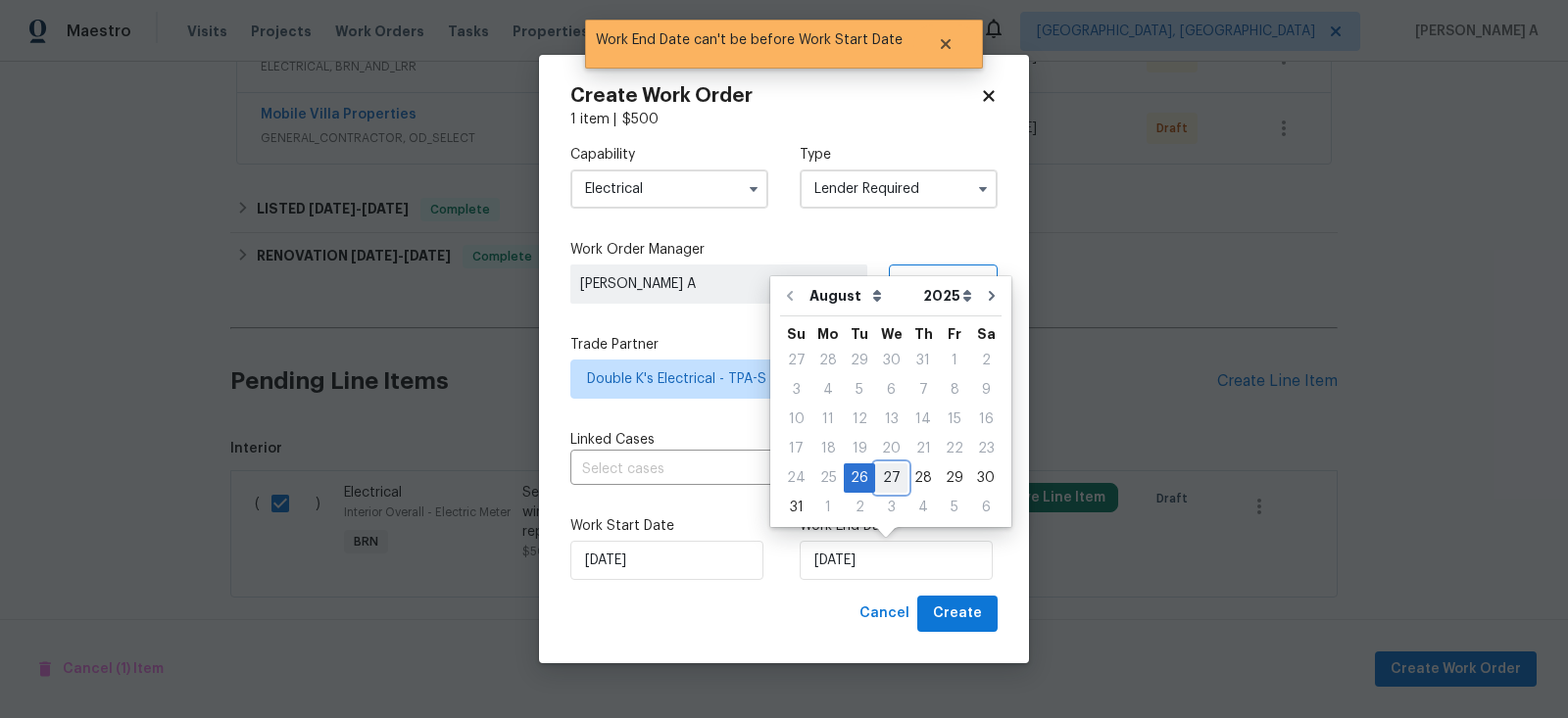
click at [881, 485] on div "27" at bounding box center [891, 479] width 33 height 28
type input "[DATE]"
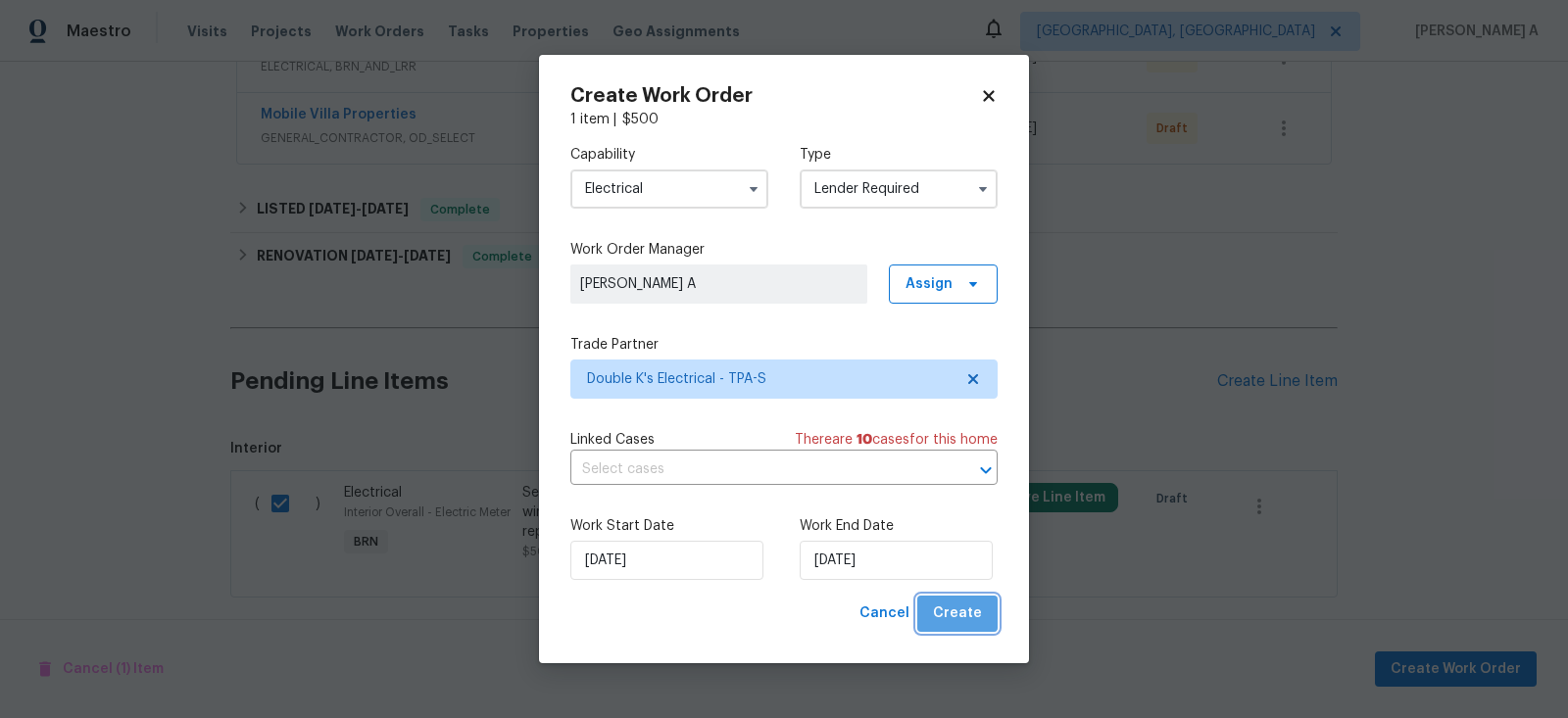
click at [968, 620] on span "Create" at bounding box center [956, 614] width 49 height 25
checkbox input "false"
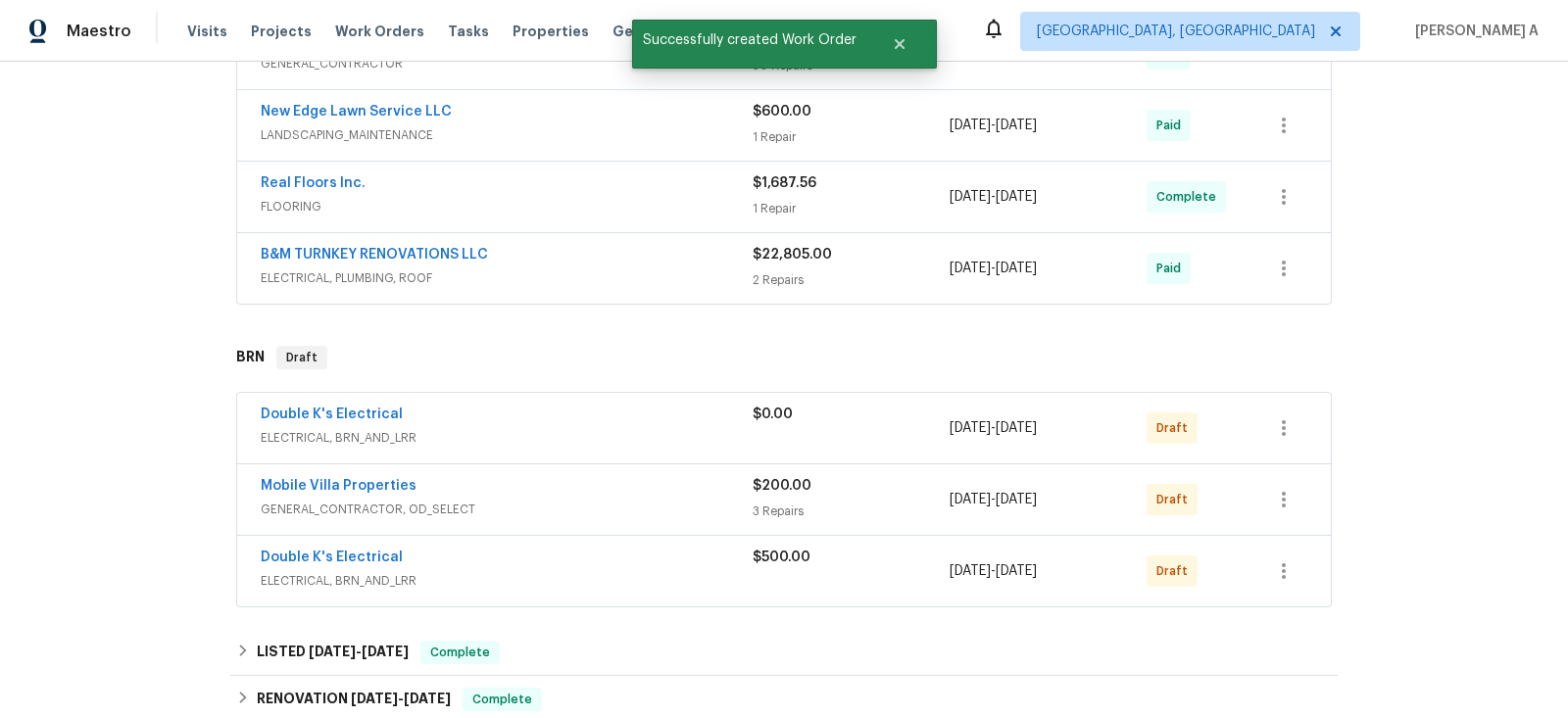
scroll to position [864, 0]
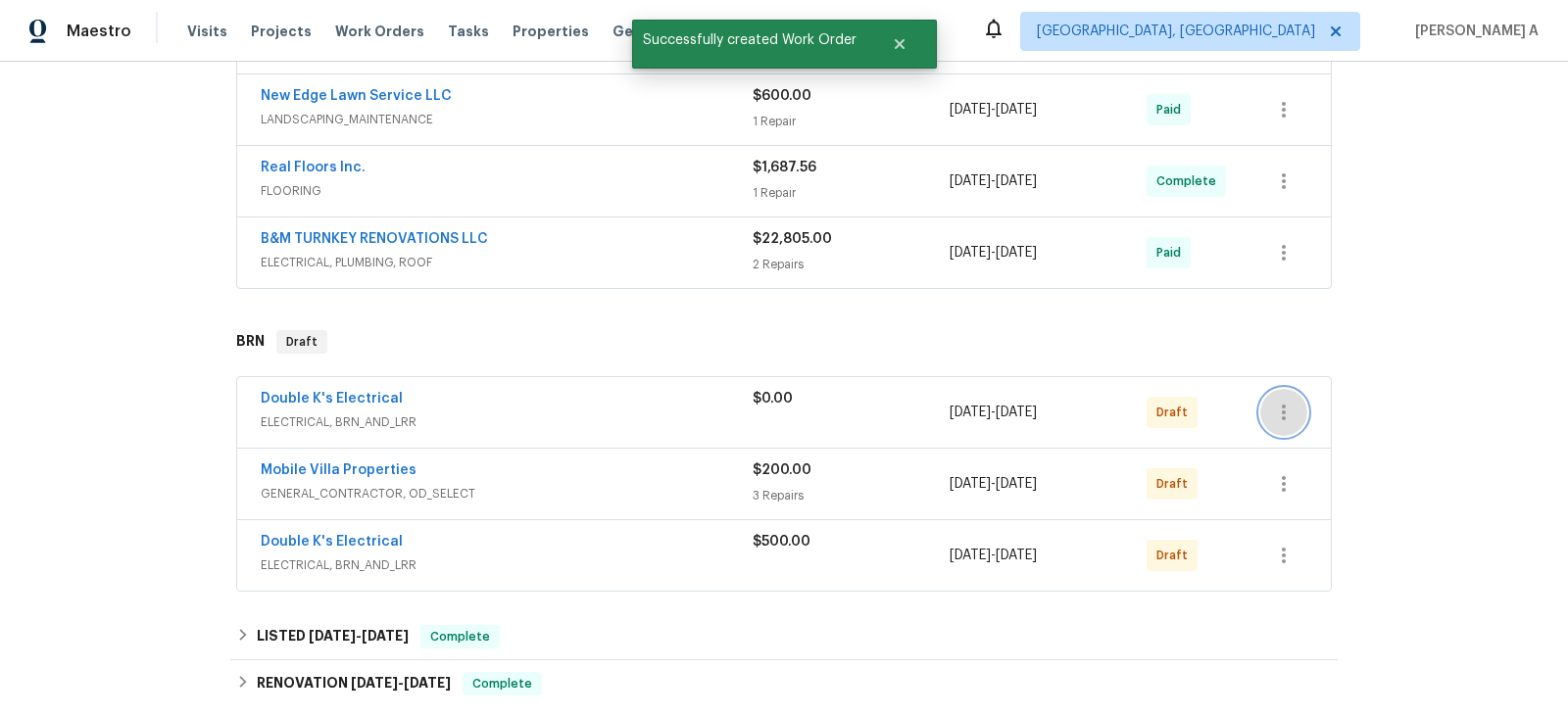
click at [1281, 406] on icon "button" at bounding box center [1284, 413] width 24 height 24
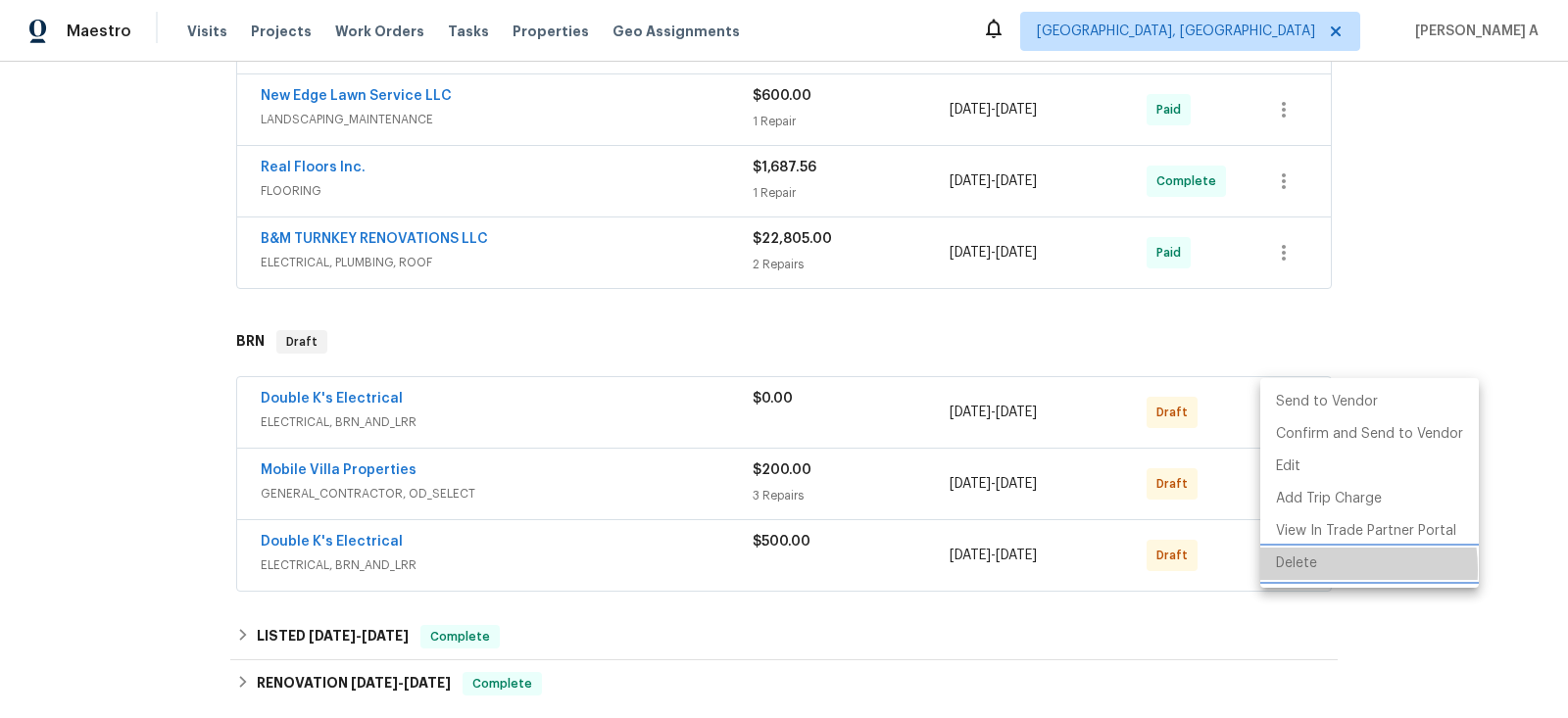
click at [1304, 569] on li "Delete" at bounding box center [1369, 564] width 218 height 33
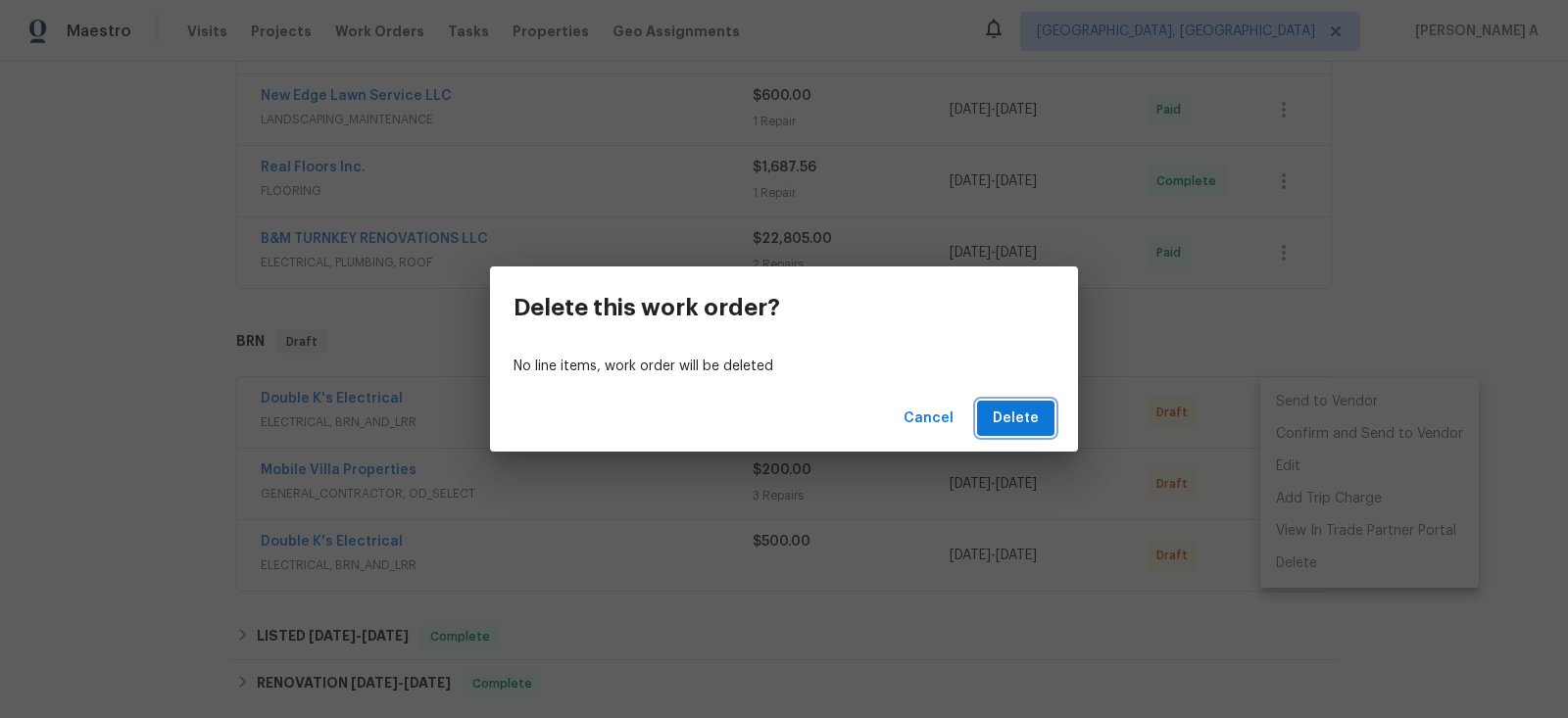
click at [1037, 430] on button "Delete" at bounding box center [1016, 419] width 77 height 37
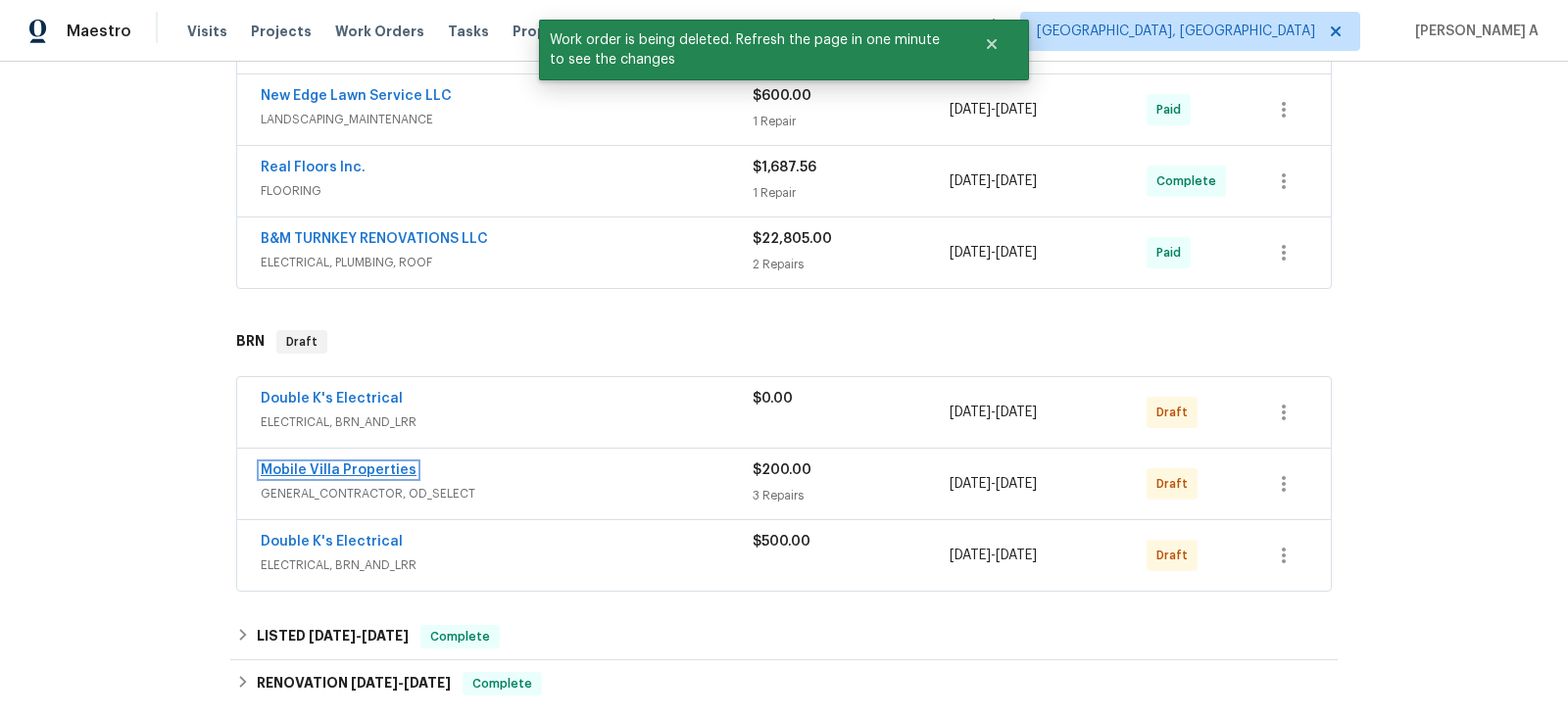
click at [313, 464] on link "Mobile Villa Properties" at bounding box center [339, 471] width 156 height 14
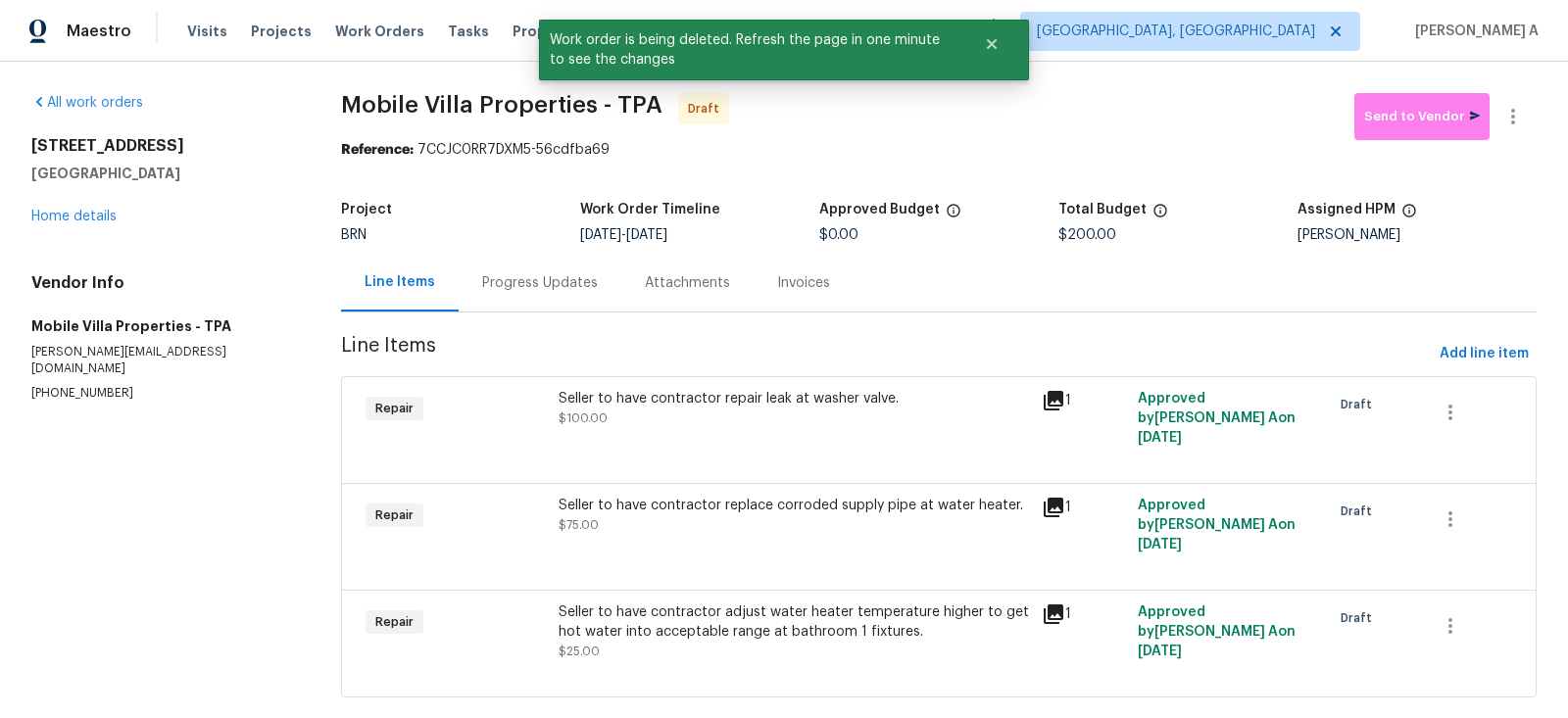
click at [502, 275] on div "Progress Updates" at bounding box center [540, 283] width 115 height 20
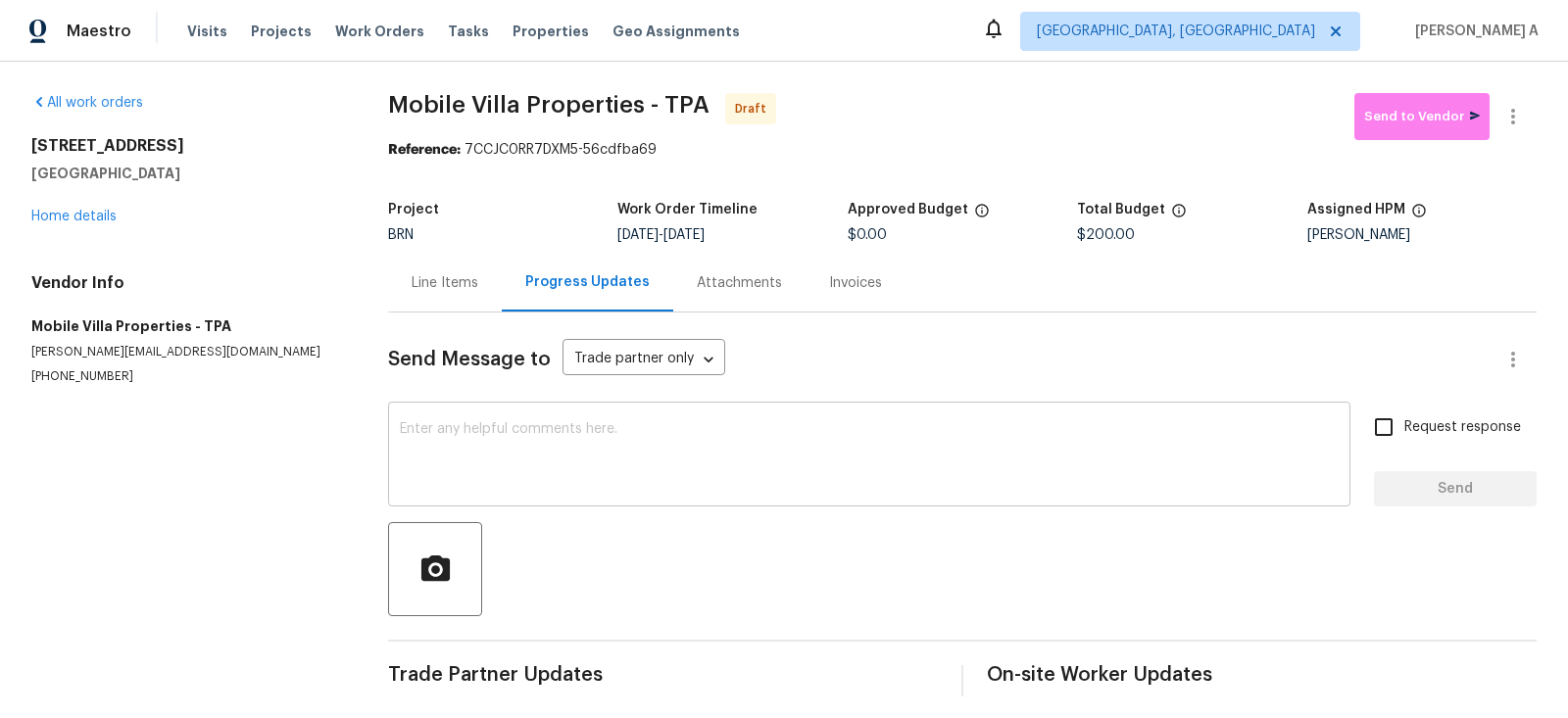
click at [446, 468] on textarea at bounding box center [869, 456] width 938 height 69
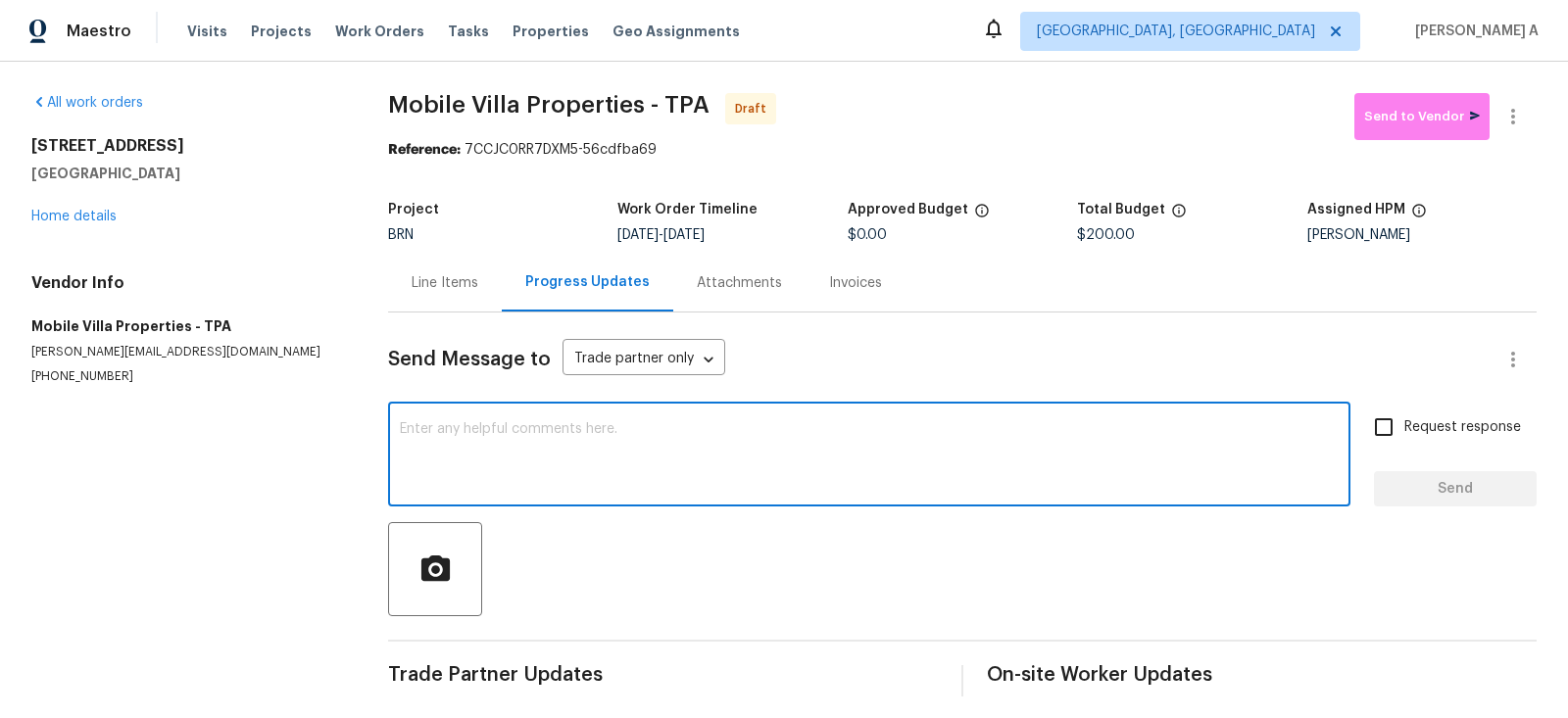
click at [446, 468] on textarea at bounding box center [869, 456] width 938 height 69
paste textarea "Hi, I'm Akshay from Opendoor. Just wanted to check if you received the workorde…"
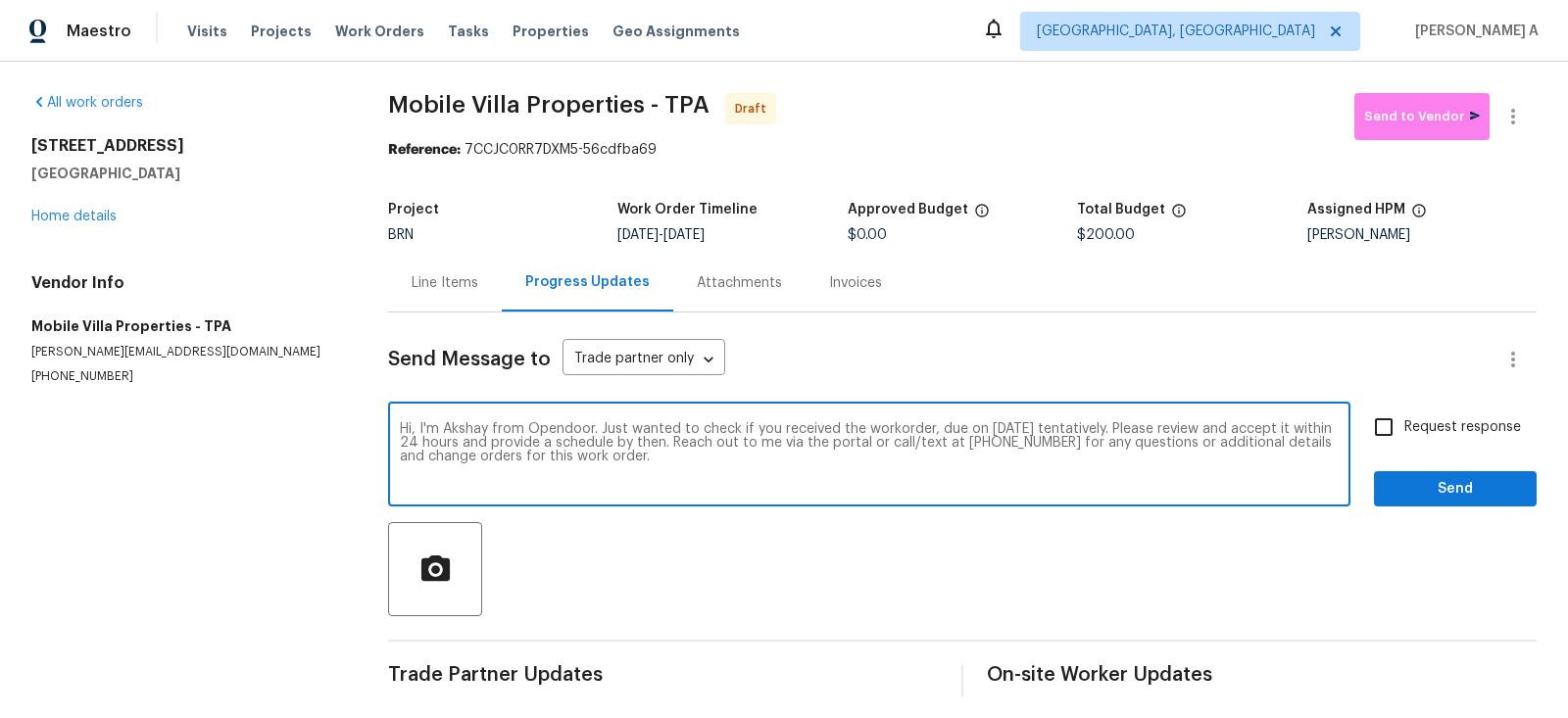
type textarea "Hi, I'm Akshay from Opendoor. Just wanted to check if you received the workorde…"
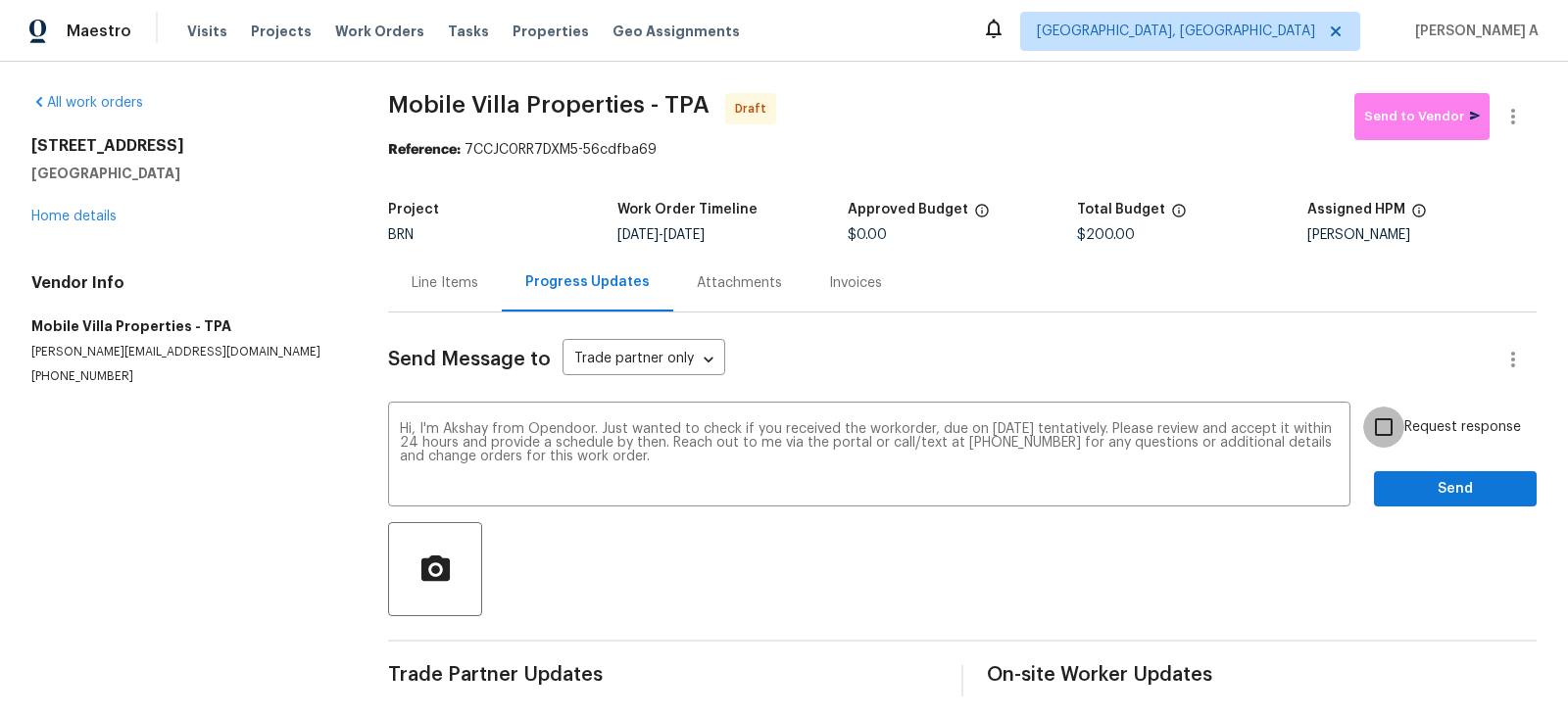
click at [1399, 418] on input "Request response" at bounding box center [1383, 427] width 41 height 41
checkbox input "true"
click at [1441, 485] on span "Send" at bounding box center [1455, 490] width 131 height 25
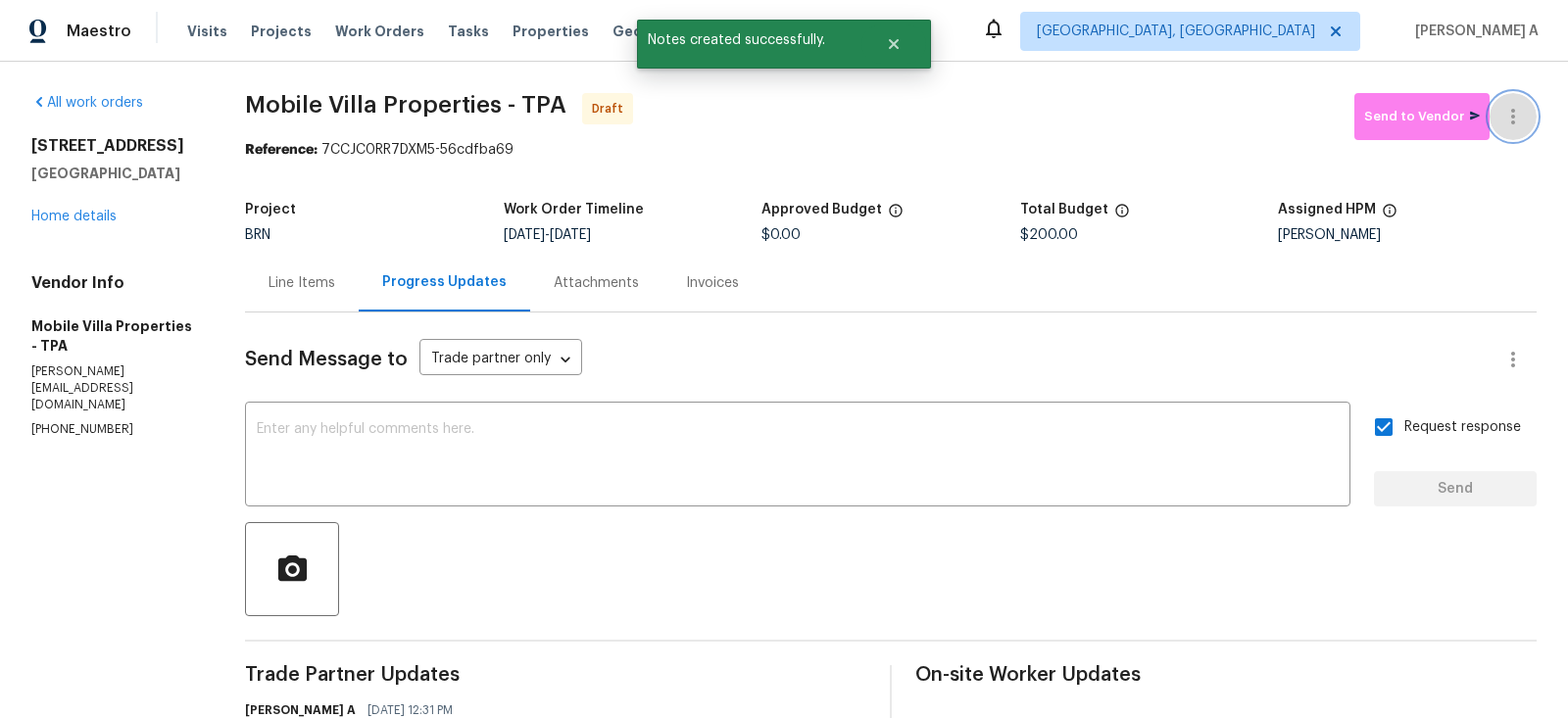
click at [1515, 110] on icon "button" at bounding box center [1513, 117] width 24 height 24
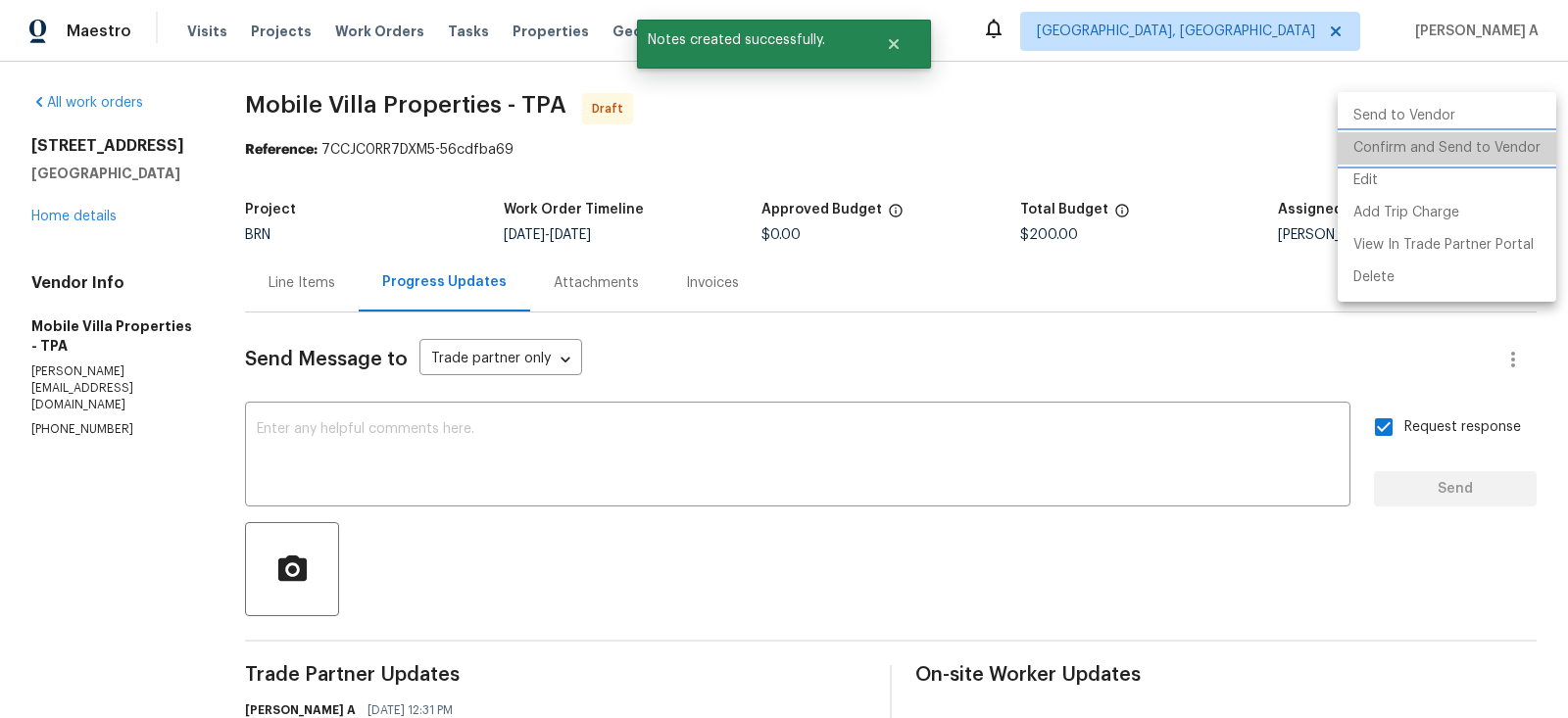
click at [1525, 140] on li "Confirm and Send to Vendor" at bounding box center [1447, 148] width 218 height 33
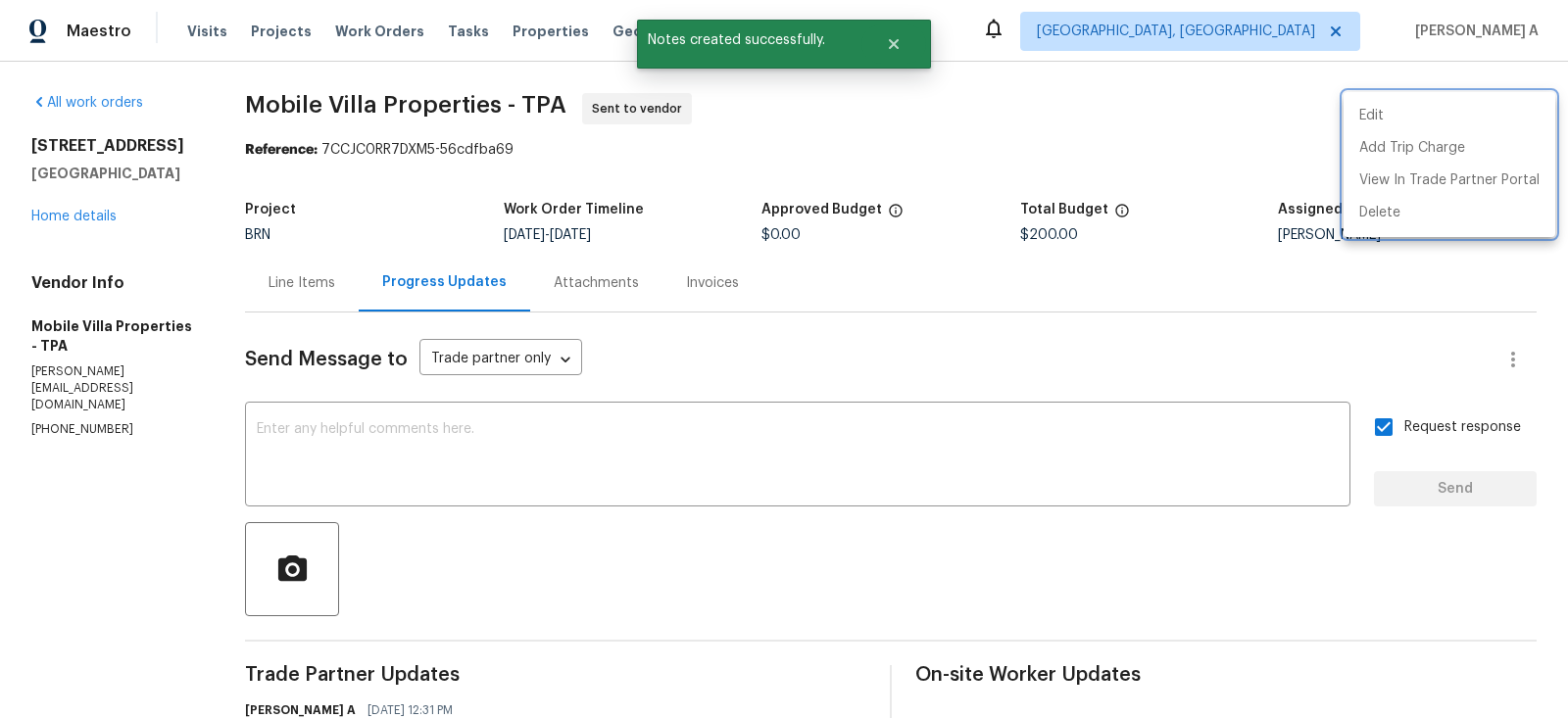
click at [101, 221] on div at bounding box center [784, 359] width 1568 height 718
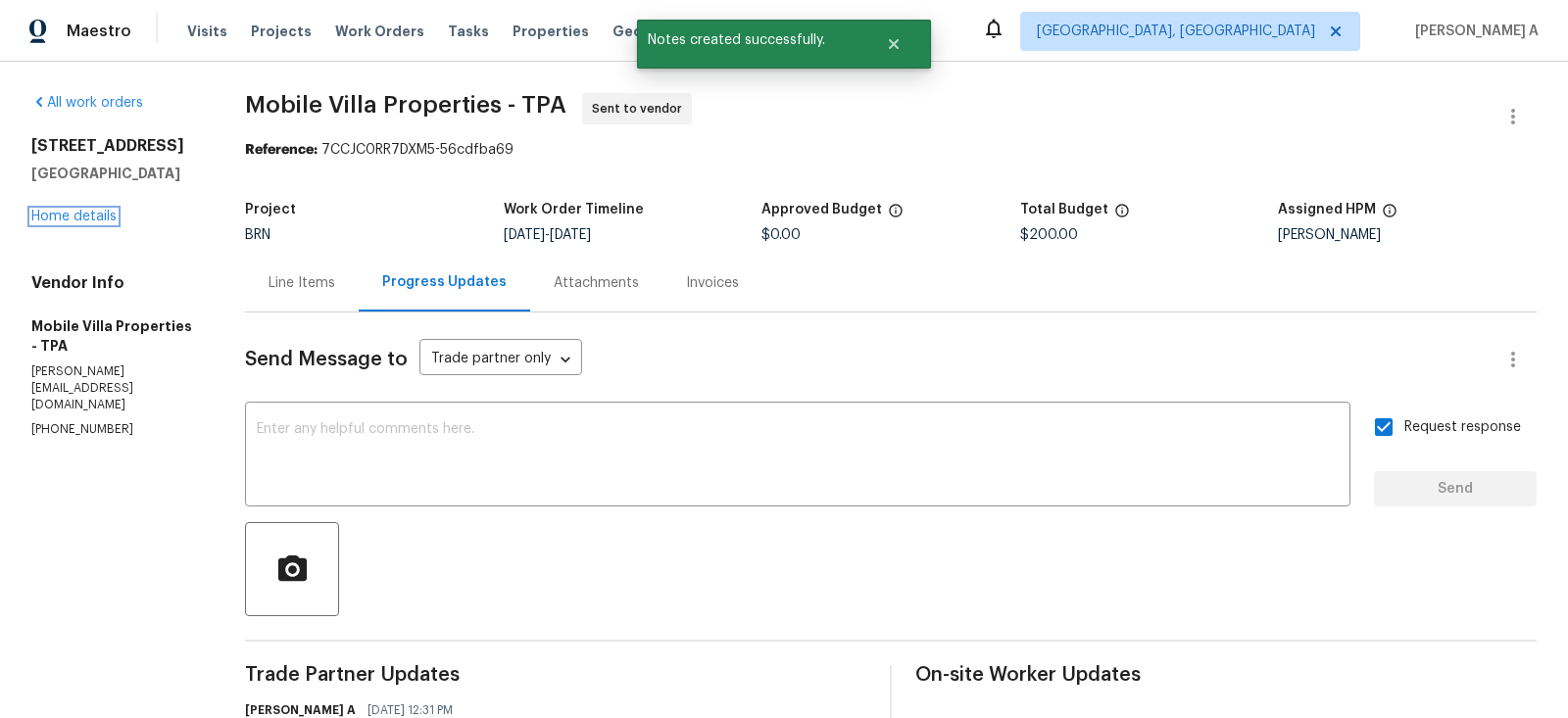
click at [75, 217] on link "Home details" at bounding box center [74, 216] width 85 height 14
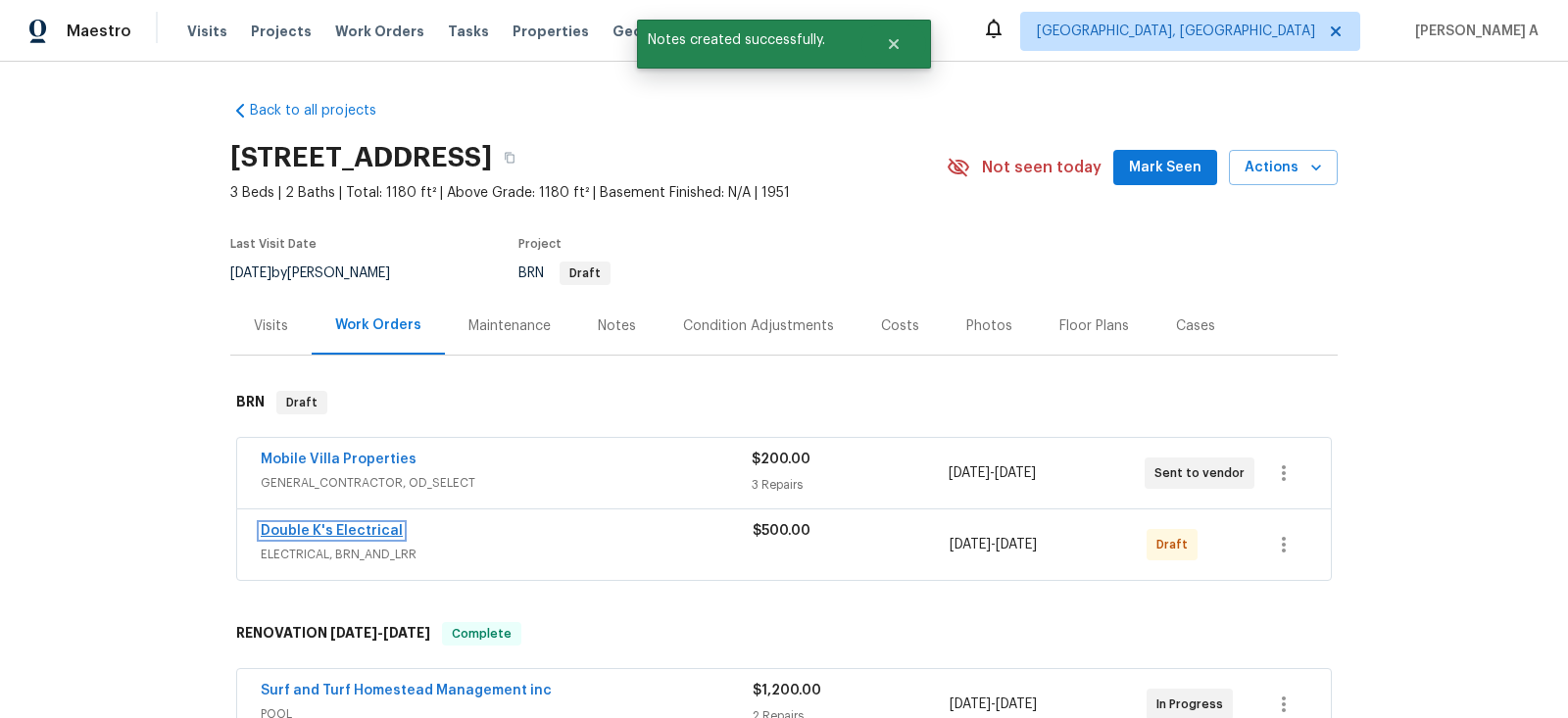
click at [343, 528] on link "Double K's Electrical" at bounding box center [332, 531] width 142 height 14
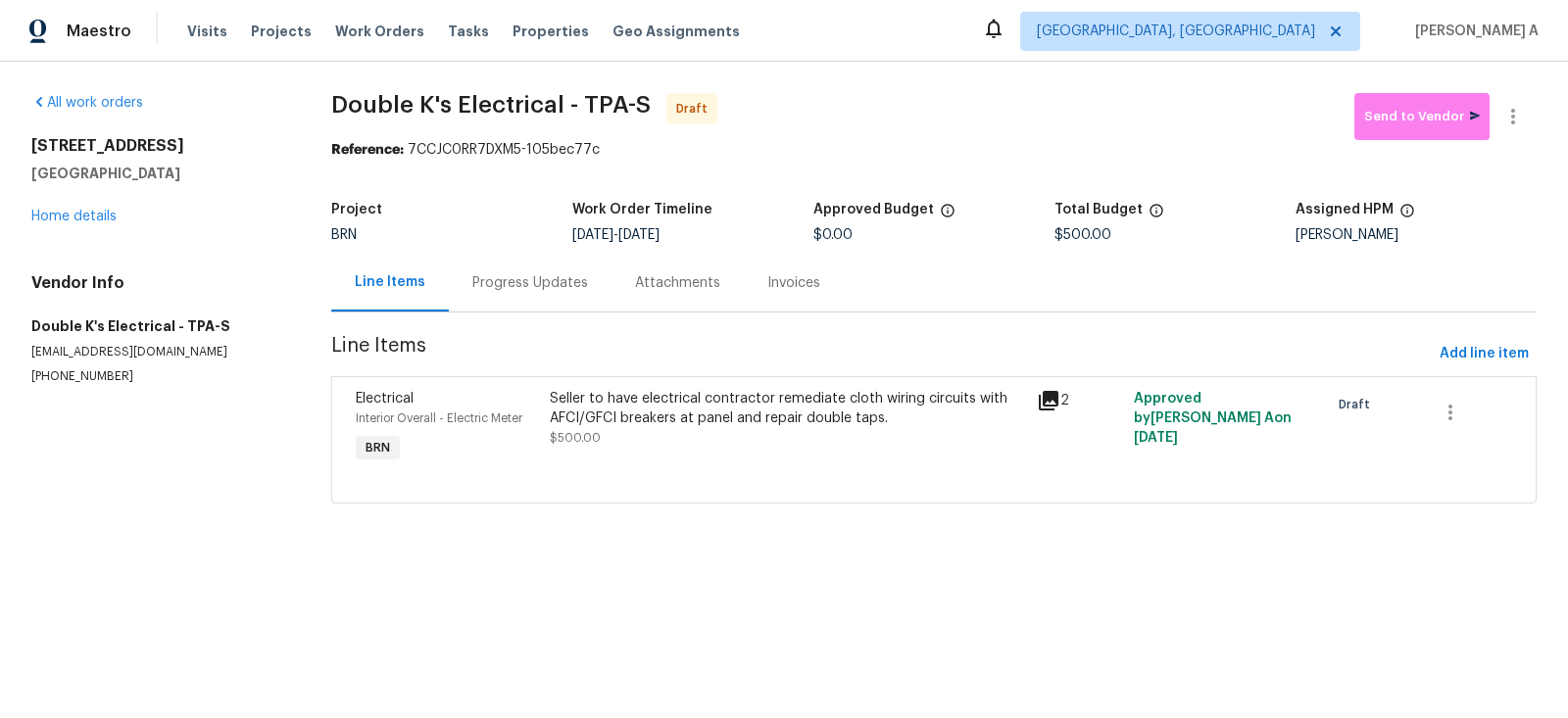
click at [491, 298] on div "Progress Updates" at bounding box center [530, 283] width 163 height 58
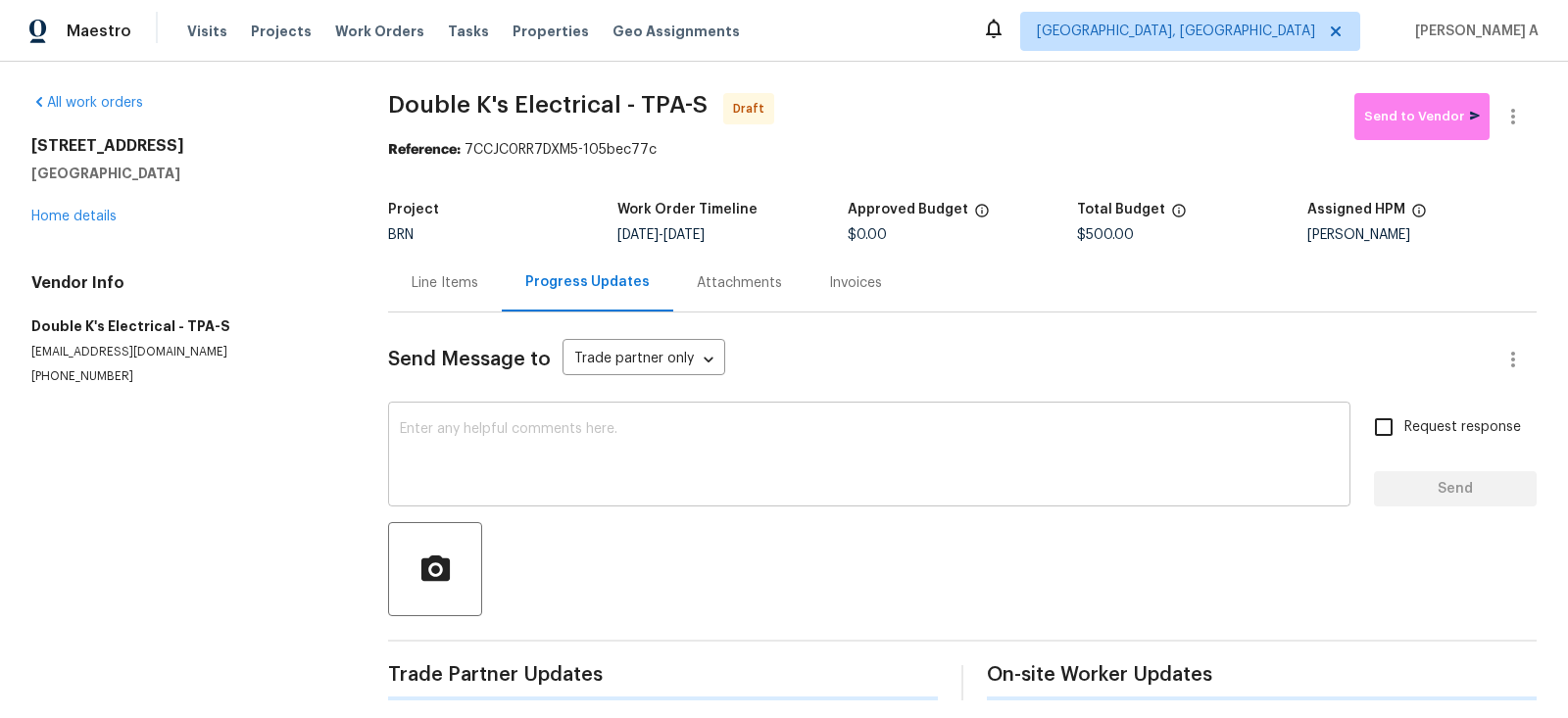
click at [609, 470] on textarea at bounding box center [869, 456] width 938 height 69
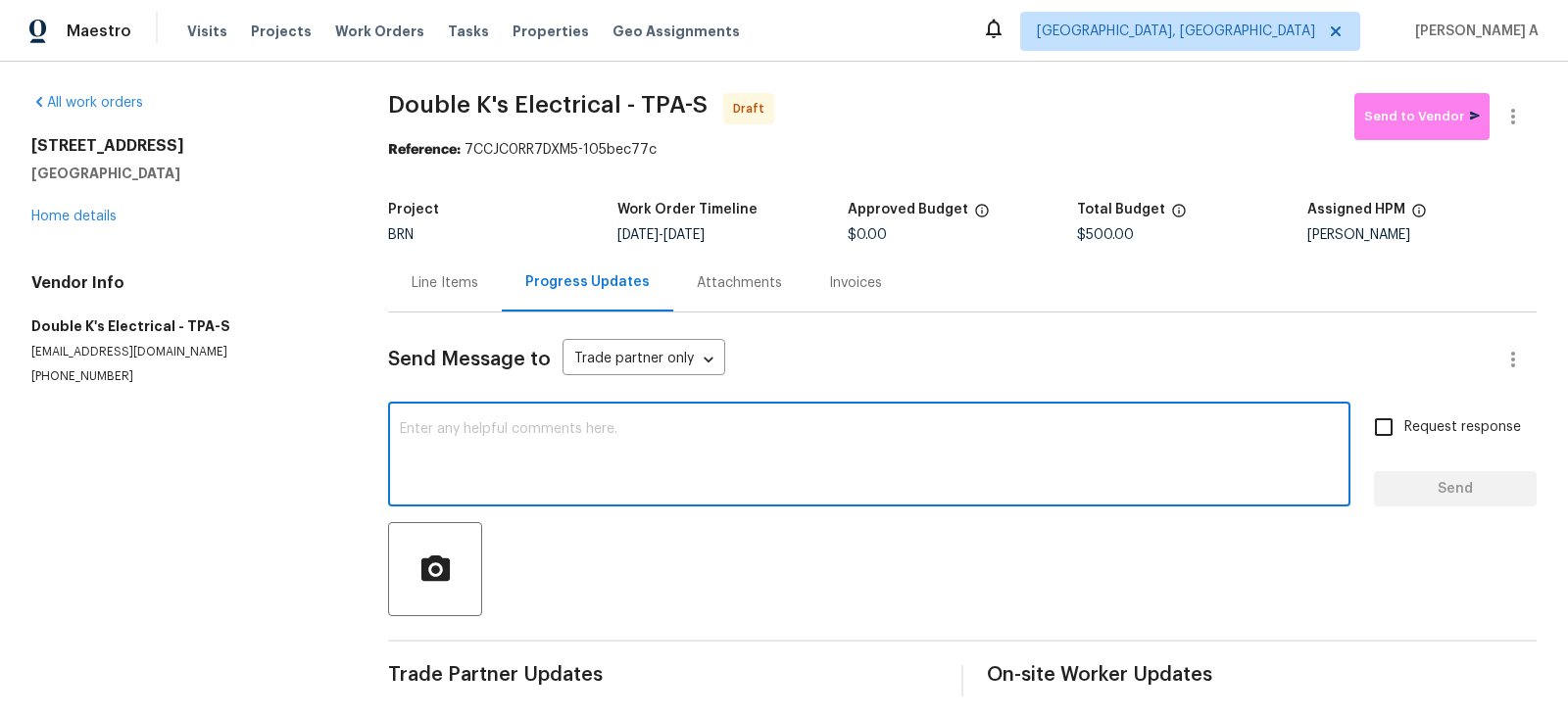
paste textarea "Hi, I'm Akshay from Opendoor. Just wanted to check if you received the workorde…"
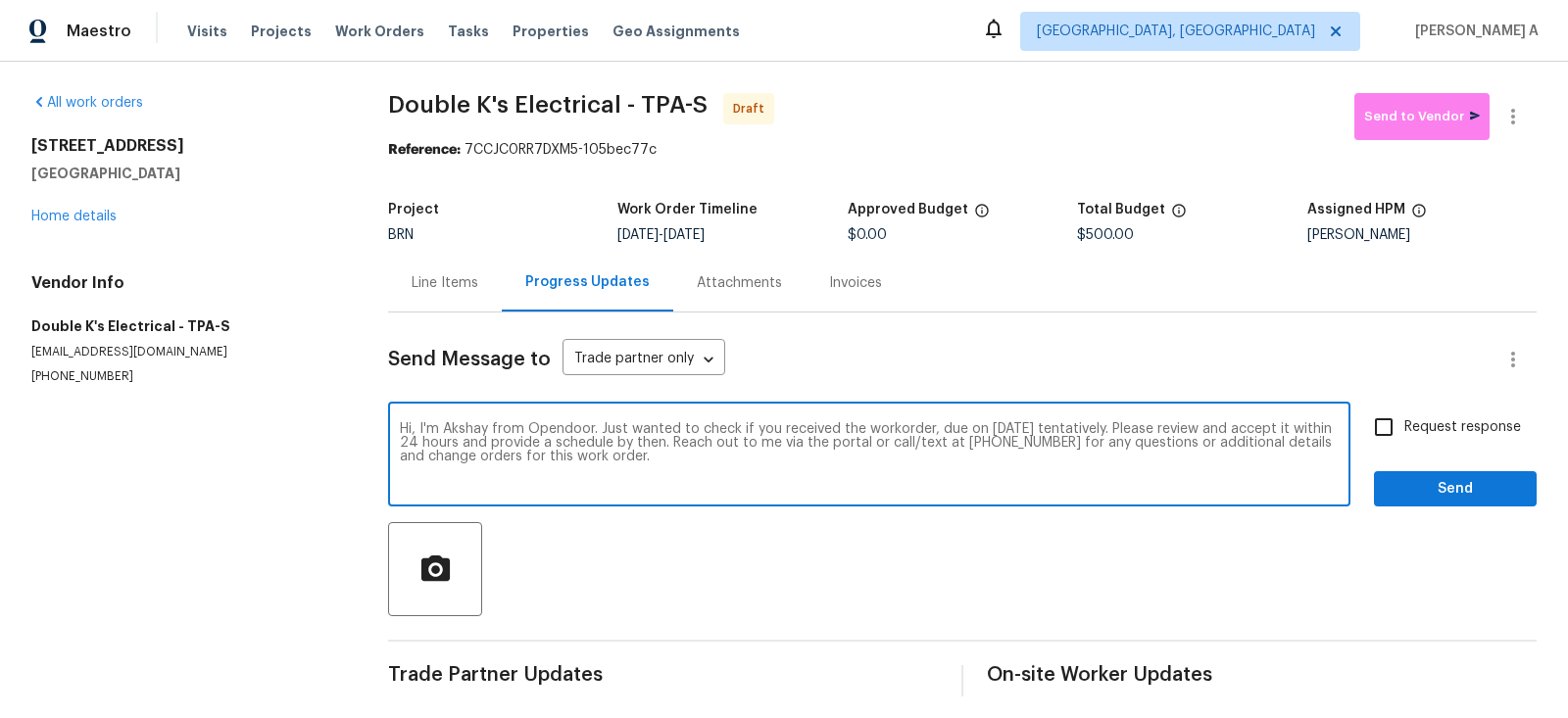
type textarea "Hi, I'm Akshay from Opendoor. Just wanted to check if you received the workorde…"
click at [1389, 425] on input "Request response" at bounding box center [1383, 427] width 41 height 41
checkbox input "true"
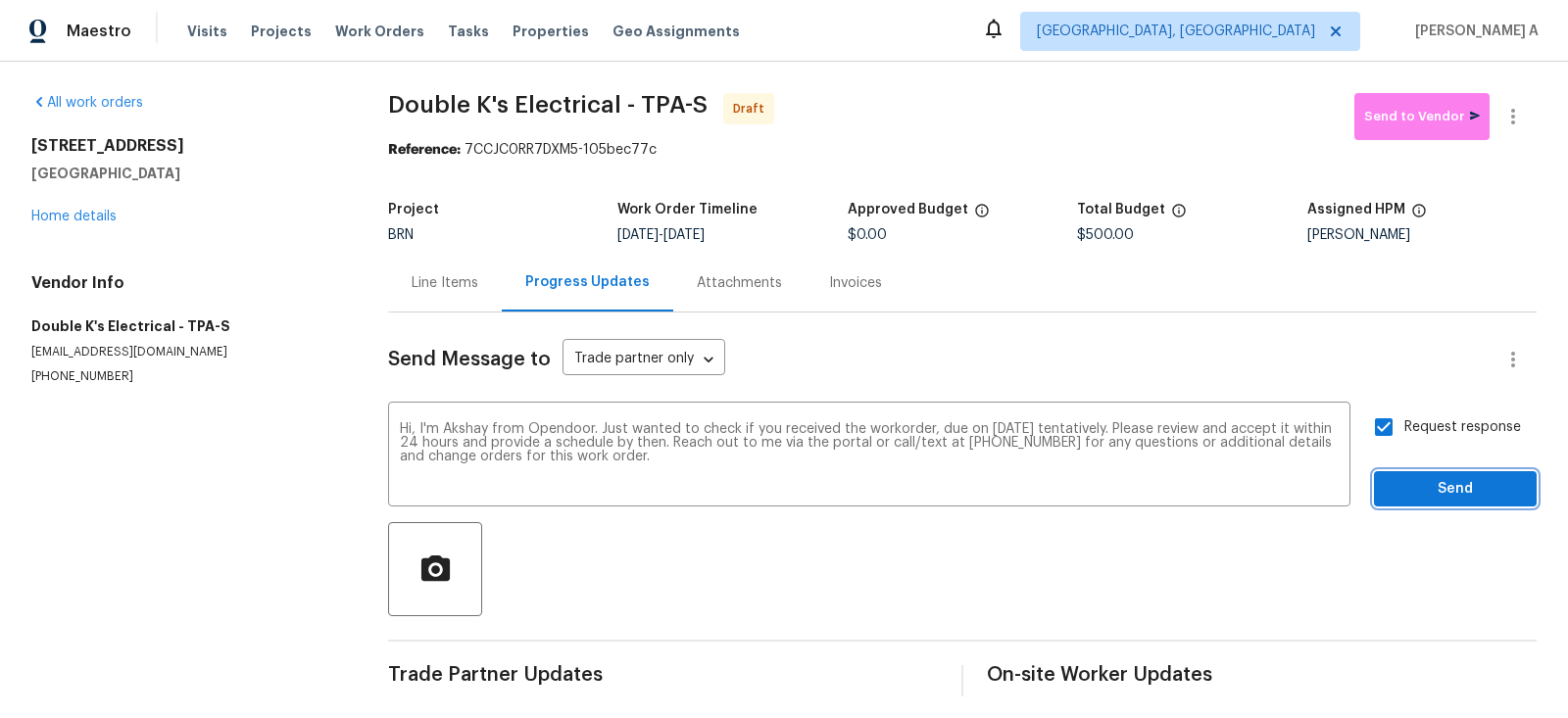
click at [1454, 498] on span "Send" at bounding box center [1455, 490] width 131 height 25
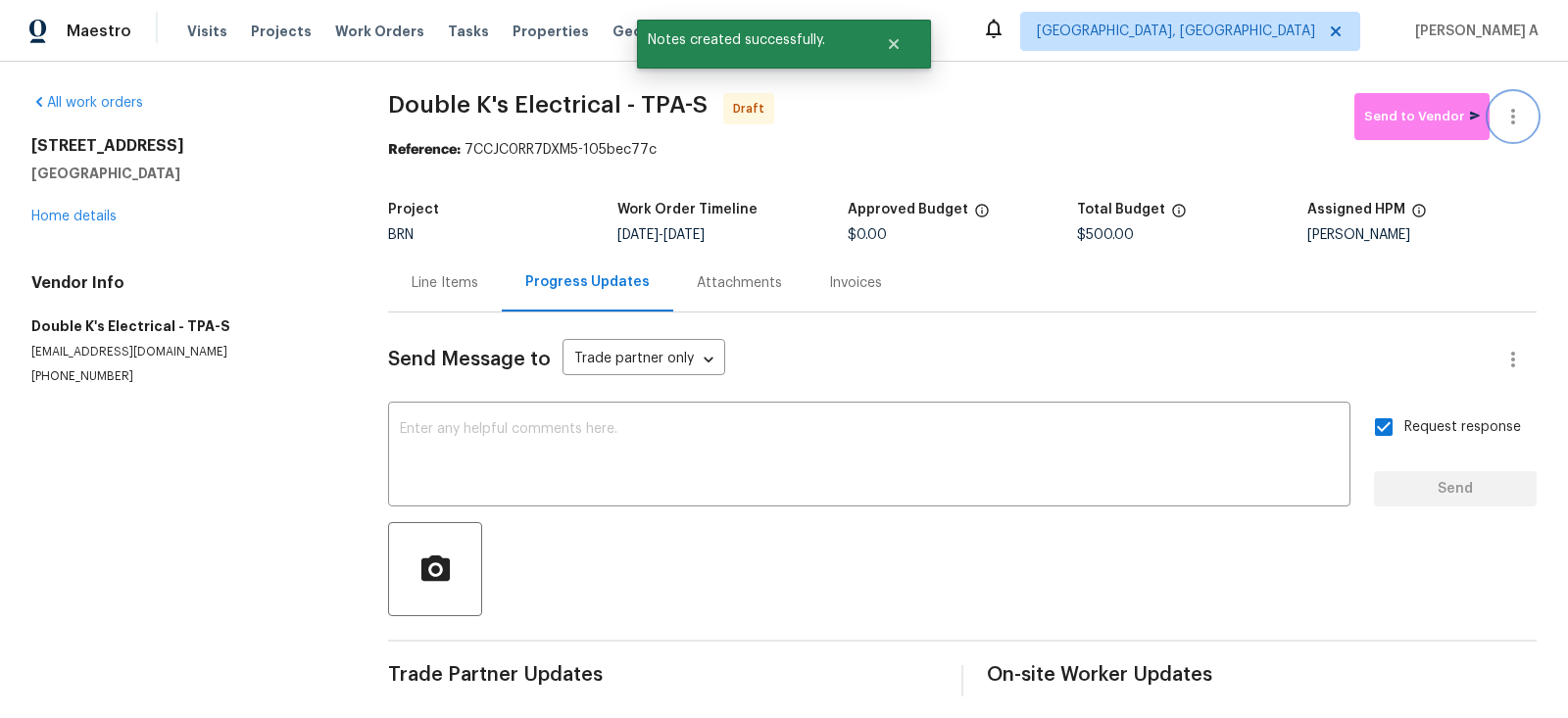
click at [1515, 118] on icon "button" at bounding box center [1513, 117] width 24 height 24
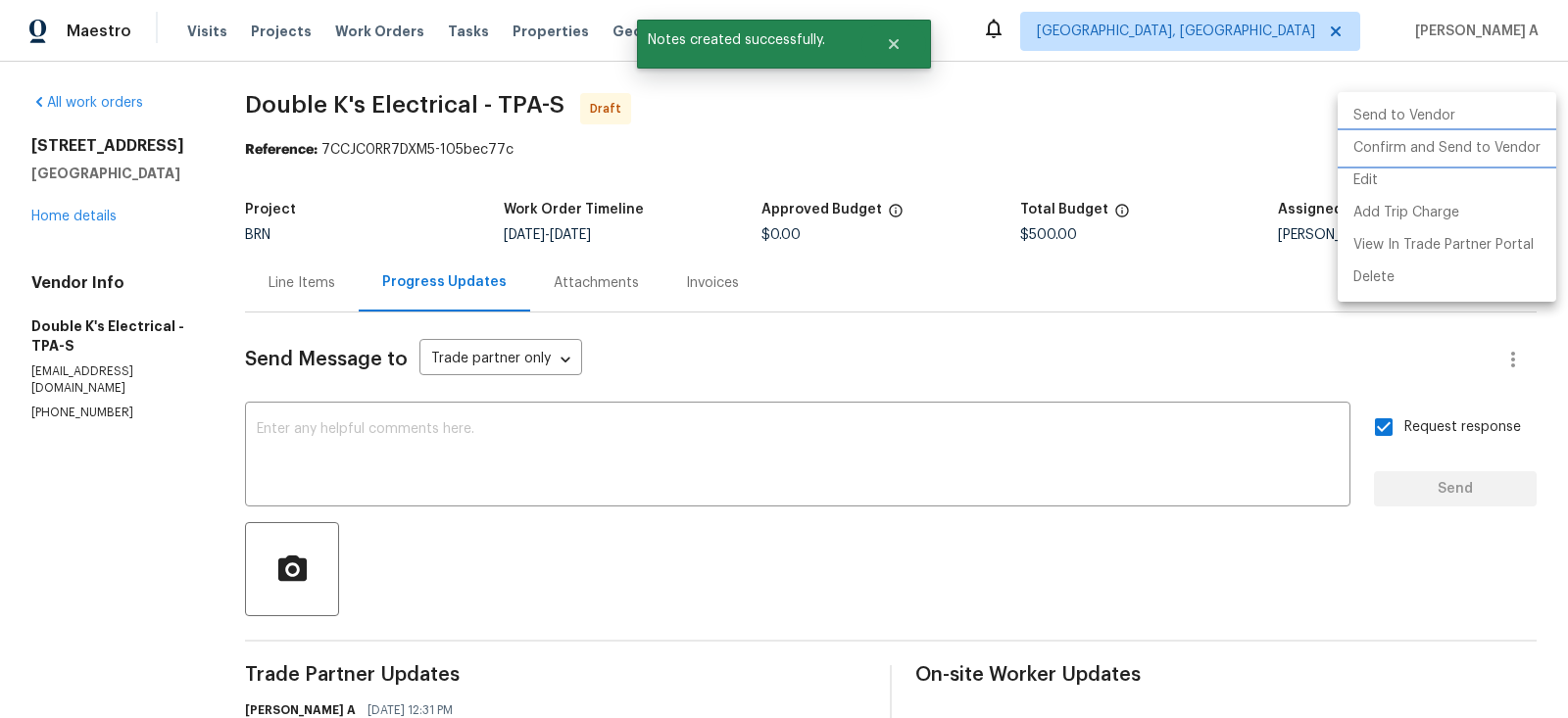
click at [1523, 148] on li "Confirm and Send to Vendor" at bounding box center [1447, 148] width 218 height 33
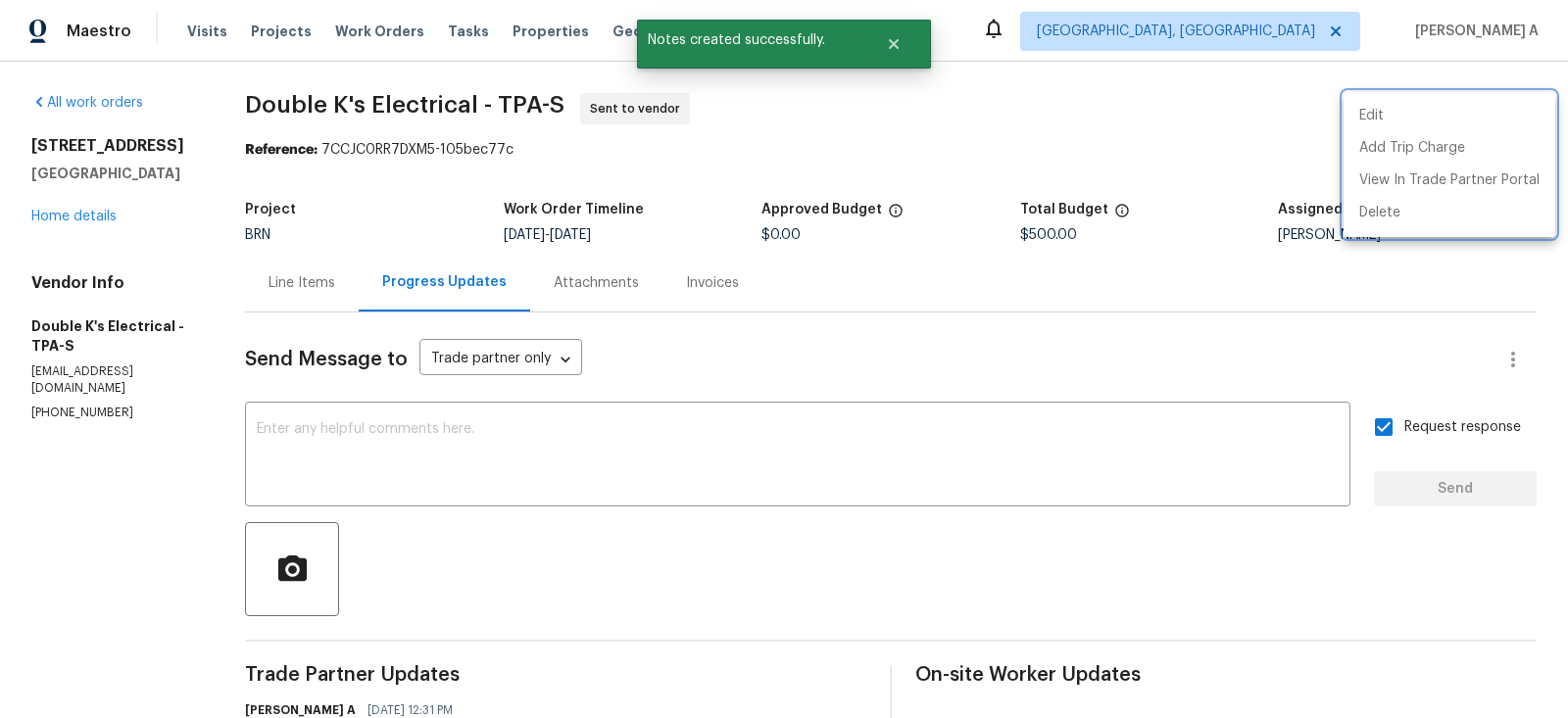
click at [297, 289] on div at bounding box center [784, 359] width 1568 height 718
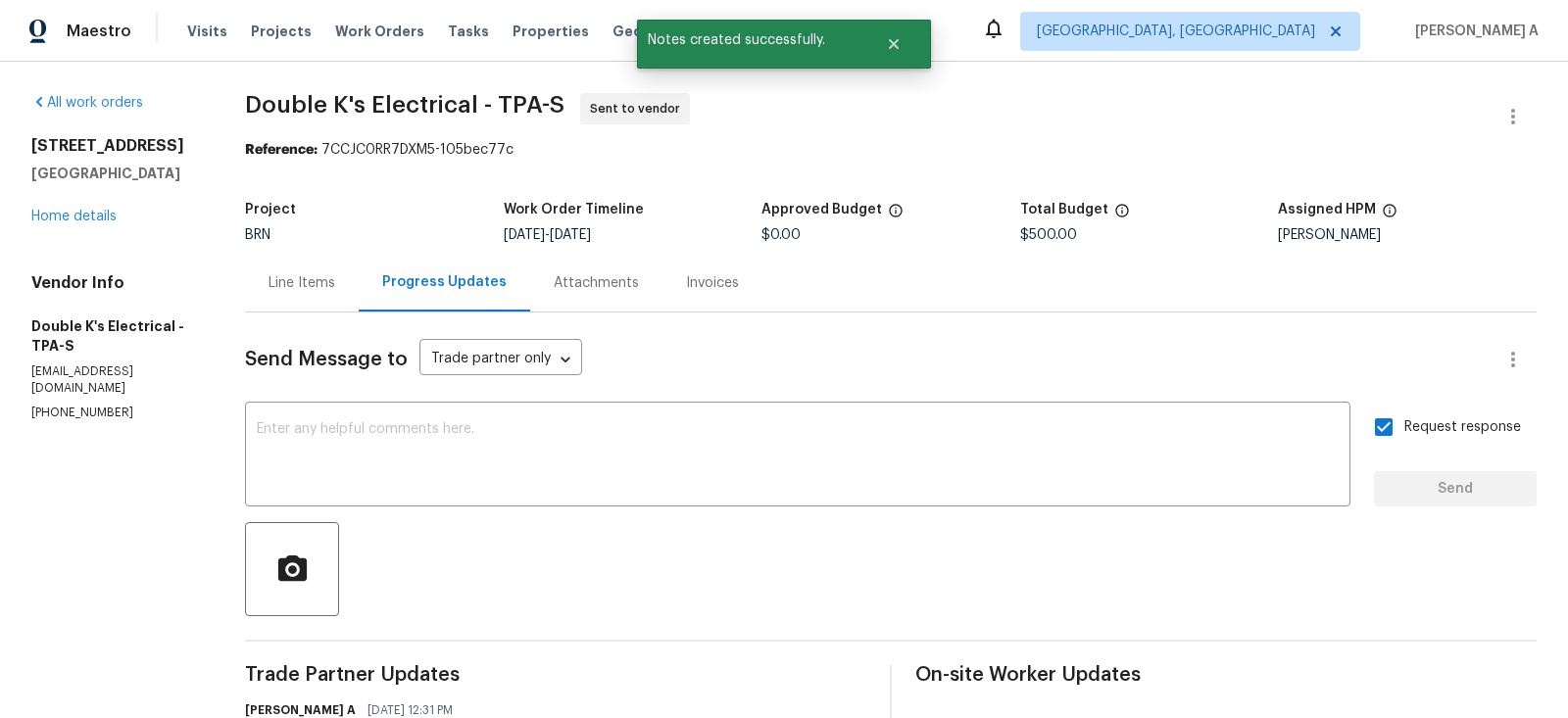
click at [299, 275] on div "Line Items" at bounding box center [301, 283] width 67 height 20
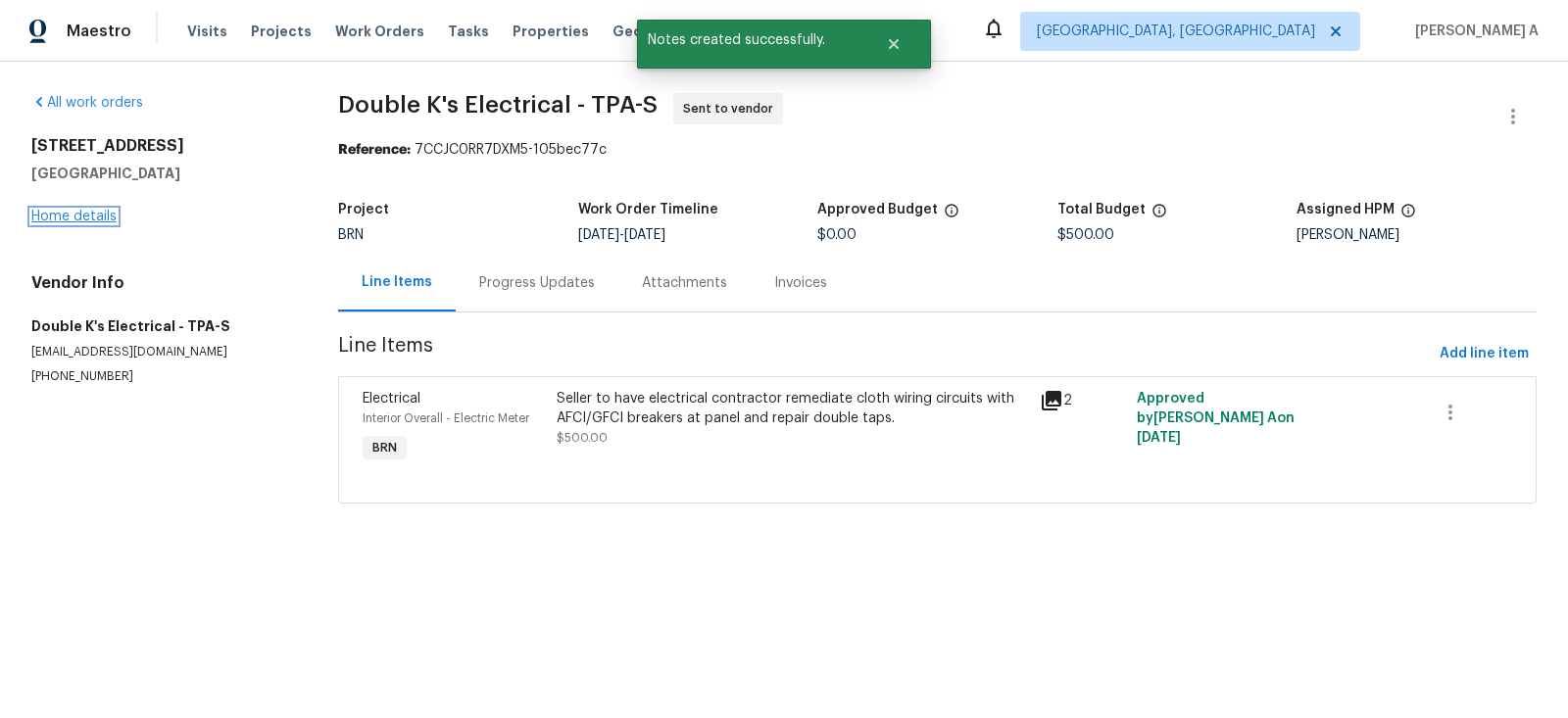
click at [82, 213] on link "Home details" at bounding box center [74, 216] width 85 height 14
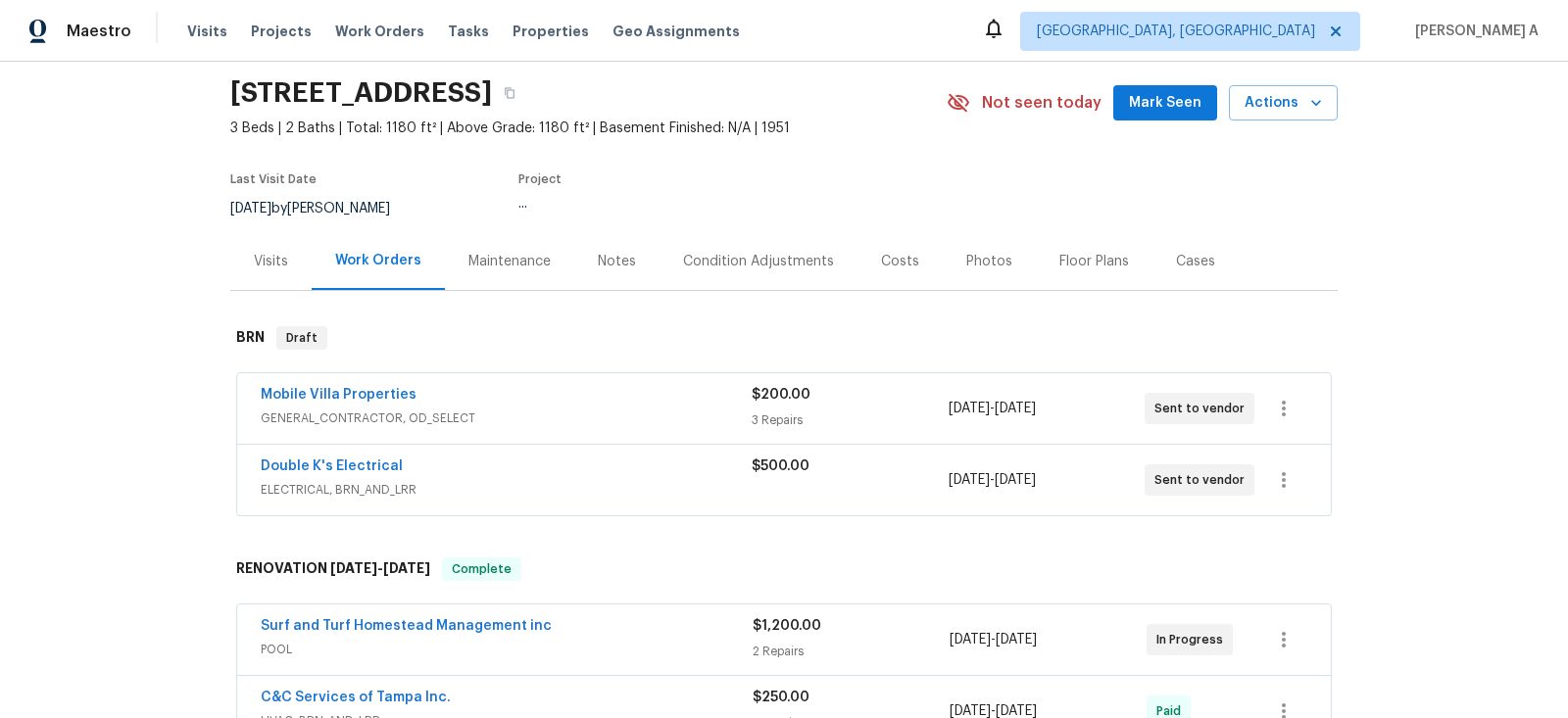
scroll to position [111, 0]
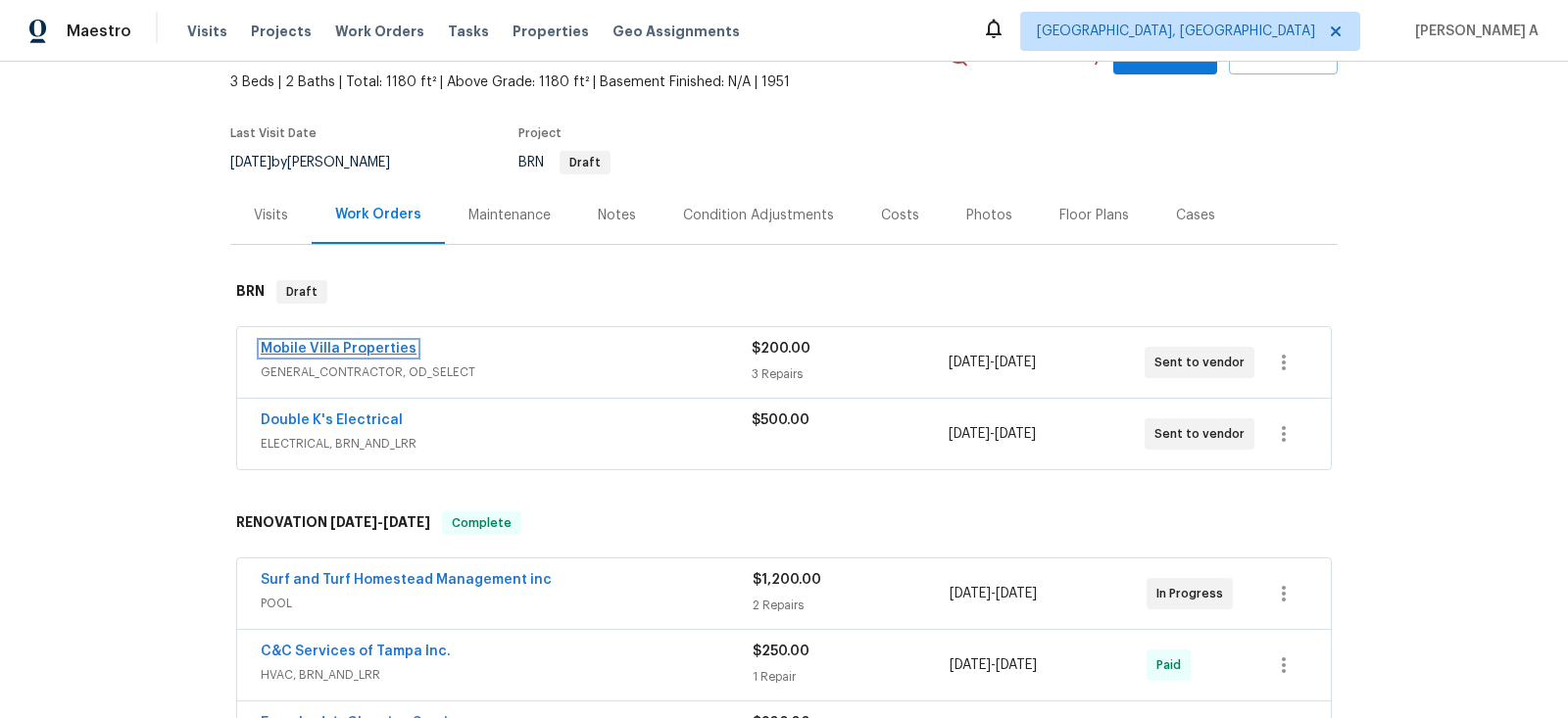
click at [323, 342] on link "Mobile Villa Properties" at bounding box center [339, 349] width 156 height 14
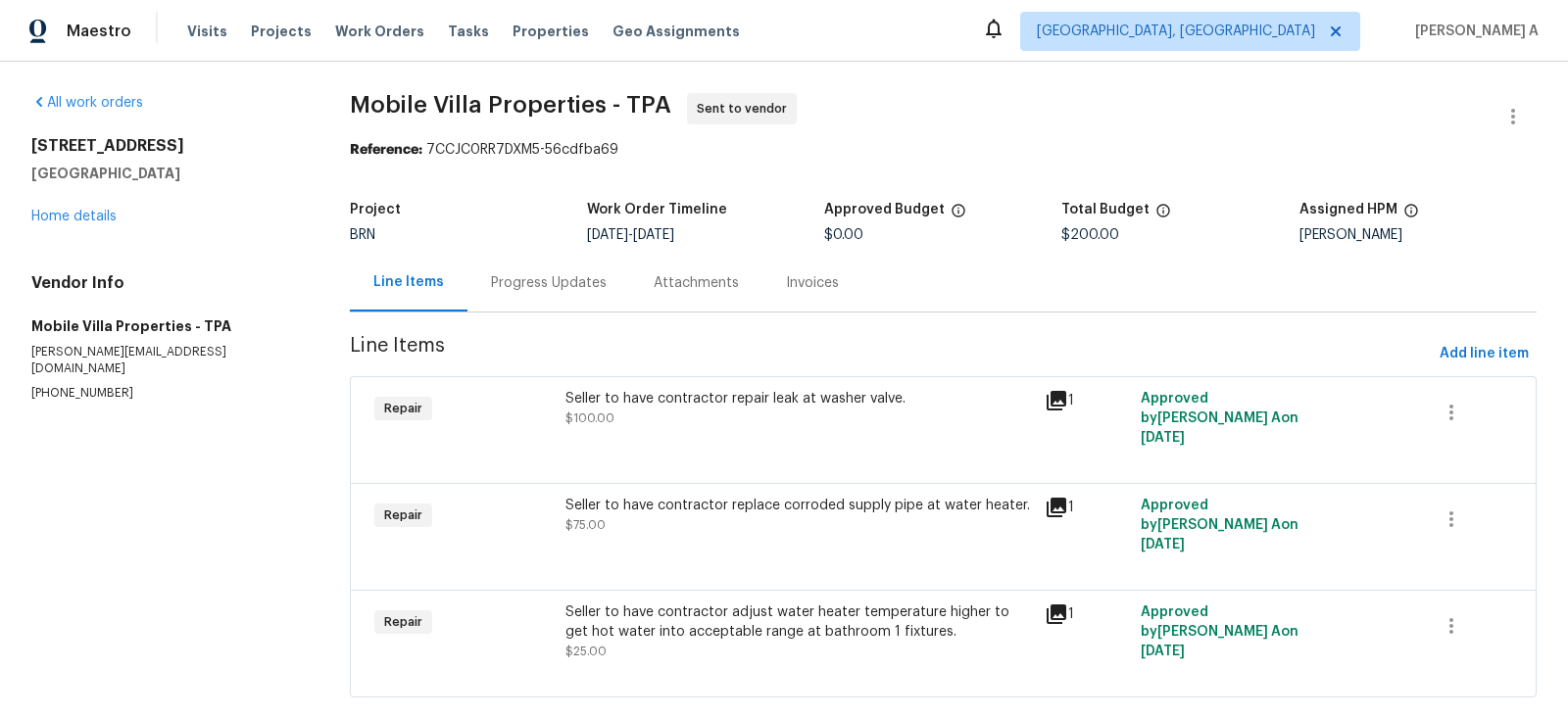
scroll to position [8, 0]
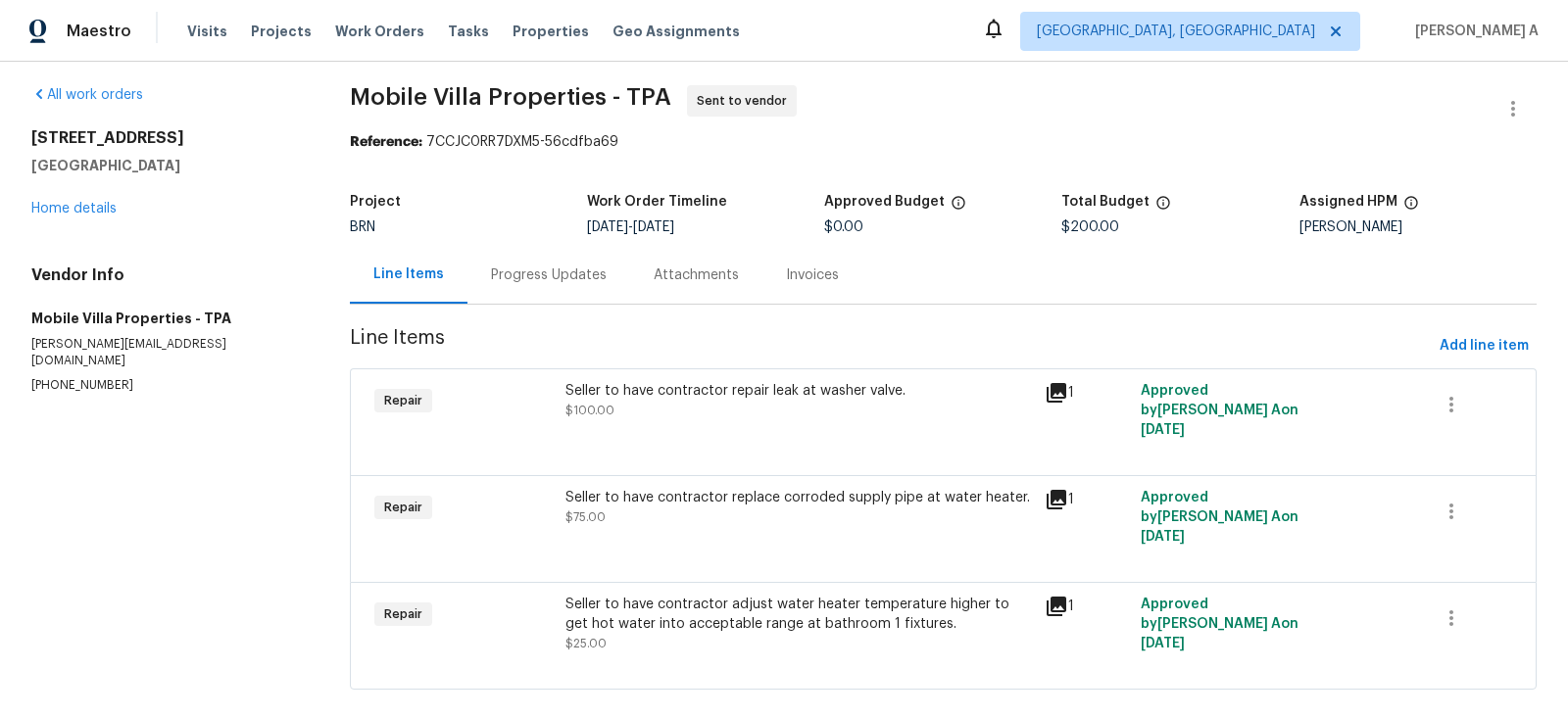
click at [772, 418] on div "Seller to have contractor repair leak at washer valve. $100.00" at bounding box center [798, 400] width 468 height 39
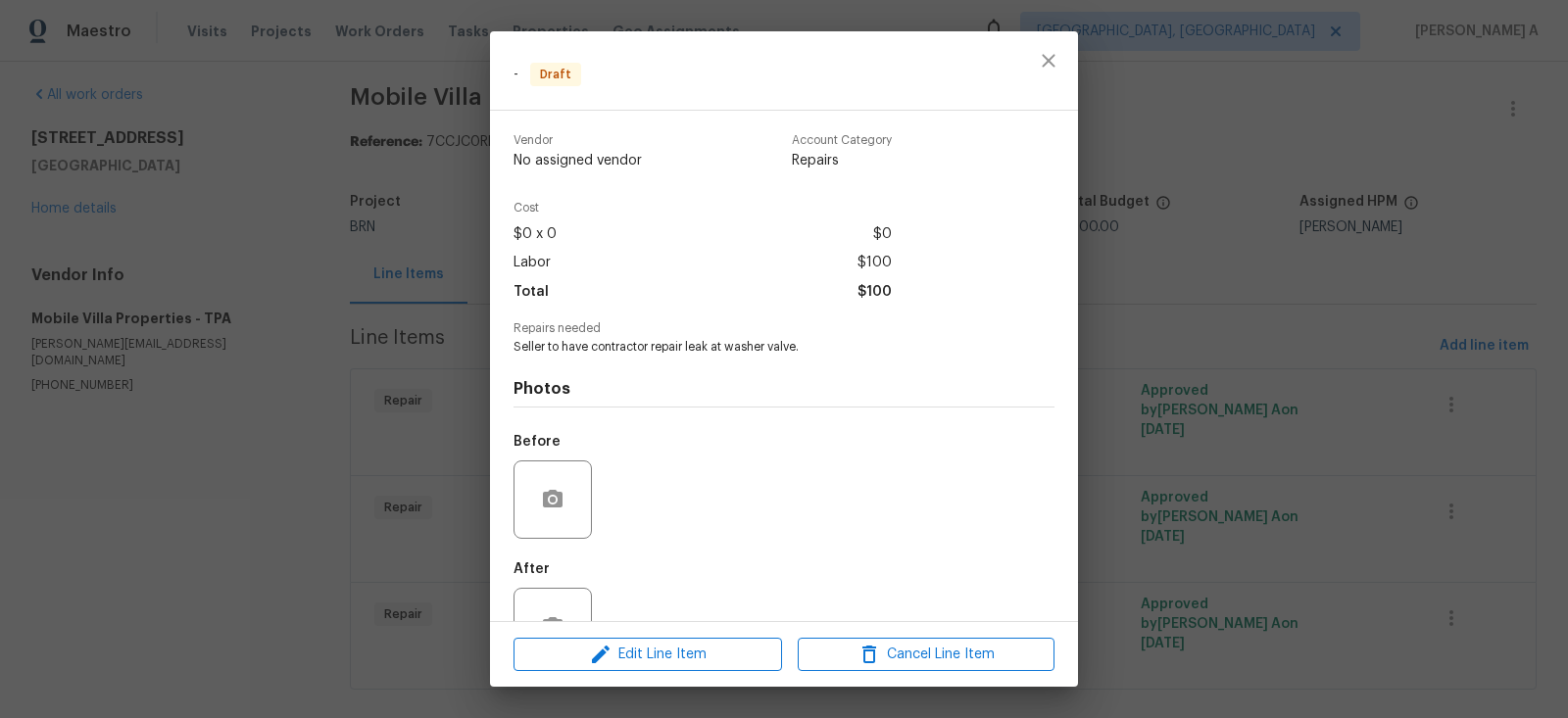
scroll to position [64, 0]
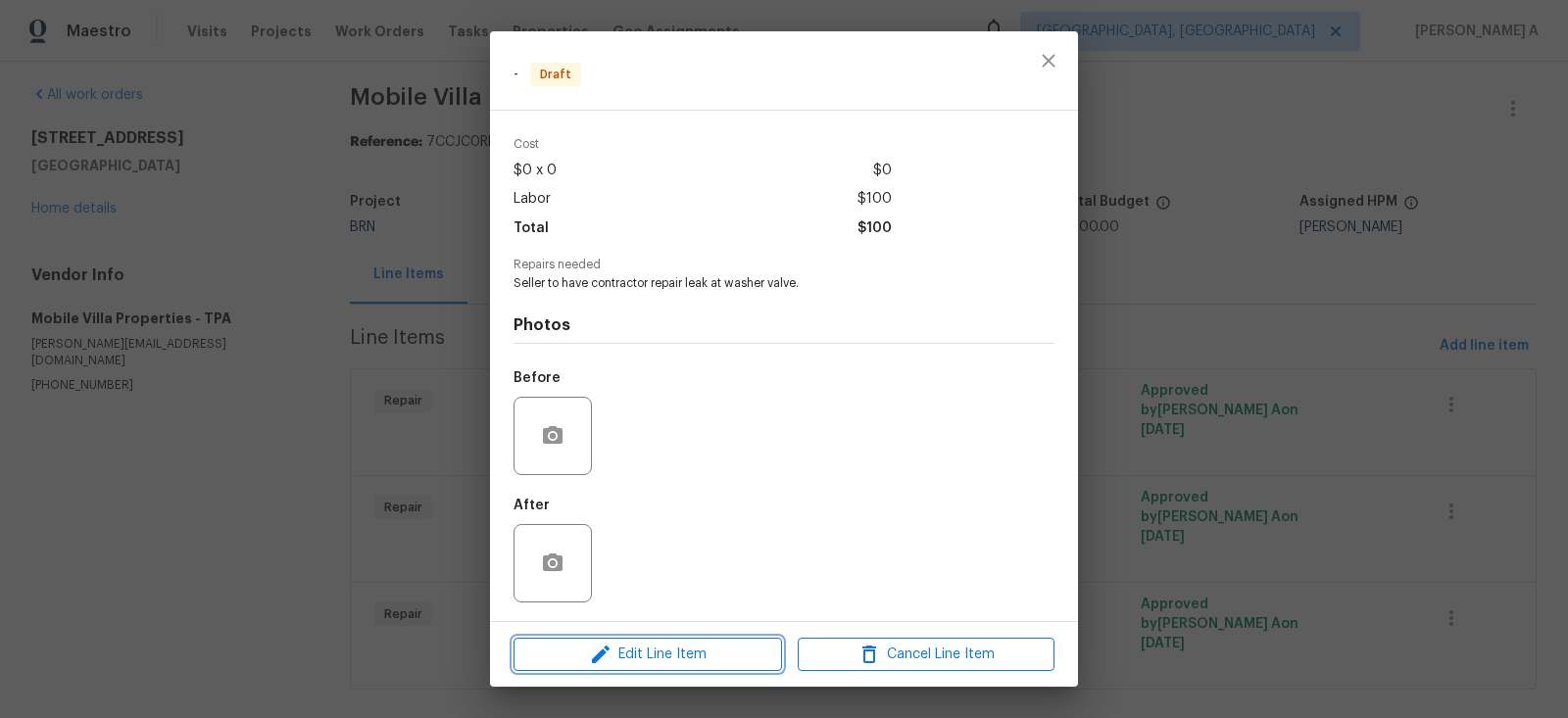
click at [708, 652] on span "Edit Line Item" at bounding box center [647, 654] width 257 height 25
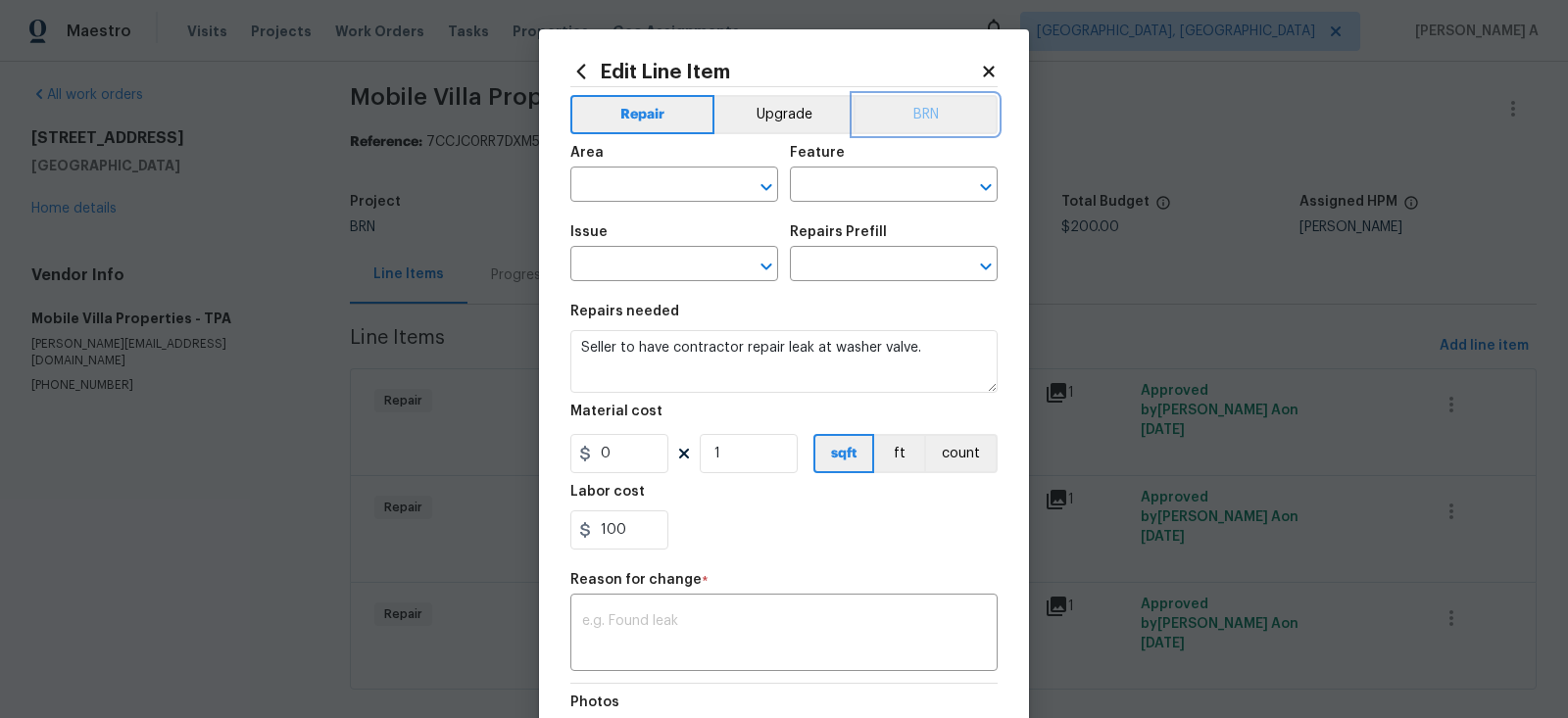
click at [911, 116] on button "BRN" at bounding box center [926, 114] width 144 height 39
click at [649, 183] on input "text" at bounding box center [646, 187] width 153 height 31
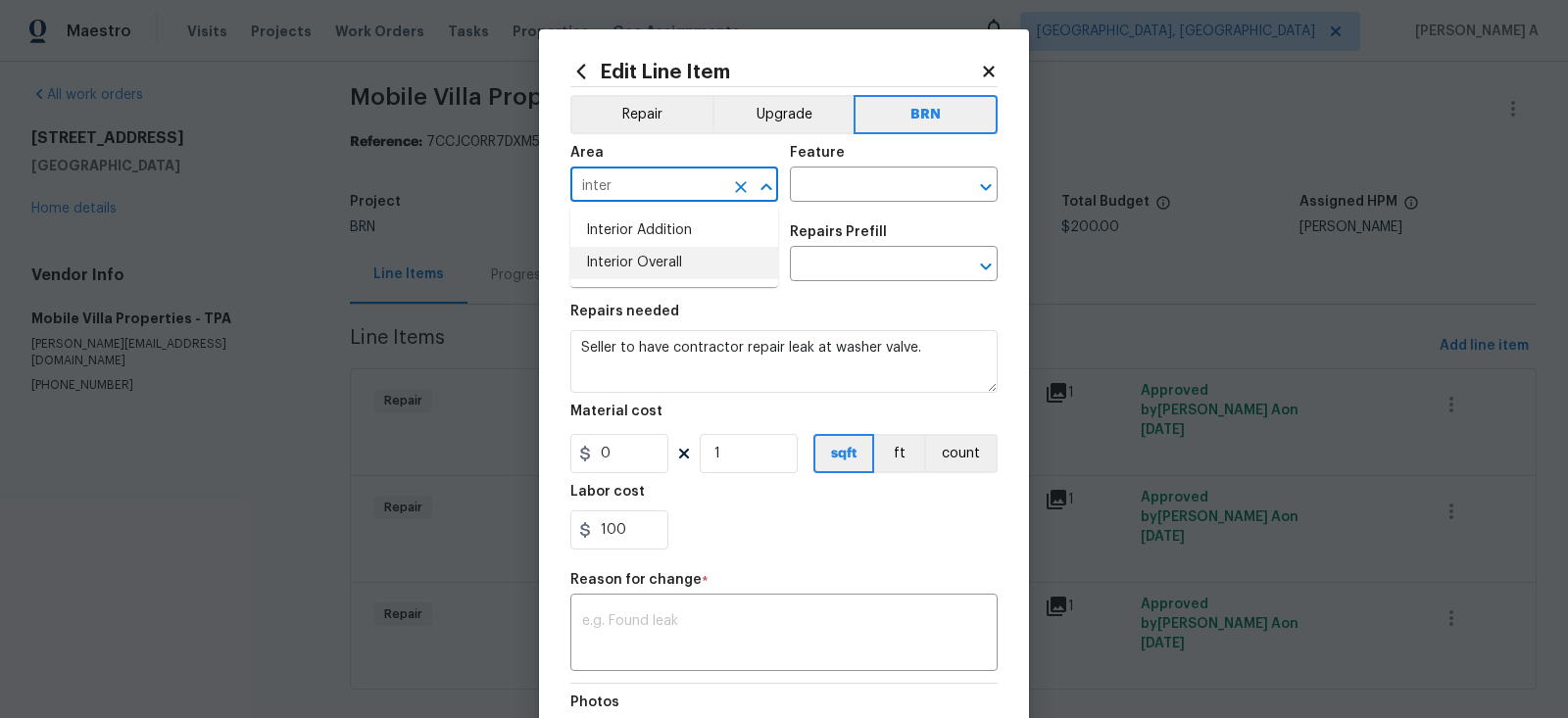
click at [690, 259] on li "Interior Overall" at bounding box center [673, 263] width 208 height 33
type input "Interior Overall"
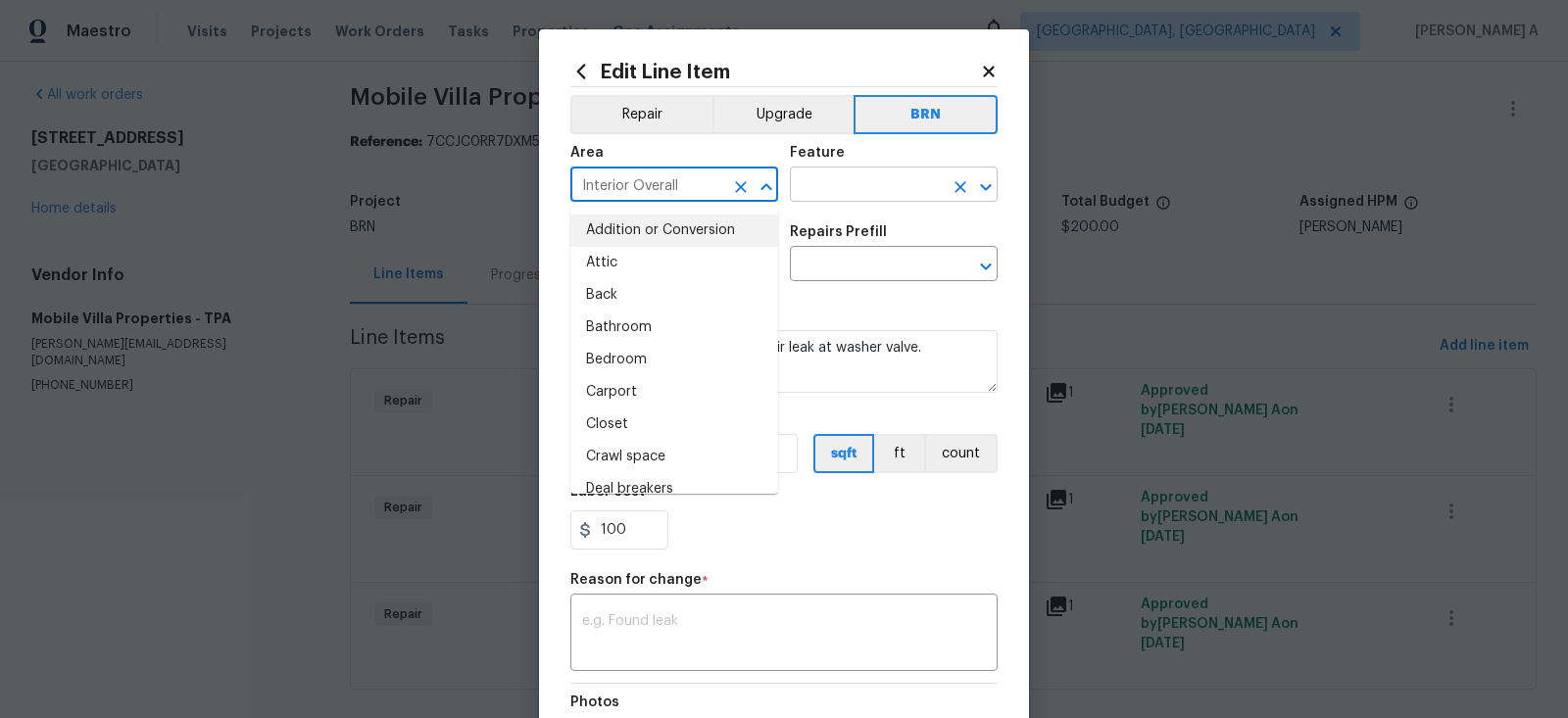
click at [842, 180] on input "text" at bounding box center [866, 187] width 153 height 31
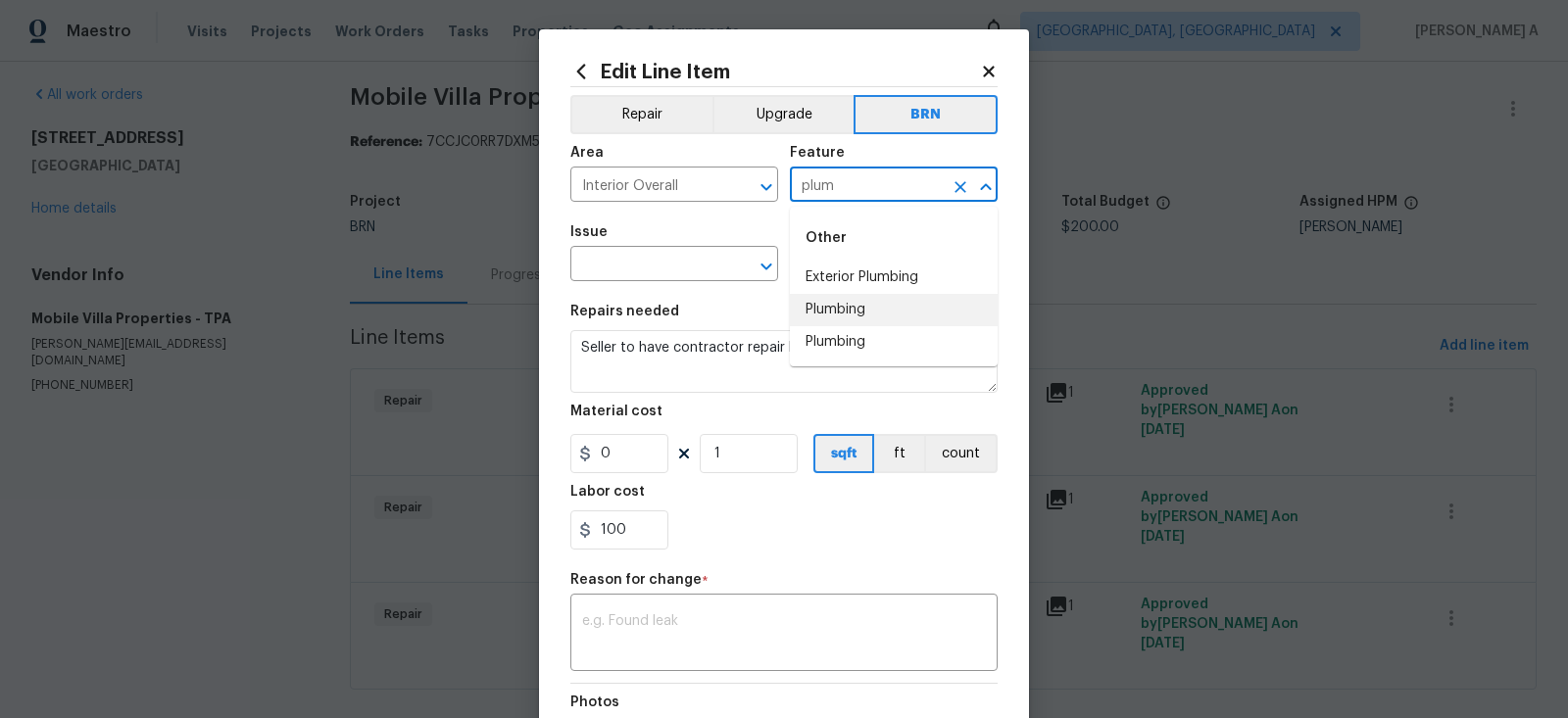
click at [833, 309] on li "Plumbing" at bounding box center [893, 310] width 208 height 33
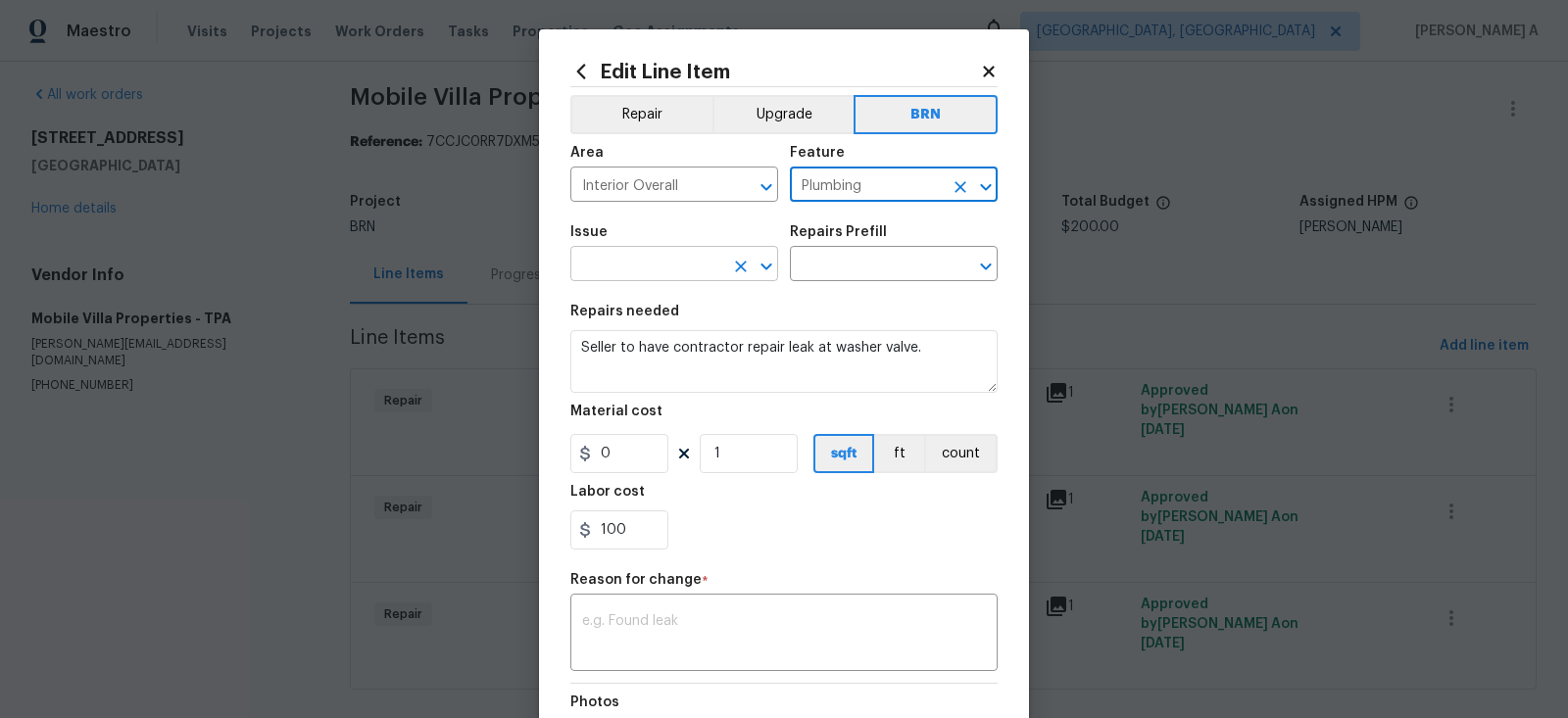
type input "Plumbing"
click at [630, 277] on input "text" at bounding box center [646, 266] width 153 height 31
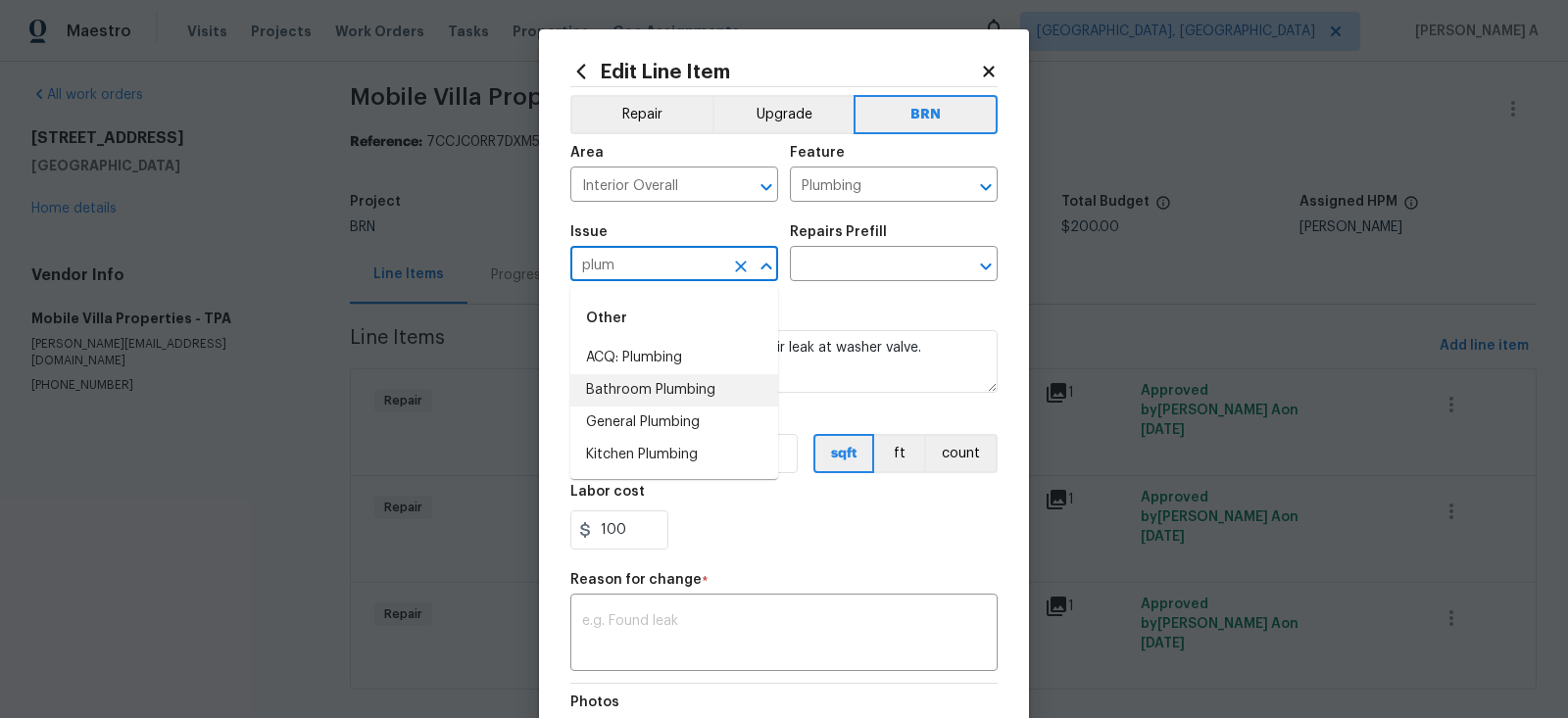
click at [648, 387] on li "Bathroom Plumbing" at bounding box center [673, 390] width 208 height 33
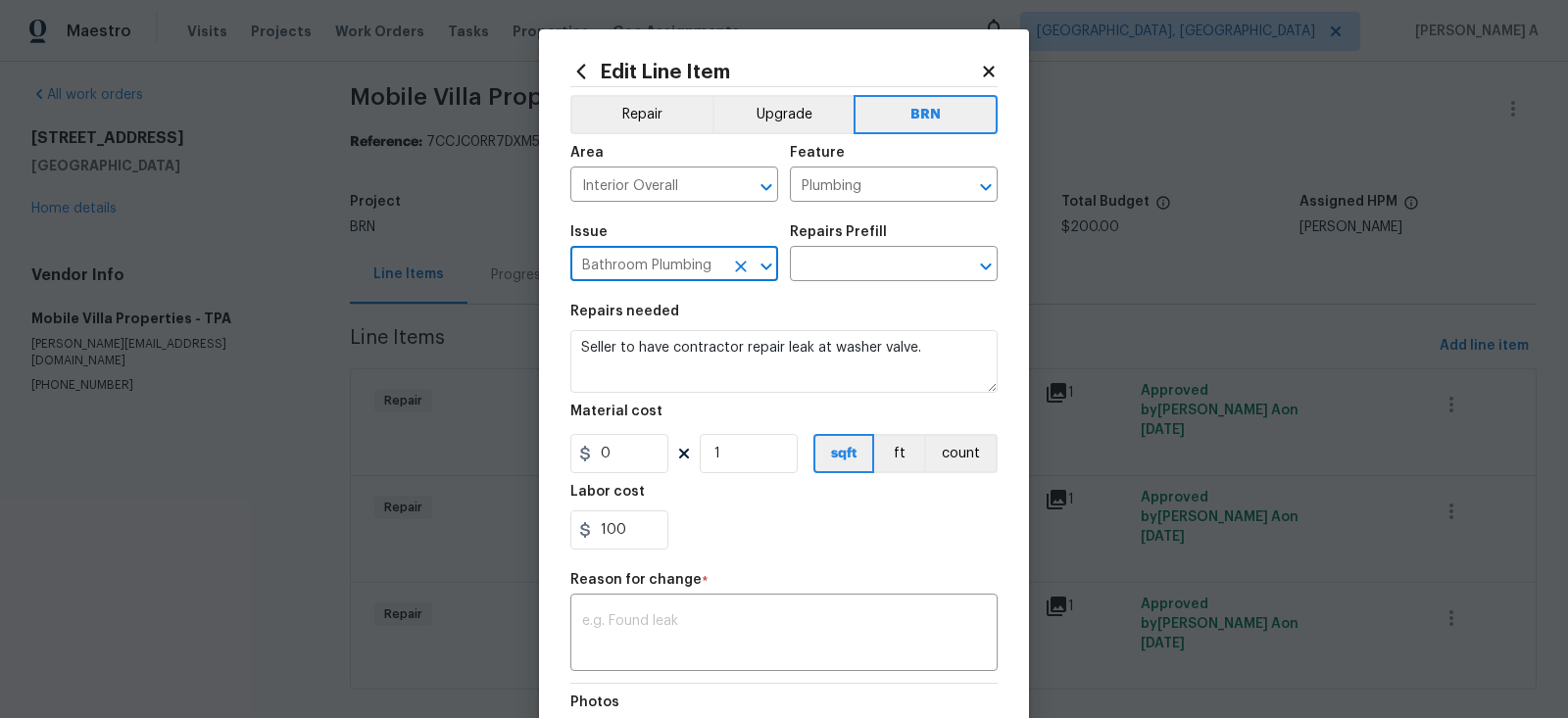
type input "Bathroom Plumbing"
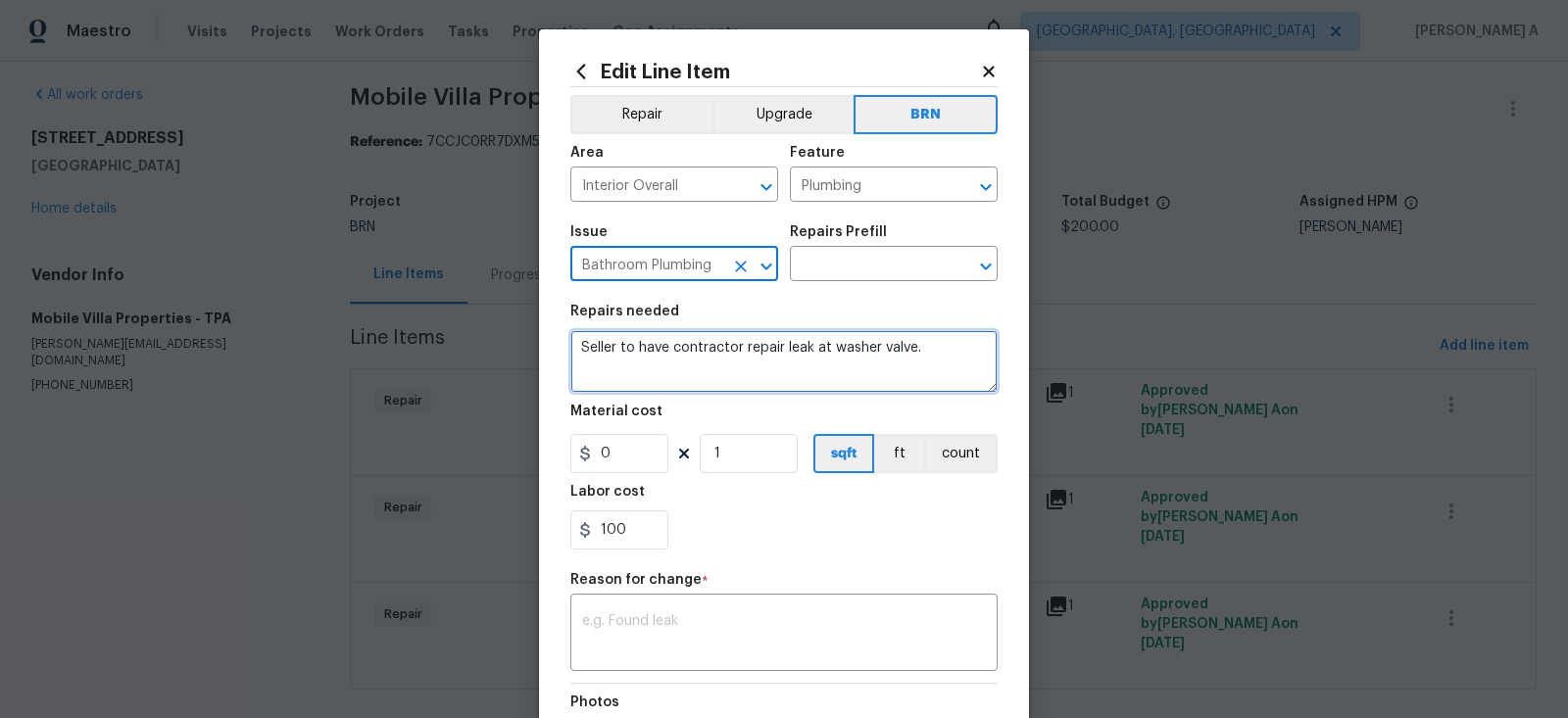
click at [648, 361] on textarea "Seller to have contractor repair leak at washer valve." at bounding box center [784, 361] width 427 height 63
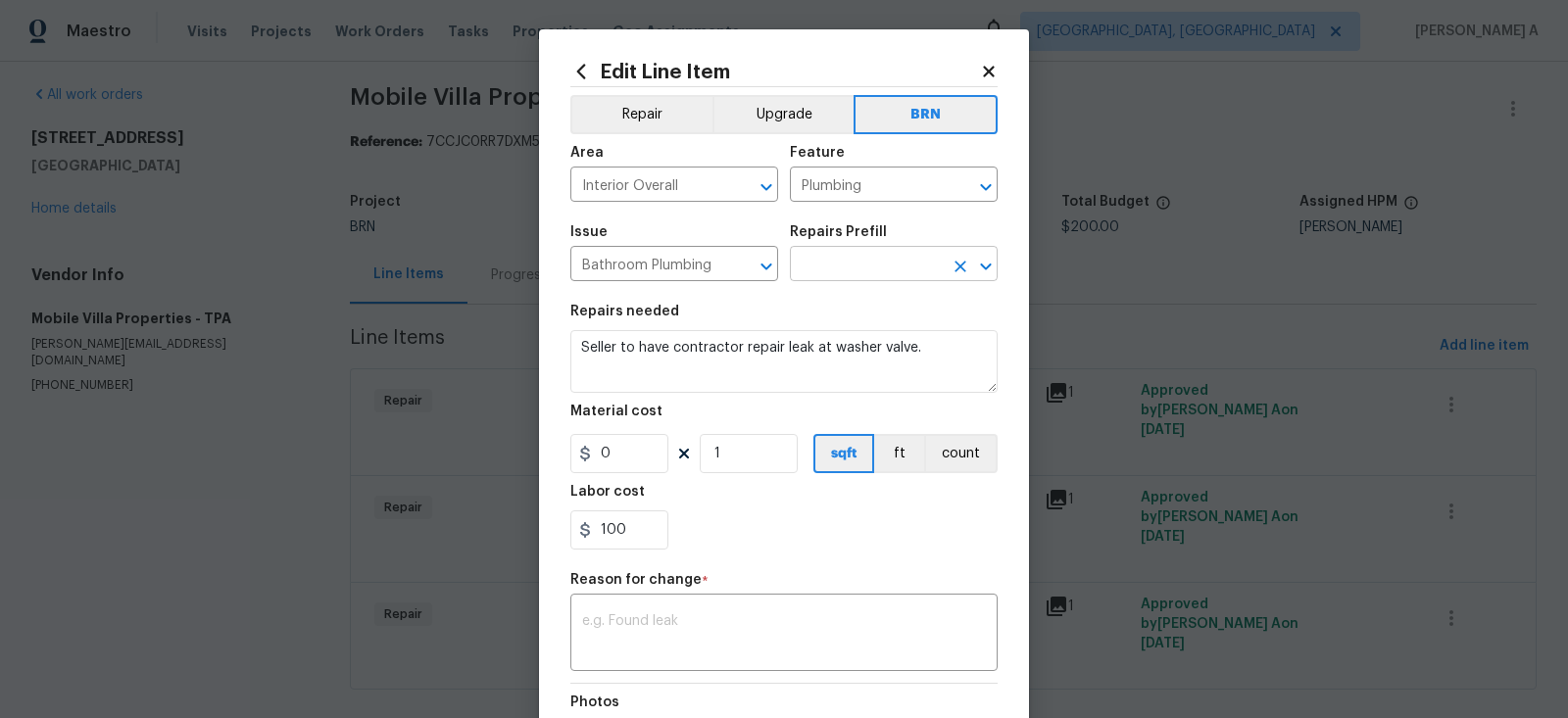
click at [852, 268] on input "text" at bounding box center [866, 266] width 153 height 31
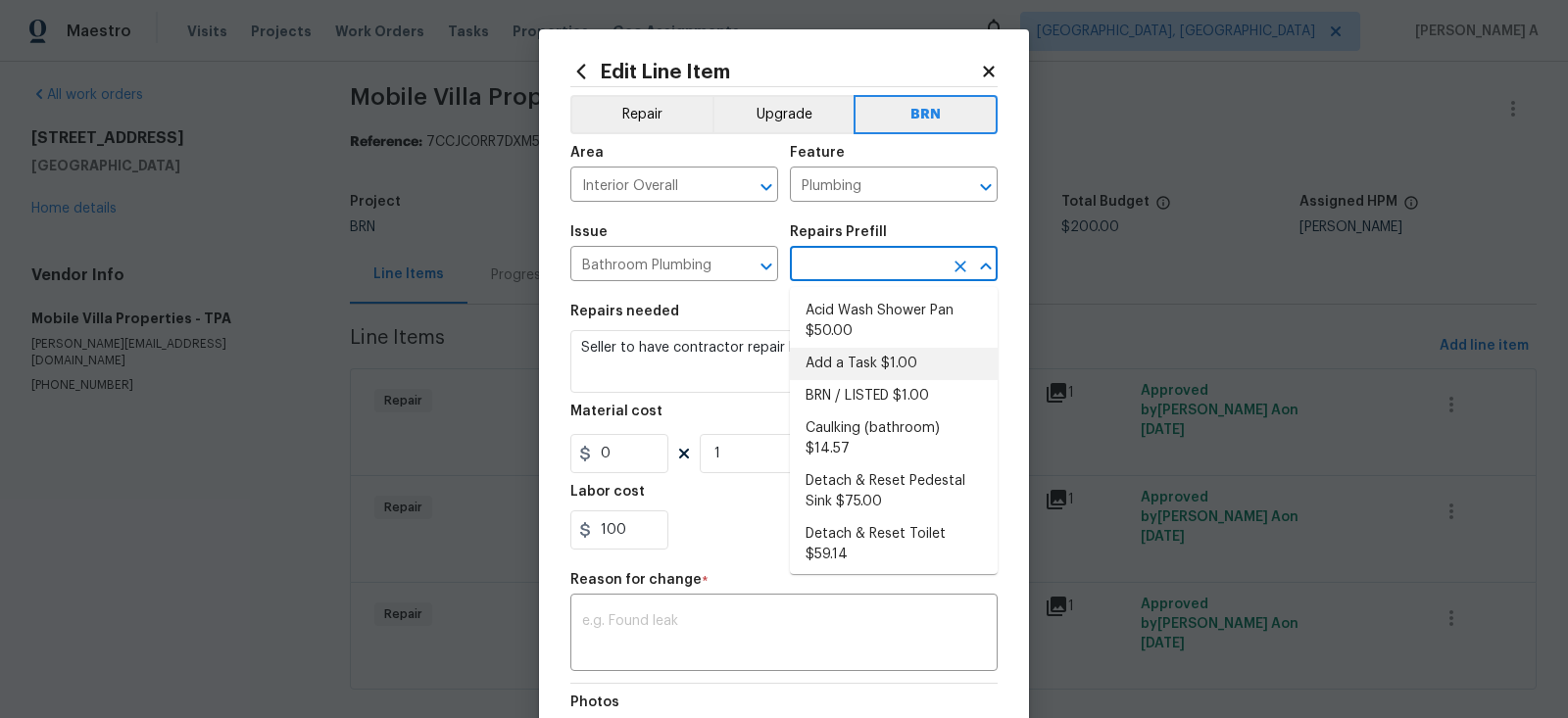
click at [866, 392] on li "BRN / LISTED $1.00" at bounding box center [893, 396] width 208 height 33
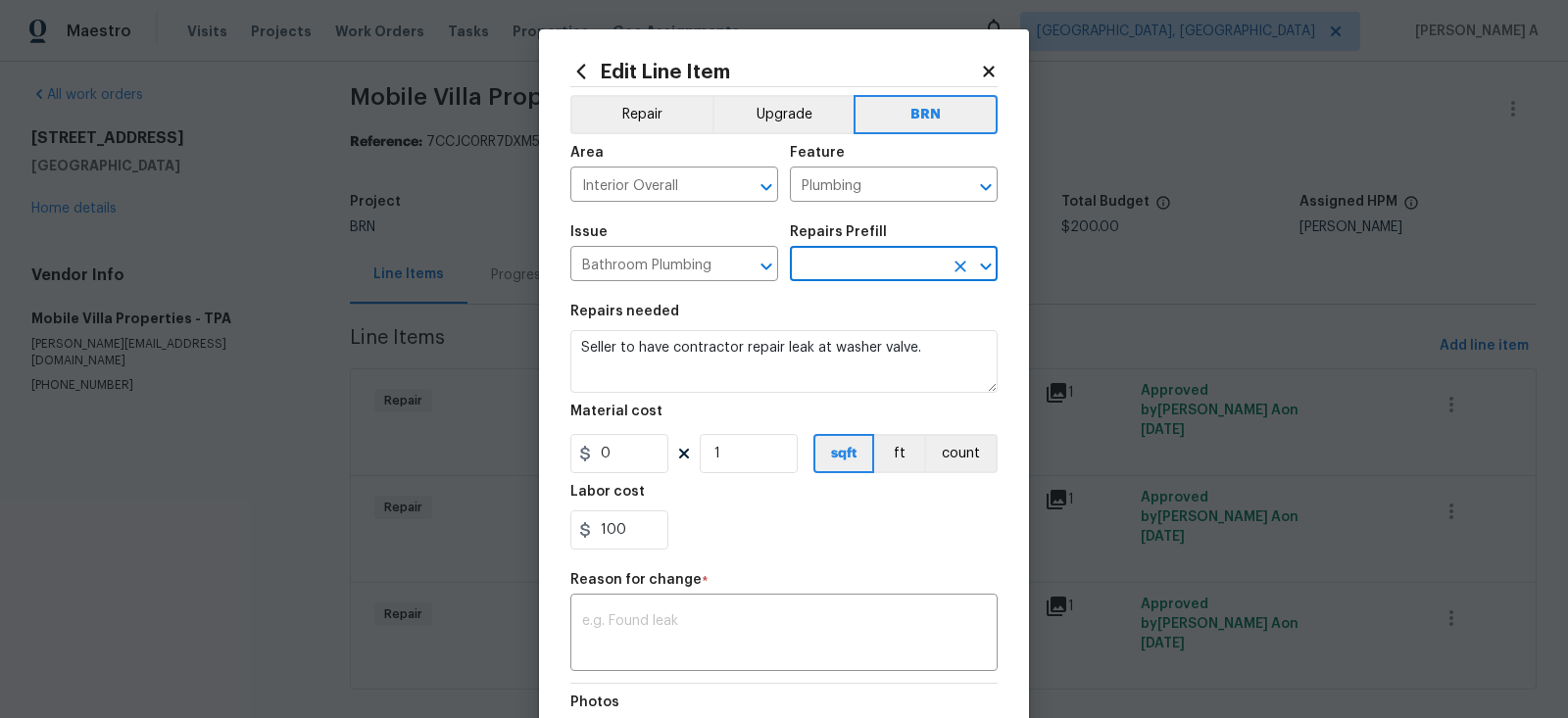
type input "BRN / LISTED $1.00"
type textarea "Provide additional detail"
type input "1"
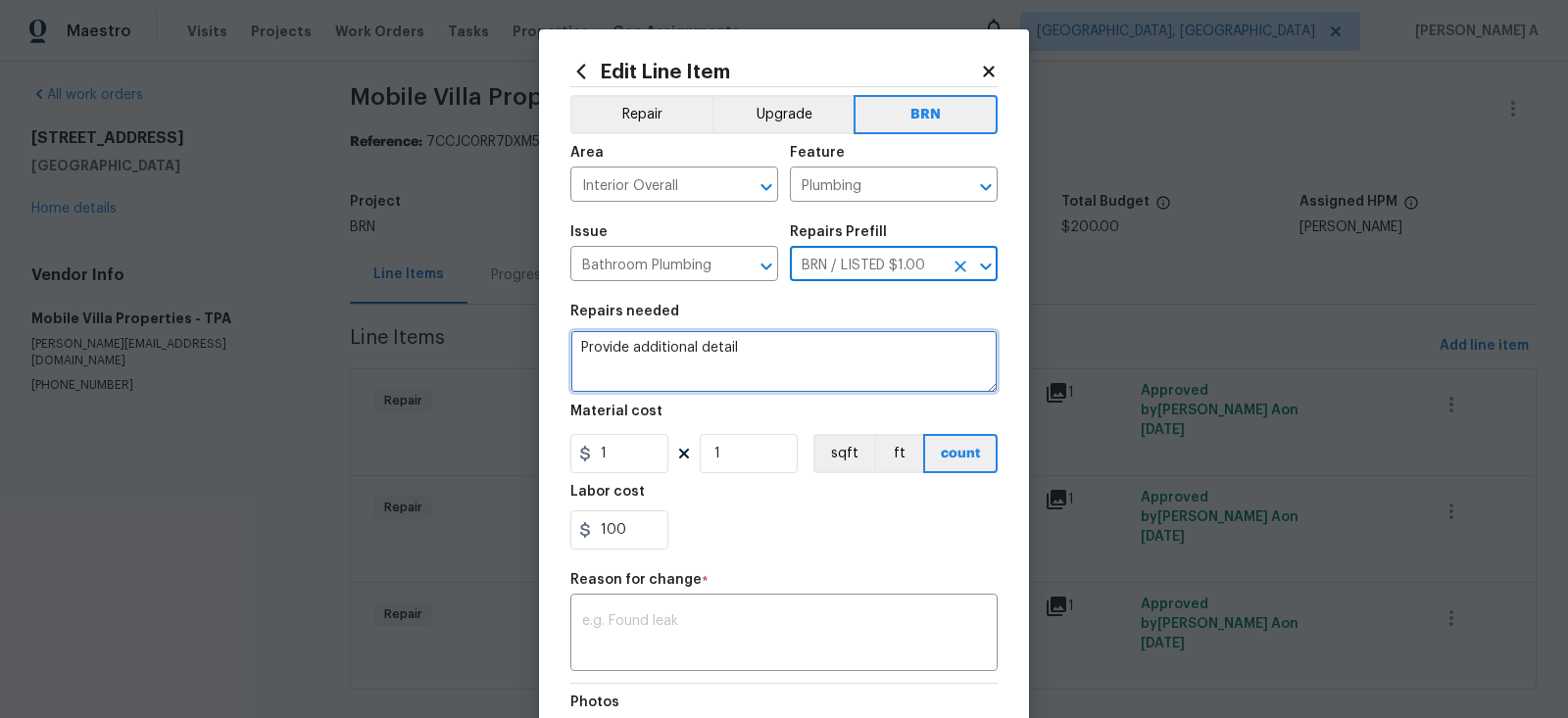
click at [778, 365] on textarea "Provide additional detail" at bounding box center [784, 361] width 427 height 63
paste textarea "Seller to have contractor repair leak at washer valve."
type textarea "Seller to have contractor repair leak at washer valve."
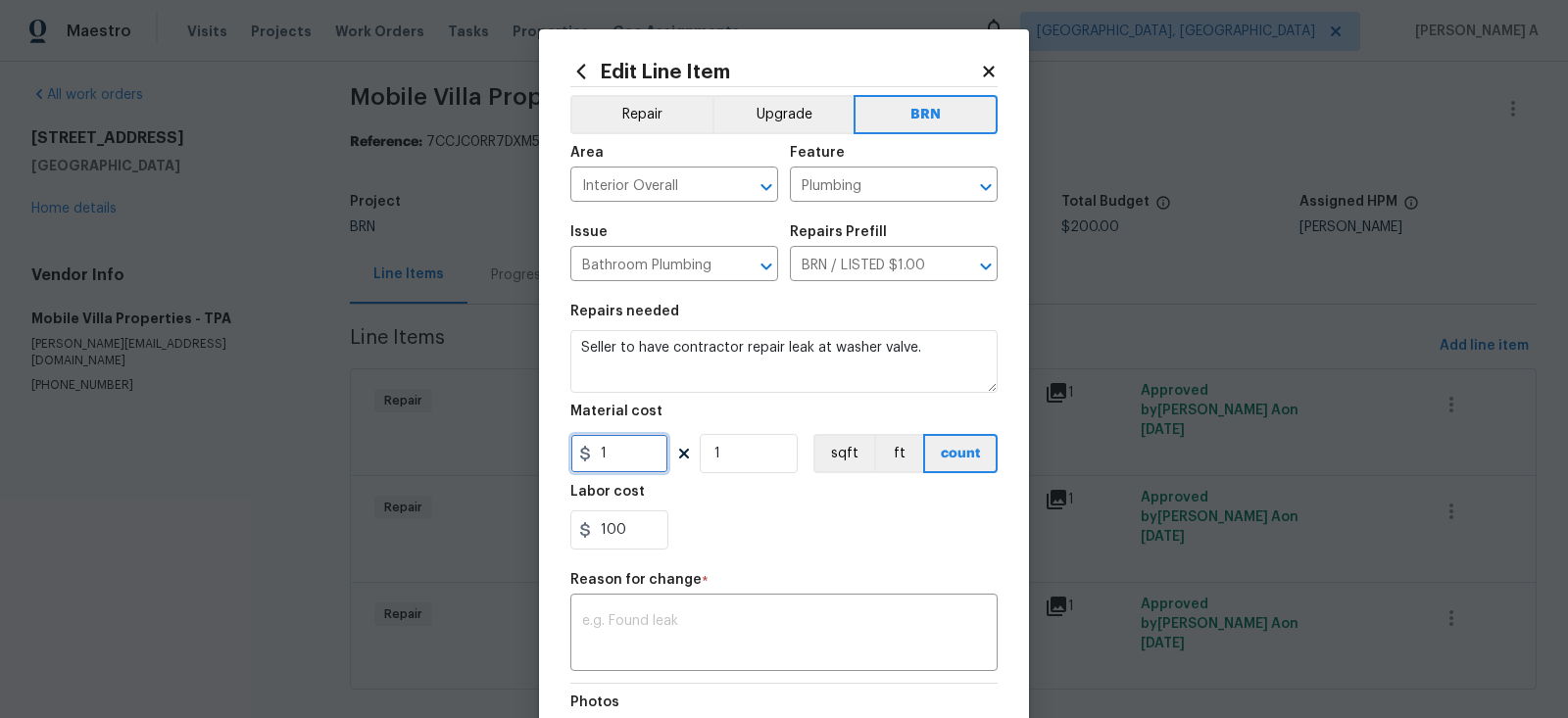
drag, startPoint x: 648, startPoint y: 466, endPoint x: 409, endPoint y: 464, distance: 239.0
click at [409, 464] on div "Edit Line Item Repair Upgrade BRN Area Interior Overall ​ Feature Plumbing ​ Is…" at bounding box center [784, 359] width 1568 height 718
type input "0"
click at [745, 516] on div "100" at bounding box center [784, 529] width 427 height 39
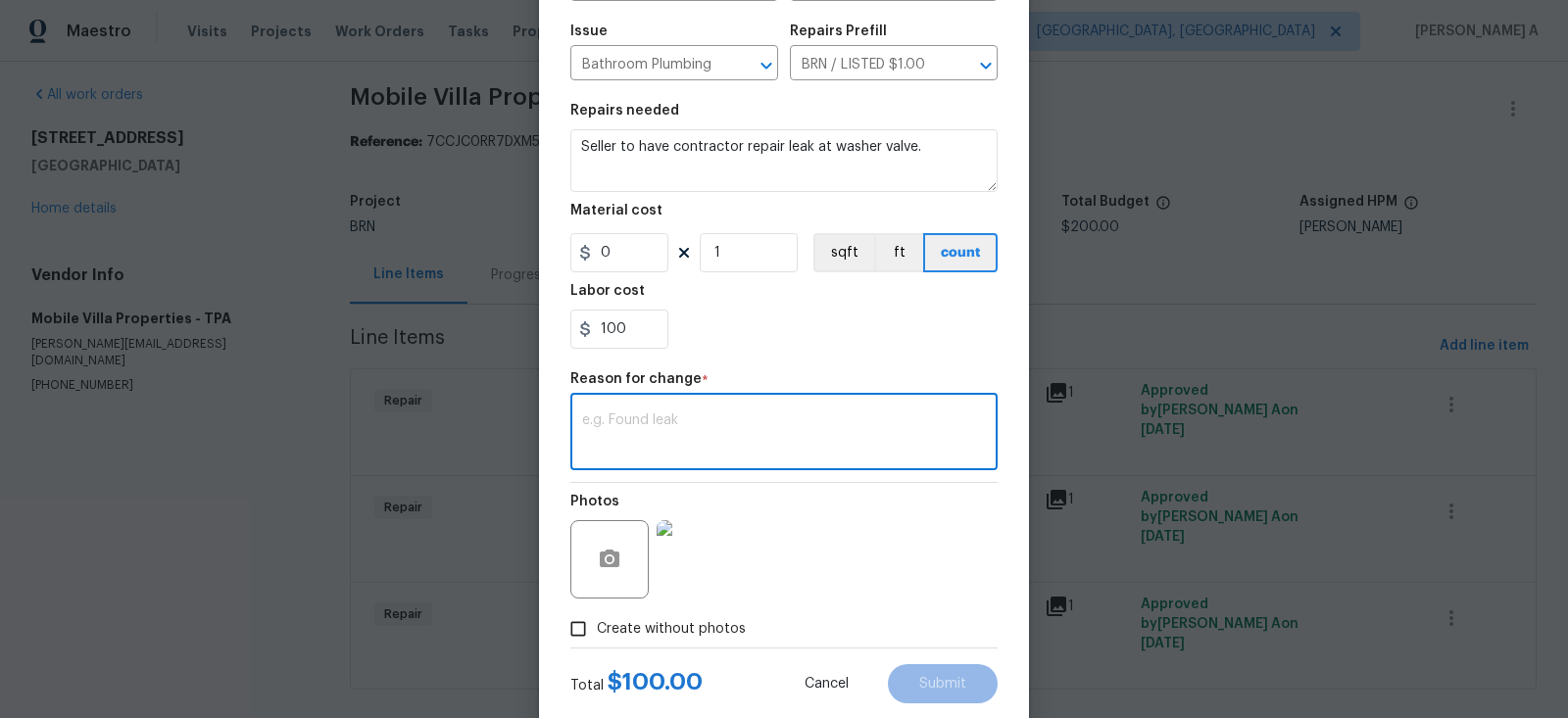
click at [719, 443] on textarea at bounding box center [784, 433] width 404 height 41
click at [960, 678] on span "Submit" at bounding box center [942, 684] width 47 height 15
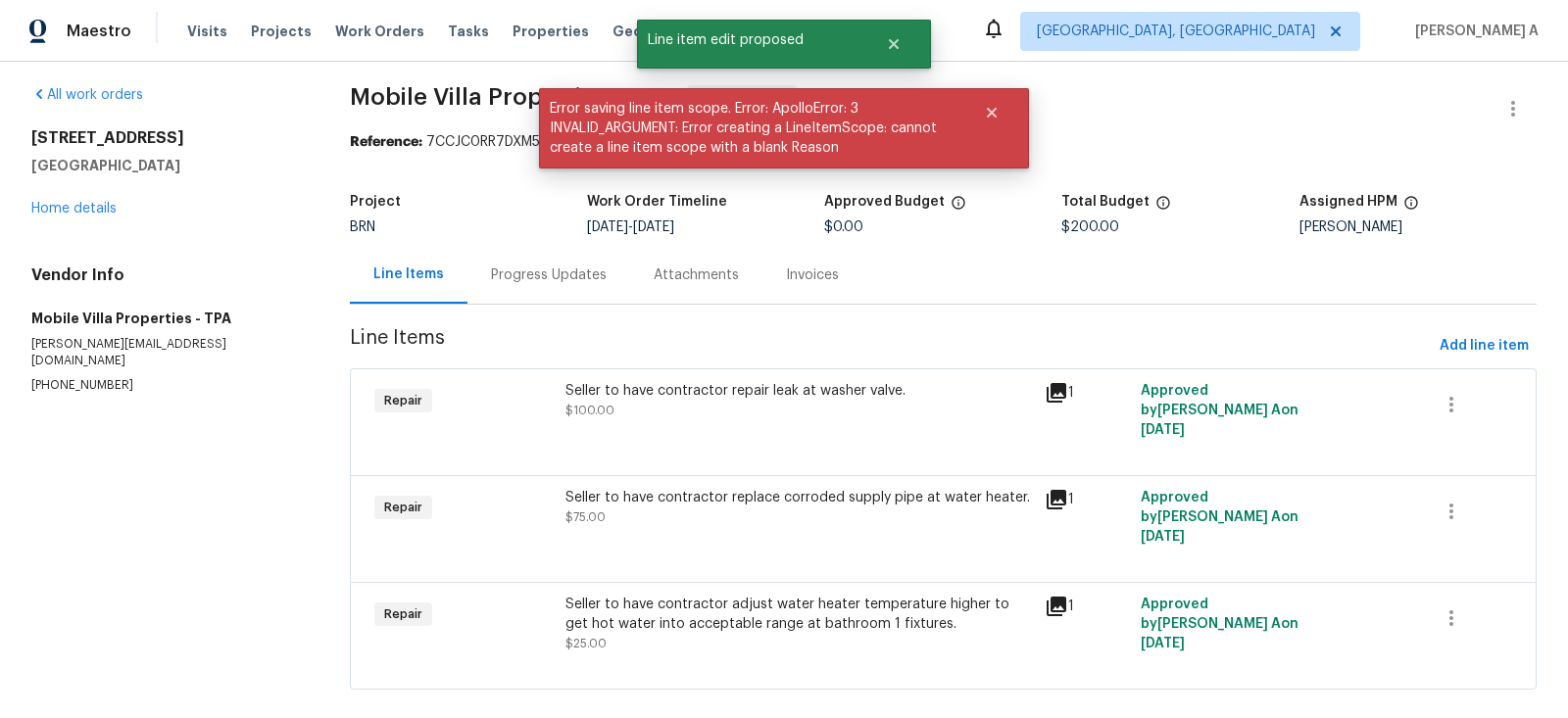
scroll to position [0, 0]
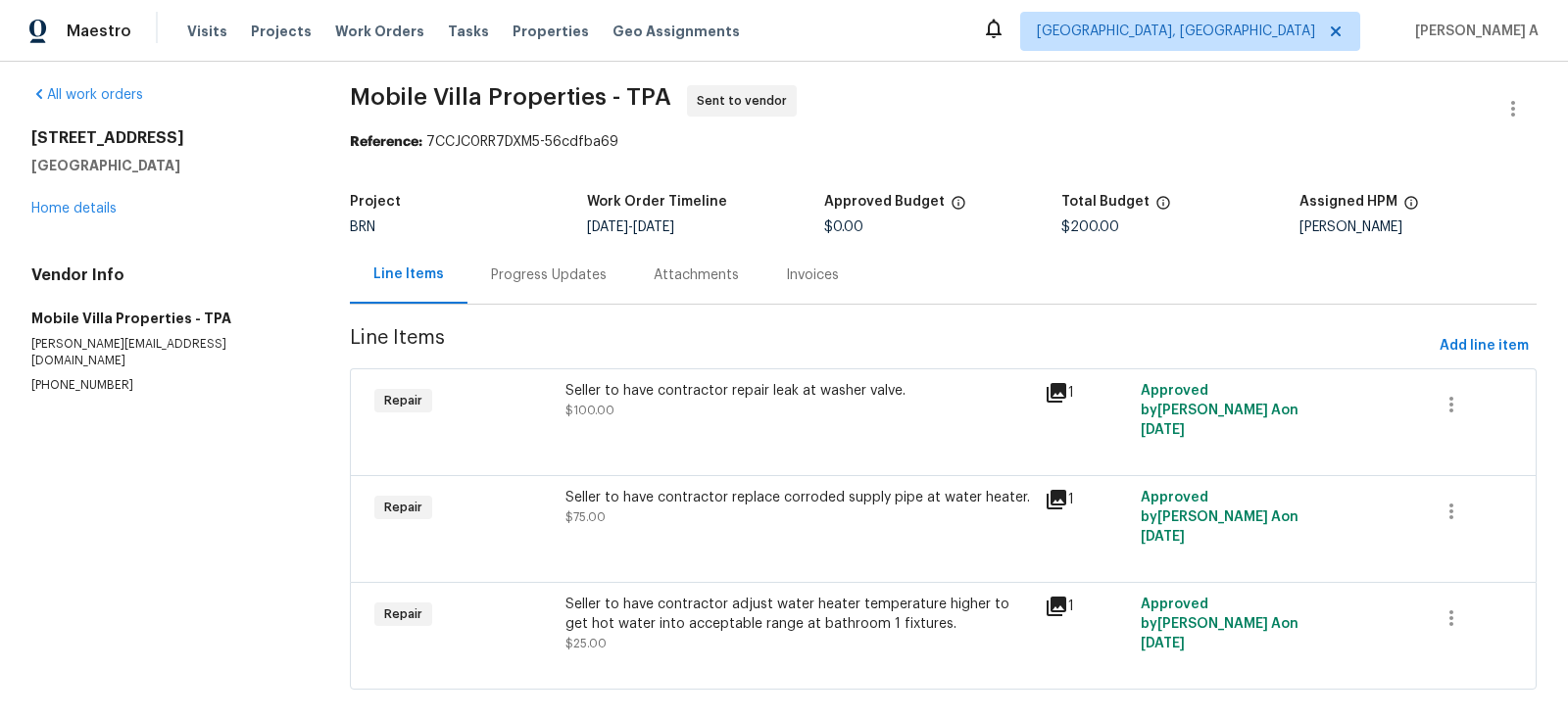
click at [774, 509] on div "Seller to have contractor replace corroded supply pipe at water heater. $75.00" at bounding box center [798, 506] width 468 height 39
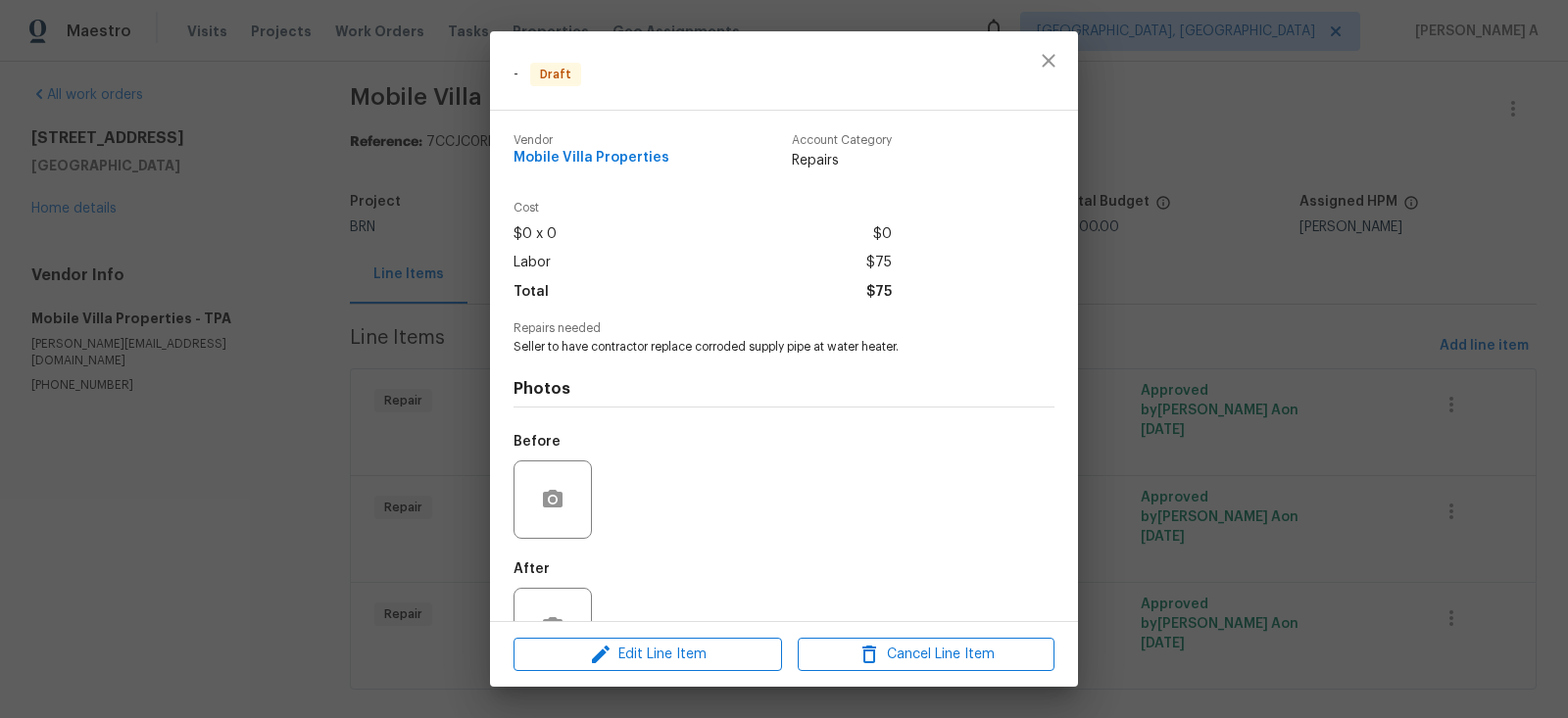
scroll to position [64, 0]
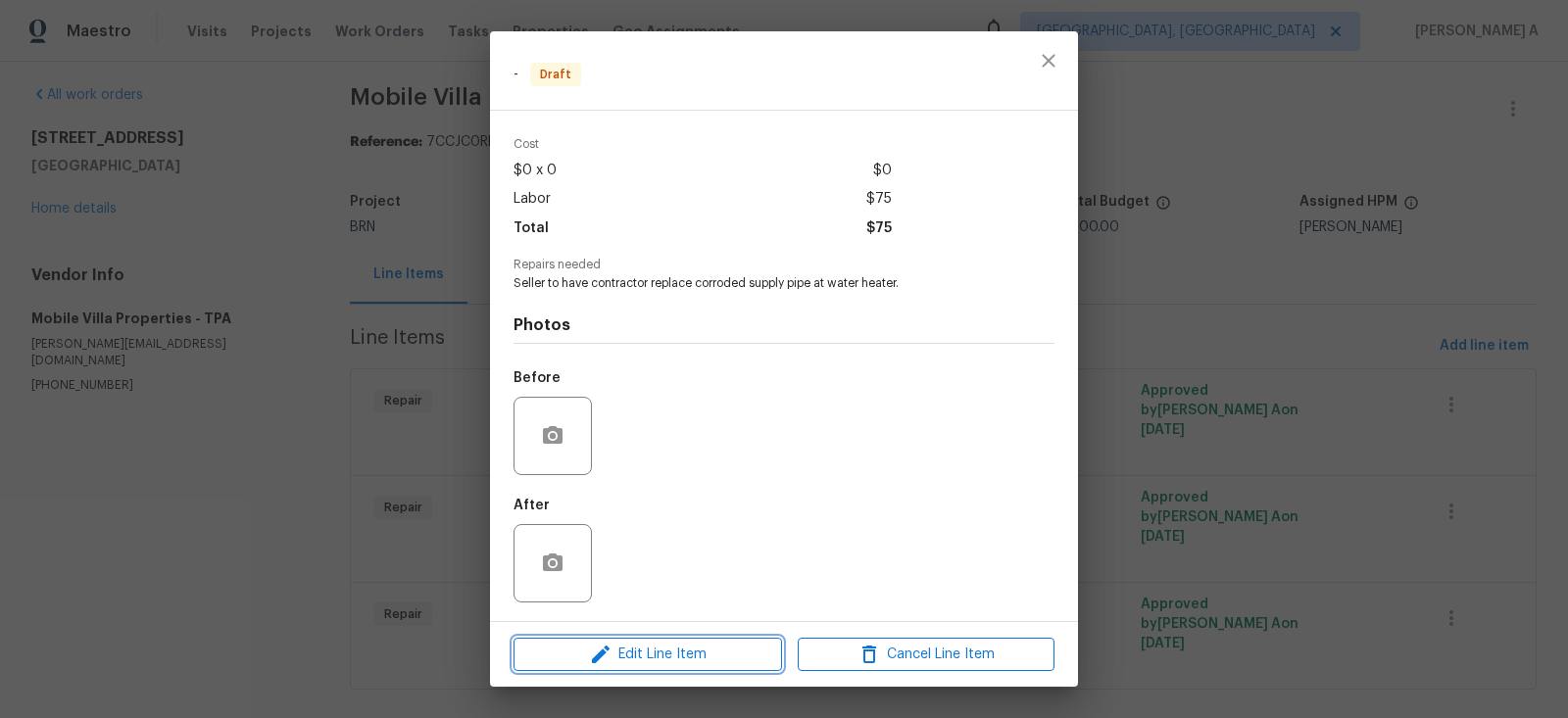
click at [701, 647] on span "Edit Line Item" at bounding box center [647, 654] width 257 height 25
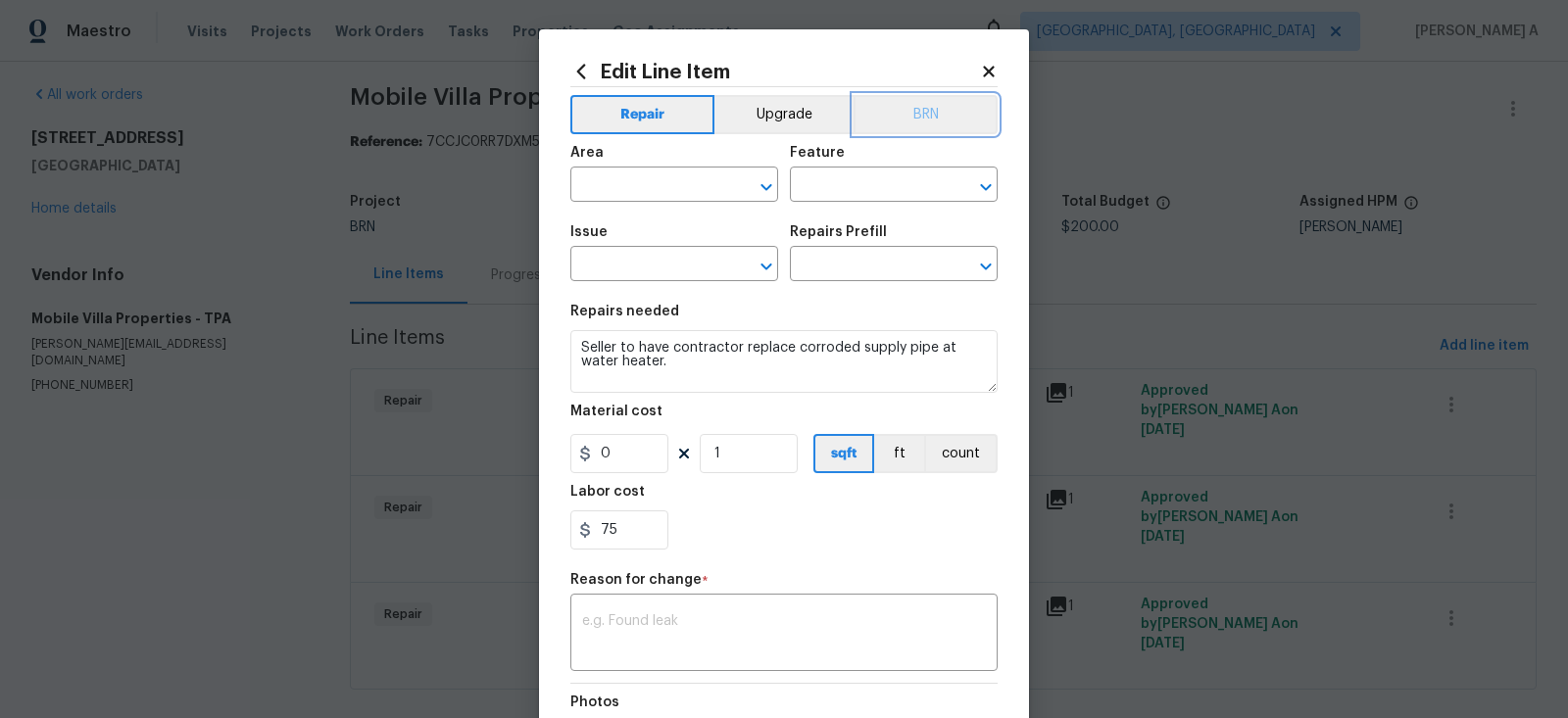
click at [905, 116] on button "BRN" at bounding box center [926, 114] width 144 height 39
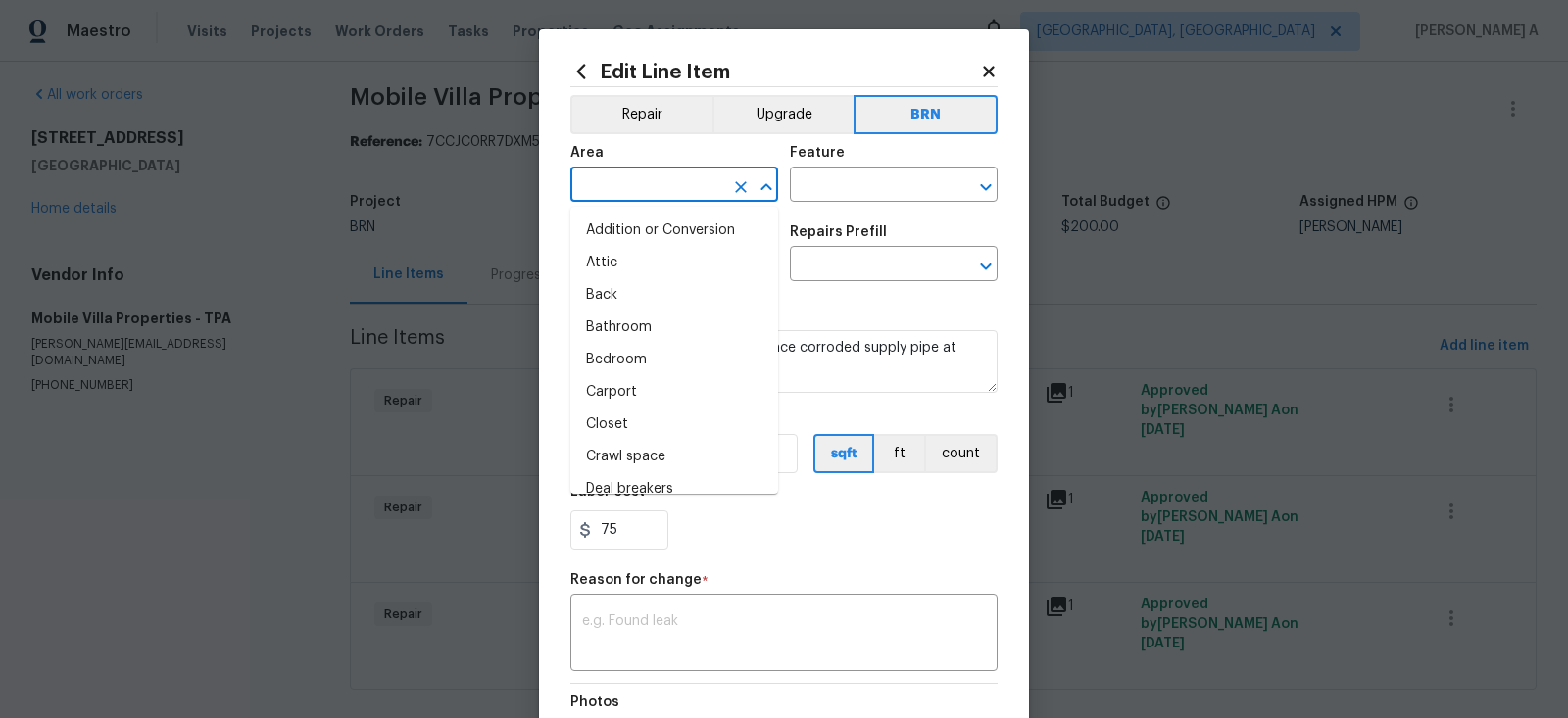
click at [585, 178] on input "text" at bounding box center [646, 187] width 153 height 31
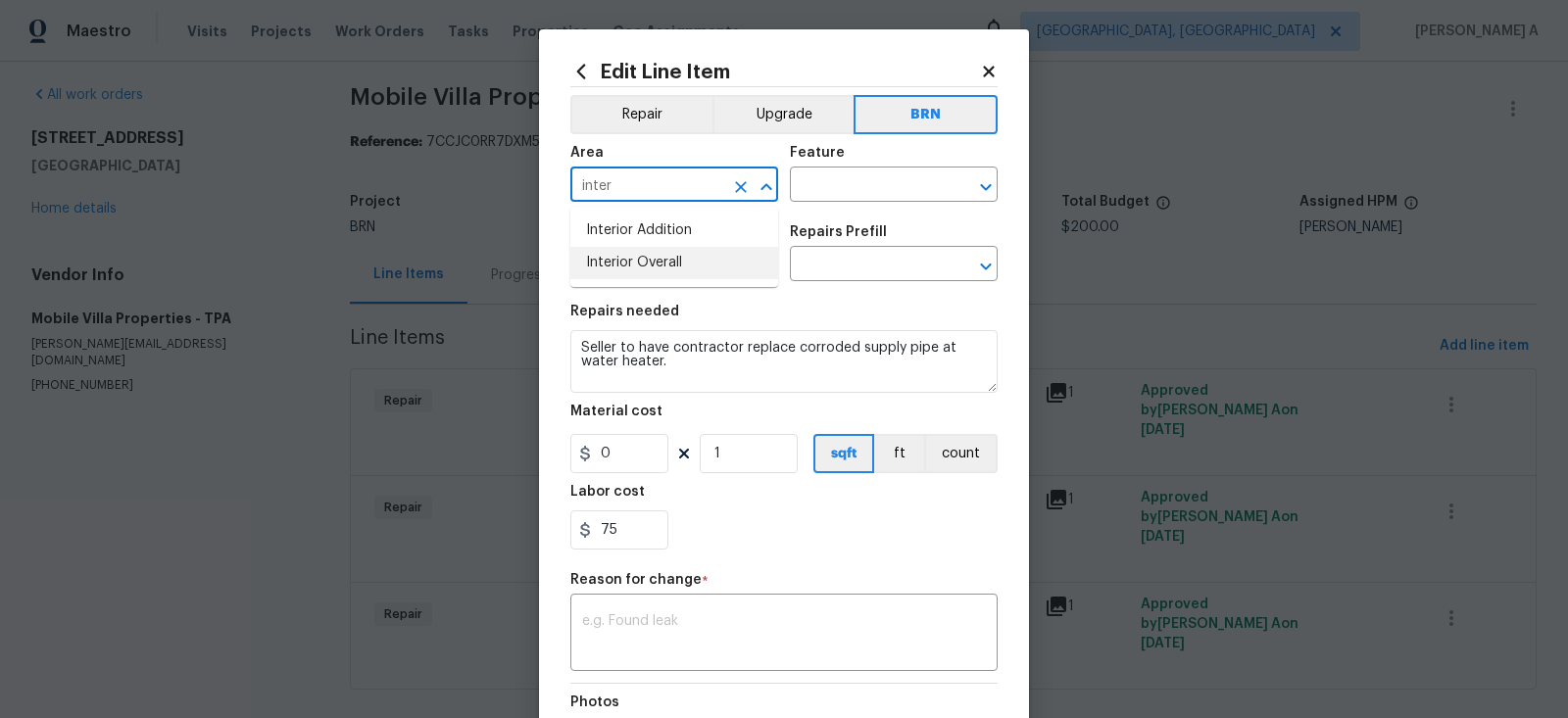
click at [619, 256] on li "Interior Overall" at bounding box center [673, 263] width 208 height 33
type input "Interior Overall"
click at [882, 162] on div "Feature" at bounding box center [893, 159] width 208 height 26
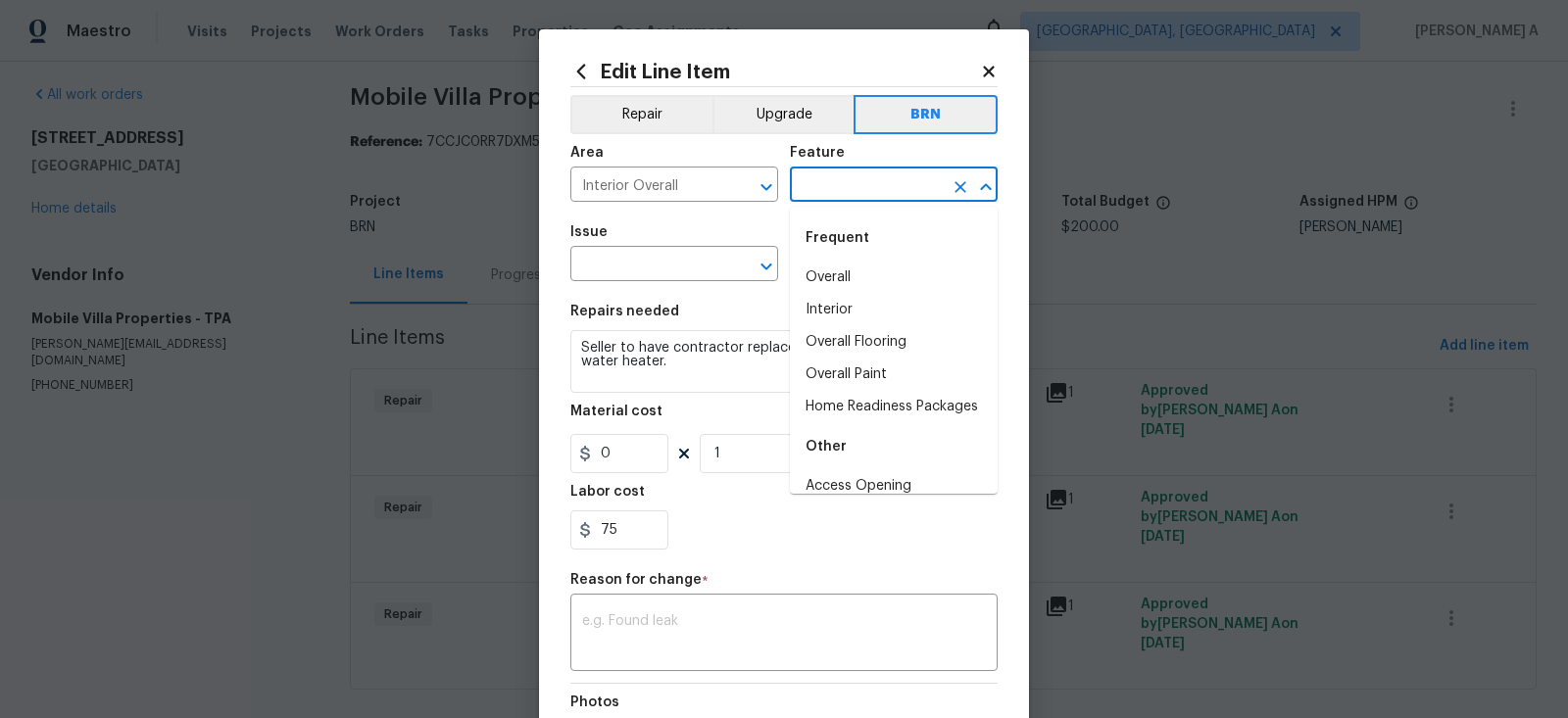
click at [881, 182] on input "text" at bounding box center [866, 187] width 153 height 31
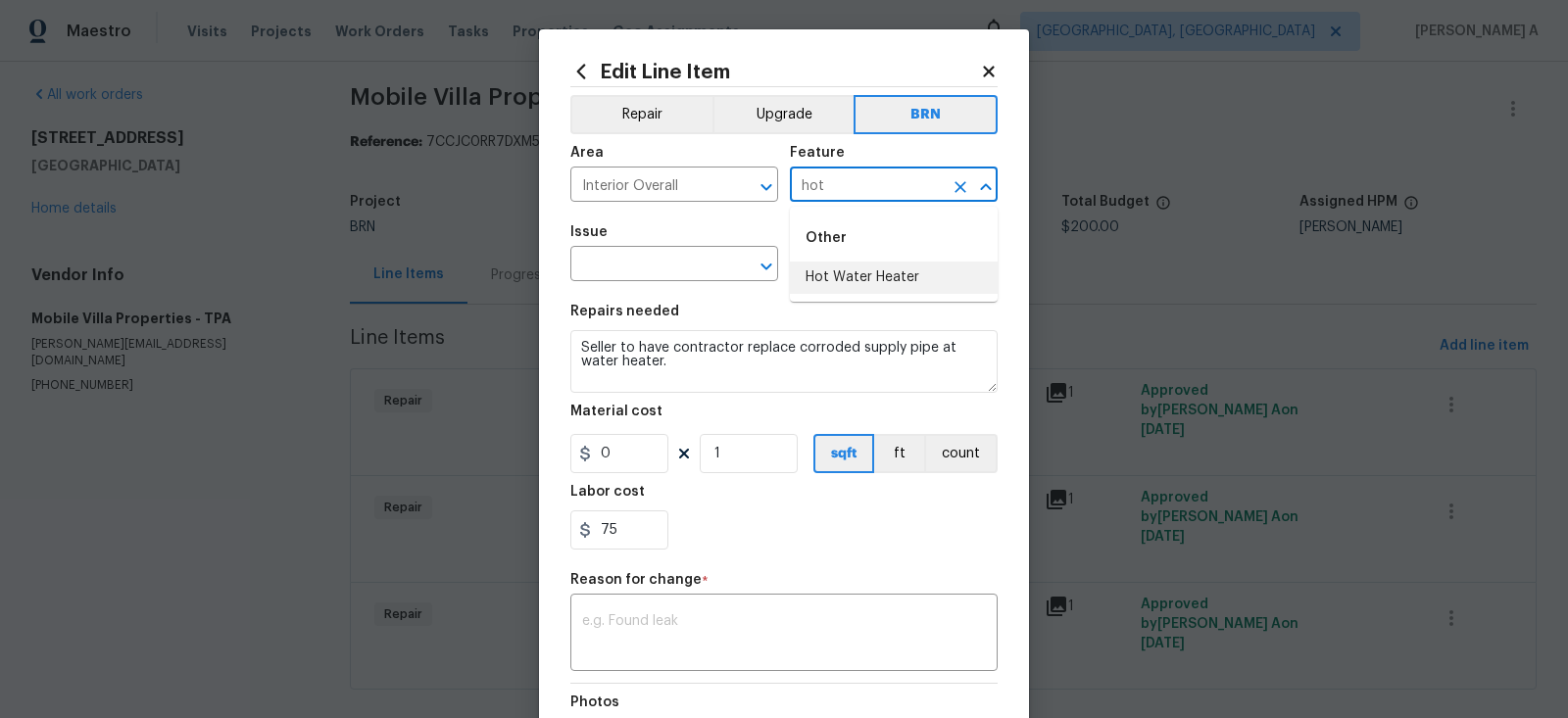
click at [898, 278] on li "Hot Water Heater" at bounding box center [893, 277] width 208 height 33
type input "Hot Water Heater"
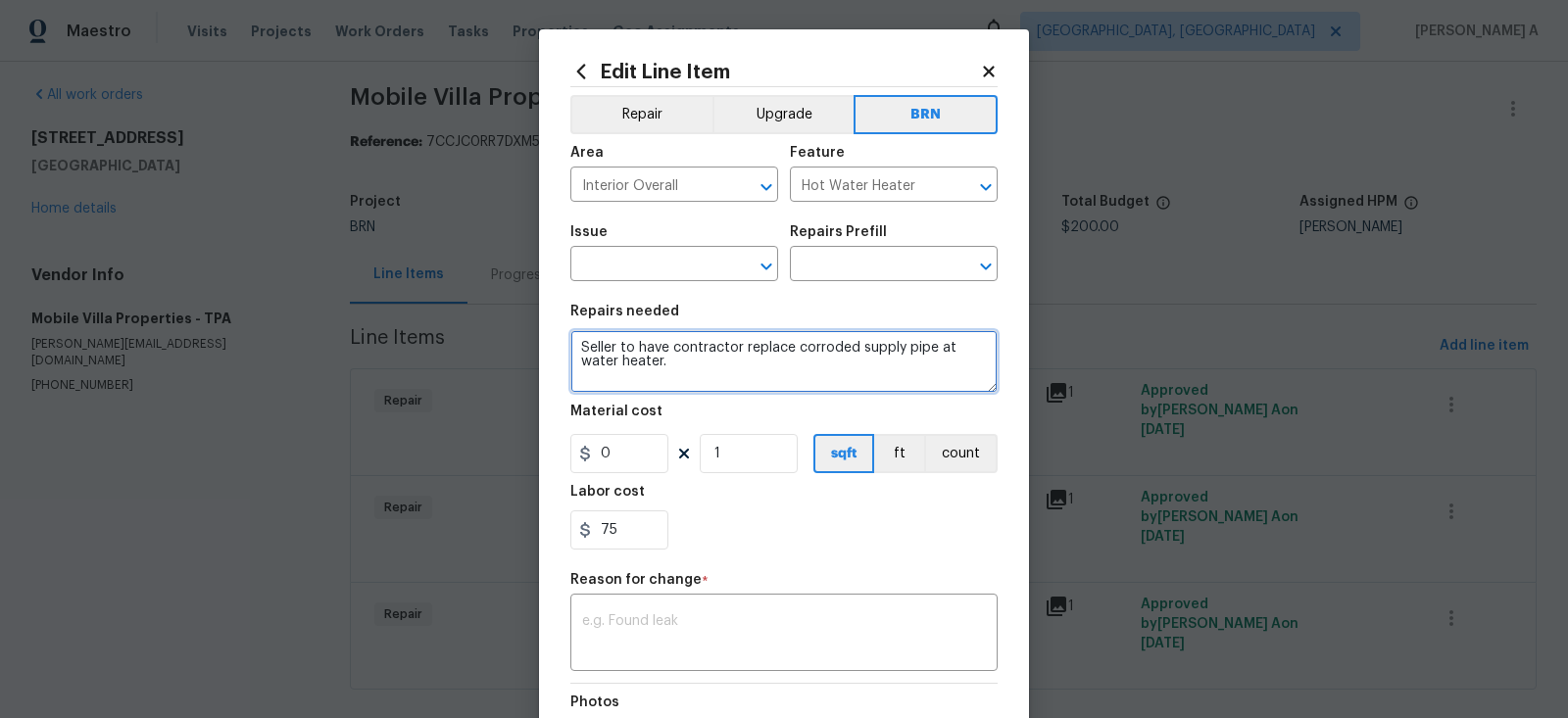
click at [774, 348] on textarea "Seller to have contractor replace corroded supply pipe at water heater." at bounding box center [784, 361] width 427 height 63
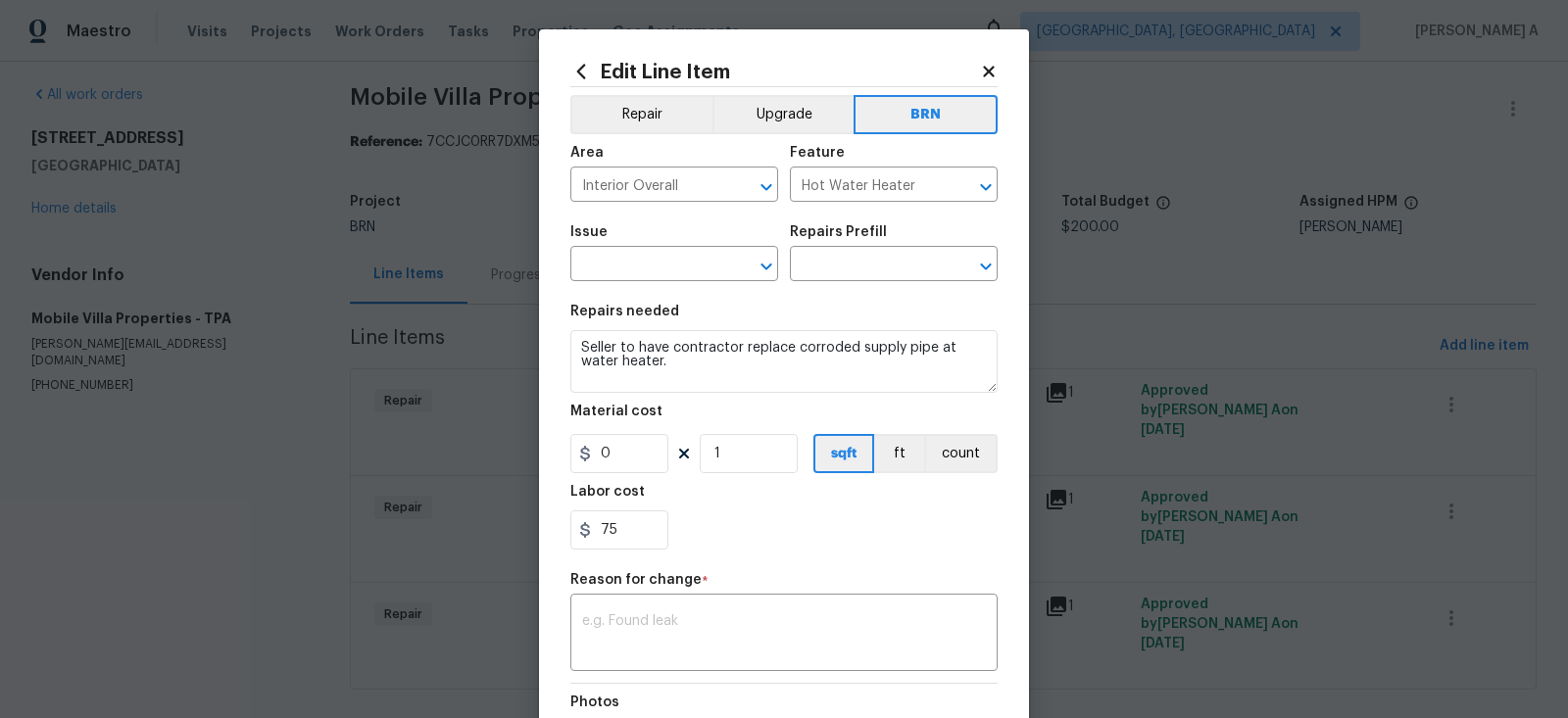
click at [665, 289] on span "Issue ​" at bounding box center [673, 253] width 208 height 79
click at [660, 270] on input "text" at bounding box center [646, 266] width 153 height 31
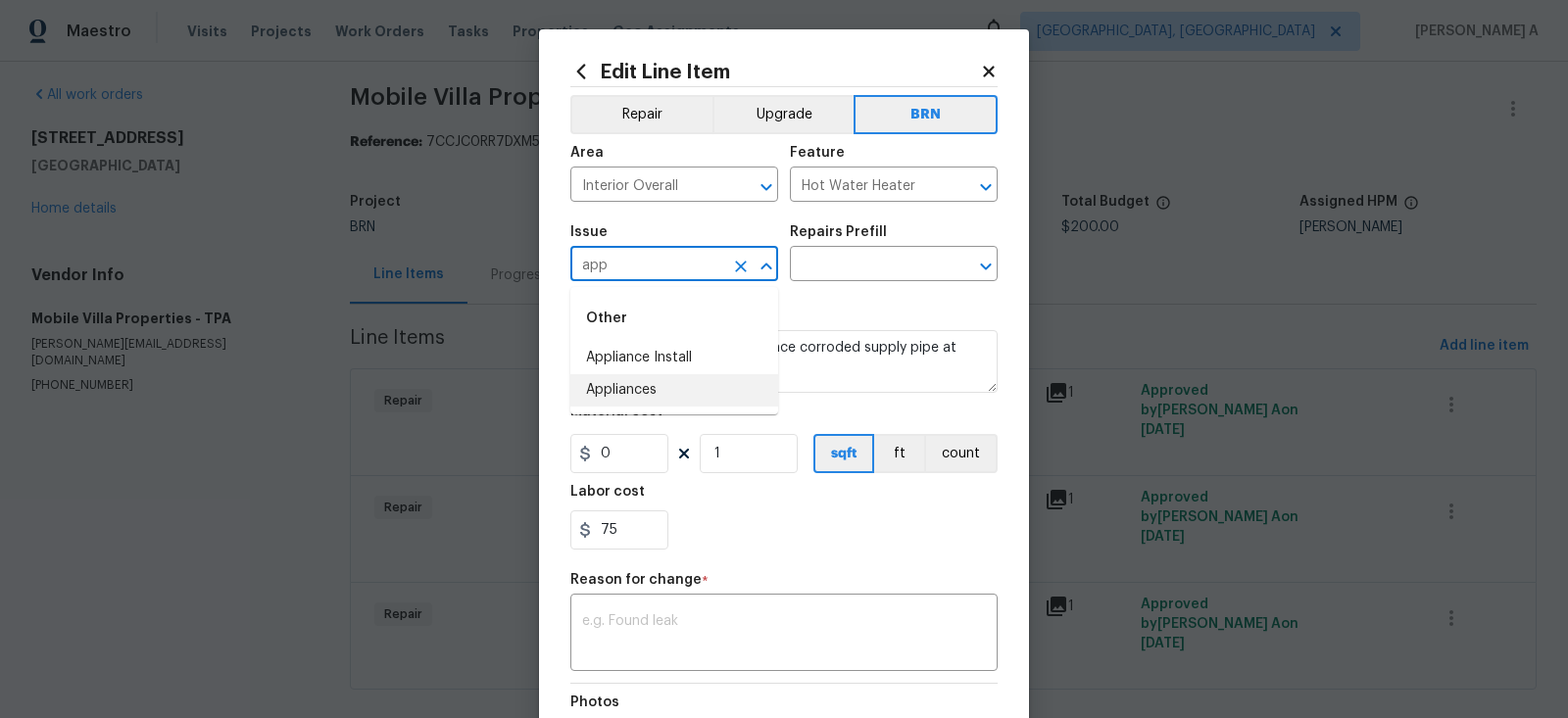
click at [660, 398] on li "Appliances" at bounding box center [673, 390] width 208 height 33
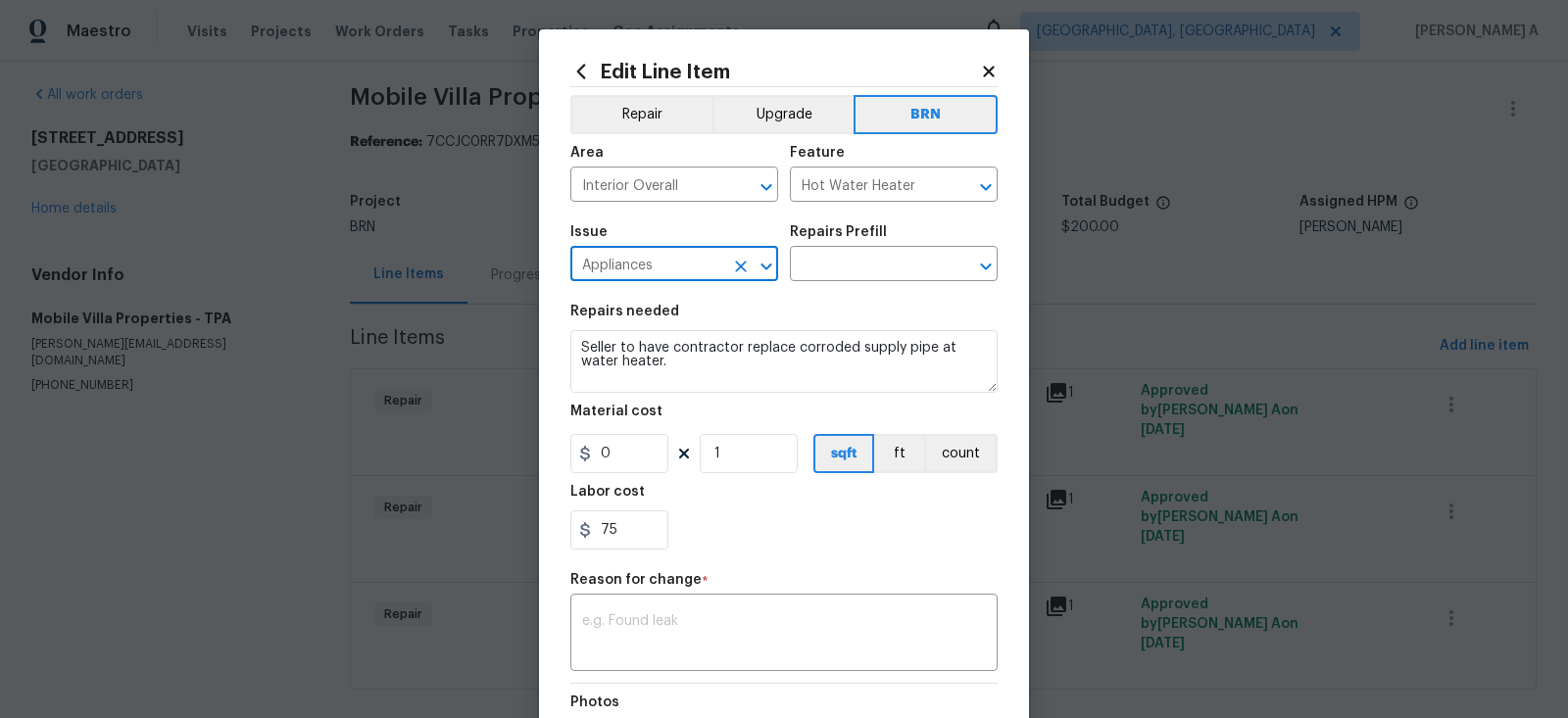
type input "Appliances"
click at [869, 248] on div "Repairs Prefill" at bounding box center [893, 238] width 208 height 26
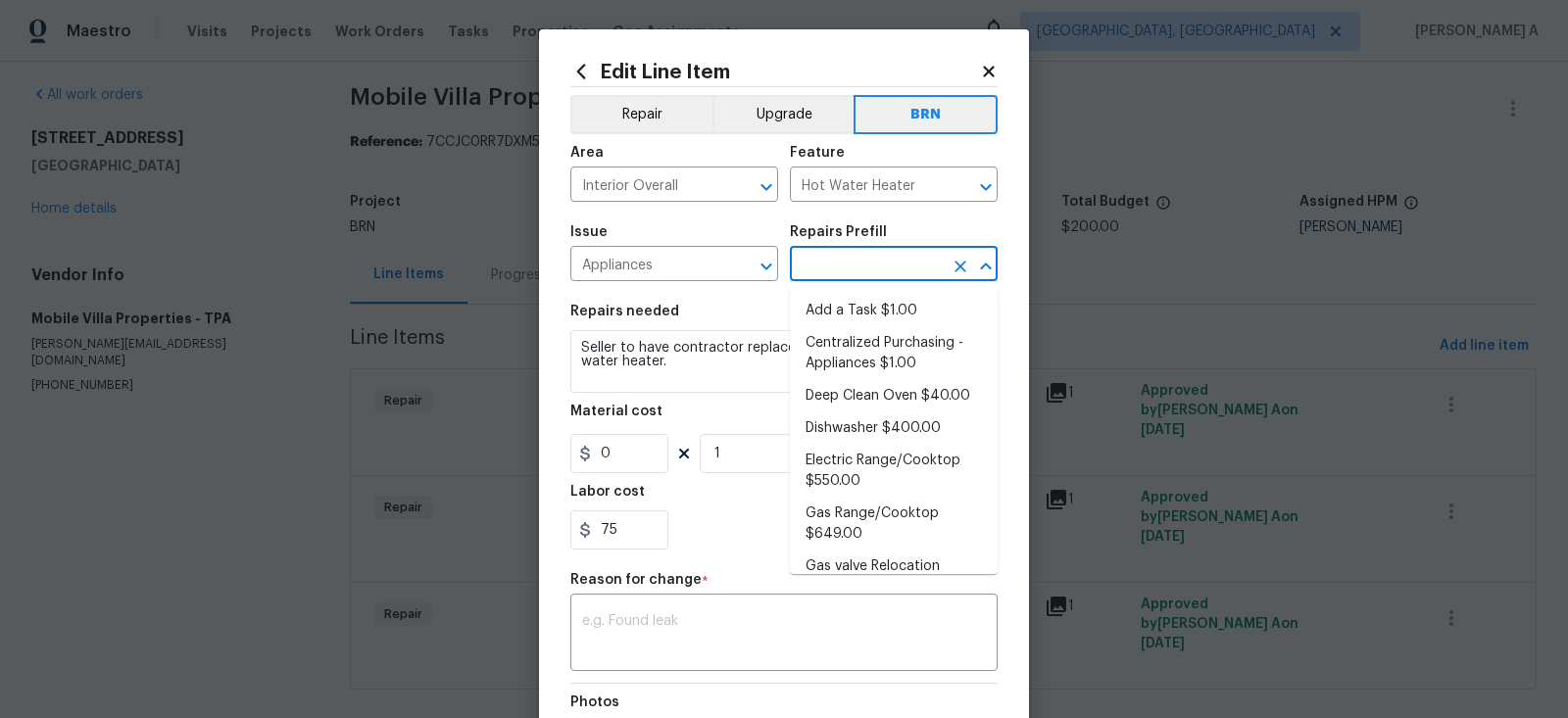
click at [869, 263] on input "text" at bounding box center [866, 266] width 153 height 31
click at [867, 315] on li "Add a Task $1.00" at bounding box center [893, 311] width 208 height 33
type input "Appliances"
type input "Add a Task $1.00"
type textarea "HPM to detail"
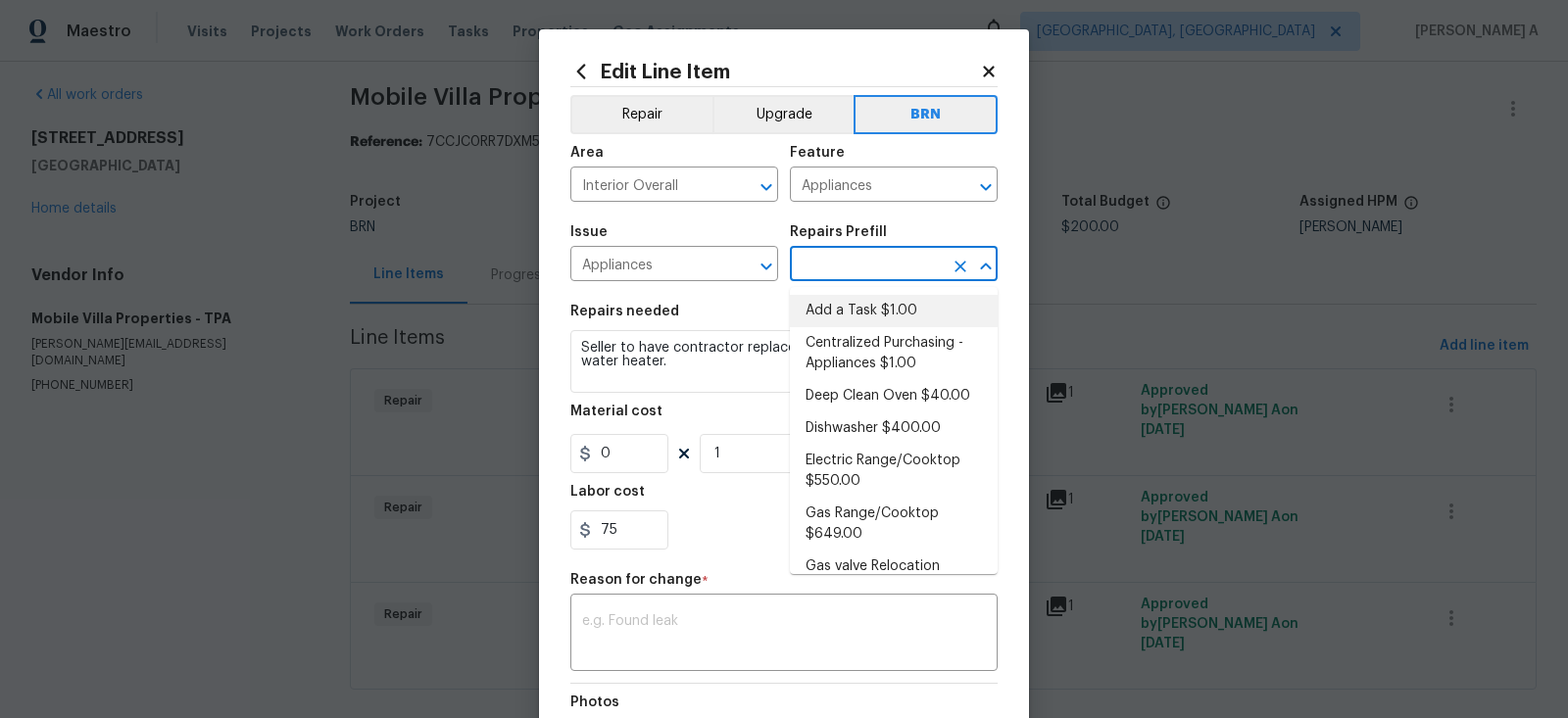
type input "1"
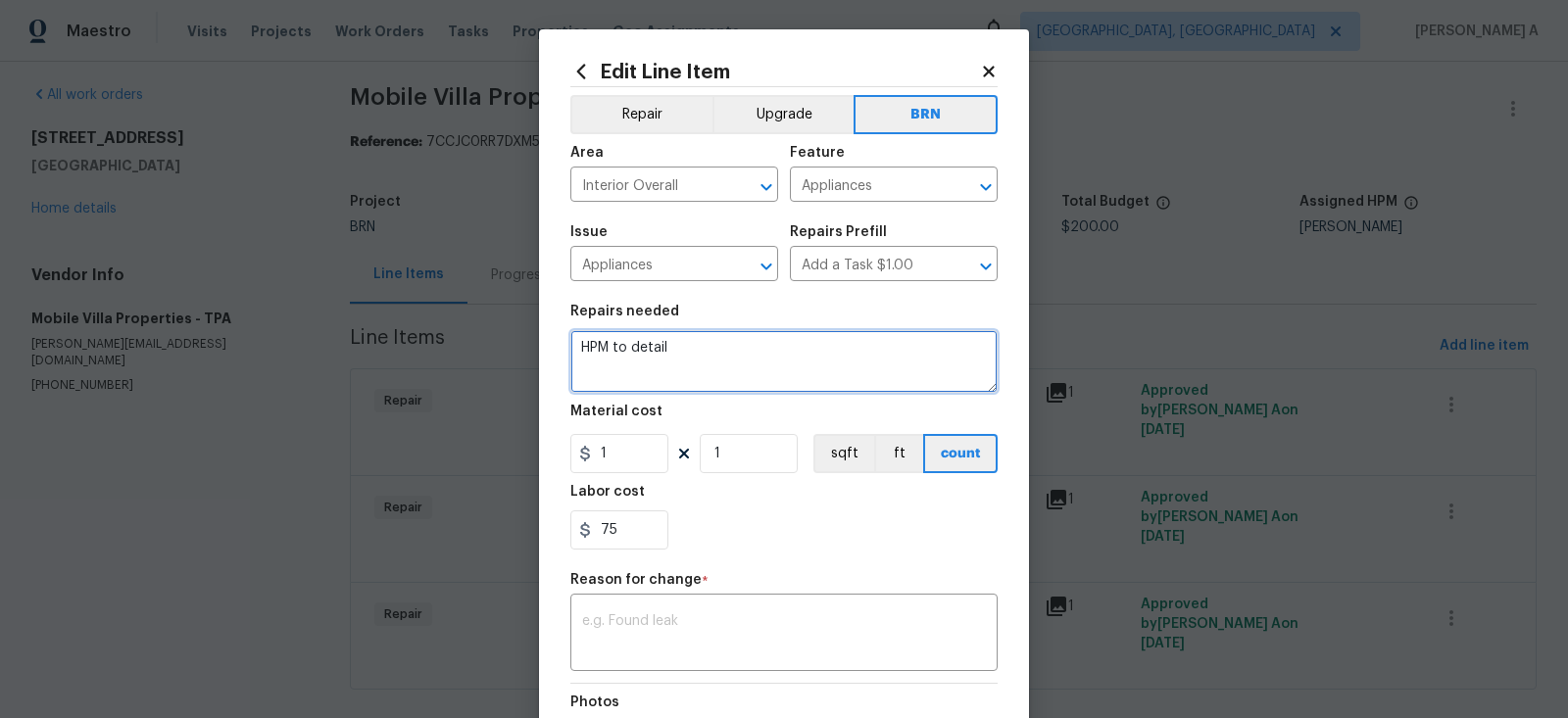
click at [764, 361] on textarea "HPM to detail" at bounding box center [784, 361] width 427 height 63
paste textarea "Seller to have contractor replace corroded supply pipe at water heater."
type textarea "Seller to have contractor replace corroded supply pipe at water heater."
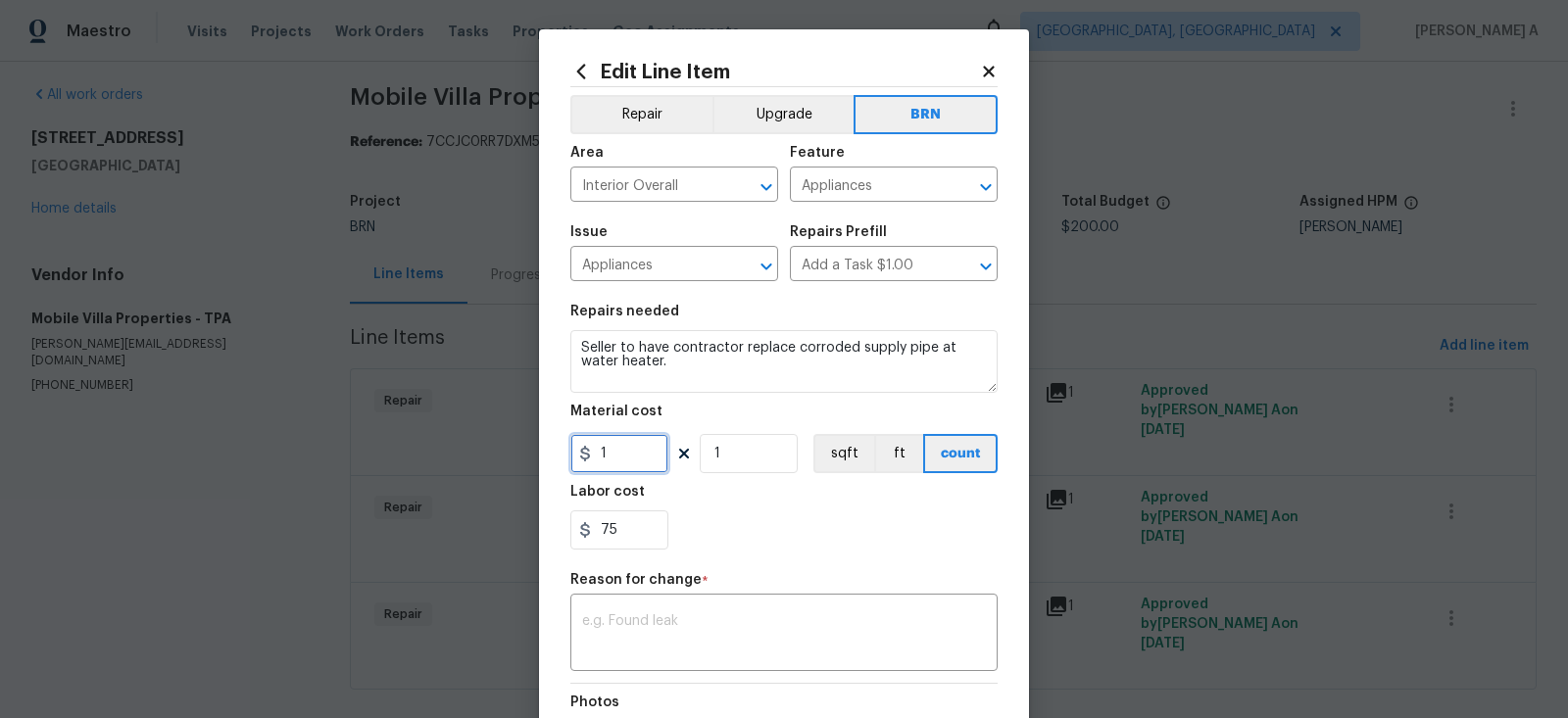
drag, startPoint x: 615, startPoint y: 472, endPoint x: 527, endPoint y: 472, distance: 88.0
click at [527, 472] on div "Edit Line Item Repair Upgrade BRN Area Interior Overall ​ Feature Appliances ​ …" at bounding box center [784, 359] width 1568 height 718
type input "0"
click at [749, 520] on div "75" at bounding box center [784, 529] width 427 height 39
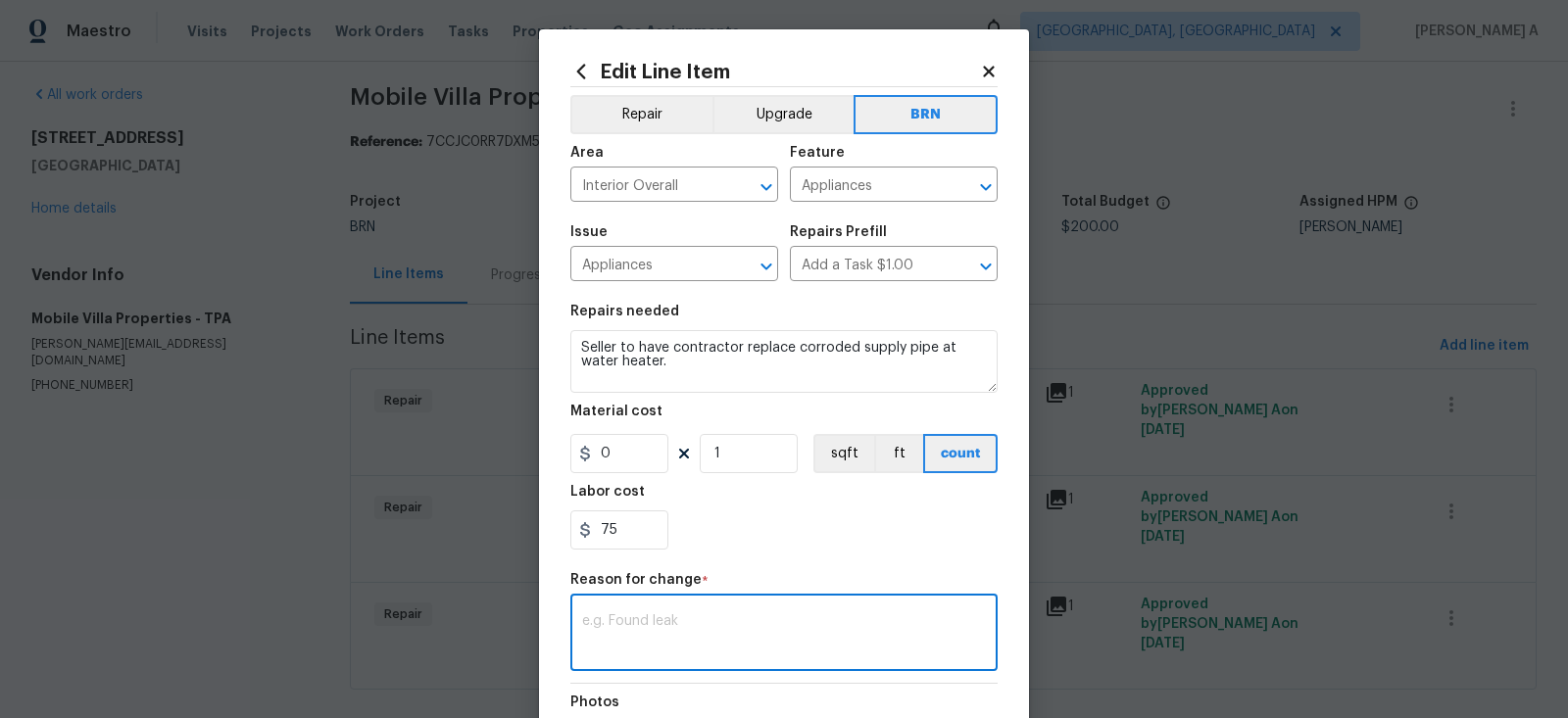
click at [690, 643] on textarea at bounding box center [784, 635] width 404 height 41
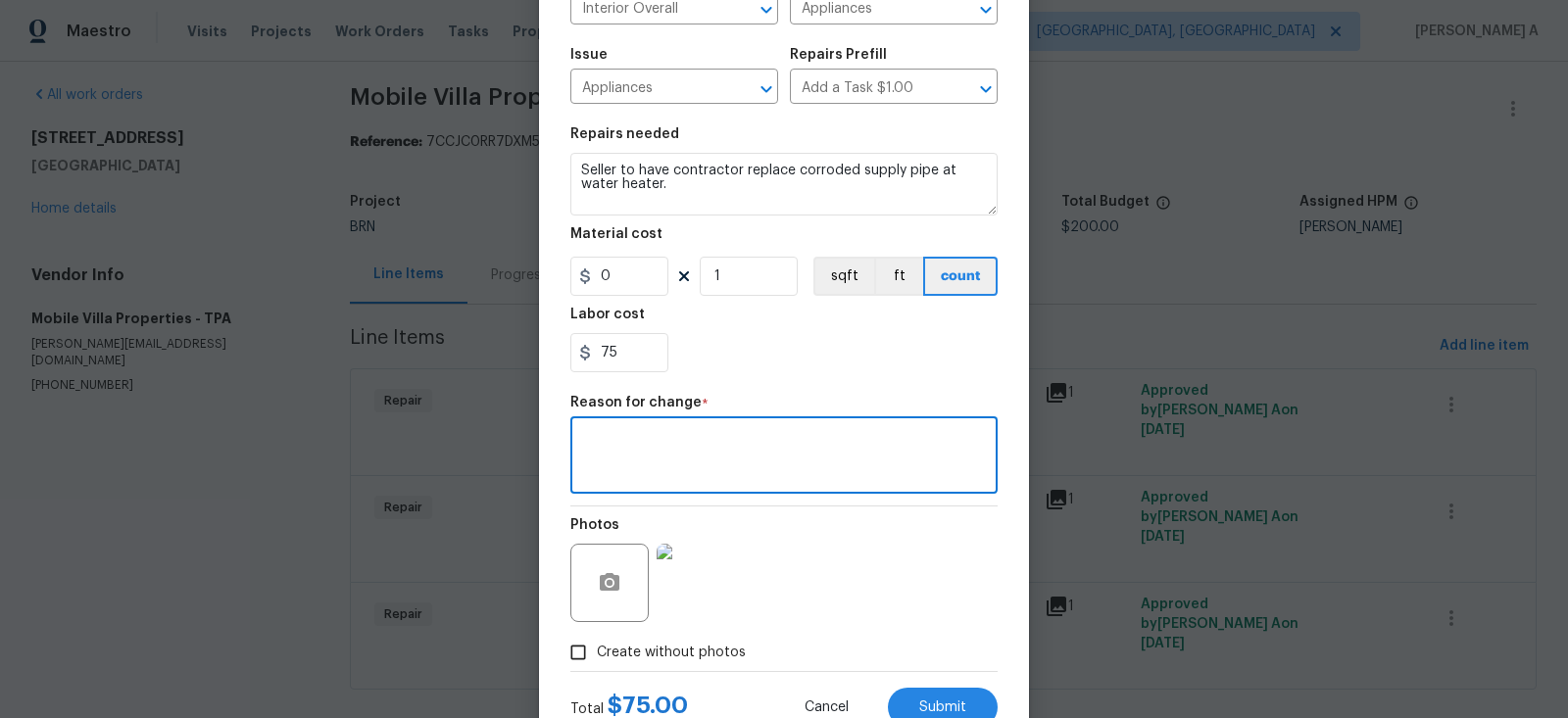
scroll to position [246, 0]
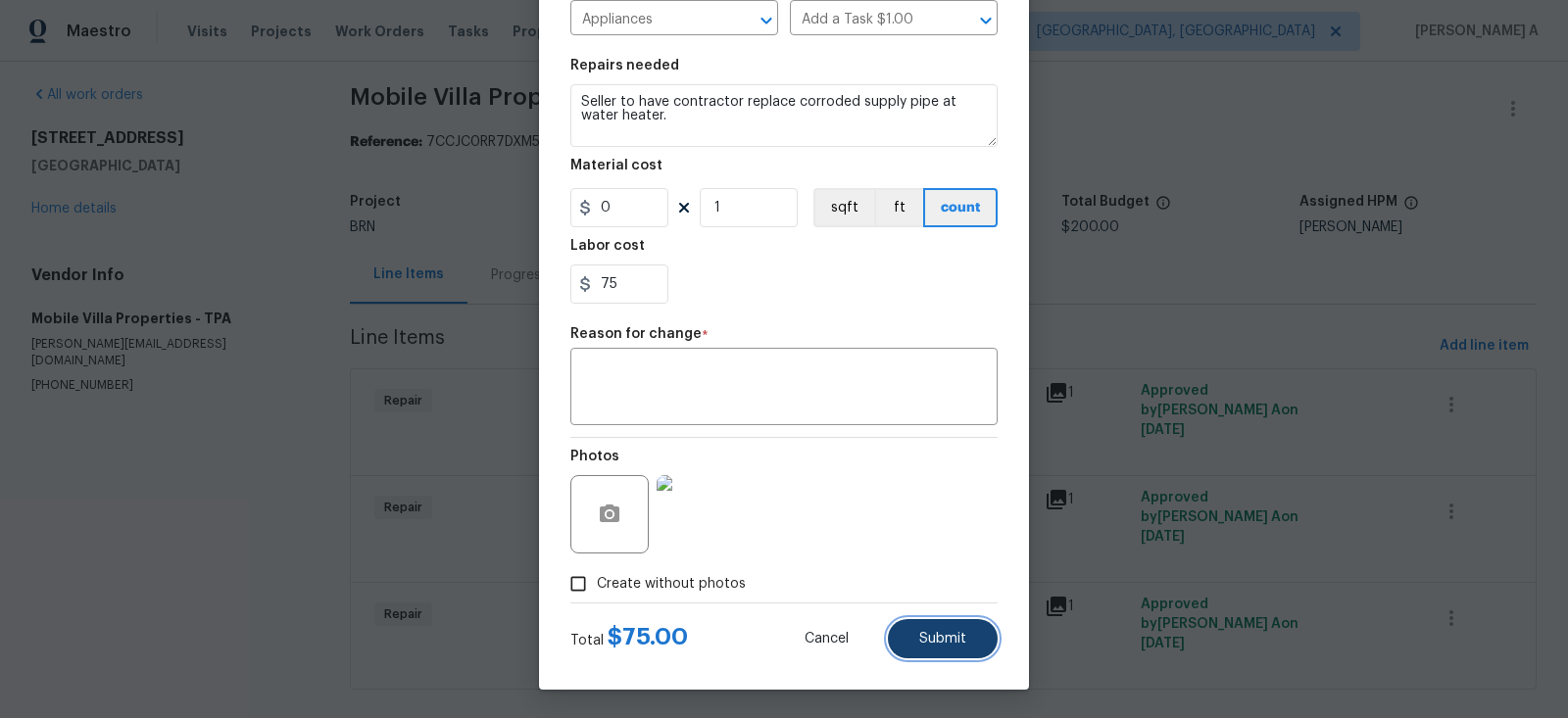
click at [937, 626] on button "Submit" at bounding box center [942, 639] width 110 height 39
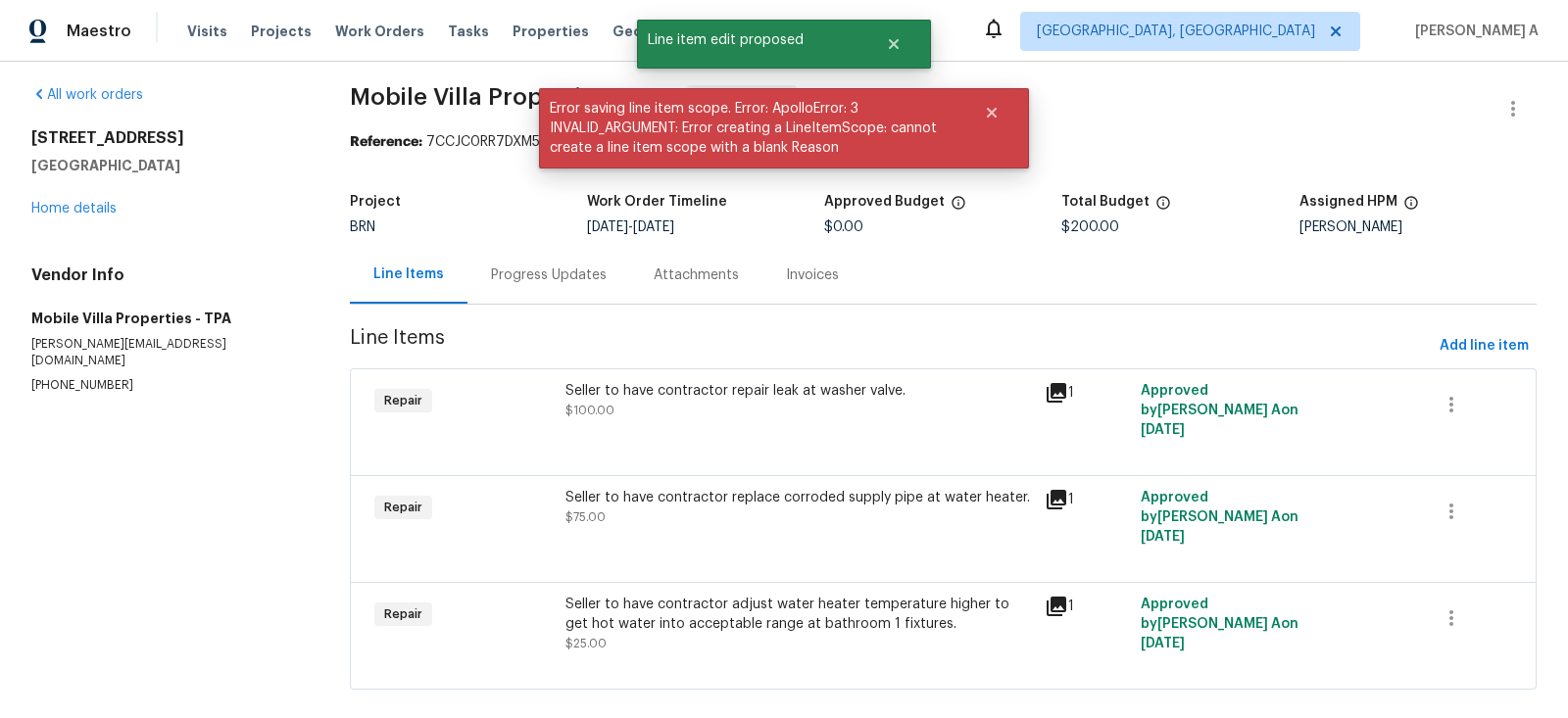
scroll to position [0, 0]
click at [757, 387] on div "Seller to have contractor repair leak at washer valve." at bounding box center [798, 391] width 468 height 20
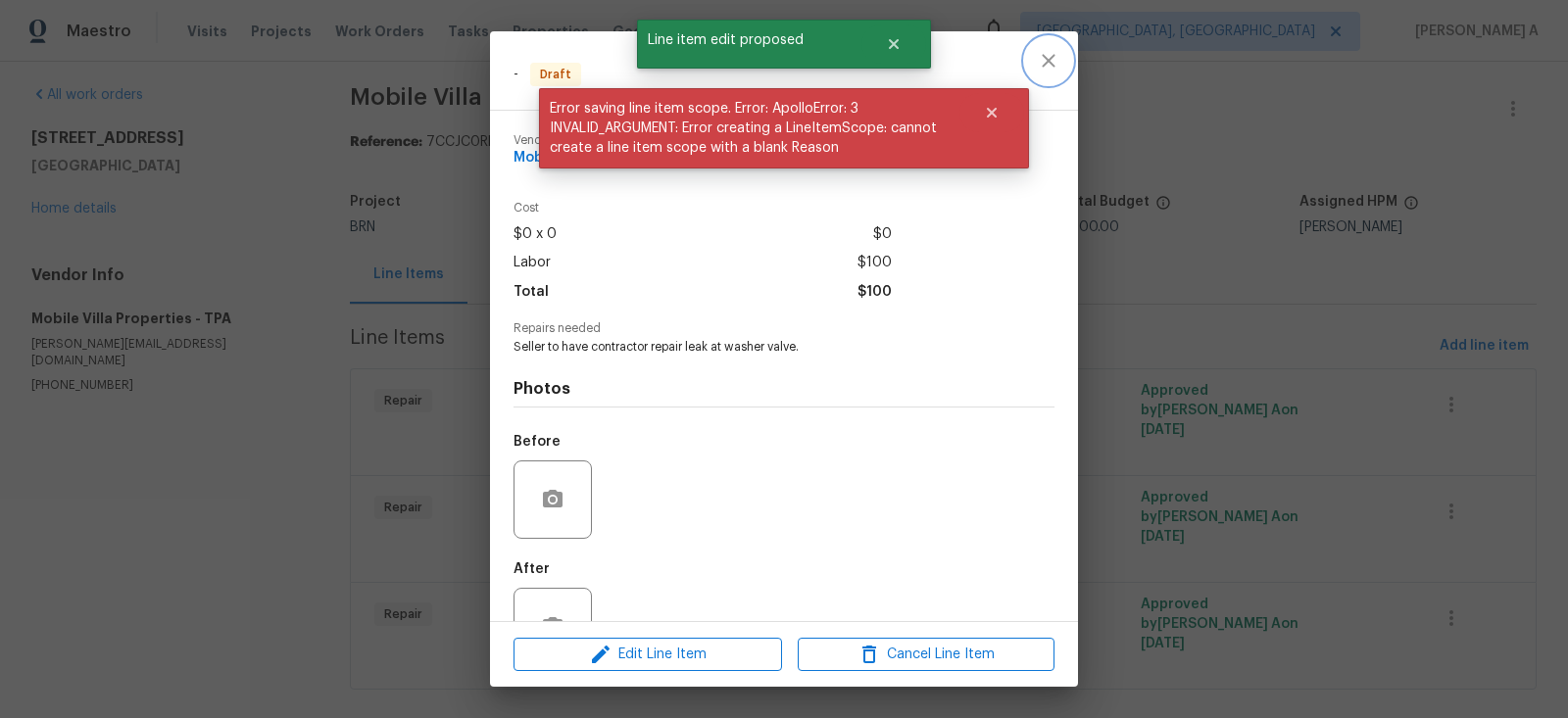
click at [1040, 52] on icon "close" at bounding box center [1049, 61] width 24 height 24
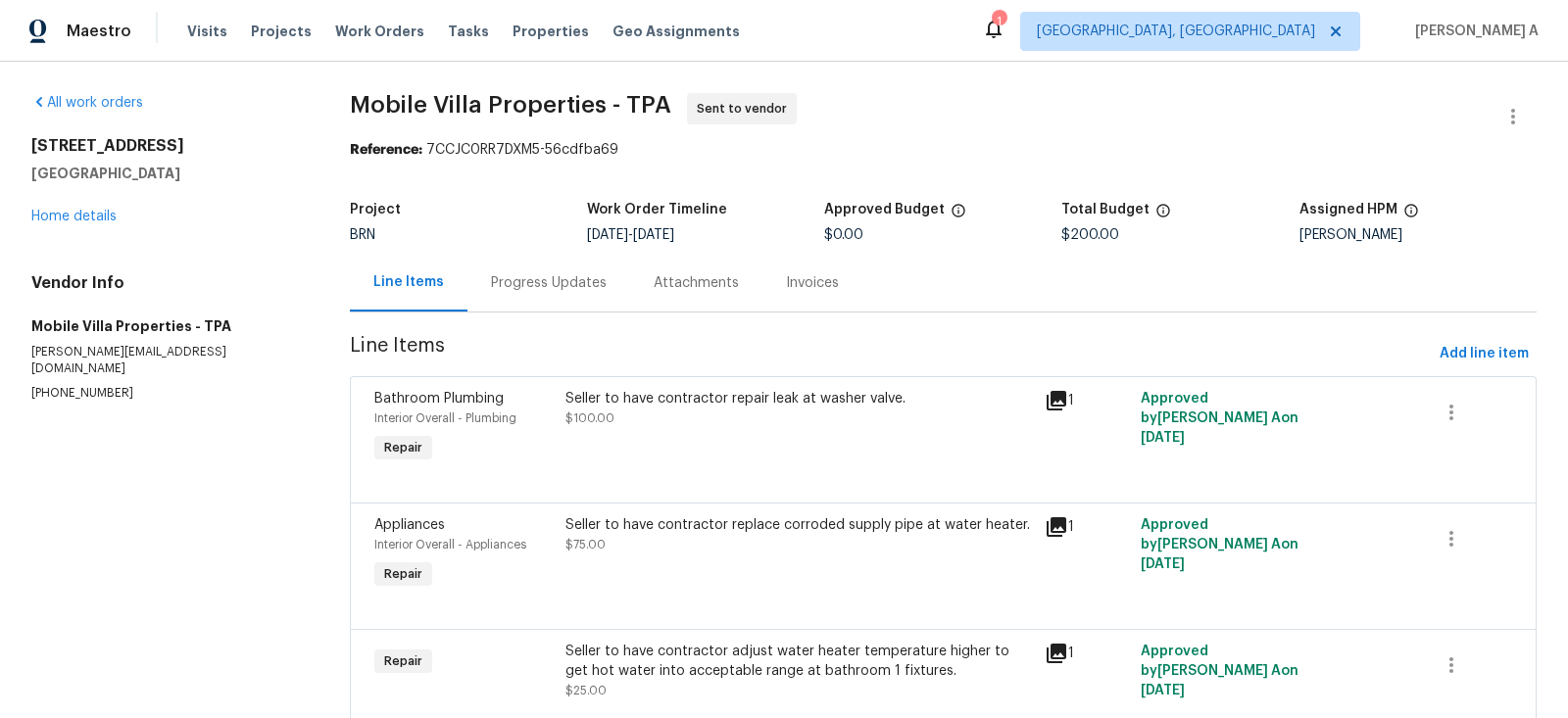
scroll to position [72, 0]
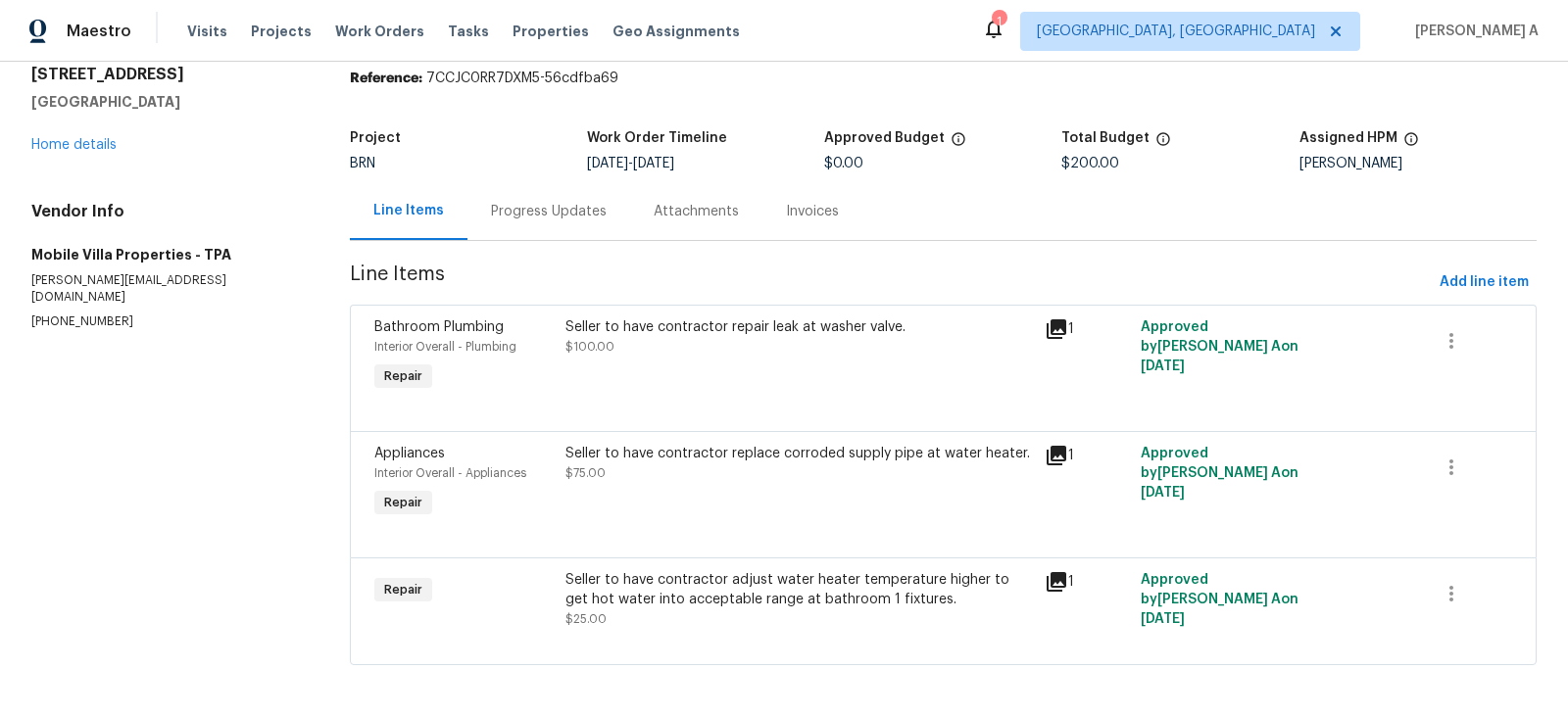
click at [776, 580] on div "Seller to have contractor adjust water heater temperature higher to get hot wat…" at bounding box center [798, 589] width 468 height 39
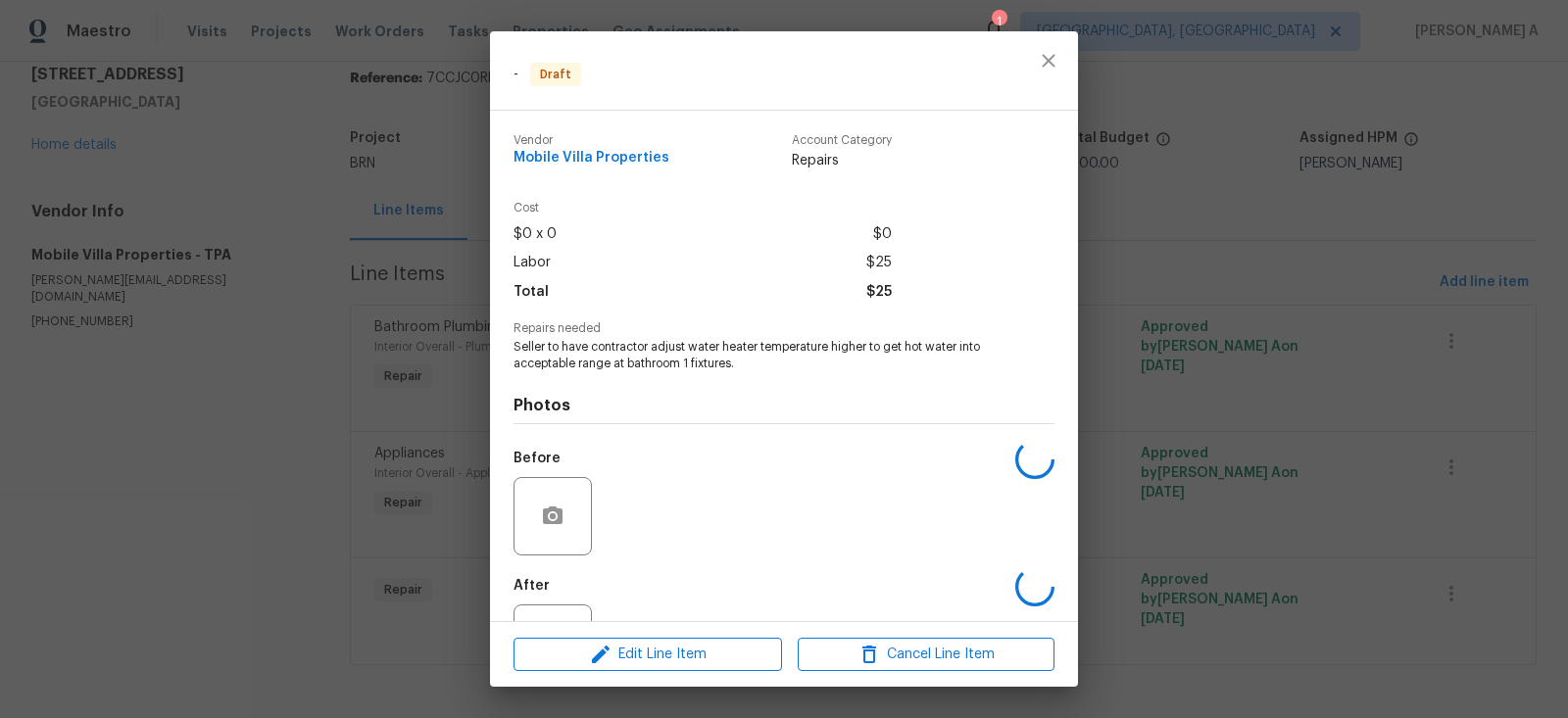
scroll to position [80, 0]
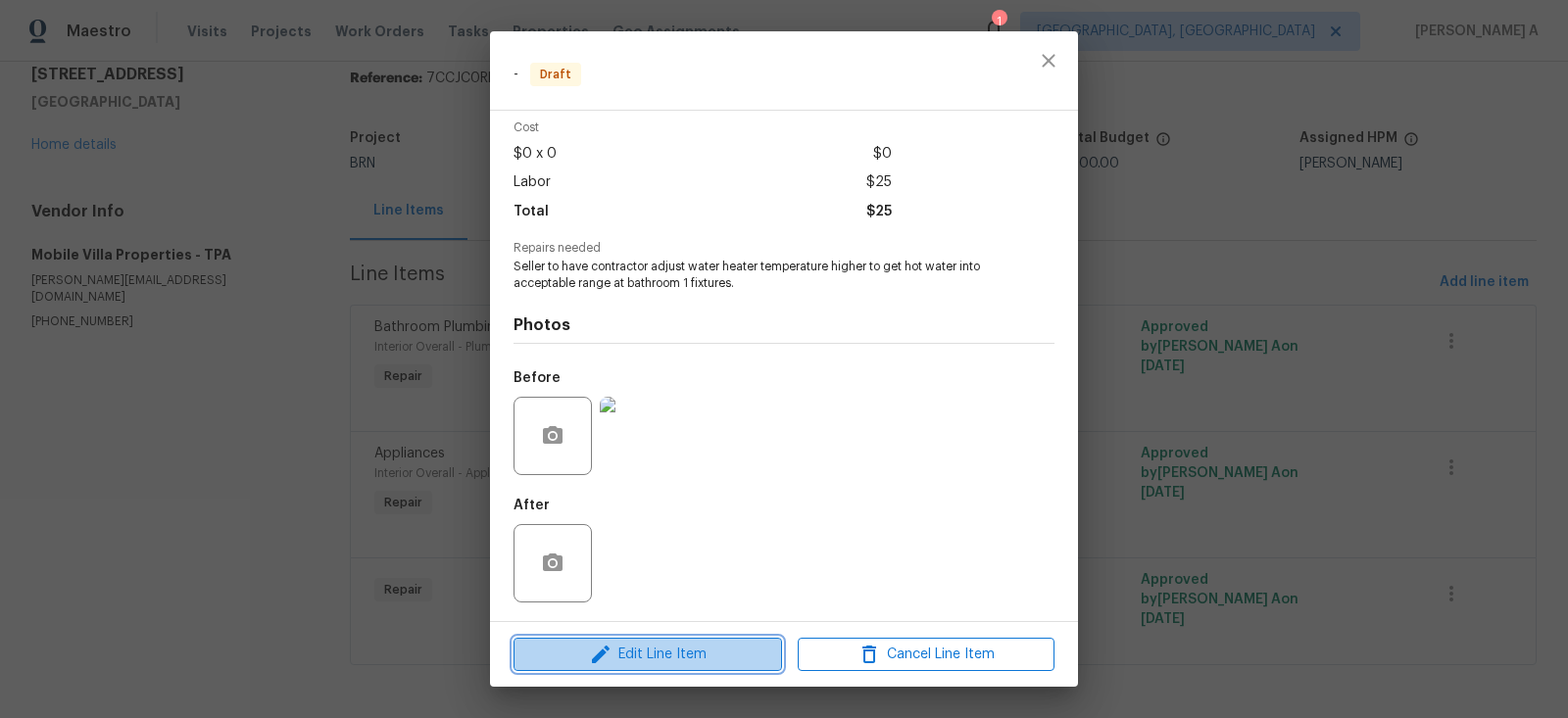
click at [716, 654] on span "Edit Line Item" at bounding box center [647, 654] width 257 height 25
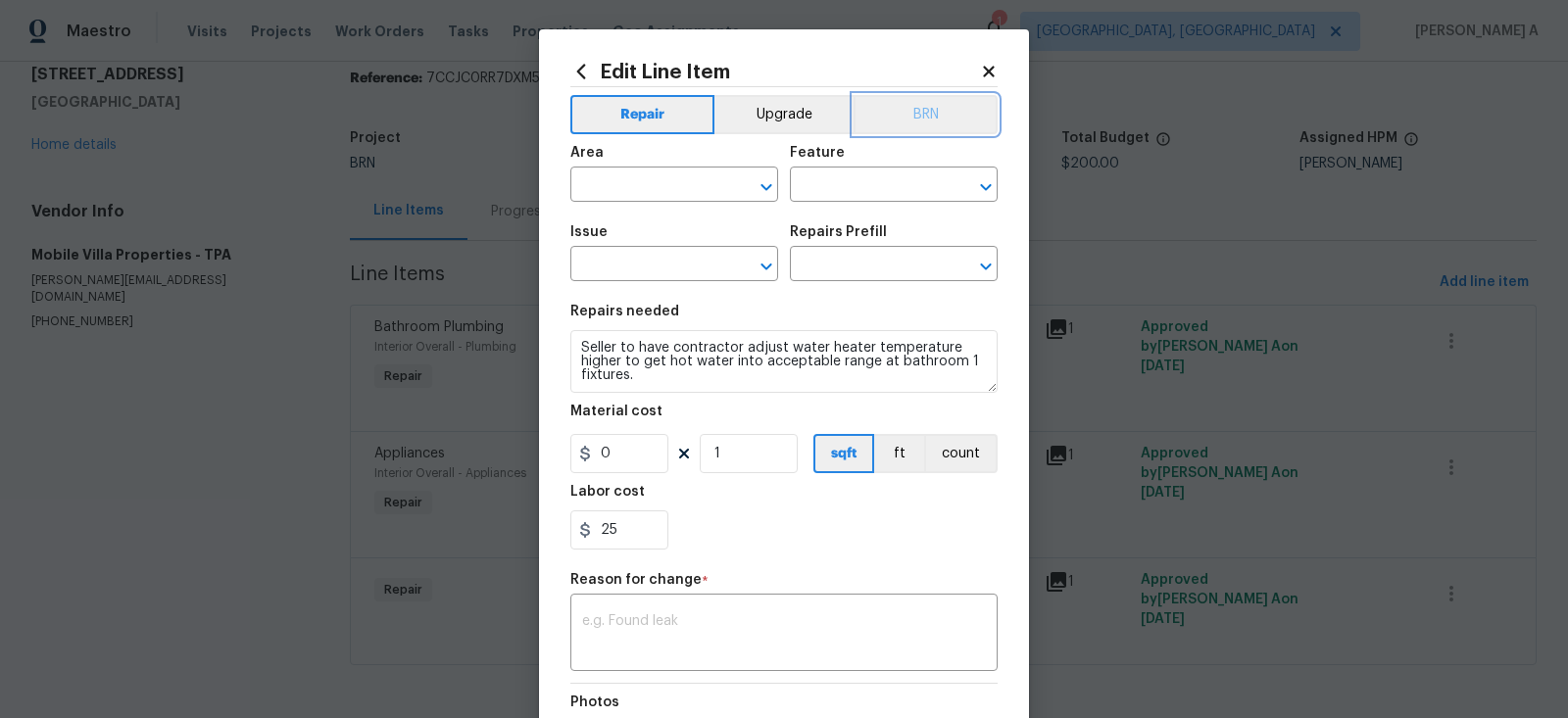
click at [947, 102] on button "BRN" at bounding box center [926, 114] width 144 height 39
click at [664, 170] on div "Area" at bounding box center [673, 159] width 208 height 26
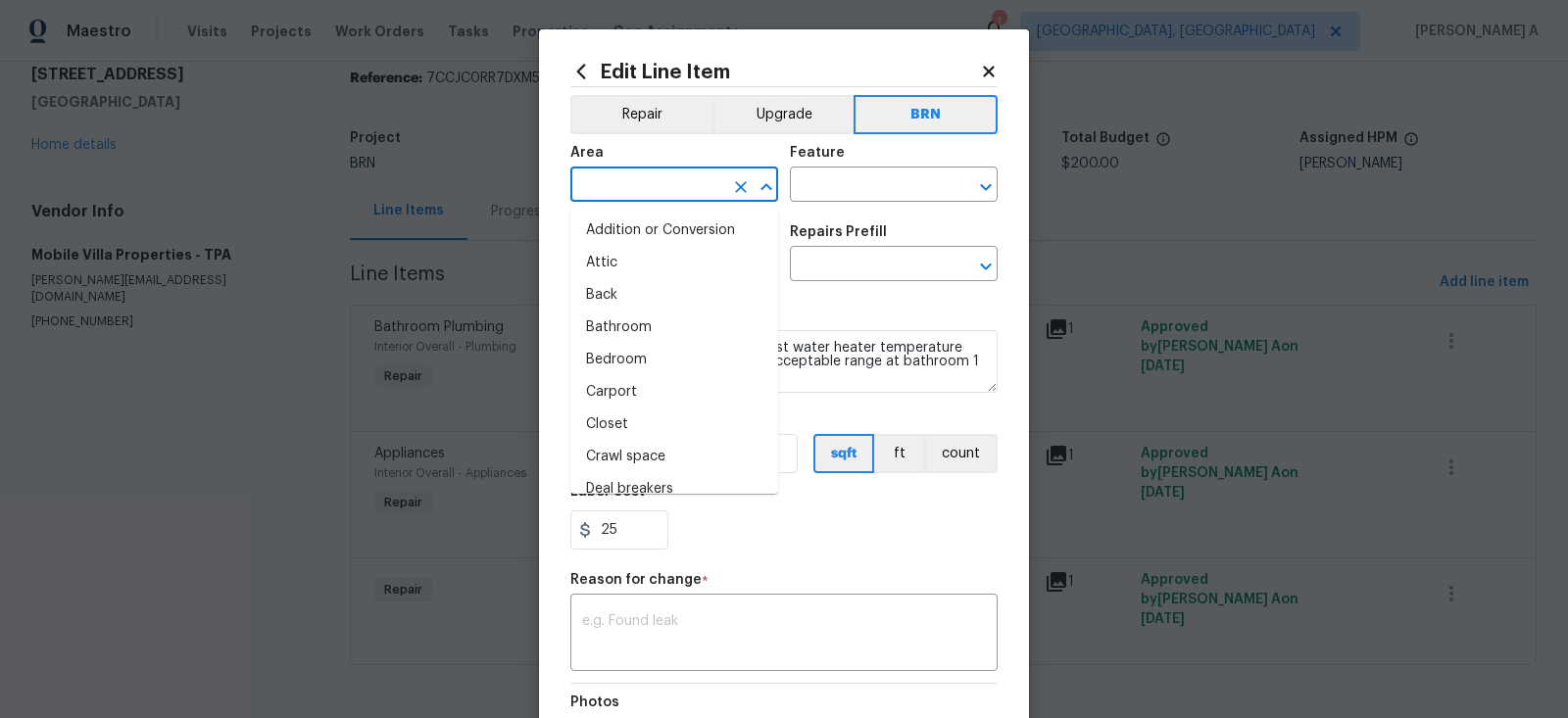
click at [643, 201] on input "text" at bounding box center [646, 187] width 153 height 31
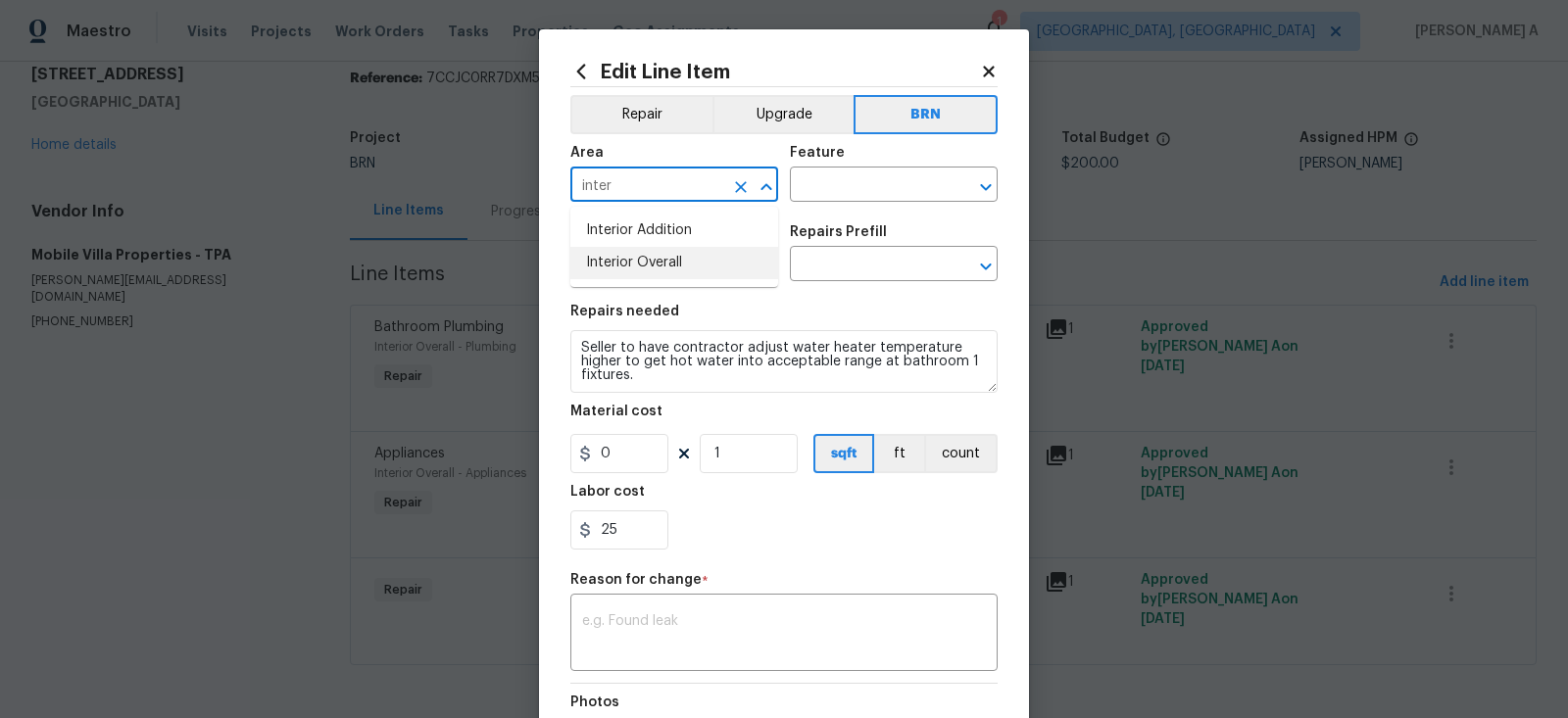
click at [674, 259] on li "Interior Overall" at bounding box center [673, 263] width 208 height 33
type input "Interior Overall"
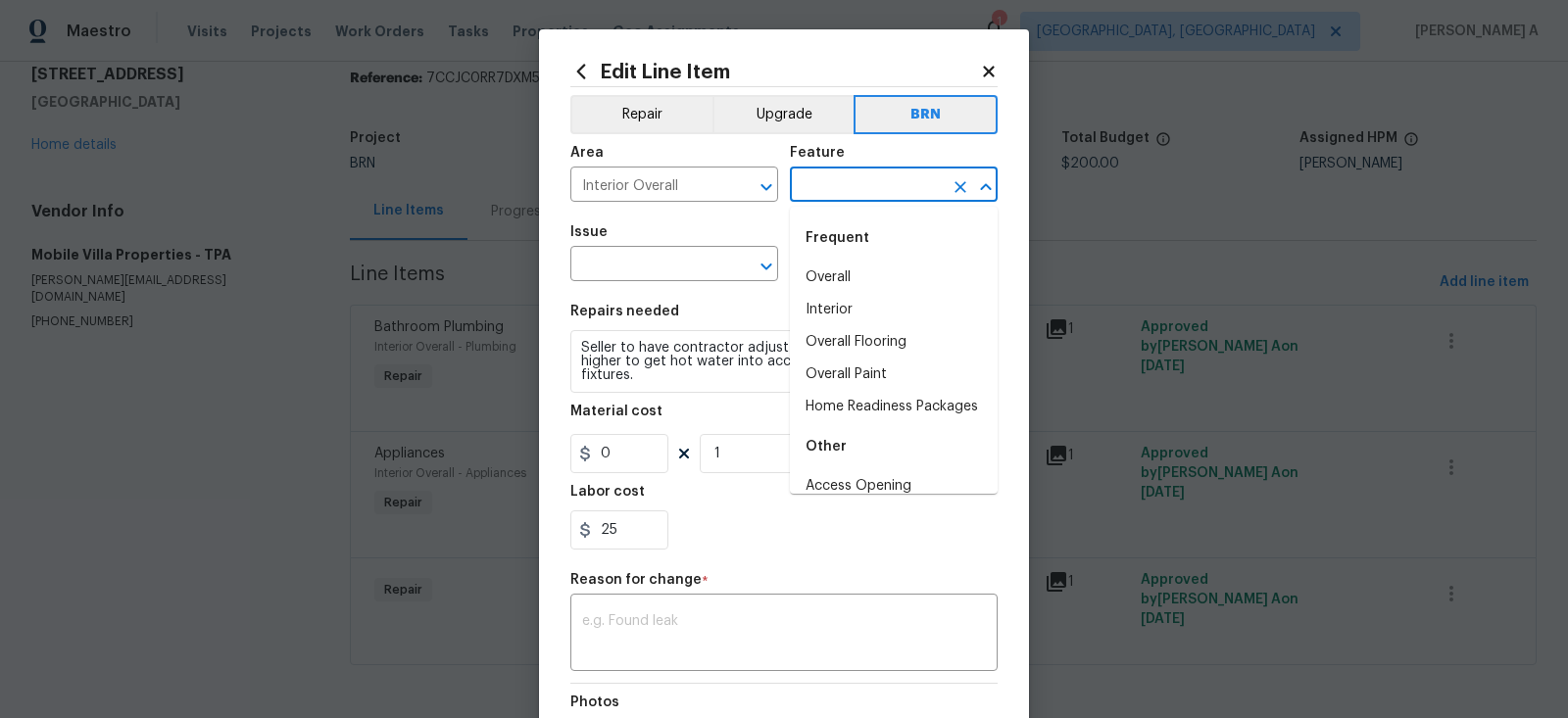
click at [833, 197] on input "text" at bounding box center [866, 187] width 153 height 31
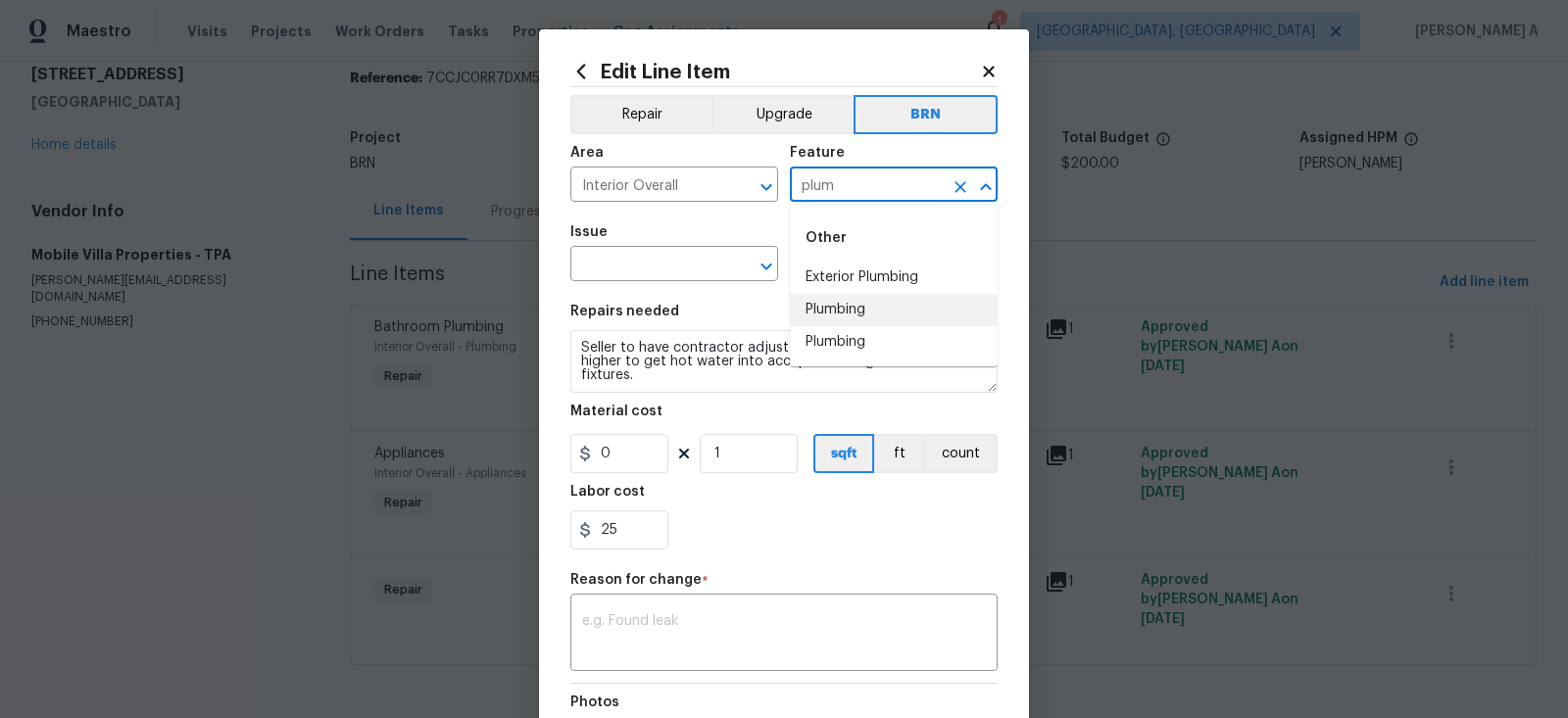
click at [846, 310] on li "Plumbing" at bounding box center [893, 310] width 208 height 33
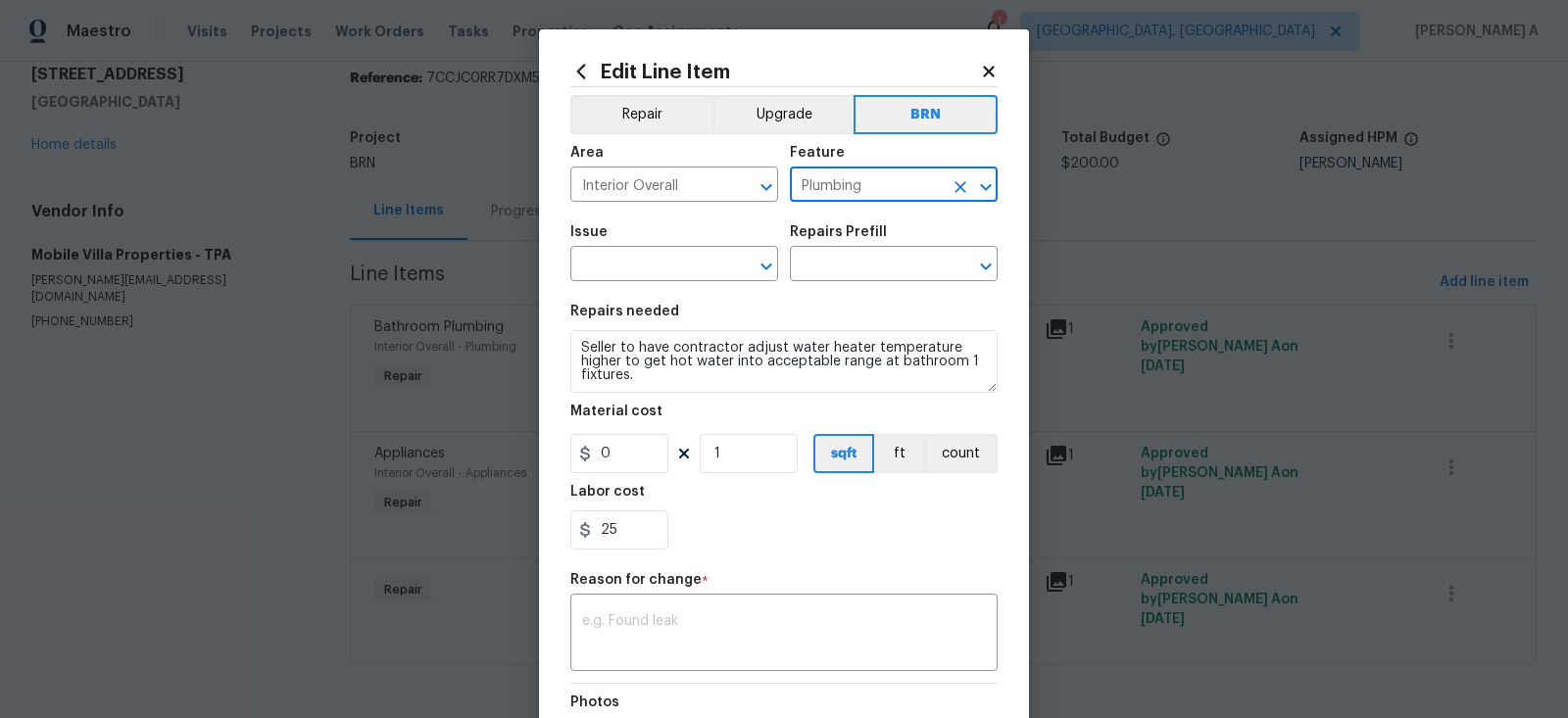
type input "Plumbing"
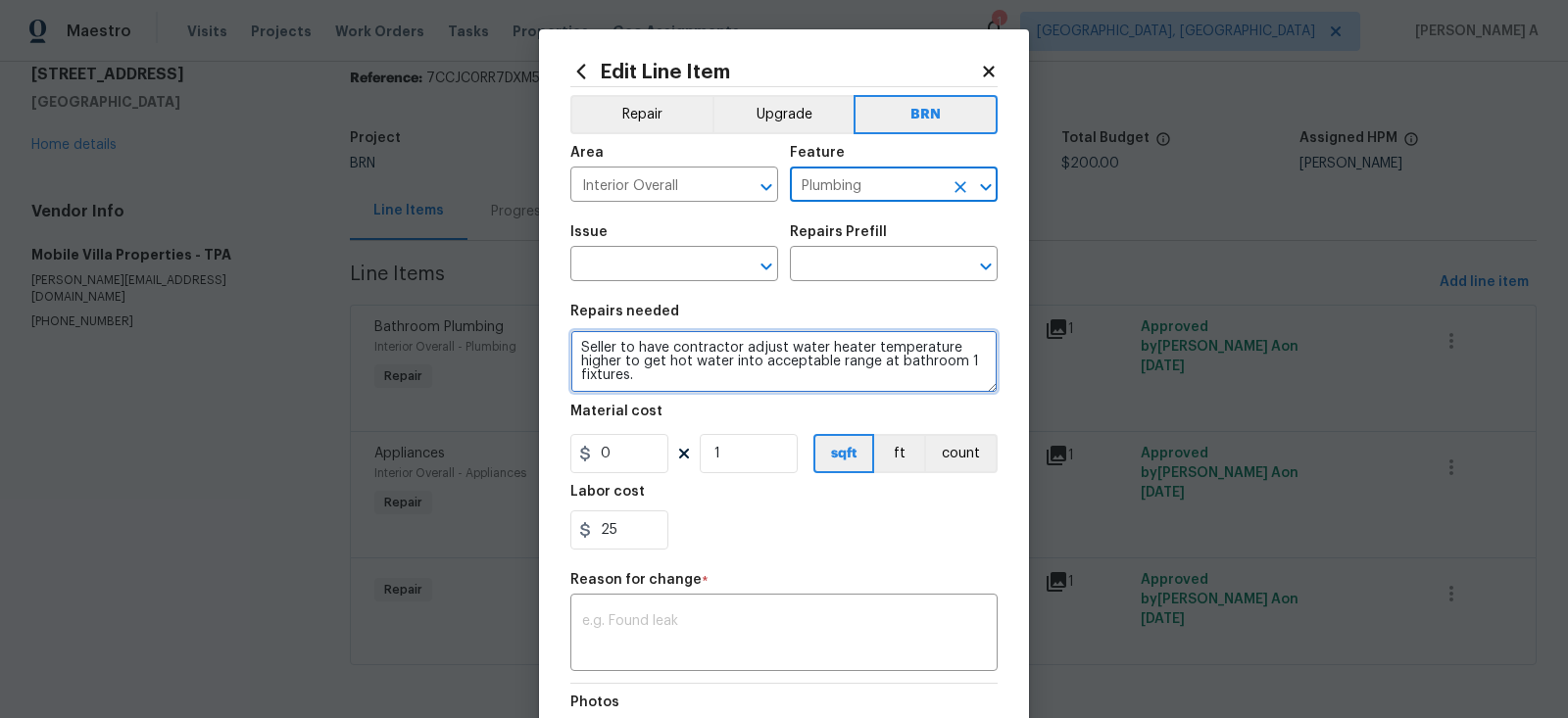
click at [770, 346] on textarea "Seller to have contractor adjust water heater temperature higher to get hot wat…" at bounding box center [784, 361] width 427 height 63
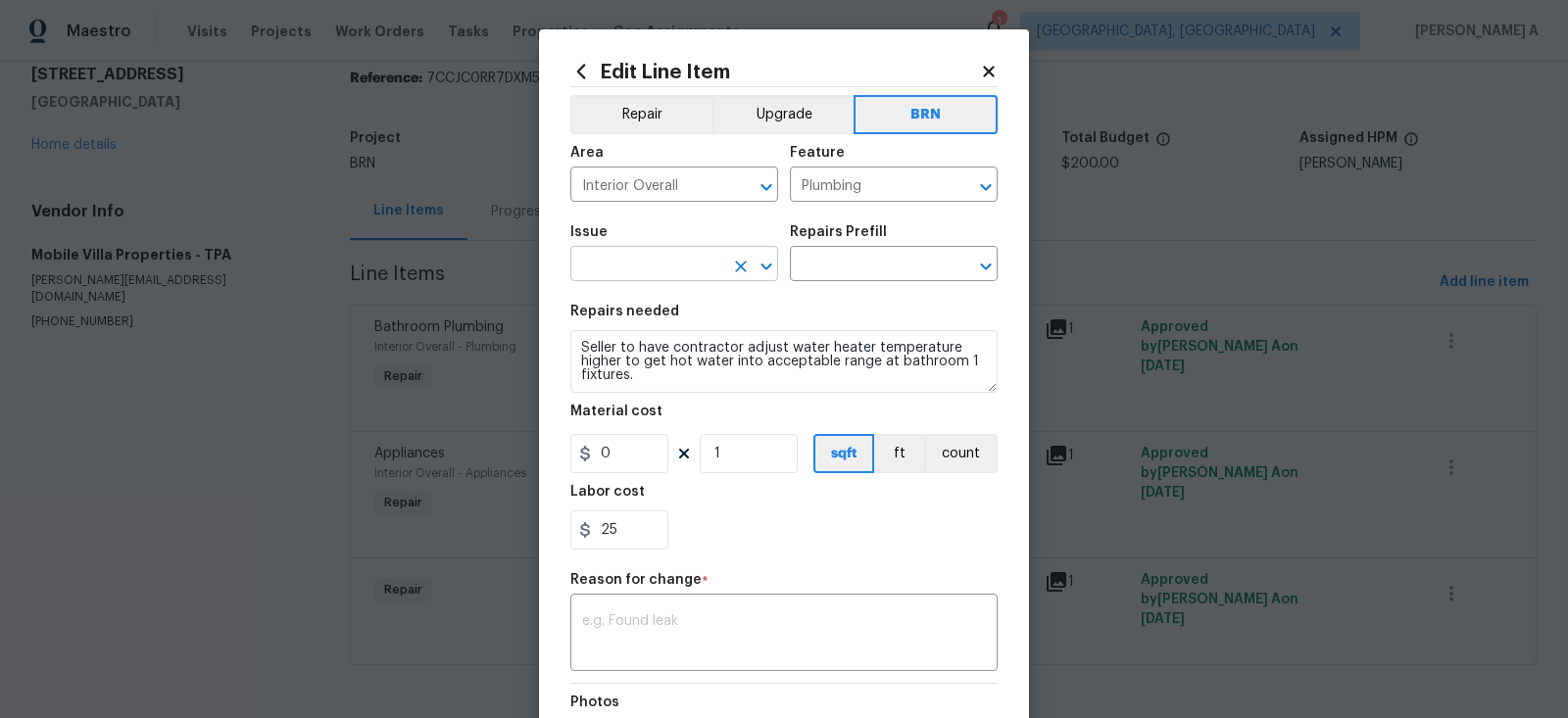
click at [673, 270] on input "text" at bounding box center [646, 266] width 153 height 31
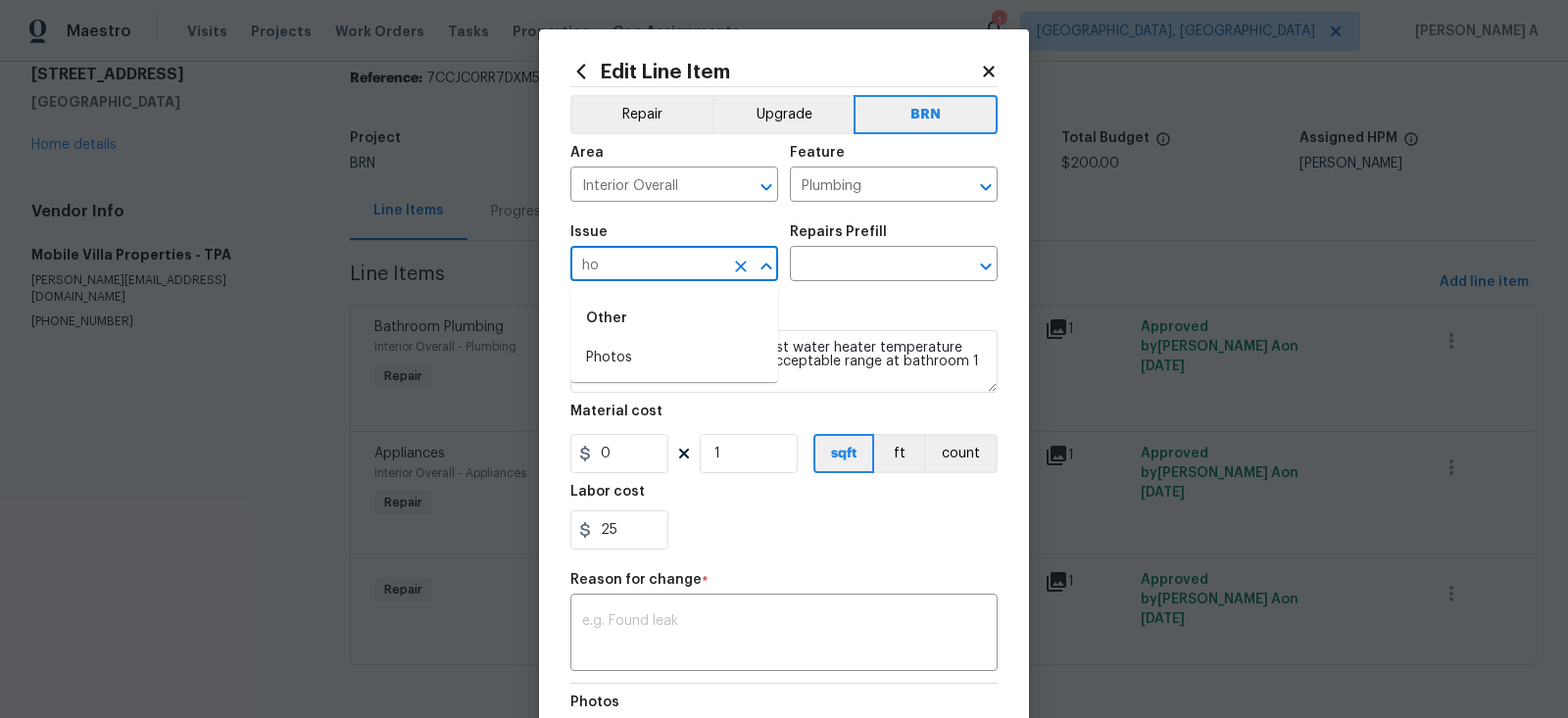
type input "h"
click at [726, 409] on ul "Other Appliance Install Appliances" at bounding box center [673, 351] width 208 height 127
click at [730, 386] on li "Appliances" at bounding box center [673, 390] width 208 height 33
type input "Appliances"
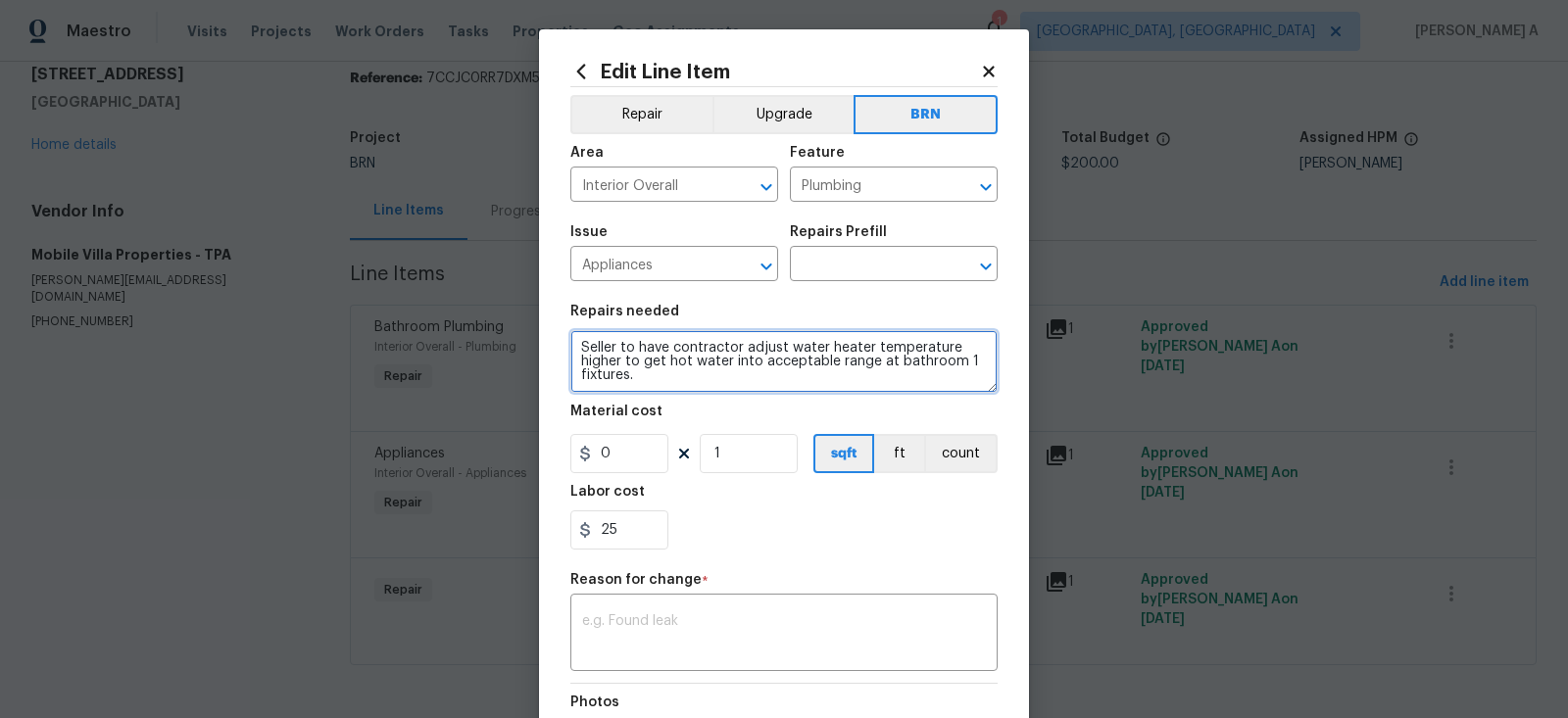
click at [728, 374] on textarea "Seller to have contractor adjust water heater temperature higher to get hot wat…" at bounding box center [784, 361] width 427 height 63
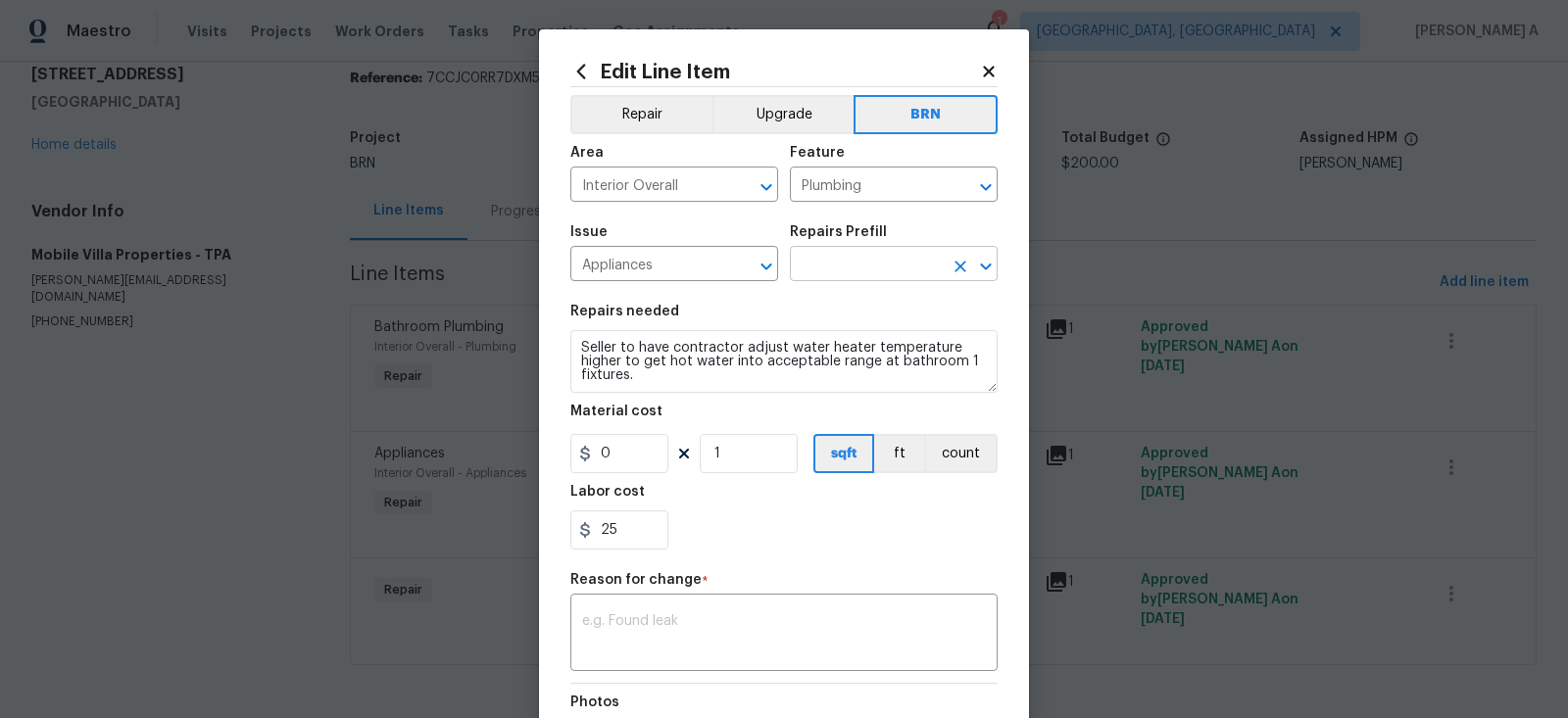
click at [852, 273] on input "text" at bounding box center [866, 266] width 153 height 31
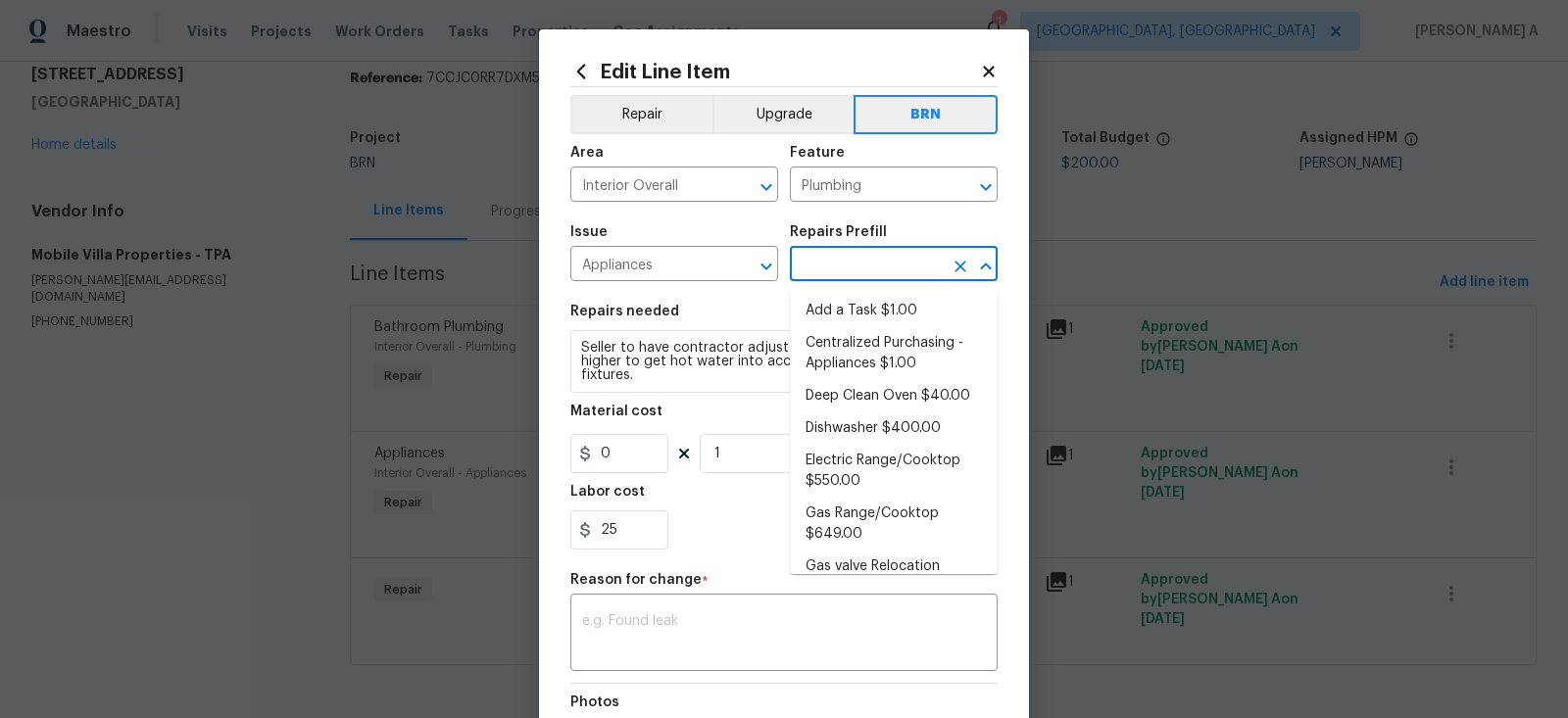
click at [855, 317] on li "Add a Task $1.00" at bounding box center [893, 311] width 208 height 33
type input "Appliances"
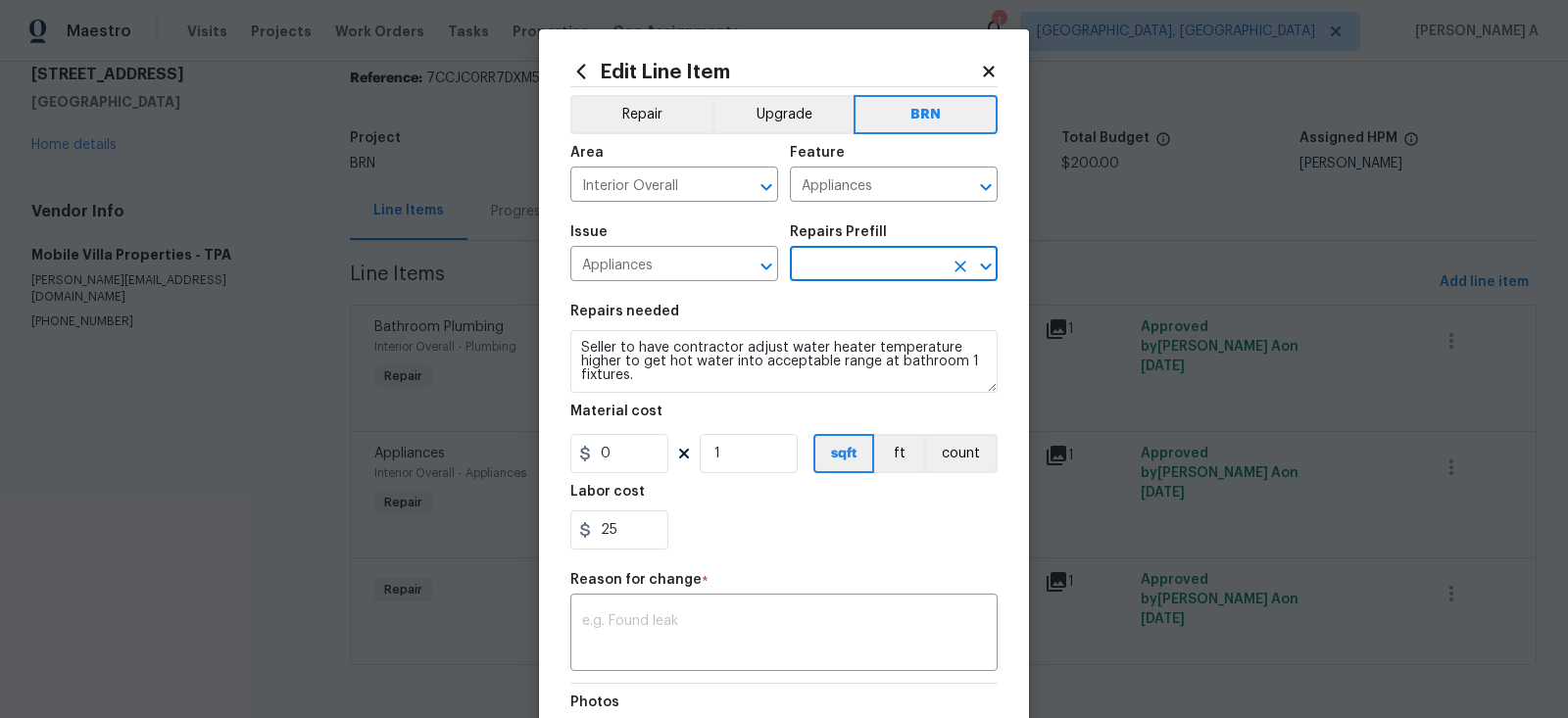
type input "Add a Task $1.00"
type textarea "HPM to detail"
type input "1"
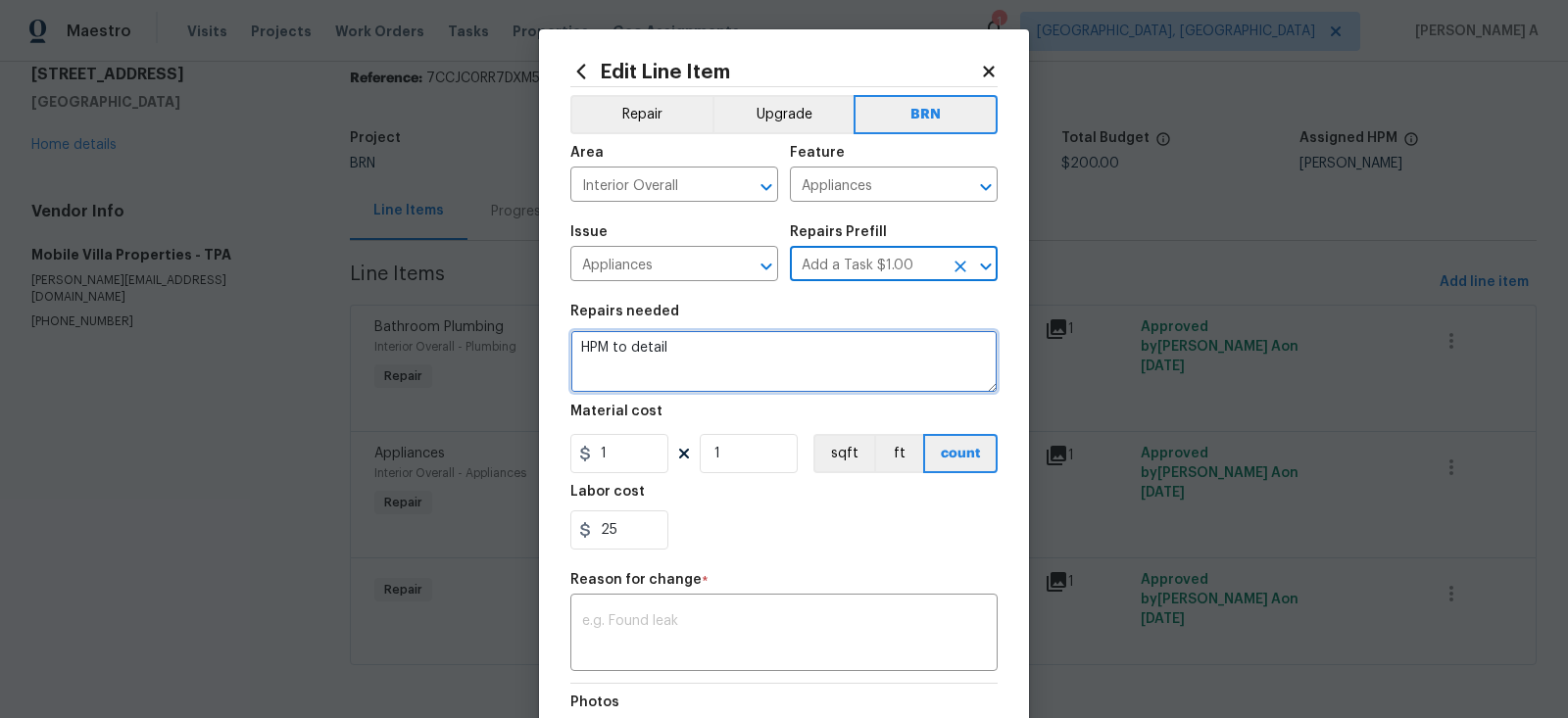
click at [796, 354] on textarea "HPM to detail" at bounding box center [784, 361] width 427 height 63
click at [796, 356] on textarea "HPM to detail" at bounding box center [784, 361] width 427 height 63
paste textarea "Seller to have contractor adjust water heater temperature higher to get hot wat…"
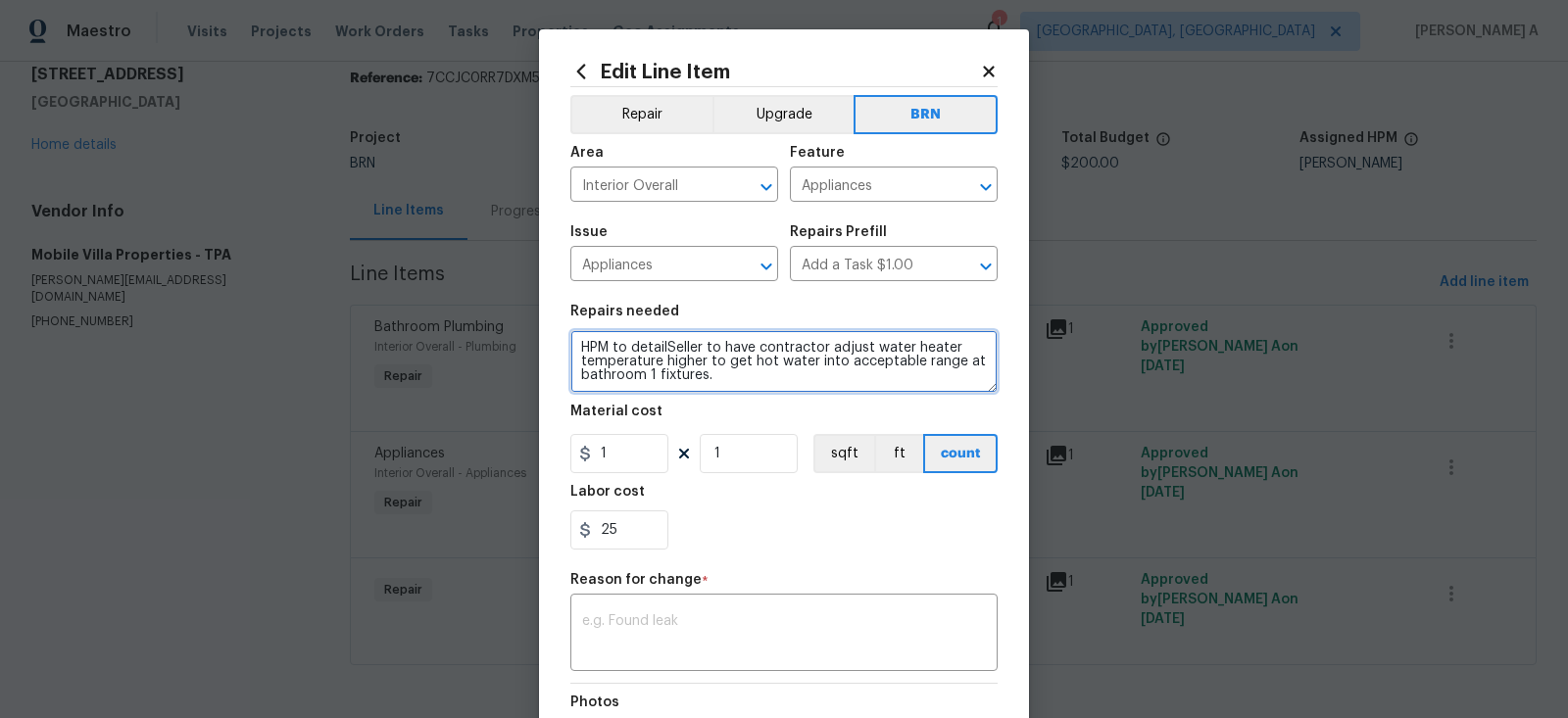
click at [743, 385] on textarea "HPM to detailSeller to have contractor adjust water heater temperature higher t…" at bounding box center [784, 361] width 427 height 63
paste textarea
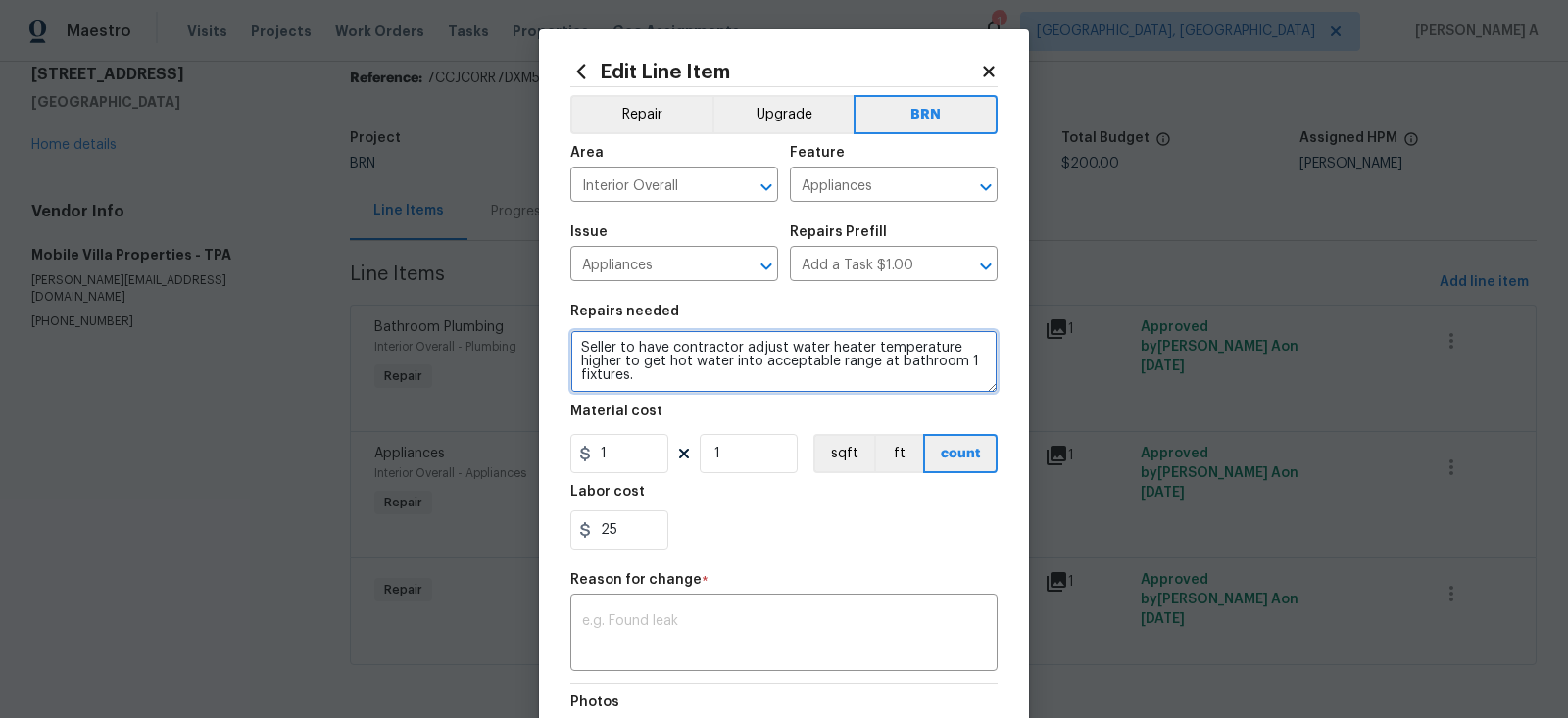
type textarea "Seller to have contractor adjust water heater temperature higher to get hot wat…"
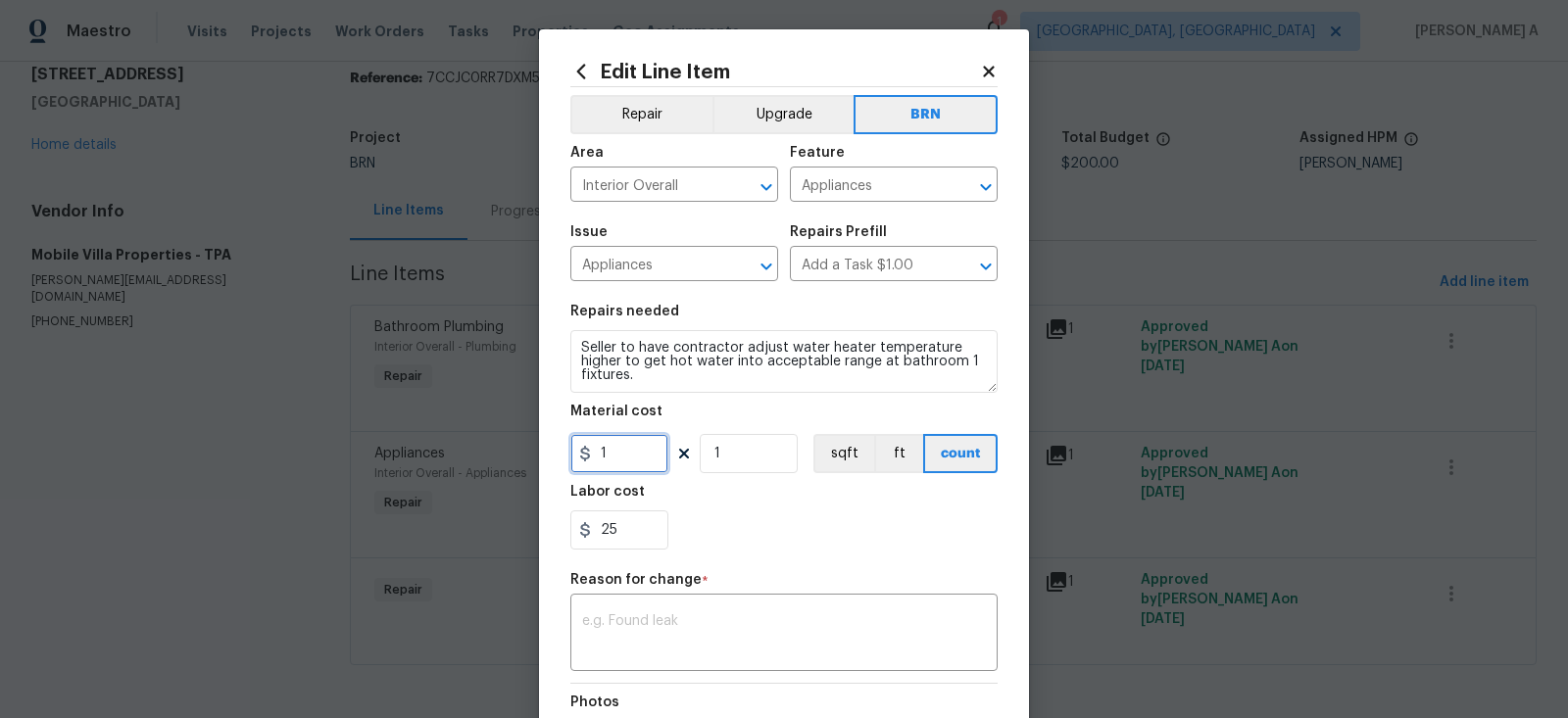
drag, startPoint x: 630, startPoint y: 451, endPoint x: 412, endPoint y: 448, distance: 218.0
click at [412, 448] on div "Edit Line Item Repair Upgrade BRN Area Interior Overall ​ Feature Appliances ​ …" at bounding box center [784, 359] width 1568 height 718
type input "0"
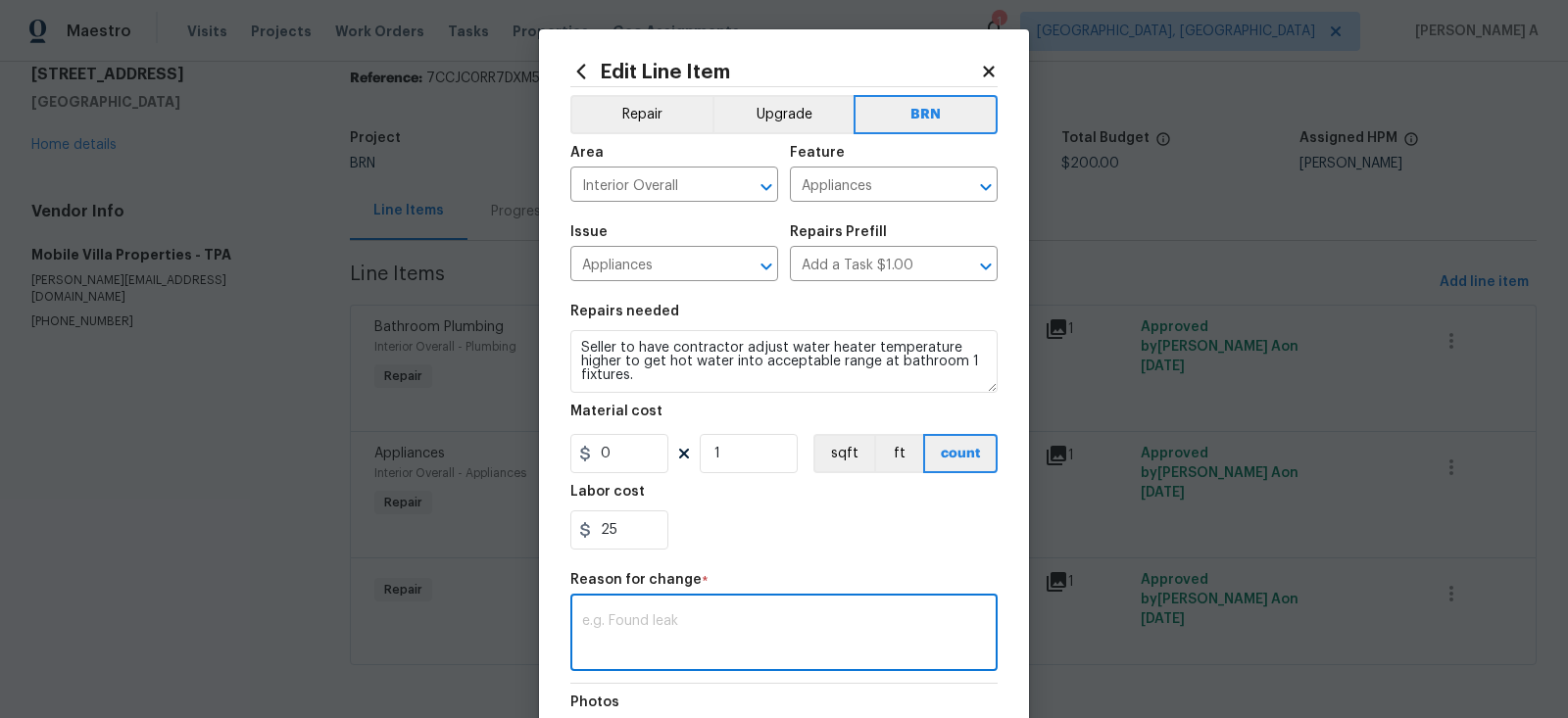
click at [671, 624] on textarea at bounding box center [784, 635] width 404 height 41
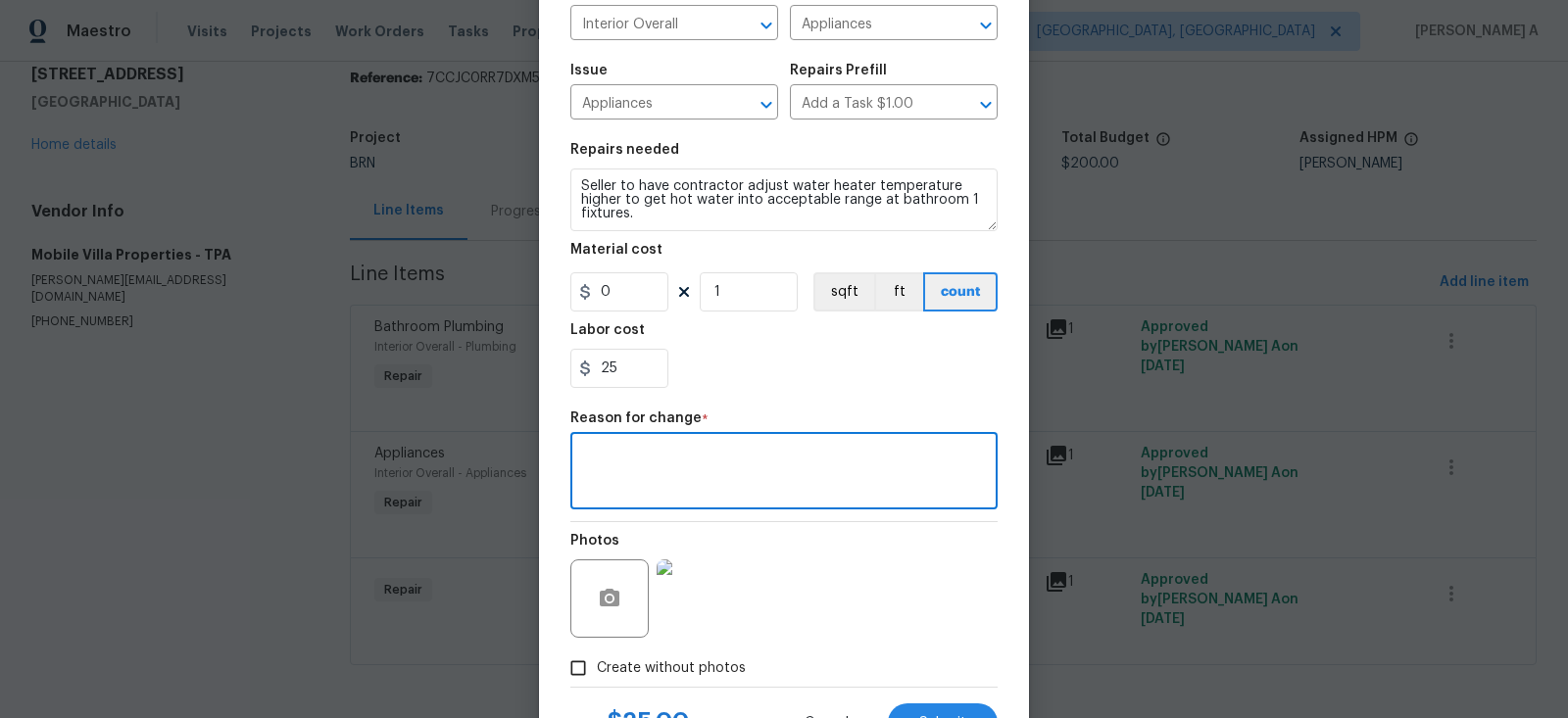
scroll to position [246, 0]
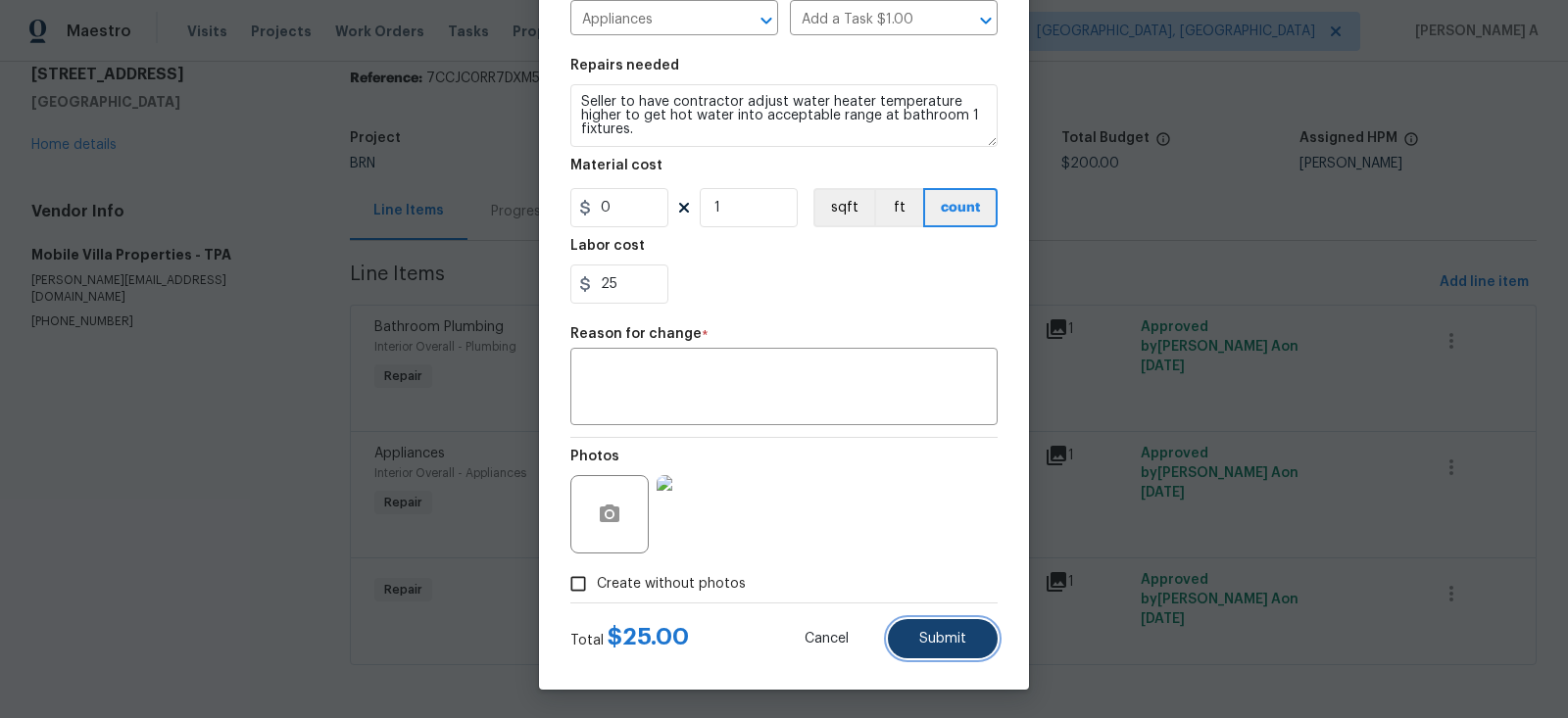
click at [985, 624] on button "Submit" at bounding box center [942, 639] width 110 height 39
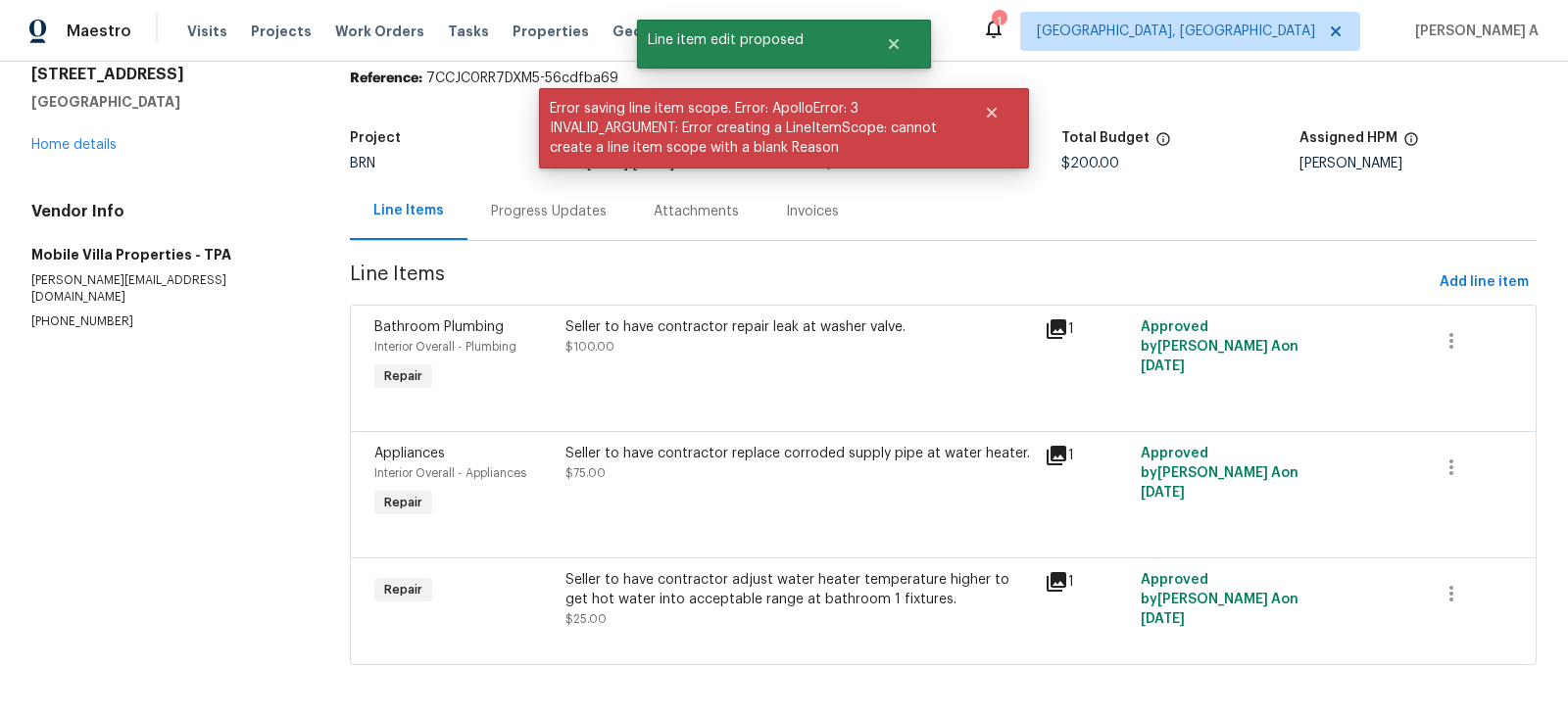
scroll to position [0, 0]
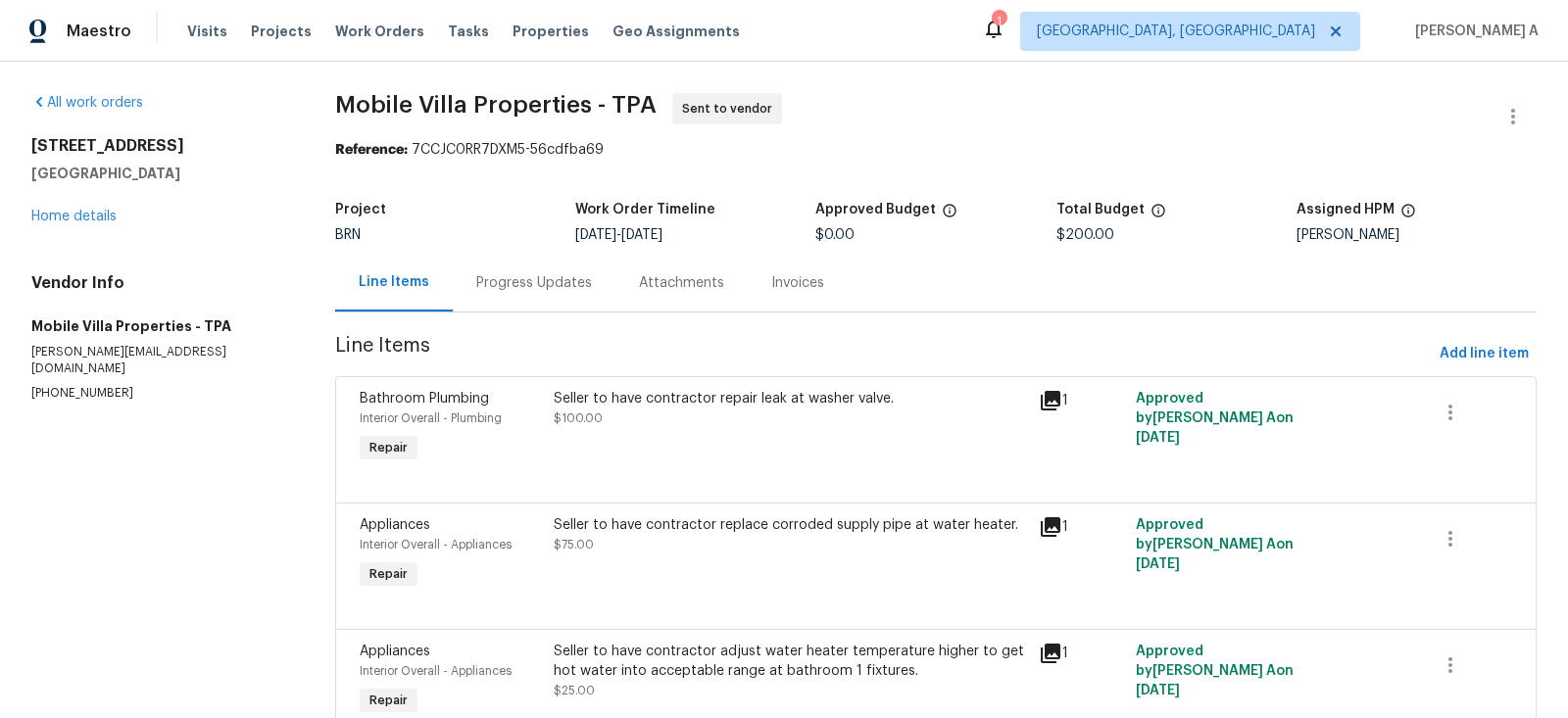
click at [484, 278] on div "Progress Updates" at bounding box center [534, 283] width 115 height 20
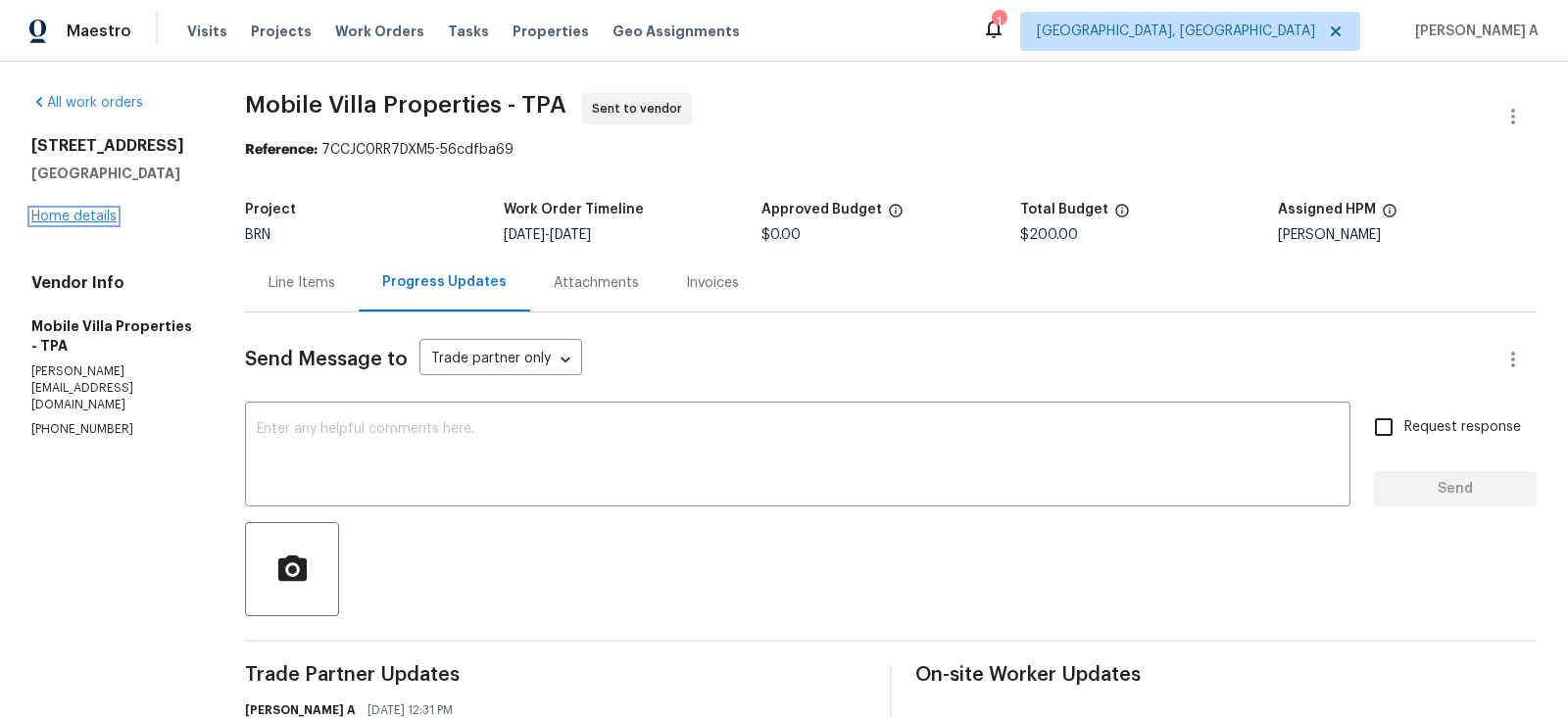
click at [82, 213] on link "Home details" at bounding box center [74, 216] width 85 height 14
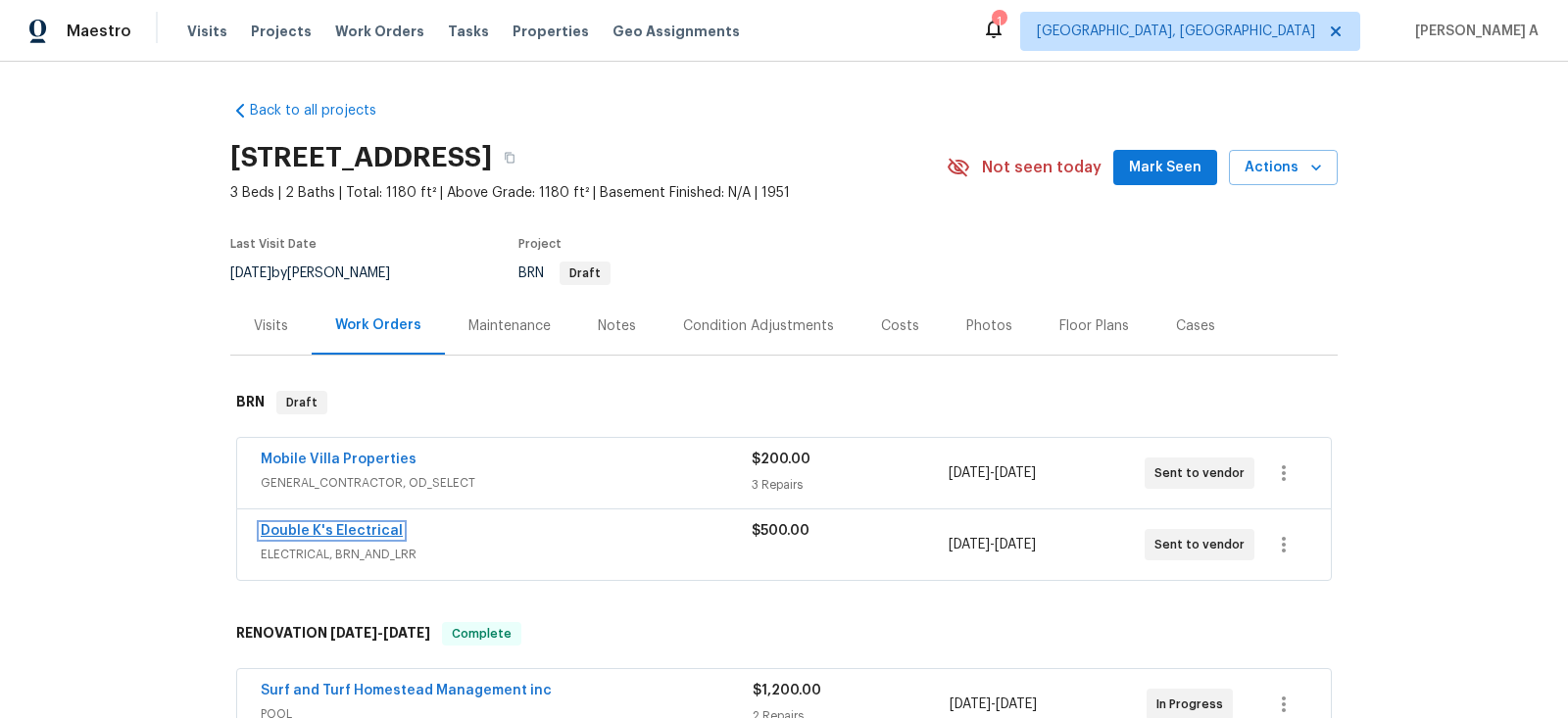
click at [322, 529] on link "Double K's Electrical" at bounding box center [332, 531] width 142 height 14
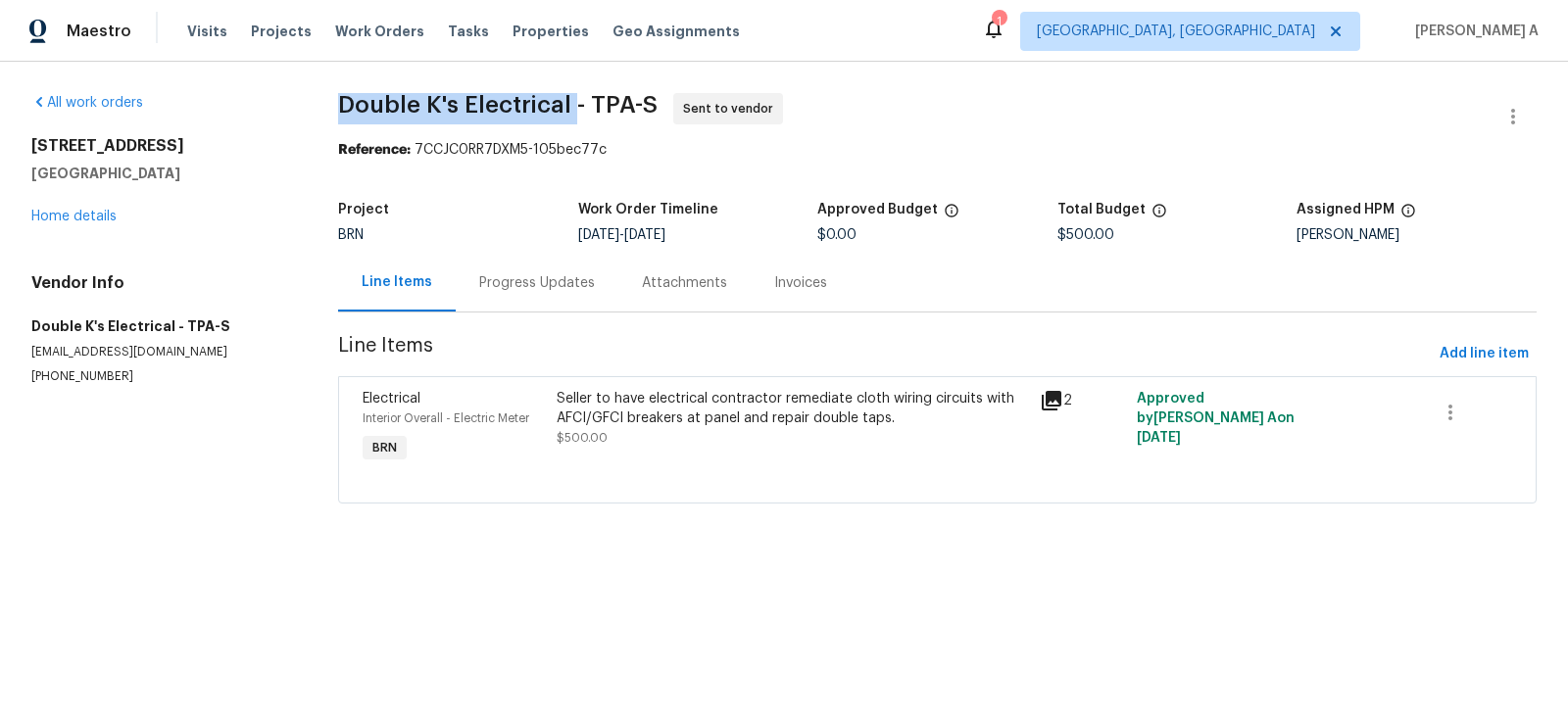
drag, startPoint x: 321, startPoint y: 104, endPoint x: 564, endPoint y: 105, distance: 243.0
click at [565, 105] on div "All work orders [STREET_ADDRESS] Home details Vendor Info Double K's Electrical…" at bounding box center [784, 310] width 1568 height 497
copy span "Double K's Electrical"
click at [90, 210] on link "Home details" at bounding box center [74, 216] width 85 height 14
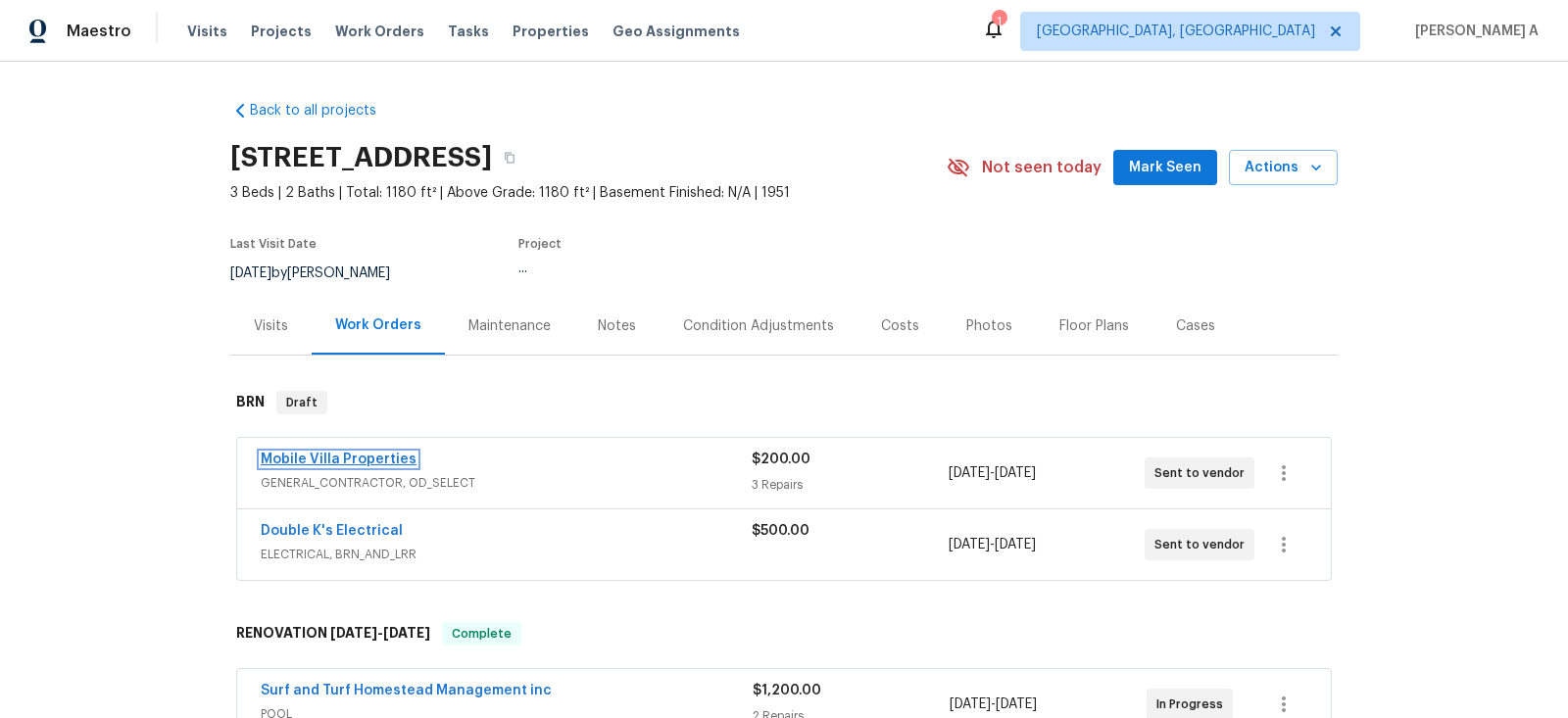
click at [340, 464] on link "Mobile Villa Properties" at bounding box center [339, 460] width 156 height 14
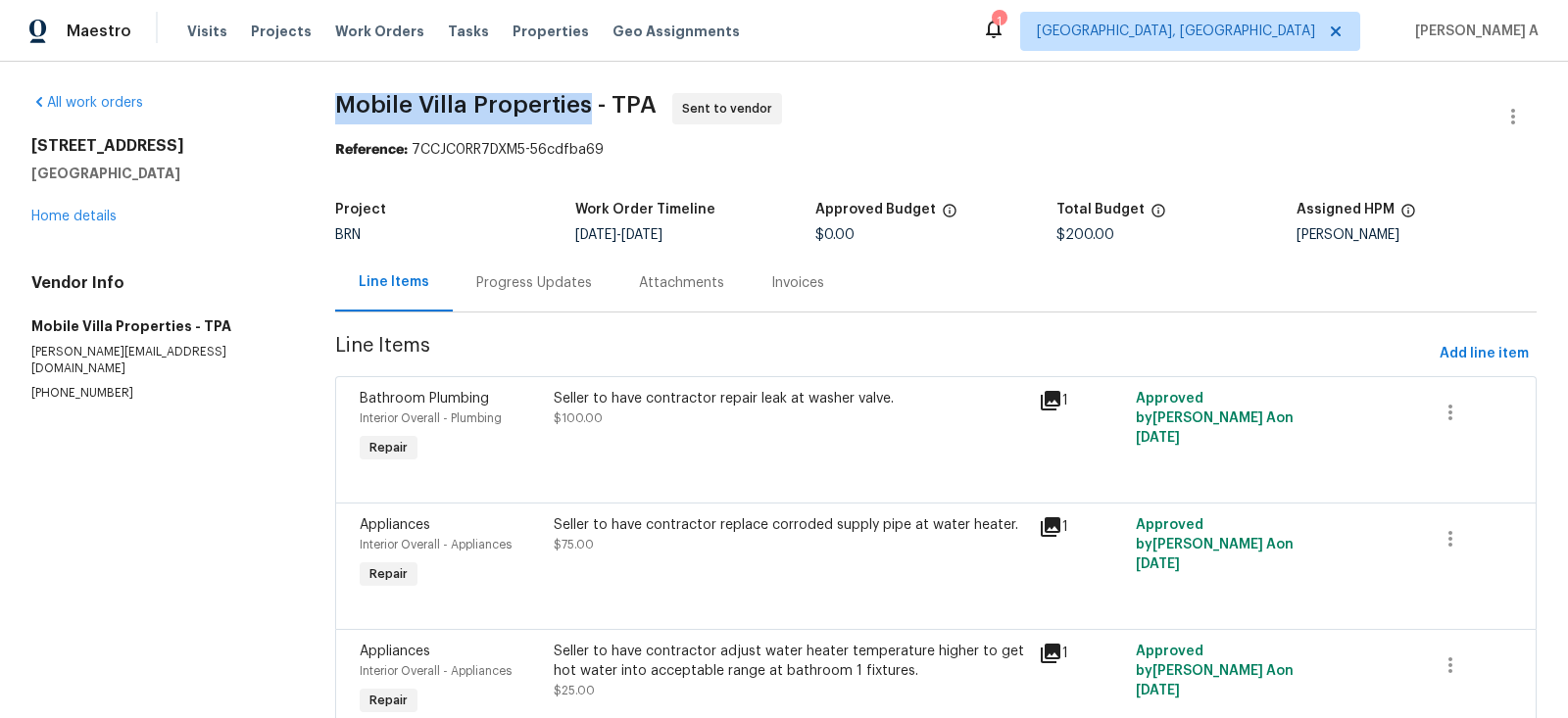
copy span "Mobile Villa Properties"
drag, startPoint x: 320, startPoint y: 104, endPoint x: 584, endPoint y: 104, distance: 264.0
click at [584, 104] on div "All work orders [STREET_ADDRESS] Home details Vendor Info Mobile Villa Properti…" at bounding box center [784, 436] width 1568 height 750
click at [906, 146] on div "Reference: 7CCJC0RR7DXM5-56cdfba69" at bounding box center [936, 150] width 1202 height 20
click at [539, 282] on div "Progress Updates" at bounding box center [534, 283] width 115 height 20
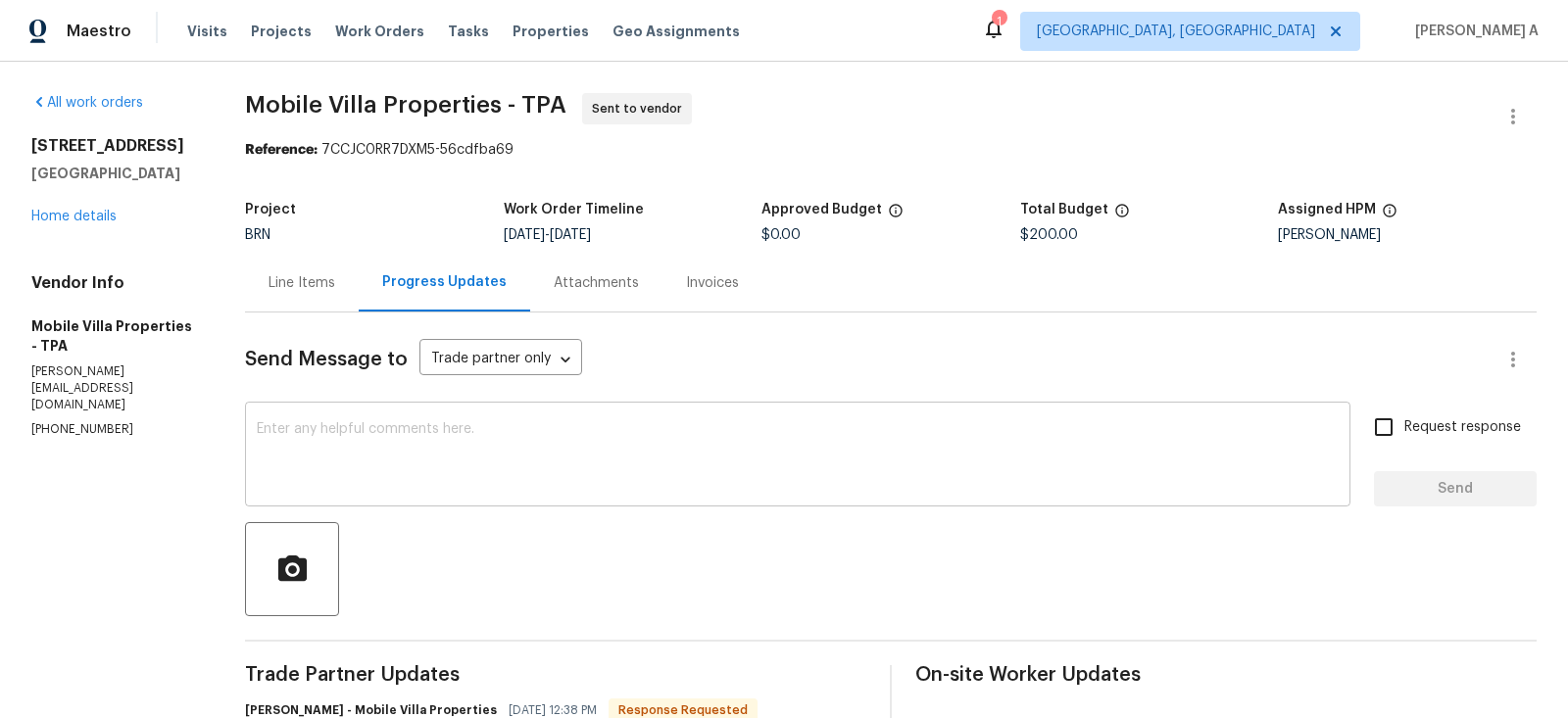
click at [467, 458] on textarea at bounding box center [797, 456] width 1081 height 69
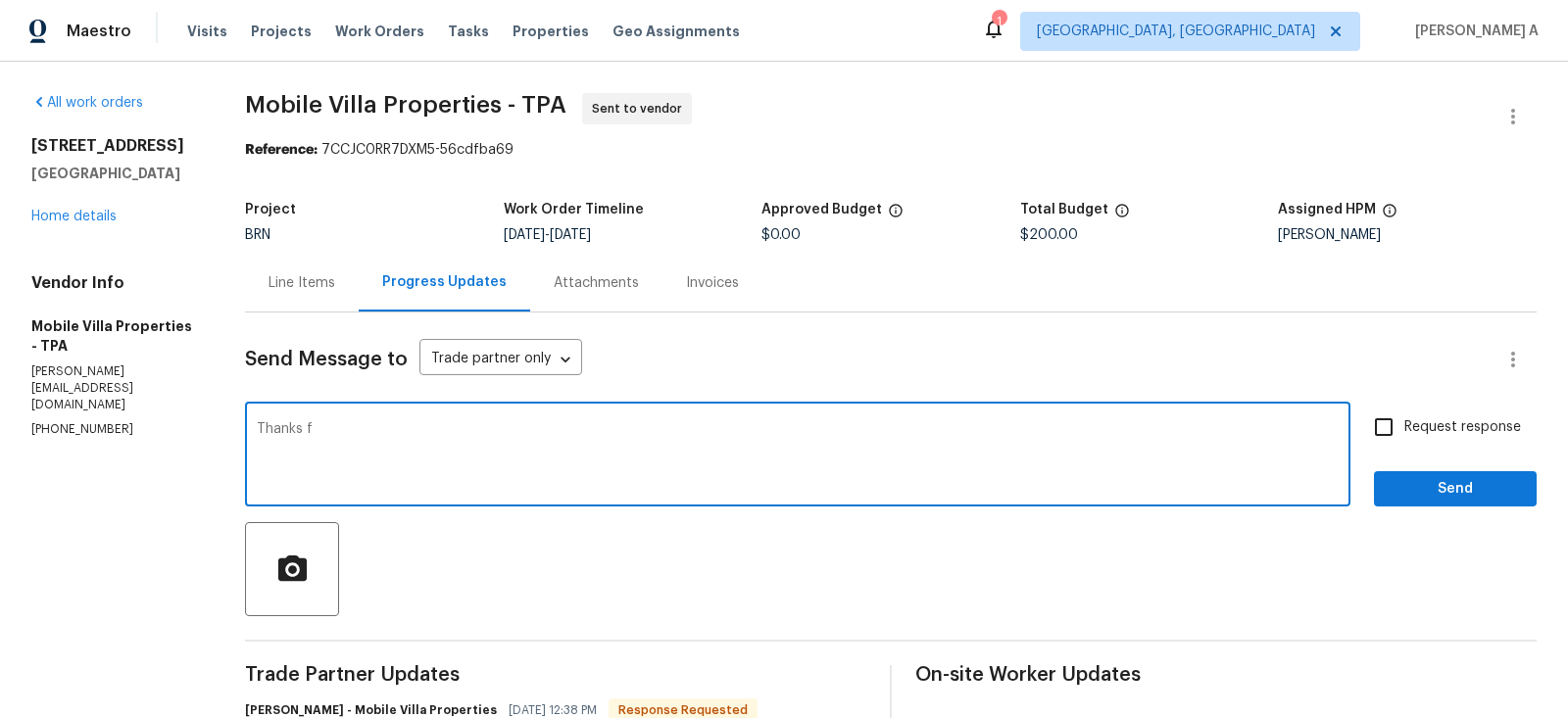
drag, startPoint x: 518, startPoint y: 457, endPoint x: 145, endPoint y: 439, distance: 373.4
click at [142, 439] on div "All work orders [STREET_ADDRESS] Home details Vendor Info Mobile Villa Properti…" at bounding box center [784, 520] width 1568 height 918
type textarea "Thanks for letting"
drag, startPoint x: 424, startPoint y: 439, endPoint x: 133, endPoint y: 429, distance: 291.2
click at [133, 429] on div "All work orders [STREET_ADDRESS] Home details Vendor Info Mobile Villa Properti…" at bounding box center [784, 520] width 1568 height 918
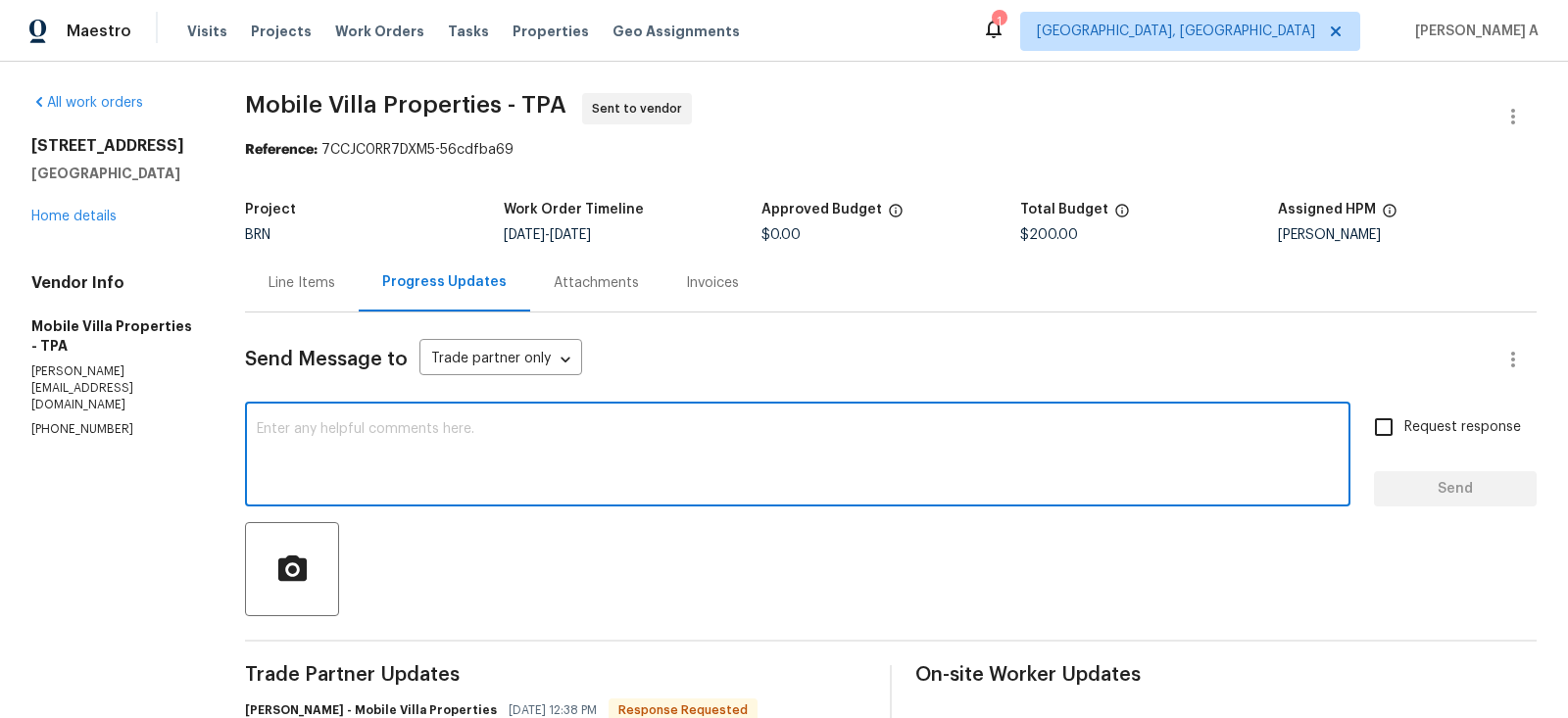
click at [275, 279] on div "Line Items" at bounding box center [301, 283] width 67 height 20
